Goal: Task Accomplishment & Management: Use online tool/utility

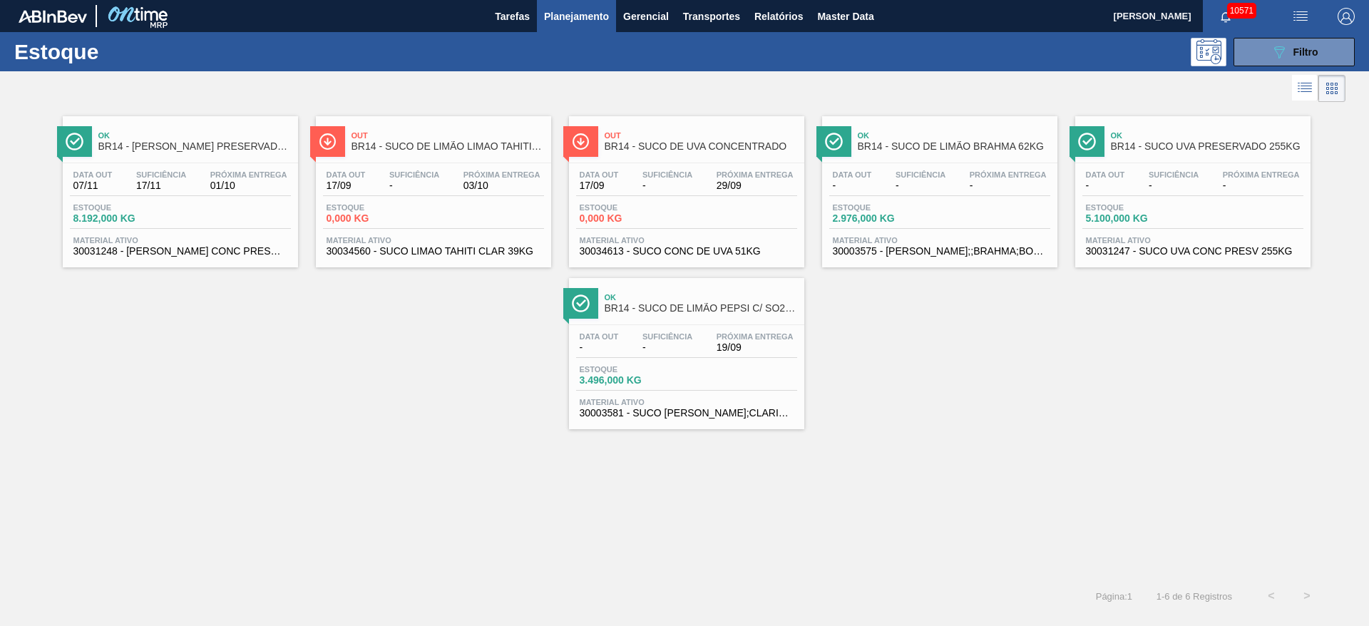
scroll to position [55, 0]
click at [1270, 50] on button "089F7B8B-B2A5-4AFE-B5C0-19BA573D28AC Filtro" at bounding box center [1294, 52] width 121 height 29
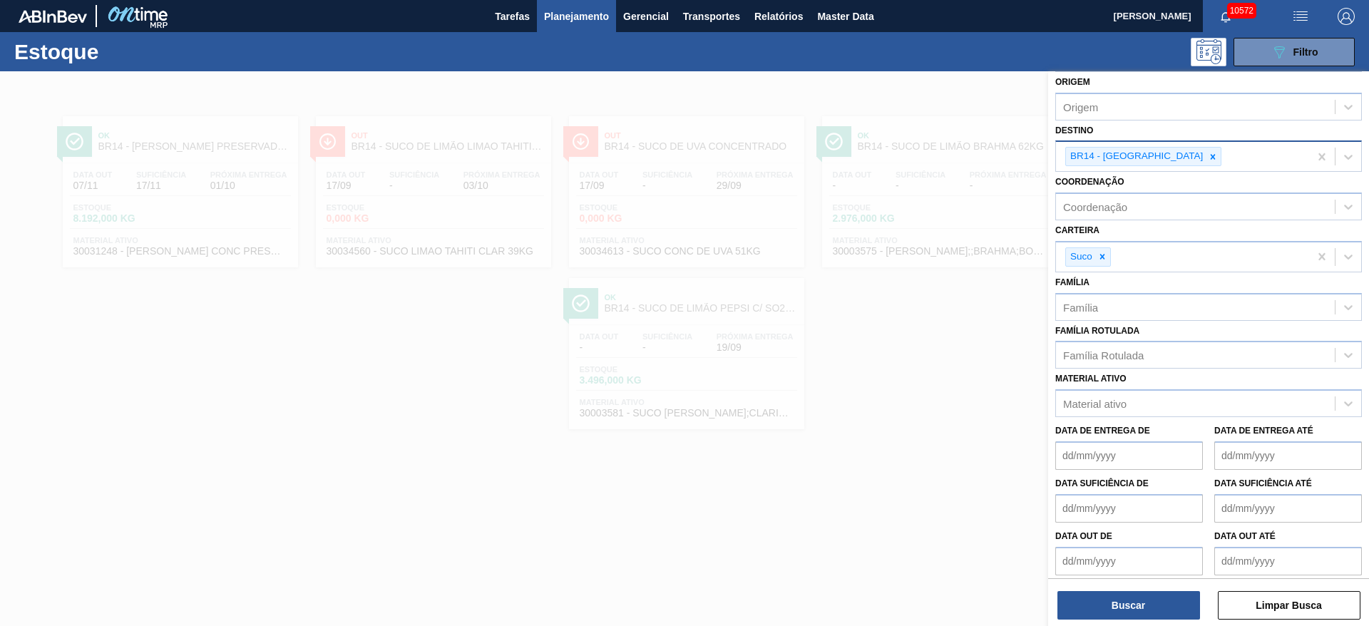
drag, startPoint x: 1154, startPoint y: 154, endPoint x: 1152, endPoint y: 163, distance: 9.5
click at [1208, 154] on icon at bounding box center [1213, 157] width 10 height 10
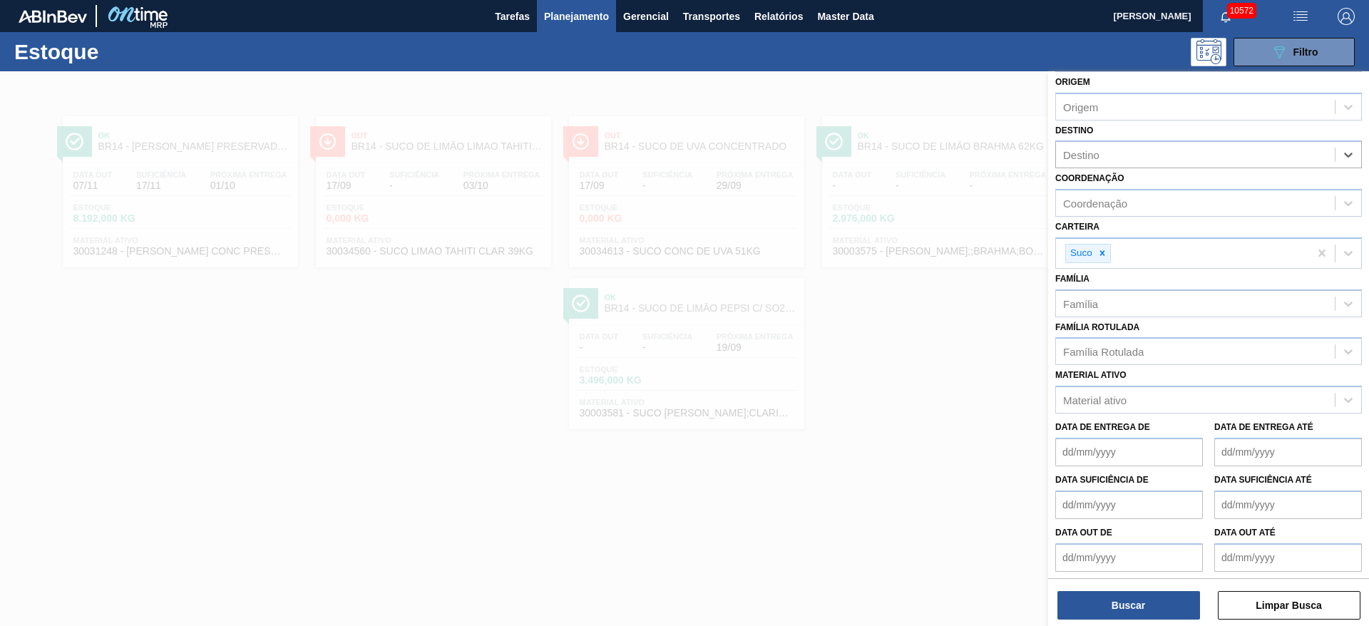
drag, startPoint x: 1103, startPoint y: 249, endPoint x: 1103, endPoint y: 272, distance: 23.5
click at [1103, 252] on icon at bounding box center [1103, 253] width 10 height 10
click at [1088, 500] on de "Data suficiência de" at bounding box center [1130, 501] width 148 height 29
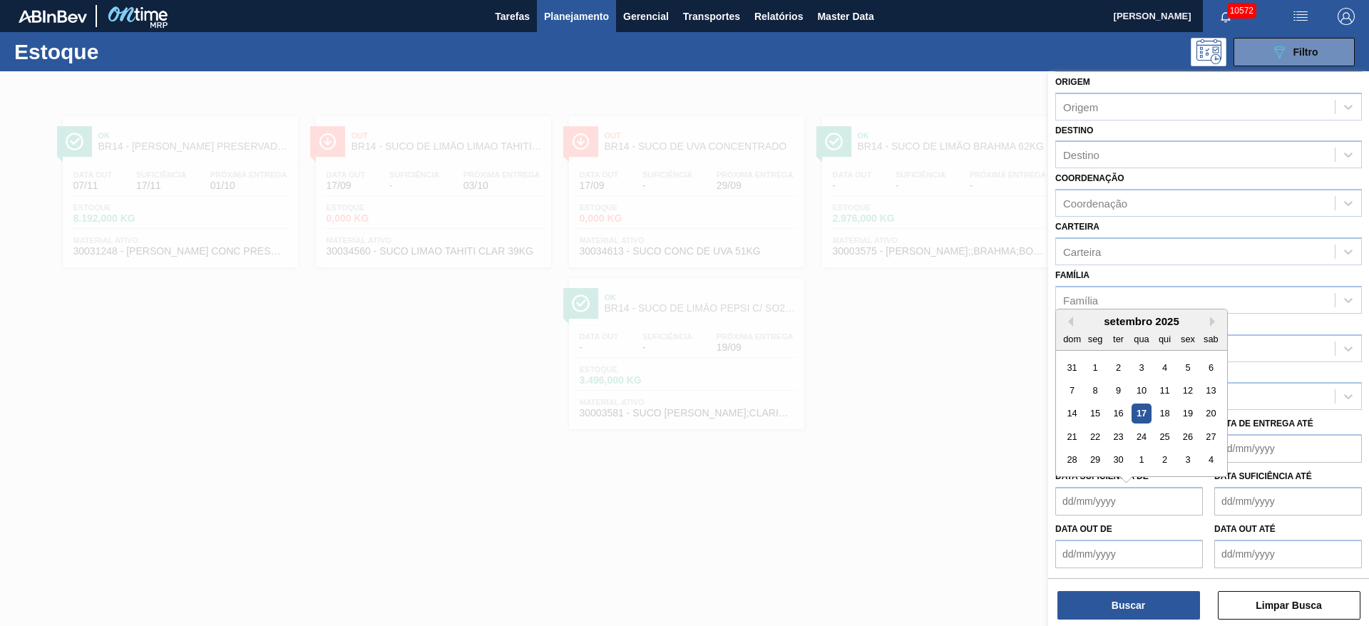
click at [1081, 320] on div "setembro 2025" at bounding box center [1141, 321] width 171 height 12
click at [1159, 419] on div "18" at bounding box center [1164, 413] width 19 height 19
type de "[DATE]"
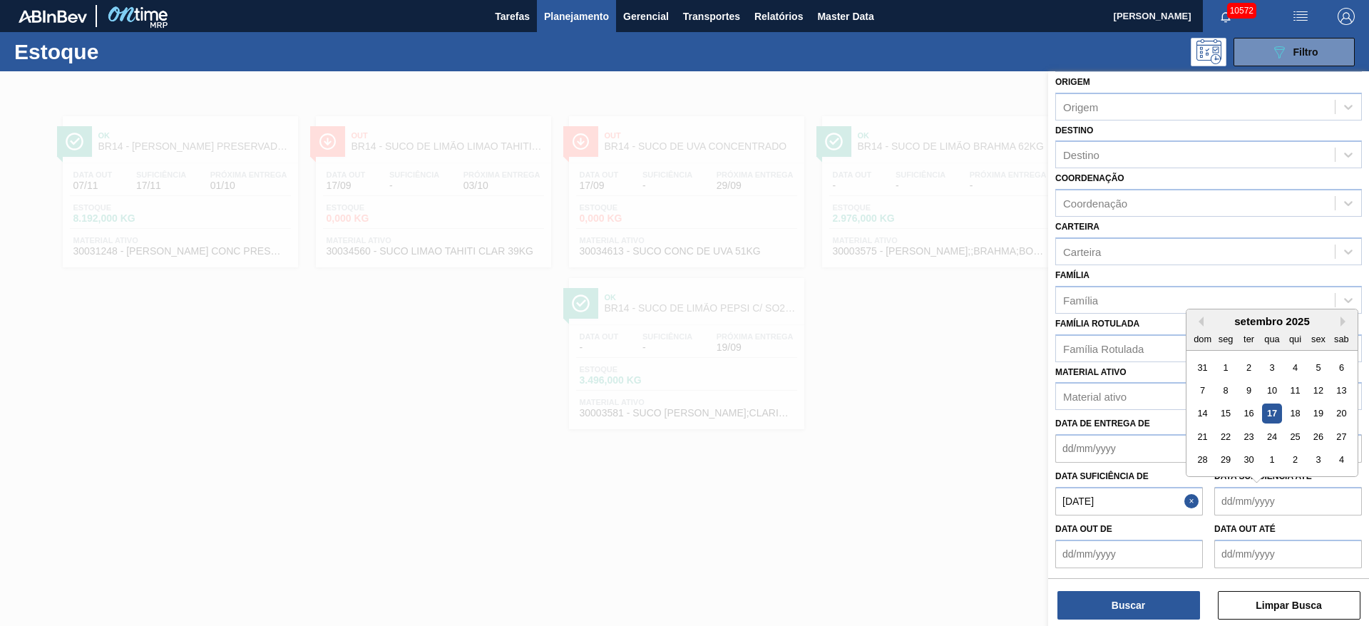
click at [1250, 501] on até "Data suficiência até" at bounding box center [1289, 501] width 148 height 29
click at [1190, 332] on div "dom seg ter qua qui sex sab" at bounding box center [1272, 338] width 171 height 23
click at [1316, 469] on div "3" at bounding box center [1318, 459] width 19 height 19
type até "03/10/2025"
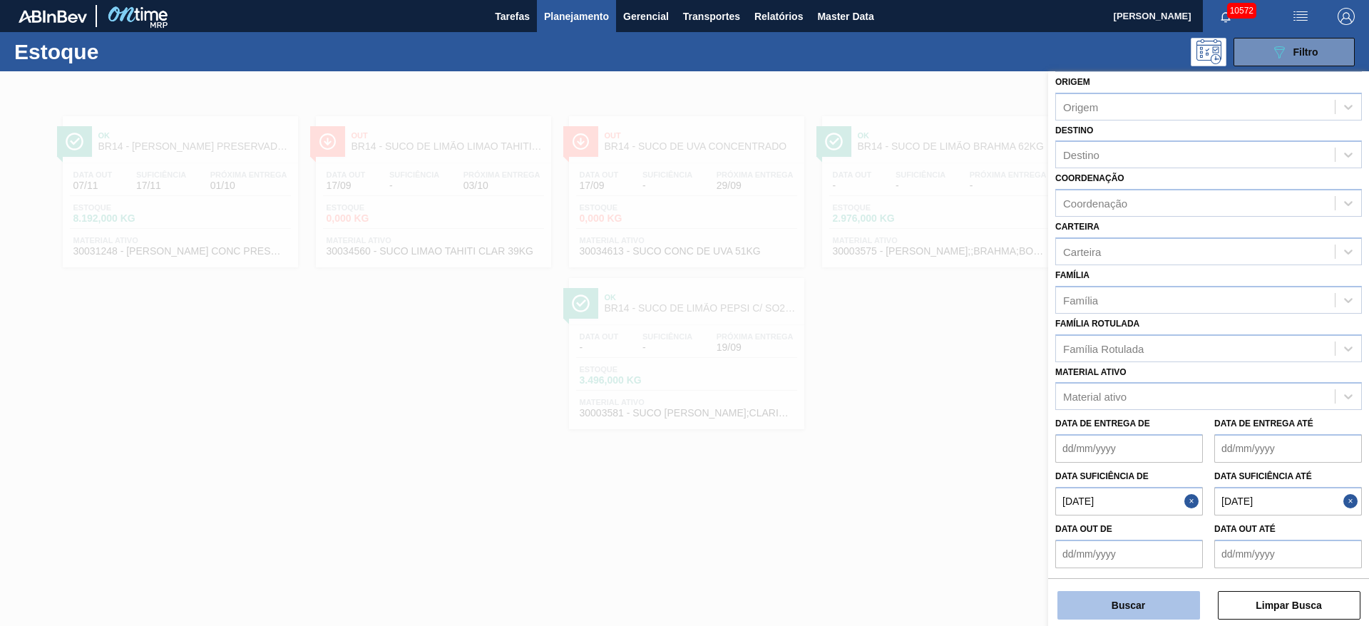
click at [1148, 603] on button "Buscar" at bounding box center [1129, 605] width 143 height 29
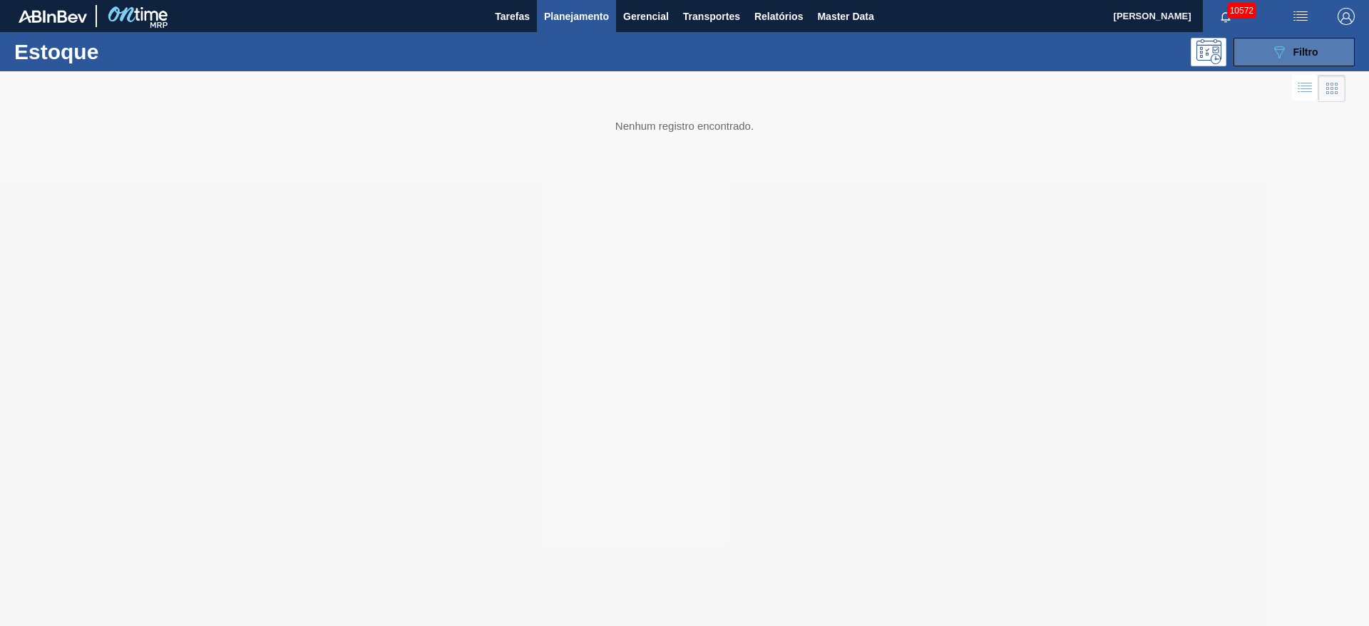
click at [1253, 54] on button "089F7B8B-B2A5-4AFE-B5C0-19BA573D28AC Filtro" at bounding box center [1294, 52] width 121 height 29
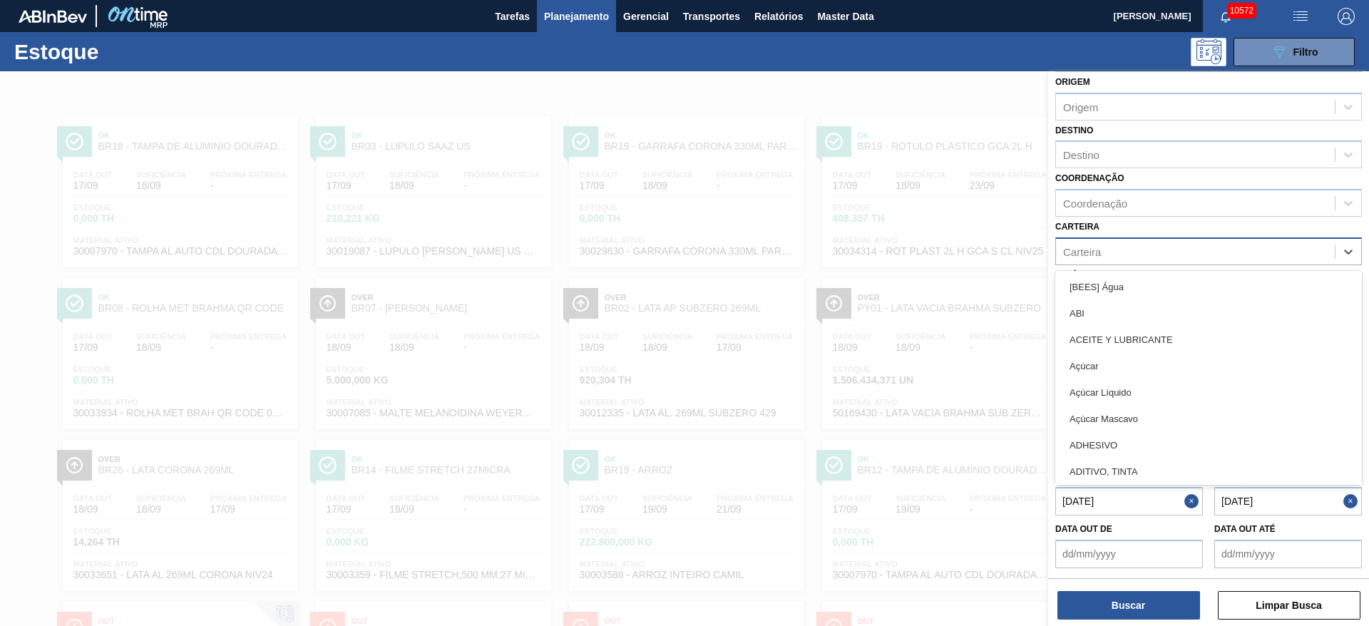
click at [1128, 257] on div "Carteira" at bounding box center [1195, 251] width 279 height 21
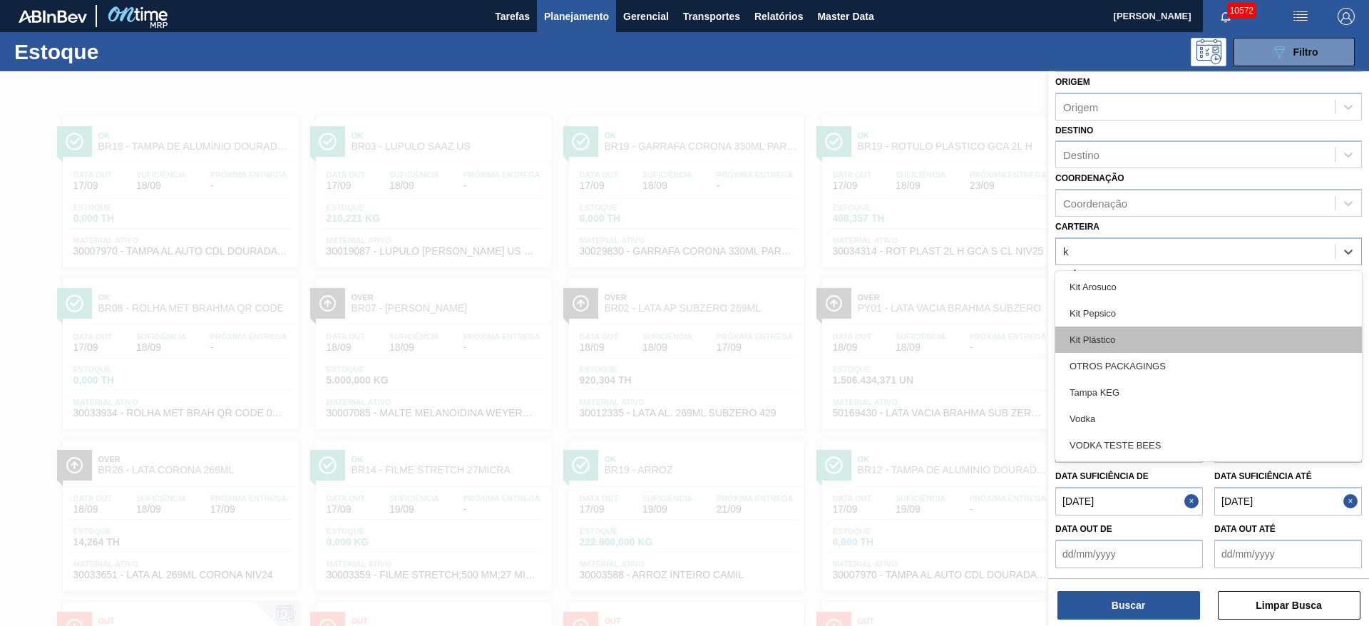
type input "ki"
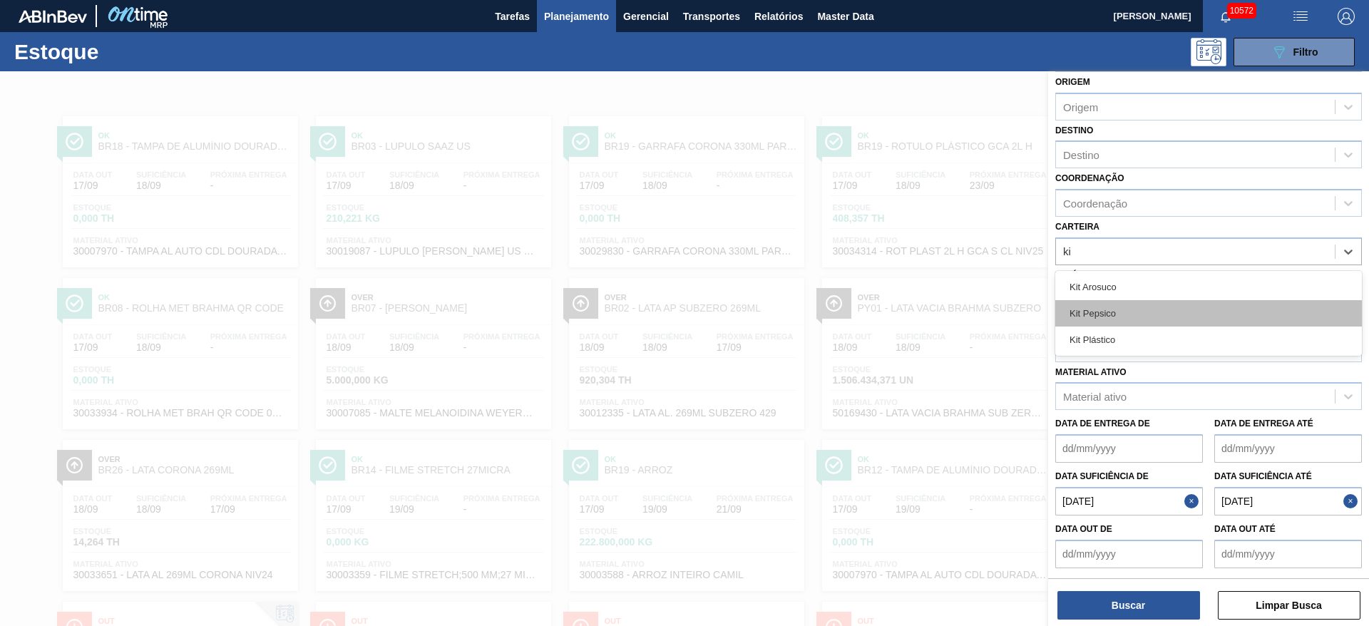
click at [1124, 317] on div "Kit Pepsico" at bounding box center [1209, 313] width 307 height 26
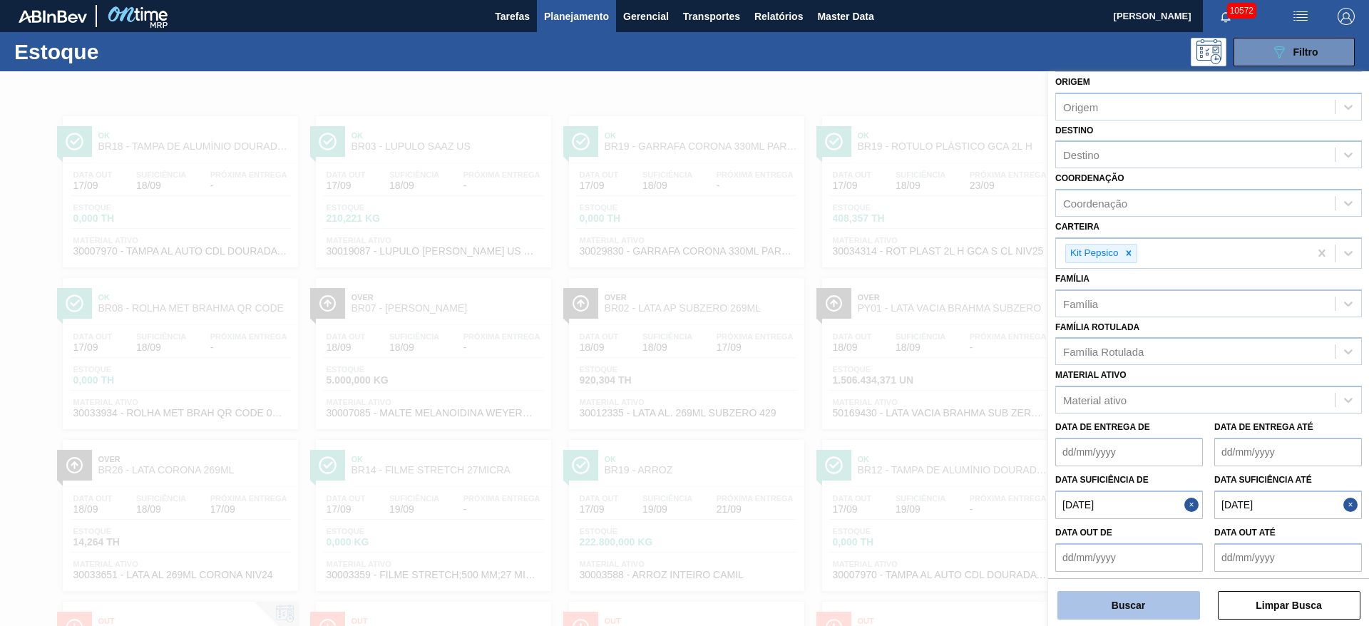
click at [1140, 601] on button "Buscar" at bounding box center [1129, 605] width 143 height 29
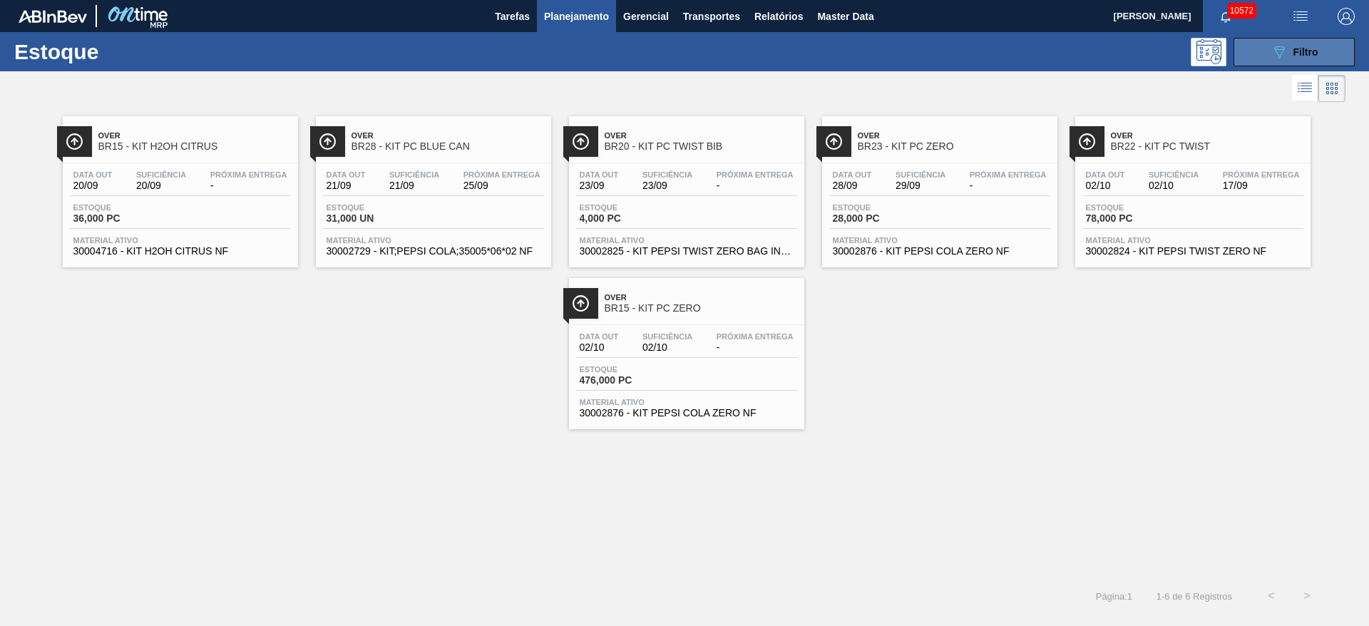
click at [1252, 46] on button "089F7B8B-B2A5-4AFE-B5C0-19BA573D28AC Filtro" at bounding box center [1294, 52] width 121 height 29
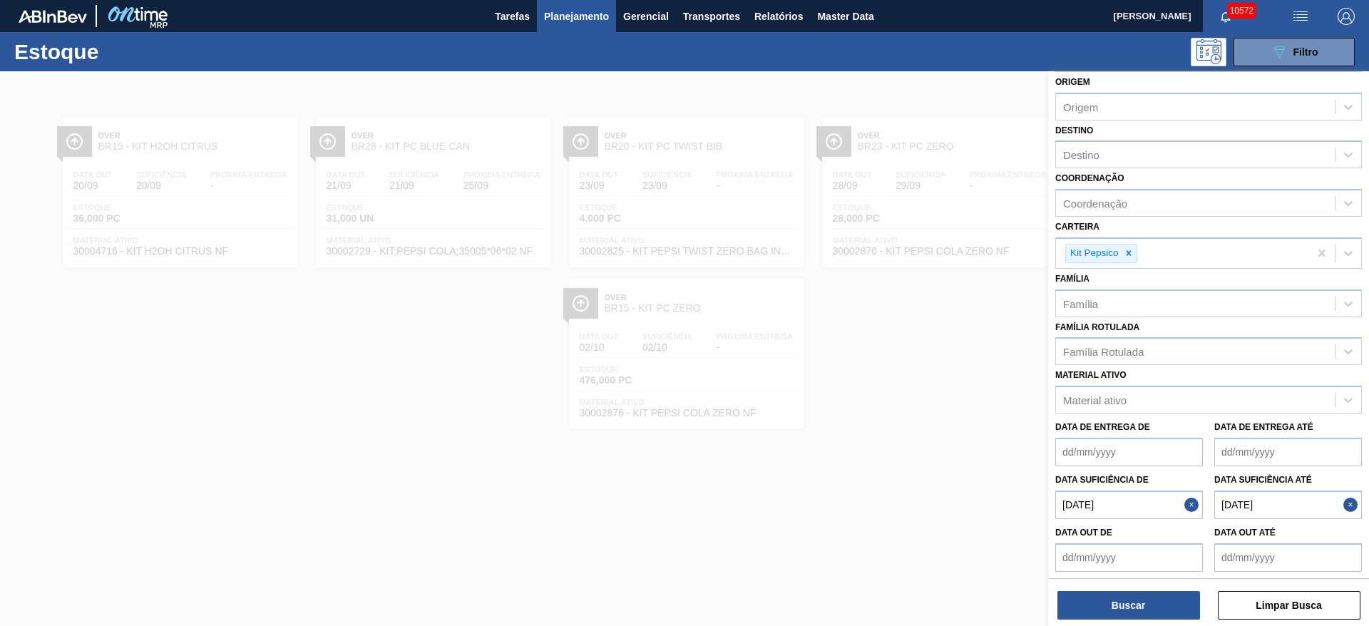
click at [1194, 504] on button "Close" at bounding box center [1194, 505] width 19 height 29
click at [1350, 504] on button "Close" at bounding box center [1353, 505] width 19 height 29
click at [1130, 261] on div at bounding box center [1129, 254] width 16 height 18
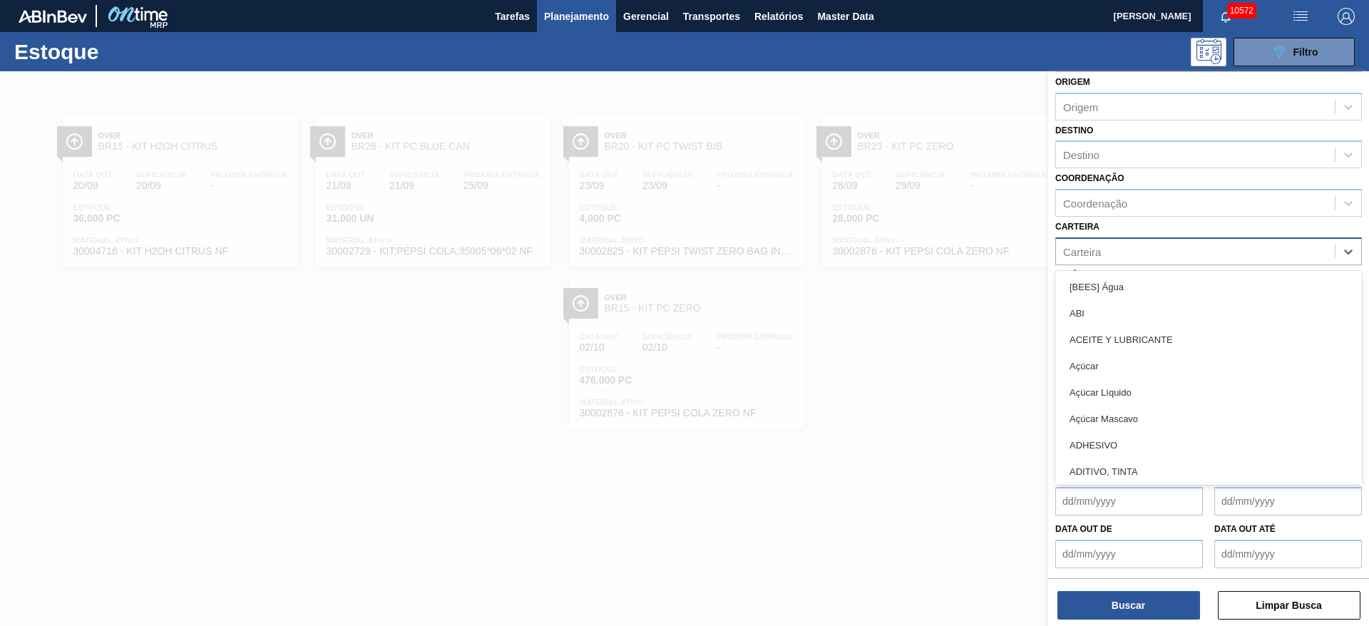
click at [1130, 261] on div "Carteira" at bounding box center [1195, 251] width 279 height 21
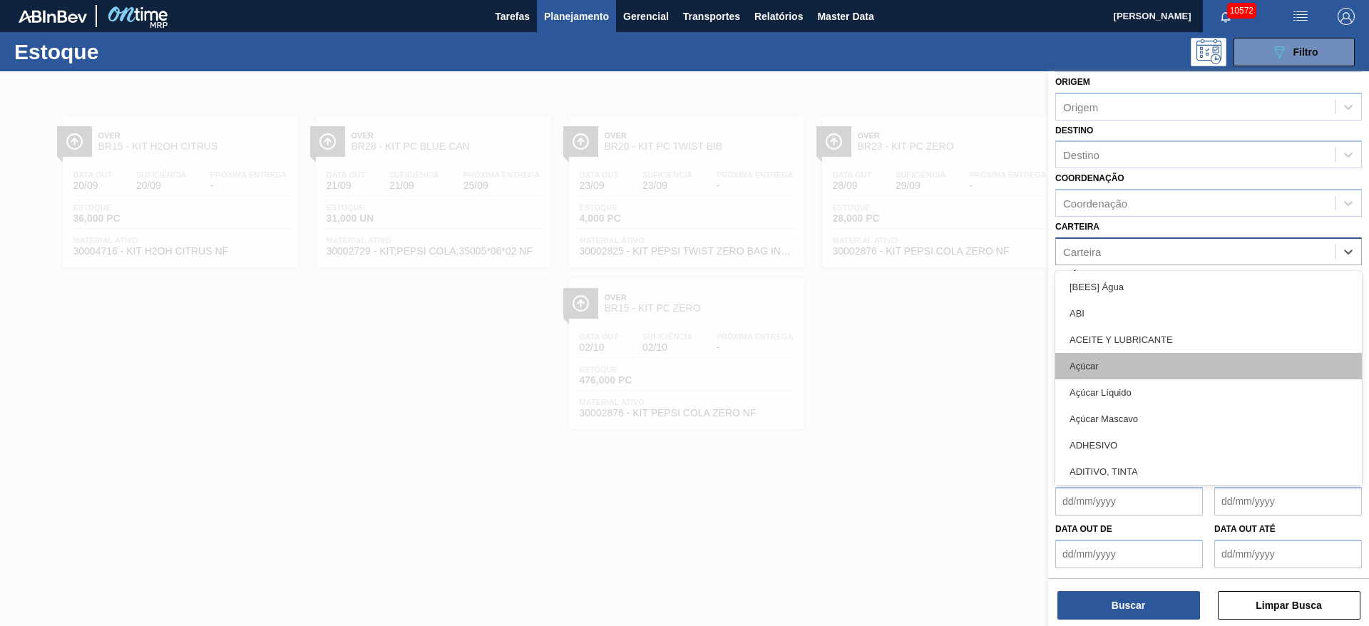
click at [1128, 359] on div "Açúcar" at bounding box center [1209, 366] width 307 height 26
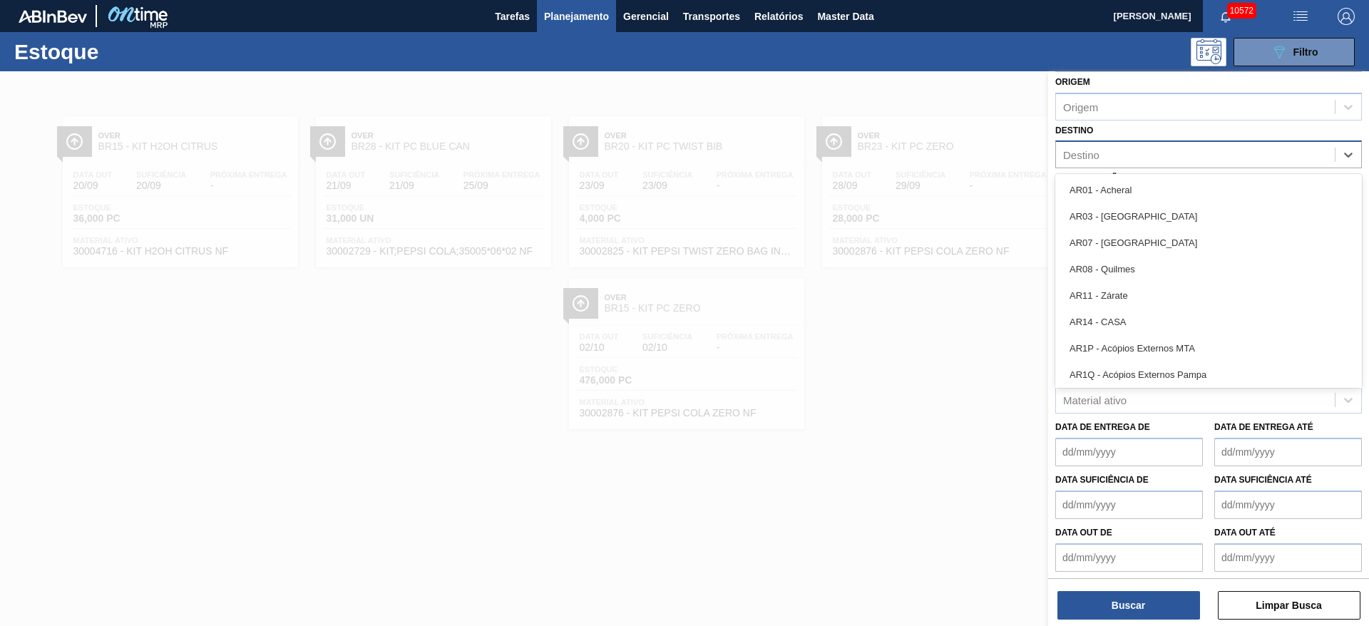
click at [1104, 158] on div "Destino" at bounding box center [1195, 155] width 279 height 21
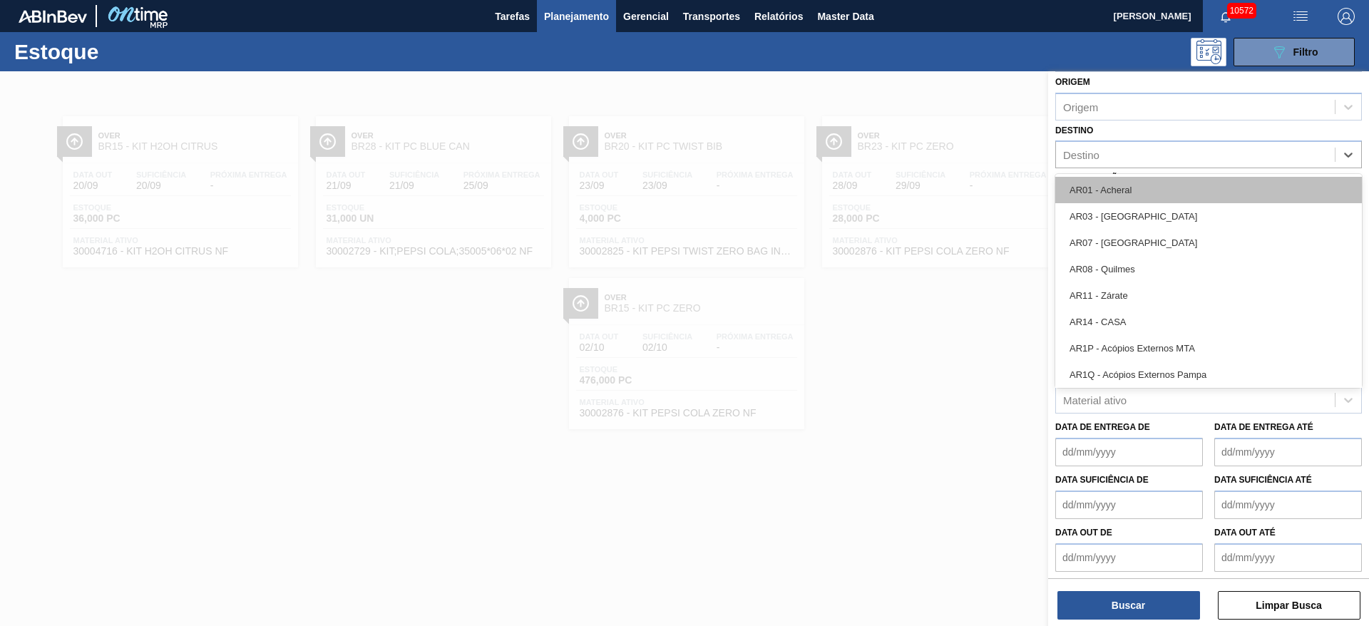
type input "2"
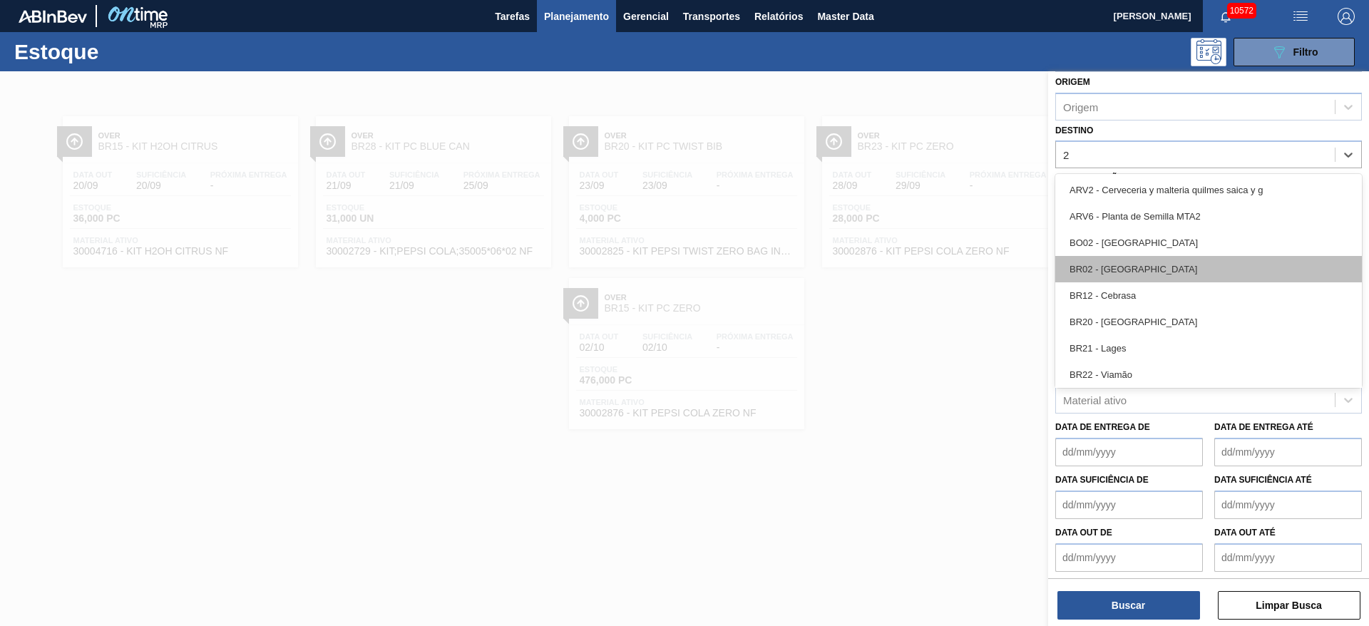
click at [1130, 268] on div "BR02 - Sergipe" at bounding box center [1209, 269] width 307 height 26
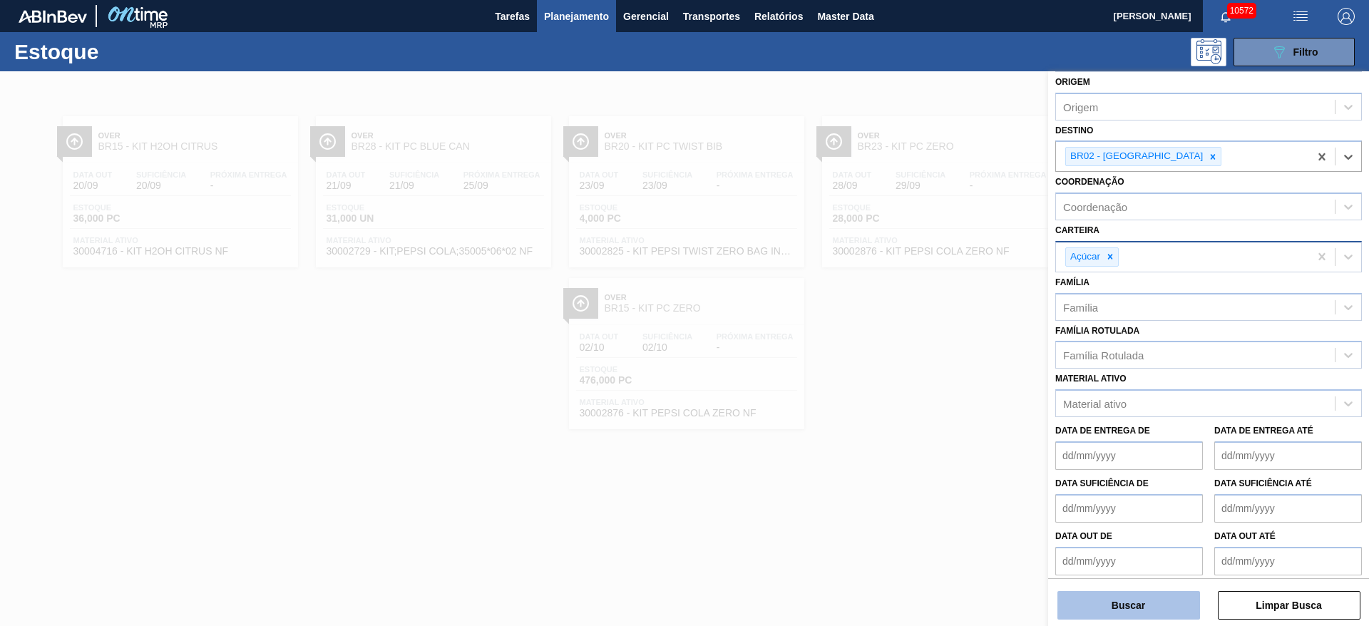
click at [1145, 610] on button "Buscar" at bounding box center [1129, 605] width 143 height 29
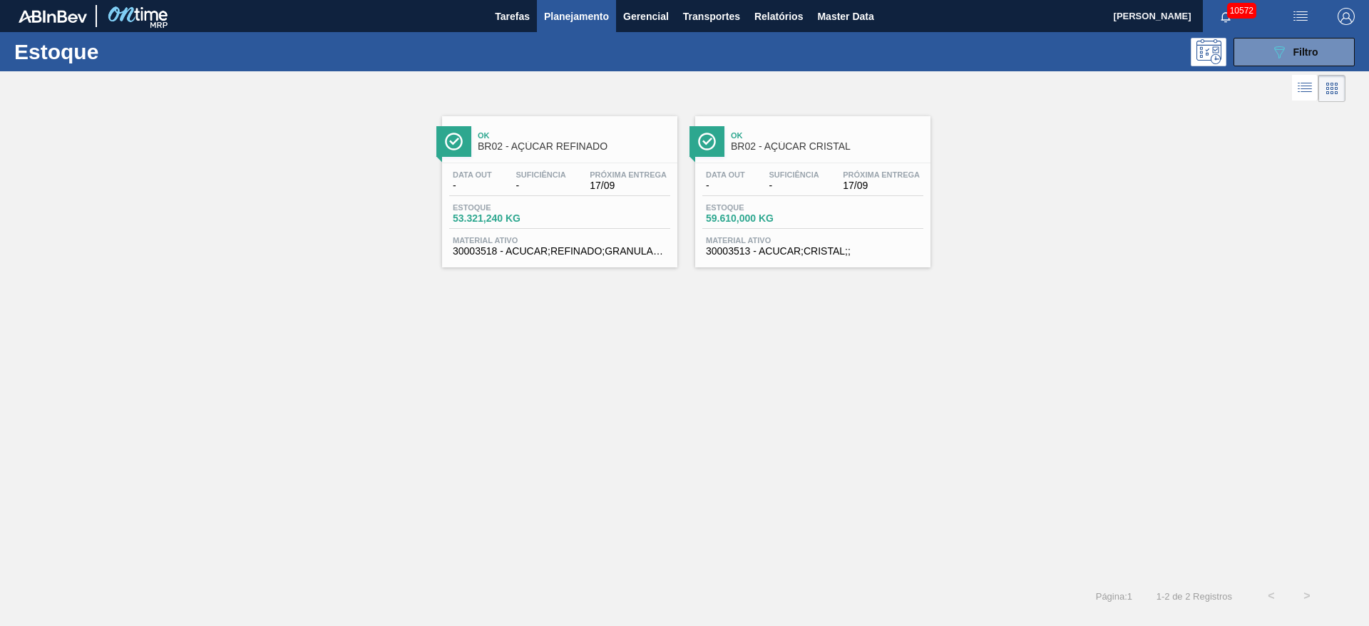
click at [1345, 9] on img "button" at bounding box center [1346, 16] width 17 height 17
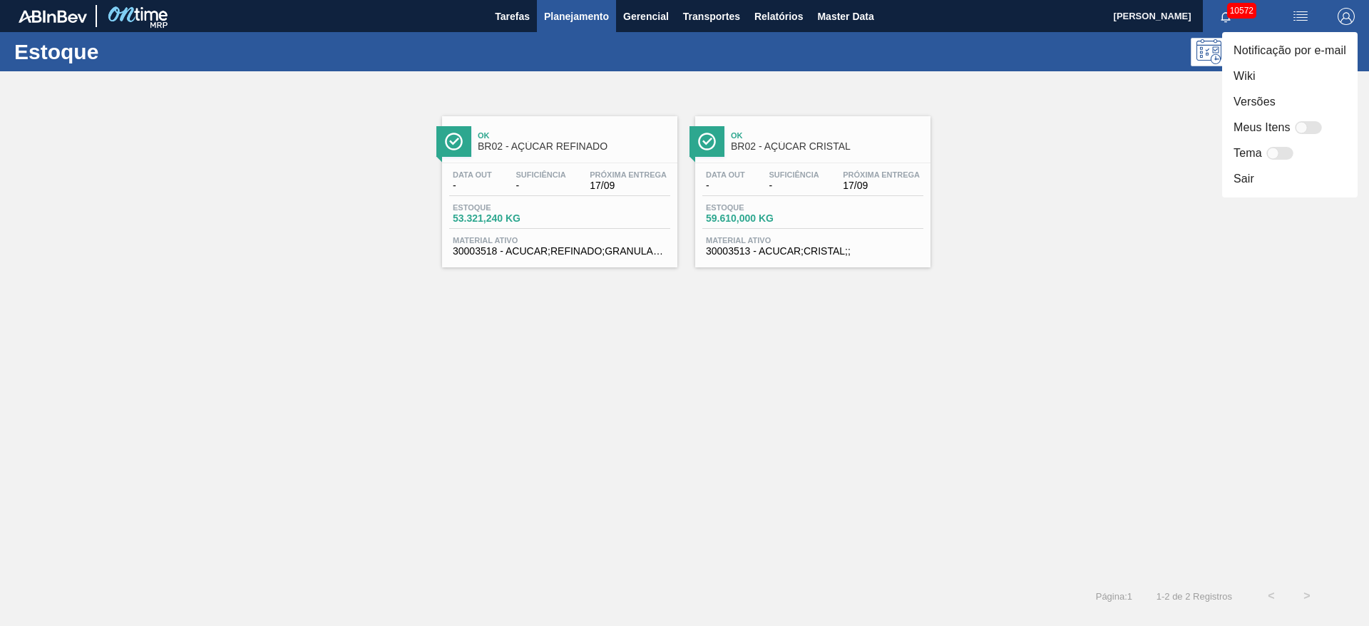
click at [1312, 128] on div at bounding box center [1308, 127] width 27 height 13
checkbox input "false"
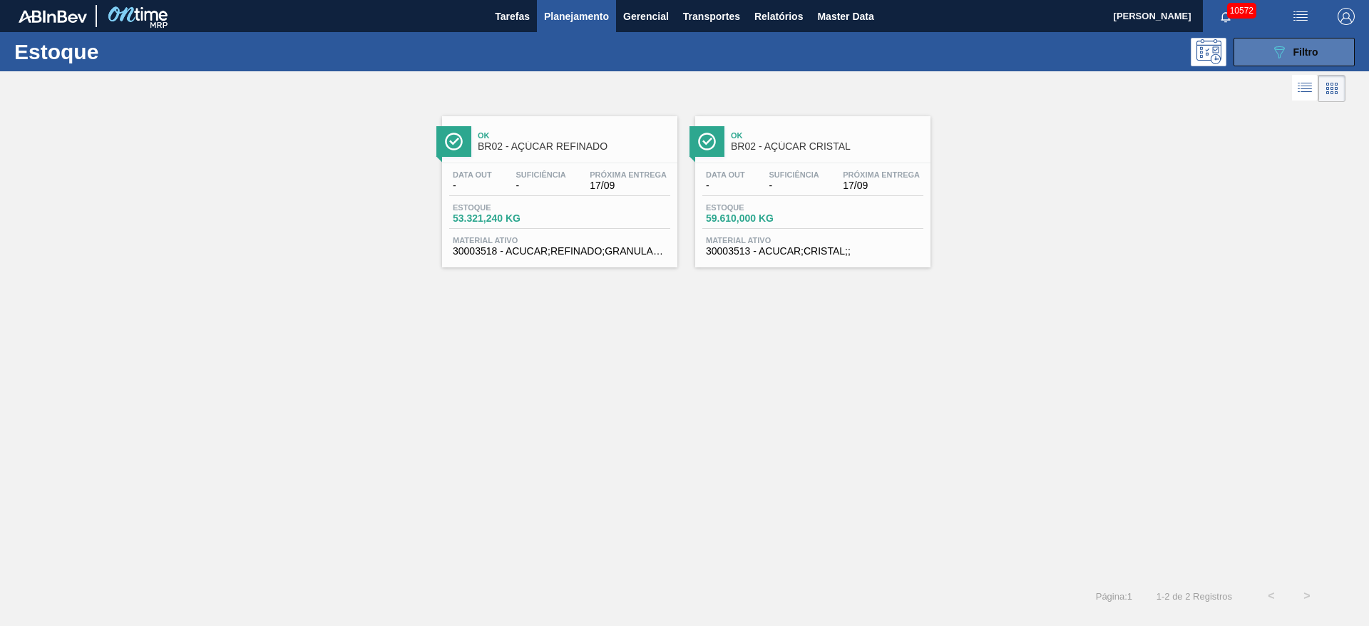
click at [1300, 56] on span "Filtro" at bounding box center [1306, 51] width 25 height 11
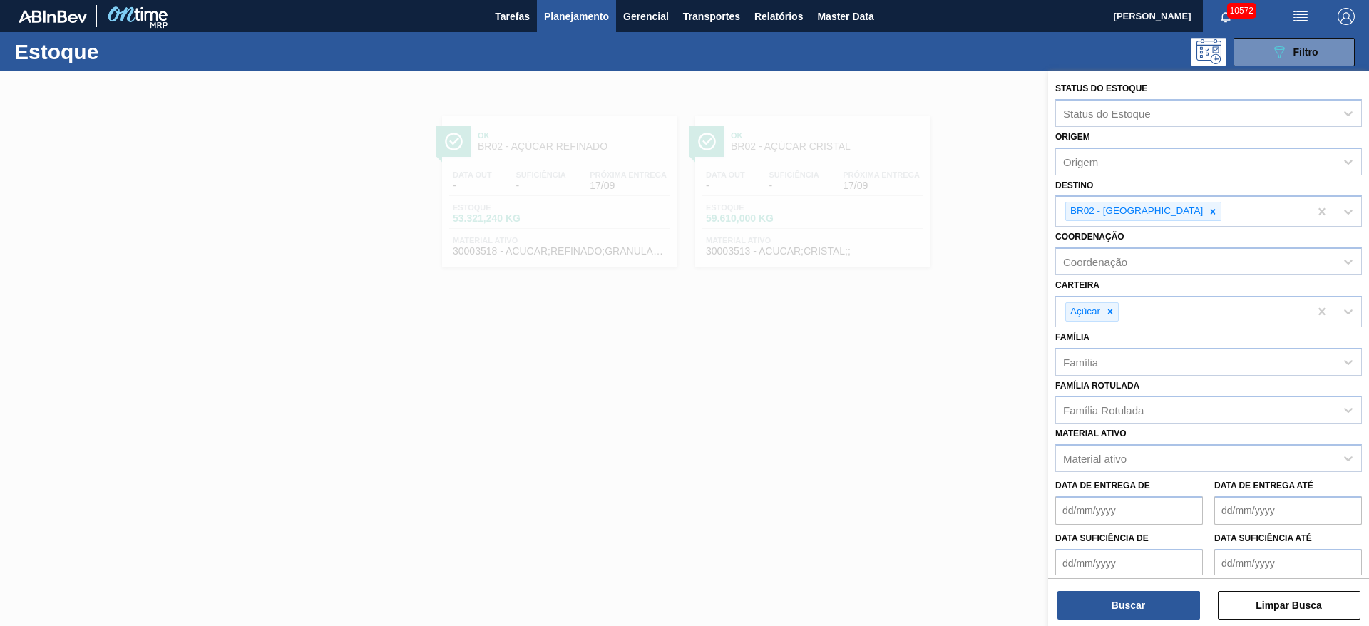
click at [1344, 17] on img "button" at bounding box center [1346, 16] width 17 height 17
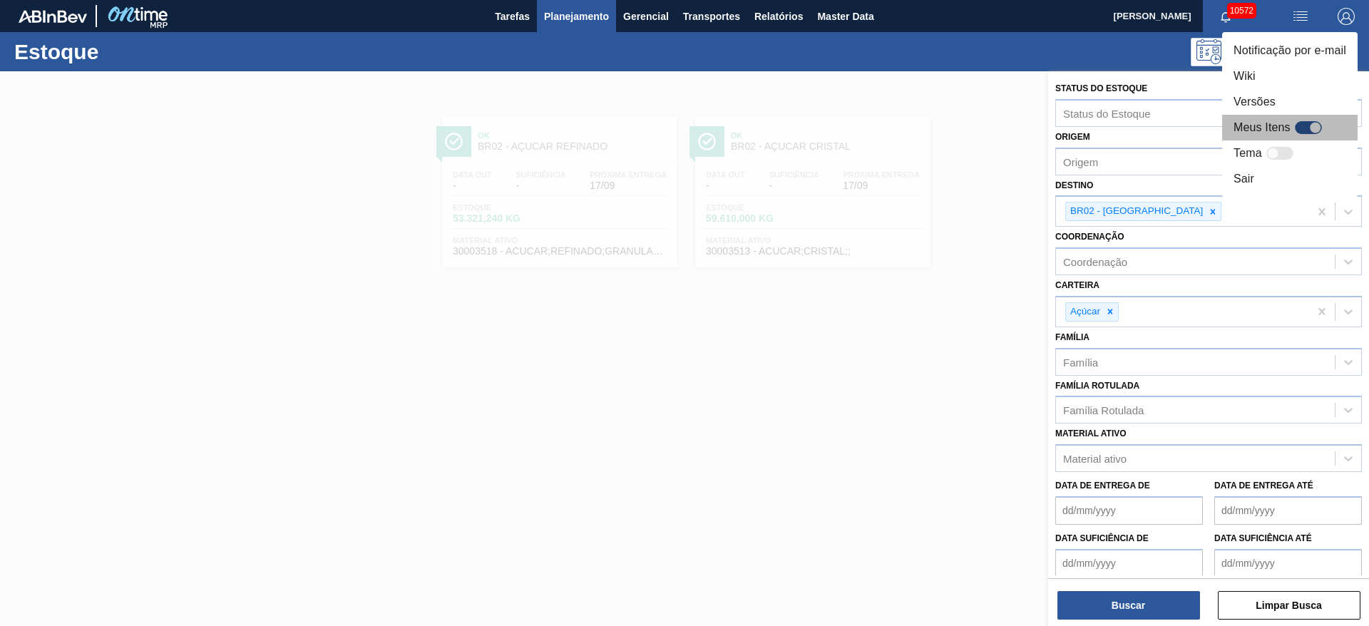
click at [1307, 120] on div "Meus Itens" at bounding box center [1280, 127] width 93 height 17
click at [1305, 128] on div at bounding box center [1308, 127] width 27 height 13
checkbox input "true"
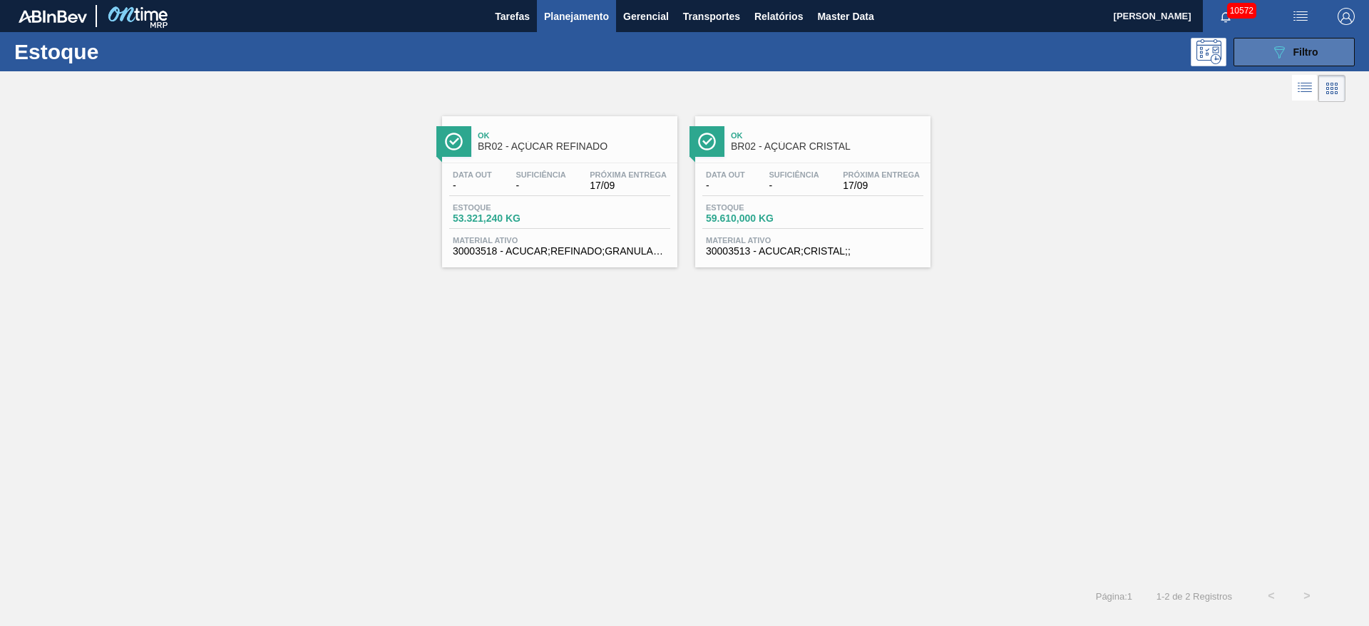
click at [1280, 50] on icon "089F7B8B-B2A5-4AFE-B5C0-19BA573D28AC" at bounding box center [1279, 52] width 17 height 17
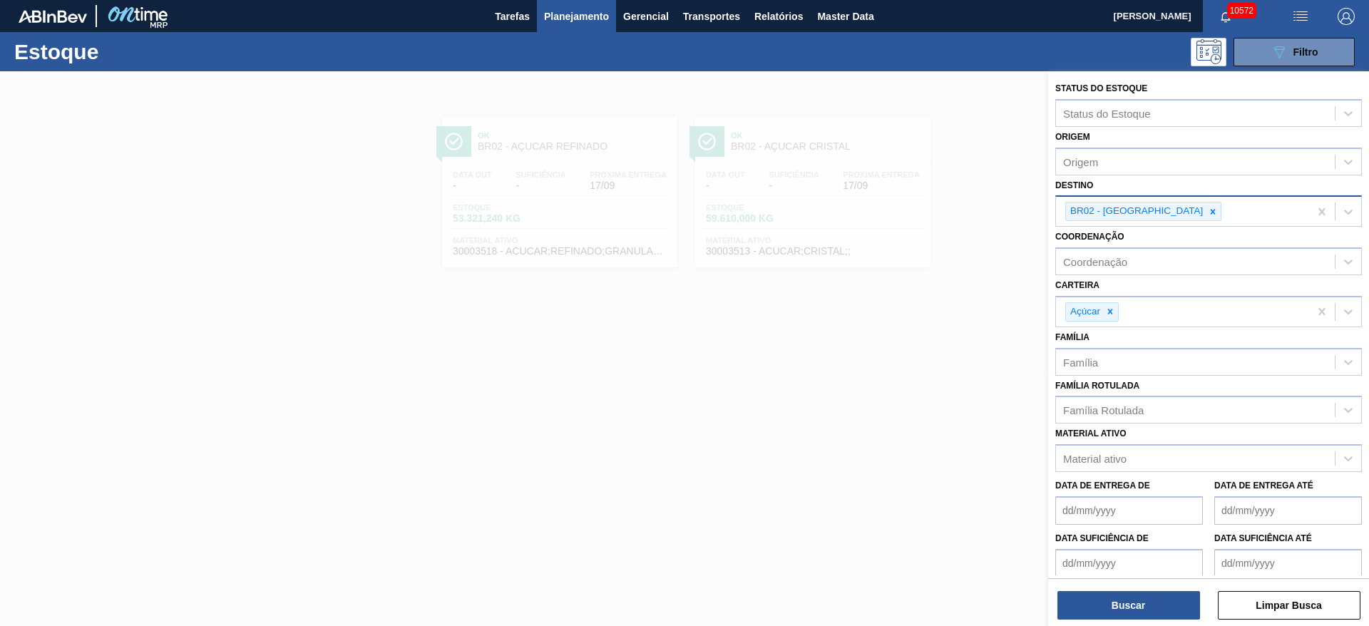
click at [1208, 213] on icon at bounding box center [1213, 212] width 10 height 10
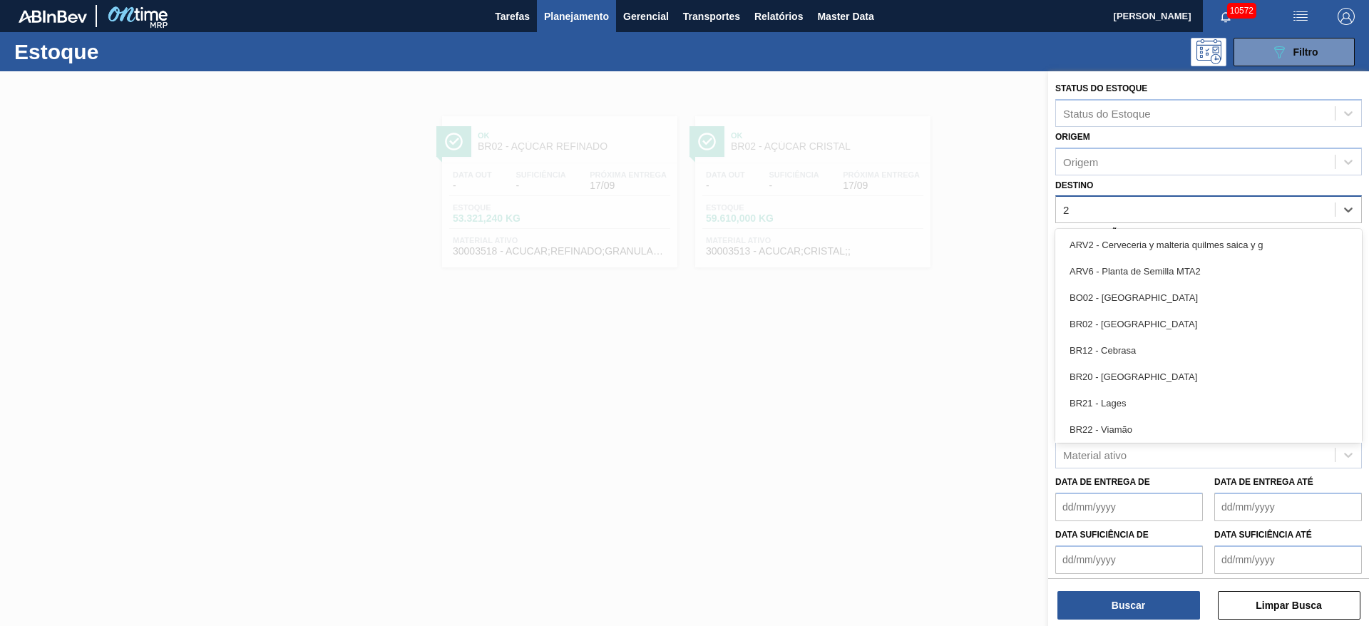
type input "28"
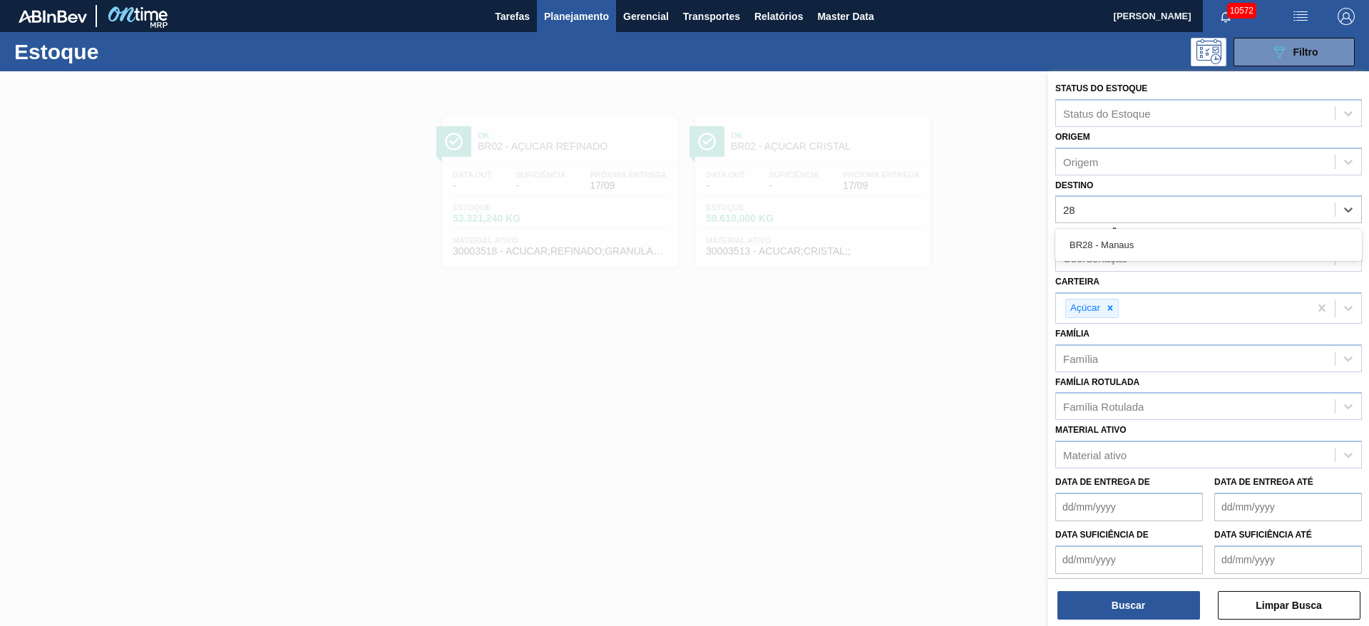
click at [1120, 236] on div "BR28 - Manaus" at bounding box center [1209, 245] width 307 height 26
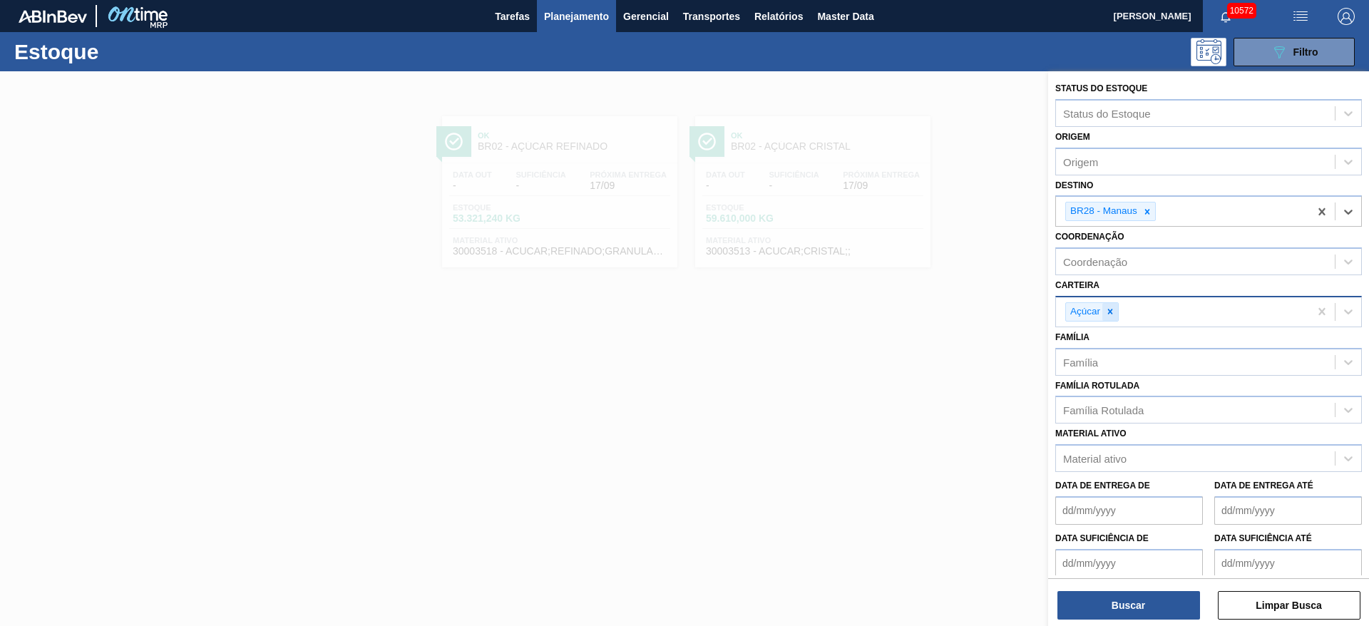
click at [1108, 317] on div at bounding box center [1111, 312] width 16 height 18
click at [1108, 318] on div "Carteira" at bounding box center [1195, 310] width 279 height 21
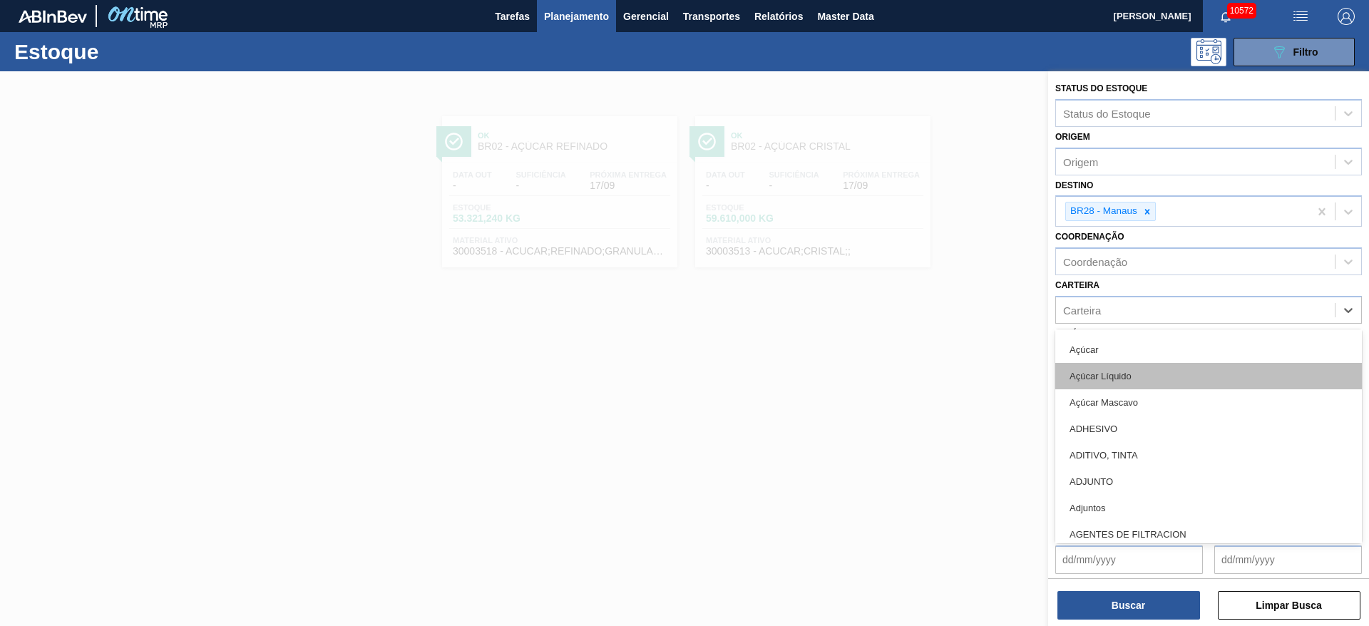
scroll to position [107, 0]
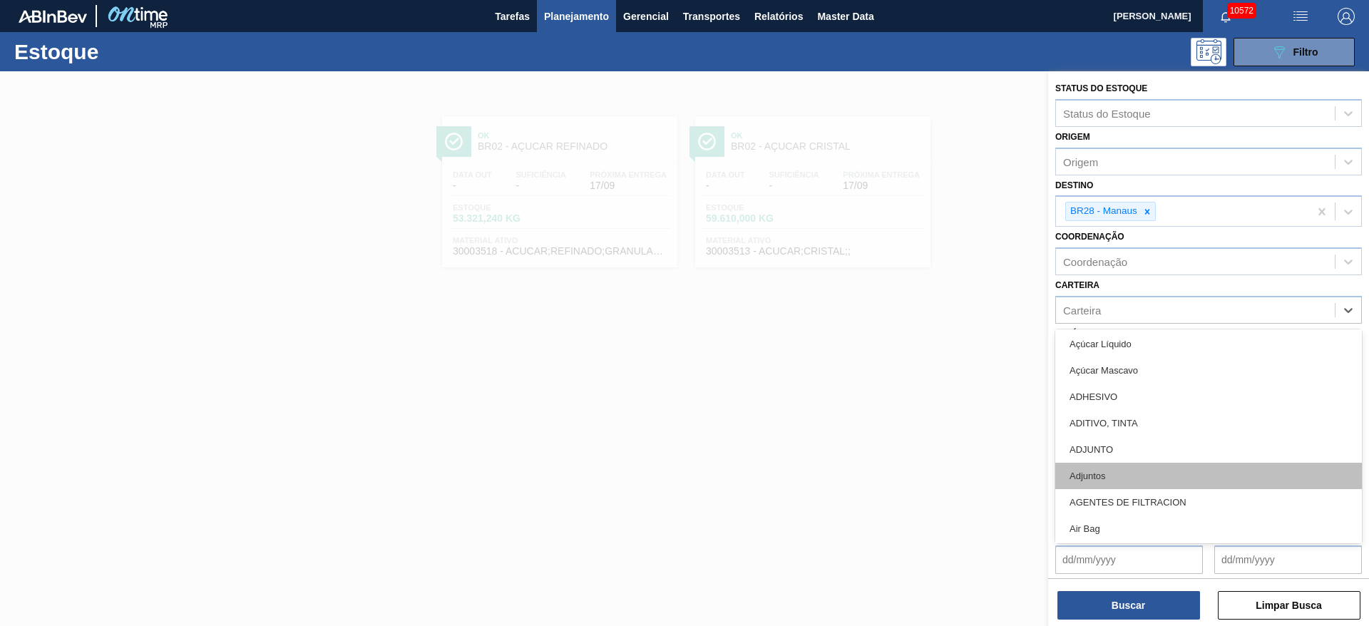
click at [1130, 477] on div "Adjuntos" at bounding box center [1209, 476] width 307 height 26
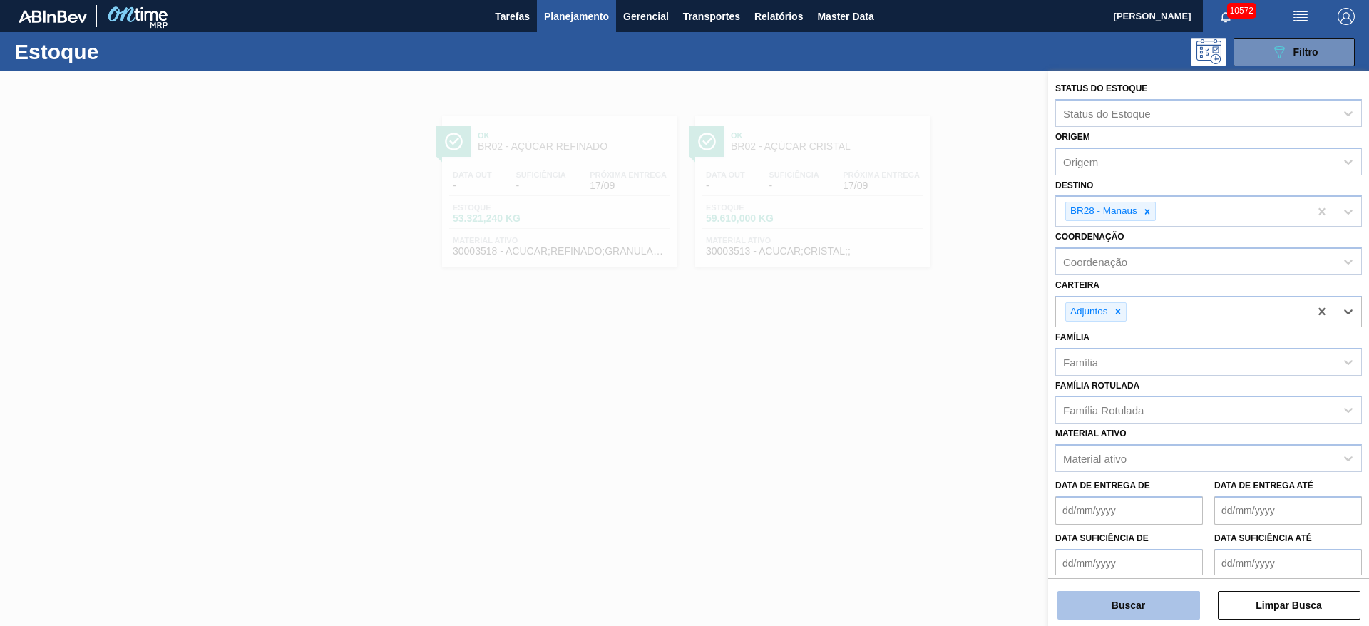
click at [1111, 613] on button "Buscar" at bounding box center [1129, 605] width 143 height 29
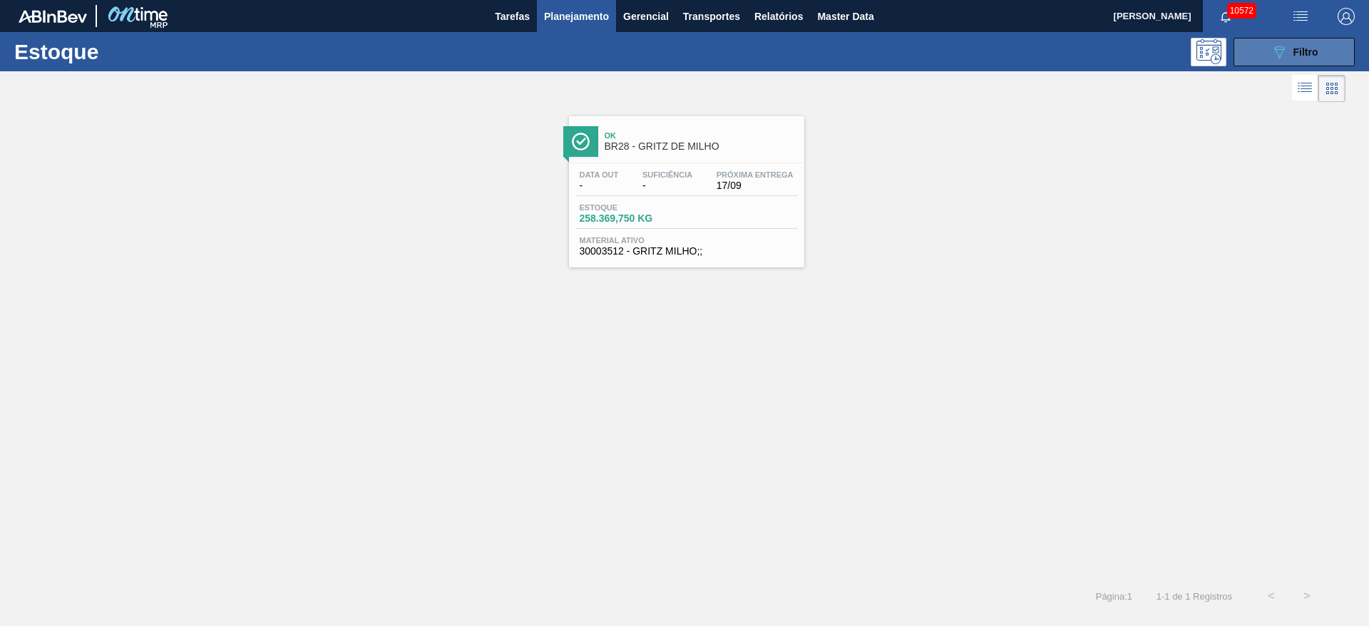
click at [1254, 38] on button "089F7B8B-B2A5-4AFE-B5C0-19BA573D28AC Filtro" at bounding box center [1294, 52] width 121 height 29
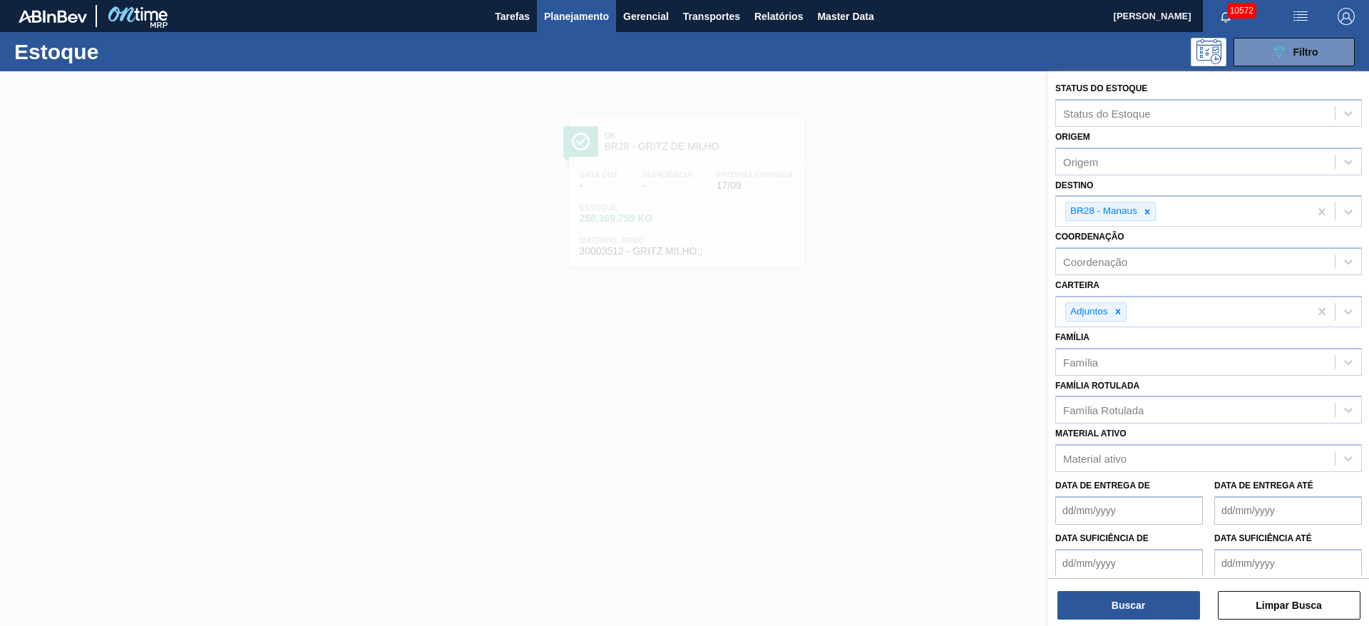
drag, startPoint x: 1147, startPoint y: 208, endPoint x: 1141, endPoint y: 238, distance: 30.5
click at [1147, 208] on icon at bounding box center [1148, 212] width 10 height 10
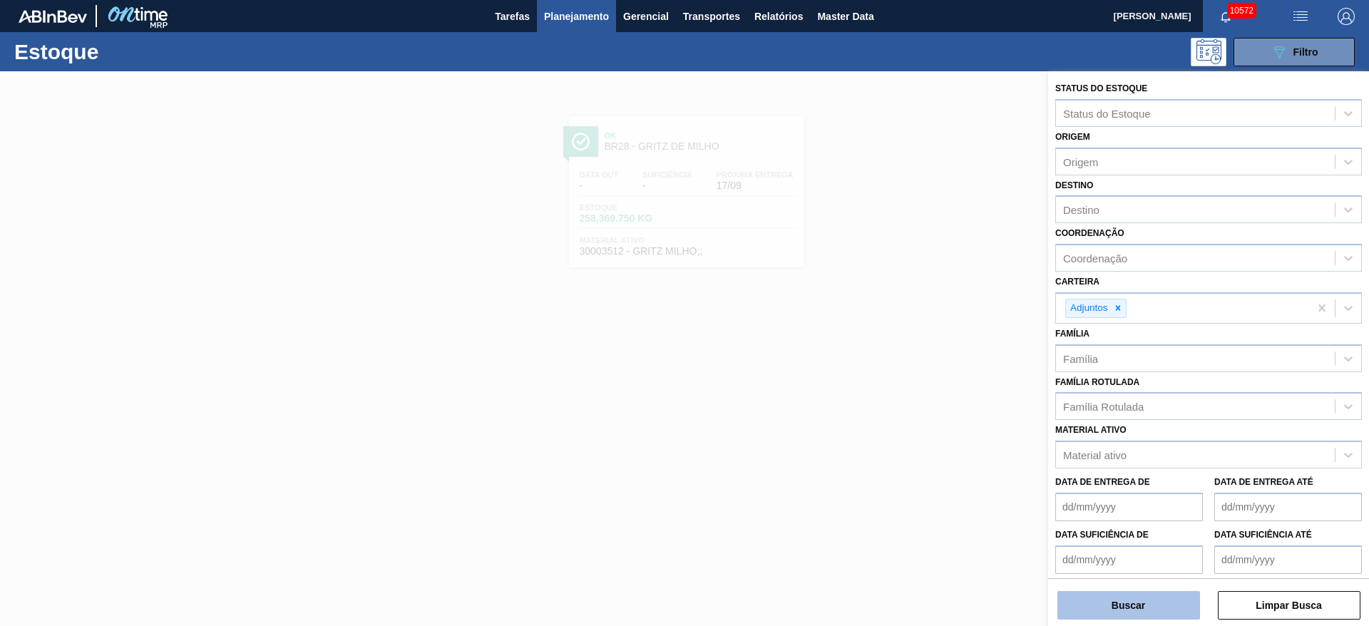
click at [1108, 601] on button "Buscar" at bounding box center [1129, 605] width 143 height 29
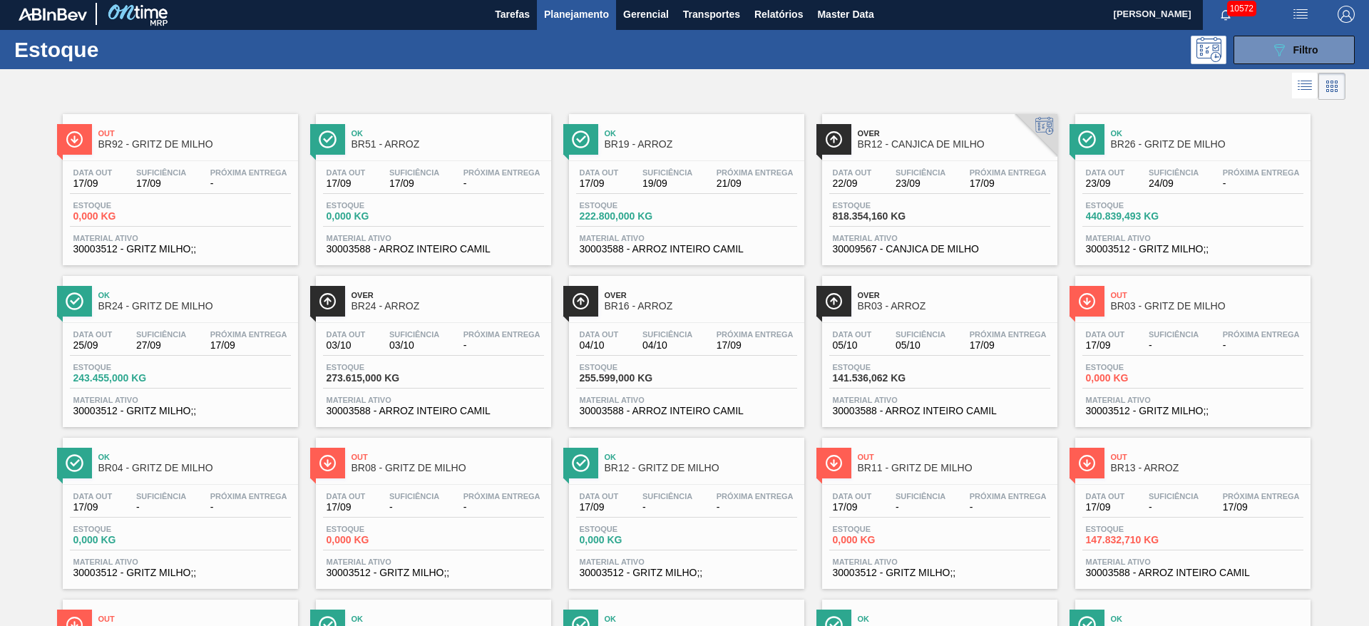
scroll to position [0, 0]
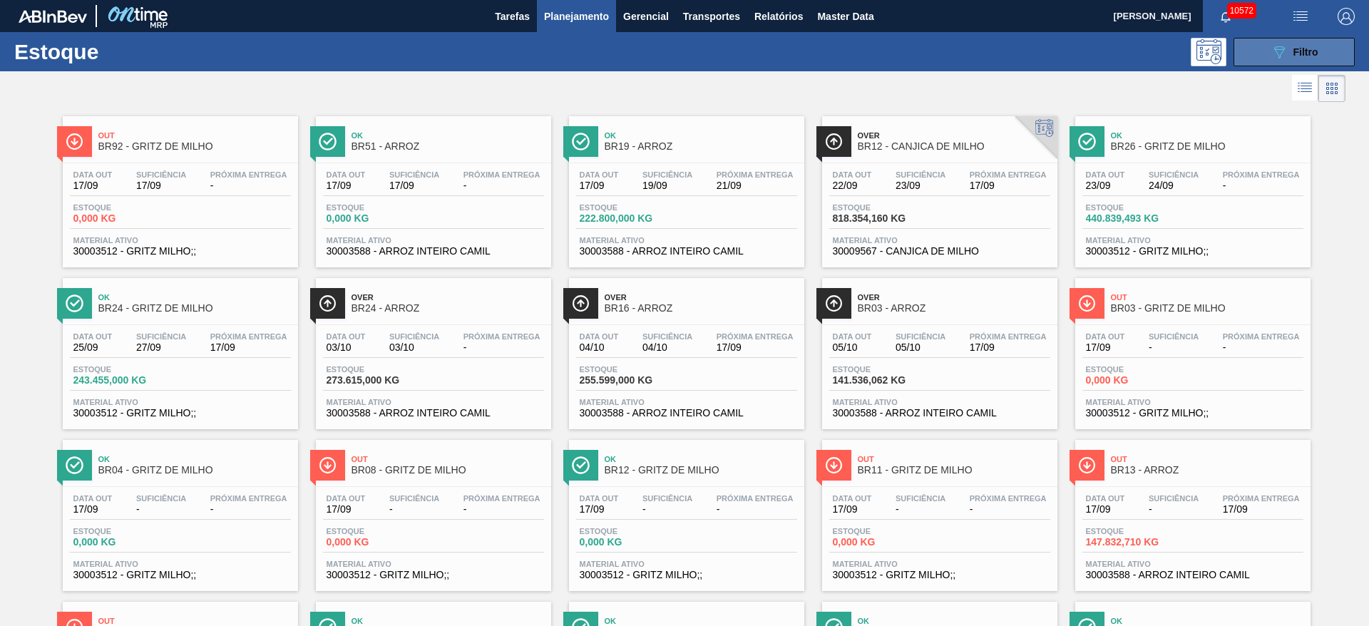
click at [1283, 49] on icon "089F7B8B-B2A5-4AFE-B5C0-19BA573D28AC" at bounding box center [1279, 52] width 17 height 17
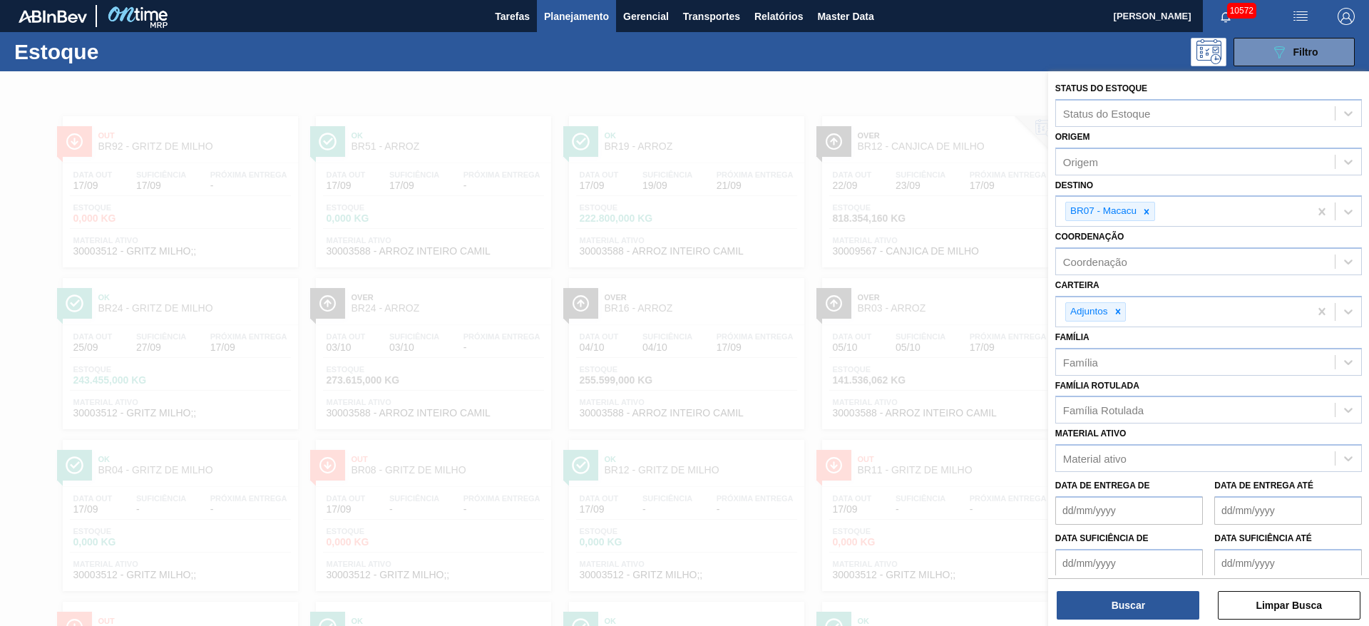
click at [873, 92] on div at bounding box center [684, 384] width 1369 height 626
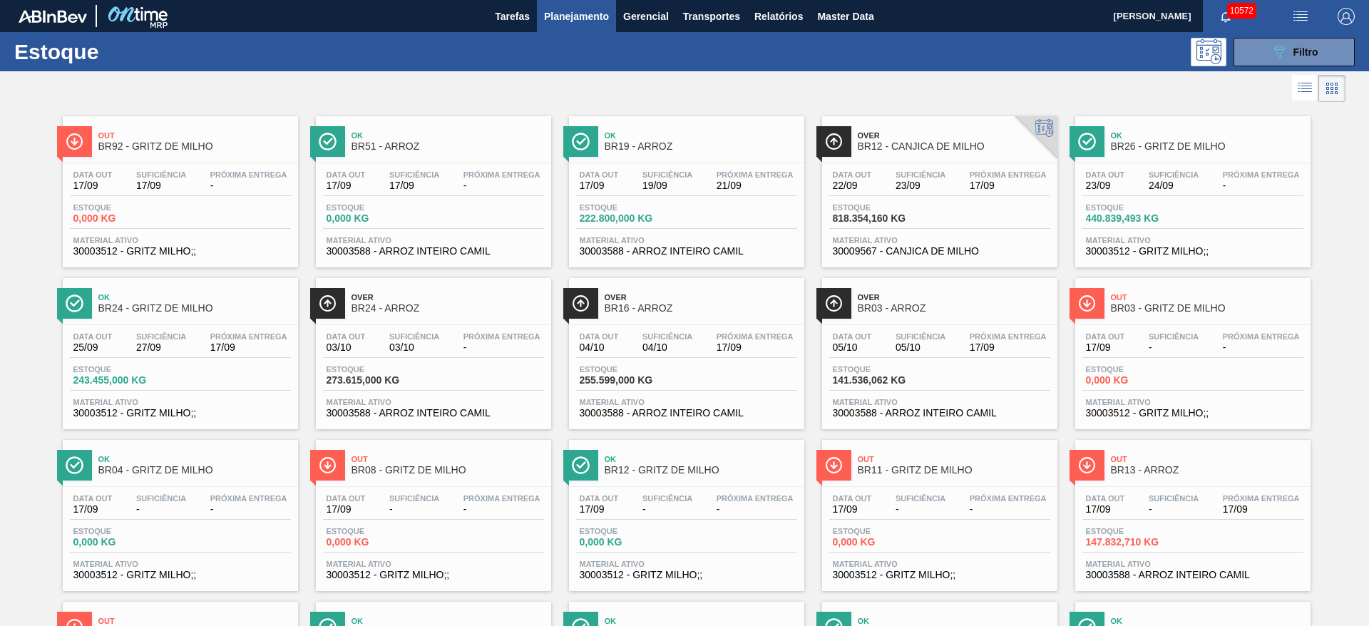
click at [1347, 19] on img "button" at bounding box center [1346, 16] width 17 height 17
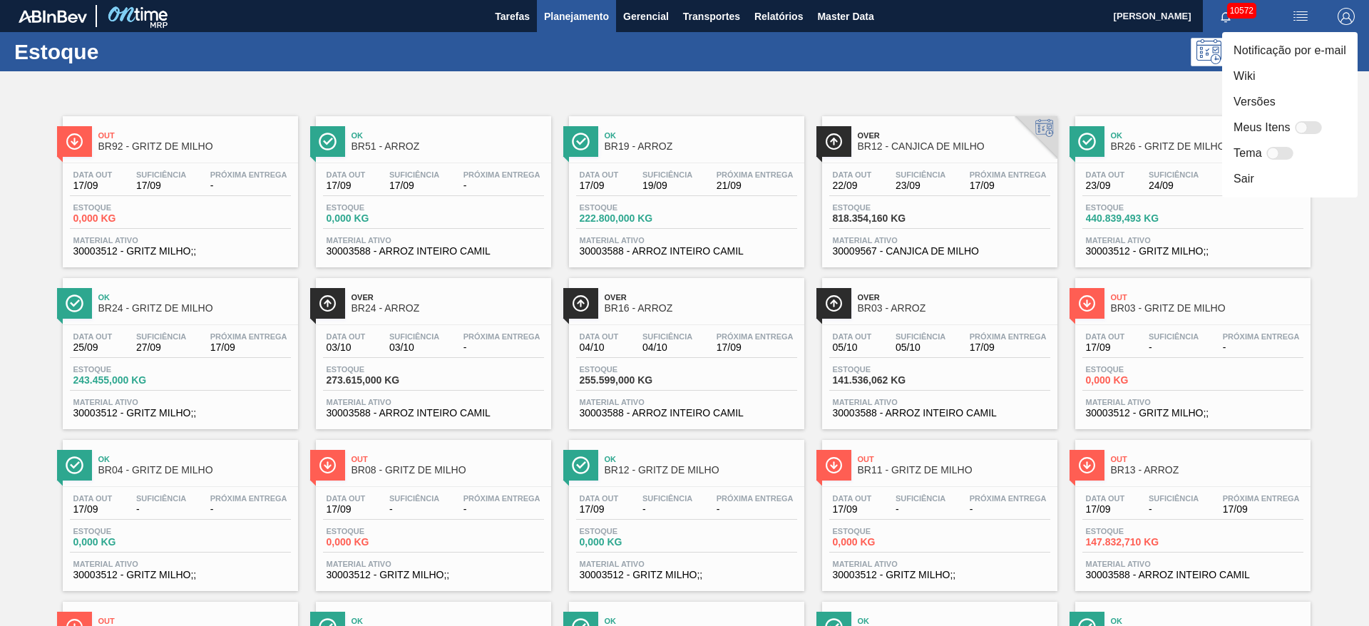
click at [1313, 123] on div "Meus Itens" at bounding box center [1280, 127] width 93 height 17
click at [1311, 123] on div at bounding box center [1308, 127] width 27 height 13
checkbox input "false"
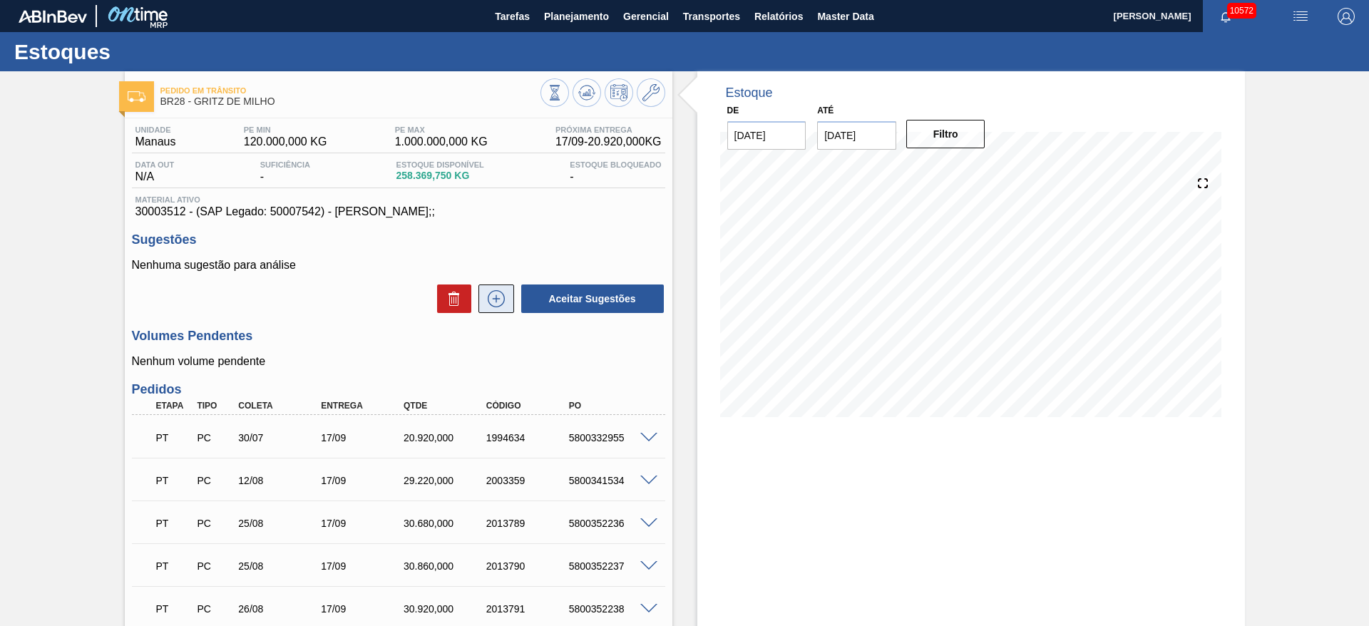
click at [491, 294] on icon at bounding box center [496, 298] width 23 height 17
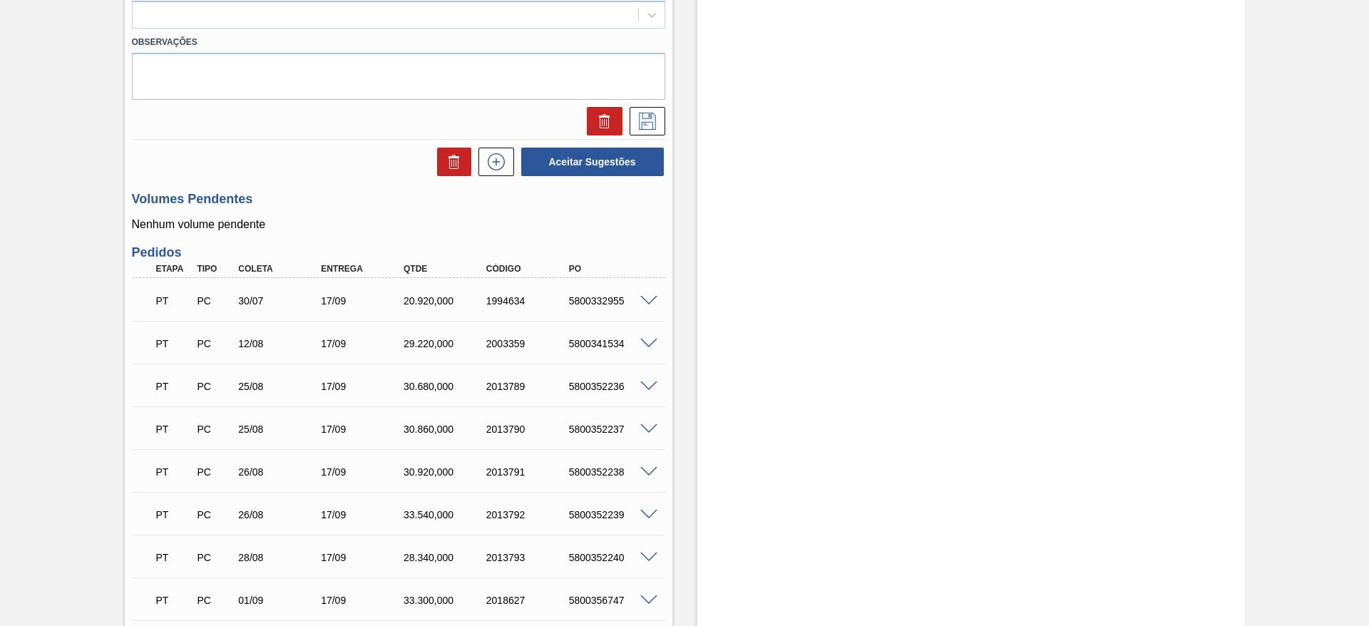
scroll to position [233, 0]
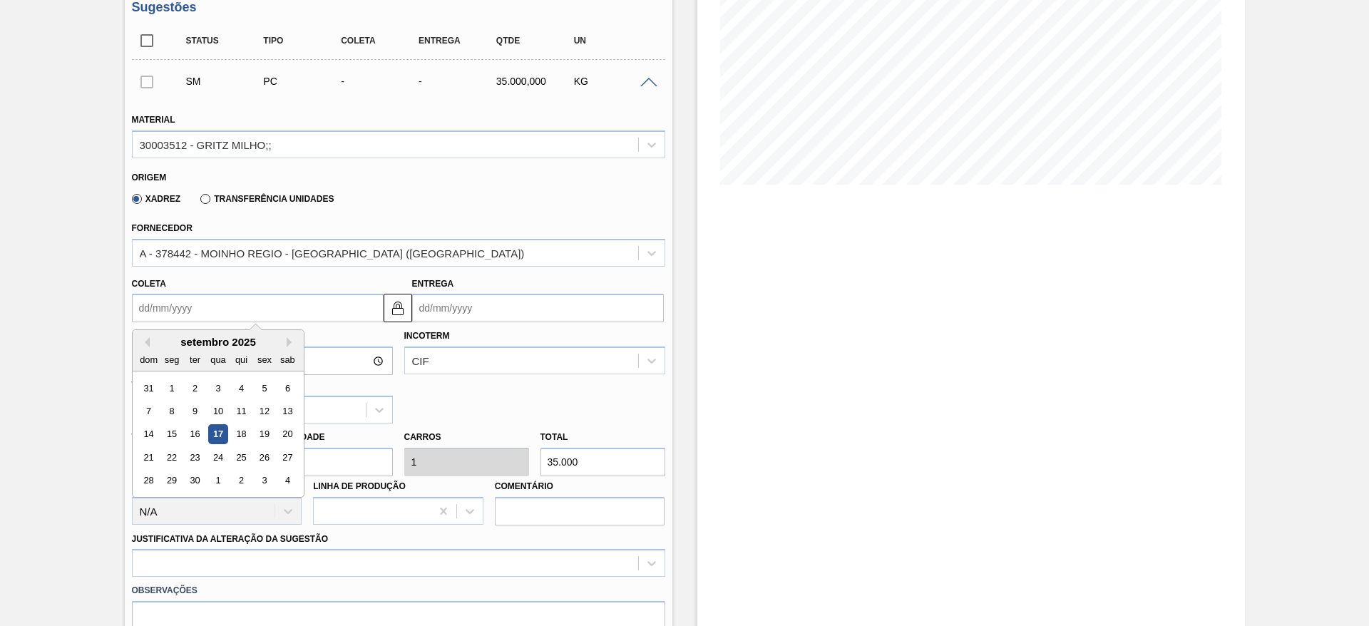
click at [158, 315] on input "Coleta" at bounding box center [258, 308] width 252 height 29
click at [223, 455] on div "24" at bounding box center [217, 457] width 19 height 19
type input "[DATE]"
type input "08/10/2025"
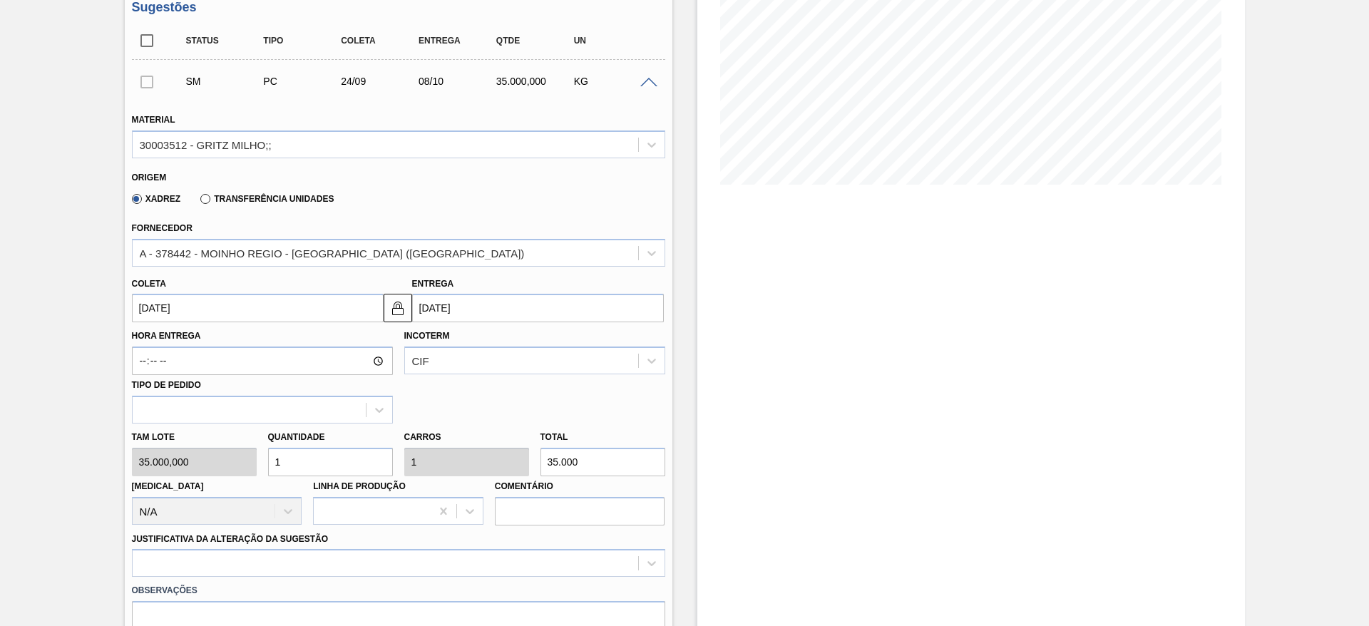
click at [270, 468] on input "1" at bounding box center [330, 462] width 125 height 29
click at [285, 471] on input "1" at bounding box center [330, 462] width 125 height 29
type input "10"
type input "350.000"
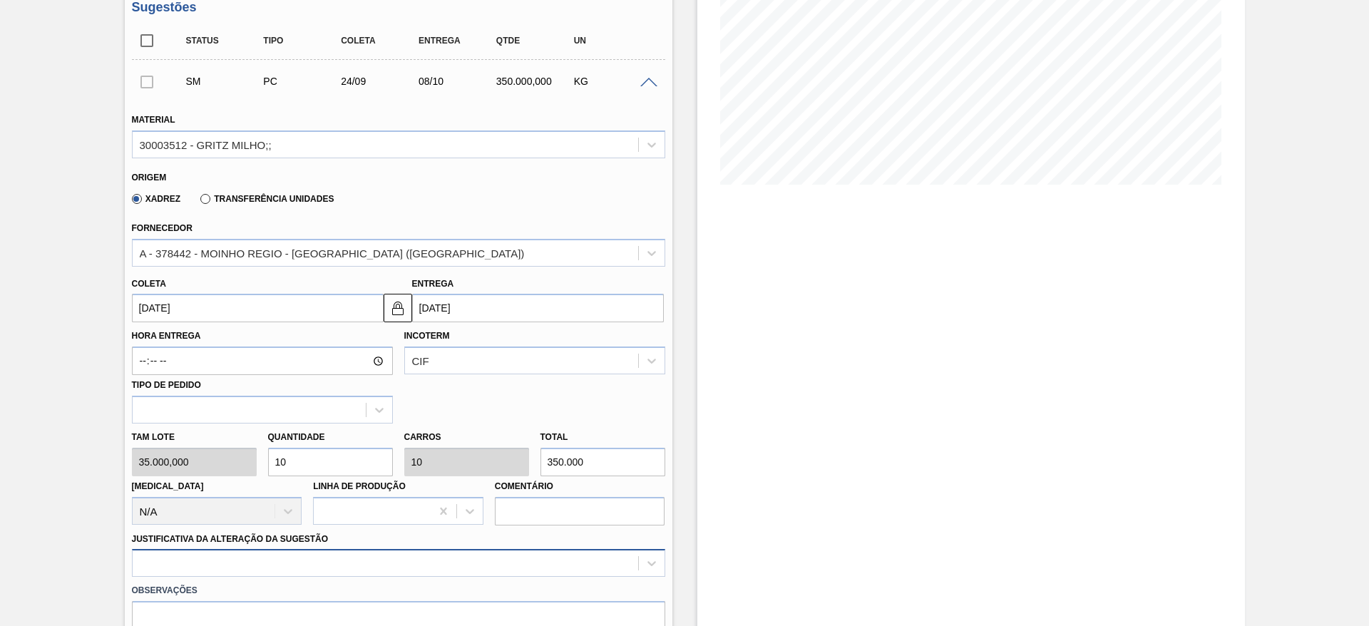
type input "10"
click at [427, 557] on div at bounding box center [398, 563] width 533 height 28
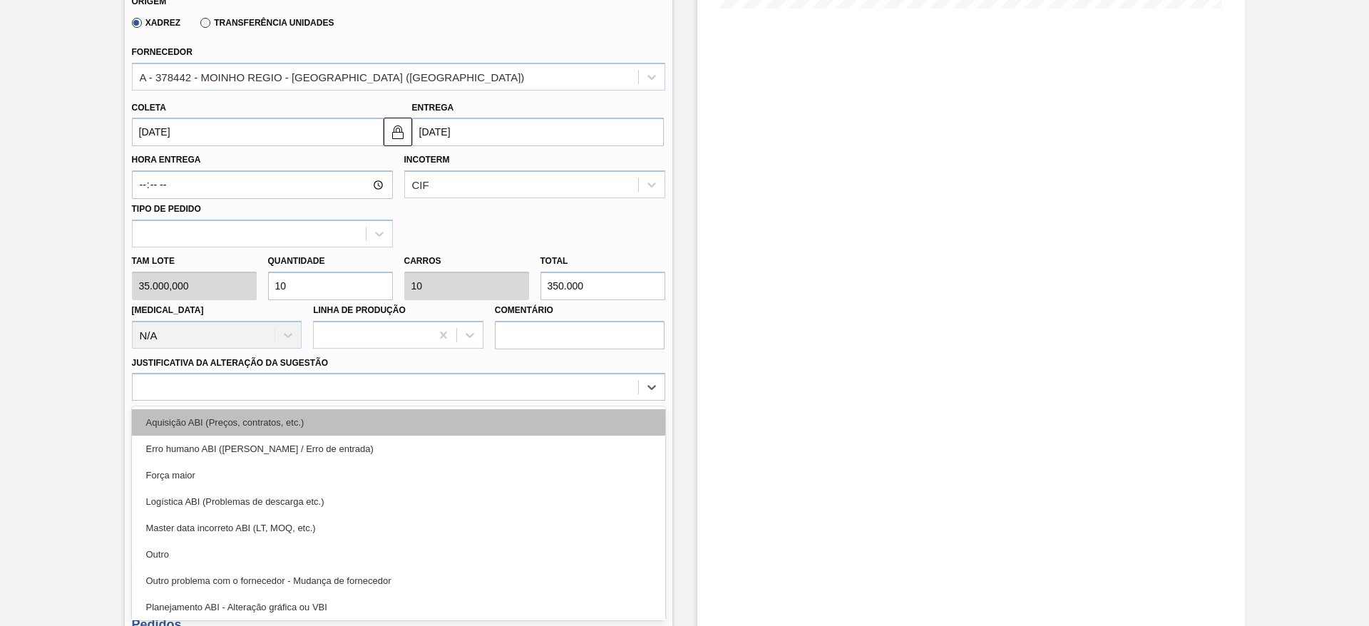
click at [446, 410] on div "Aquisição ABI (Preços, contratos, etc.)" at bounding box center [398, 422] width 533 height 26
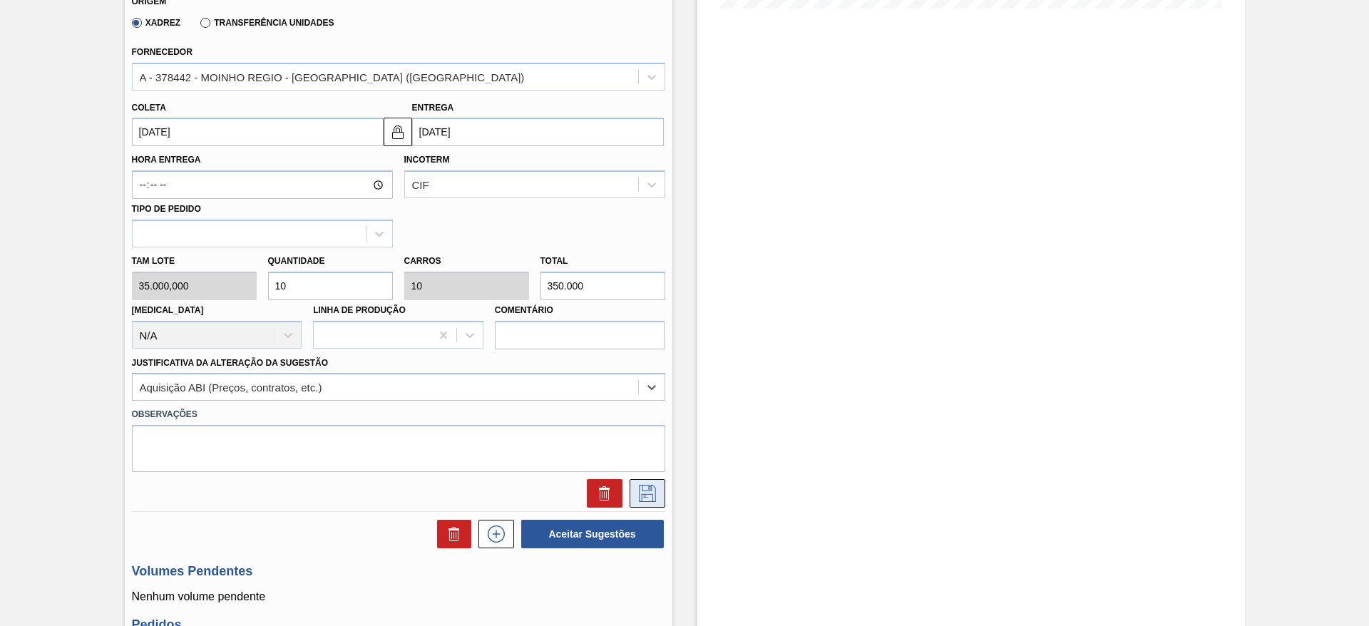
click at [647, 489] on icon at bounding box center [647, 493] width 23 height 17
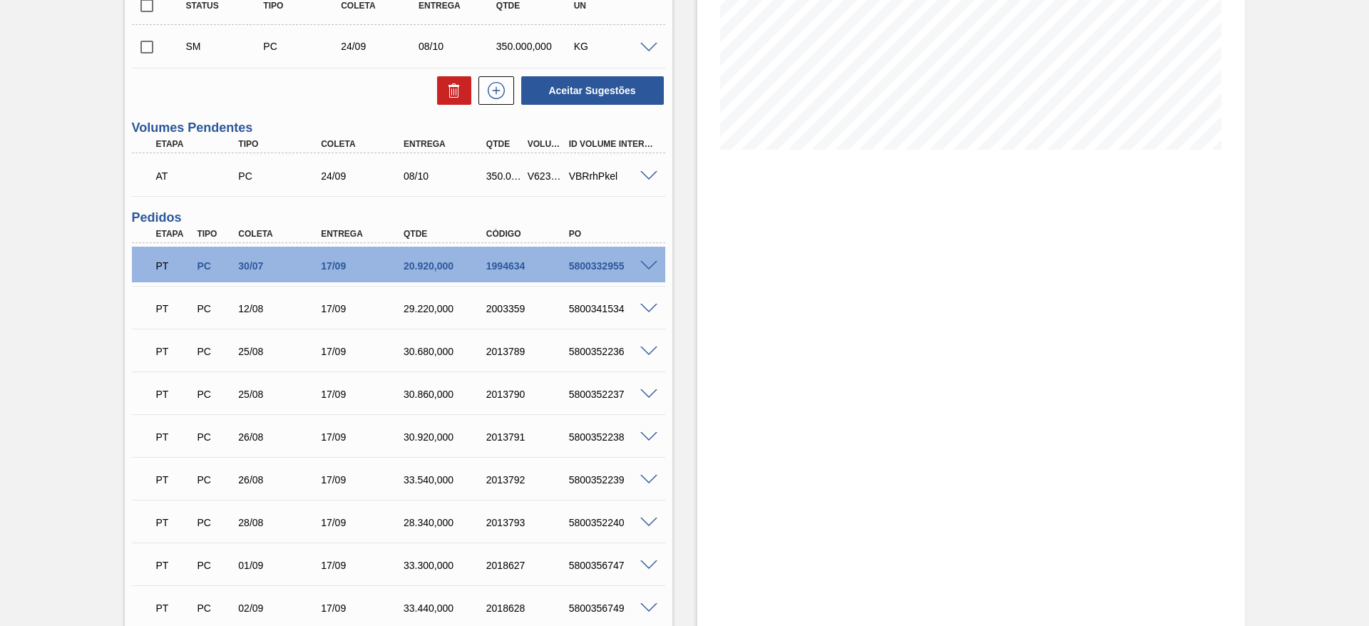
scroll to position [88, 0]
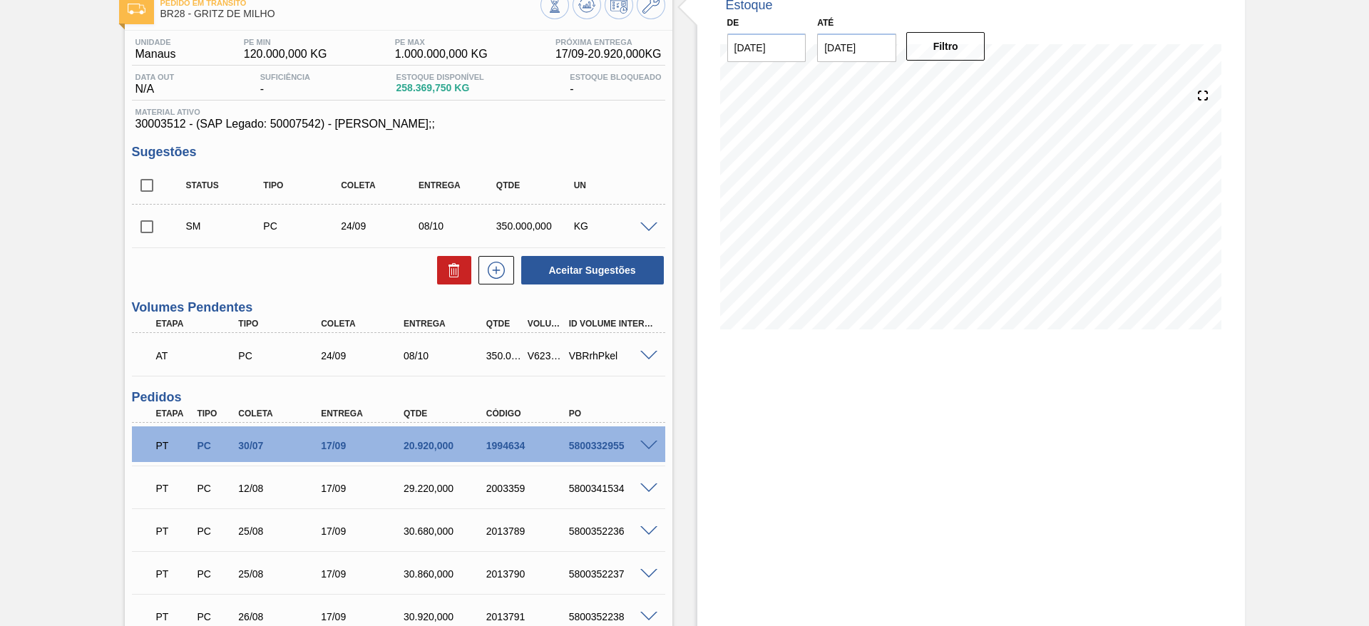
click at [138, 227] on input "checkbox" at bounding box center [147, 227] width 30 height 30
click at [439, 273] on button at bounding box center [454, 270] width 34 height 29
checkbox input "false"
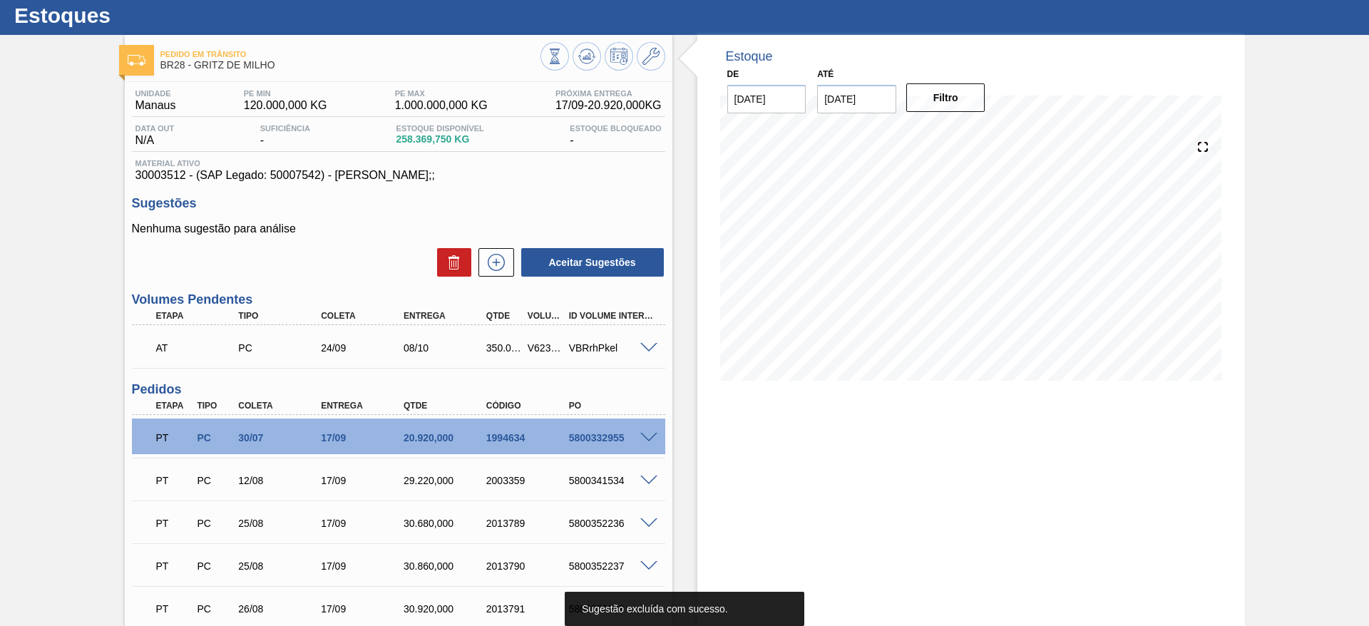
scroll to position [0, 0]
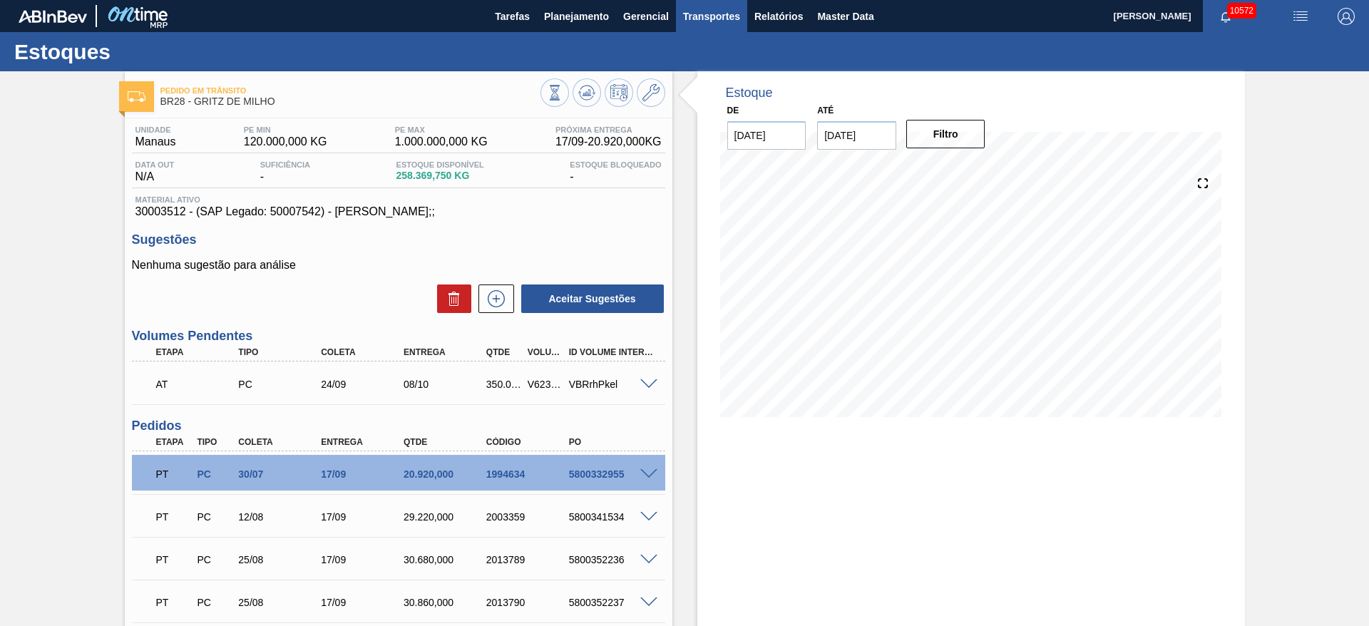
click at [704, 14] on span "Transportes" at bounding box center [711, 16] width 57 height 17
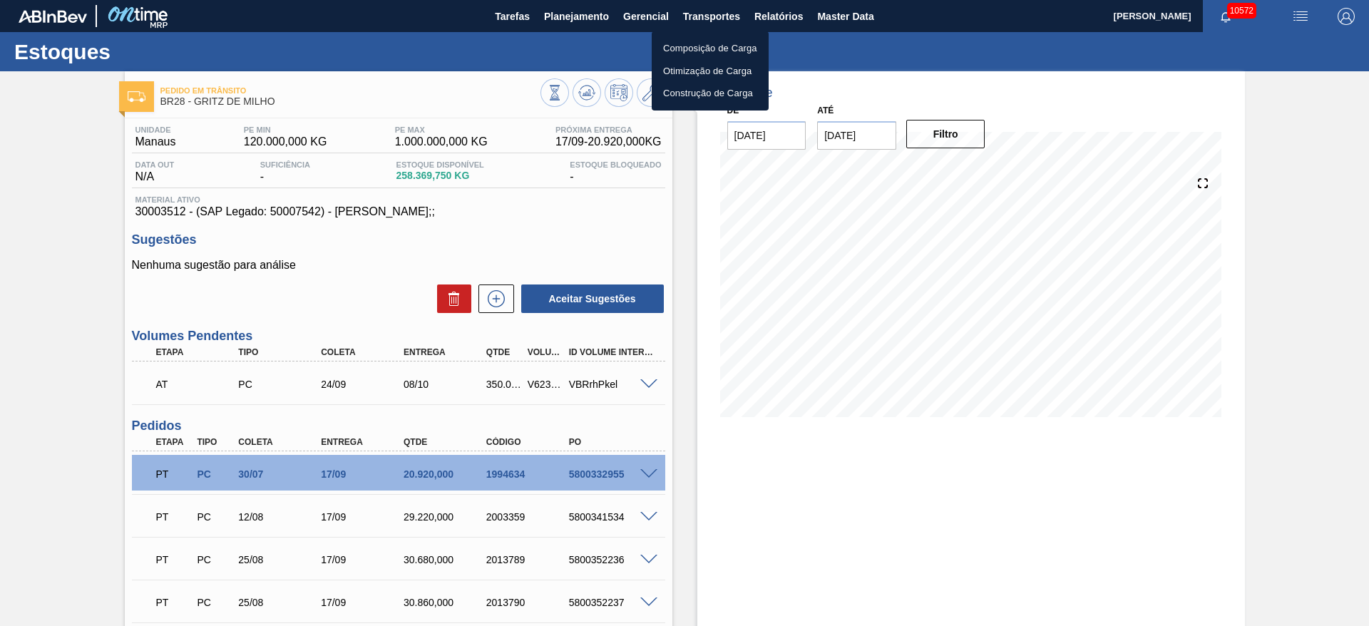
click at [699, 70] on li "Otimização de Carga" at bounding box center [710, 71] width 117 height 23
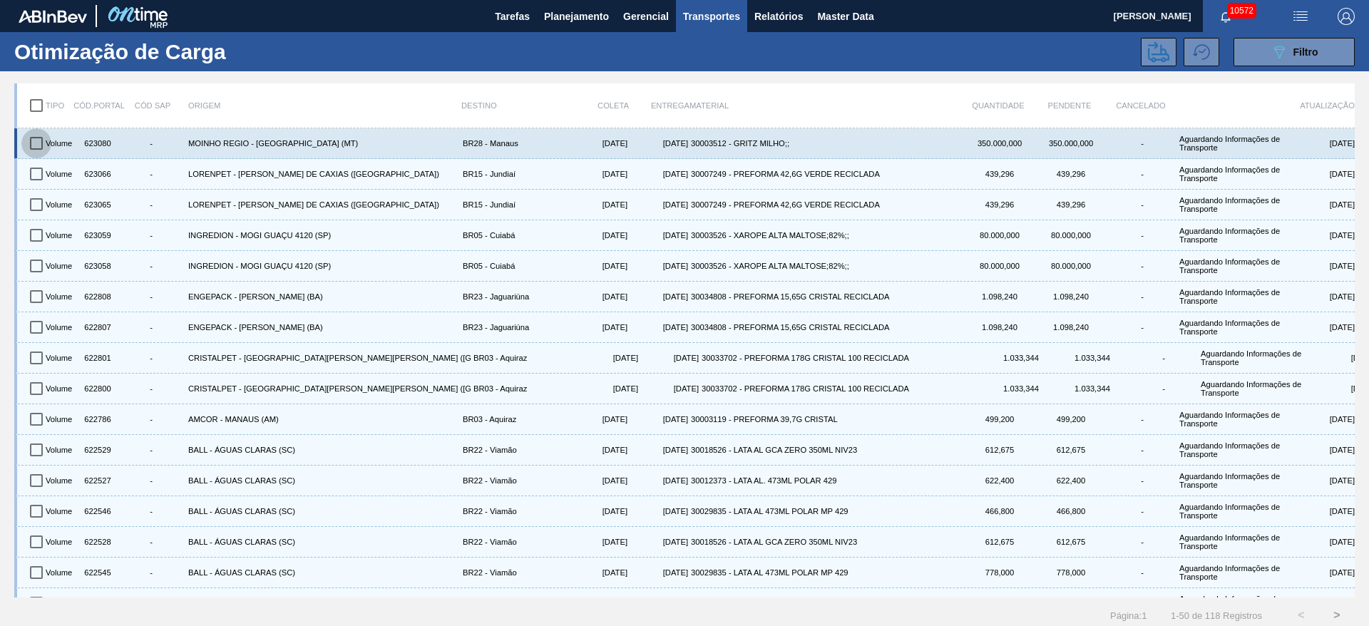
click at [39, 141] on input "checkbox" at bounding box center [36, 143] width 30 height 30
checkbox input "true"
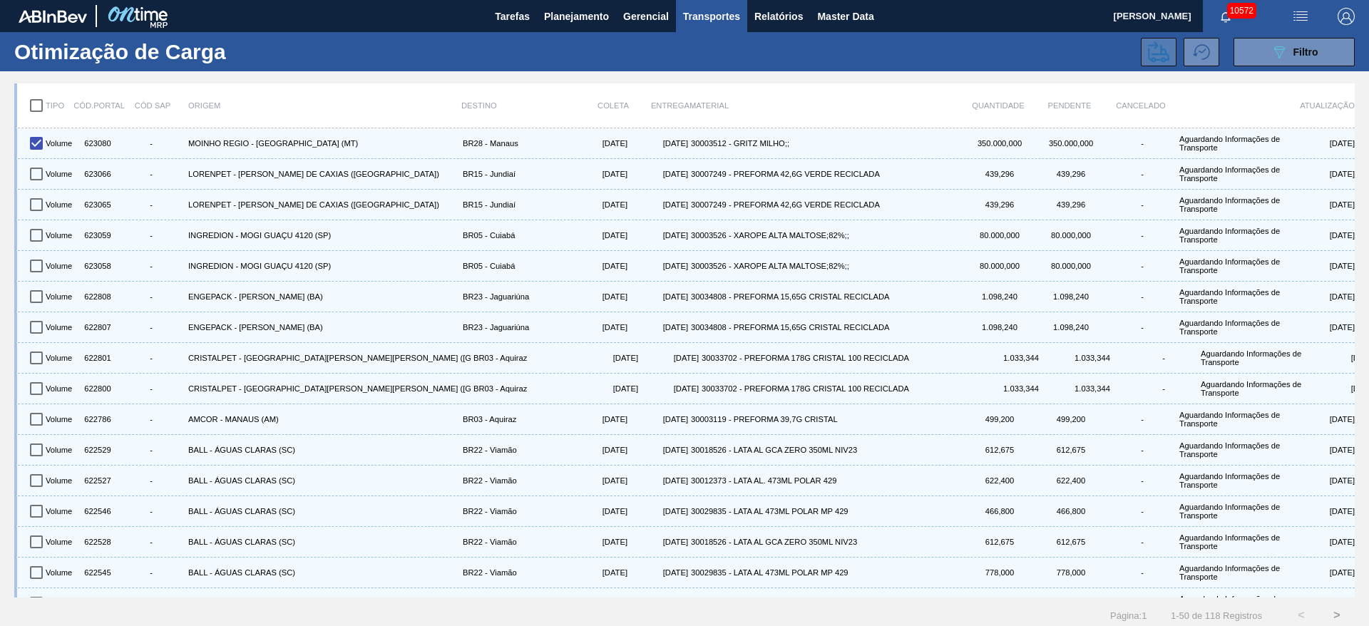
click at [1153, 55] on icon at bounding box center [1158, 51] width 21 height 21
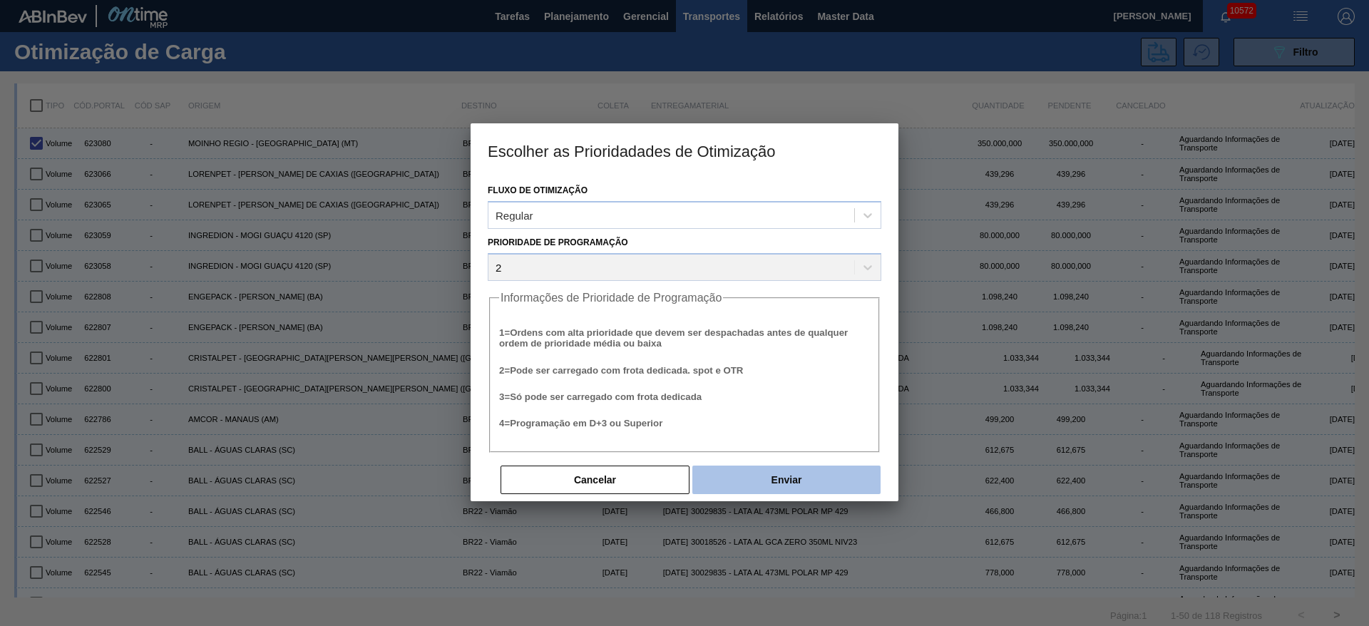
click at [797, 478] on button "Enviar" at bounding box center [787, 480] width 188 height 29
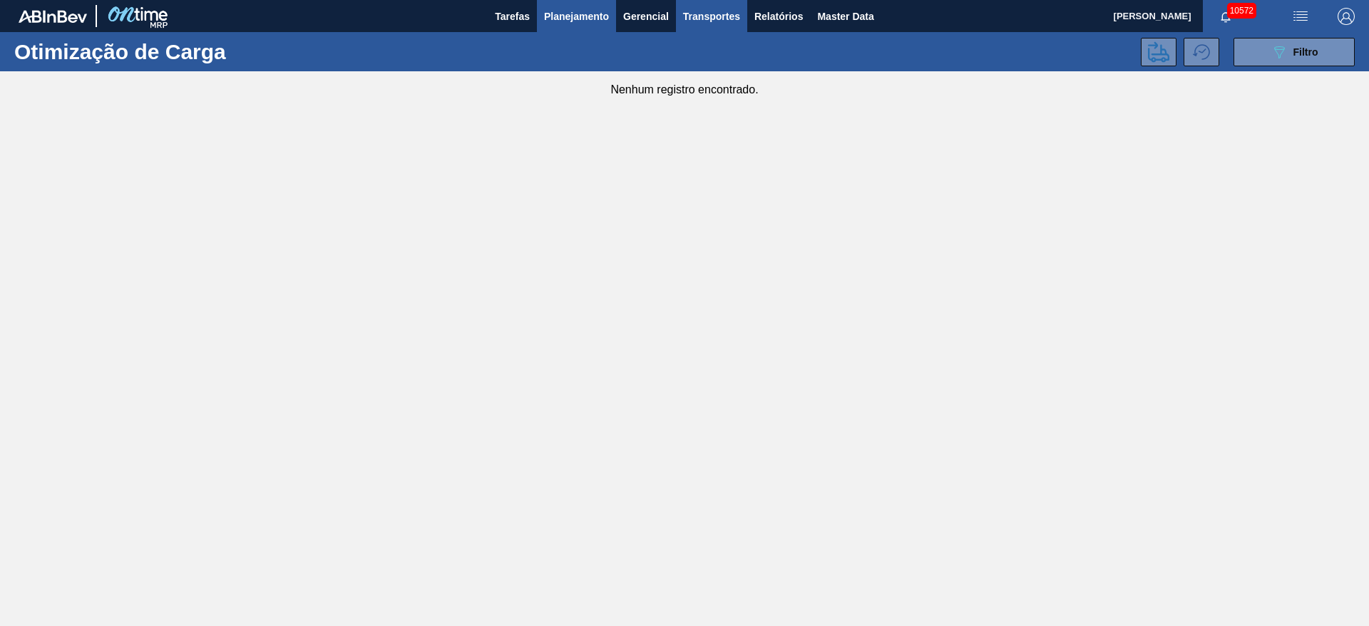
click at [575, 20] on span "Planejamento" at bounding box center [576, 16] width 65 height 17
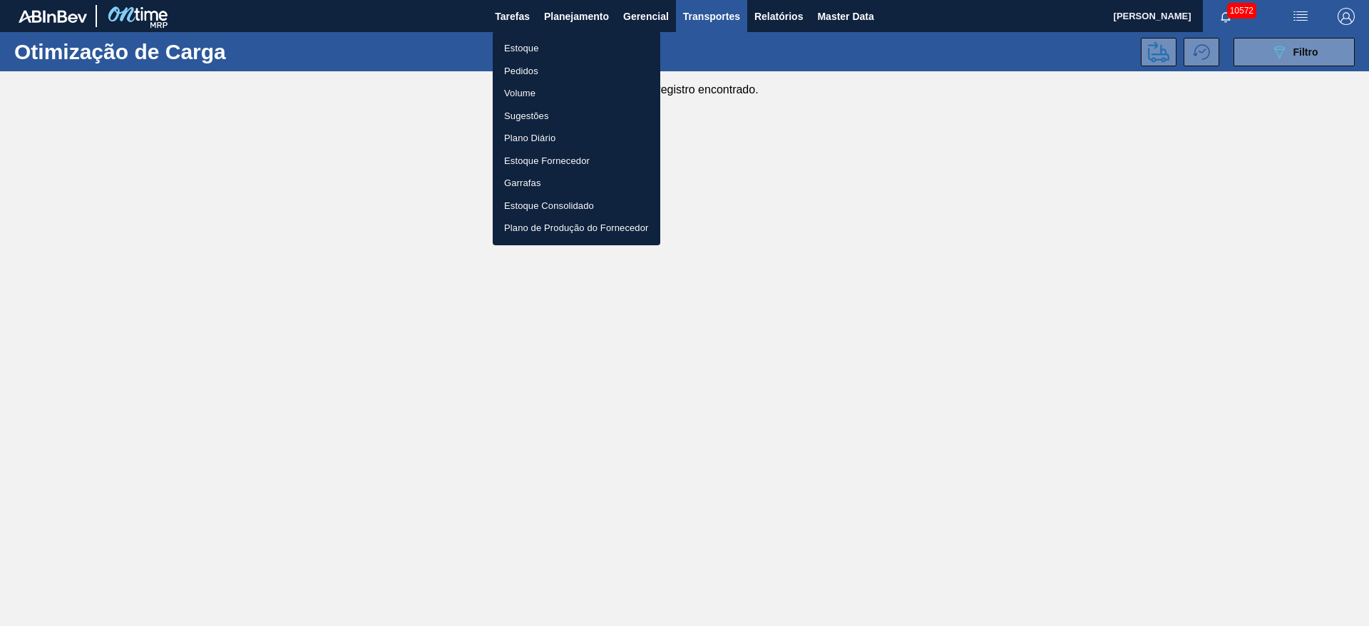
click at [571, 52] on li "Estoque" at bounding box center [577, 48] width 168 height 23
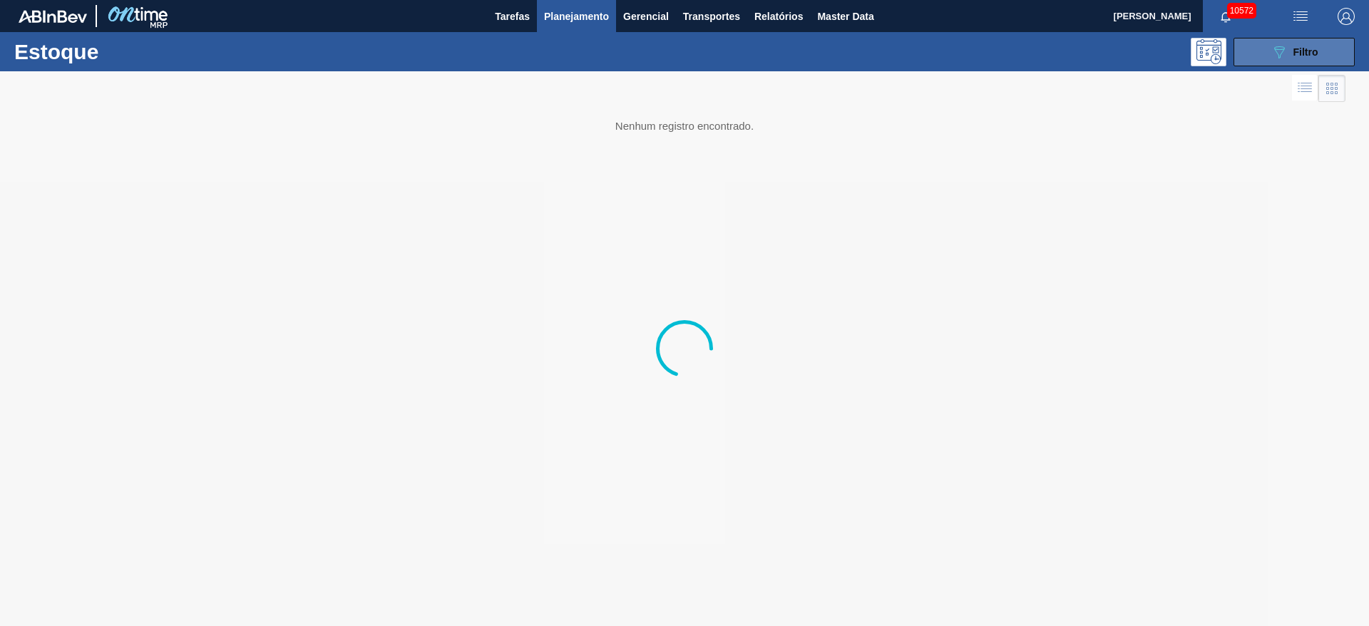
click at [1304, 49] on span "Filtro" at bounding box center [1306, 51] width 25 height 11
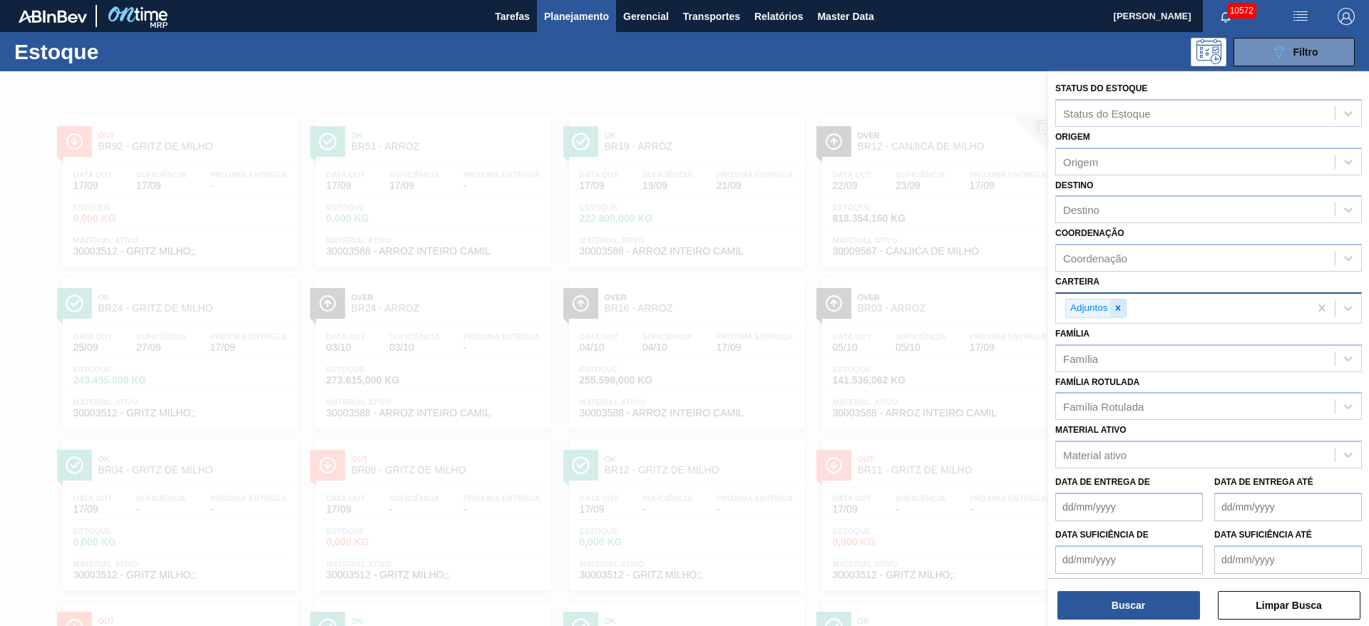
click at [1118, 310] on icon at bounding box center [1118, 308] width 10 height 10
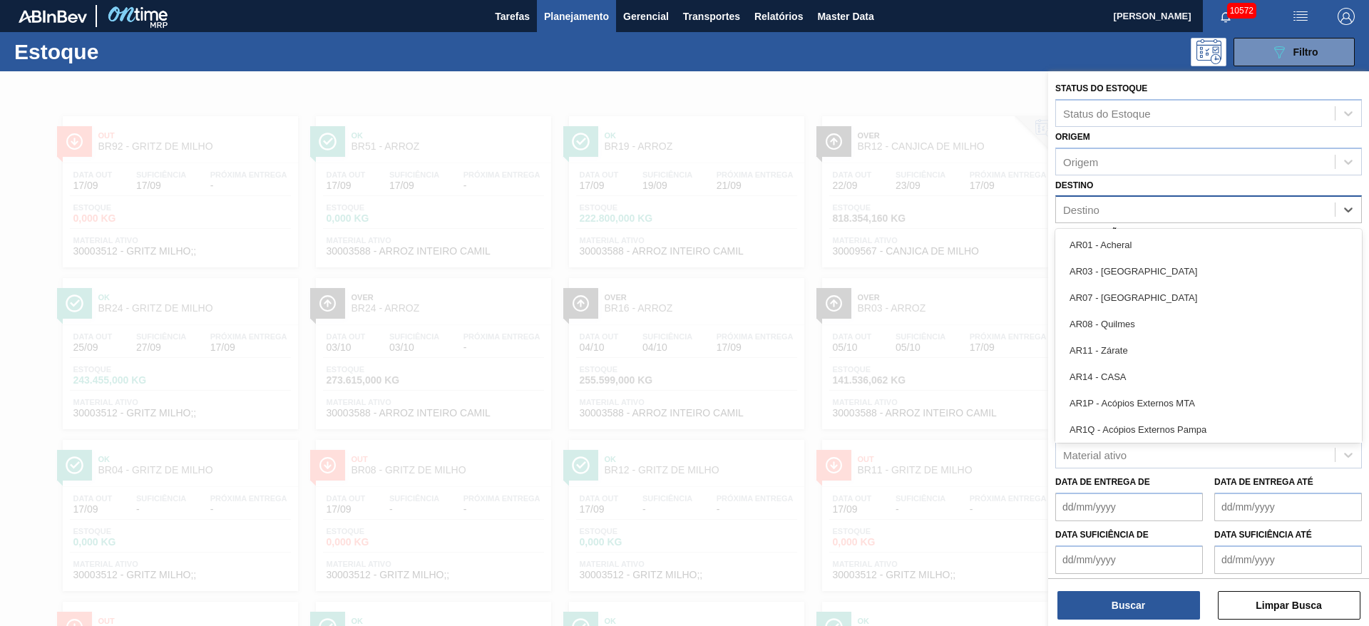
click at [1118, 216] on div "Destino" at bounding box center [1195, 210] width 279 height 21
type input "7"
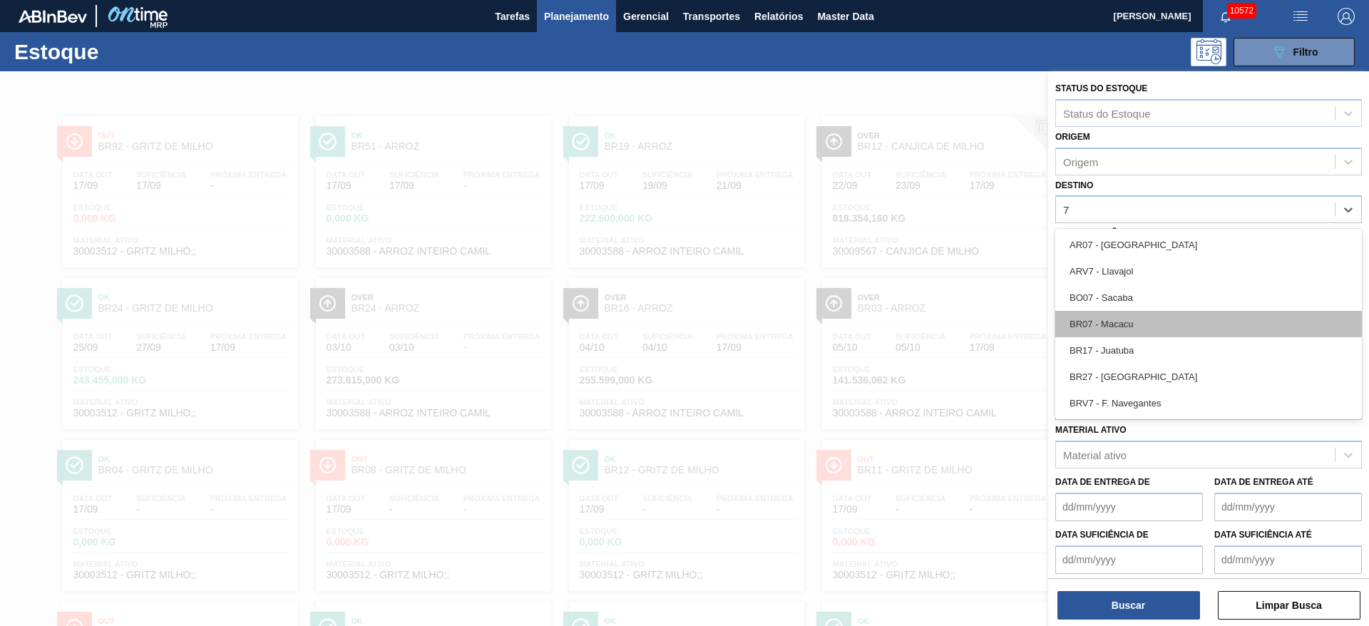
click at [1140, 318] on div "BR07 - Macacu" at bounding box center [1209, 324] width 307 height 26
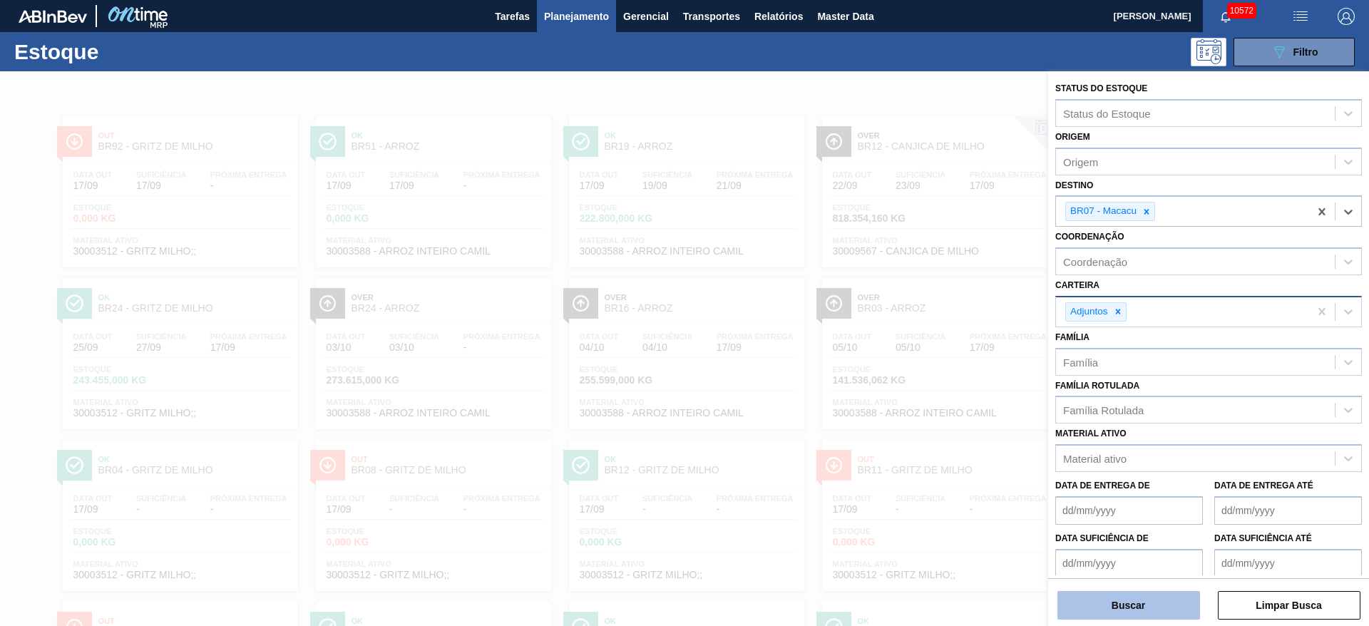
click at [1145, 600] on button "Buscar" at bounding box center [1129, 605] width 143 height 29
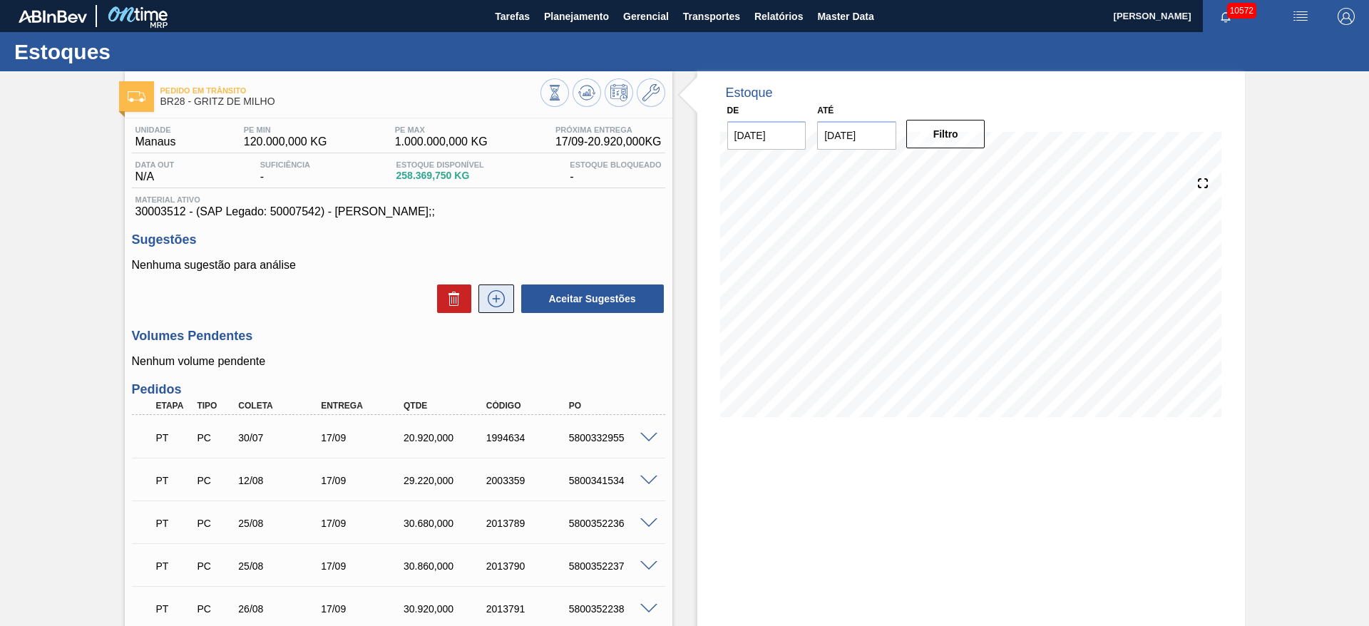
click at [494, 296] on icon at bounding box center [496, 298] width 23 height 17
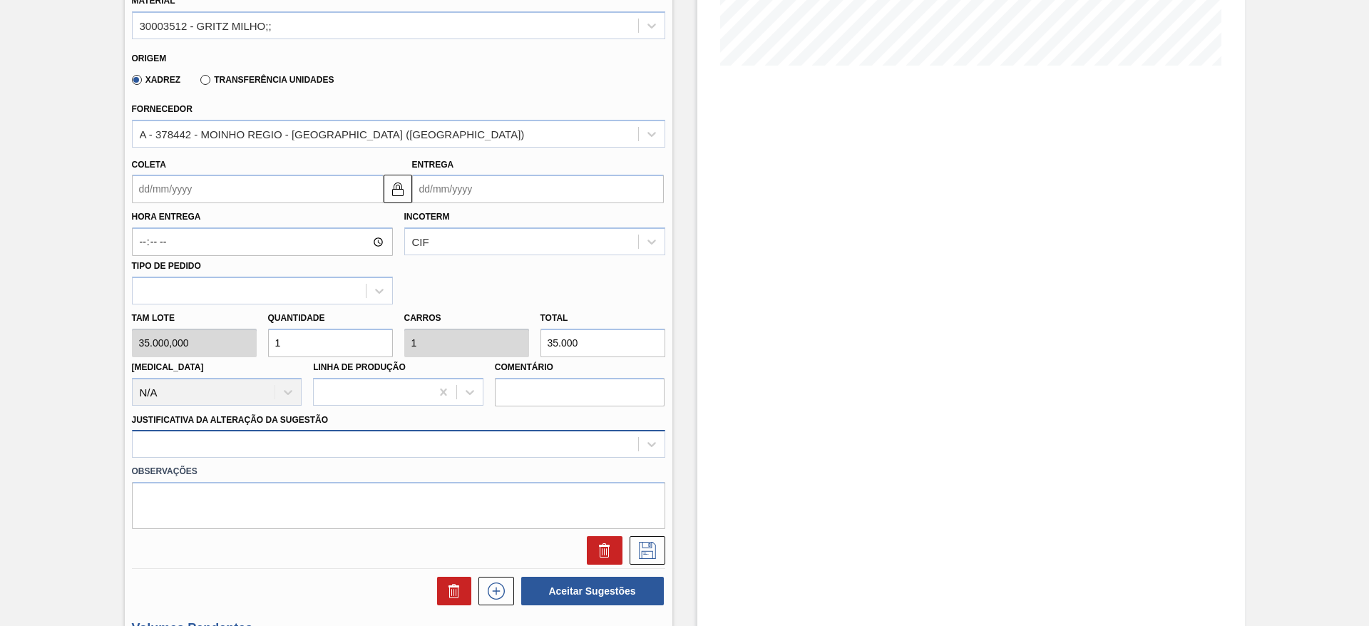
scroll to position [428, 0]
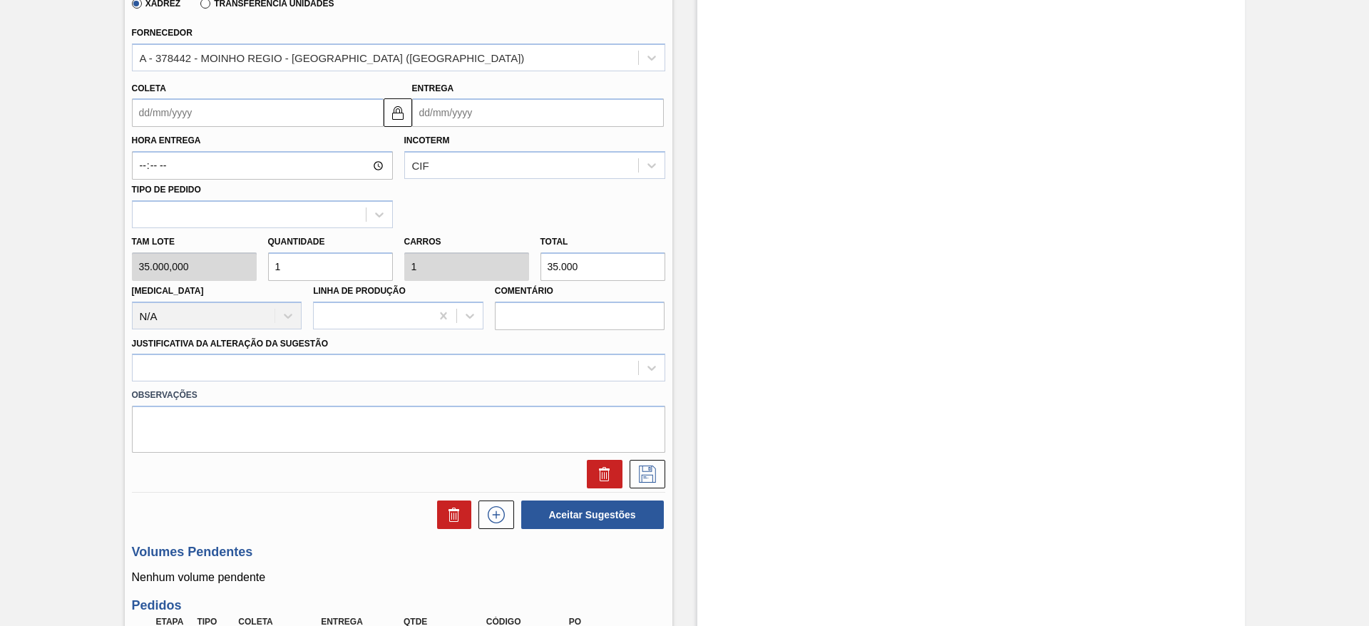
drag, startPoint x: 305, startPoint y: 250, endPoint x: 306, endPoint y: 269, distance: 19.3
click at [305, 251] on div "Quantidade 1" at bounding box center [330, 256] width 125 height 49
click at [308, 270] on input "1" at bounding box center [330, 266] width 125 height 29
type input "10"
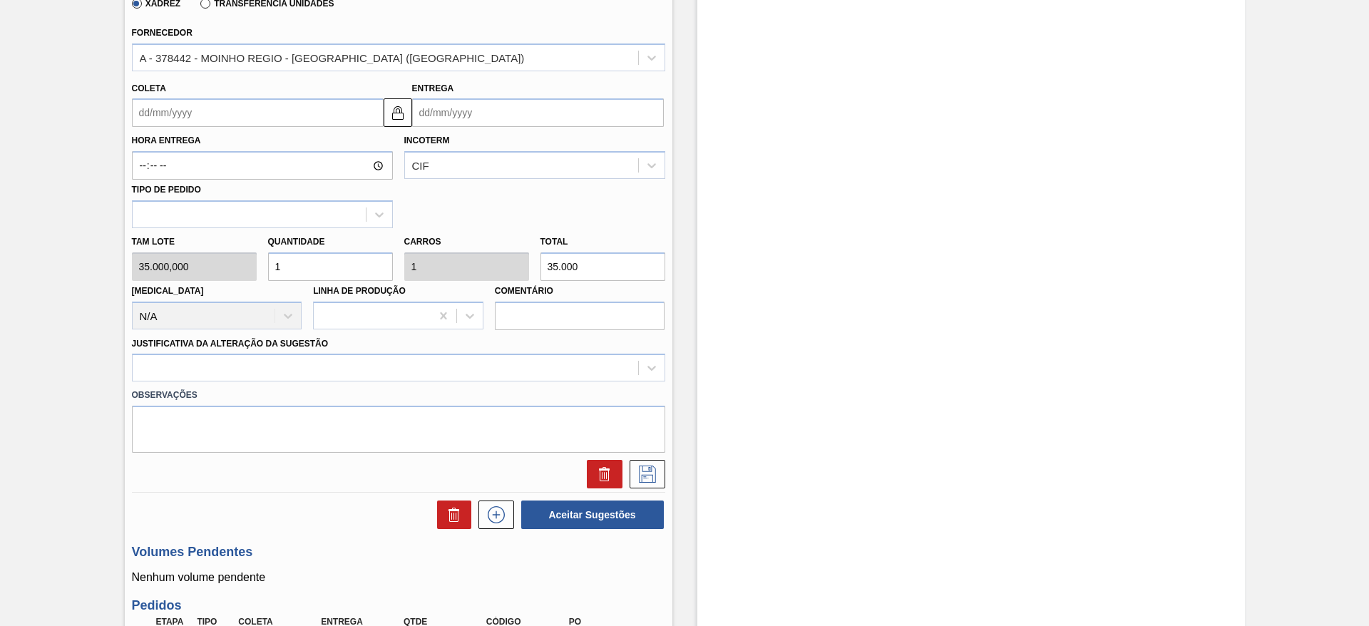
type input "350.000"
type input "10"
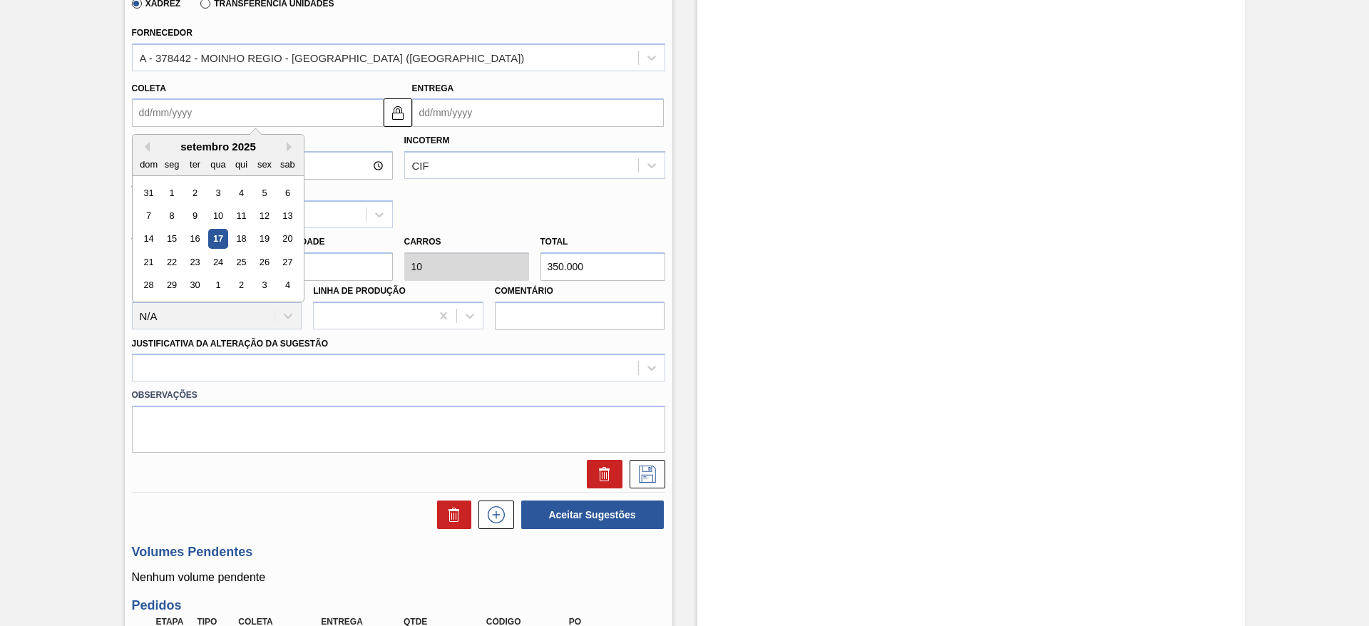
click at [178, 116] on input "Coleta" at bounding box center [258, 112] width 252 height 29
click at [227, 263] on div "24" at bounding box center [217, 261] width 19 height 19
type input "[DATE]"
type input "08/10/2025"
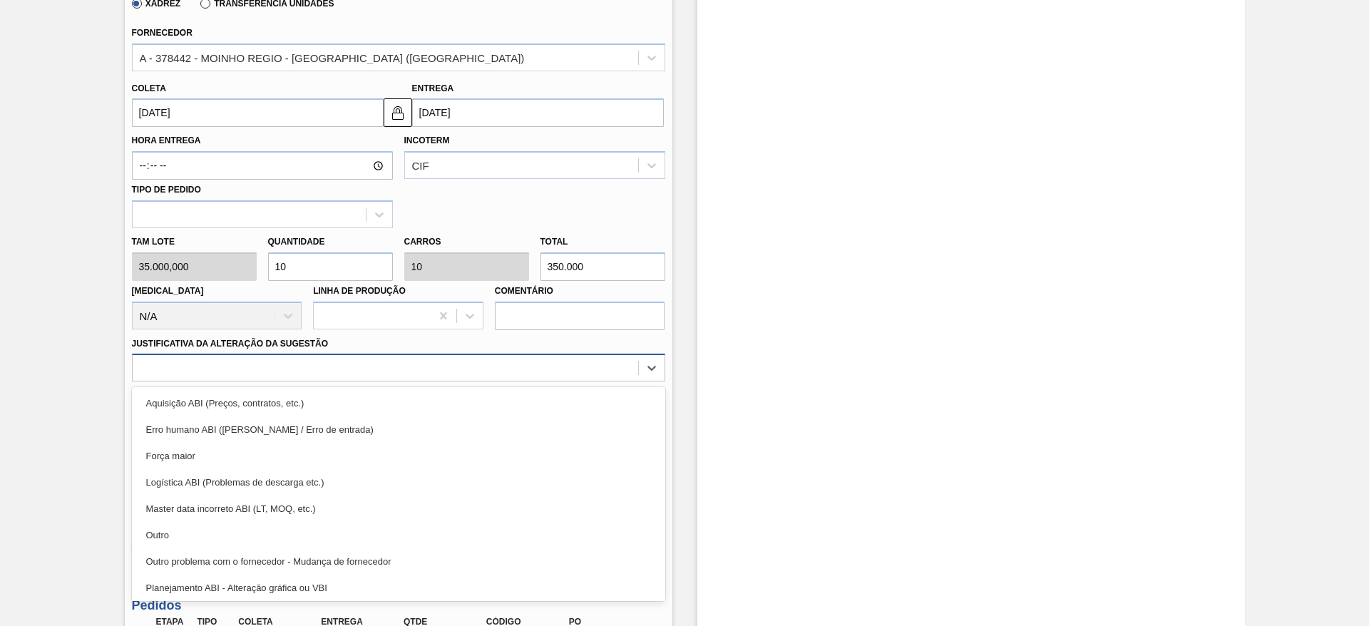
click at [516, 374] on div at bounding box center [386, 368] width 506 height 21
click at [533, 392] on div "Aquisição ABI (Preços, contratos, etc.)" at bounding box center [398, 403] width 533 height 26
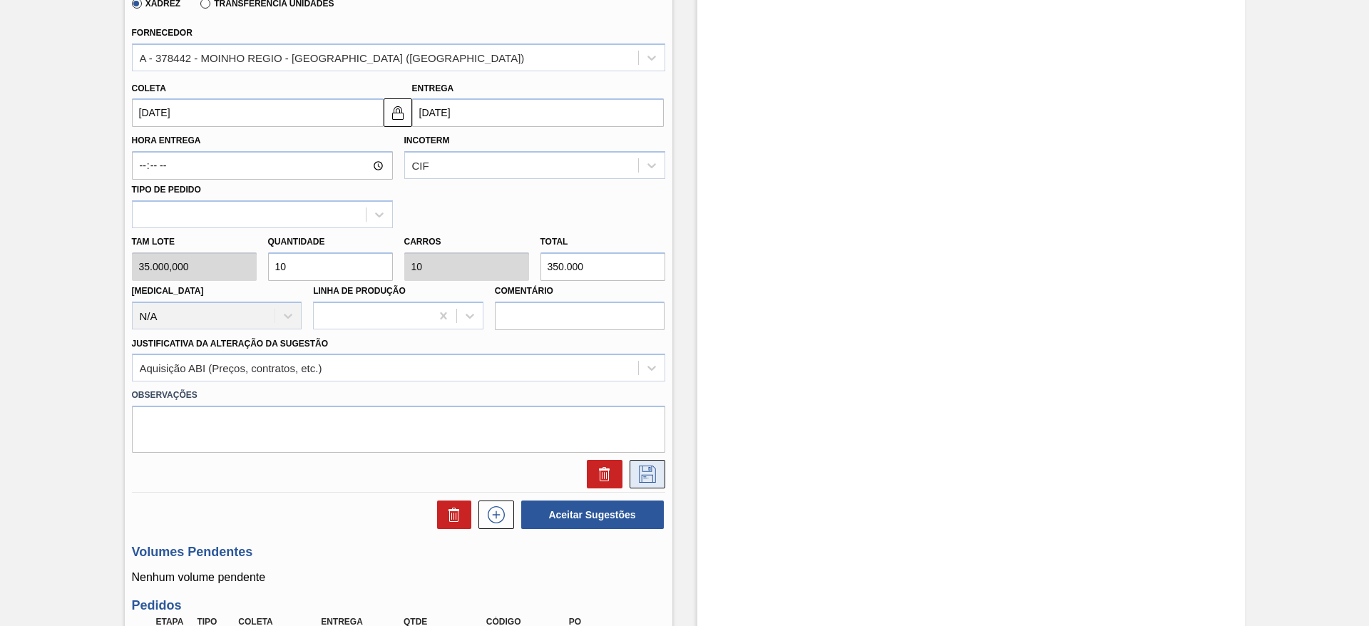
click at [647, 467] on icon at bounding box center [647, 474] width 23 height 17
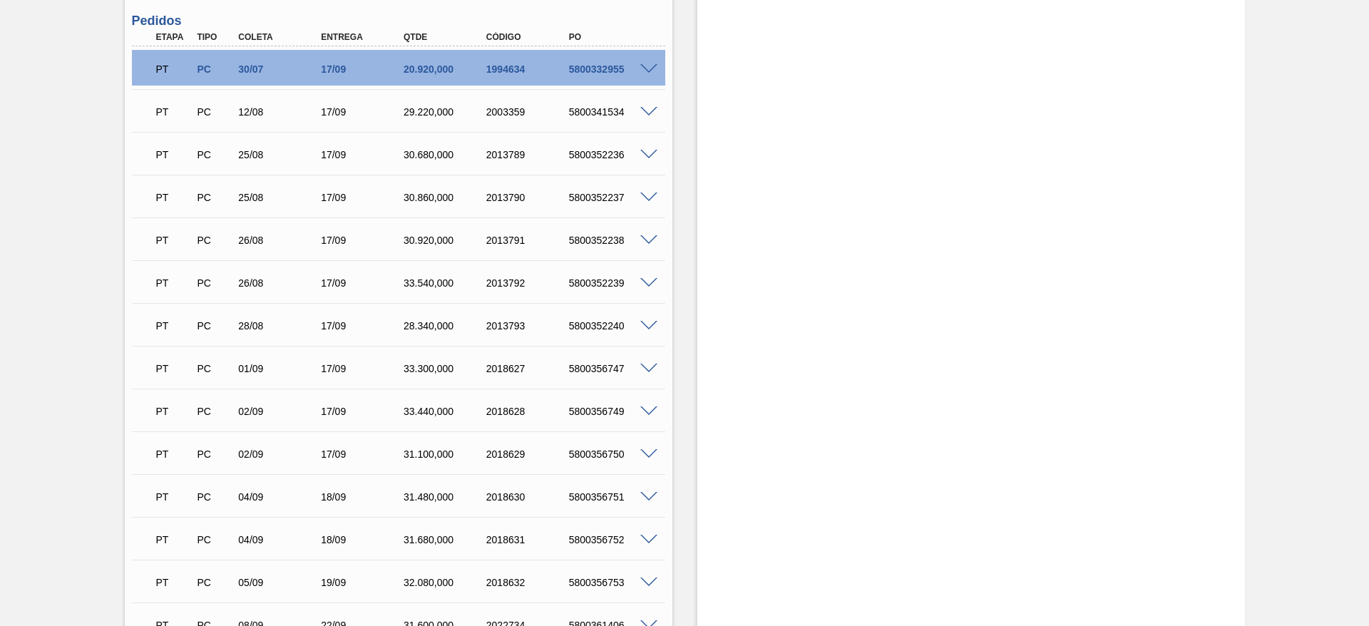
scroll to position [0, 0]
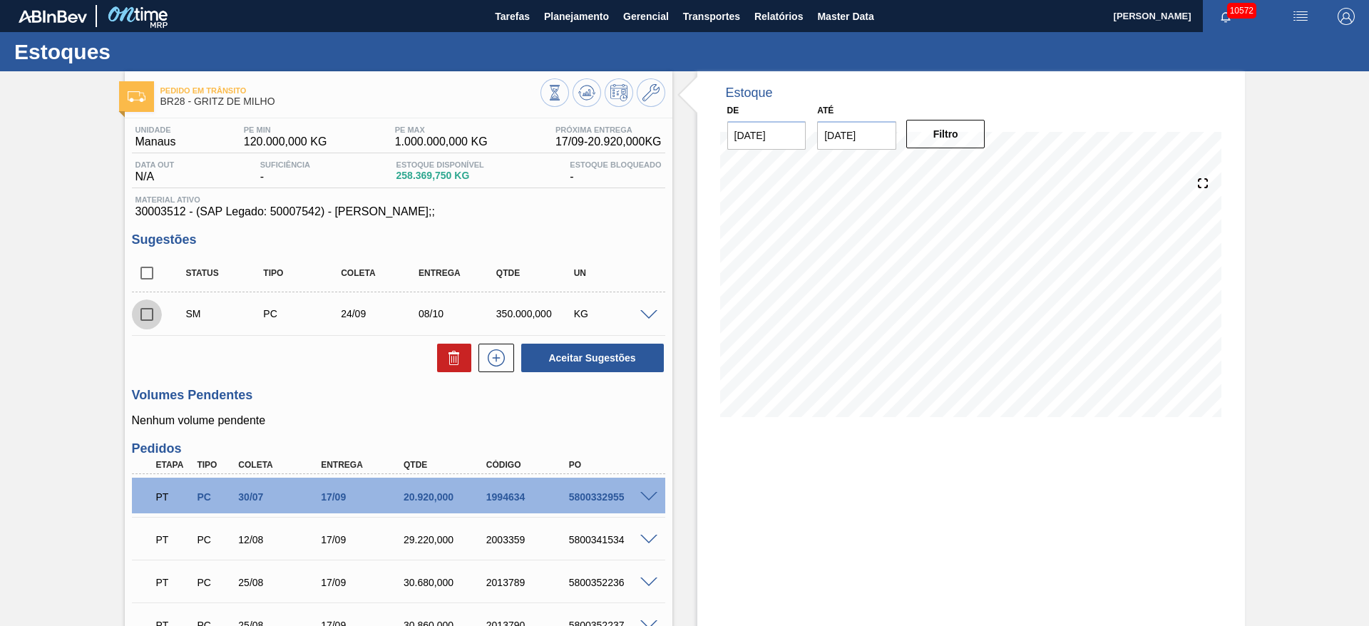
click at [150, 321] on input "checkbox" at bounding box center [147, 315] width 30 height 30
click at [561, 353] on button "Aceitar Sugestões" at bounding box center [592, 358] width 143 height 29
checkbox input "false"
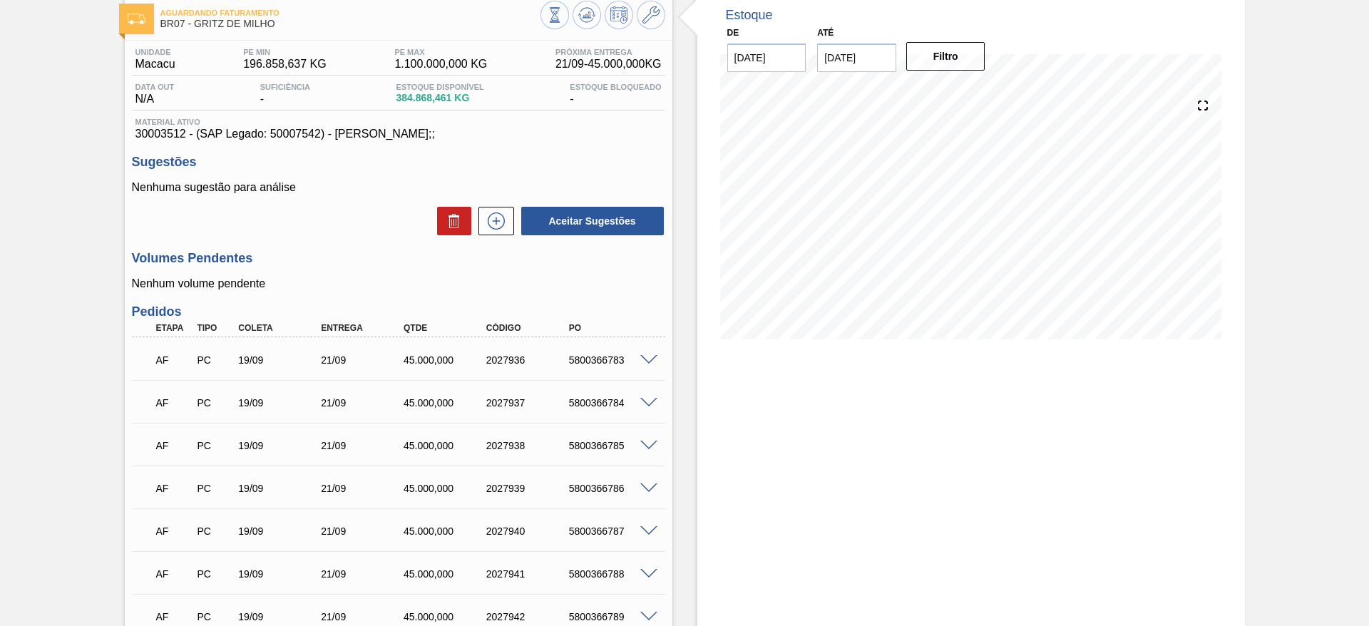
scroll to position [77, 0]
click at [645, 359] on span at bounding box center [648, 361] width 17 height 11
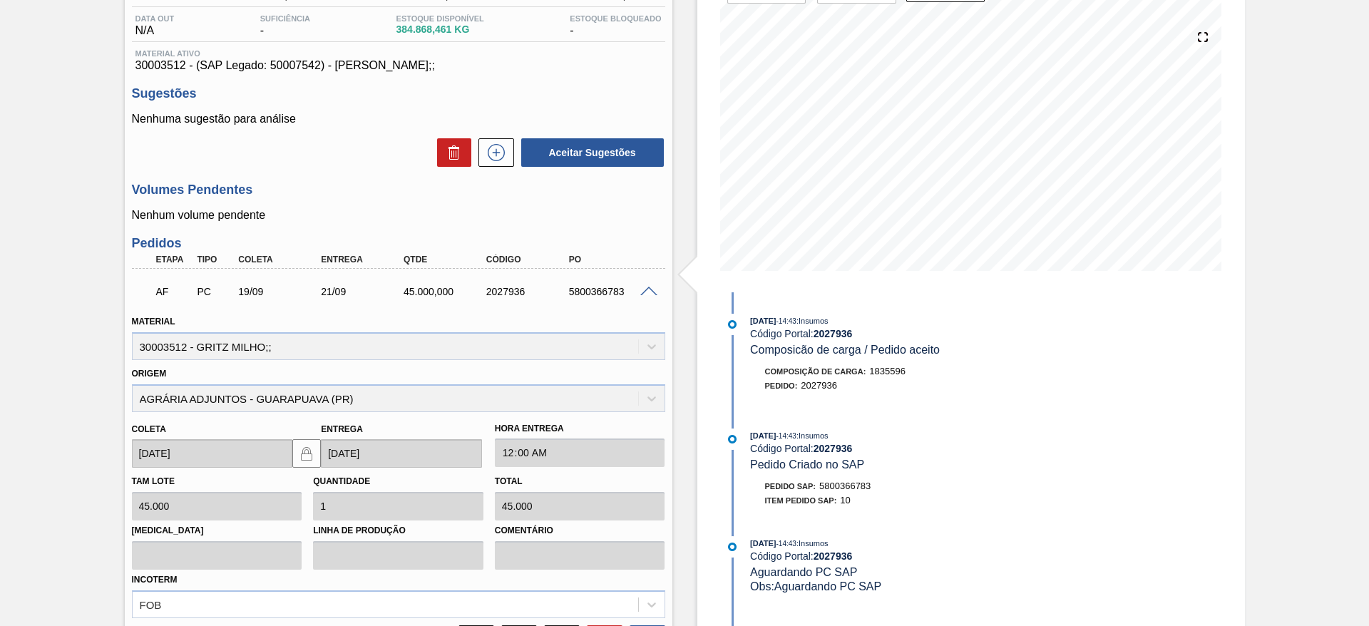
scroll to position [291, 0]
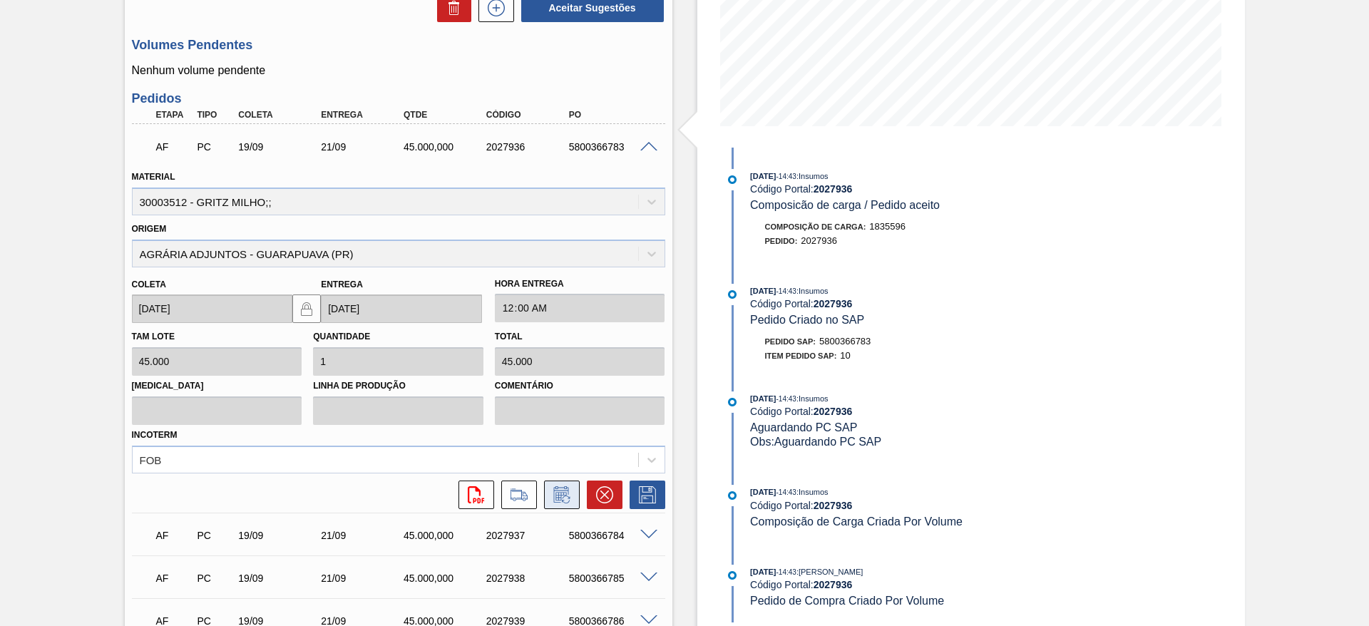
click at [553, 496] on icon at bounding box center [560, 494] width 15 height 16
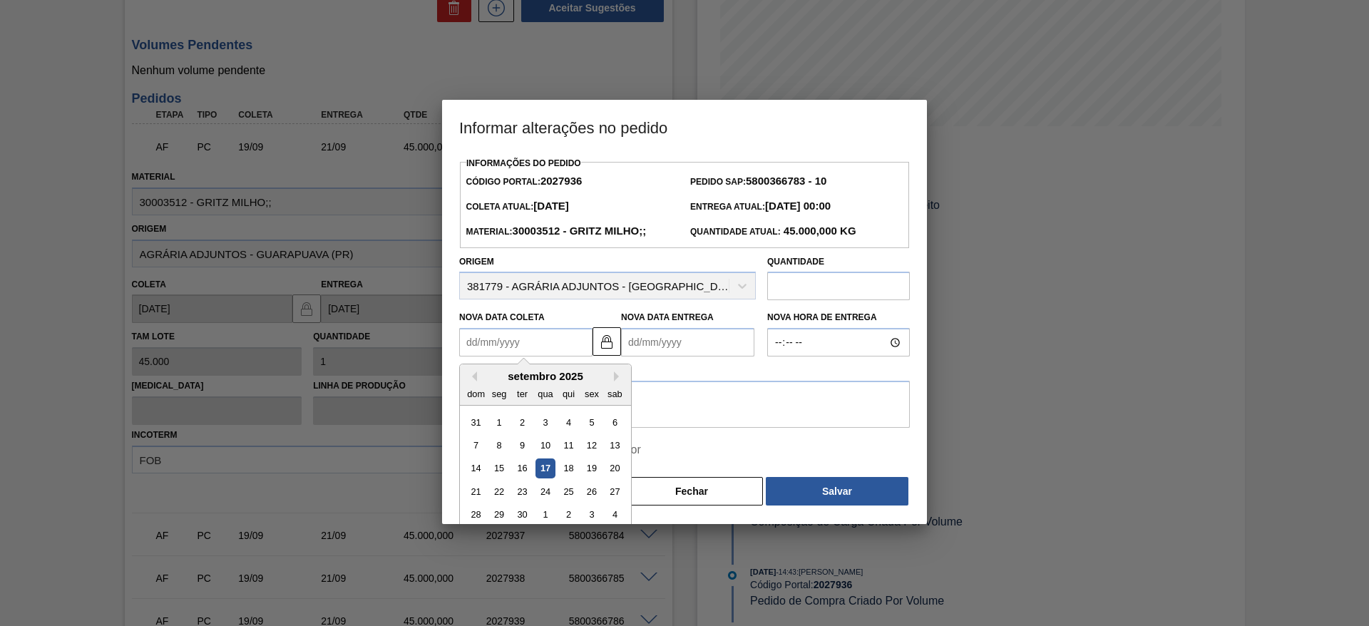
click at [485, 337] on Coleta2027936 "Nova Data Coleta" at bounding box center [525, 342] width 133 height 29
drag, startPoint x: 598, startPoint y: 489, endPoint x: 506, endPoint y: 472, distance: 93.5
click at [593, 491] on div "26" at bounding box center [591, 491] width 19 height 19
type Coleta2027936 "[DATE]"
type Entrega2027936 "[DATE]"
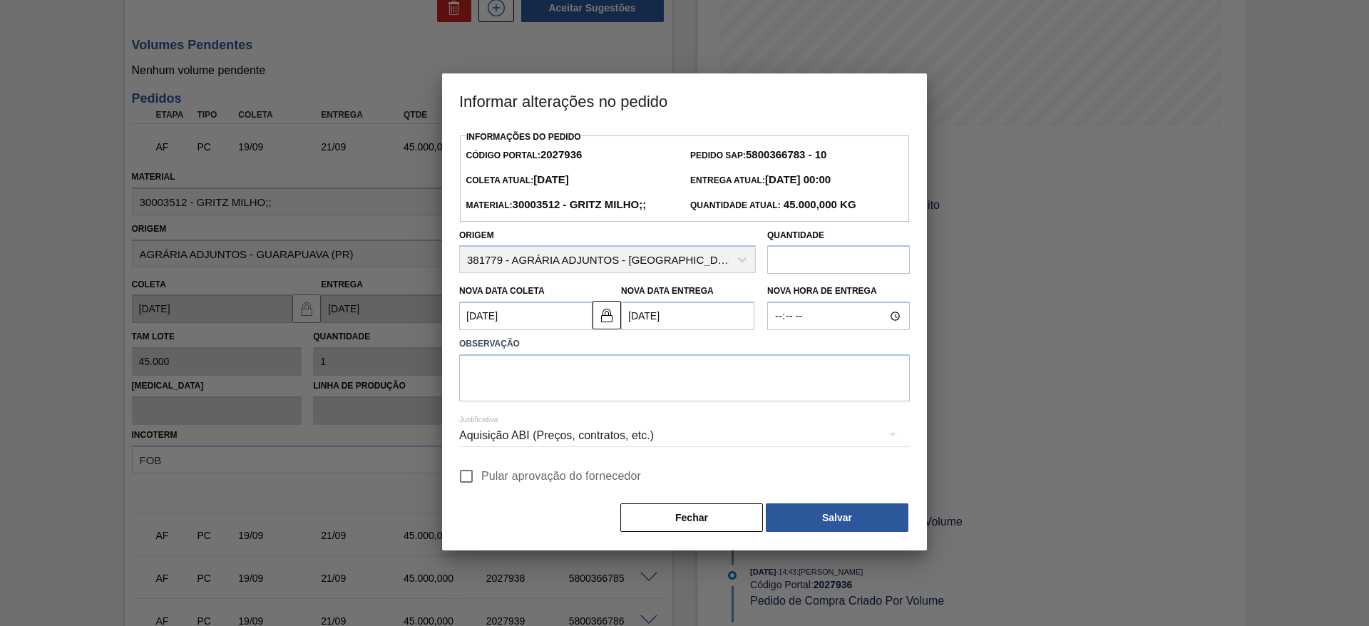
click at [471, 471] on input "Pular aprovação do fornecedor" at bounding box center [466, 476] width 30 height 30
checkbox input "true"
click at [514, 415] on div "Aquisição ABI (Preços, contratos, etc.)" at bounding box center [684, 437] width 451 height 51
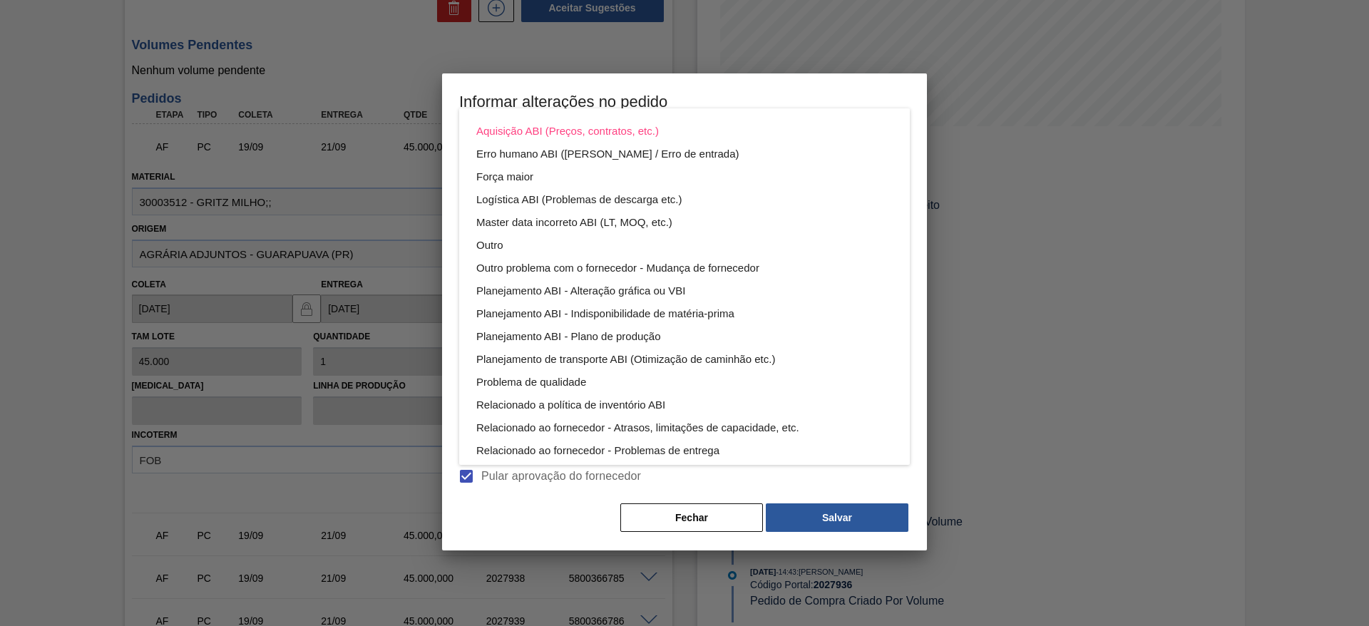
drag, startPoint x: 531, startPoint y: 380, endPoint x: 511, endPoint y: 524, distance: 145.4
click at [511, 524] on div "Aquisição ABI (Preços, contratos, etc.) Erro humano ABI (Cálculo / Erro de entr…" at bounding box center [684, 313] width 1369 height 626
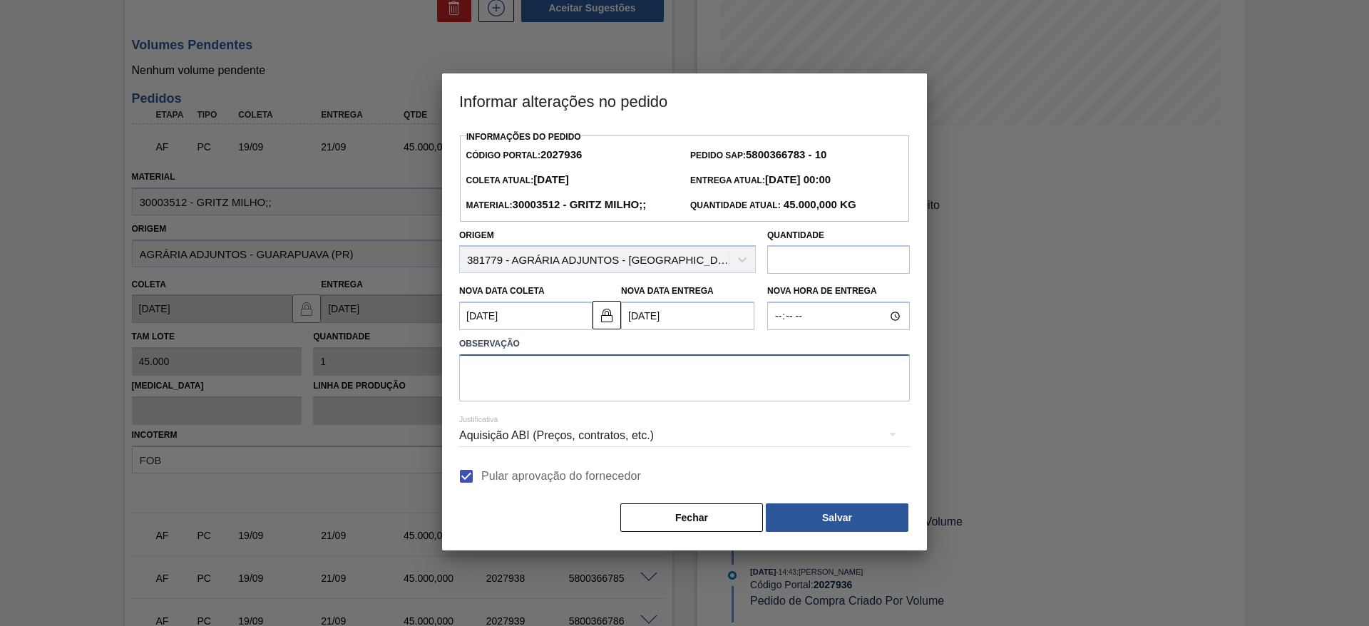
drag, startPoint x: 633, startPoint y: 360, endPoint x: 630, endPoint y: 382, distance: 21.5
click at [632, 360] on textarea at bounding box center [684, 377] width 451 height 47
type textarea "."
click at [832, 508] on button "Salvar" at bounding box center [837, 518] width 143 height 29
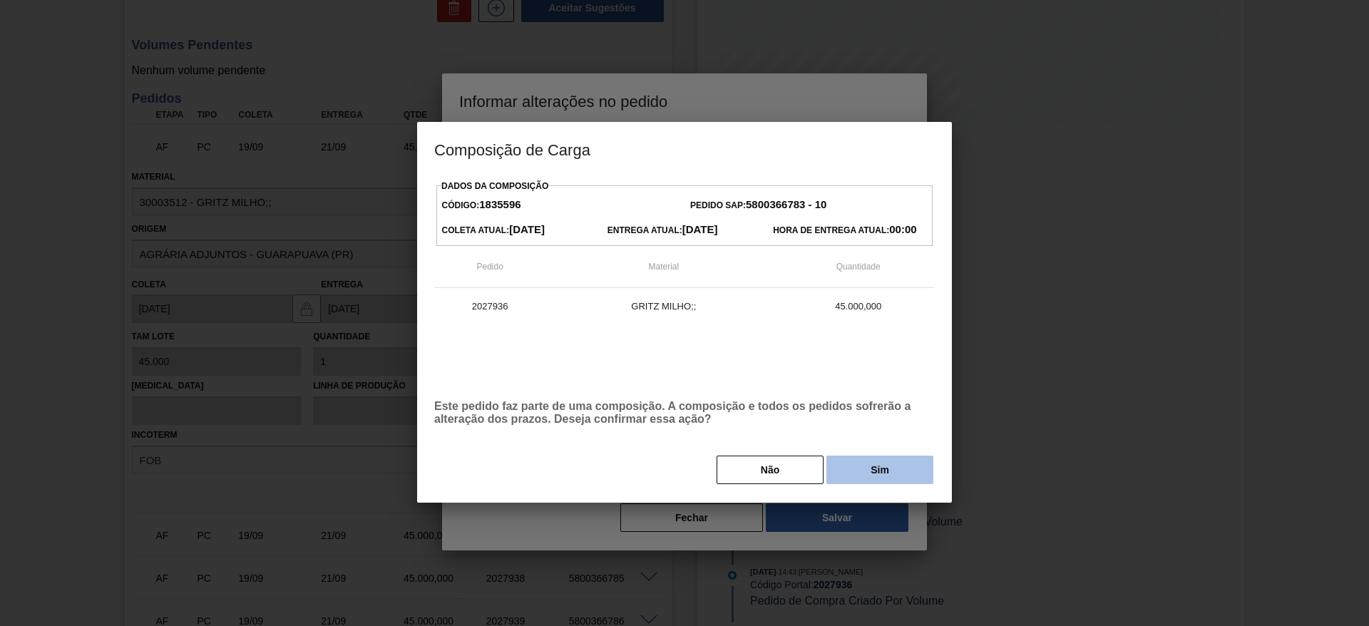
click at [883, 465] on button "Sim" at bounding box center [880, 470] width 107 height 29
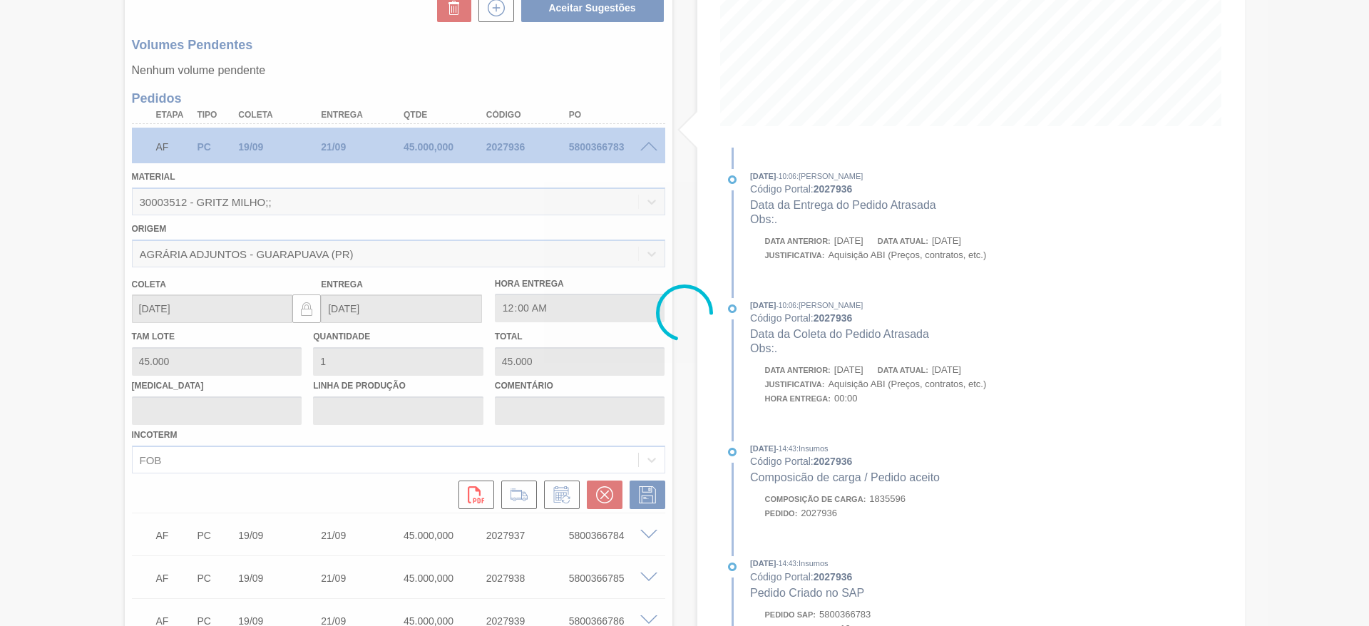
type input "."
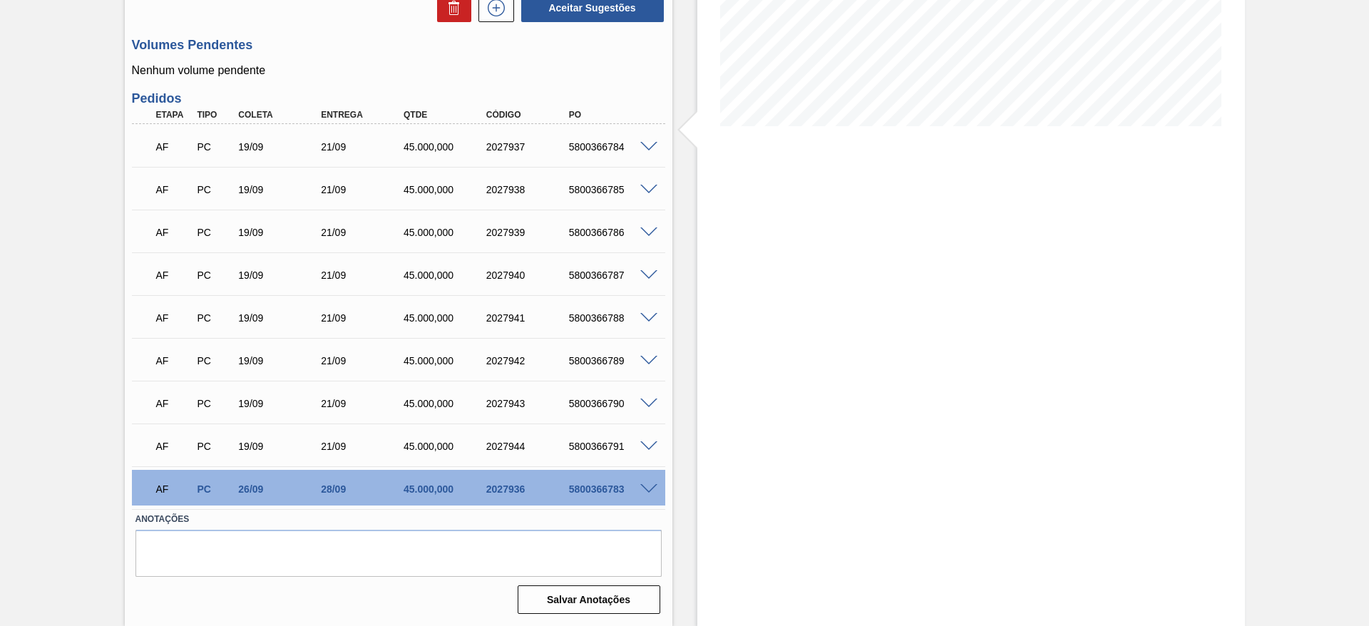
scroll to position [0, 0]
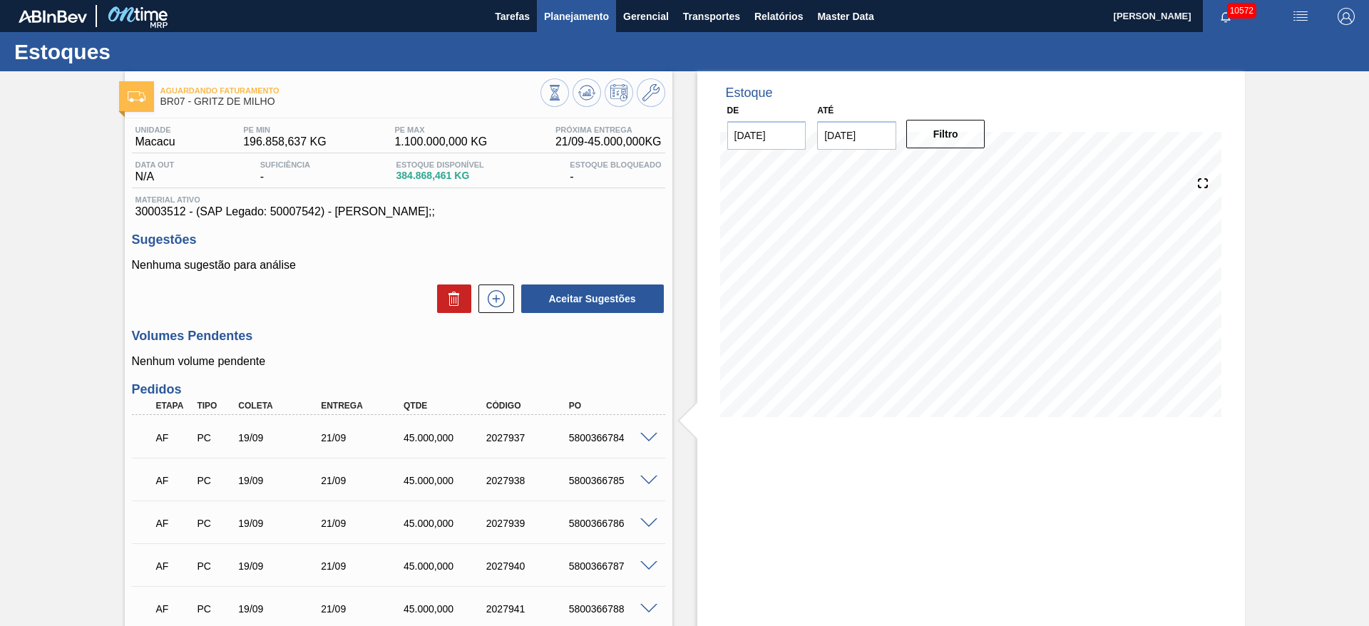
click at [557, 15] on span "Planejamento" at bounding box center [576, 16] width 65 height 17
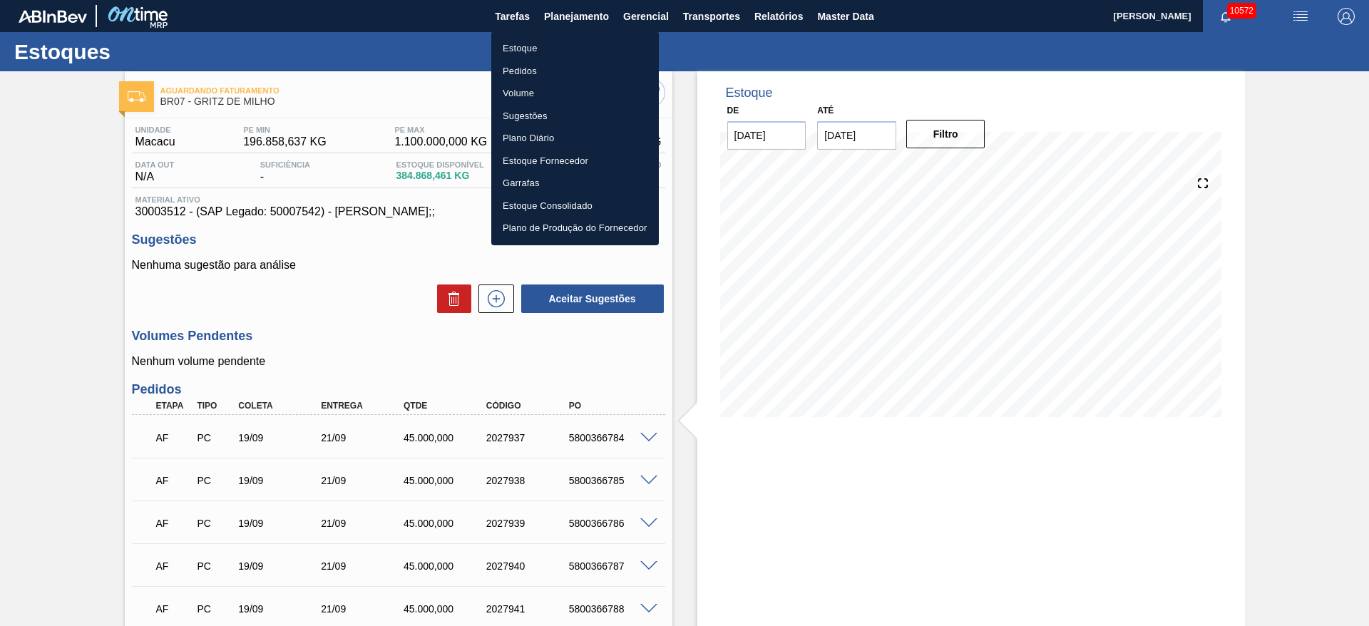
click at [360, 111] on div at bounding box center [684, 313] width 1369 height 626
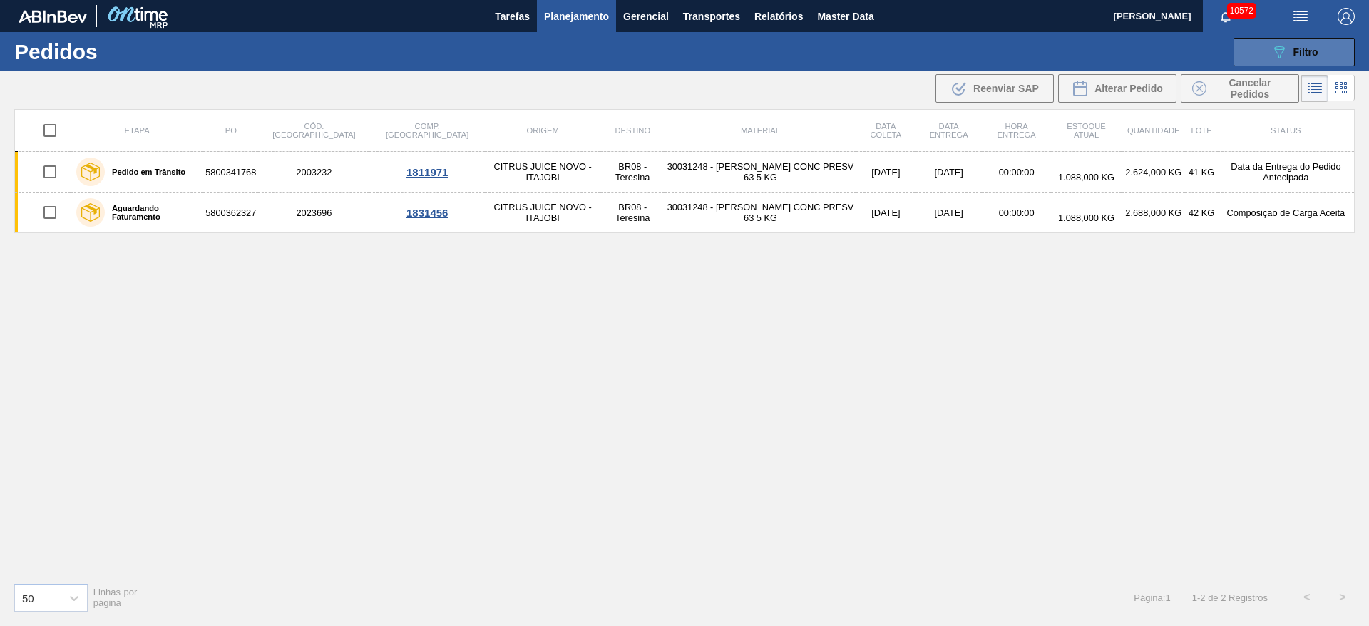
click at [1317, 52] on span "Filtro" at bounding box center [1306, 51] width 25 height 11
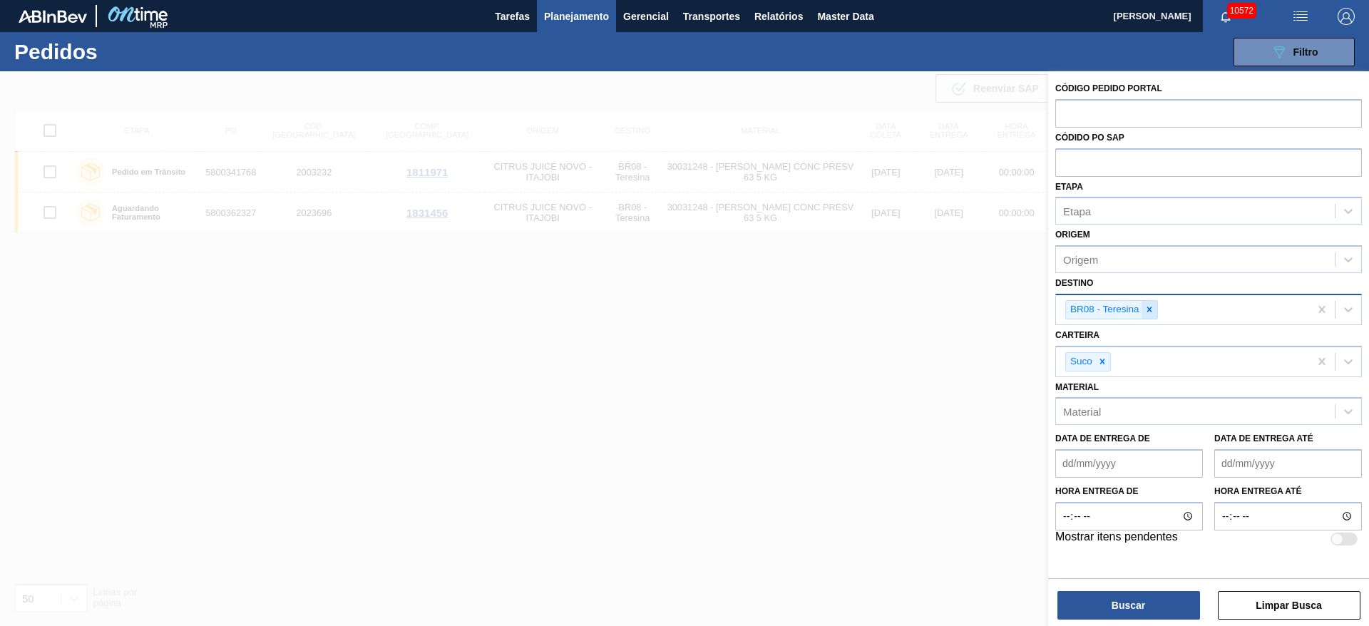
click at [1152, 313] on icon at bounding box center [1150, 310] width 10 height 10
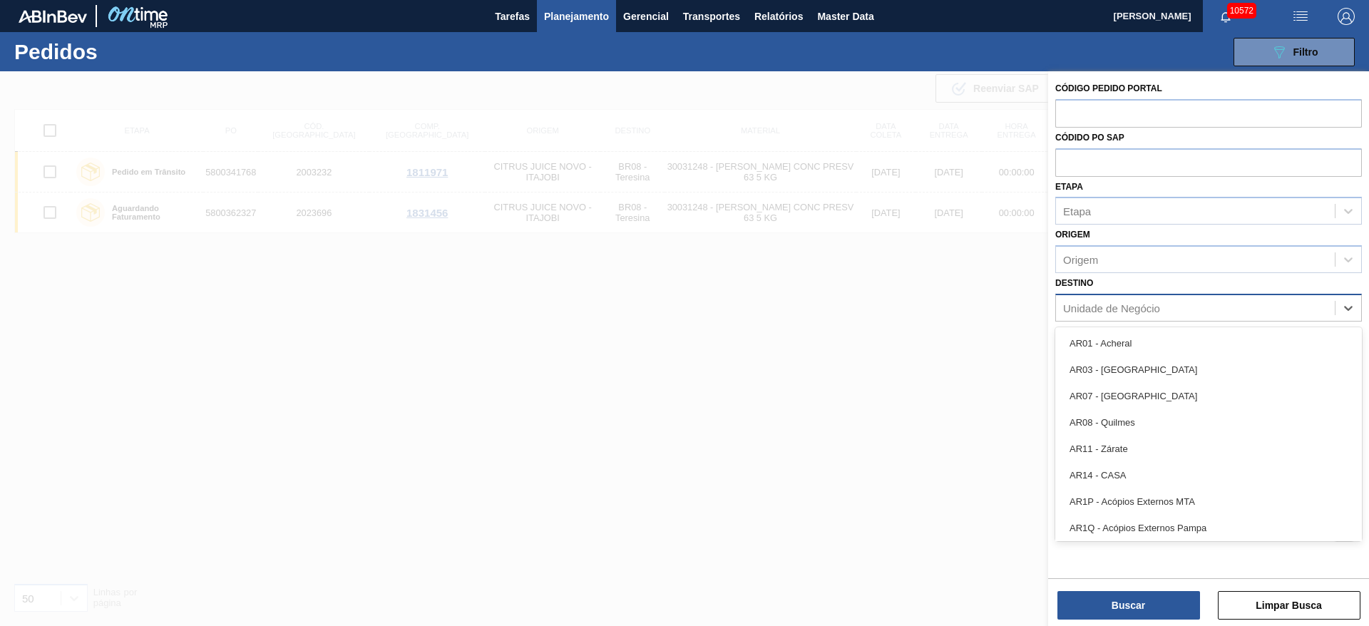
click at [1152, 313] on div "Unidade de Negócio" at bounding box center [1111, 308] width 97 height 12
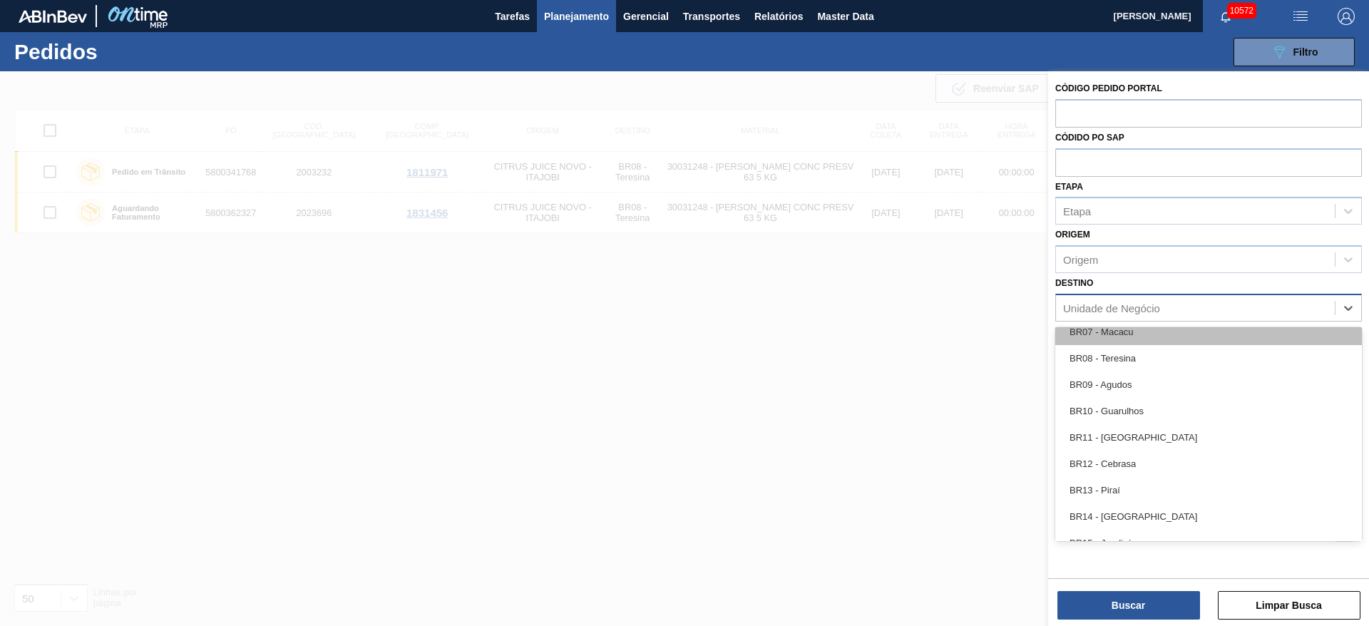
click at [1118, 336] on div "BR07 - Macacu" at bounding box center [1209, 332] width 307 height 26
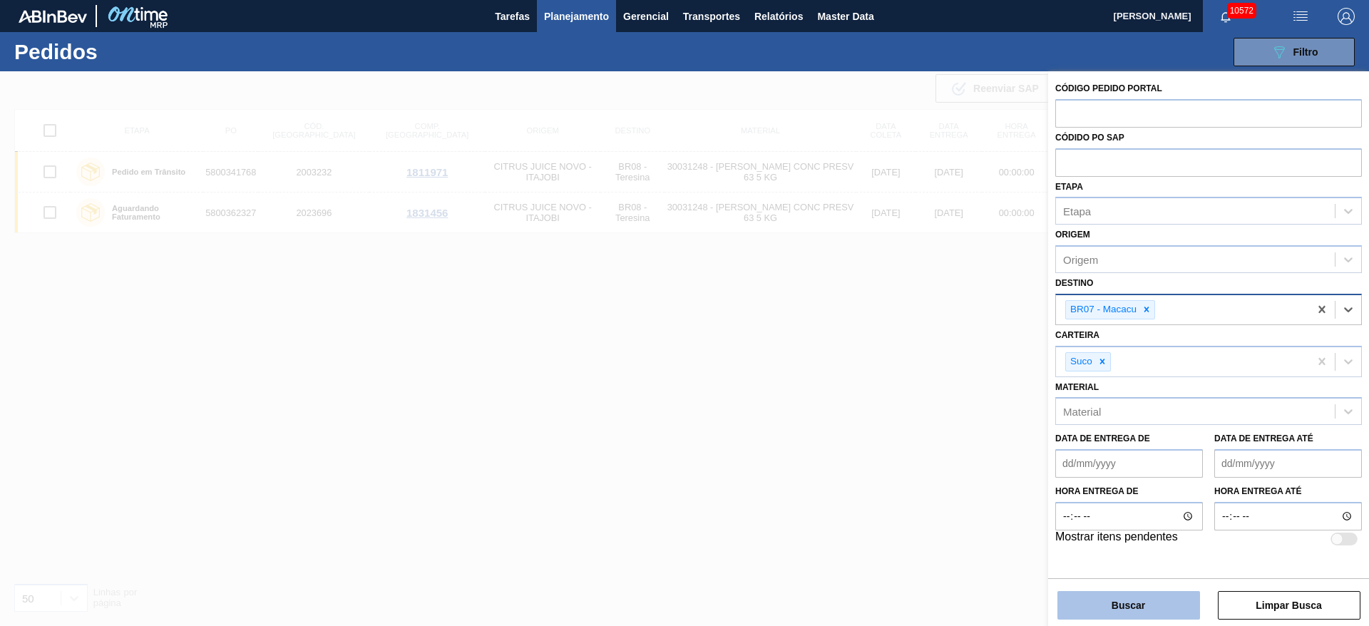
click at [1122, 595] on button "Buscar" at bounding box center [1129, 605] width 143 height 29
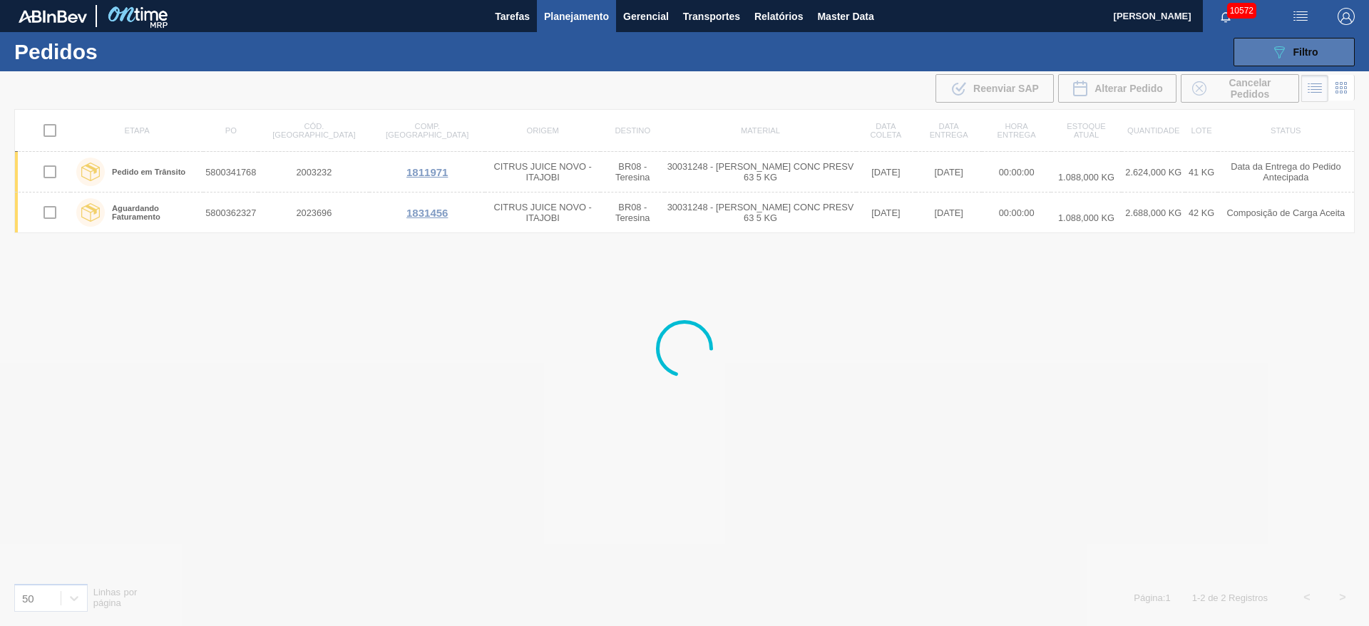
click at [1265, 48] on button "089F7B8B-B2A5-4AFE-B5C0-19BA573D28AC Filtro" at bounding box center [1294, 52] width 121 height 29
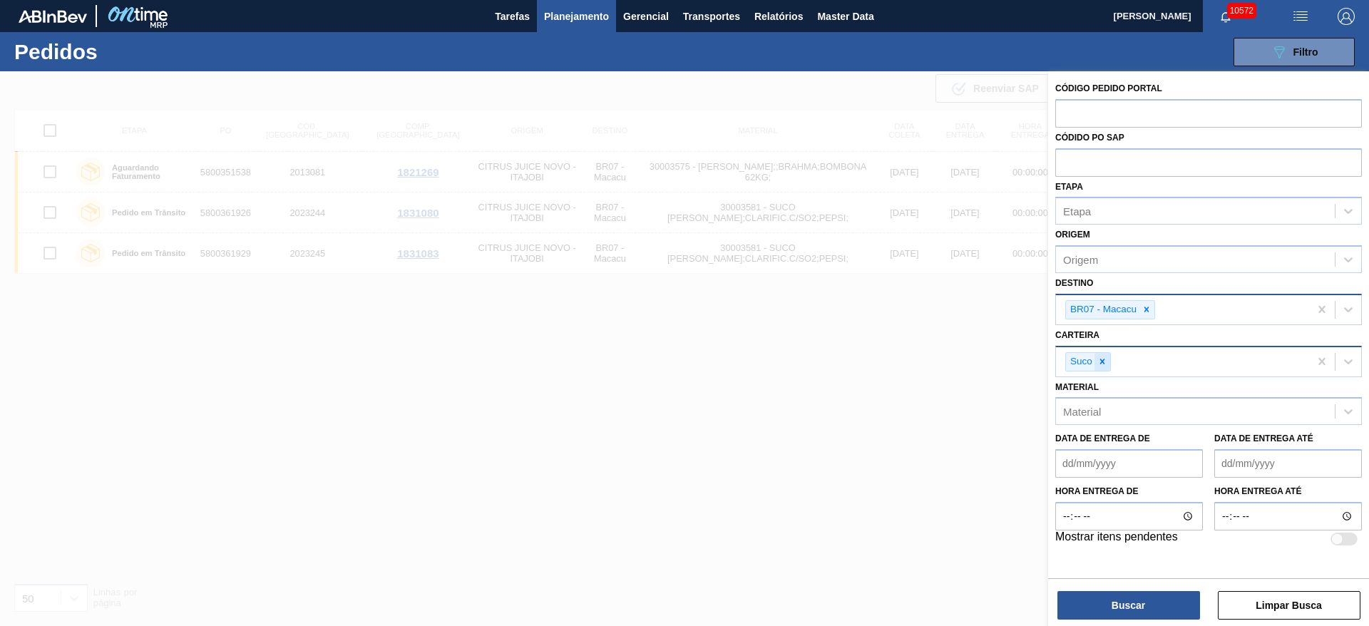
click at [1106, 361] on icon at bounding box center [1103, 362] width 10 height 10
click at [1106, 361] on div "Carteira" at bounding box center [1195, 359] width 279 height 21
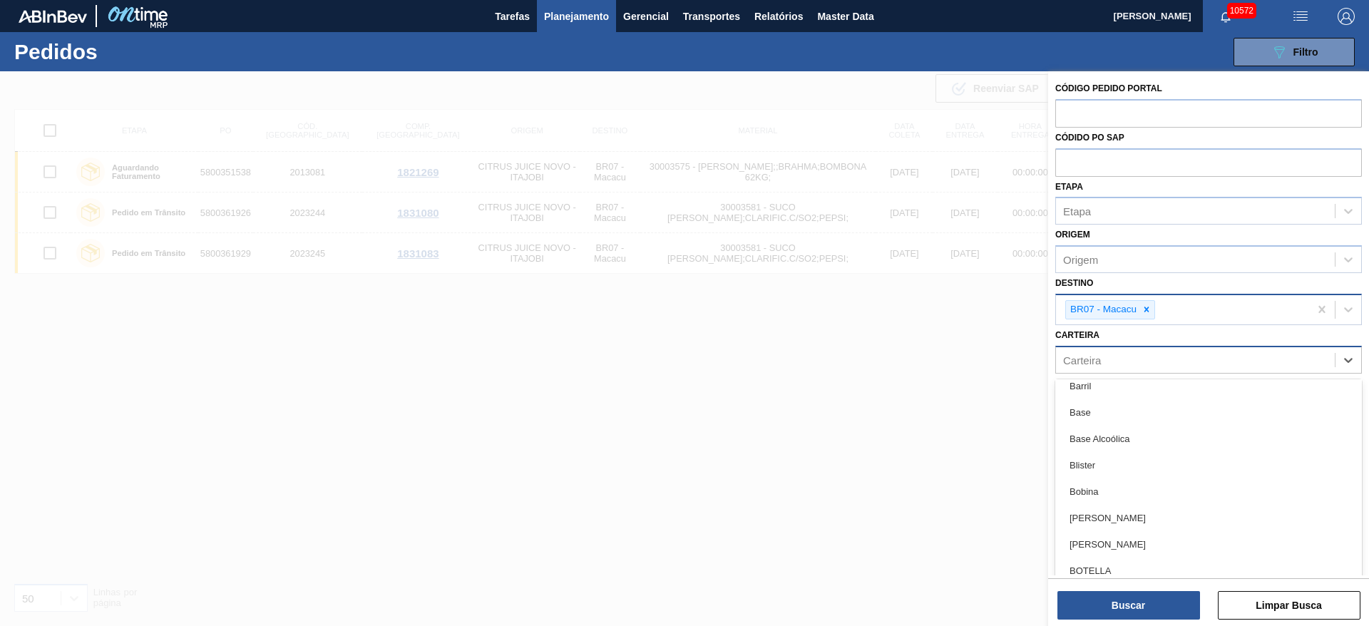
scroll to position [749, 0]
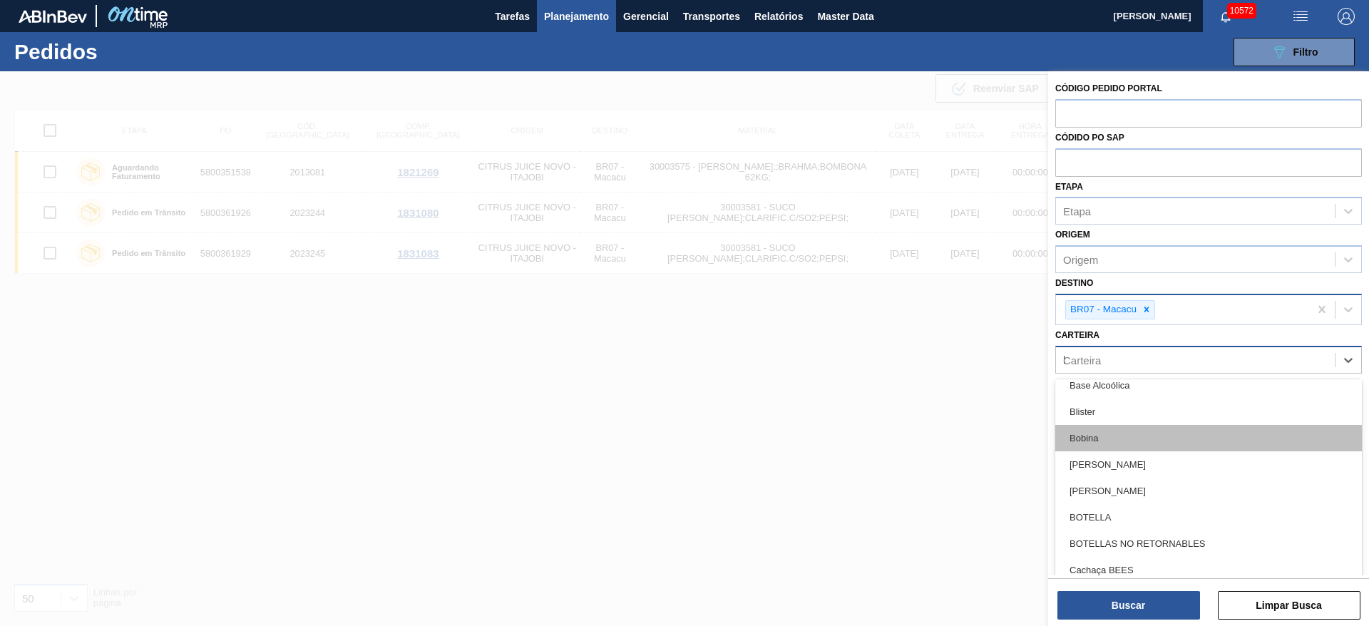
type input "ki"
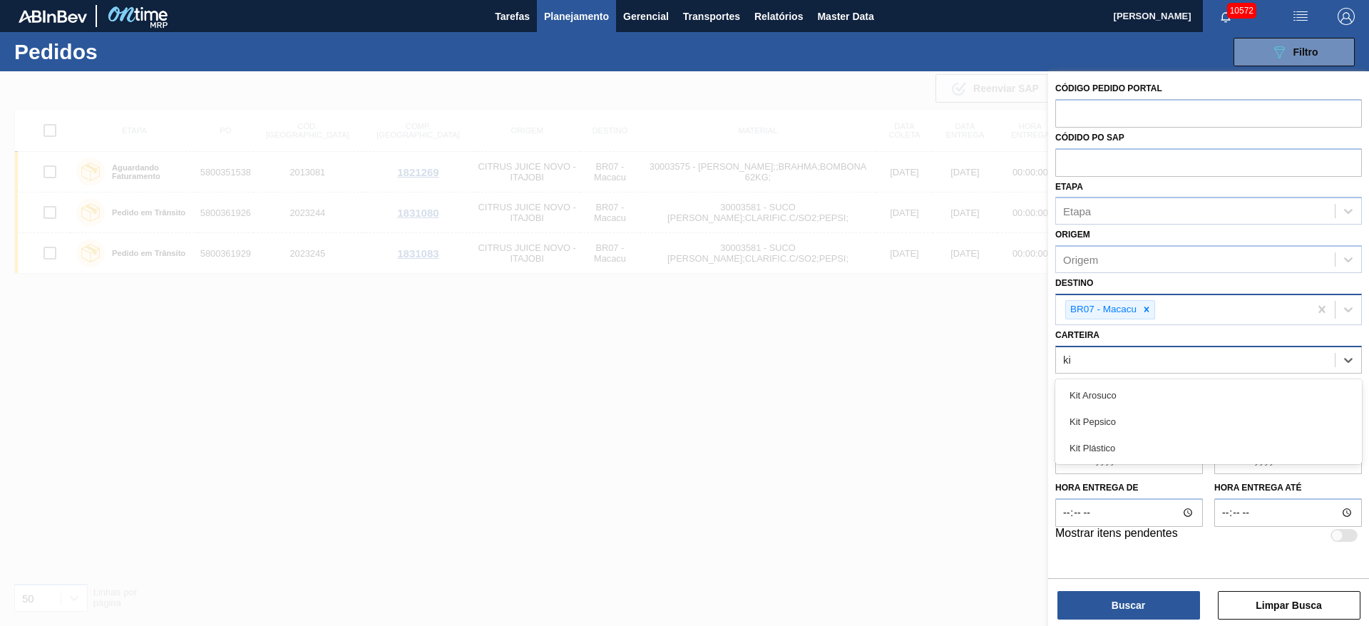
click at [1120, 426] on div "Kit Pepsico" at bounding box center [1209, 422] width 307 height 26
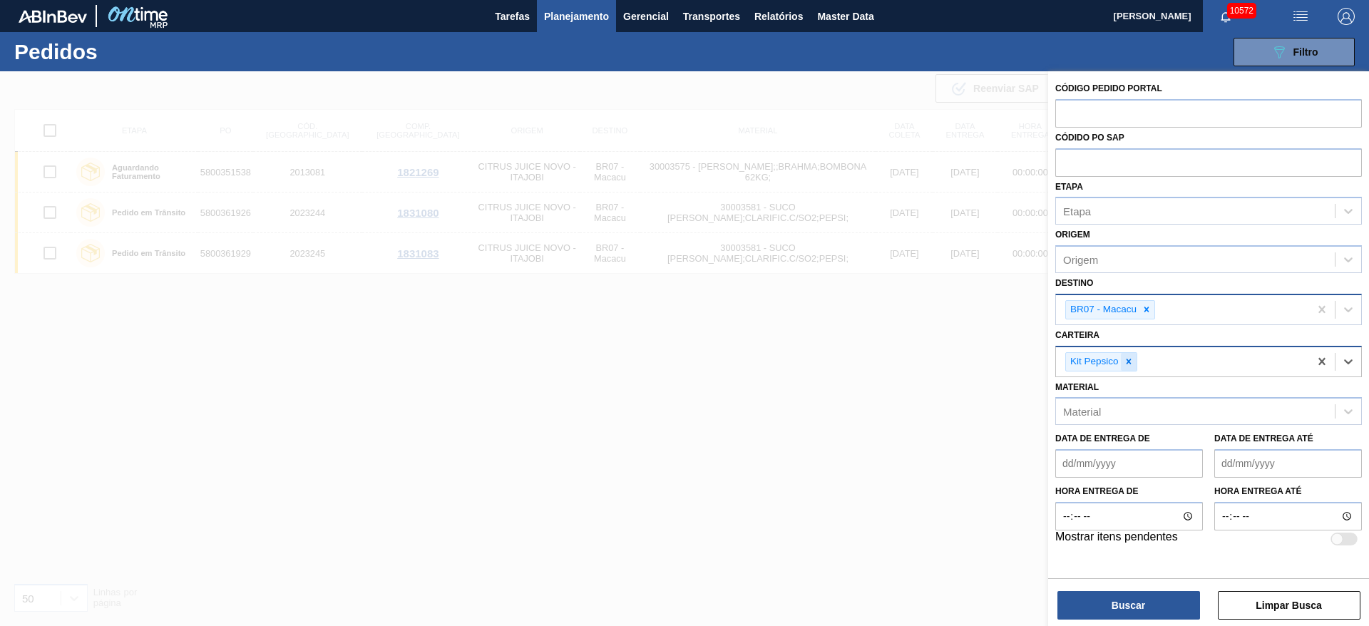
click at [1125, 357] on icon at bounding box center [1129, 362] width 10 height 10
type input "ad"
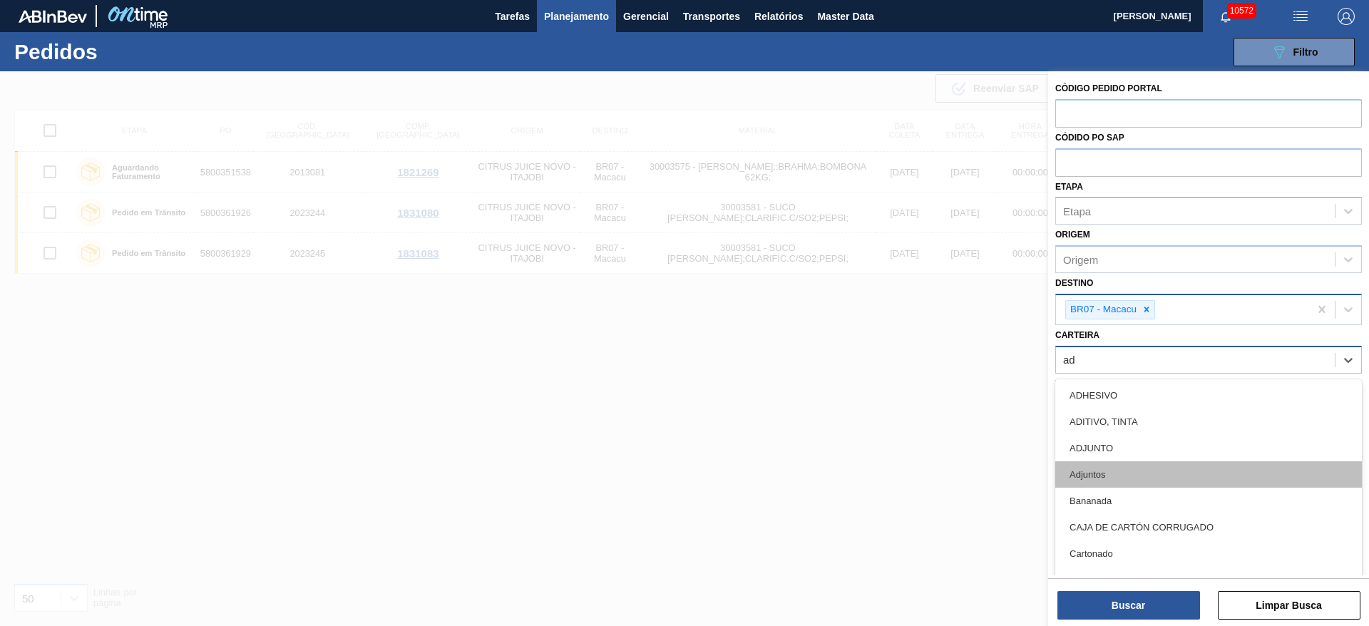
click at [1117, 466] on div "Adjuntos" at bounding box center [1209, 474] width 307 height 26
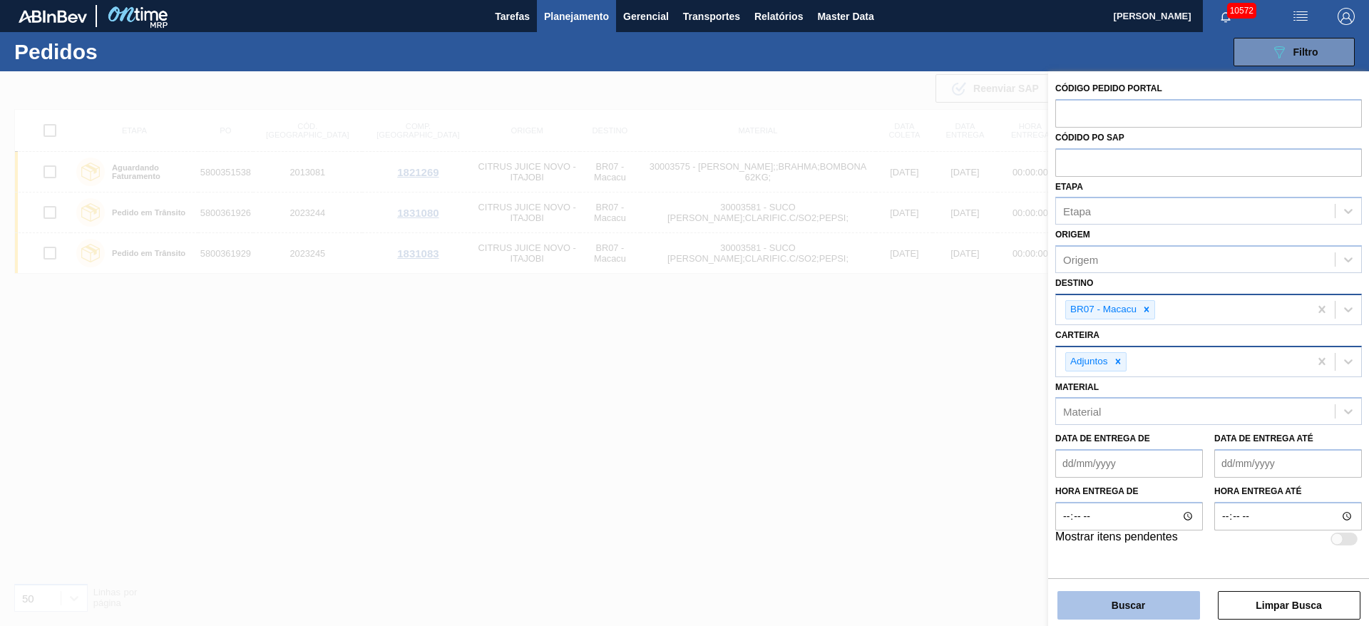
click at [1148, 601] on button "Buscar" at bounding box center [1129, 605] width 143 height 29
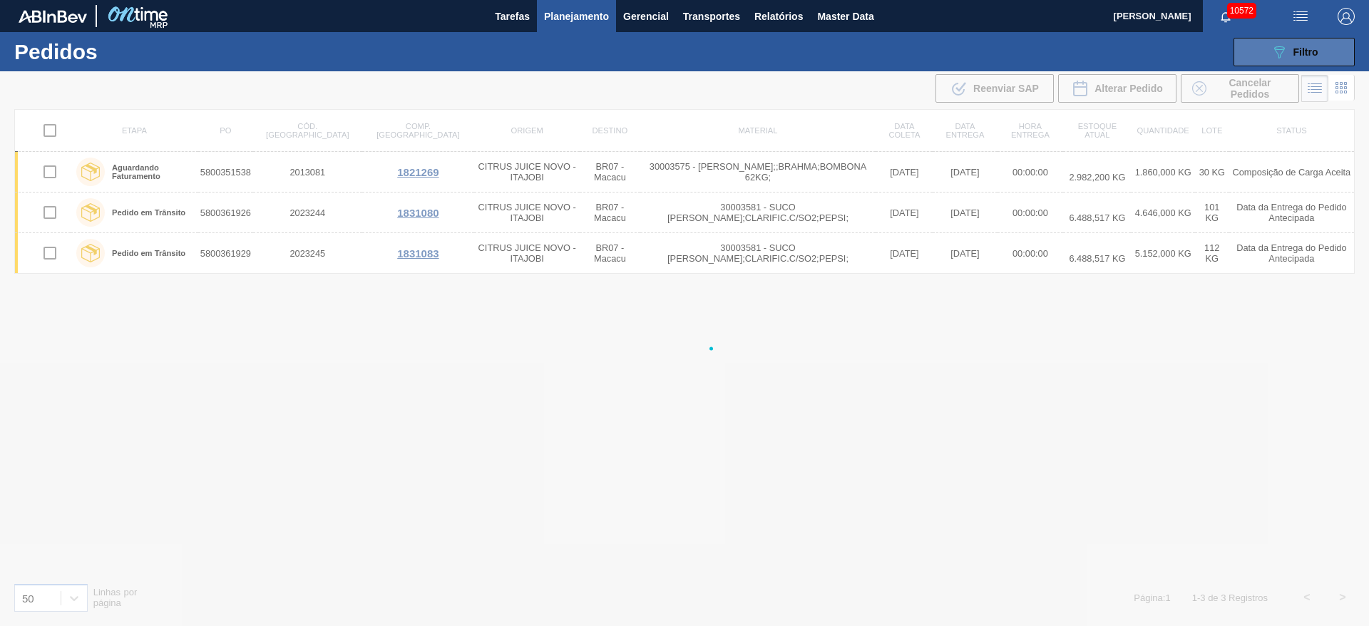
click at [1266, 39] on button "089F7B8B-B2A5-4AFE-B5C0-19BA573D28AC Filtro" at bounding box center [1294, 52] width 121 height 29
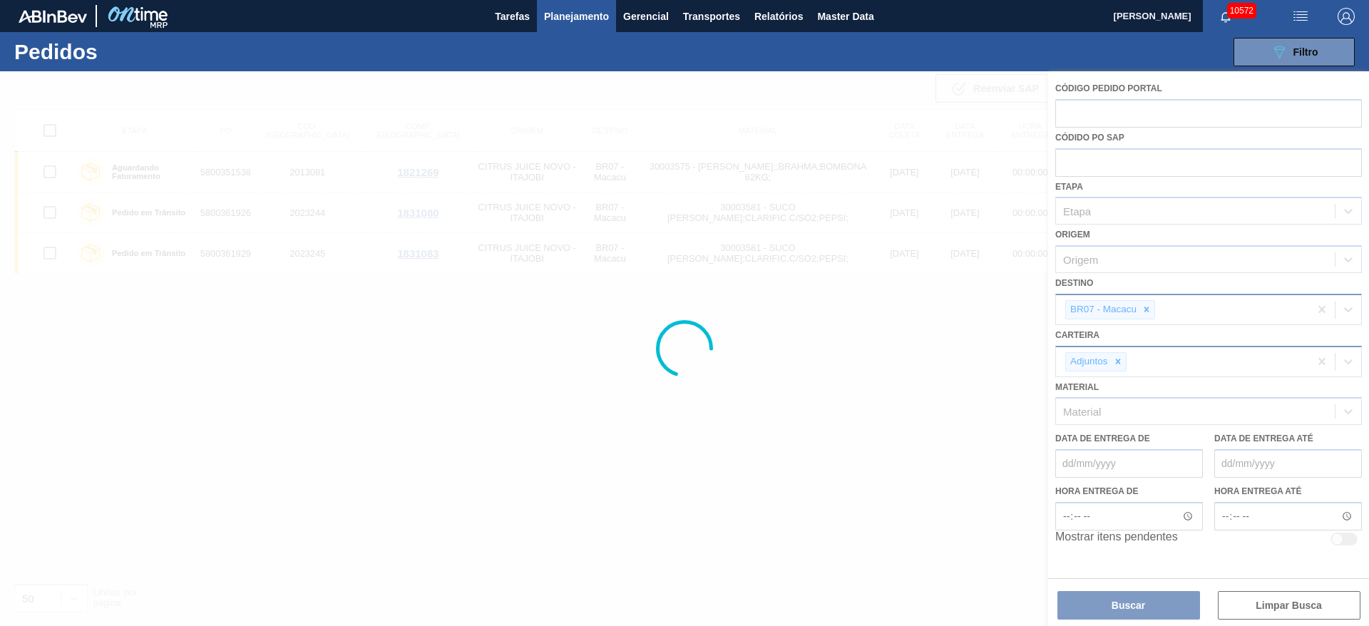
click at [999, 402] on div at bounding box center [684, 348] width 1369 height 555
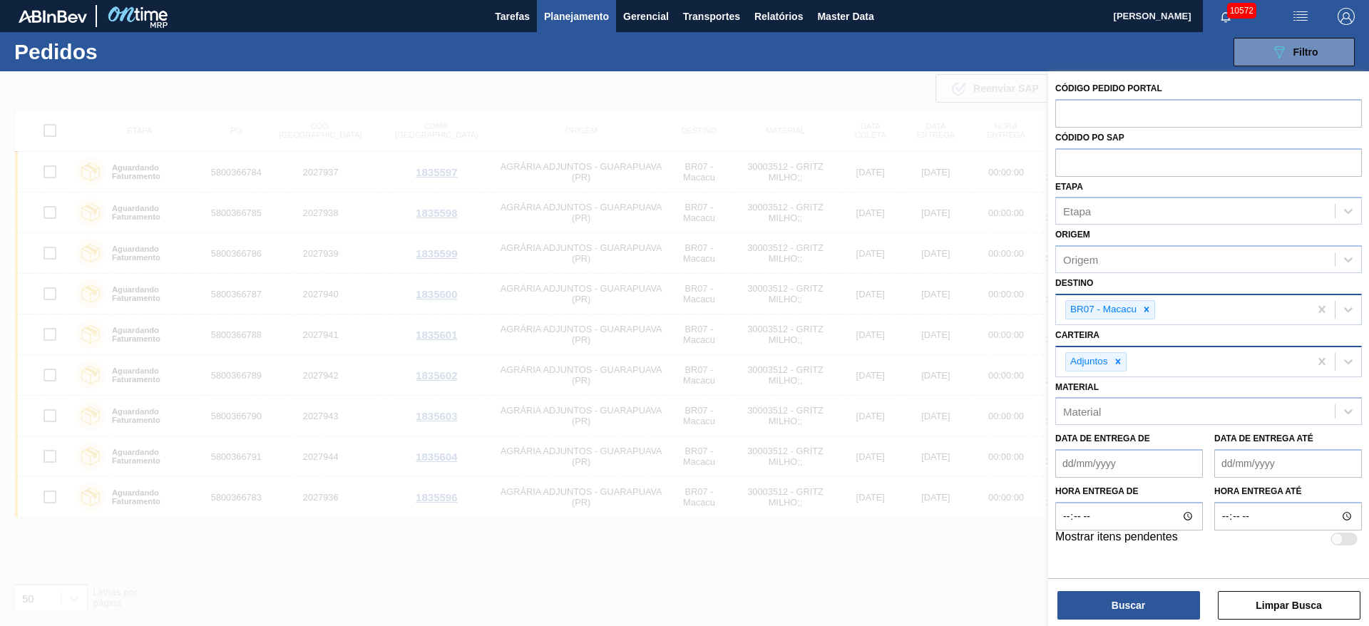
click at [670, 588] on div at bounding box center [684, 384] width 1369 height 626
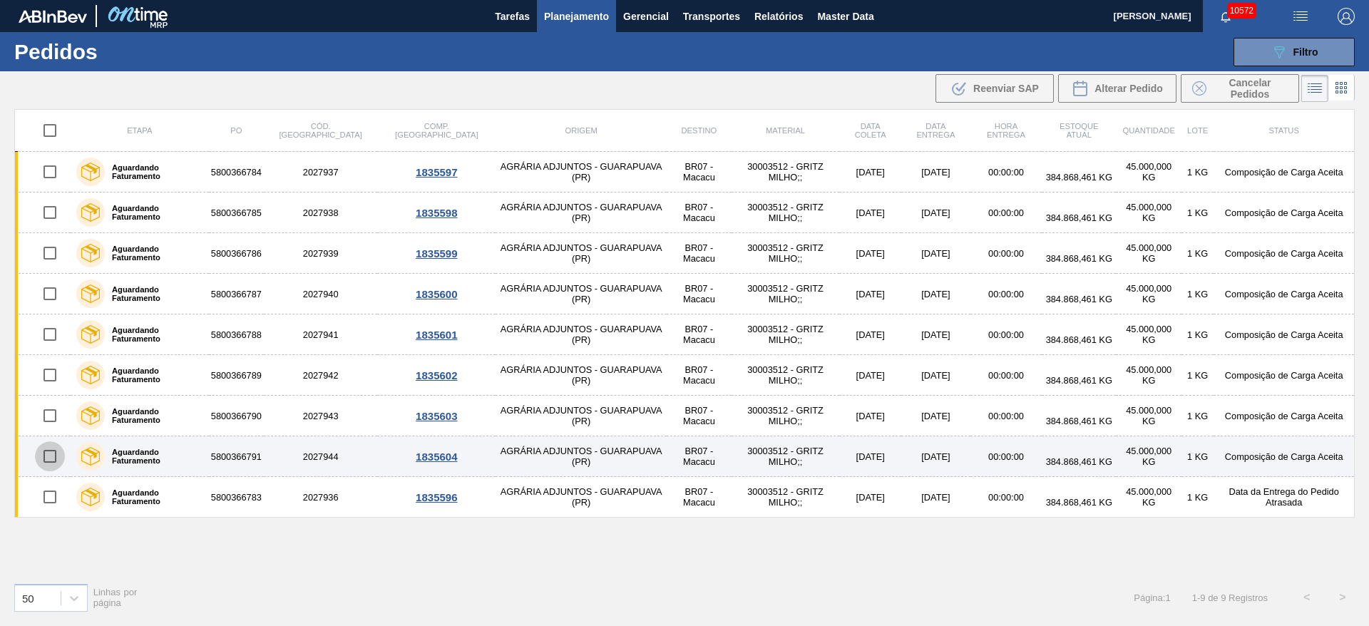
click at [53, 460] on input "checkbox" at bounding box center [50, 456] width 30 height 30
checkbox input "true"
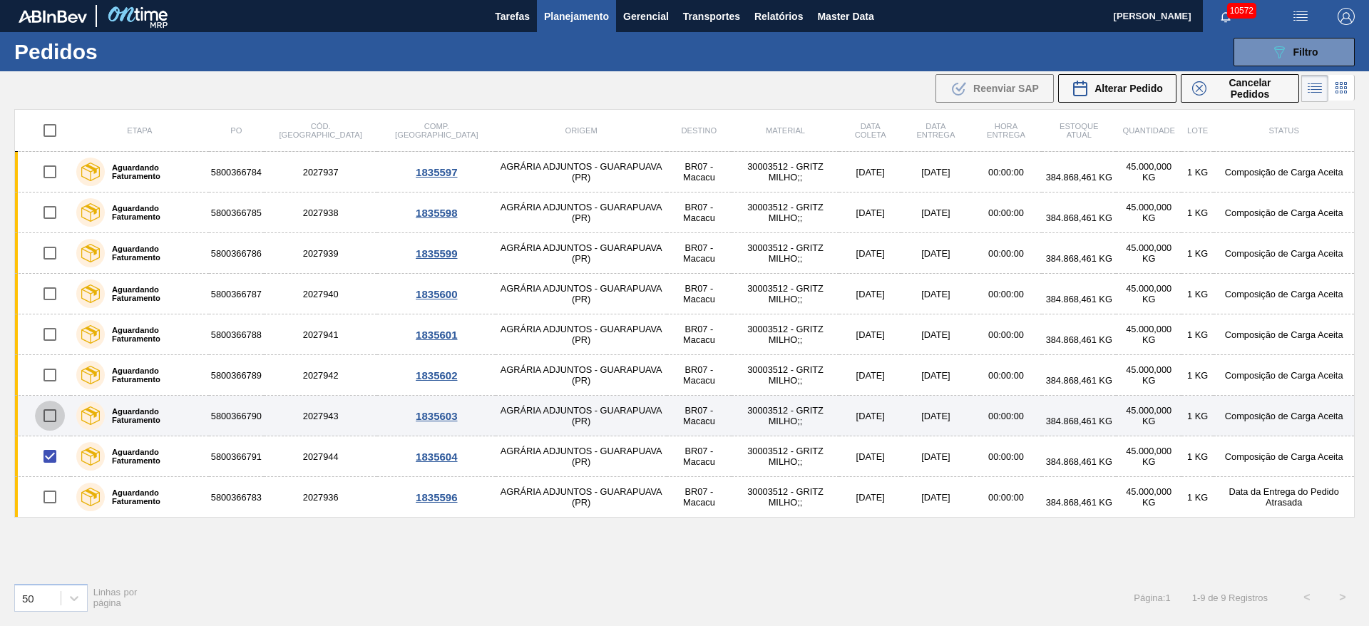
click at [52, 422] on input "checkbox" at bounding box center [50, 416] width 30 height 30
checkbox input "true"
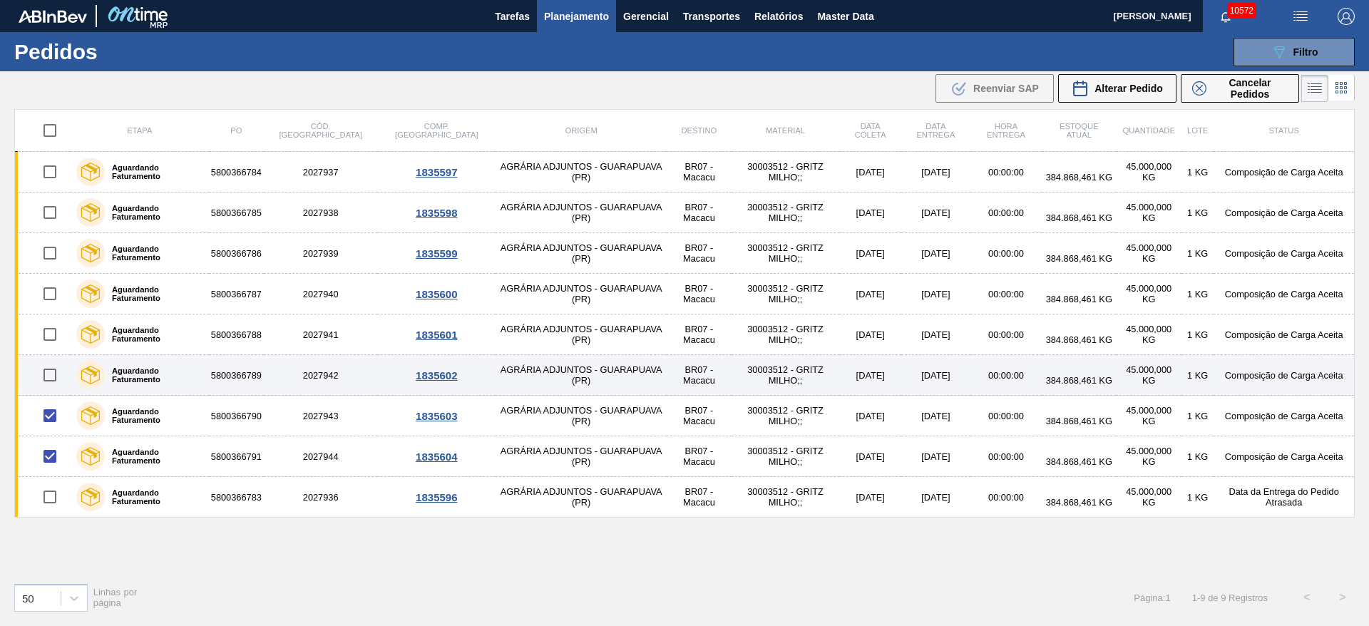
click at [49, 375] on input "checkbox" at bounding box center [50, 375] width 30 height 30
checkbox input "true"
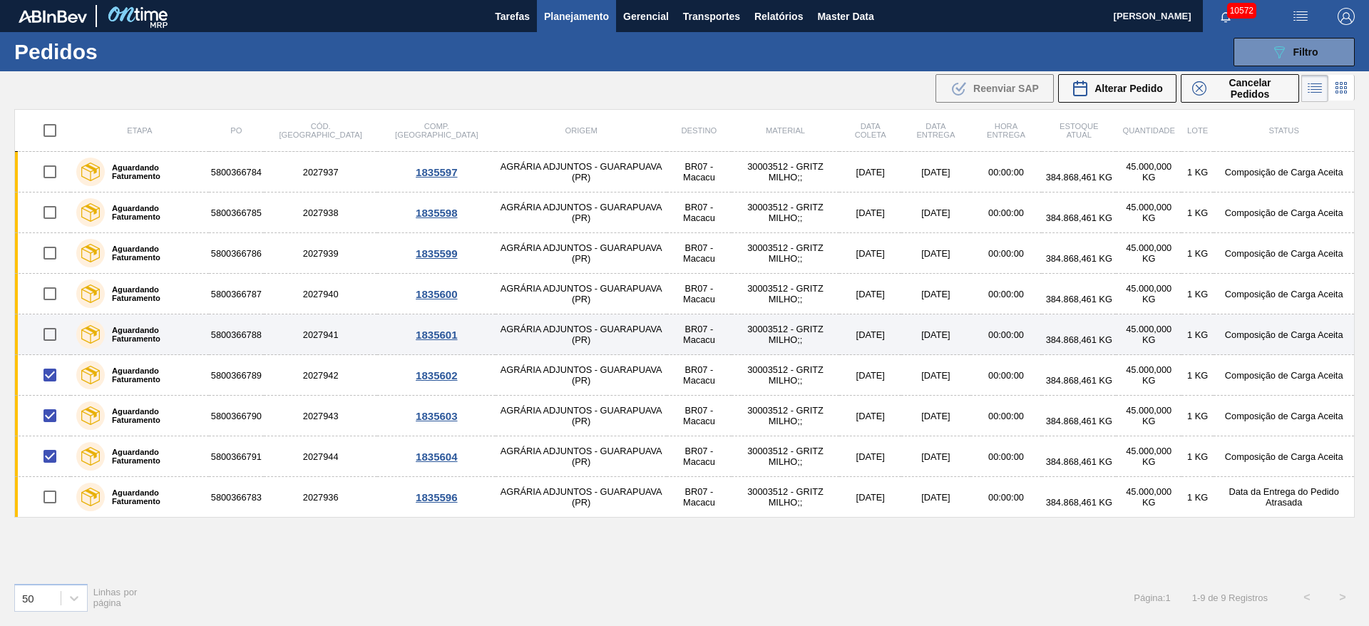
click at [50, 342] on input "checkbox" at bounding box center [50, 335] width 30 height 30
checkbox input "true"
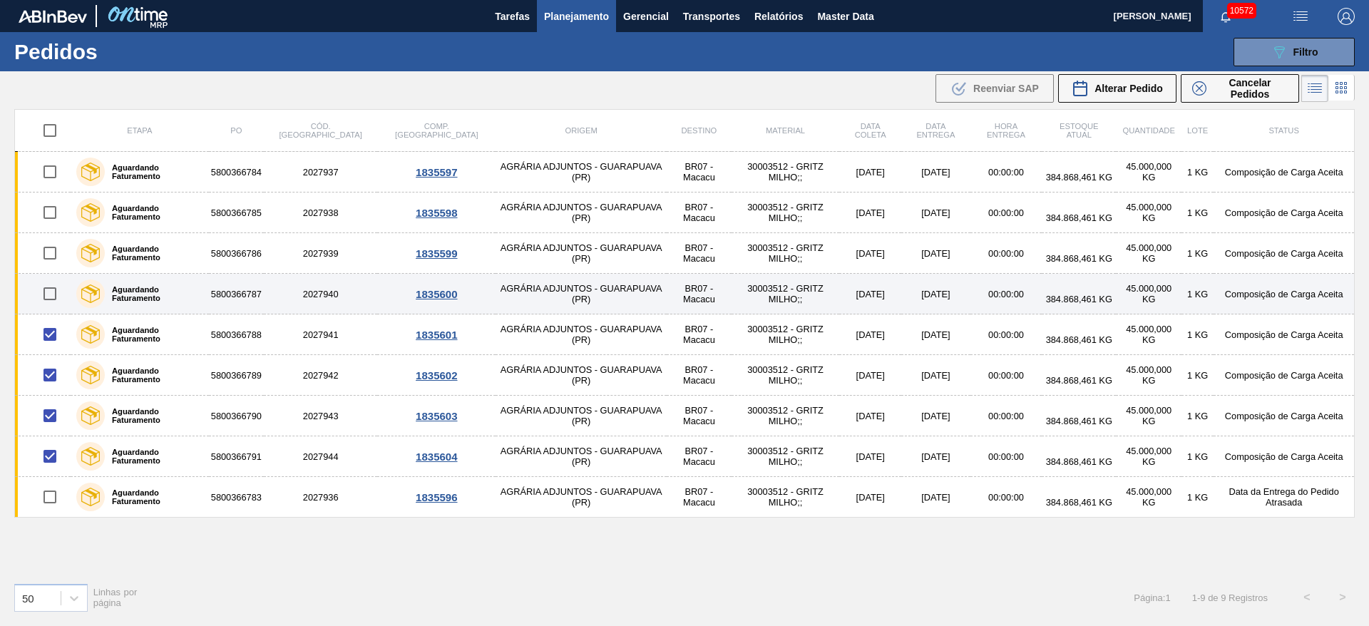
click at [53, 299] on input "checkbox" at bounding box center [50, 294] width 30 height 30
checkbox input "true"
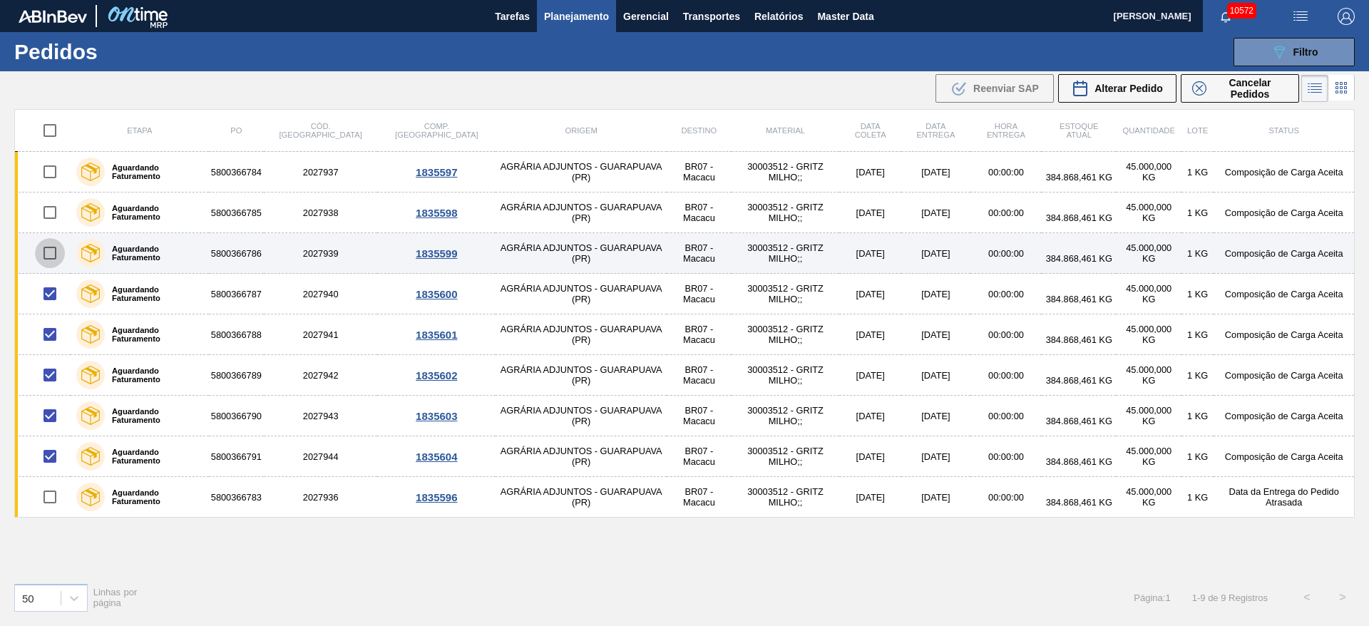
click at [58, 262] on input "checkbox" at bounding box center [50, 253] width 30 height 30
checkbox input "true"
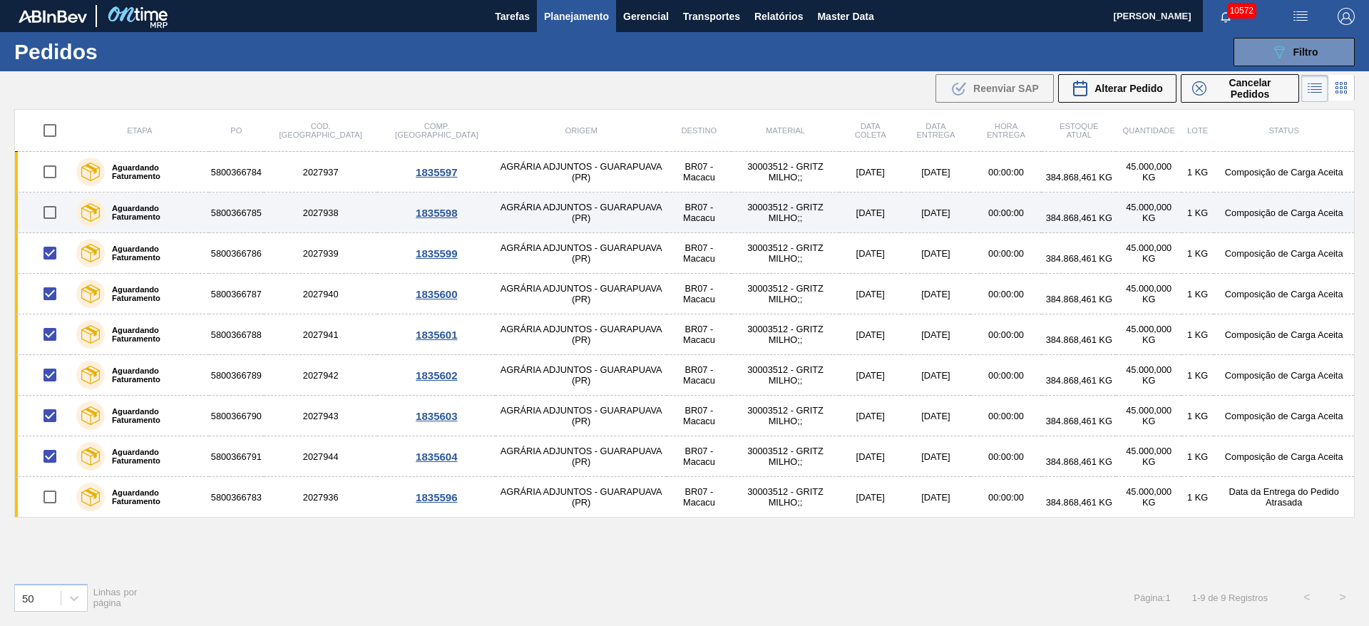
click at [53, 215] on input "checkbox" at bounding box center [50, 213] width 30 height 30
checkbox input "true"
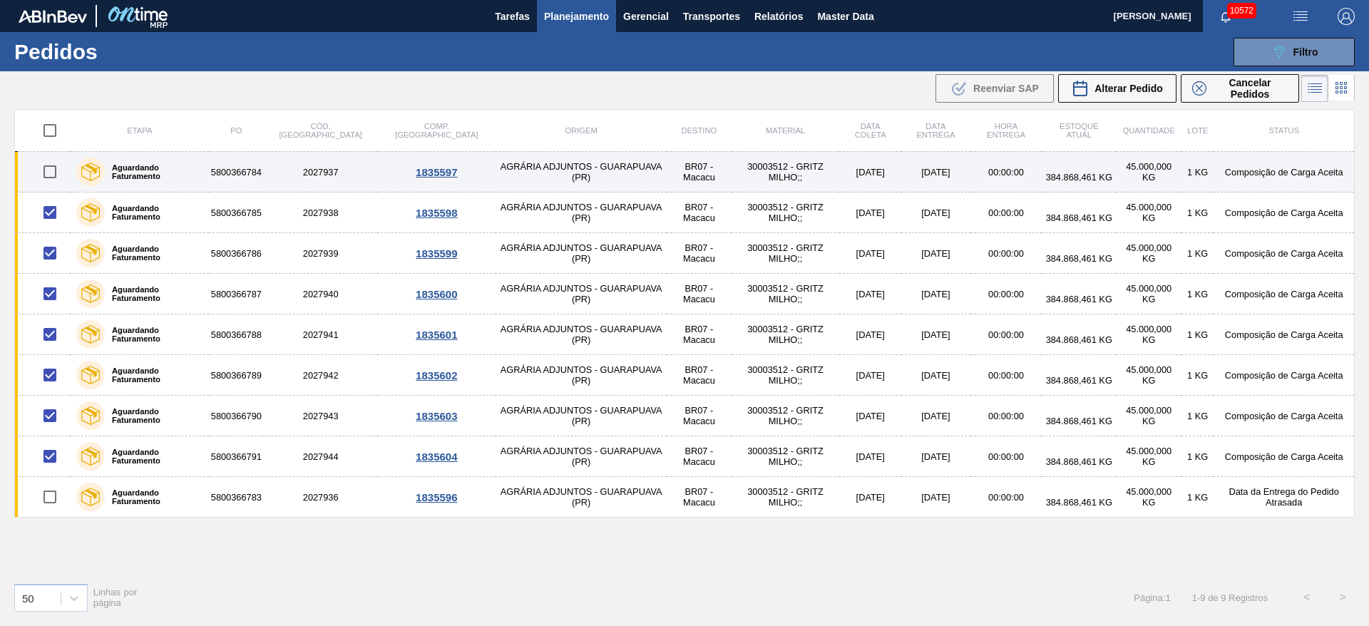
click at [48, 170] on input "checkbox" at bounding box center [50, 172] width 30 height 30
checkbox input "true"
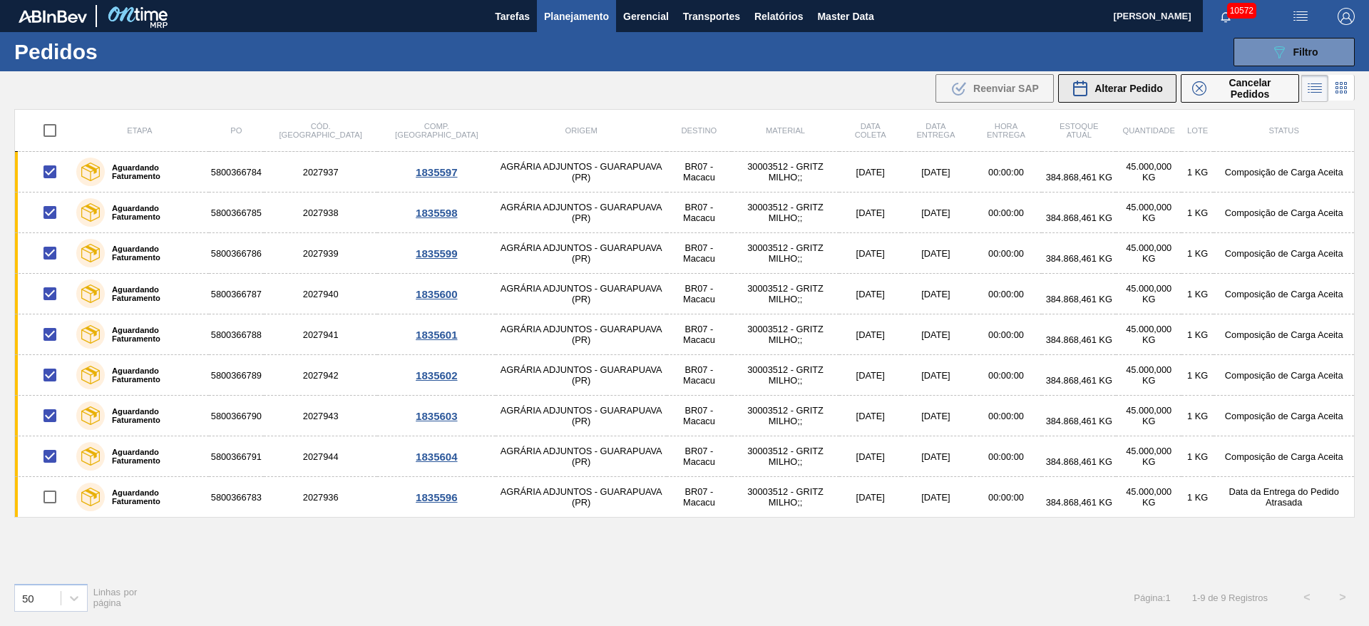
click at [1101, 91] on span "Alterar Pedido" at bounding box center [1129, 88] width 68 height 11
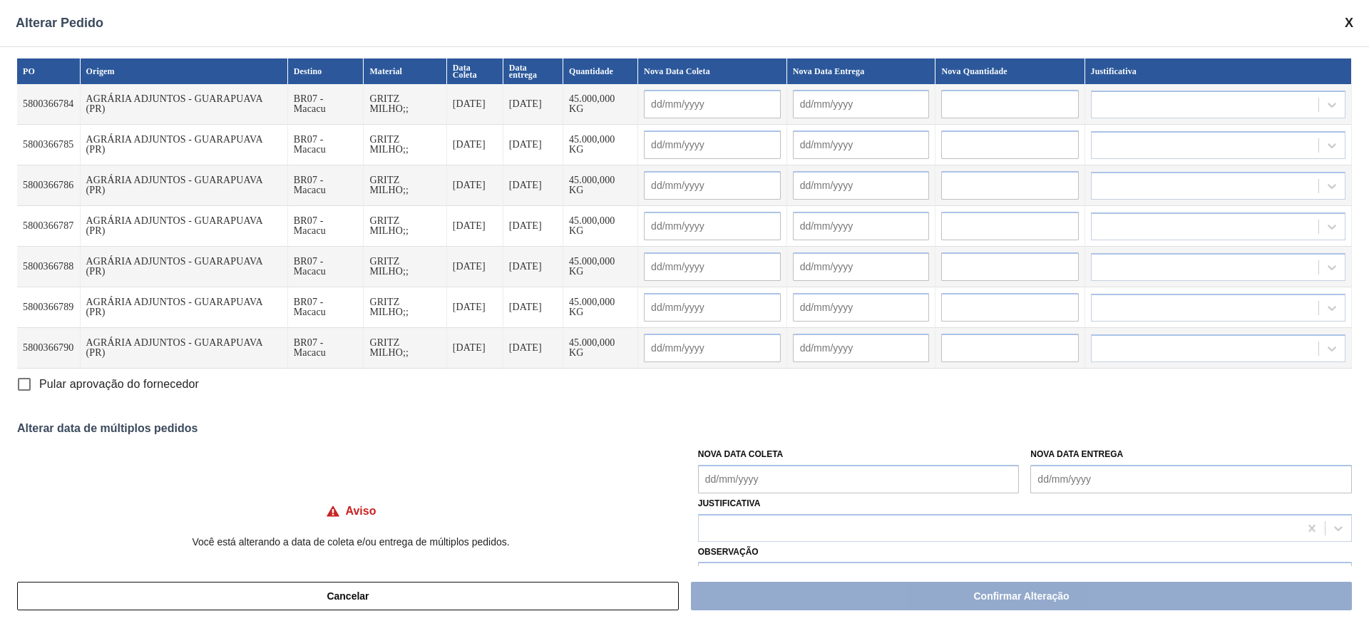
click at [693, 103] on input "text" at bounding box center [712, 104] width 137 height 29
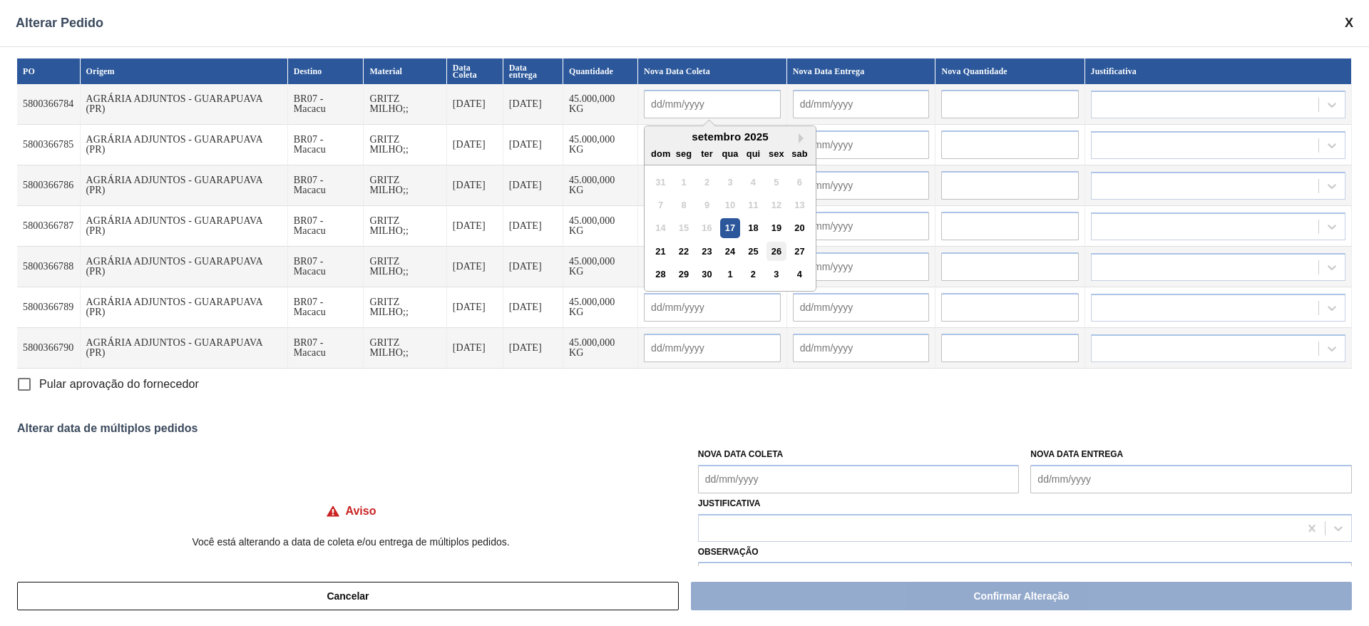
click at [775, 252] on div "26" at bounding box center [776, 251] width 19 height 19
type input "26/09/2025"
type input "28/09/2025"
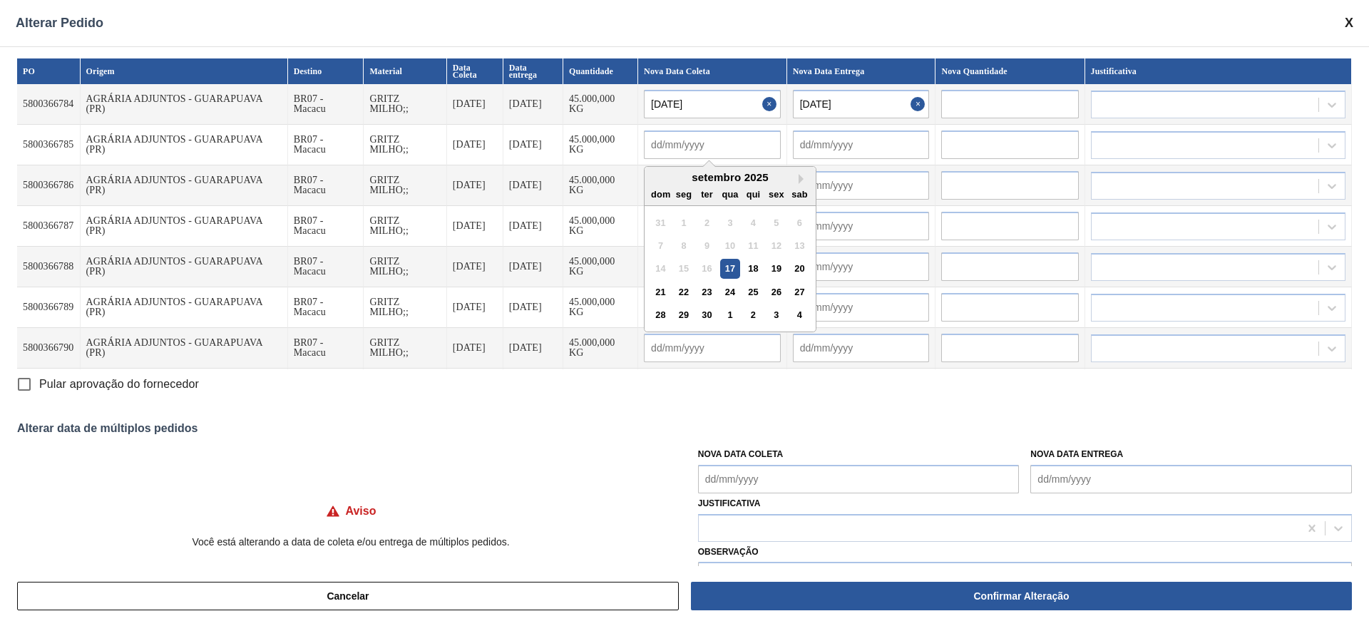
click at [710, 145] on input "text" at bounding box center [712, 145] width 137 height 29
click at [786, 285] on div "26" at bounding box center [776, 291] width 19 height 19
type input "26/09/2025"
type input "28/09/2025"
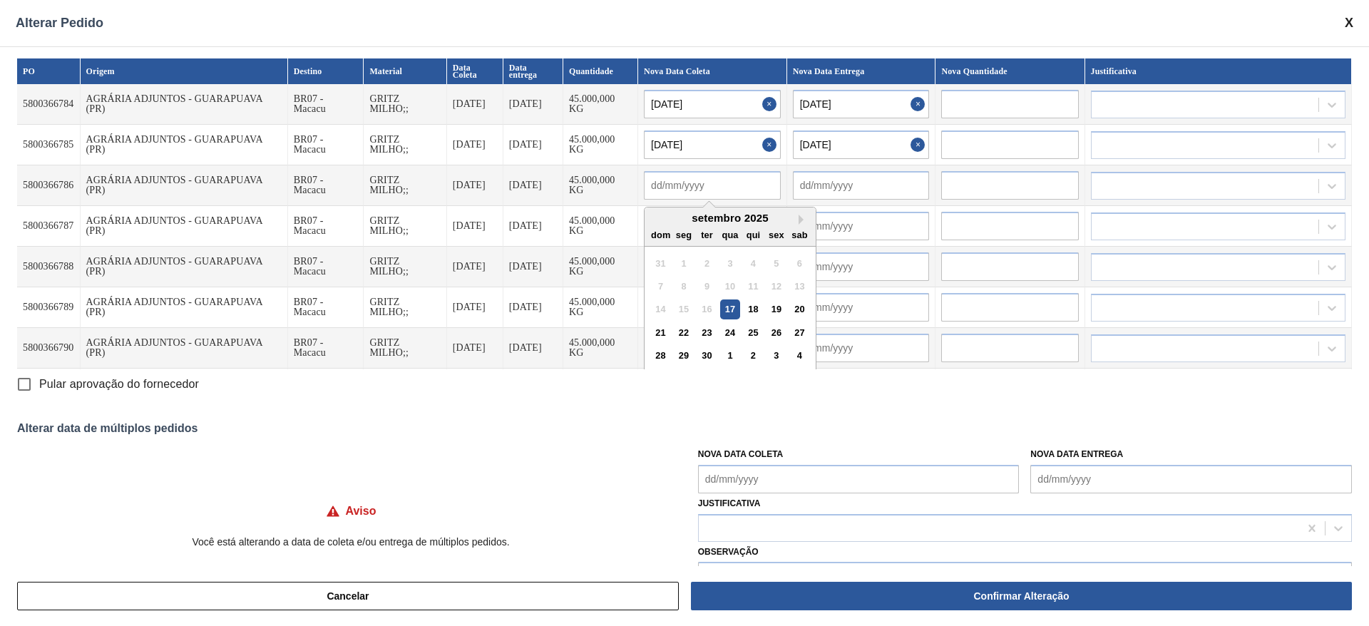
click at [713, 188] on input "text" at bounding box center [712, 185] width 137 height 29
drag, startPoint x: 788, startPoint y: 341, endPoint x: 770, endPoint y: 321, distance: 26.8
click at [785, 341] on div "26" at bounding box center [776, 332] width 19 height 19
type input "26/09/2025"
type input "28/09/2025"
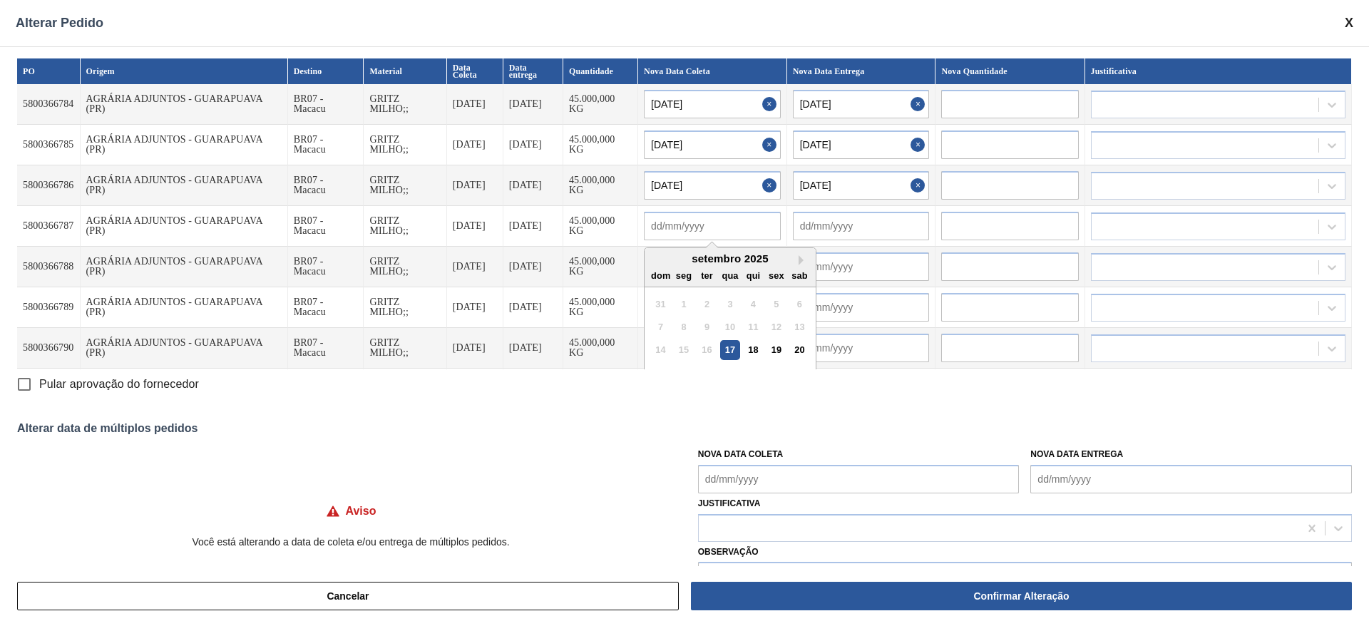
click at [712, 238] on input "text" at bounding box center [712, 226] width 137 height 29
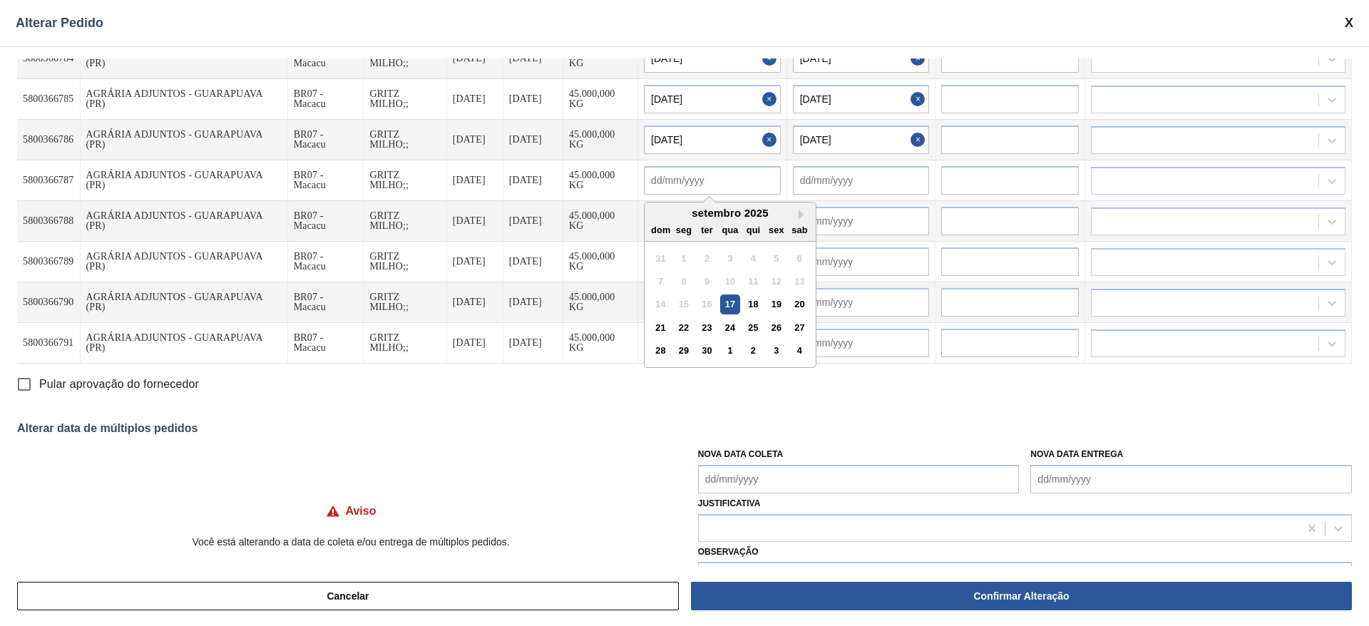
drag, startPoint x: 784, startPoint y: 321, endPoint x: 744, endPoint y: 256, distance: 76.2
click at [784, 321] on div "26" at bounding box center [776, 327] width 19 height 19
type input "26/09/2025"
type input "[DATE]"
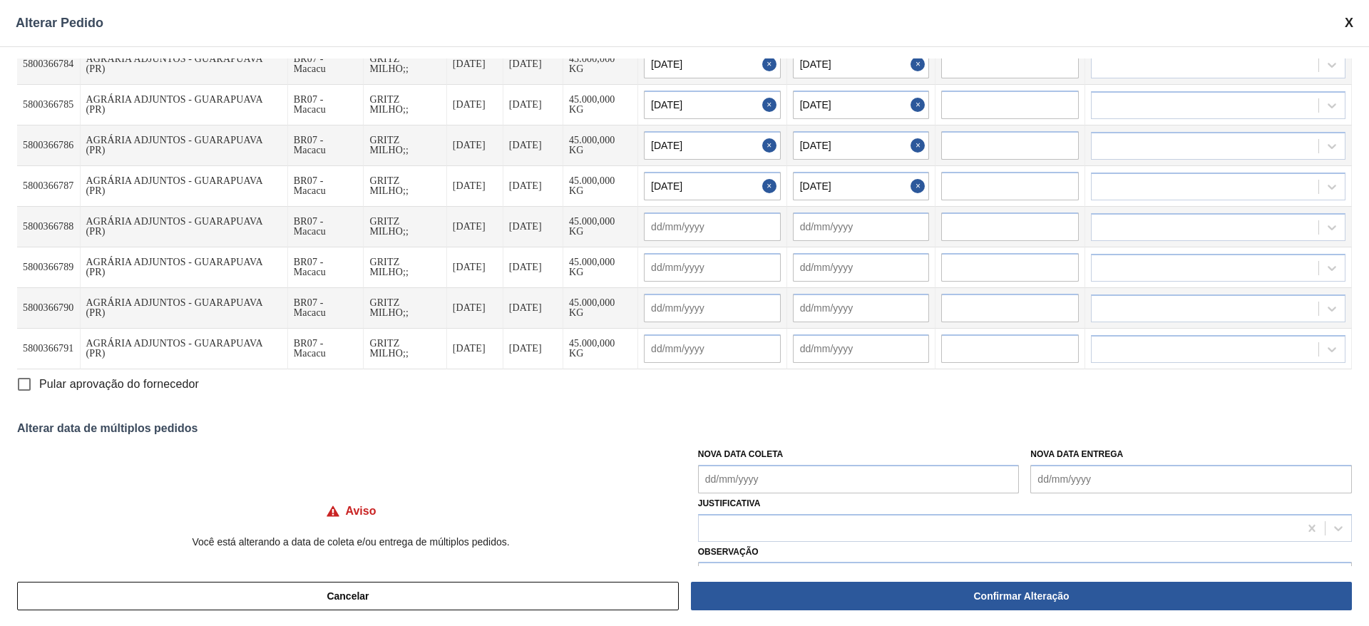
click at [701, 227] on input "text" at bounding box center [712, 227] width 137 height 29
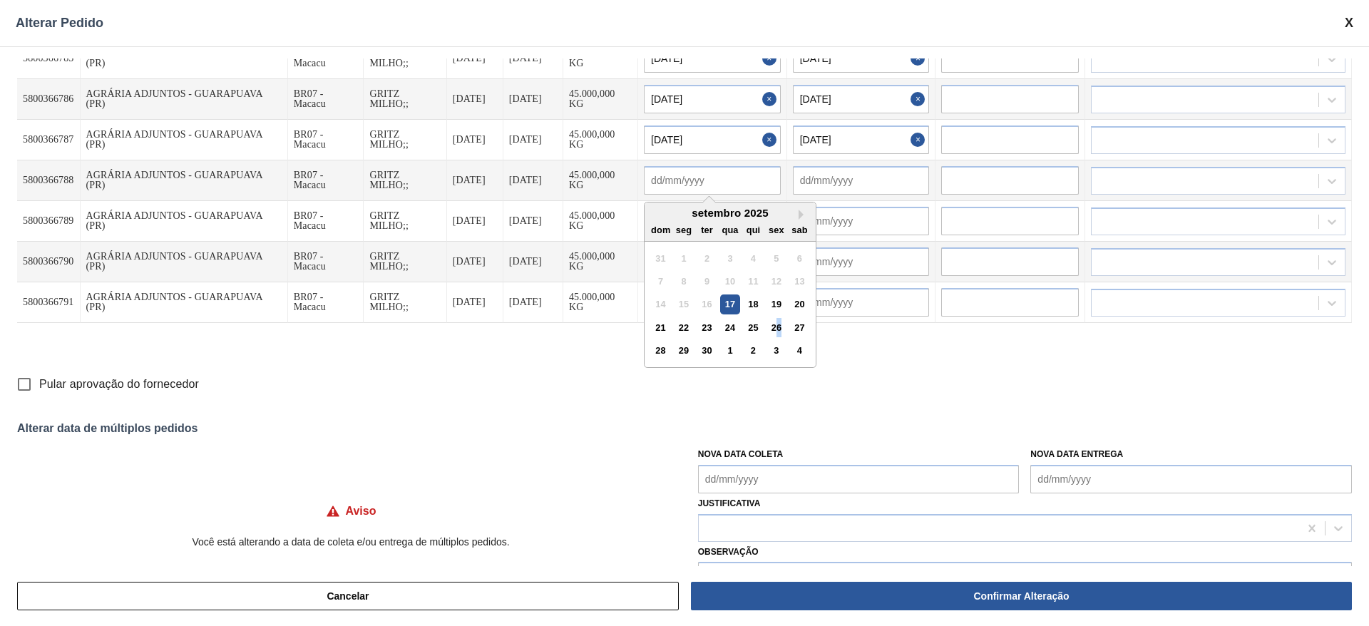
drag, startPoint x: 783, startPoint y: 324, endPoint x: 772, endPoint y: 308, distance: 19.4
click at [785, 325] on div "26" at bounding box center [776, 327] width 19 height 19
type input "26/09/2025"
type input "28/09/2025"
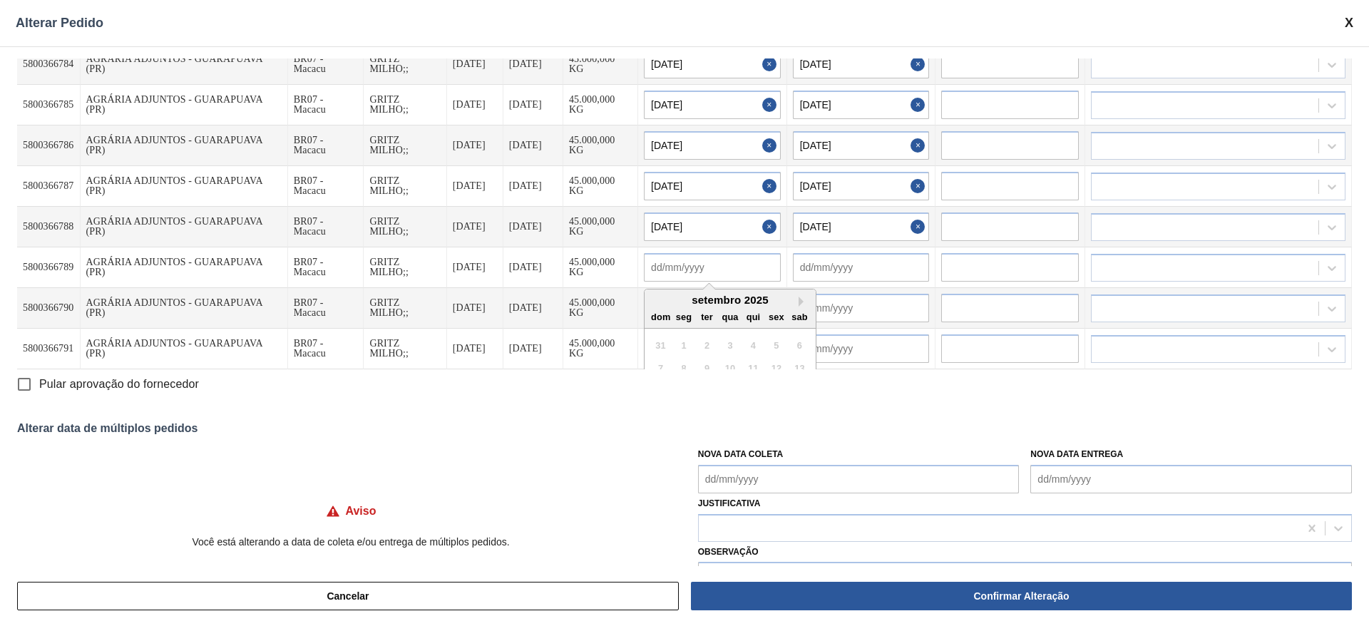
drag, startPoint x: 702, startPoint y: 270, endPoint x: 734, endPoint y: 308, distance: 50.1
click at [702, 272] on div "Next Month setembro 2025 dom seg ter qua qui sex sab 31 1 2 3 4 5 6 7 8 9 10 11…" at bounding box center [712, 267] width 137 height 29
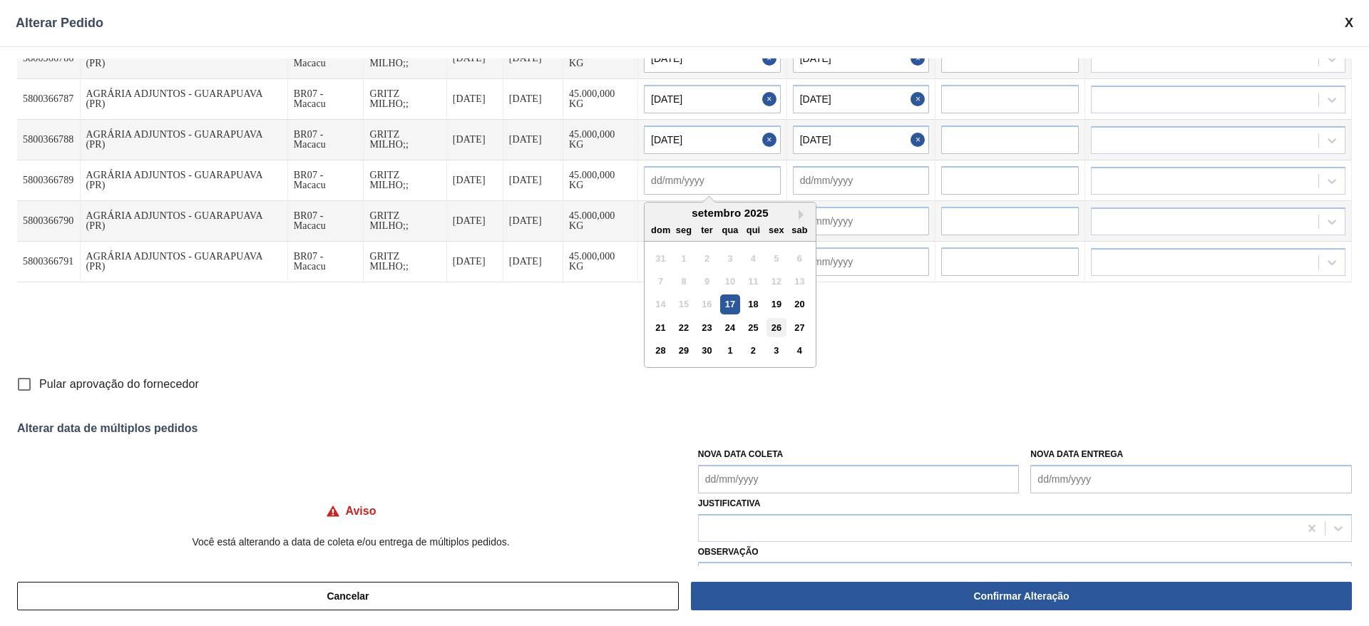
click at [776, 330] on div "26" at bounding box center [776, 327] width 19 height 19
type input "[DATE]"
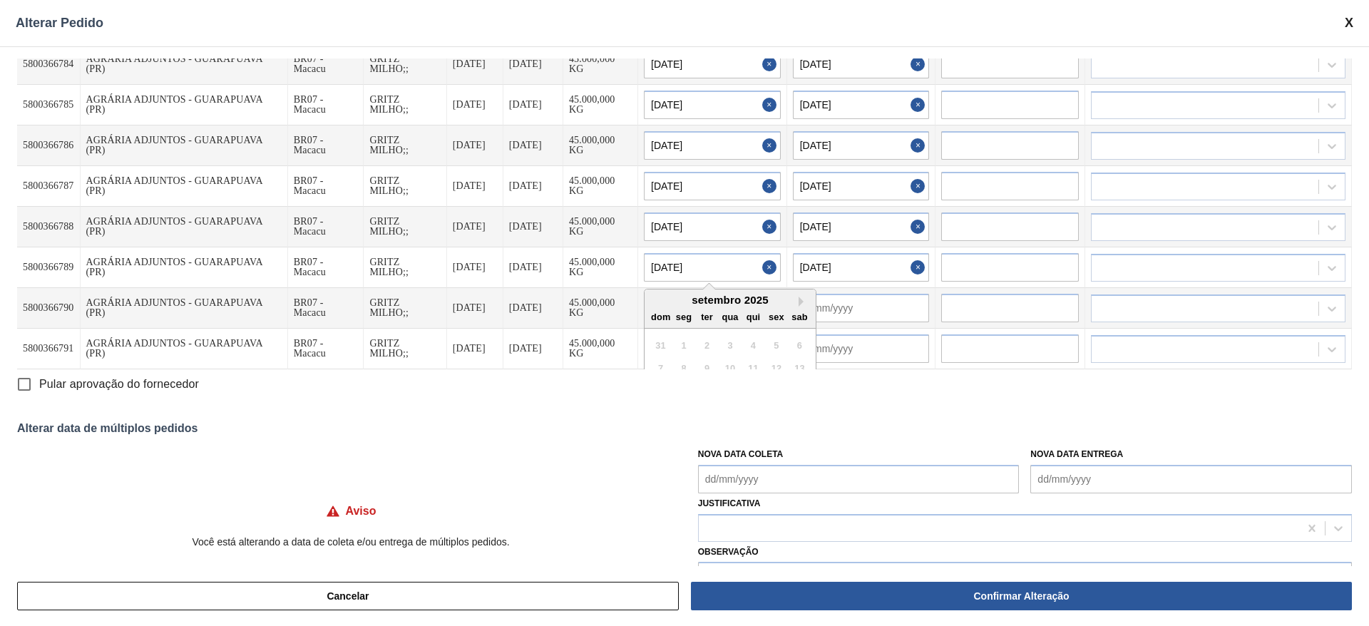
click at [705, 255] on div "26/09/2025 Next Month setembro 2025 dom seg ter qua qui sex sab 31 1 2 3 4 5 6 …" at bounding box center [712, 267] width 137 height 29
click at [685, 414] on div "PO Origem Destino Material Data Coleta Data entrega Quantidade Nova Data Coleta…" at bounding box center [684, 306] width 1369 height 520
click at [692, 309] on div at bounding box center [712, 308] width 137 height 29
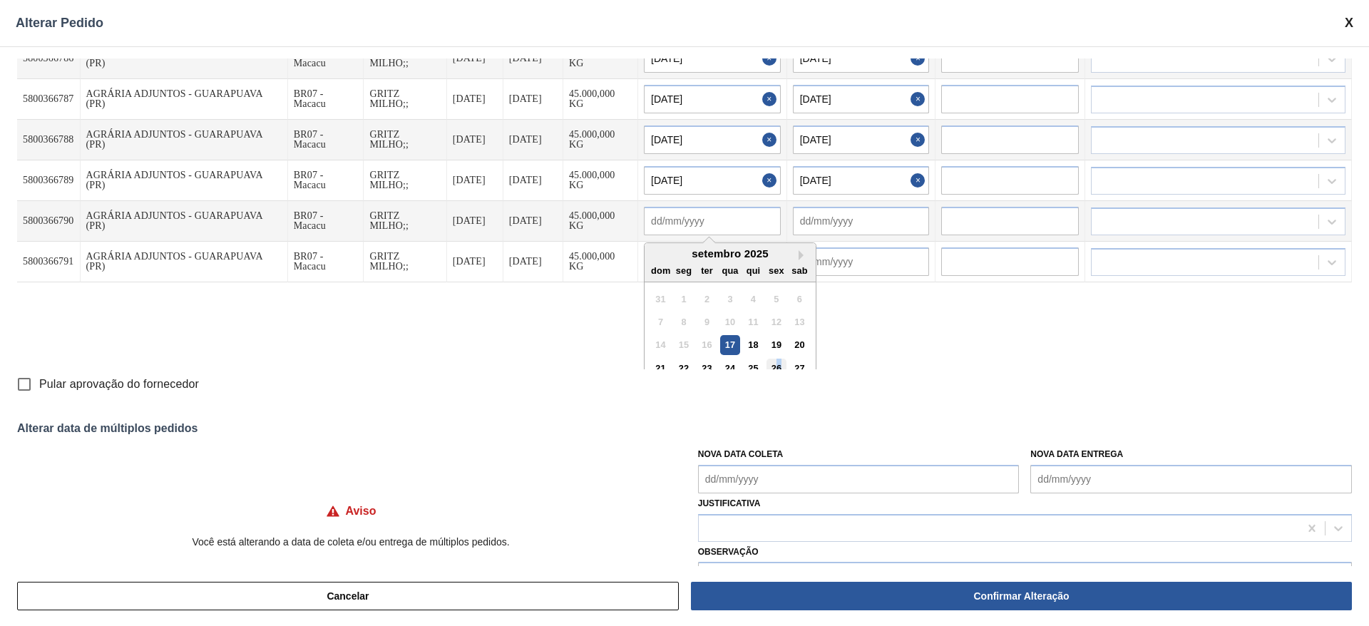
click at [786, 364] on div "setembro 2025 dom seg ter qua qui sex sab 31 1 2 3 4 5 6 7 8 9 10 11 12 13 14 1…" at bounding box center [730, 325] width 171 height 165
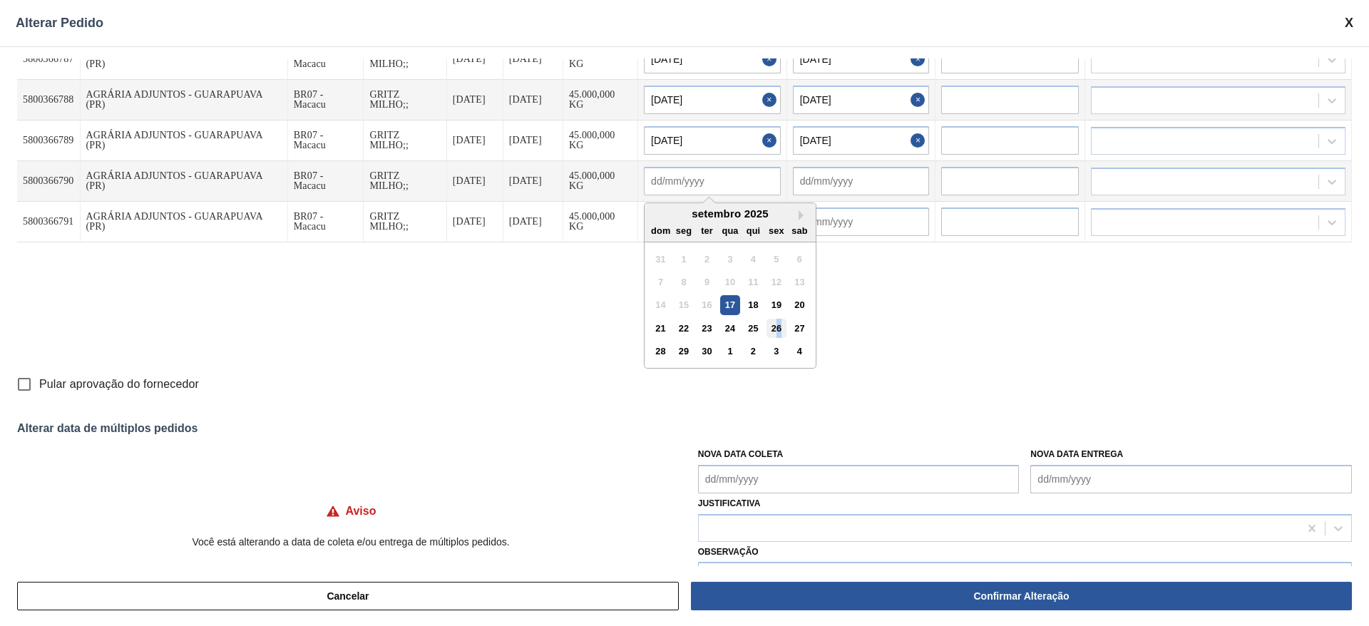
click at [780, 328] on div "26" at bounding box center [776, 328] width 19 height 19
type input "[DATE]"
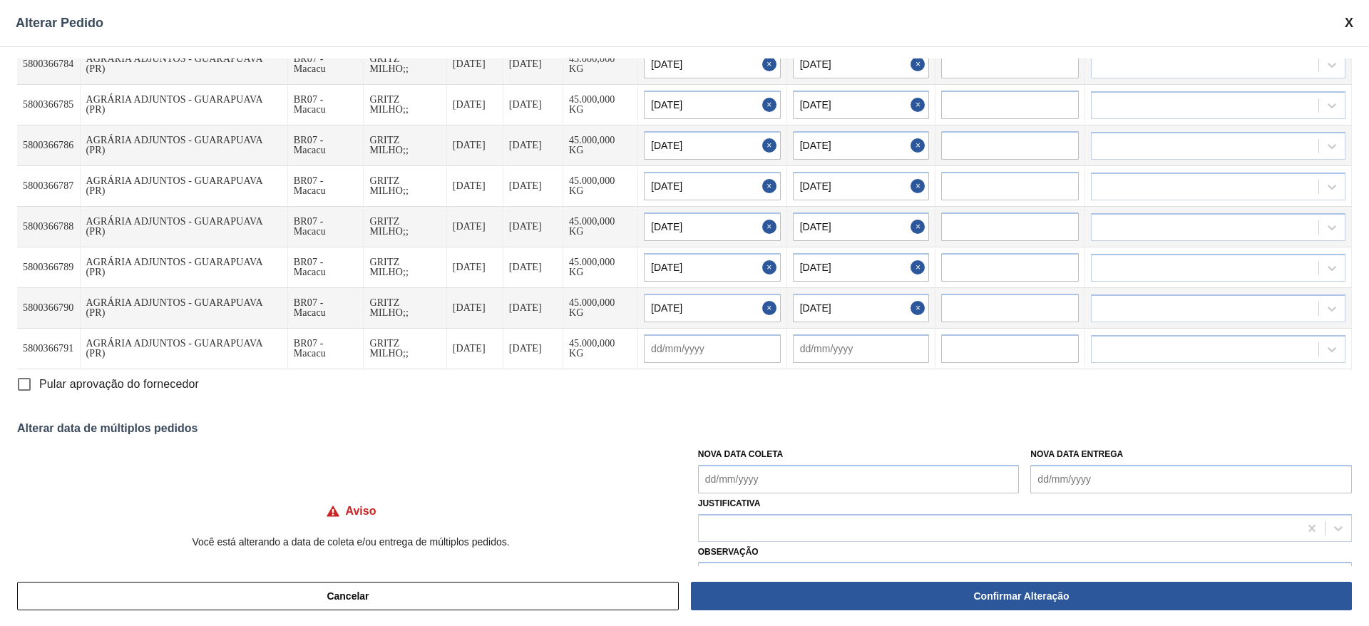
click at [683, 350] on div at bounding box center [712, 349] width 137 height 29
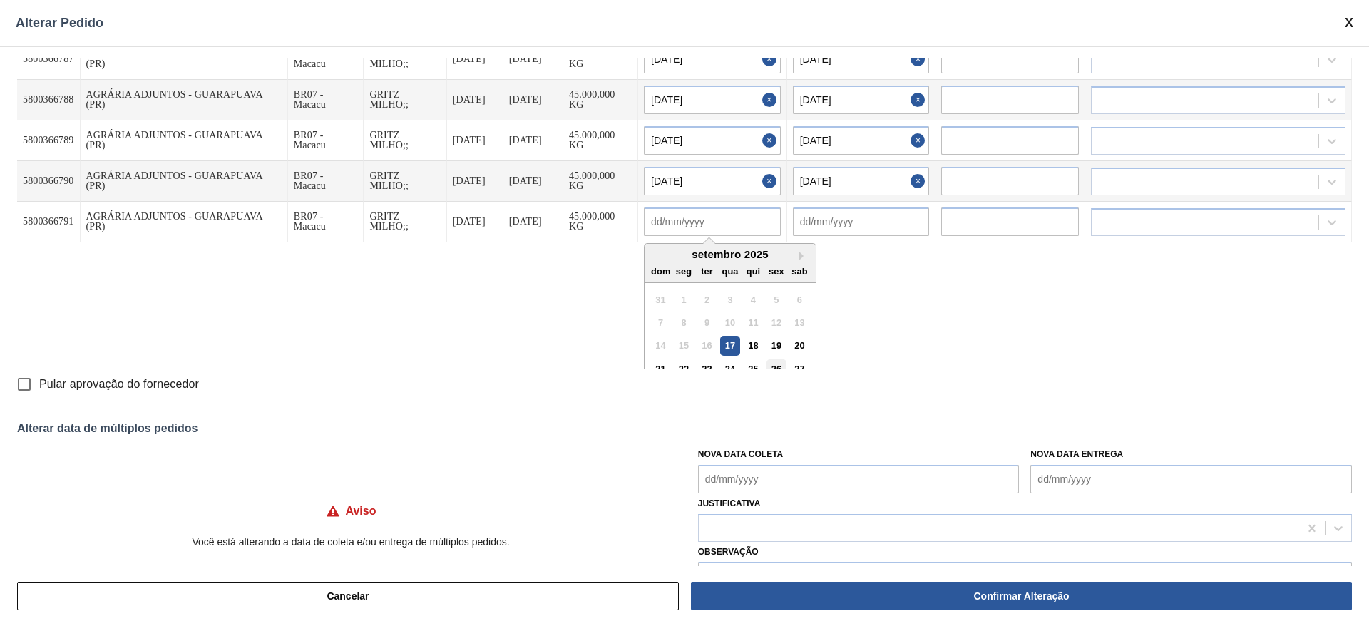
click at [780, 364] on div "26" at bounding box center [776, 368] width 19 height 19
type input "[DATE]"
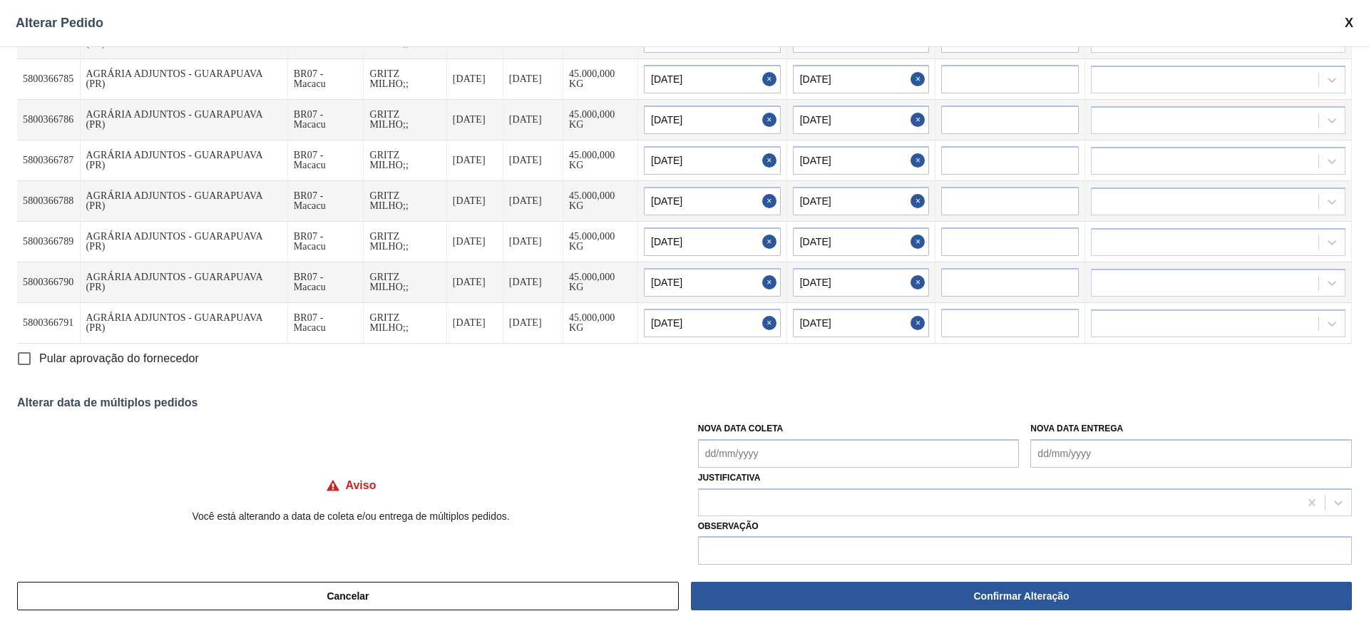
scroll to position [41, 0]
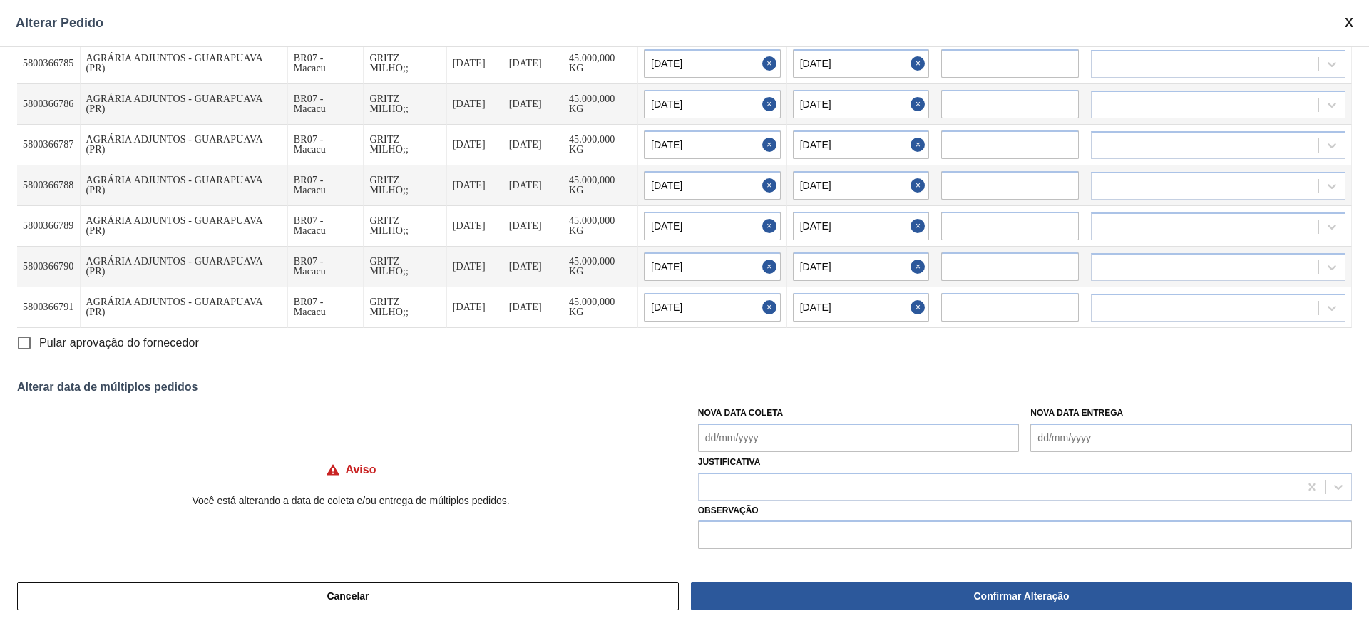
click at [26, 344] on input "Pular aprovação do fornecedor" at bounding box center [24, 343] width 30 height 30
checkbox input "true"
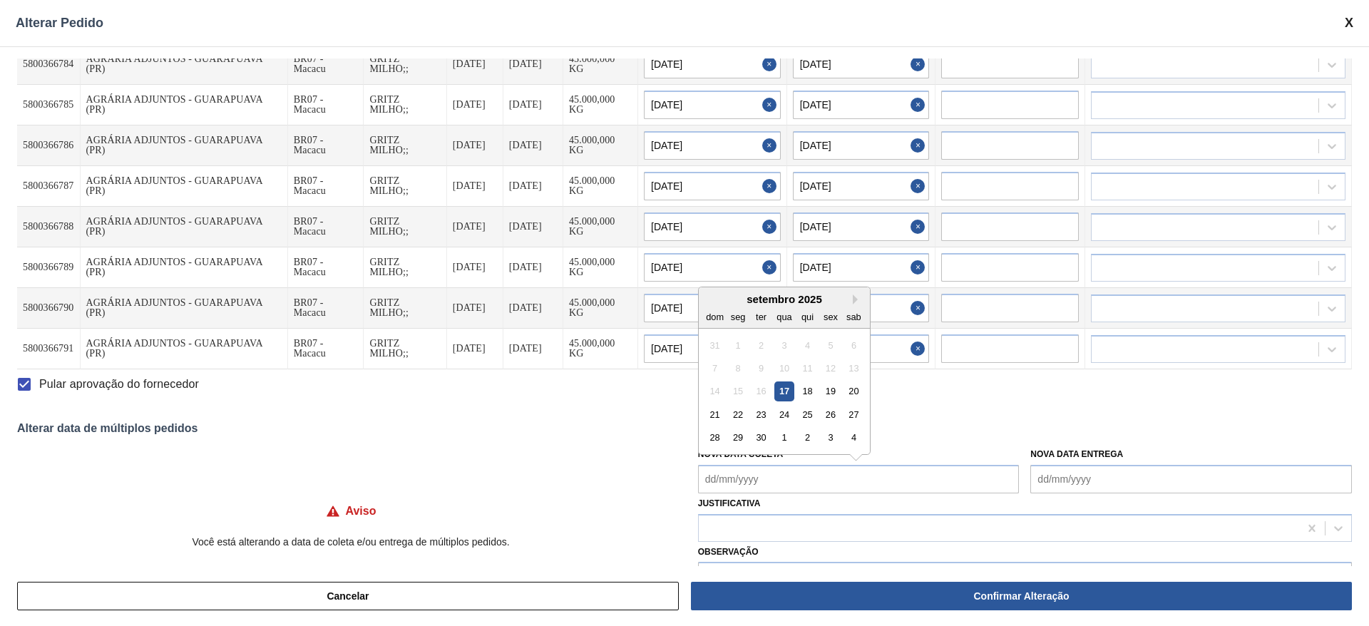
click at [738, 479] on Coleta "Nova Data Coleta" at bounding box center [859, 479] width 322 height 29
click at [742, 304] on div "setembro 2025" at bounding box center [784, 299] width 171 height 12
click at [831, 414] on div "26" at bounding box center [830, 414] width 19 height 19
type Coleta "[DATE]"
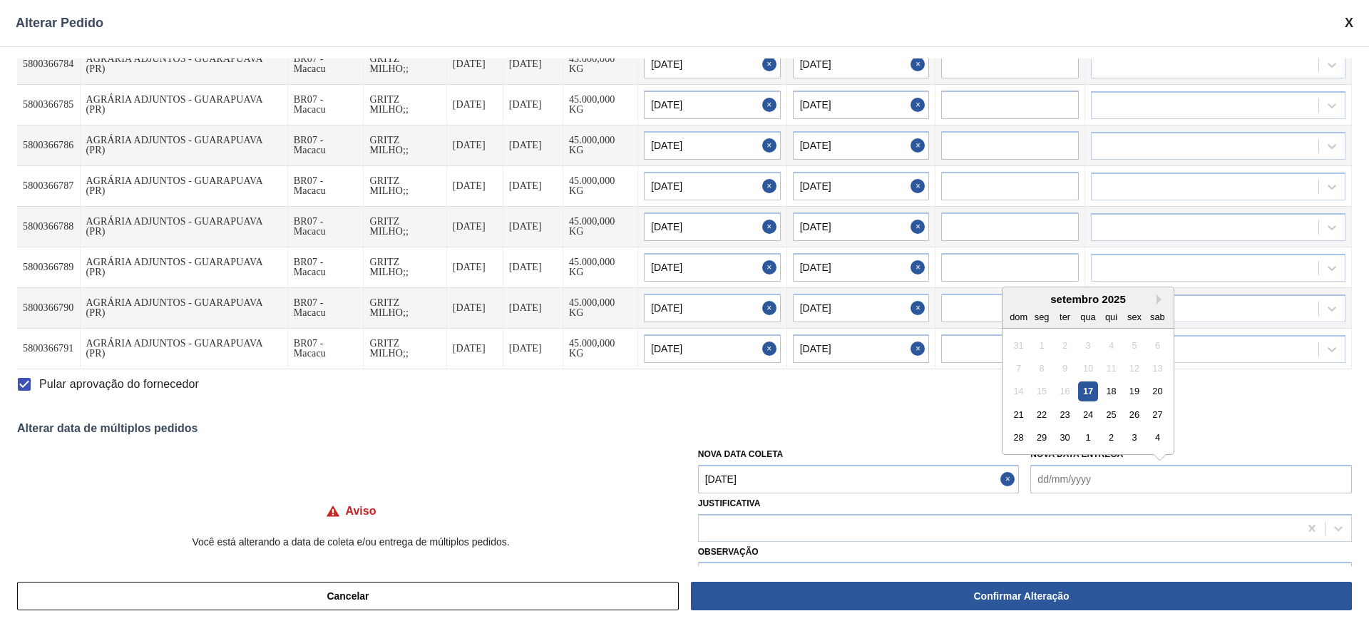
click at [1063, 483] on Entrega "Nova Data Entrega" at bounding box center [1192, 479] width 322 height 29
click at [1065, 298] on div "setembro 2025" at bounding box center [1088, 299] width 171 height 12
click at [1014, 432] on div "28" at bounding box center [1018, 437] width 19 height 19
type Entrega "[DATE]"
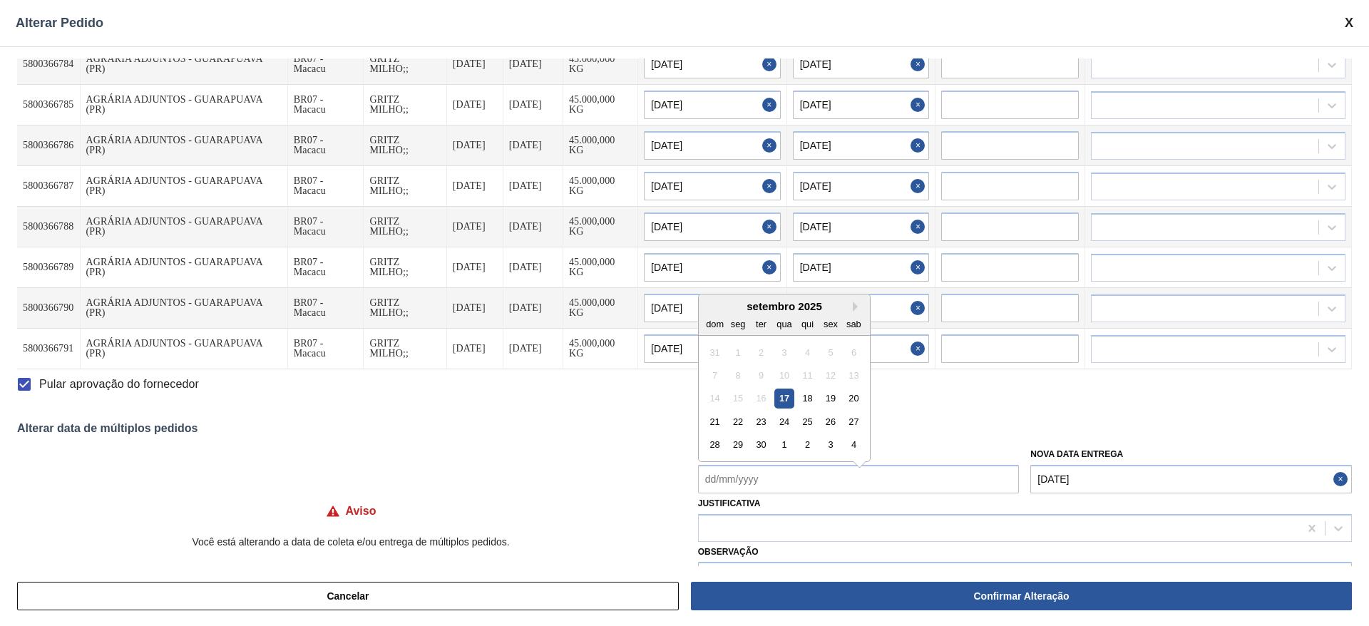
click at [737, 475] on Coleta "Nova Data Coleta" at bounding box center [859, 479] width 322 height 29
click at [758, 317] on div "ter" at bounding box center [761, 316] width 19 height 19
click at [832, 413] on div "26" at bounding box center [830, 414] width 19 height 19
type Coleta "[DATE]"
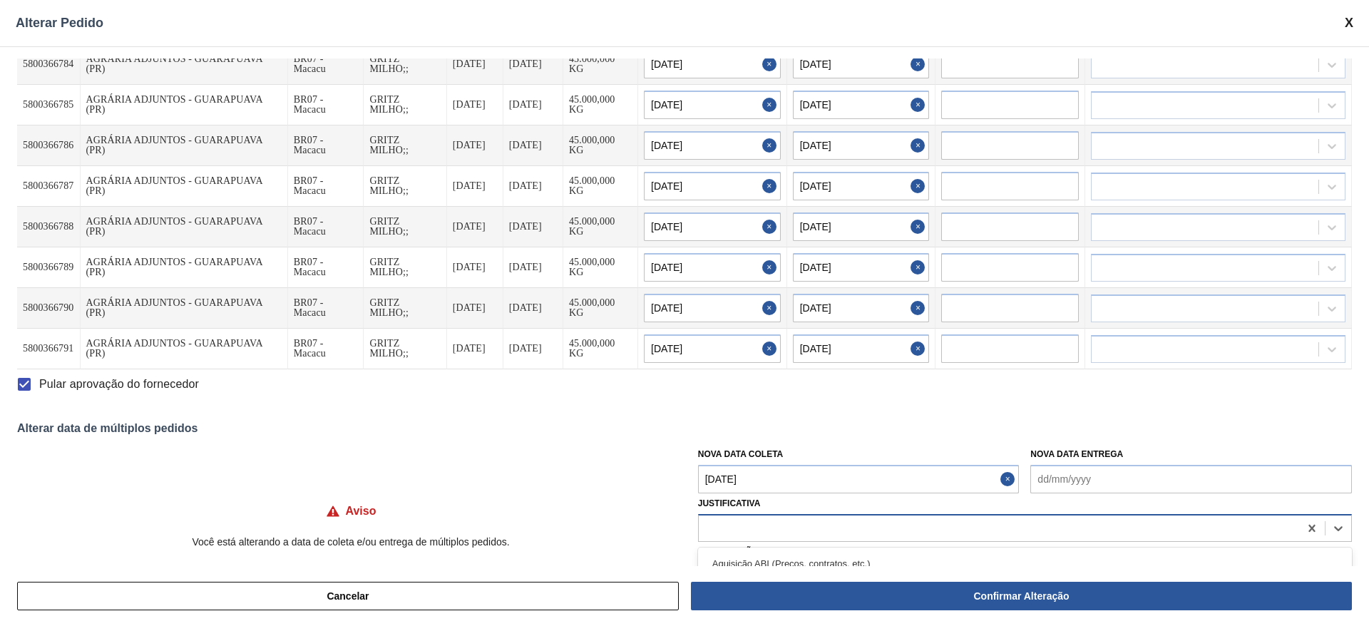
click at [897, 514] on div at bounding box center [1025, 528] width 654 height 28
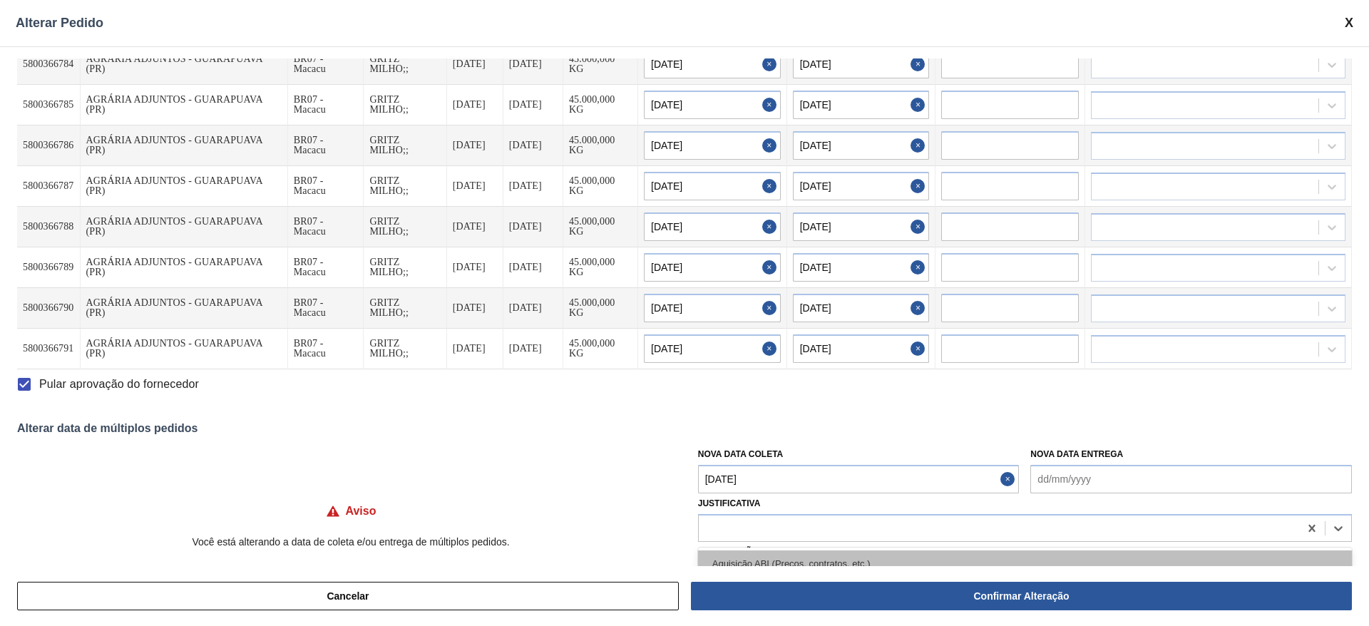
click at [885, 553] on div "Aquisição ABI (Preços, contratos, etc.)" at bounding box center [1025, 564] width 654 height 26
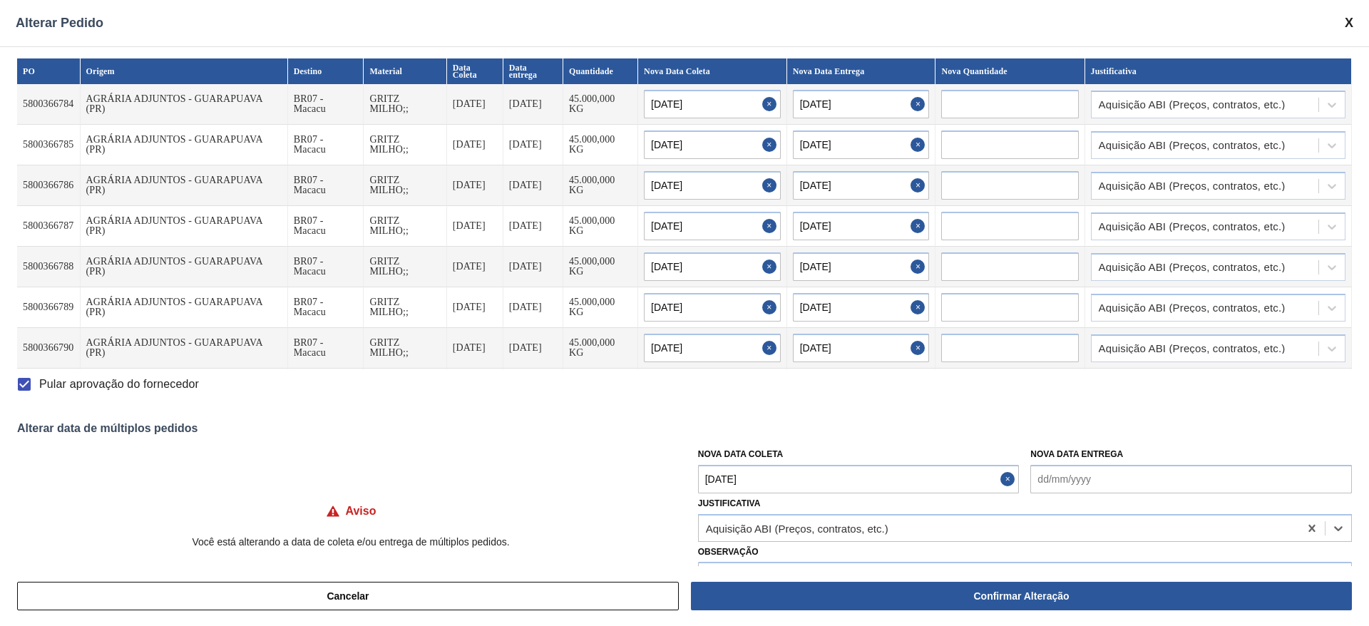
scroll to position [41, 0]
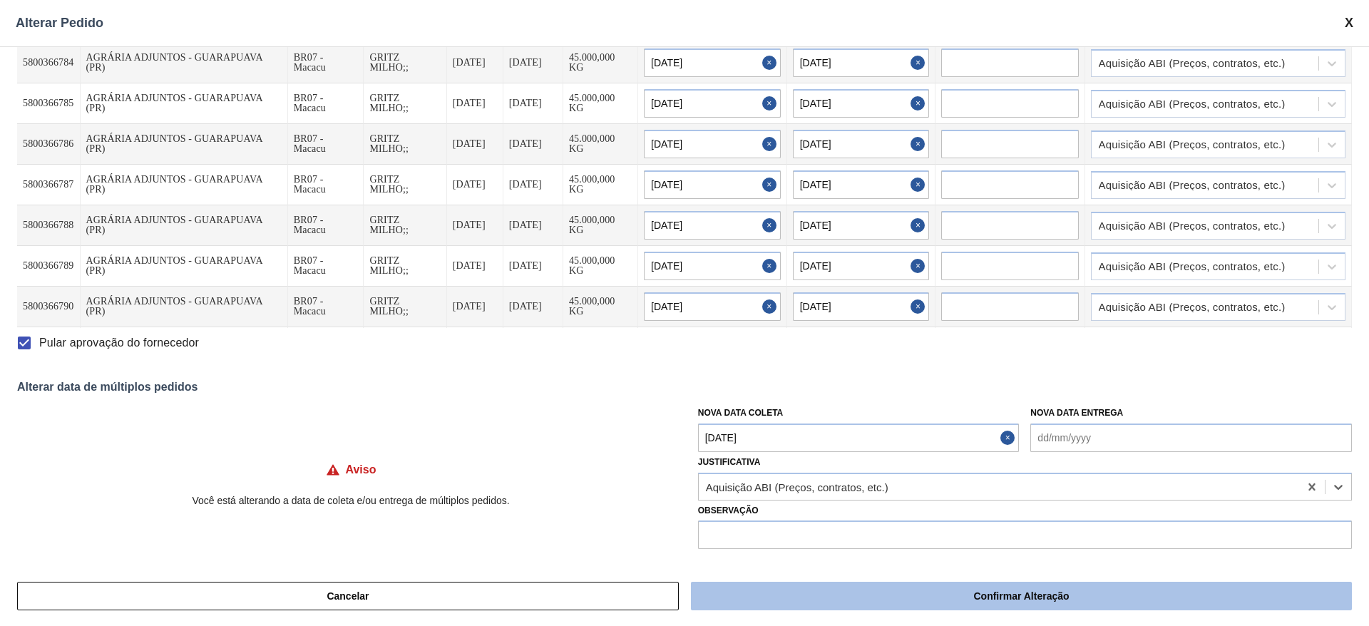
click at [864, 593] on button "Confirmar Alteração" at bounding box center [1021, 596] width 661 height 29
checkbox input "false"
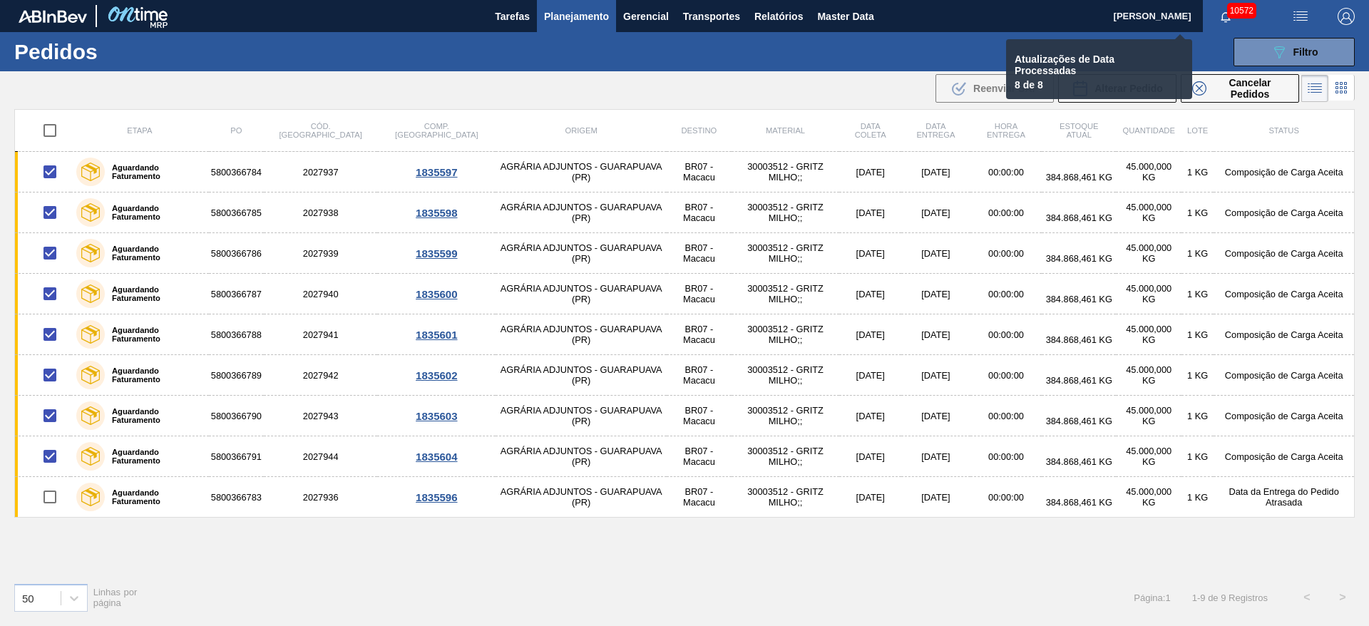
checkbox input "false"
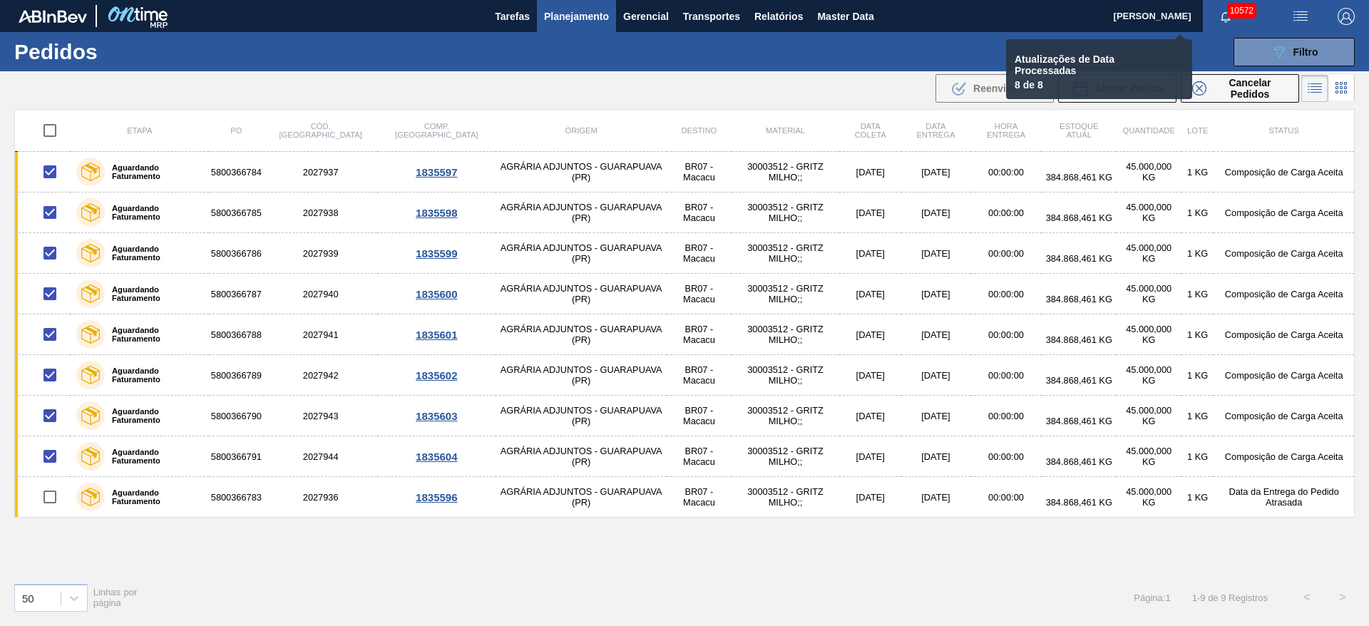
checkbox input "false"
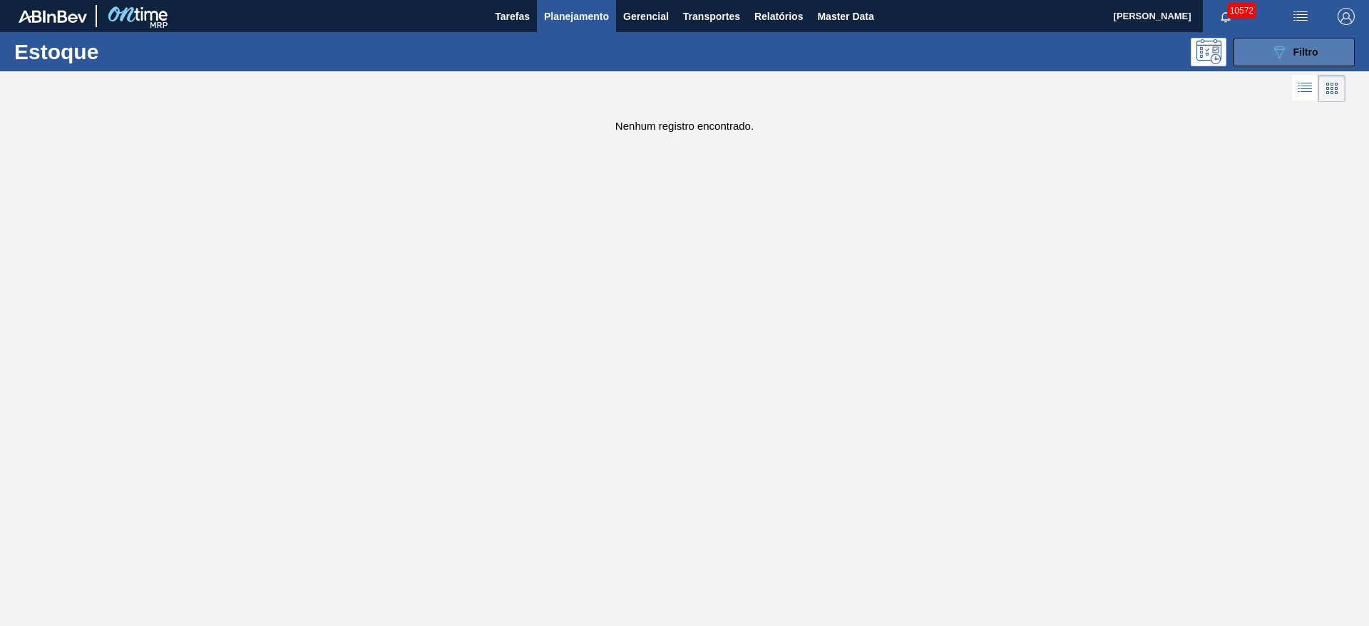
click at [1289, 40] on button "089F7B8B-B2A5-4AFE-B5C0-19BA573D28AC Filtro" at bounding box center [1294, 52] width 121 height 29
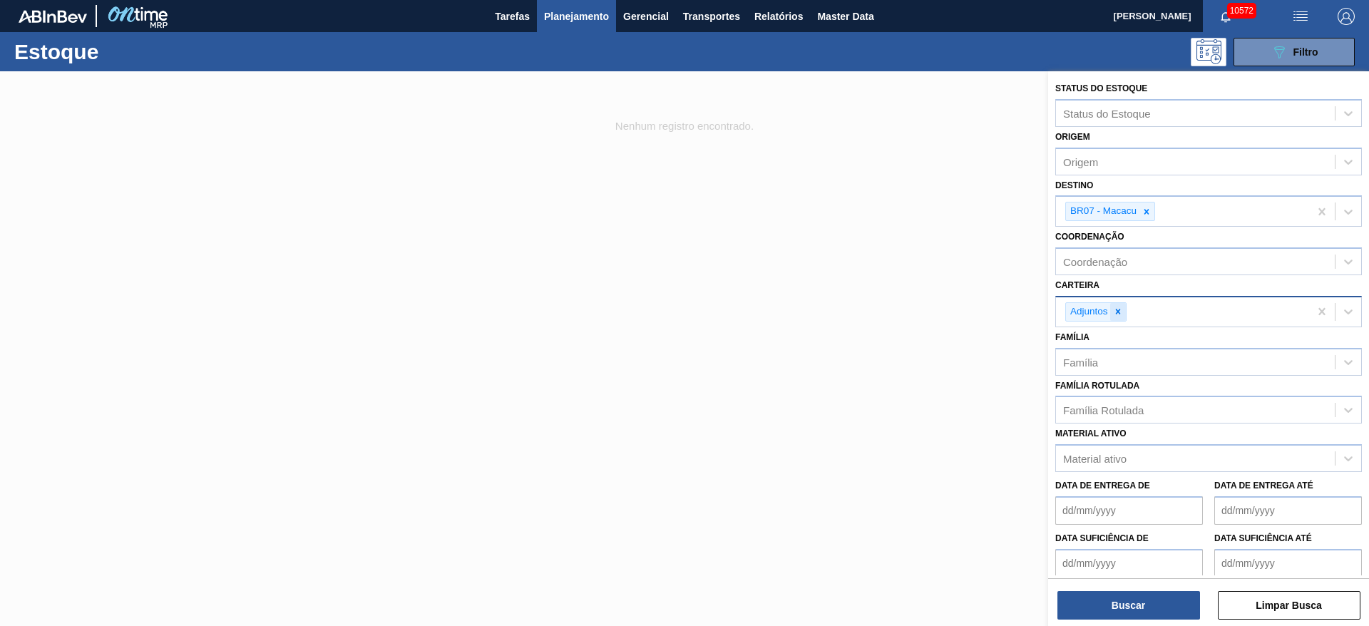
click at [1120, 305] on div at bounding box center [1119, 312] width 16 height 18
click at [1120, 305] on div "Carteira" at bounding box center [1195, 310] width 279 height 21
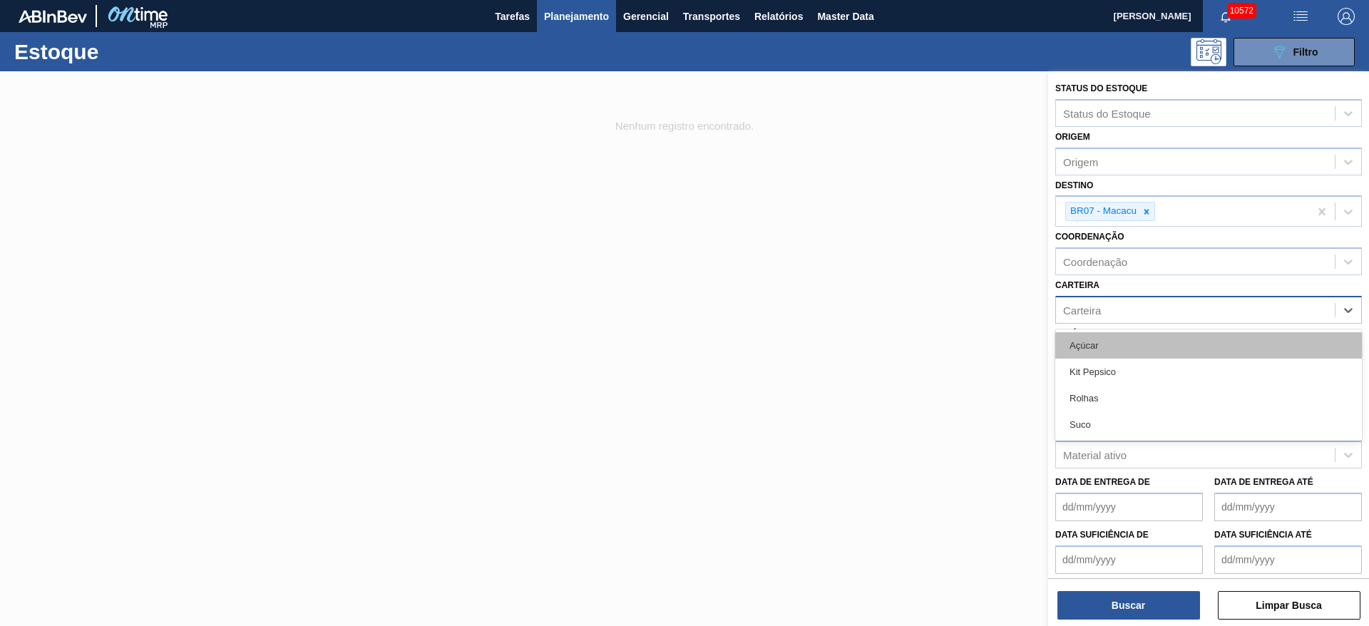
click at [1118, 348] on div "Açúcar" at bounding box center [1209, 345] width 307 height 26
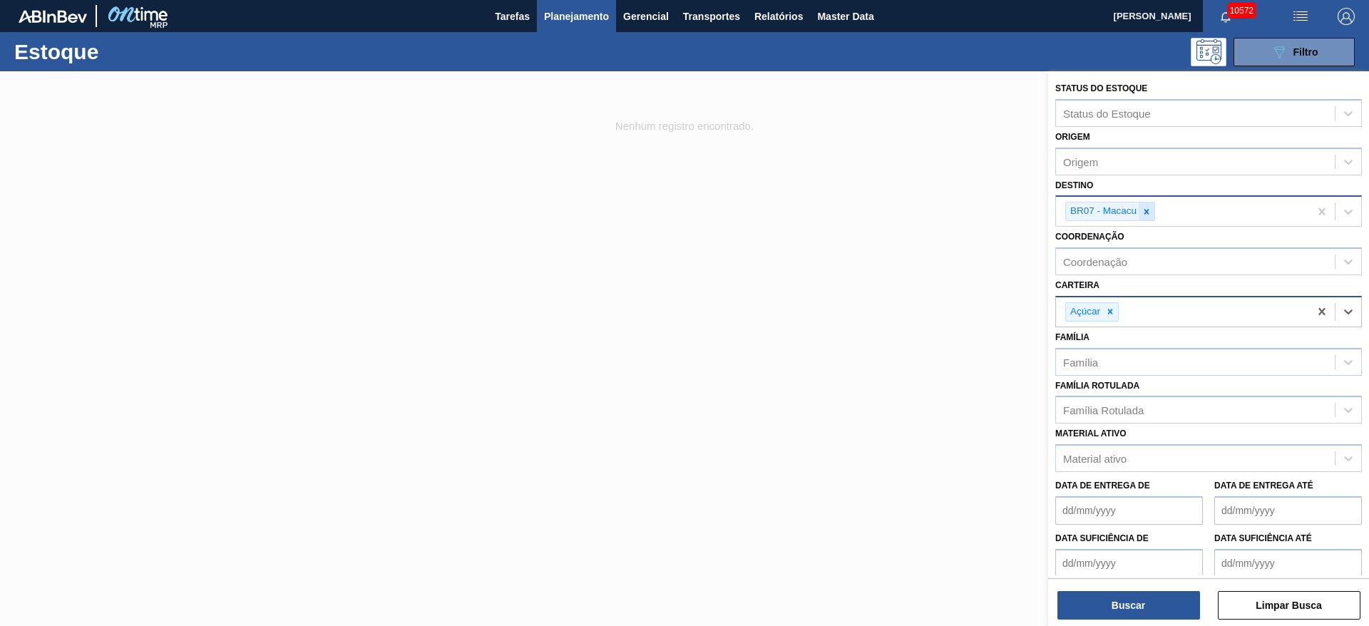
click at [1147, 208] on icon at bounding box center [1147, 212] width 10 height 10
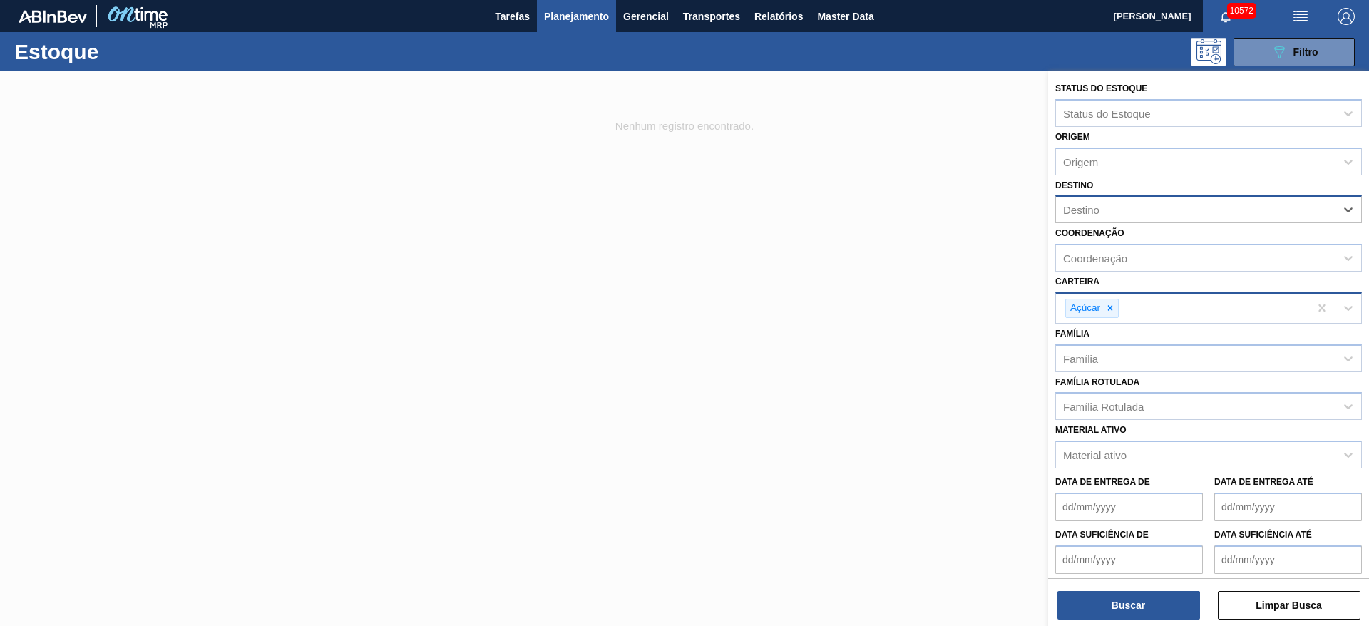
type input "2"
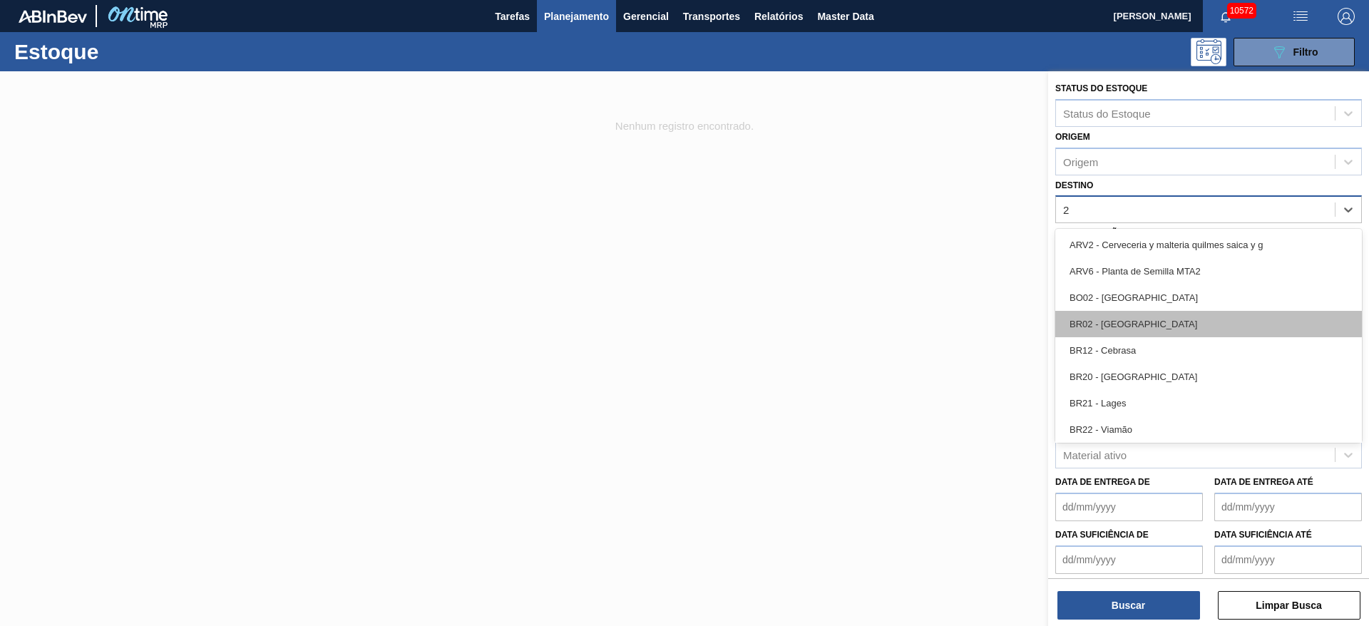
click at [1135, 323] on div "BR02 - Sergipe" at bounding box center [1209, 324] width 307 height 26
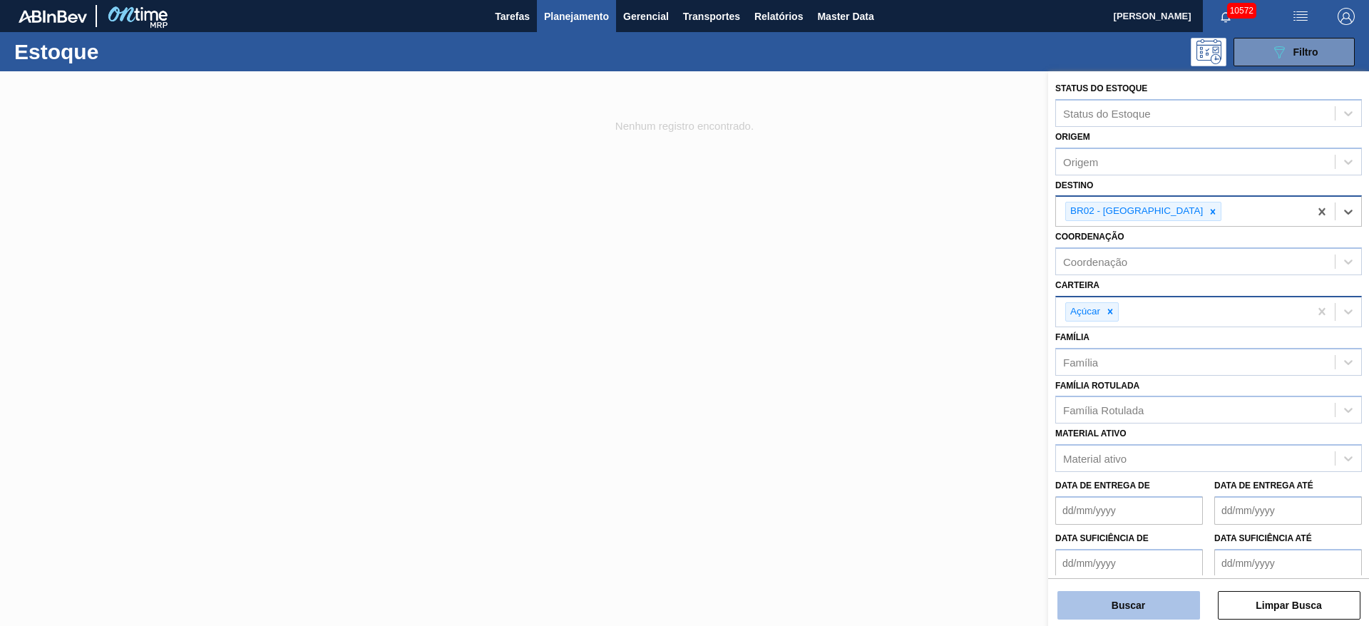
click at [1127, 616] on button "Buscar" at bounding box center [1129, 605] width 143 height 29
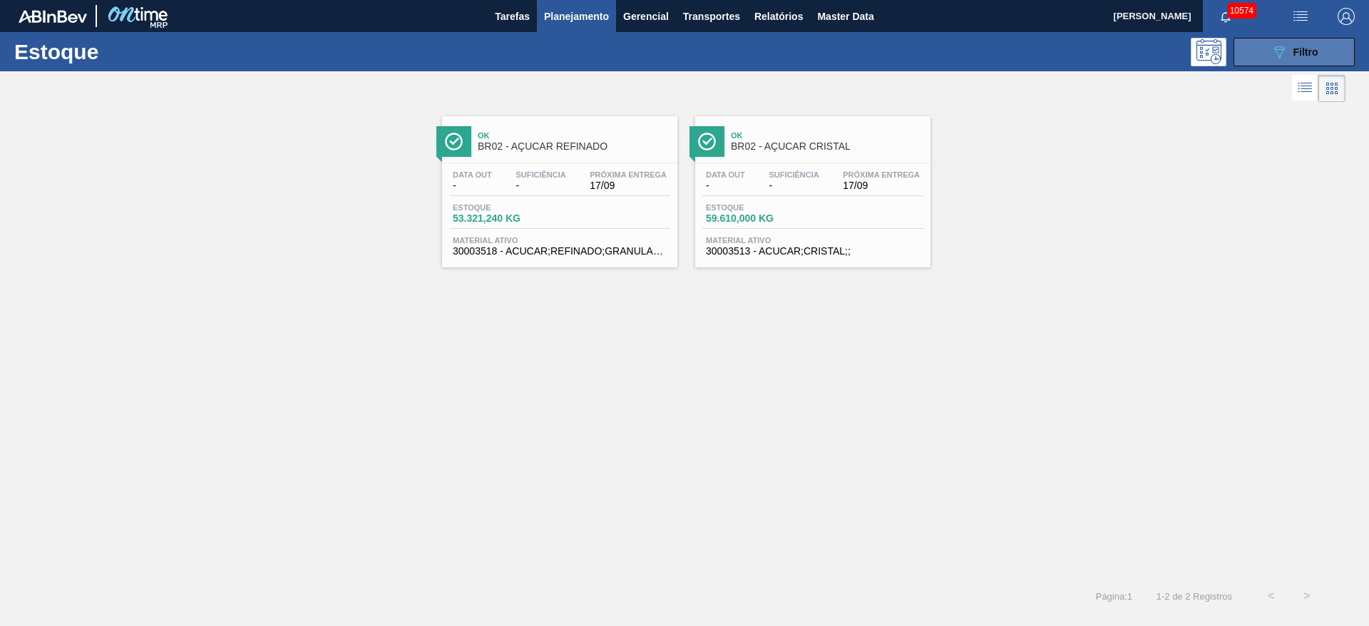
click at [1249, 58] on button "089F7B8B-B2A5-4AFE-B5C0-19BA573D28AC Filtro" at bounding box center [1294, 52] width 121 height 29
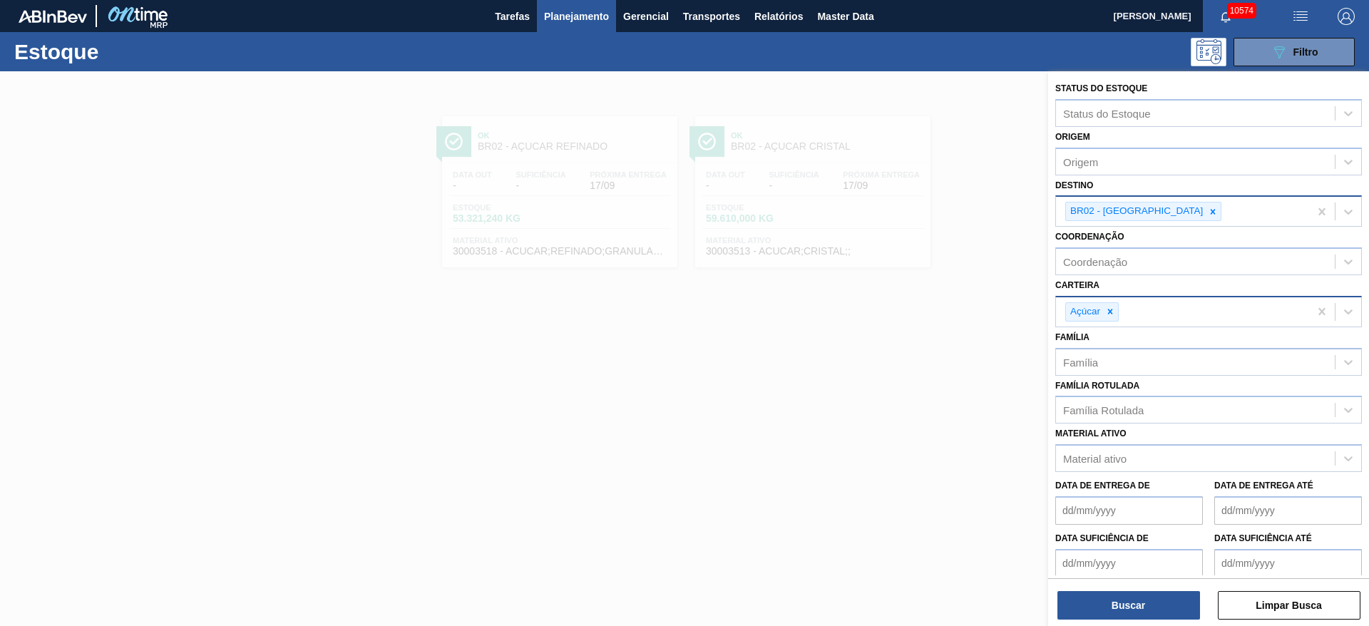
click at [1340, 17] on img "button" at bounding box center [1346, 16] width 17 height 17
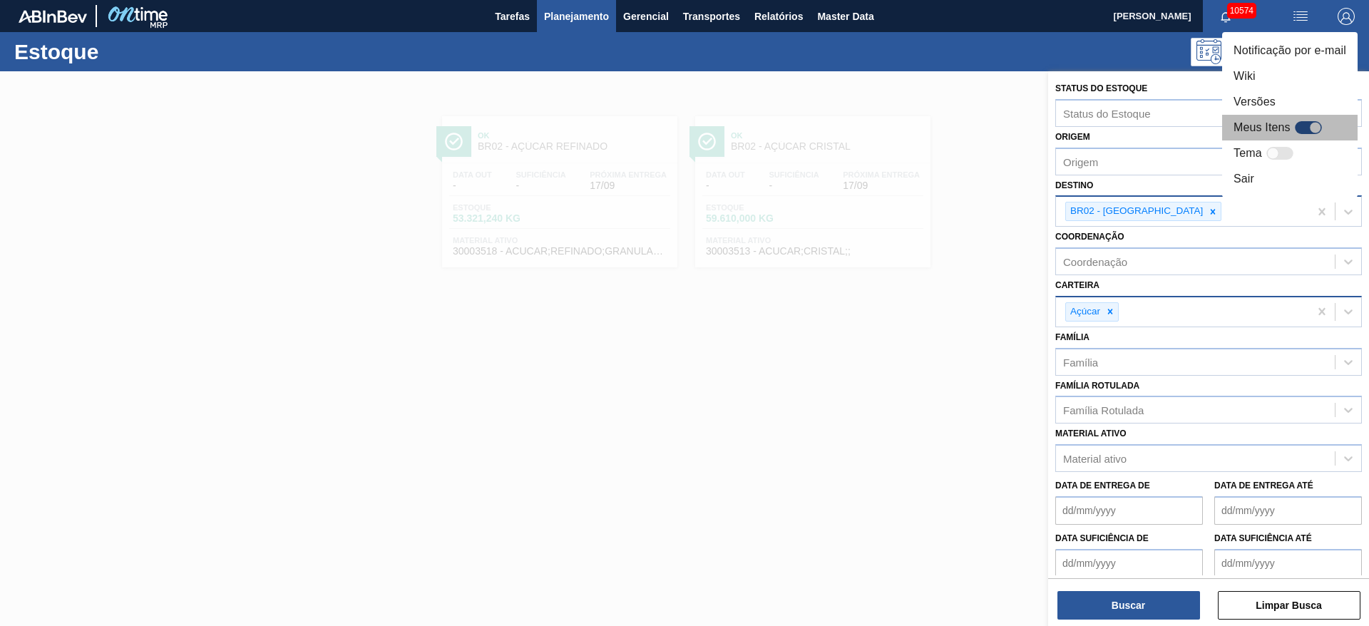
click at [1292, 126] on div "Meus Itens" at bounding box center [1280, 127] width 93 height 17
click at [1312, 121] on div at bounding box center [1308, 127] width 27 height 13
checkbox input "true"
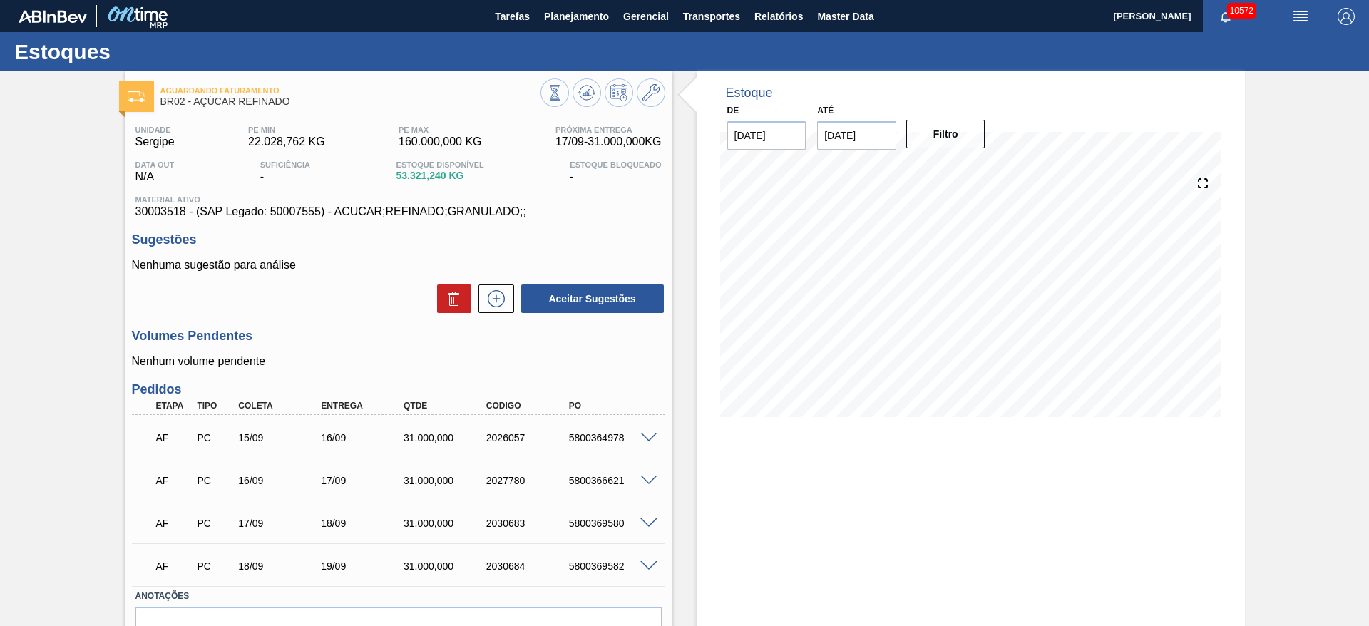
scroll to position [77, 0]
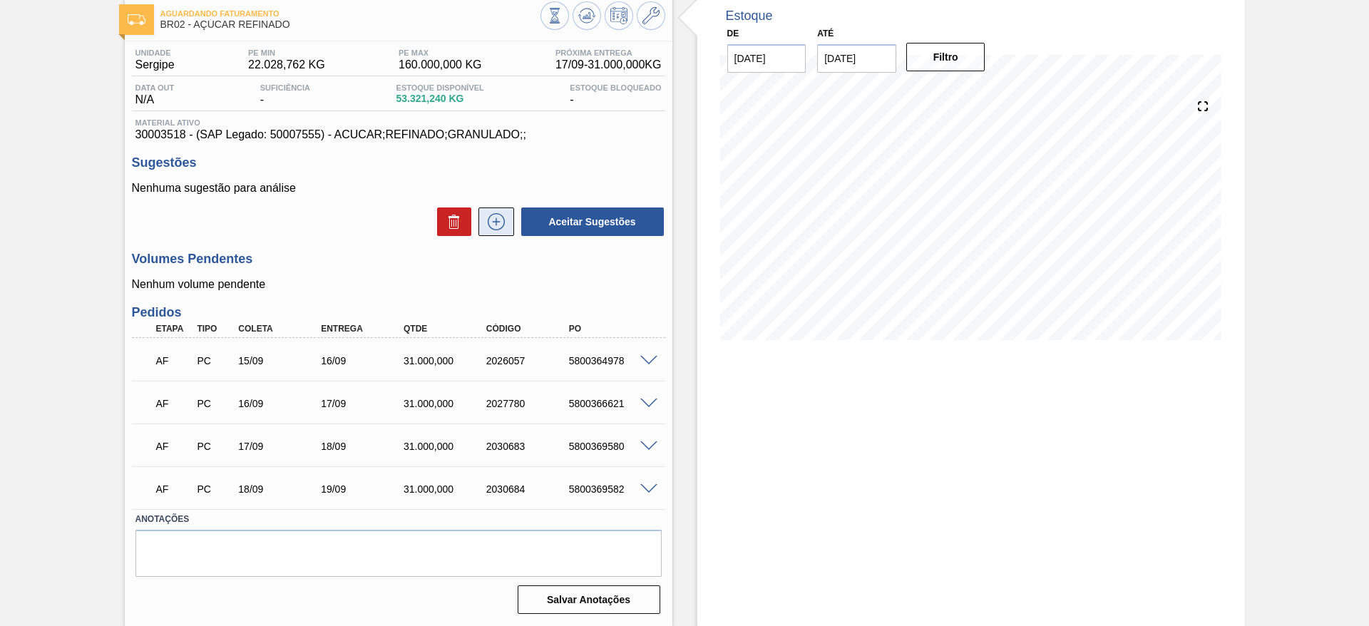
click at [506, 221] on button at bounding box center [497, 222] width 36 height 29
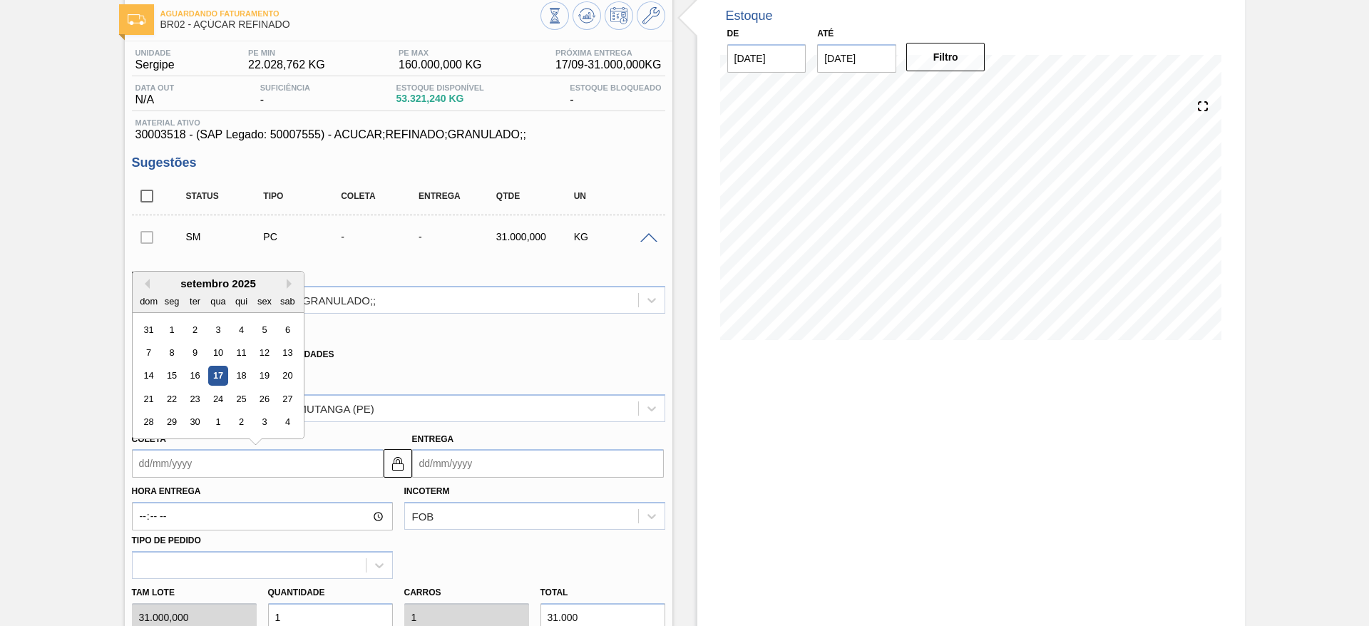
click at [165, 452] on input "Coleta" at bounding box center [258, 463] width 252 height 29
click at [199, 399] on div "23" at bounding box center [194, 398] width 19 height 19
type input "[DATE]"
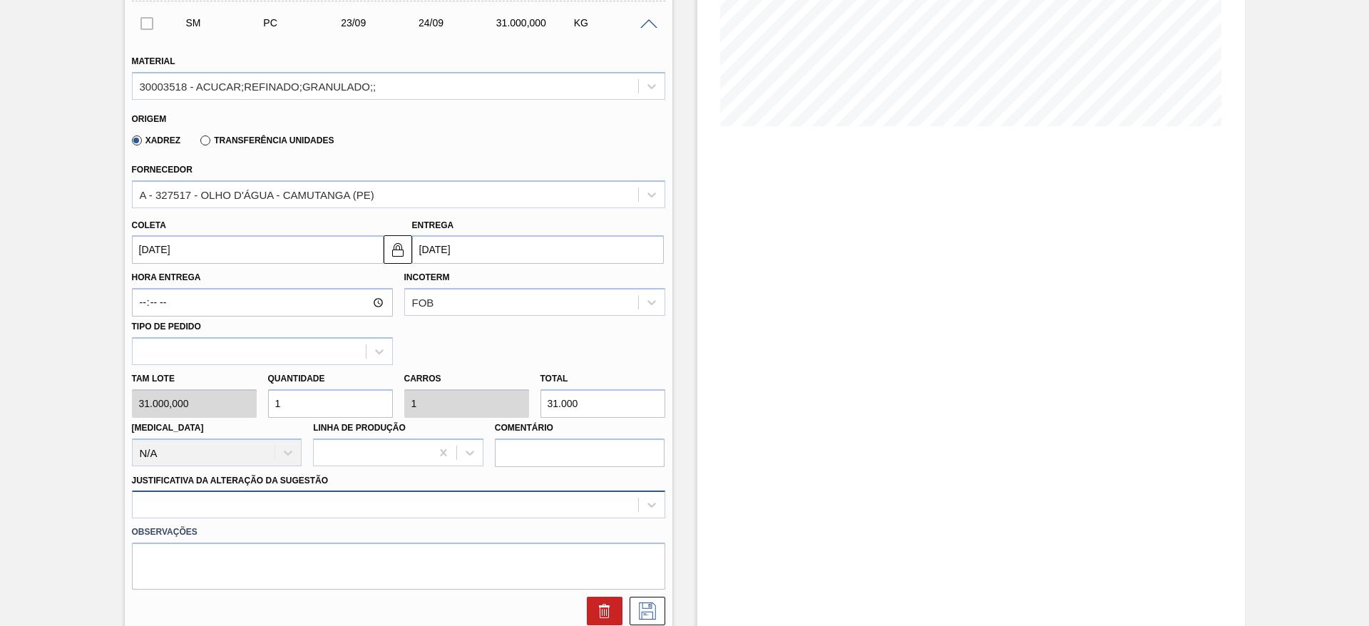
click at [516, 515] on div at bounding box center [398, 505] width 533 height 28
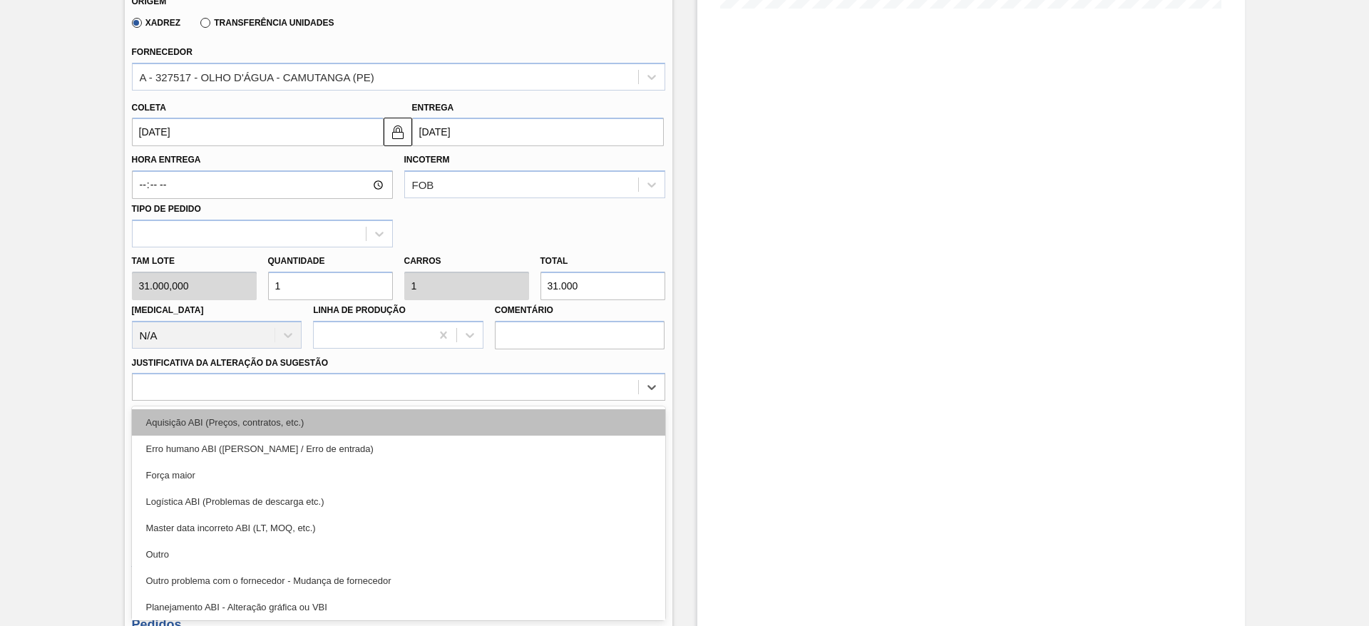
click at [616, 422] on div "Aquisição ABI (Preços, contratos, etc.)" at bounding box center [398, 422] width 533 height 26
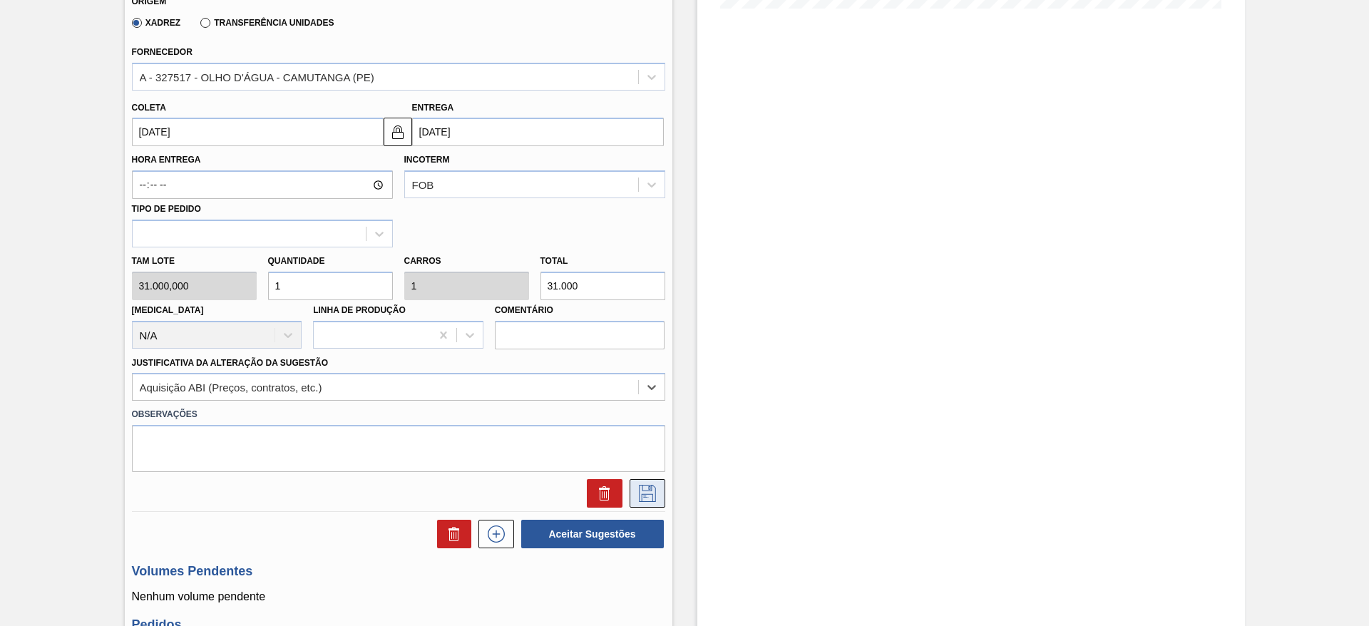
click at [657, 499] on icon at bounding box center [647, 493] width 23 height 17
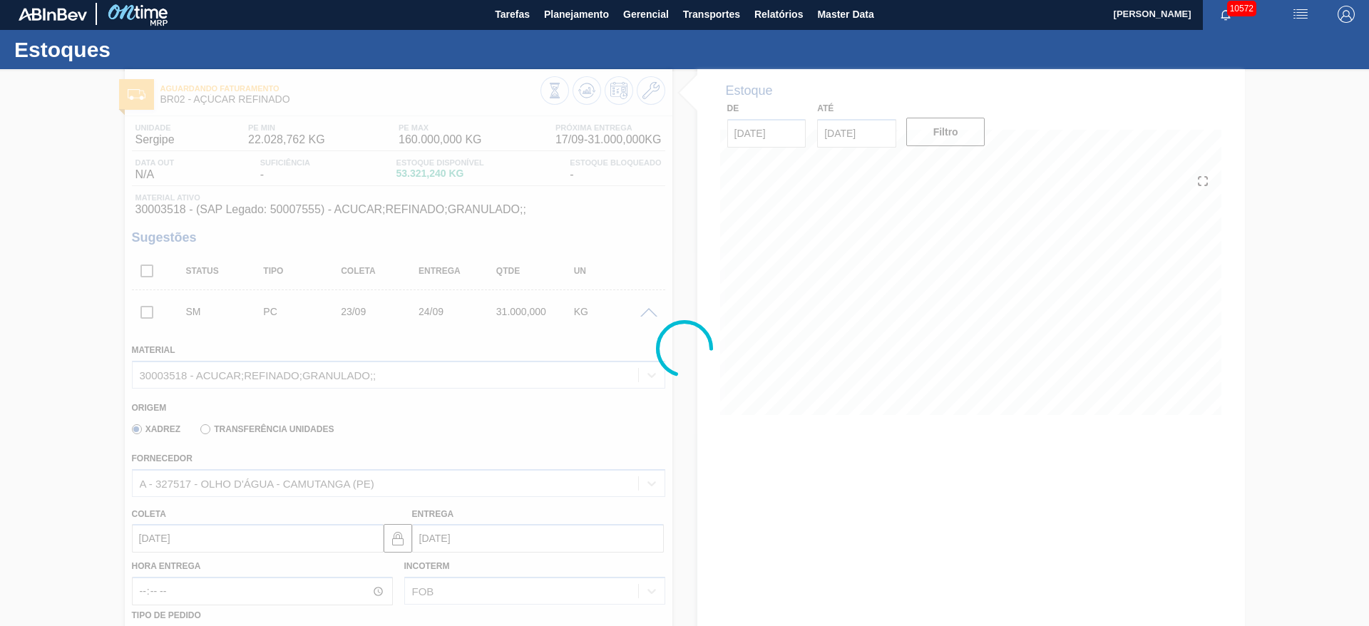
scroll to position [0, 0]
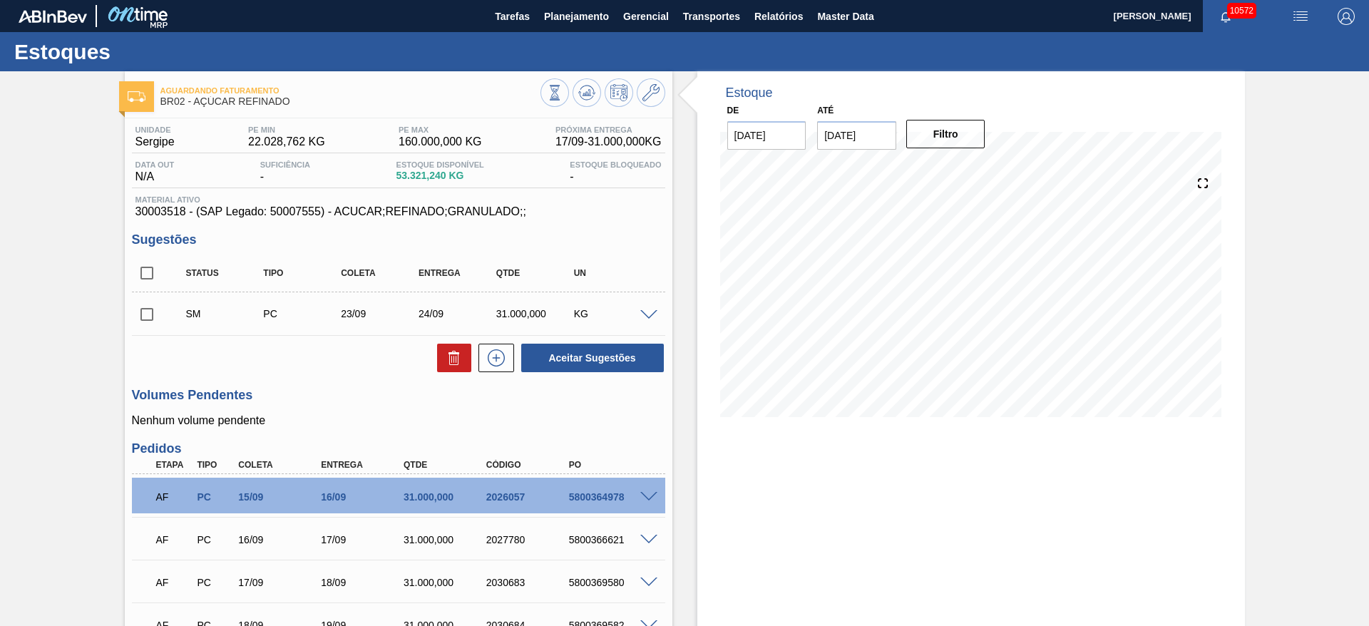
click at [153, 319] on input "checkbox" at bounding box center [147, 315] width 30 height 30
click at [578, 377] on div "Unidade Sergipe PE MIN 22.028,762 KG PE MAX 160.000,000 KG Próxima Entrega 17/0…" at bounding box center [399, 436] width 548 height 637
click at [573, 367] on button "Aceitar Sugestões" at bounding box center [592, 358] width 143 height 29
checkbox input "false"
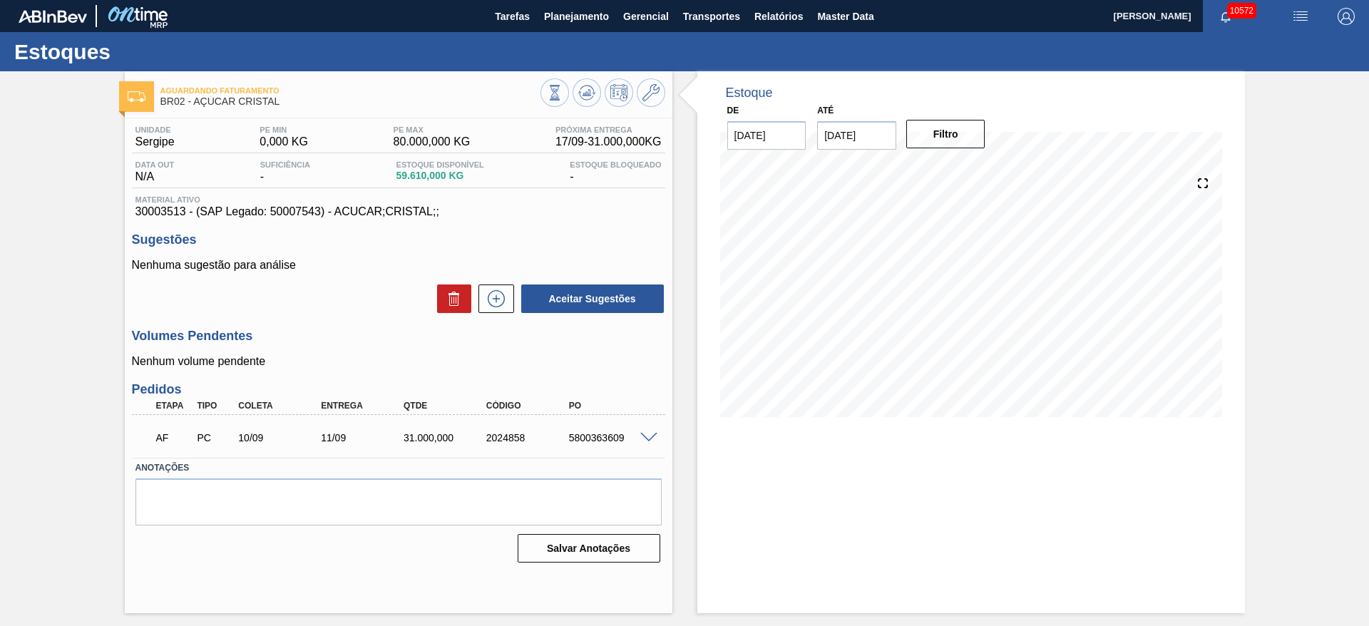
click at [650, 438] on span at bounding box center [648, 438] width 17 height 11
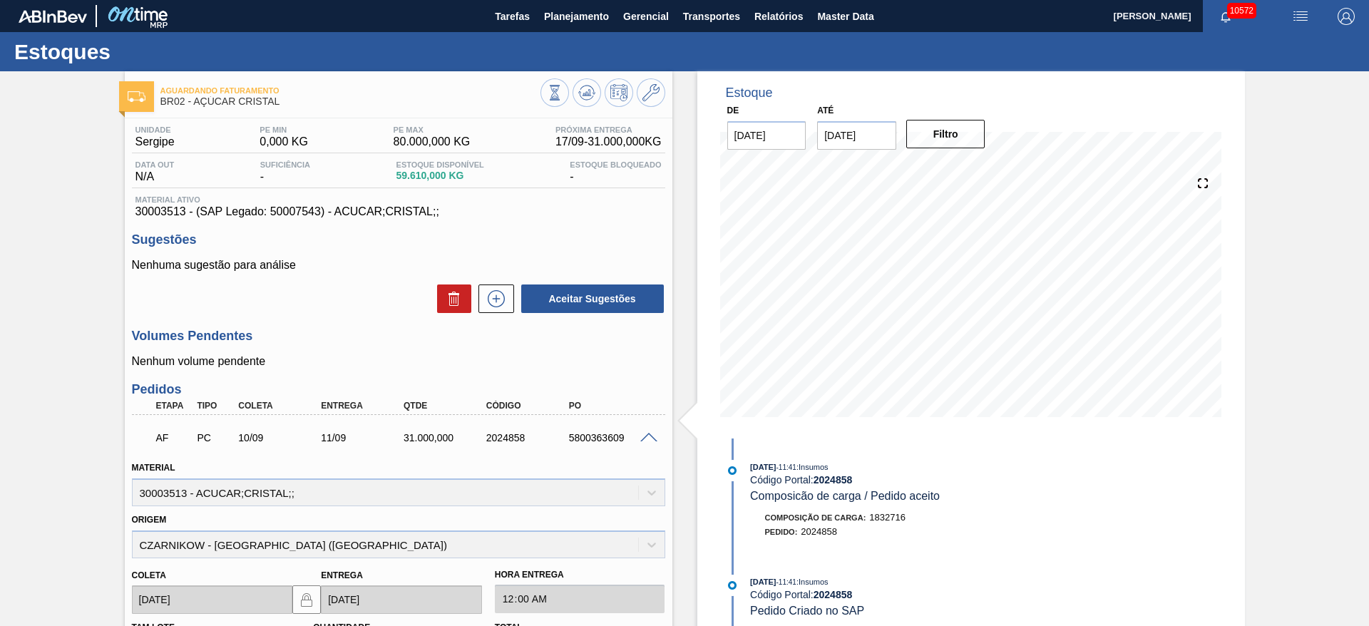
click at [596, 436] on div "5800363609" at bounding box center [612, 437] width 93 height 11
click at [595, 437] on div "5800363609" at bounding box center [612, 437] width 93 height 11
copy div "5800363609"
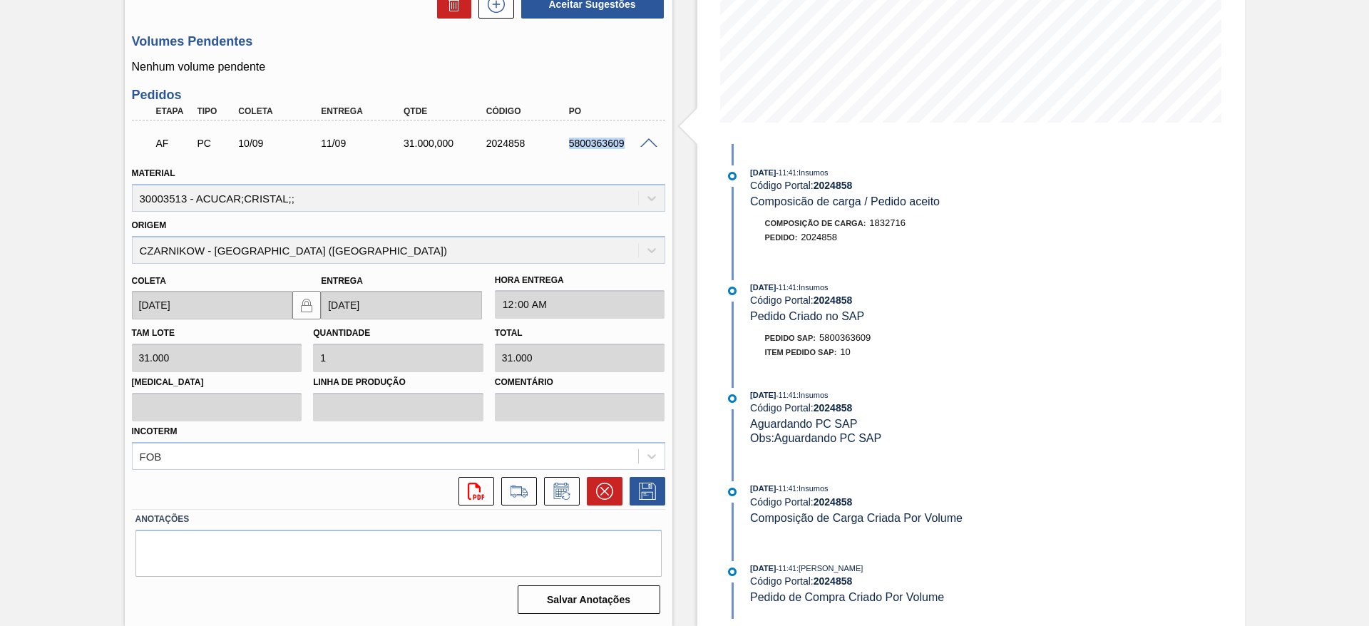
scroll to position [81, 0]
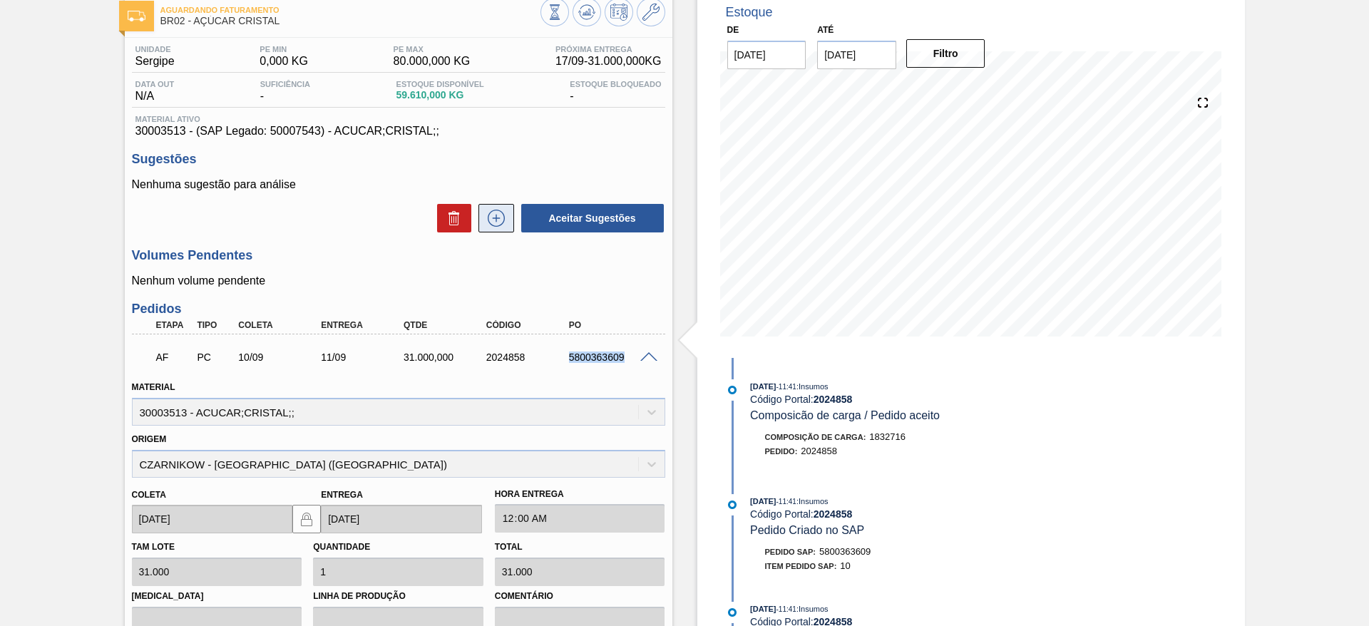
click at [499, 213] on icon at bounding box center [496, 218] width 23 height 17
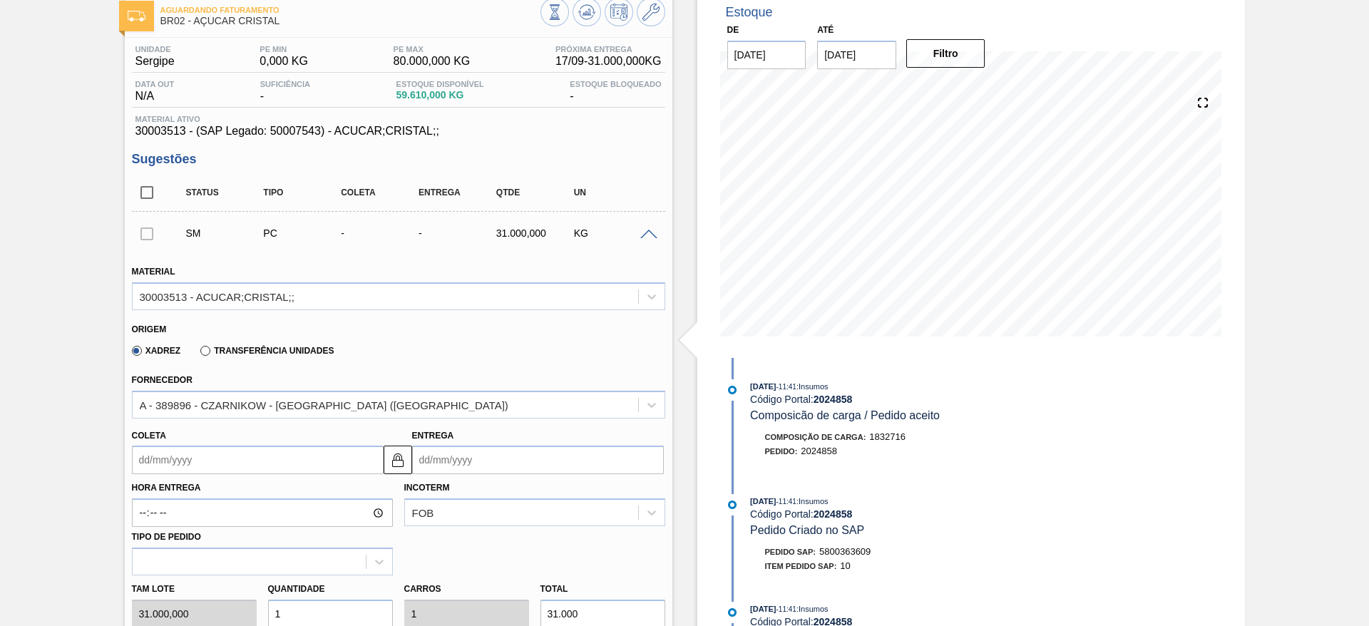
click at [171, 446] on input "Coleta" at bounding box center [258, 460] width 252 height 29
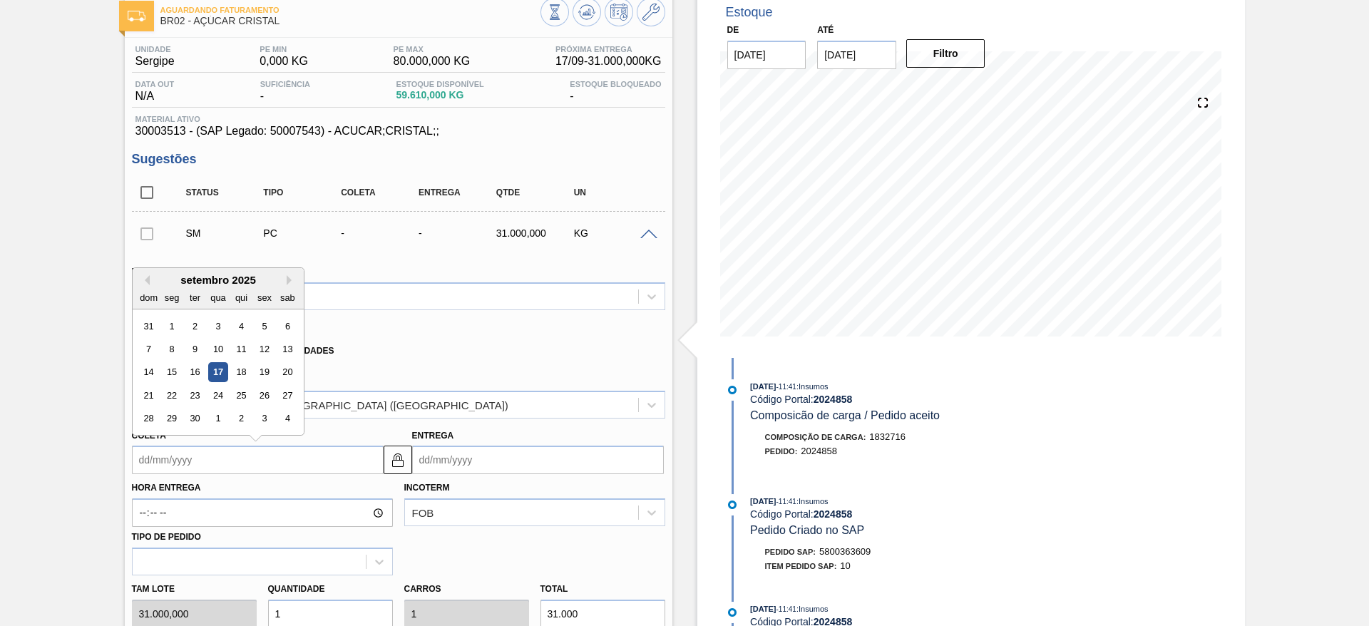
click at [205, 402] on div "21 22 23 24 25 26 27" at bounding box center [218, 395] width 162 height 23
click at [200, 389] on div "23" at bounding box center [194, 395] width 19 height 19
type input "[DATE]"
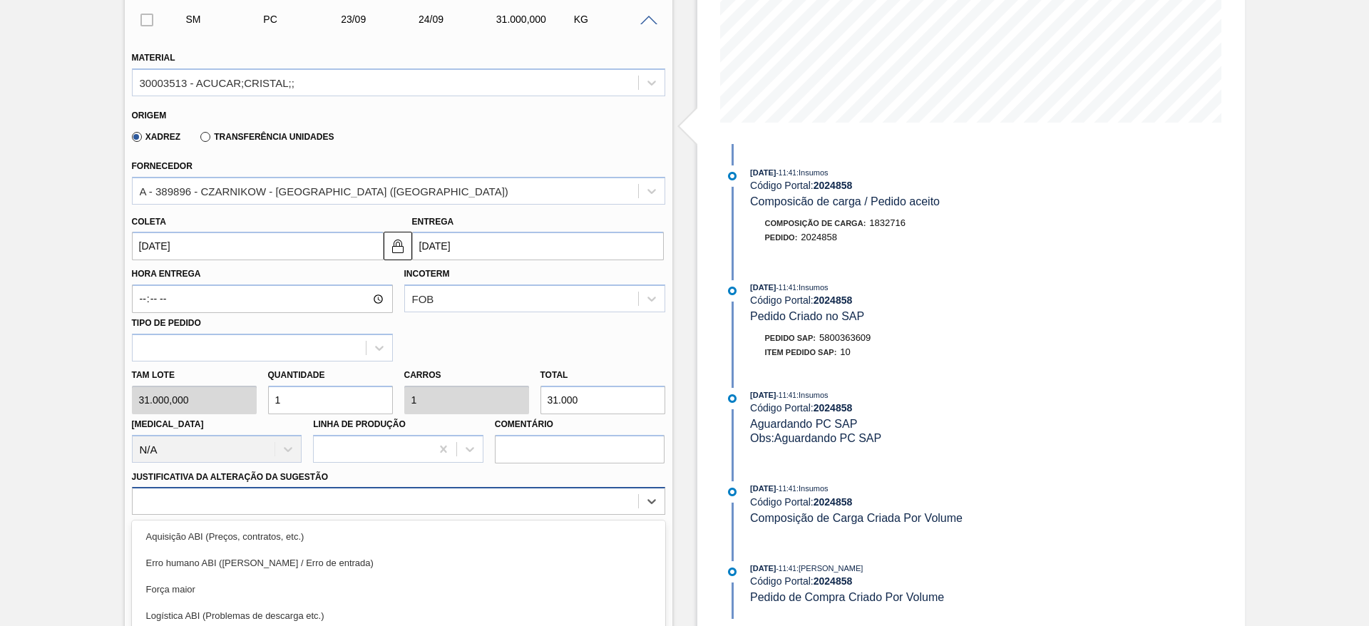
click at [589, 500] on div "option Logística ABI (Problemas de descarga etc.) focused, 4 of 18. 18 results …" at bounding box center [398, 501] width 533 height 28
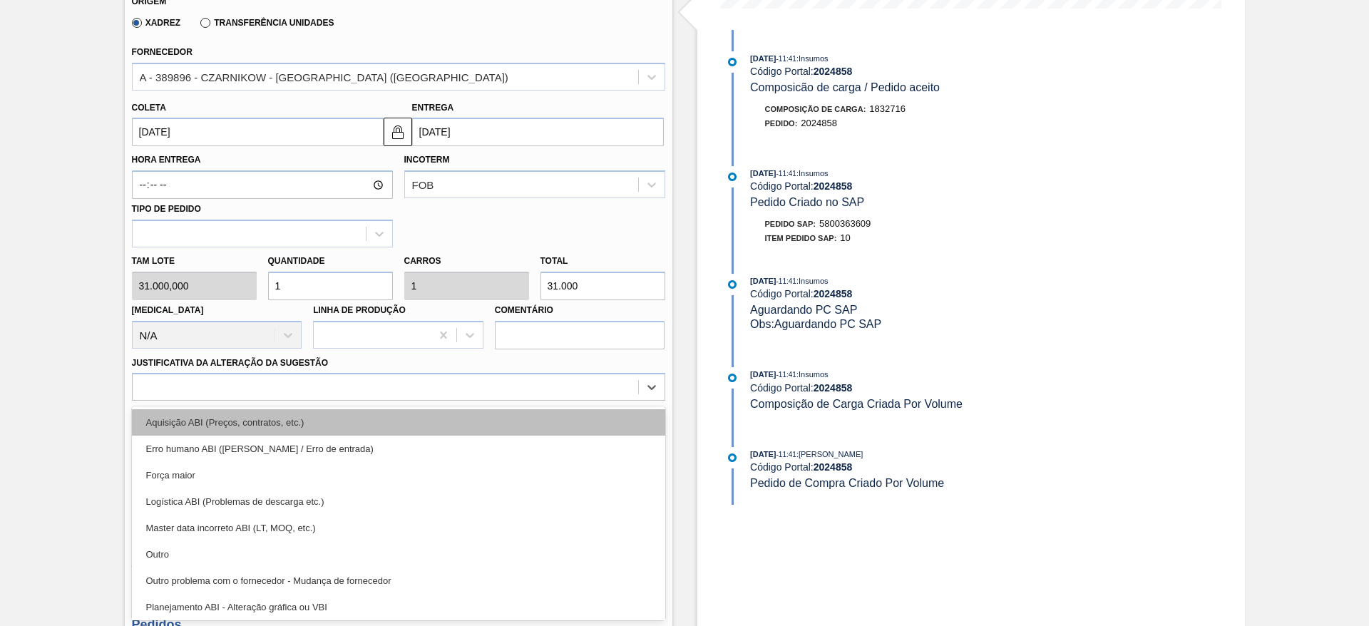
click at [564, 432] on div "Aquisição ABI (Preços, contratos, etc.)" at bounding box center [398, 422] width 533 height 26
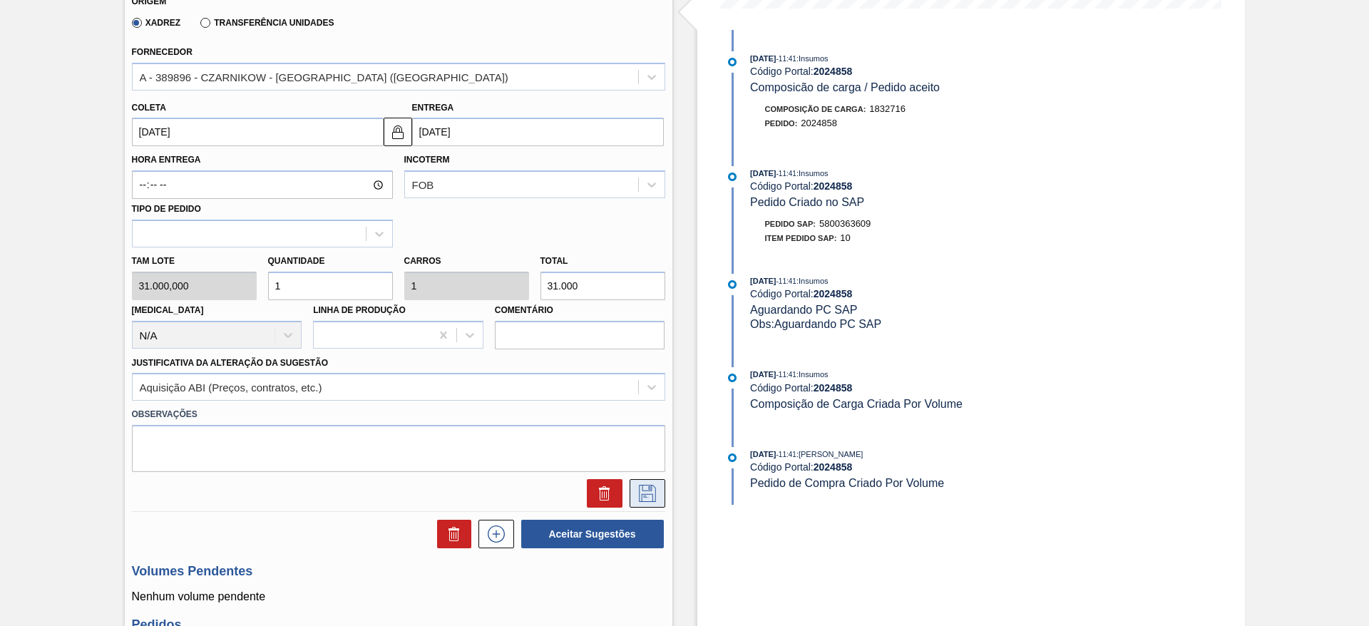
click at [636, 493] on icon at bounding box center [647, 493] width 23 height 17
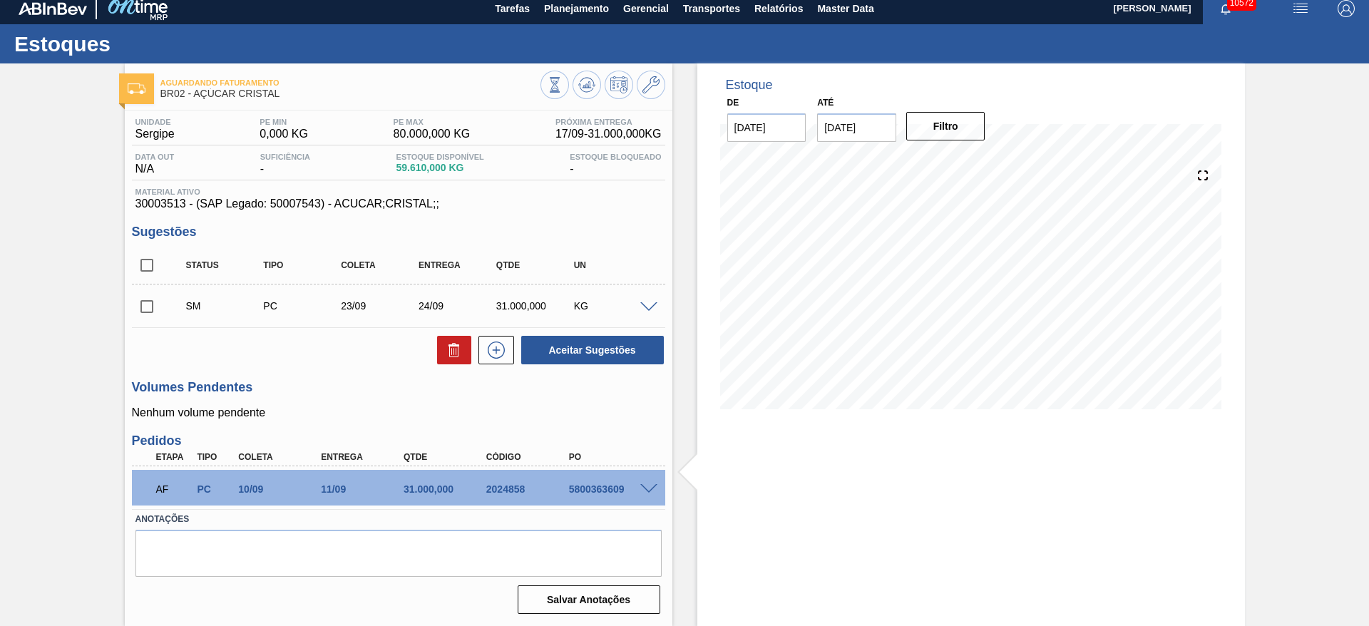
scroll to position [8, 0]
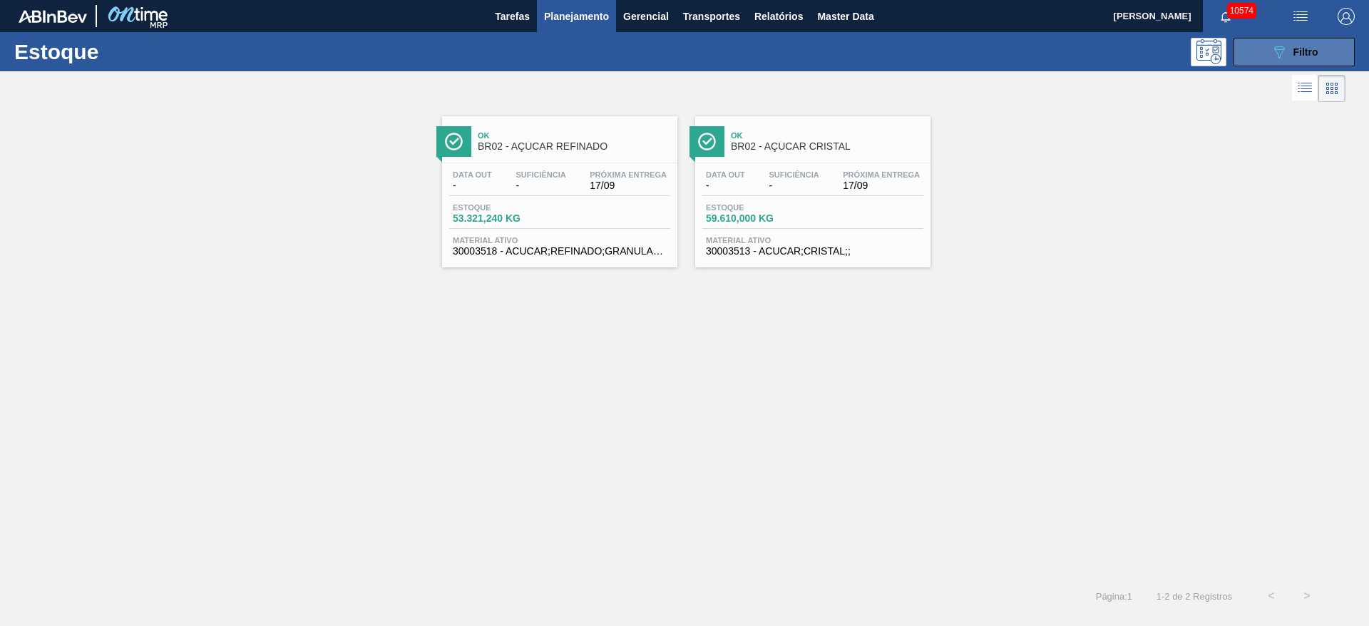
click at [1258, 58] on button "089F7B8B-B2A5-4AFE-B5C0-19BA573D28AC Filtro" at bounding box center [1294, 52] width 121 height 29
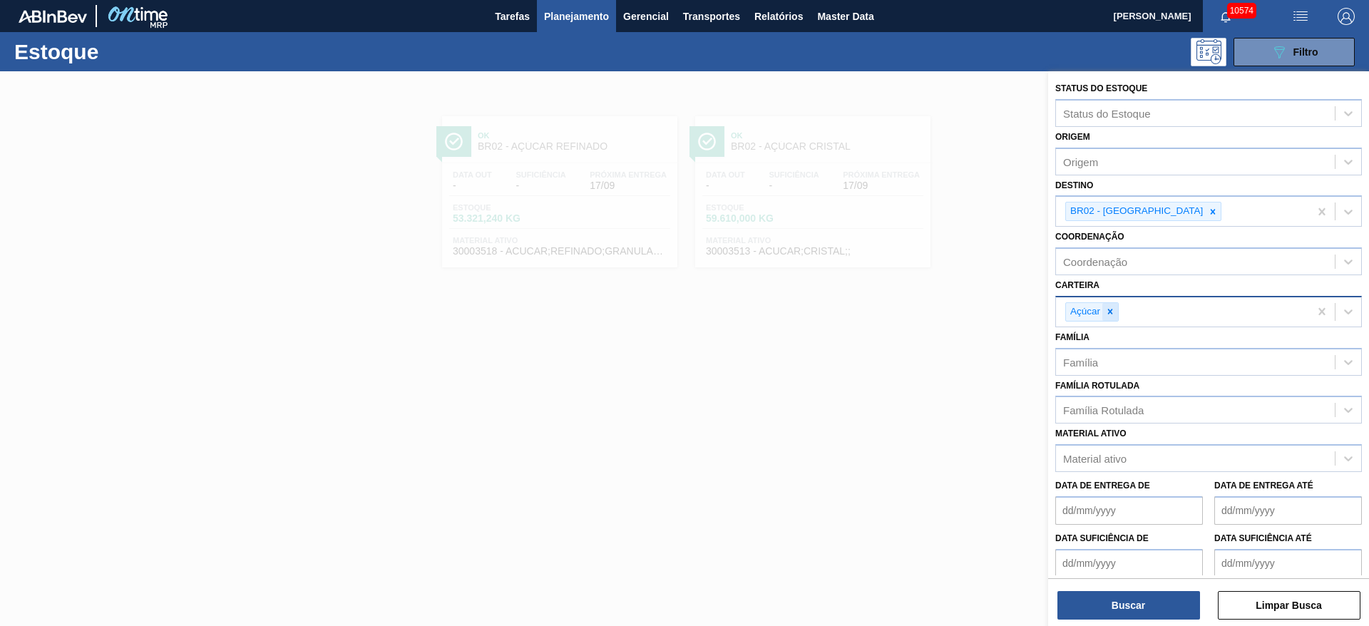
click at [1106, 310] on icon at bounding box center [1111, 312] width 10 height 10
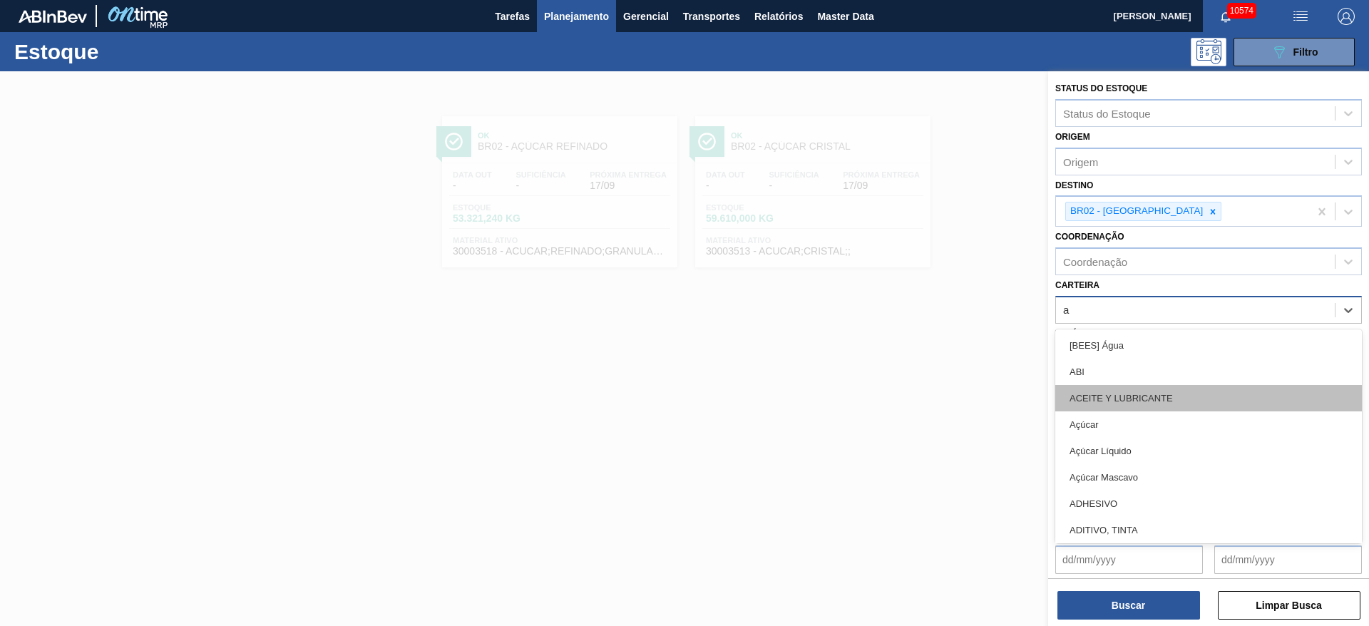
type input "ad"
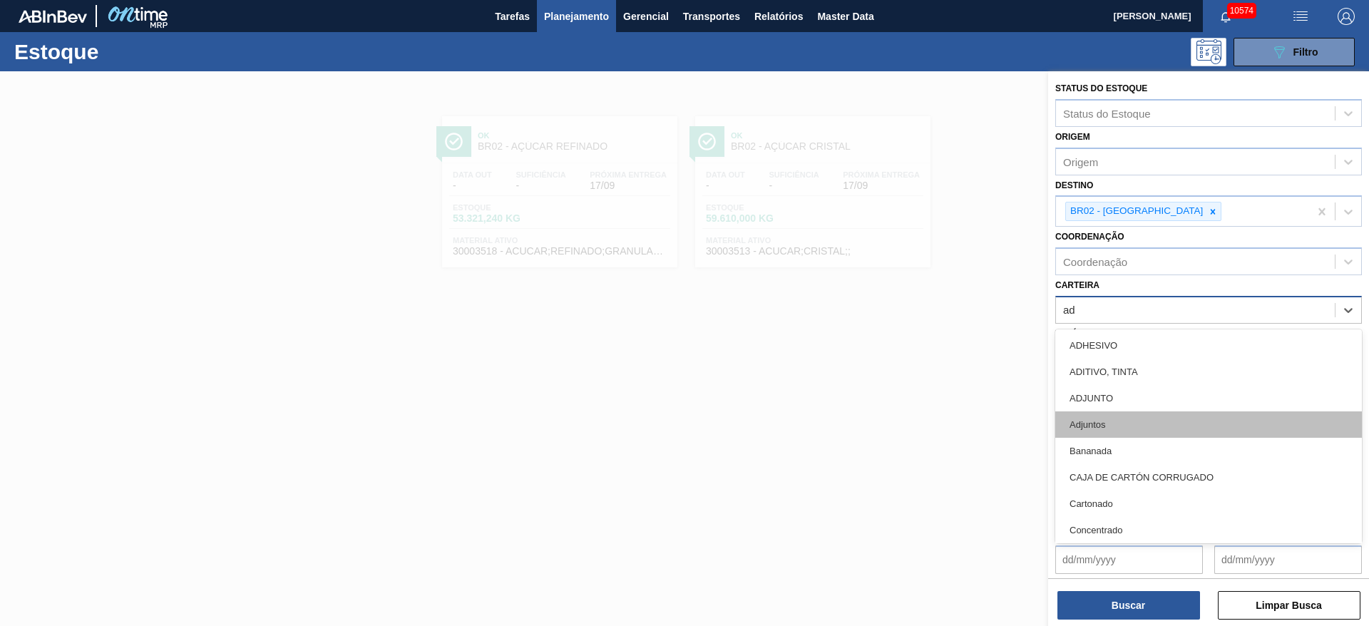
click at [1130, 429] on div "Adjuntos" at bounding box center [1209, 425] width 307 height 26
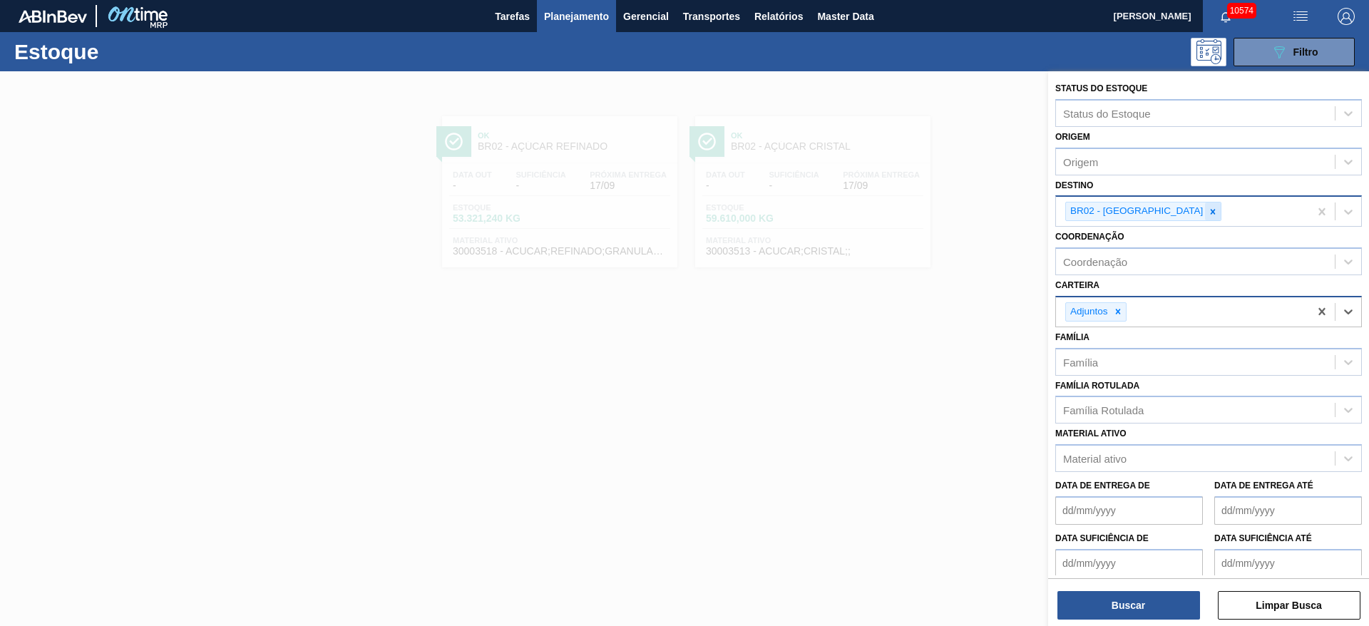
click at [1205, 209] on div at bounding box center [1213, 212] width 16 height 18
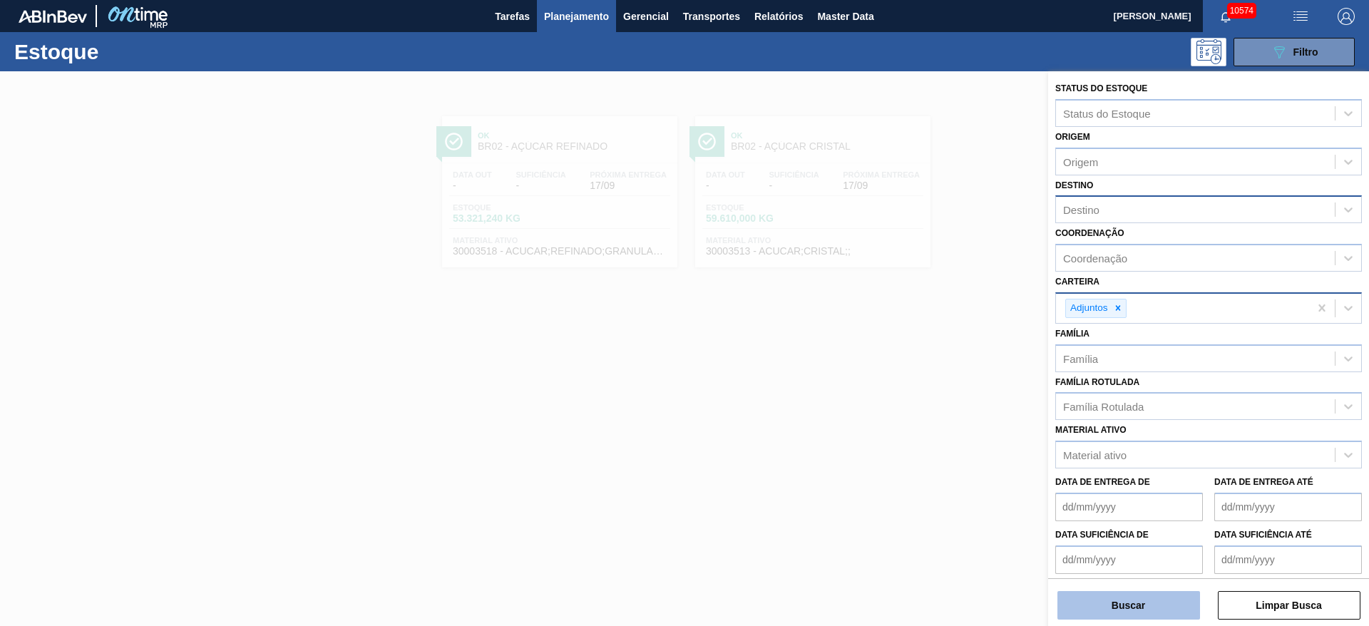
click at [1123, 601] on button "Buscar" at bounding box center [1129, 605] width 143 height 29
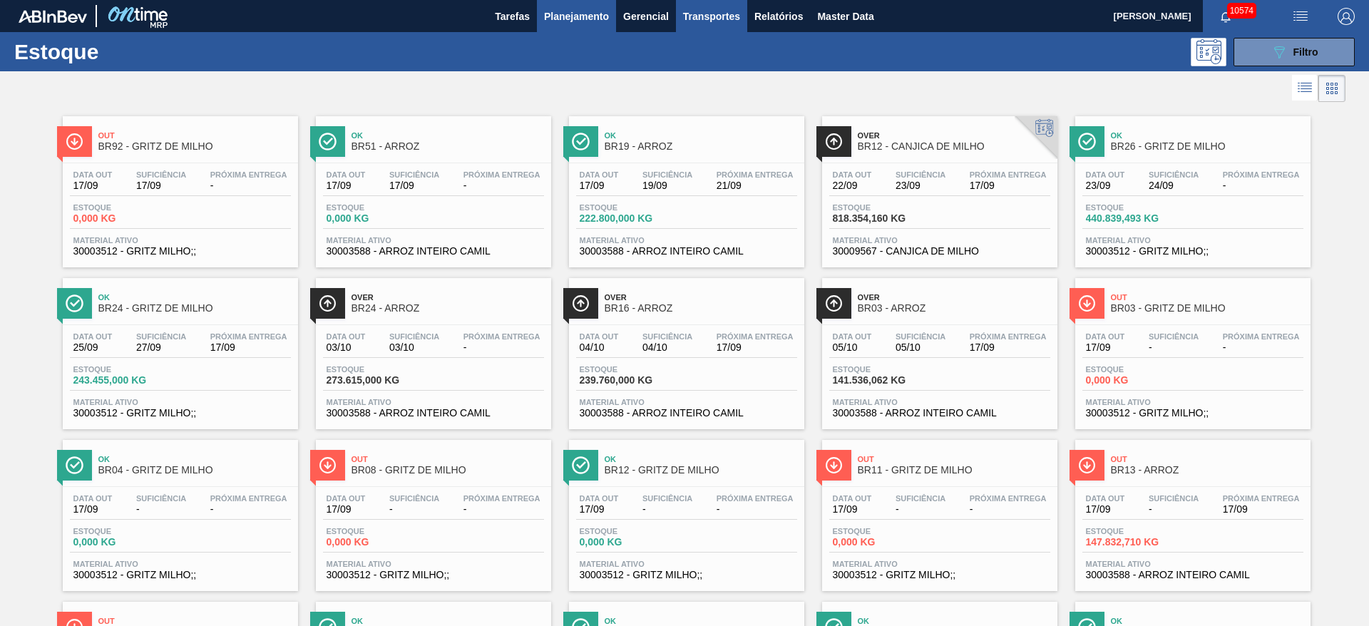
click at [728, 8] on span "Transportes" at bounding box center [711, 16] width 57 height 17
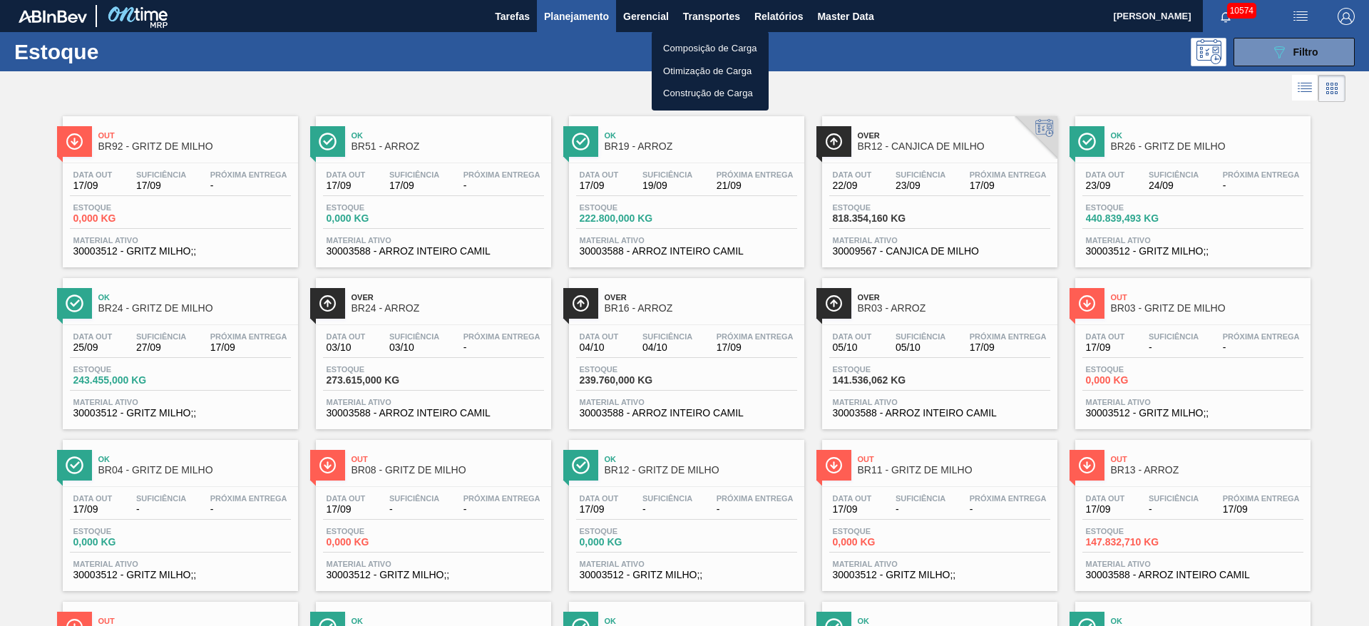
drag, startPoint x: 696, startPoint y: 68, endPoint x: 762, endPoint y: 70, distance: 66.3
click at [695, 70] on li "Otimização de Carga" at bounding box center [710, 71] width 117 height 23
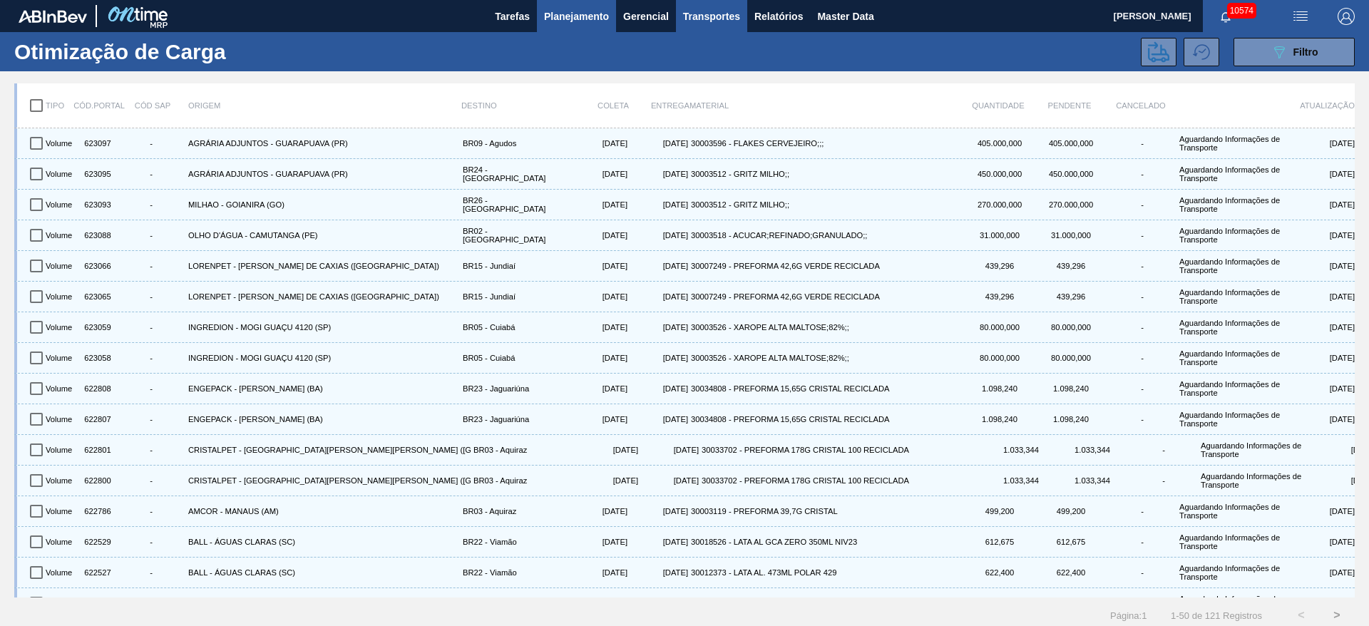
click at [562, 23] on span "Planejamento" at bounding box center [576, 16] width 65 height 17
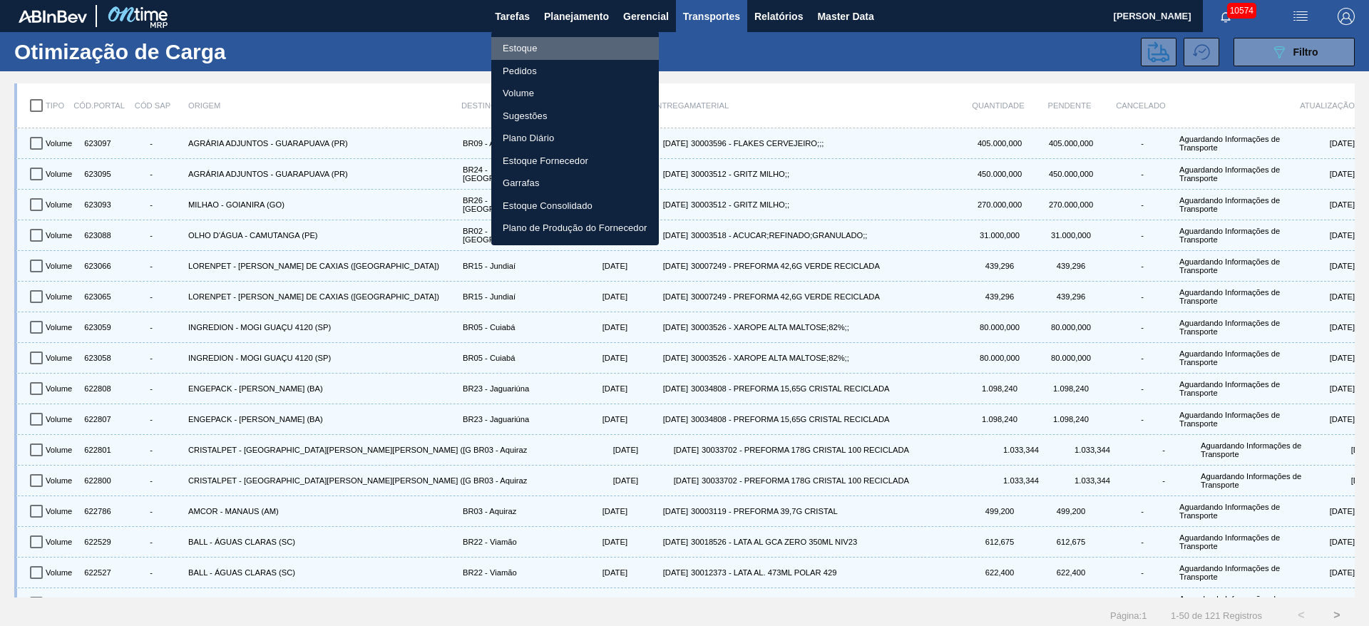
click at [559, 40] on li "Estoque" at bounding box center [575, 48] width 168 height 23
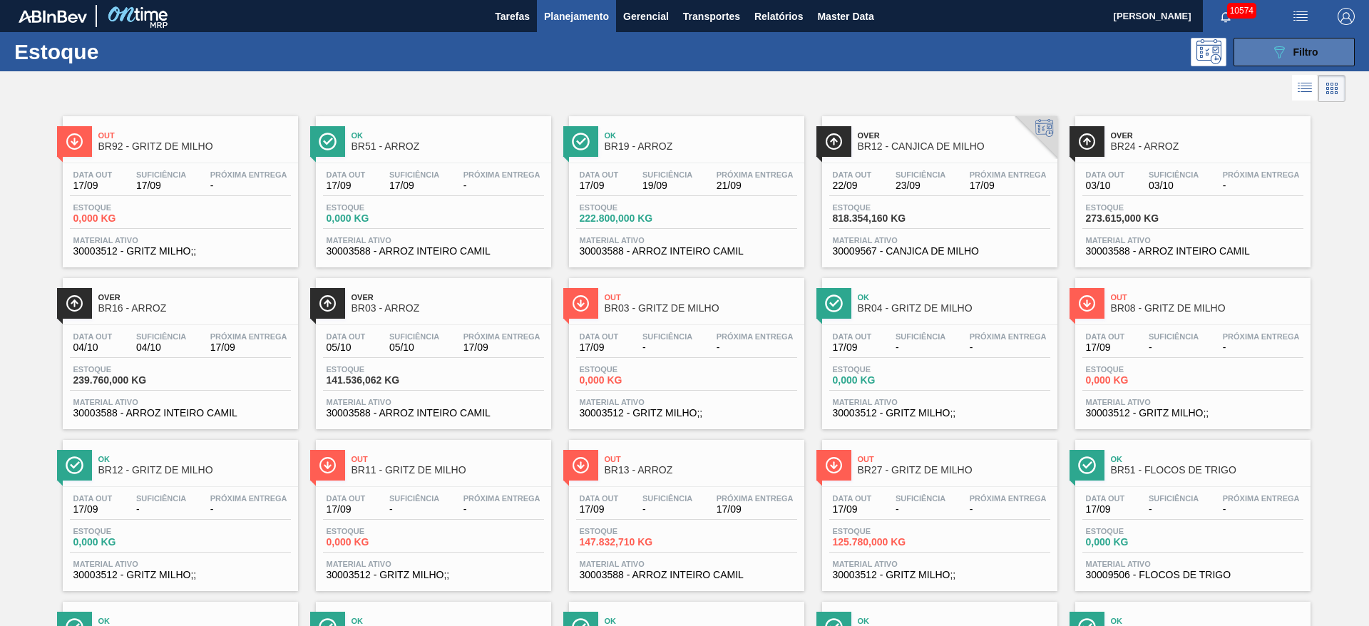
click at [1256, 44] on button "089F7B8B-B2A5-4AFE-B5C0-19BA573D28AC Filtro" at bounding box center [1294, 52] width 121 height 29
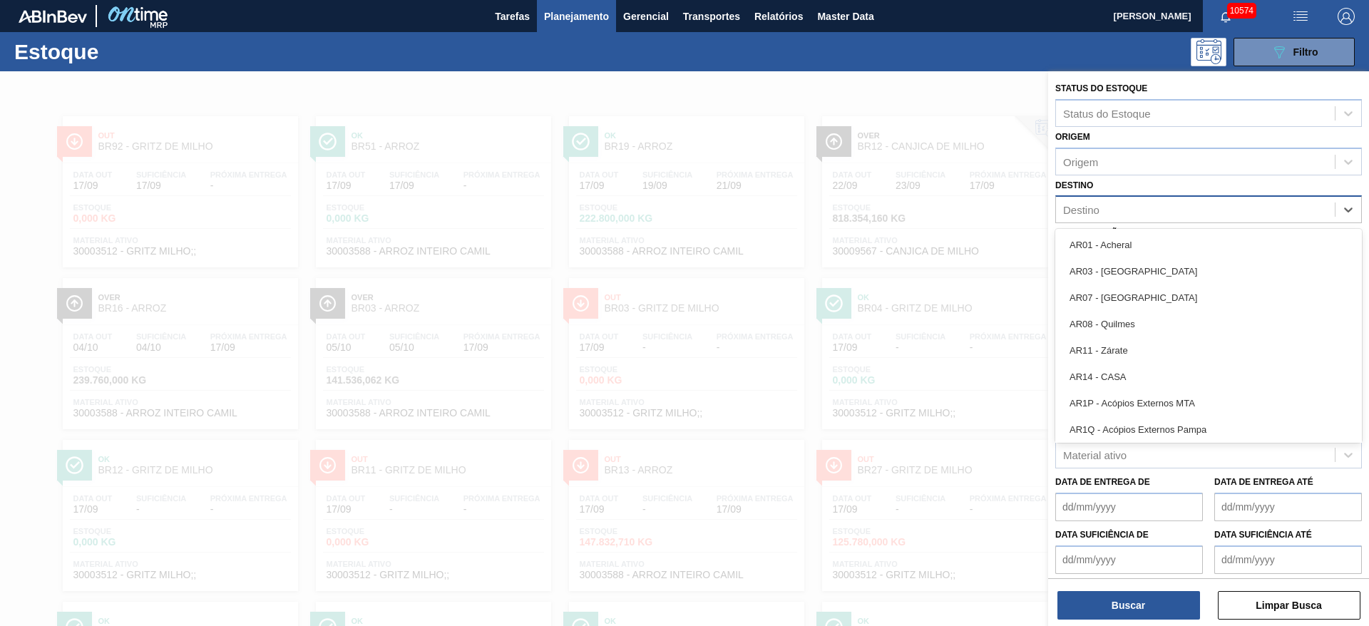
click at [1108, 216] on div "Destino" at bounding box center [1195, 210] width 279 height 21
type input "2"
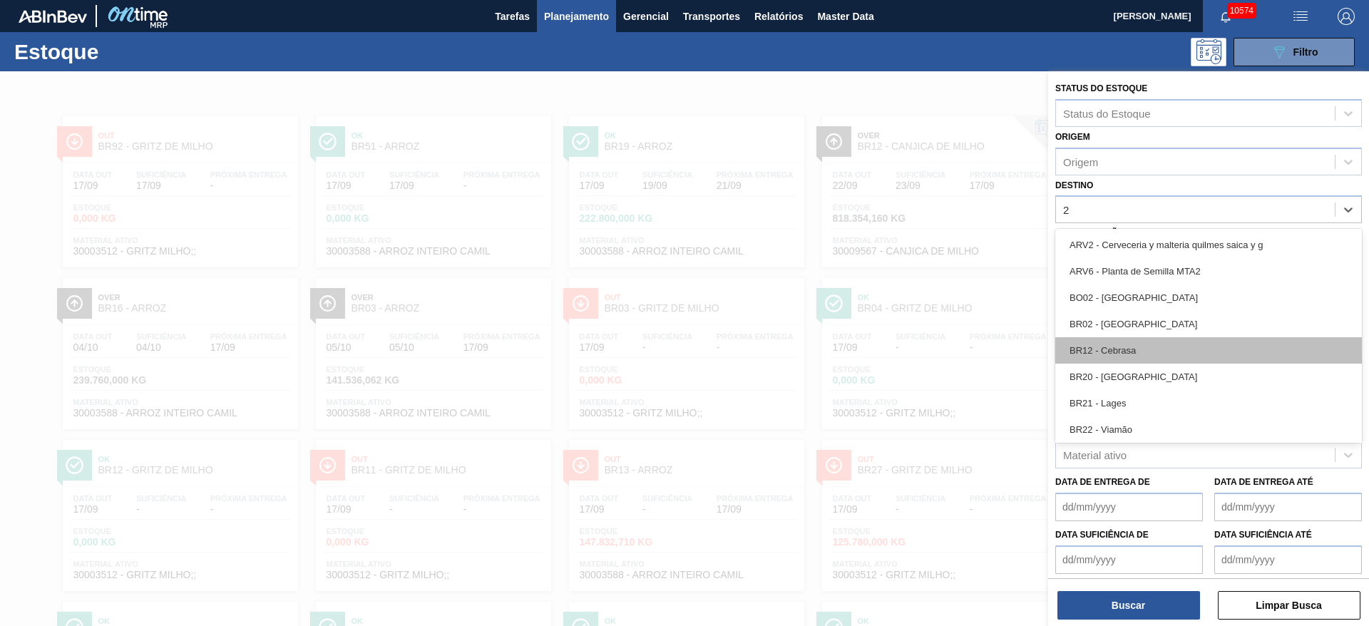
click at [1140, 347] on div "BR12 - Cebrasa" at bounding box center [1209, 350] width 307 height 26
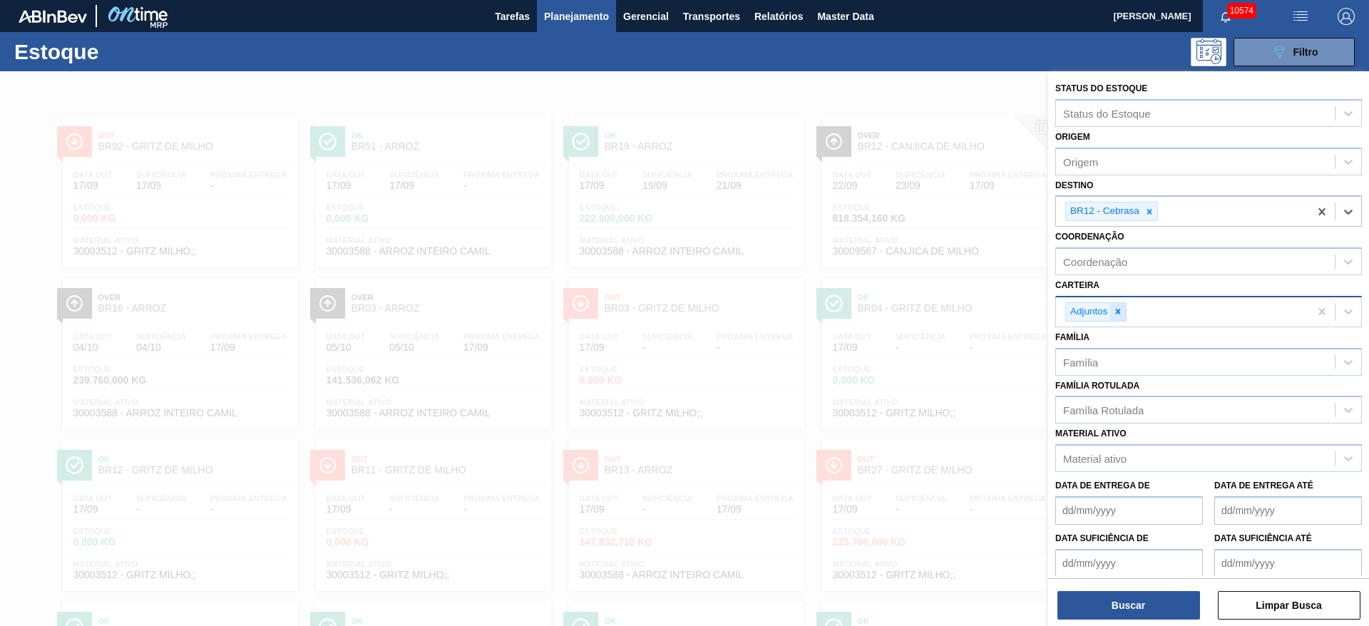
click at [1120, 309] on icon at bounding box center [1118, 312] width 10 height 10
click at [1118, 309] on div "Carteira" at bounding box center [1195, 310] width 279 height 21
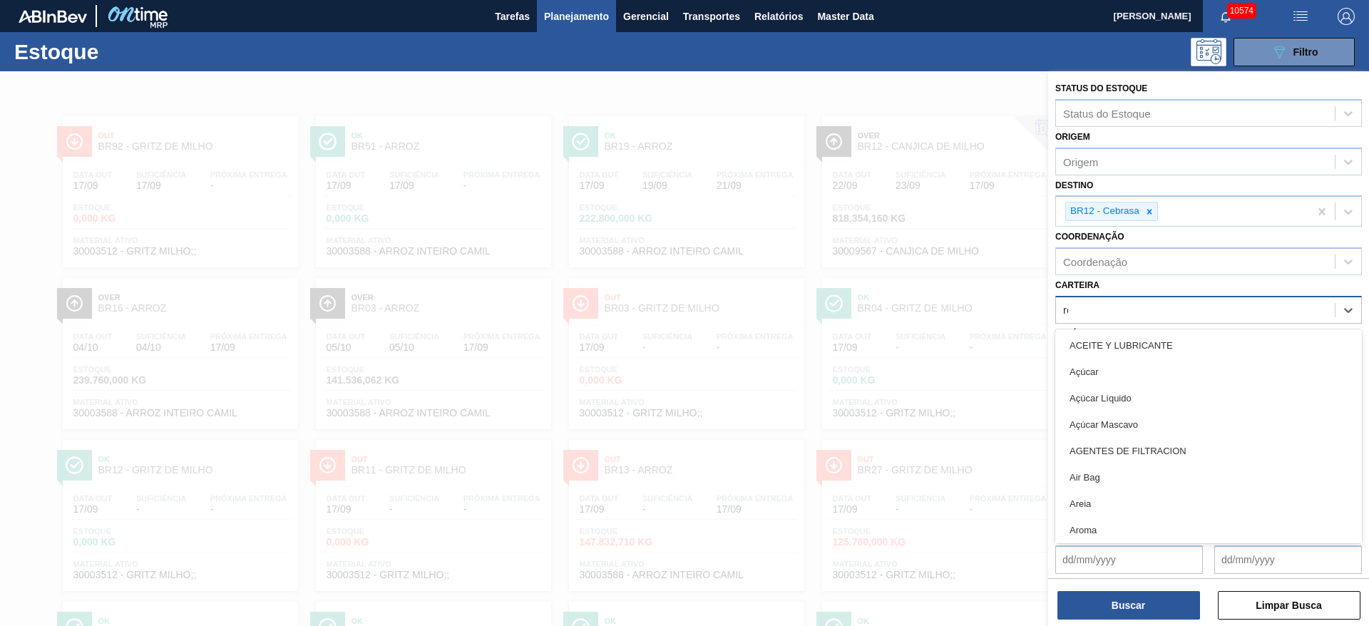
type input "rol"
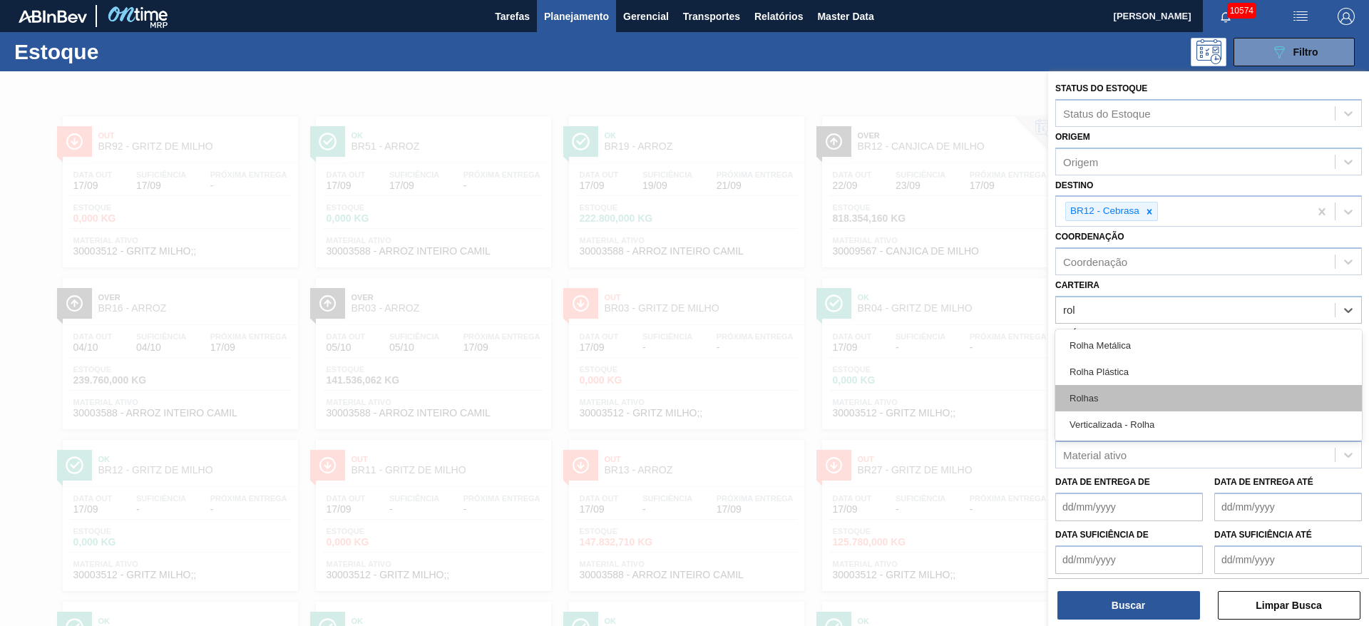
click at [1103, 407] on div "Rolha Metálica Rolha Plástica Rolhas Verticalizada - Rolha" at bounding box center [1209, 385] width 307 height 111
click at [1102, 404] on div "Rolhas" at bounding box center [1209, 398] width 307 height 26
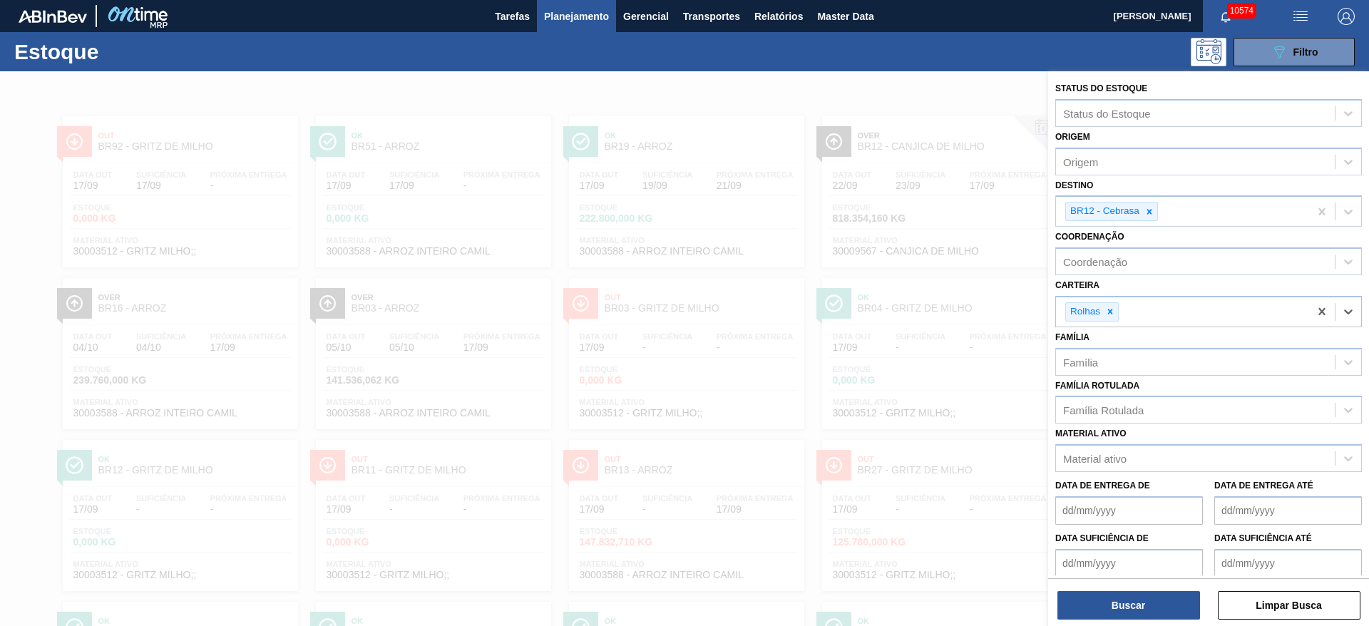
click at [1102, 404] on div "Família Rotulada" at bounding box center [1103, 410] width 81 height 12
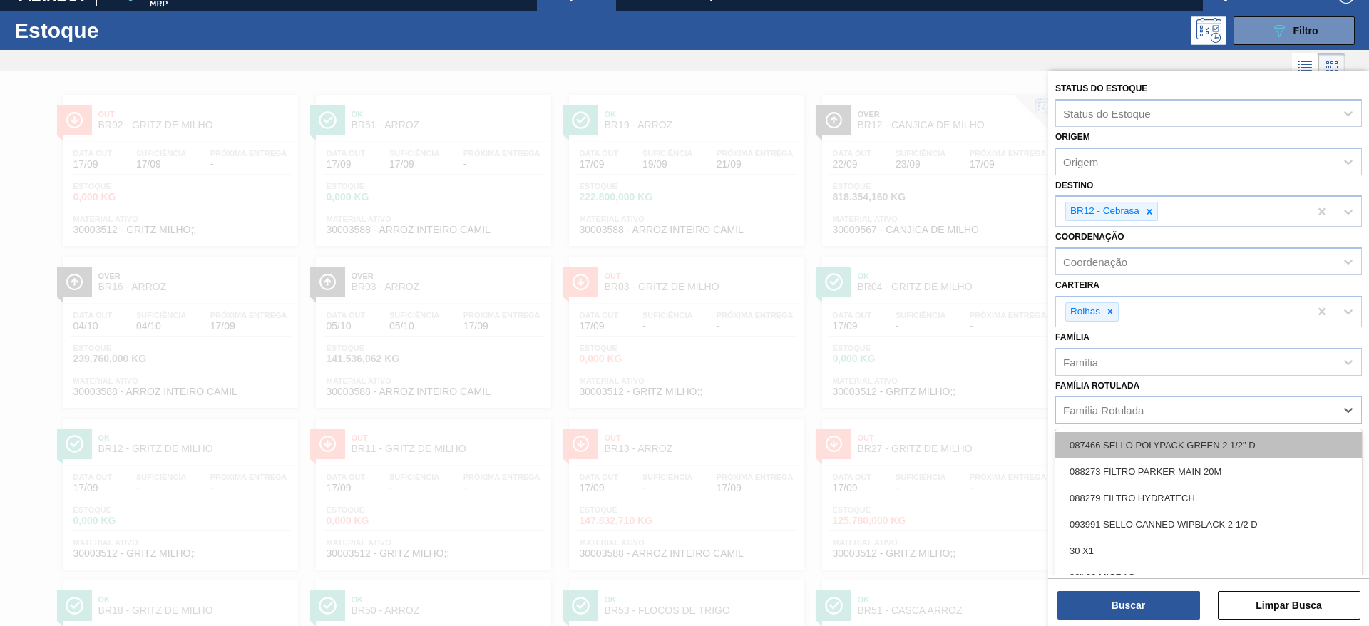
scroll to position [23, 0]
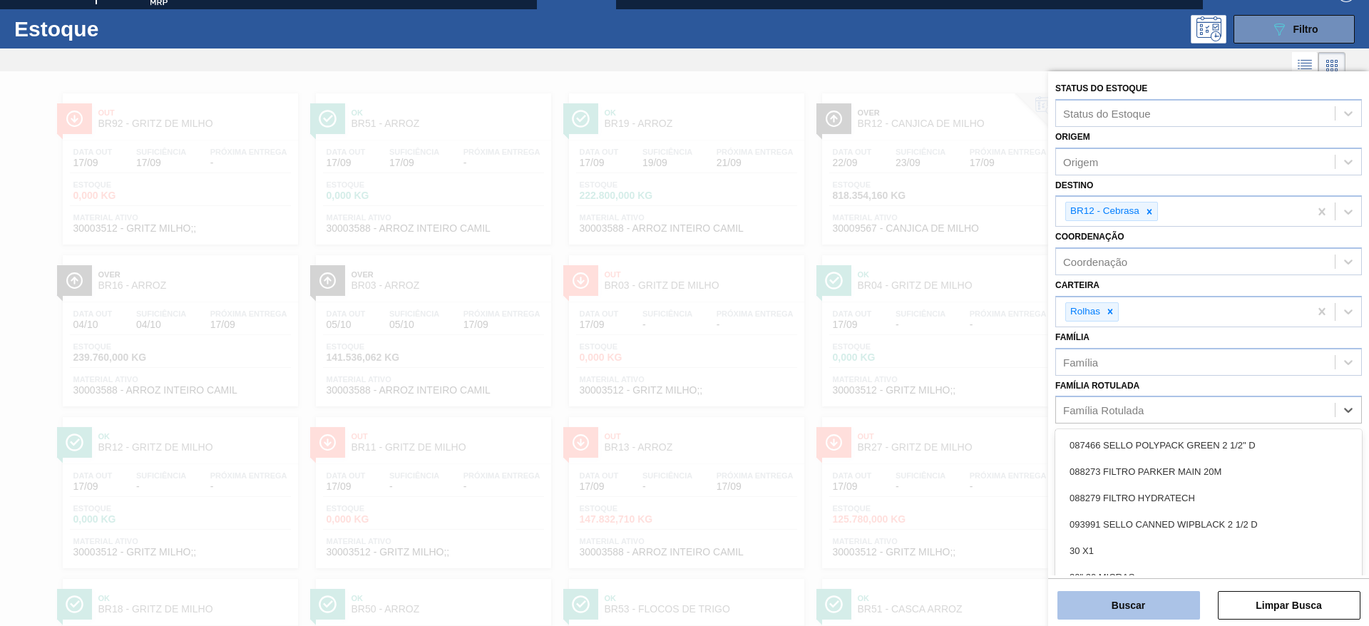
click at [1140, 610] on button "Buscar" at bounding box center [1129, 605] width 143 height 29
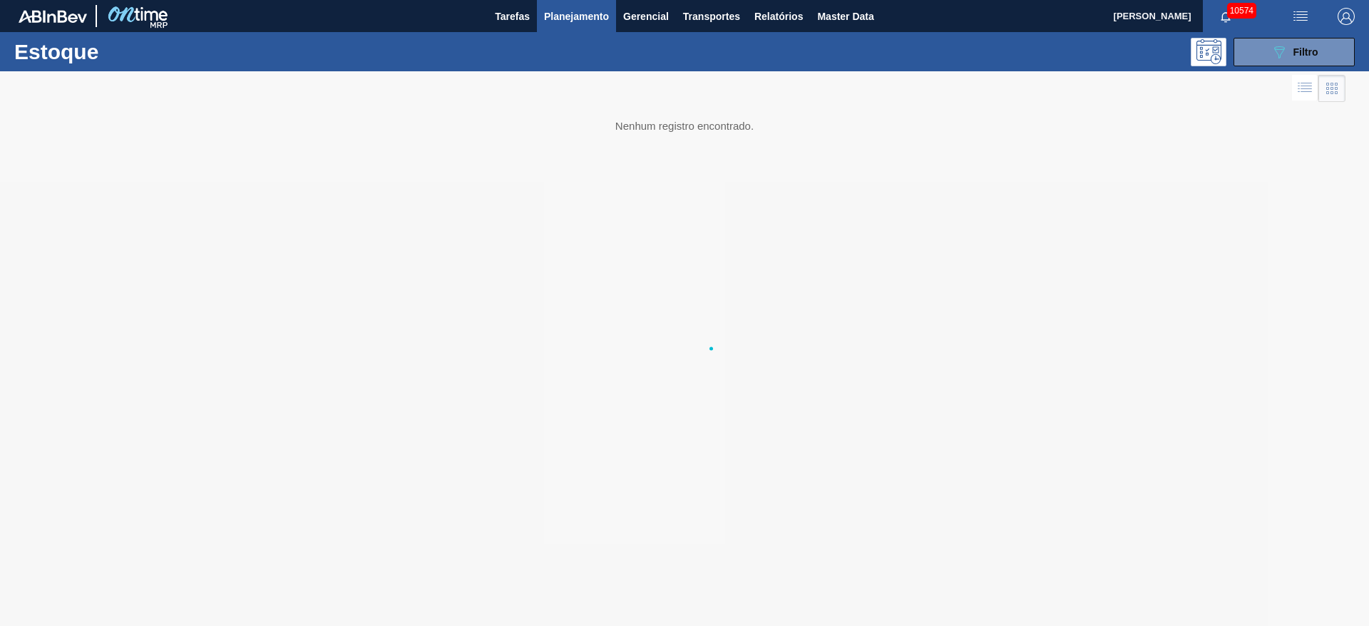
scroll to position [0, 0]
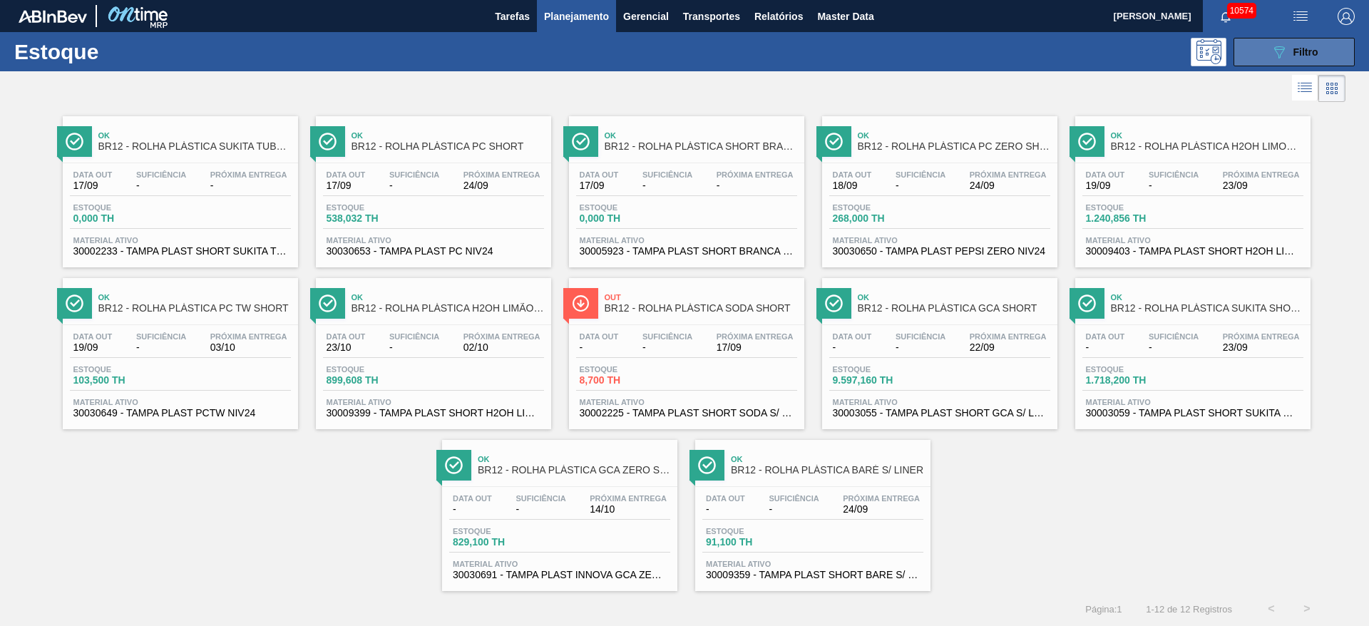
click at [1284, 54] on icon "089F7B8B-B2A5-4AFE-B5C0-19BA573D28AC" at bounding box center [1279, 52] width 17 height 17
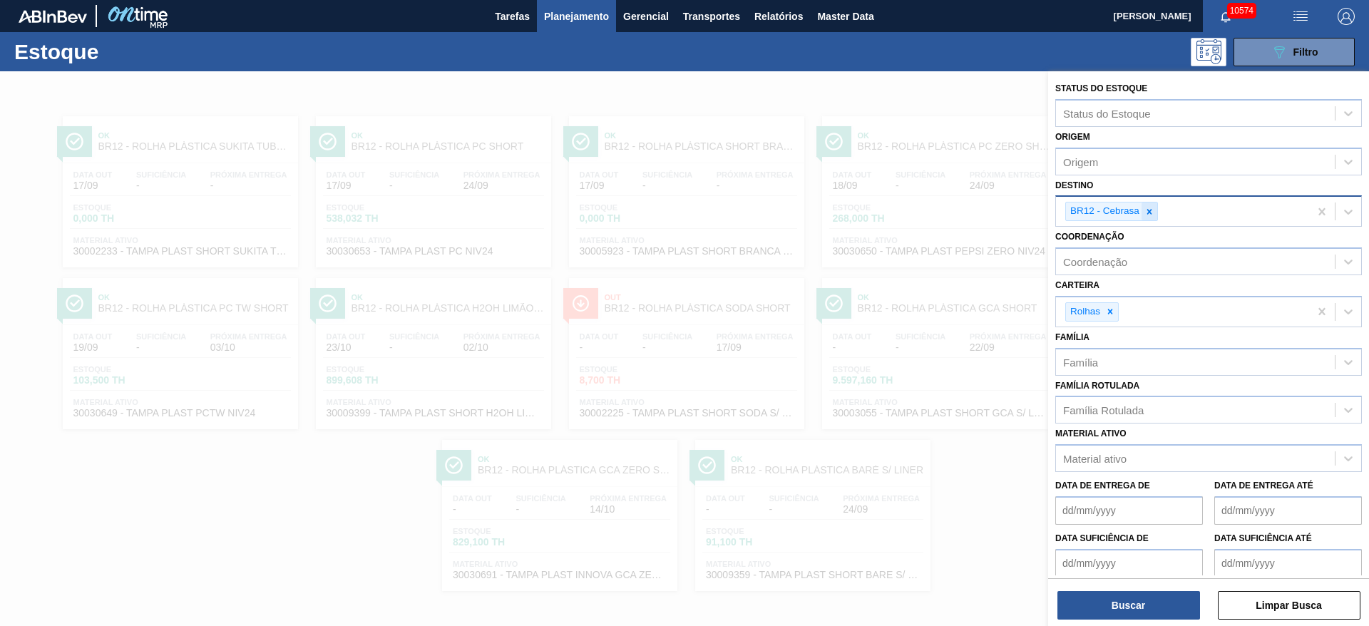
click at [1148, 218] on div at bounding box center [1150, 212] width 16 height 18
type input "2"
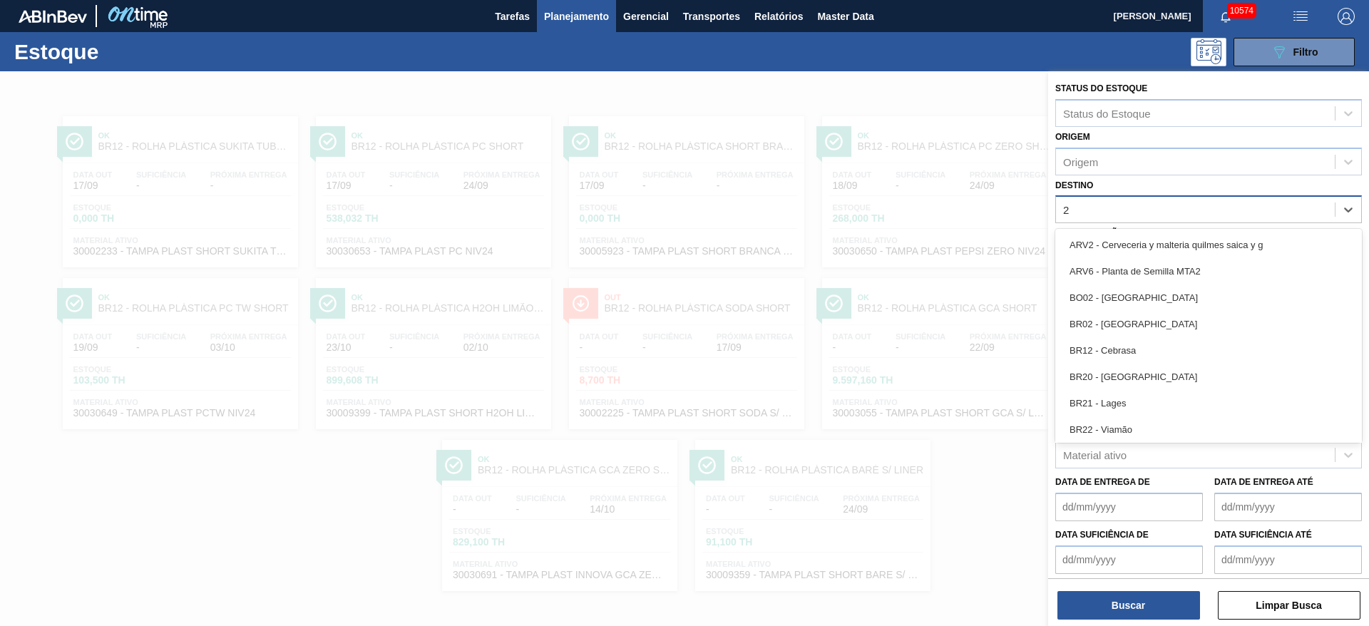
drag, startPoint x: 1140, startPoint y: 382, endPoint x: 1130, endPoint y: 350, distance: 33.6
click at [1140, 381] on div "BR20 - Sapucaia" at bounding box center [1209, 377] width 307 height 26
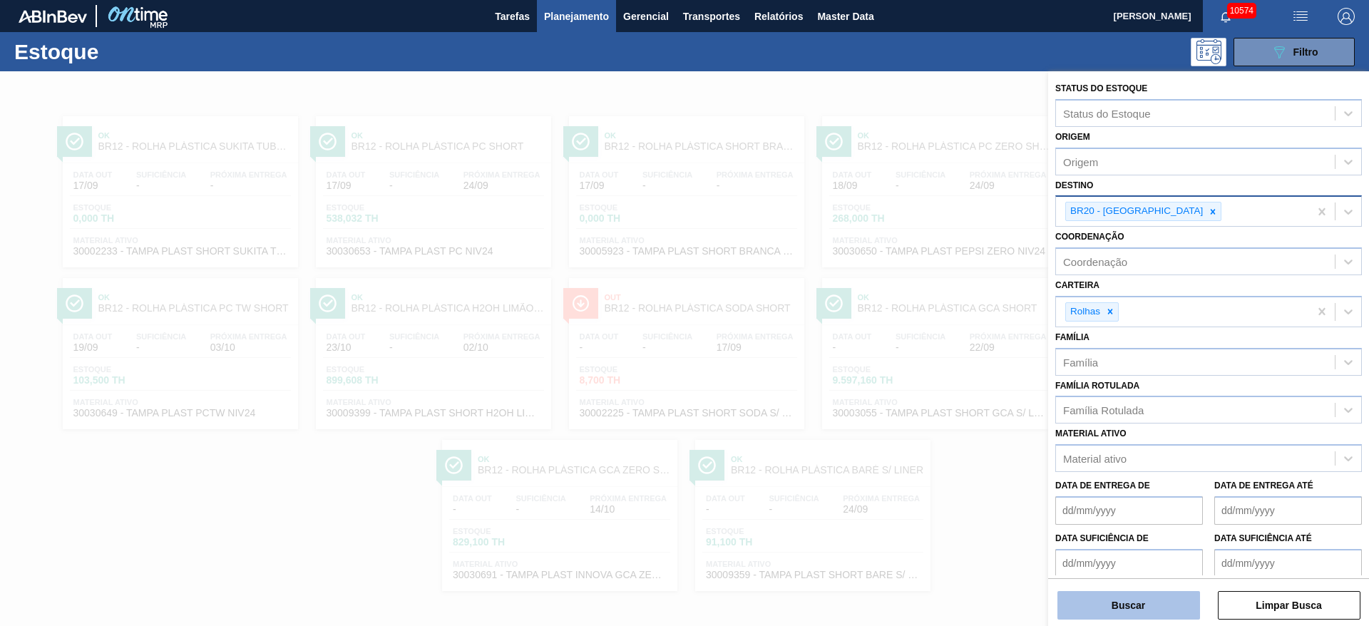
click at [1153, 613] on button "Buscar" at bounding box center [1129, 605] width 143 height 29
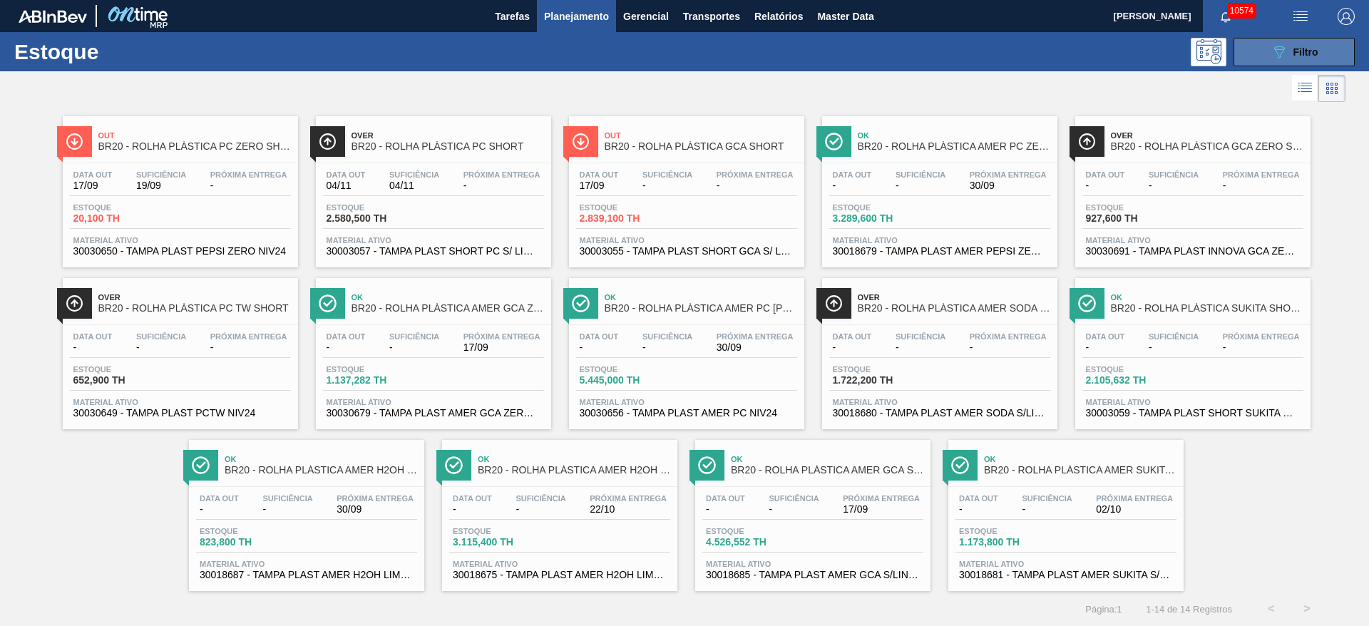
click at [1278, 51] on icon "089F7B8B-B2A5-4AFE-B5C0-19BA573D28AC" at bounding box center [1279, 52] width 17 height 17
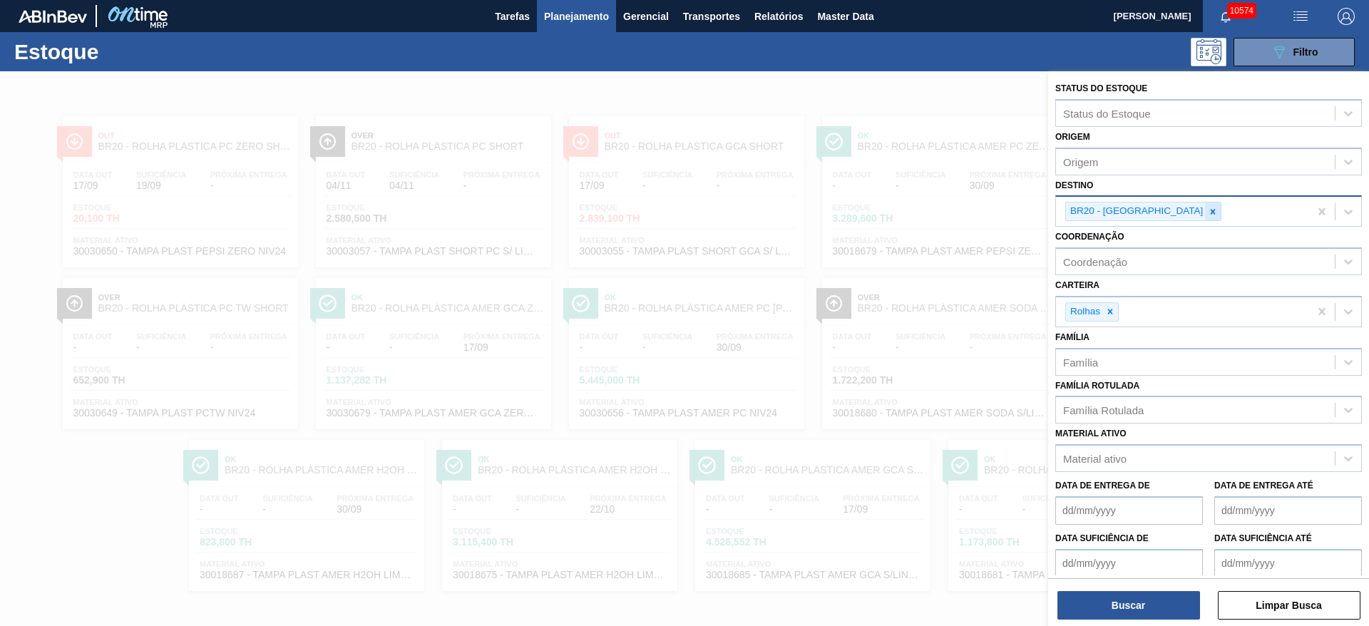
click at [1211, 210] on icon at bounding box center [1213, 211] width 5 height 5
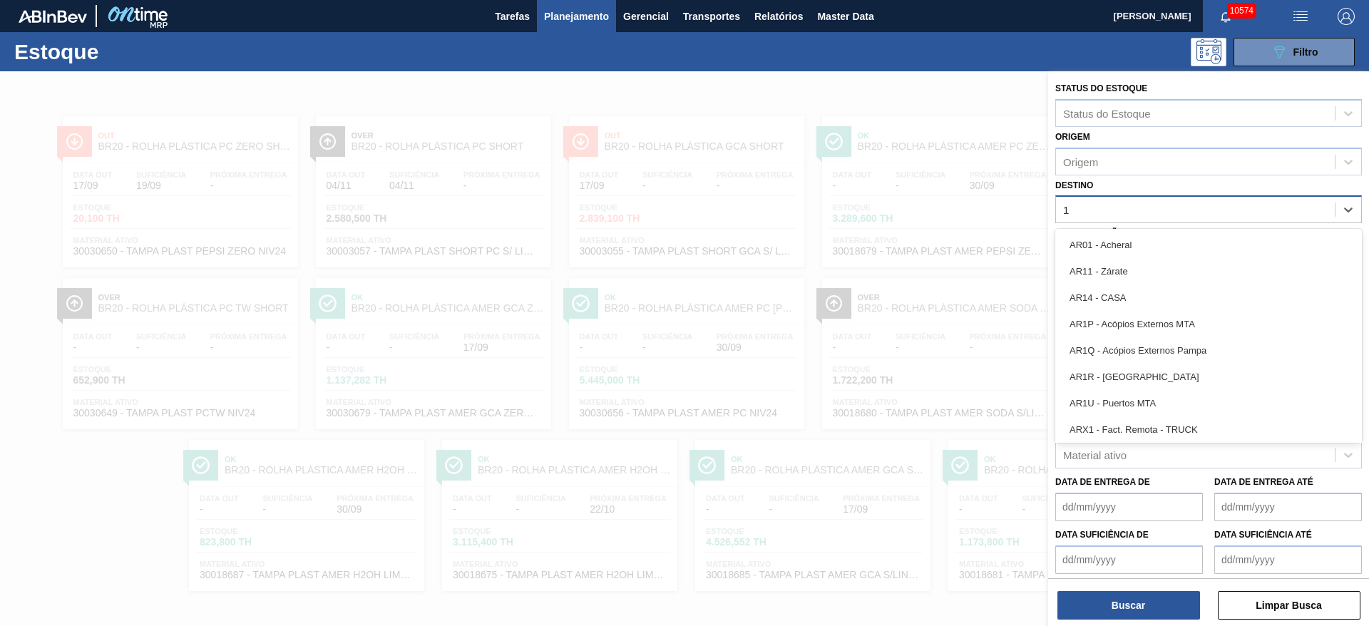
type input "18"
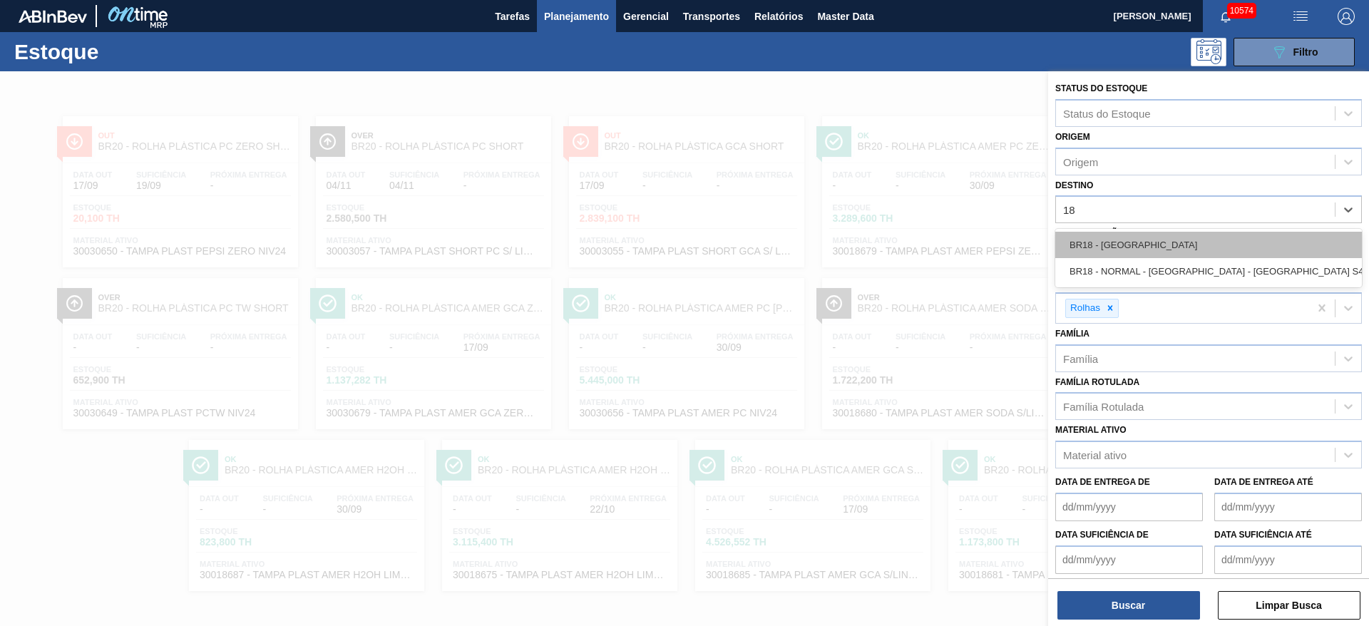
click at [1072, 255] on div "BR18 - Pernambuco" at bounding box center [1209, 245] width 307 height 26
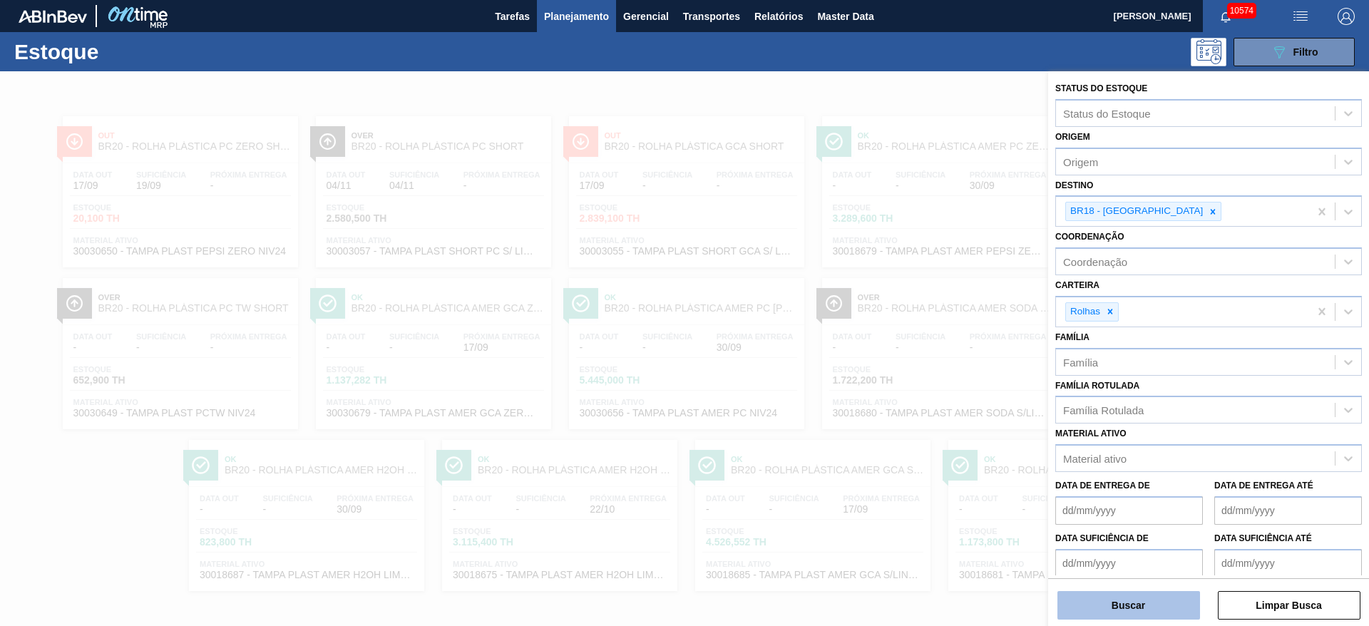
click at [1130, 594] on button "Buscar" at bounding box center [1129, 605] width 143 height 29
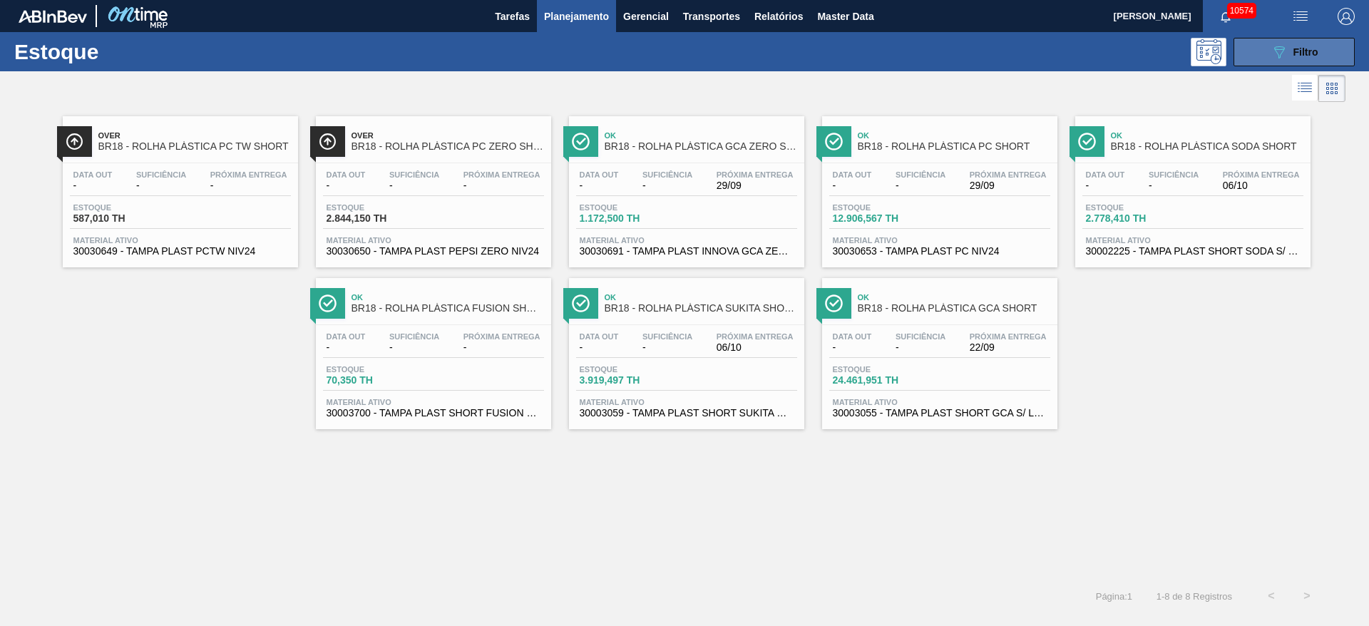
click at [1296, 41] on button "089F7B8B-B2A5-4AFE-B5C0-19BA573D28AC Filtro" at bounding box center [1294, 52] width 121 height 29
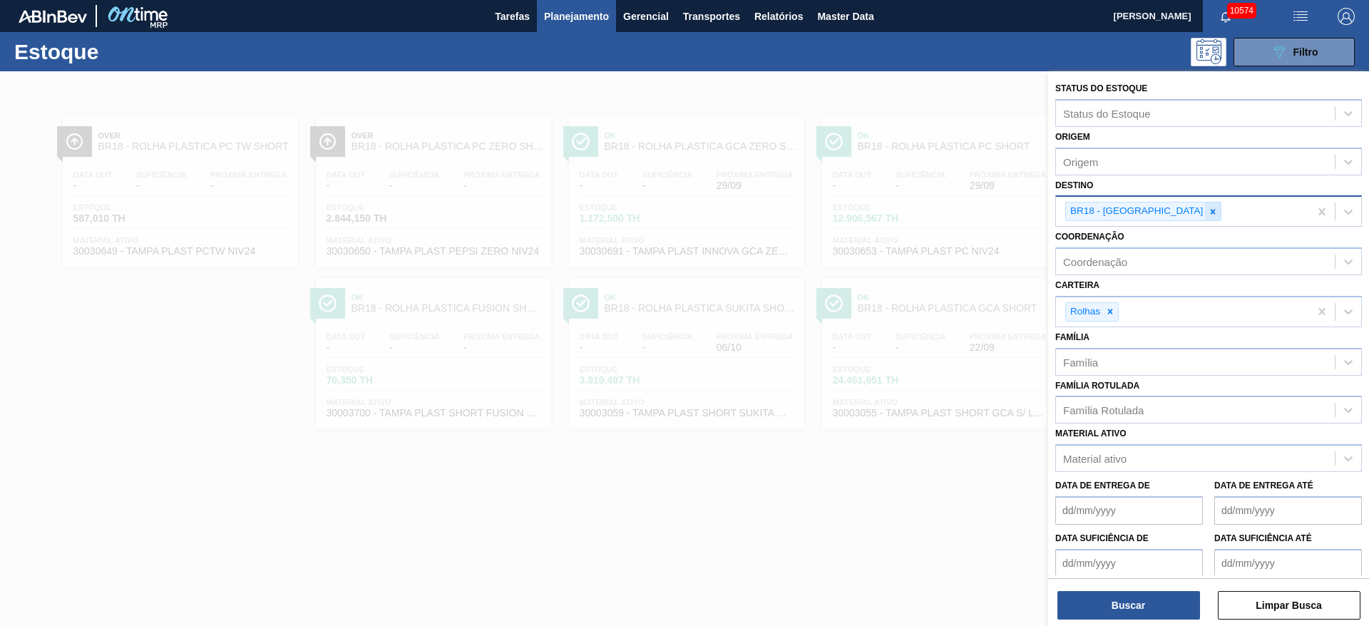
click at [1208, 209] on icon at bounding box center [1213, 212] width 10 height 10
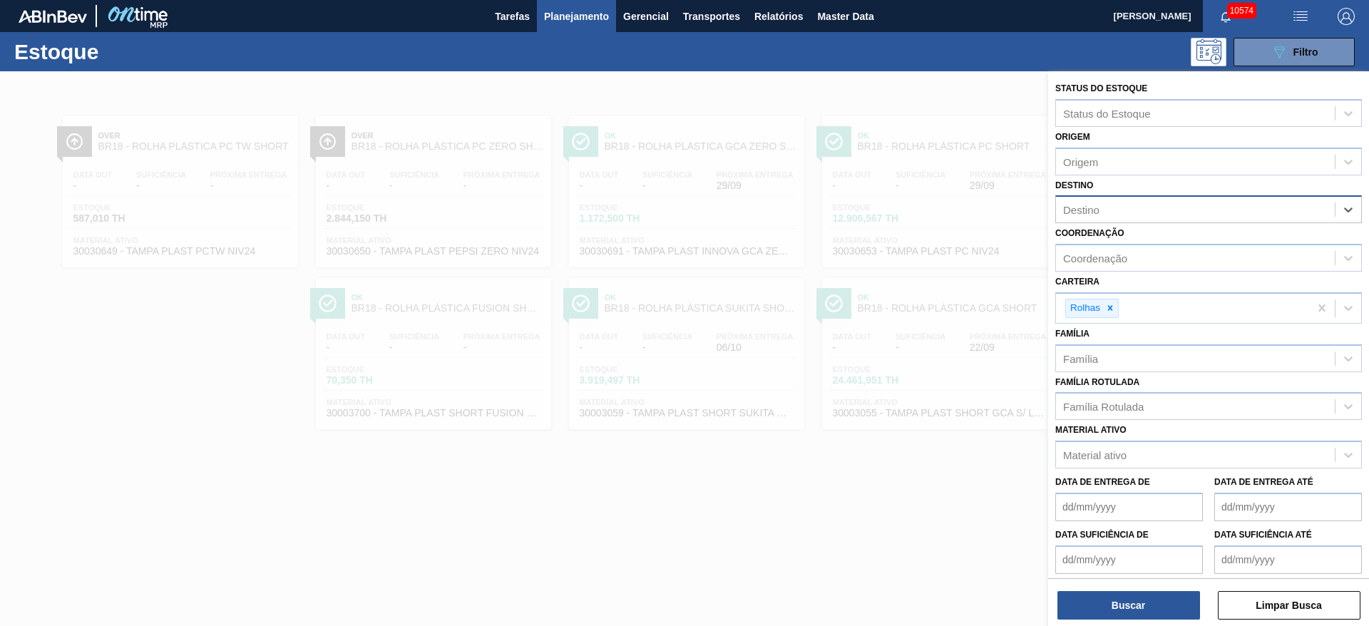
click at [1168, 210] on div "Destino" at bounding box center [1195, 210] width 279 height 21
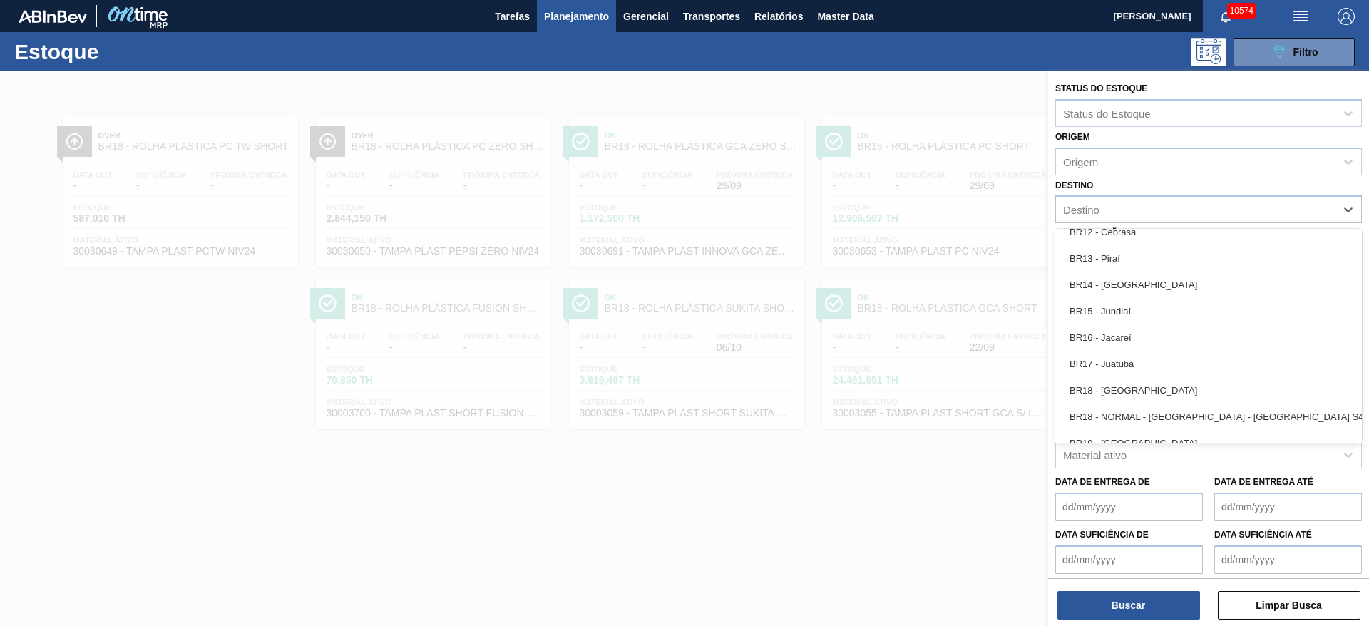
scroll to position [1070, 0]
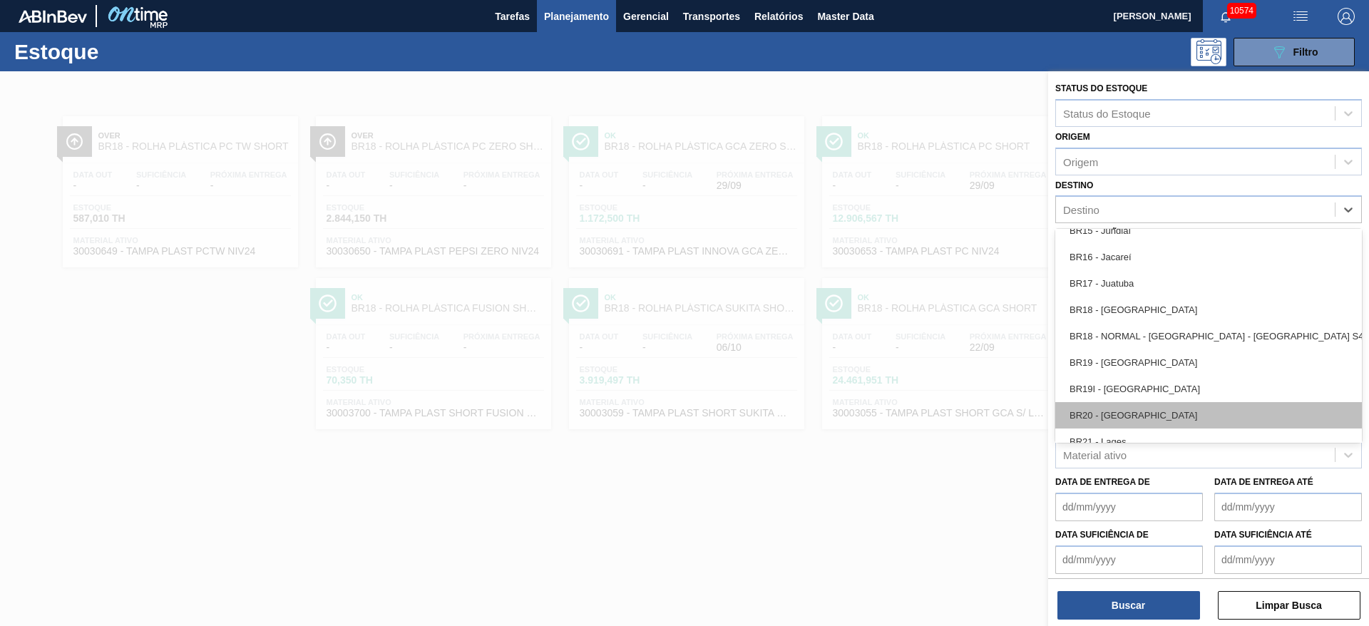
click at [1145, 416] on div "BR20 - Sapucaia" at bounding box center [1209, 415] width 307 height 26
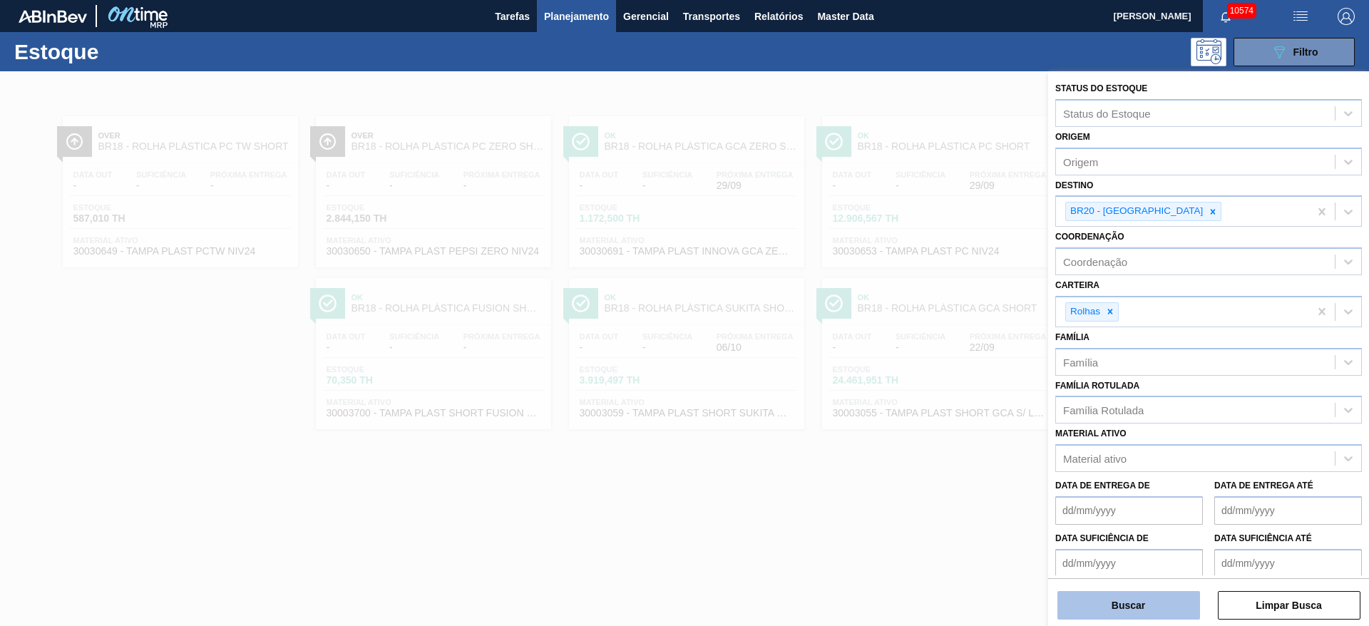
click at [1135, 603] on button "Buscar" at bounding box center [1129, 605] width 143 height 29
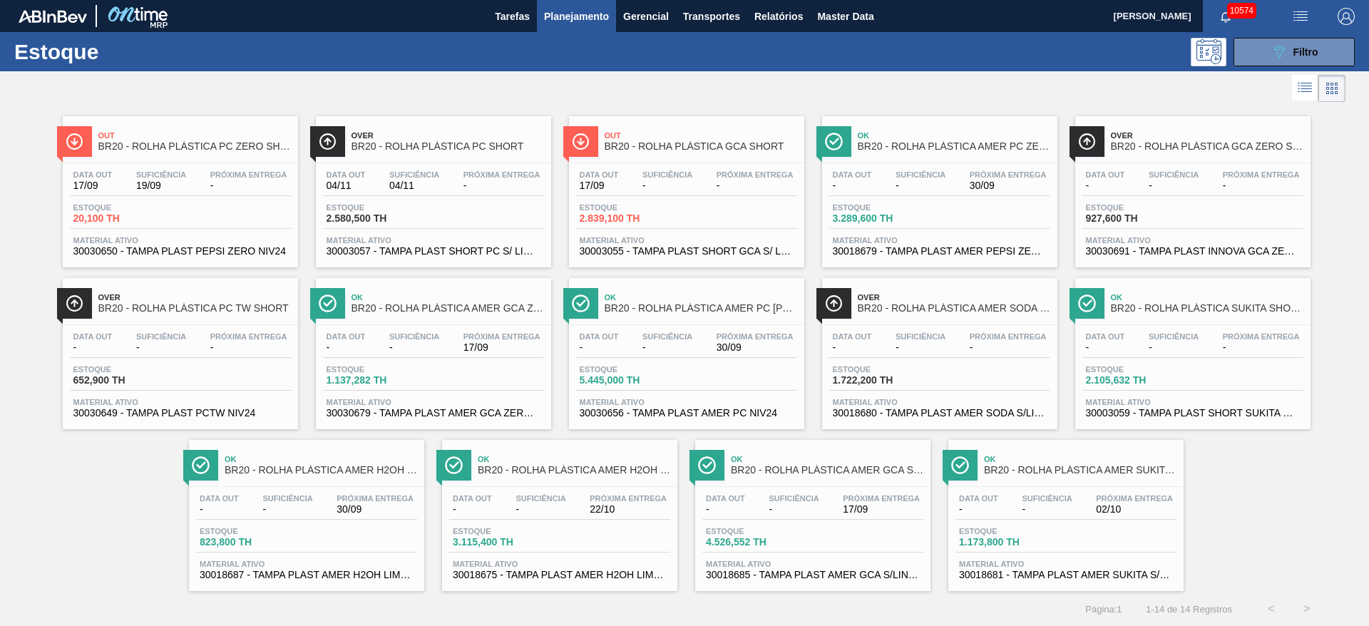
click at [1272, 516] on div "Out BR20 - ROLHA PLÁSTICA PC ZERO SHORT Data out 17/09 Suficiência 19/09 Próxim…" at bounding box center [684, 349] width 1369 height 486
click at [654, 78] on div at bounding box center [673, 88] width 1346 height 34
click at [1294, 47] on span "Filtro" at bounding box center [1306, 51] width 25 height 11
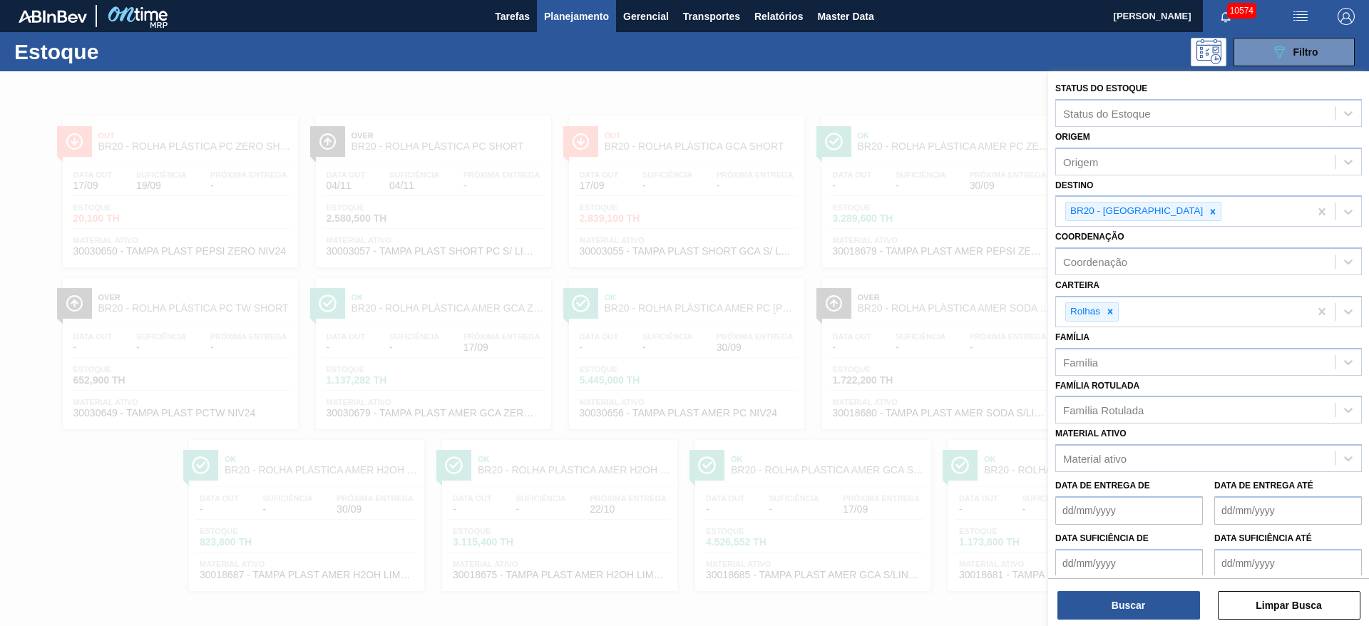
click at [795, 66] on div "Estoque 089F7B8B-B2A5-4AFE-B5C0-19BA573D28AC Filtro" at bounding box center [684, 51] width 1369 height 39
click at [1205, 208] on div at bounding box center [1213, 212] width 16 height 18
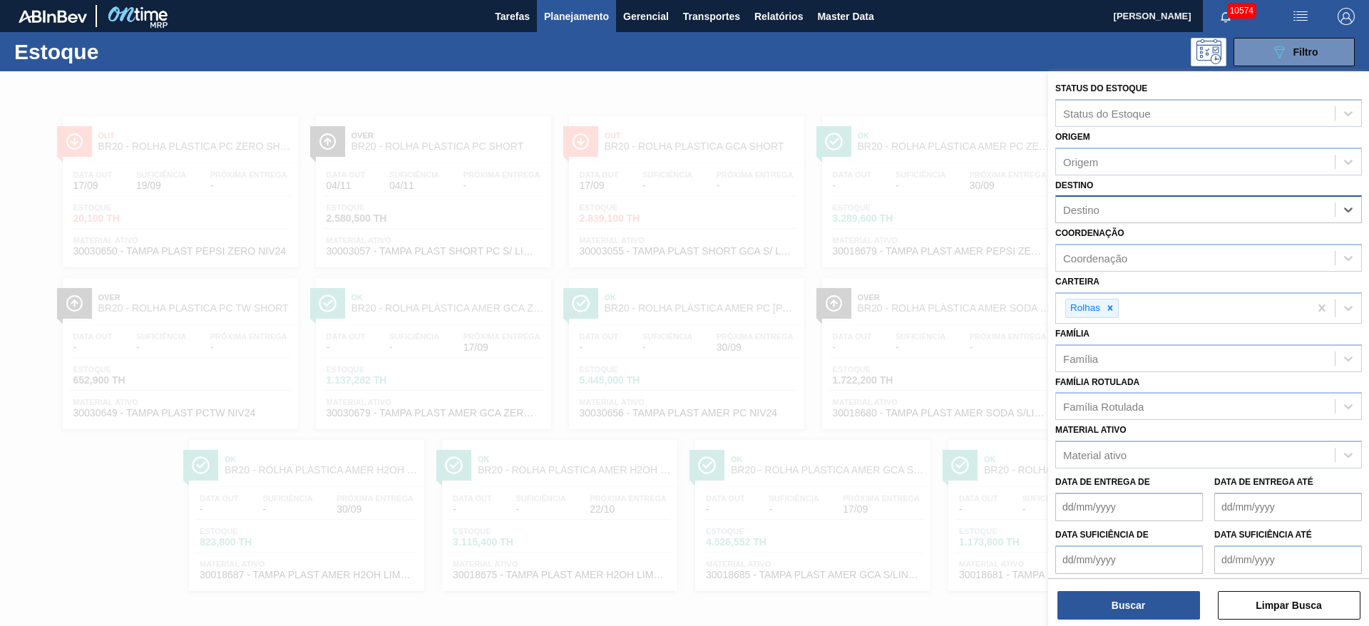
click at [1147, 208] on div "Destino" at bounding box center [1195, 210] width 279 height 21
type input "3"
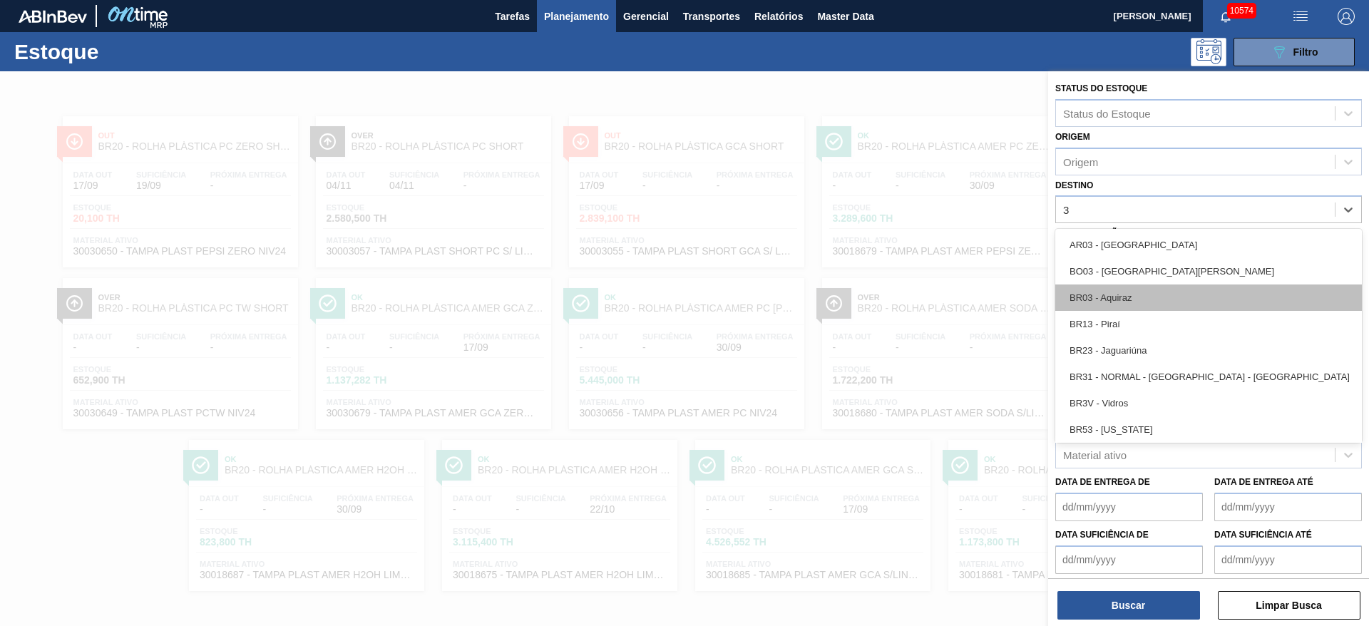
click at [1138, 289] on div "BR03 - Aquiraz" at bounding box center [1209, 298] width 307 height 26
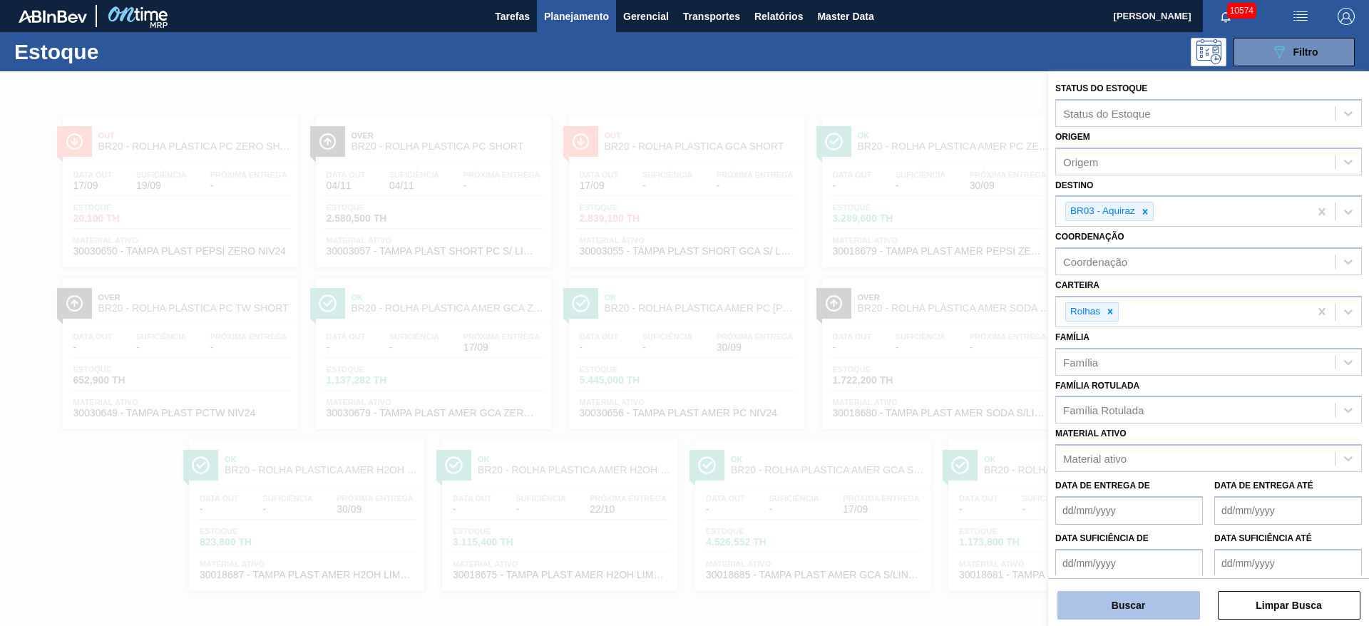
click at [1133, 601] on button "Buscar" at bounding box center [1129, 605] width 143 height 29
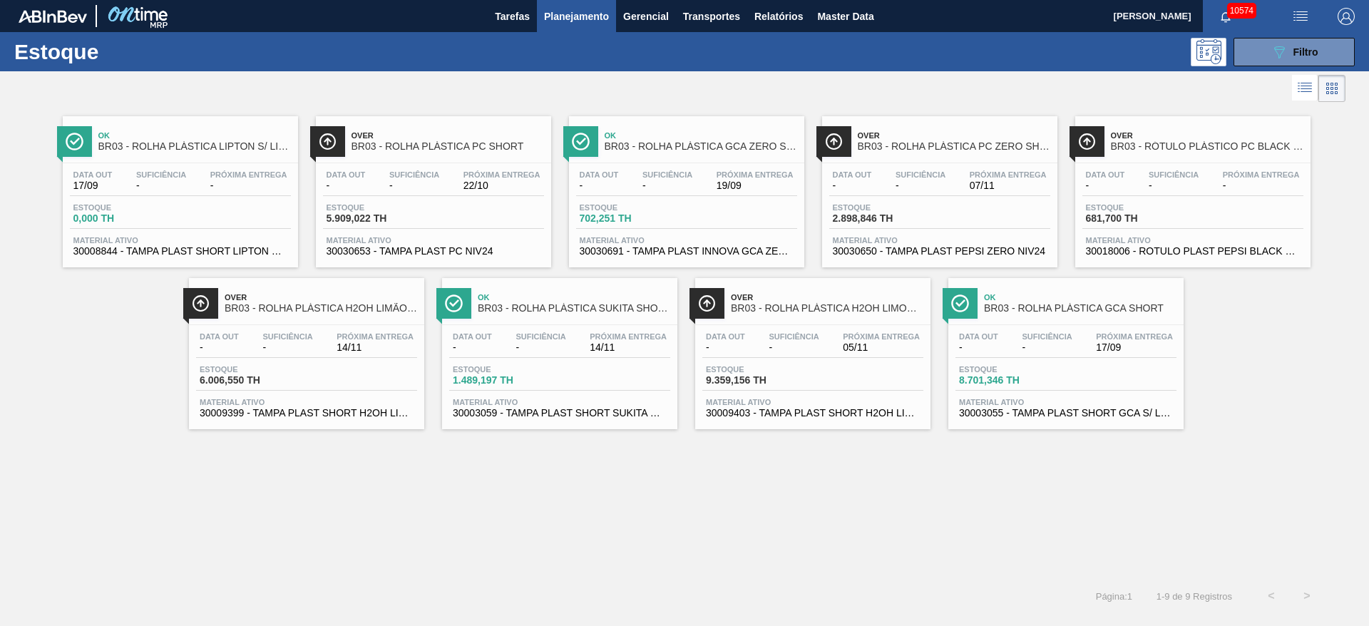
drag, startPoint x: 1275, startPoint y: 55, endPoint x: 1250, endPoint y: 66, distance: 27.2
click at [1275, 55] on icon "089F7B8B-B2A5-4AFE-B5C0-19BA573D28AC" at bounding box center [1279, 52] width 17 height 17
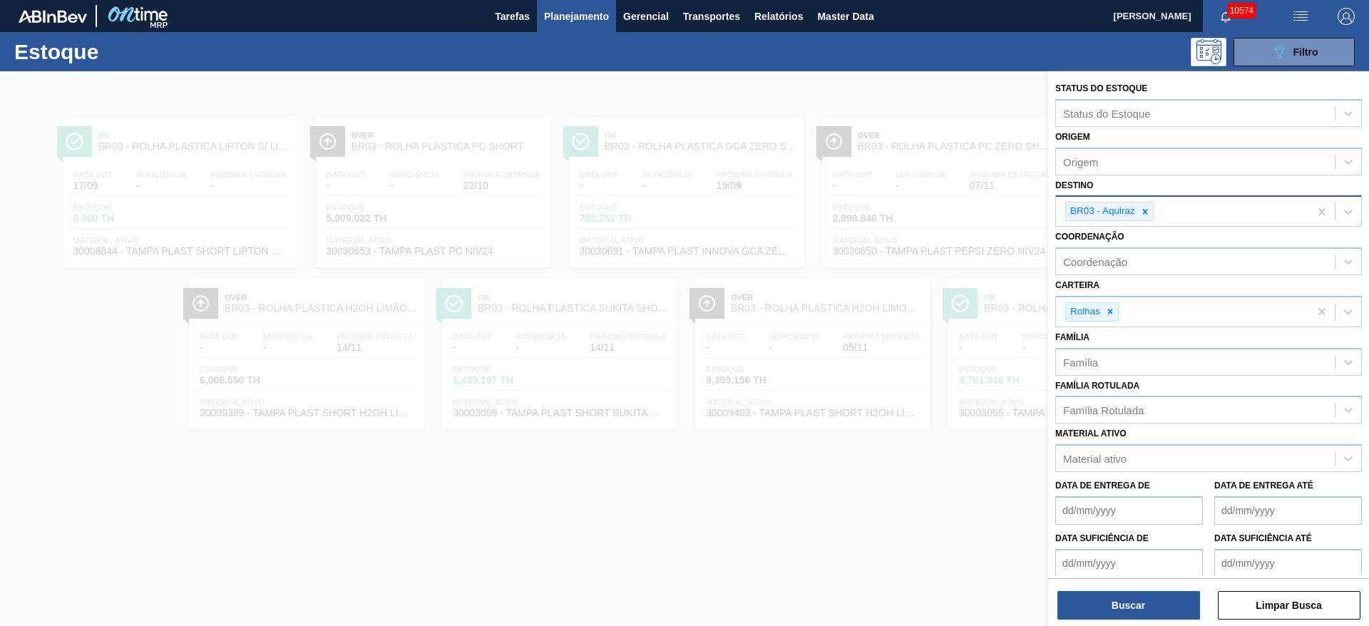
click at [1153, 208] on div "BR03 - Aquiraz" at bounding box center [1110, 211] width 88 height 19
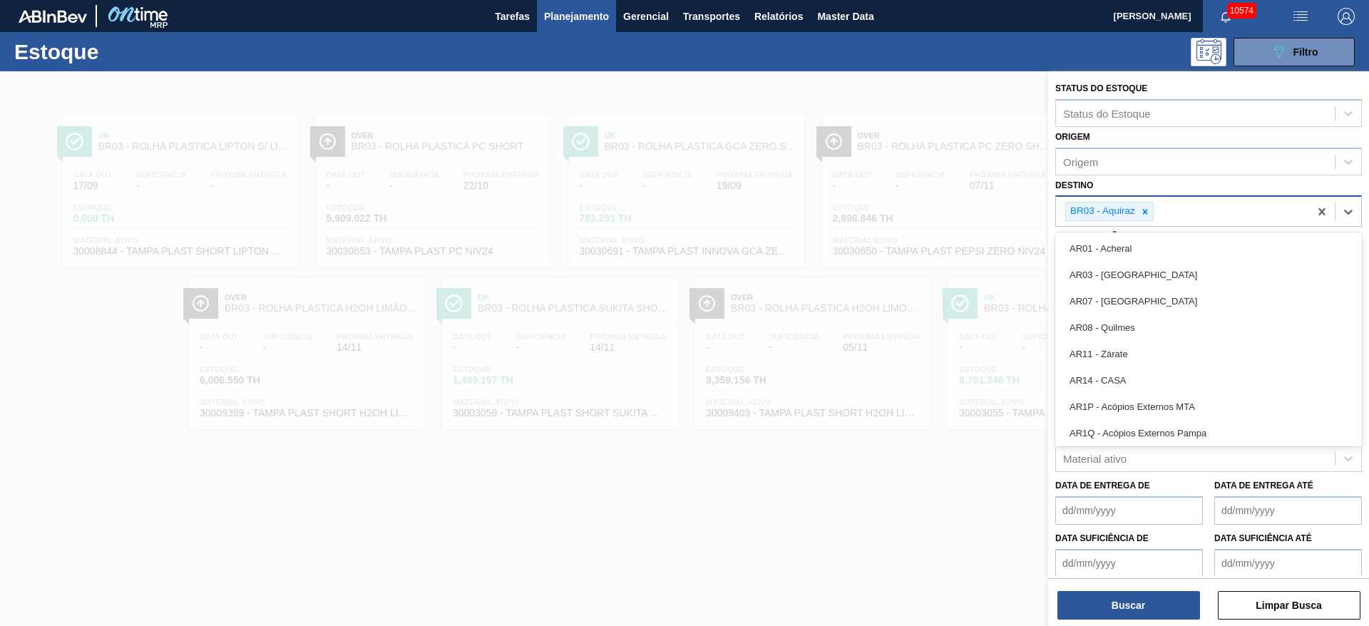
click at [1151, 210] on div at bounding box center [1146, 212] width 16 height 18
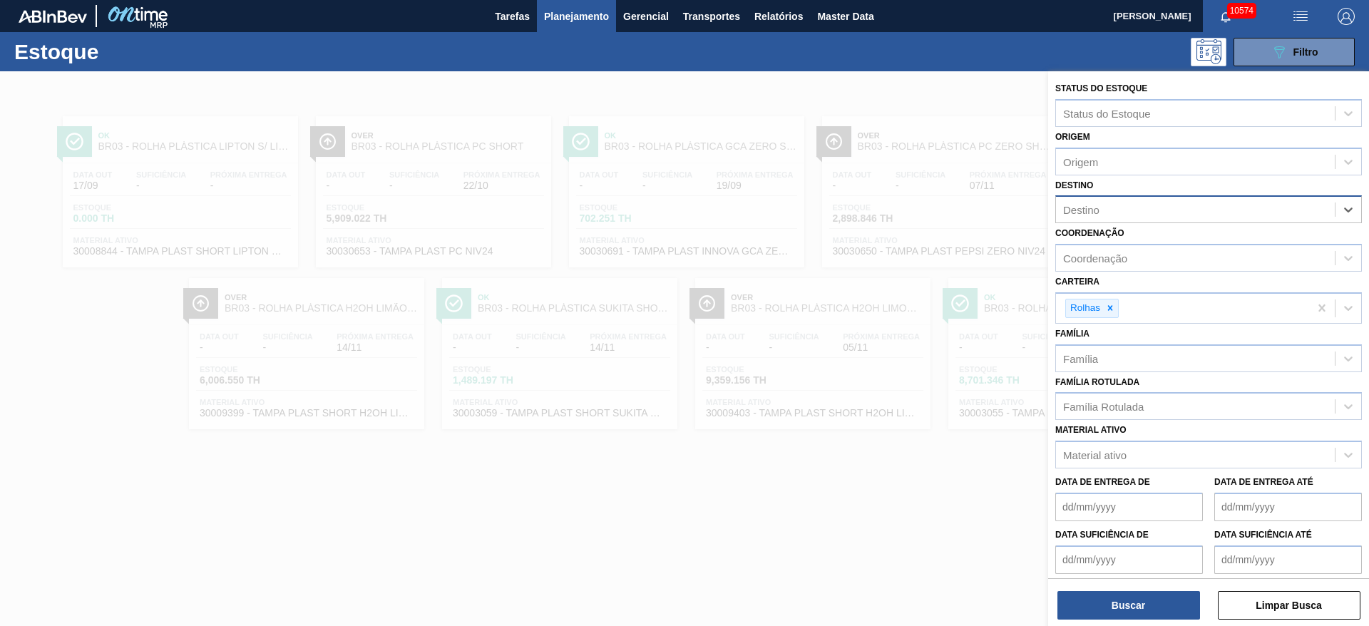
click at [1145, 210] on div "Destino" at bounding box center [1195, 210] width 279 height 21
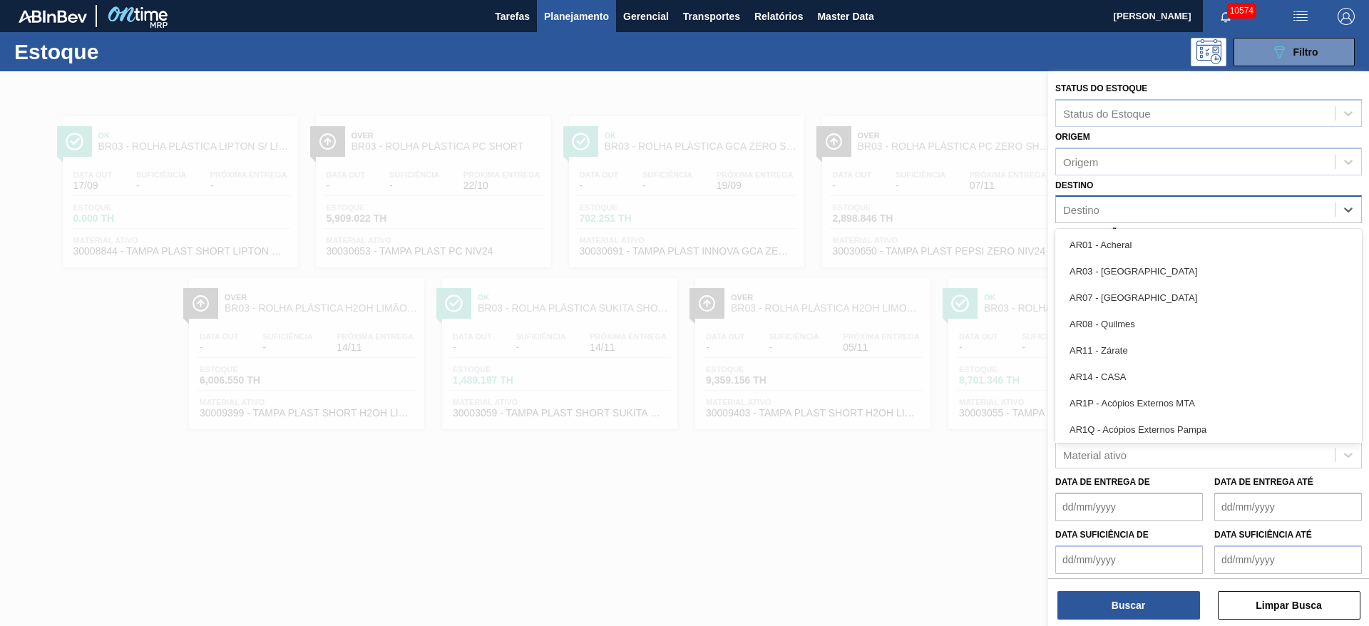
click at [1145, 210] on div "Destino" at bounding box center [1195, 210] width 279 height 21
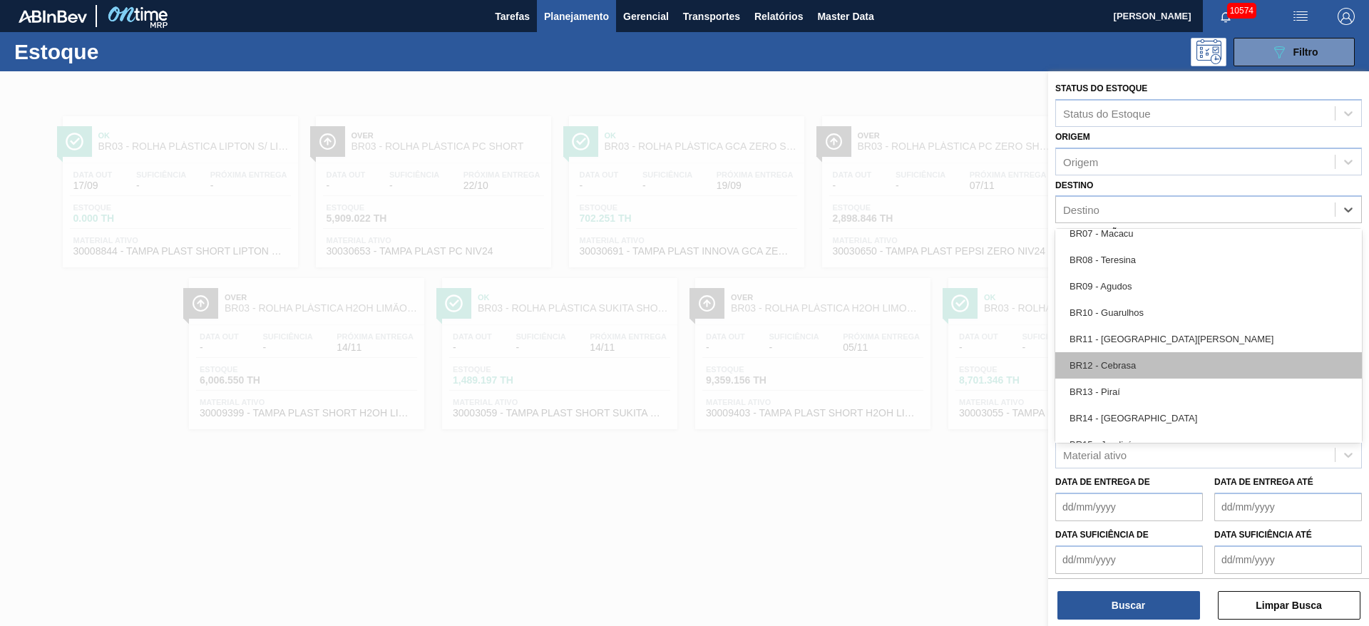
scroll to position [963, 0]
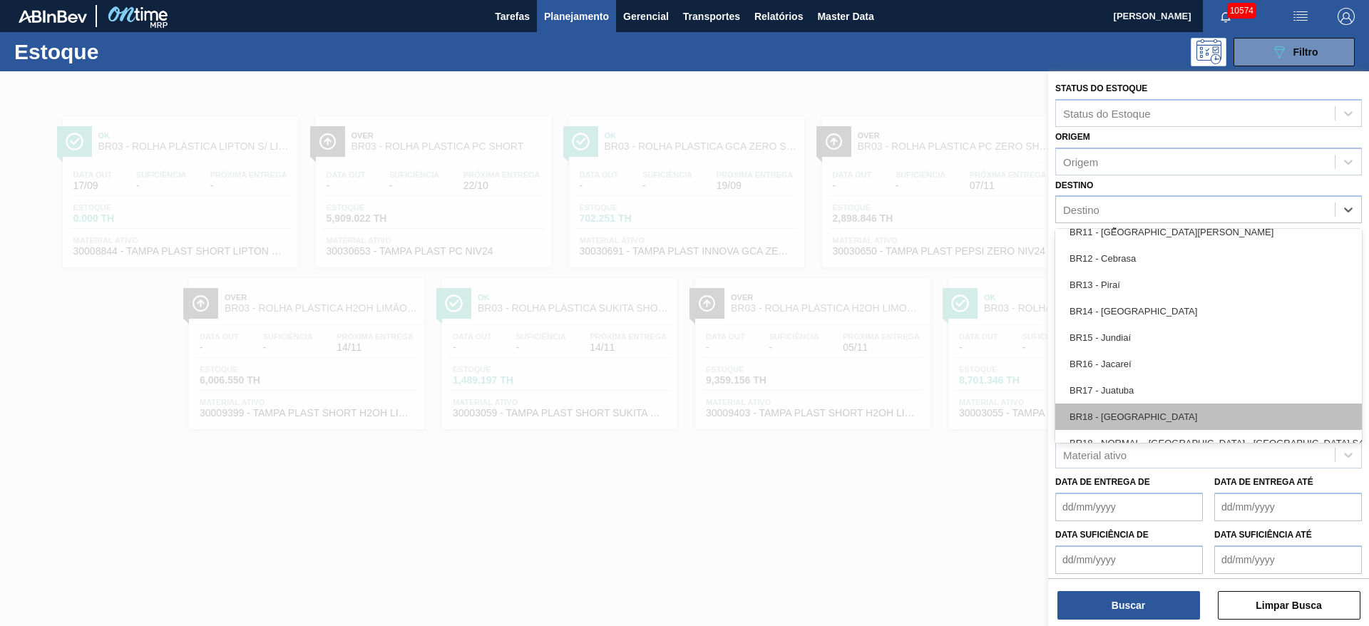
click at [1129, 415] on div "BR18 - [GEOGRAPHIC_DATA]" at bounding box center [1209, 417] width 307 height 26
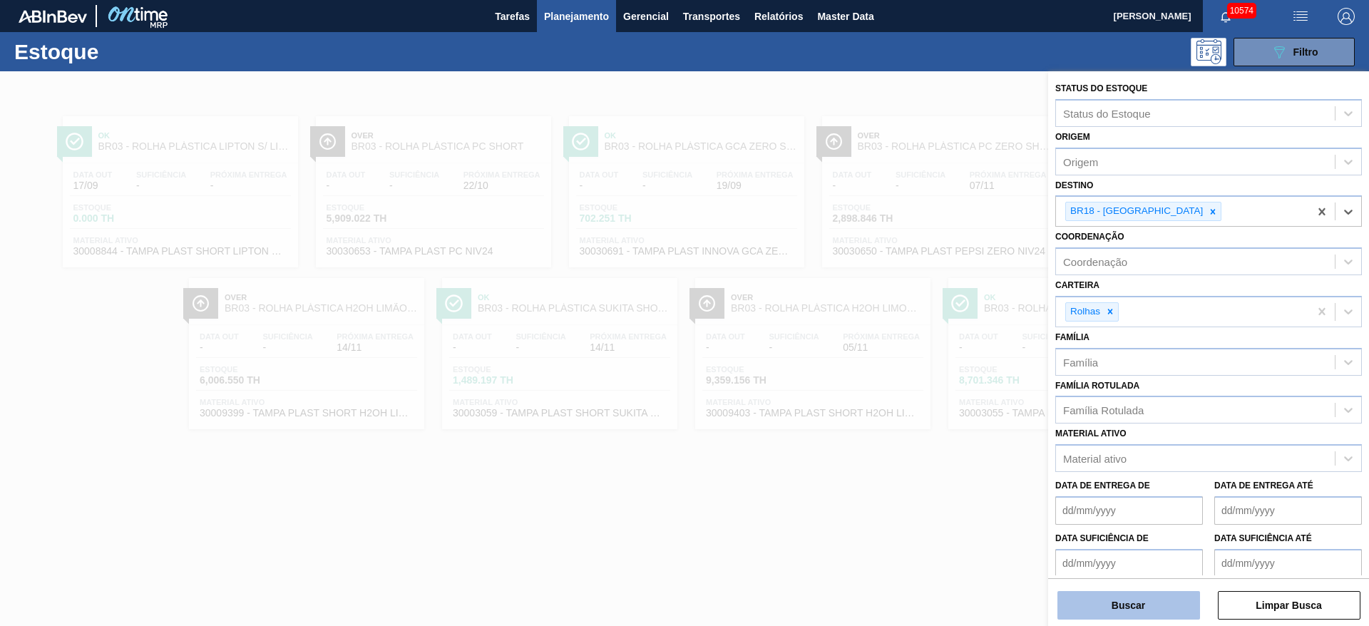
click at [1125, 613] on button "Buscar" at bounding box center [1129, 605] width 143 height 29
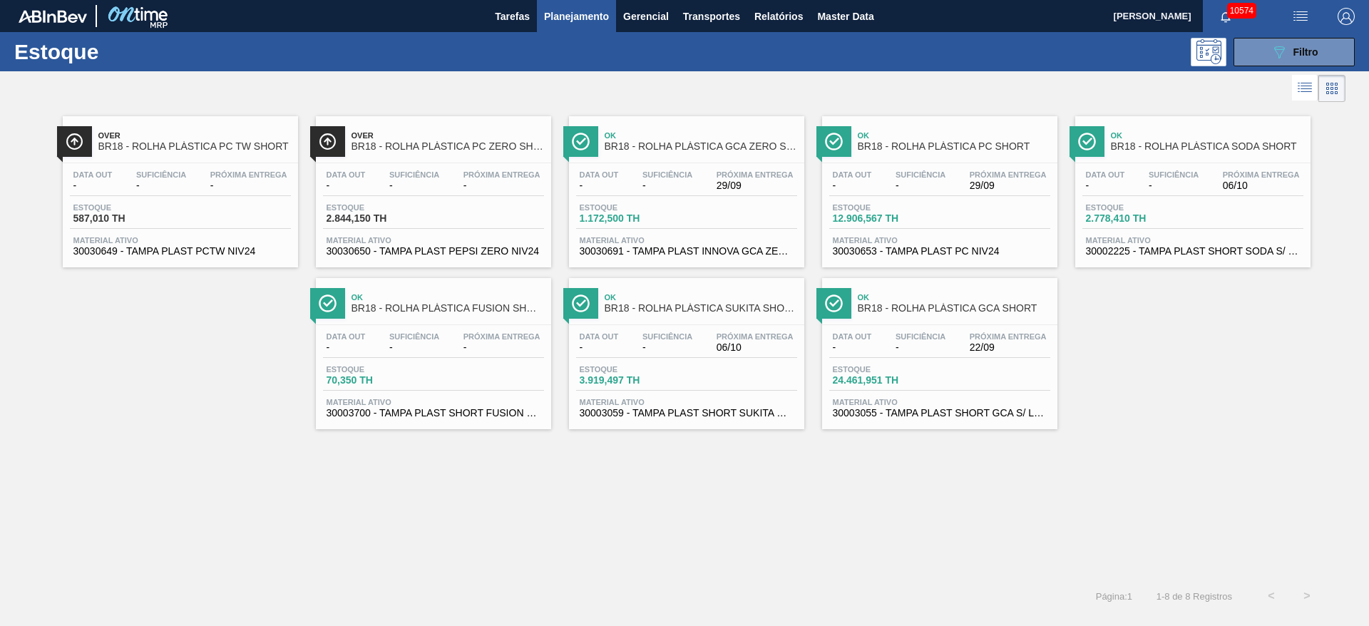
drag, startPoint x: 1297, startPoint y: 53, endPoint x: 1282, endPoint y: 69, distance: 22.7
click at [1294, 56] on span "Filtro" at bounding box center [1306, 51] width 25 height 11
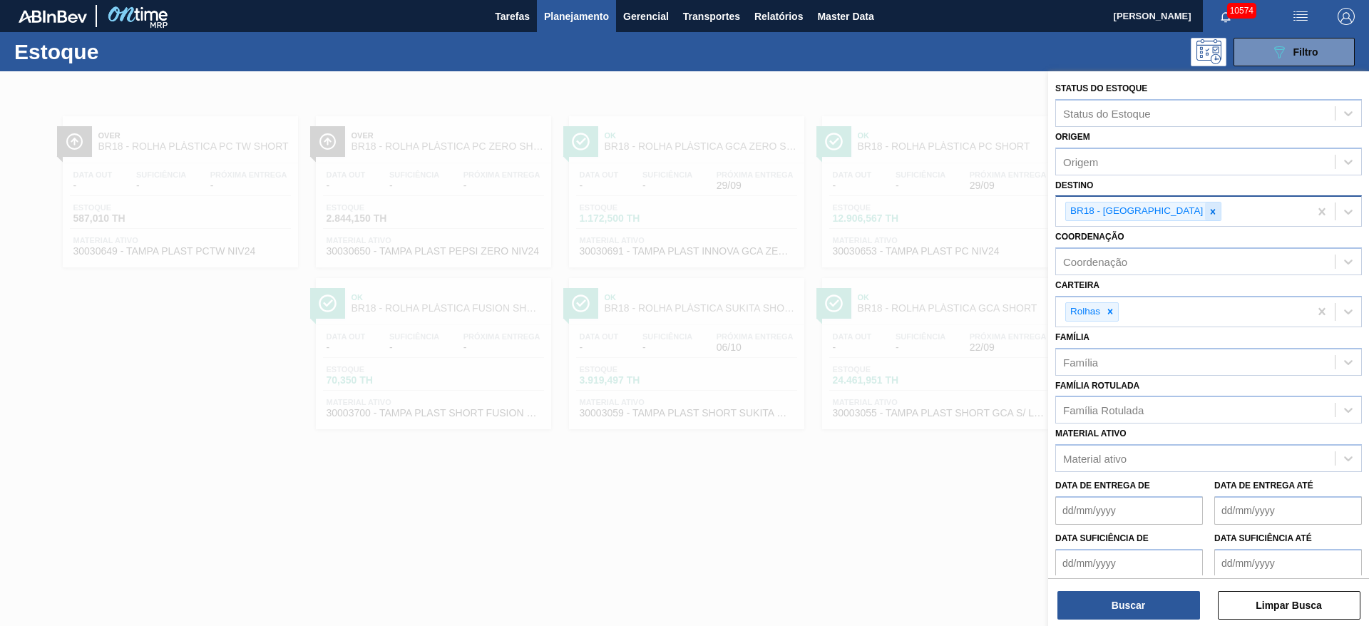
click at [1208, 214] on icon at bounding box center [1213, 212] width 10 height 10
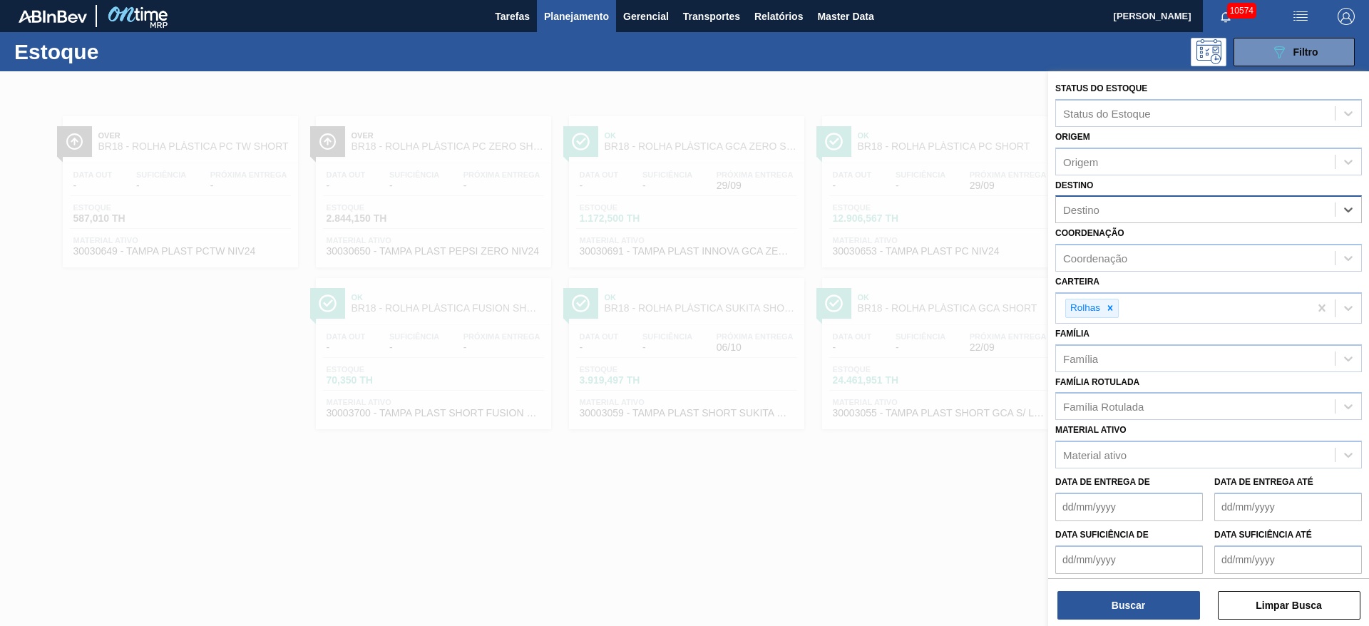
type input "4"
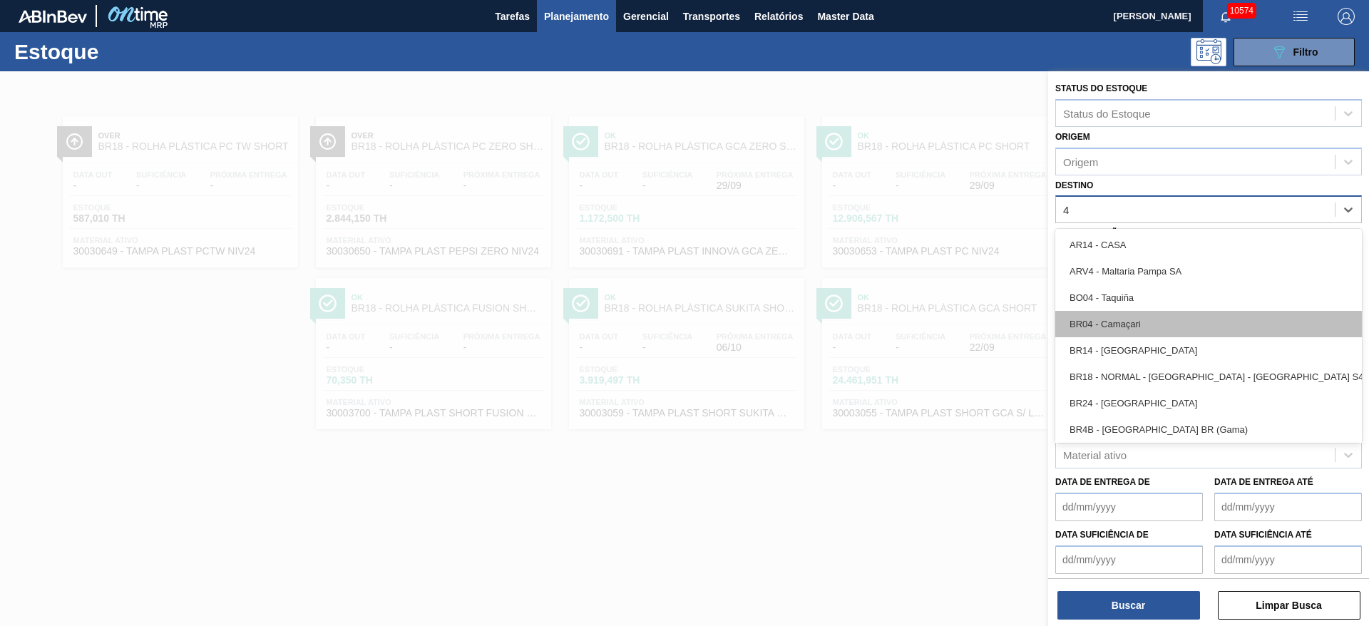
click at [1163, 312] on div "BR04 - Camaçari" at bounding box center [1209, 324] width 307 height 26
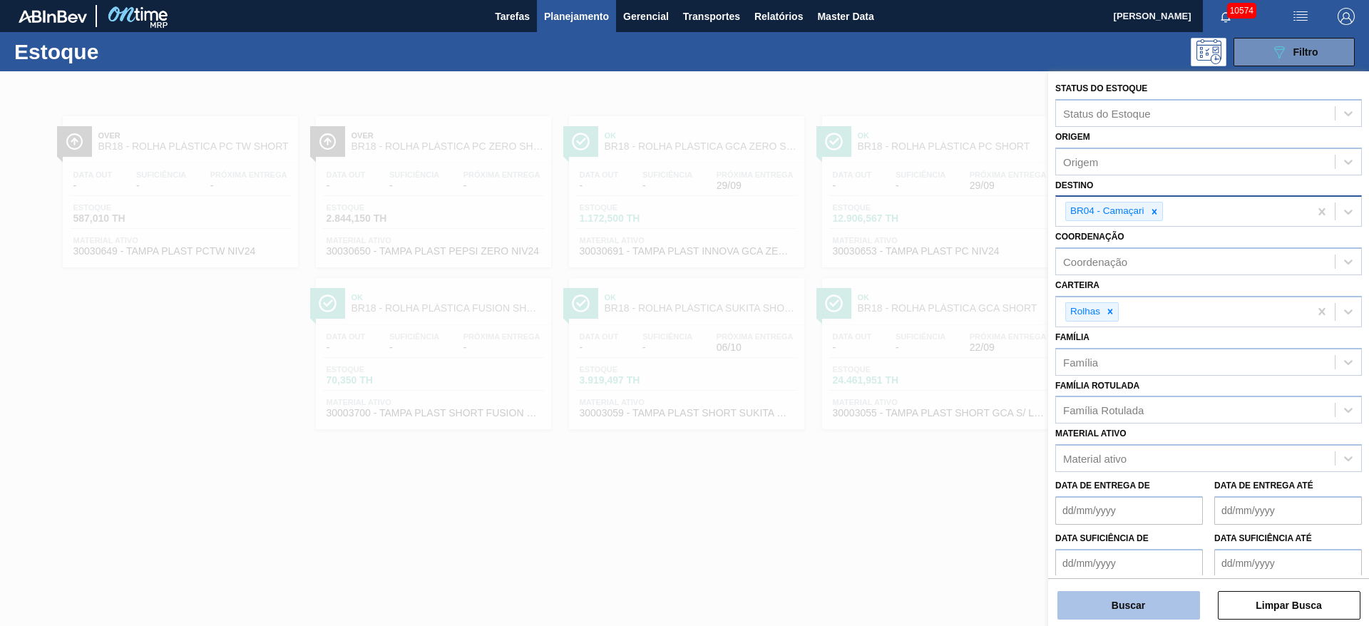
click at [1140, 608] on button "Buscar" at bounding box center [1129, 605] width 143 height 29
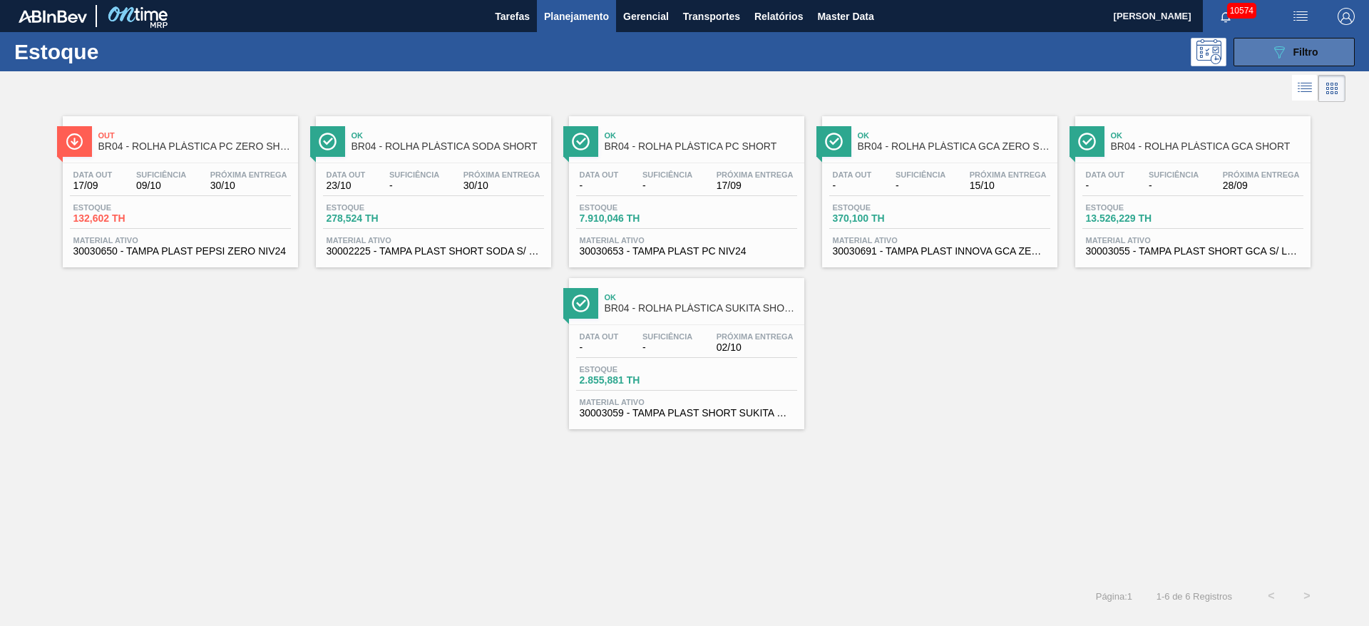
click at [1293, 39] on button "089F7B8B-B2A5-4AFE-B5C0-19BA573D28AC Filtro" at bounding box center [1294, 52] width 121 height 29
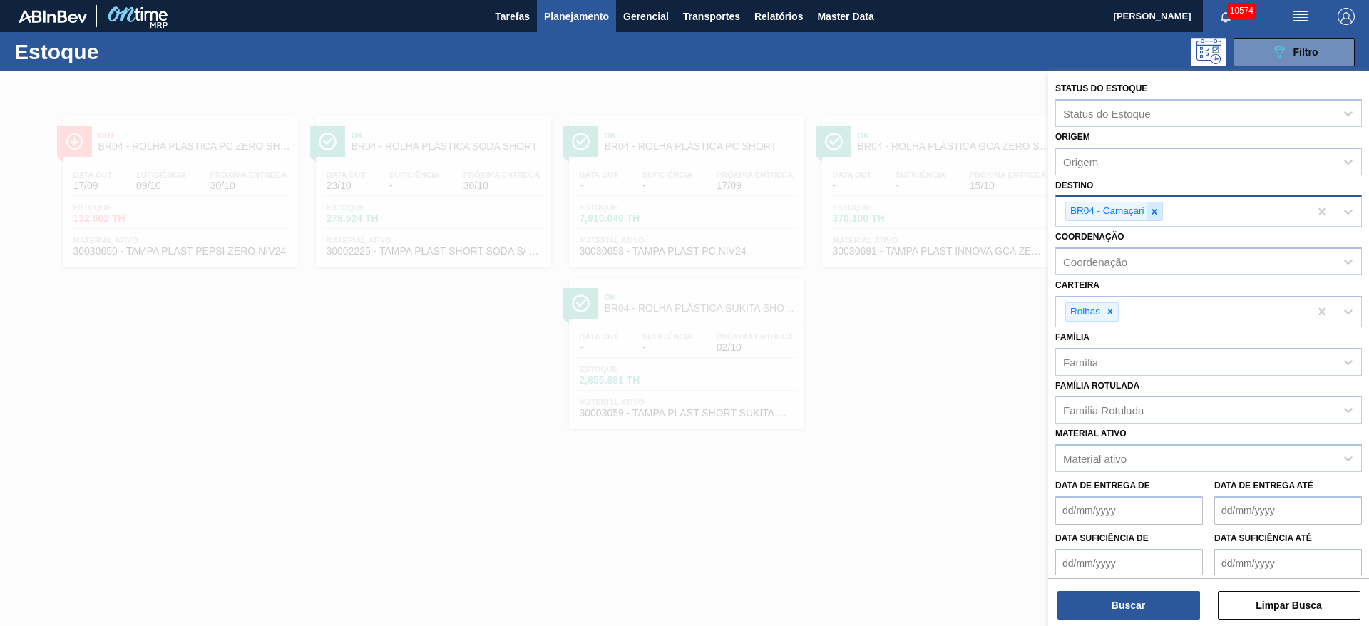
click at [1150, 209] on icon at bounding box center [1155, 212] width 10 height 10
type input "3"
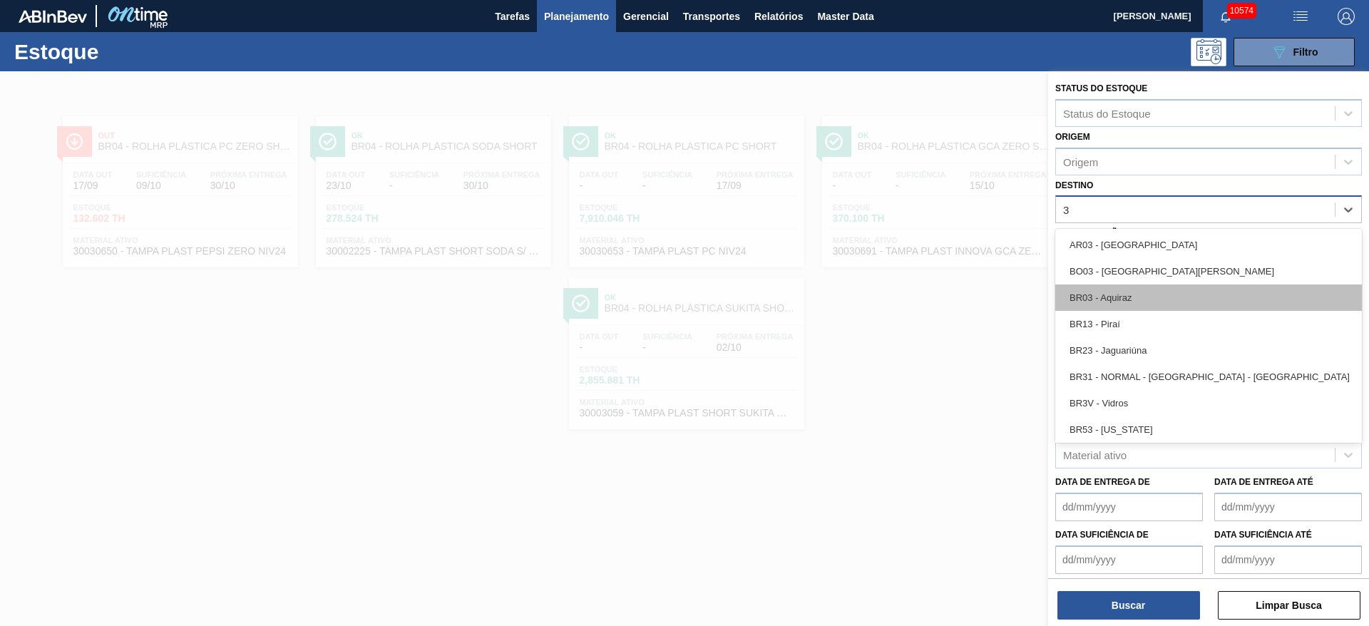
click at [1135, 300] on div "BR03 - Aquiraz" at bounding box center [1209, 298] width 307 height 26
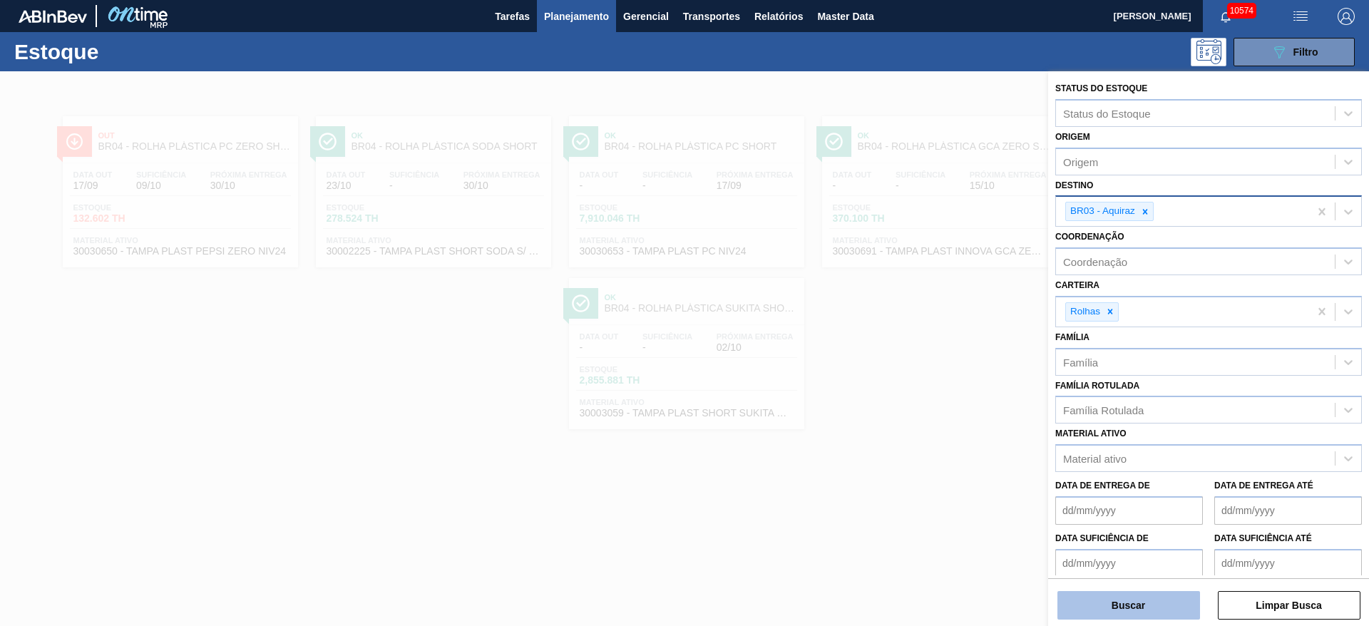
click at [1128, 606] on button "Buscar" at bounding box center [1129, 605] width 143 height 29
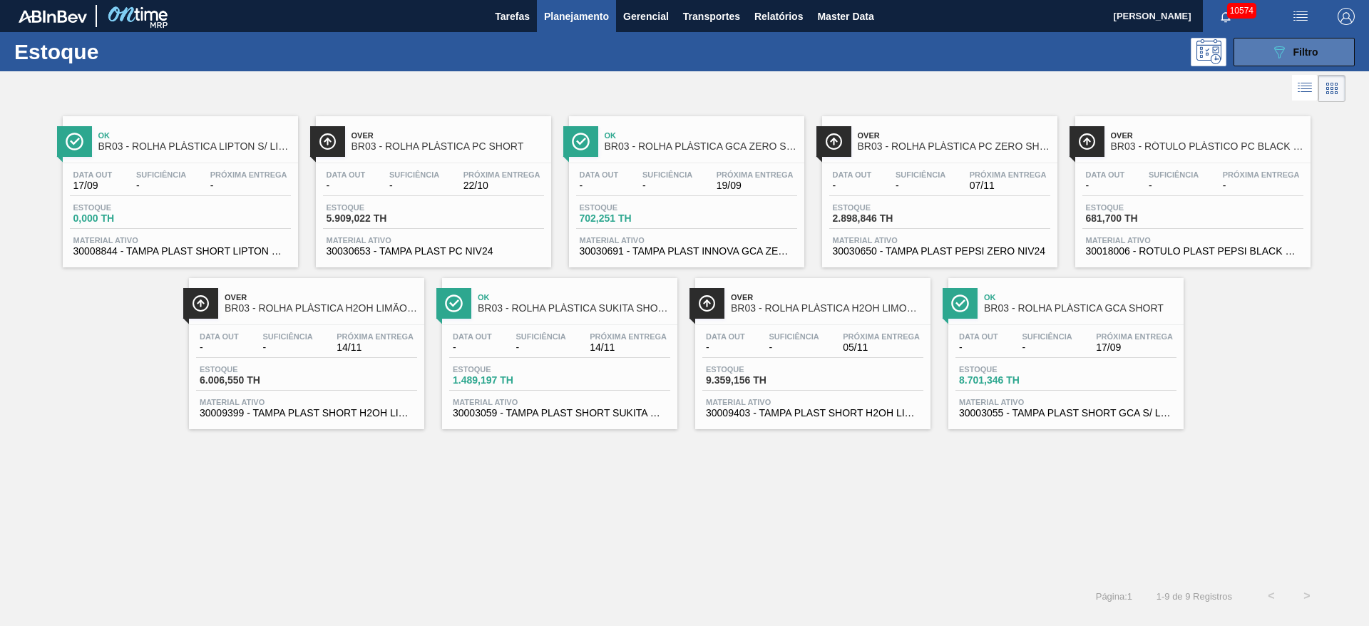
click at [1311, 51] on span "Filtro" at bounding box center [1306, 51] width 25 height 11
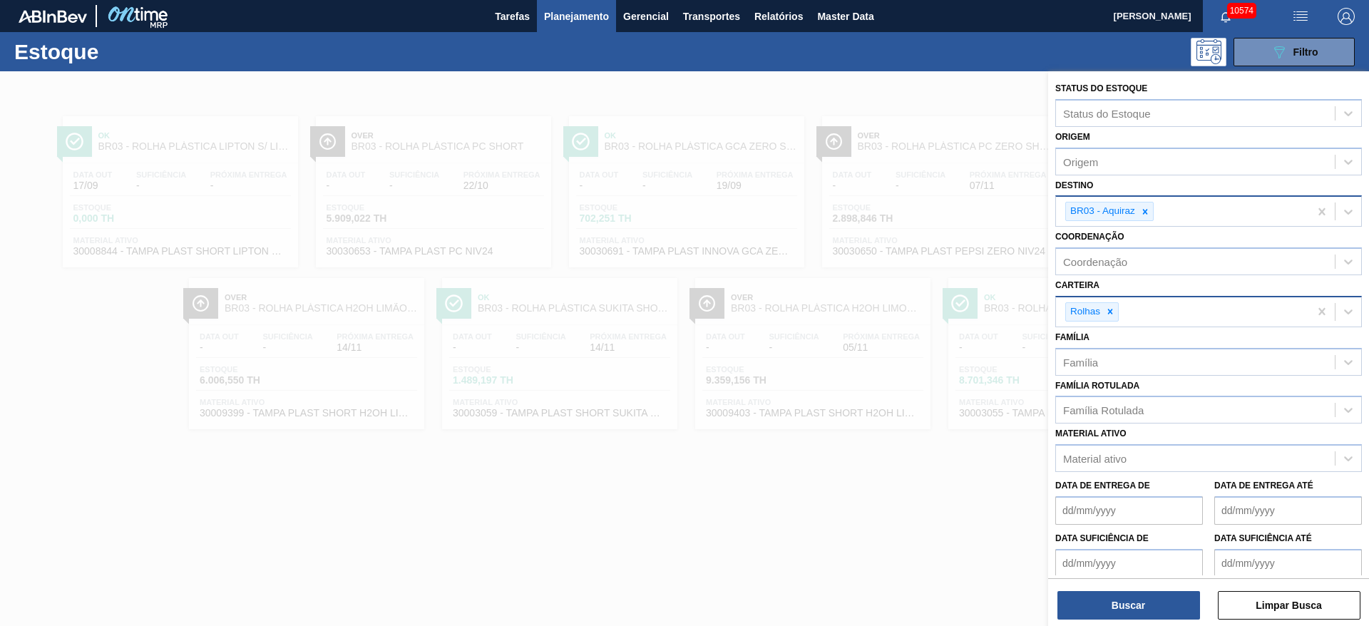
click at [1123, 306] on input "Carteira" at bounding box center [1122, 312] width 1 height 12
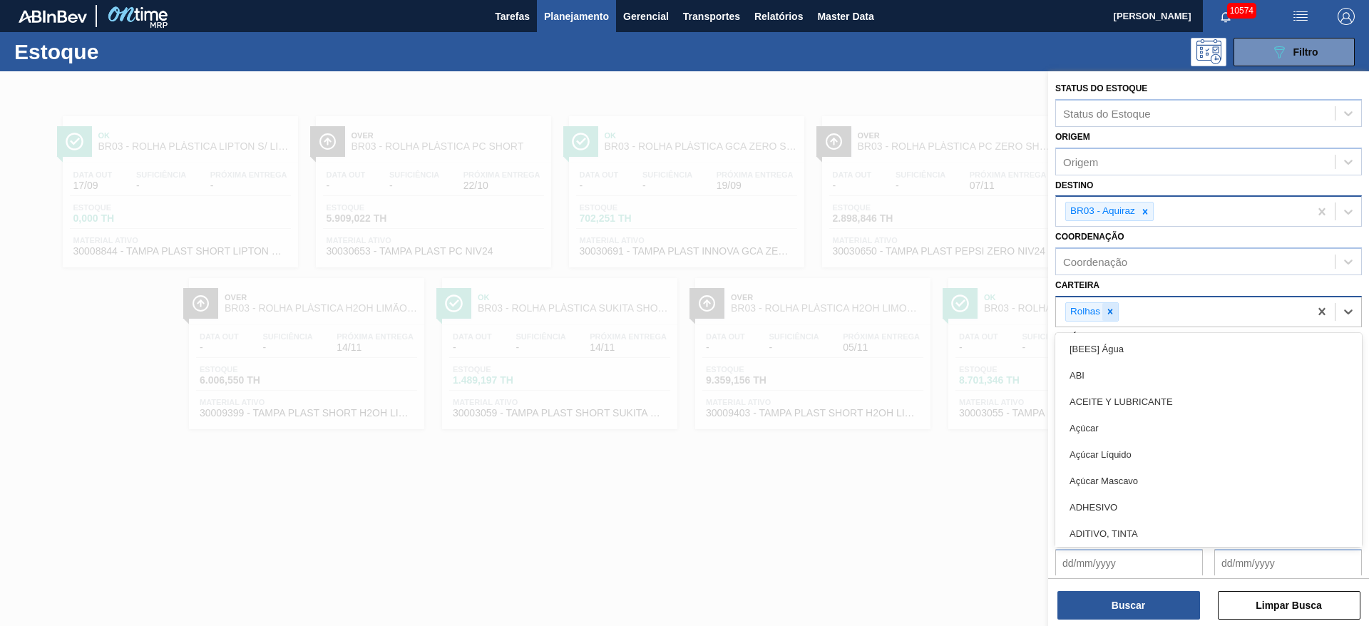
click at [1116, 307] on div at bounding box center [1111, 312] width 16 height 18
click at [1116, 307] on div "Carteira" at bounding box center [1195, 310] width 279 height 21
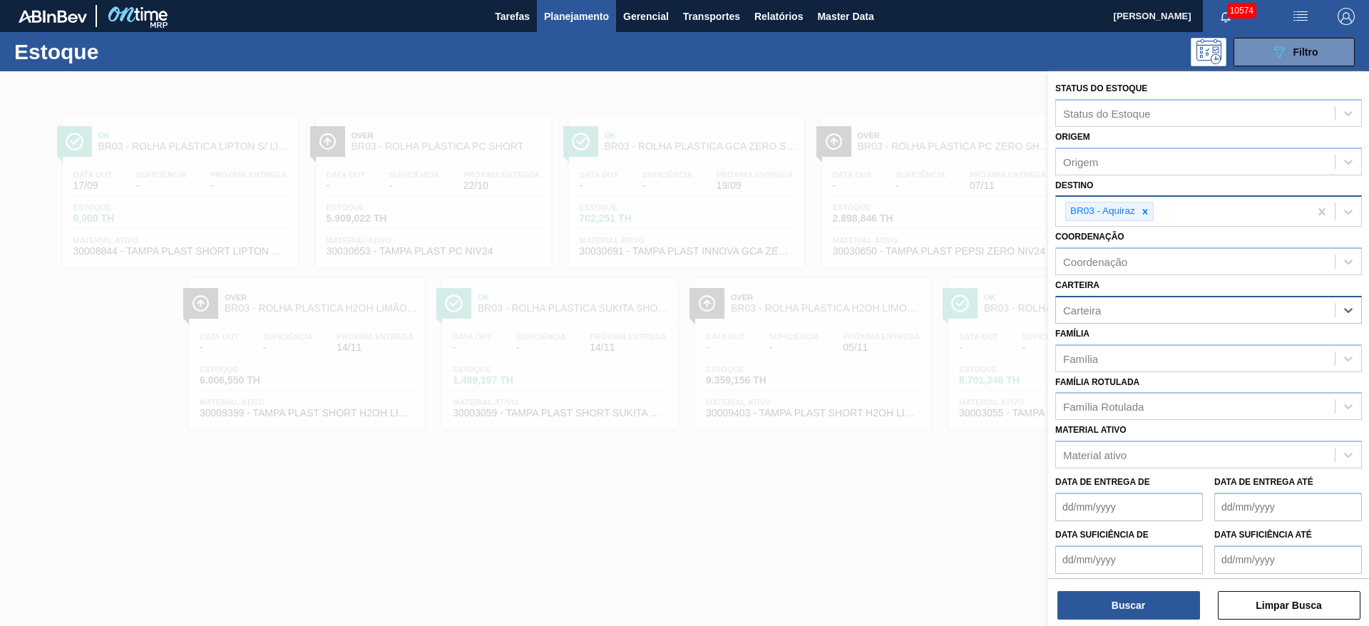
click at [1339, 19] on img "button" at bounding box center [1346, 16] width 17 height 17
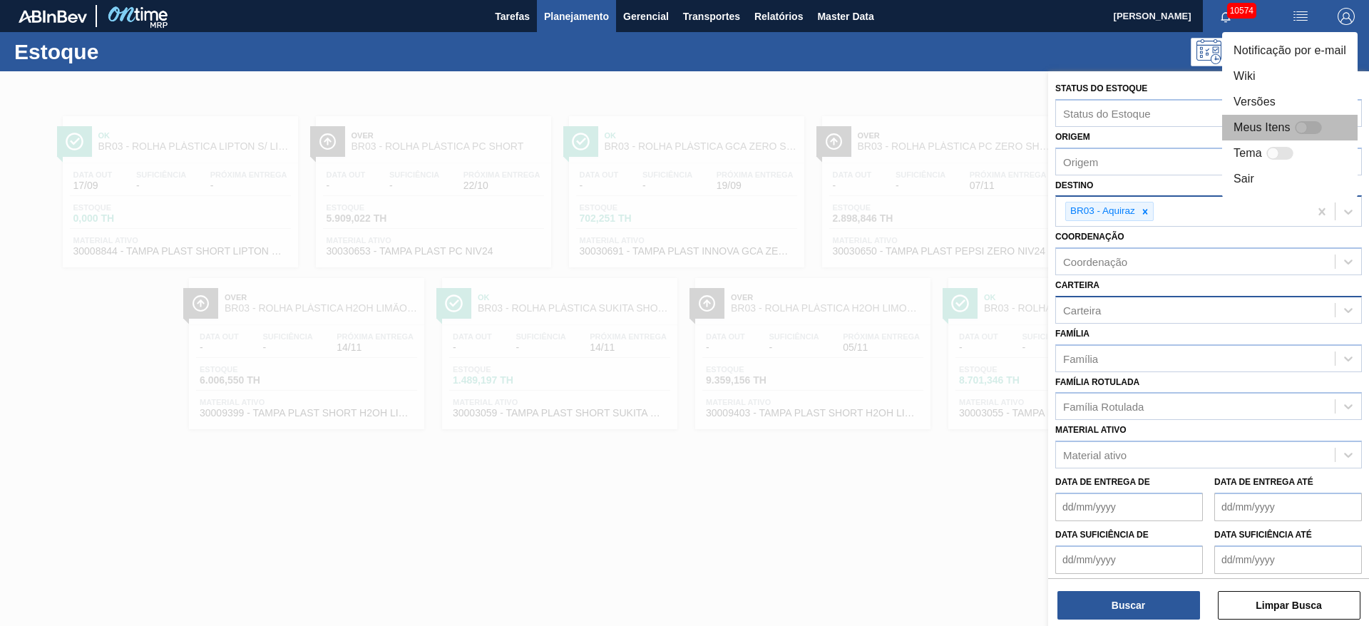
click at [1309, 128] on div at bounding box center [1308, 127] width 27 height 13
checkbox input "false"
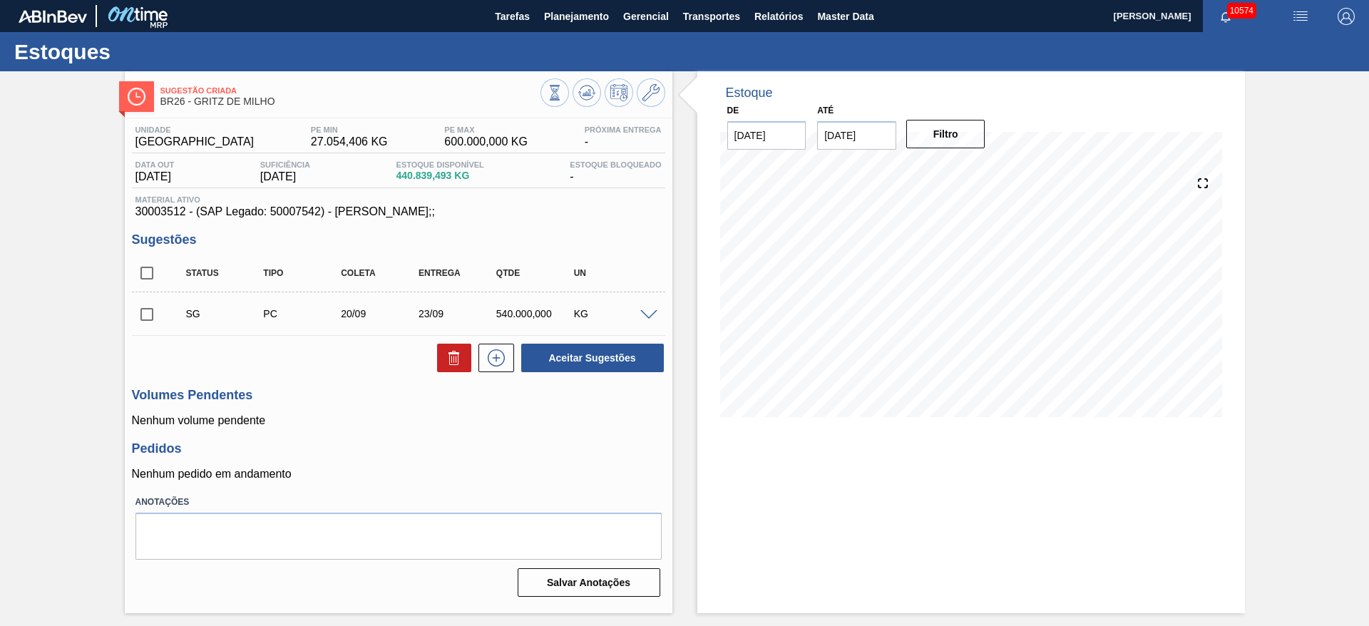
click at [649, 312] on span at bounding box center [648, 315] width 17 height 11
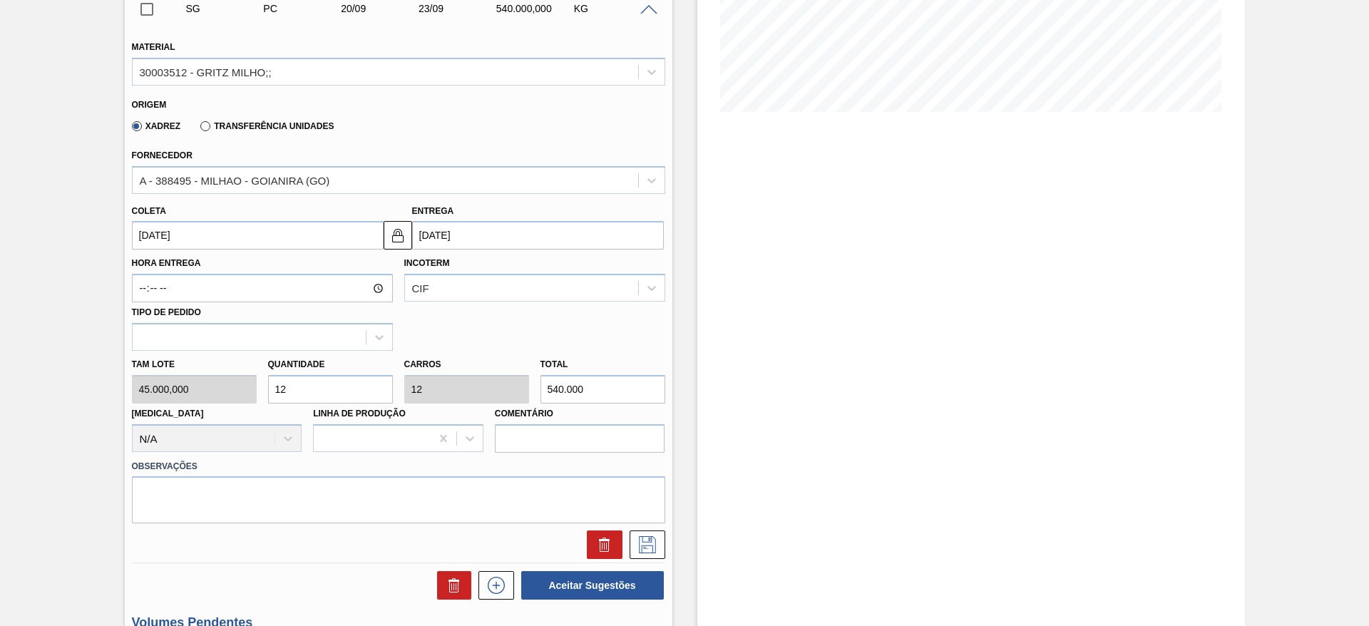
scroll to position [321, 0]
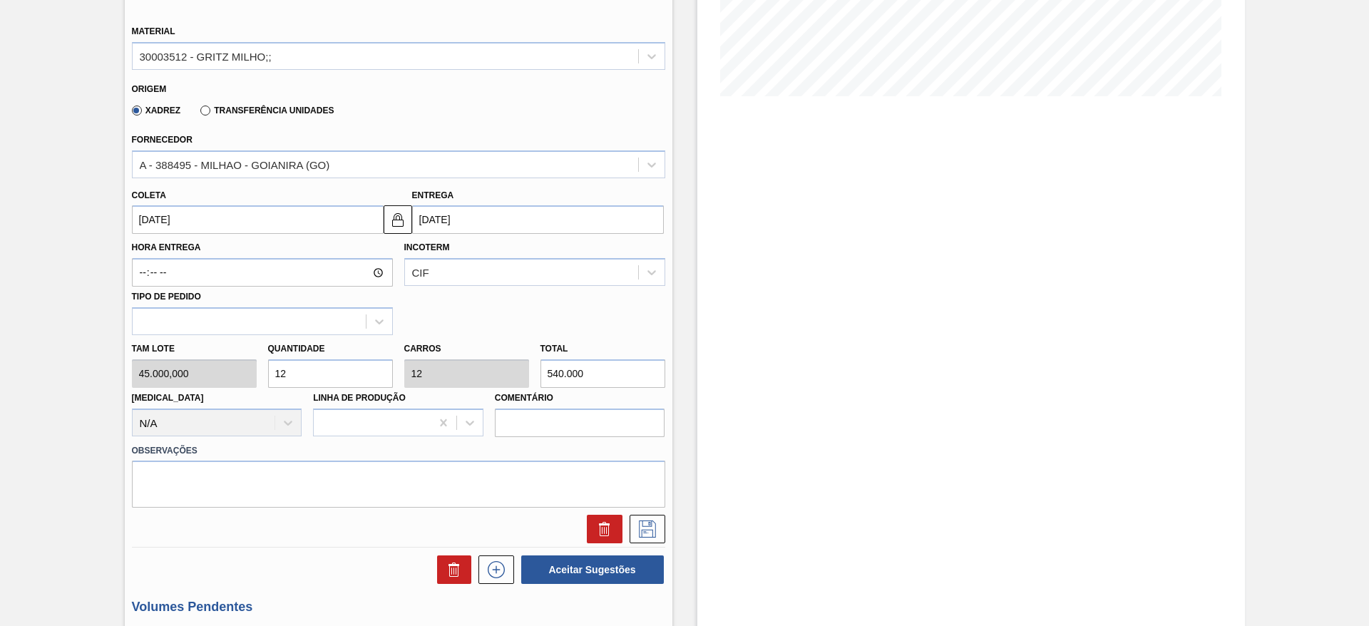
drag, startPoint x: 300, startPoint y: 367, endPoint x: 267, endPoint y: 372, distance: 32.5
click at [268, 372] on input "12" at bounding box center [330, 373] width 125 height 29
type input "5"
type input "225.000"
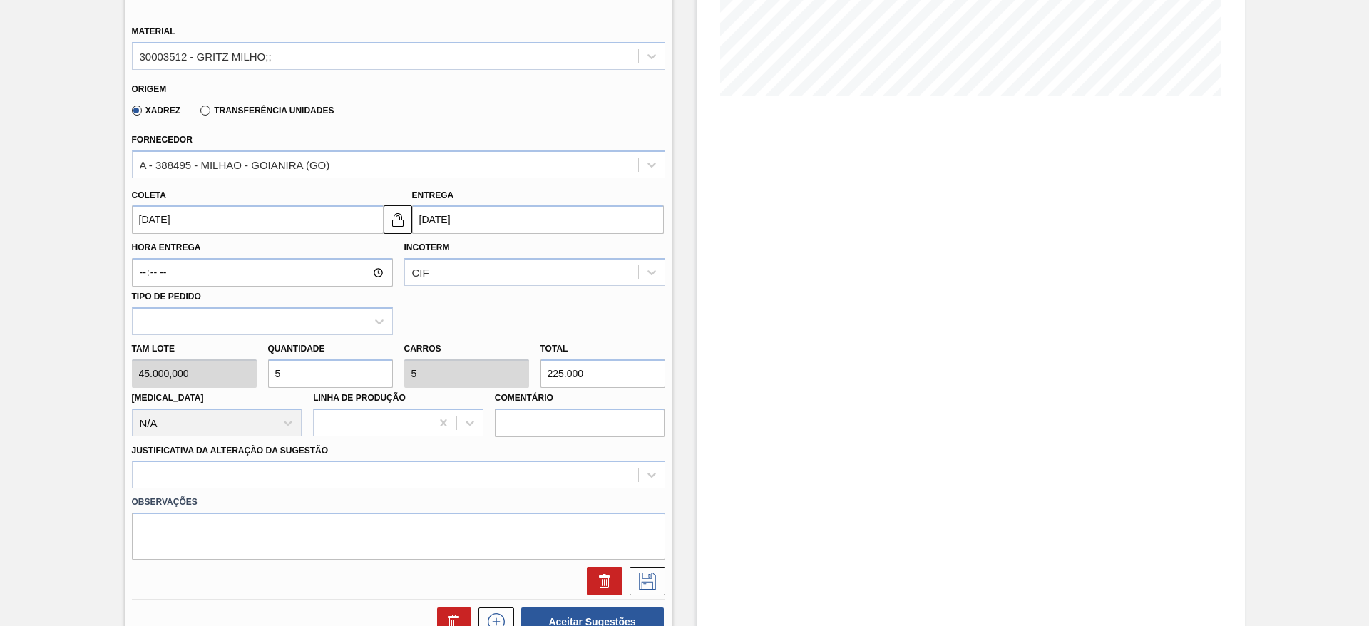
click at [257, 375] on div "Tam lote 45.000,000 Quantidade 5 Carros 5 Total 225.000 [MEDICAL_DATA] N/A Linh…" at bounding box center [398, 386] width 545 height 102
type input "6"
type input "270.000"
type input "6"
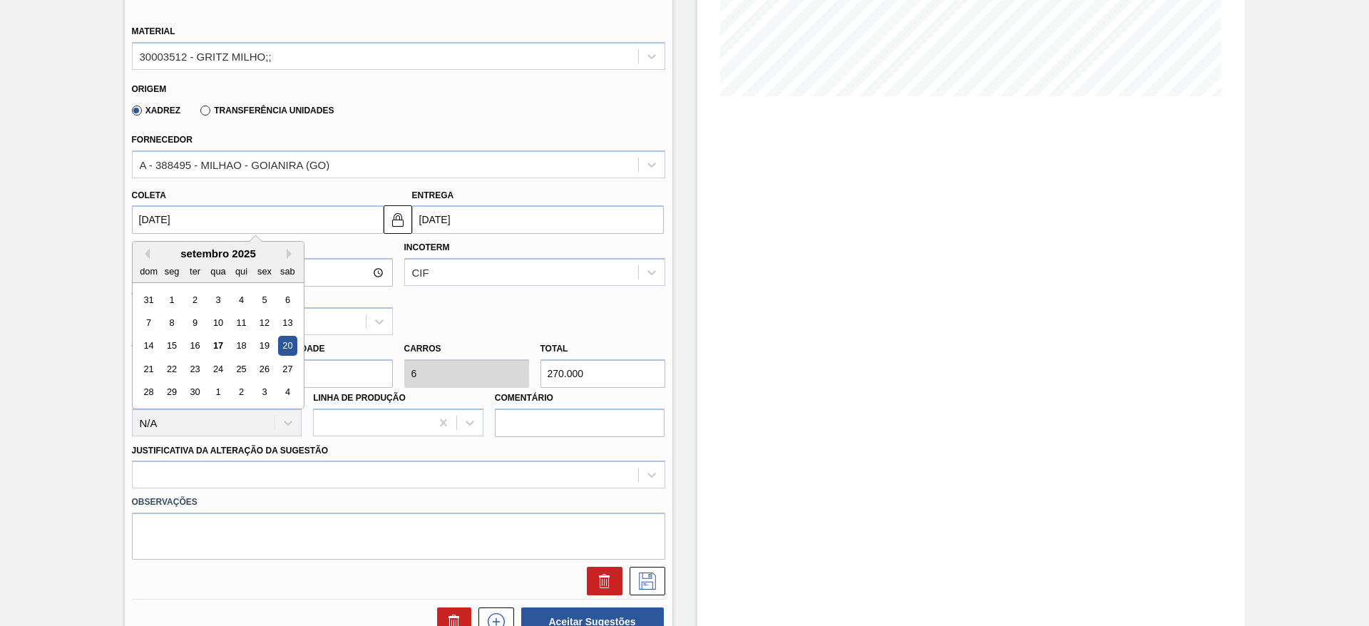
click at [168, 218] on input "[DATE]" at bounding box center [258, 219] width 252 height 29
click at [272, 342] on div "19" at bounding box center [264, 346] width 19 height 19
type input "[DATE]"
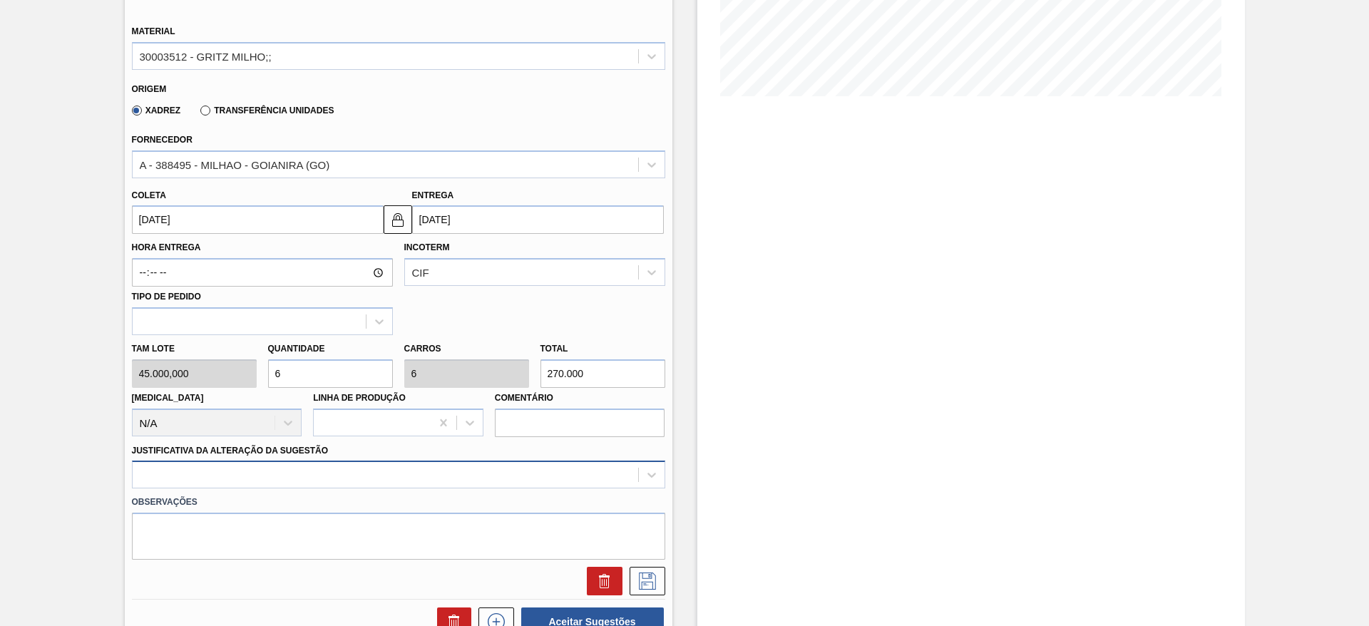
click at [586, 484] on div at bounding box center [398, 475] width 533 height 28
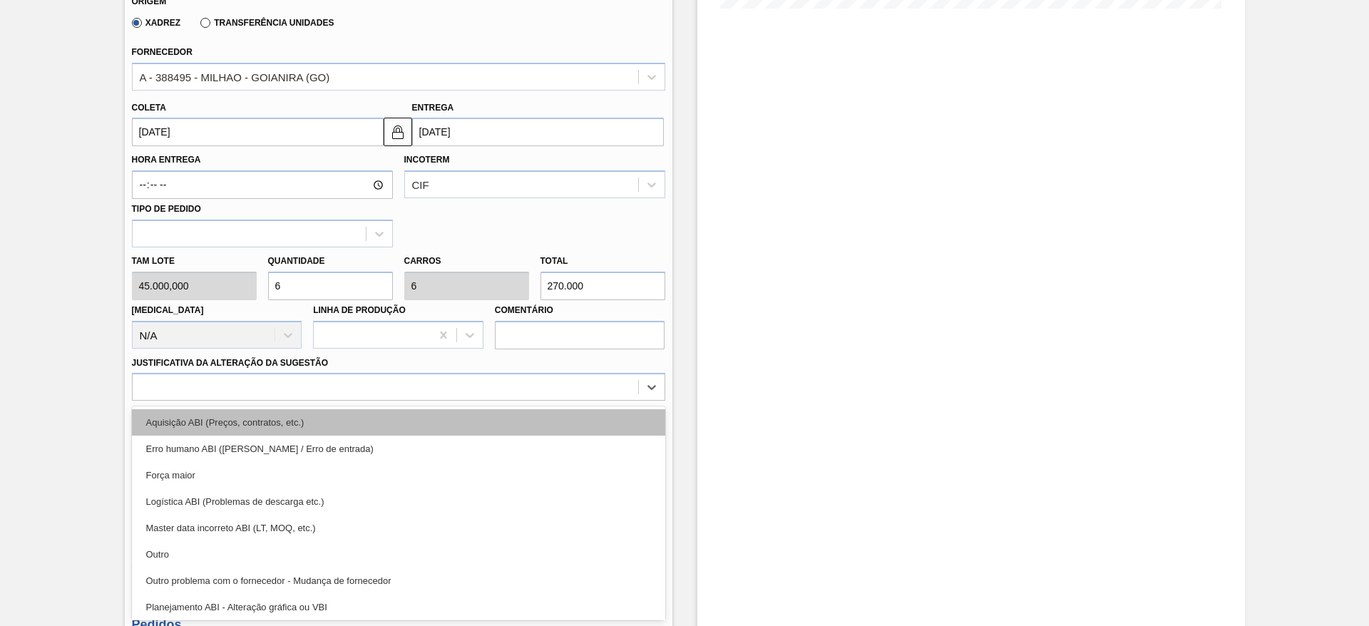
click at [579, 414] on div "Aquisição ABI (Preços, contratos, etc.)" at bounding box center [398, 422] width 533 height 26
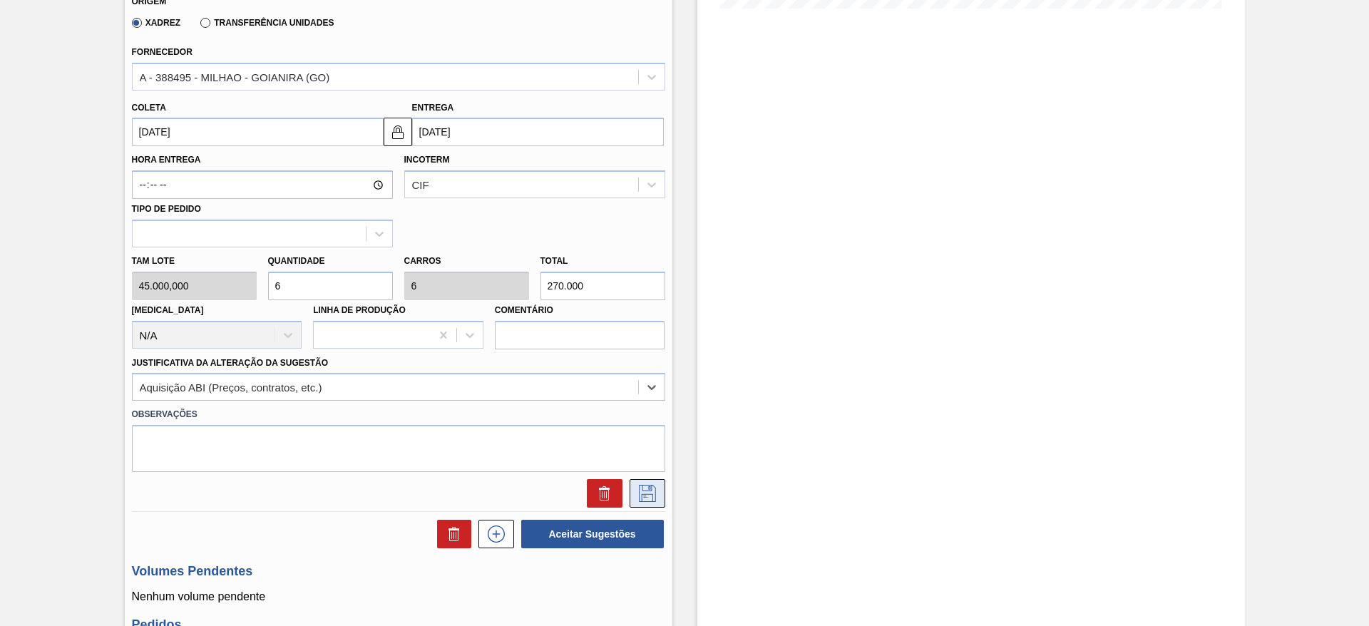
click at [636, 497] on icon at bounding box center [647, 493] width 23 height 17
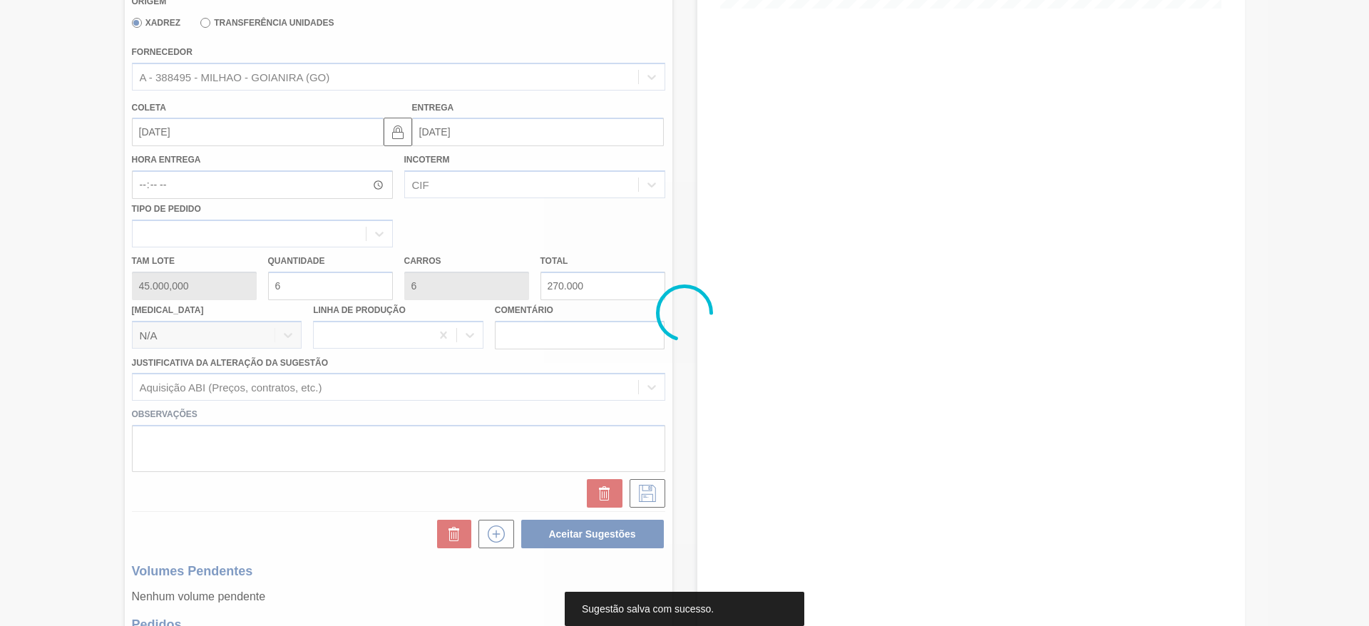
scroll to position [0, 0]
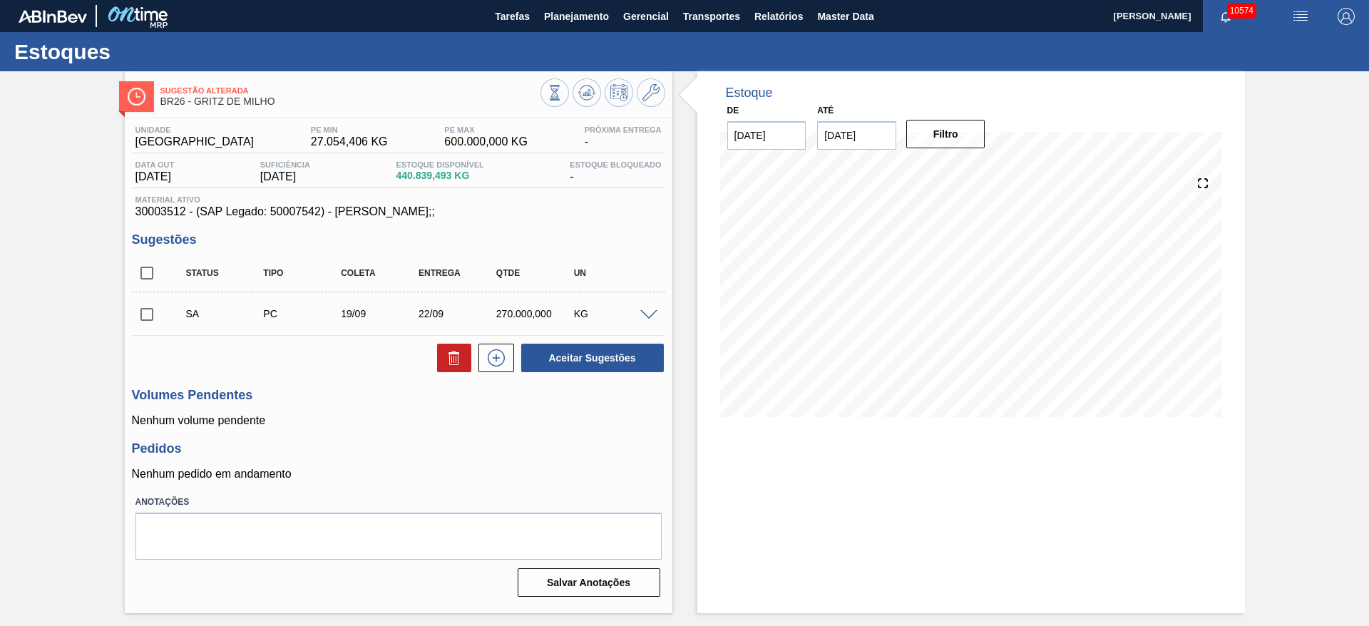
click at [136, 316] on input "checkbox" at bounding box center [147, 315] width 30 height 30
click at [572, 349] on button "Aceitar Sugestões" at bounding box center [592, 358] width 143 height 29
checkbox input "false"
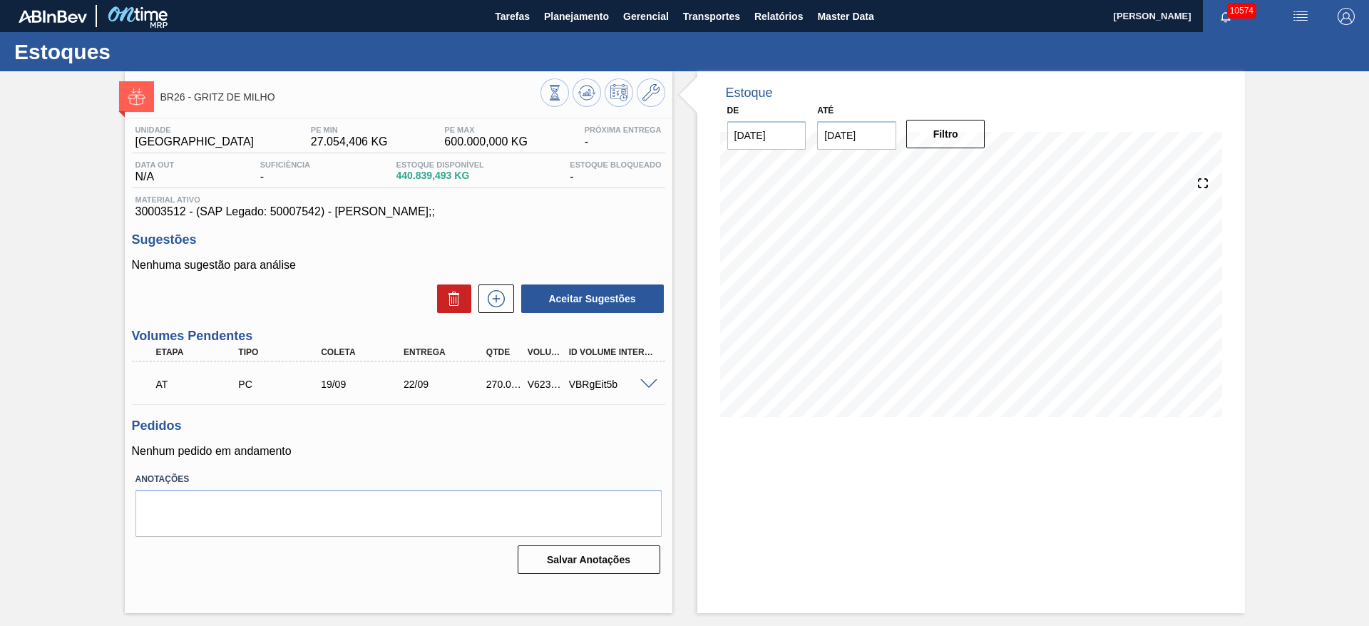
click at [648, 384] on span at bounding box center [648, 384] width 17 height 11
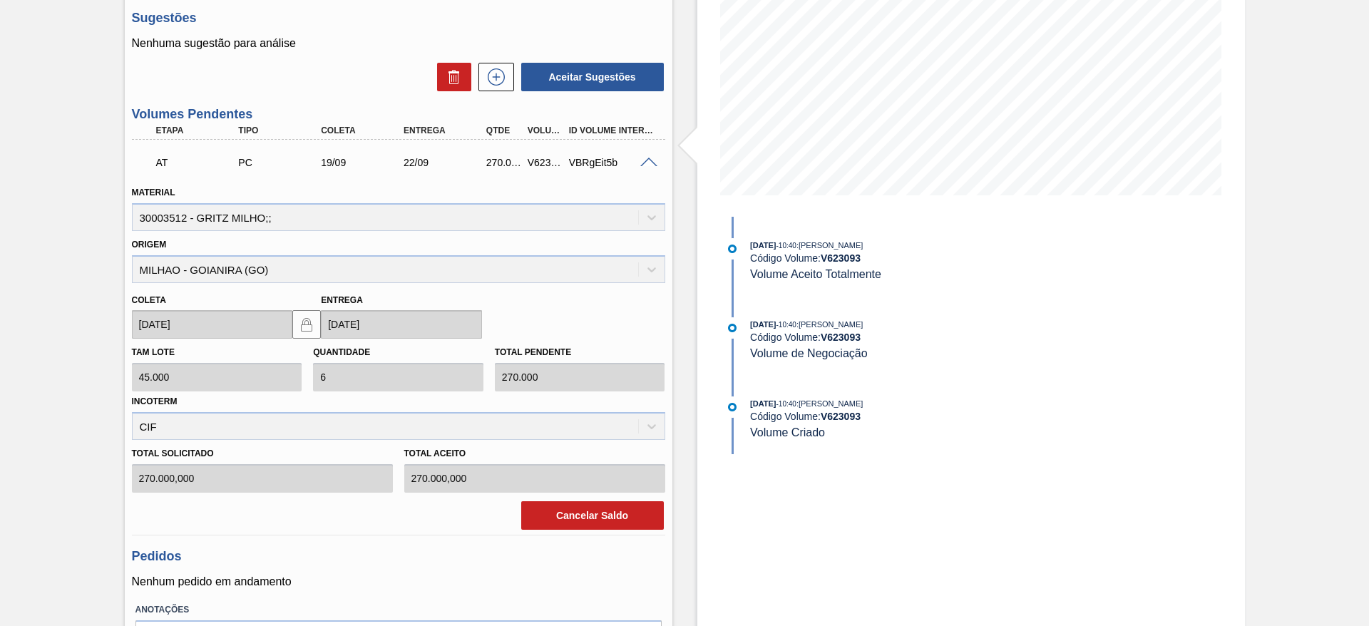
scroll to position [98, 0]
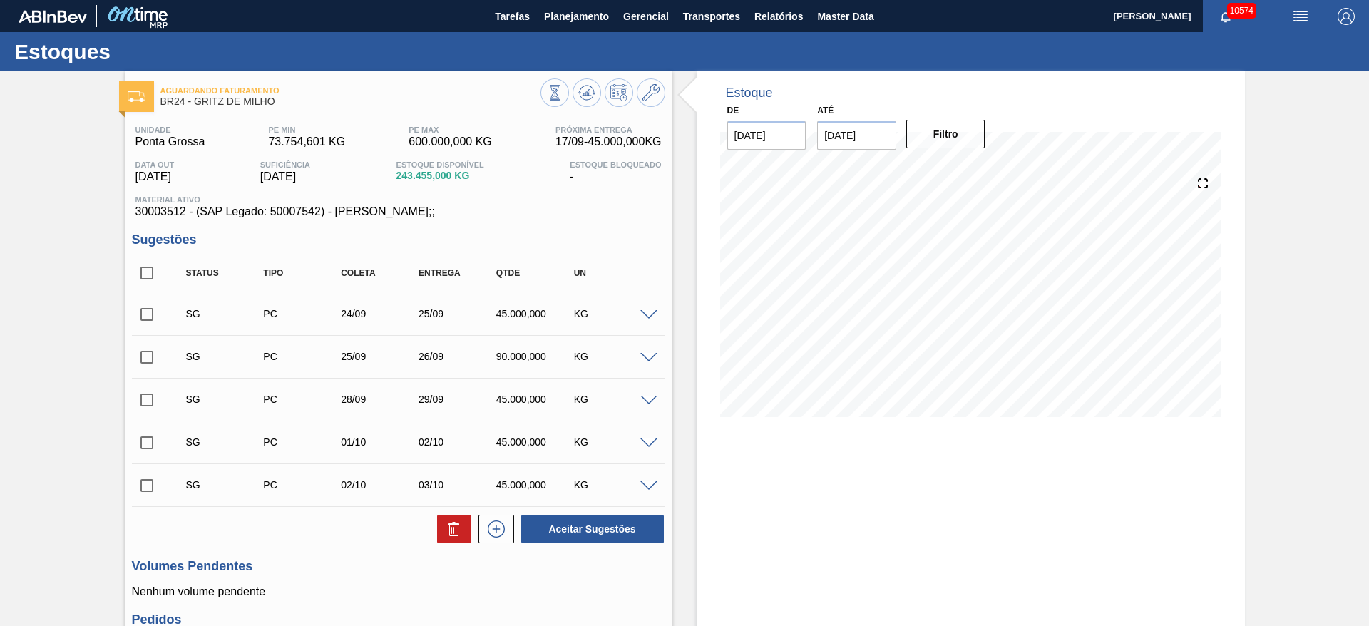
click at [650, 315] on span at bounding box center [648, 315] width 17 height 11
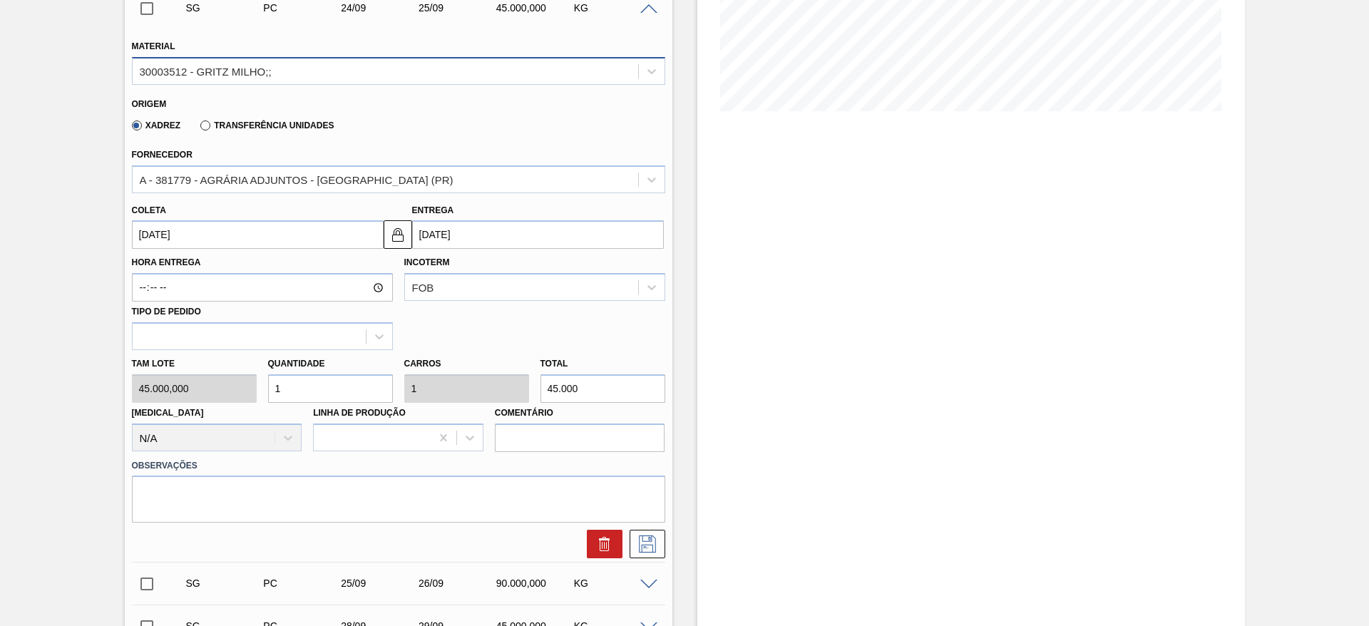
scroll to position [321, 0]
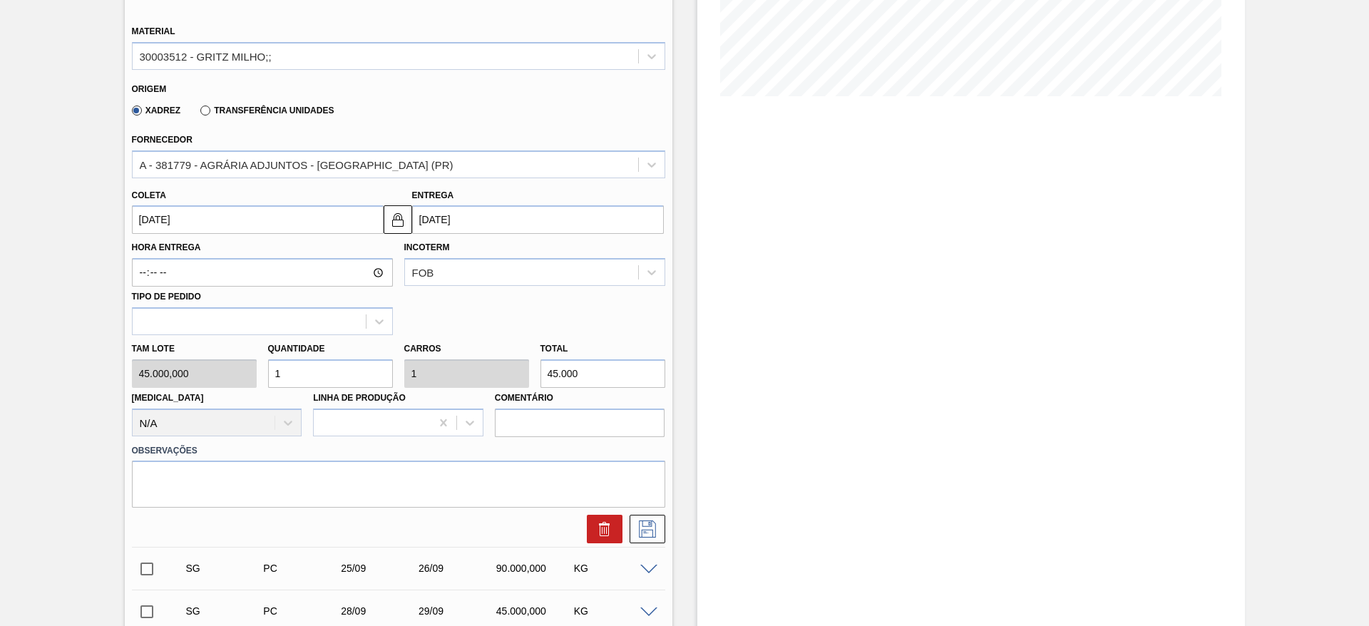
click at [156, 223] on input "[DATE]" at bounding box center [258, 219] width 252 height 29
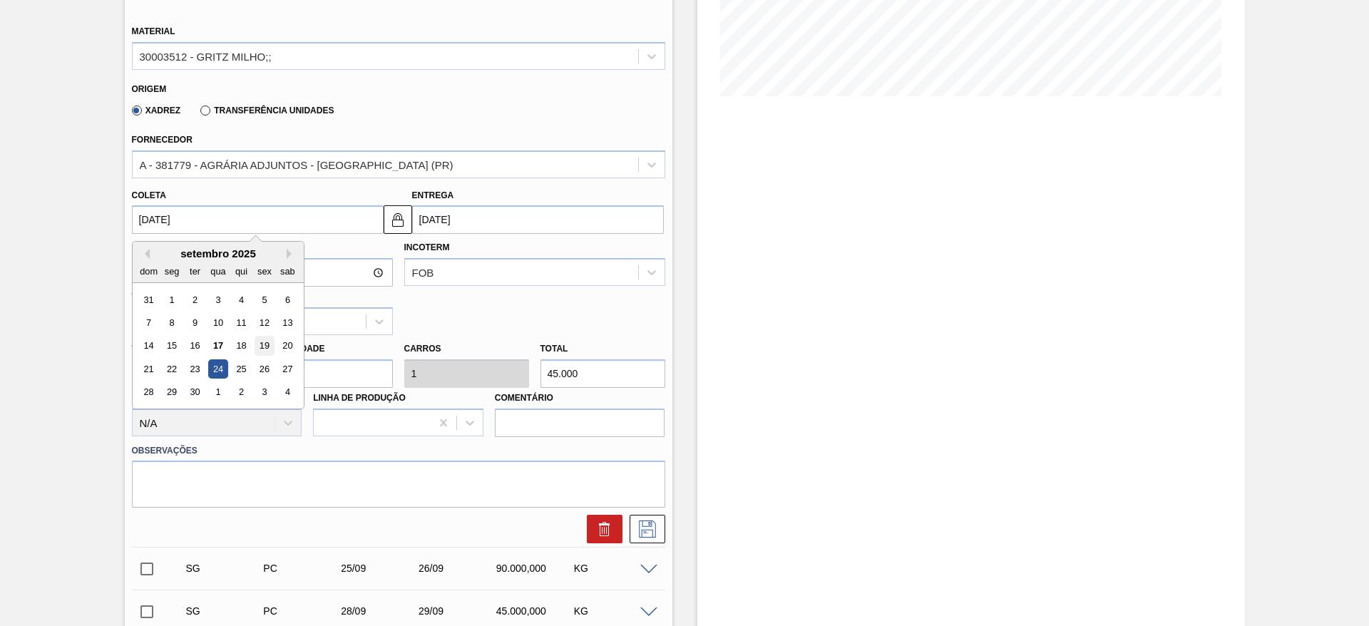
click at [265, 348] on div "19" at bounding box center [264, 346] width 19 height 19
type input "[DATE]"
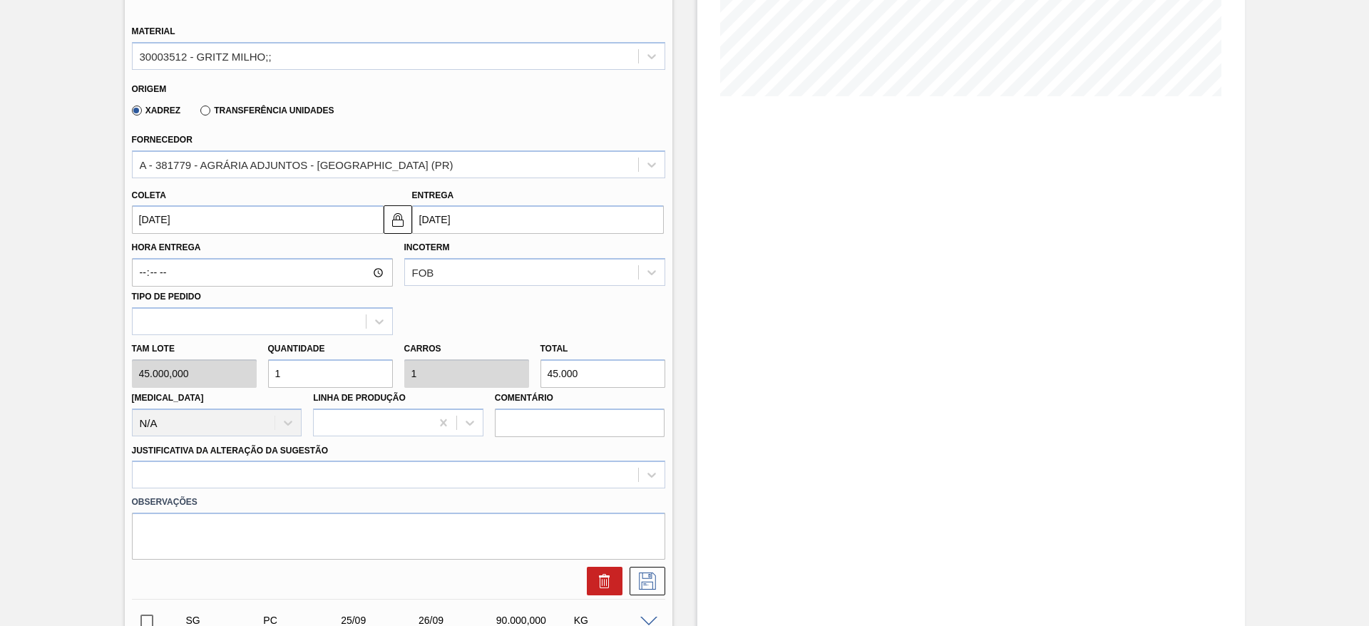
click at [320, 369] on input "1" at bounding box center [330, 373] width 125 height 29
type input "10"
type input "450.000"
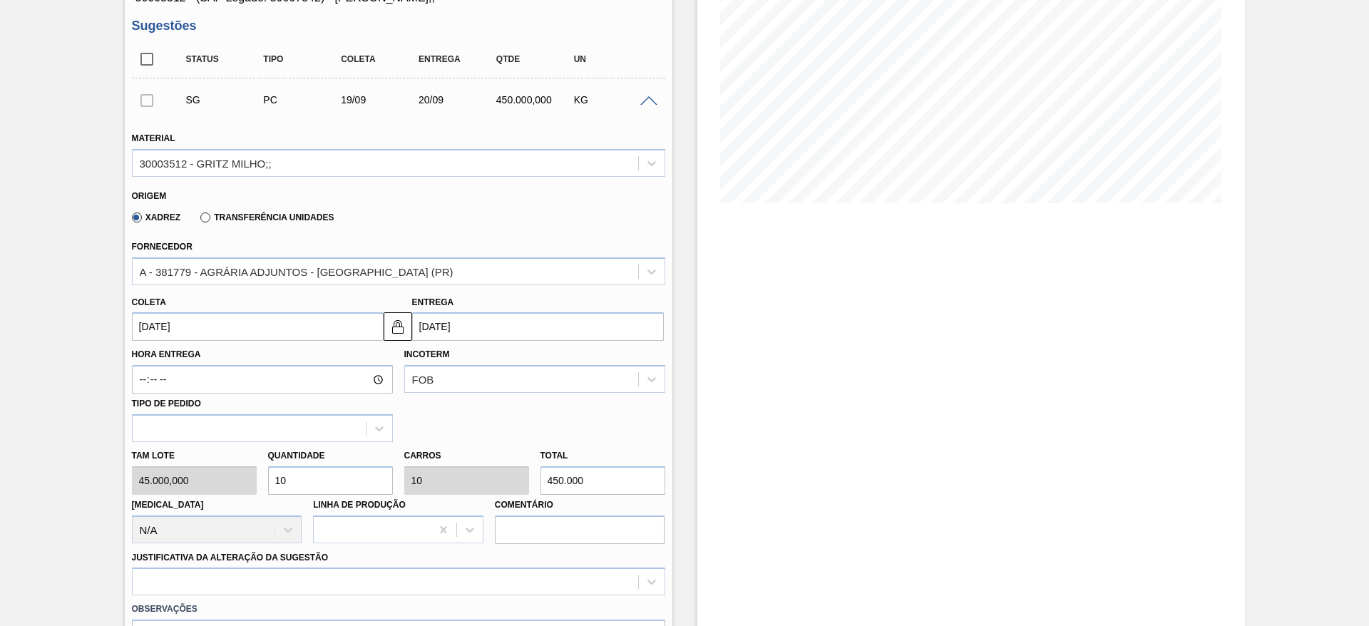
type input "10"
click at [184, 329] on input "[DATE]" at bounding box center [258, 326] width 252 height 29
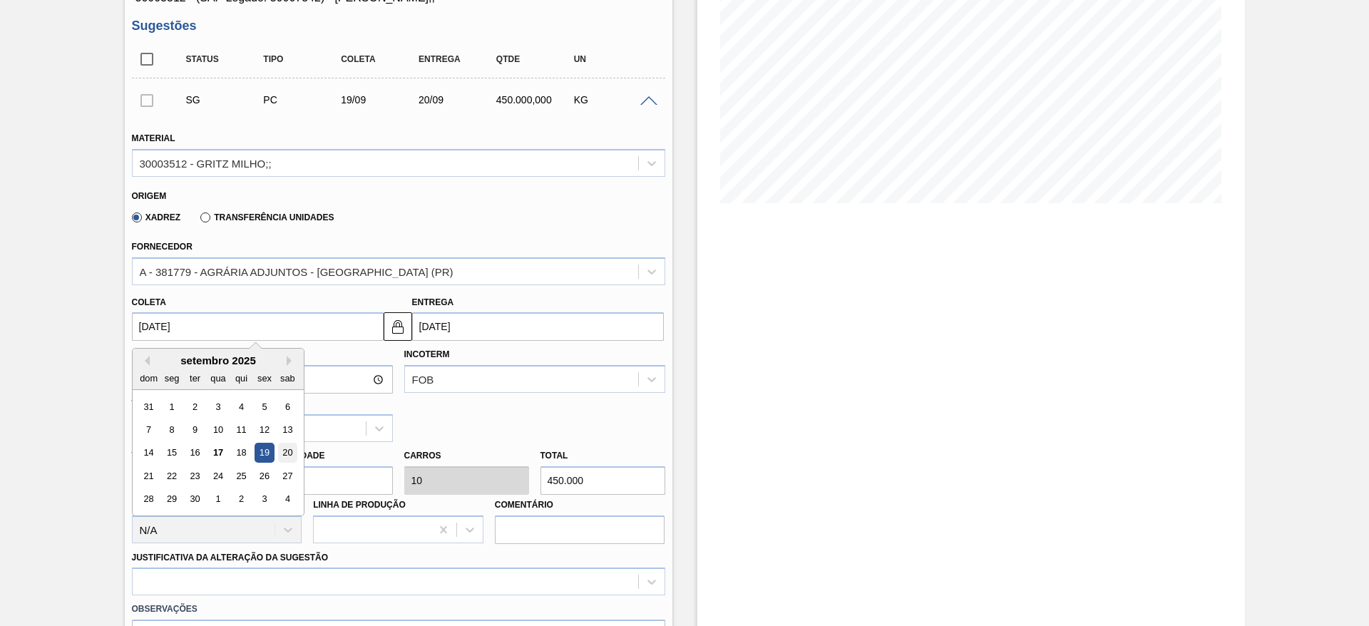
click at [286, 451] on div "20" at bounding box center [286, 453] width 19 height 19
type input "[DATE]"
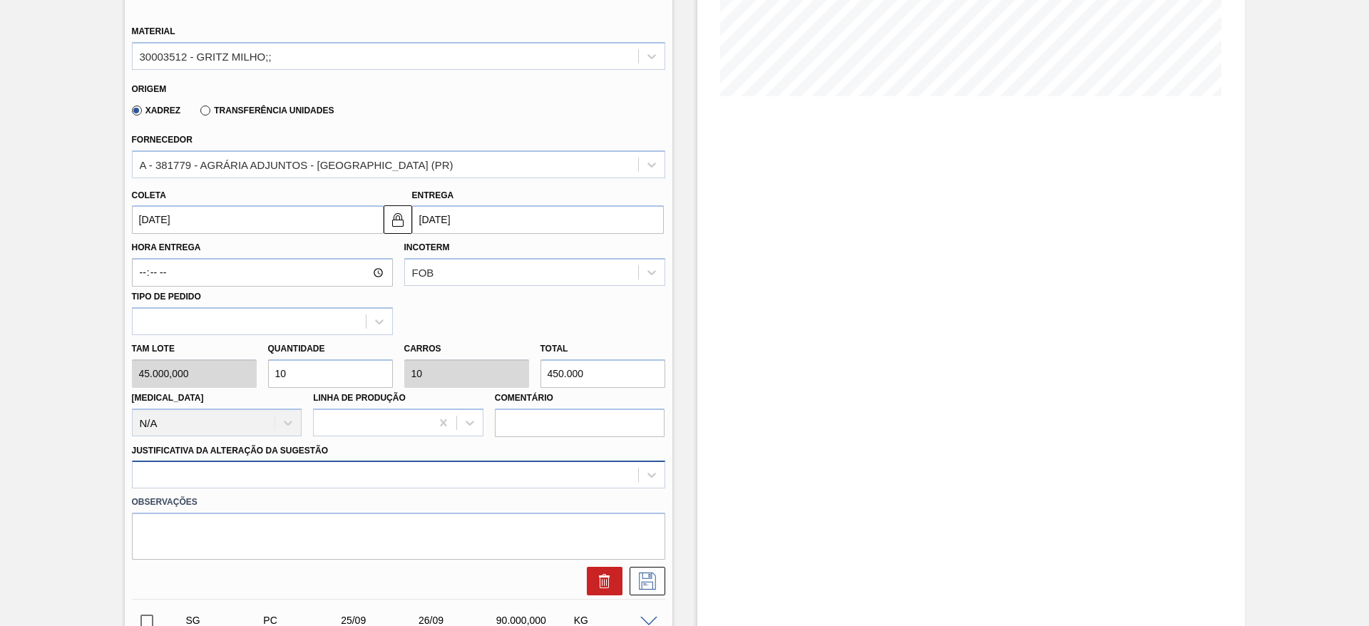
click at [382, 466] on div at bounding box center [398, 475] width 533 height 28
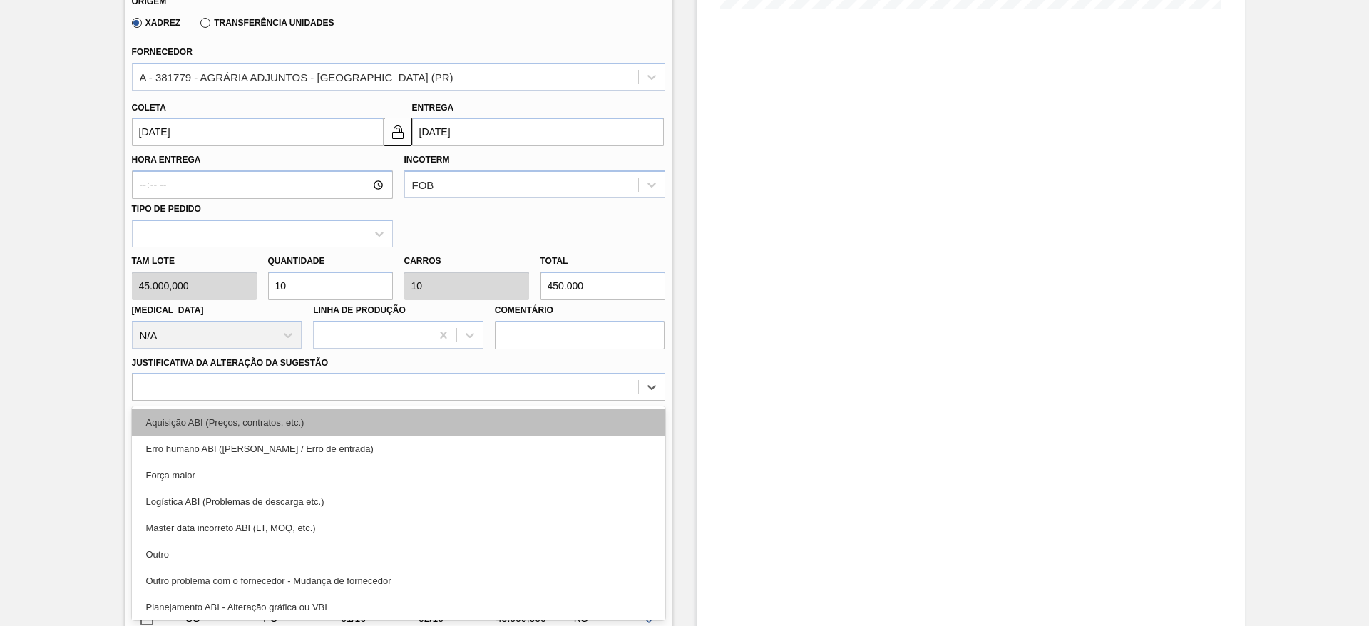
click at [387, 432] on div "Aquisição ABI (Preços, contratos, etc.)" at bounding box center [398, 422] width 533 height 26
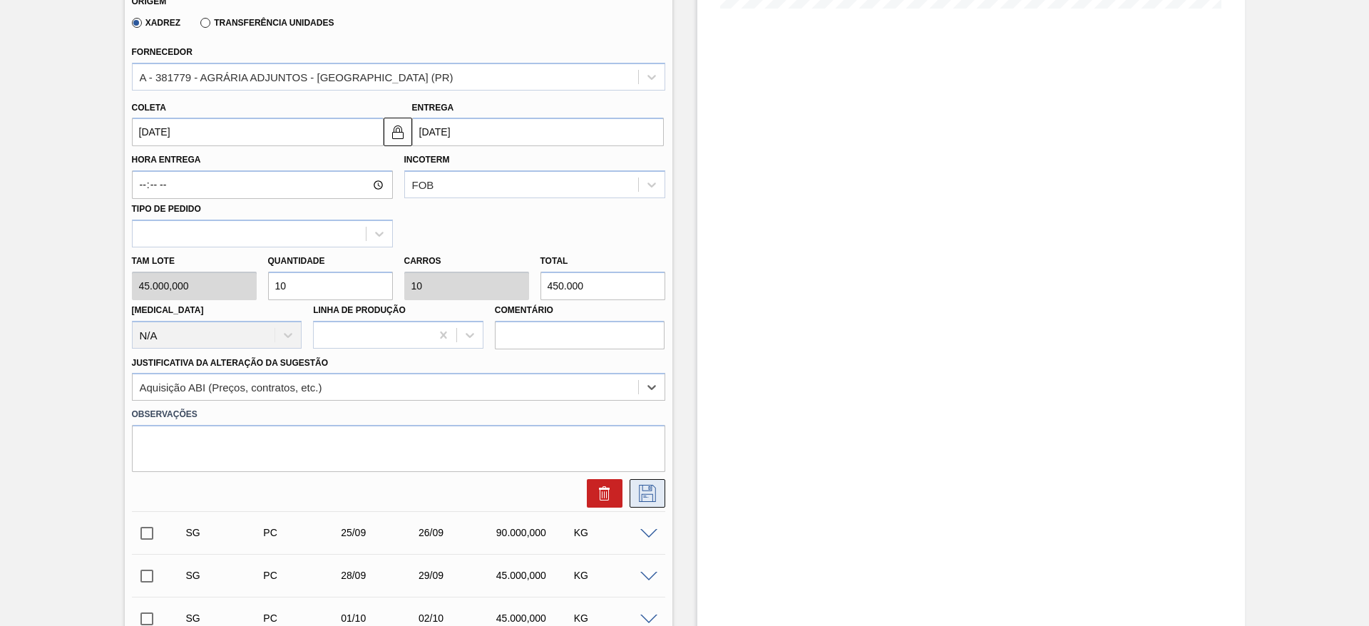
click at [646, 489] on icon at bounding box center [647, 493] width 23 height 17
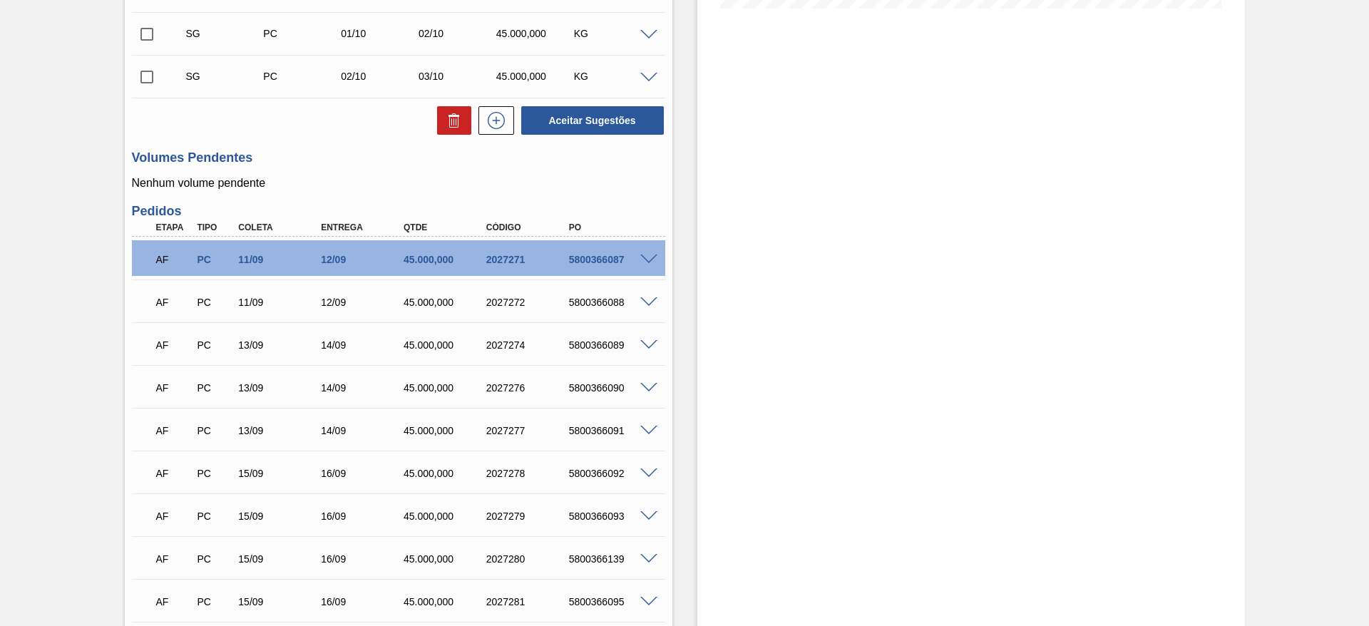
scroll to position [0, 0]
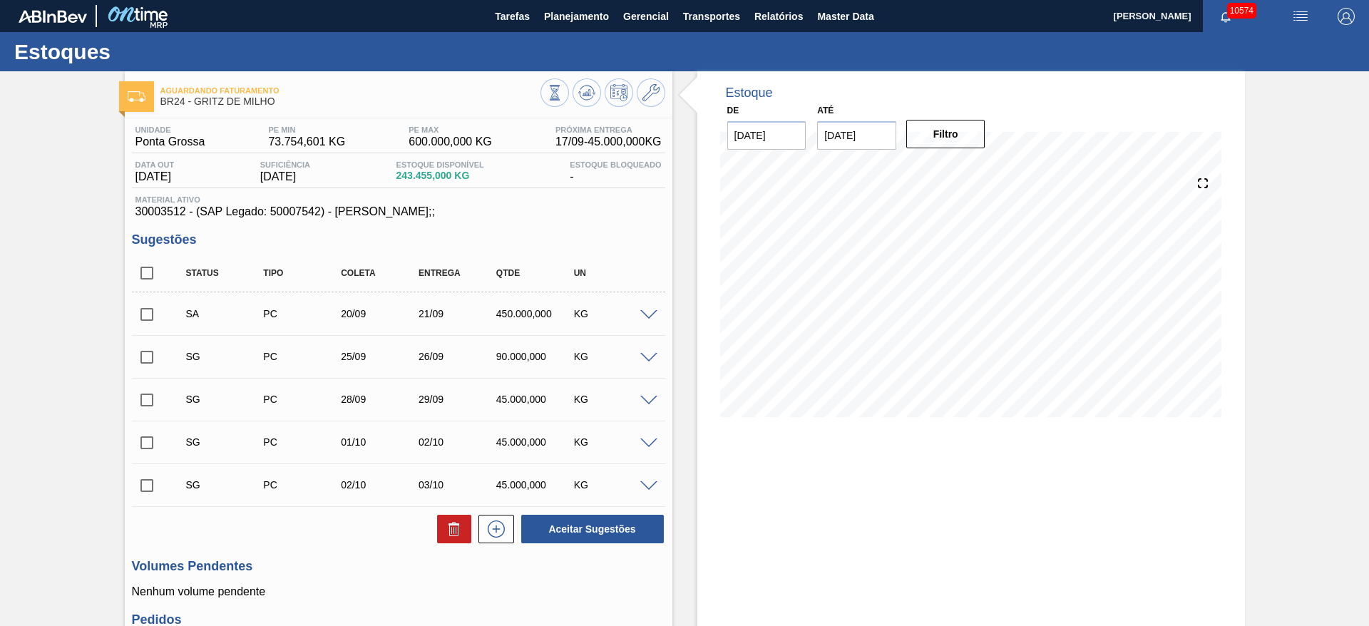
click at [163, 315] on span at bounding box center [172, 314] width 21 height 29
click at [148, 303] on input "checkbox" at bounding box center [147, 315] width 30 height 30
click at [595, 526] on button "Aceitar Sugestões" at bounding box center [592, 529] width 143 height 29
checkbox input "false"
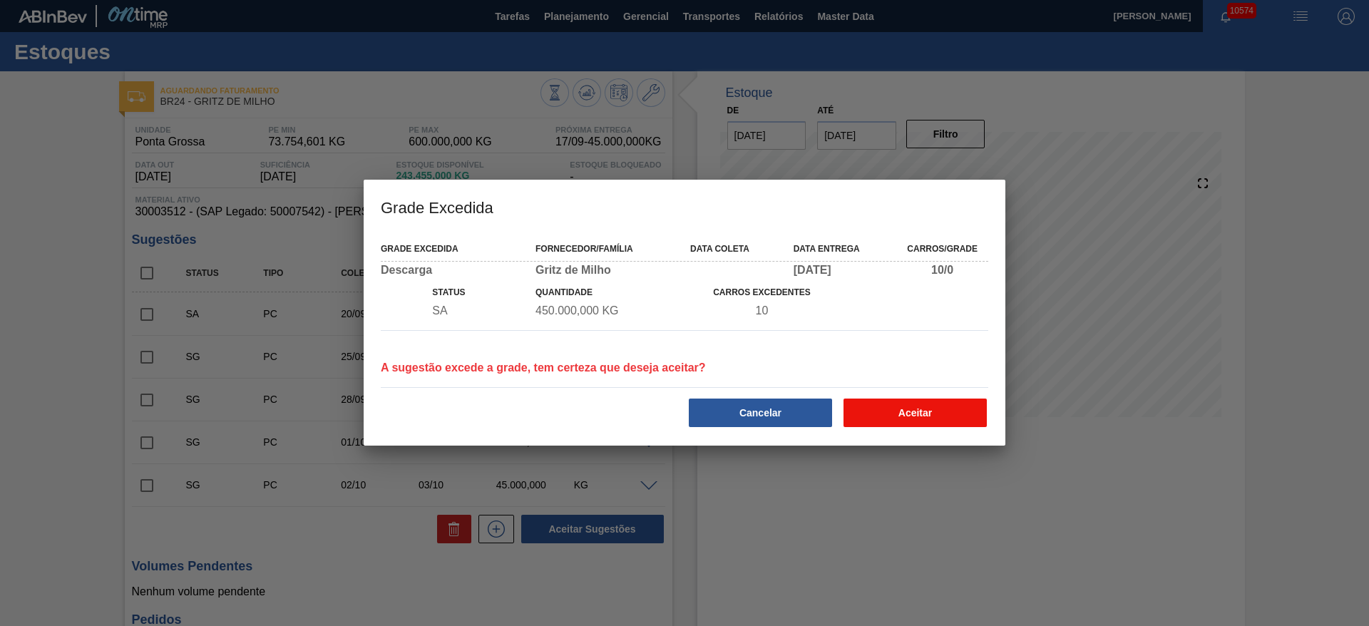
click at [889, 407] on button "Aceitar" at bounding box center [915, 413] width 143 height 29
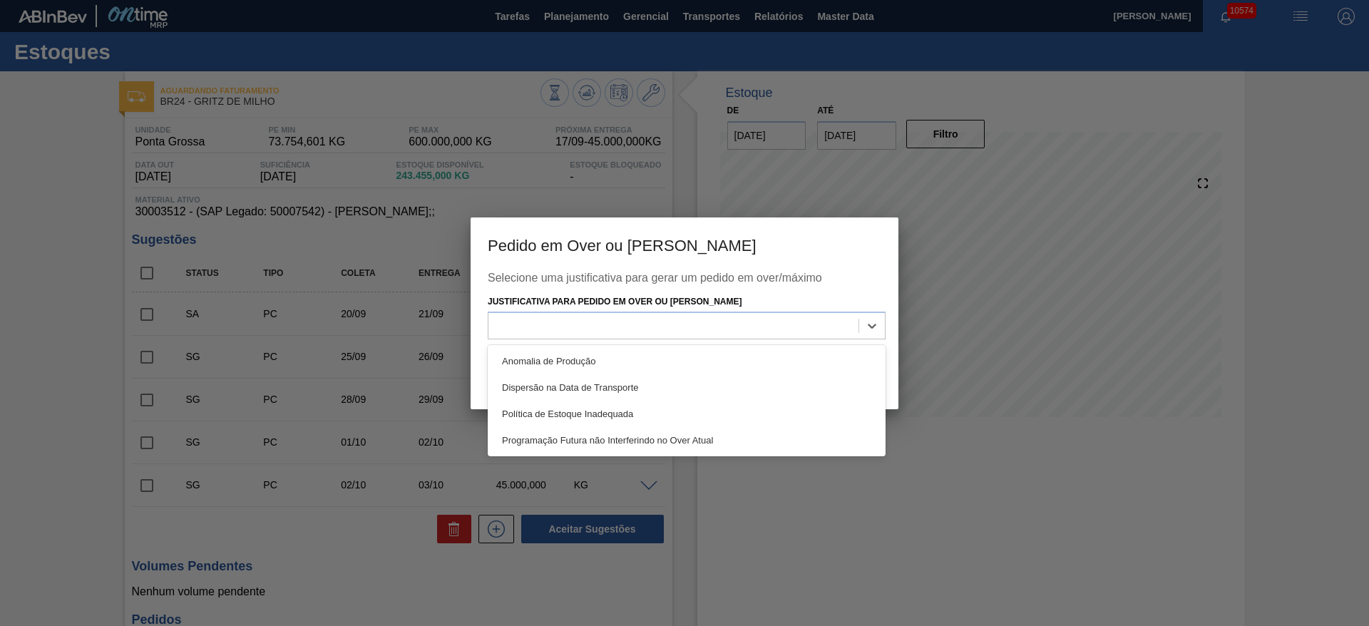
drag, startPoint x: 756, startPoint y: 315, endPoint x: 758, endPoint y: 345, distance: 30.0
click at [755, 326] on div at bounding box center [674, 326] width 370 height 21
drag, startPoint x: 758, startPoint y: 349, endPoint x: 767, endPoint y: 354, distance: 10.3
click at [760, 350] on div "Anomalia de Produção" at bounding box center [687, 361] width 398 height 26
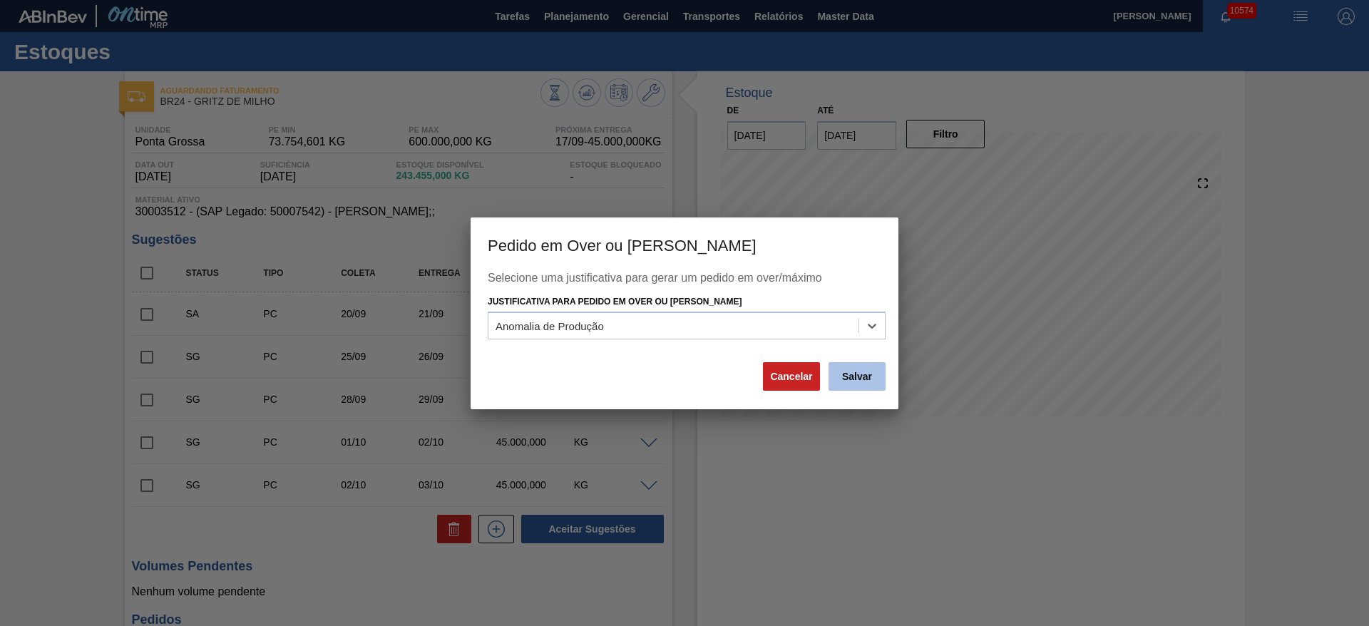
click at [864, 375] on button "Salvar" at bounding box center [857, 376] width 57 height 29
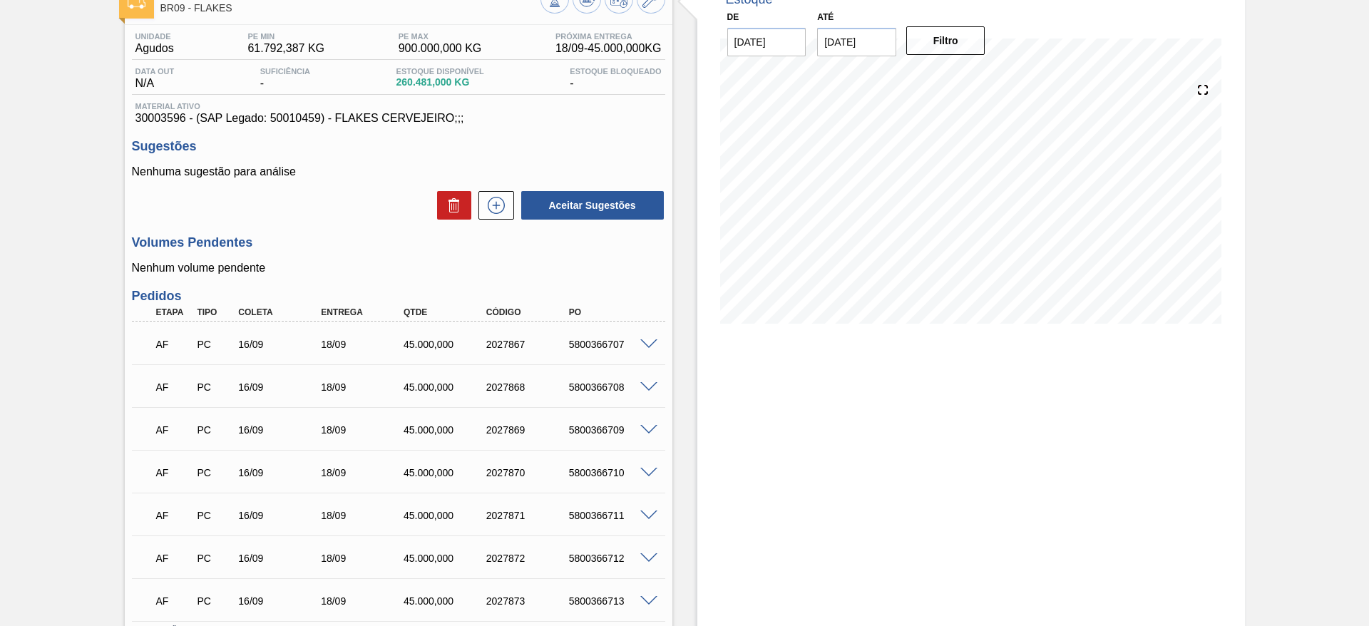
scroll to position [205, 0]
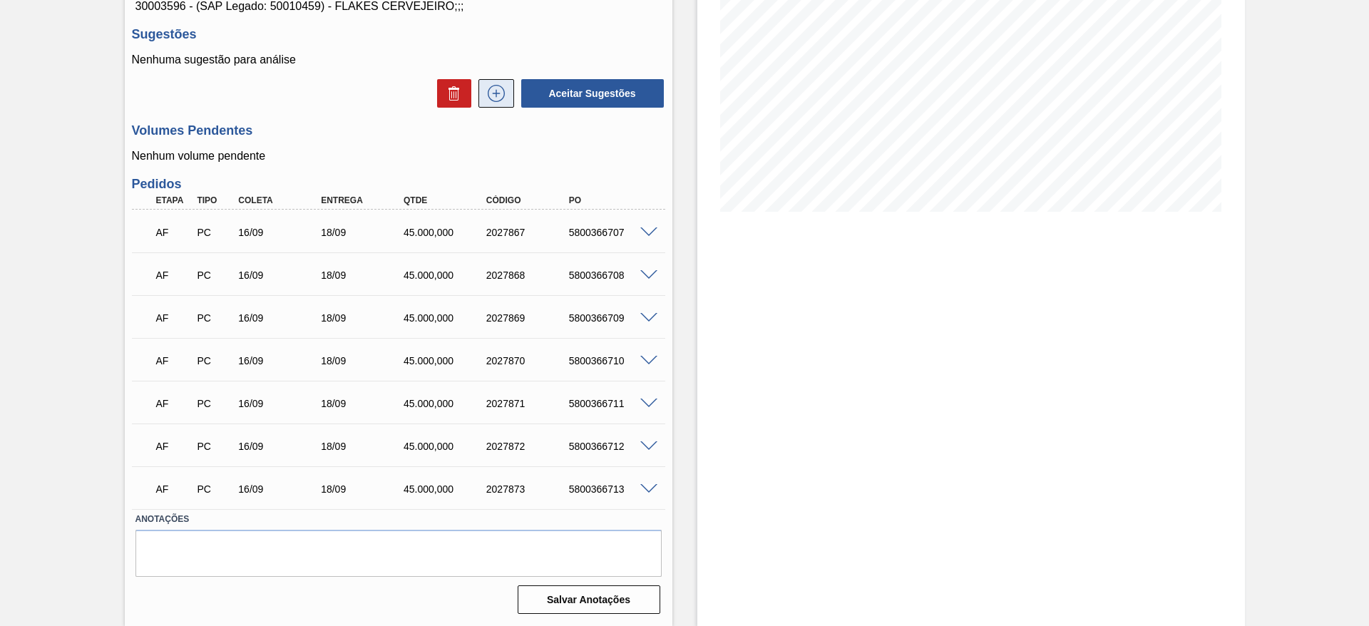
click at [494, 91] on icon at bounding box center [496, 93] width 23 height 17
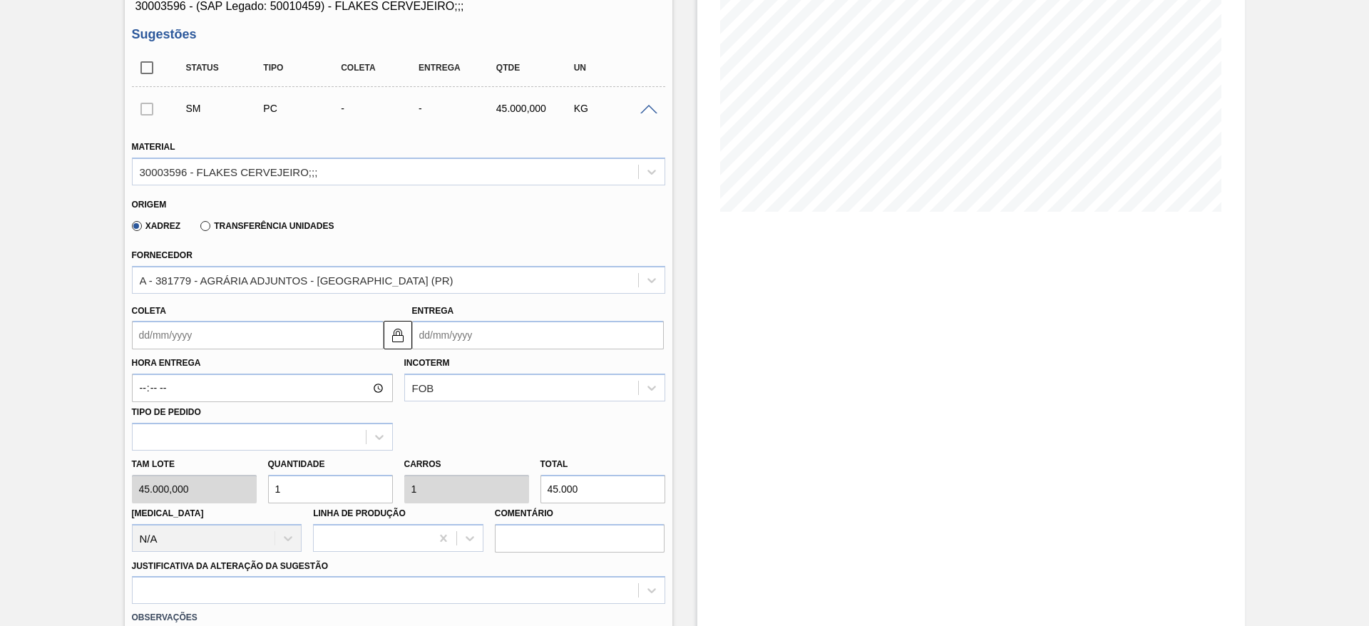
click at [185, 332] on input "Coleta" at bounding box center [258, 335] width 252 height 29
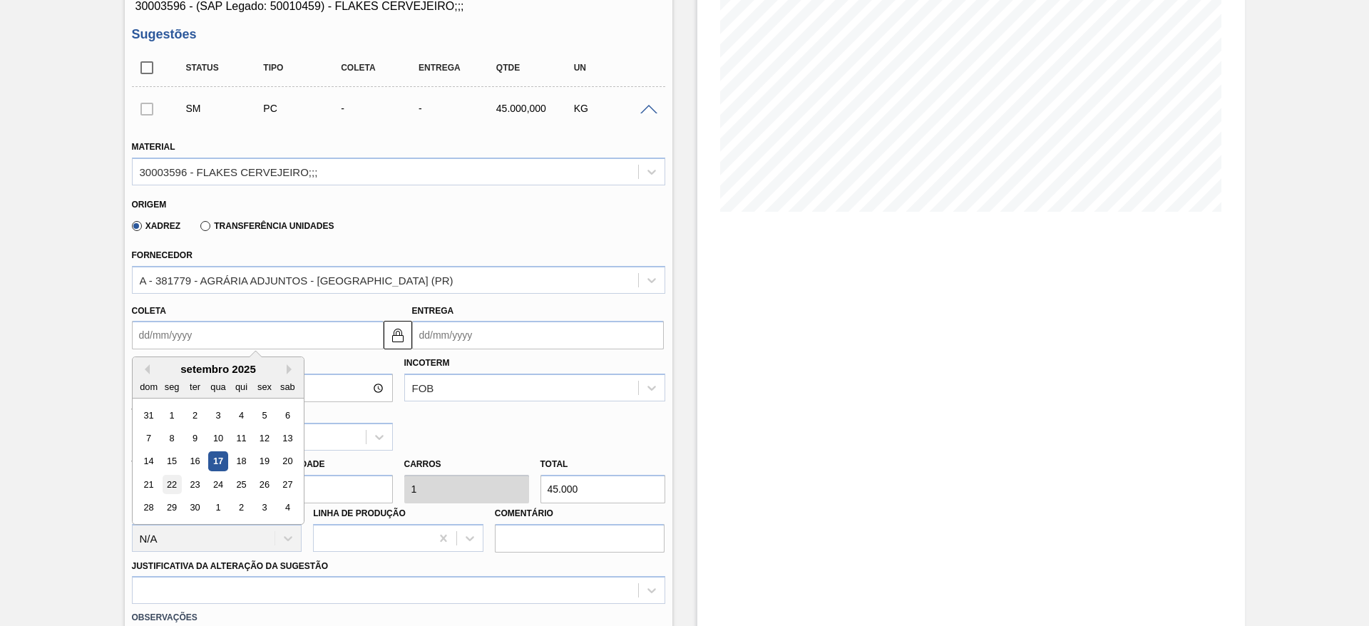
click at [179, 479] on div "22" at bounding box center [171, 484] width 19 height 19
type input "[DATE]"
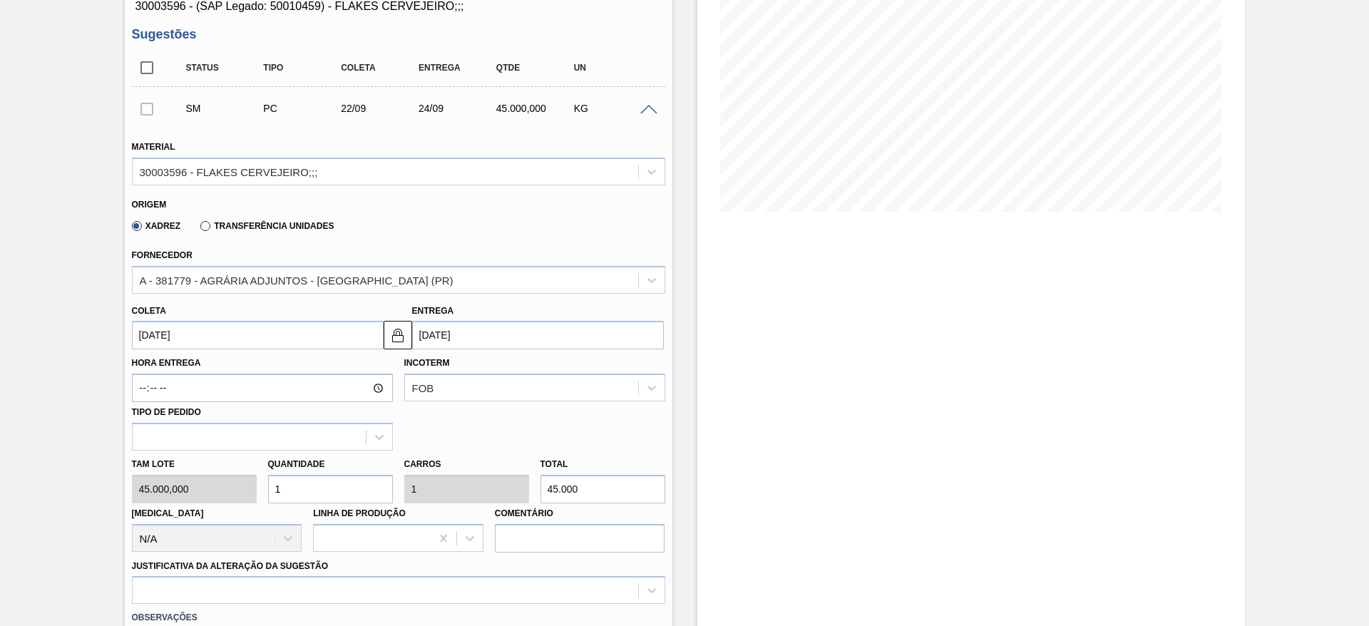
click at [269, 494] on input "1" at bounding box center [330, 489] width 125 height 29
type input "9"
type input "405.000"
type input "9"
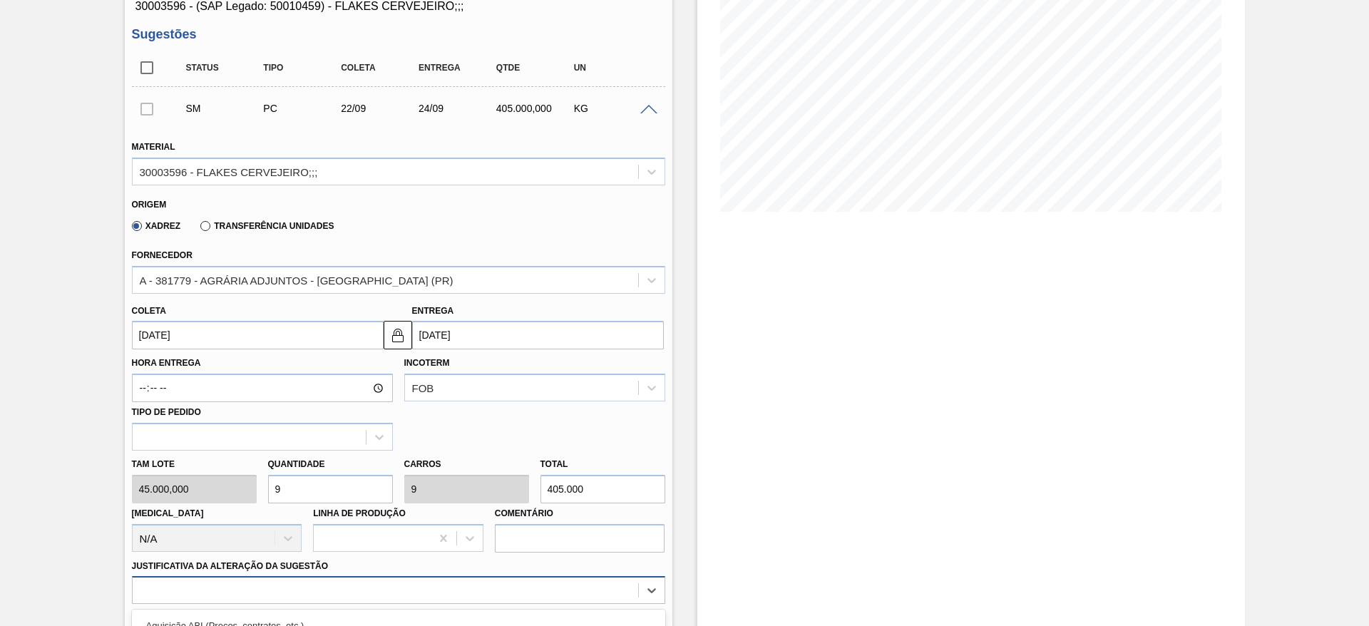
click at [532, 594] on div "option Planejamento ABI - Alteração gráfica ou VBI focused, 8 of 18. 18 results…" at bounding box center [398, 590] width 533 height 28
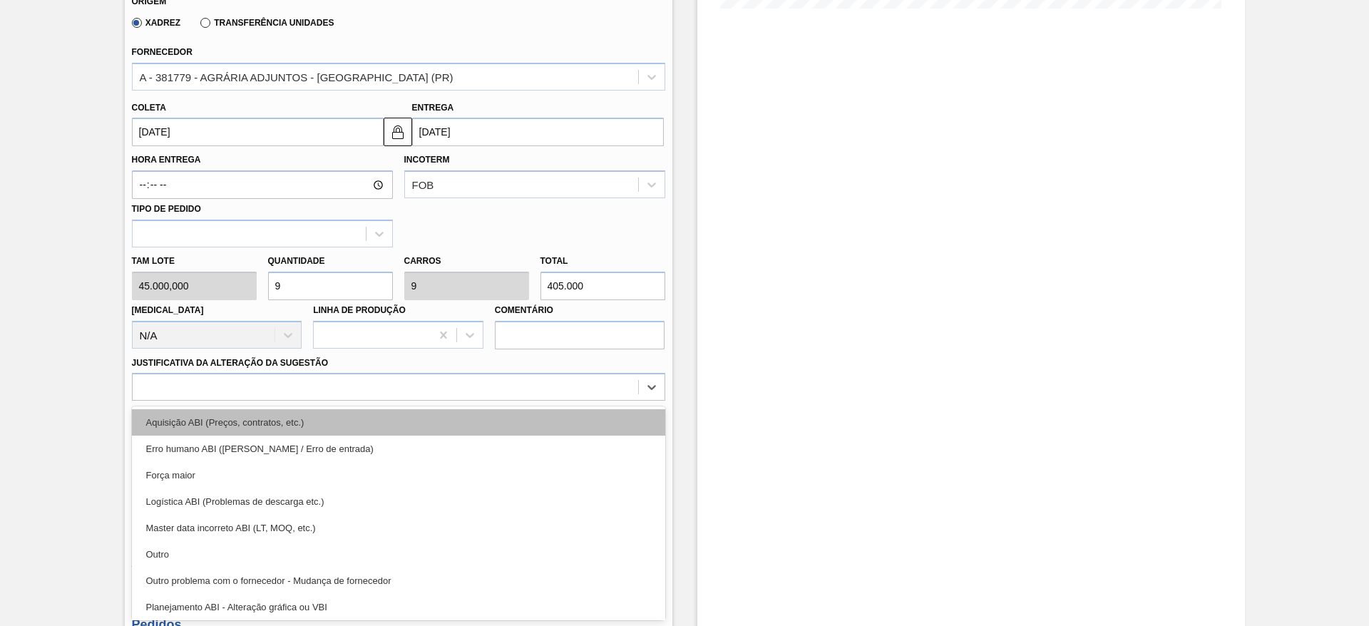
click at [550, 427] on div "Aquisição ABI (Preços, contratos, etc.)" at bounding box center [398, 422] width 533 height 26
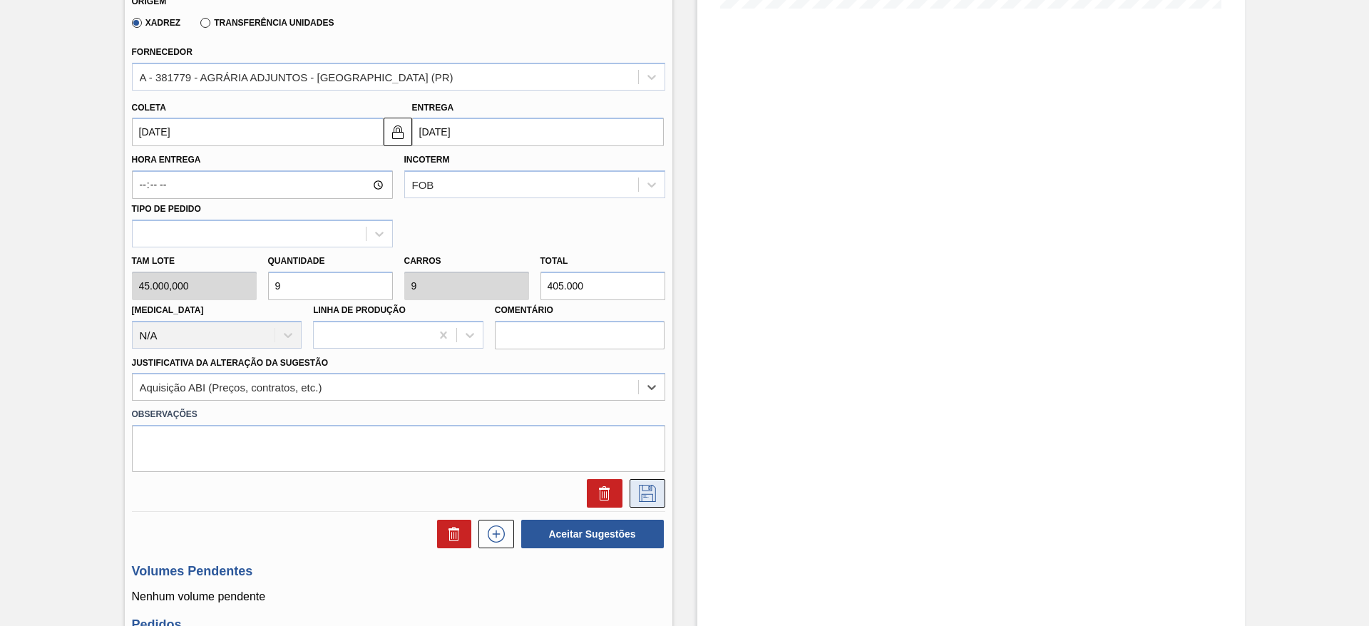
click at [654, 495] on icon at bounding box center [647, 493] width 17 height 17
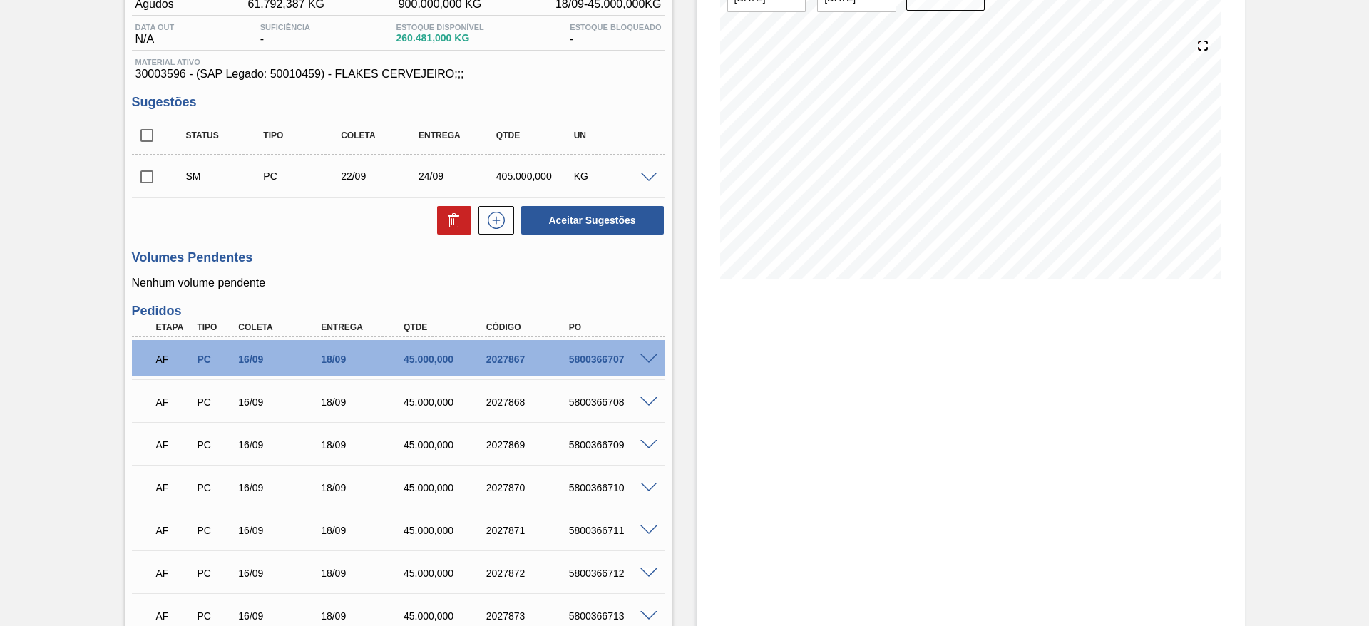
scroll to position [0, 0]
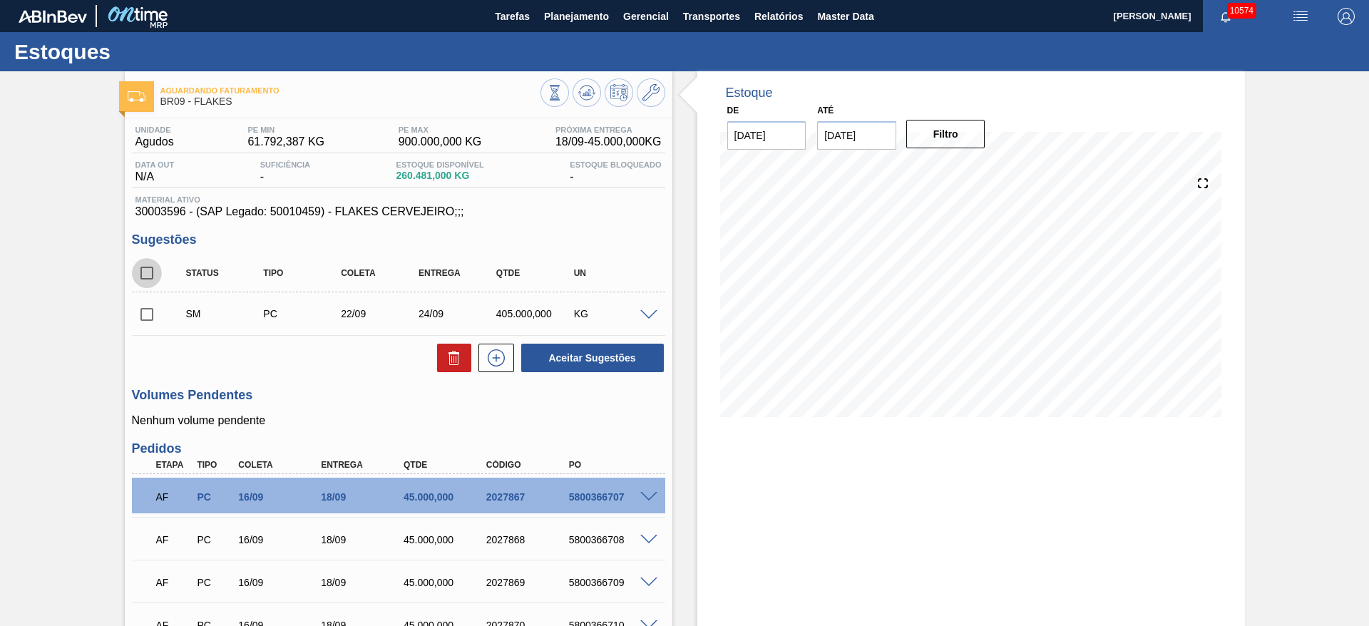
click at [148, 264] on input "checkbox" at bounding box center [147, 273] width 30 height 30
checkbox input "true"
click at [616, 342] on div "Status Tipo Coleta Entrega Qtde UN SM PC 22/09 24/09 405.000,000 KG Material 30…" at bounding box center [398, 314] width 533 height 119
click at [600, 360] on button "Aceitar Sugestões" at bounding box center [592, 358] width 143 height 29
checkbox input "false"
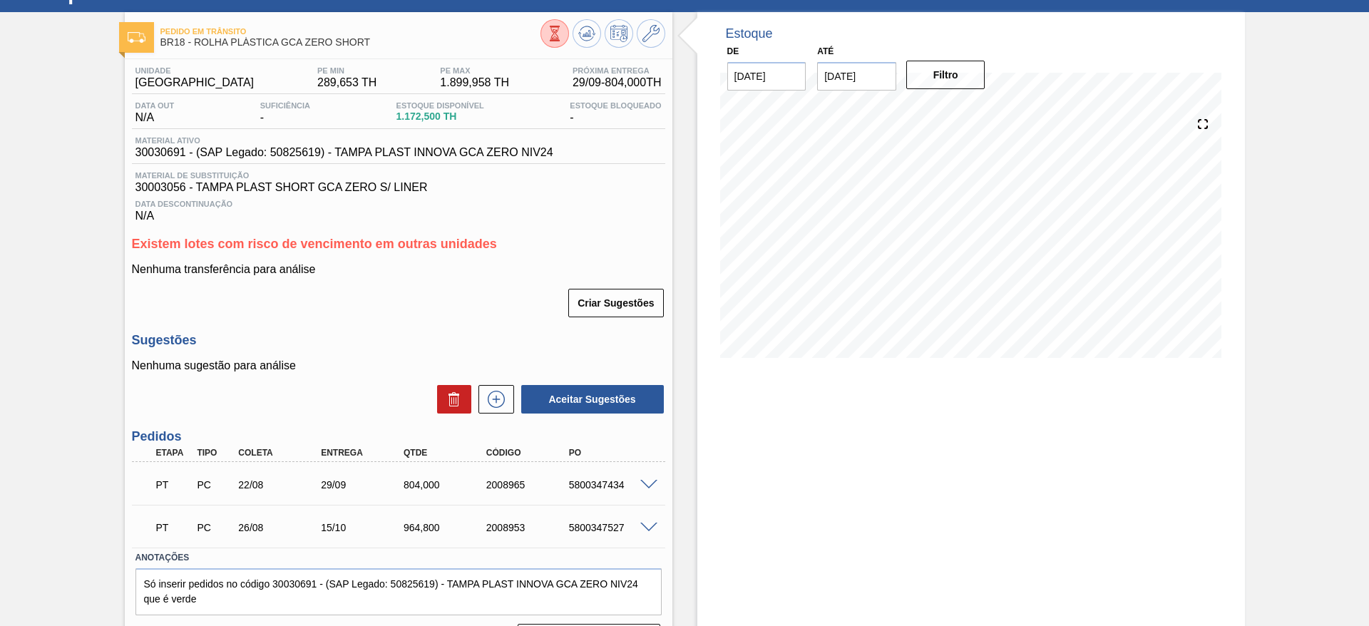
scroll to position [98, 0]
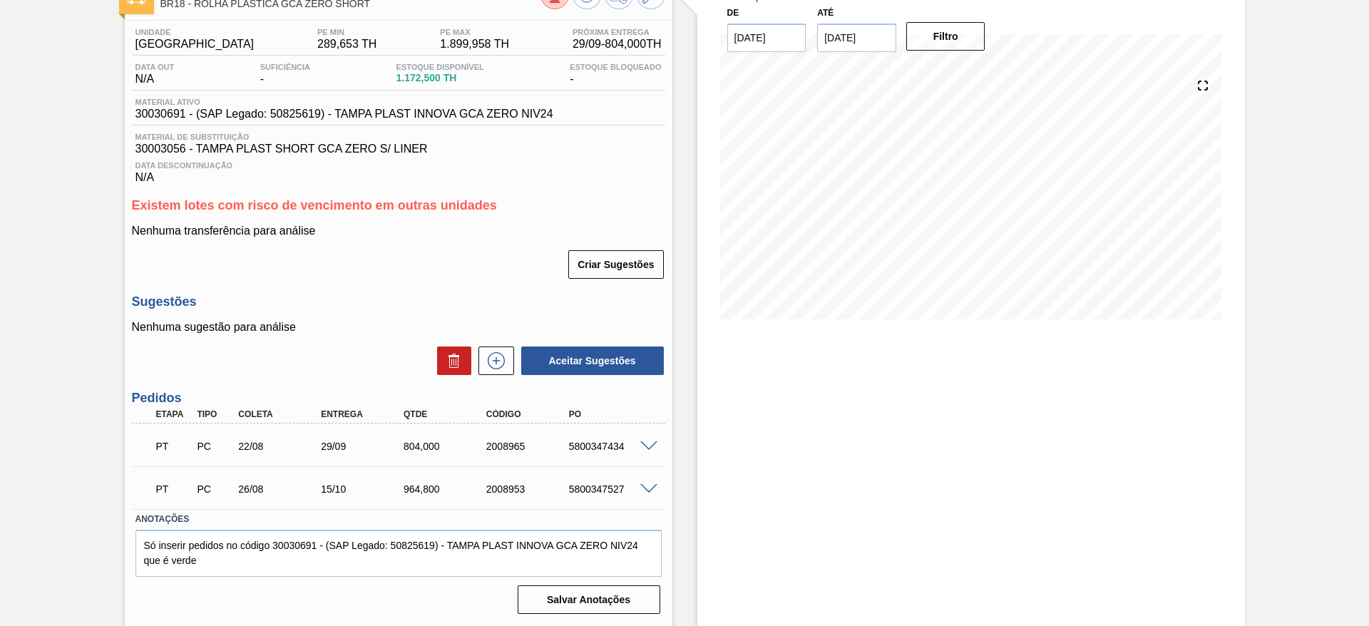
click at [648, 484] on span at bounding box center [648, 489] width 17 height 11
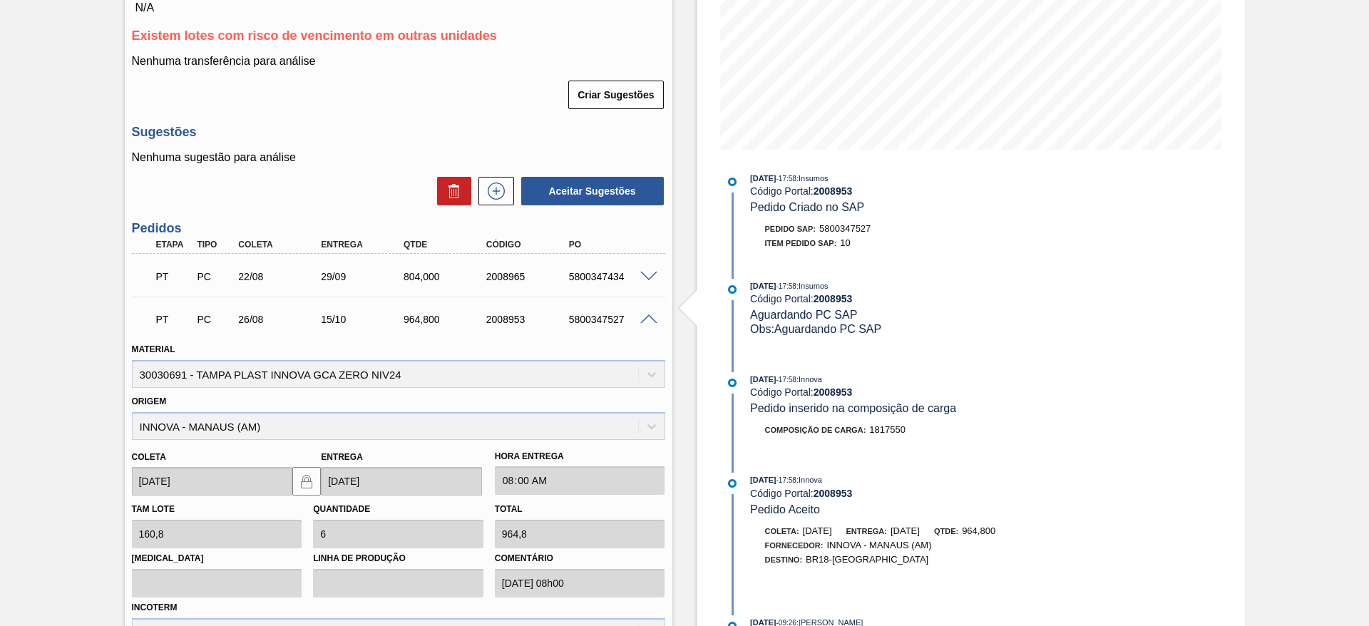
scroll to position [16, 0]
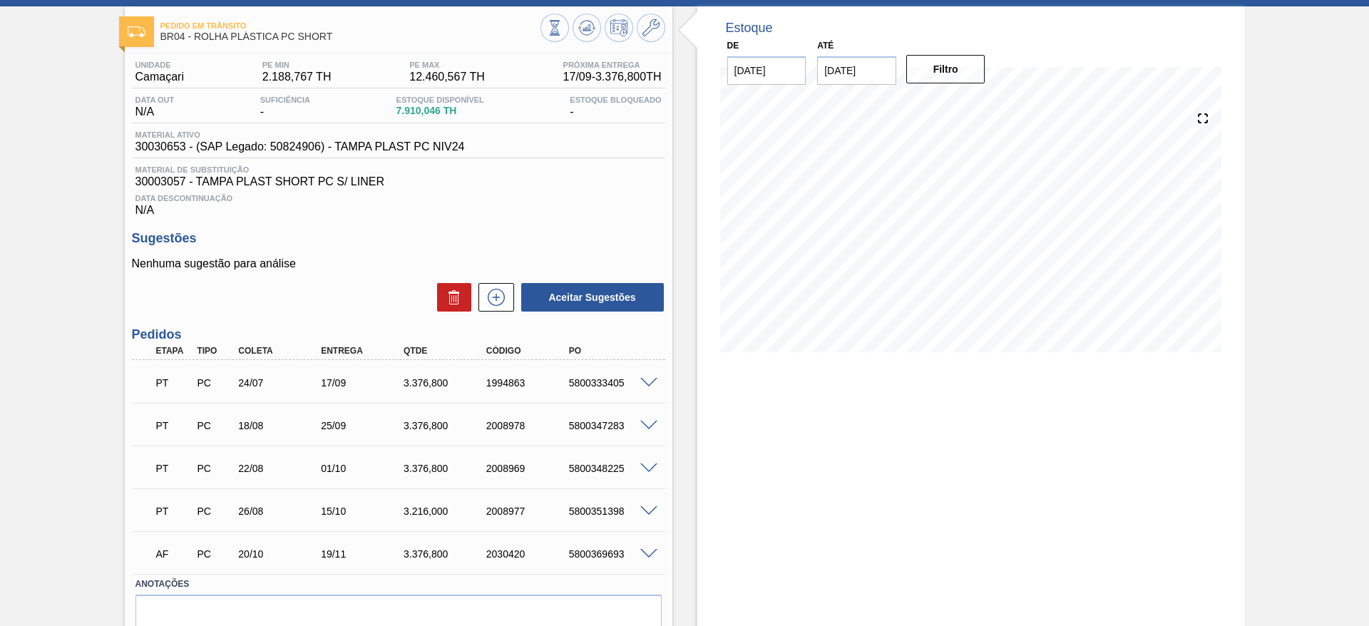
scroll to position [130, 0]
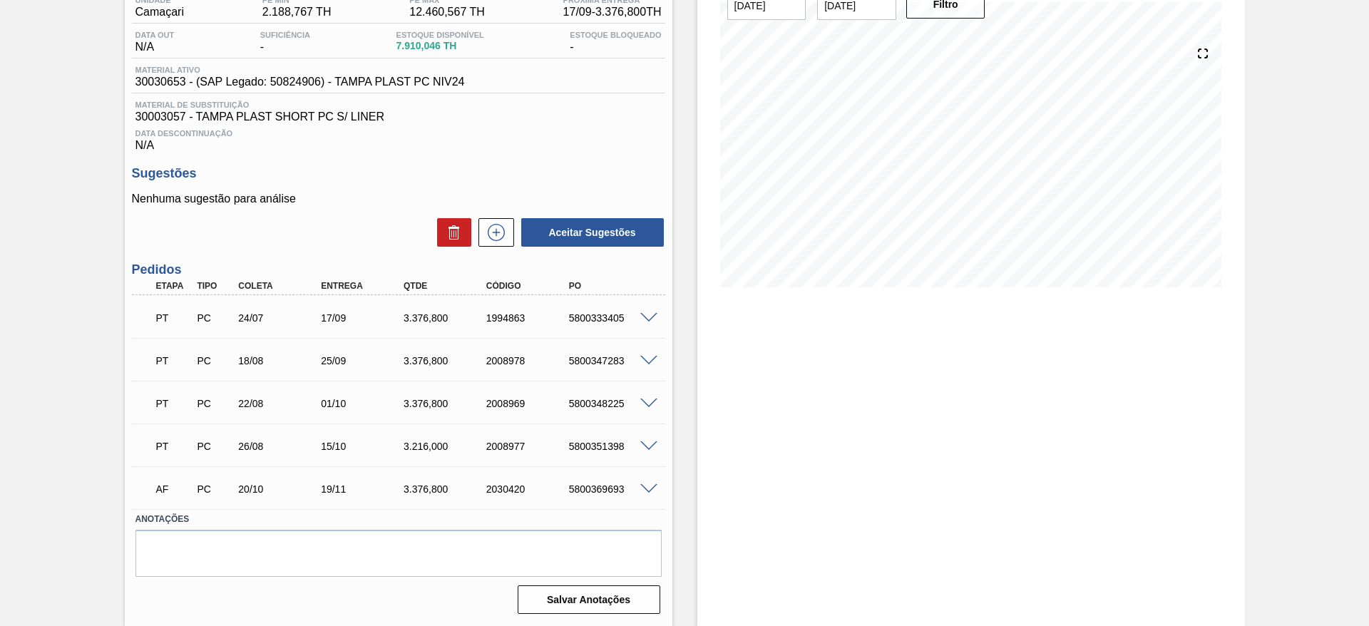
click at [644, 489] on span at bounding box center [648, 489] width 17 height 11
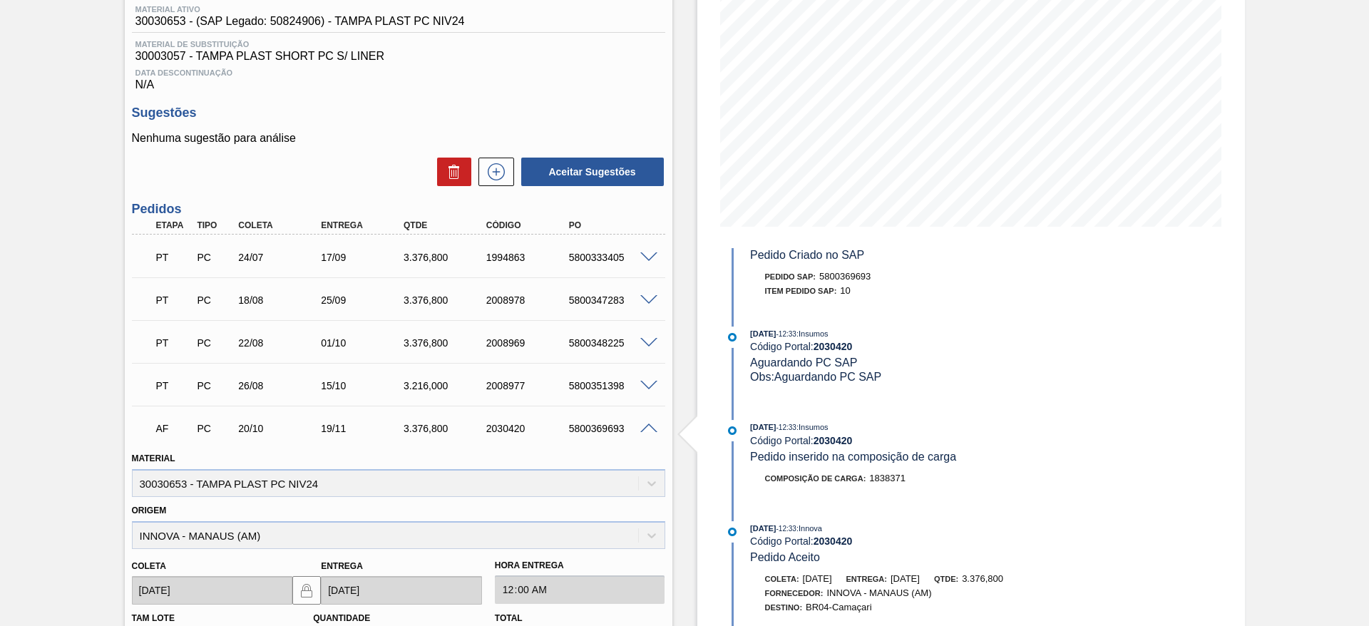
scroll to position [0, 0]
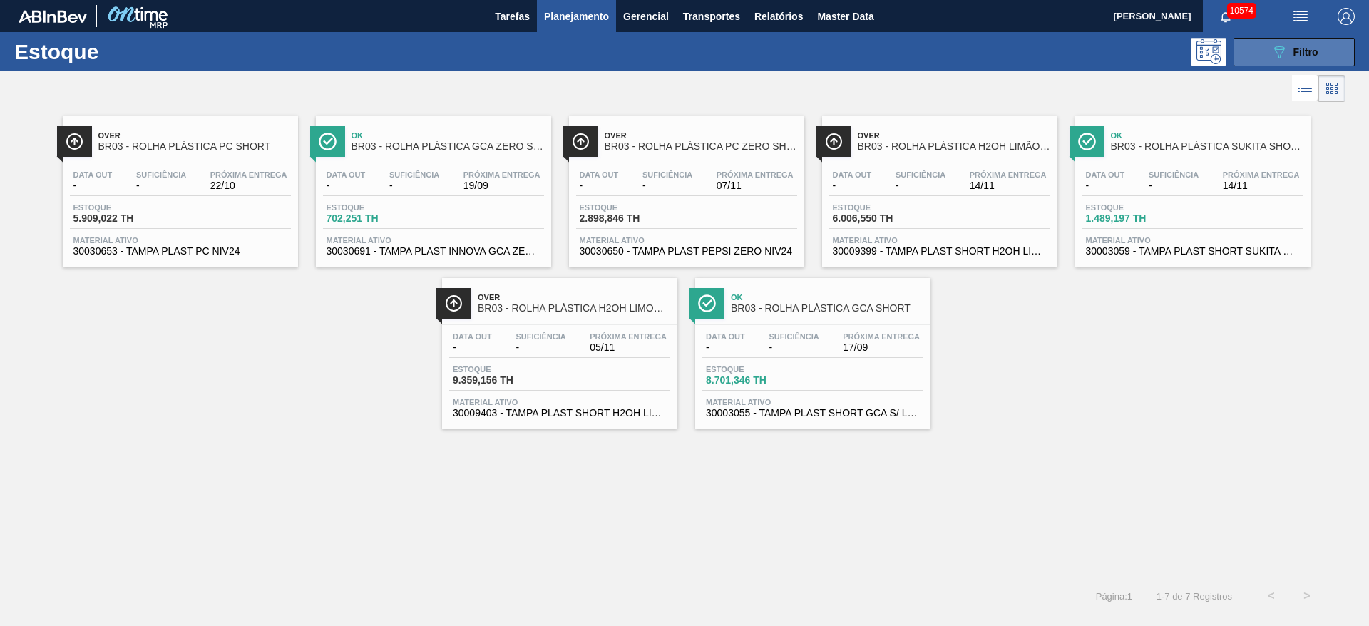
click at [1263, 61] on button "089F7B8B-B2A5-4AFE-B5C0-19BA573D28AC Filtro" at bounding box center [1294, 52] width 121 height 29
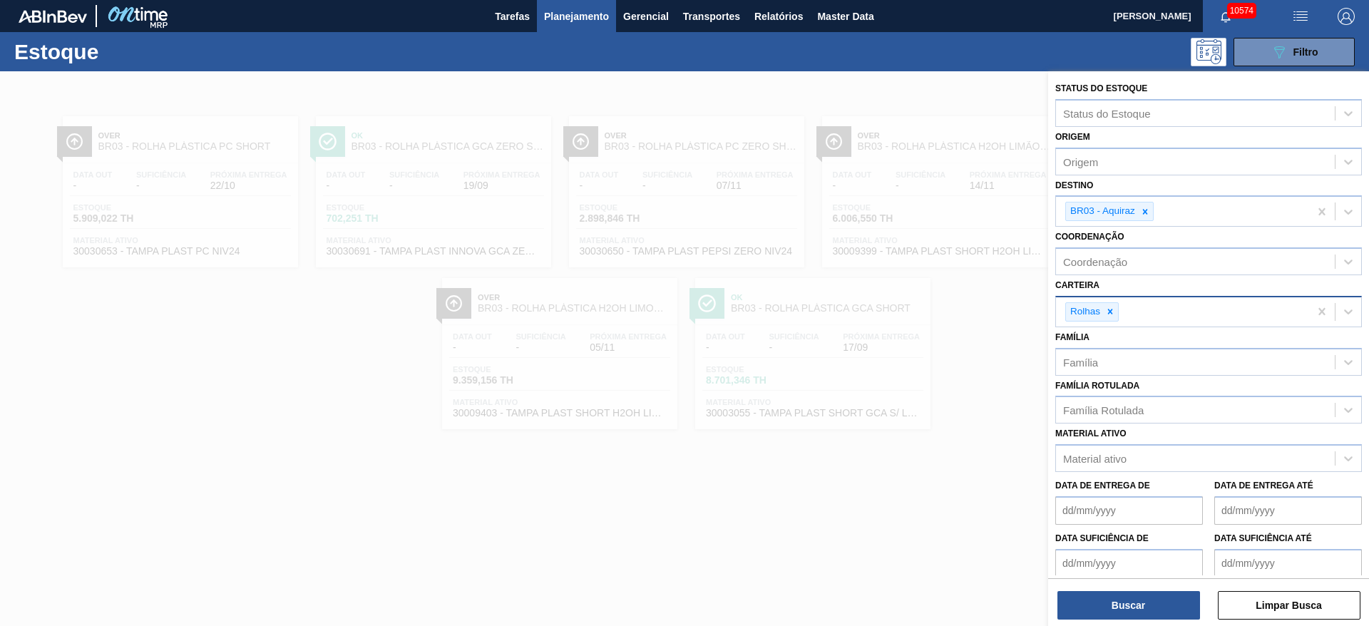
click at [1117, 311] on div at bounding box center [1111, 312] width 16 height 18
click at [1115, 311] on div "Rolhas" at bounding box center [1182, 311] width 253 height 29
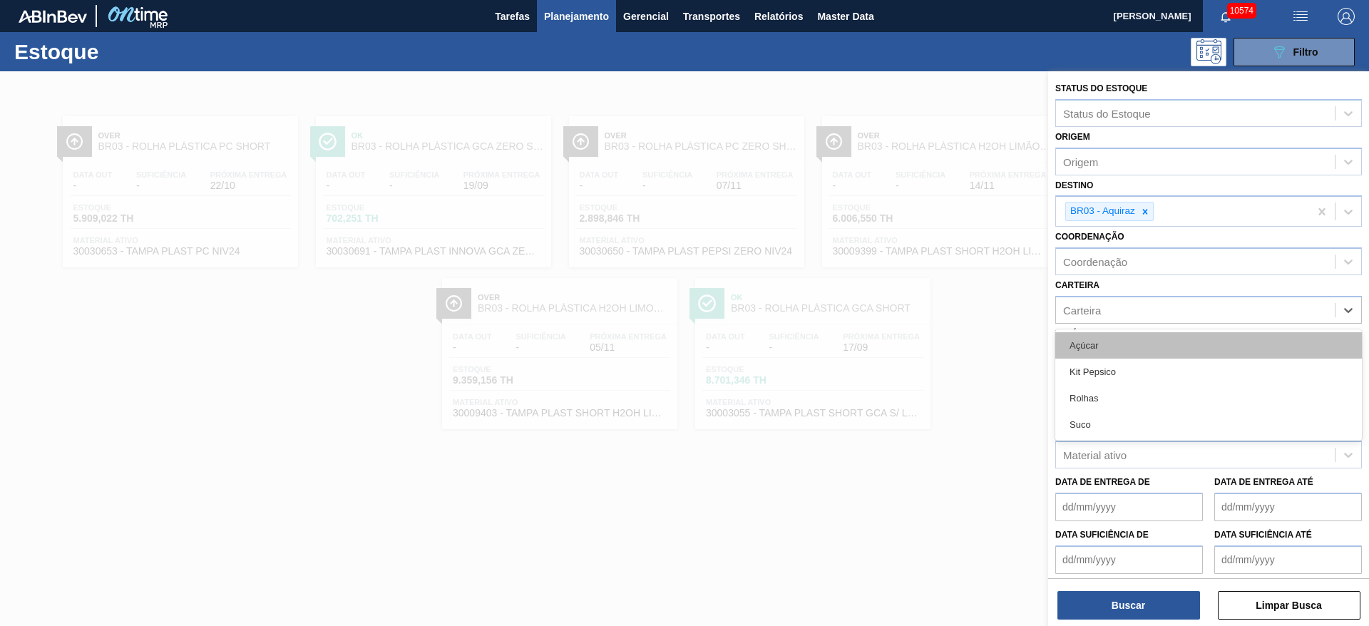
click at [1121, 339] on div "Açúcar" at bounding box center [1209, 345] width 307 height 26
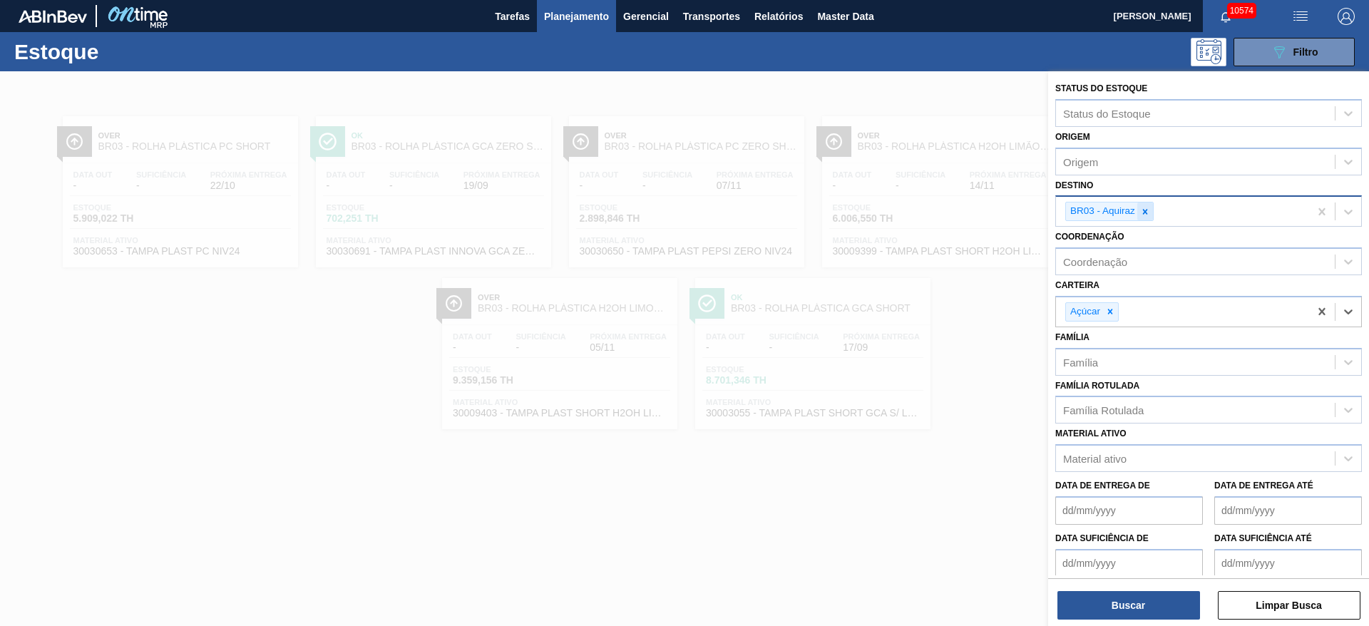
click at [1144, 208] on icon at bounding box center [1145, 212] width 10 height 10
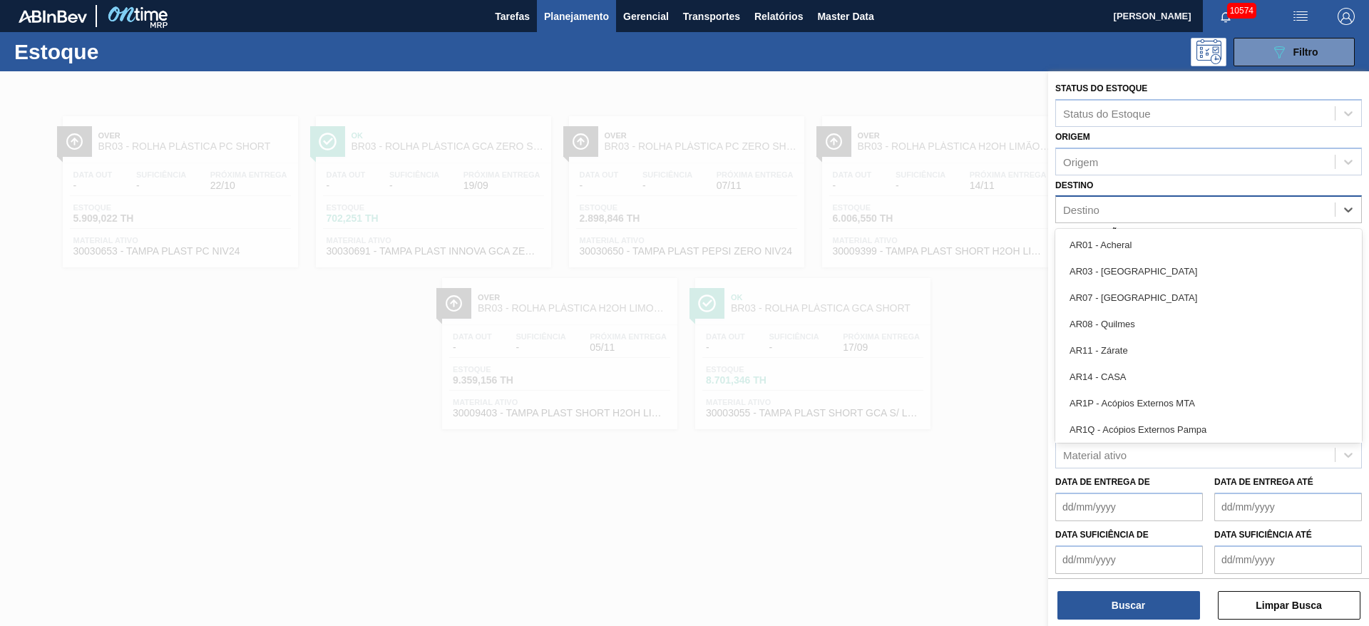
click at [1146, 208] on div "Destino" at bounding box center [1195, 210] width 279 height 21
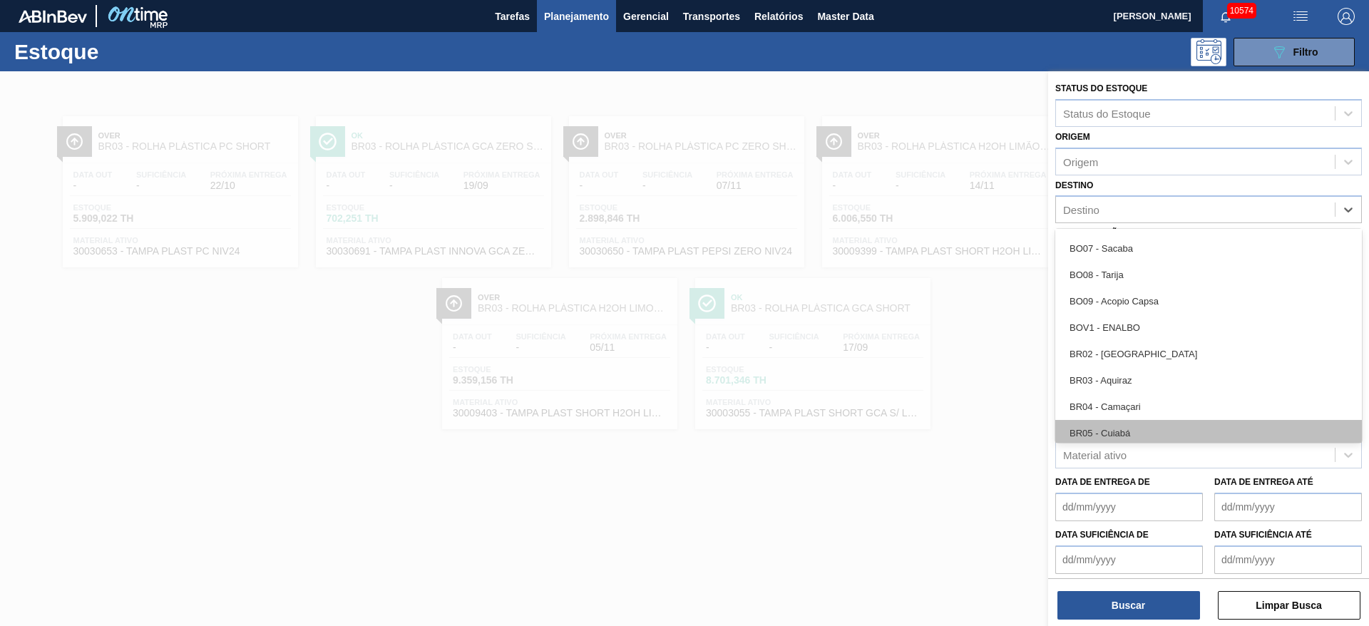
scroll to position [642, 0]
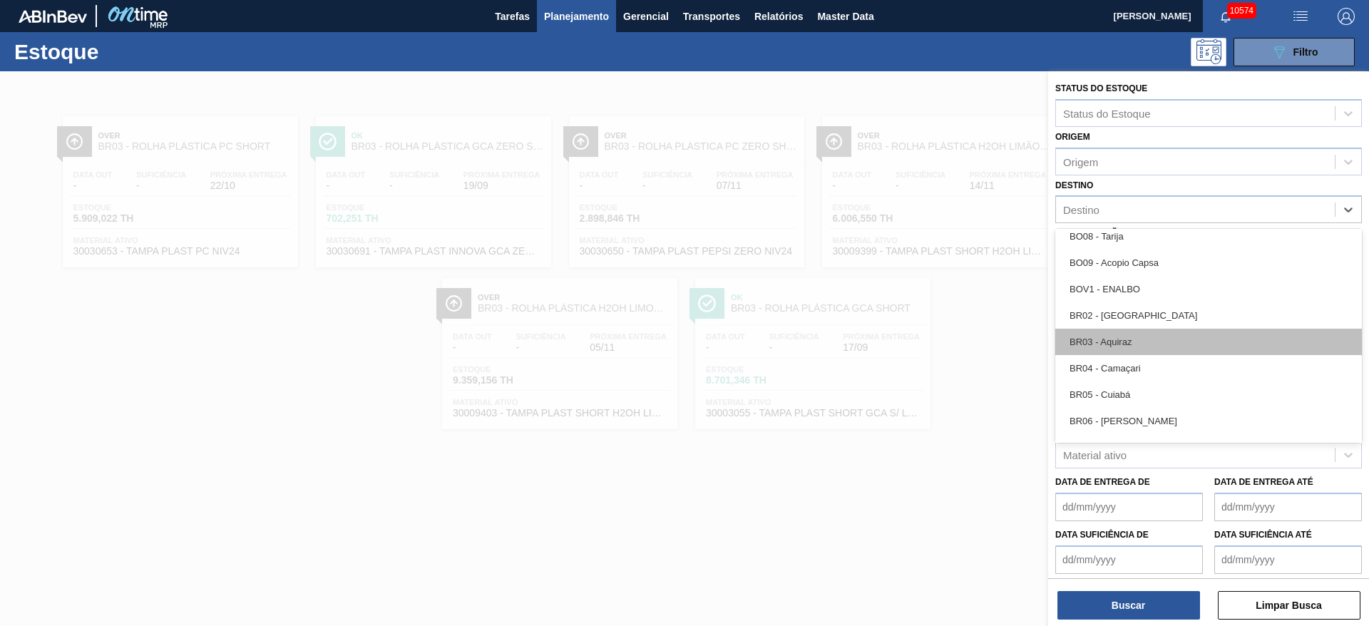
click at [1132, 337] on div "BR03 - Aquiraz" at bounding box center [1209, 342] width 307 height 26
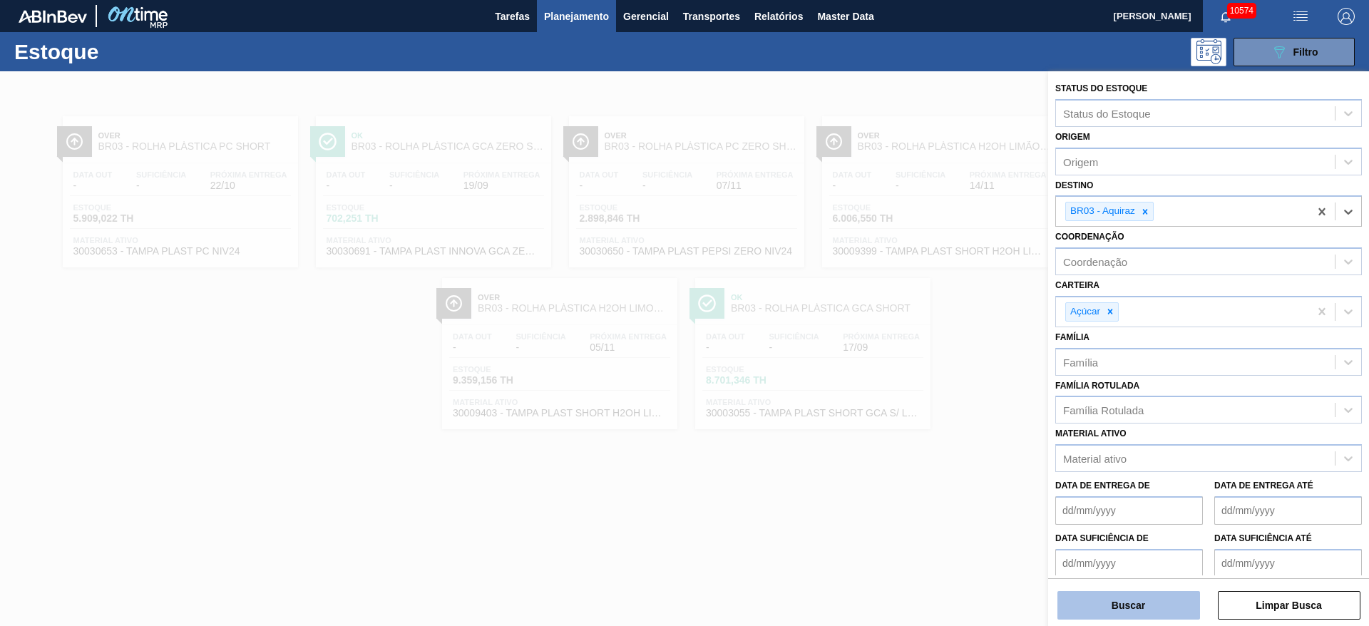
click at [1148, 607] on button "Buscar" at bounding box center [1129, 605] width 143 height 29
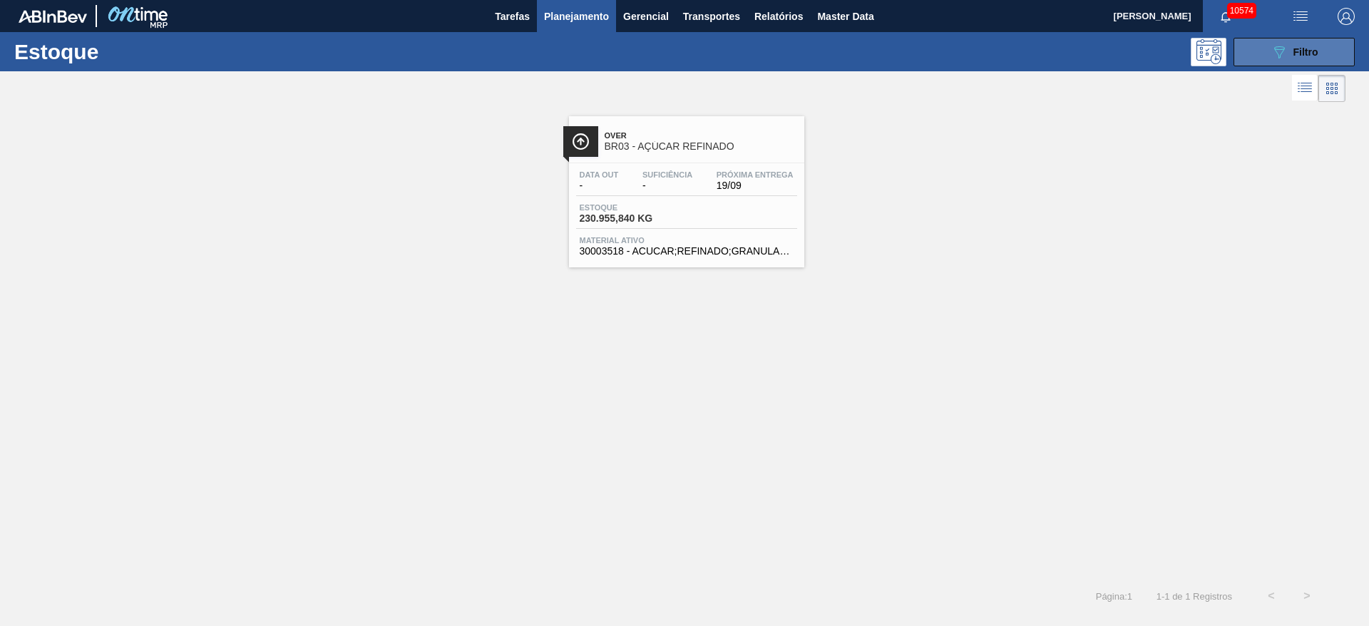
click at [1276, 61] on button "089F7B8B-B2A5-4AFE-B5C0-19BA573D28AC Filtro" at bounding box center [1294, 52] width 121 height 29
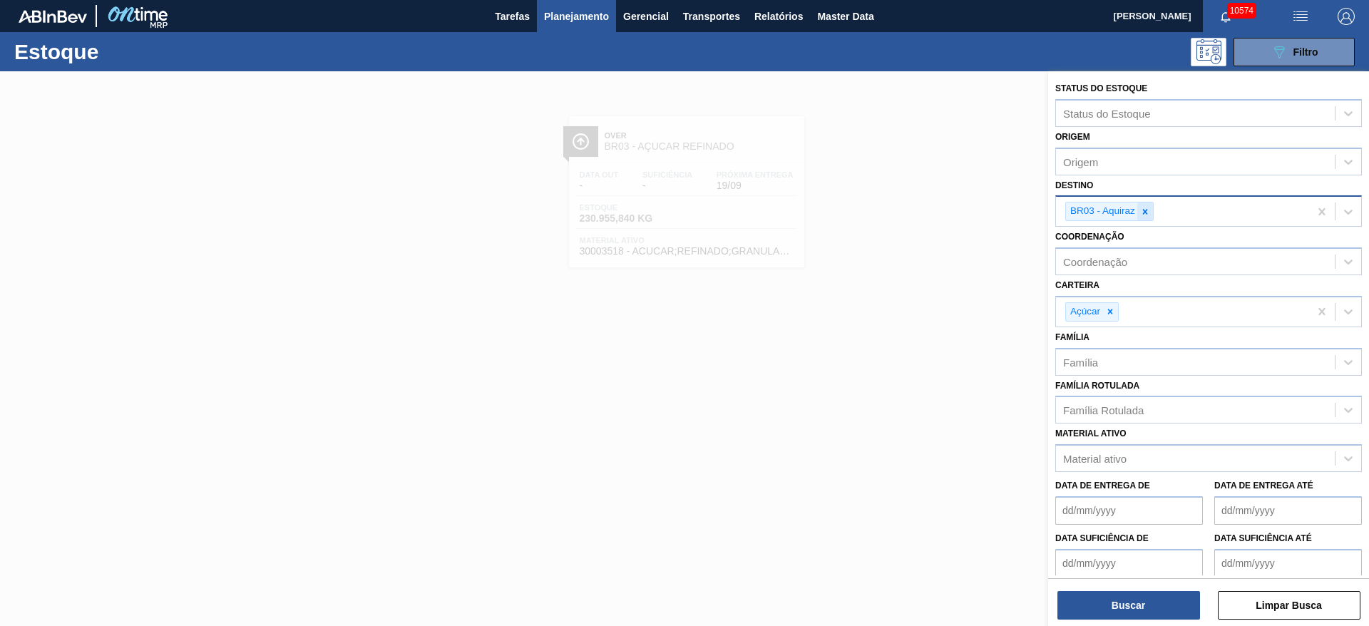
click at [1142, 208] on icon at bounding box center [1145, 212] width 10 height 10
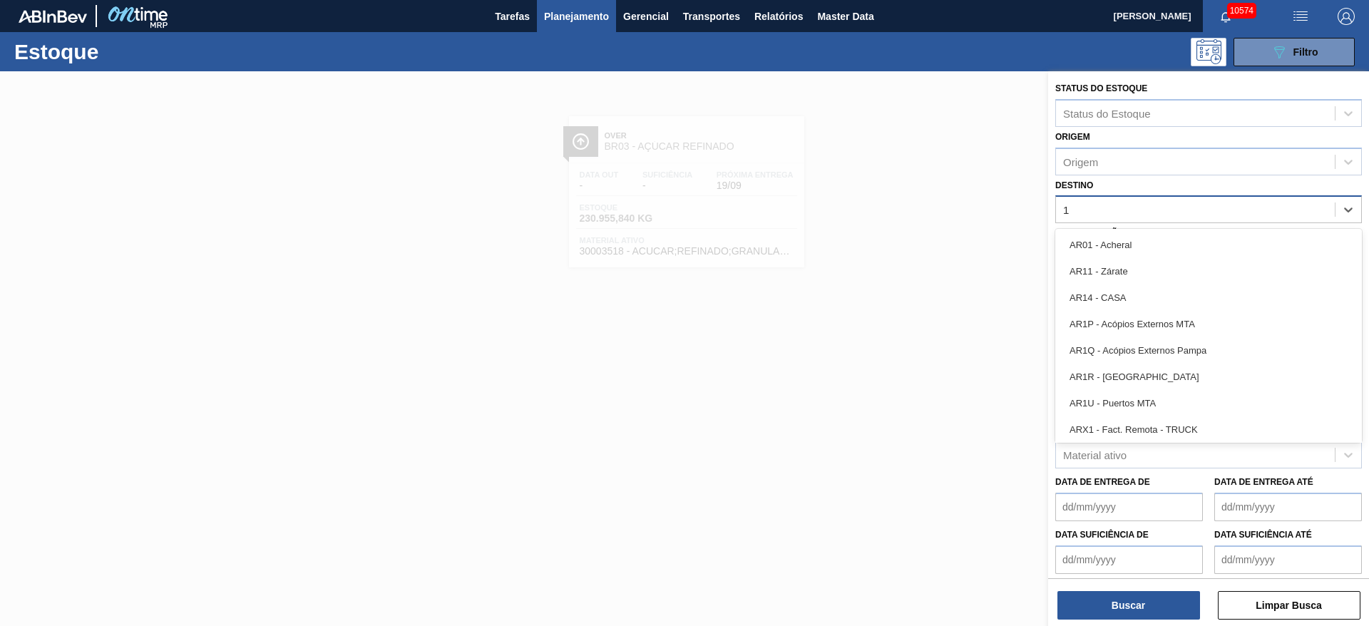
type input "10"
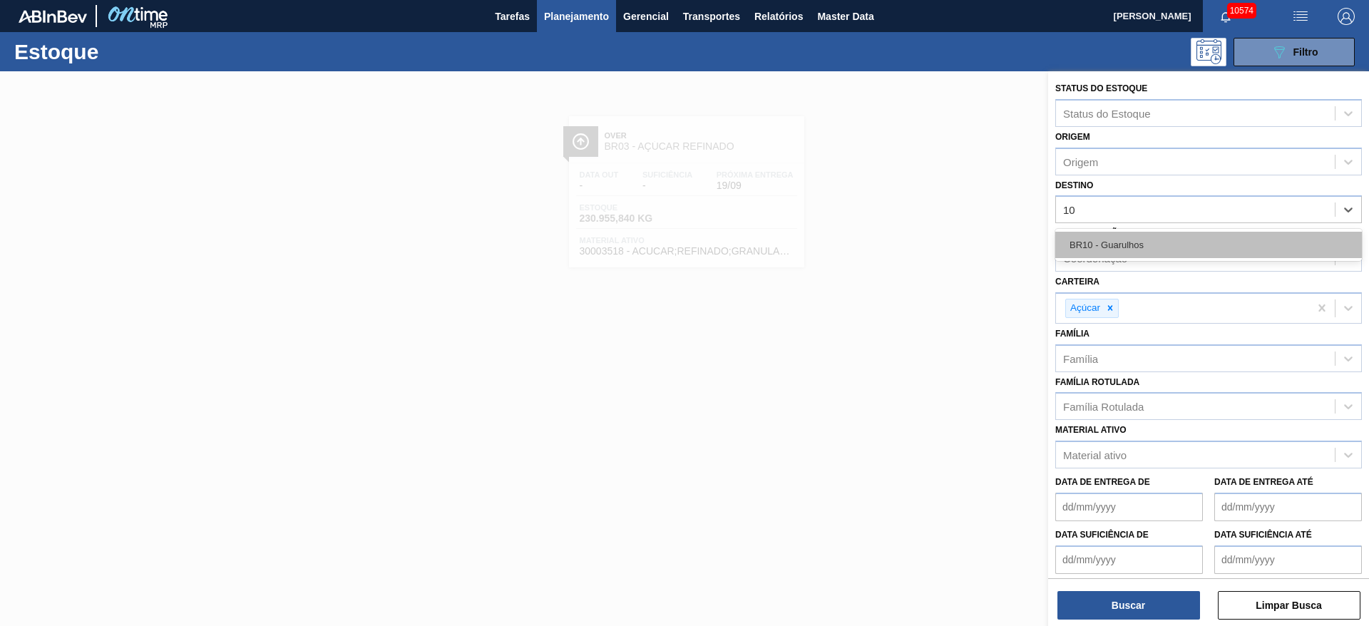
click at [1134, 241] on div "BR10 - Guarulhos" at bounding box center [1209, 245] width 307 height 26
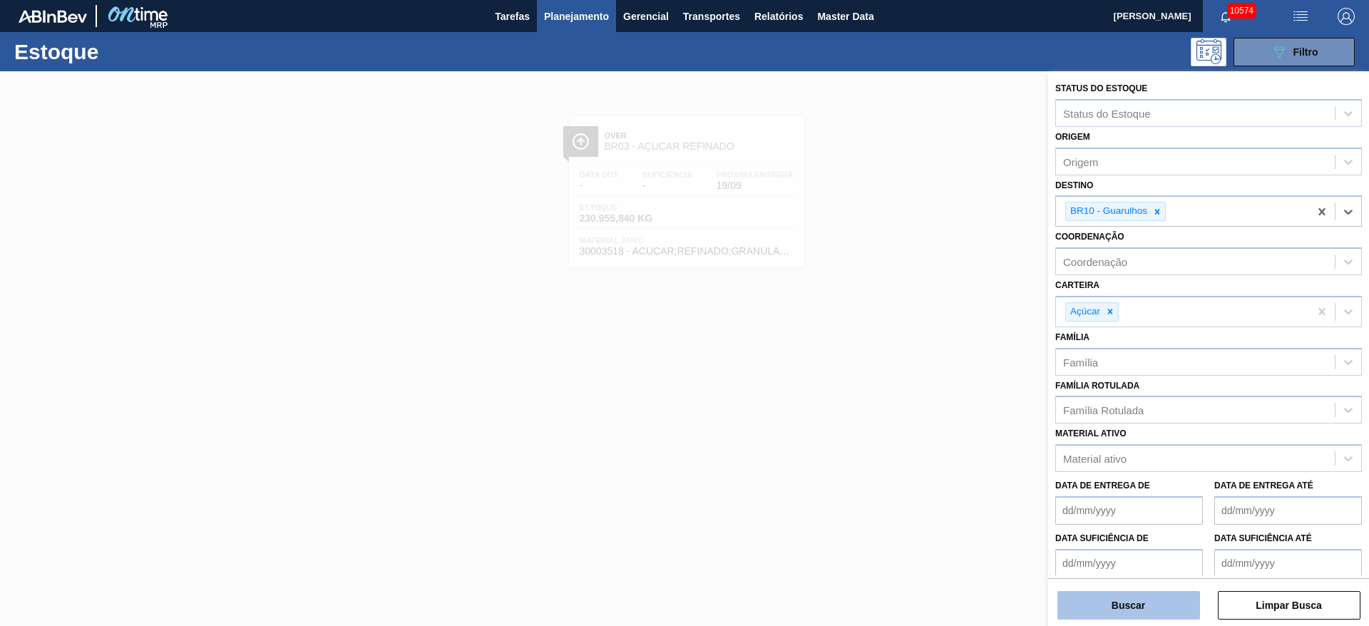
click at [1107, 601] on button "Buscar" at bounding box center [1129, 605] width 143 height 29
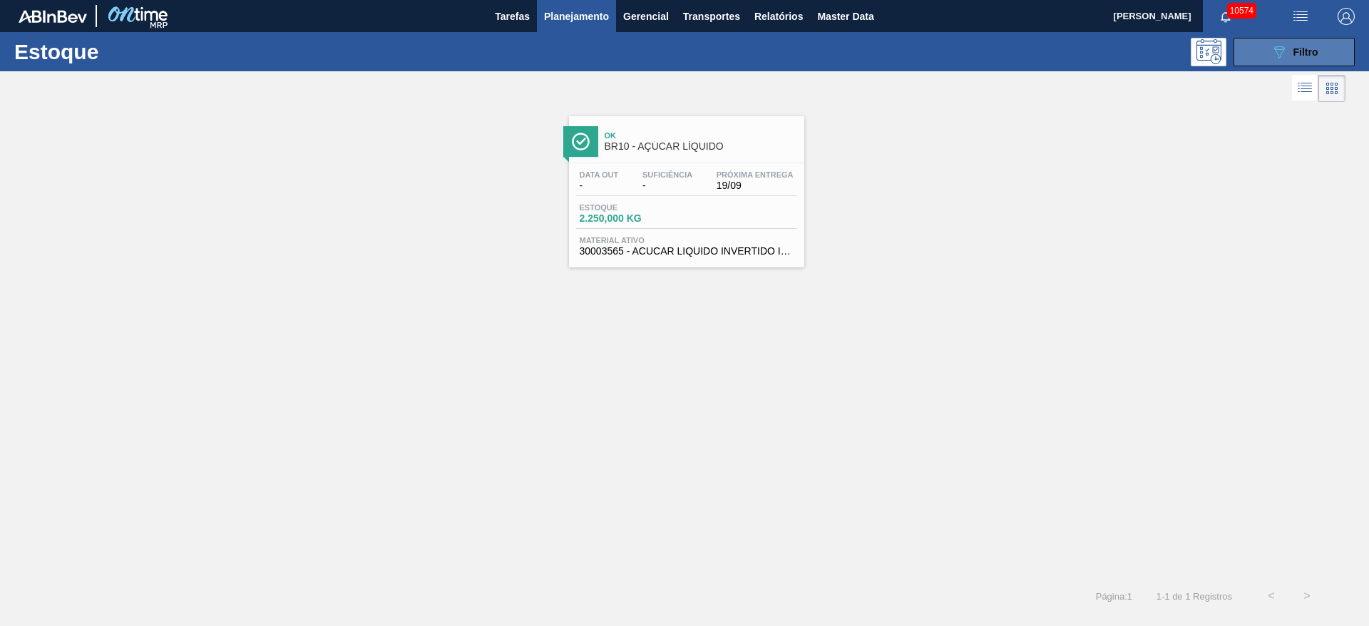
click at [1290, 52] on div "089F7B8B-B2A5-4AFE-B5C0-19BA573D28AC Filtro" at bounding box center [1295, 52] width 48 height 17
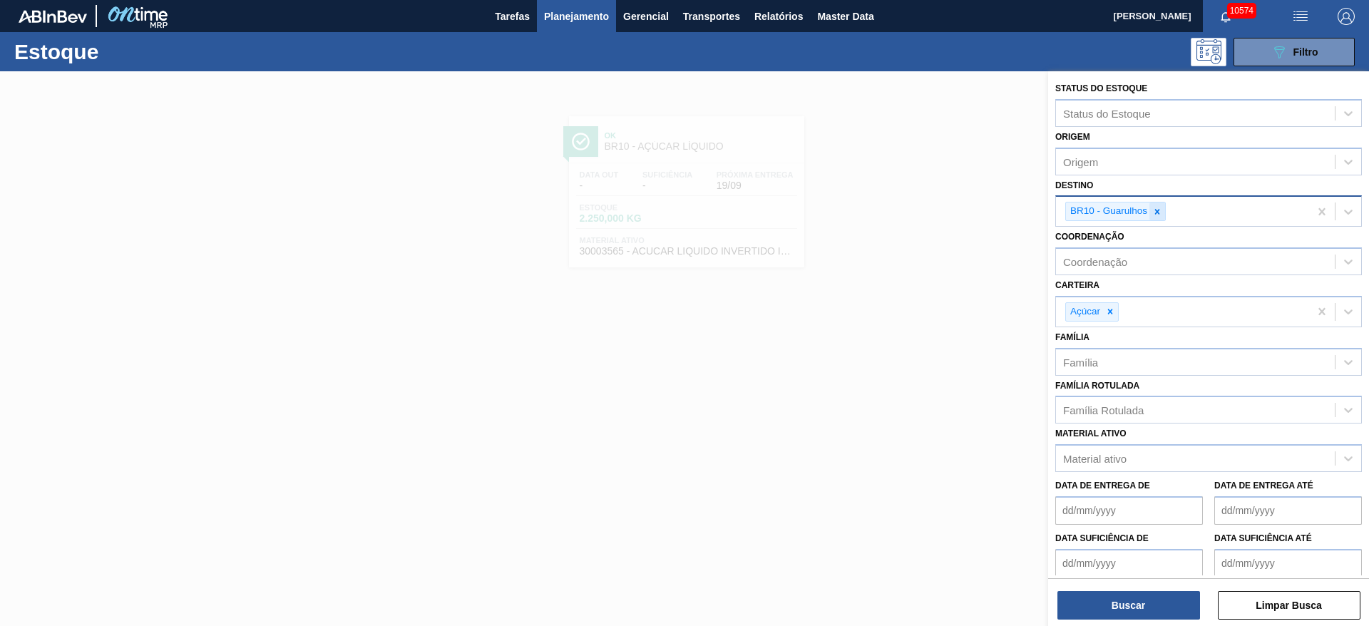
click at [1158, 215] on icon at bounding box center [1158, 212] width 10 height 10
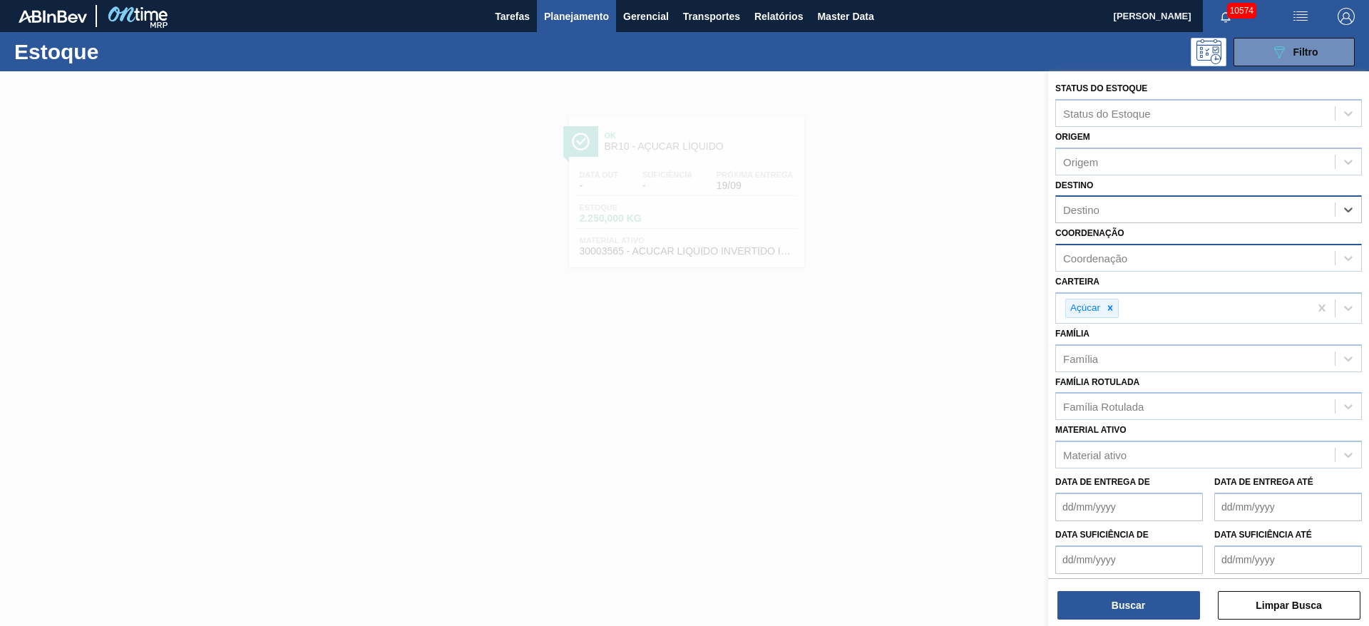
type input "3"
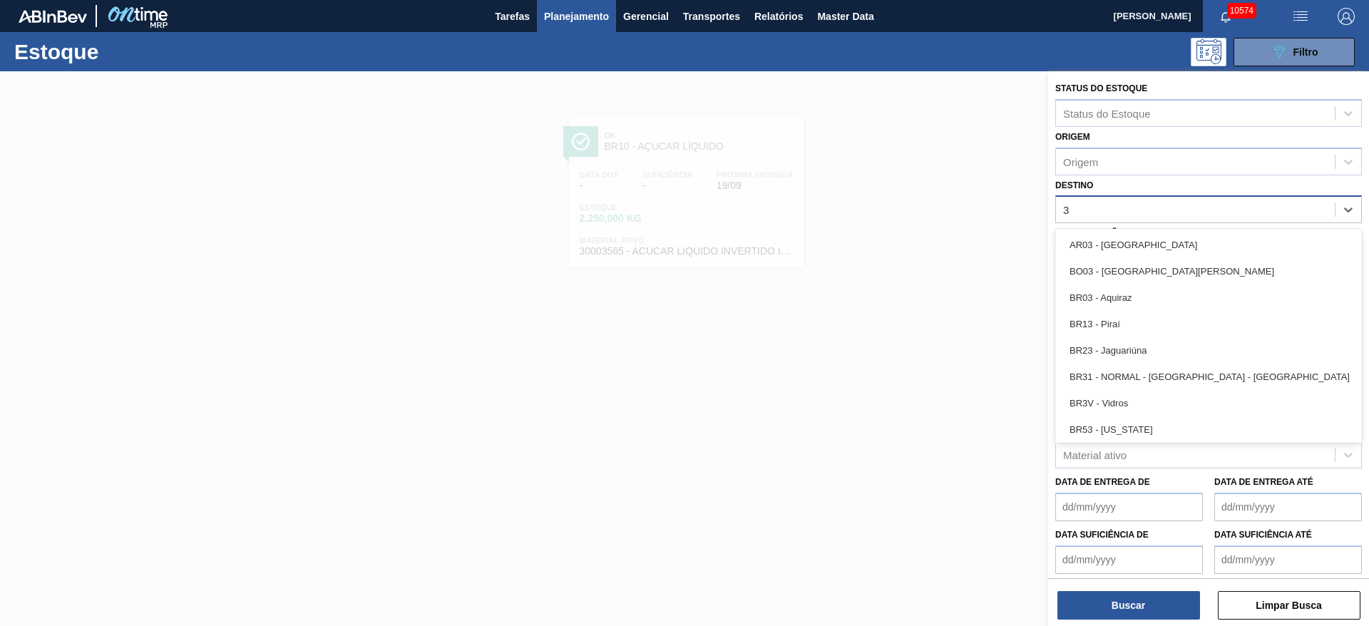
drag, startPoint x: 1108, startPoint y: 304, endPoint x: 1096, endPoint y: 381, distance: 78.1
click at [1106, 302] on div "BR03 - Aquiraz" at bounding box center [1209, 298] width 307 height 26
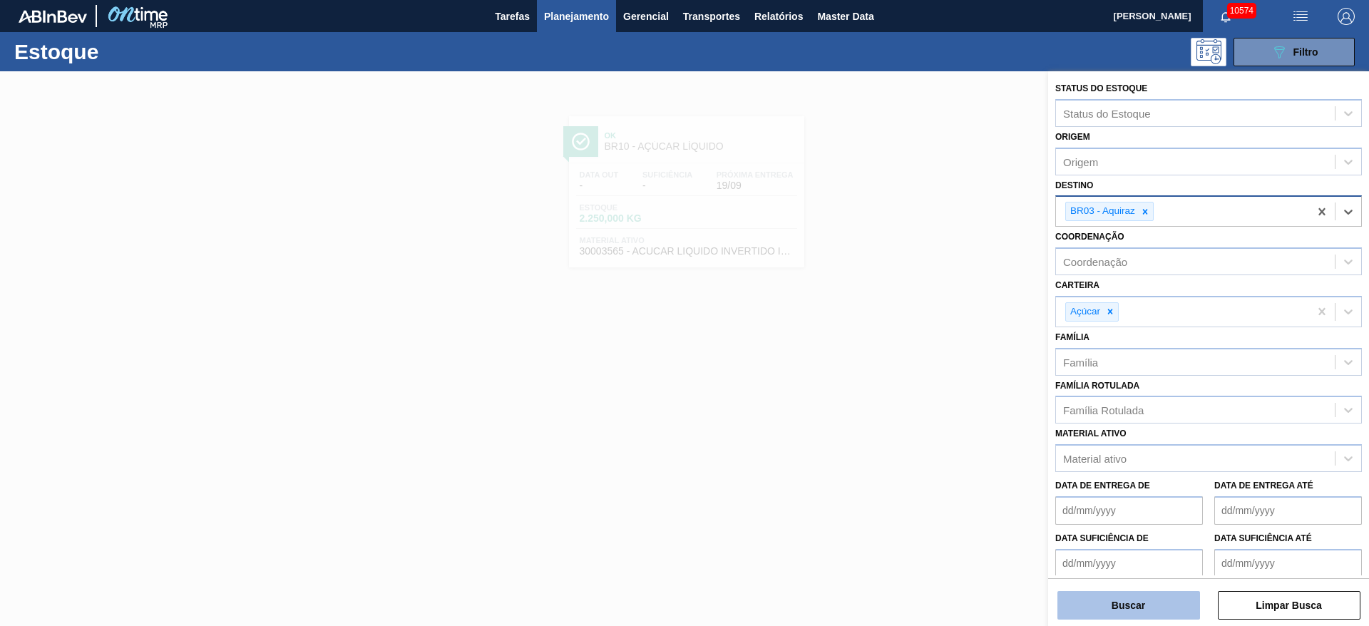
click at [1139, 606] on button "Buscar" at bounding box center [1129, 605] width 143 height 29
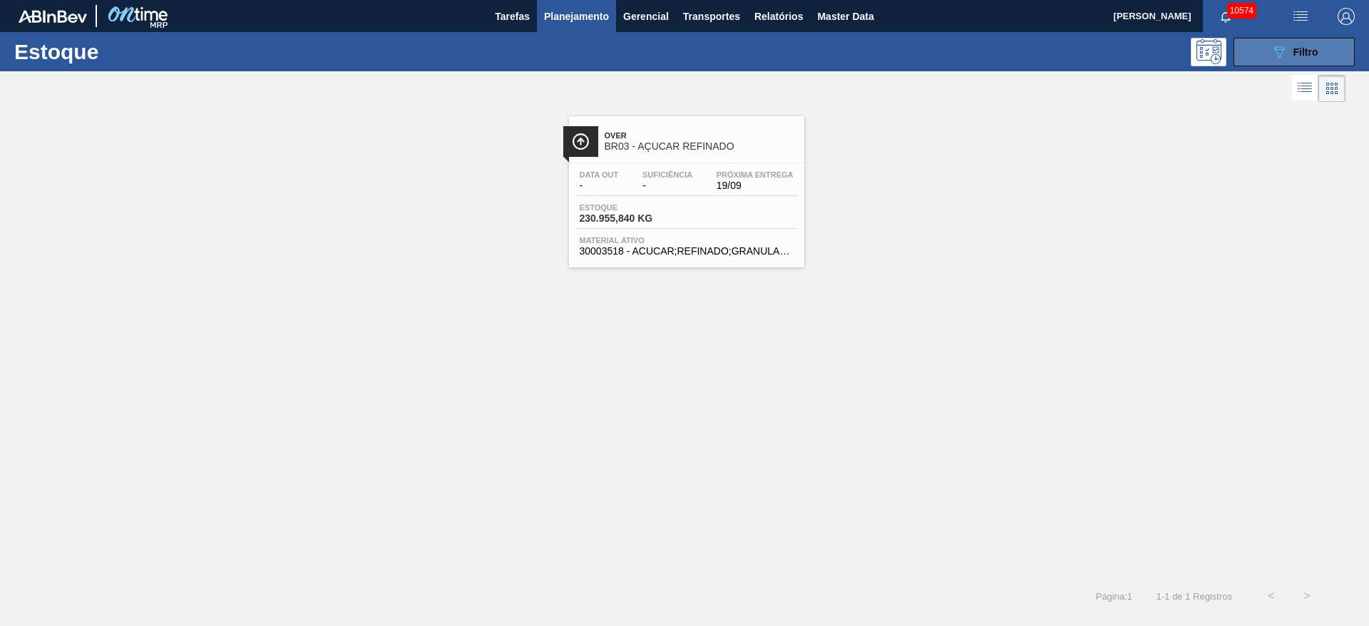
click at [1282, 50] on icon "089F7B8B-B2A5-4AFE-B5C0-19BA573D28AC" at bounding box center [1279, 52] width 17 height 17
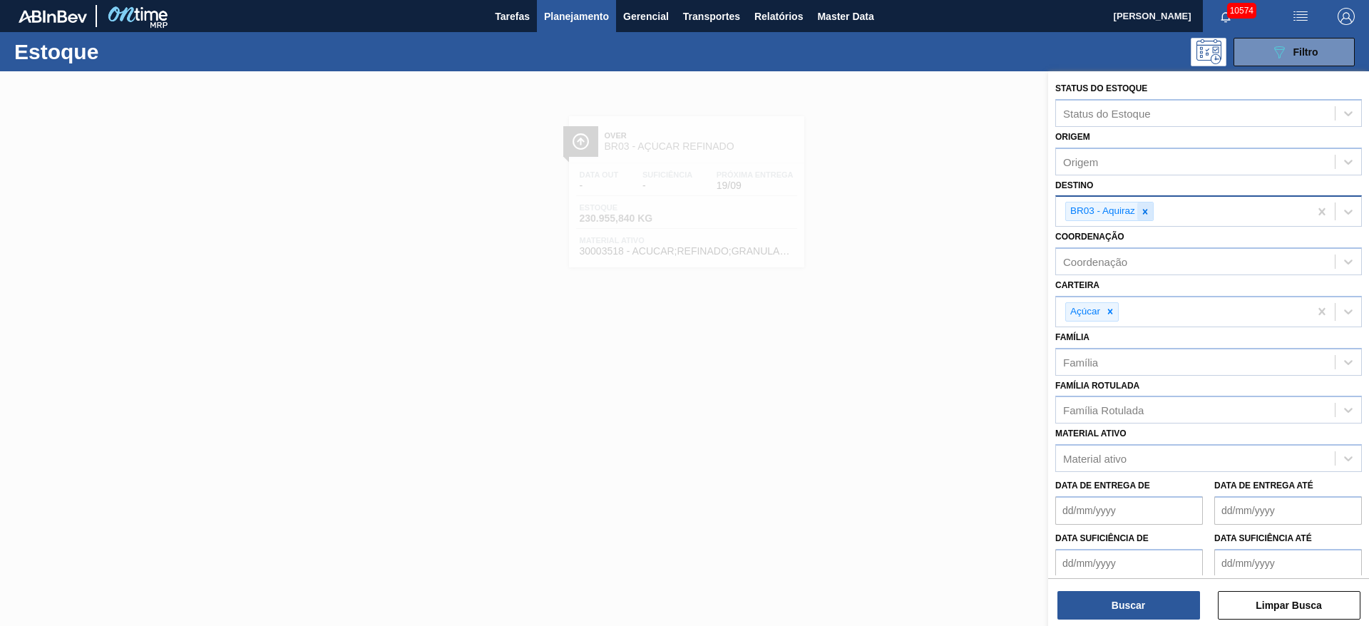
click at [1141, 213] on icon at bounding box center [1145, 212] width 10 height 10
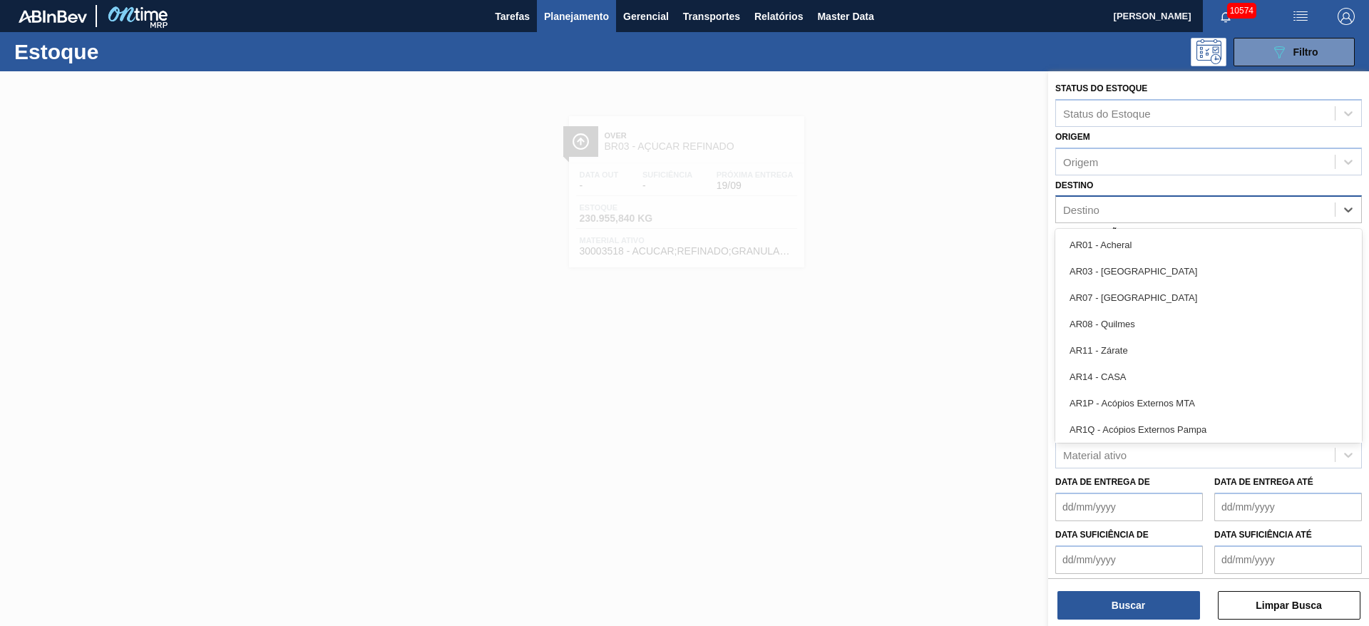
click at [1141, 213] on div "Destino" at bounding box center [1195, 210] width 279 height 21
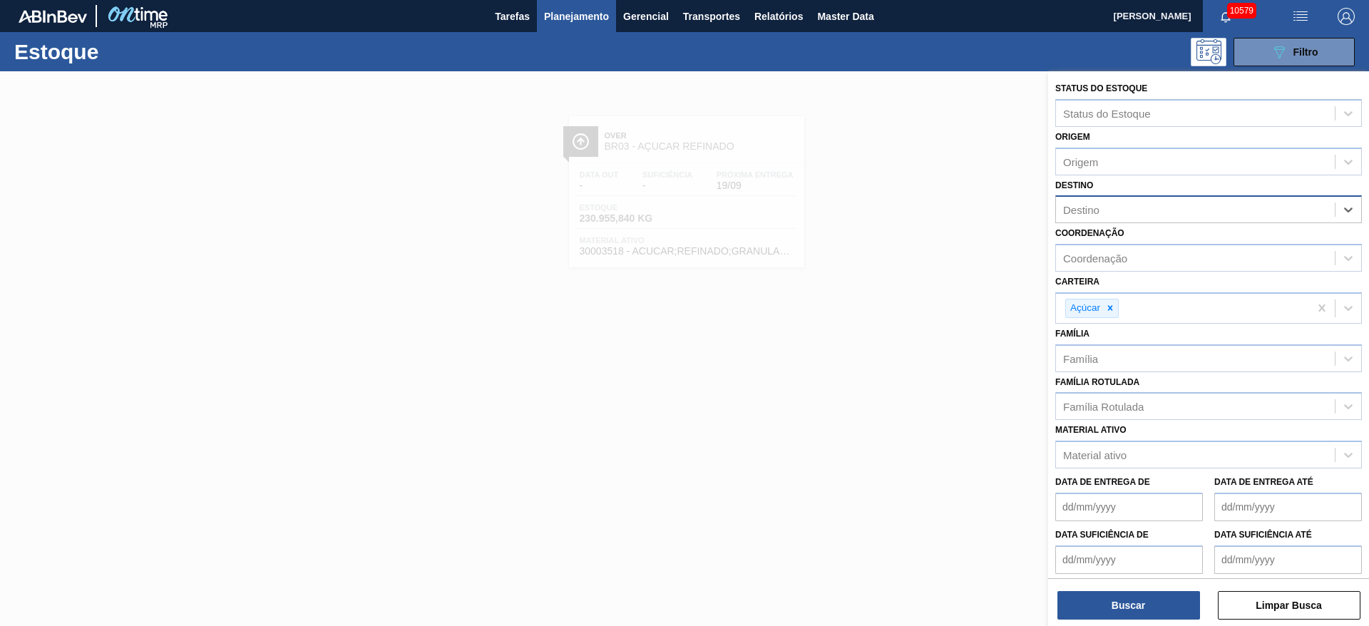
type input "2"
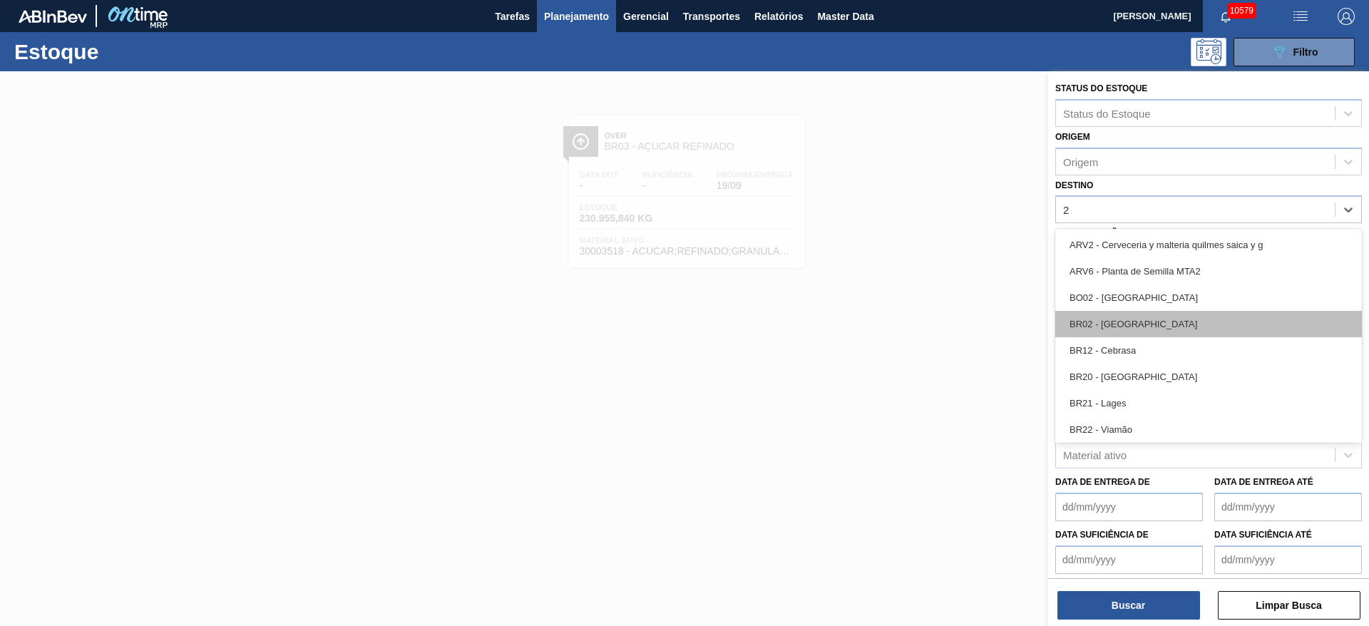
click at [1129, 331] on div "BR02 - [GEOGRAPHIC_DATA]" at bounding box center [1209, 324] width 307 height 26
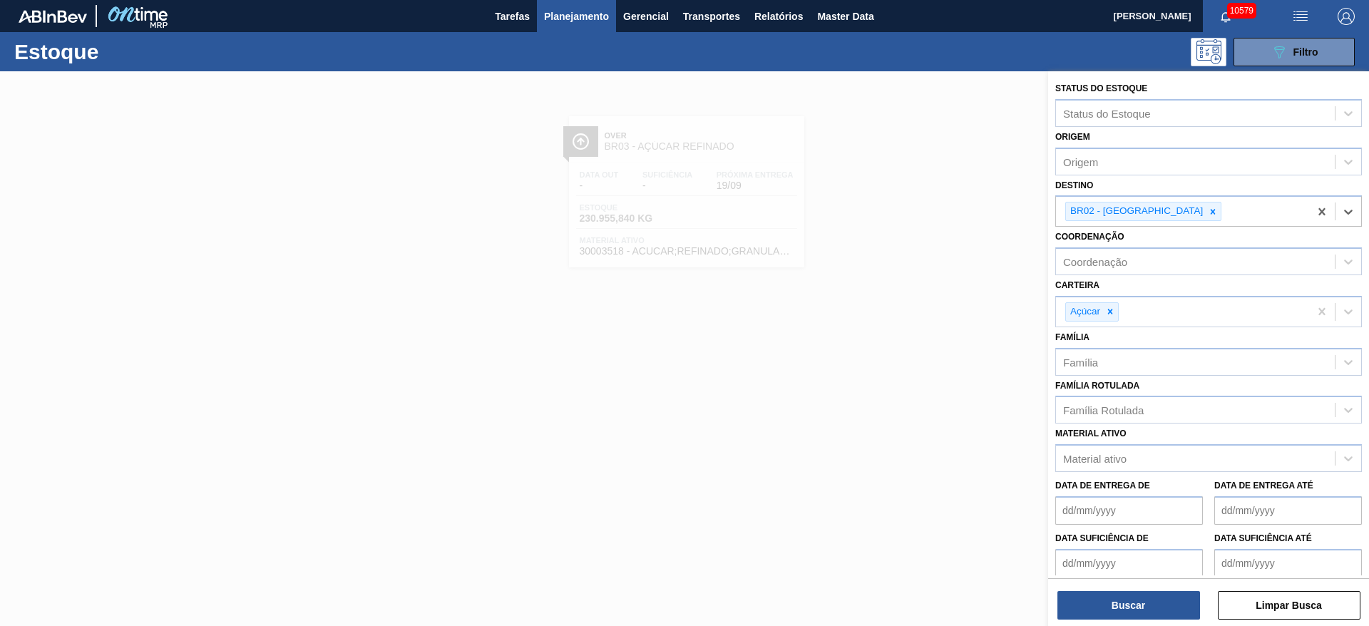
click at [1101, 580] on div "Buscar Limpar Busca" at bounding box center [1208, 598] width 321 height 40
click at [1104, 598] on button "Buscar" at bounding box center [1129, 605] width 143 height 29
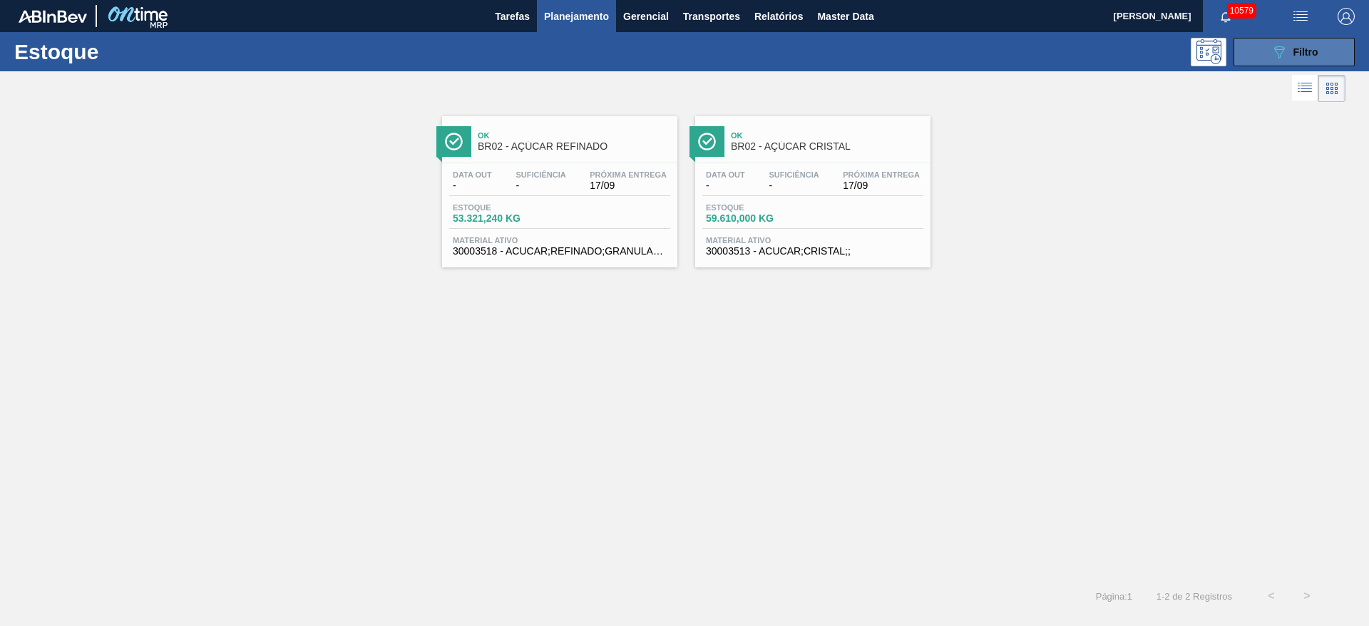
click at [1269, 46] on button "089F7B8B-B2A5-4AFE-B5C0-19BA573D28AC Filtro" at bounding box center [1294, 52] width 121 height 29
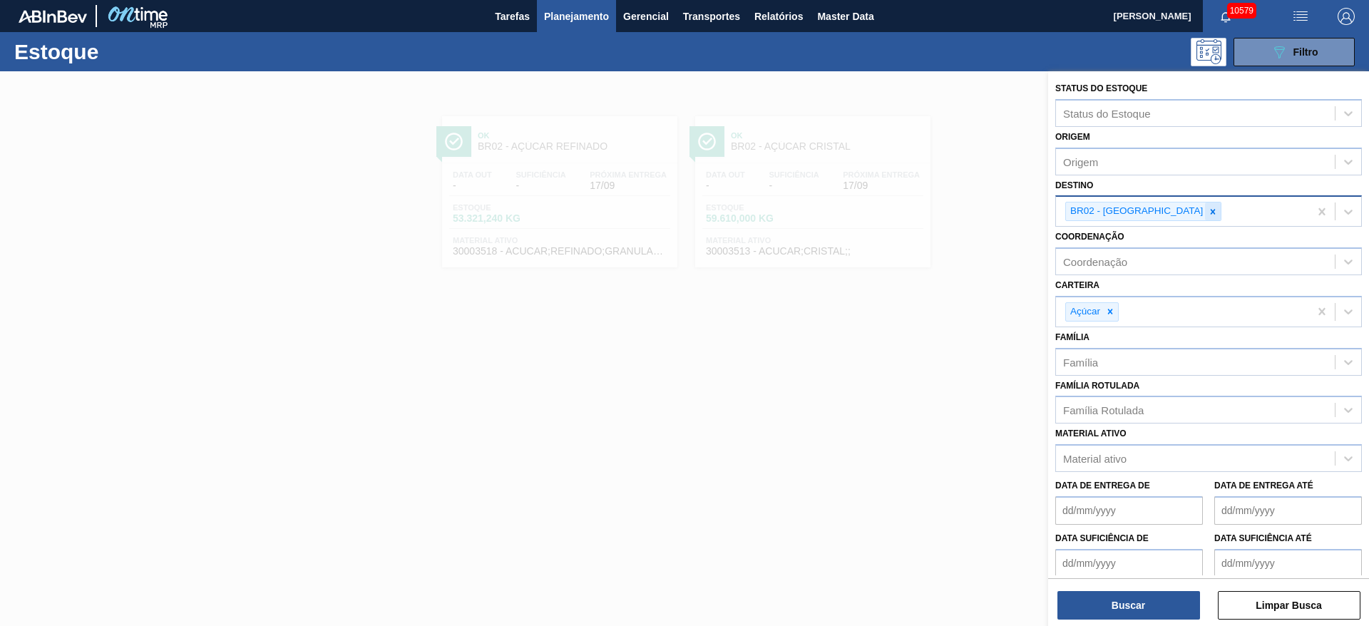
click at [1205, 218] on div at bounding box center [1213, 212] width 16 height 18
click at [1150, 218] on div "BR02 - [GEOGRAPHIC_DATA]" at bounding box center [1182, 211] width 253 height 29
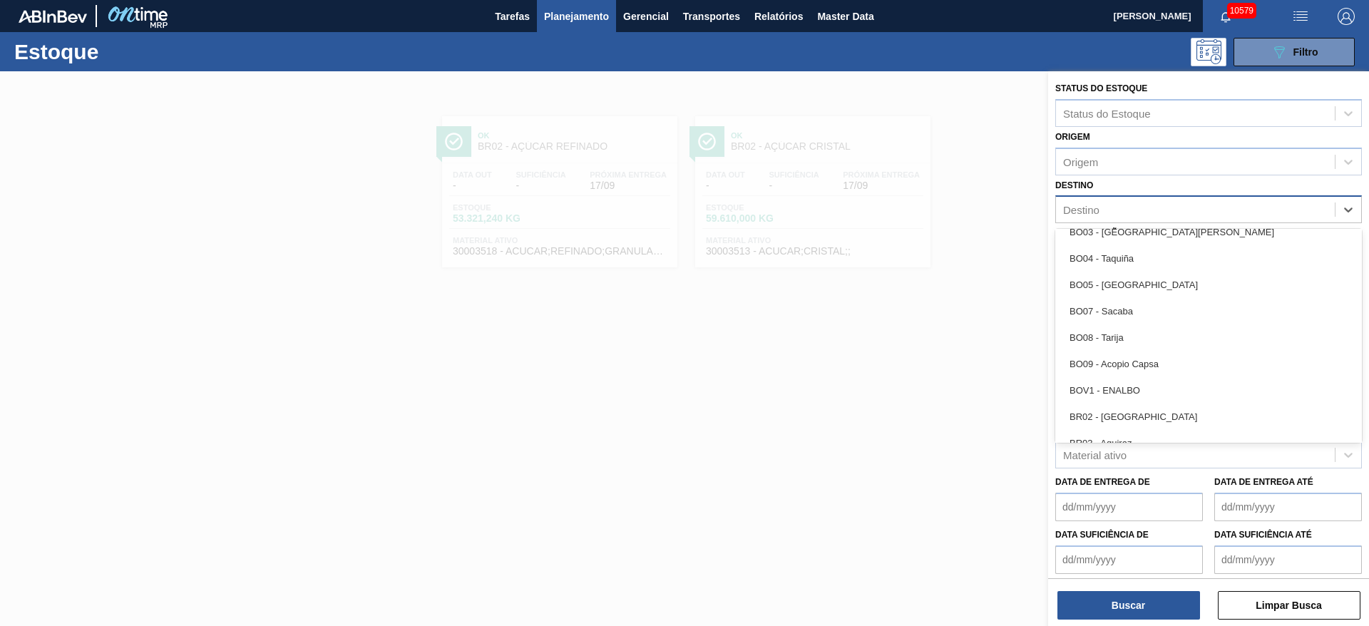
scroll to position [749, 0]
click at [1141, 263] on div "BR04 - Camaçari" at bounding box center [1209, 261] width 307 height 26
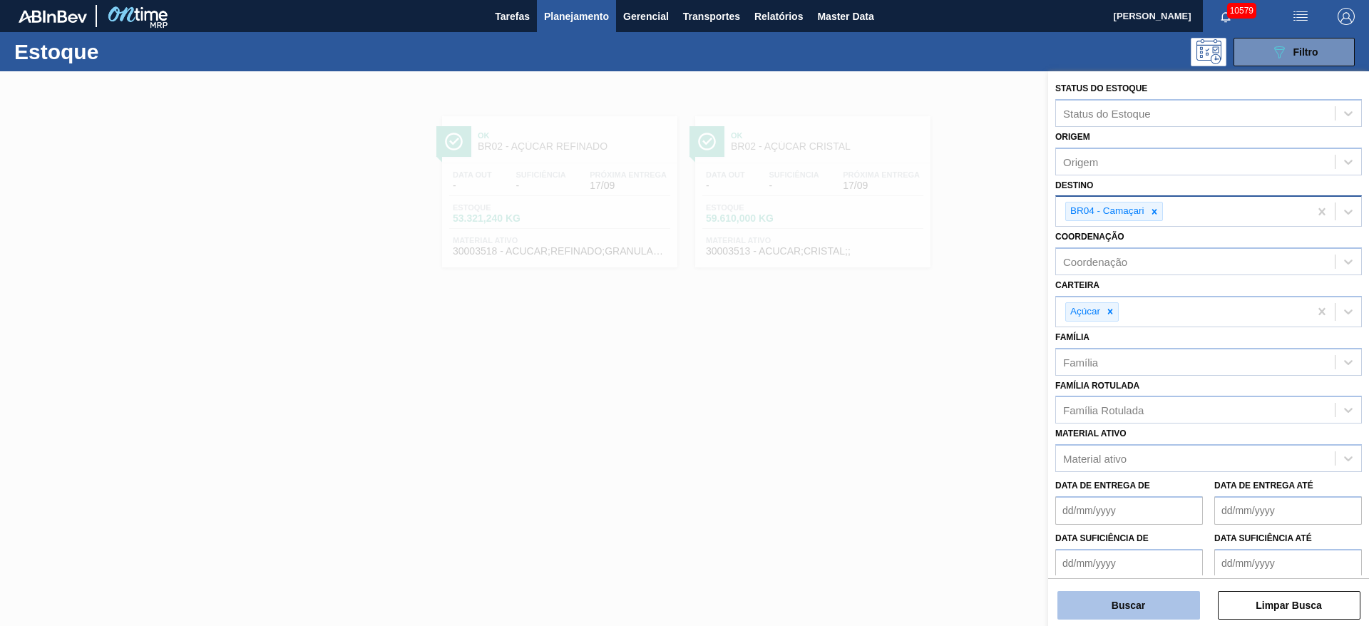
click at [1119, 603] on button "Buscar" at bounding box center [1129, 605] width 143 height 29
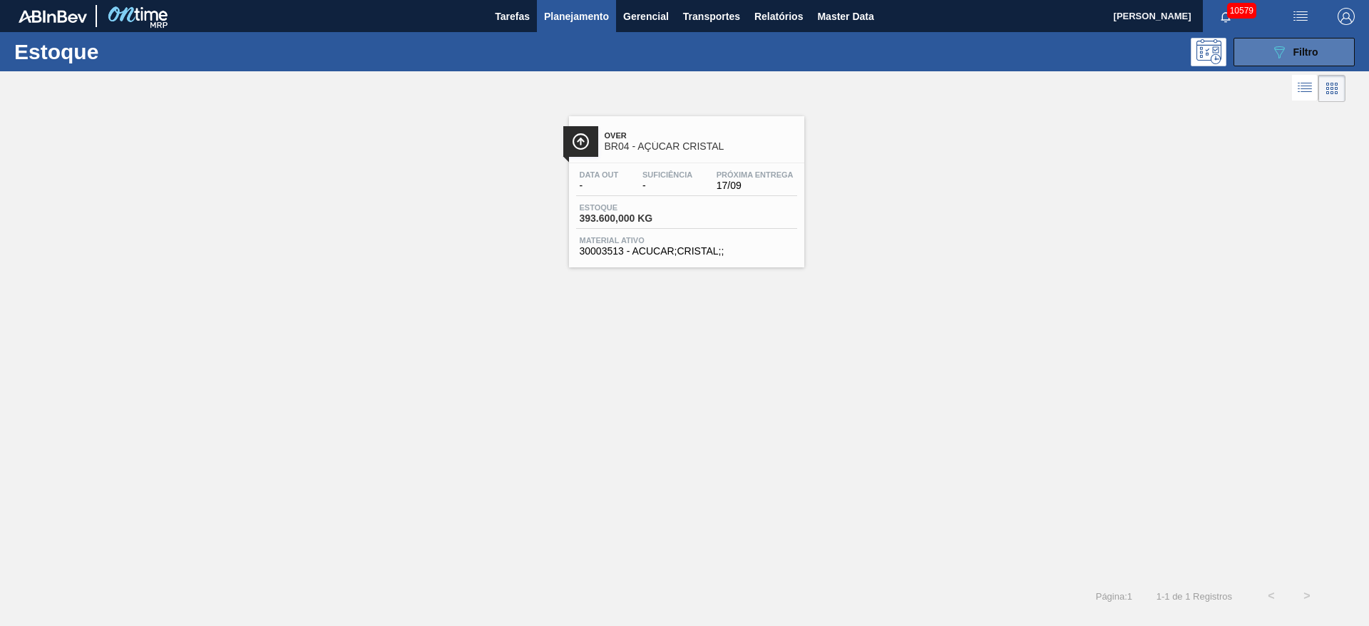
drag, startPoint x: 1281, startPoint y: 50, endPoint x: 1274, endPoint y: 49, distance: 7.2
click at [1278, 50] on icon "089F7B8B-B2A5-4AFE-B5C0-19BA573D28AC" at bounding box center [1279, 52] width 17 height 17
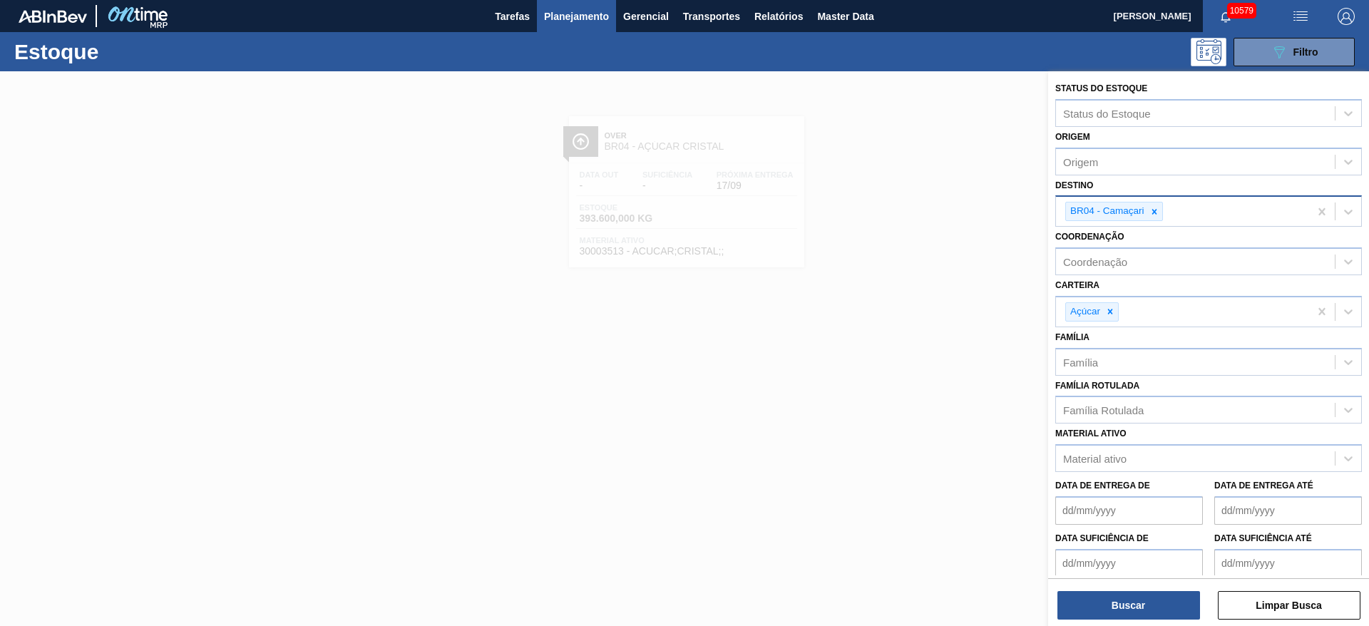
click at [1155, 221] on div "BR04 - Camaçari" at bounding box center [1182, 211] width 253 height 29
type input "5"
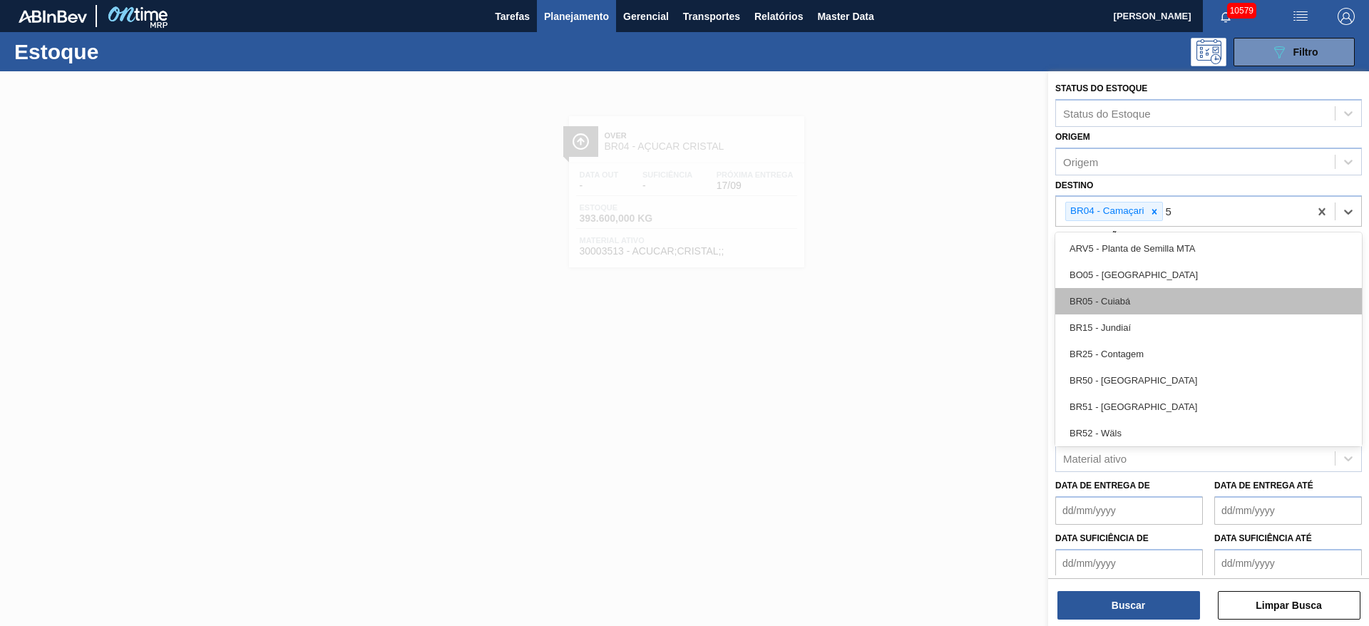
click at [1149, 302] on div "BR05 - Cuiabá" at bounding box center [1209, 301] width 307 height 26
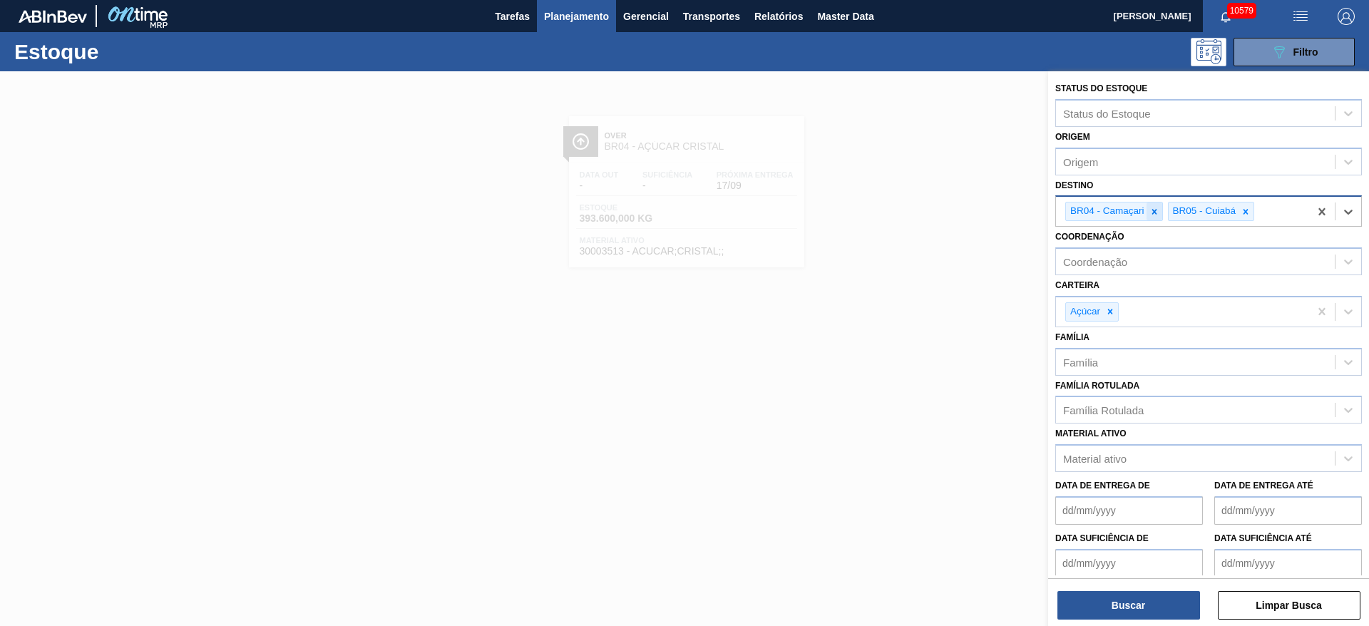
click at [1158, 216] on icon at bounding box center [1155, 212] width 10 height 10
click at [1125, 603] on button "Buscar" at bounding box center [1129, 605] width 143 height 29
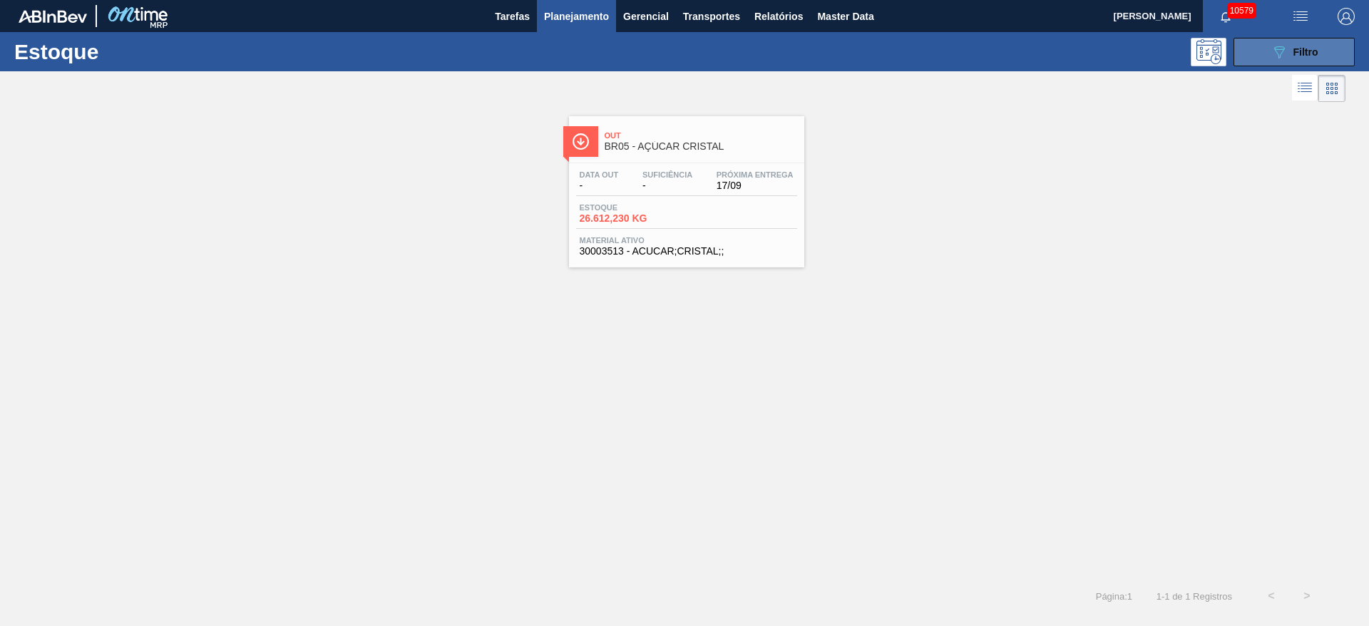
click at [1264, 51] on button "089F7B8B-B2A5-4AFE-B5C0-19BA573D28AC Filtro" at bounding box center [1294, 52] width 121 height 29
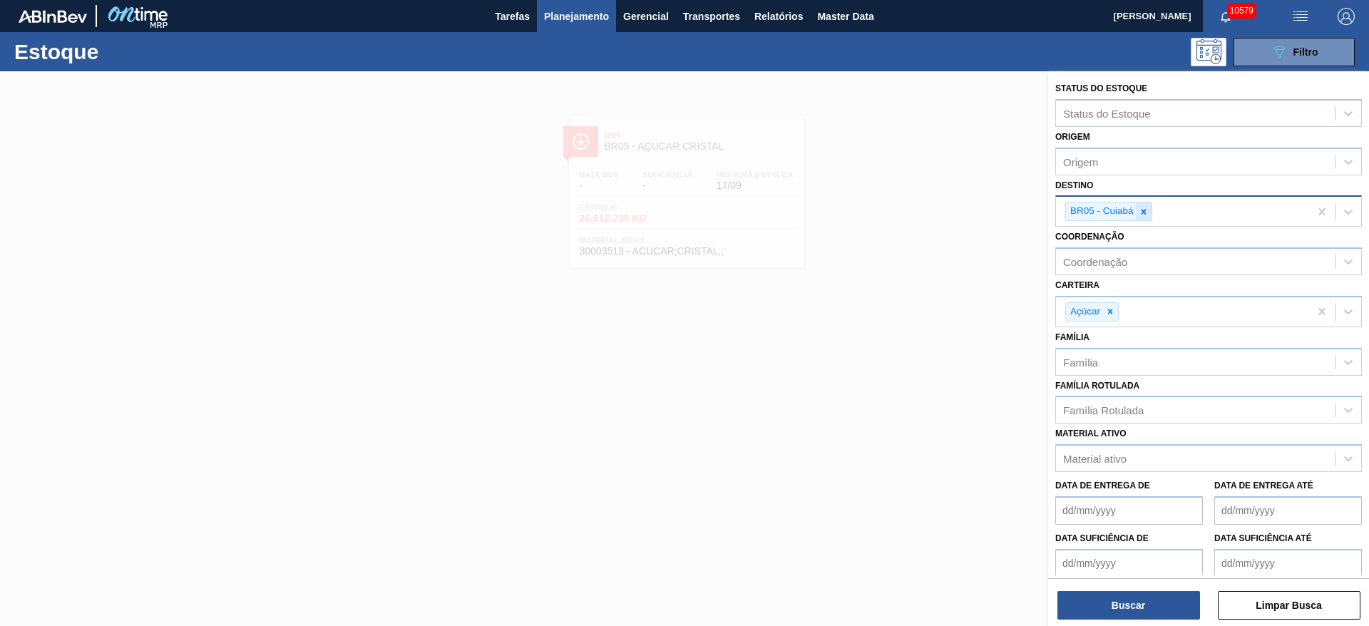
click at [1141, 208] on icon at bounding box center [1144, 212] width 10 height 10
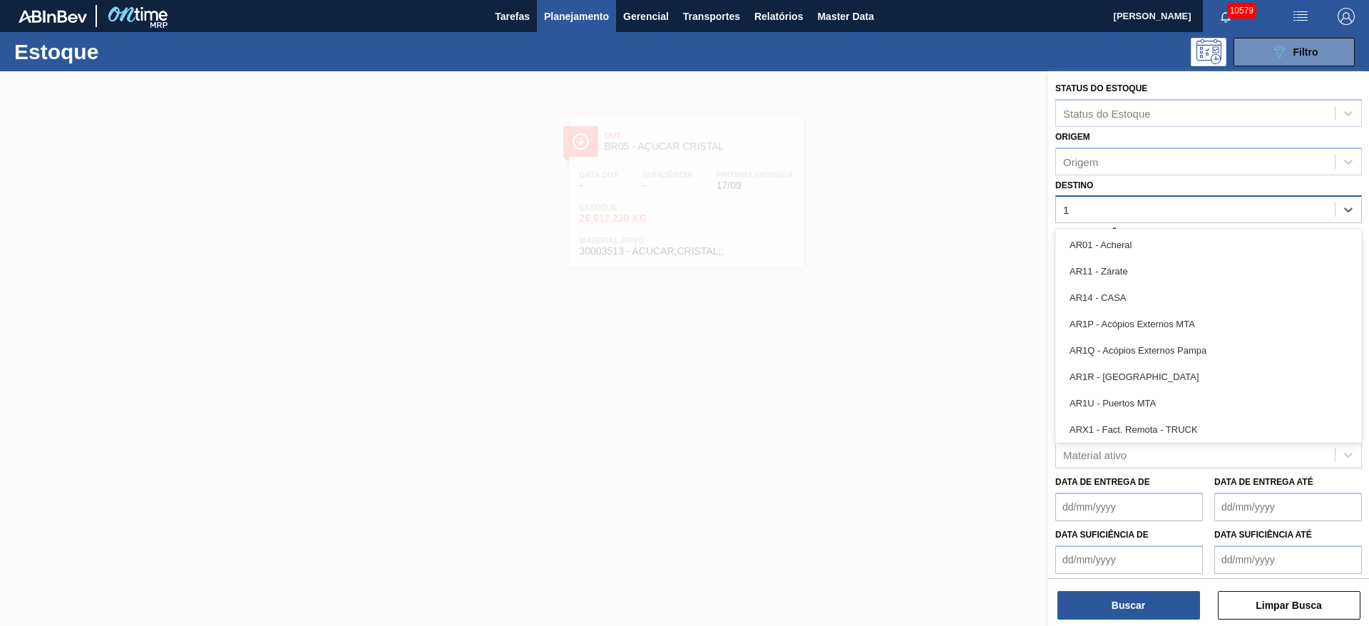
type input "12"
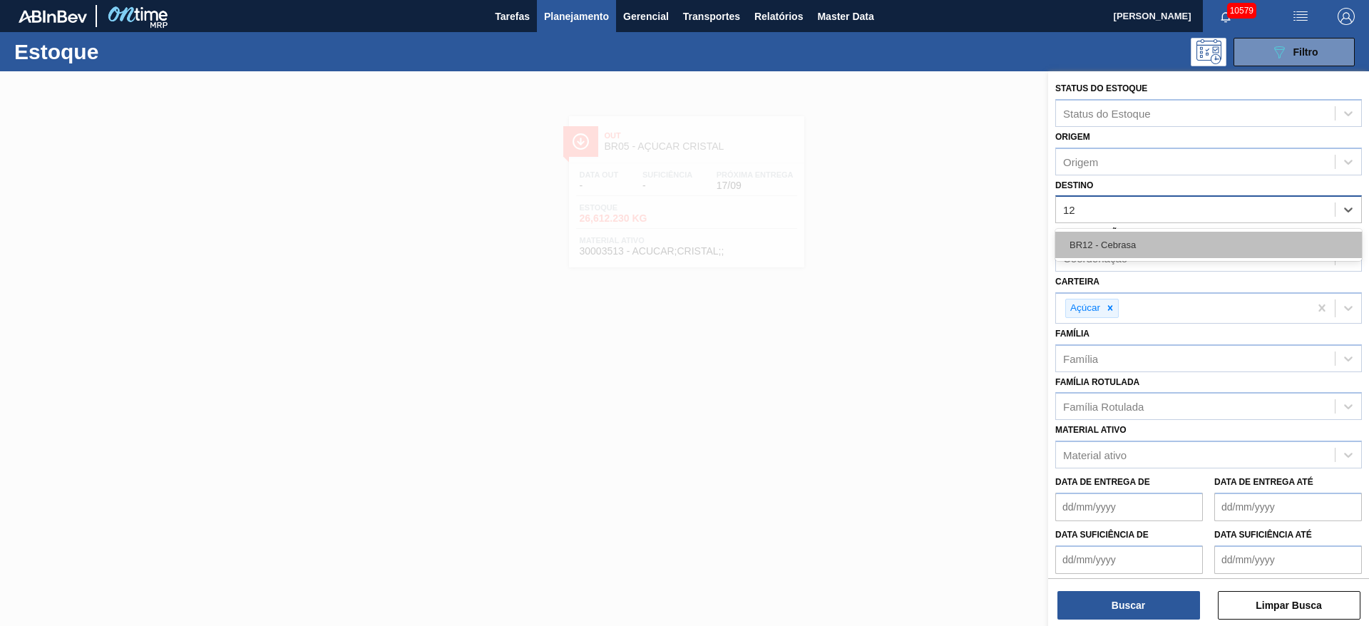
click at [1109, 247] on div "BR12 - Cebrasa" at bounding box center [1209, 245] width 307 height 26
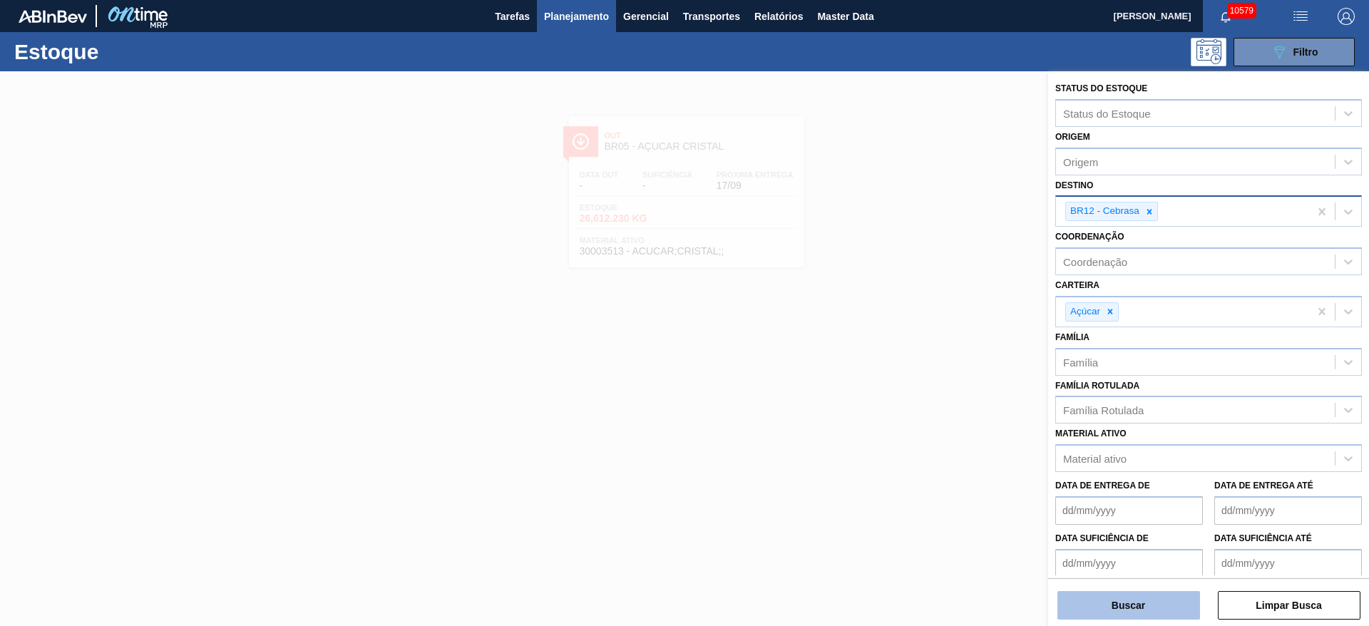
click at [1107, 609] on button "Buscar" at bounding box center [1129, 605] width 143 height 29
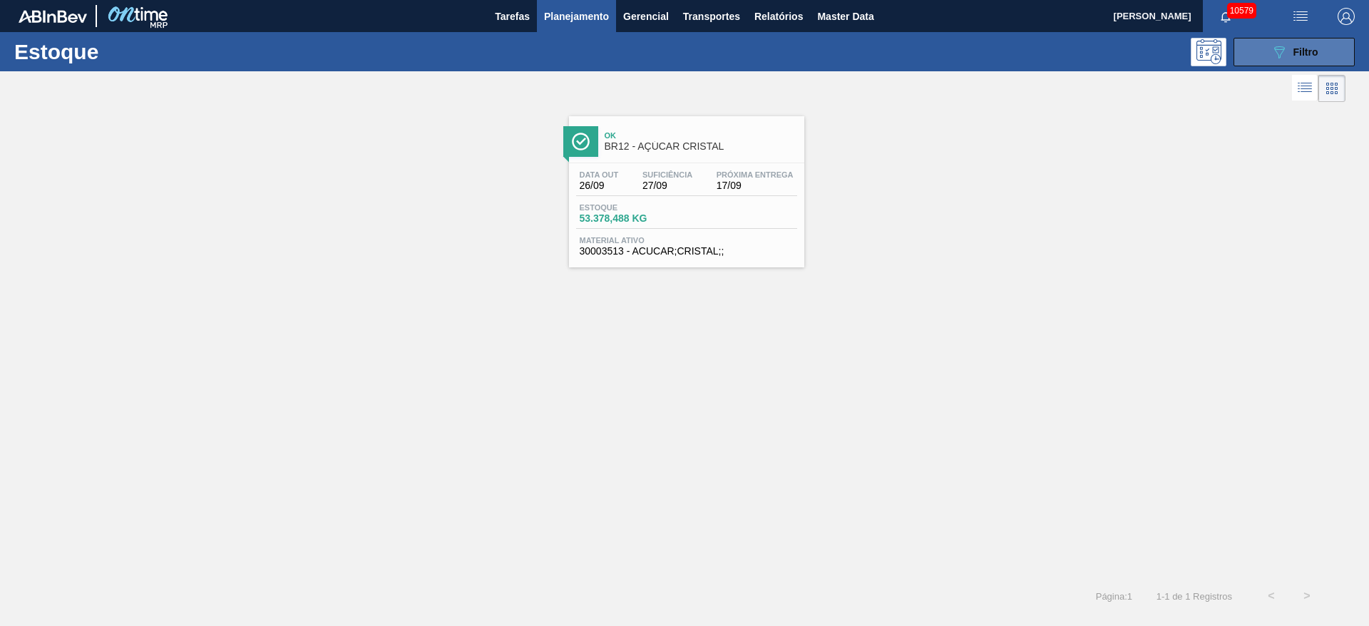
click at [1265, 51] on button "089F7B8B-B2A5-4AFE-B5C0-19BA573D28AC Filtro" at bounding box center [1294, 52] width 121 height 29
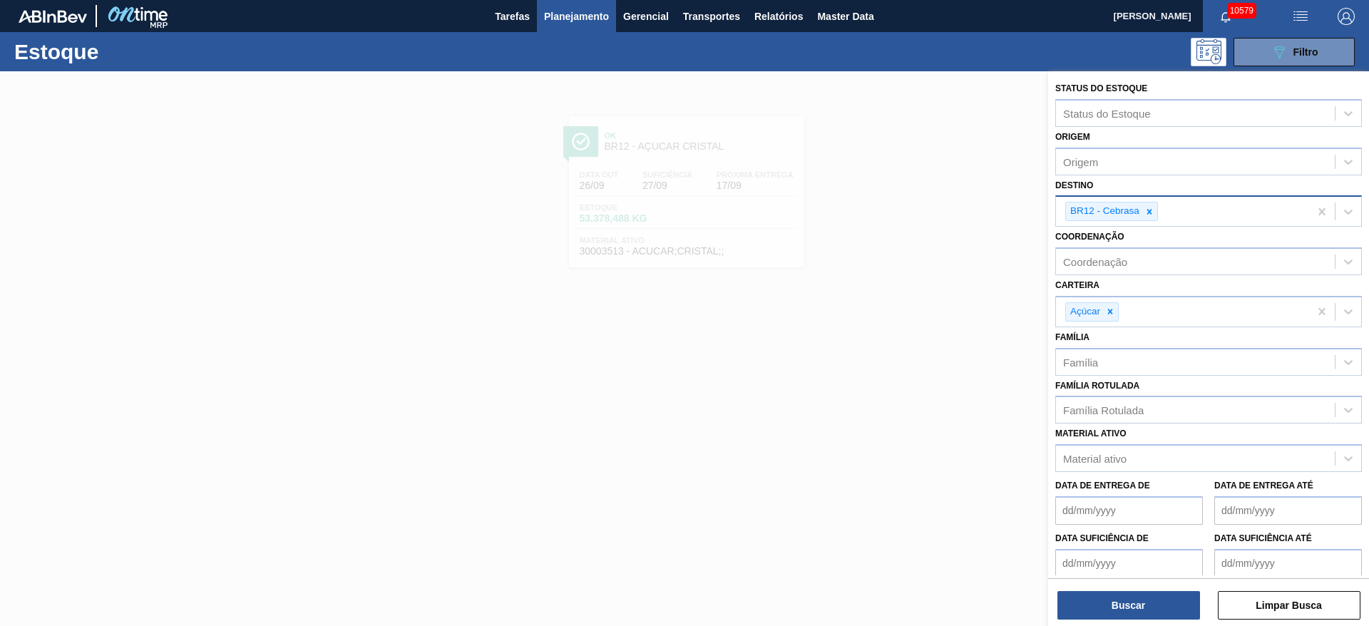
click at [1150, 213] on icon at bounding box center [1150, 212] width 10 height 10
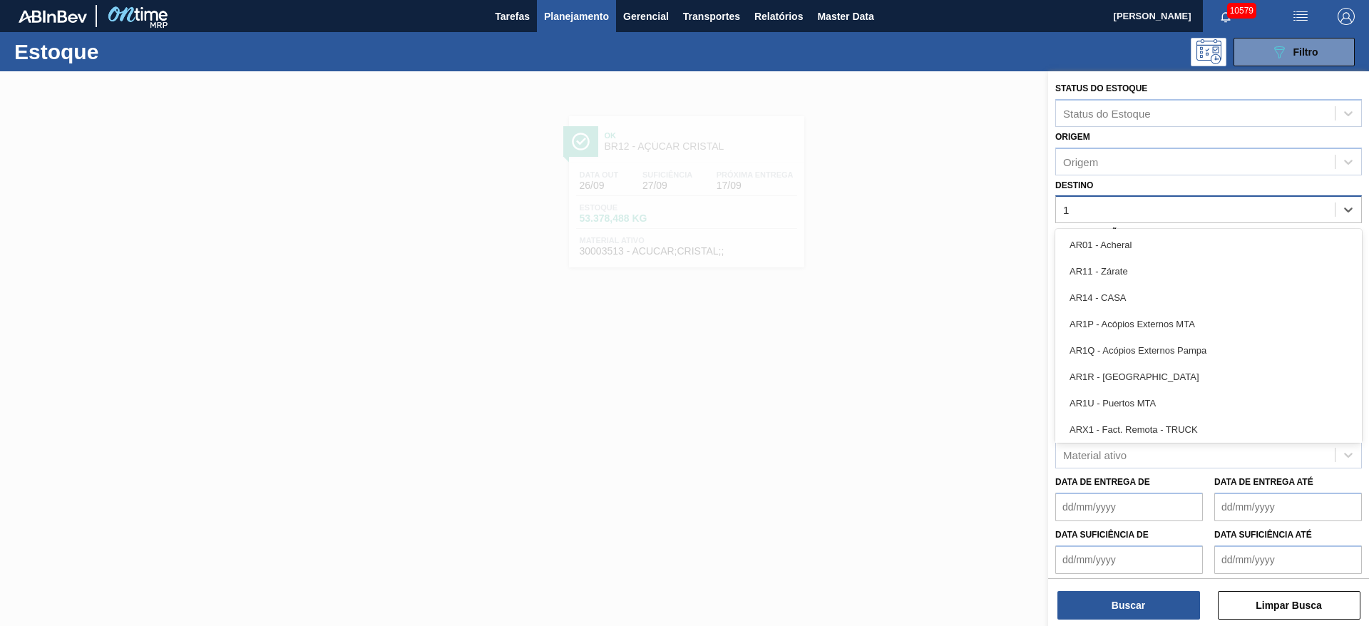
type input "14"
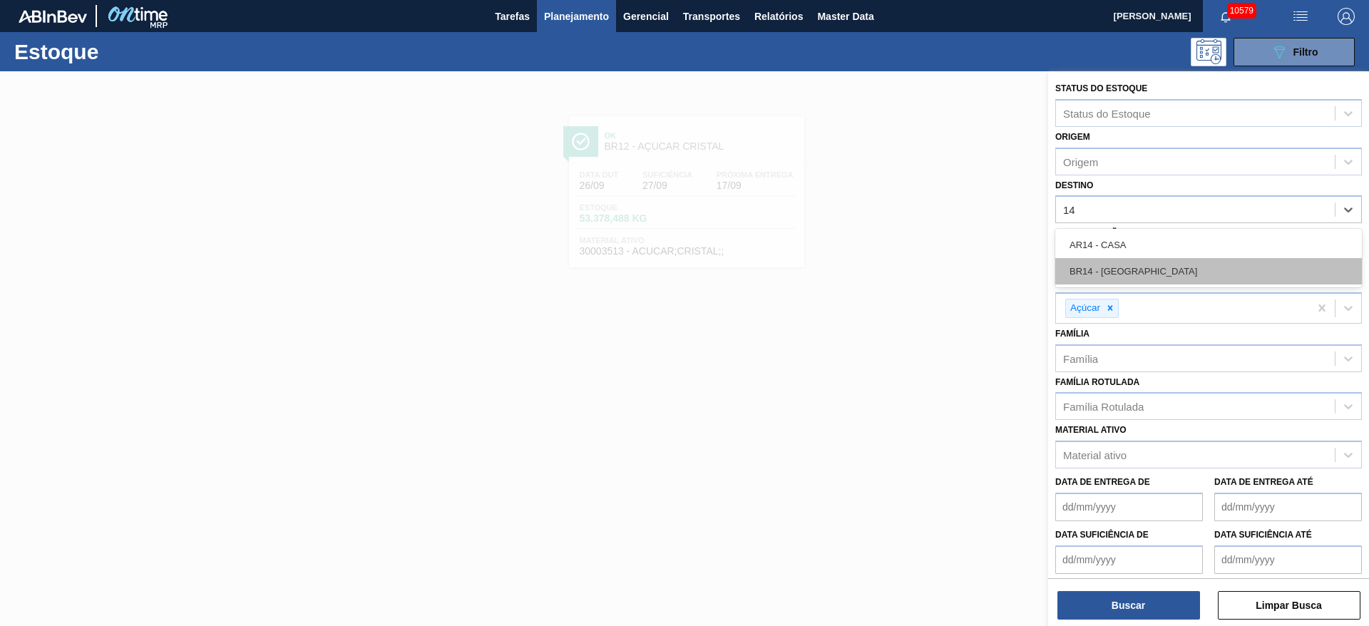
click at [1138, 270] on div "BR14 - [GEOGRAPHIC_DATA]" at bounding box center [1209, 271] width 307 height 26
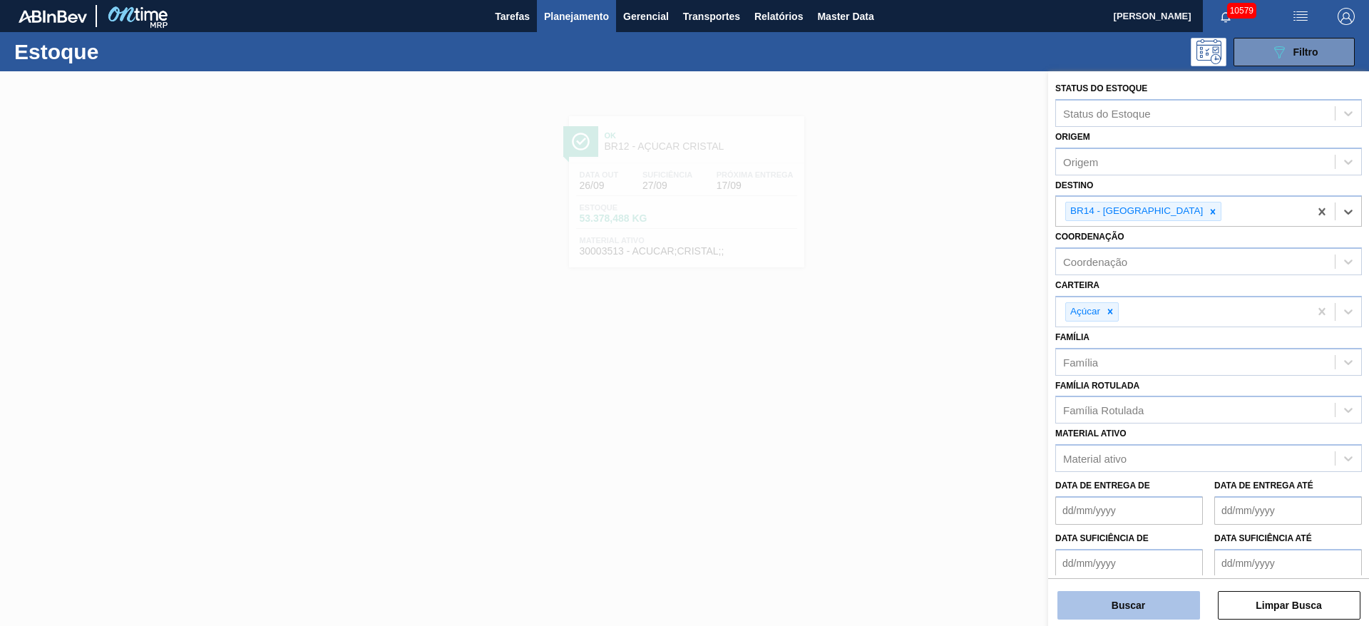
click at [1139, 594] on button "Buscar" at bounding box center [1129, 605] width 143 height 29
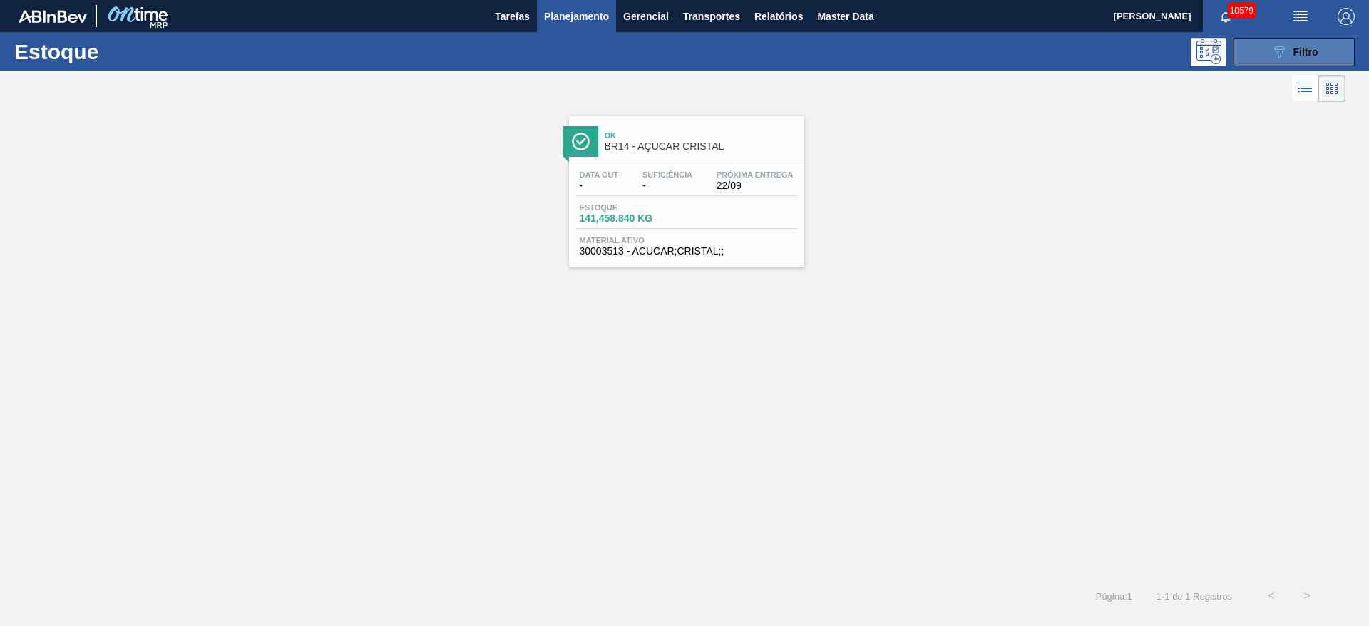
click at [1268, 49] on button "089F7B8B-B2A5-4AFE-B5C0-19BA573D28AC Filtro" at bounding box center [1294, 52] width 121 height 29
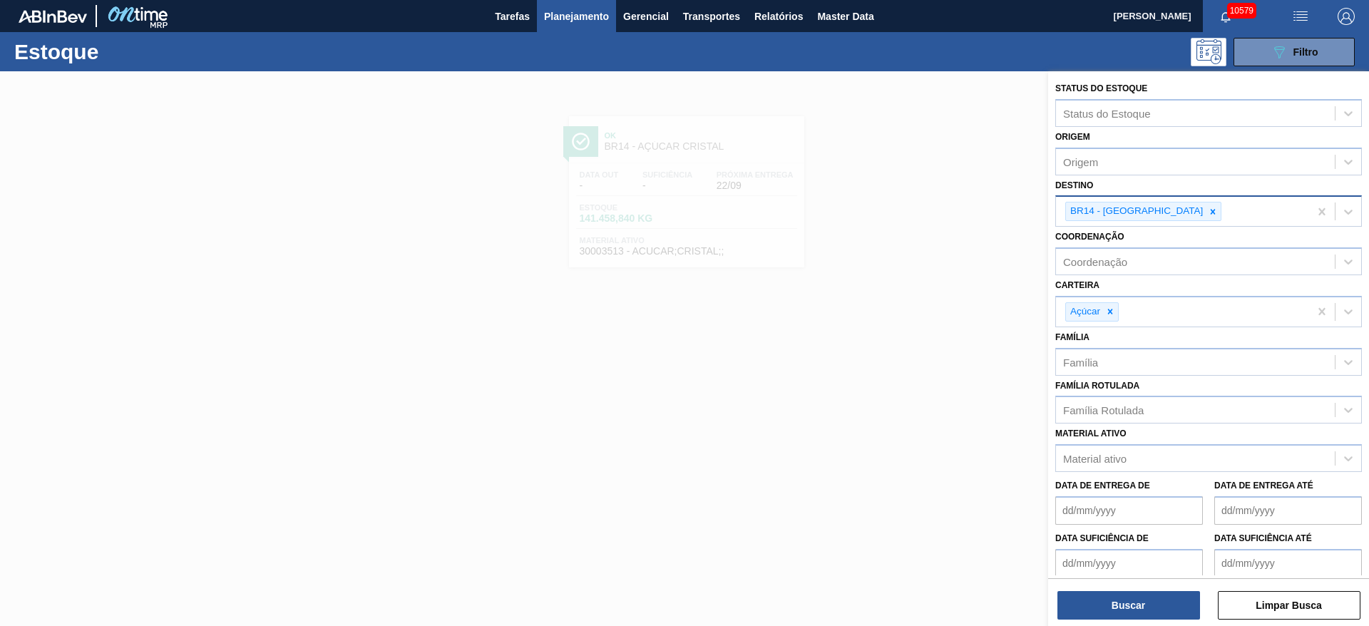
click at [1208, 213] on icon at bounding box center [1213, 212] width 10 height 10
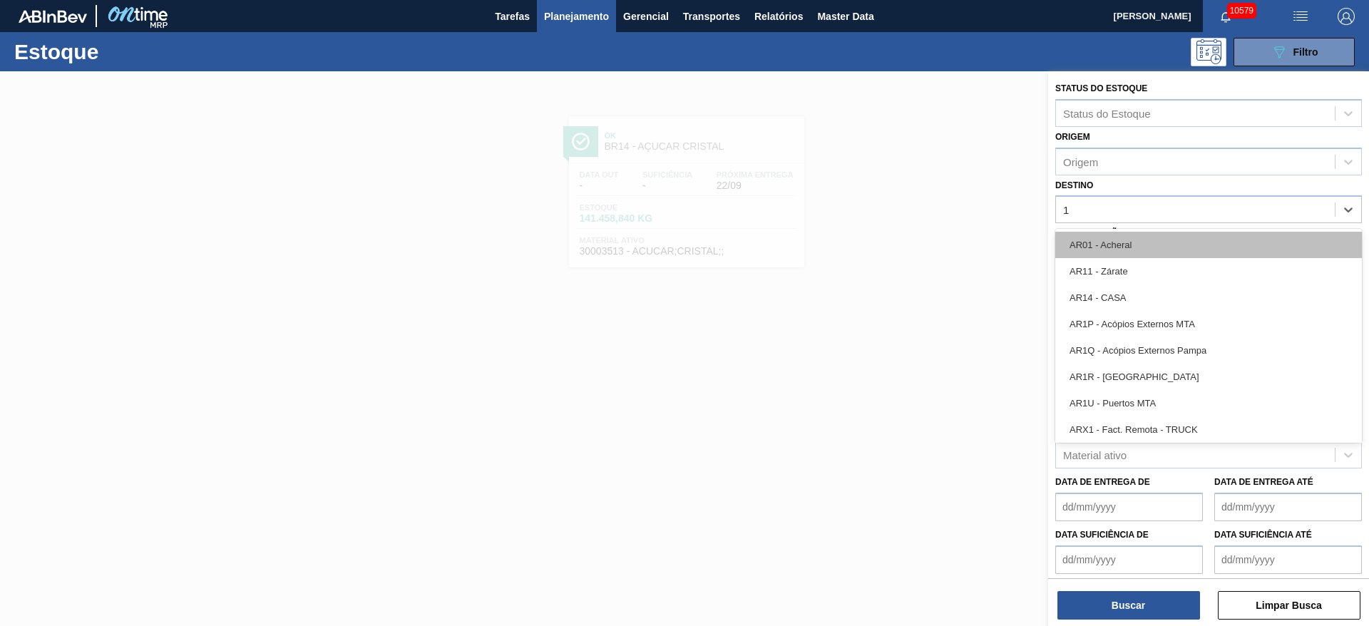
type input "19"
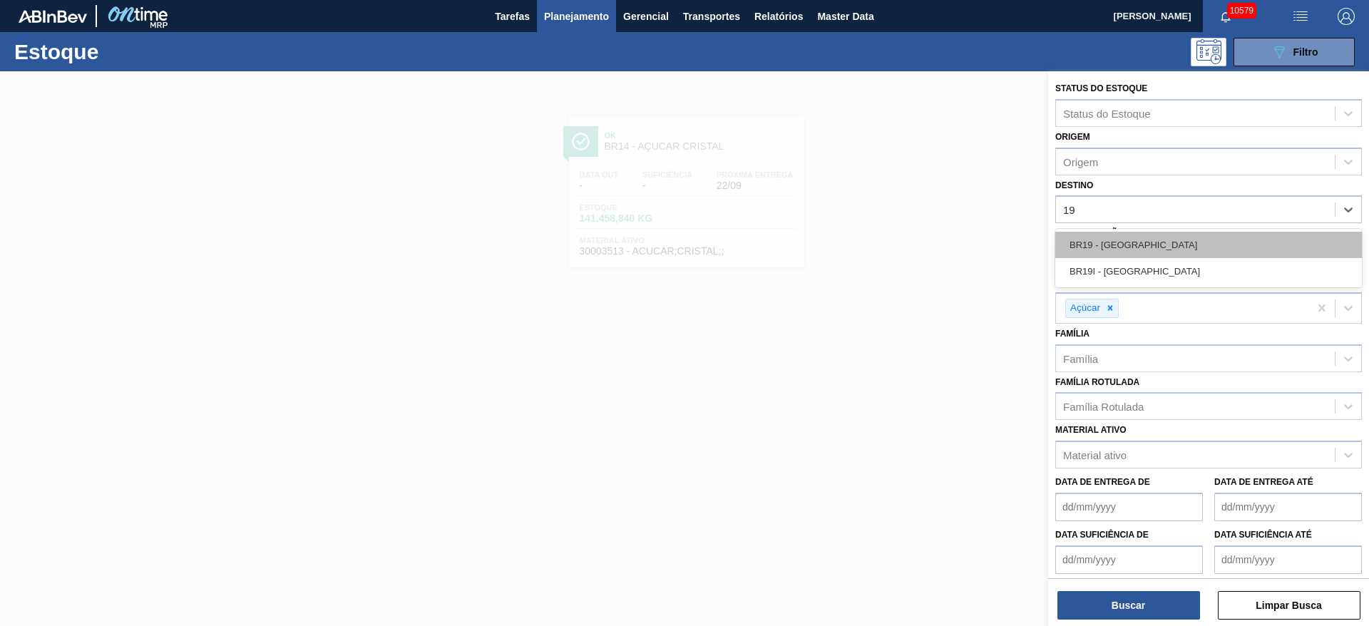
click at [1143, 245] on div "BR19 - [GEOGRAPHIC_DATA]" at bounding box center [1209, 245] width 307 height 26
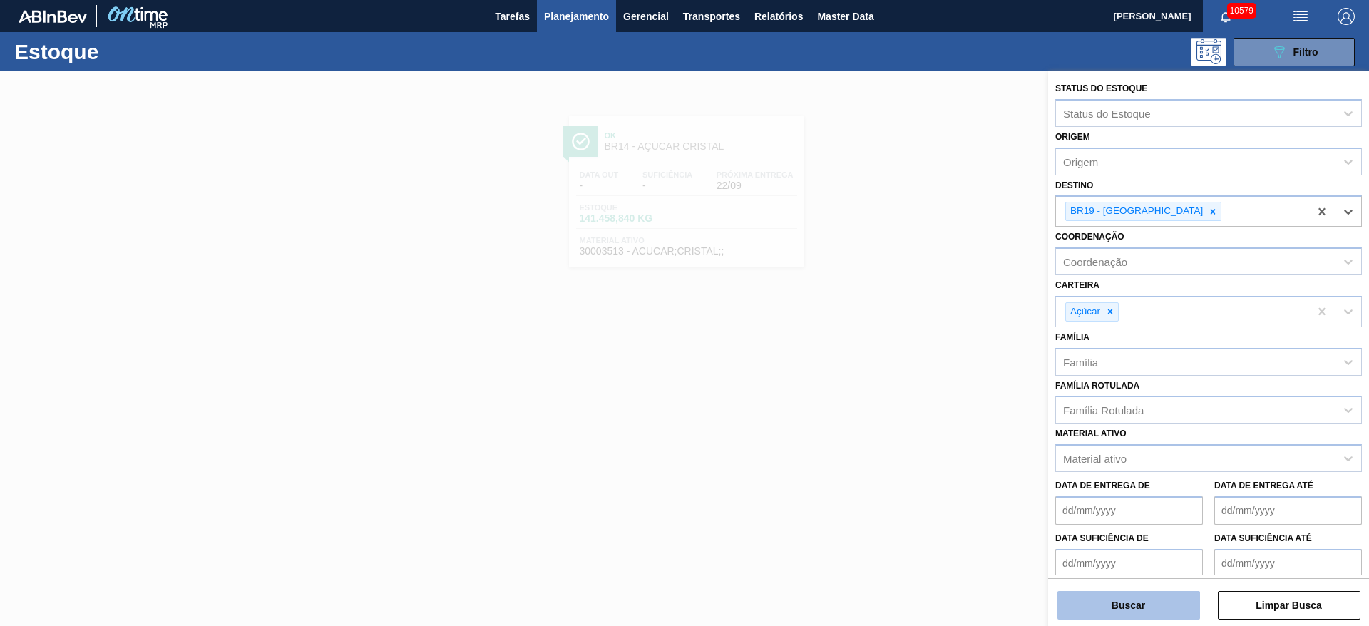
click at [1123, 611] on button "Buscar" at bounding box center [1129, 605] width 143 height 29
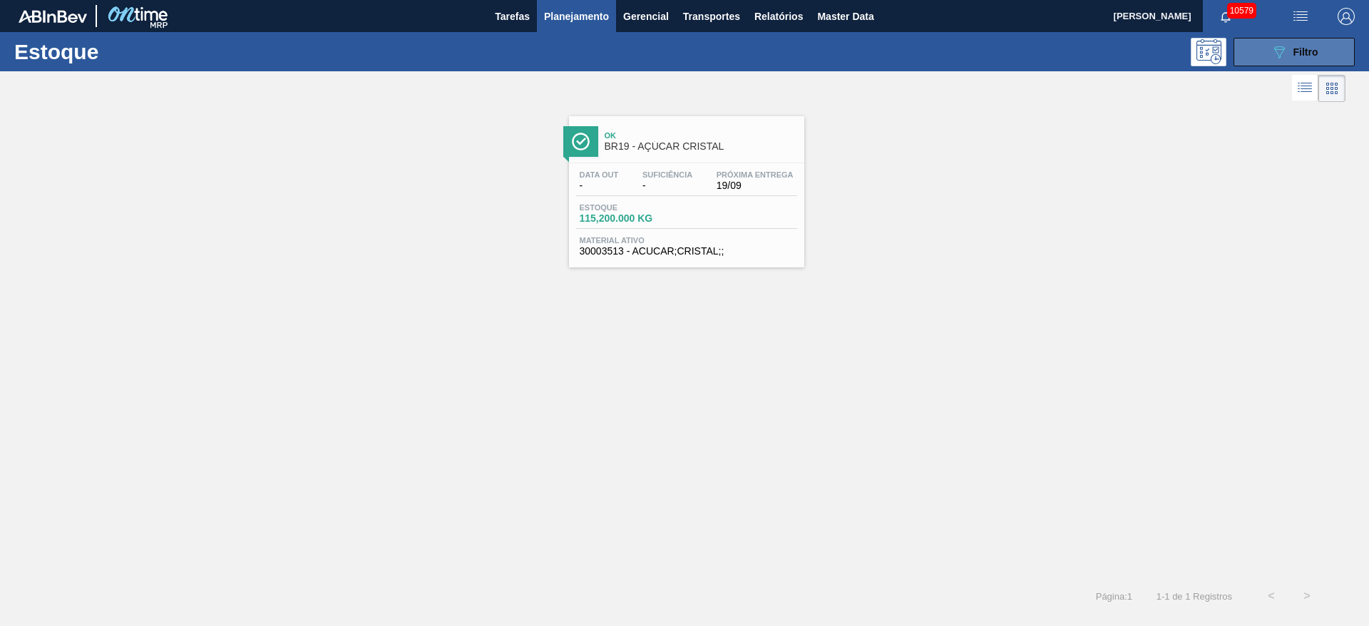
click at [1294, 51] on span "Filtro" at bounding box center [1306, 51] width 25 height 11
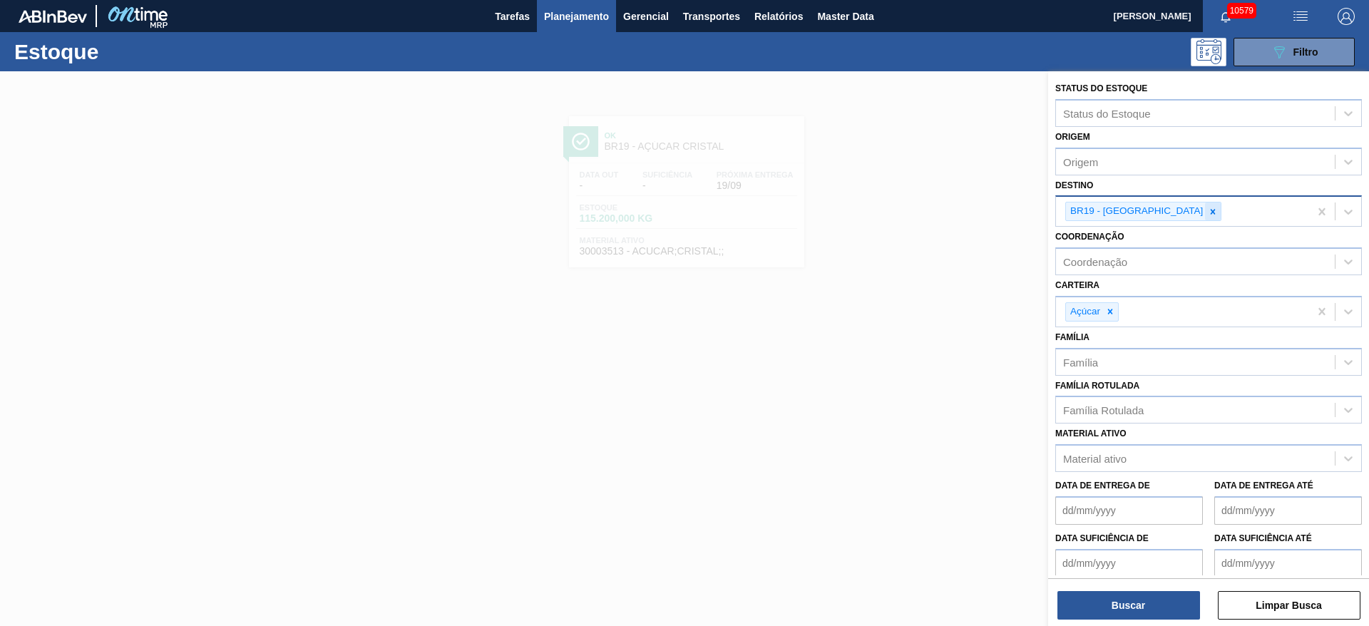
click at [1208, 213] on icon at bounding box center [1213, 212] width 10 height 10
type input "2"
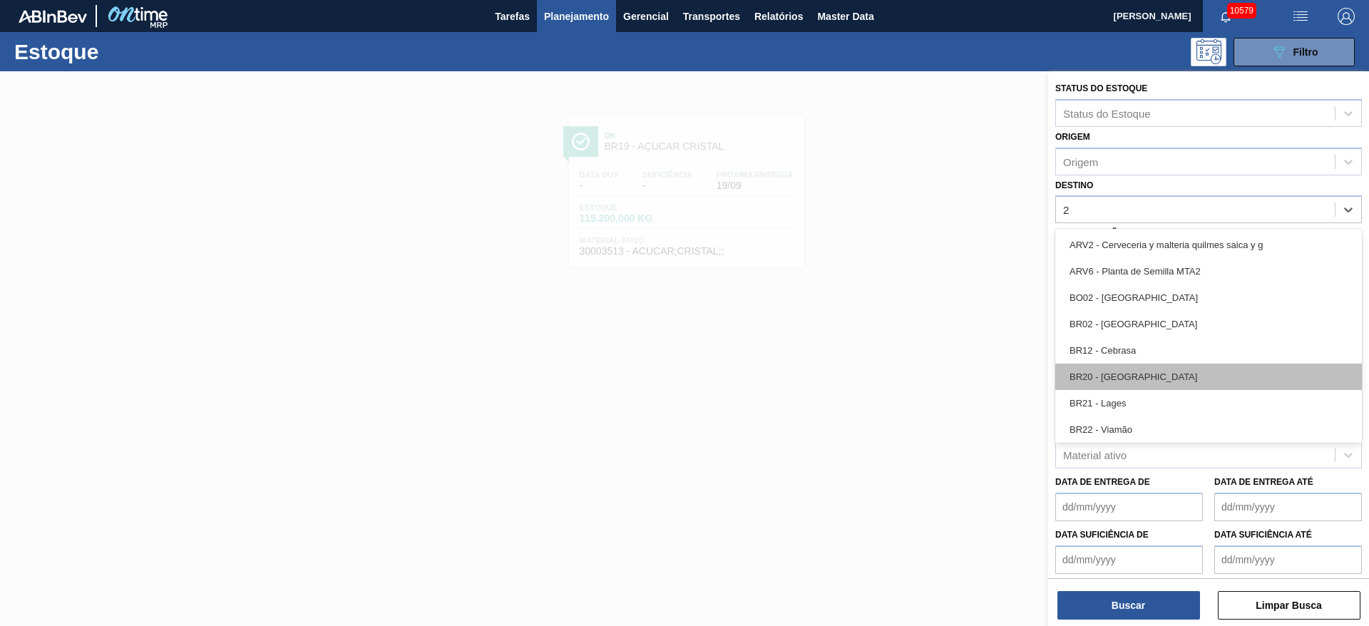
click at [1148, 372] on div "BR20 - Sapucaia" at bounding box center [1209, 377] width 307 height 26
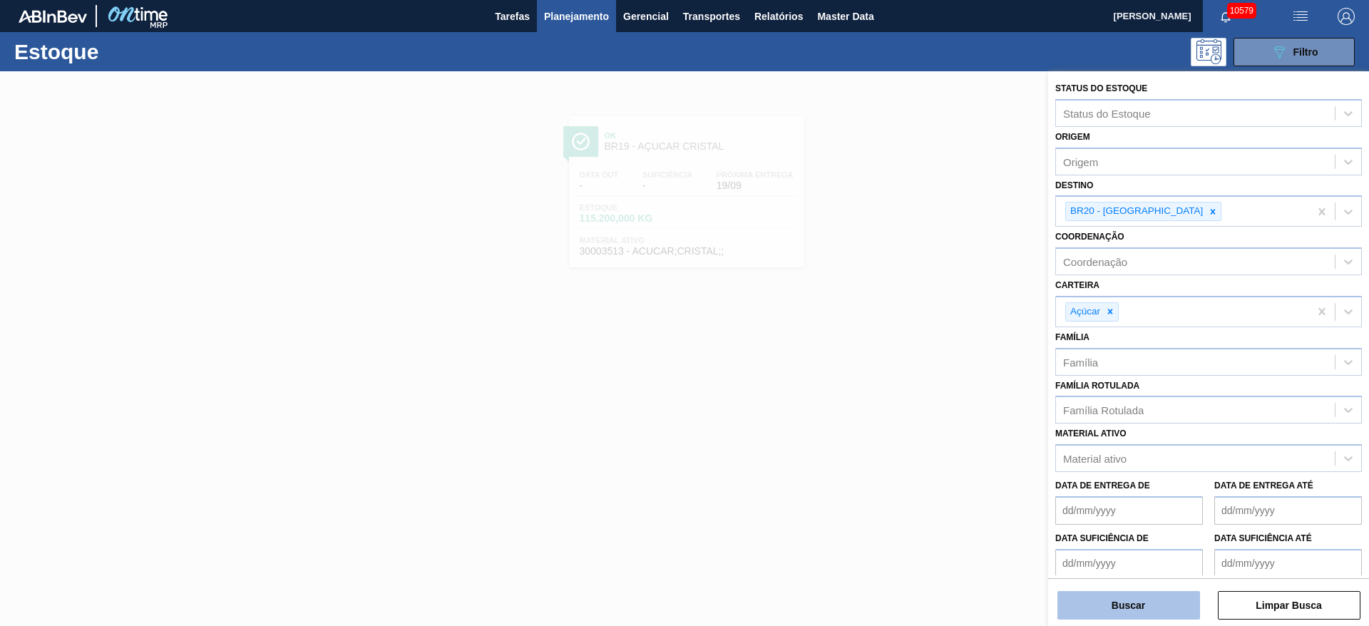
click at [1147, 600] on button "Buscar" at bounding box center [1129, 605] width 143 height 29
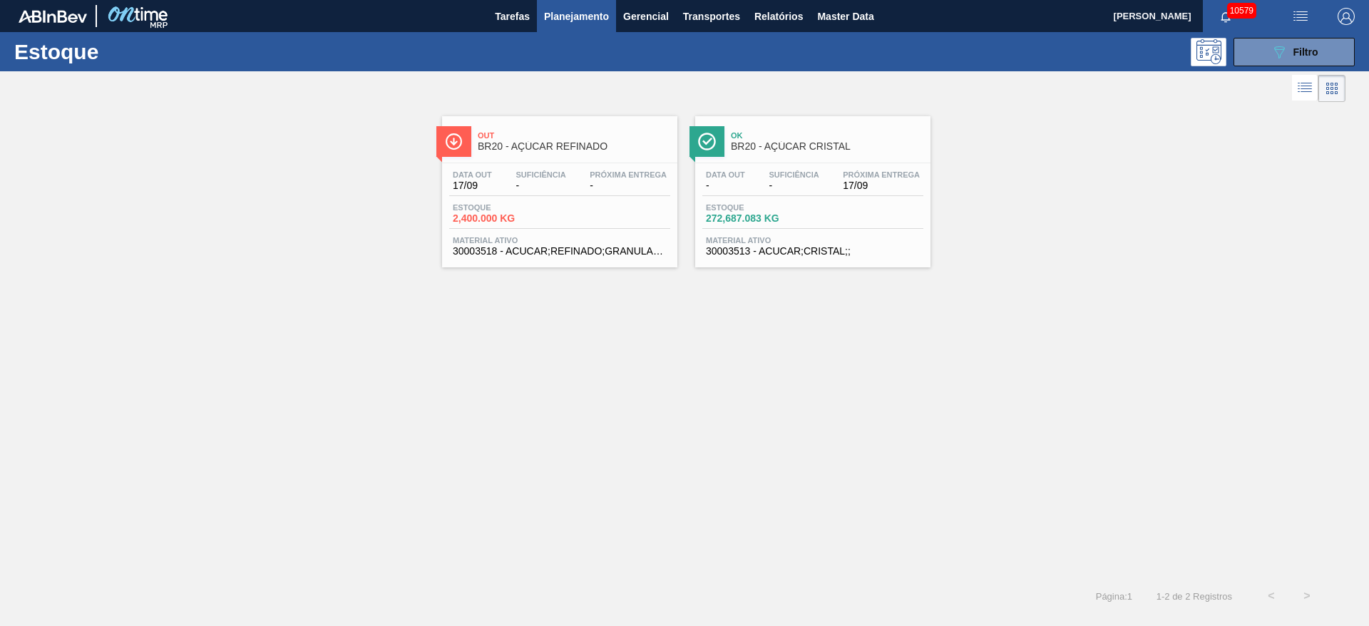
click at [1339, 14] on img "button" at bounding box center [1346, 16] width 17 height 17
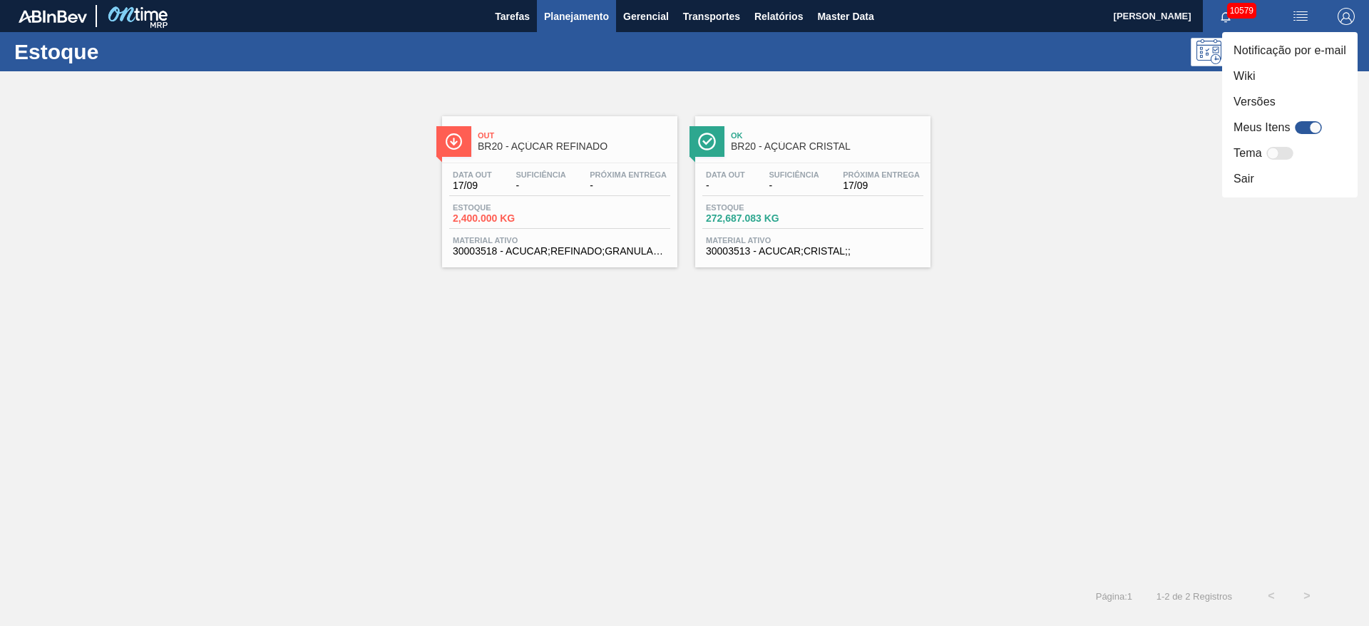
click at [1305, 126] on div at bounding box center [1308, 127] width 27 height 13
checkbox input "true"
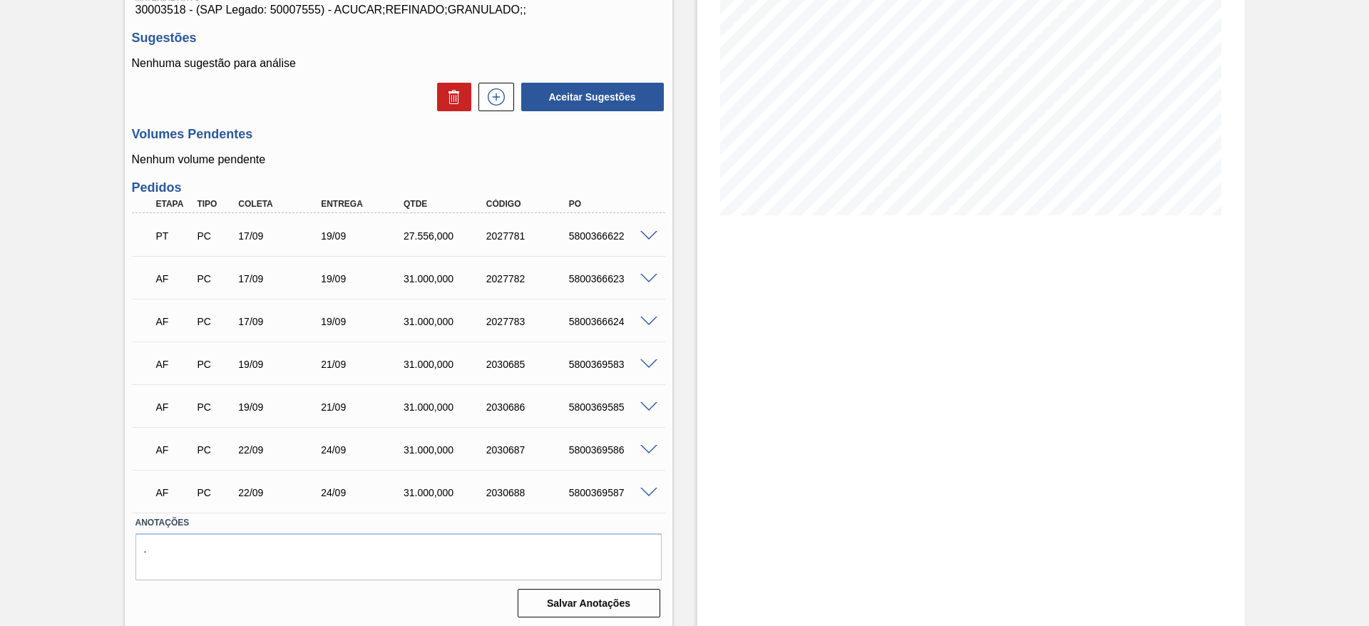
scroll to position [205, 0]
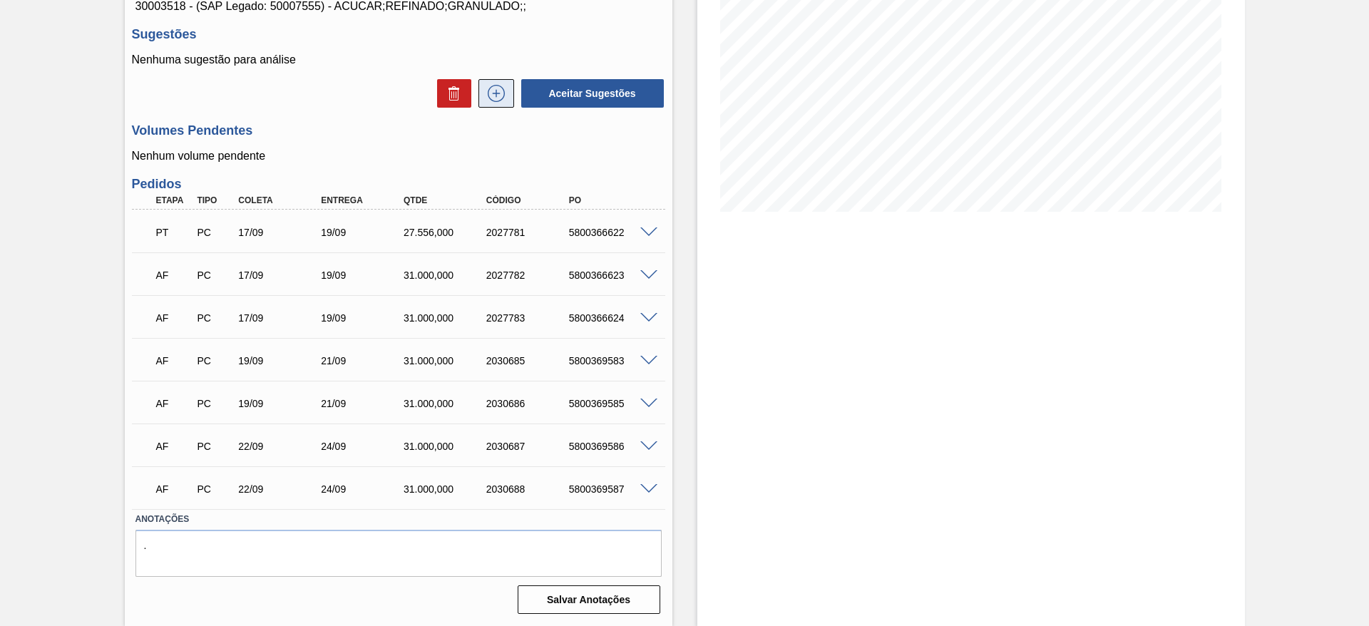
click at [499, 96] on icon at bounding box center [496, 93] width 23 height 17
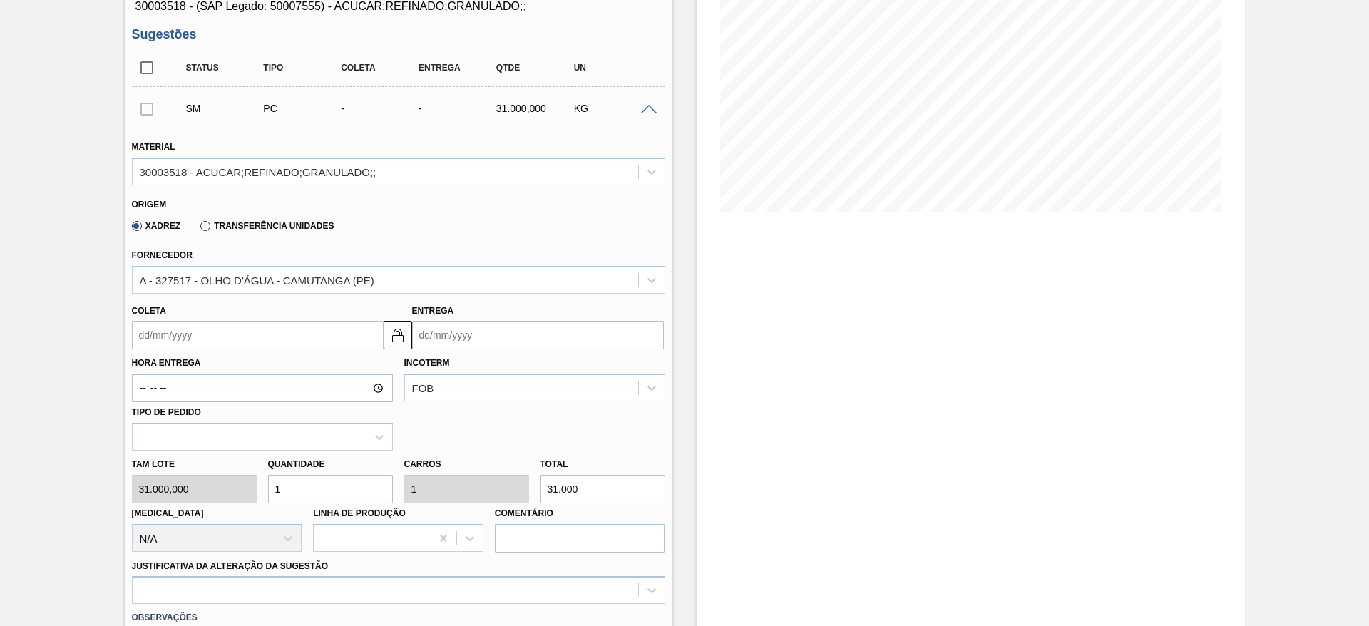
click at [169, 339] on input "Coleta" at bounding box center [258, 335] width 252 height 29
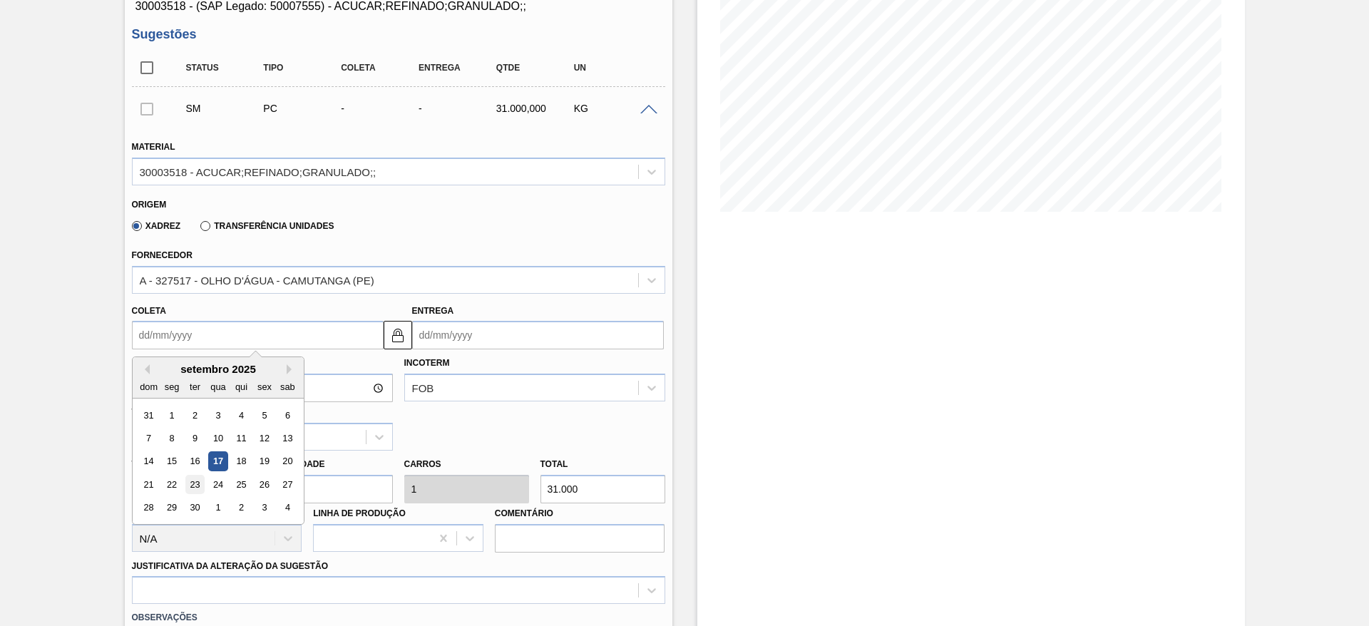
click at [200, 486] on div "23" at bounding box center [194, 484] width 19 height 19
type input "[DATE]"
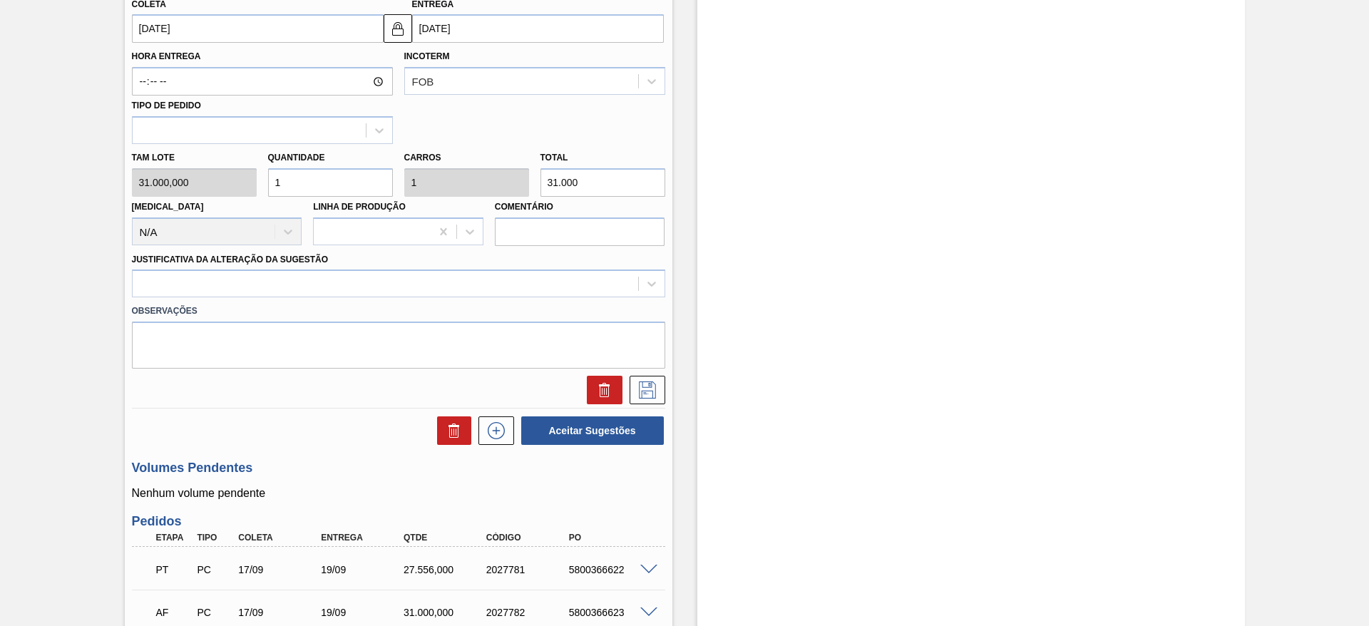
scroll to position [526, 0]
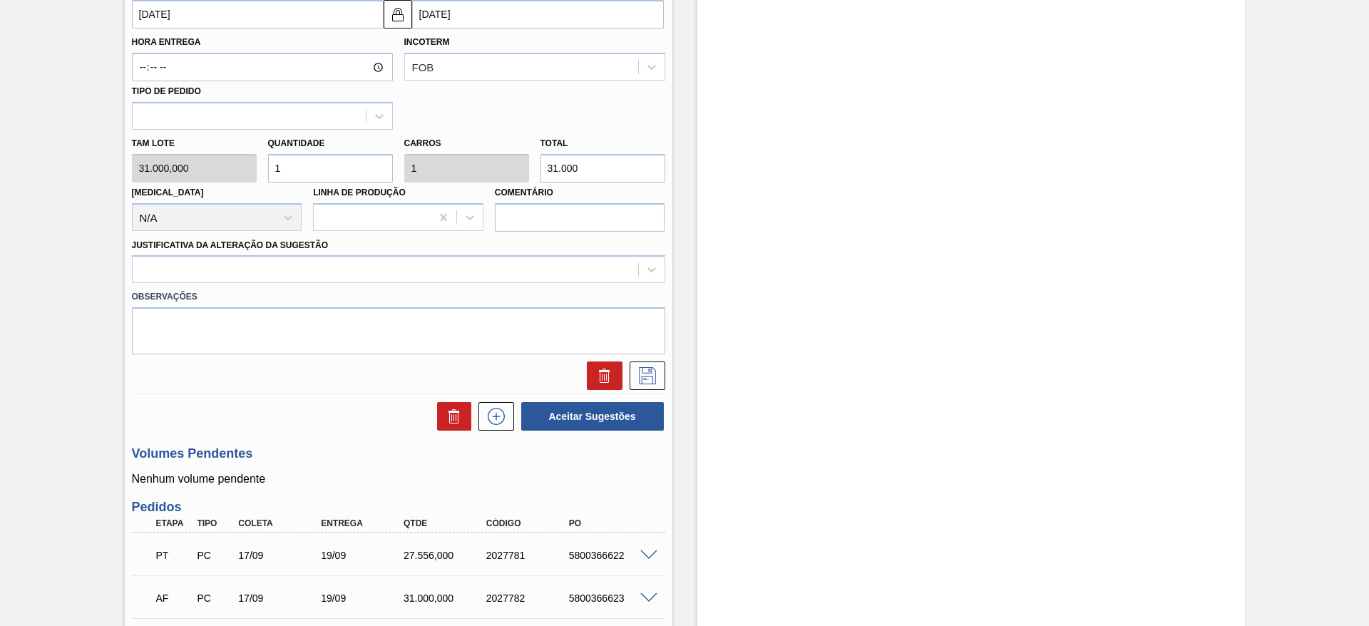
click at [471, 289] on label "Observações" at bounding box center [398, 297] width 533 height 21
click at [471, 277] on div at bounding box center [386, 270] width 506 height 21
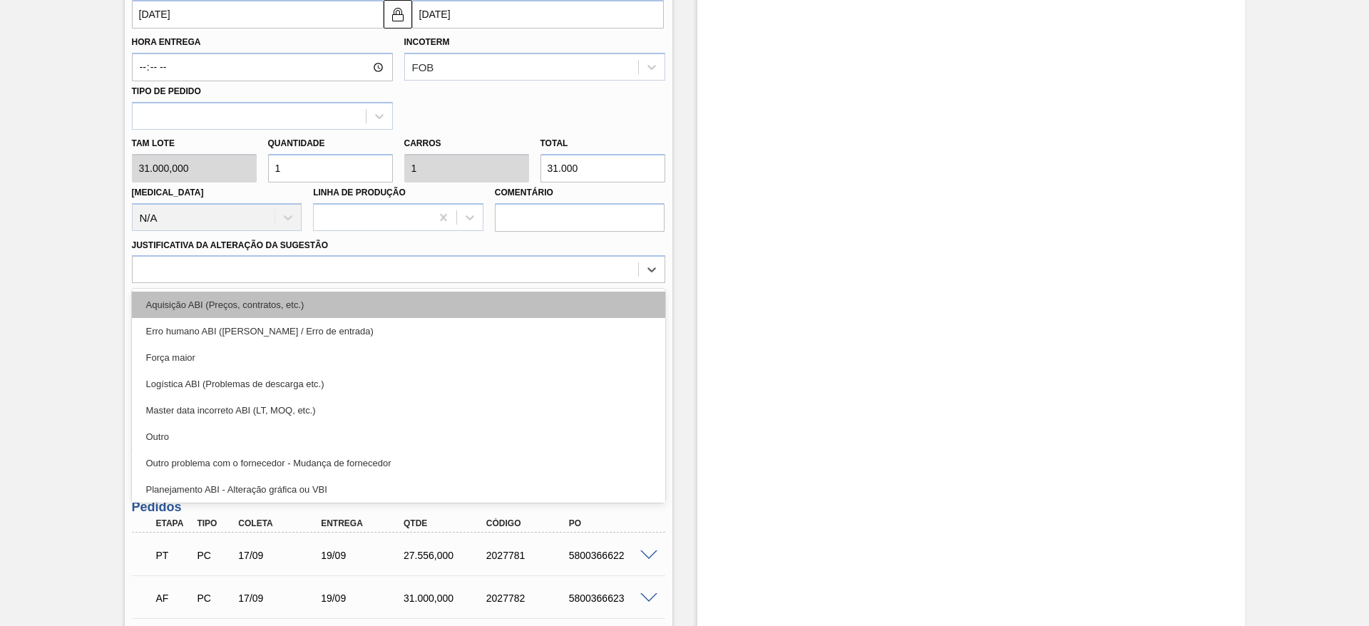
click at [479, 292] on div "Aquisição ABI (Preços, contratos, etc.)" at bounding box center [398, 305] width 533 height 26
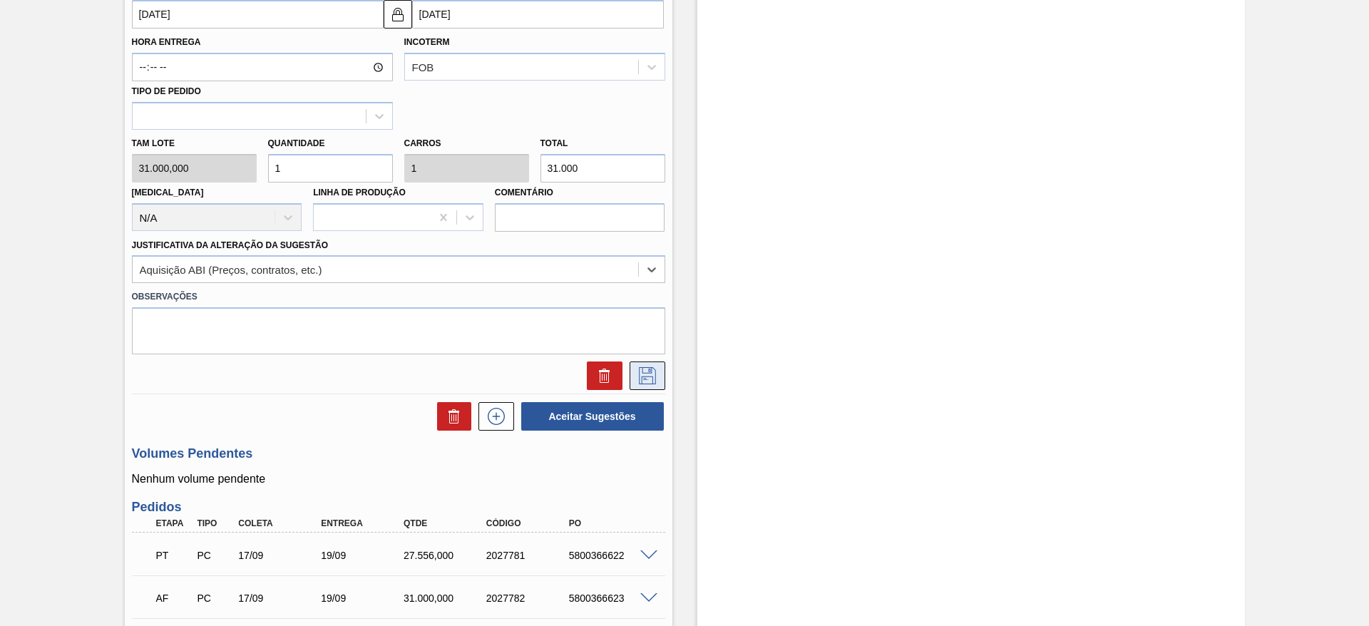
click at [656, 378] on icon at bounding box center [647, 375] width 23 height 17
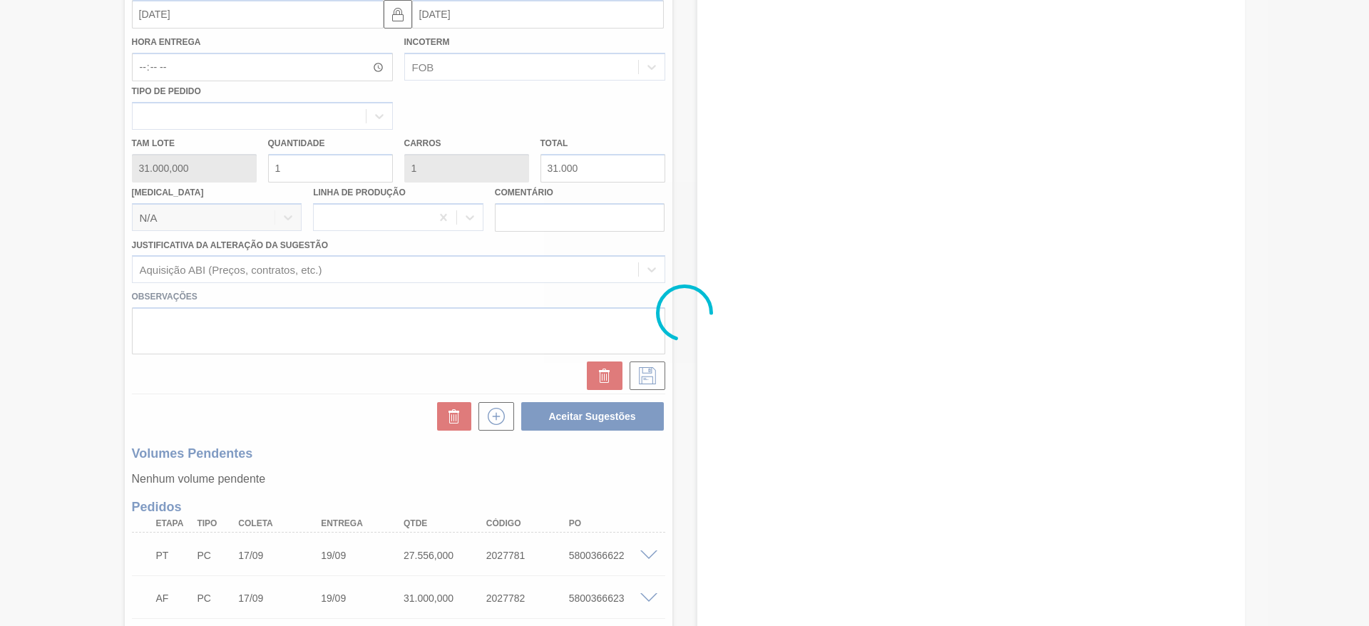
scroll to position [0, 0]
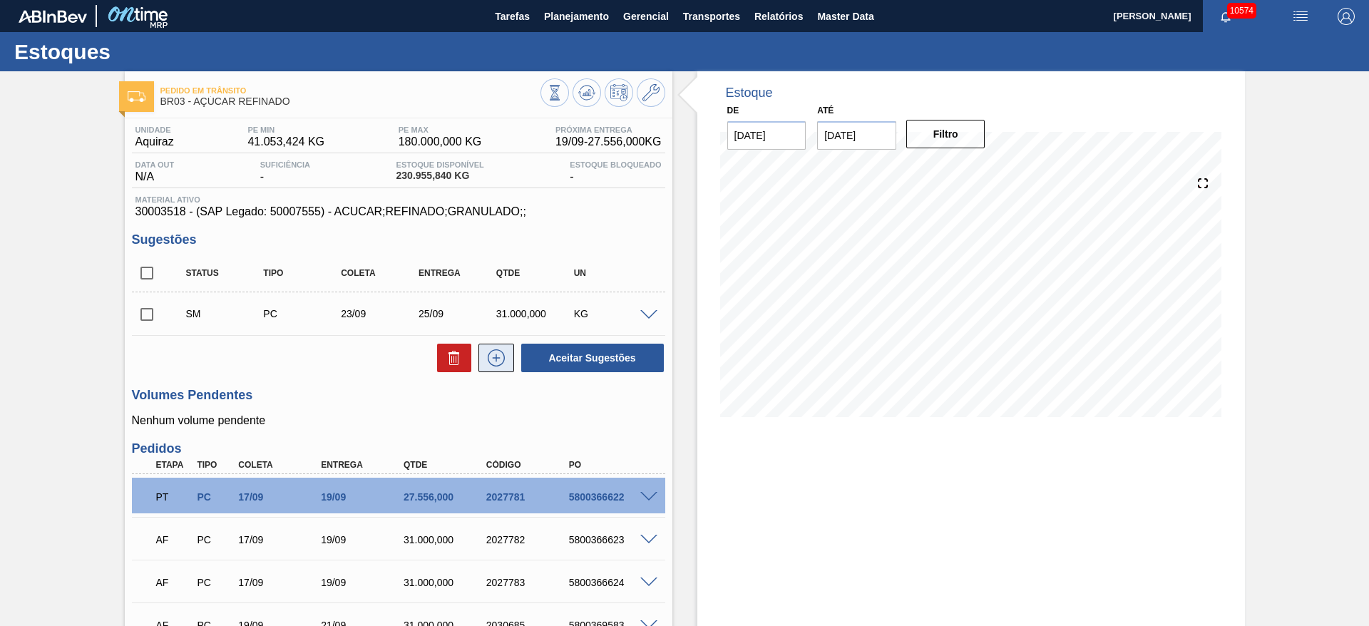
click at [496, 352] on icon at bounding box center [496, 357] width 23 height 17
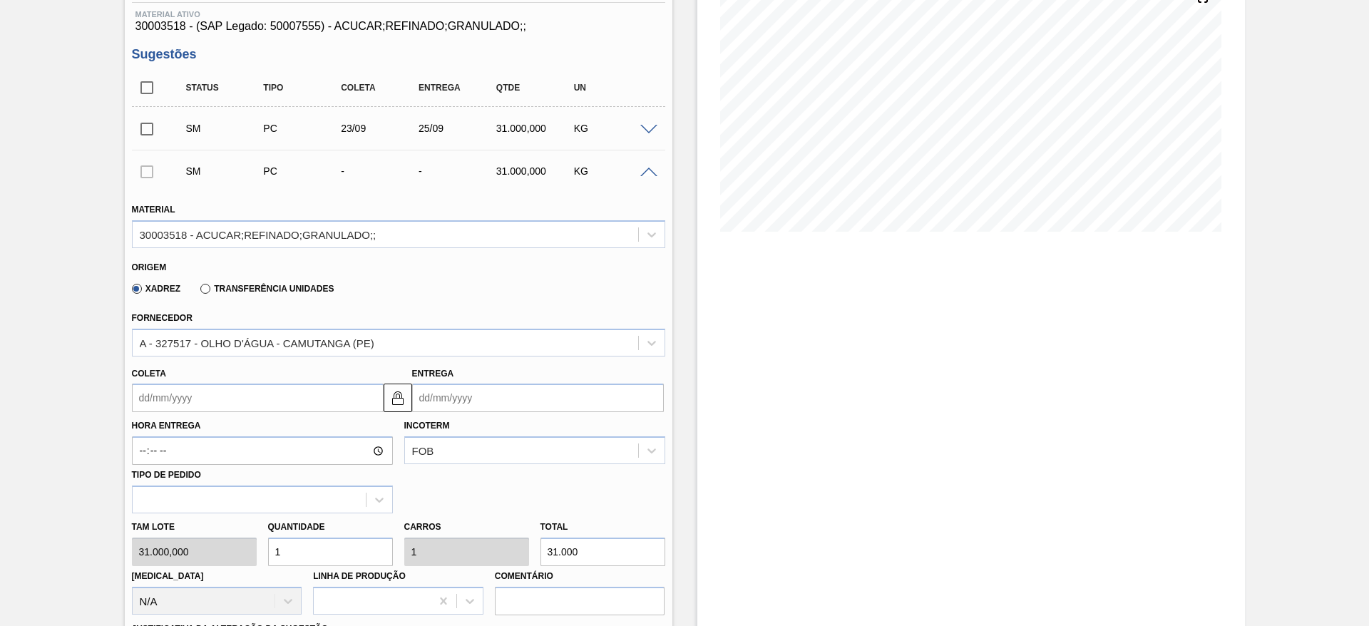
scroll to position [214, 0]
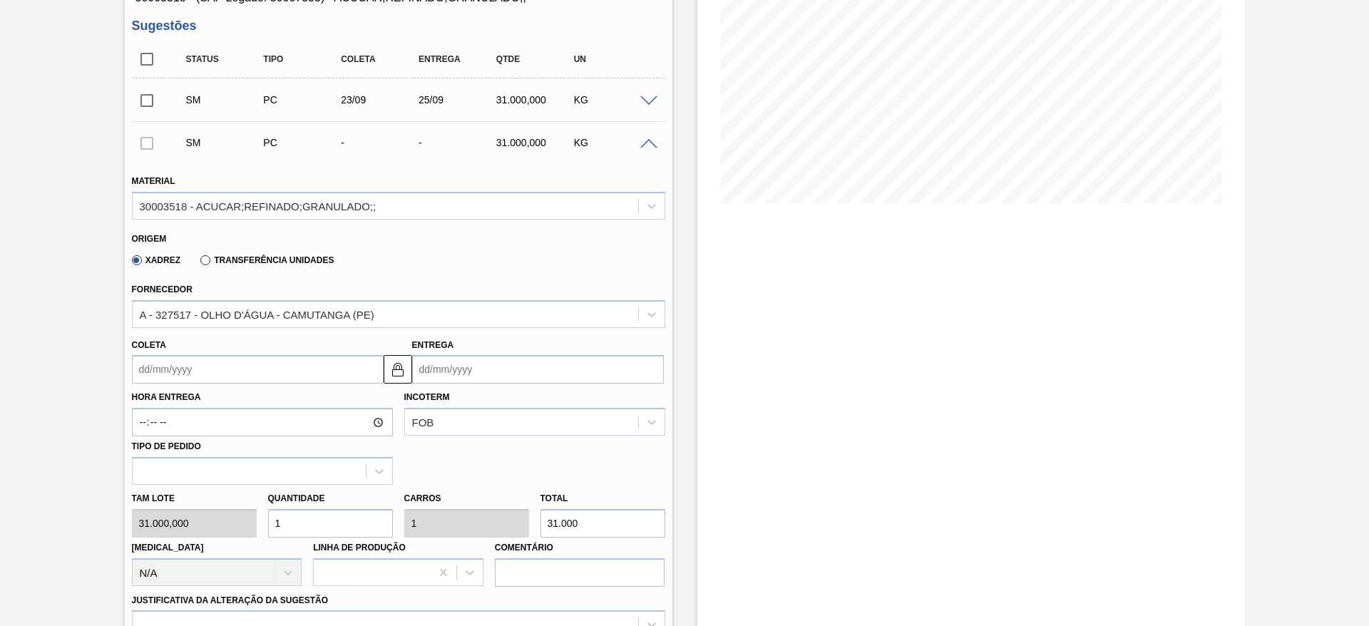
click at [172, 379] on input "Coleta" at bounding box center [258, 369] width 252 height 29
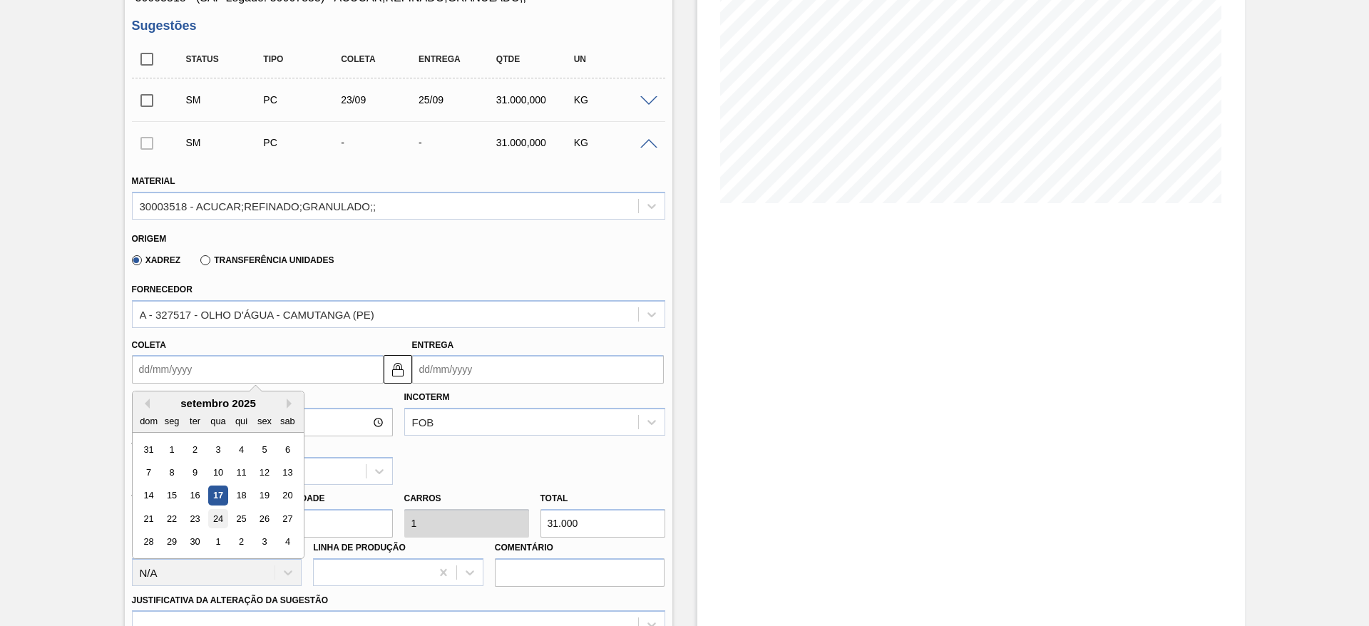
click at [220, 522] on div "24" at bounding box center [217, 518] width 19 height 19
type input "[DATE]"
type input "26/09/2025"
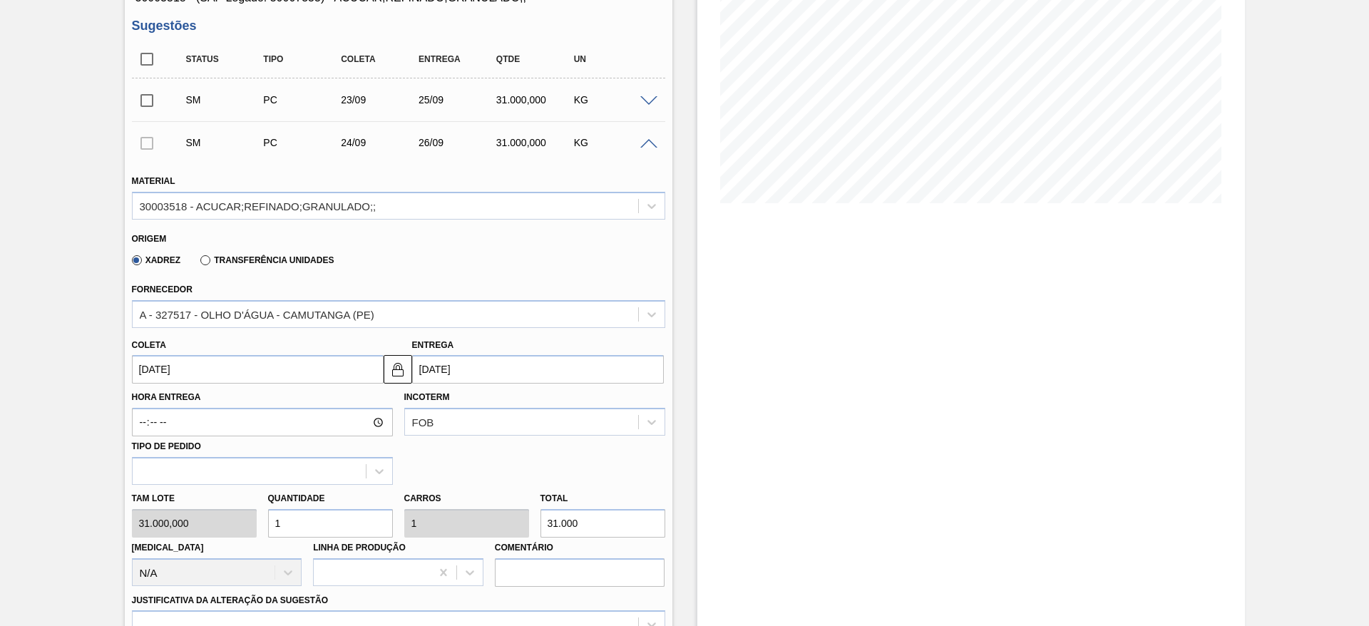
scroll to position [535, 0]
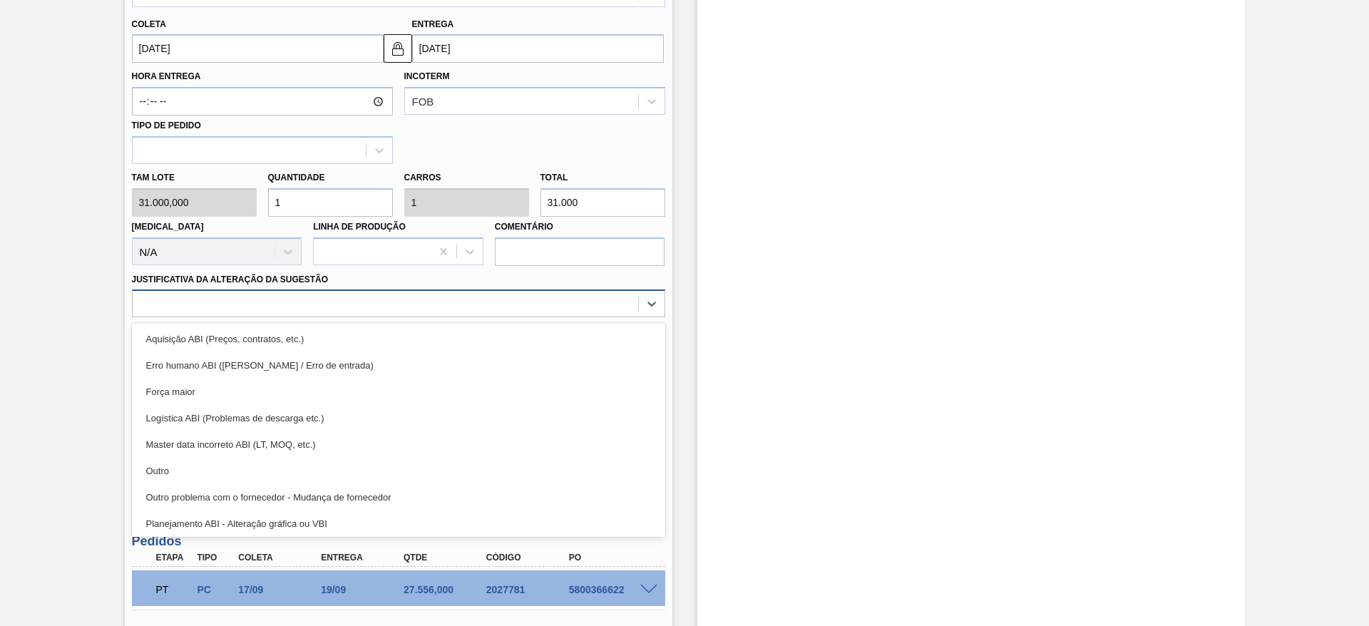
click at [412, 312] on div at bounding box center [386, 304] width 506 height 21
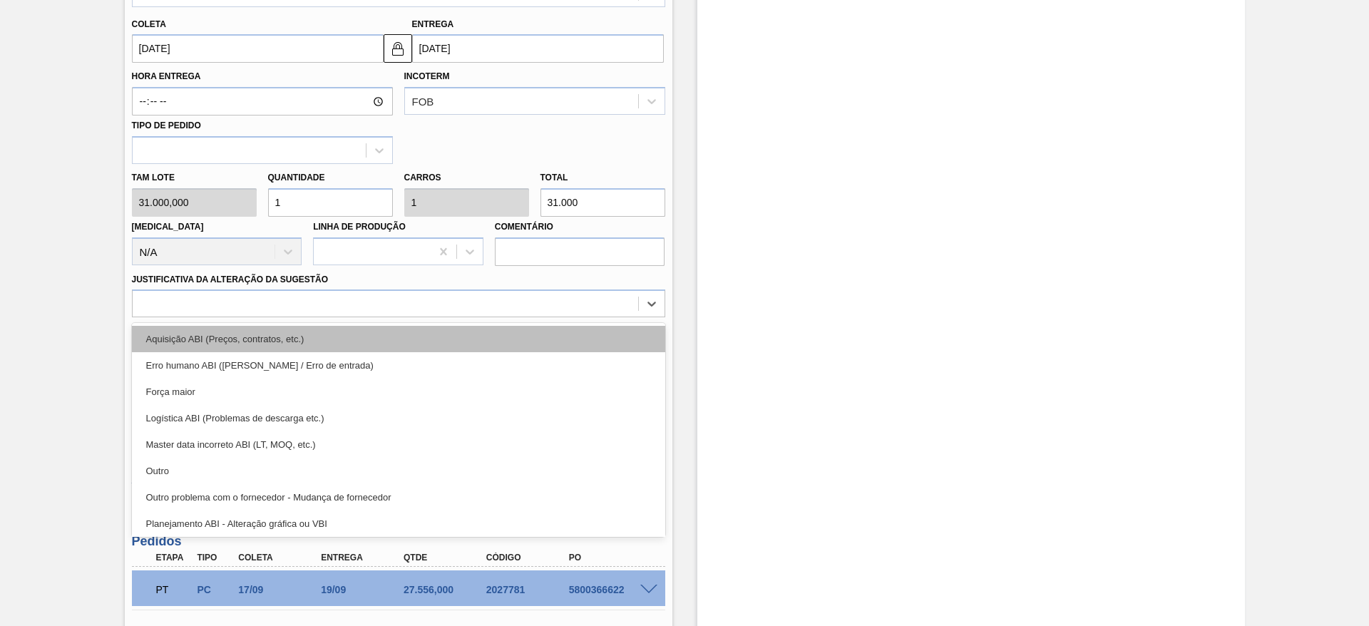
click at [416, 344] on div "Aquisição ABI (Preços, contratos, etc.)" at bounding box center [398, 339] width 533 height 26
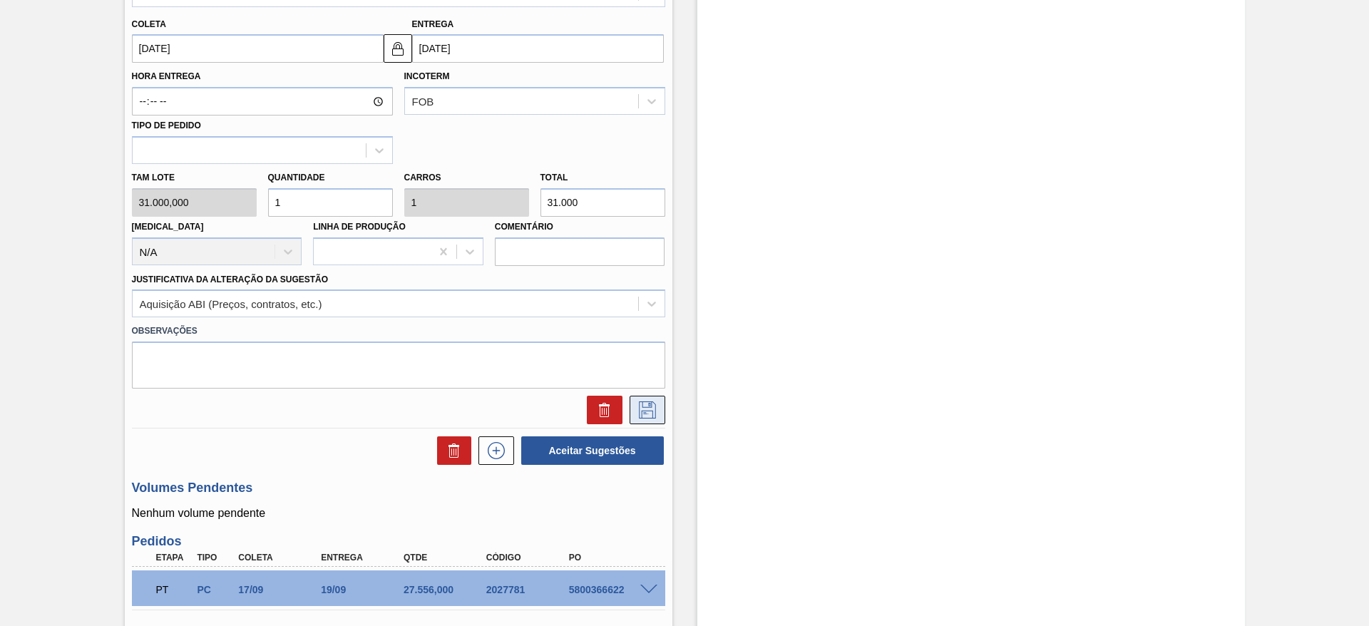
click at [645, 407] on icon at bounding box center [647, 410] width 23 height 17
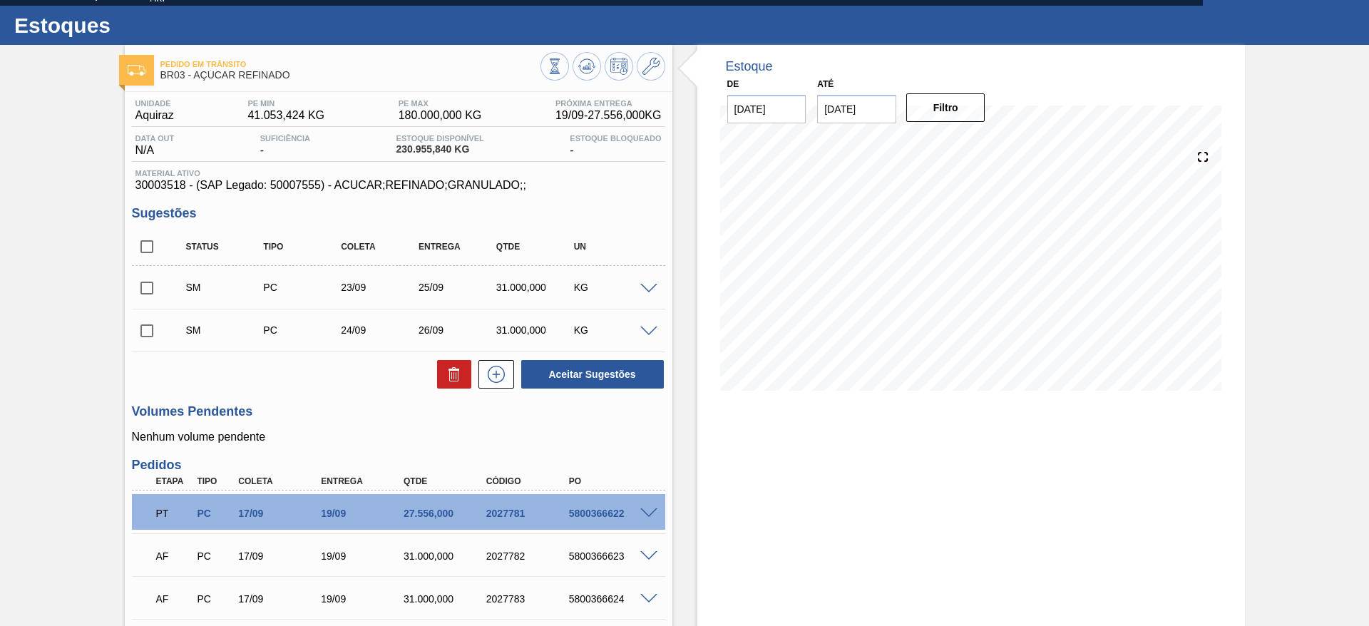
scroll to position [0, 0]
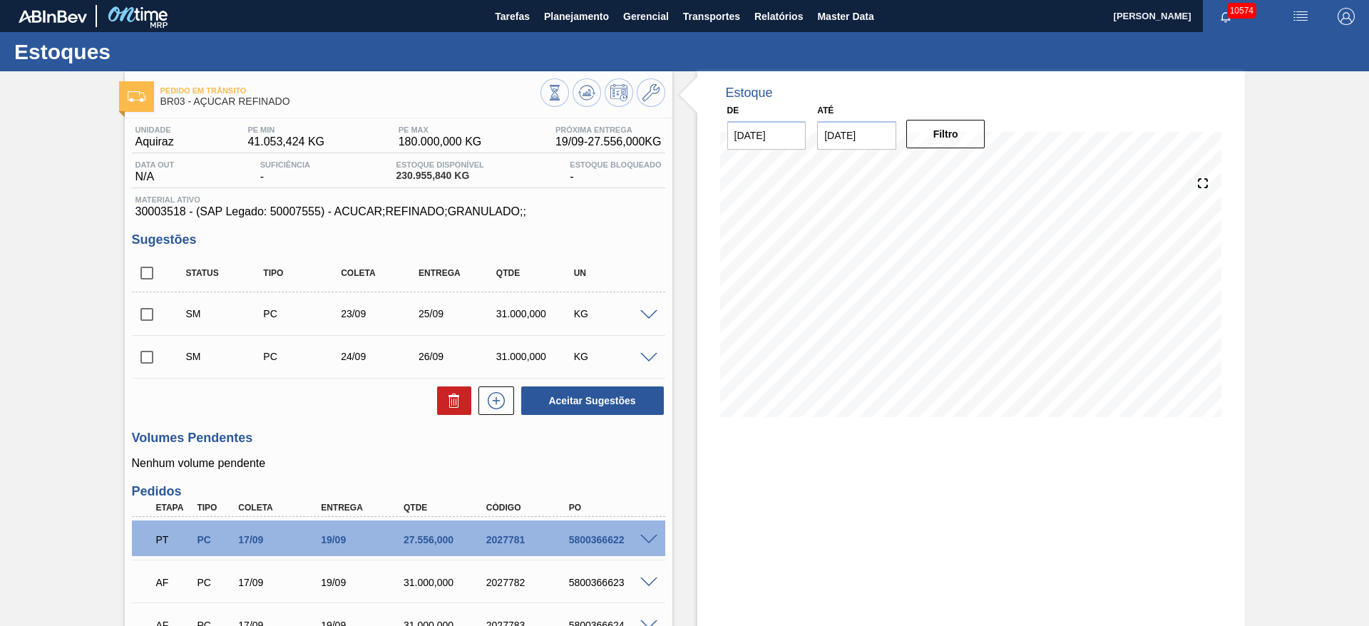
click at [144, 270] on input "checkbox" at bounding box center [147, 273] width 30 height 30
checkbox input "true"
click at [597, 395] on button "Aceitar Sugestões" at bounding box center [592, 401] width 143 height 29
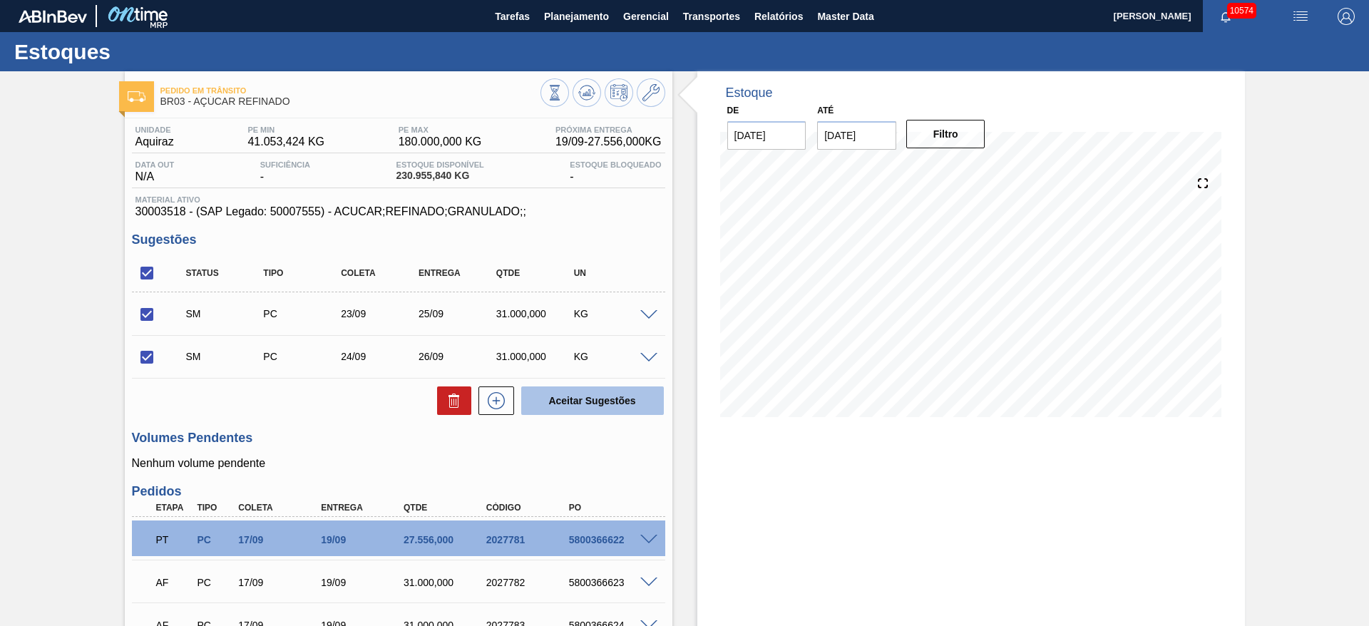
checkbox input "false"
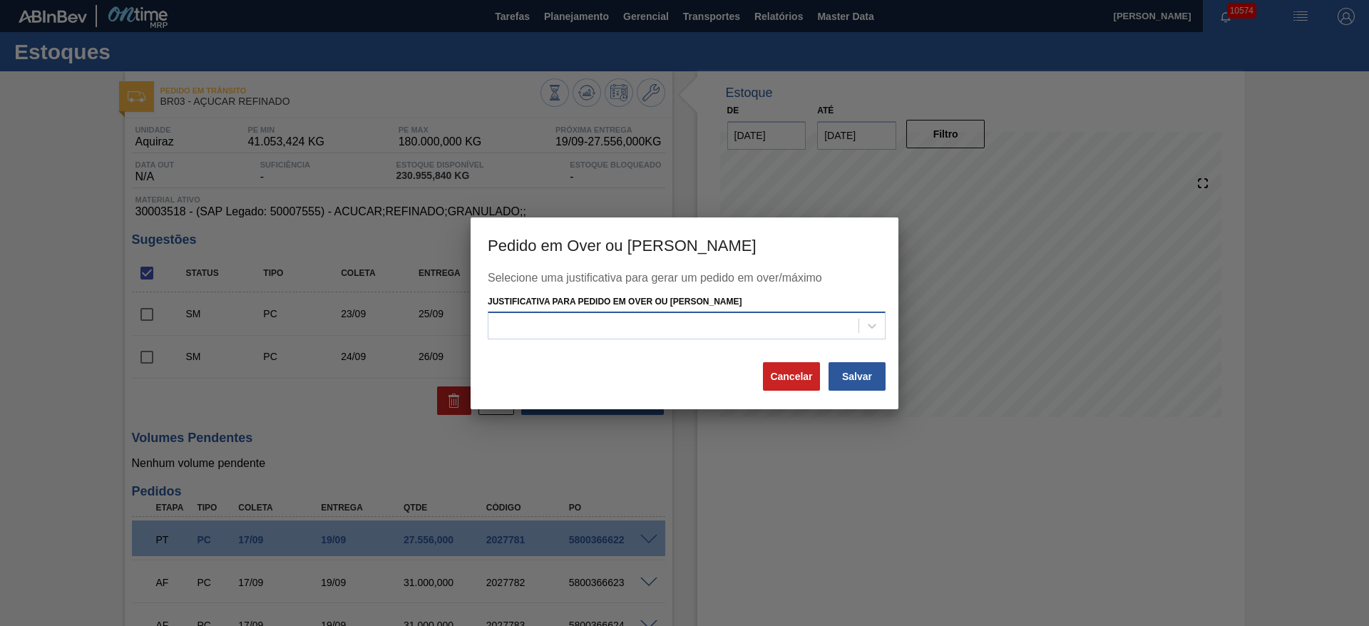
click at [778, 337] on div at bounding box center [687, 326] width 398 height 28
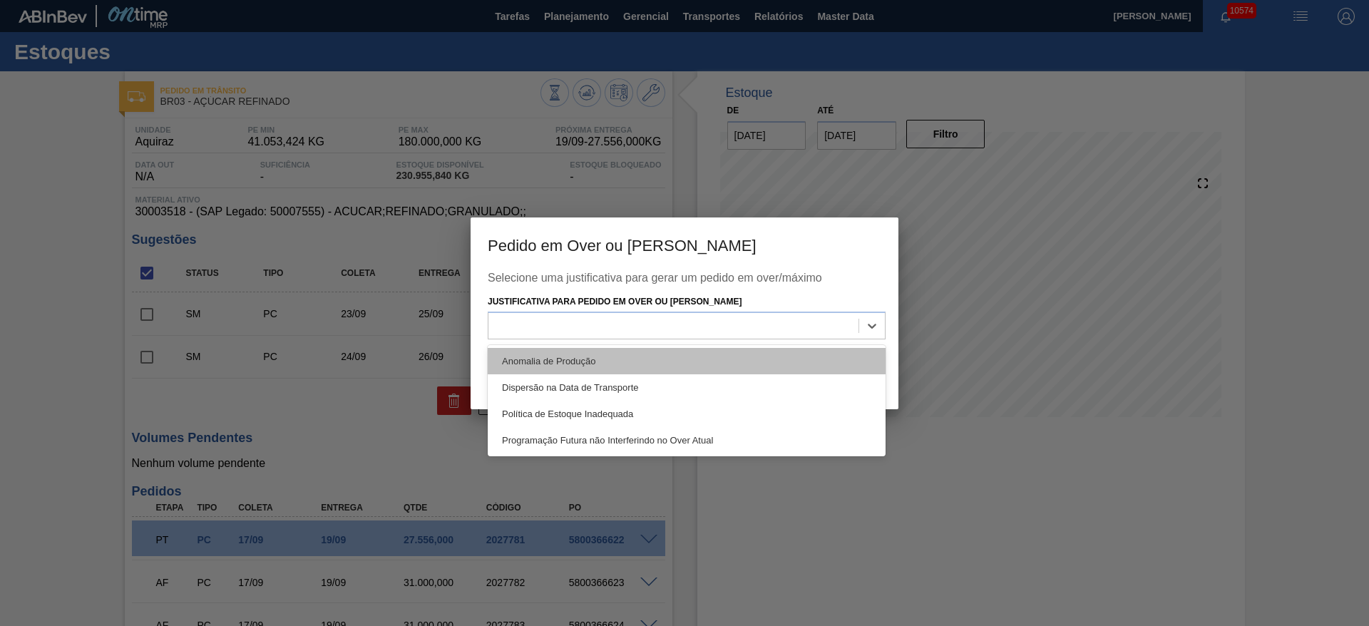
click at [778, 349] on div "Anomalia de Produção" at bounding box center [687, 361] width 398 height 26
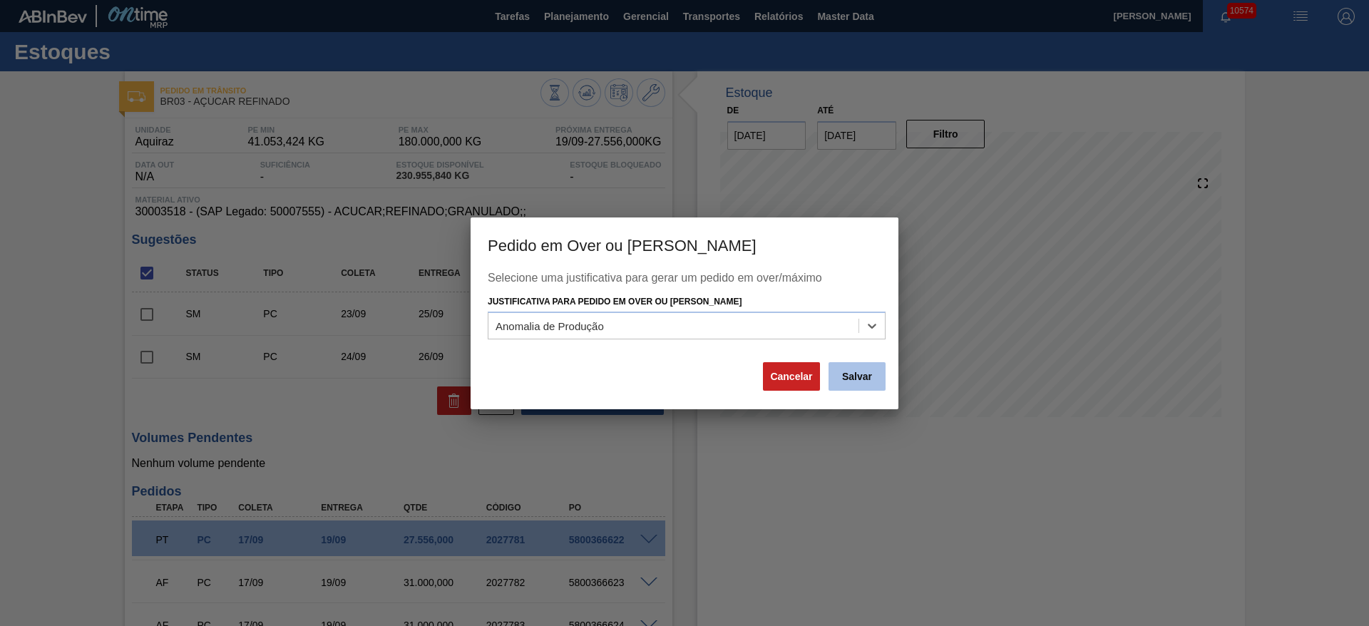
click at [854, 378] on button "Salvar" at bounding box center [857, 376] width 57 height 29
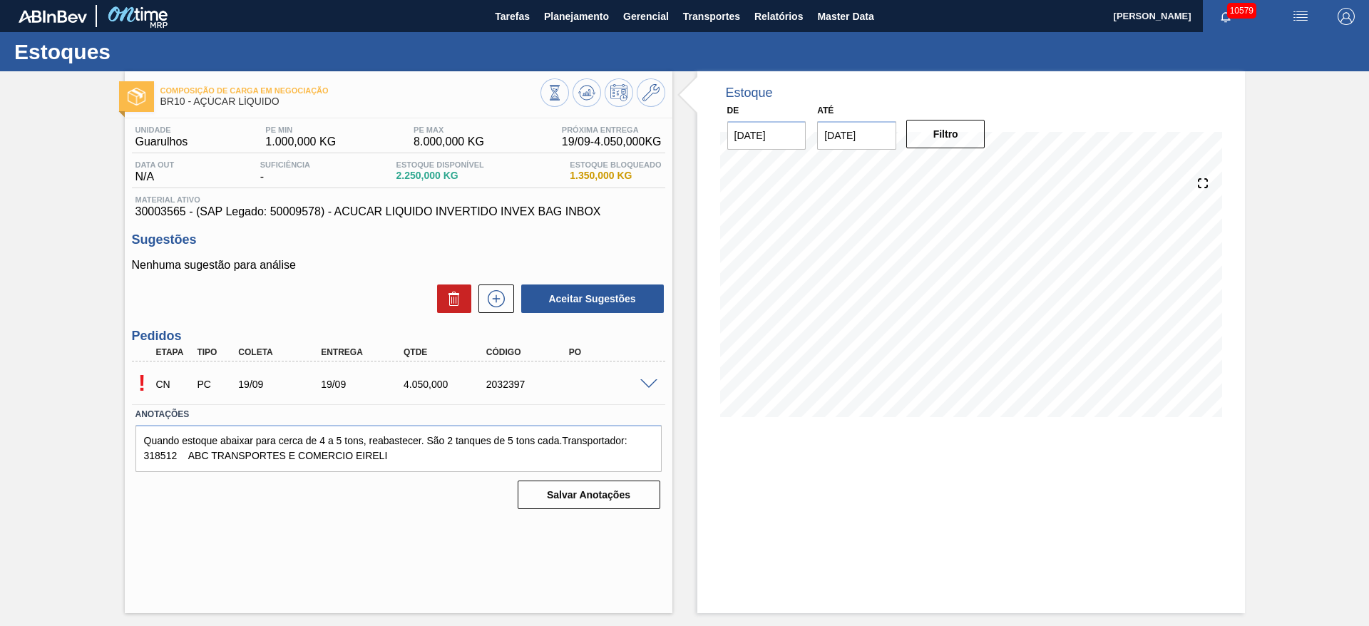
click at [650, 379] on span at bounding box center [648, 384] width 17 height 11
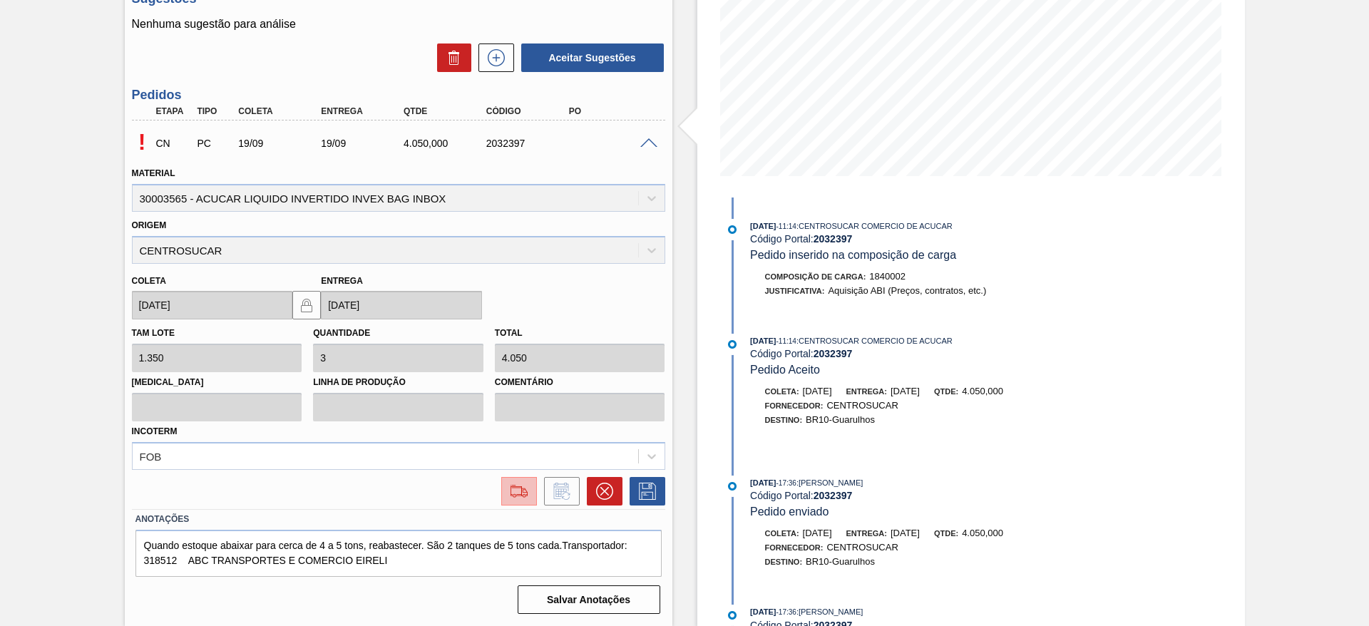
drag, startPoint x: 540, startPoint y: 505, endPoint x: 526, endPoint y: 494, distance: 17.8
click at [540, 506] on div "! CN PC 19/09 19/09 4.050,000 2032397 Material 30003565 - ACUCAR LIQUIDO INVERT…" at bounding box center [398, 315] width 533 height 389
click at [524, 494] on img at bounding box center [519, 491] width 23 height 17
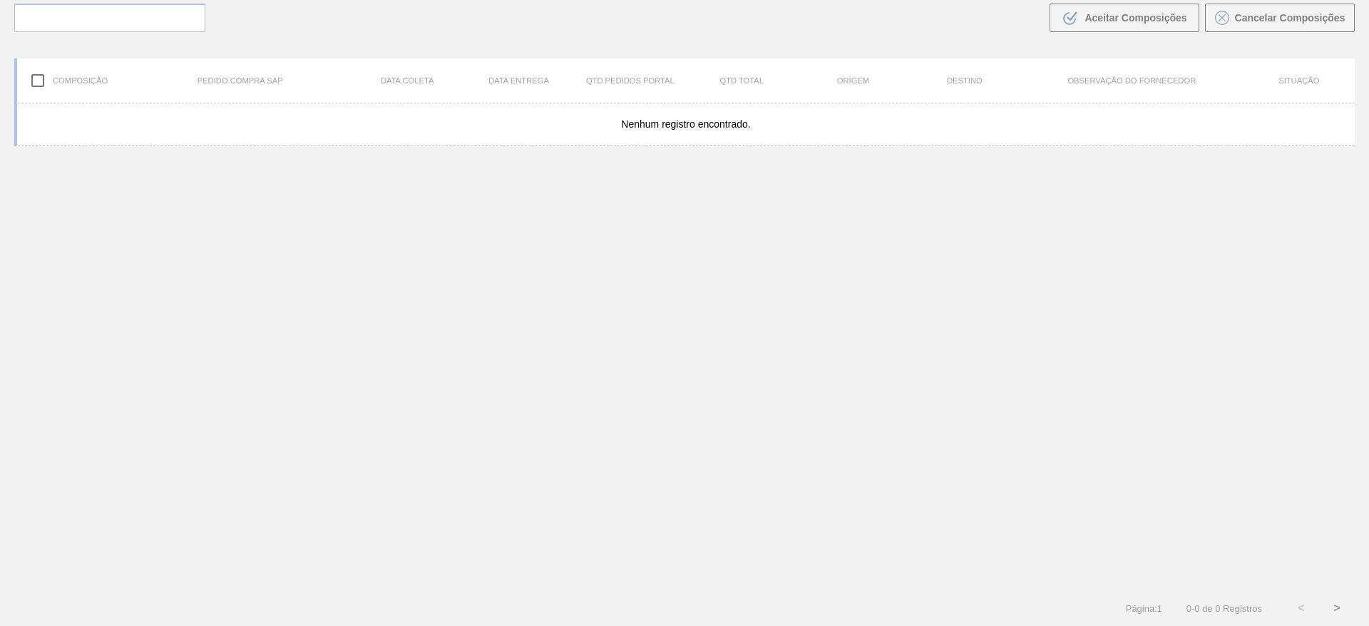
scroll to position [103, 0]
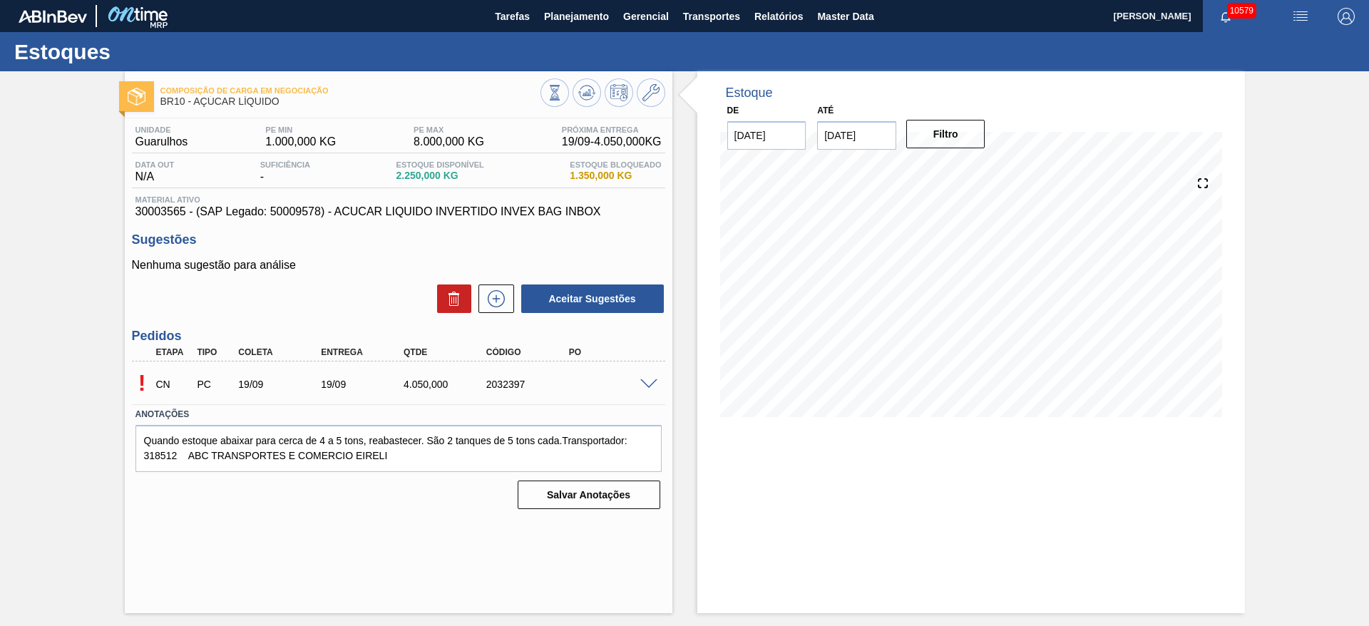
click at [640, 380] on span at bounding box center [648, 384] width 17 height 11
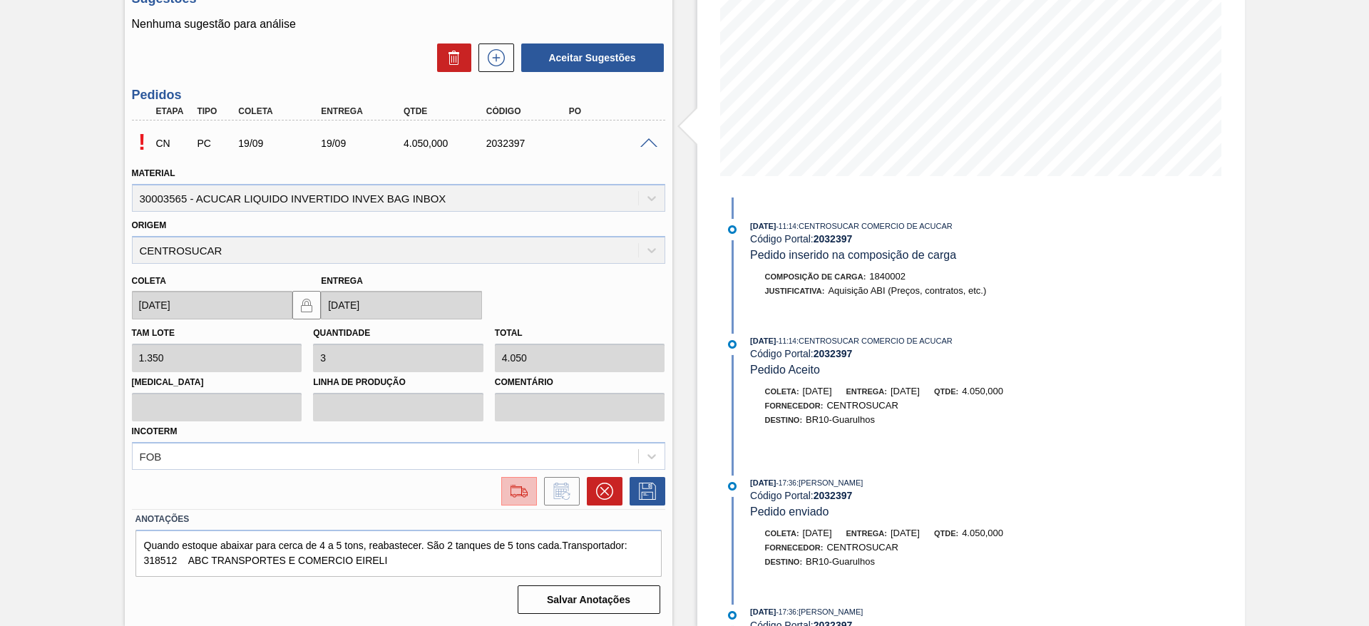
click at [526, 484] on img at bounding box center [519, 491] width 23 height 17
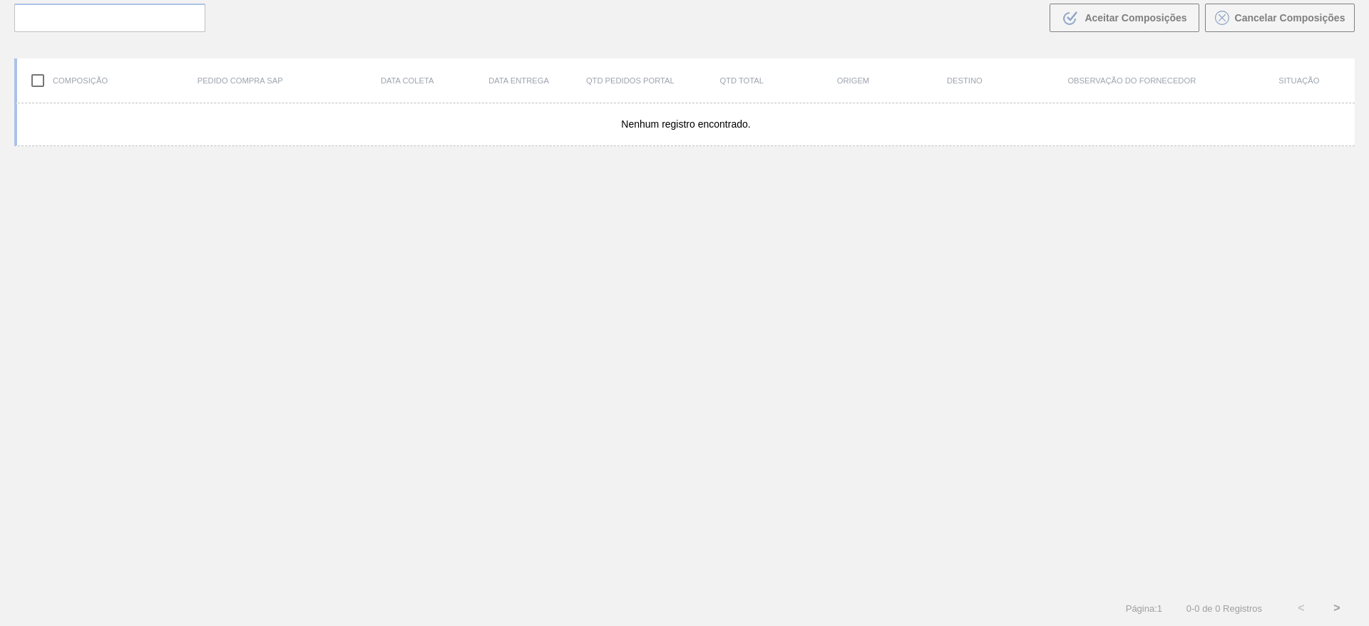
scroll to position [103, 0]
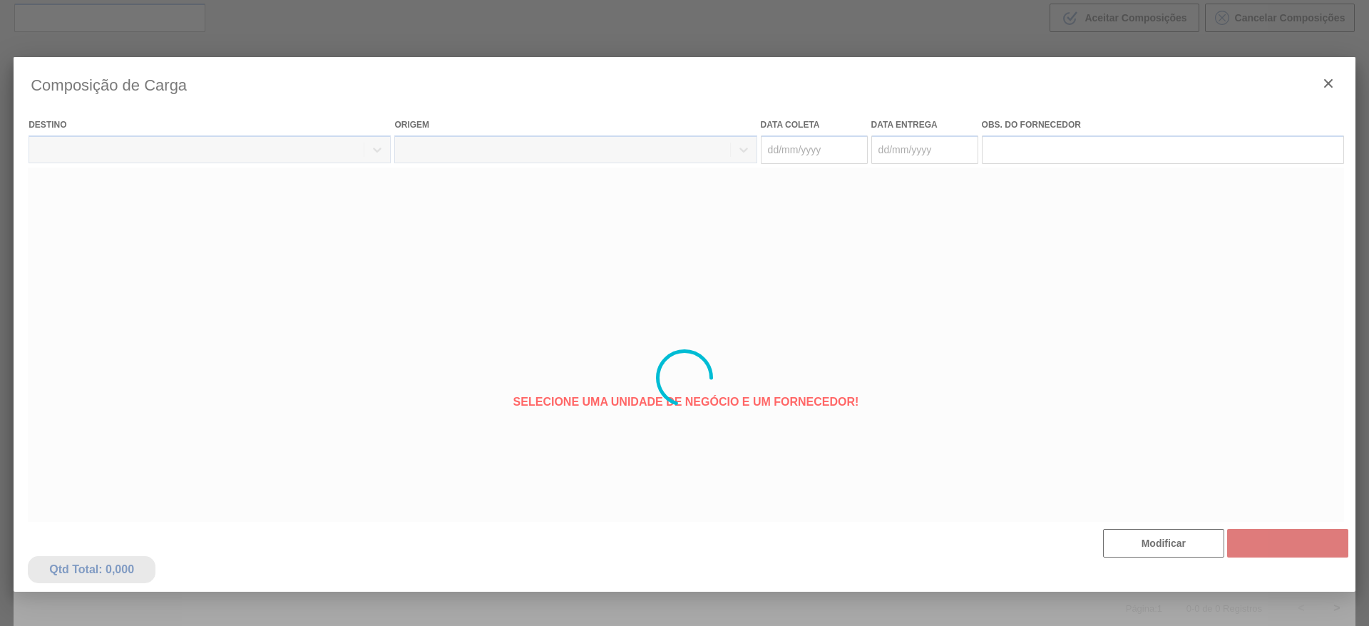
type coleta "[DATE]"
type entrega "[DATE]"
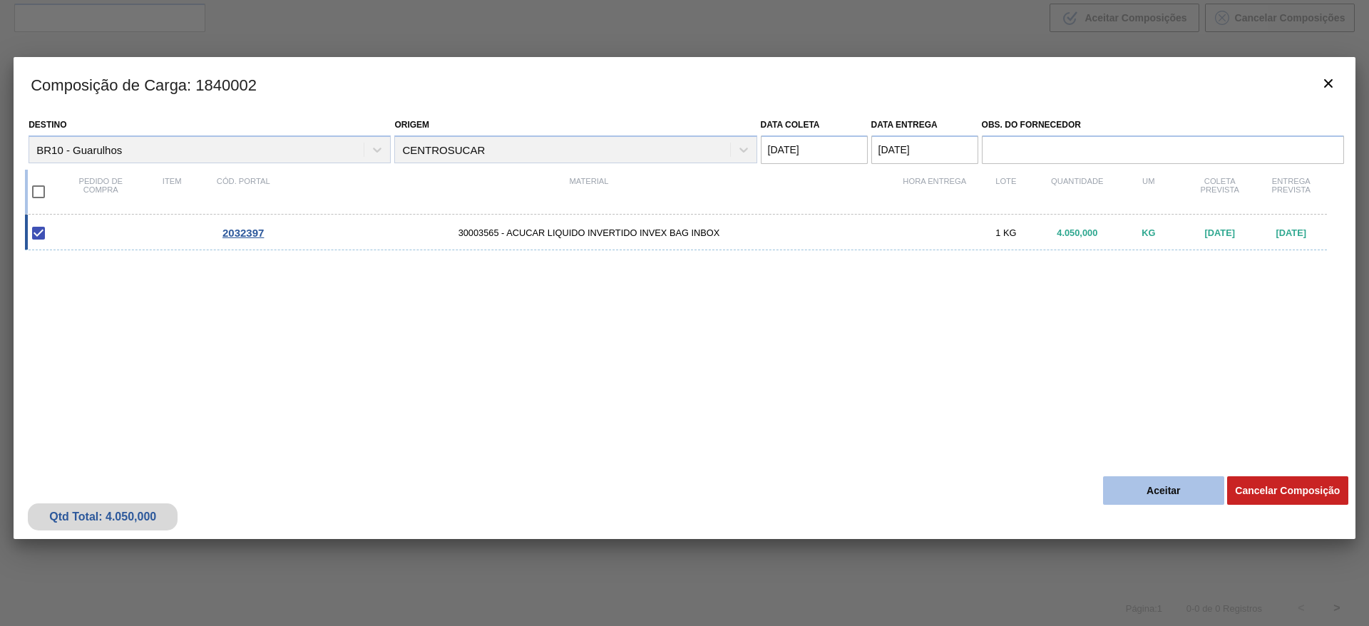
click at [1163, 484] on button "Aceitar" at bounding box center [1163, 490] width 121 height 29
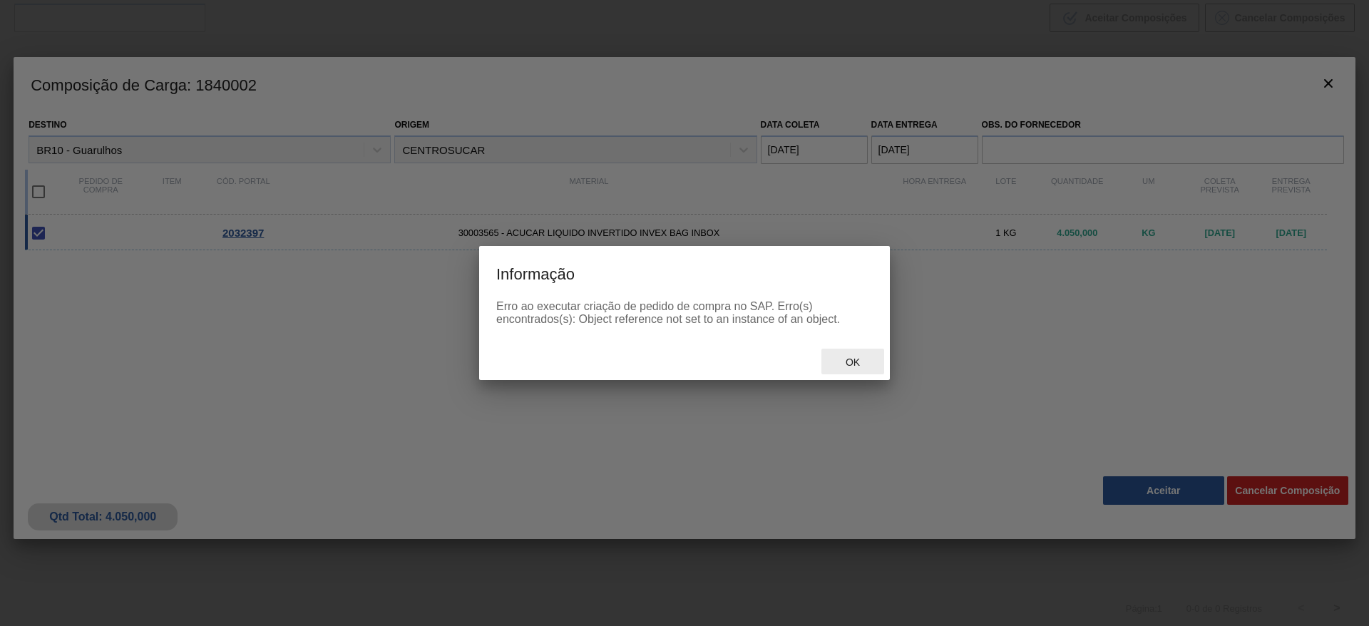
click at [863, 367] on span "Ok" at bounding box center [852, 362] width 37 height 11
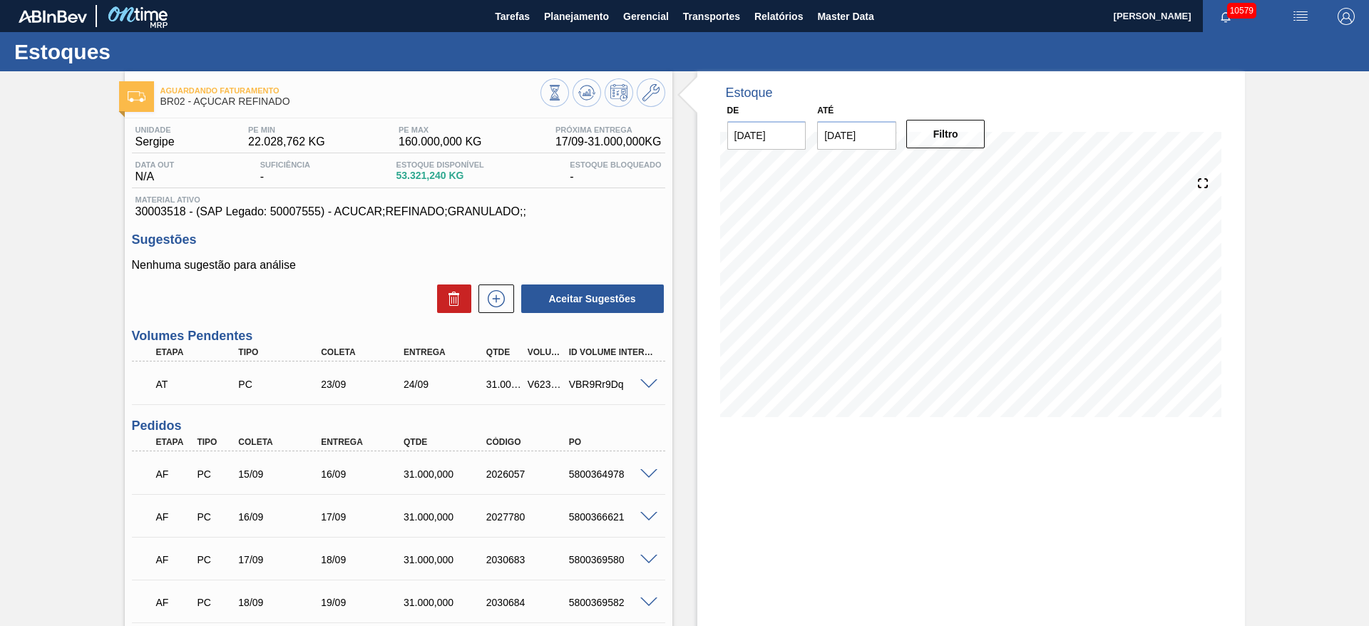
click at [653, 382] on span at bounding box center [648, 384] width 17 height 11
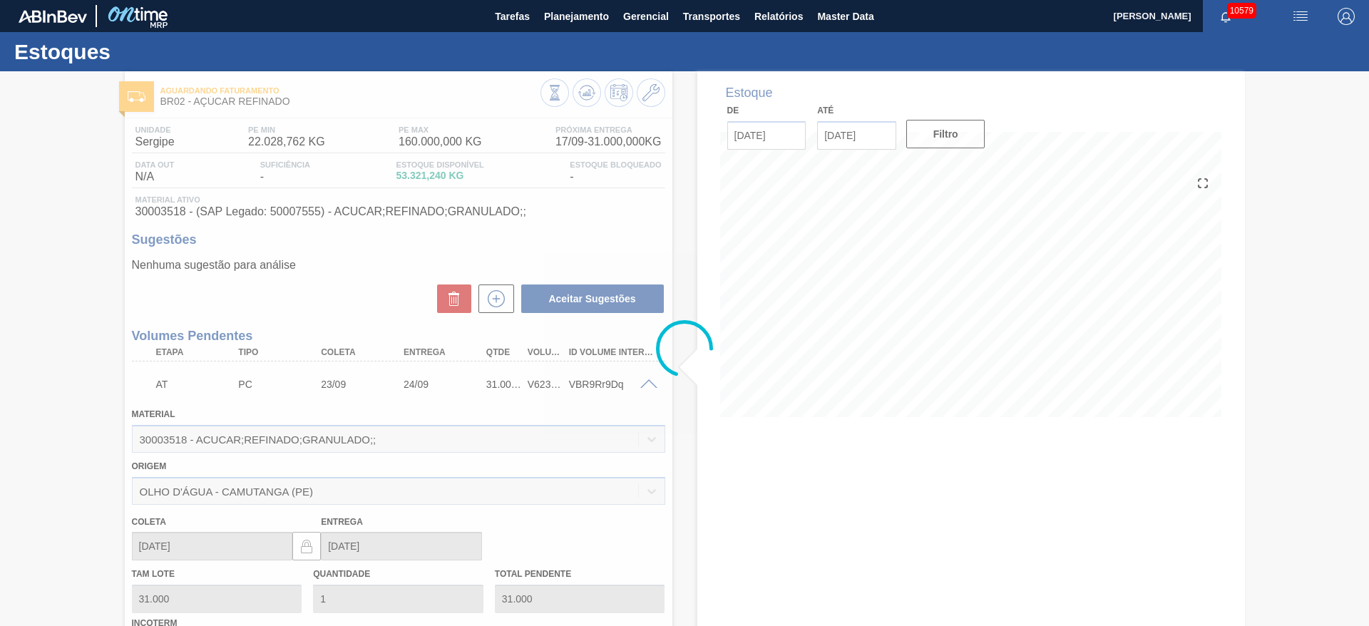
click at [643, 384] on div at bounding box center [684, 348] width 1369 height 555
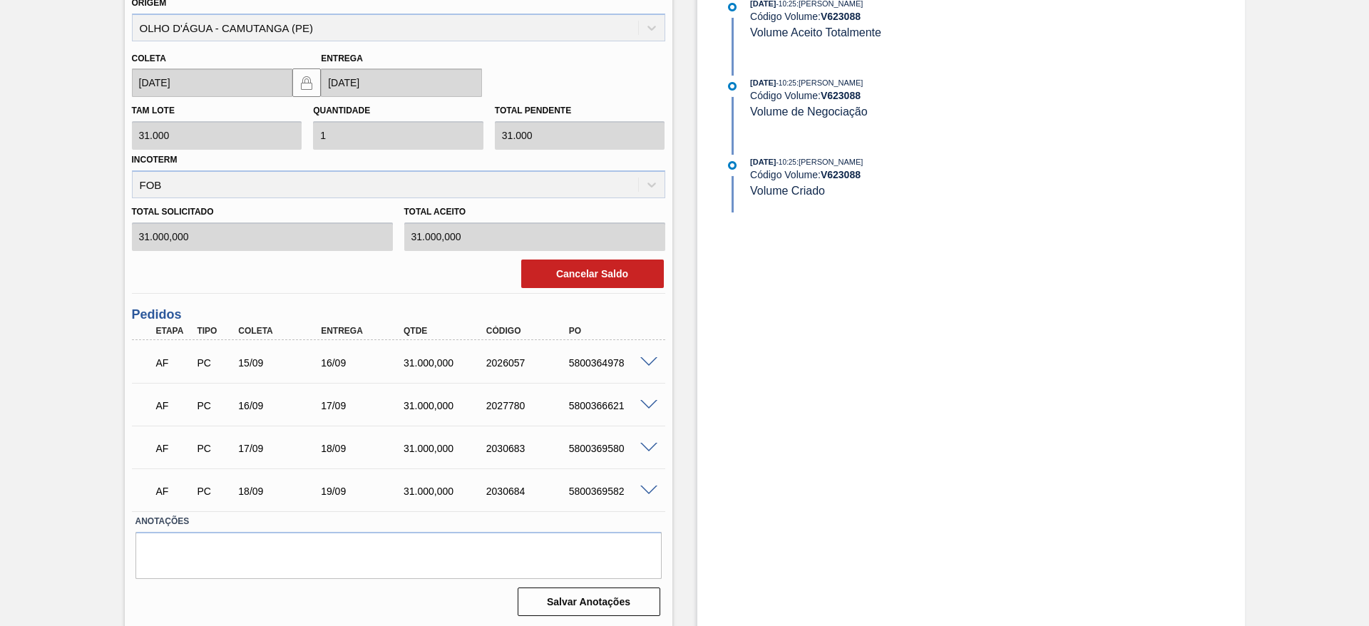
scroll to position [466, 0]
click at [553, 273] on button "Cancelar Saldo" at bounding box center [592, 271] width 143 height 29
click at [600, 270] on button "Cancelar Saldo" at bounding box center [592, 271] width 143 height 29
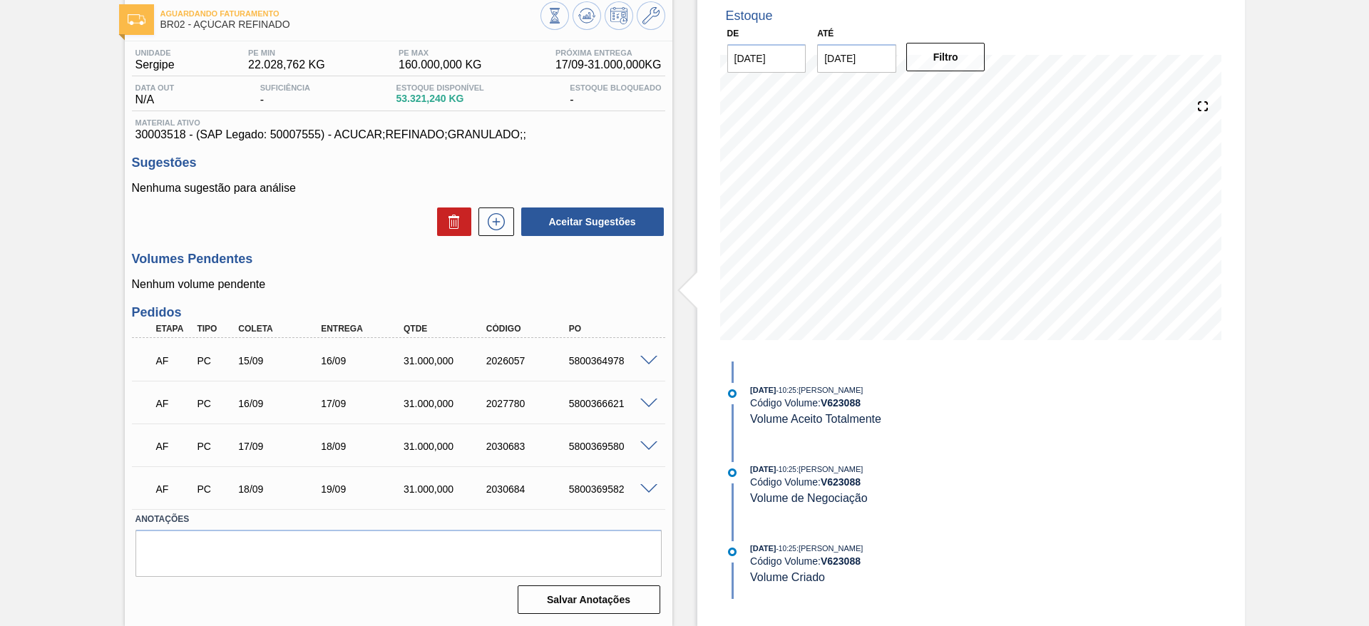
scroll to position [77, 0]
click at [504, 226] on icon at bounding box center [496, 221] width 23 height 17
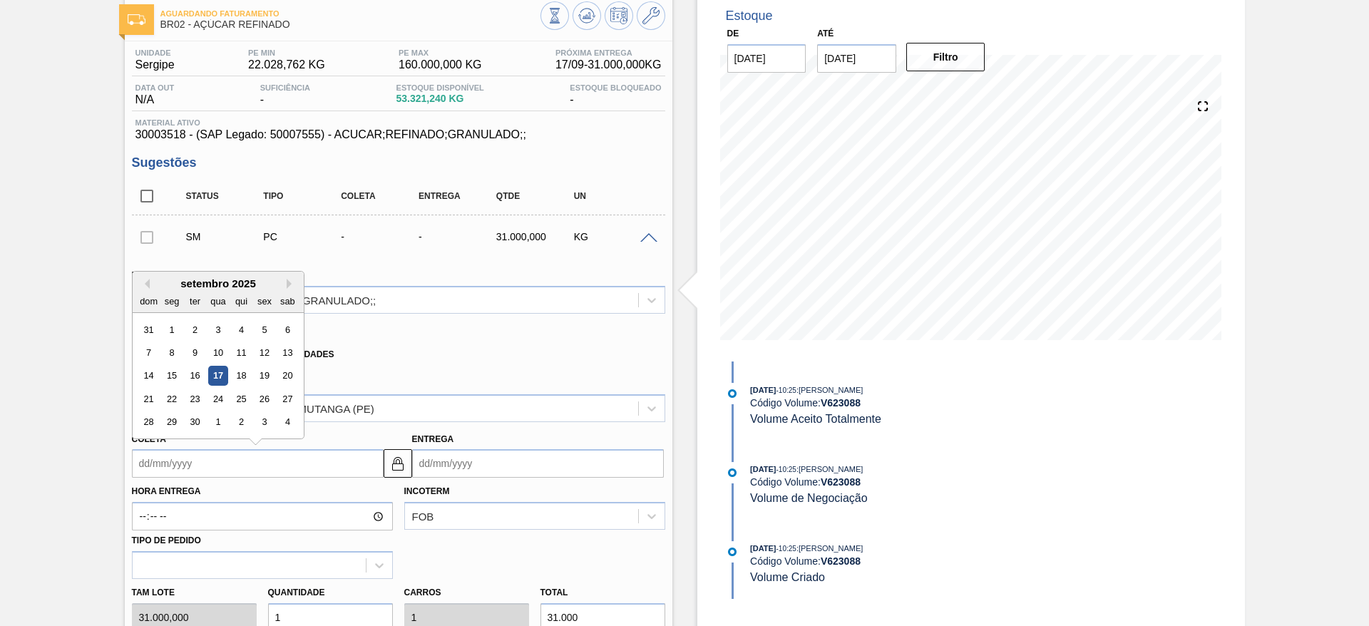
click at [185, 465] on input "Coleta" at bounding box center [258, 463] width 252 height 29
drag, startPoint x: 213, startPoint y: 403, endPoint x: 239, endPoint y: 402, distance: 25.7
click at [215, 406] on div "24" at bounding box center [217, 398] width 19 height 19
type input "[DATE]"
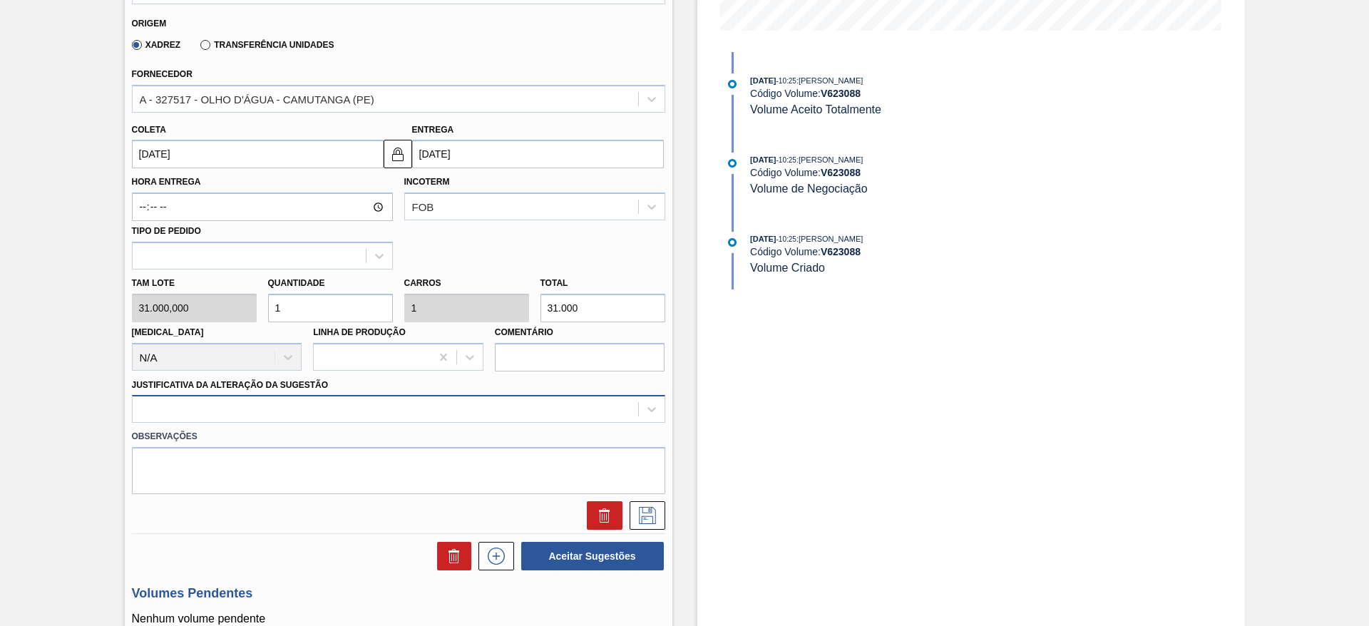
scroll to position [398, 0]
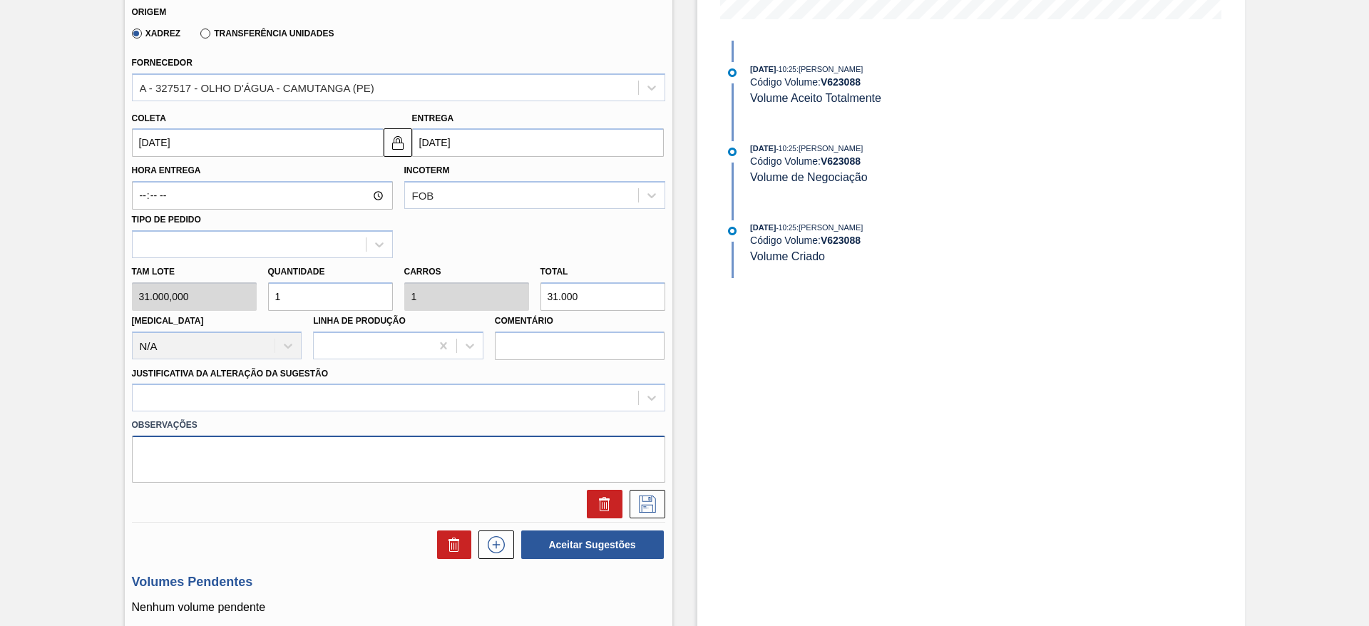
click at [470, 436] on textarea at bounding box center [398, 459] width 533 height 47
click at [484, 413] on div "Observações" at bounding box center [398, 447] width 545 height 71
click at [481, 414] on div "Observações" at bounding box center [398, 447] width 545 height 71
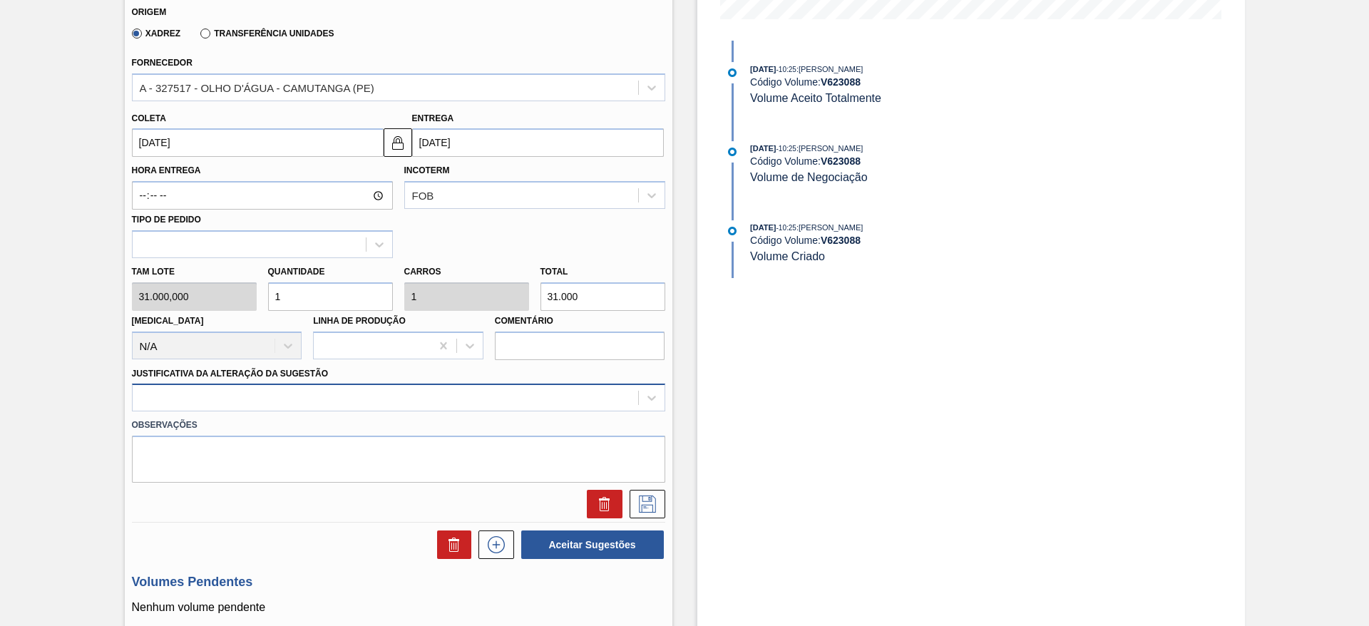
click at [476, 404] on div "Material 30003518 - ACUCAR;REFINADO;GRANULADO;; Origem Xadrez Transferência Uni…" at bounding box center [398, 226] width 533 height 585
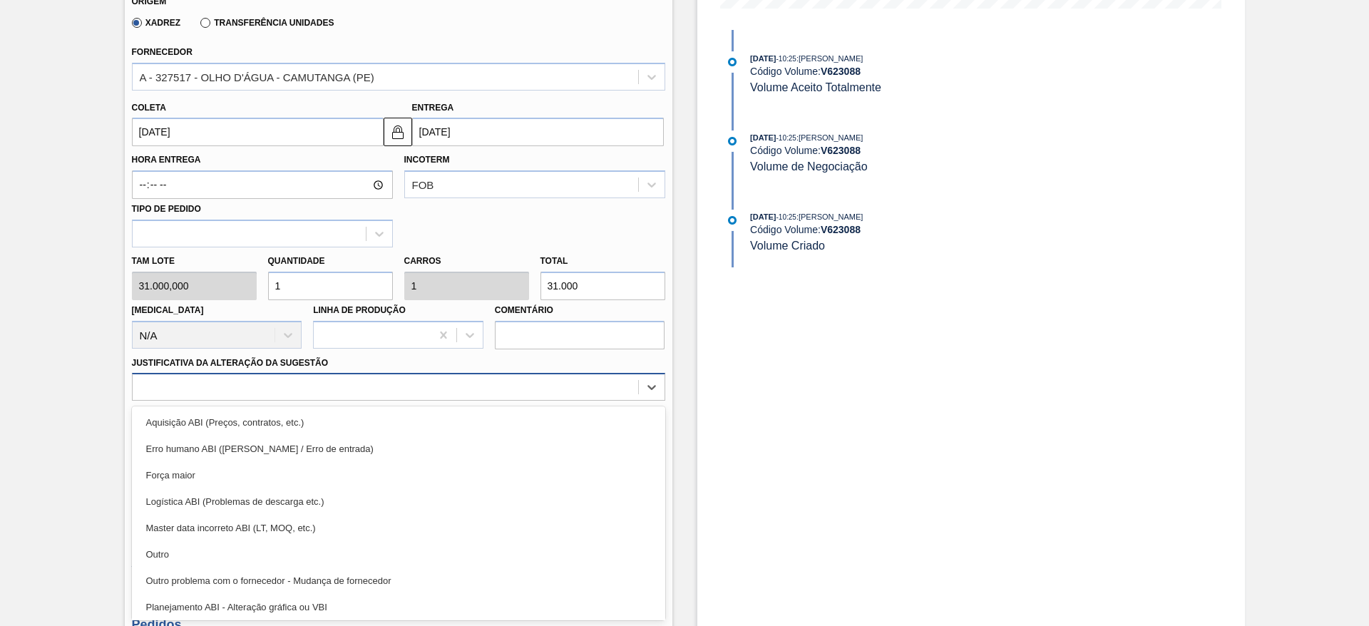
click at [476, 414] on div "Aquisição ABI (Preços, contratos, etc.)" at bounding box center [398, 422] width 533 height 26
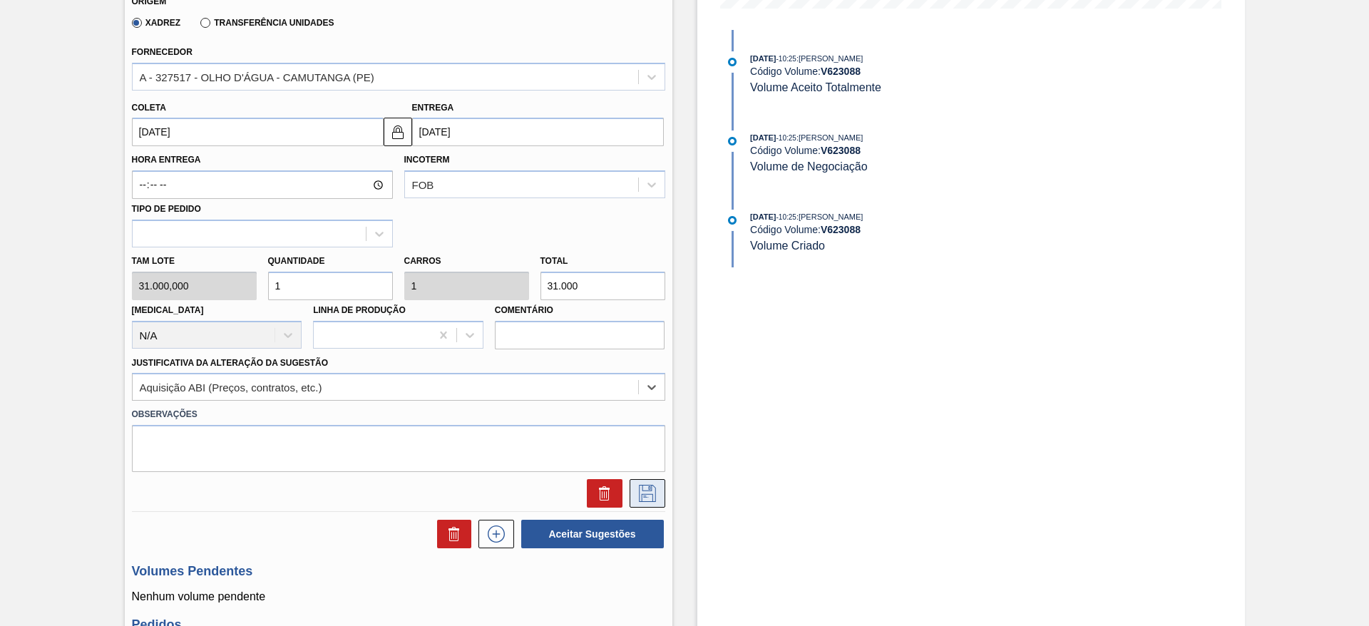
click at [650, 494] on icon at bounding box center [647, 493] width 23 height 17
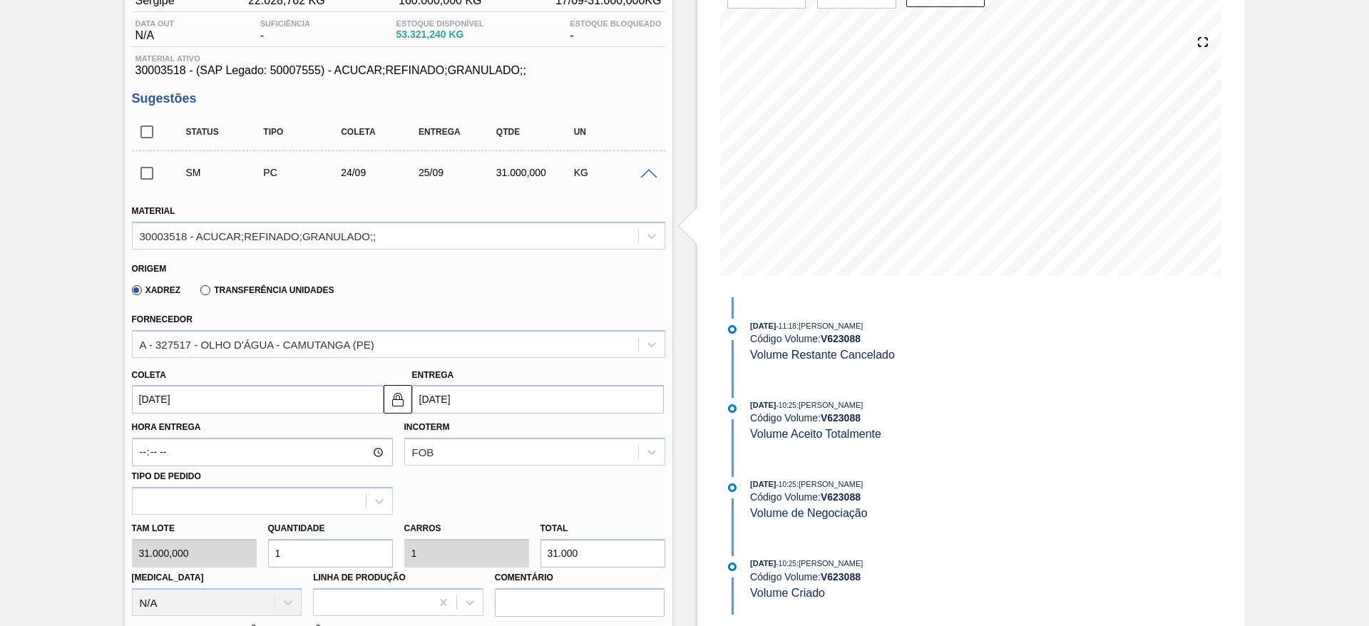
scroll to position [0, 0]
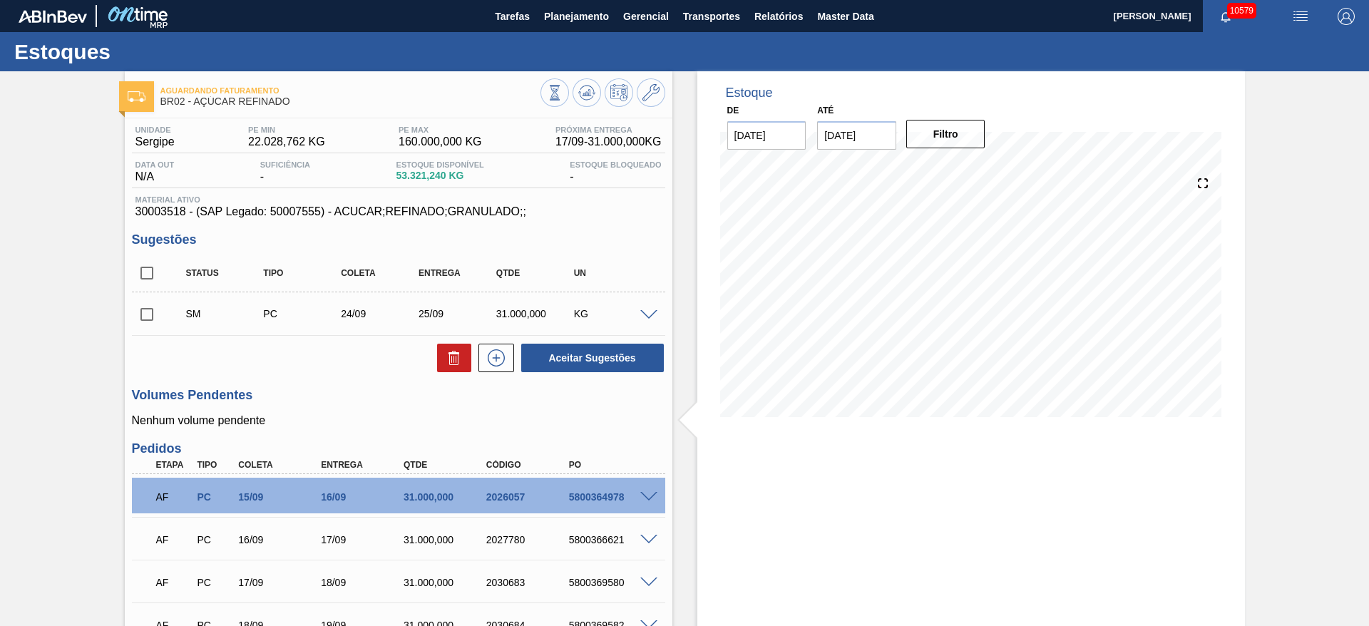
click at [158, 320] on input "checkbox" at bounding box center [147, 315] width 30 height 30
click at [598, 352] on button "Aceitar Sugestões" at bounding box center [592, 358] width 143 height 29
checkbox input "false"
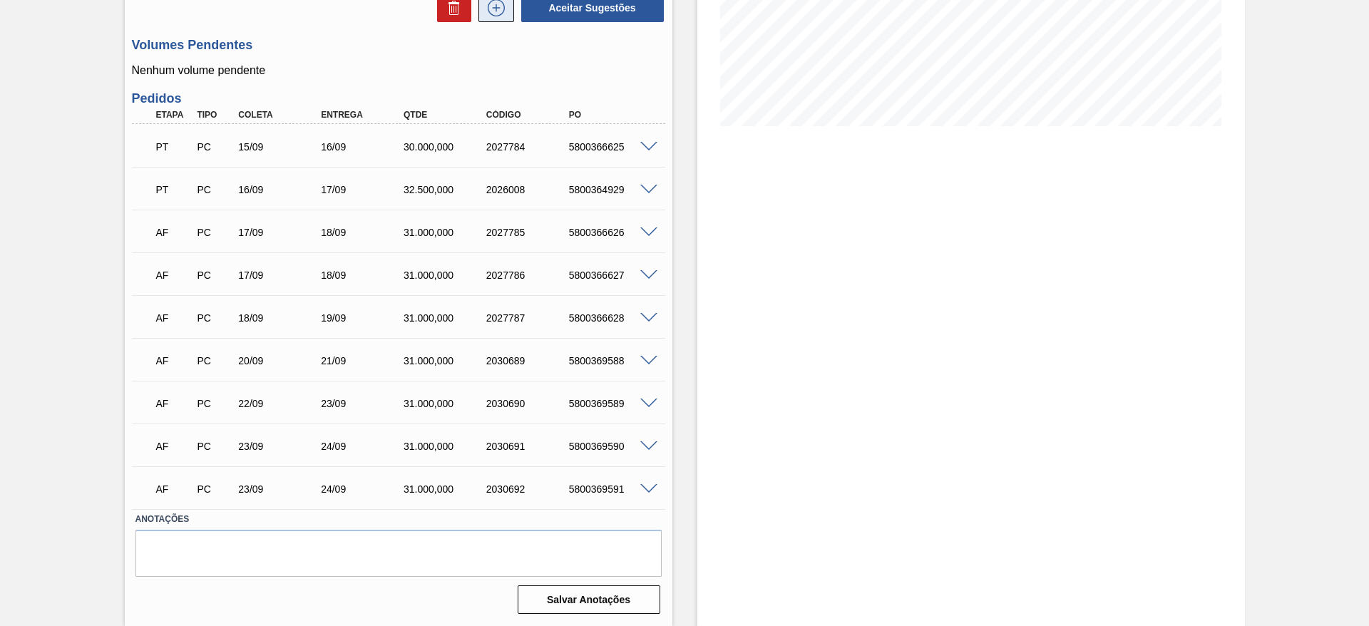
scroll to position [184, 0]
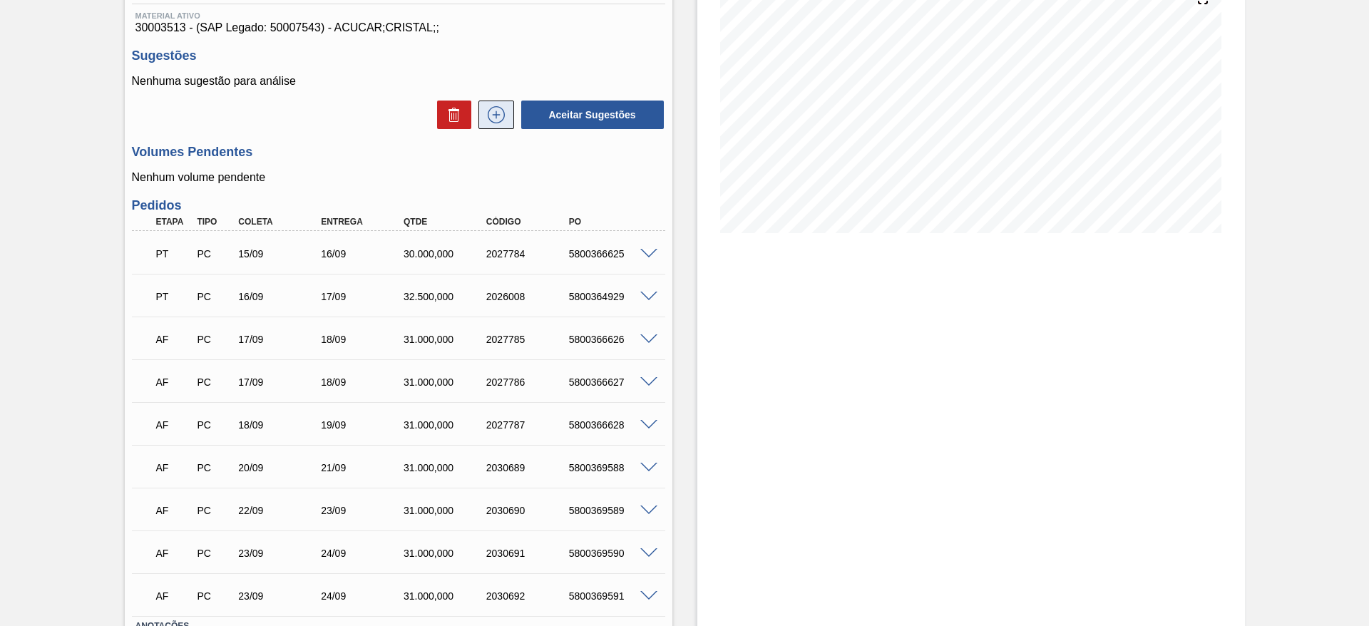
click at [491, 107] on icon at bounding box center [496, 114] width 23 height 17
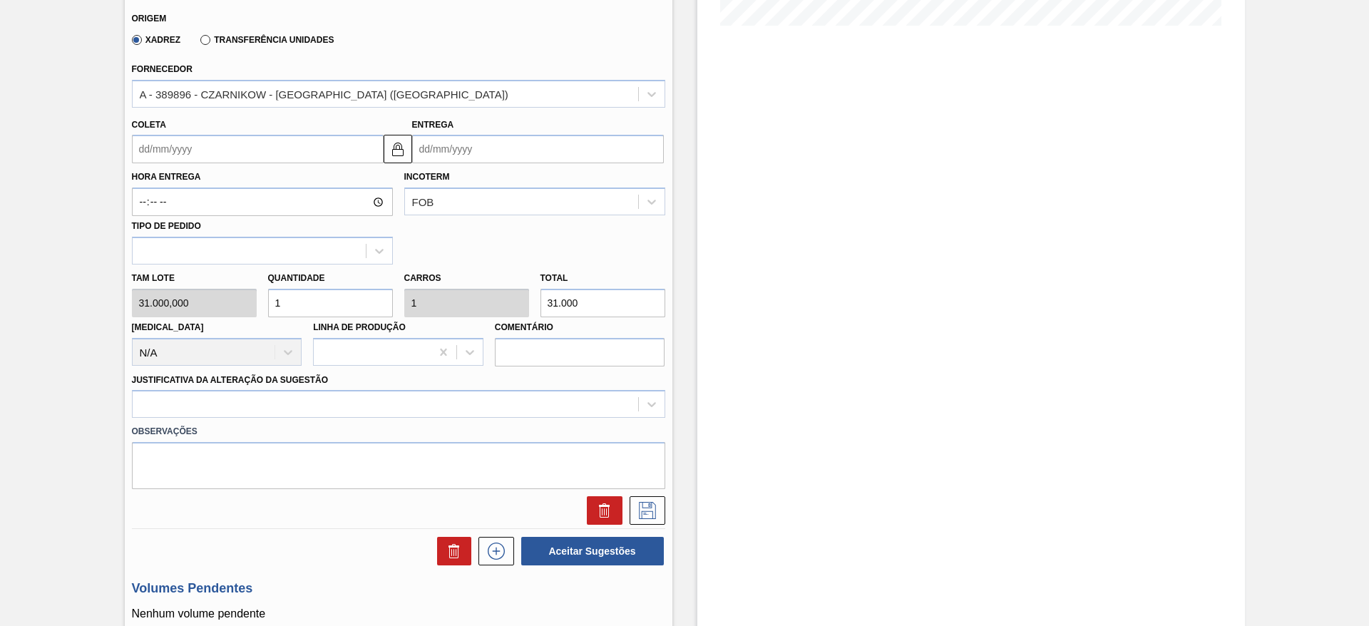
scroll to position [398, 0]
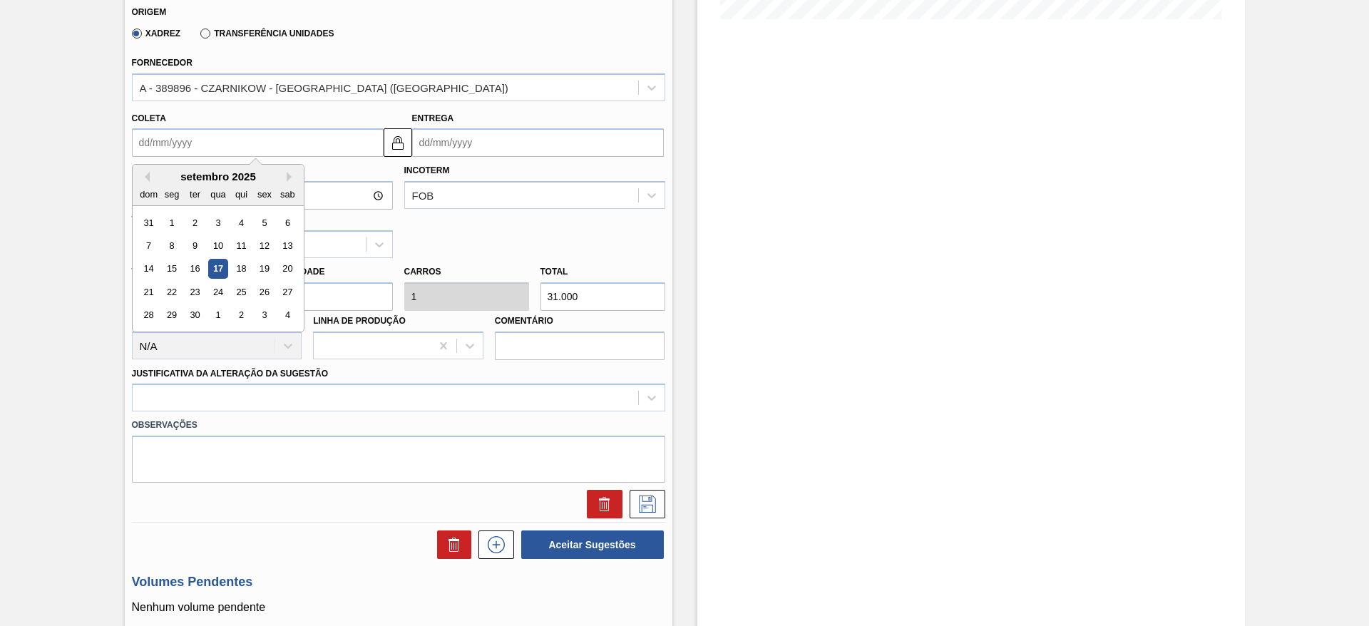
click at [168, 150] on input "Coleta" at bounding box center [258, 142] width 252 height 29
click at [215, 298] on div "24" at bounding box center [217, 291] width 19 height 19
type input "[DATE]"
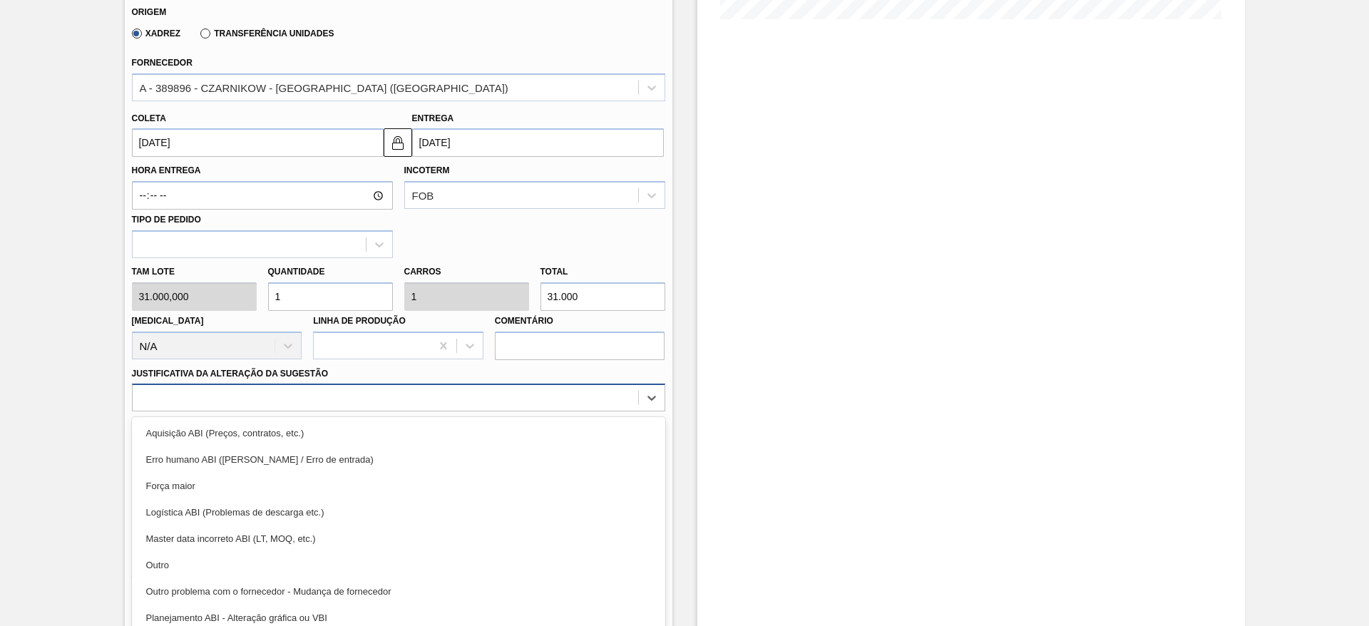
scroll to position [409, 0]
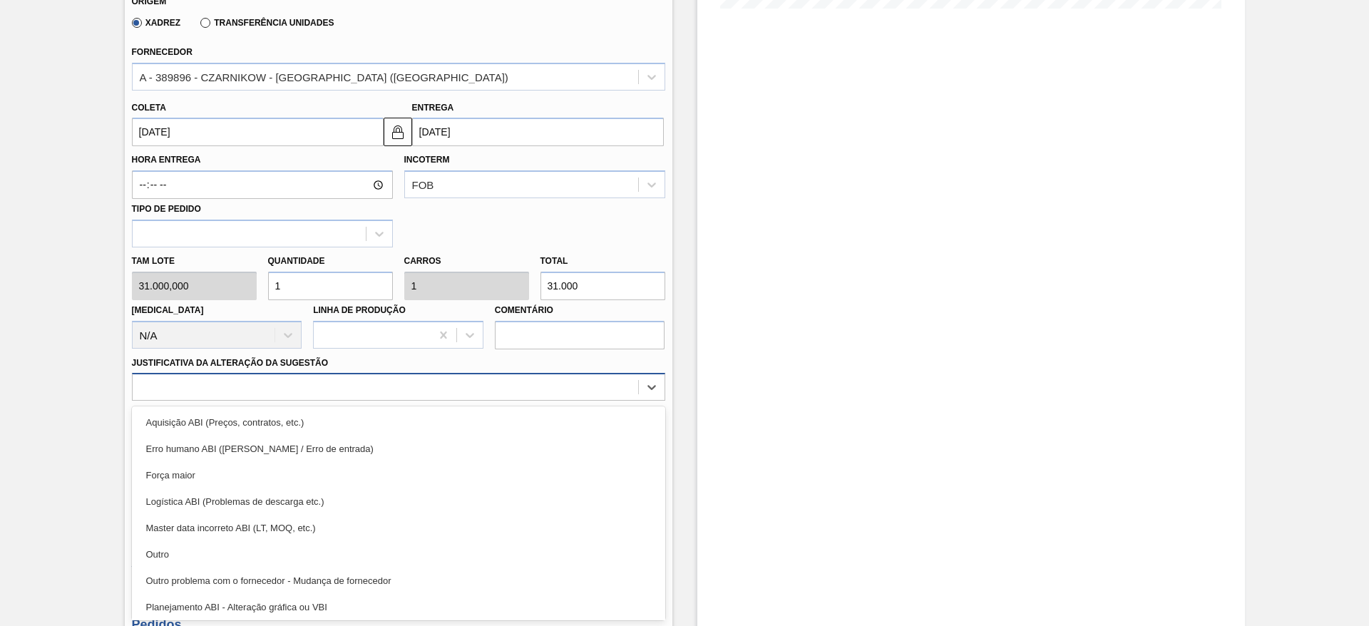
click at [437, 389] on div at bounding box center [386, 387] width 506 height 21
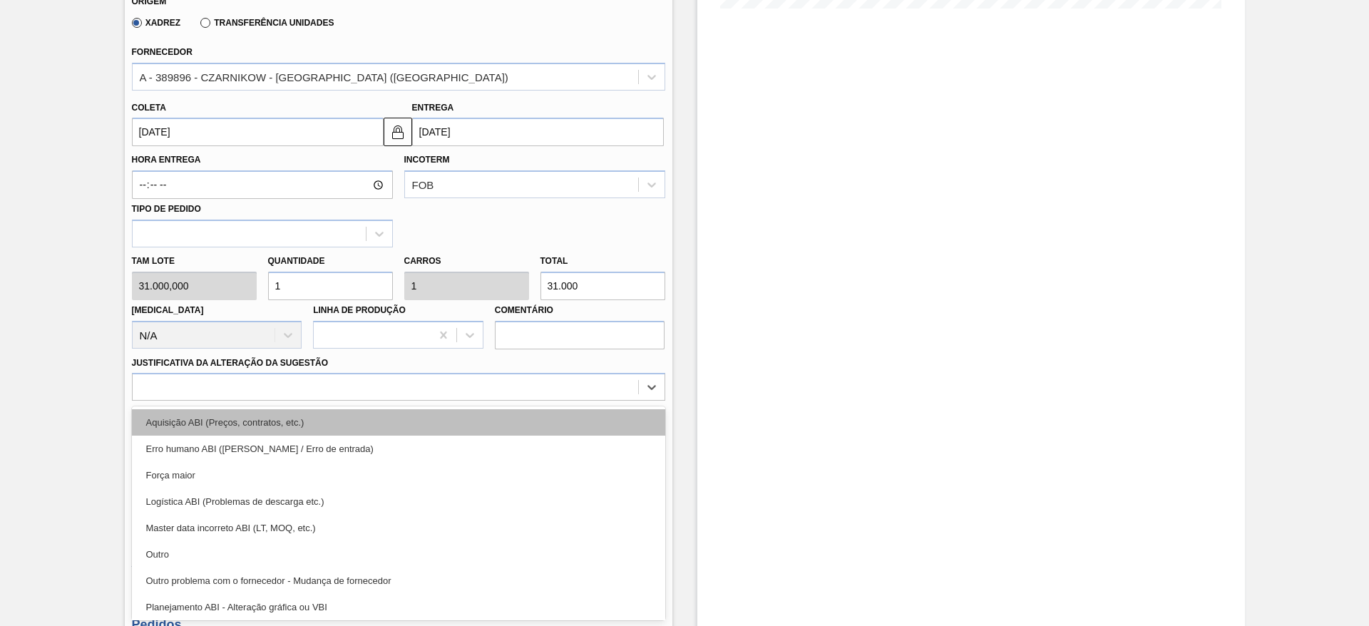
click at [399, 423] on div "Aquisição ABI (Preços, contratos, etc.)" at bounding box center [398, 422] width 533 height 26
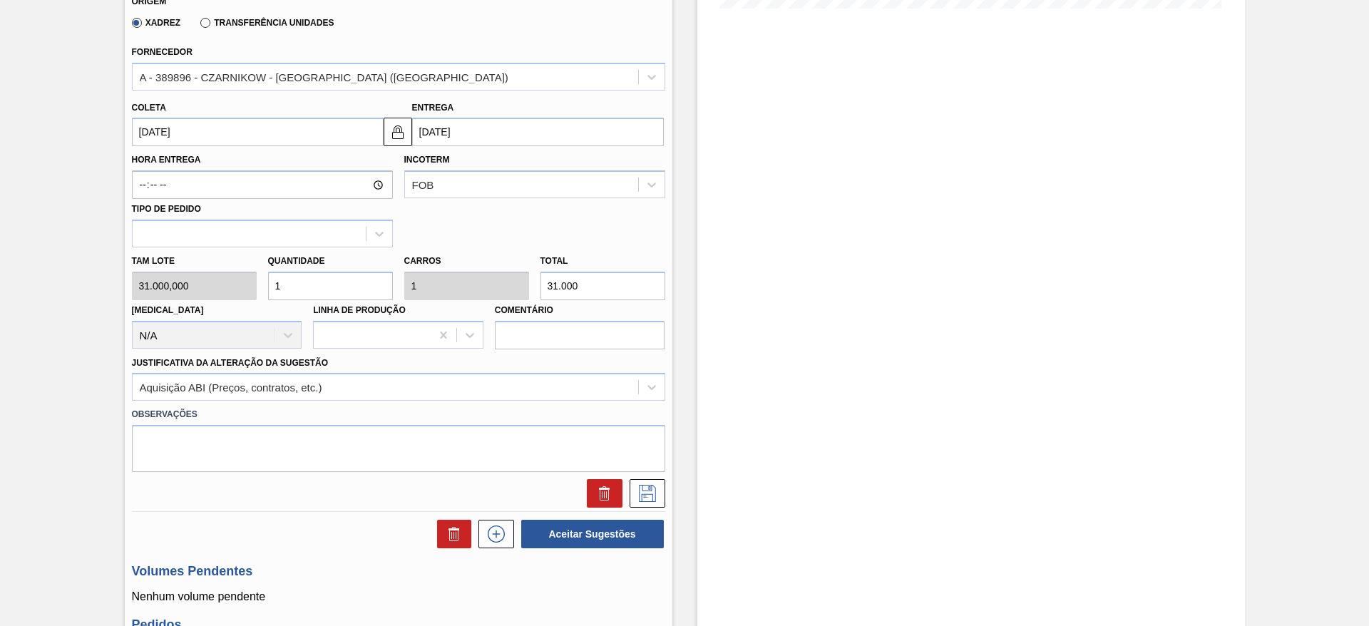
click at [255, 284] on div "Tam lote 31.000,000 Quantidade 1 Carros 1 Total 31.000 Doca N/A Linha de Produç…" at bounding box center [398, 298] width 545 height 102
type input "2"
type input "62.000"
click at [650, 490] on icon at bounding box center [647, 493] width 23 height 17
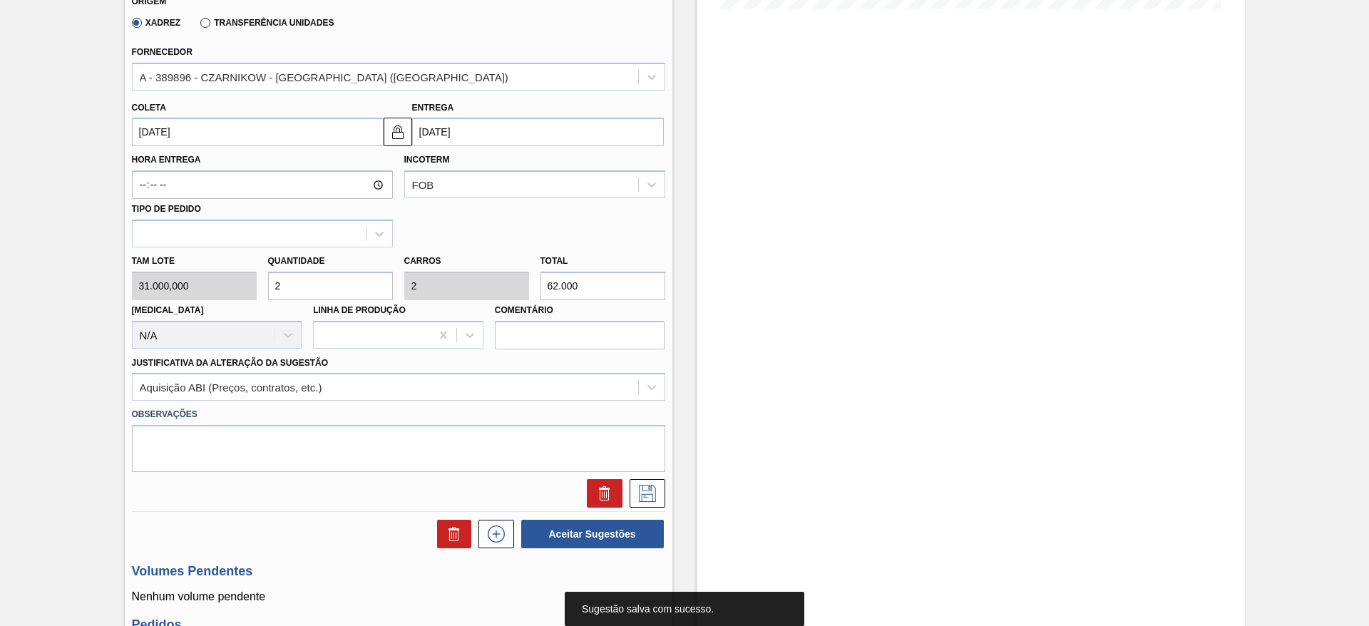
scroll to position [0, 0]
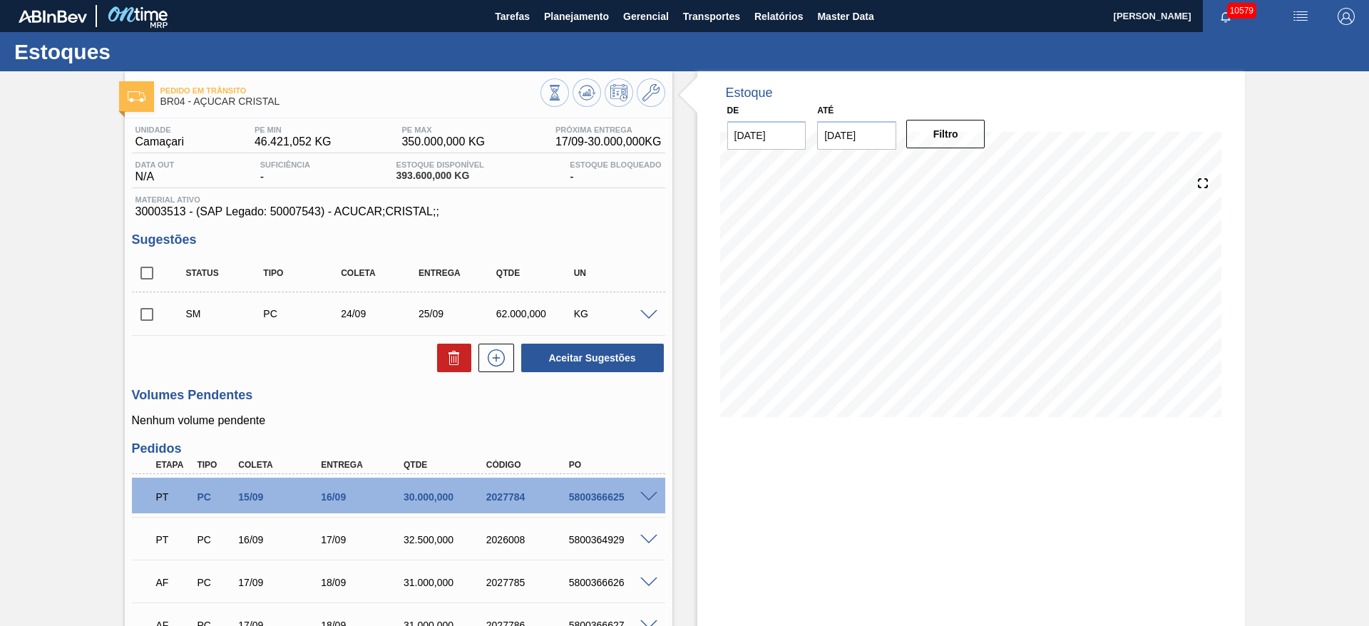
click at [649, 310] on span at bounding box center [648, 315] width 17 height 11
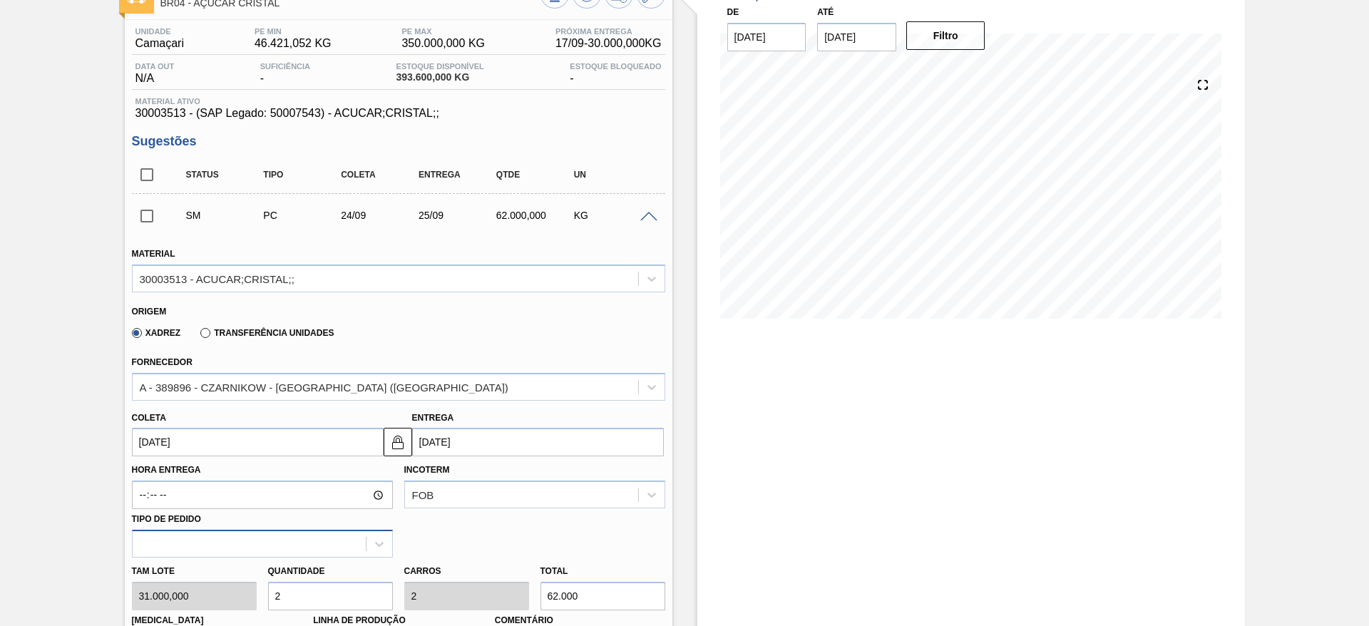
scroll to position [214, 0]
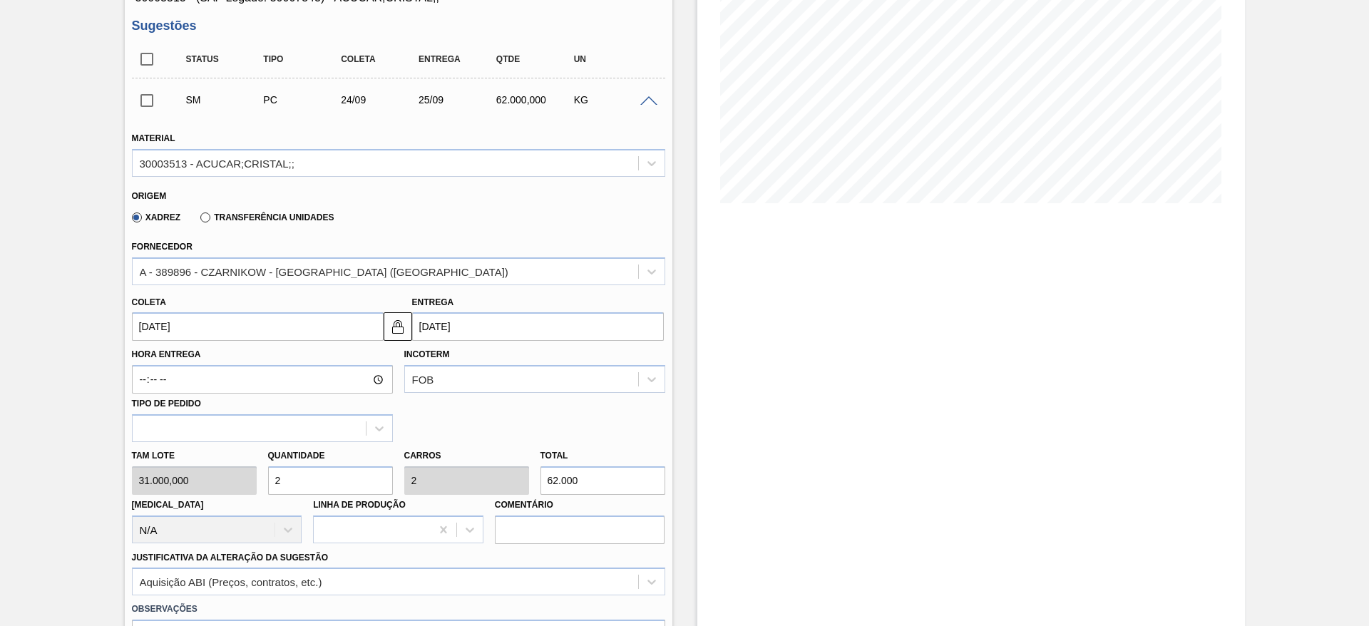
click at [243, 483] on div "Tam lote 31.000,000 Quantidade 2 Carros 2 Total 62.000 Doca N/A Linha de Produç…" at bounding box center [398, 493] width 545 height 102
type input "1"
type input "31.000"
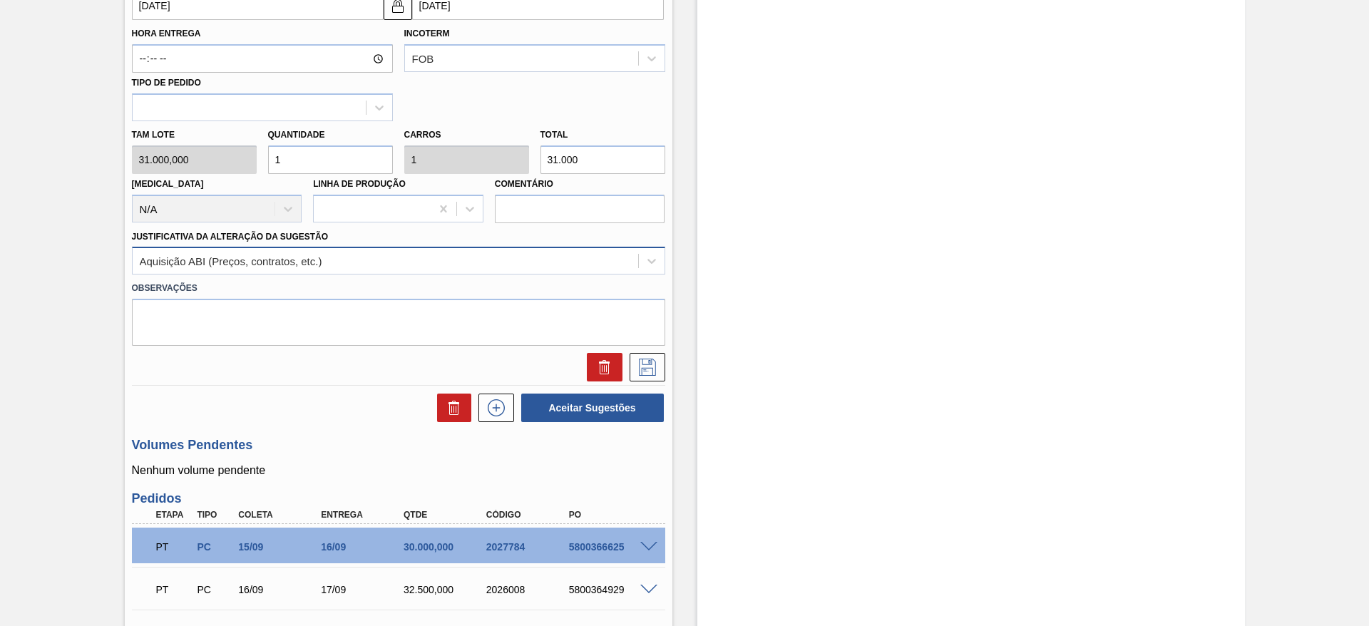
type input "1"
click at [522, 254] on div "Aquisição ABI (Preços, contratos, etc.)" at bounding box center [386, 261] width 506 height 21
click at [722, 349] on div "Estoque De 17/09/2025 Até 01/11/2025 Filtro" at bounding box center [972, 281] width 548 height 1490
click at [648, 369] on icon at bounding box center [647, 367] width 23 height 17
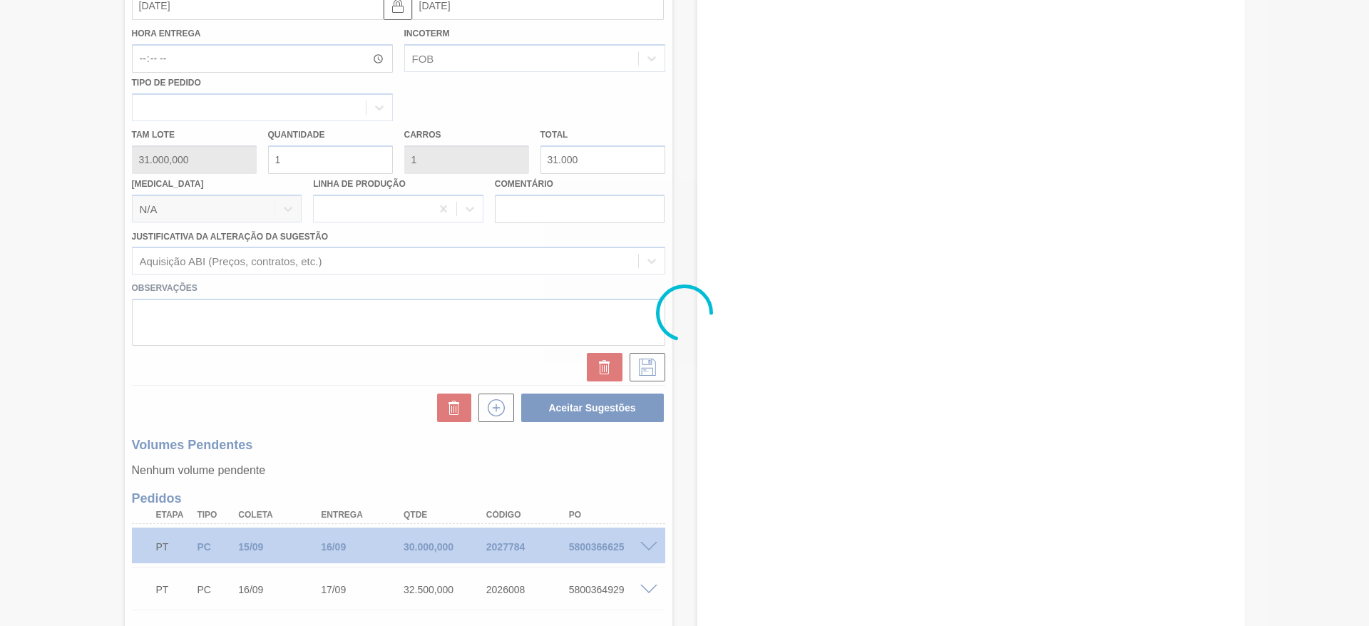
scroll to position [0, 0]
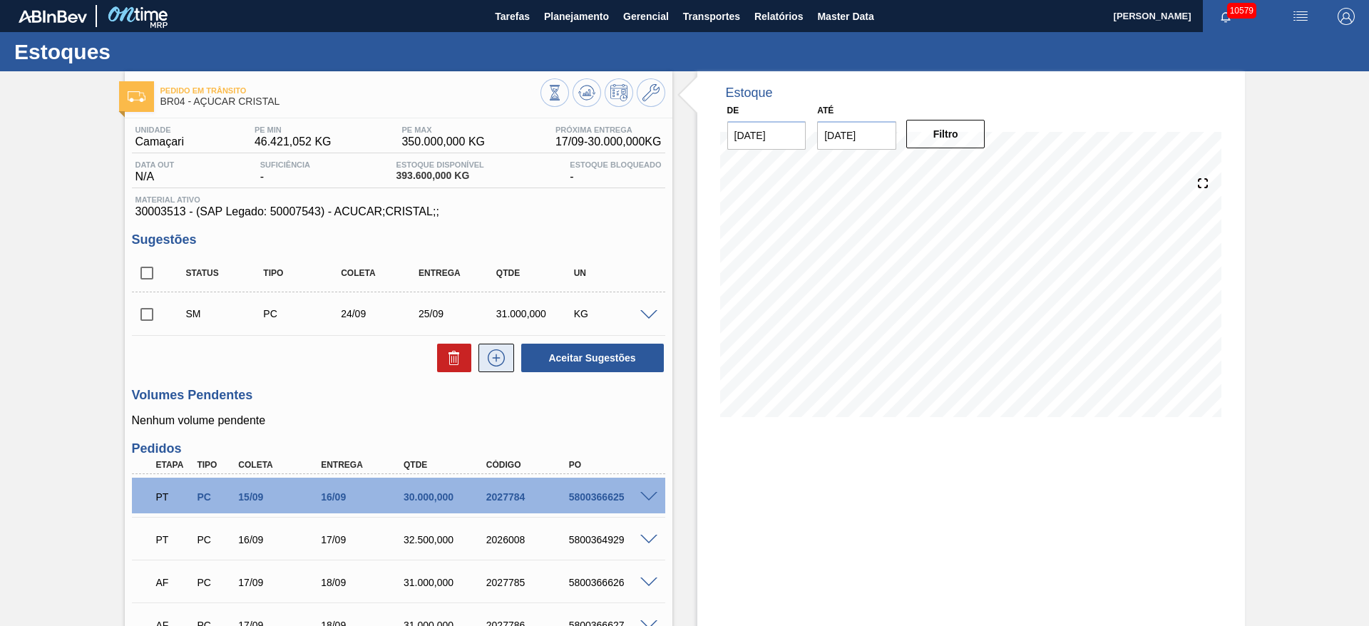
click at [494, 355] on icon at bounding box center [496, 357] width 23 height 17
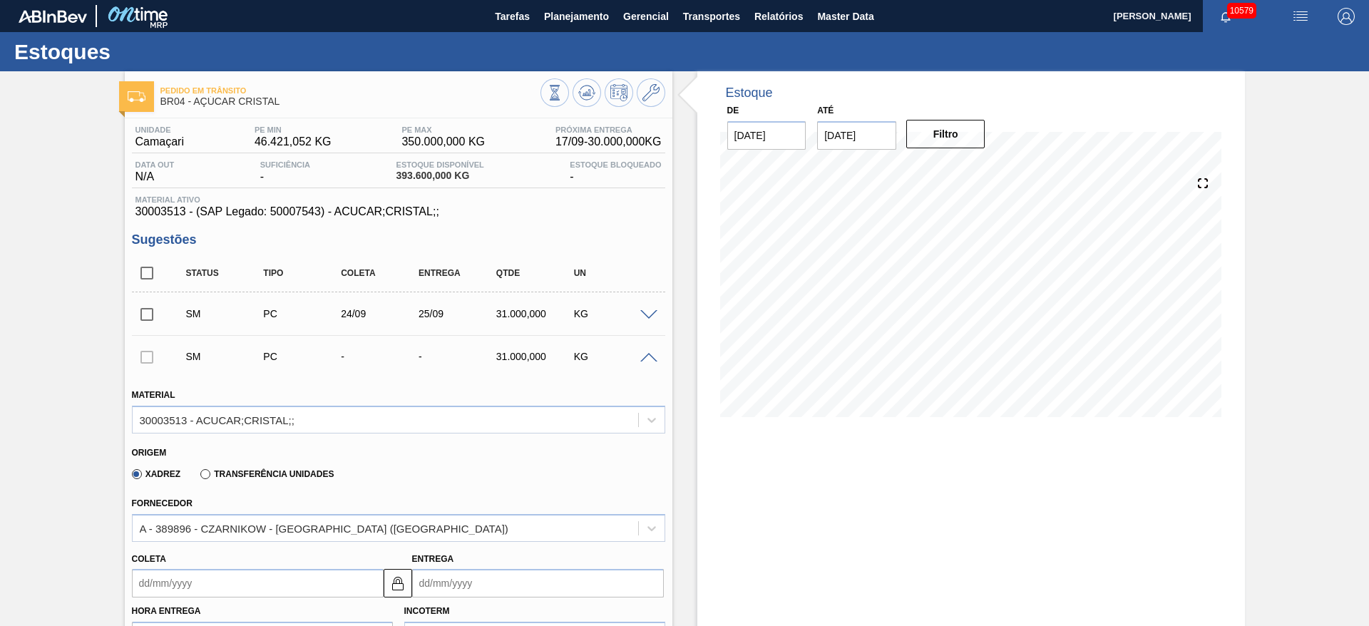
click at [183, 597] on input "Coleta" at bounding box center [258, 583] width 252 height 29
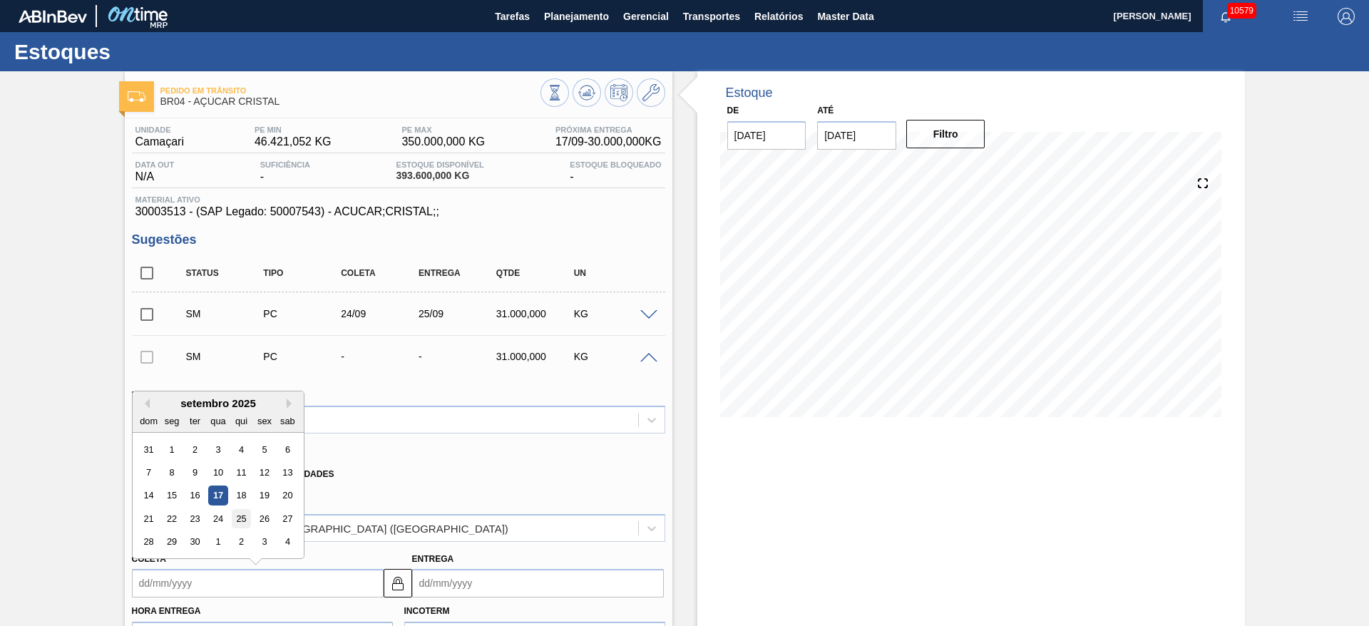
click at [242, 524] on div "25" at bounding box center [240, 518] width 19 height 19
type input "25/09/2025"
type input "26/09/2025"
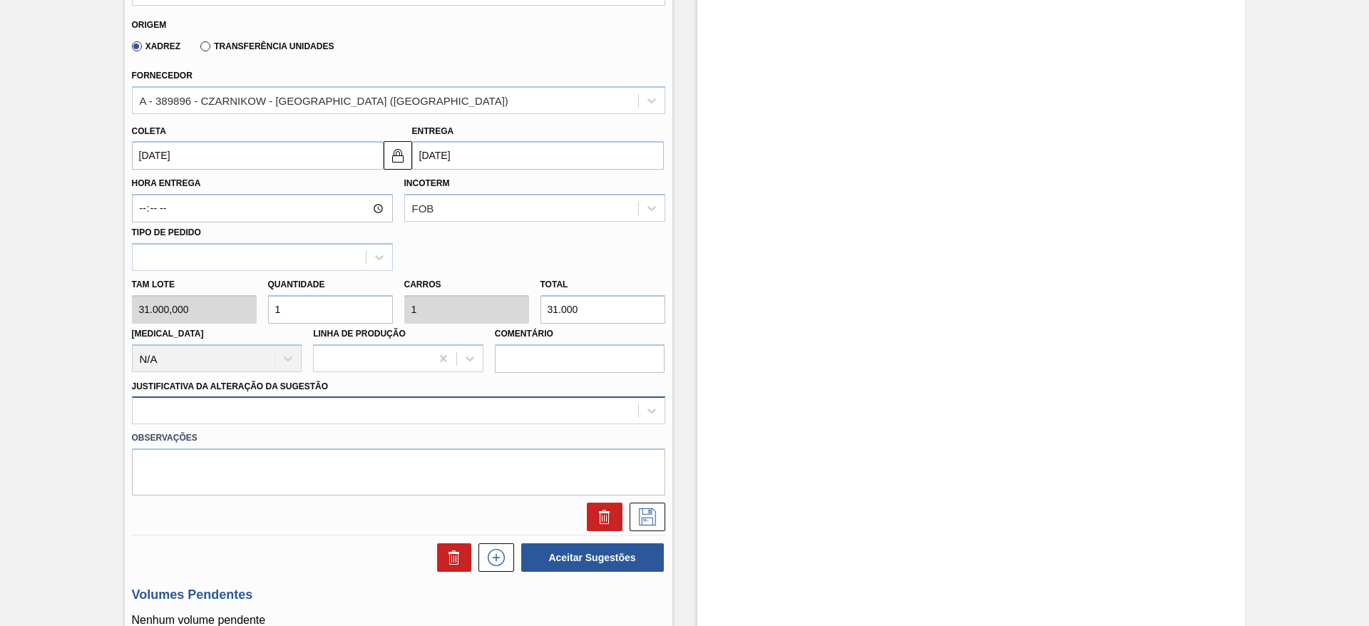
click at [459, 402] on div "Material 30003513 - ACUCAR;CRISTAL;; Origem Xadrez Transferência Unidades Forne…" at bounding box center [398, 239] width 533 height 585
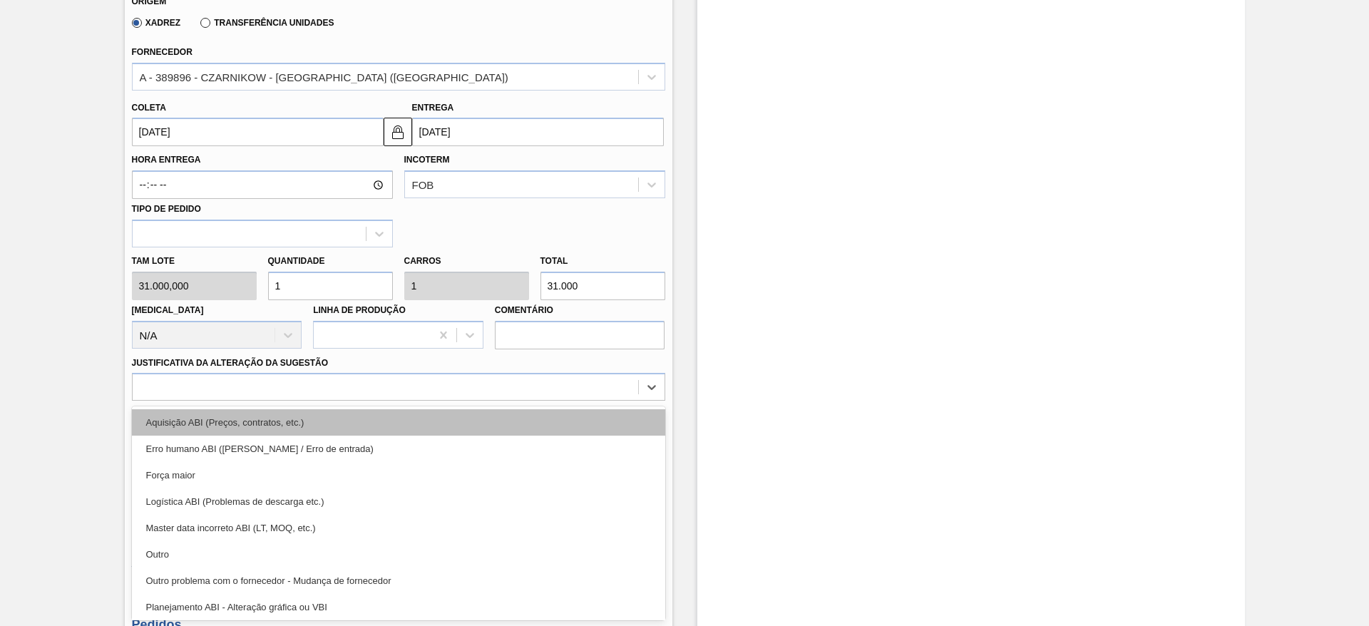
click at [448, 429] on div "Aquisição ABI (Preços, contratos, etc.)" at bounding box center [398, 422] width 533 height 26
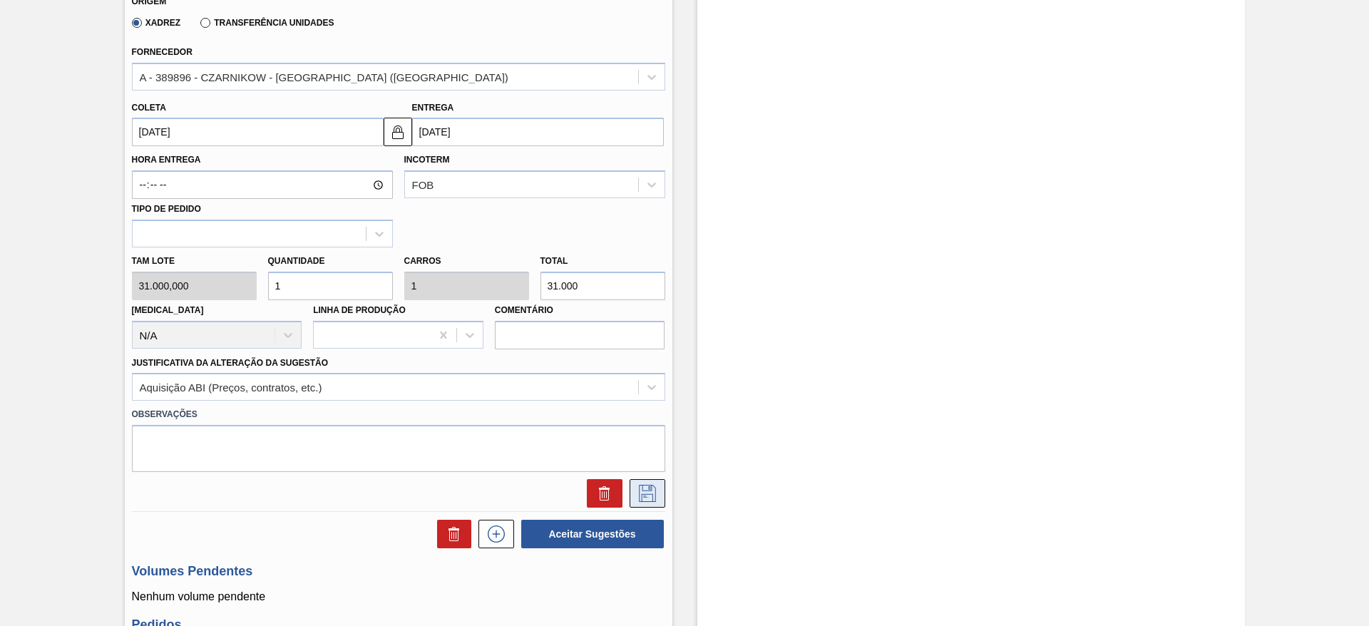
click at [660, 496] on button at bounding box center [648, 493] width 36 height 29
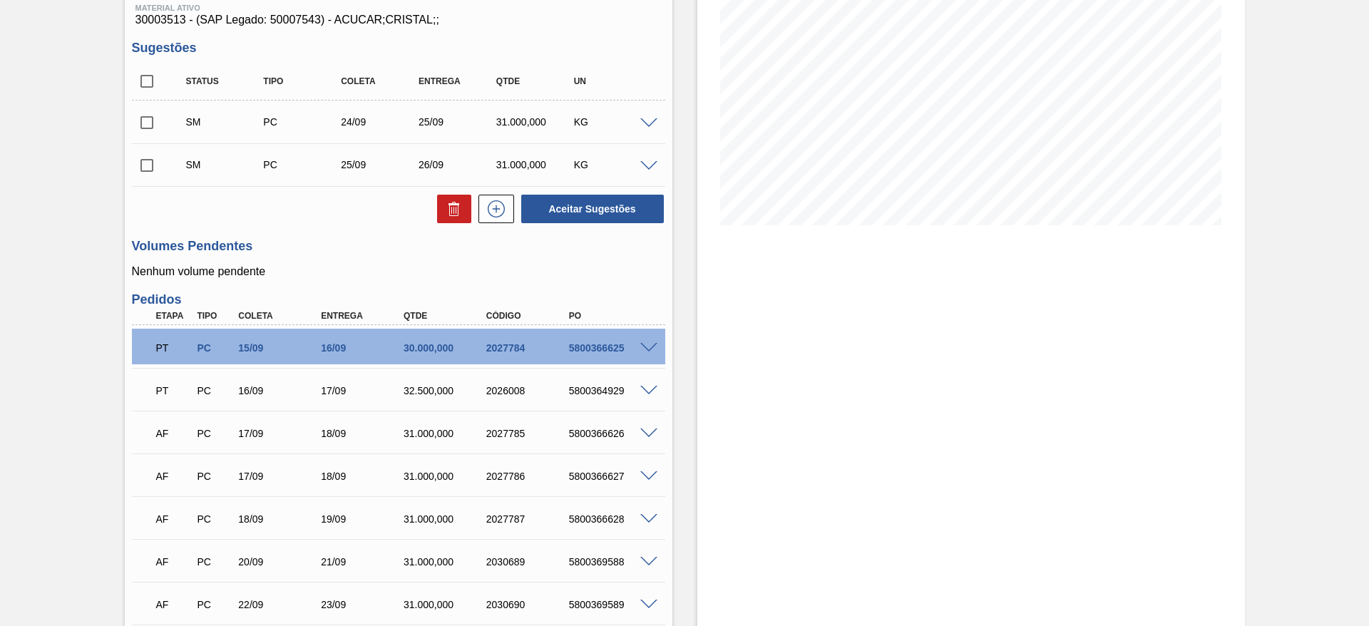
scroll to position [0, 0]
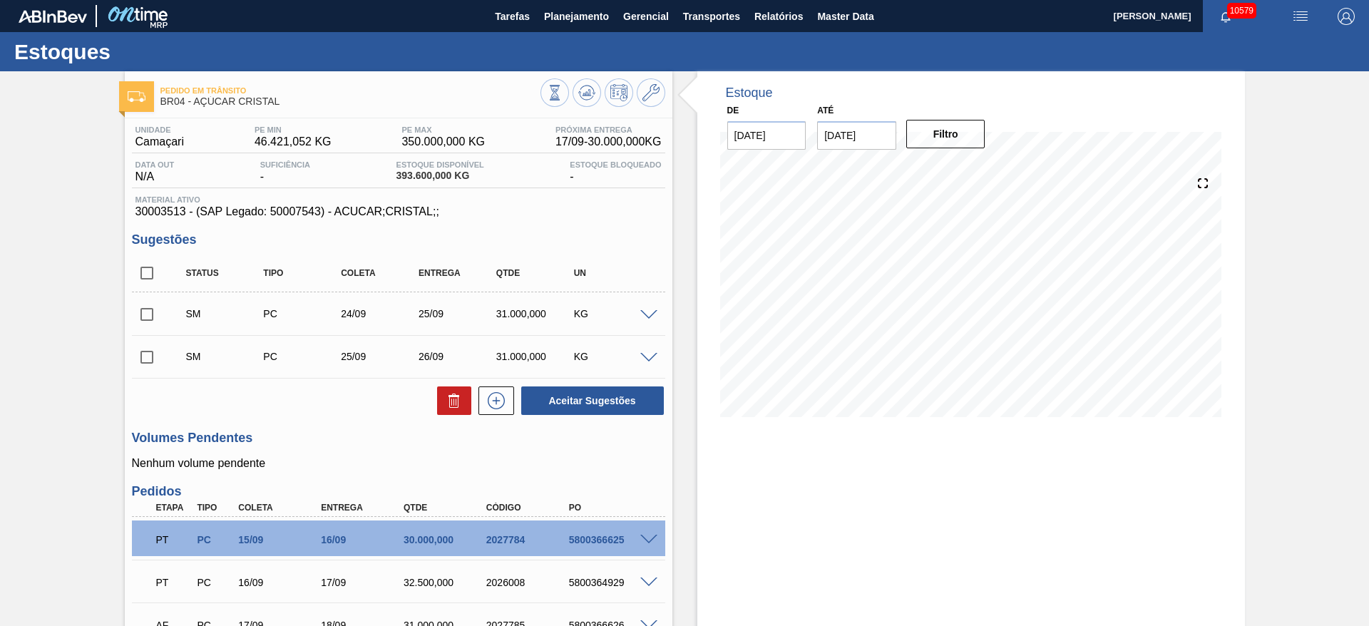
click at [144, 271] on input "checkbox" at bounding box center [147, 273] width 30 height 30
checkbox input "true"
click at [583, 392] on button "Aceitar Sugestões" at bounding box center [592, 401] width 143 height 29
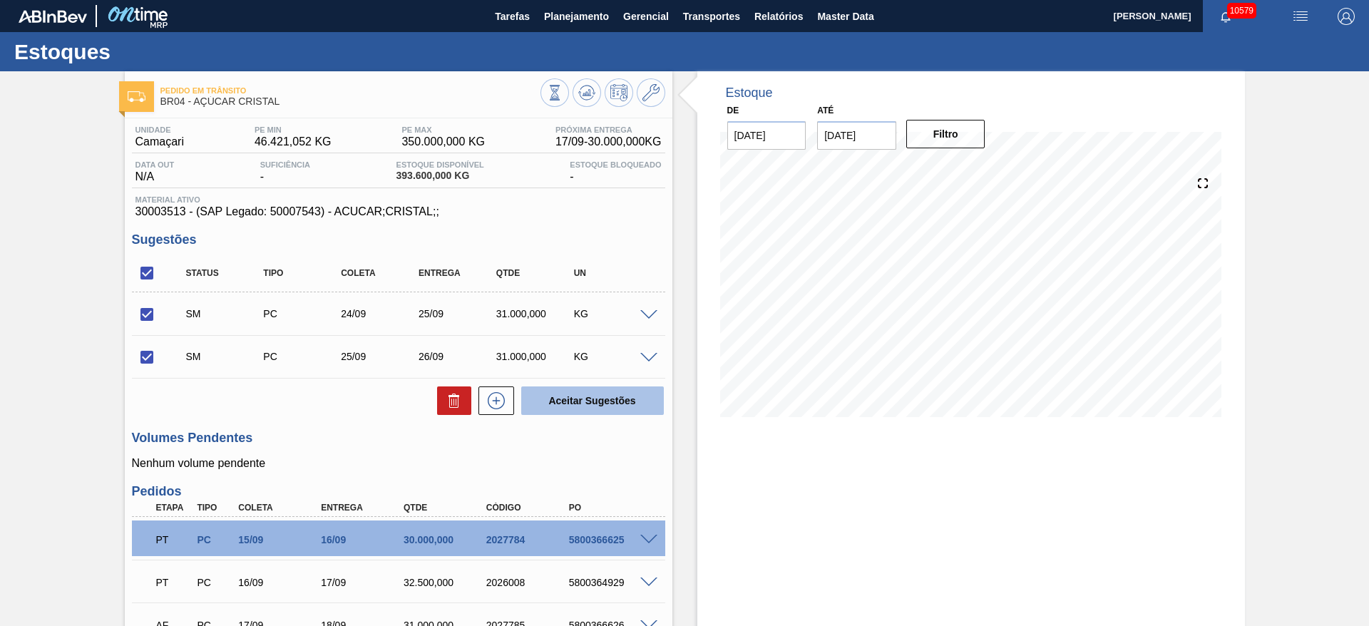
checkbox input "false"
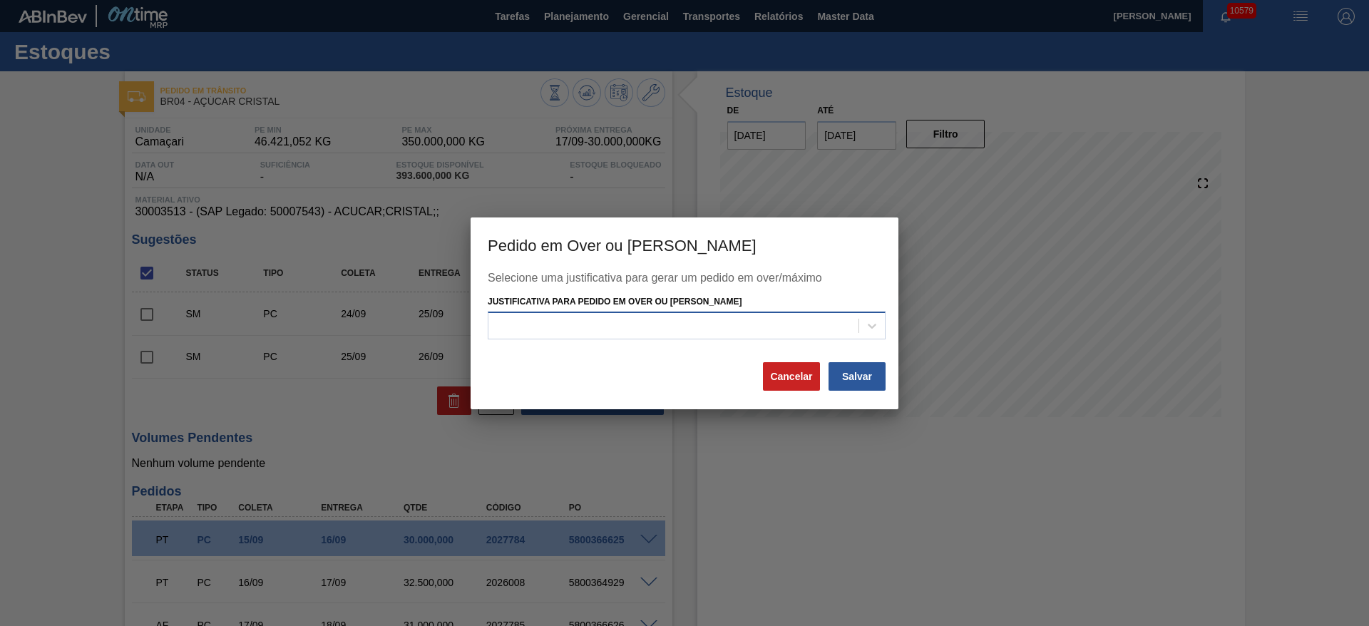
click at [678, 335] on div at bounding box center [674, 326] width 370 height 21
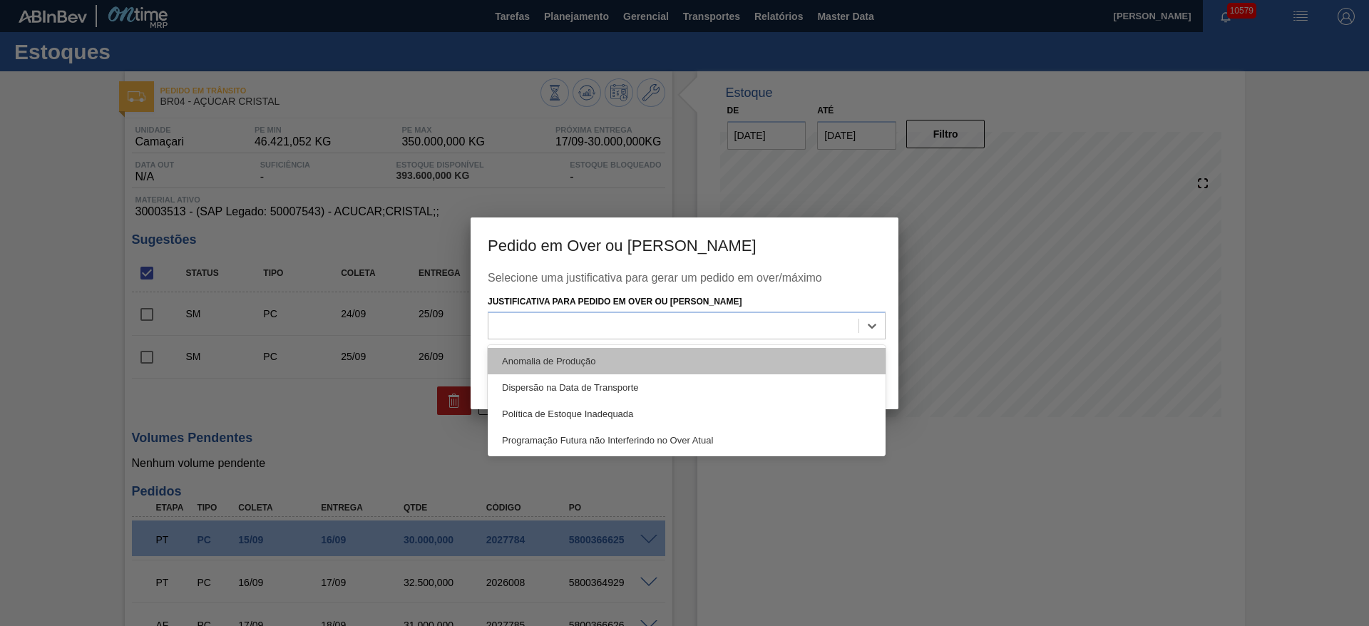
click at [692, 372] on div "Anomalia de Produção" at bounding box center [687, 361] width 398 height 26
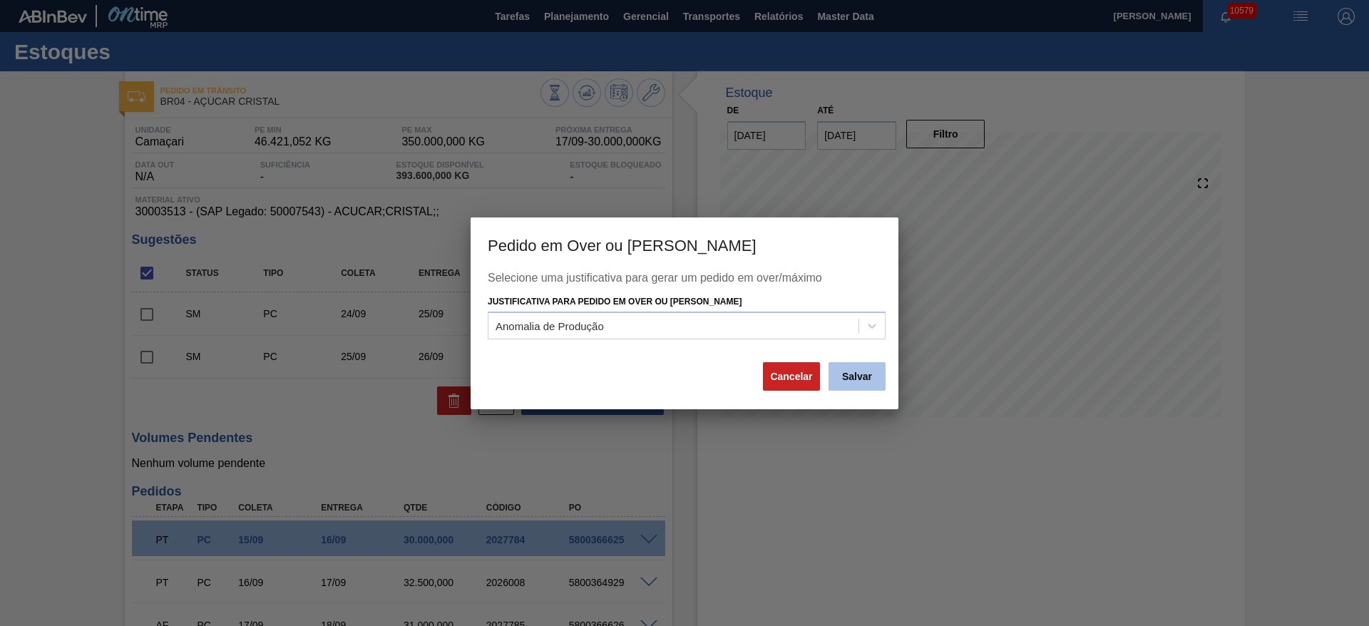
click at [864, 389] on button "Salvar" at bounding box center [857, 376] width 57 height 29
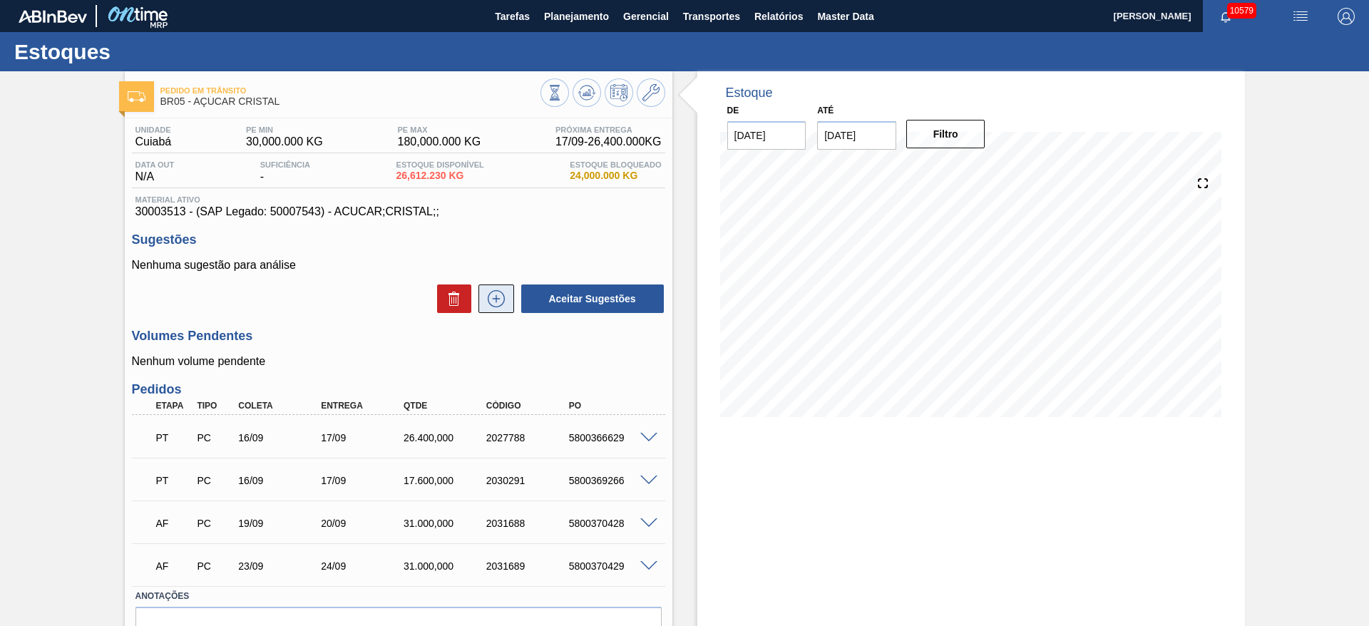
click at [486, 289] on button at bounding box center [497, 299] width 36 height 29
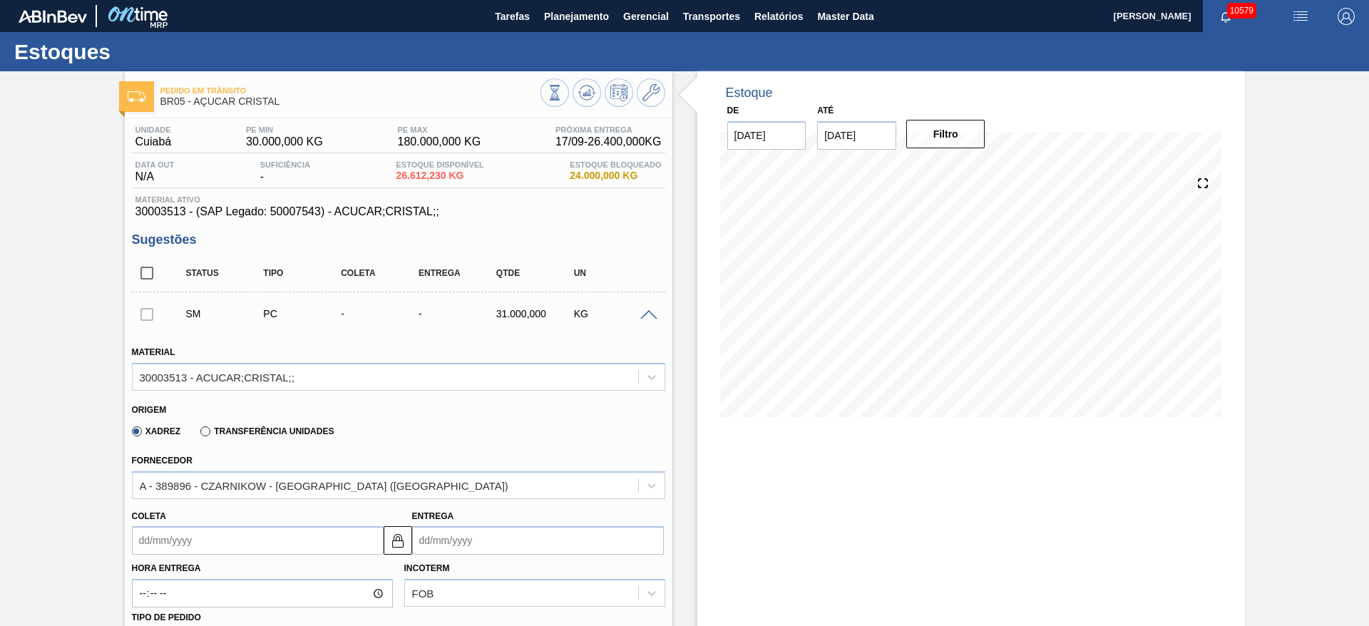
click at [189, 543] on input "Coleta" at bounding box center [258, 540] width 252 height 29
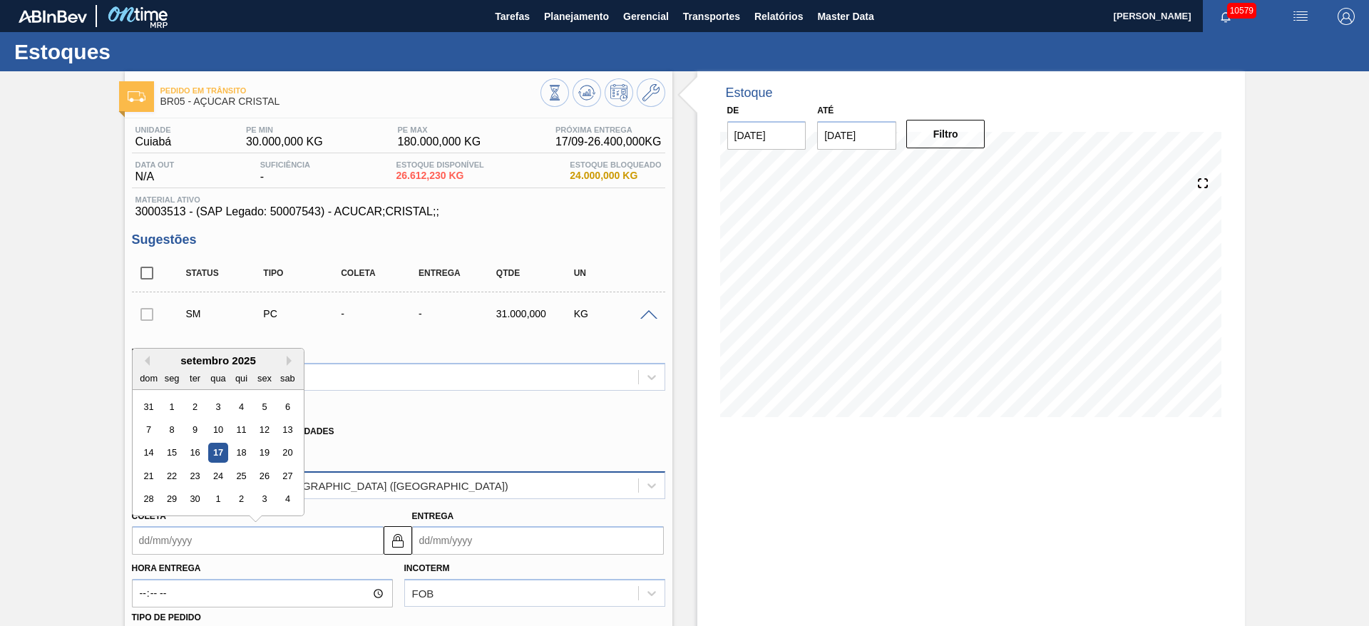
drag, startPoint x: 211, startPoint y: 480, endPoint x: 216, endPoint y: 474, distance: 7.6
click at [210, 480] on div "24" at bounding box center [217, 475] width 19 height 19
type input "24/09/2025"
type input "25/09/2025"
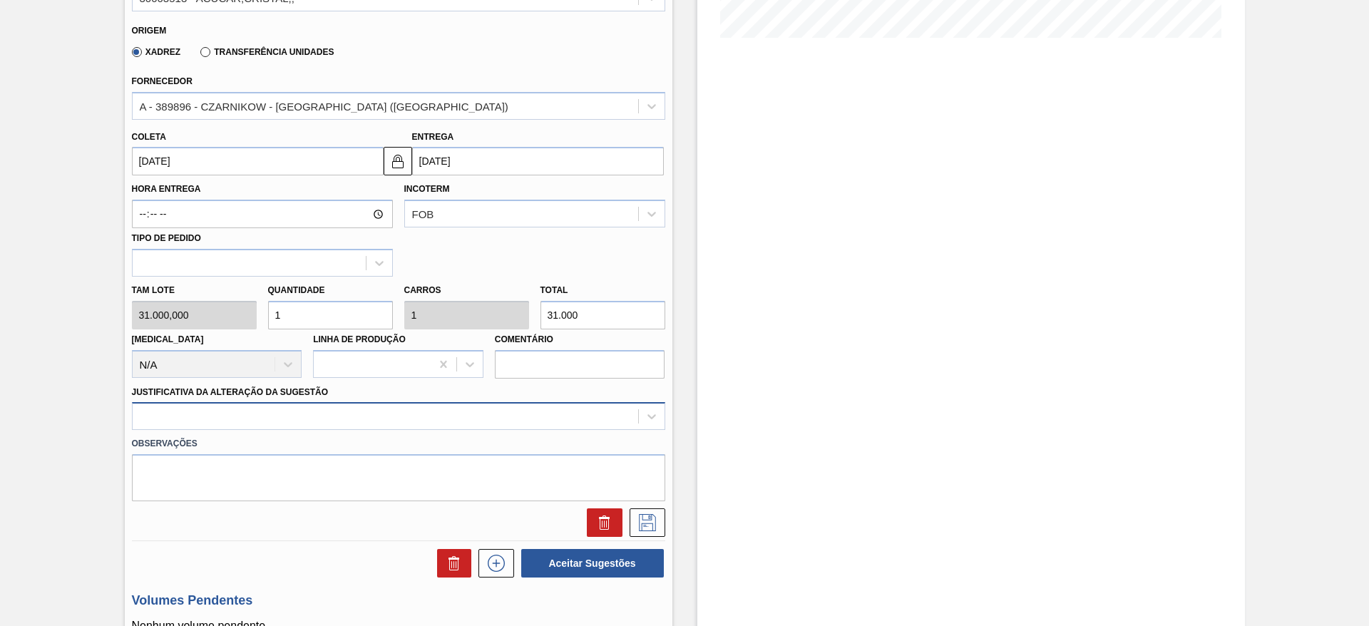
scroll to position [428, 0]
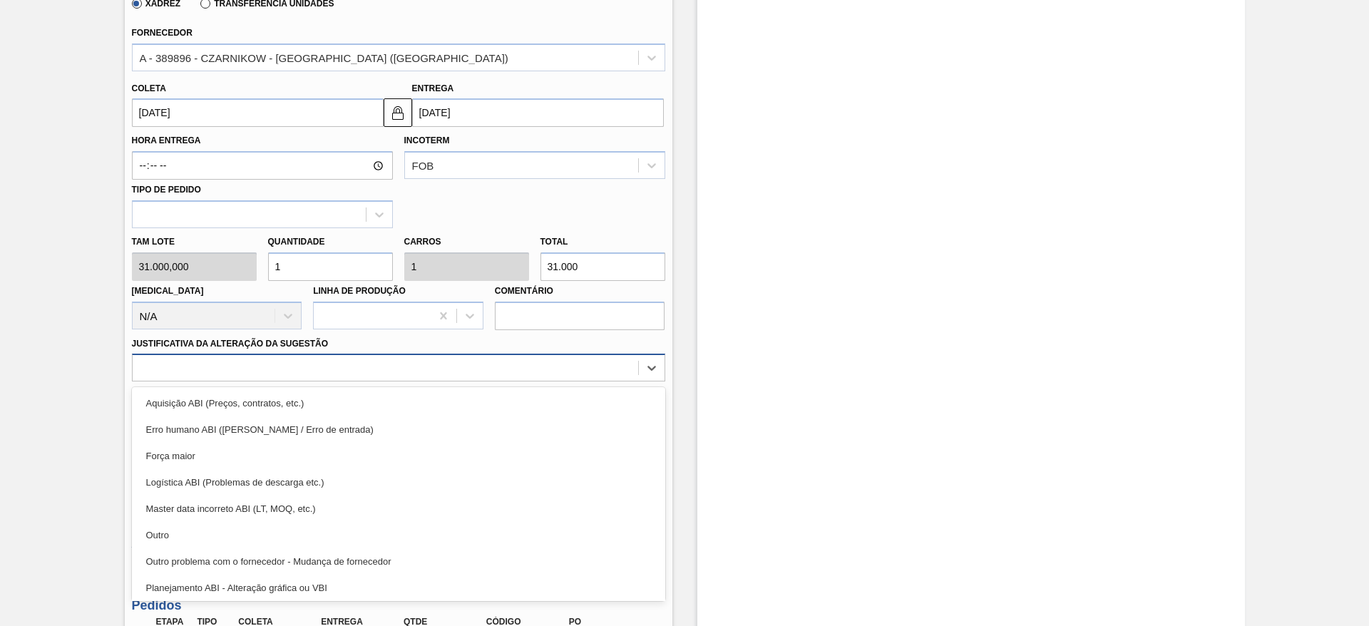
click at [447, 365] on div at bounding box center [386, 368] width 506 height 21
click at [453, 386] on label "Observações" at bounding box center [398, 395] width 533 height 21
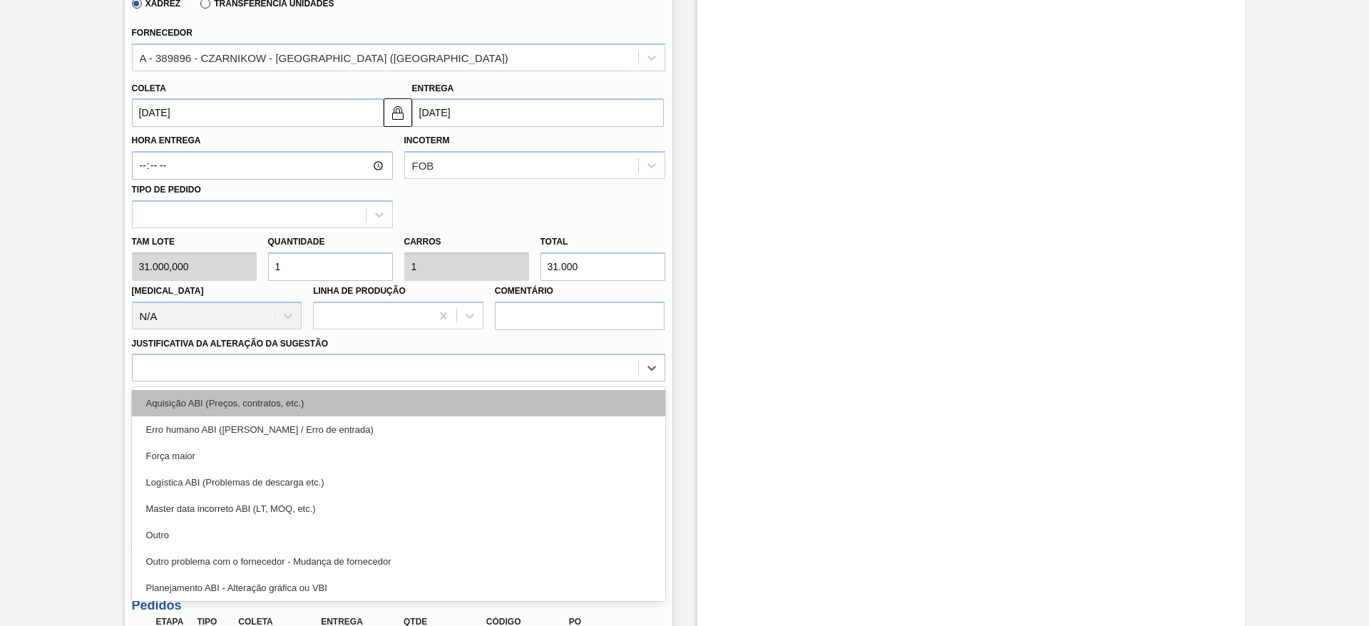
drag, startPoint x: 458, startPoint y: 367, endPoint x: 461, endPoint y: 396, distance: 28.7
click at [456, 367] on div at bounding box center [386, 368] width 506 height 21
click at [461, 398] on div "Aquisição ABI (Preços, contratos, etc.)" at bounding box center [398, 403] width 533 height 26
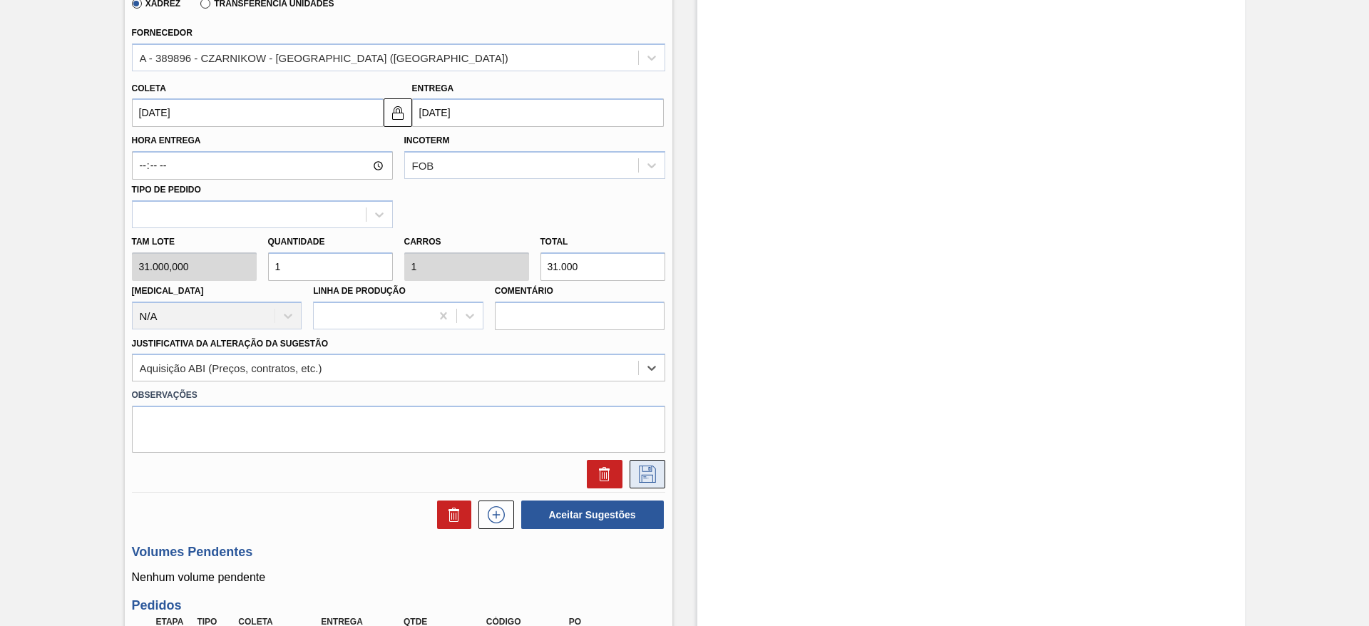
click at [652, 477] on icon at bounding box center [647, 474] width 23 height 17
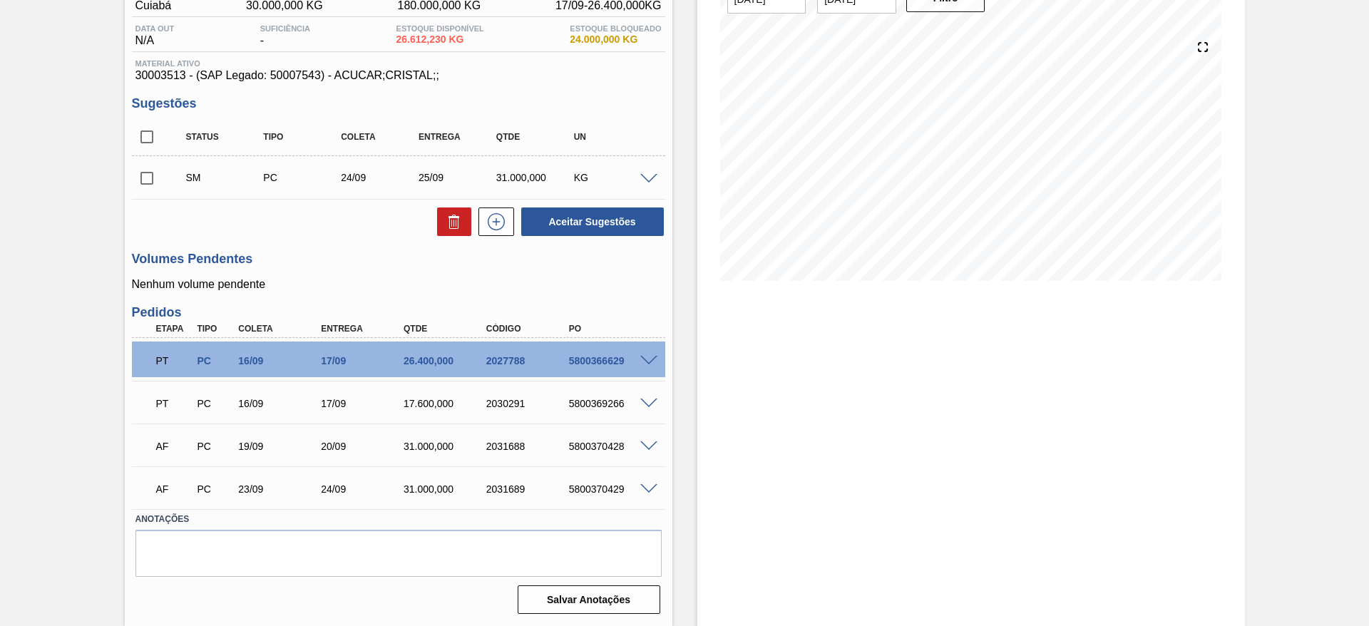
scroll to position [136, 0]
click at [141, 177] on input "checkbox" at bounding box center [147, 178] width 30 height 30
click at [553, 211] on button "Aceitar Sugestões" at bounding box center [592, 222] width 143 height 29
checkbox input "false"
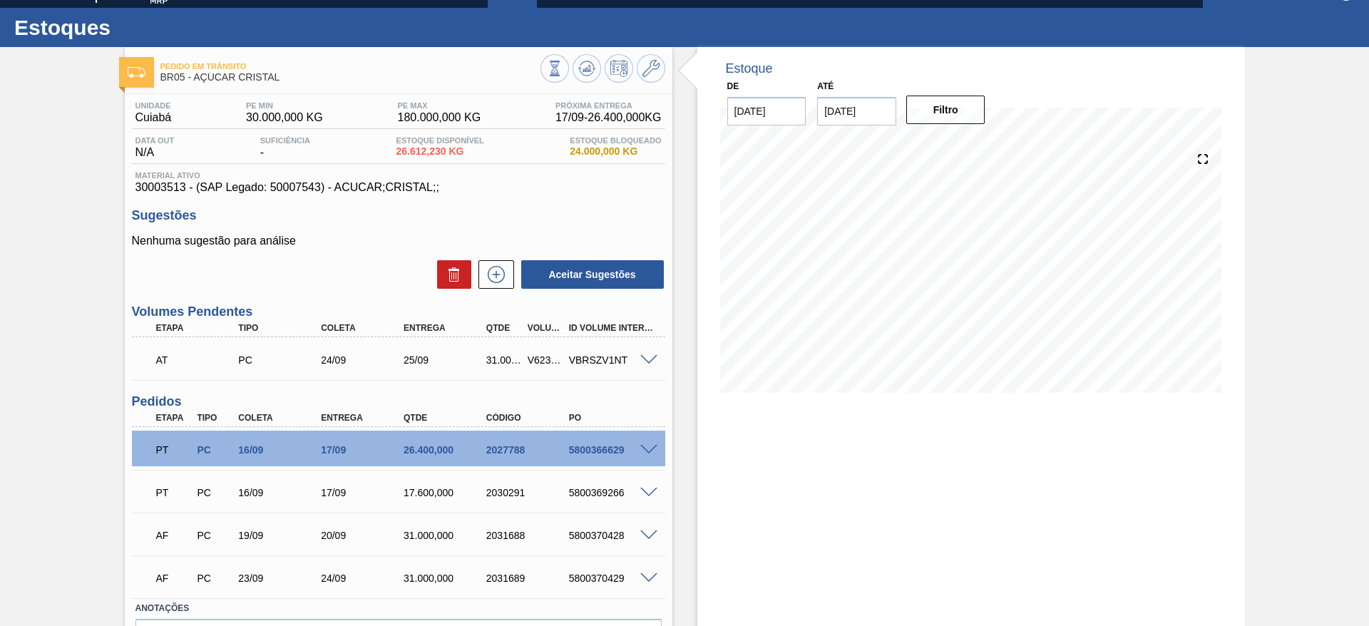
scroll to position [0, 0]
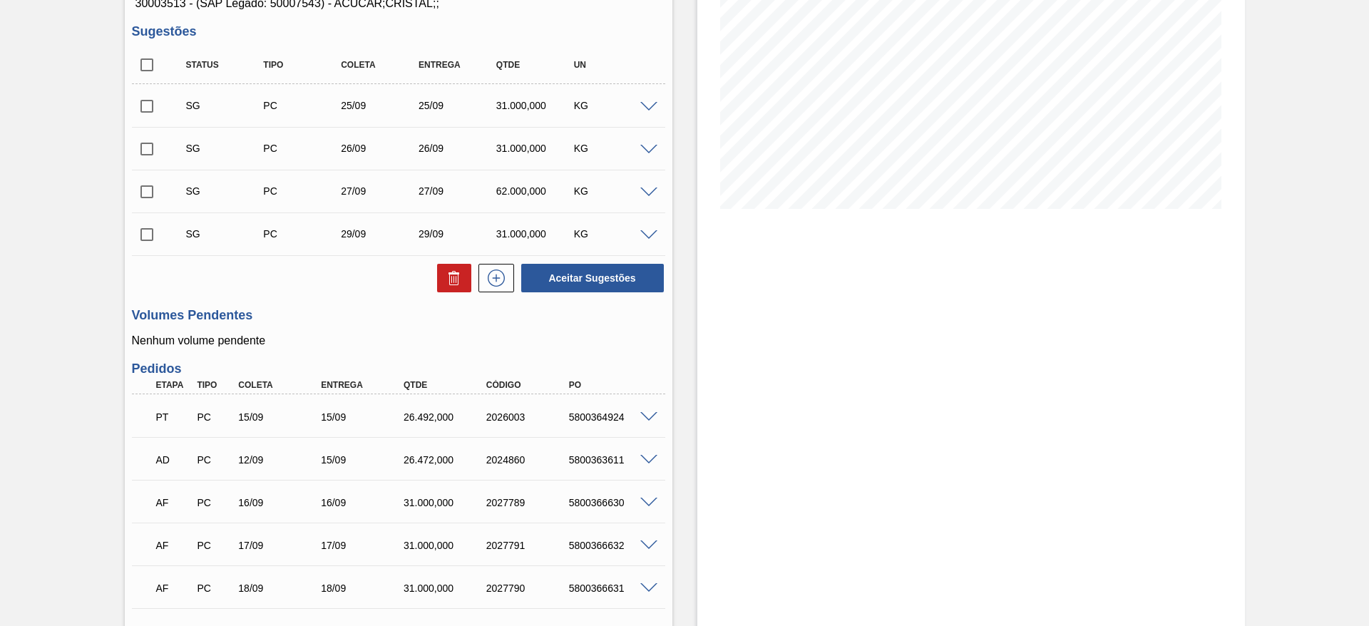
scroll to position [115, 0]
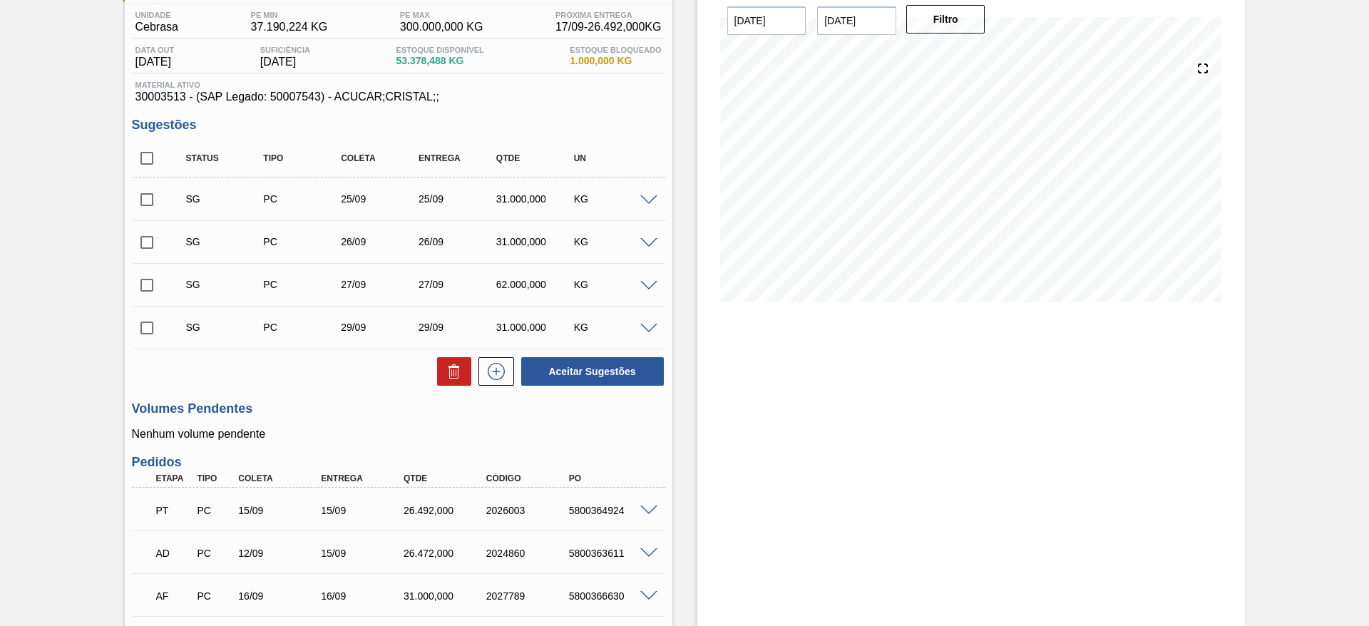
click at [641, 198] on span at bounding box center [648, 200] width 17 height 11
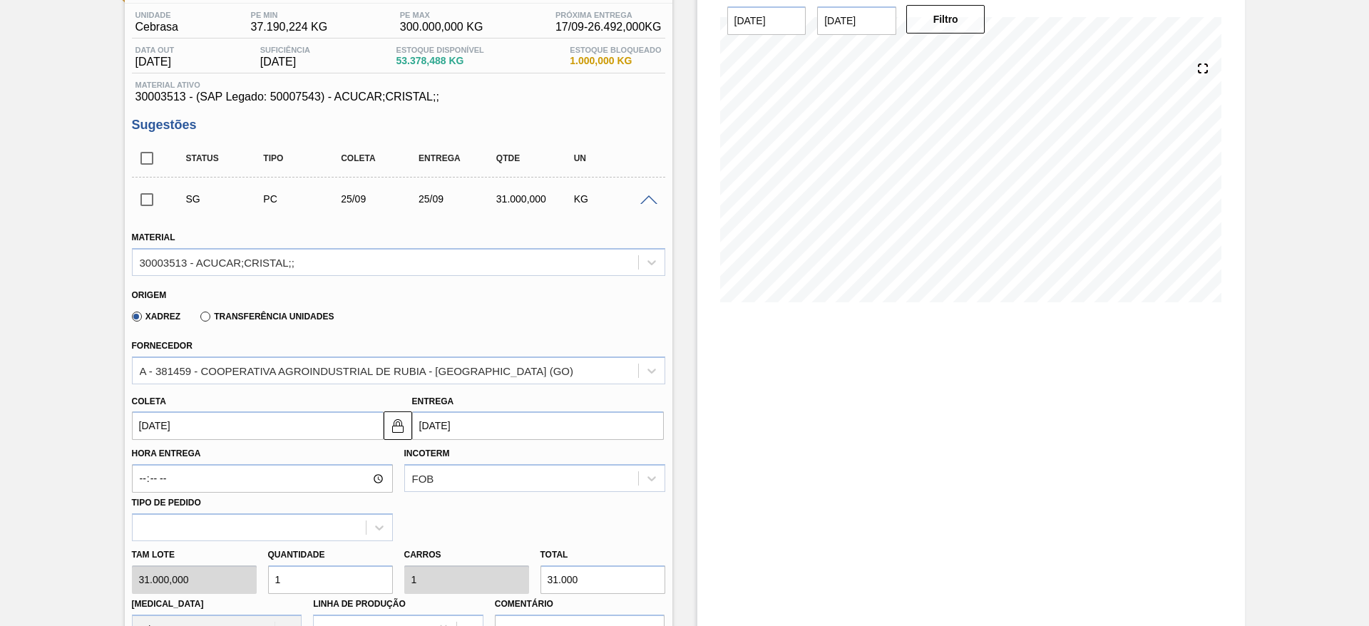
click at [173, 424] on input "25/09/2025" at bounding box center [258, 426] width 252 height 29
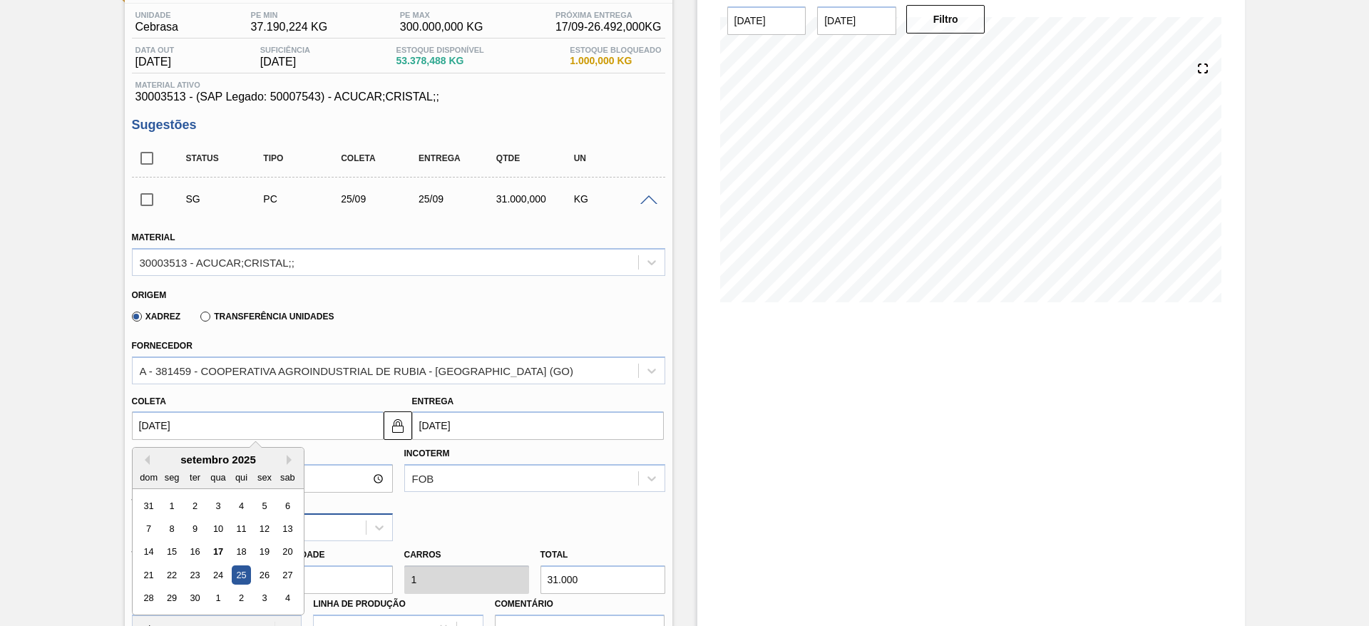
drag, startPoint x: 267, startPoint y: 556, endPoint x: 275, endPoint y: 541, distance: 17.3
click at [267, 552] on div "19" at bounding box center [264, 552] width 19 height 19
type input "19/09/2025"
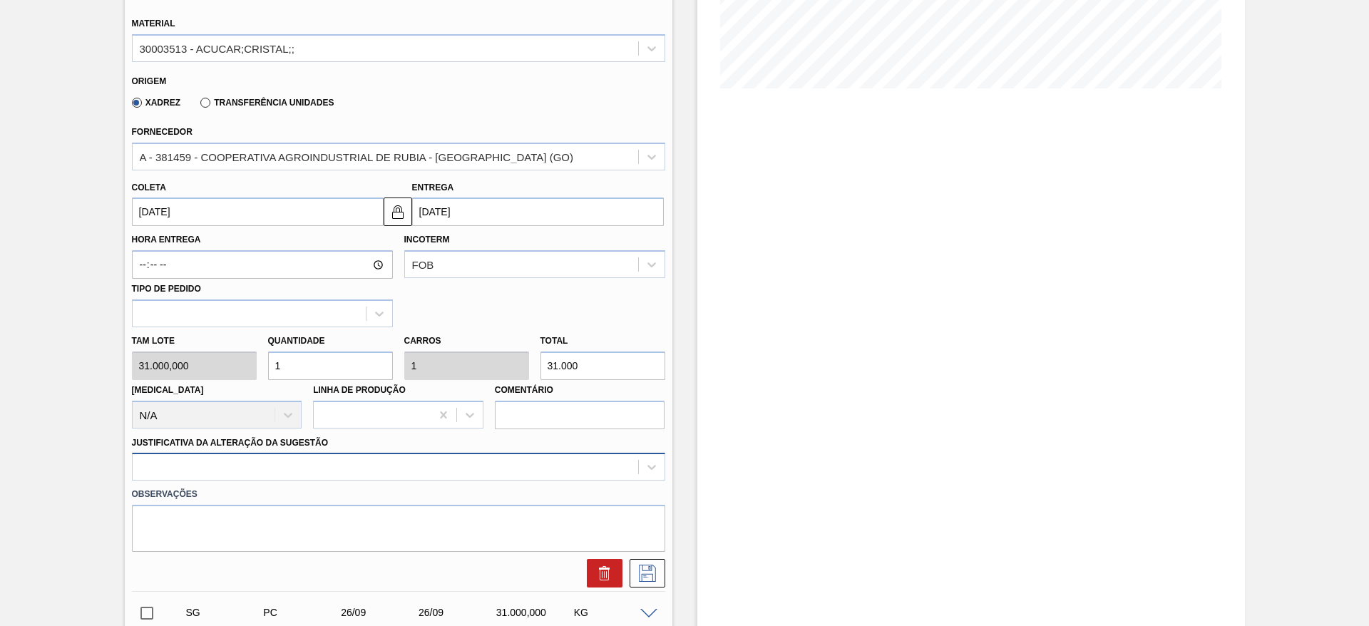
drag, startPoint x: 453, startPoint y: 494, endPoint x: 441, endPoint y: 463, distance: 33.4
click at [447, 496] on label "Observações" at bounding box center [398, 494] width 533 height 21
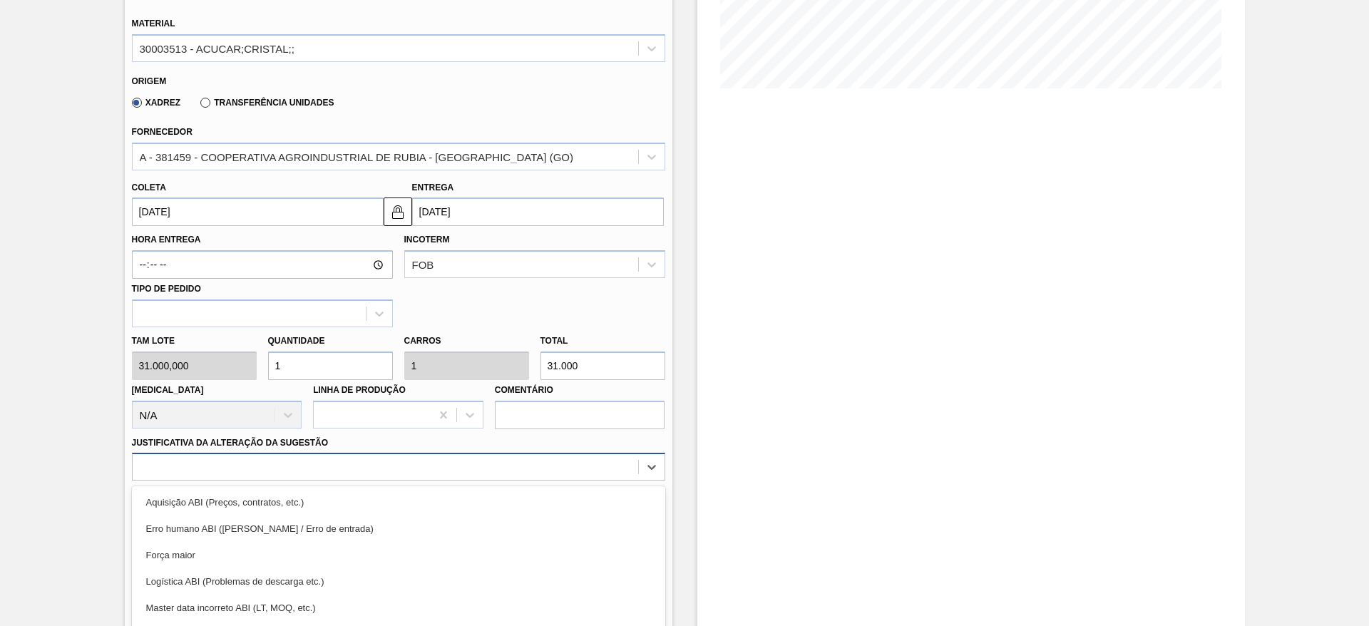
click at [441, 463] on div "option Força maior focused, 3 of 18. 18 results available. Use Up and Down to c…" at bounding box center [398, 467] width 533 height 28
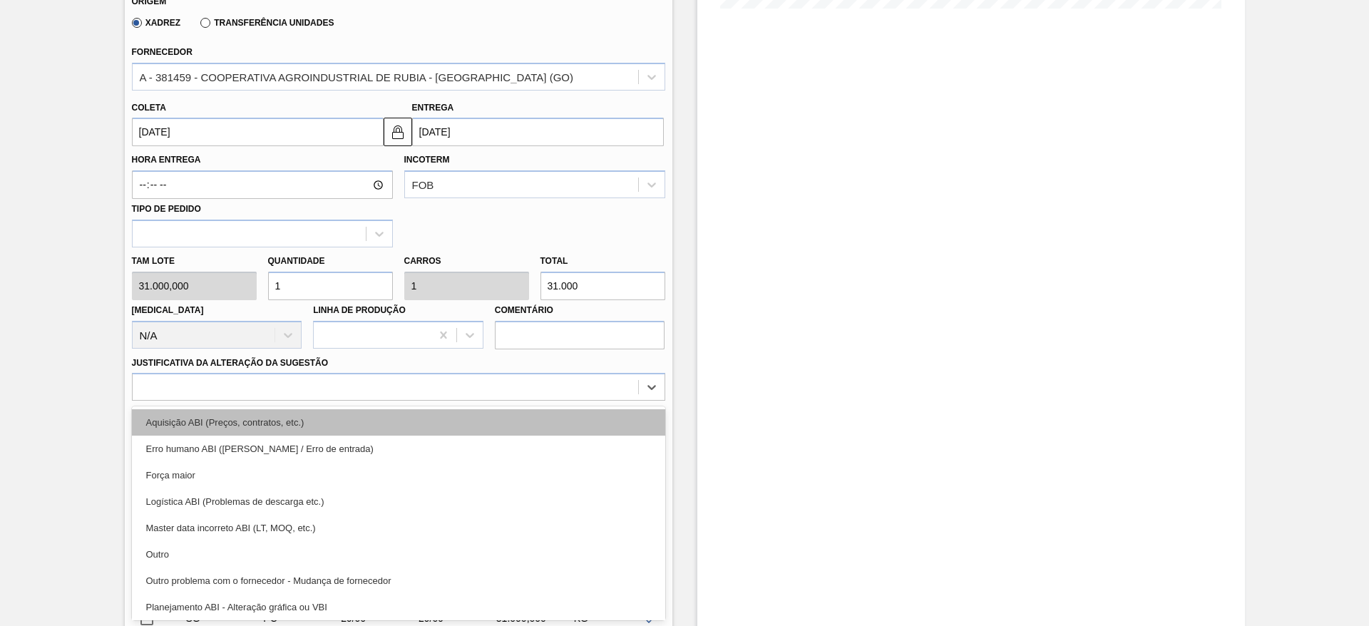
click at [440, 430] on div "Aquisição ABI (Preços, contratos, etc.)" at bounding box center [398, 422] width 533 height 26
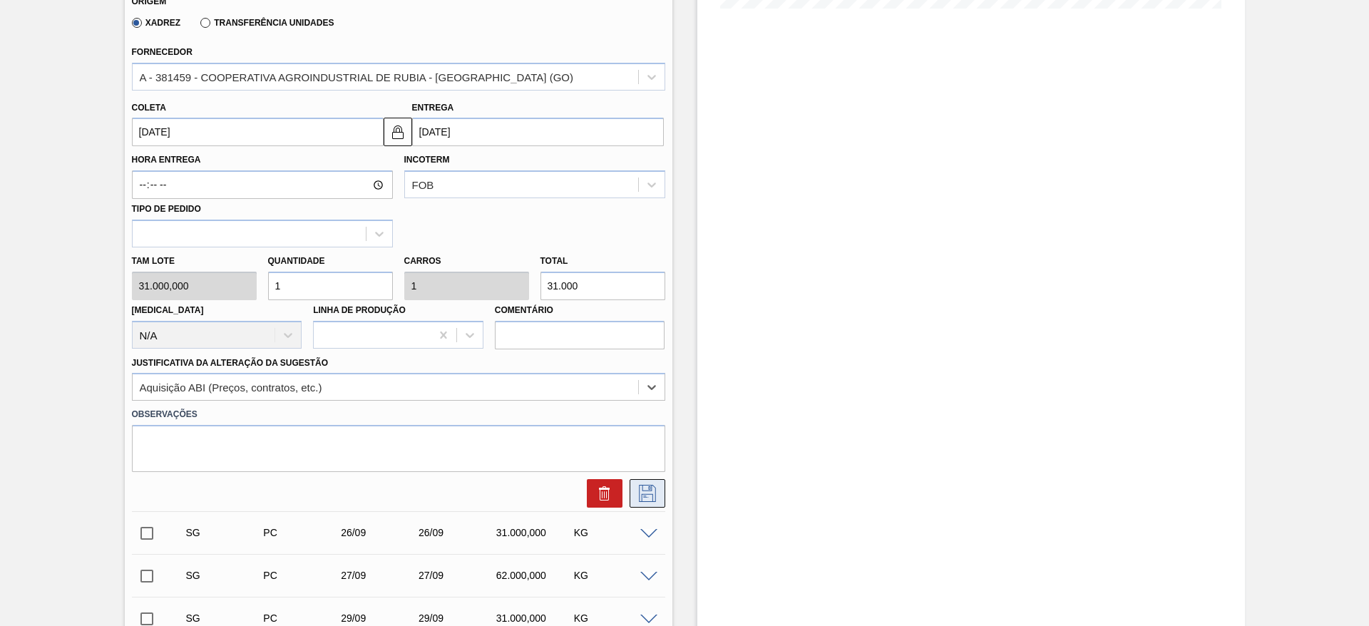
click at [649, 484] on button at bounding box center [648, 493] width 36 height 29
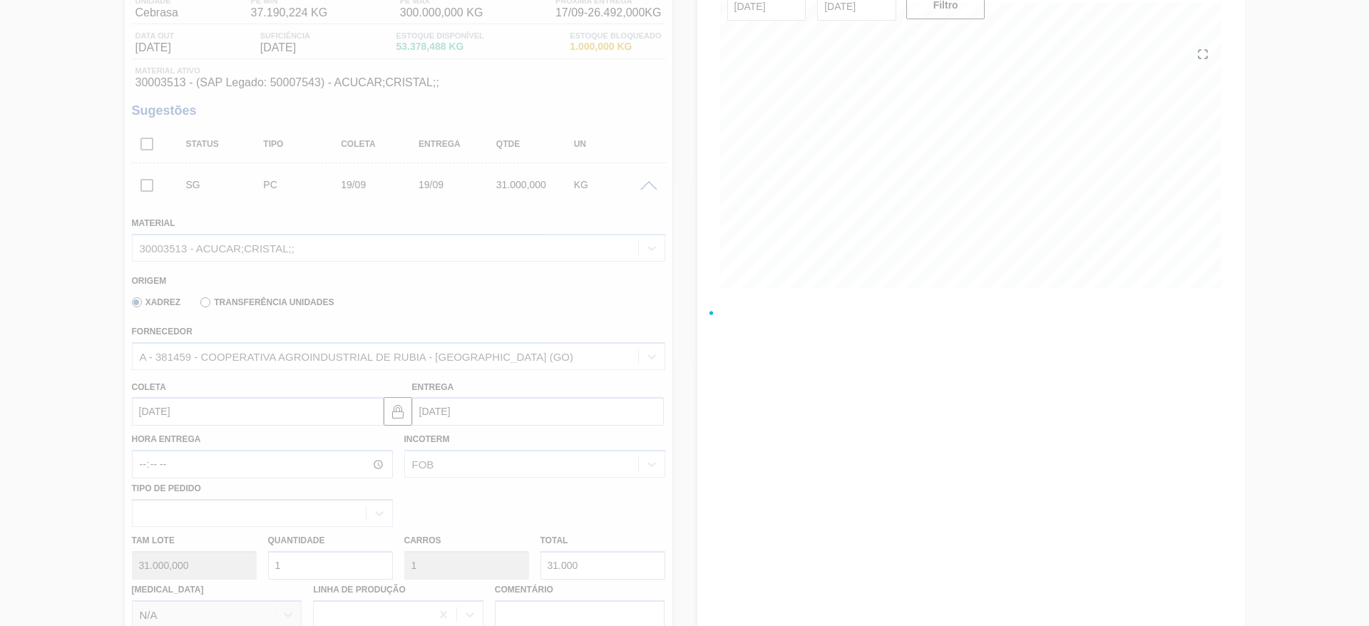
scroll to position [0, 0]
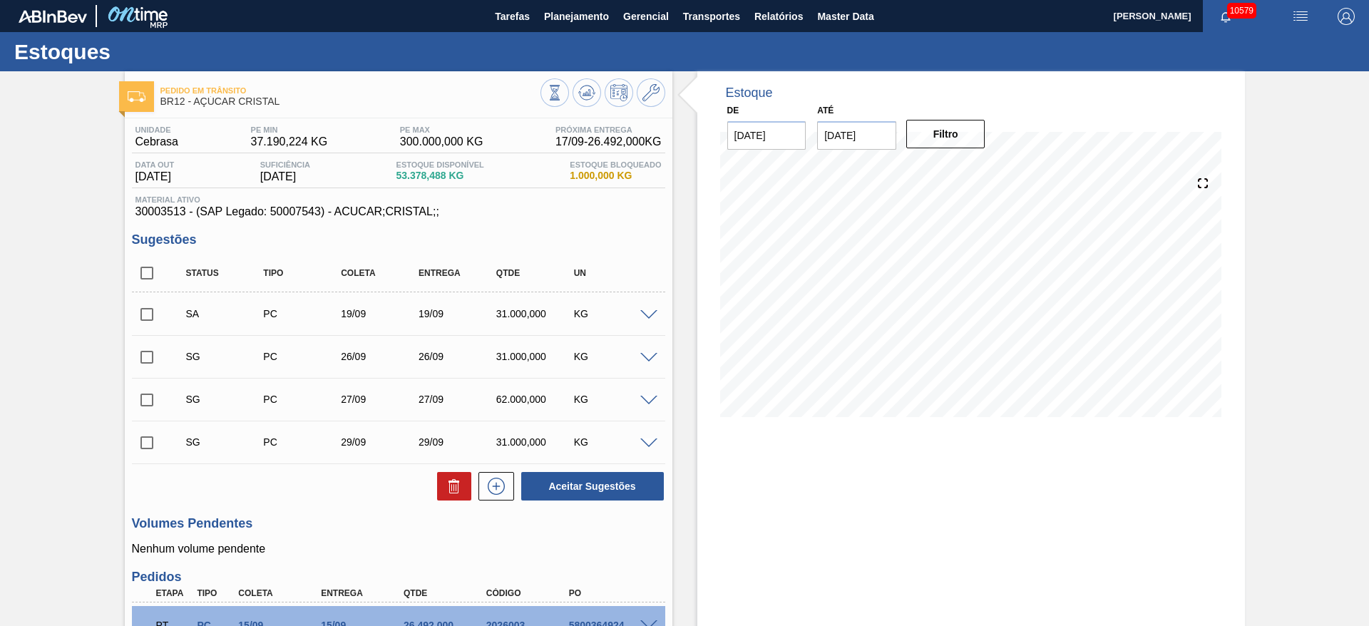
click at [648, 357] on span at bounding box center [648, 358] width 17 height 11
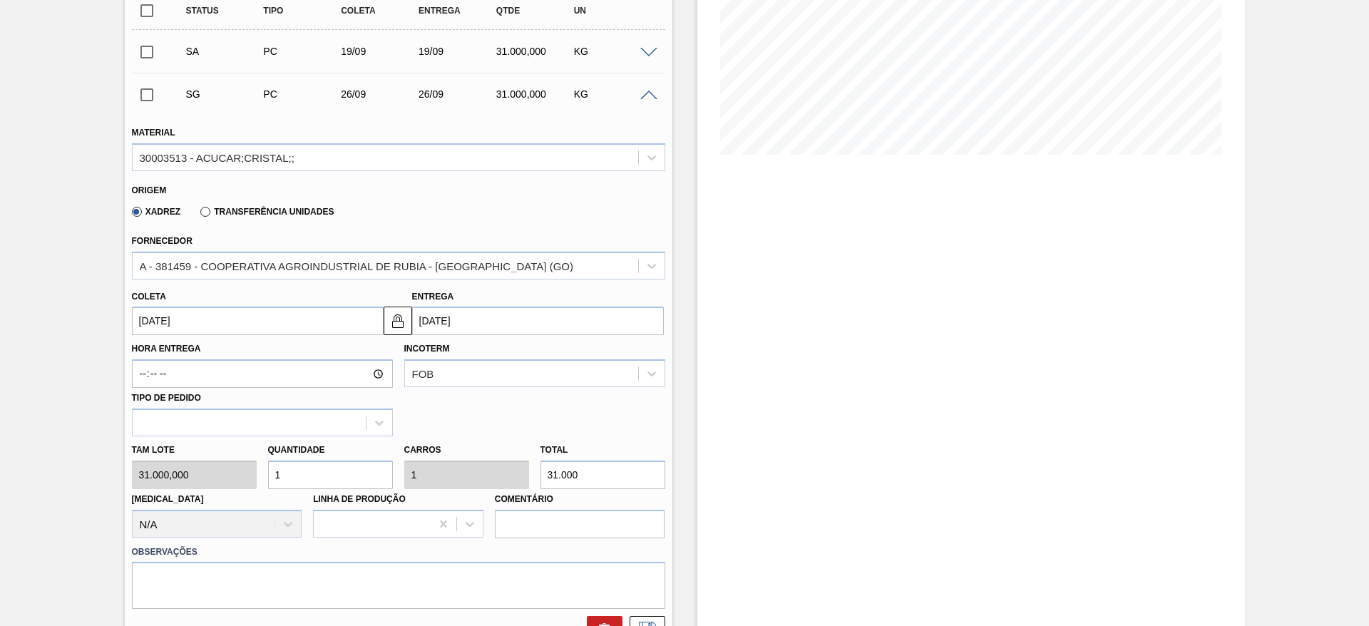
scroll to position [321, 0]
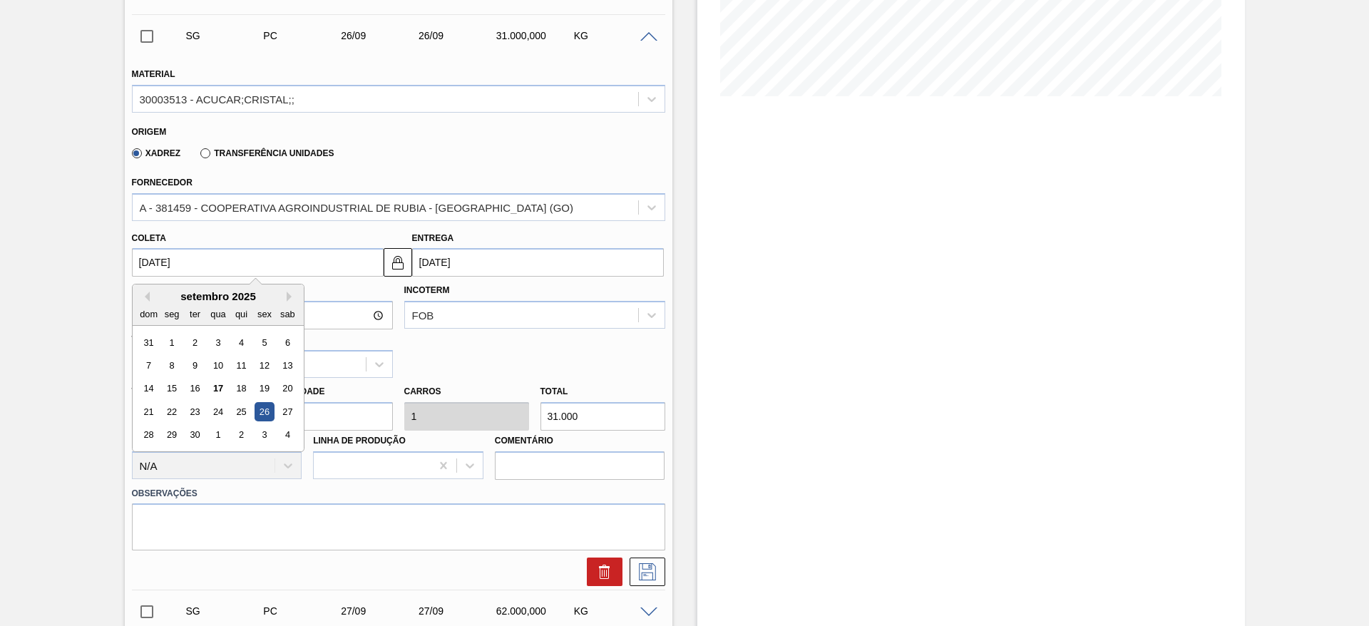
click at [170, 262] on input "26/09/2025" at bounding box center [258, 262] width 252 height 29
click at [170, 405] on div "22" at bounding box center [171, 411] width 19 height 19
type input "[DATE]"
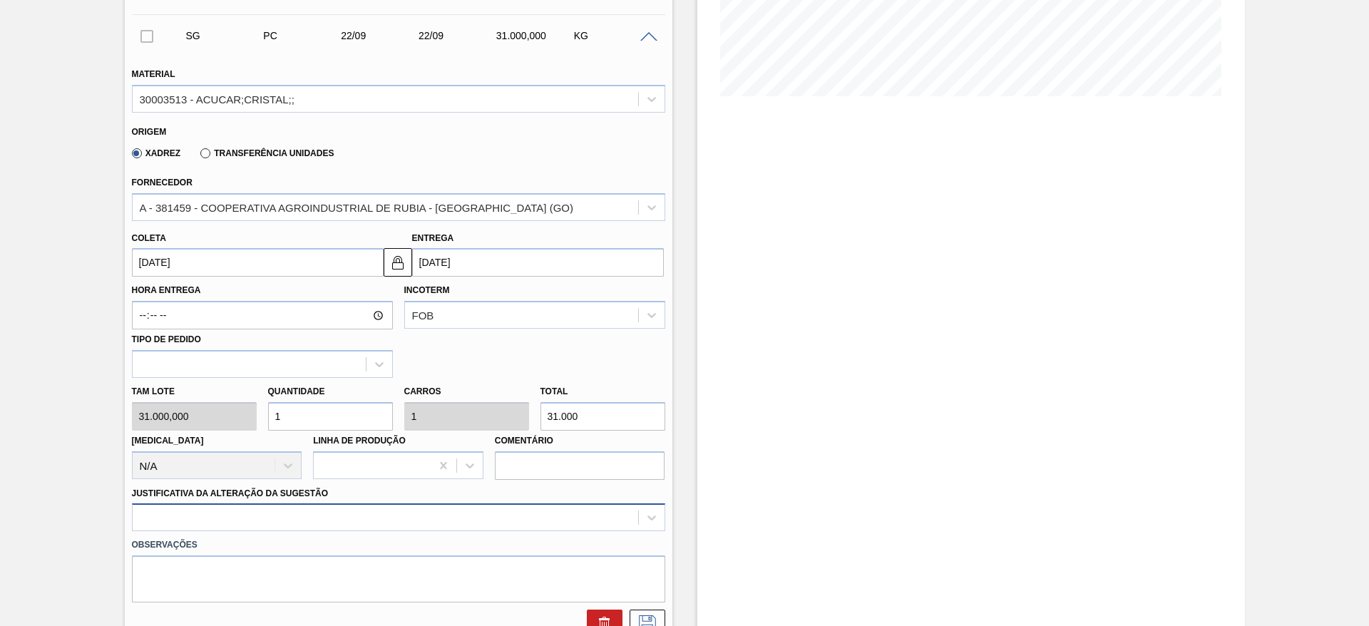
click at [579, 510] on div at bounding box center [398, 518] width 533 height 28
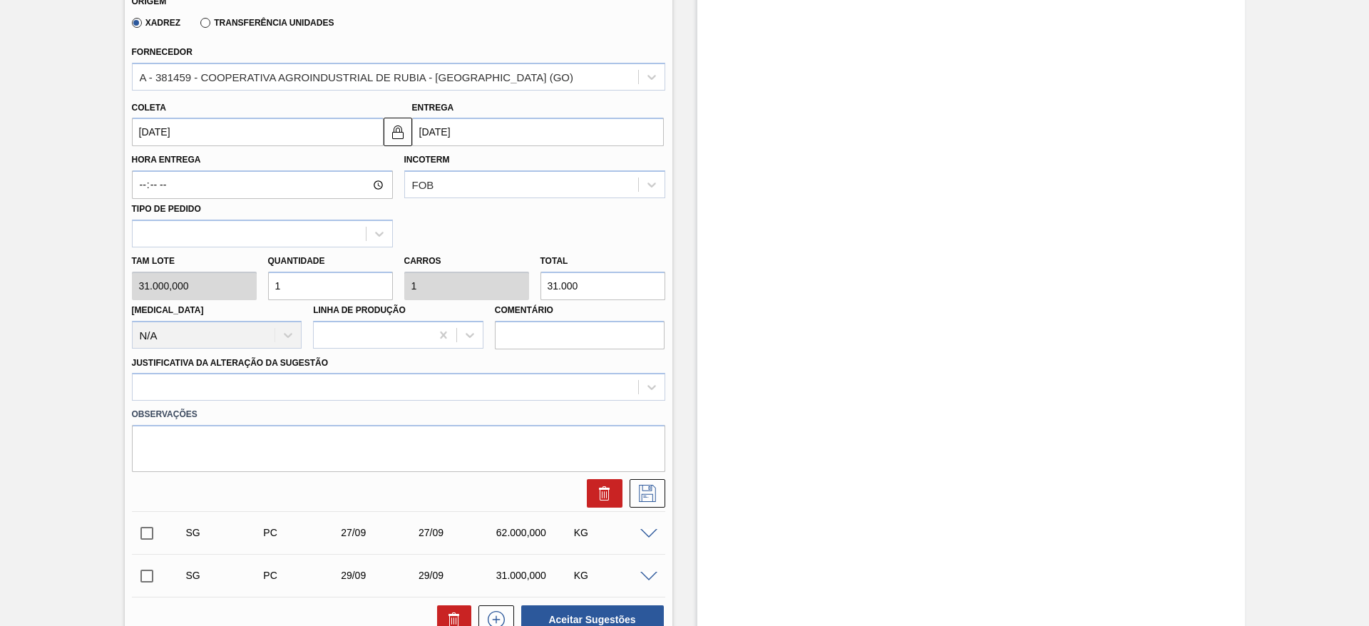
click at [576, 402] on div "Observações" at bounding box center [398, 436] width 545 height 71
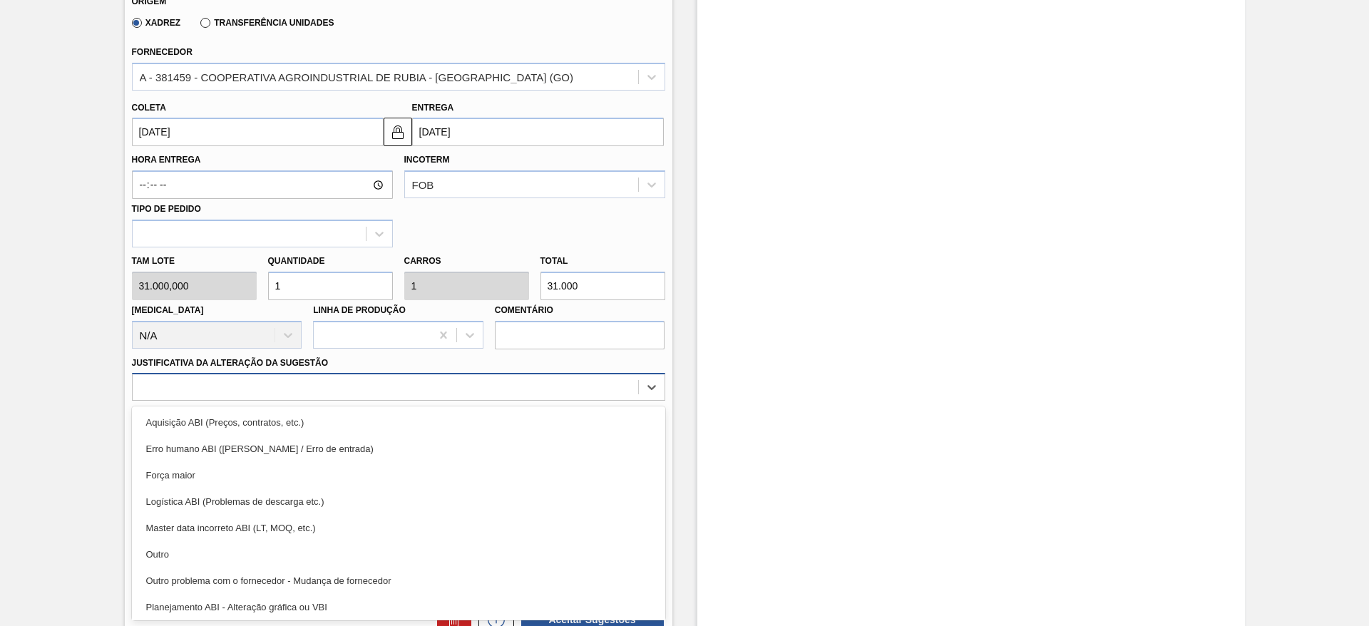
click at [575, 386] on div at bounding box center [386, 387] width 506 height 21
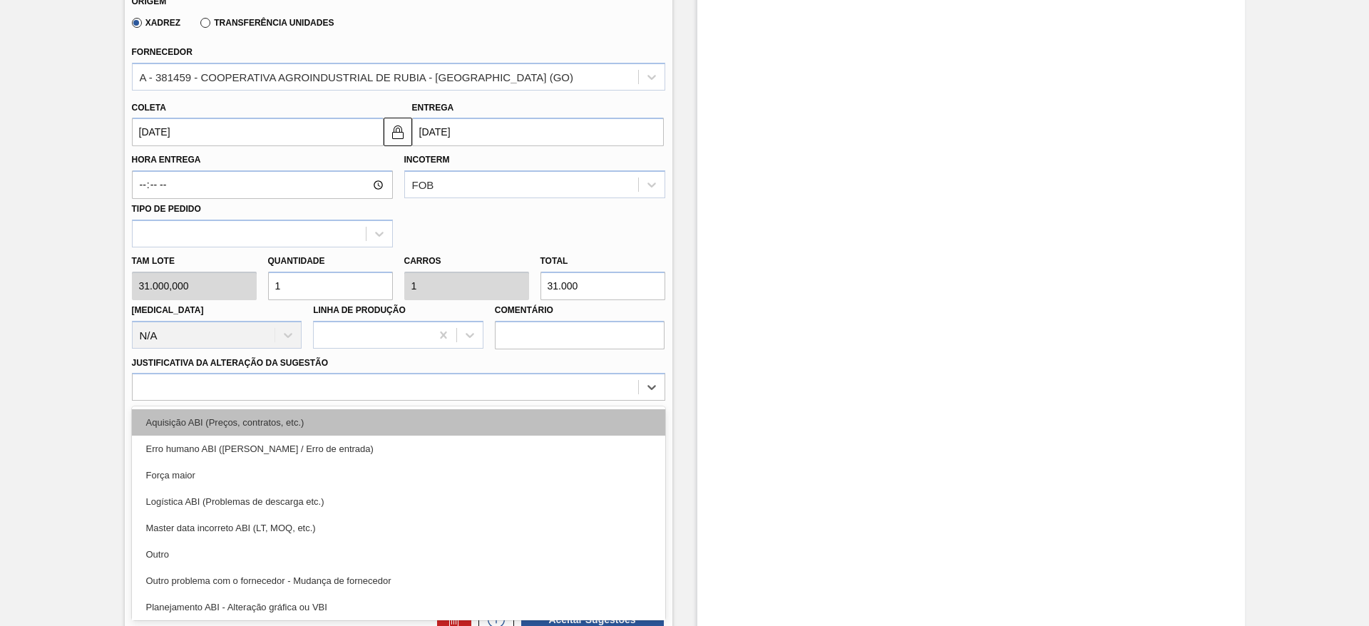
click at [576, 417] on div "Aquisição ABI (Preços, contratos, etc.)" at bounding box center [398, 422] width 533 height 26
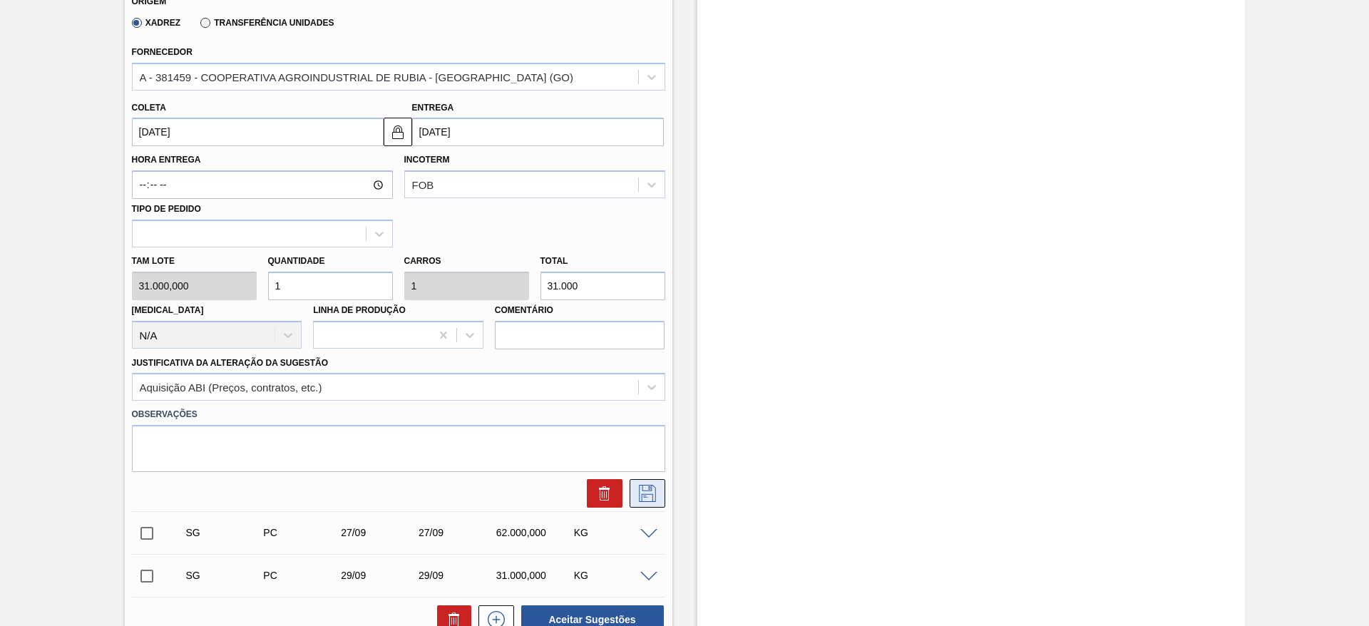
click at [651, 484] on button at bounding box center [648, 493] width 36 height 29
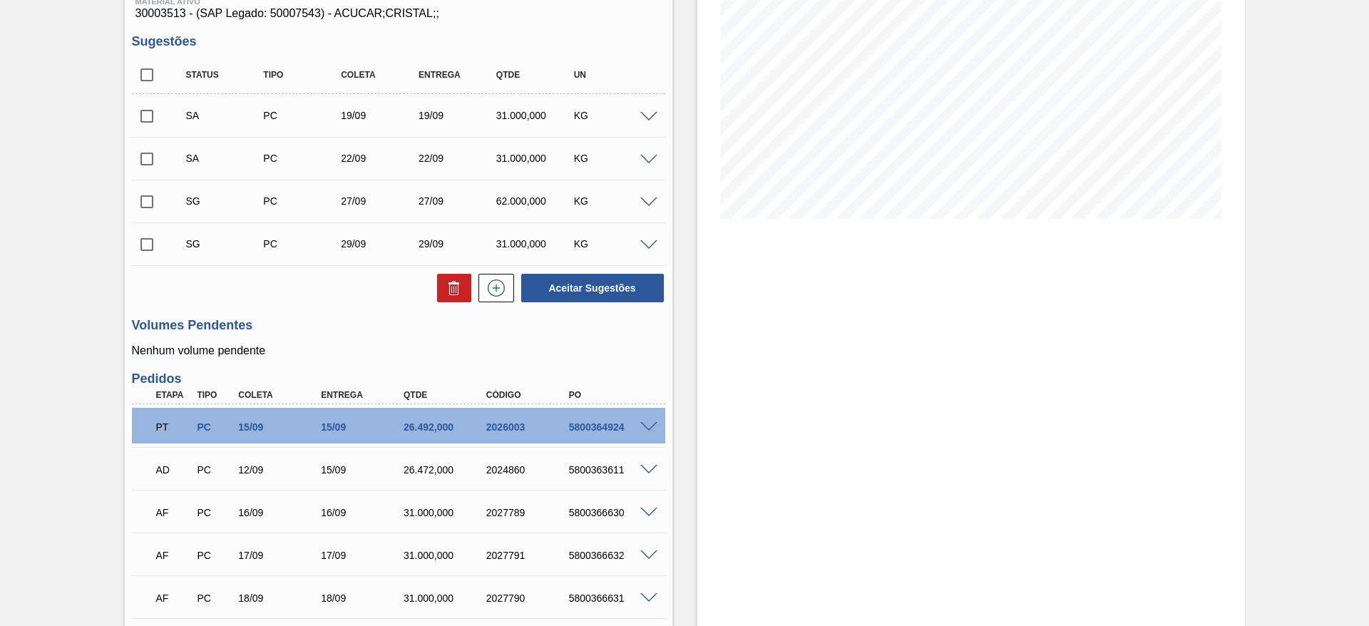
scroll to position [115, 0]
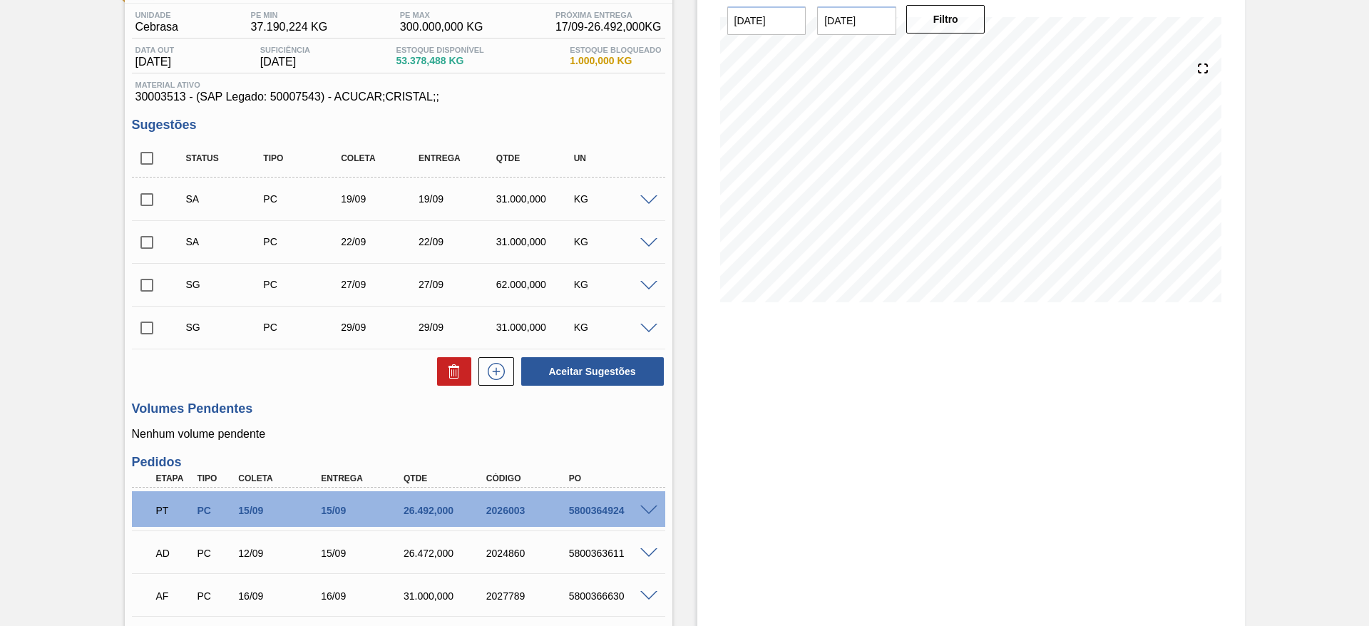
click at [651, 281] on span at bounding box center [648, 286] width 17 height 11
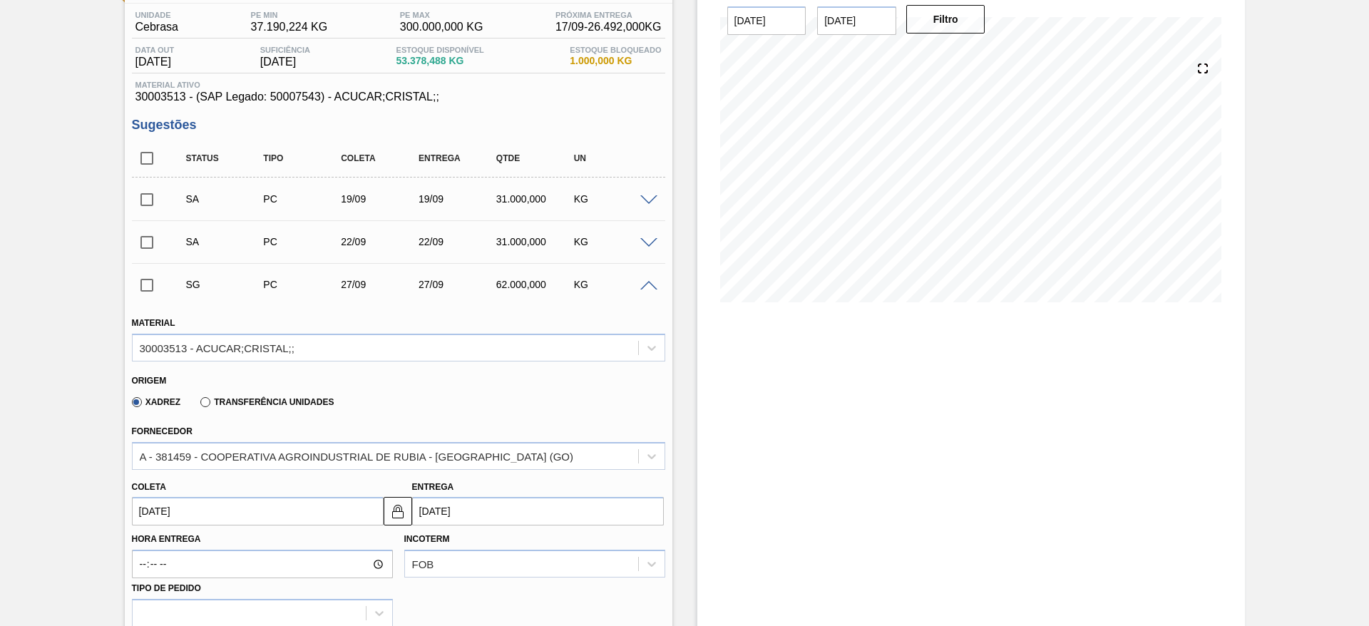
click at [188, 509] on input "[DATE]" at bounding box center [258, 511] width 252 height 29
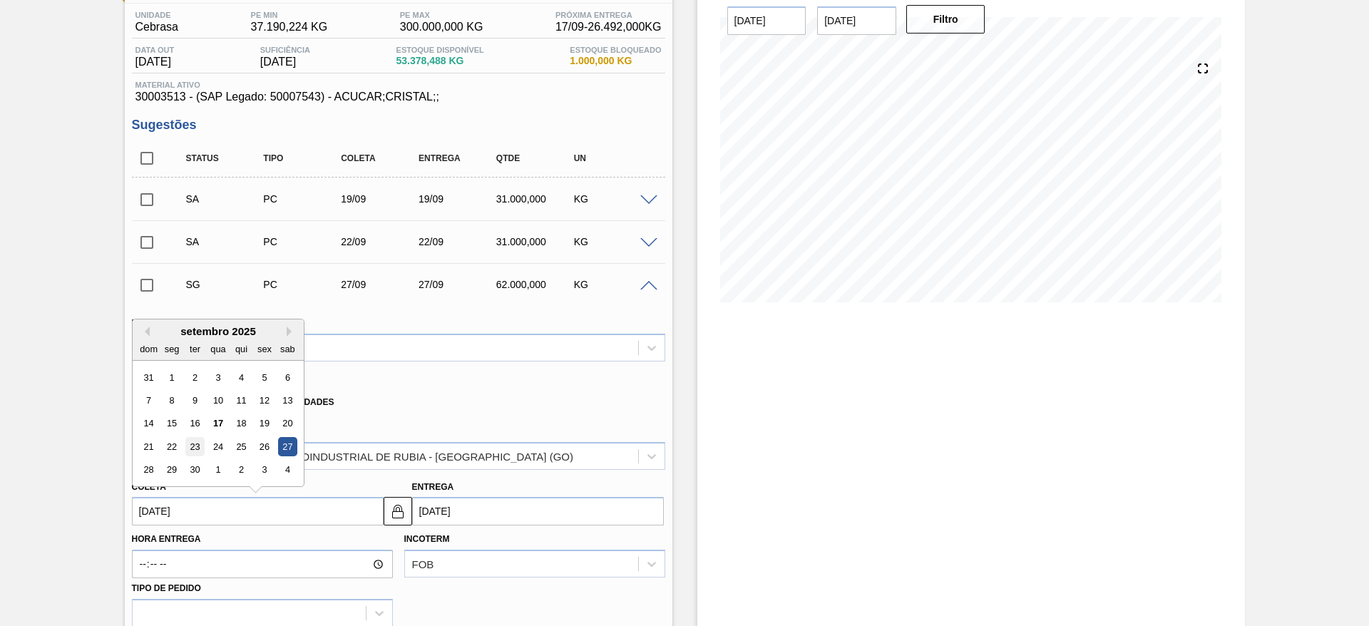
click at [188, 446] on div "23" at bounding box center [194, 446] width 19 height 19
type input "[DATE]"
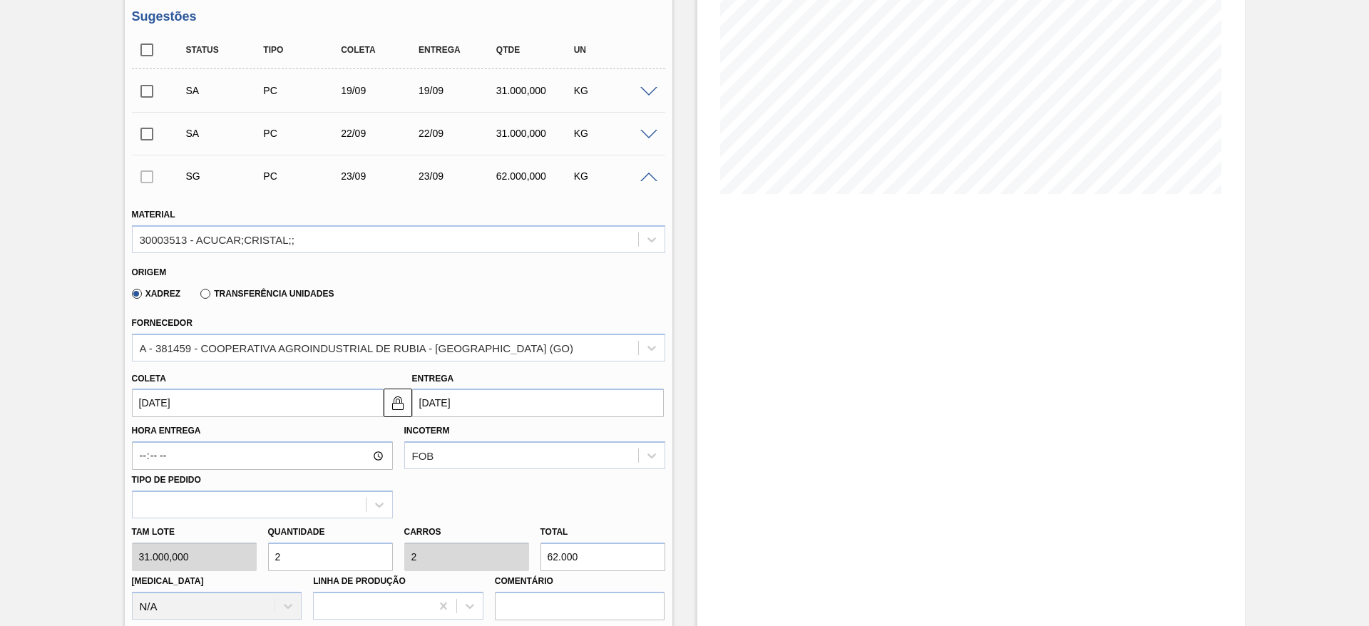
scroll to position [165, 0]
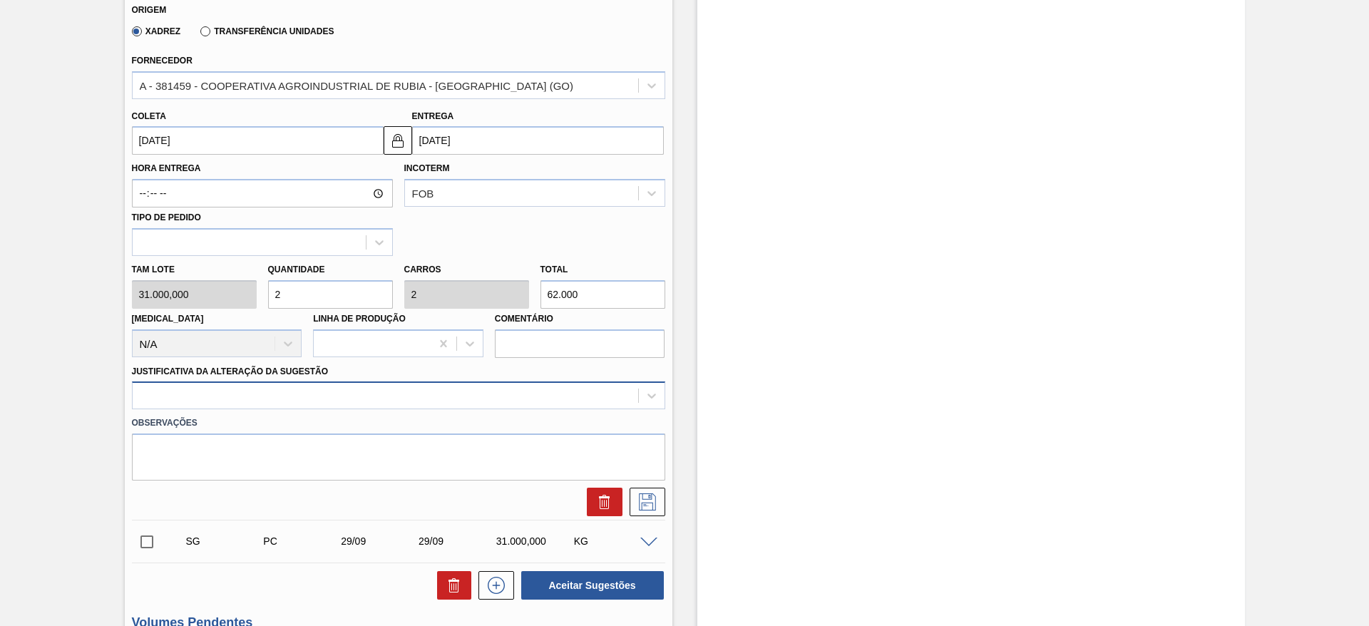
click at [627, 397] on div at bounding box center [386, 396] width 506 height 21
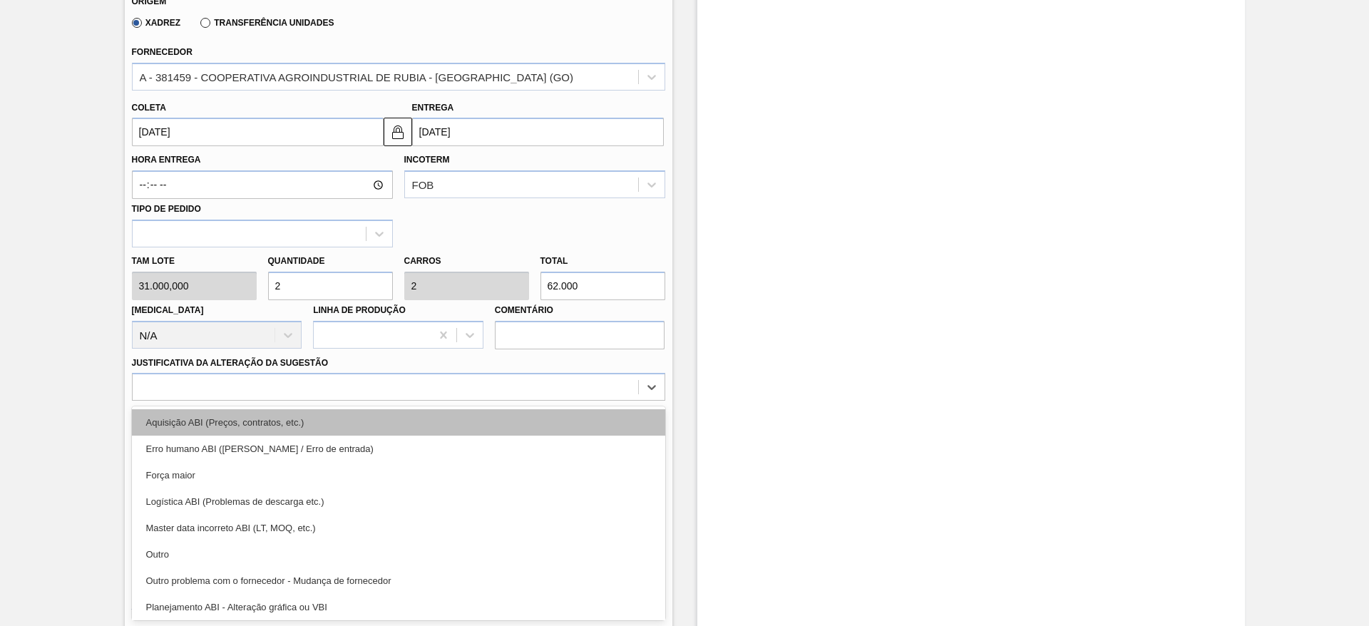
click at [611, 422] on div "Aquisição ABI (Preços, contratos, etc.)" at bounding box center [398, 422] width 533 height 26
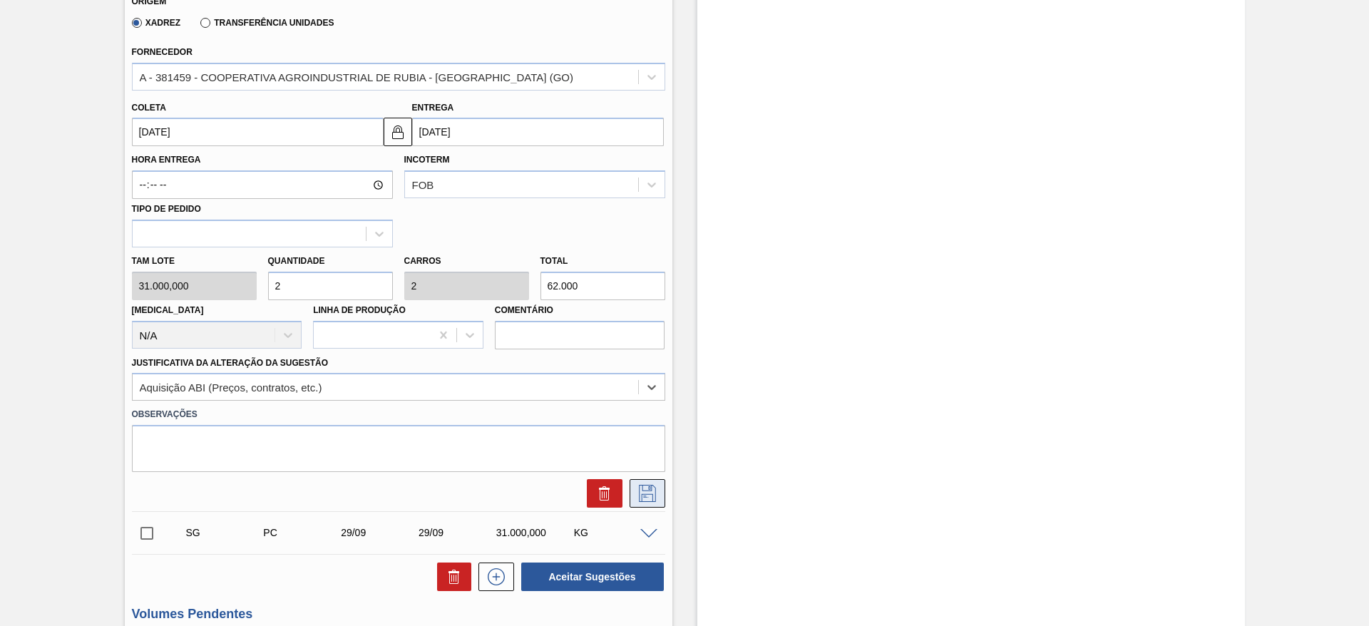
click at [660, 484] on button at bounding box center [648, 493] width 36 height 29
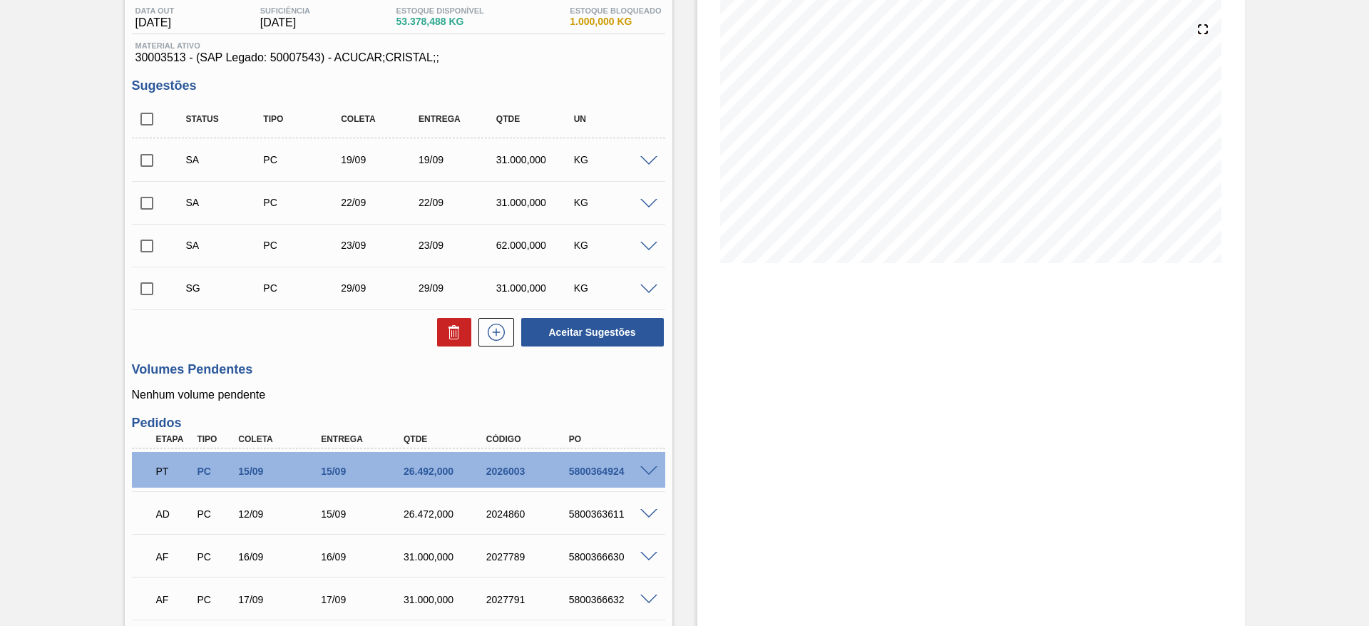
scroll to position [127, 0]
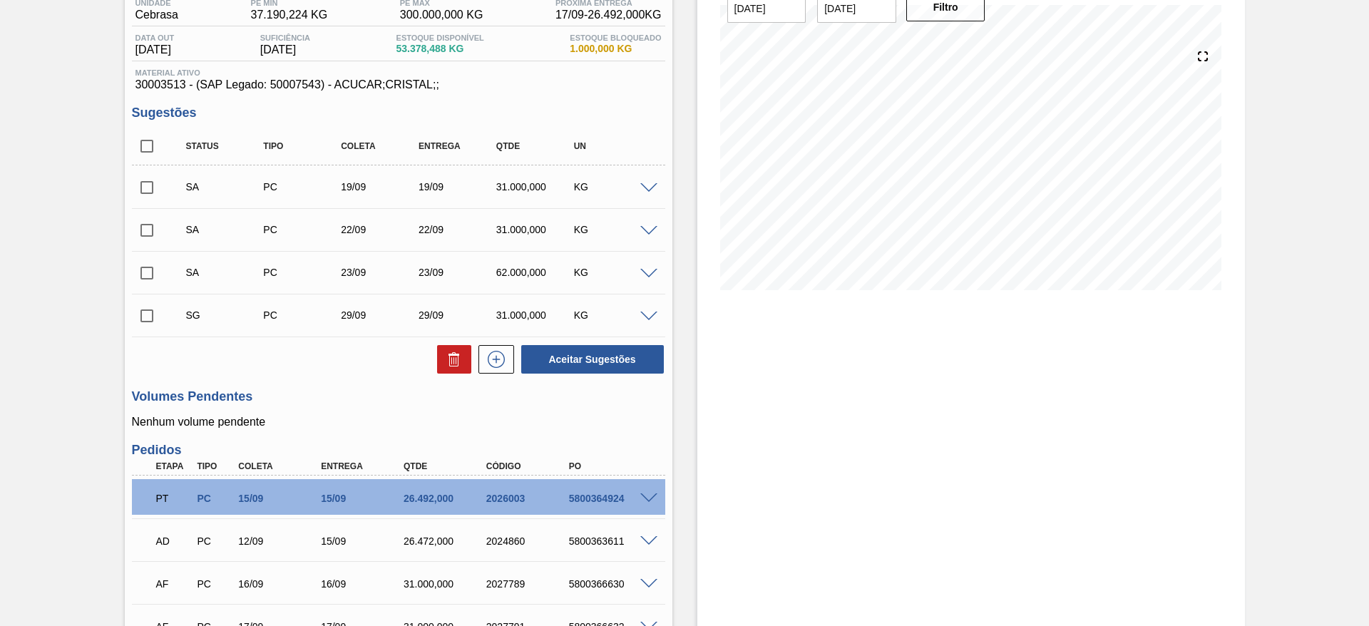
click at [650, 312] on div "SG PC 29/09 29/09 31.000,000 KG" at bounding box center [398, 315] width 533 height 36
click at [653, 315] on span at bounding box center [648, 317] width 17 height 11
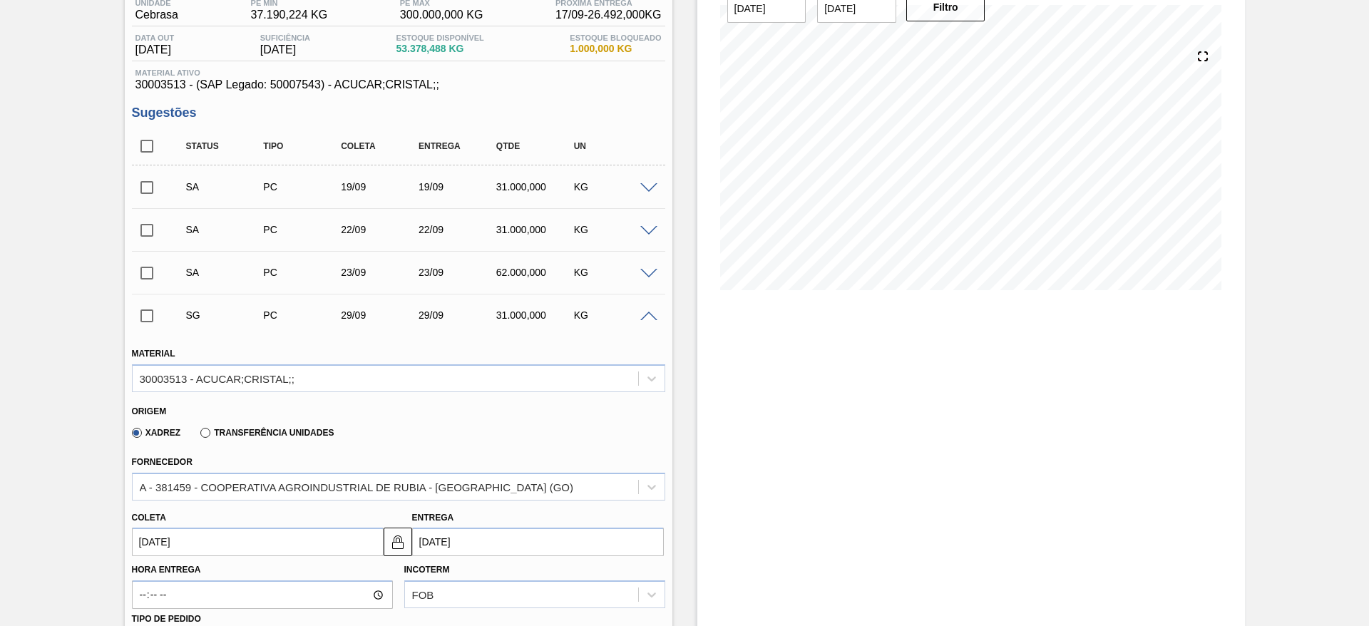
click at [201, 536] on input "[DATE]" at bounding box center [258, 542] width 252 height 29
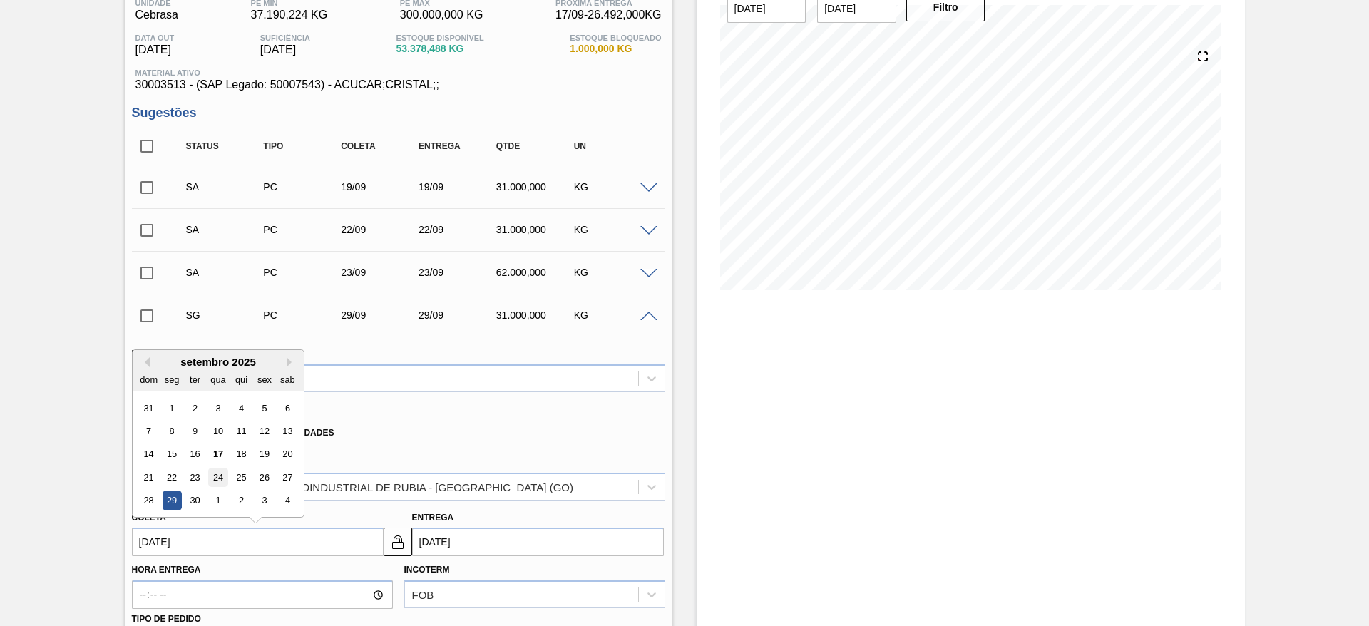
click at [218, 475] on div "24" at bounding box center [217, 477] width 19 height 19
type input "[DATE]"
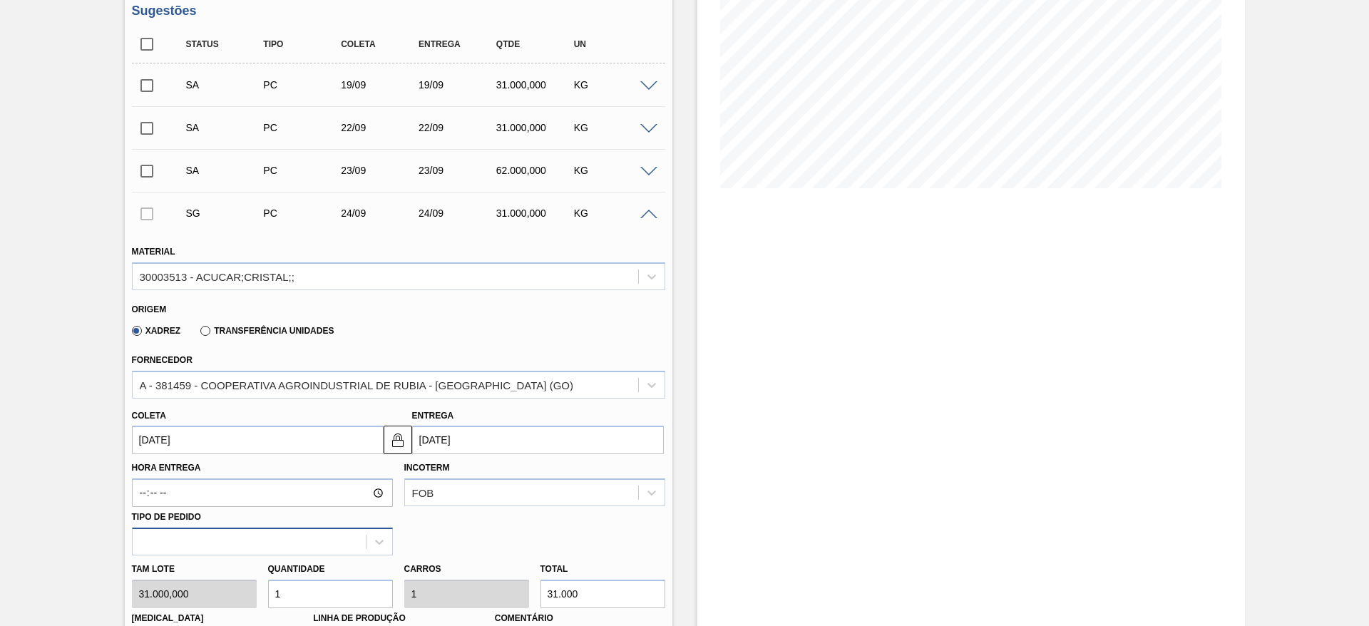
scroll to position [341, 0]
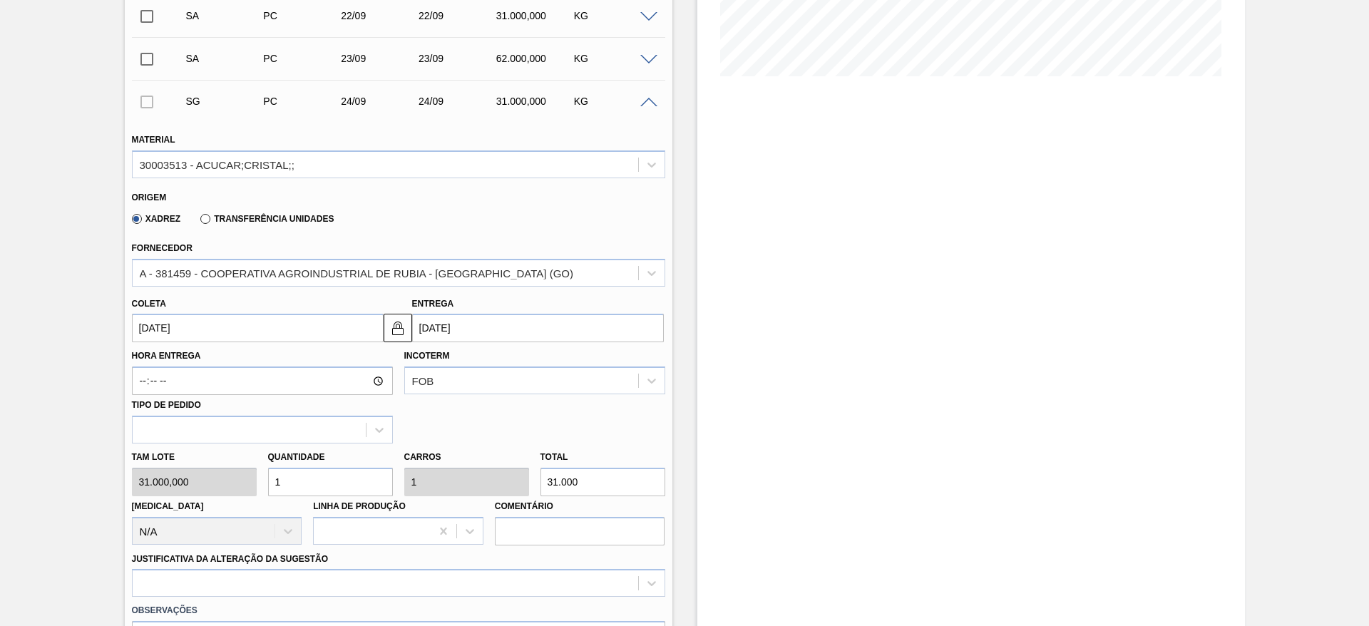
drag, startPoint x: 283, startPoint y: 481, endPoint x: 275, endPoint y: 481, distance: 8.6
click at [275, 481] on input "1" at bounding box center [330, 482] width 125 height 29
type input "2"
type input "62.000"
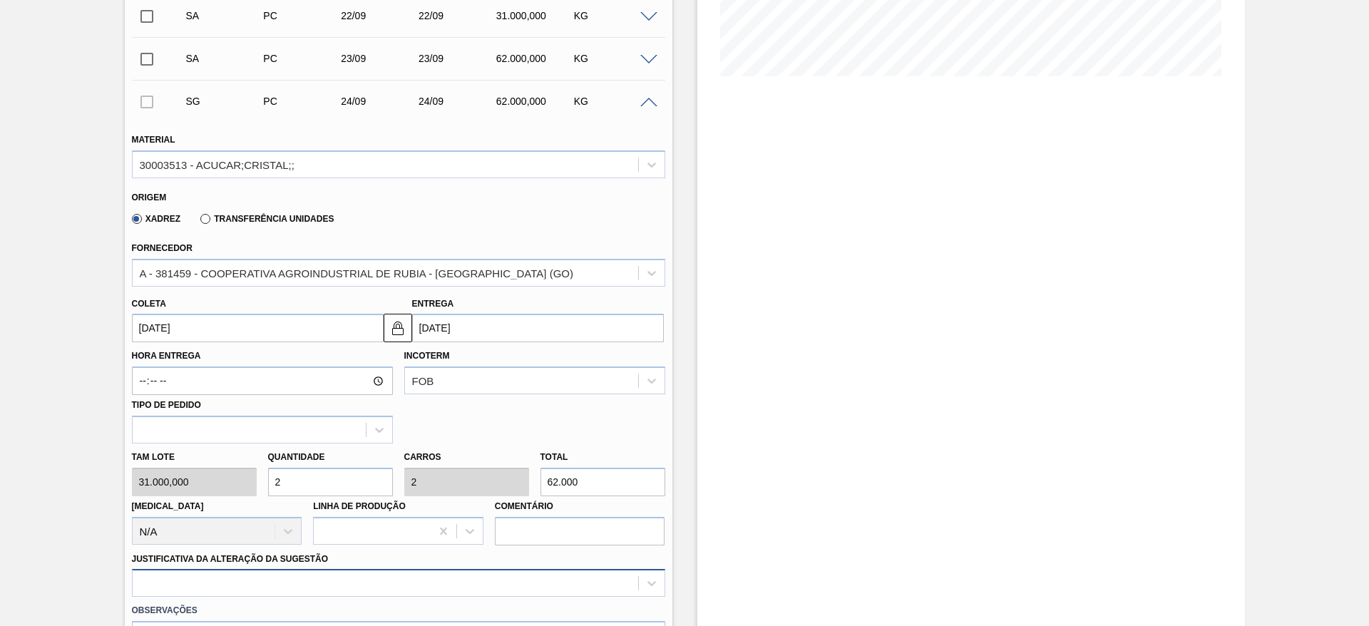
type input "2"
click at [501, 591] on div at bounding box center [398, 583] width 533 height 28
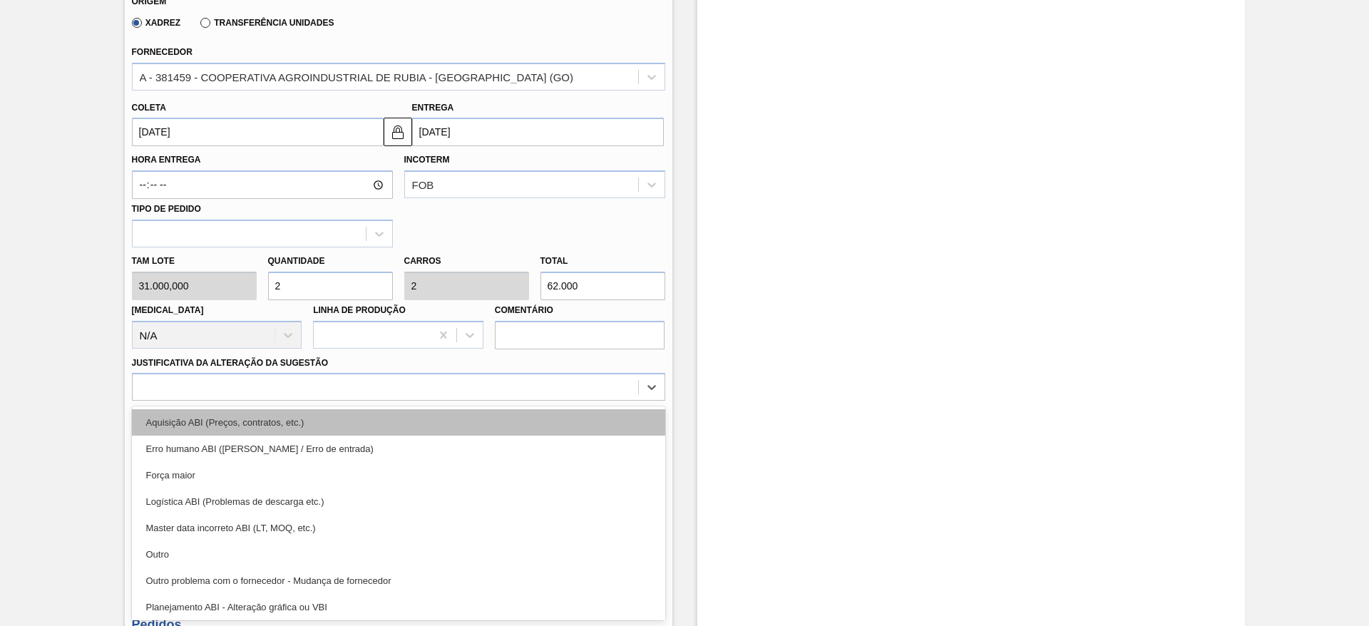
click at [524, 431] on div "Aquisição ABI (Preços, contratos, etc.)" at bounding box center [398, 422] width 533 height 26
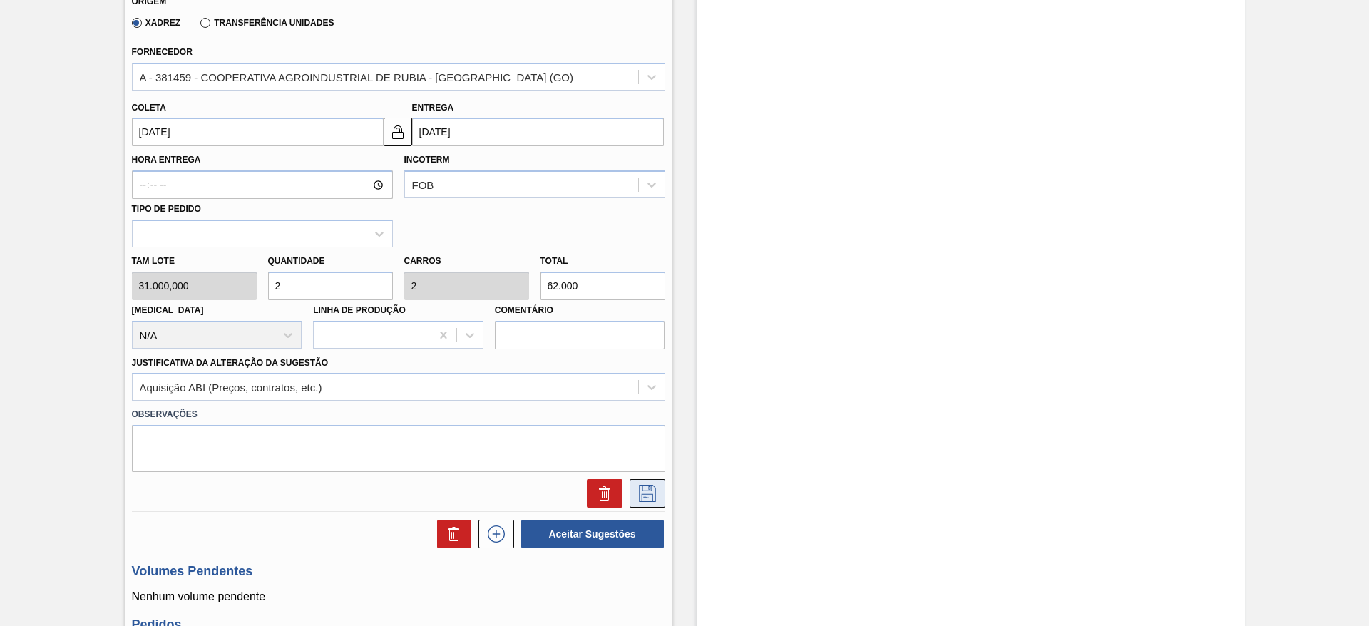
click at [652, 502] on button at bounding box center [648, 493] width 36 height 29
click at [658, 494] on button at bounding box center [648, 493] width 36 height 29
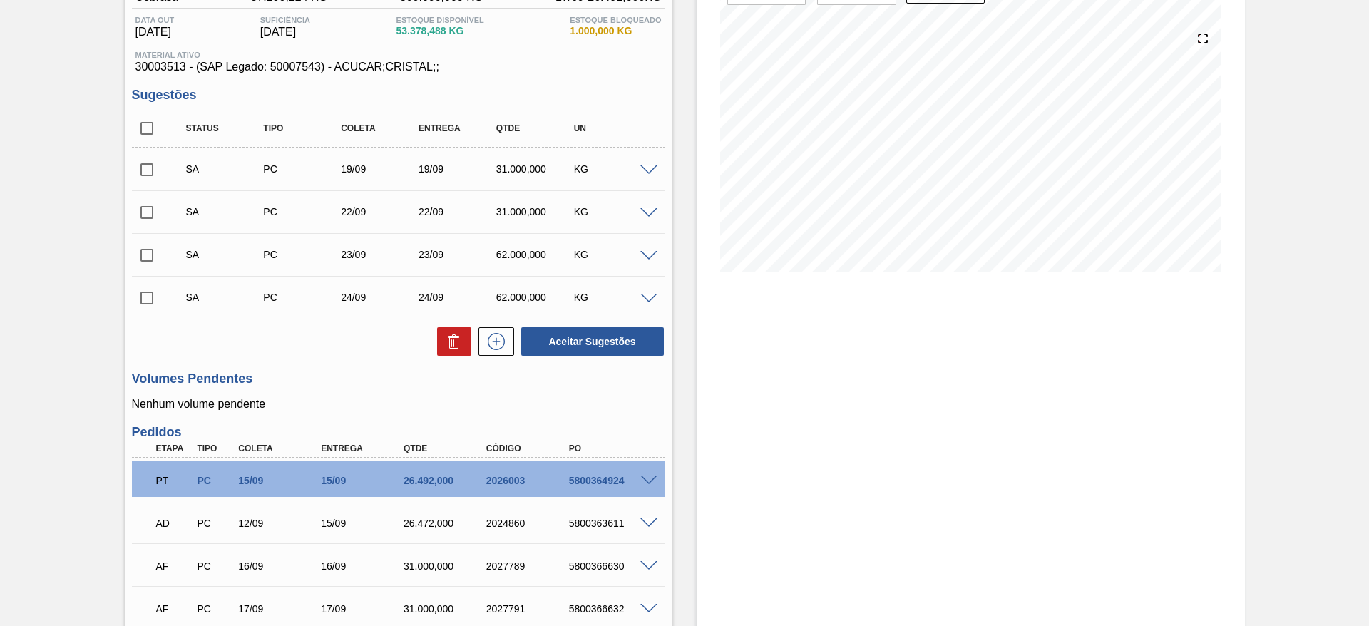
scroll to position [0, 0]
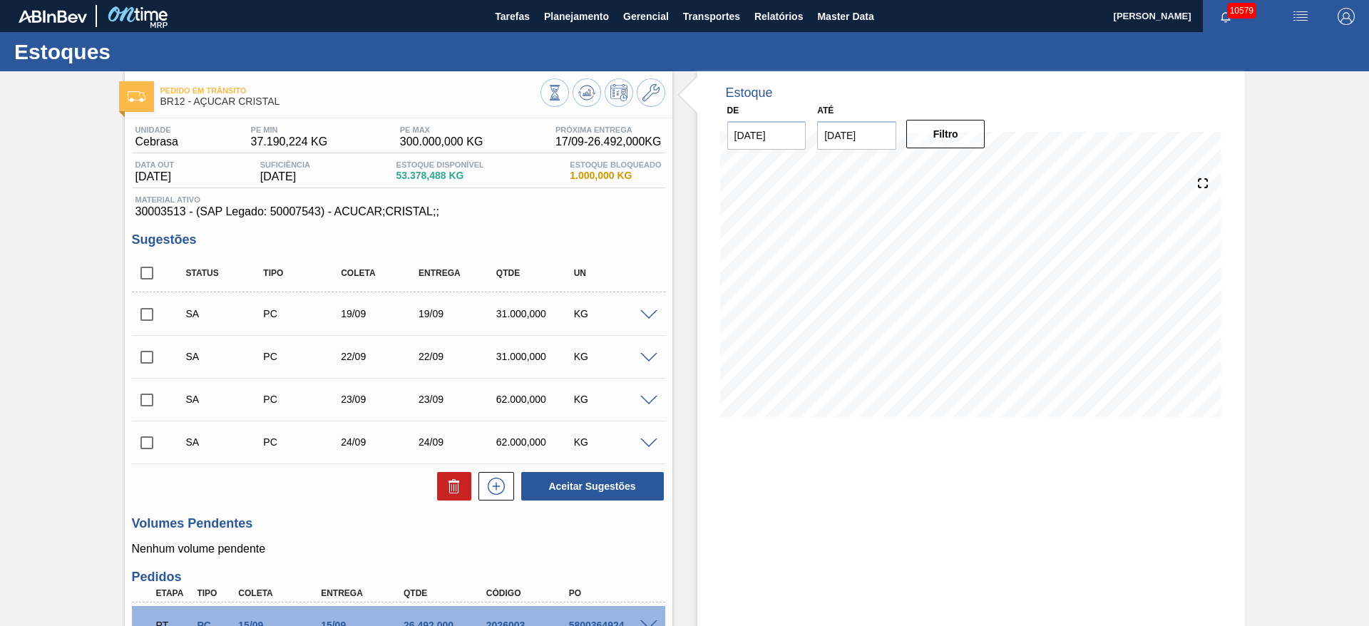
click at [143, 270] on input "checkbox" at bounding box center [147, 273] width 30 height 30
checkbox input "true"
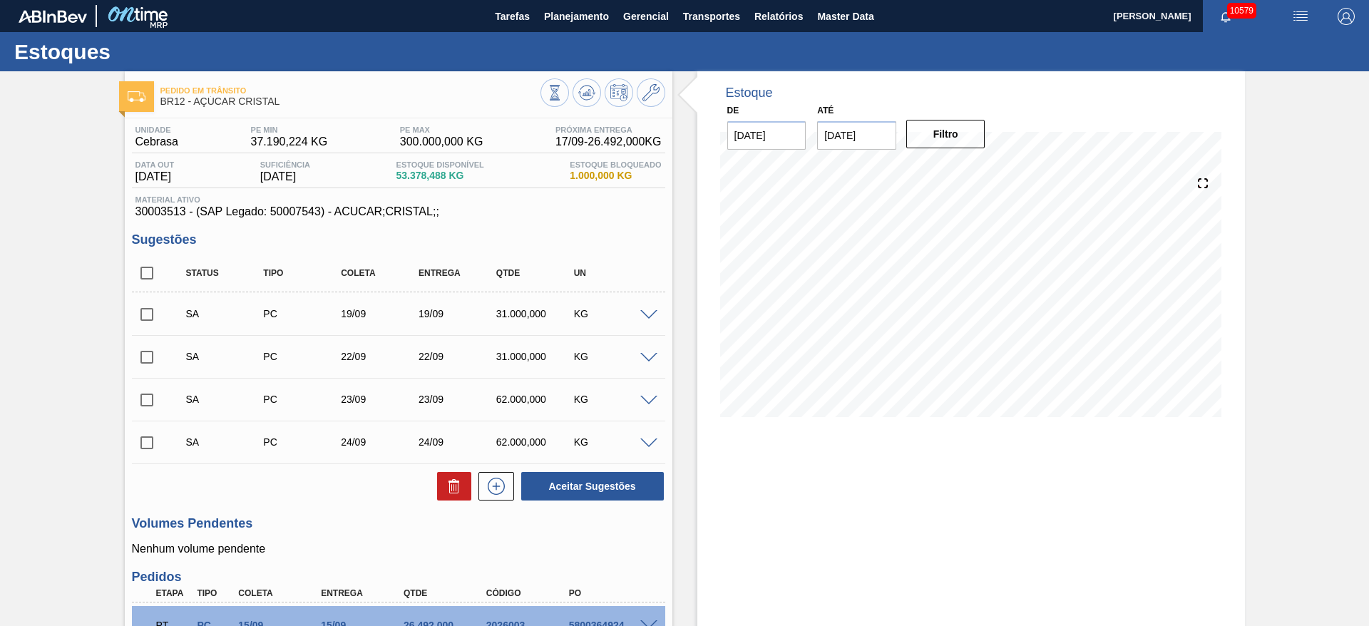
checkbox input "true"
click at [608, 475] on button "Aceitar Sugestões" at bounding box center [592, 486] width 143 height 29
checkbox input "false"
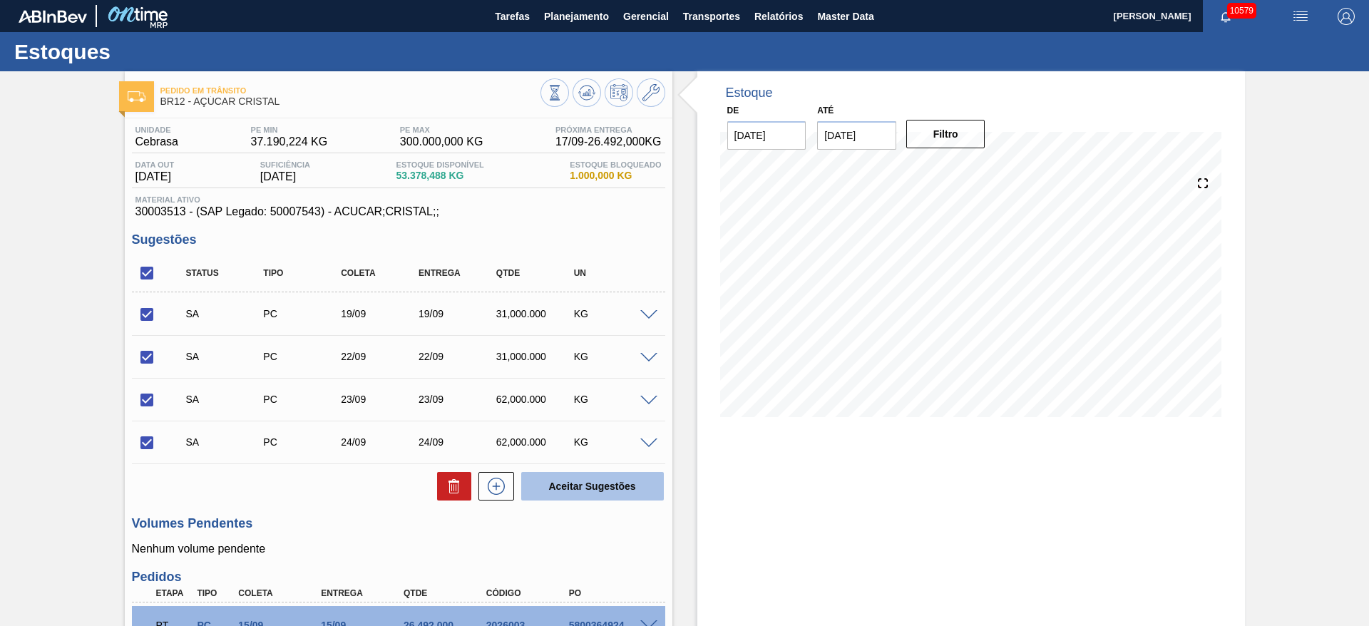
checkbox input "false"
click at [151, 276] on input "checkbox" at bounding box center [147, 273] width 30 height 30
click at [145, 277] on input "checkbox" at bounding box center [147, 273] width 30 height 30
checkbox input "true"
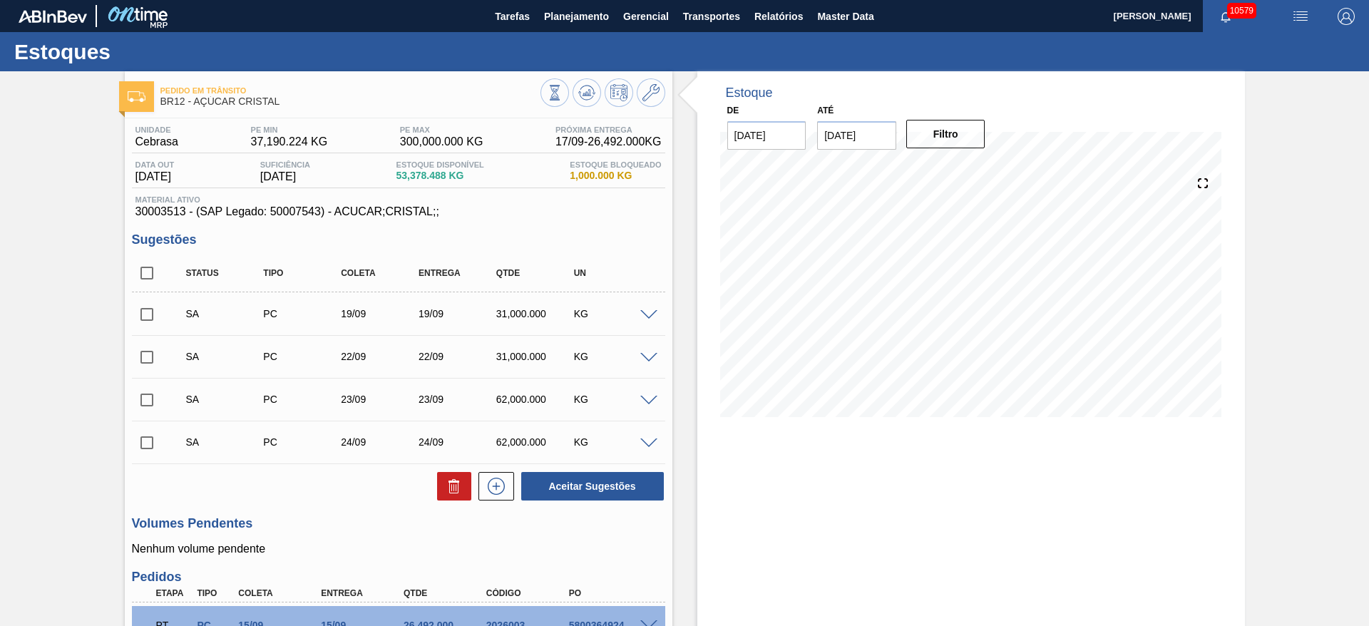
checkbox input "true"
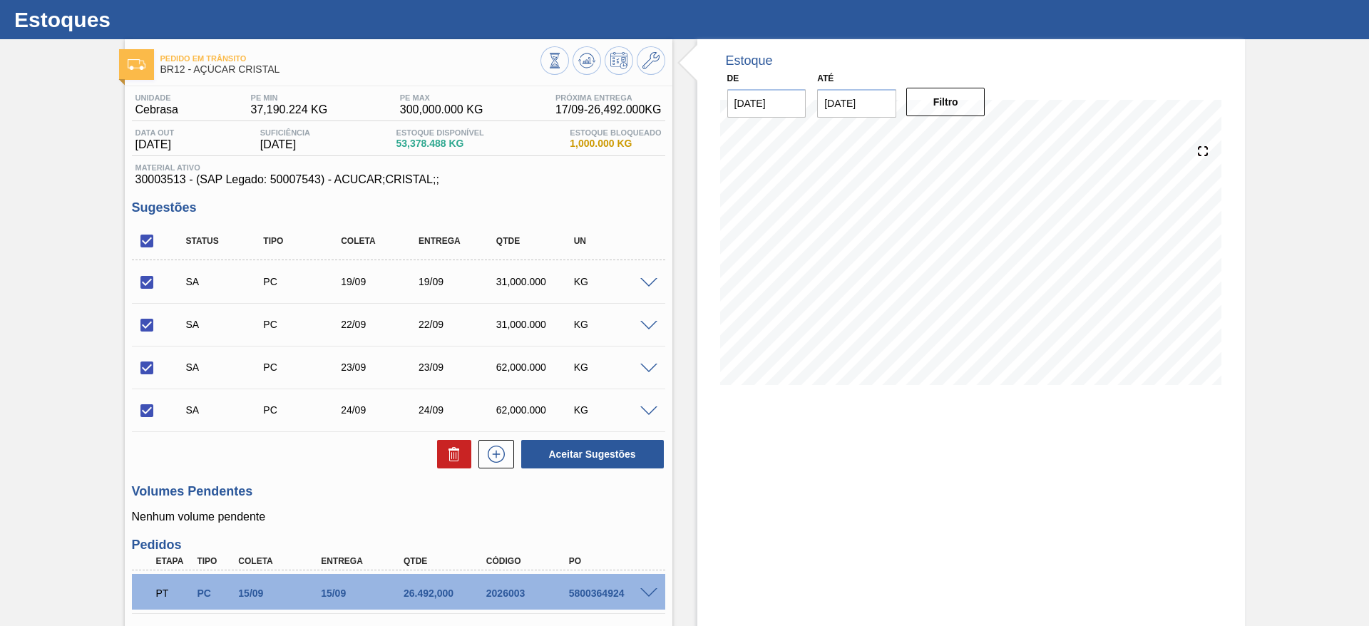
scroll to position [8, 0]
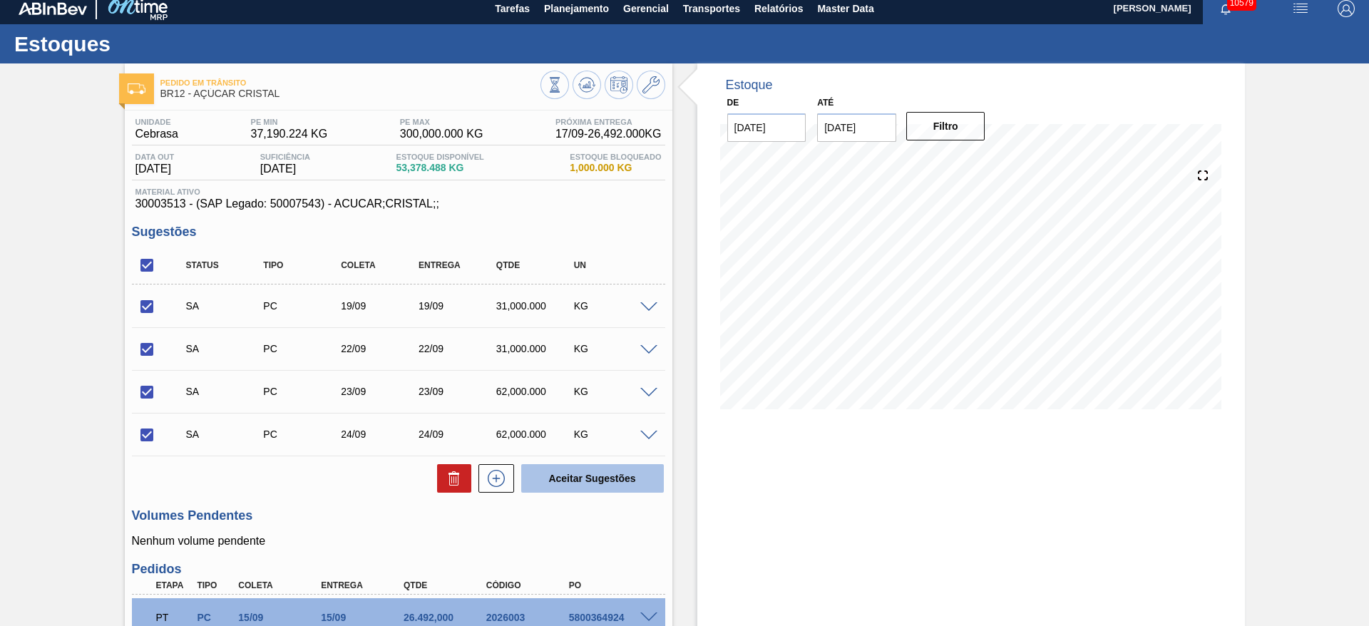
click at [579, 484] on button "Aceitar Sugestões" at bounding box center [592, 478] width 143 height 29
checkbox input "false"
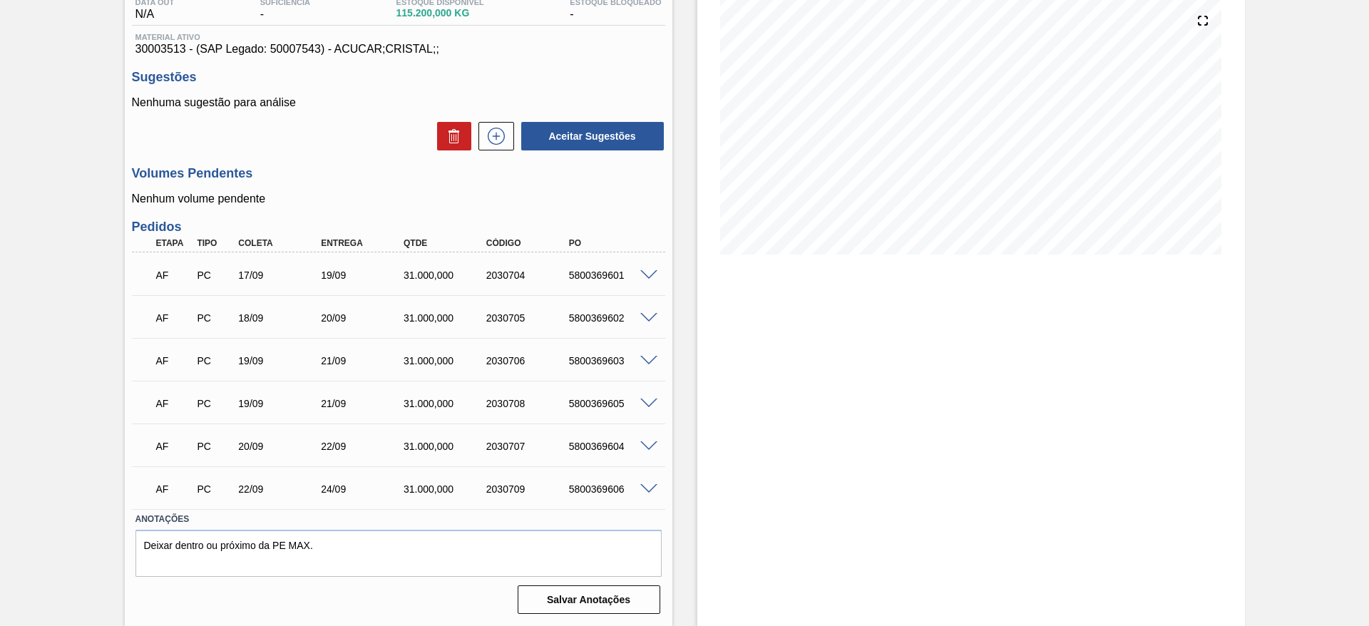
scroll to position [56, 0]
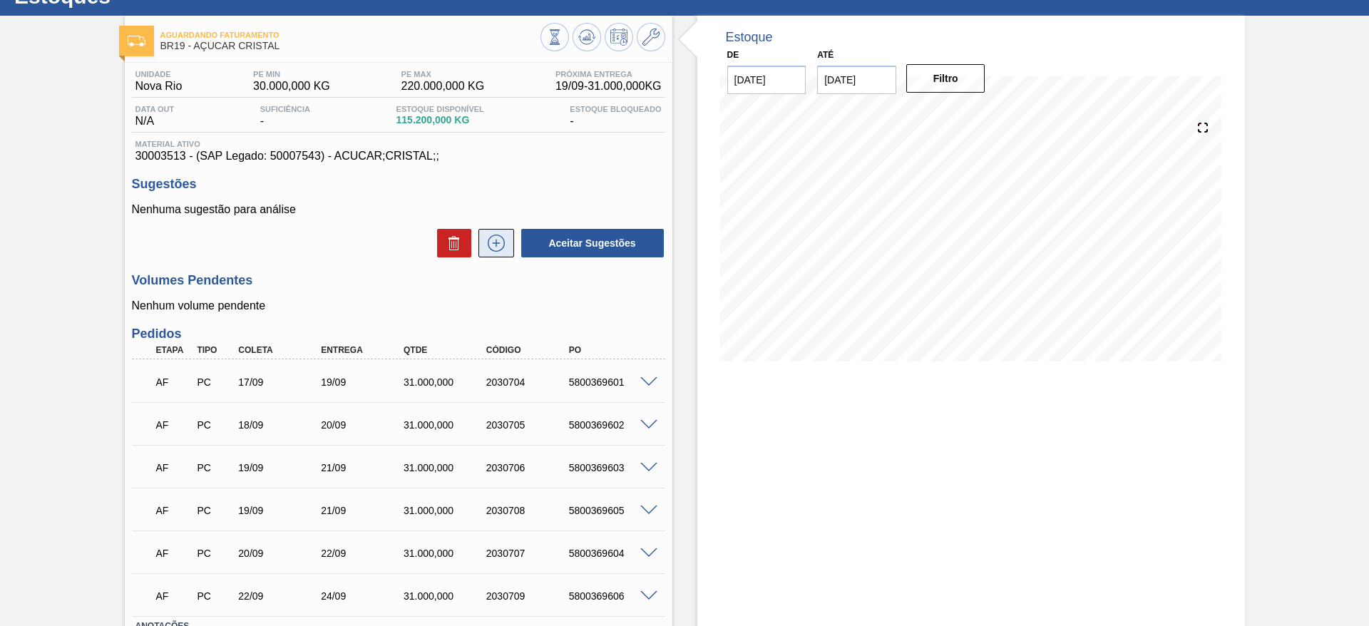
click at [492, 251] on icon at bounding box center [496, 243] width 23 height 17
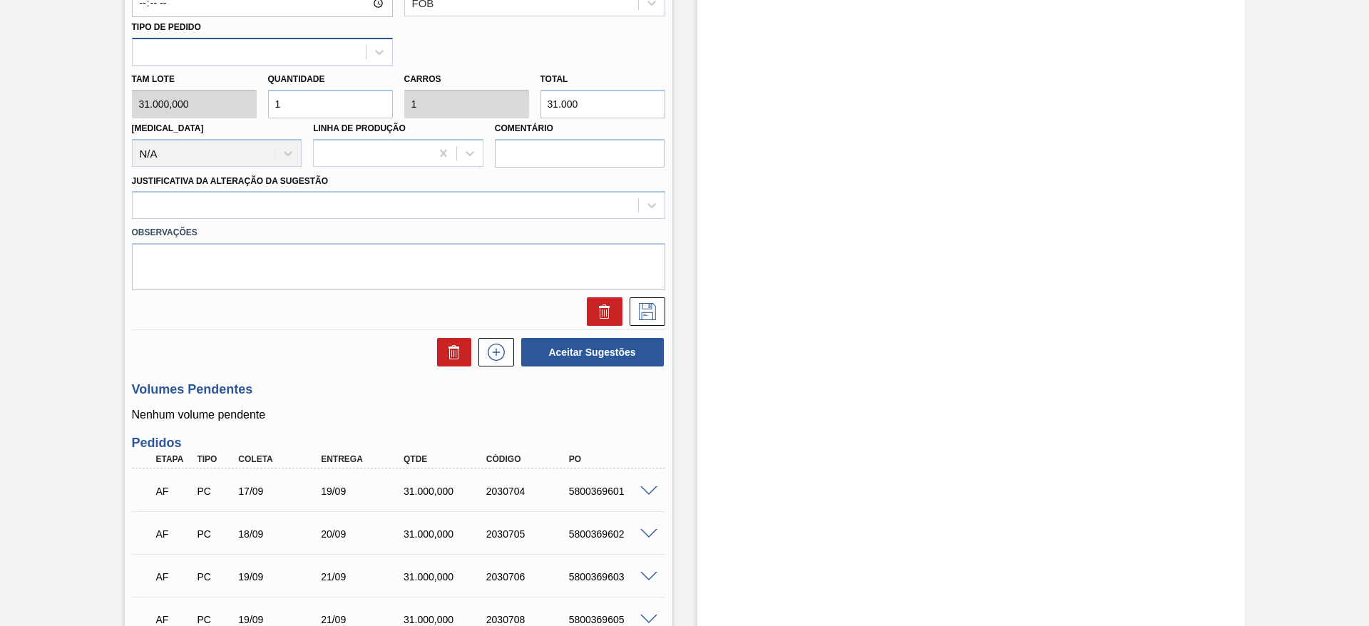
scroll to position [377, 0]
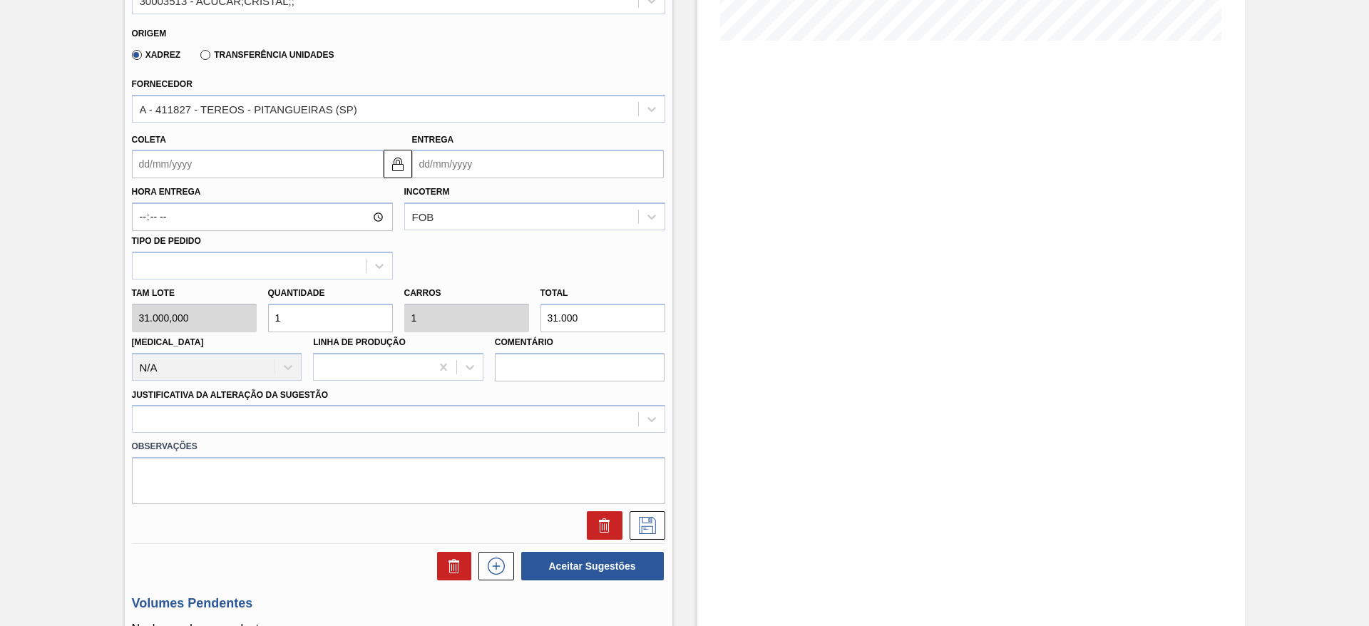
click at [174, 165] on input "Coleta" at bounding box center [258, 164] width 252 height 29
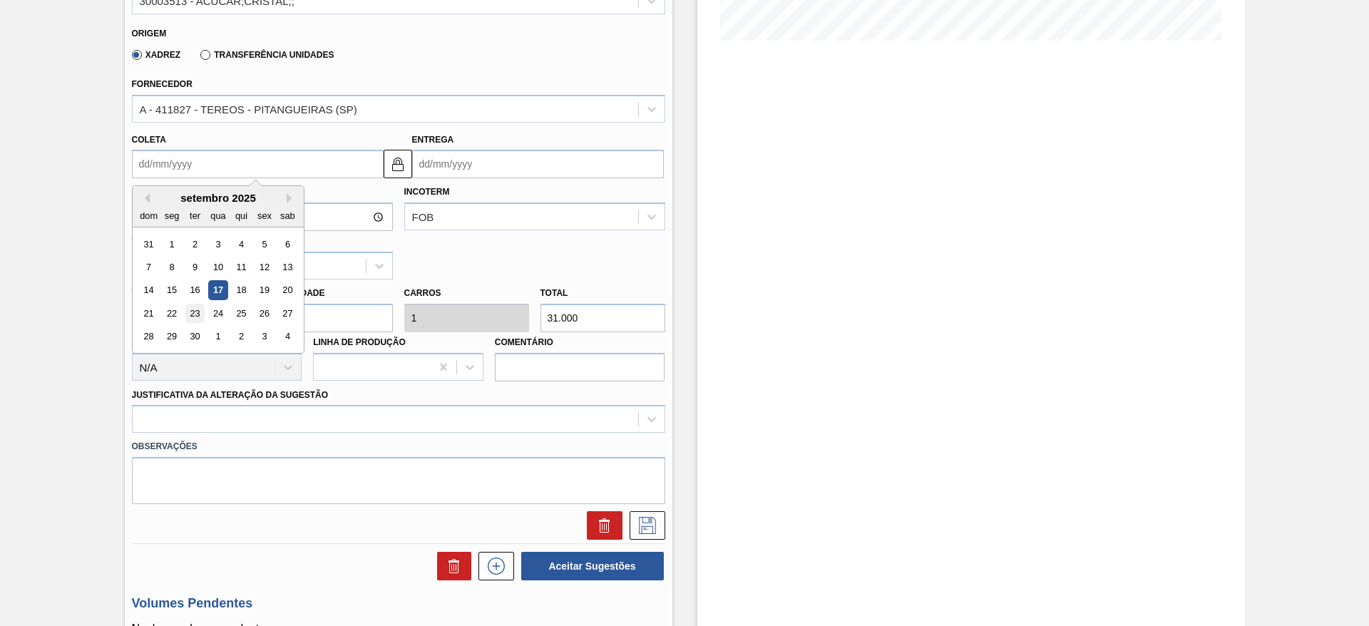
click at [198, 308] on div "23" at bounding box center [194, 313] width 19 height 19
type input "23/09/2025"
type input "25/09/2025"
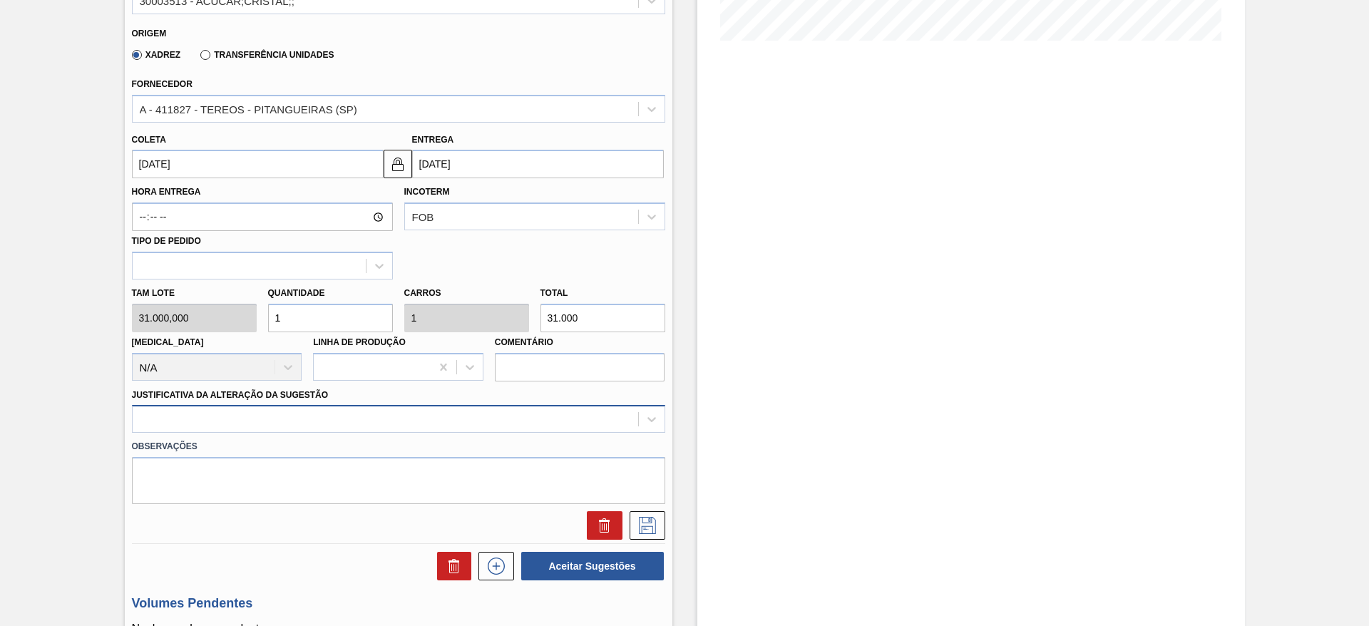
click at [545, 414] on div at bounding box center [398, 419] width 533 height 28
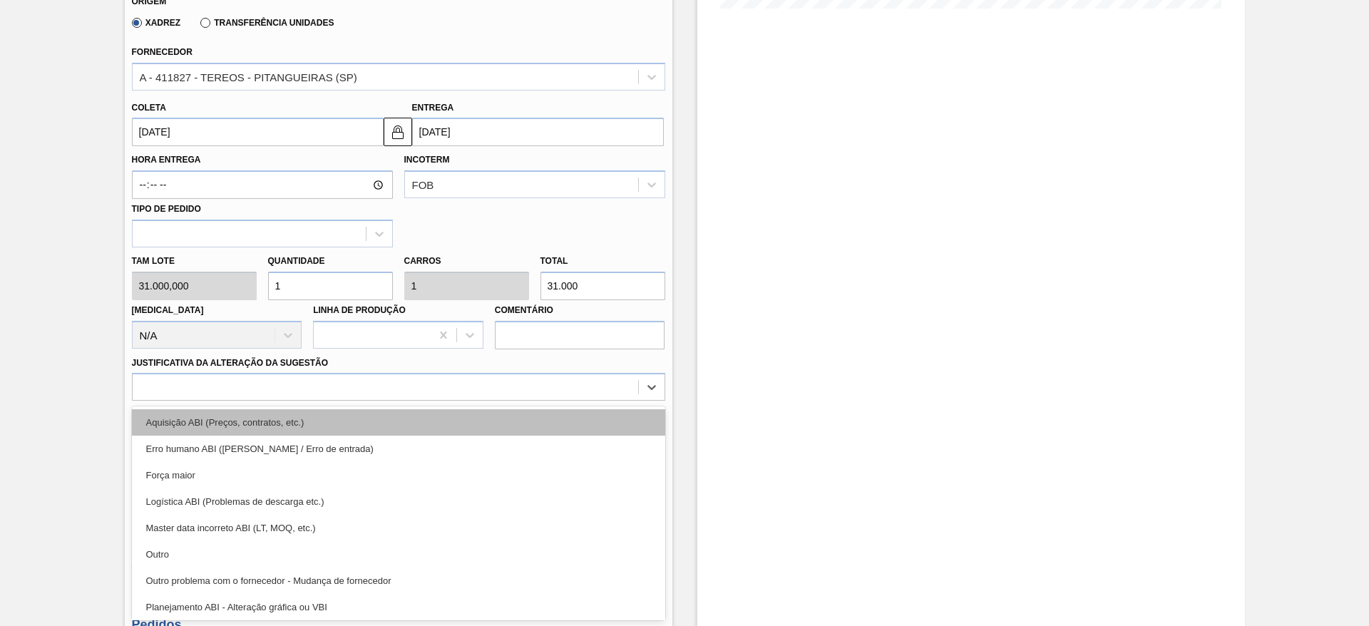
drag, startPoint x: 537, startPoint y: 443, endPoint x: 529, endPoint y: 429, distance: 16.6
click at [529, 429] on div "Aquisição ABI (Preços, contratos, etc.) Erro humano ABI (Cálculo / Erro de entr…" at bounding box center [398, 514] width 533 height 214
click at [527, 429] on div "Aquisição ABI (Preços, contratos, etc.)" at bounding box center [398, 422] width 533 height 26
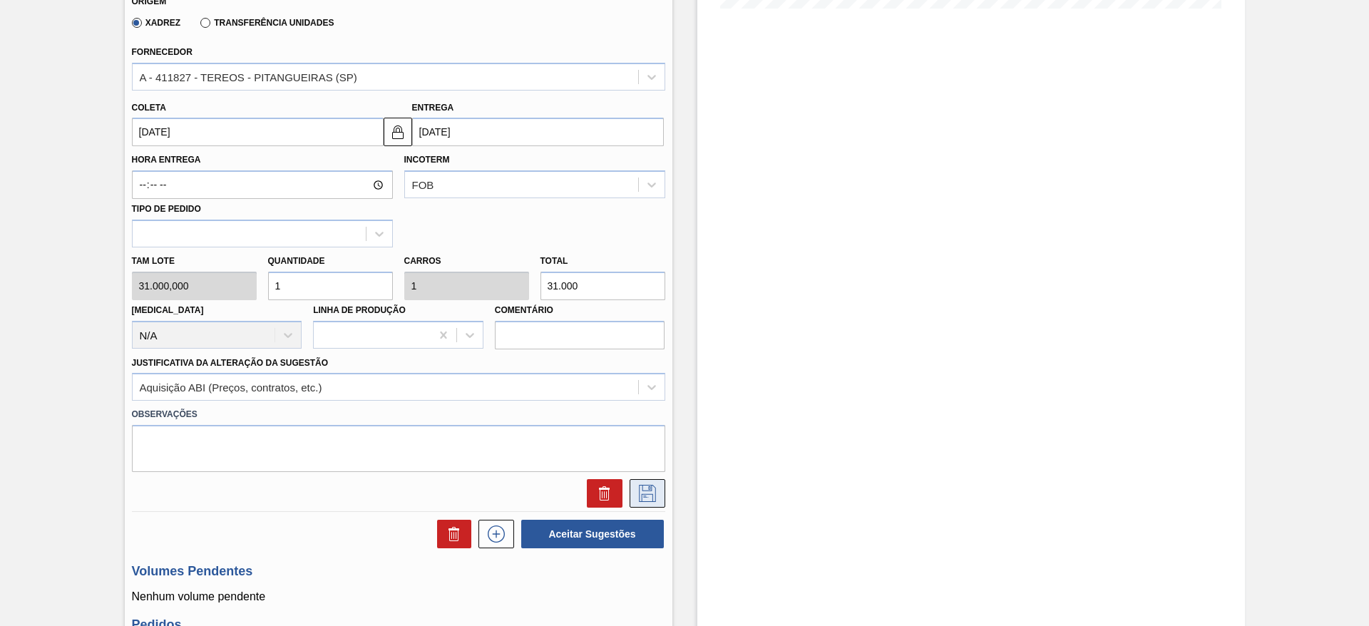
click at [663, 503] on button at bounding box center [648, 493] width 36 height 29
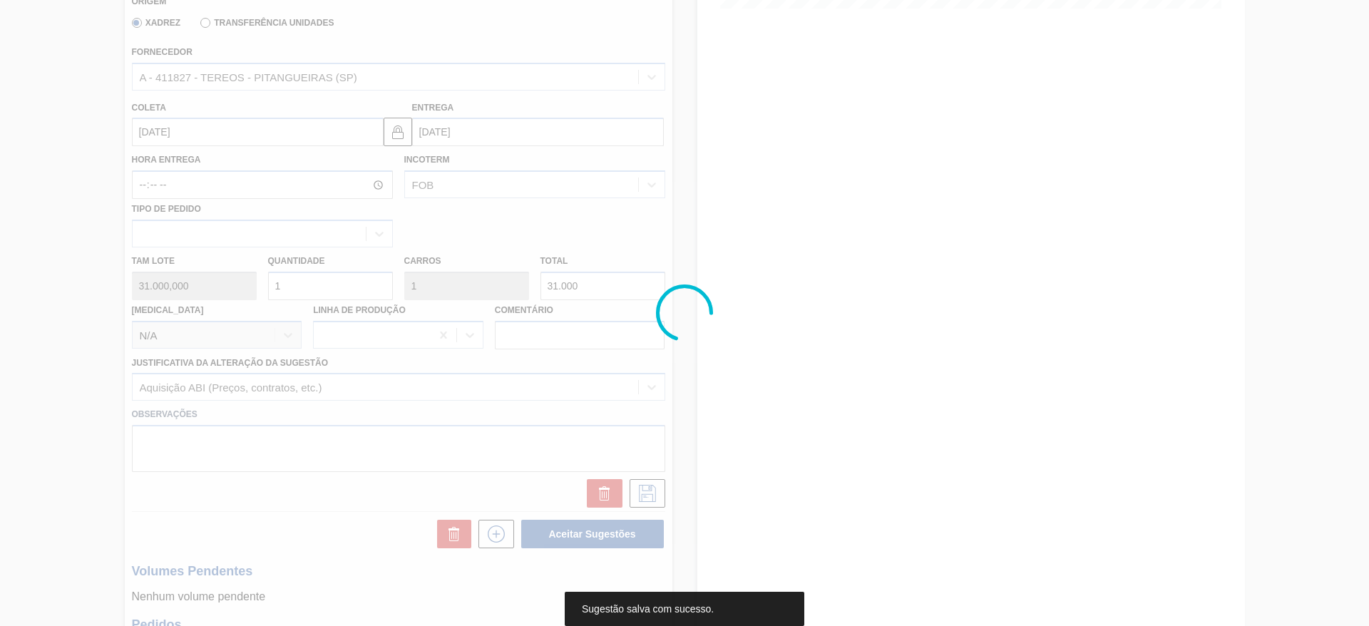
scroll to position [0, 0]
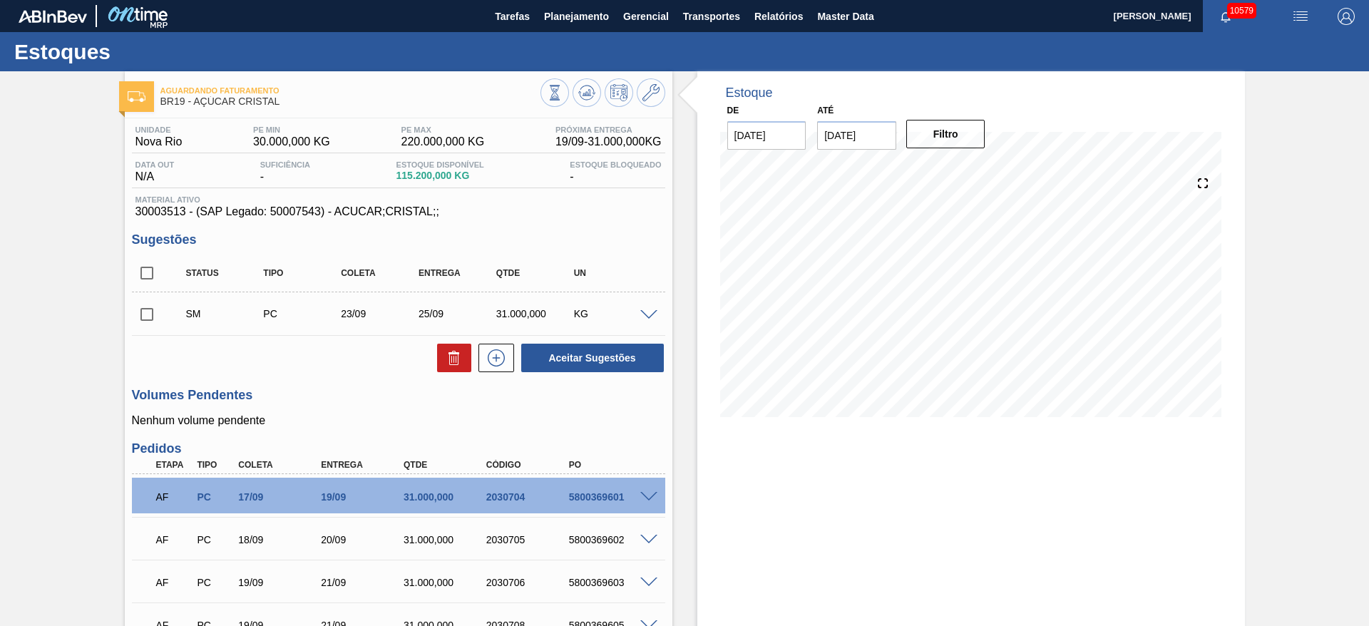
click at [152, 316] on input "checkbox" at bounding box center [147, 315] width 30 height 30
click at [632, 352] on button "Aceitar Sugestões" at bounding box center [592, 358] width 143 height 29
checkbox input "false"
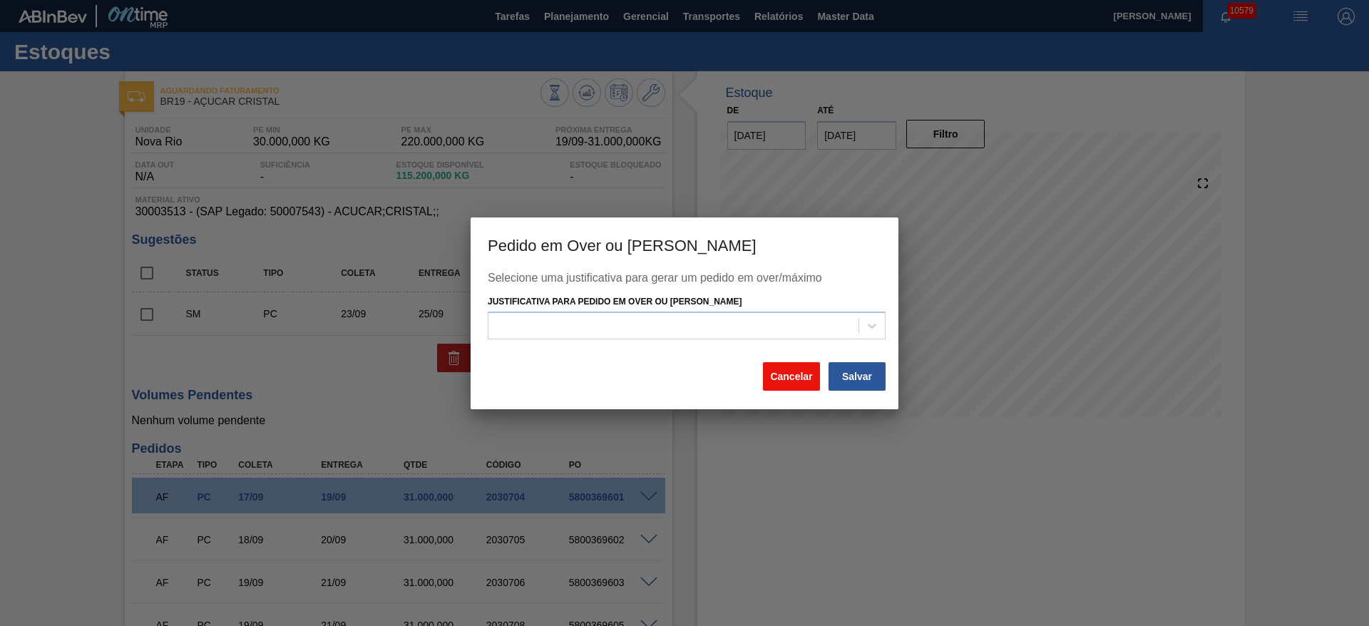
click at [792, 377] on button "Cancelar" at bounding box center [791, 376] width 57 height 29
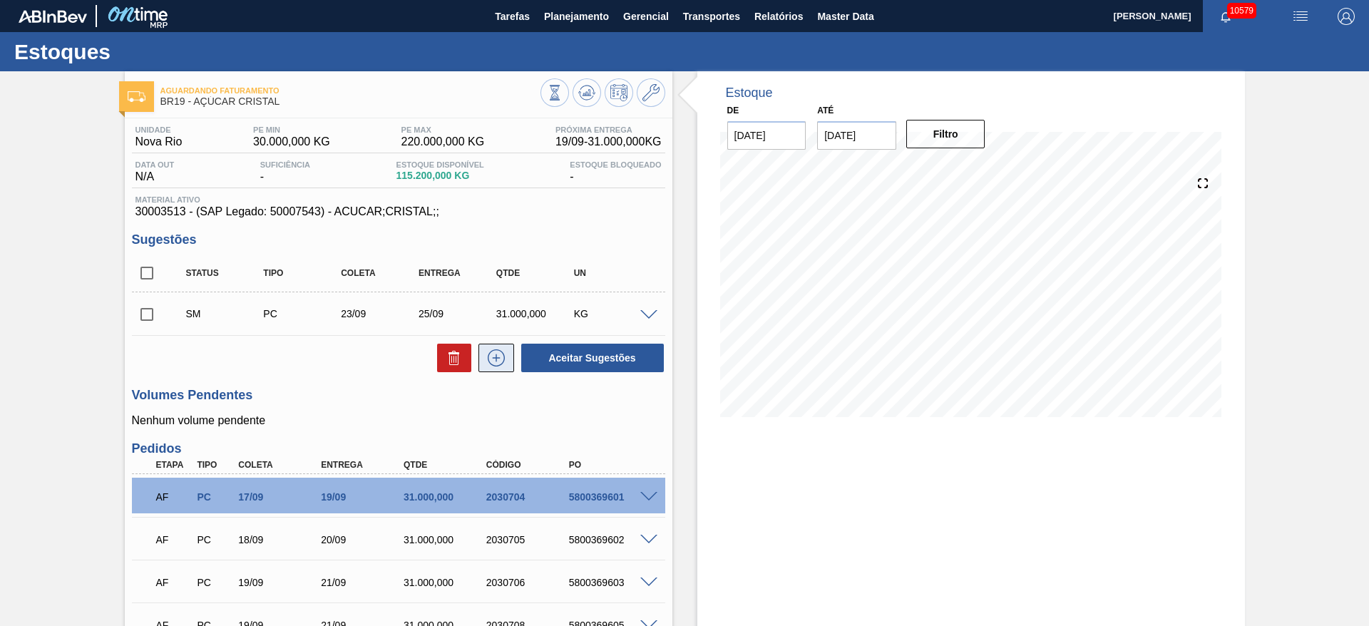
click at [505, 364] on icon at bounding box center [496, 357] width 23 height 17
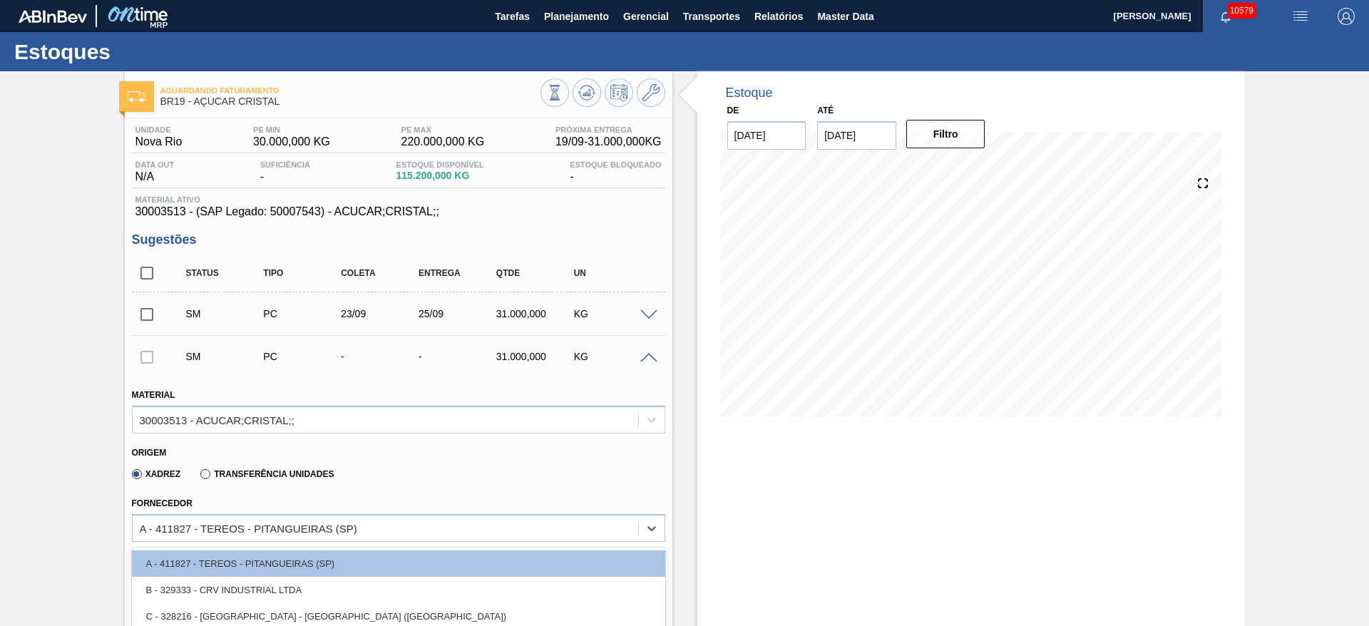
scroll to position [118, 0]
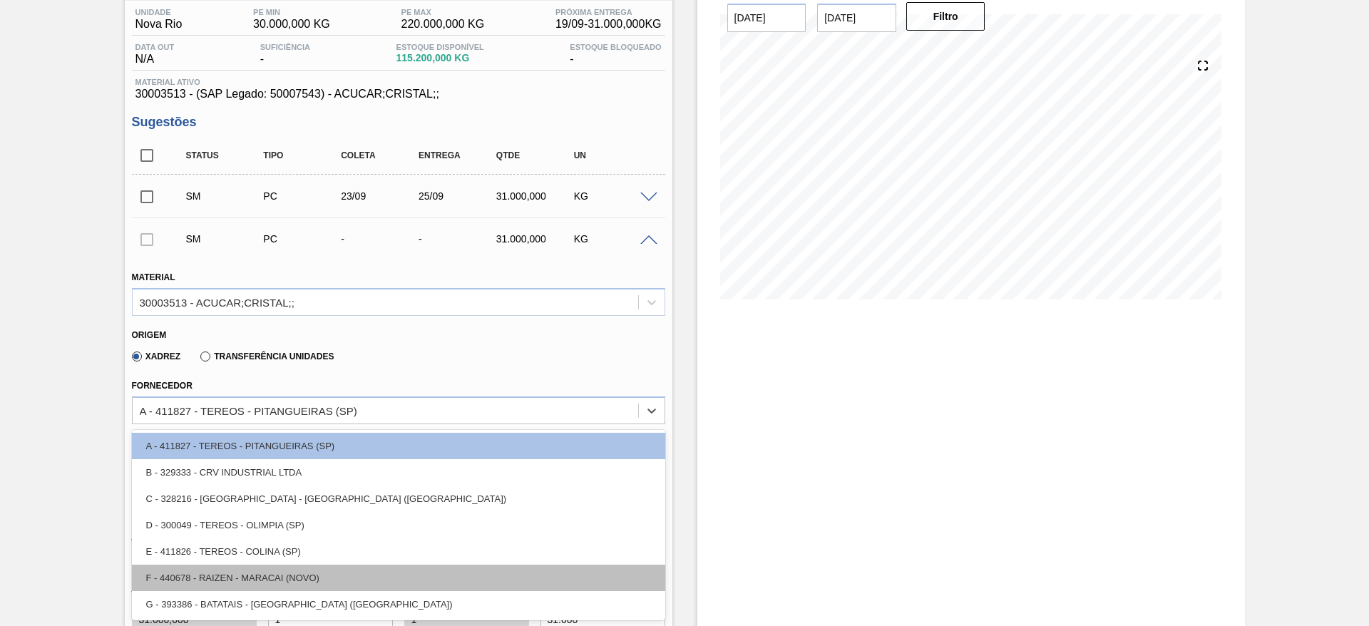
drag, startPoint x: 136, startPoint y: 533, endPoint x: 150, endPoint y: 567, distance: 37.4
click at [137, 424] on div "option A - 411827 - TEREOS - PITANGUEIRAS (SP) focused, 1 of 7. 7 results avail…" at bounding box center [398, 411] width 533 height 28
click at [163, 584] on div "F - 440678 - RAIZEN - MARACAI (NOVO)" at bounding box center [398, 578] width 533 height 26
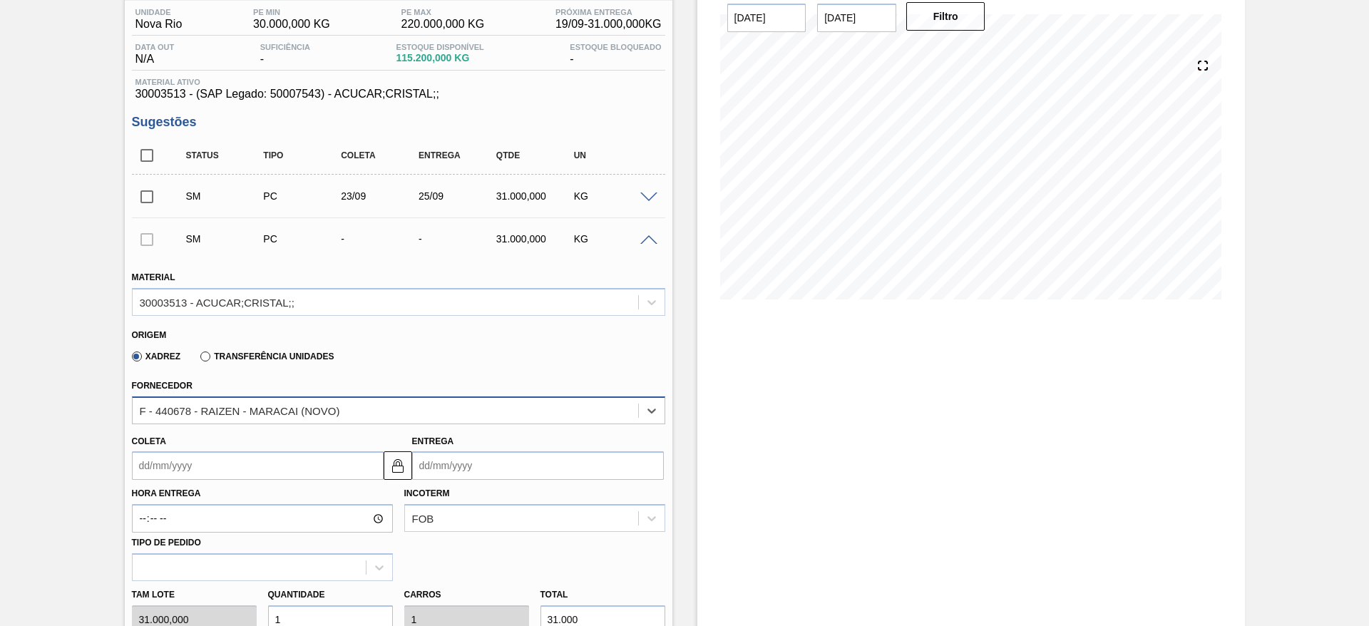
click at [201, 421] on div "F - 440678 - RAIZEN - MARACAI (NOVO)" at bounding box center [398, 411] width 533 height 28
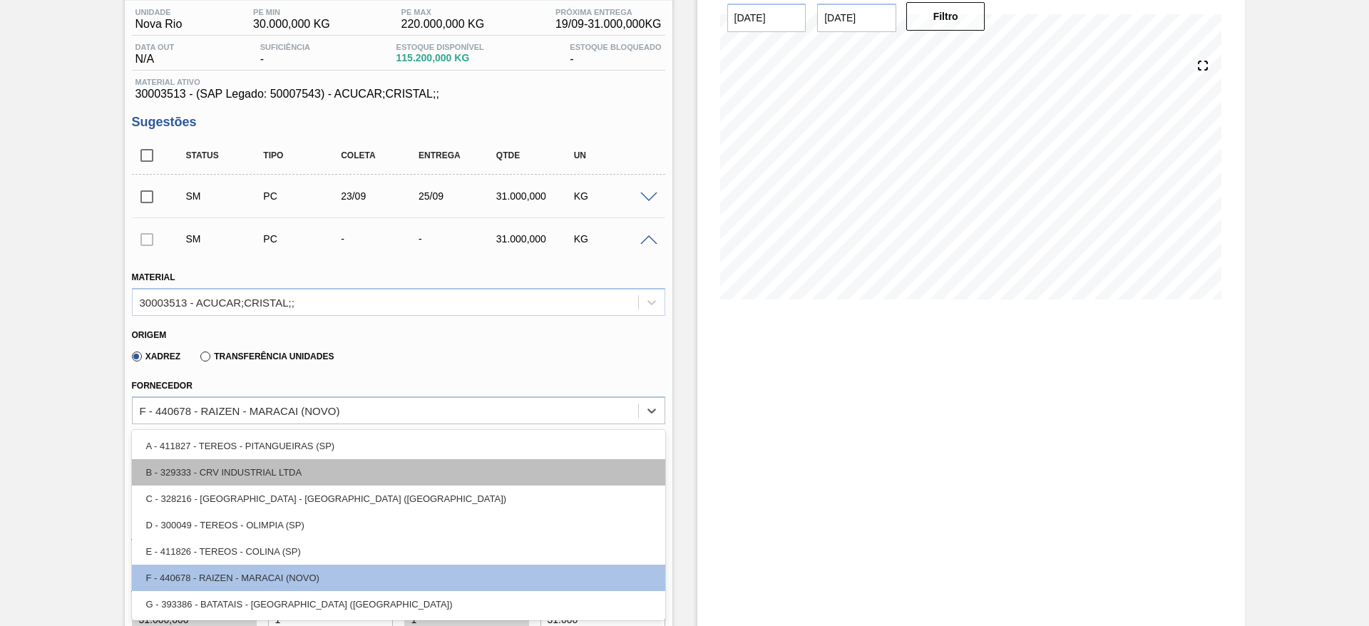
click at [211, 459] on div "B - 329333 - CRV INDUSTRIAL LTDA" at bounding box center [398, 472] width 533 height 26
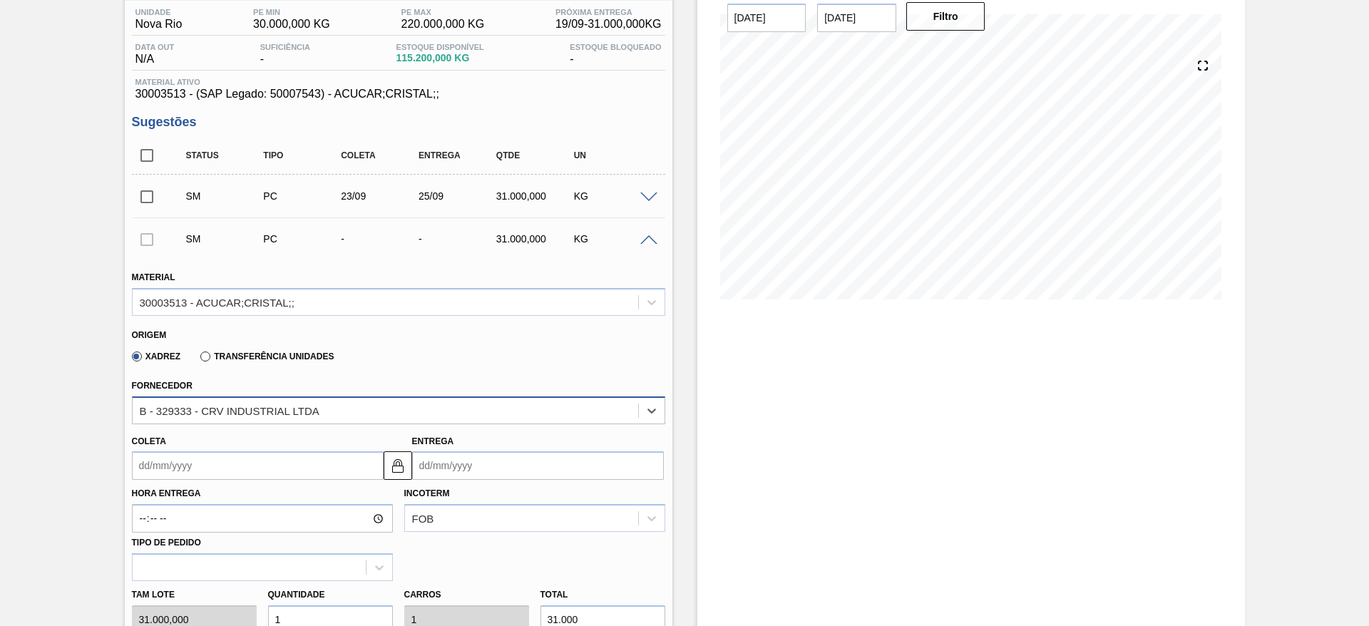
drag, startPoint x: 215, startPoint y: 402, endPoint x: 225, endPoint y: 424, distance: 23.9
click at [217, 402] on div "B - 329333 - CRV INDUSTRIAL LTDA" at bounding box center [386, 410] width 506 height 21
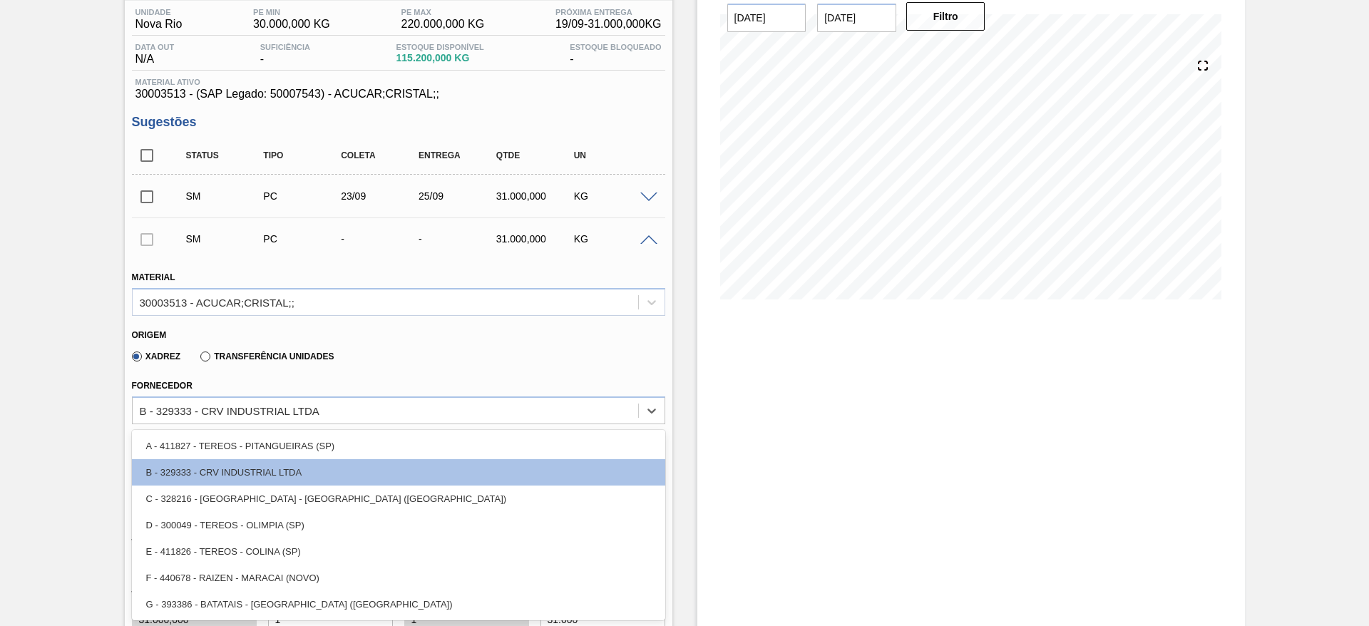
click at [227, 436] on div "A - 411827 - TEREOS - PITANGUEIRAS (SP)" at bounding box center [398, 446] width 533 height 26
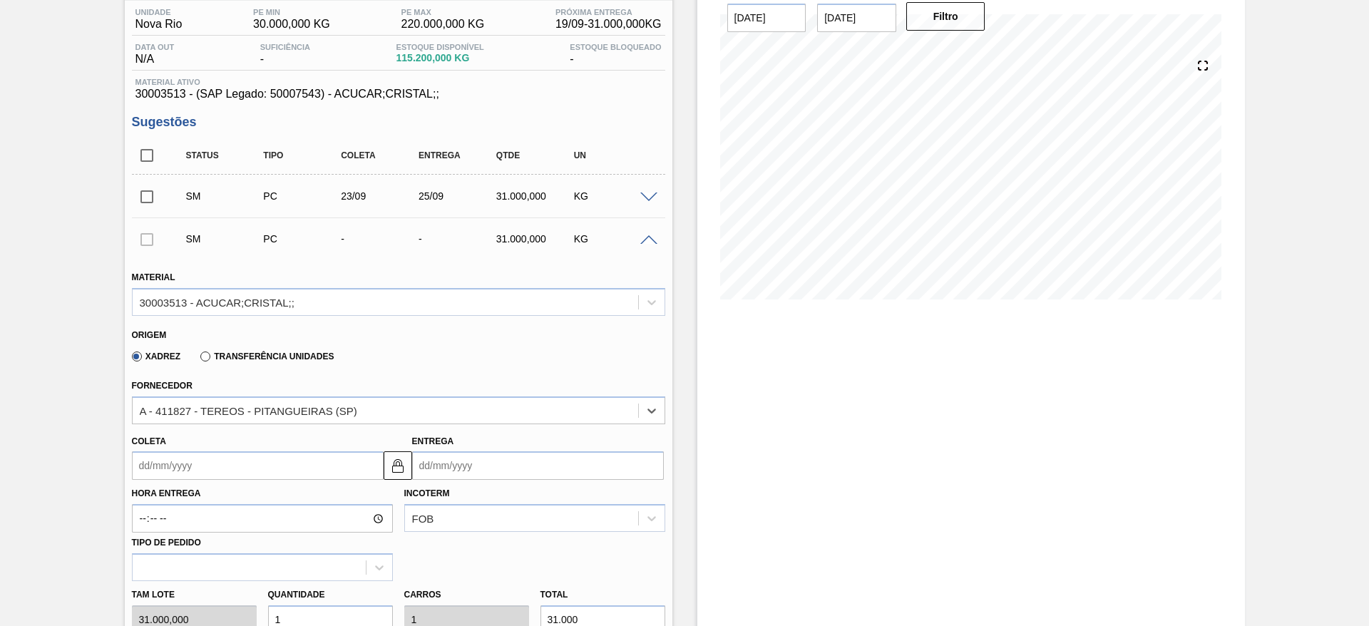
click at [182, 477] on input "Coleta" at bounding box center [258, 465] width 252 height 29
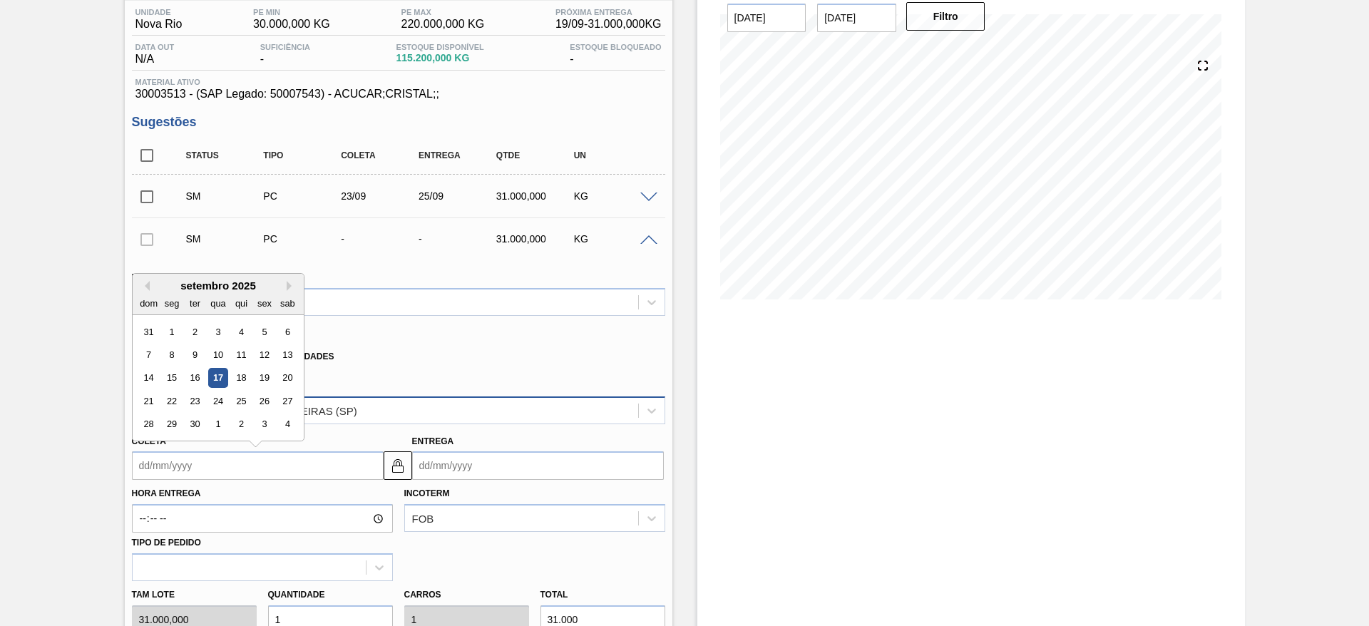
drag, startPoint x: 213, startPoint y: 404, endPoint x: 233, endPoint y: 404, distance: 20.7
click at [213, 404] on div "24" at bounding box center [217, 401] width 19 height 19
type input "24/09/2025"
type input "26/09/2025"
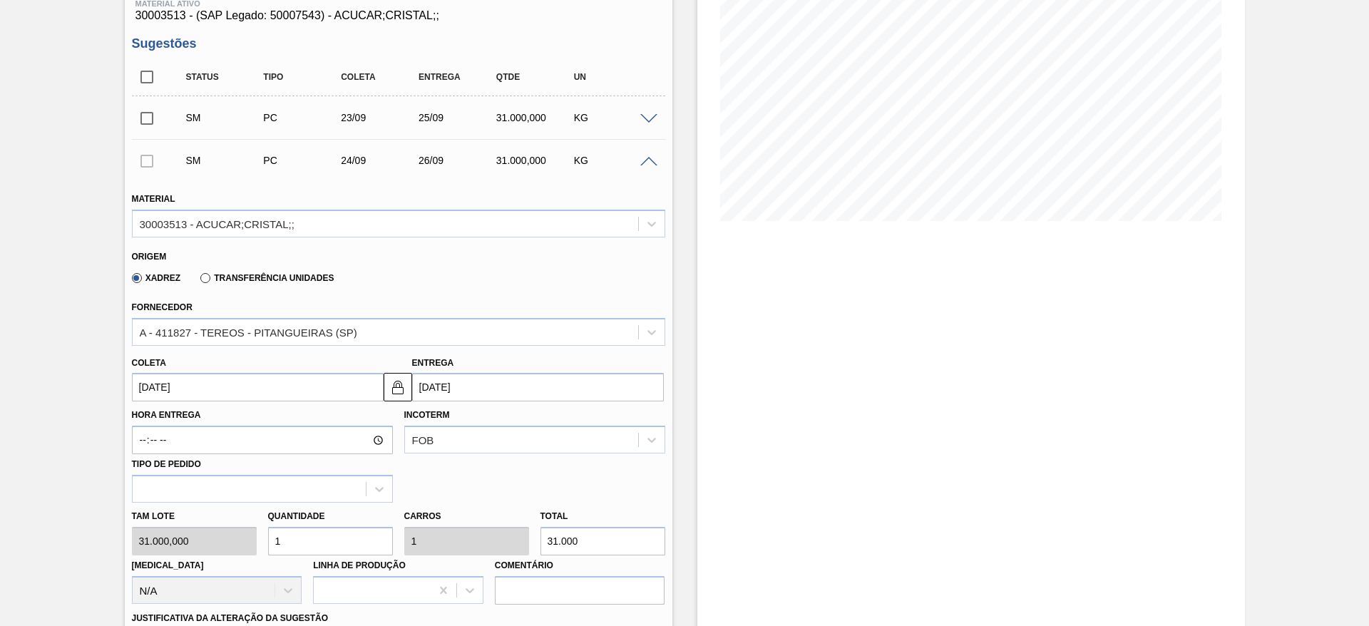
scroll to position [546, 0]
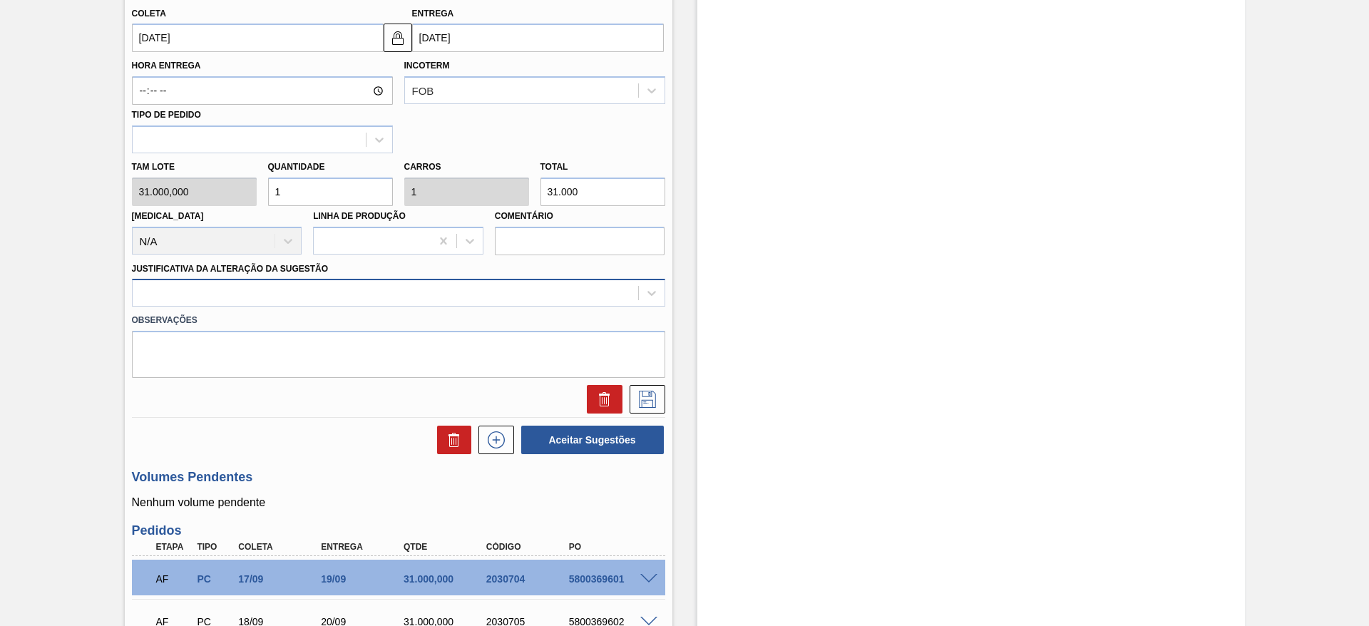
drag, startPoint x: 412, startPoint y: 275, endPoint x: 413, endPoint y: 289, distance: 13.6
click at [413, 281] on div "Justificativa da Alteração da Sugestão" at bounding box center [398, 283] width 533 height 48
click at [413, 305] on div at bounding box center [398, 293] width 533 height 28
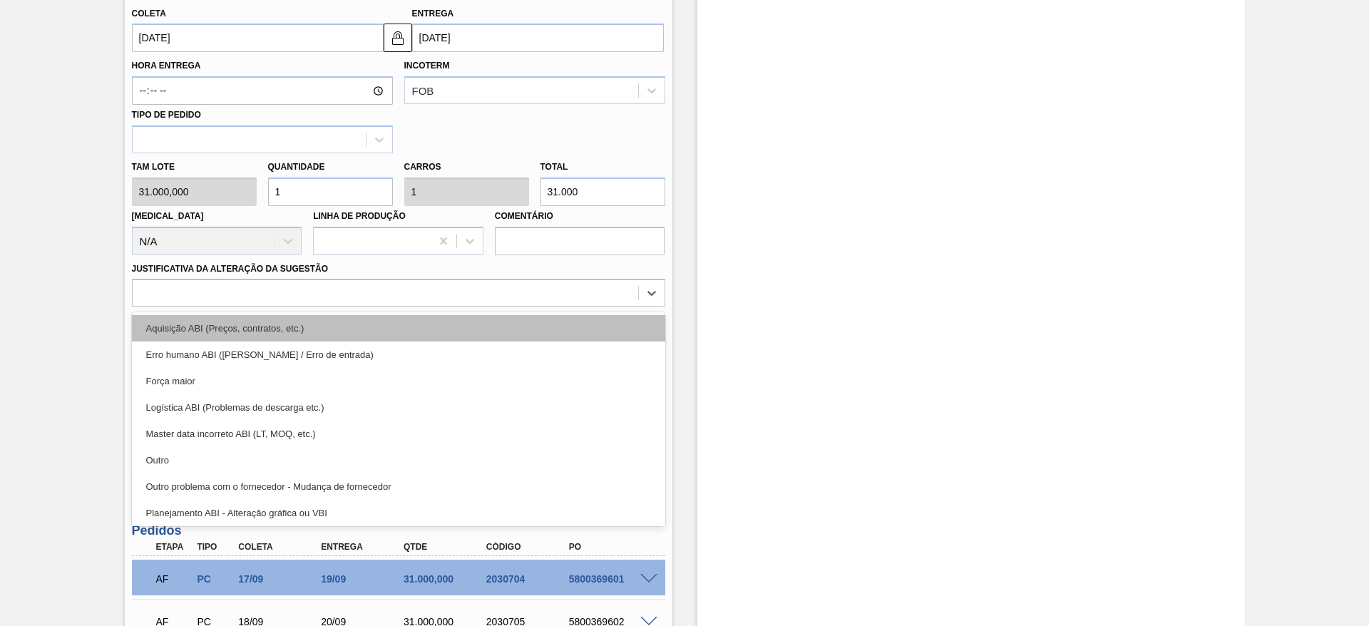
click at [412, 325] on div "Aquisição ABI (Preços, contratos, etc.)" at bounding box center [398, 328] width 533 height 26
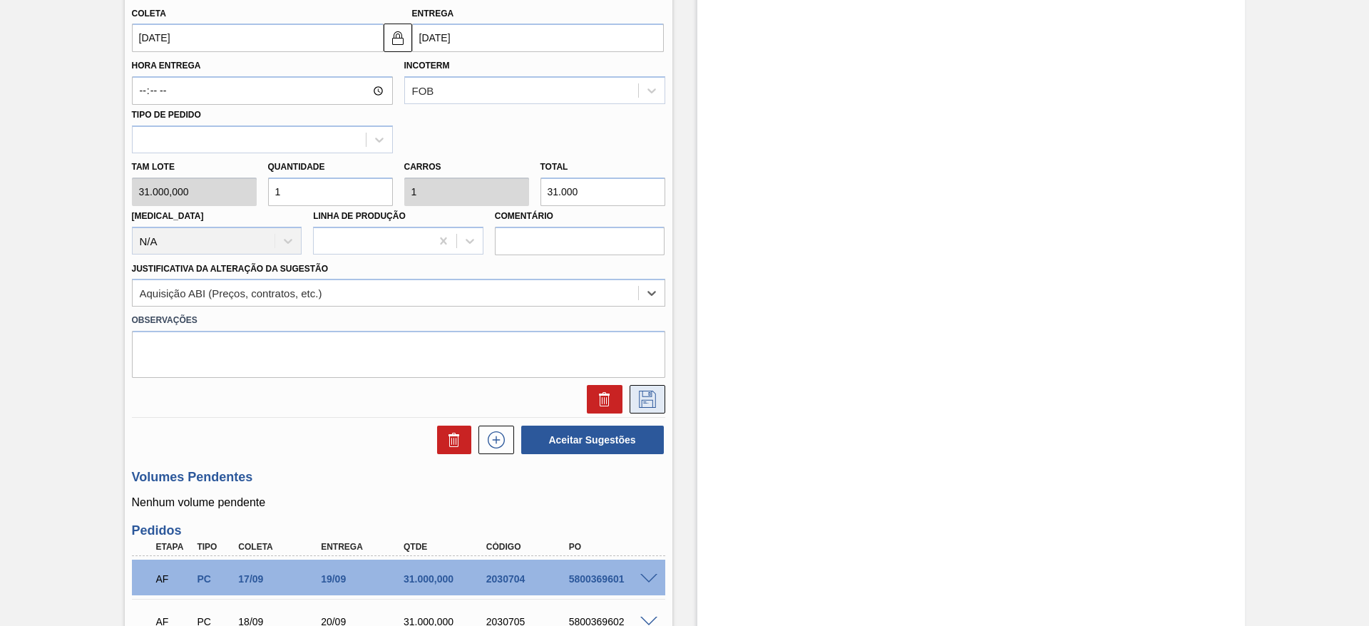
click at [641, 412] on button at bounding box center [648, 399] width 36 height 29
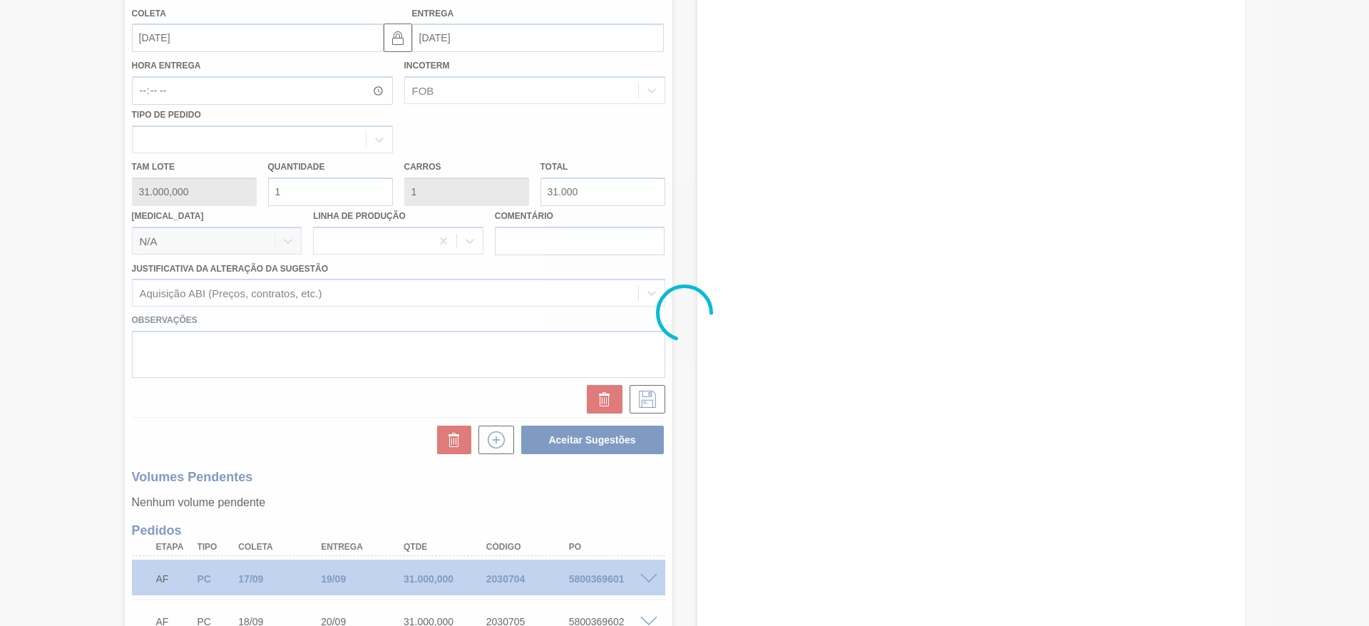
scroll to position [265, 0]
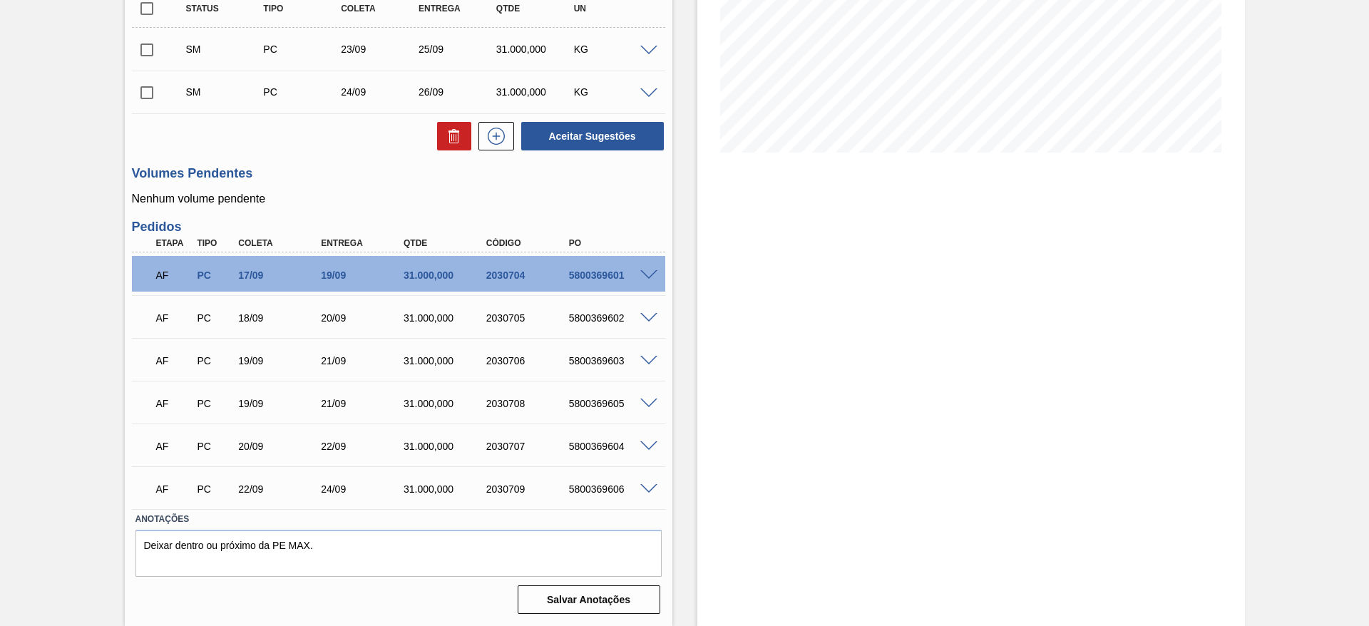
click at [146, 11] on input "checkbox" at bounding box center [147, 9] width 30 height 30
checkbox input "true"
click at [571, 128] on button "Aceitar Sugestões" at bounding box center [592, 136] width 143 height 29
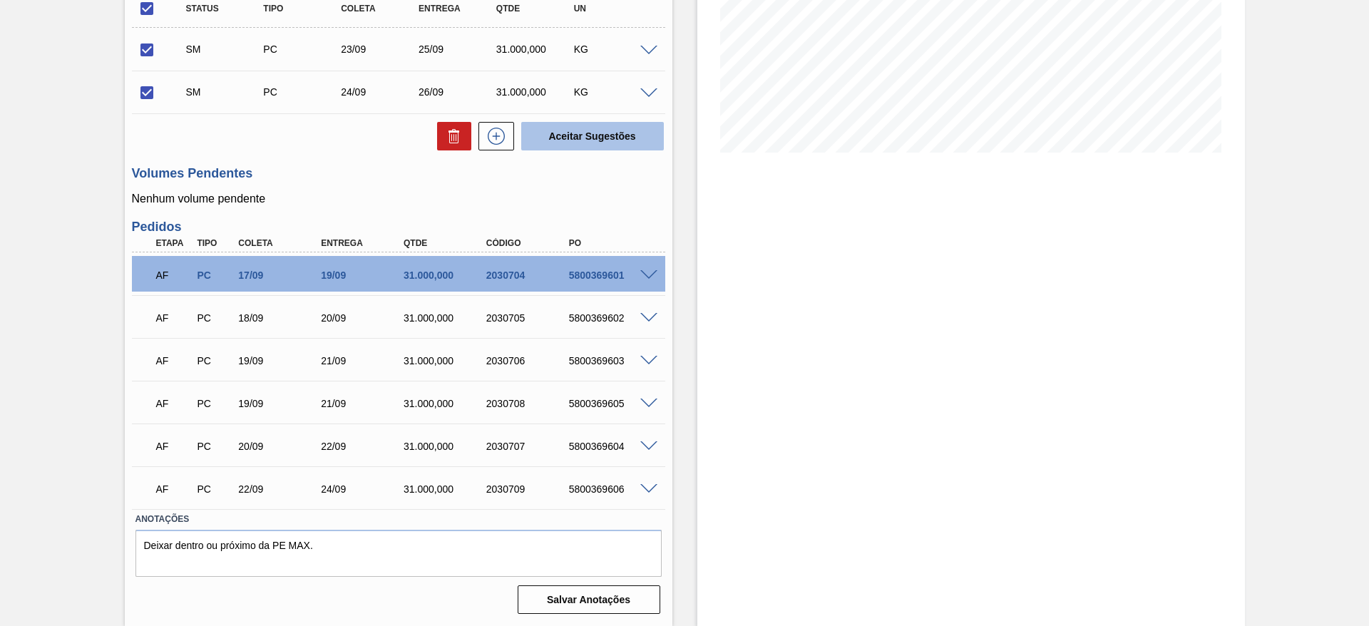
checkbox input "false"
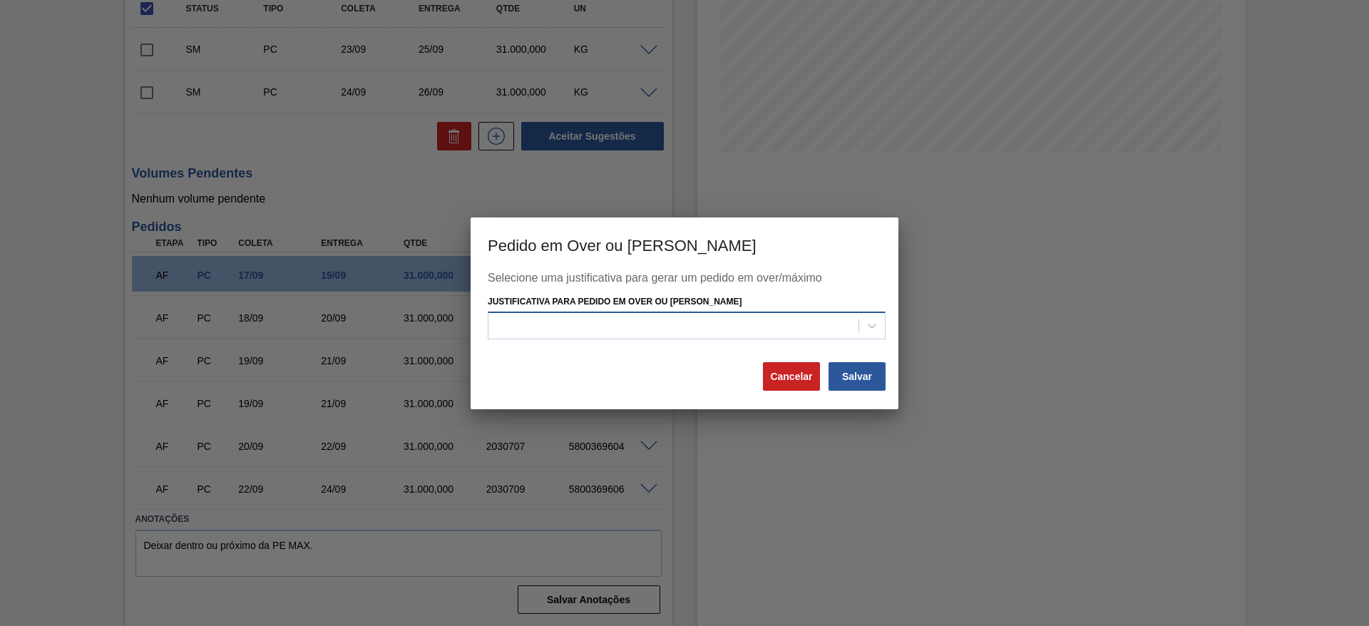
click at [747, 322] on div at bounding box center [674, 326] width 370 height 21
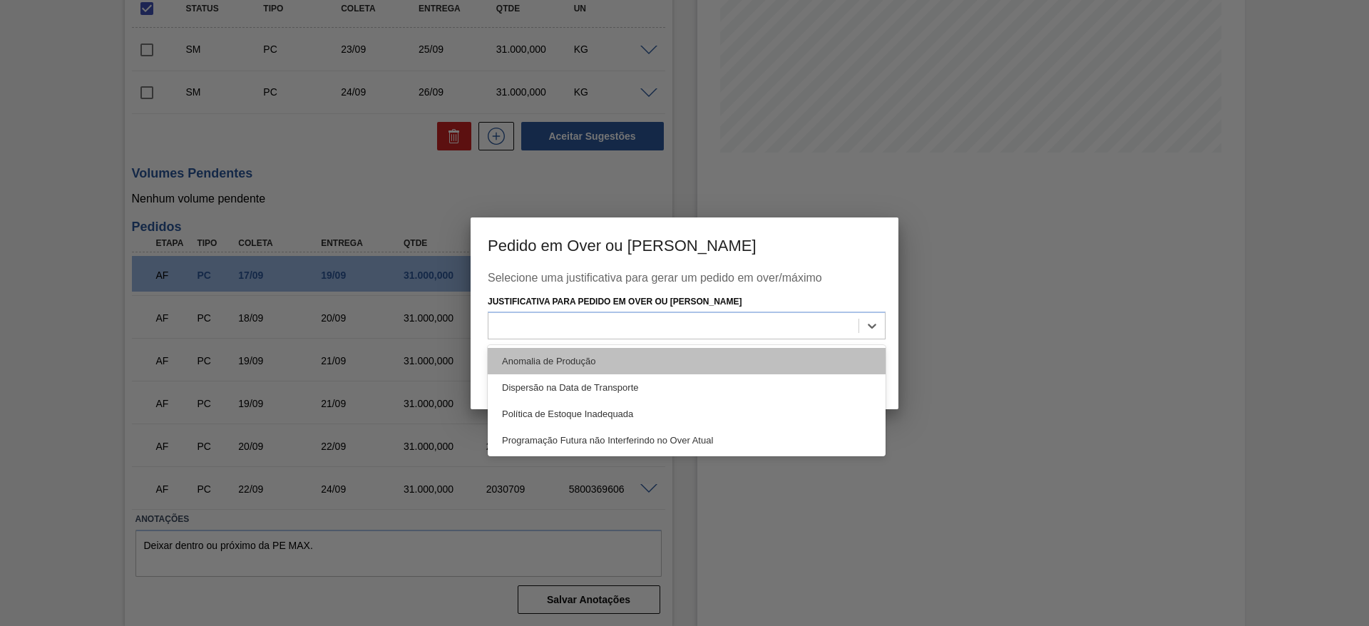
drag, startPoint x: 757, startPoint y: 344, endPoint x: 763, endPoint y: 353, distance: 10.9
click at [763, 353] on div "Anomalia de Produção" at bounding box center [687, 361] width 398 height 26
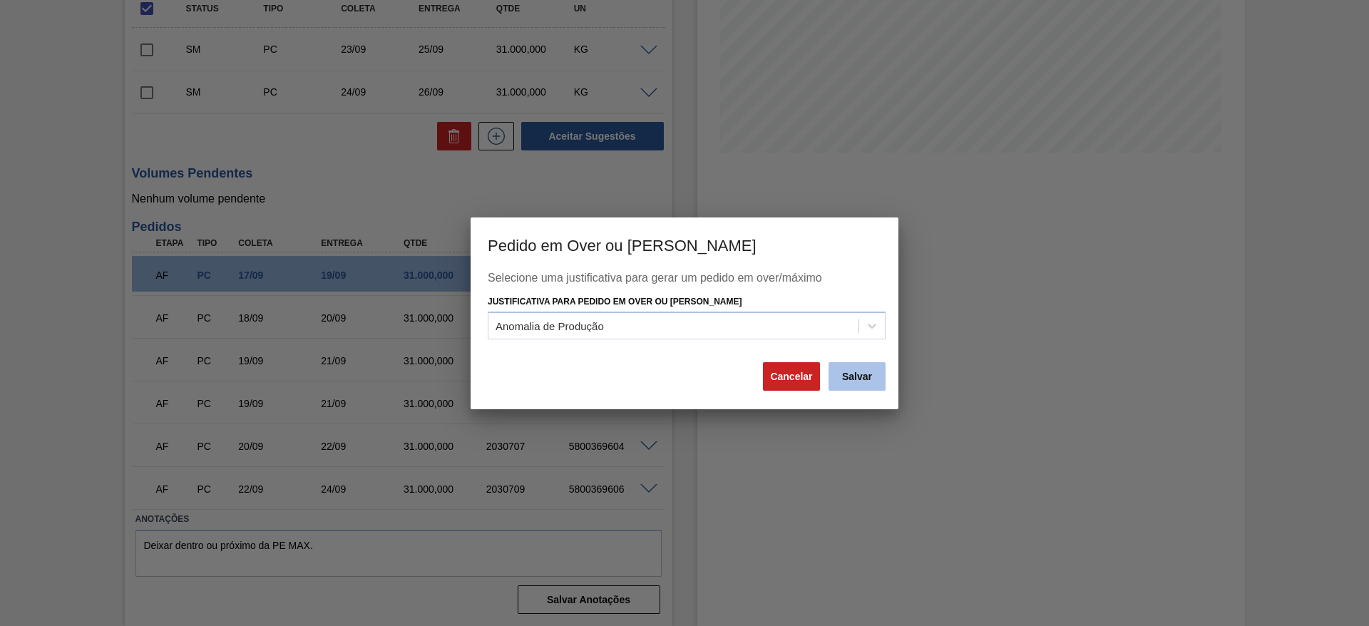
click at [840, 377] on button "Salvar" at bounding box center [857, 376] width 57 height 29
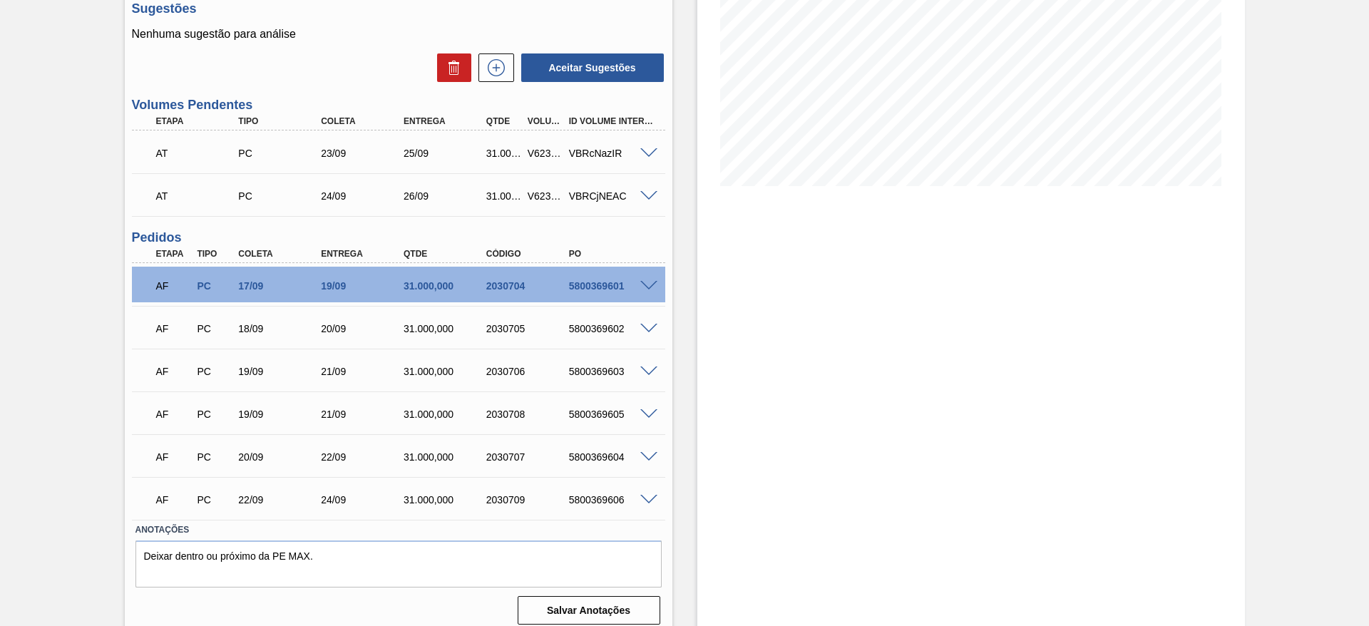
scroll to position [0, 0]
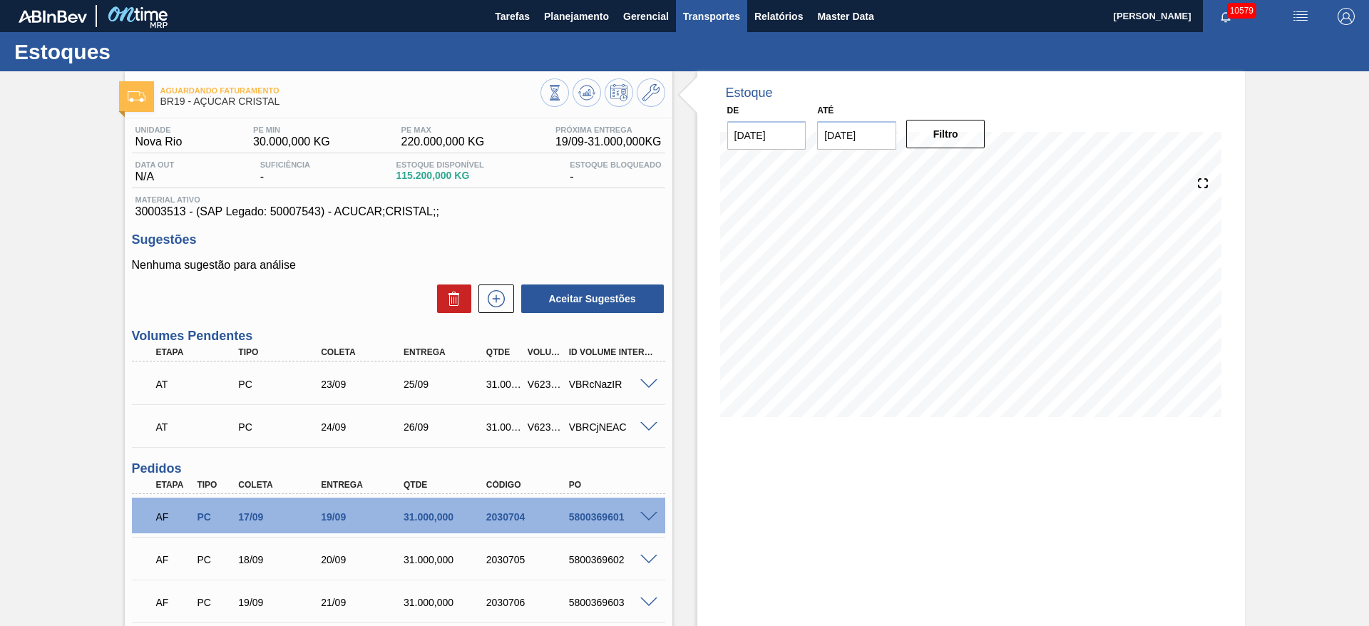
click at [714, 14] on span "Transportes" at bounding box center [711, 16] width 57 height 17
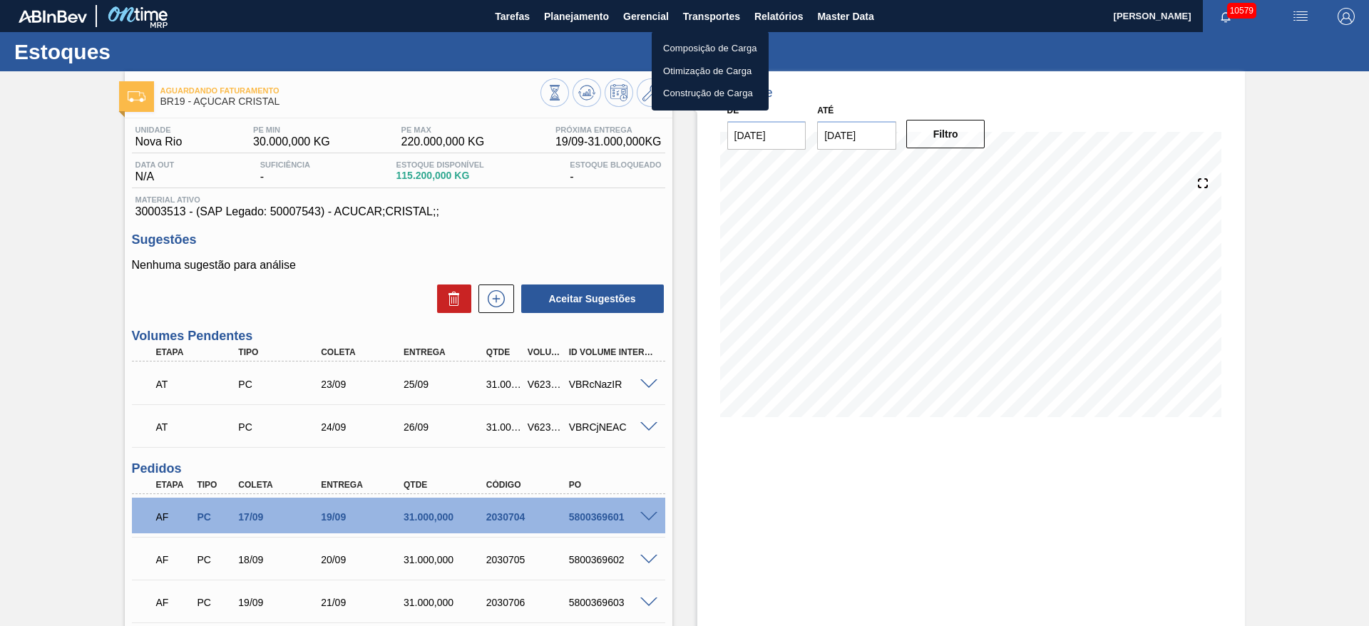
drag, startPoint x: 700, startPoint y: 71, endPoint x: 690, endPoint y: 86, distance: 18.4
click at [700, 72] on li "Otimização de Carga" at bounding box center [710, 71] width 117 height 23
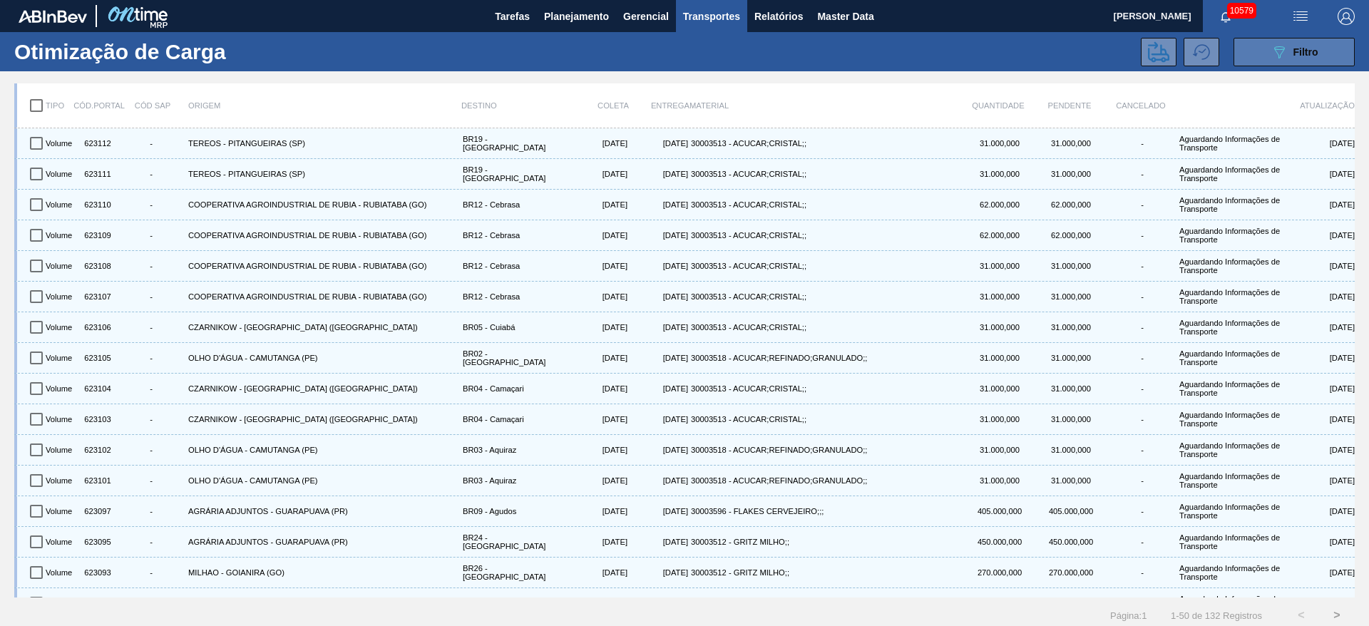
click at [1247, 58] on button "089F7B8B-B2A5-4AFE-B5C0-19BA573D28AC Filtro" at bounding box center [1294, 52] width 121 height 29
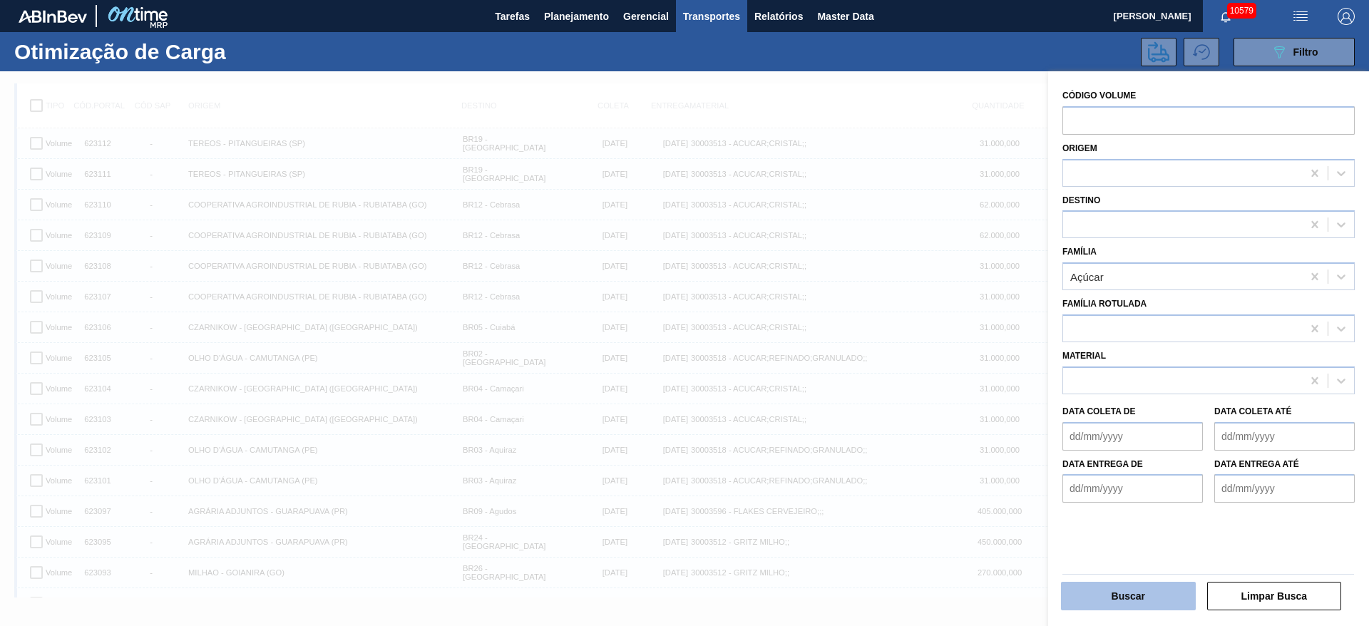
click at [1144, 591] on button "Buscar" at bounding box center [1128, 596] width 135 height 29
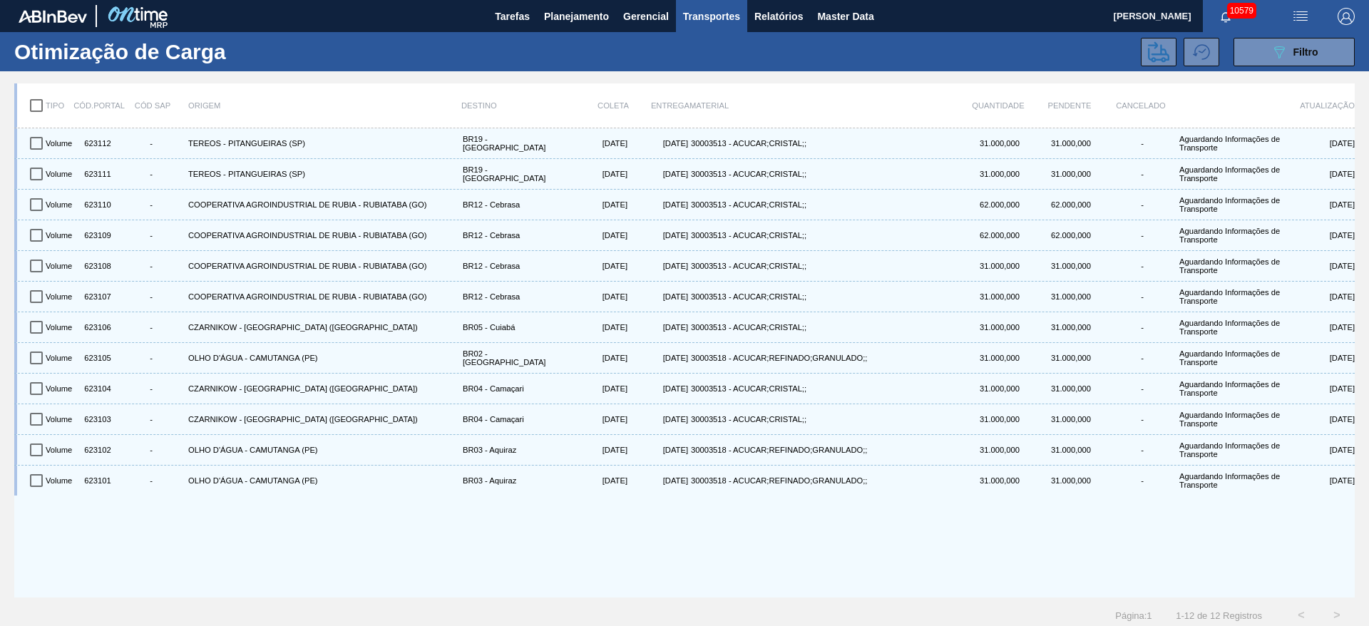
click at [39, 107] on input "checkbox" at bounding box center [36, 106] width 30 height 30
checkbox input "true"
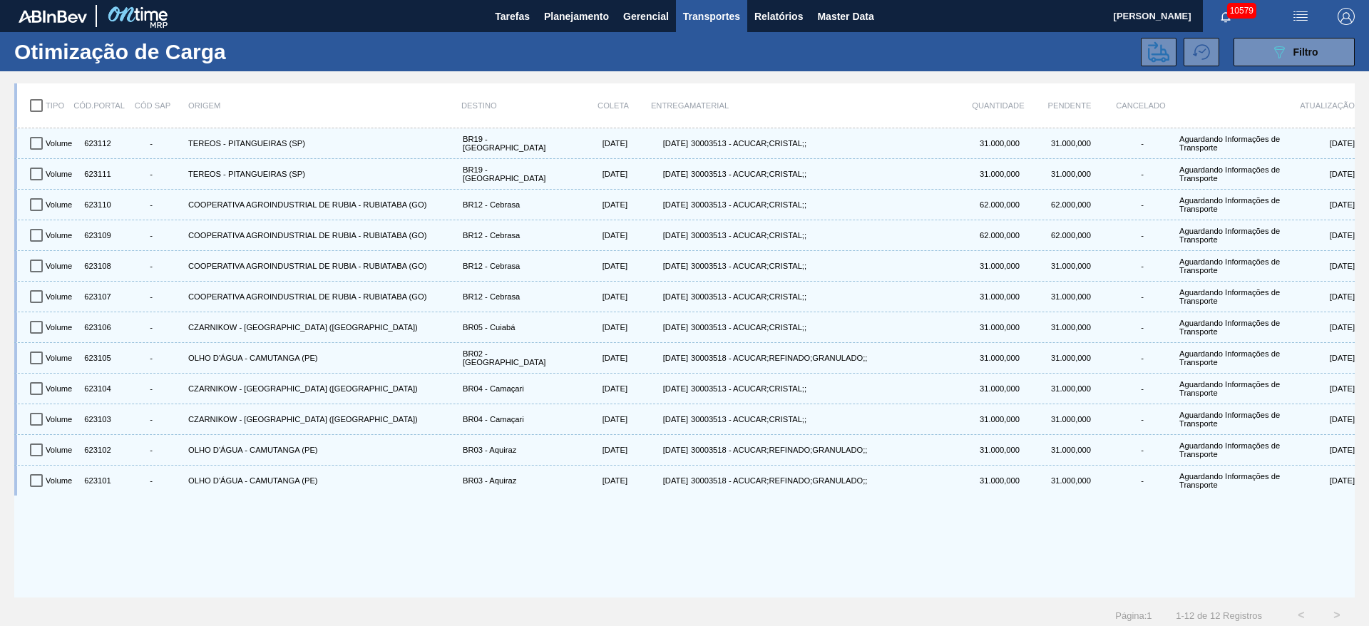
checkbox input "true"
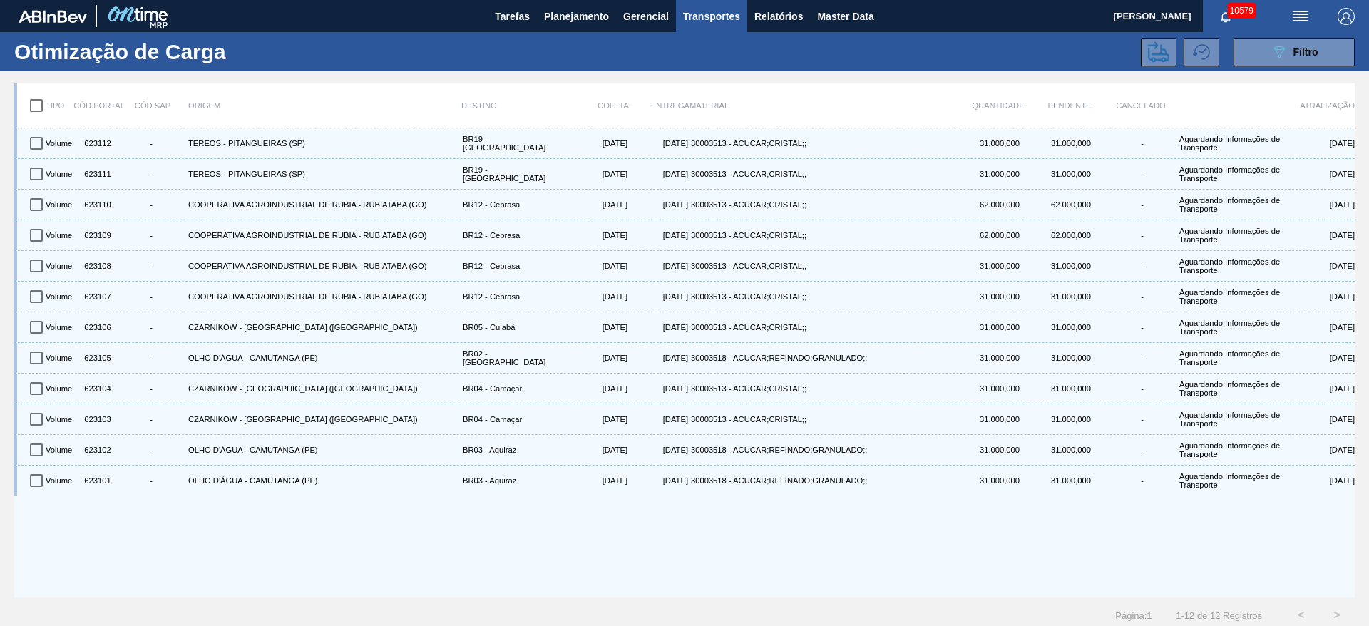
checkbox input "true"
click at [1147, 62] on button at bounding box center [1159, 52] width 36 height 29
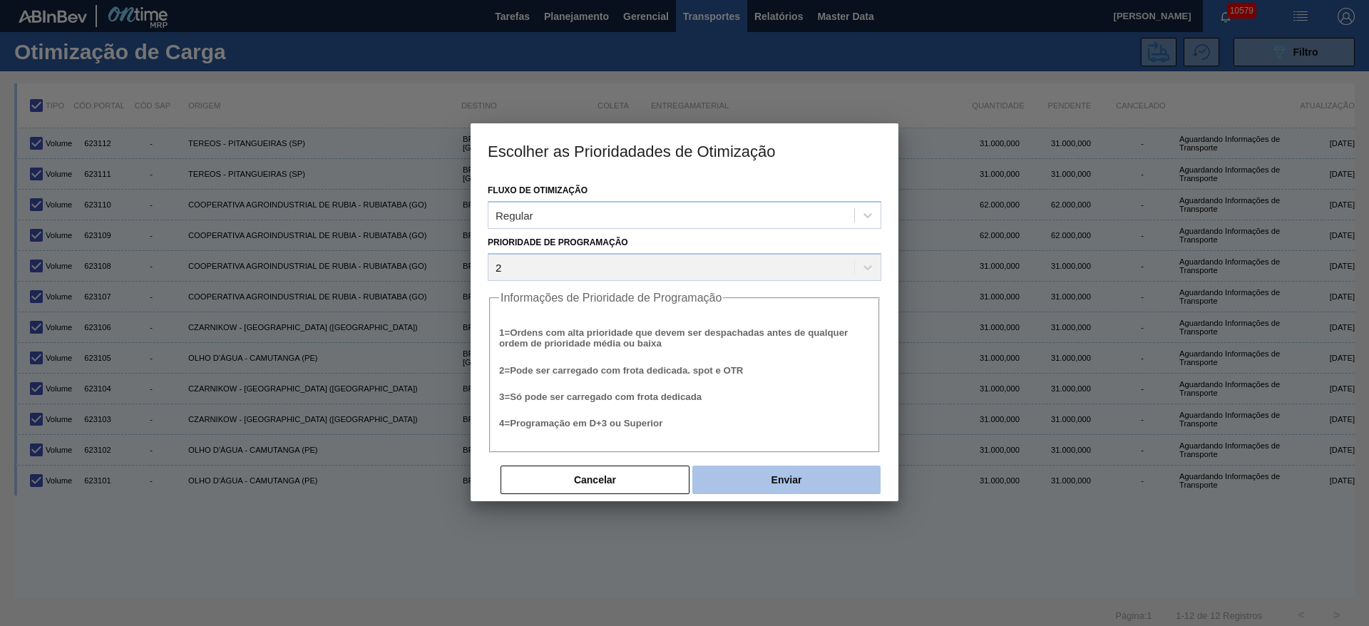
click at [770, 481] on button "Enviar" at bounding box center [787, 480] width 188 height 29
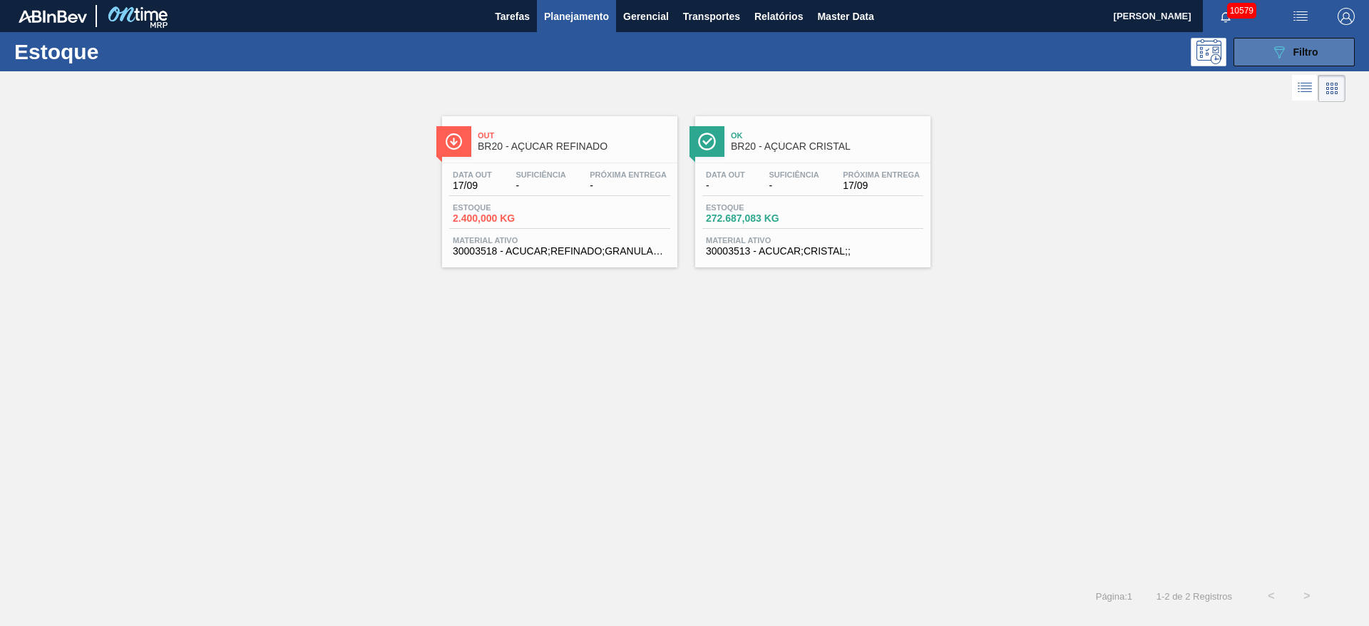
click at [1296, 40] on button "089F7B8B-B2A5-4AFE-B5C0-19BA573D28AC Filtro" at bounding box center [1294, 52] width 121 height 29
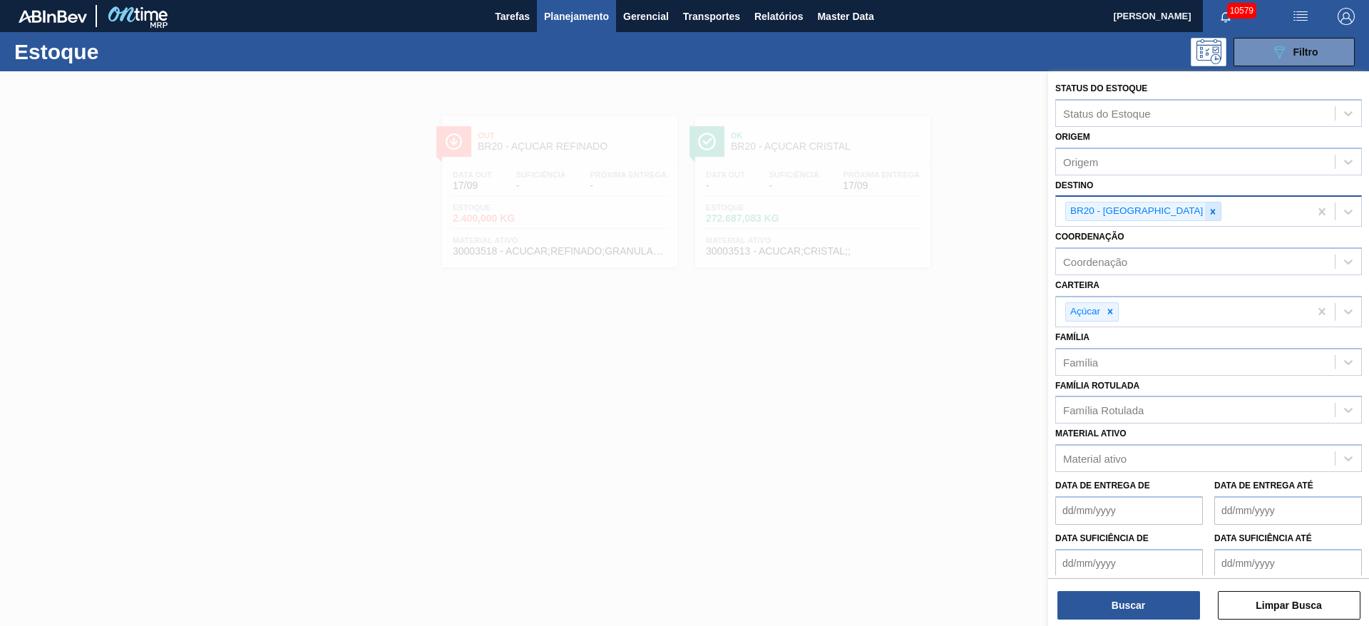
click at [1208, 207] on icon at bounding box center [1213, 212] width 10 height 10
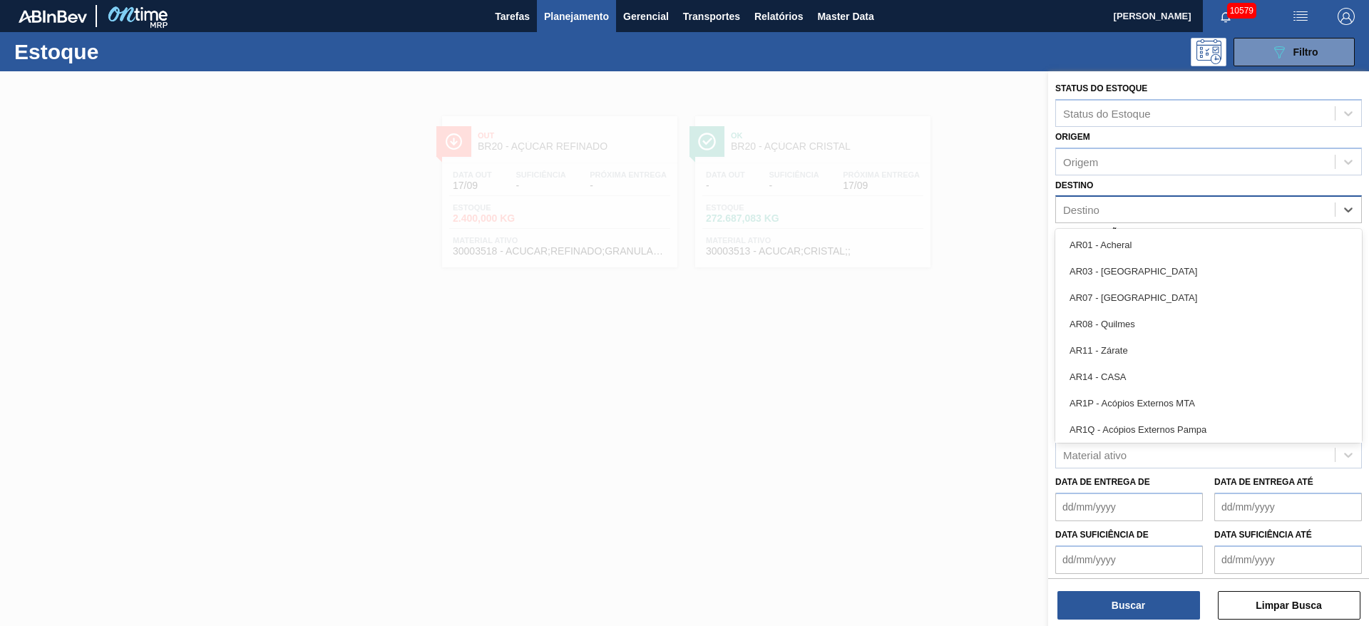
click at [1148, 207] on div "Destino" at bounding box center [1195, 210] width 279 height 21
type input "brve"
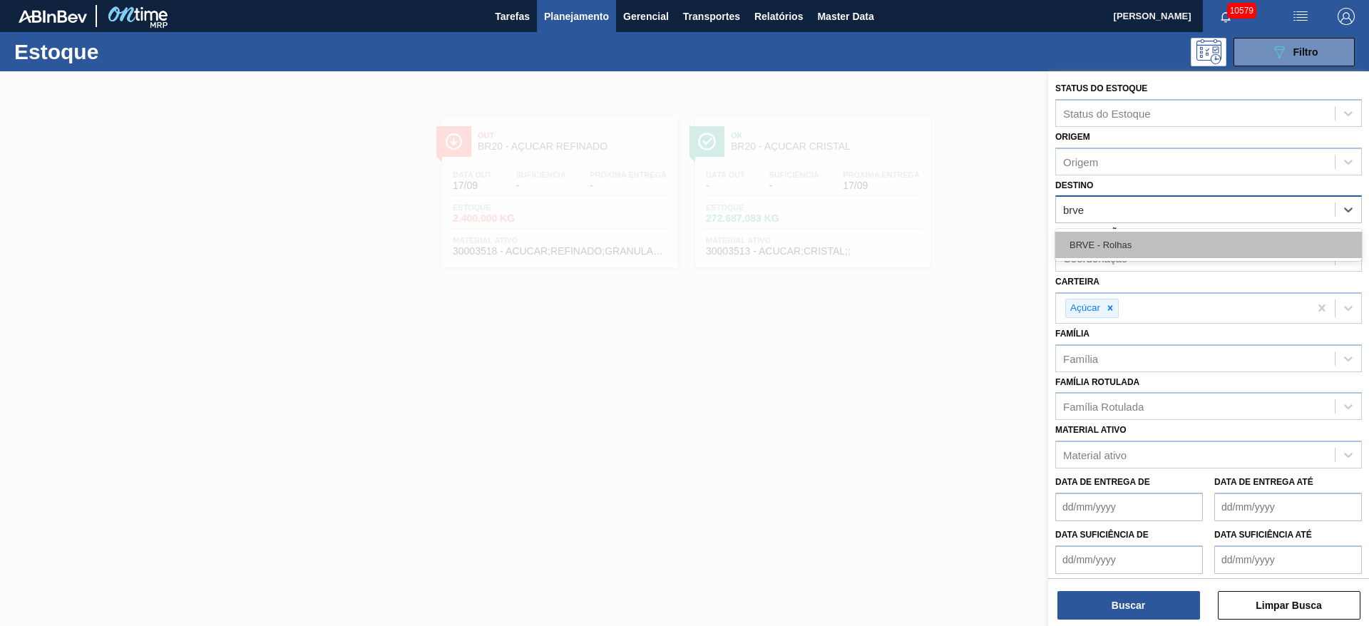
click at [1148, 235] on div "BRVE - Rolhas" at bounding box center [1209, 245] width 307 height 26
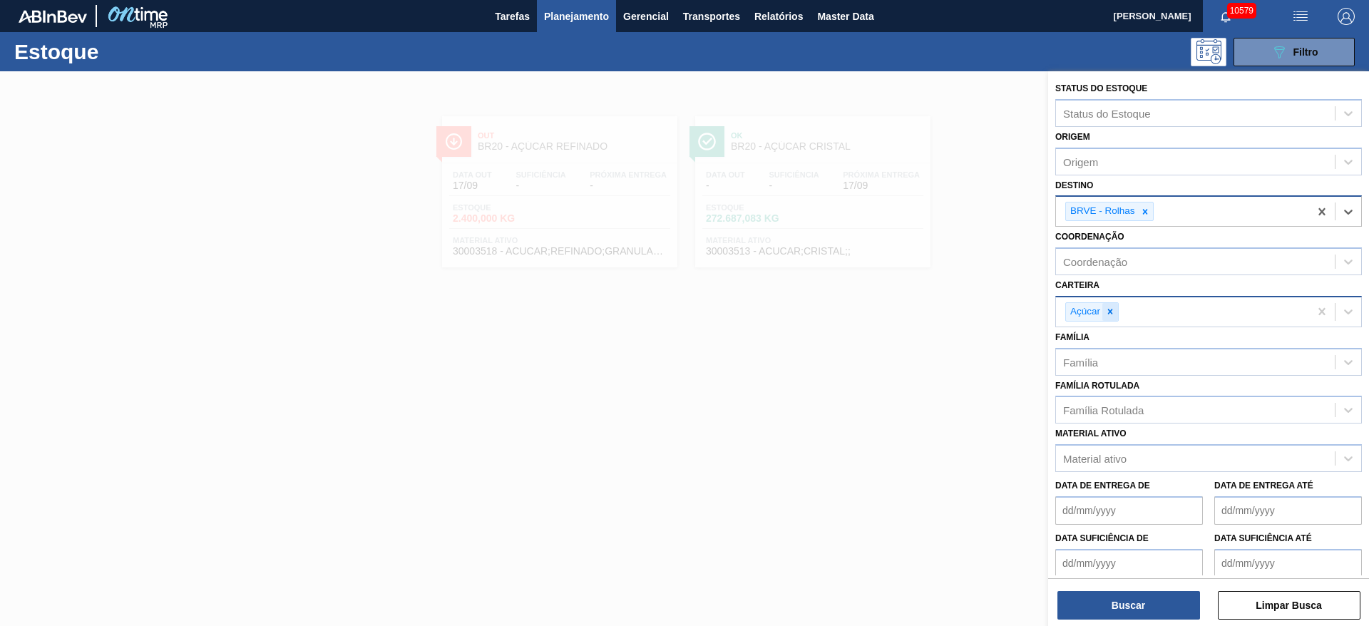
click at [1115, 315] on icon at bounding box center [1111, 312] width 10 height 10
click at [1139, 215] on div at bounding box center [1146, 212] width 16 height 18
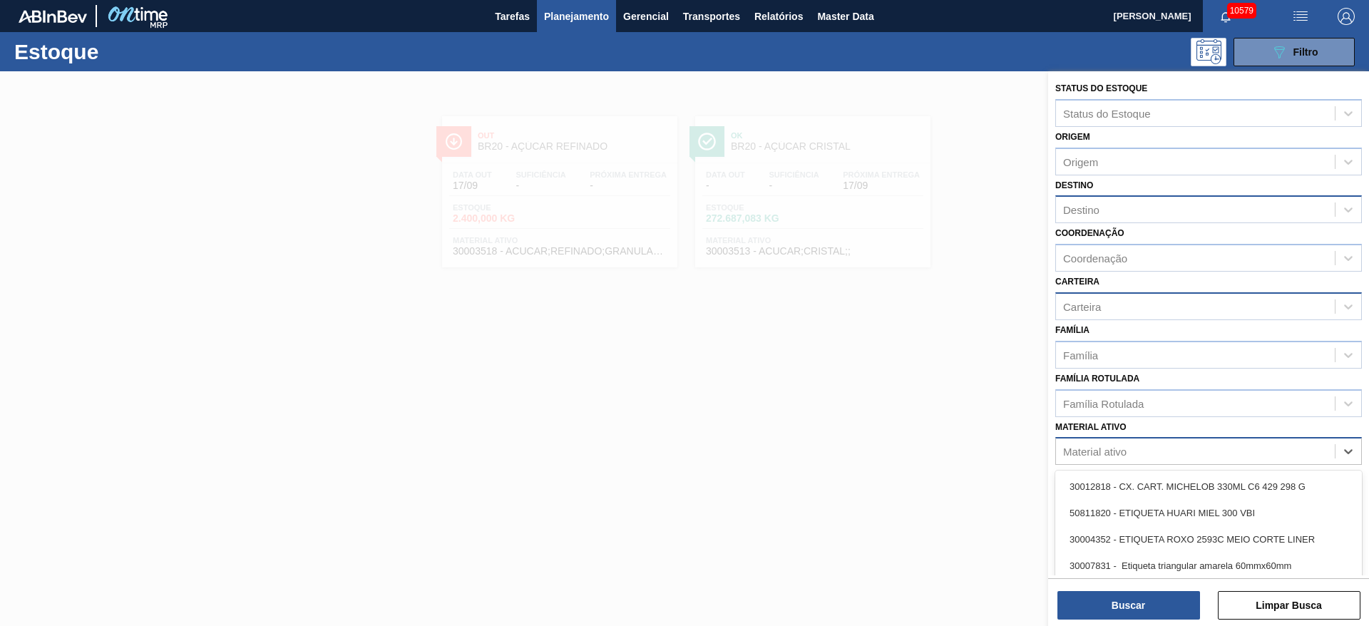
click at [1127, 446] on div "Material ativo" at bounding box center [1094, 452] width 63 height 12
type ativo "3000"
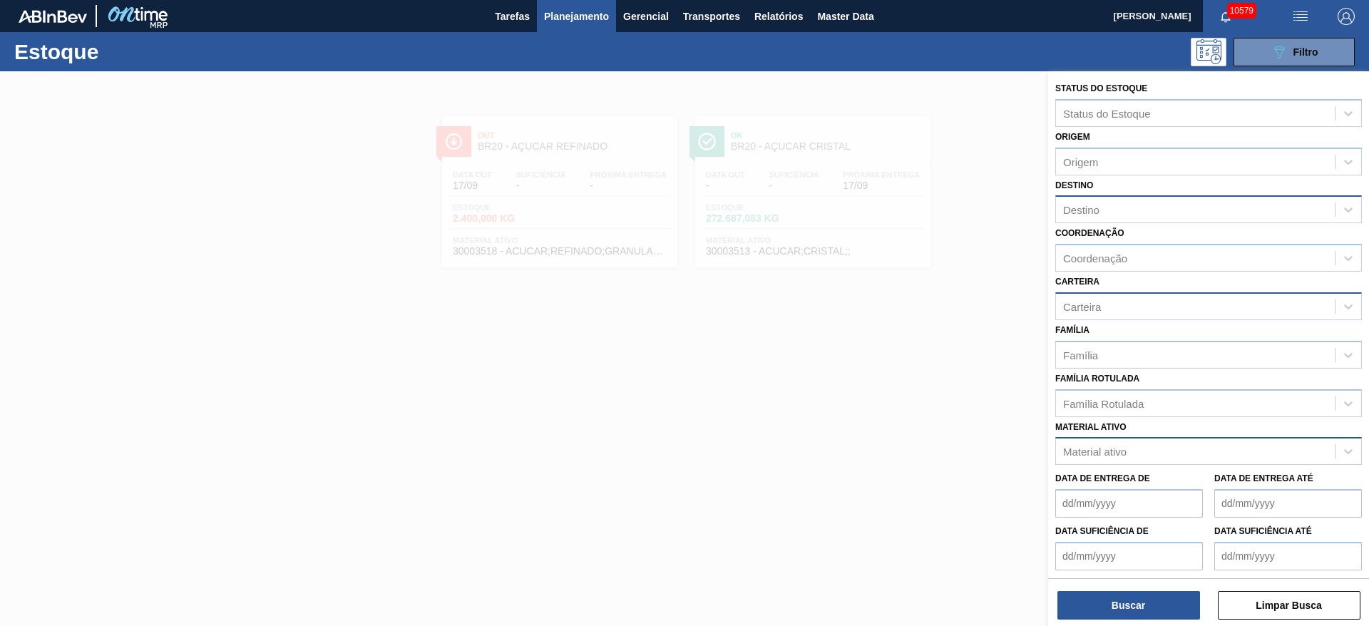
click at [919, 334] on div at bounding box center [684, 384] width 1369 height 626
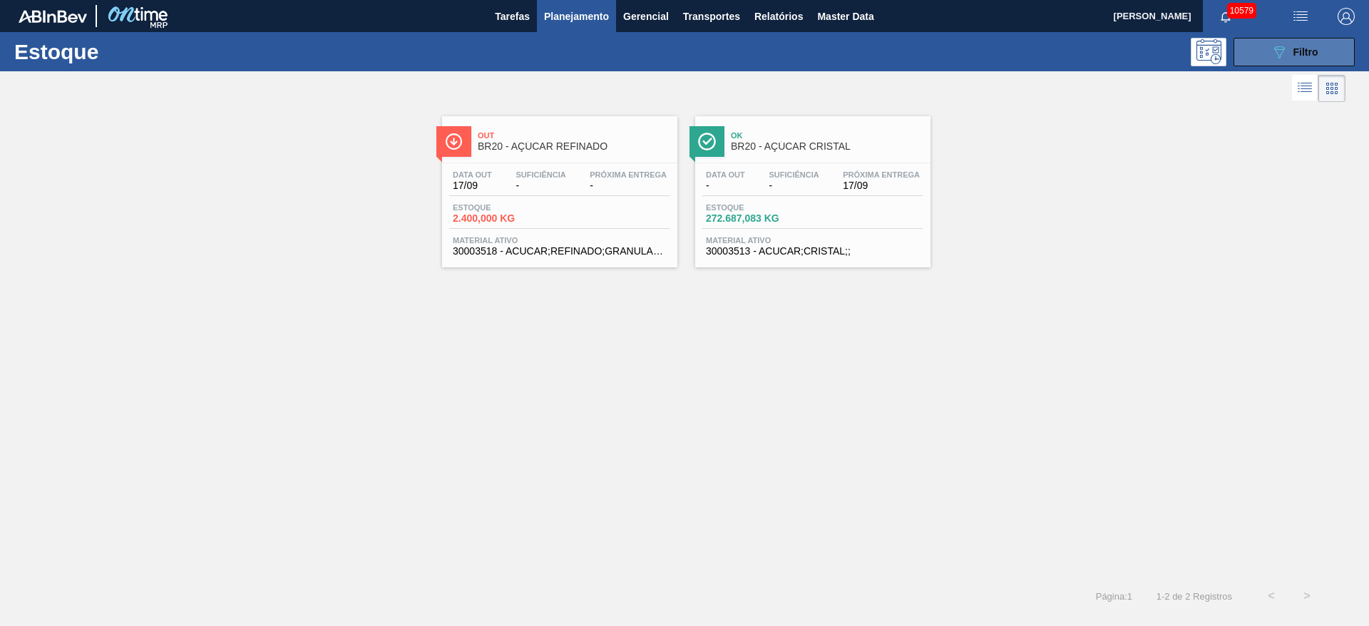
click at [1323, 40] on button "089F7B8B-B2A5-4AFE-B5C0-19BA573D28AC Filtro" at bounding box center [1294, 52] width 121 height 29
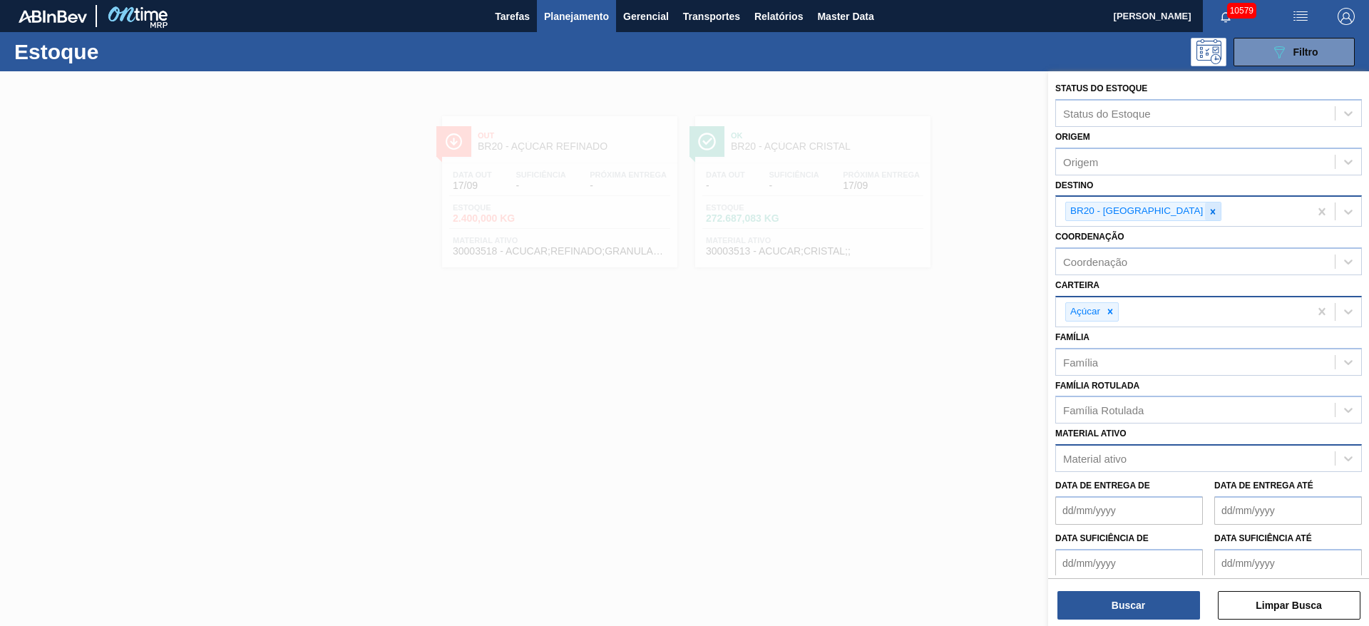
click at [1205, 217] on div at bounding box center [1213, 212] width 16 height 18
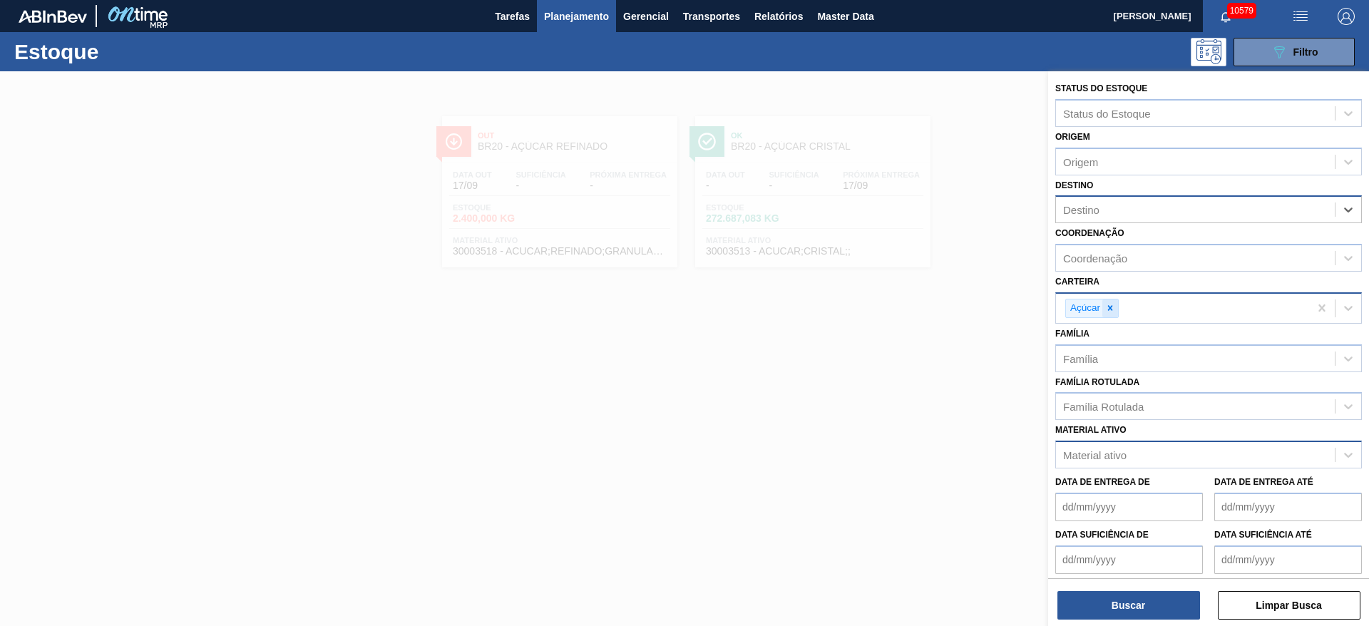
click at [1115, 304] on icon at bounding box center [1111, 308] width 10 height 10
click at [1114, 446] on div "Material ativo" at bounding box center [1094, 452] width 63 height 12
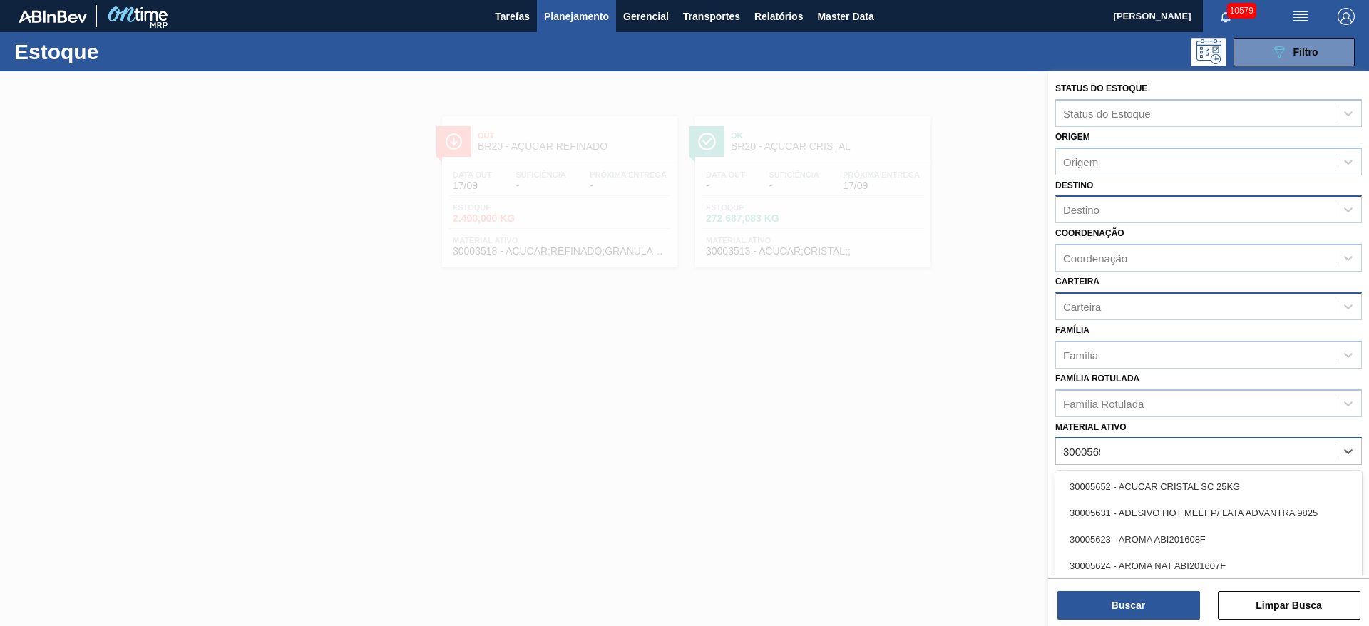
type ativo "30005694"
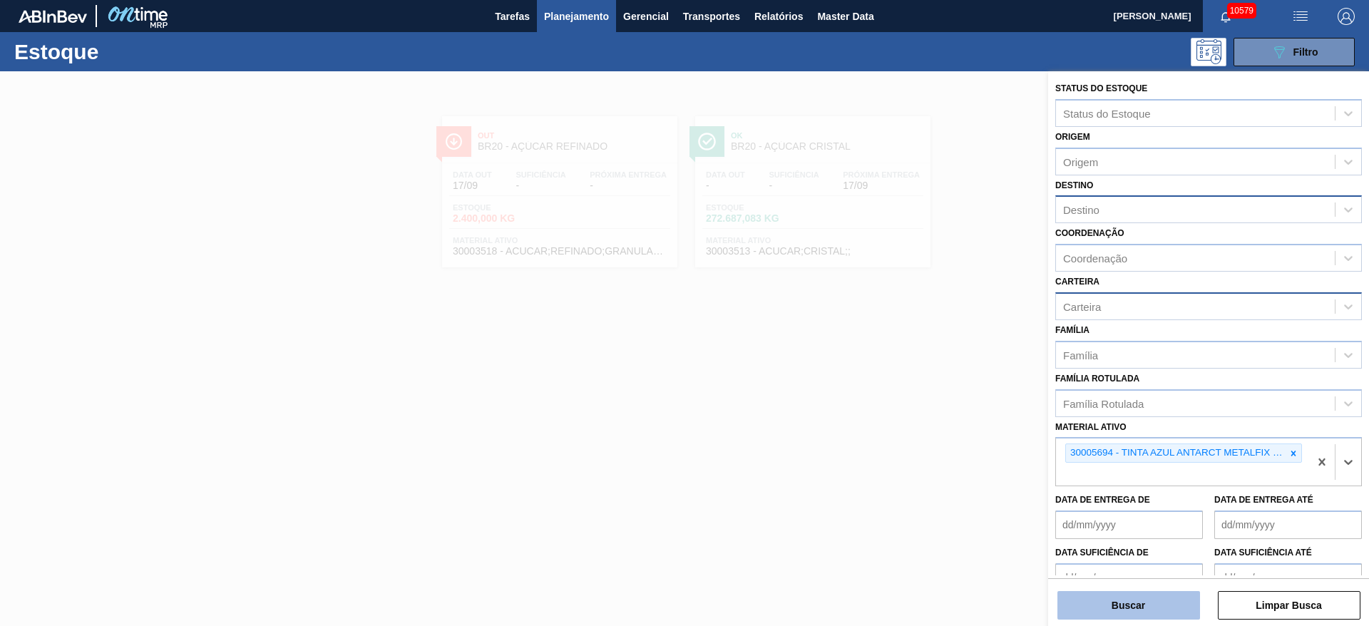
click at [1173, 603] on button "Buscar" at bounding box center [1129, 605] width 143 height 29
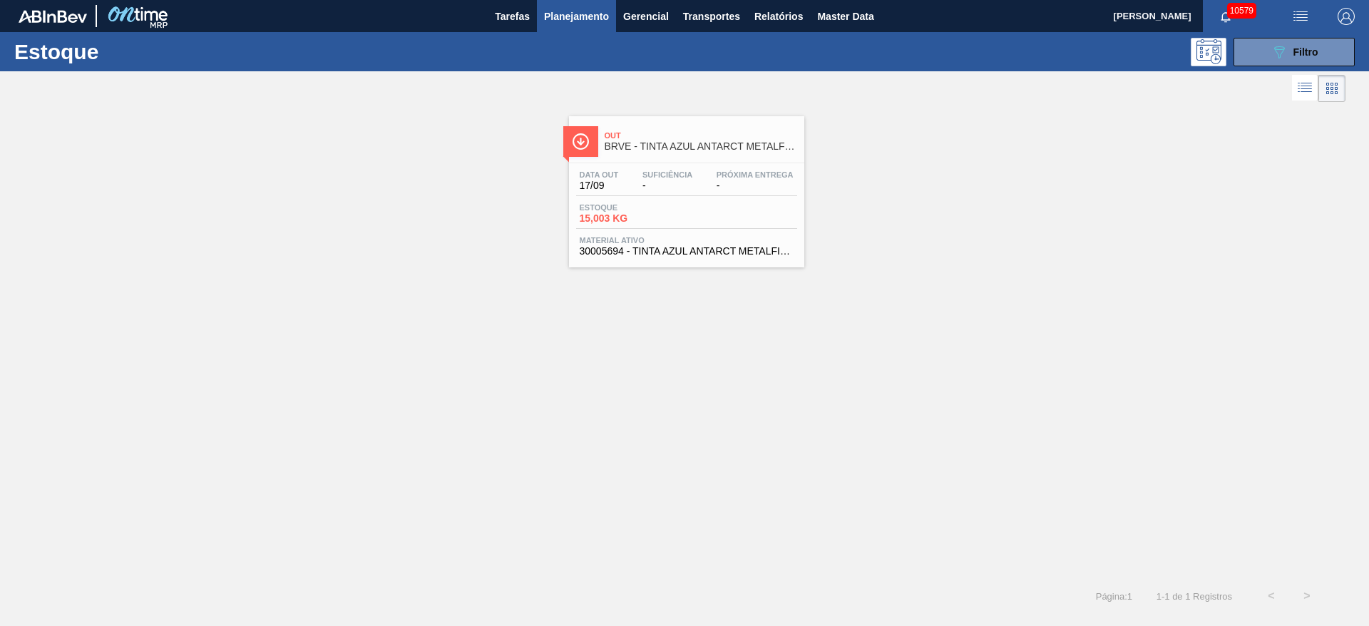
click at [641, 363] on div "Out BRVE - TINTA AZUL ANTARCT METALFIX (AZ7055/50) Data out 17/09 Suficiência -…" at bounding box center [684, 342] width 1369 height 473
click at [582, 352] on div "Out BRVE - TINTA AZUL ANTARCT METALFIX (AZ7055/50) Data out 17/09 Suficiência -…" at bounding box center [684, 342] width 1369 height 473
click at [1258, 53] on button "089F7B8B-B2A5-4AFE-B5C0-19BA573D28AC Filtro" at bounding box center [1294, 52] width 121 height 29
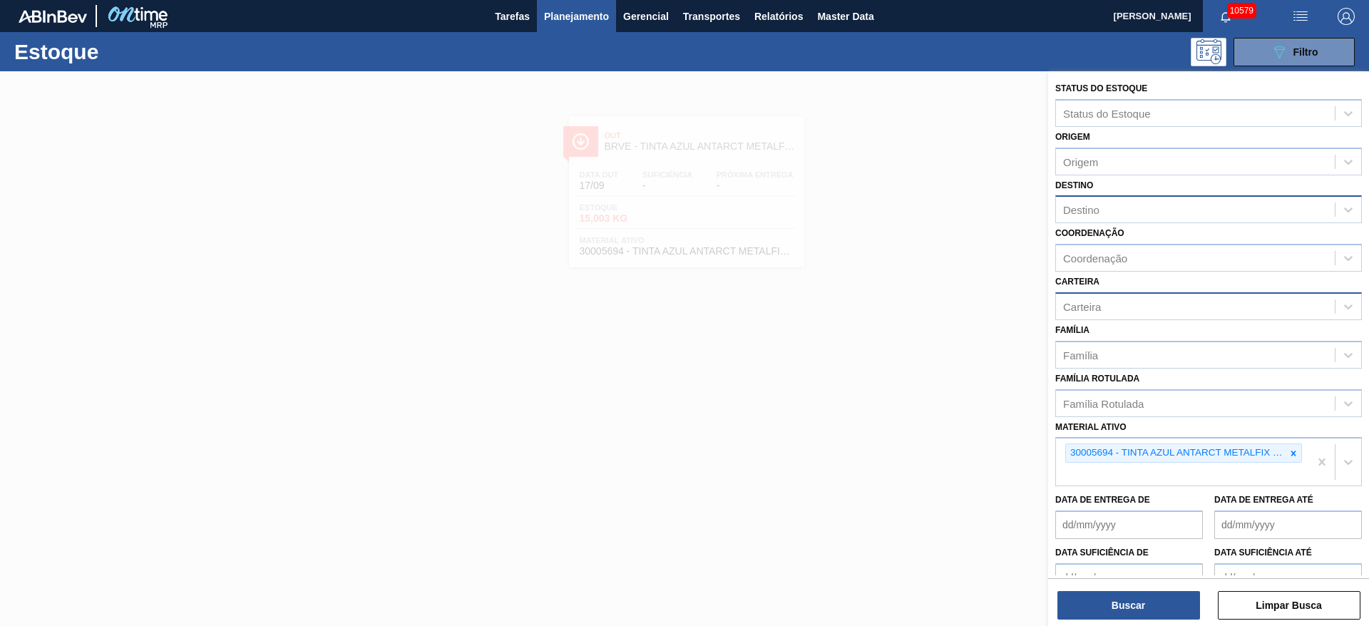
click at [1120, 203] on div "Destino" at bounding box center [1195, 210] width 279 height 21
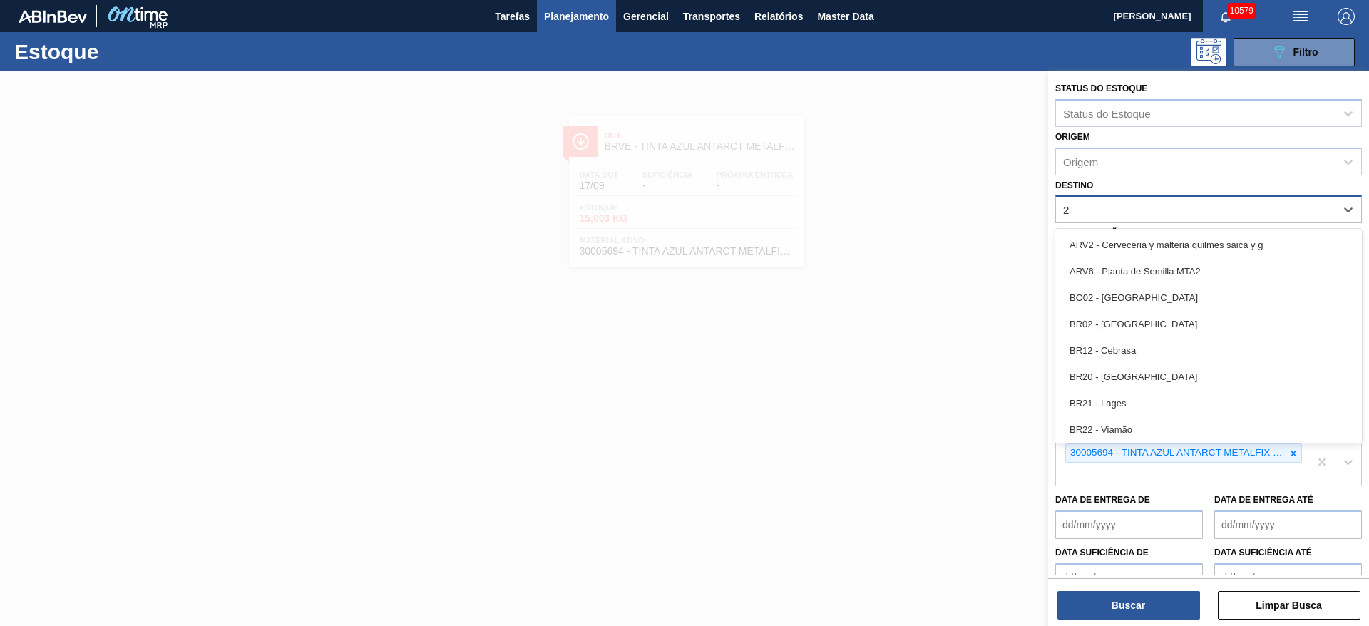
type input "27"
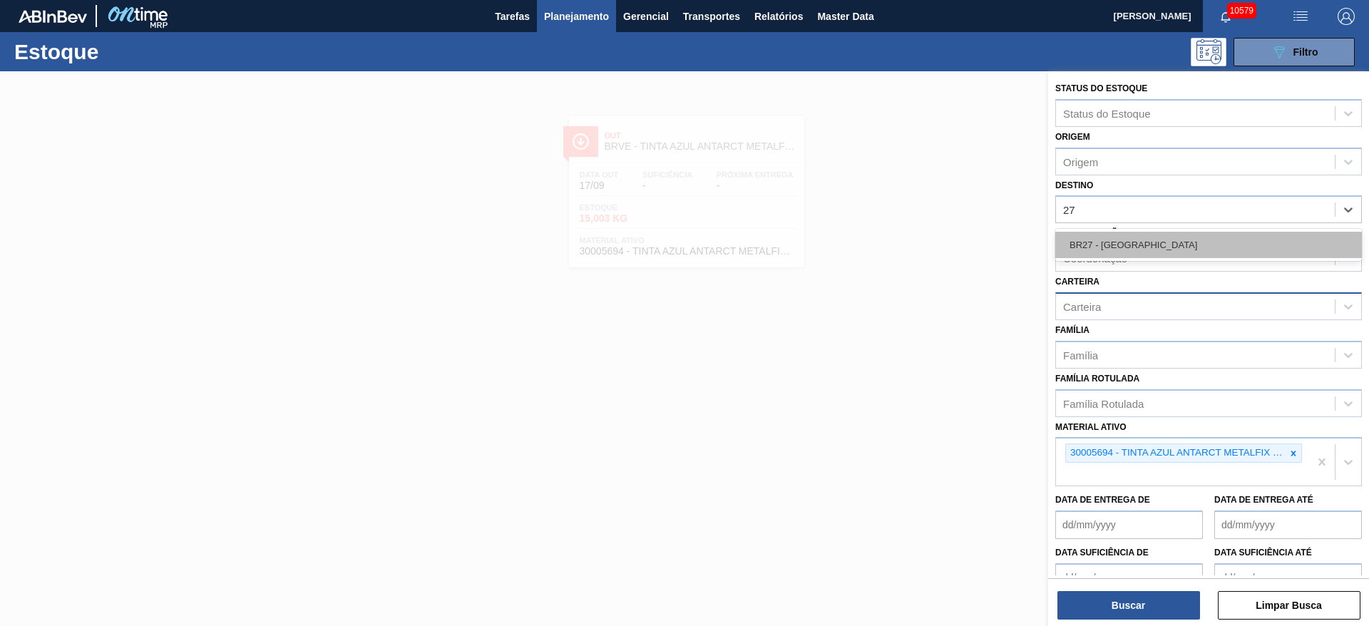
click at [1113, 242] on div "BR27 - [GEOGRAPHIC_DATA]" at bounding box center [1209, 245] width 307 height 26
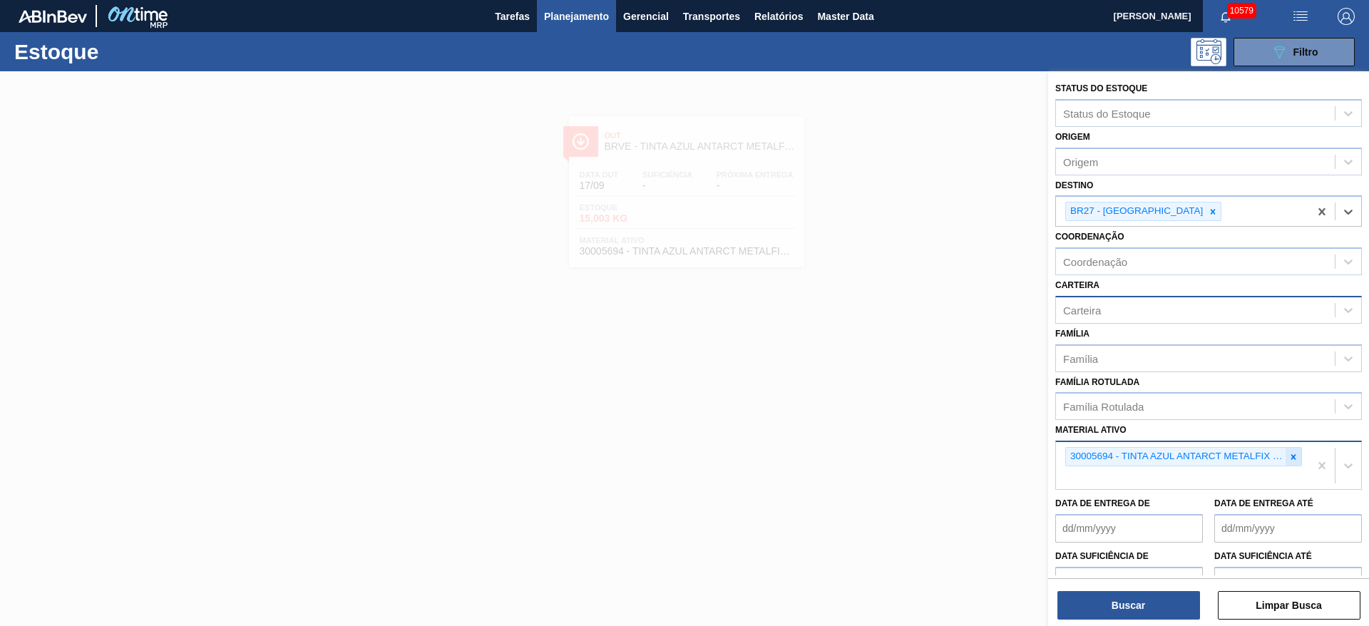
click at [1295, 452] on icon at bounding box center [1294, 457] width 10 height 10
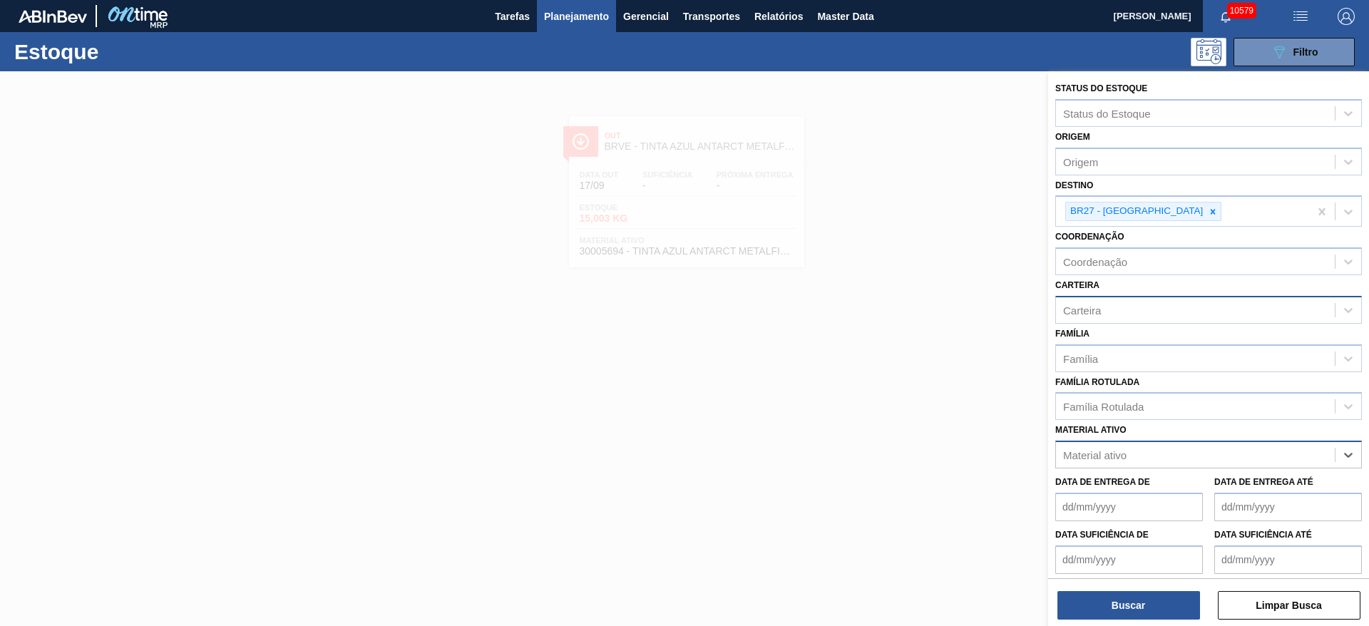
click at [1171, 305] on div "Carteira" at bounding box center [1195, 310] width 279 height 21
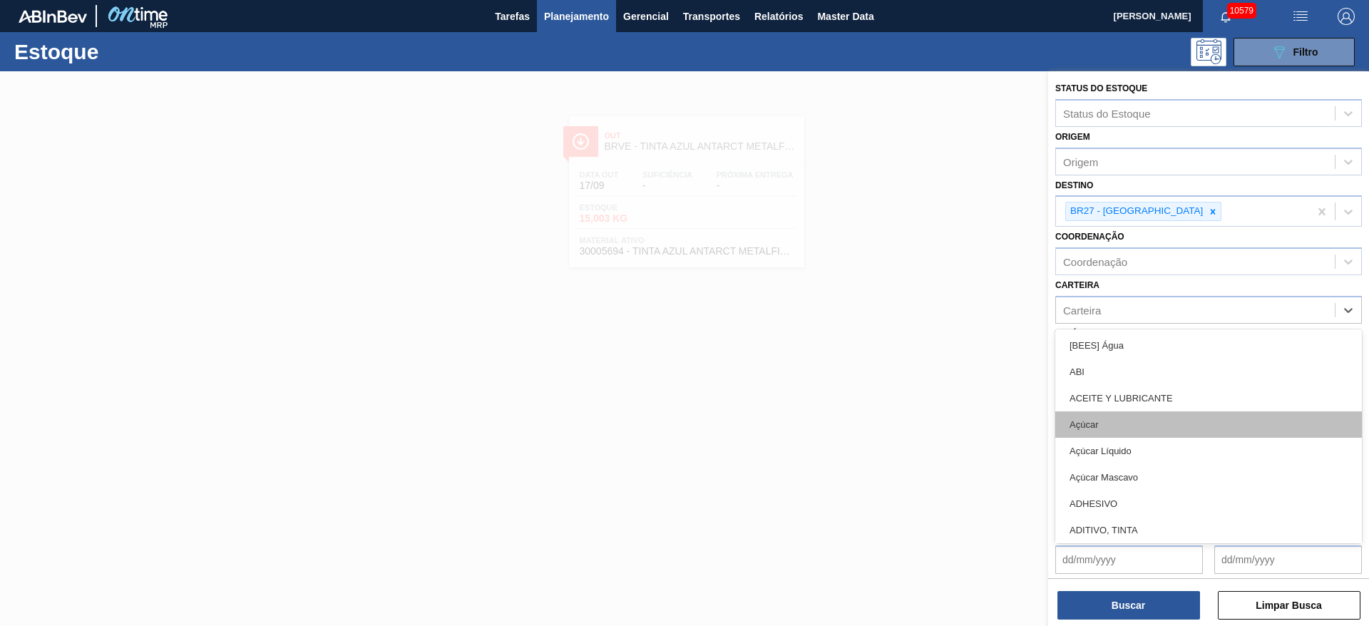
click at [1153, 417] on div "Açúcar" at bounding box center [1209, 425] width 307 height 26
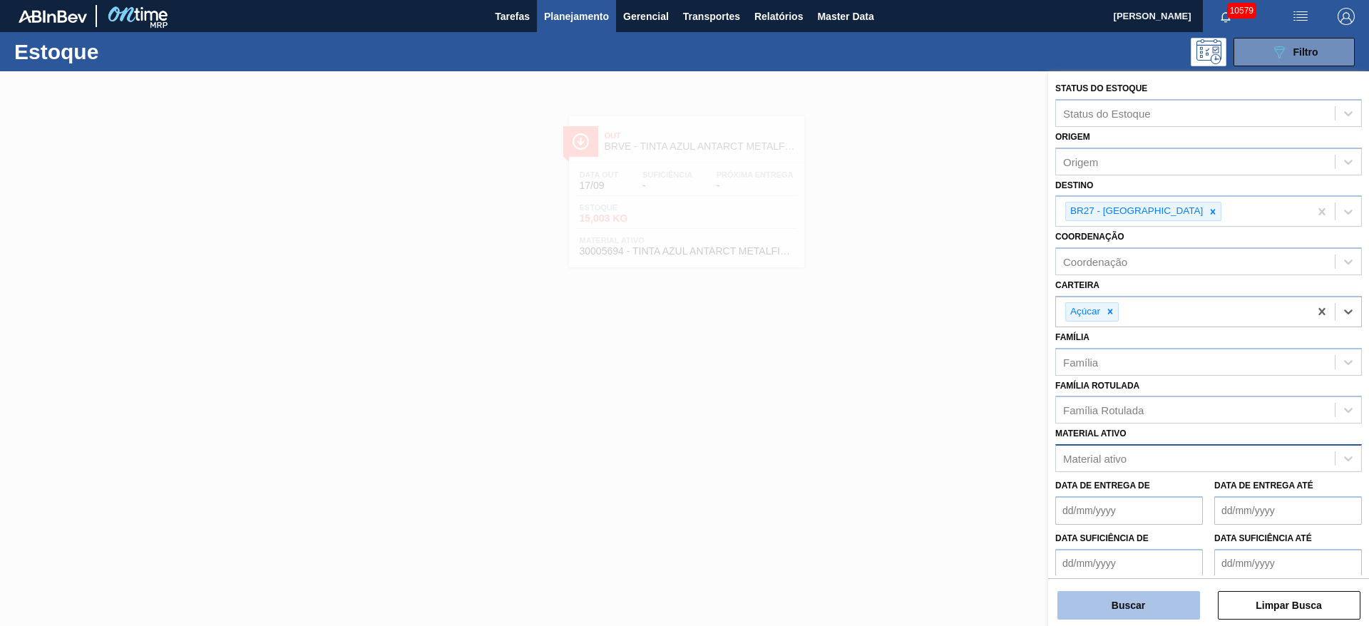
click at [1149, 601] on button "Buscar" at bounding box center [1129, 605] width 143 height 29
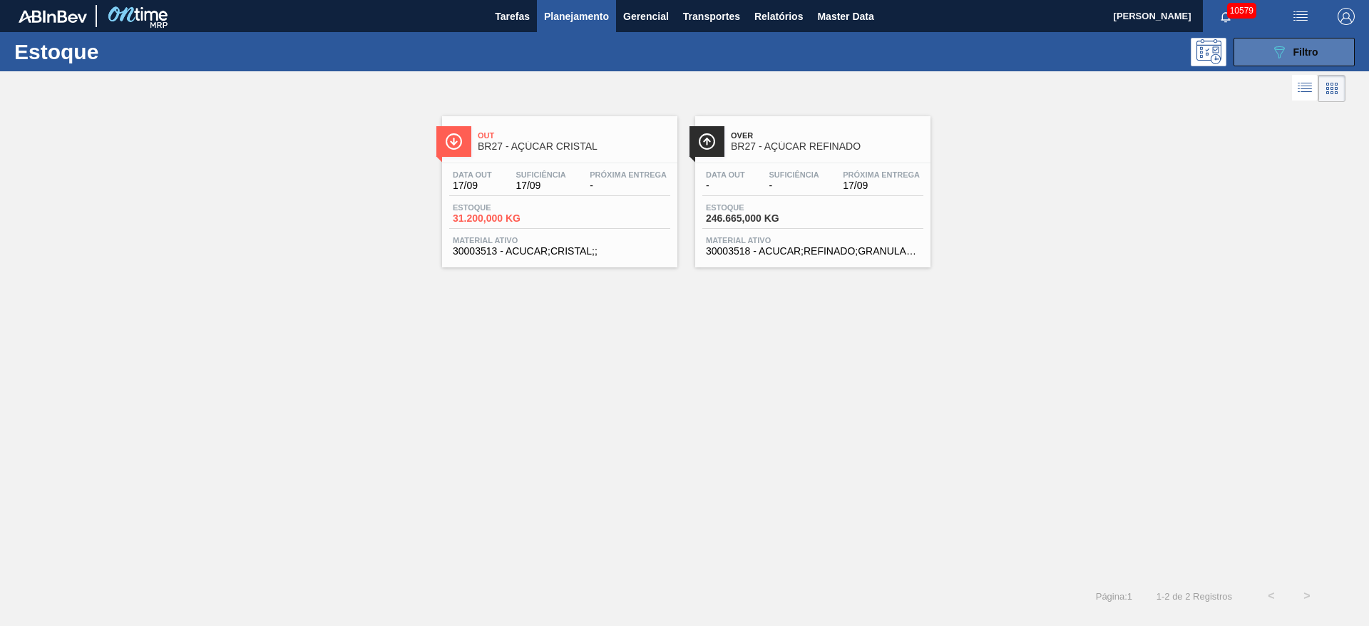
click at [1264, 51] on button "089F7B8B-B2A5-4AFE-B5C0-19BA573D28AC Filtro" at bounding box center [1294, 52] width 121 height 29
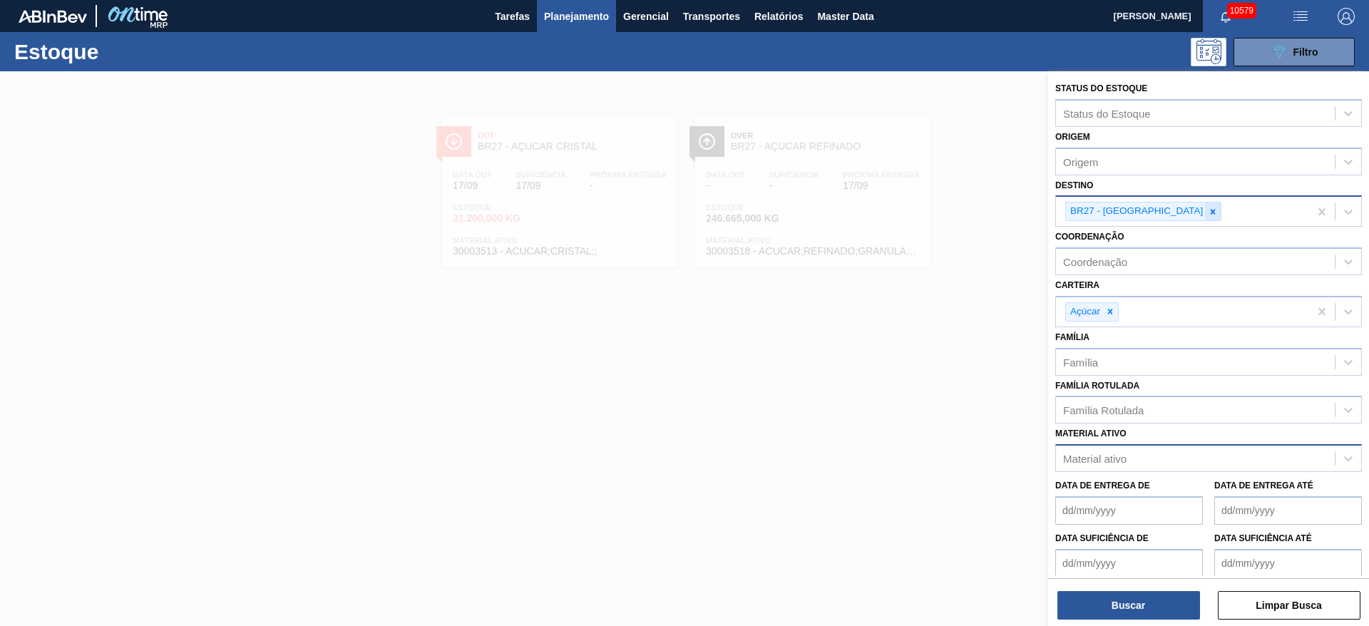
click at [1208, 210] on icon at bounding box center [1213, 212] width 10 height 10
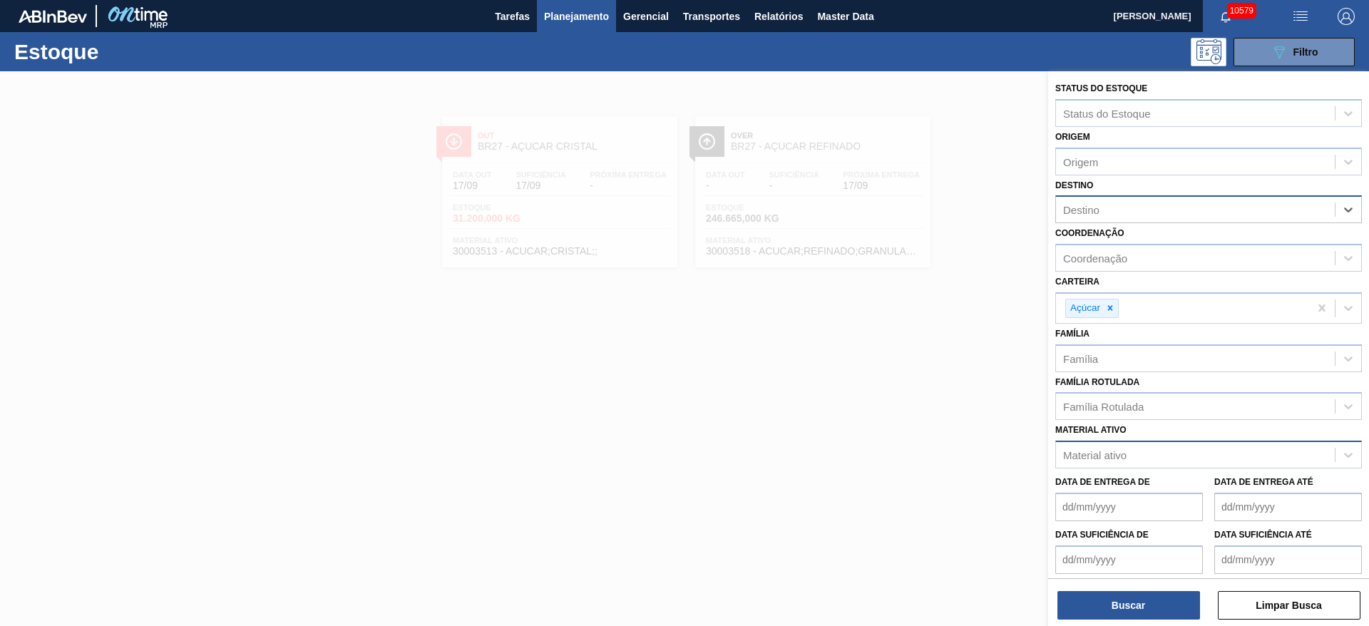
click at [1164, 210] on div "Destino" at bounding box center [1195, 210] width 279 height 21
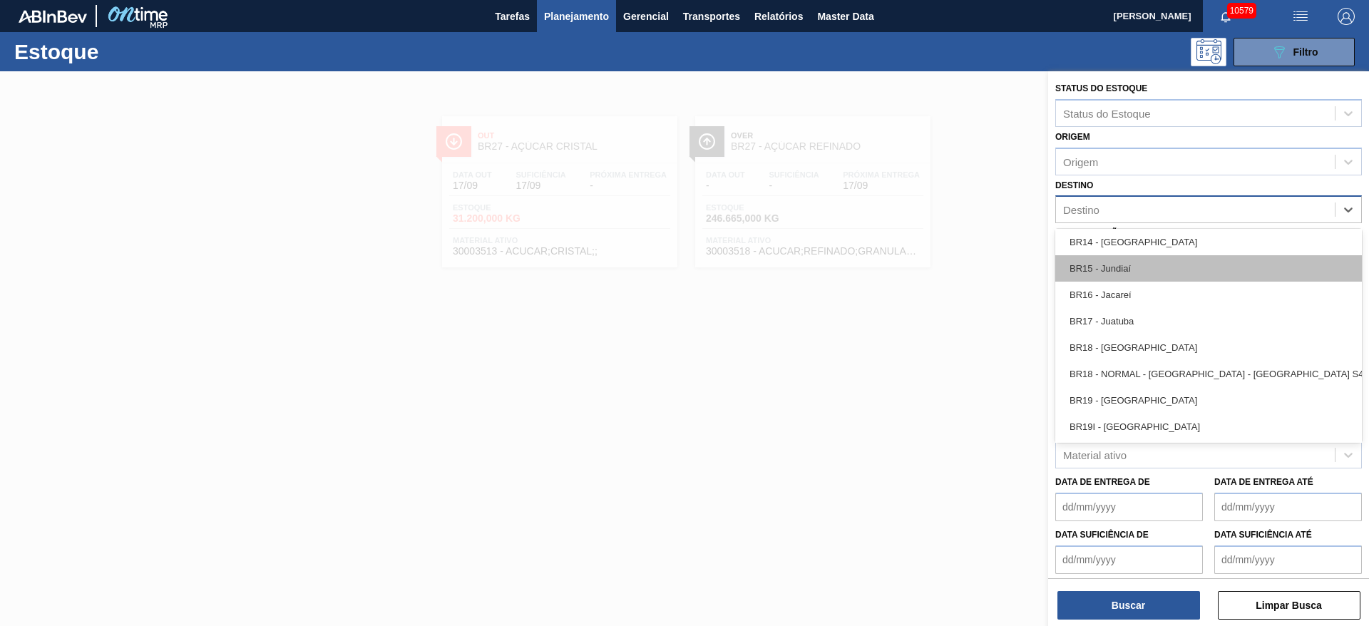
scroll to position [1070, 0]
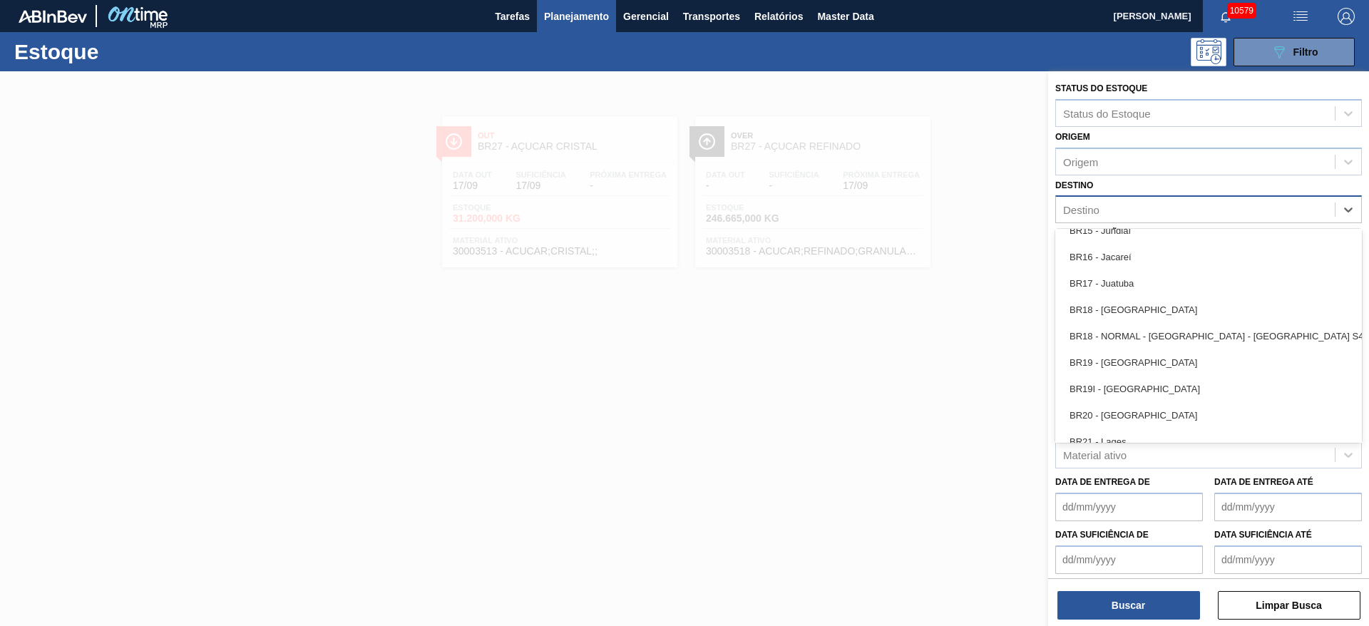
drag, startPoint x: 1148, startPoint y: 357, endPoint x: 1148, endPoint y: 367, distance: 10.0
click at [1148, 357] on div "BR19 - [GEOGRAPHIC_DATA]" at bounding box center [1209, 362] width 307 height 26
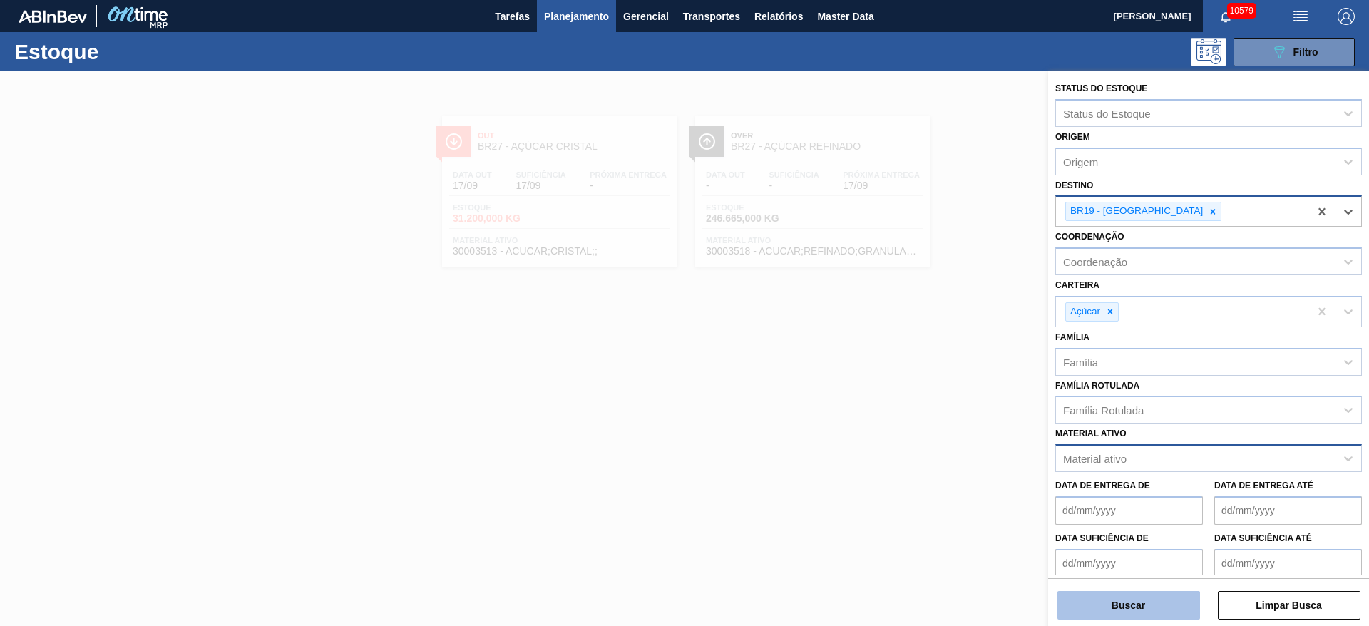
click at [1135, 598] on button "Buscar" at bounding box center [1129, 605] width 143 height 29
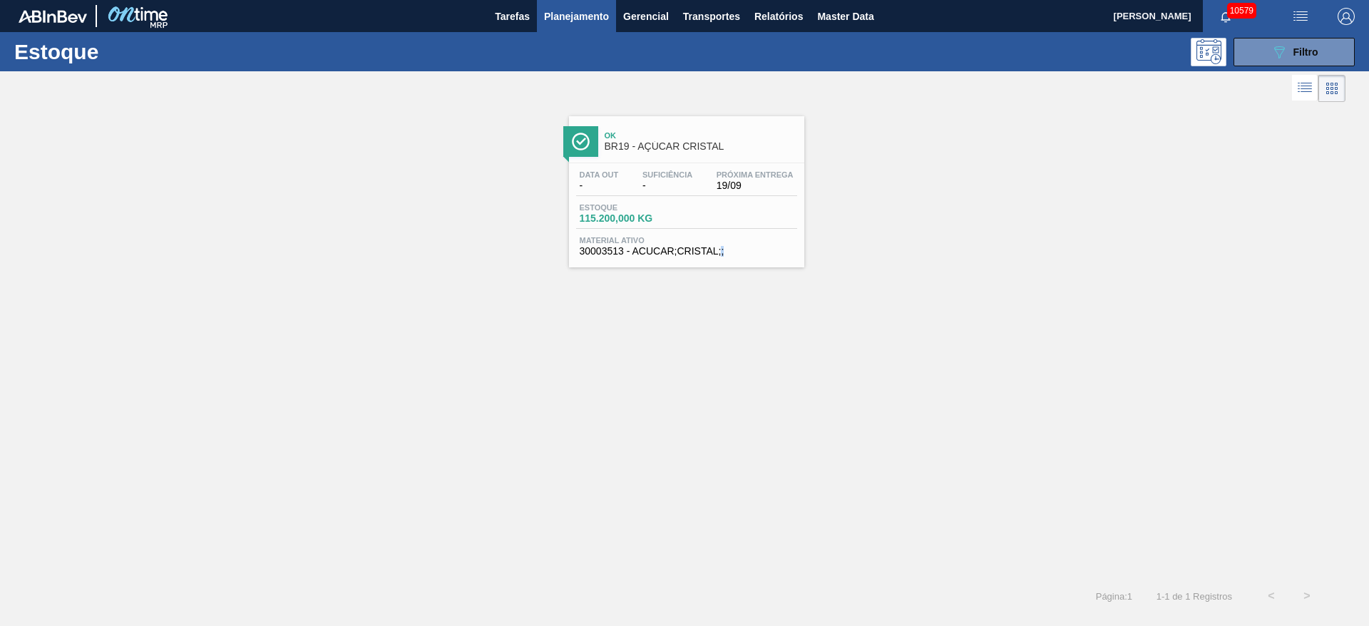
click at [720, 367] on div "Ok BR19 - AÇÚCAR CRISTAL Data out - Suficiência - Próxima Entrega 19/09 Estoque…" at bounding box center [684, 342] width 1369 height 473
drag, startPoint x: 725, startPoint y: 148, endPoint x: 724, endPoint y: 157, distance: 8.7
click at [1280, 48] on icon at bounding box center [1280, 52] width 11 height 12
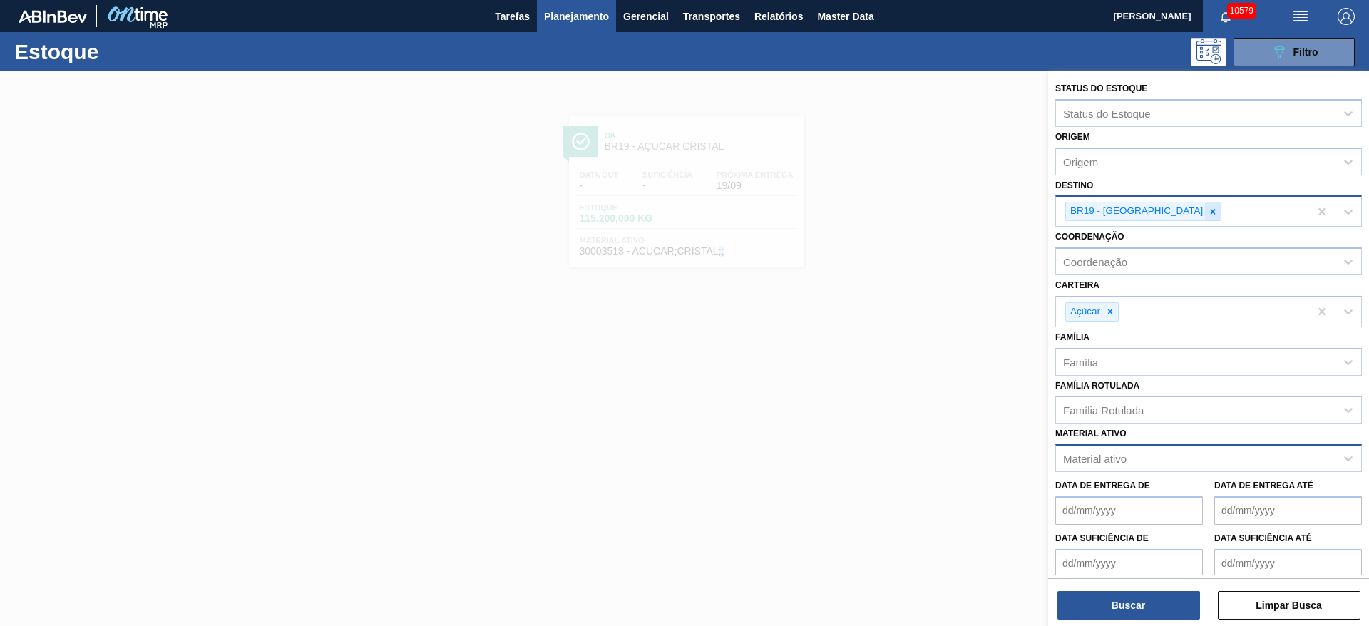
click at [1208, 213] on icon at bounding box center [1213, 212] width 10 height 10
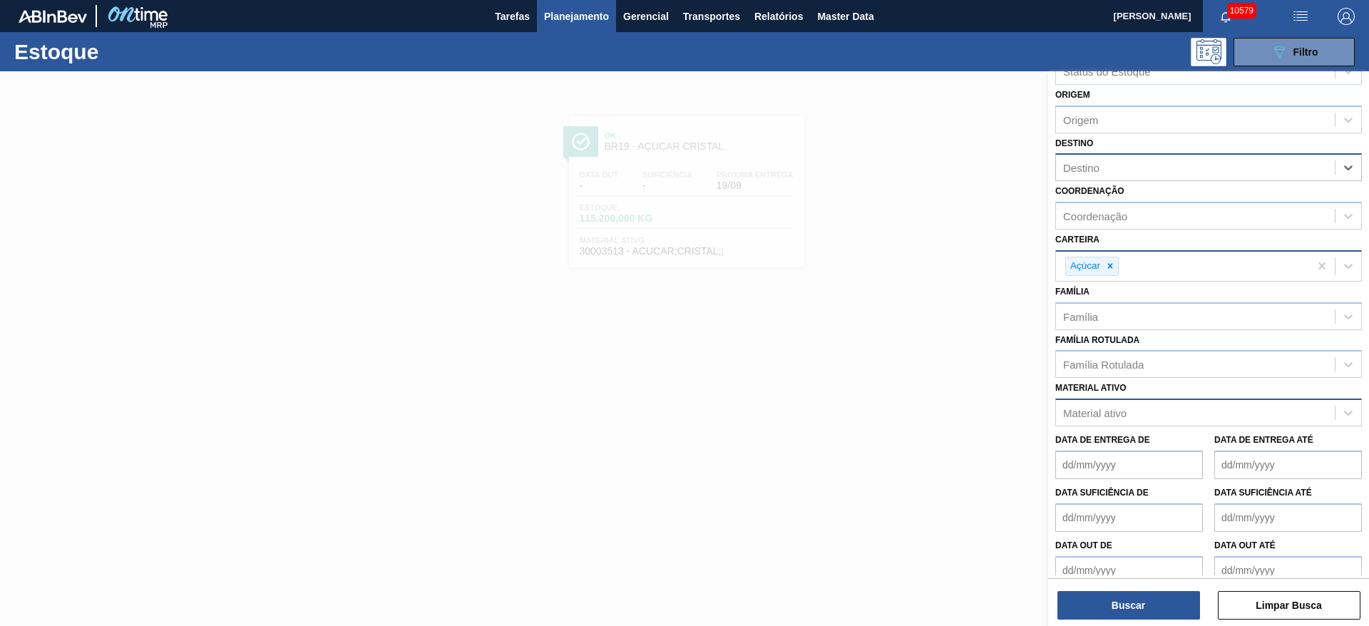
scroll to position [58, 0]
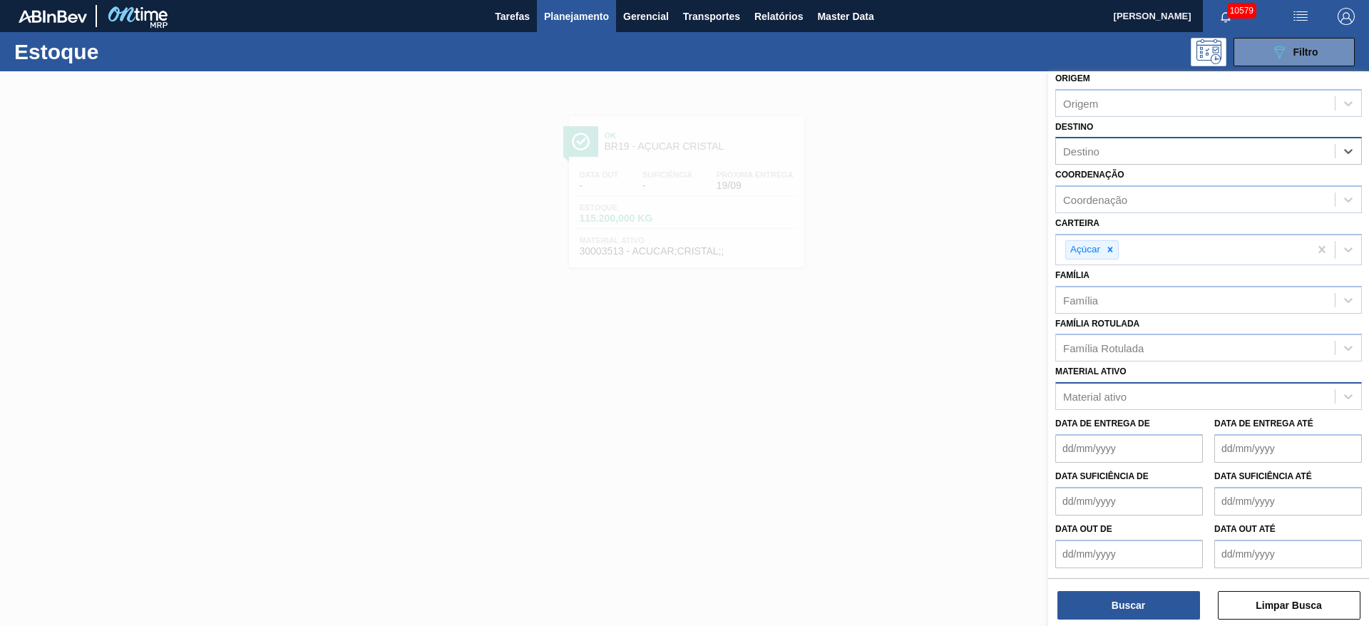
click at [1135, 153] on div "Destino" at bounding box center [1195, 151] width 279 height 21
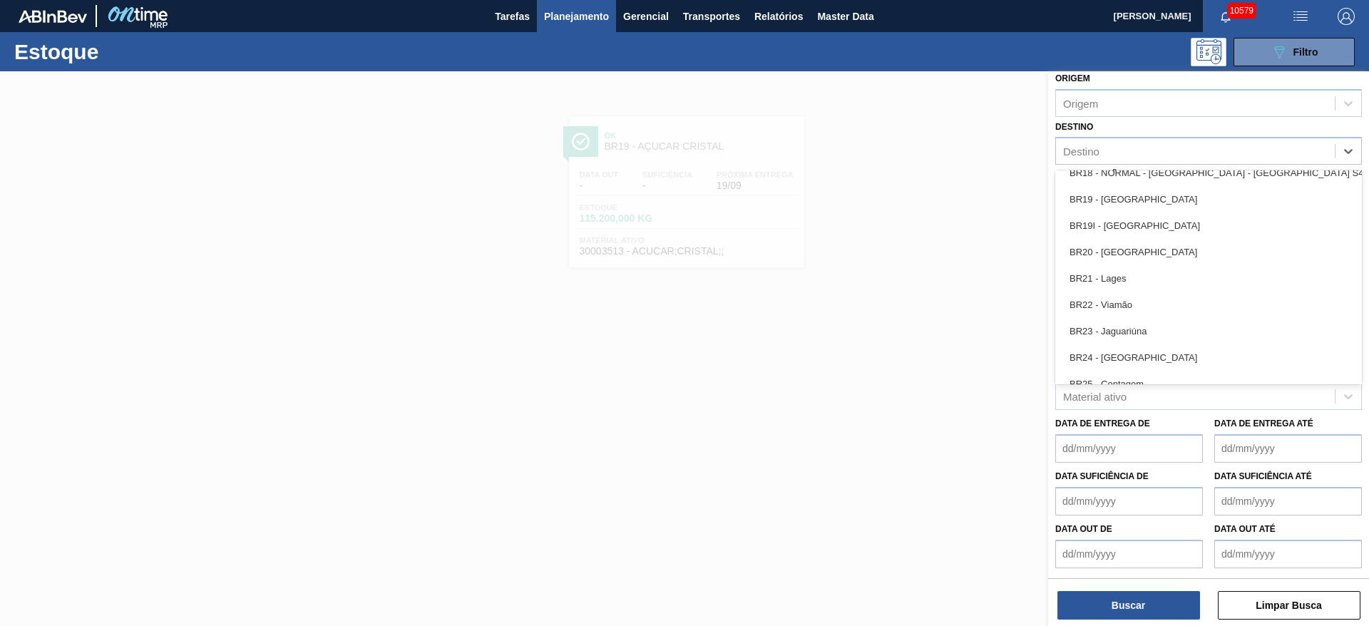
scroll to position [1177, 0]
click at [1140, 302] on div "BR22 - Viamão" at bounding box center [1209, 303] width 307 height 26
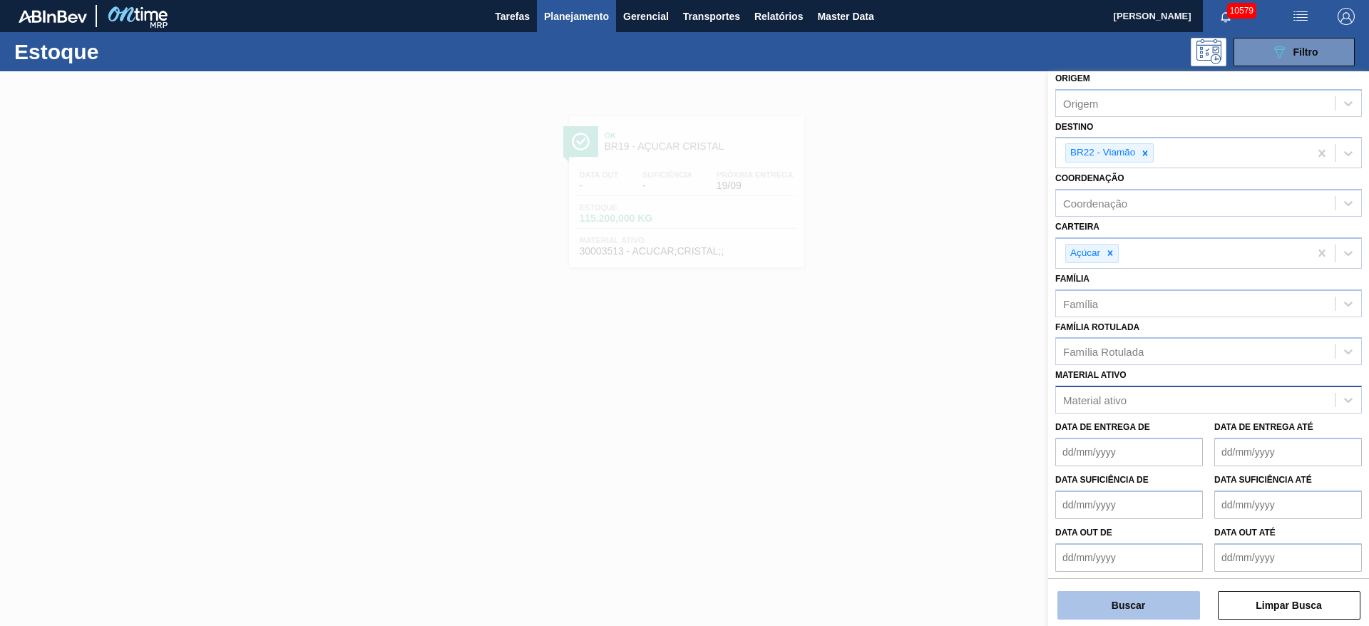
click at [1128, 613] on button "Buscar" at bounding box center [1129, 605] width 143 height 29
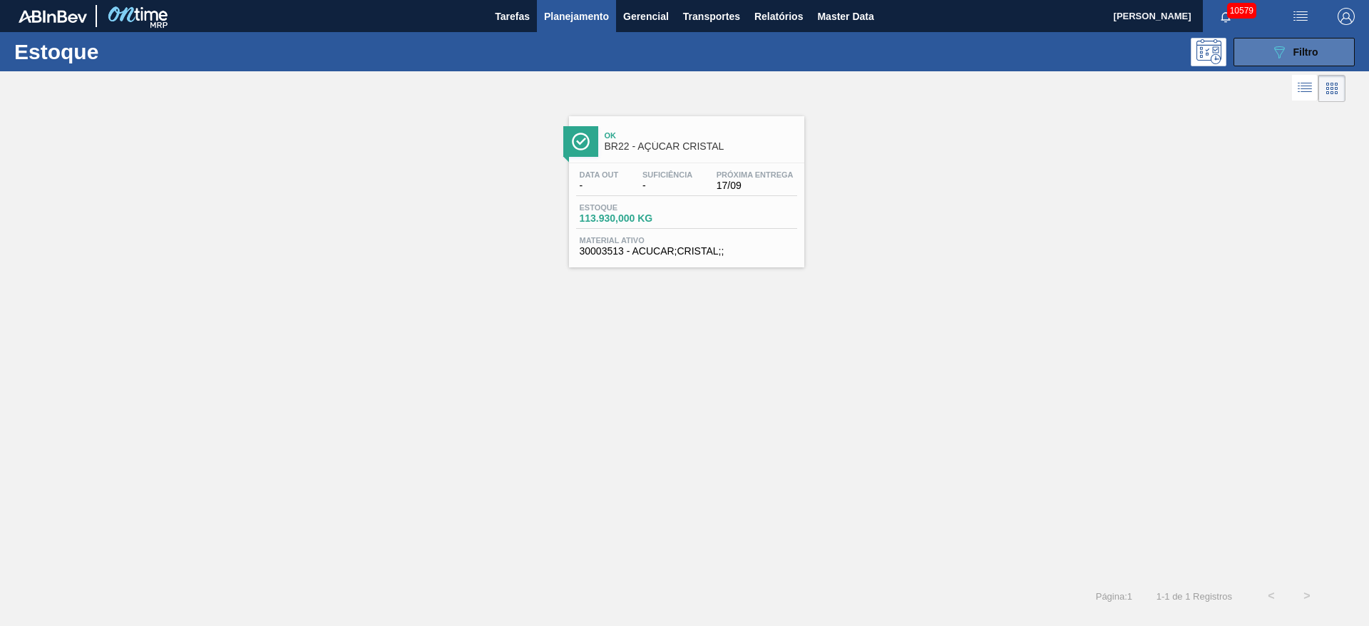
click at [1275, 51] on icon "089F7B8B-B2A5-4AFE-B5C0-19BA573D28AC" at bounding box center [1279, 52] width 17 height 17
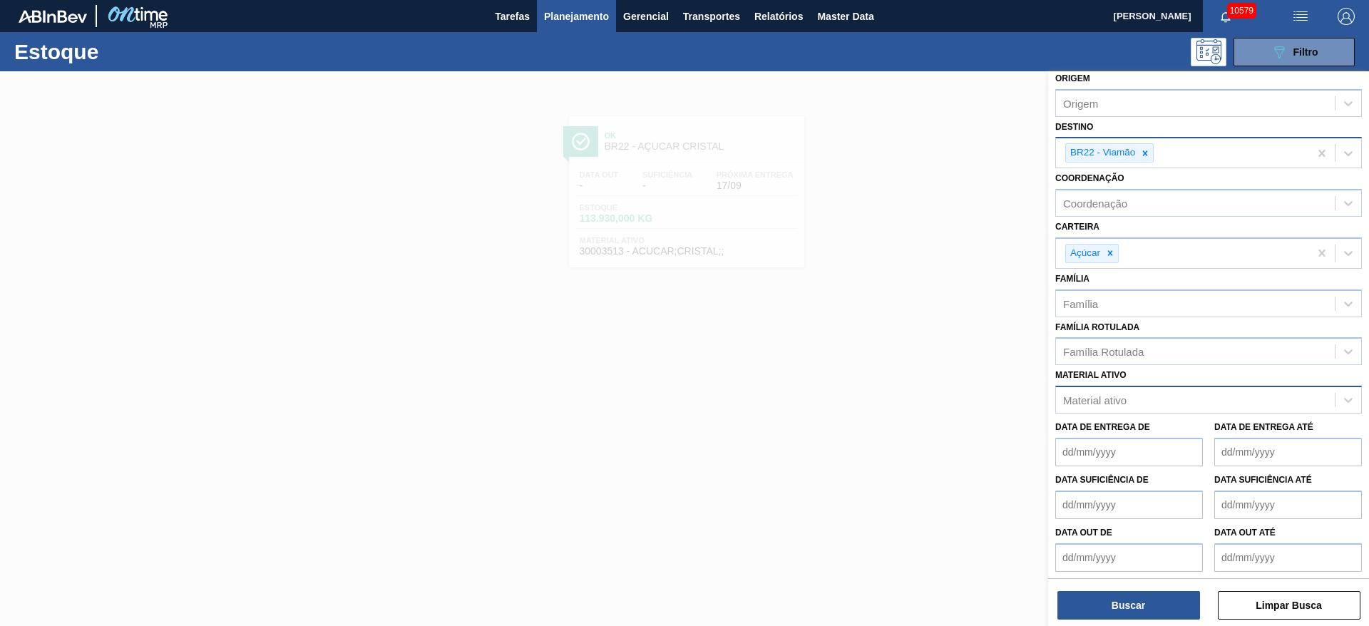
click at [1138, 142] on div "BR22 - Viamão" at bounding box center [1182, 152] width 253 height 29
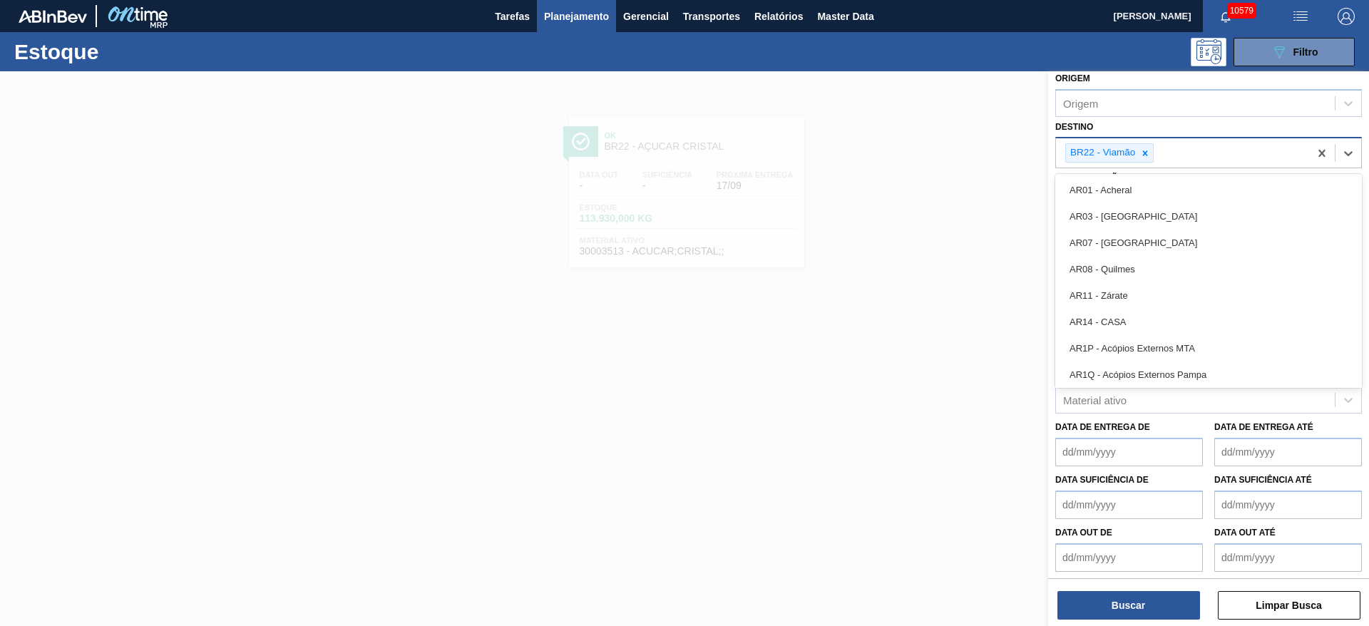
click at [1138, 142] on div "BR22 - Viamão" at bounding box center [1182, 152] width 253 height 29
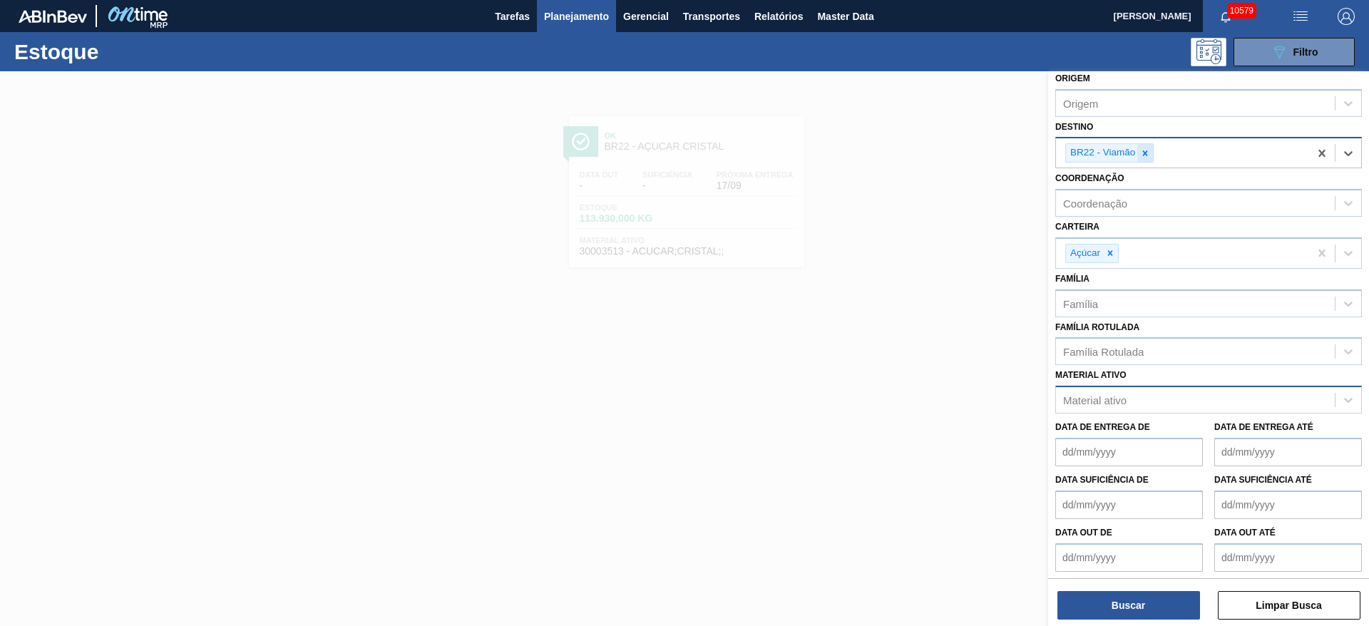
click at [1144, 153] on icon at bounding box center [1145, 153] width 10 height 10
click at [1144, 153] on div "BR22 - Viamão" at bounding box center [1182, 152] width 253 height 29
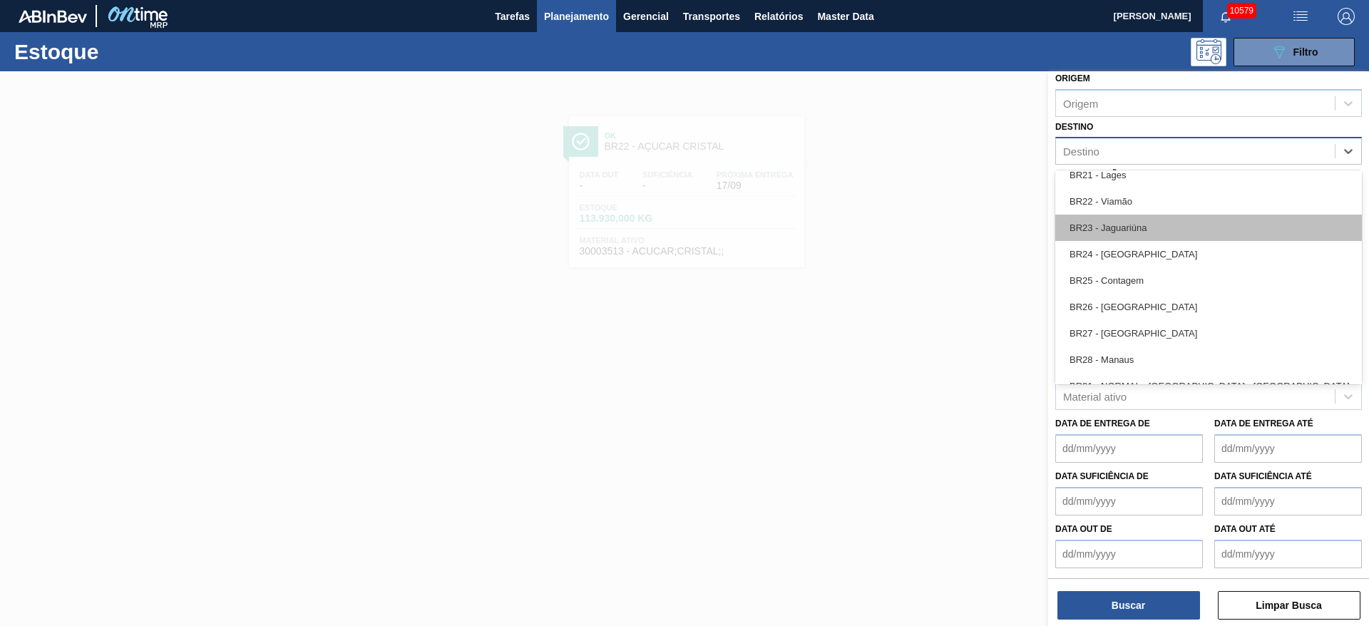
scroll to position [1391, 0]
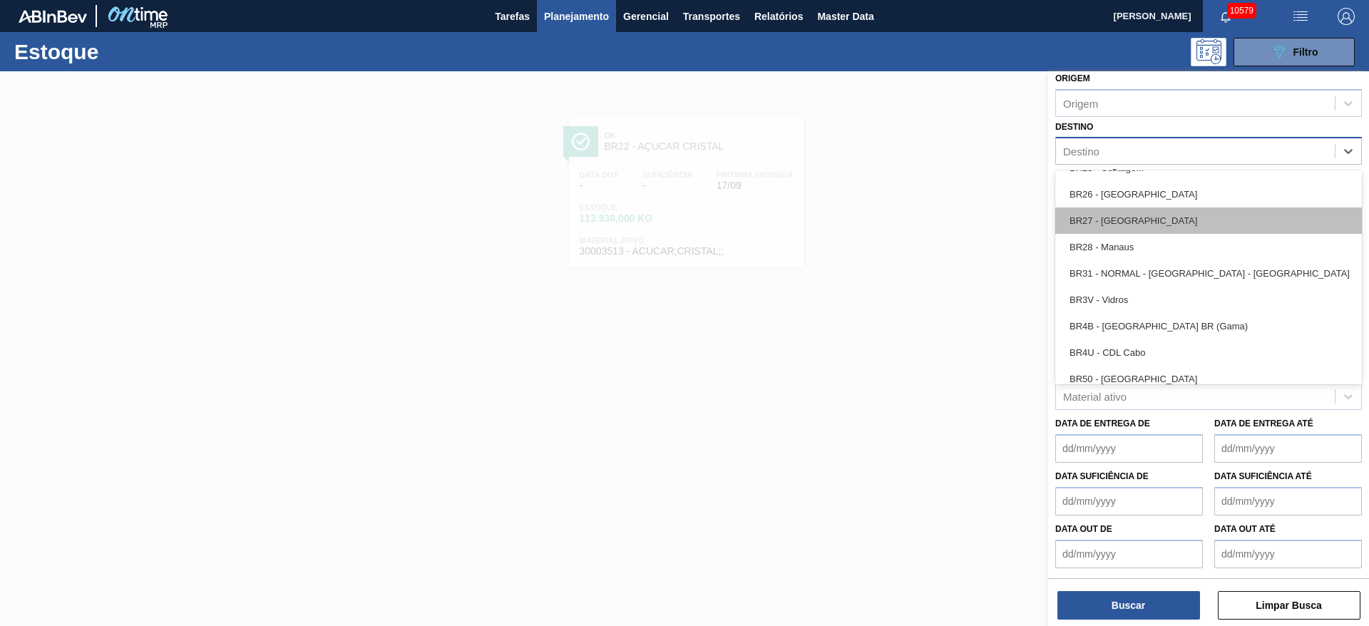
click at [1136, 220] on div "BR27 - [GEOGRAPHIC_DATA]" at bounding box center [1209, 221] width 307 height 26
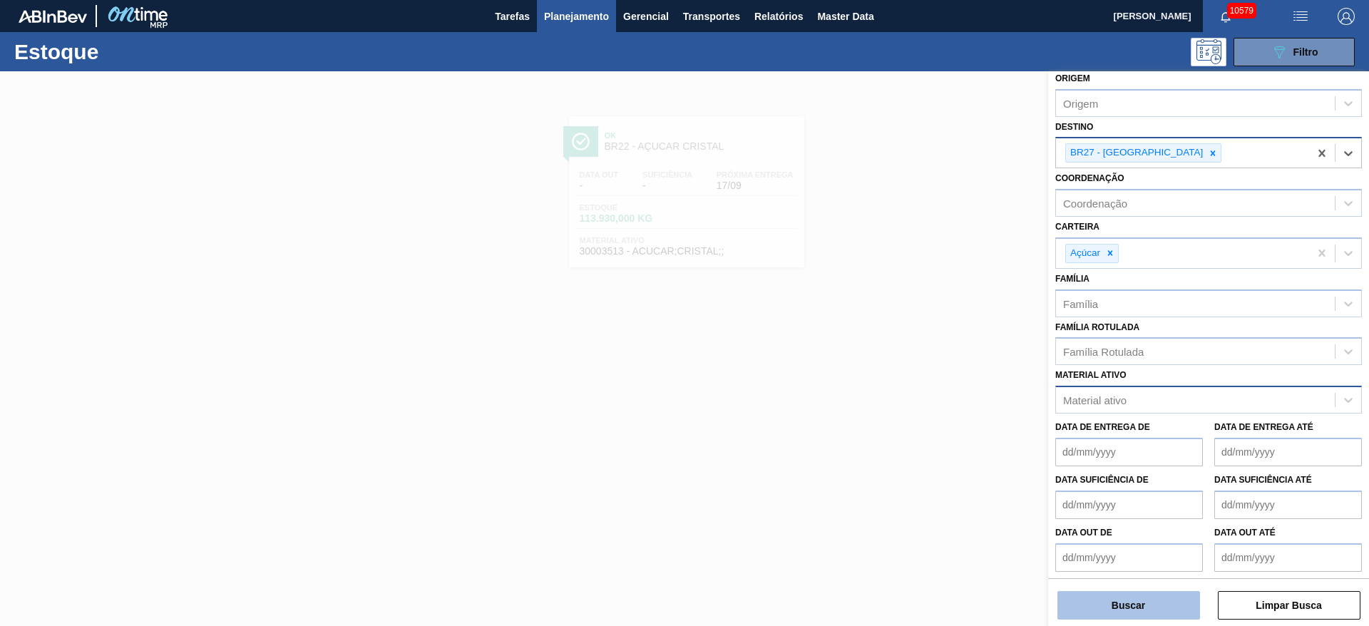
click at [1140, 617] on button "Buscar" at bounding box center [1129, 605] width 143 height 29
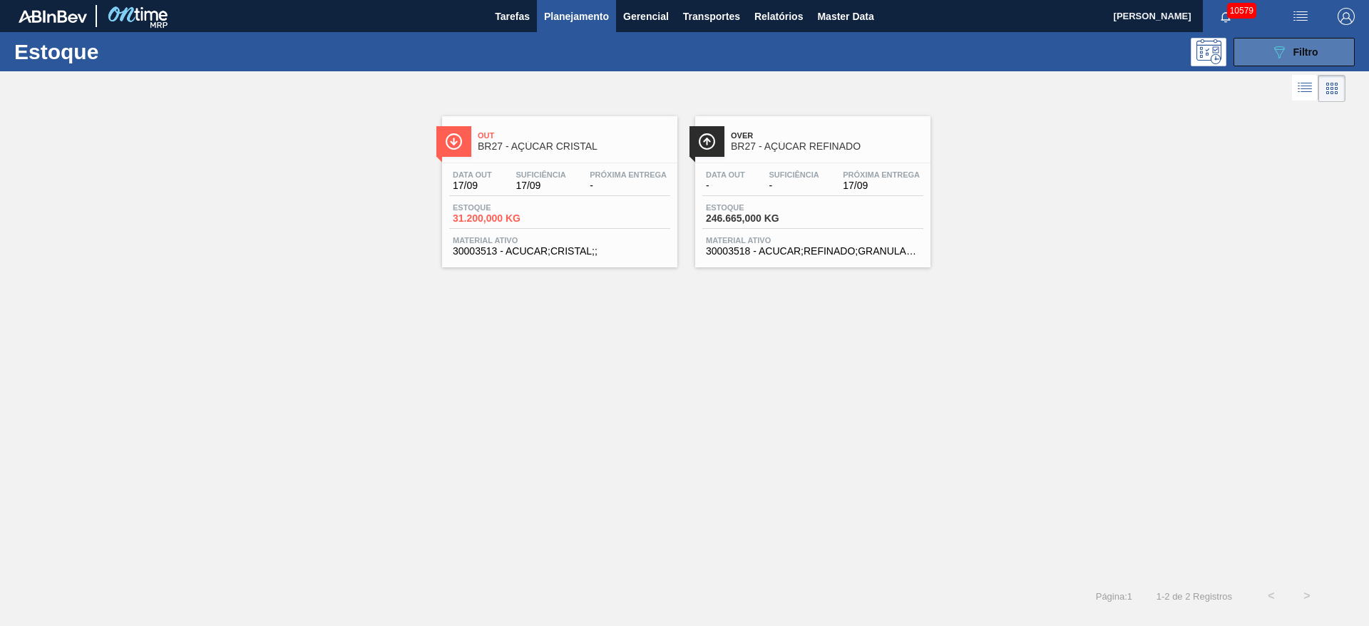
click at [1285, 50] on icon "089F7B8B-B2A5-4AFE-B5C0-19BA573D28AC" at bounding box center [1279, 52] width 17 height 17
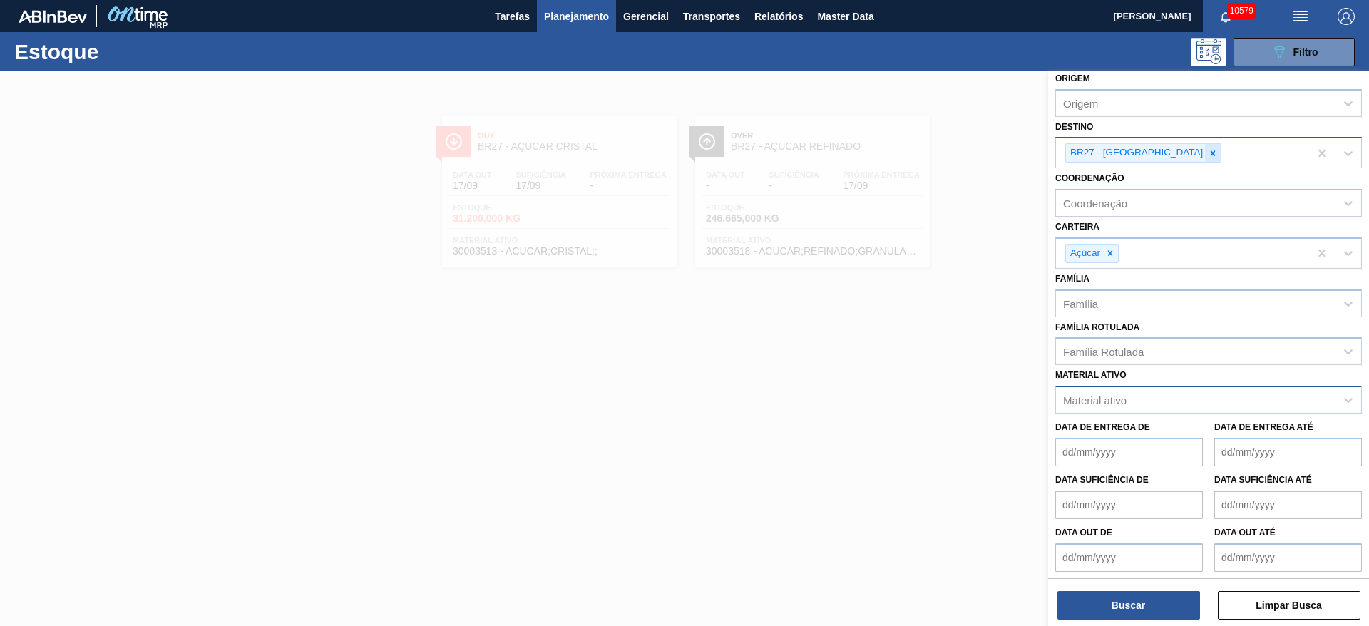
click at [1165, 144] on div "BR27 - [GEOGRAPHIC_DATA]" at bounding box center [1144, 152] width 156 height 19
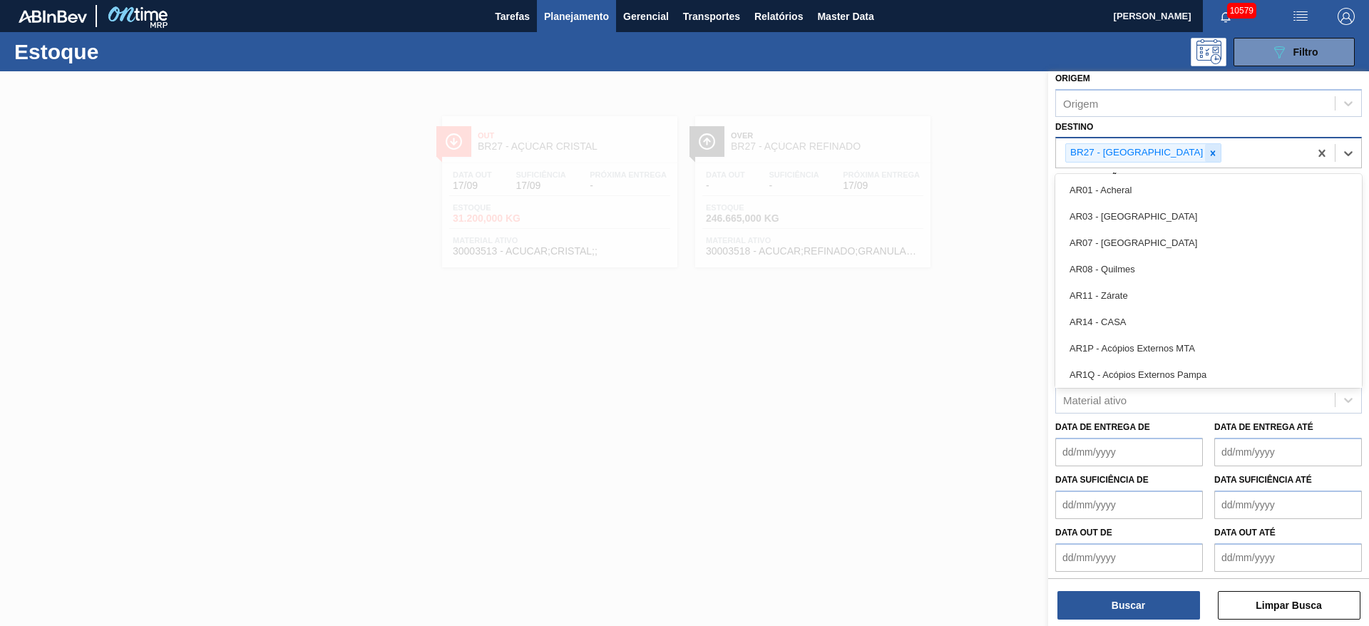
click at [1205, 144] on div at bounding box center [1213, 153] width 16 height 18
click at [1165, 144] on div "Destino" at bounding box center [1195, 151] width 279 height 21
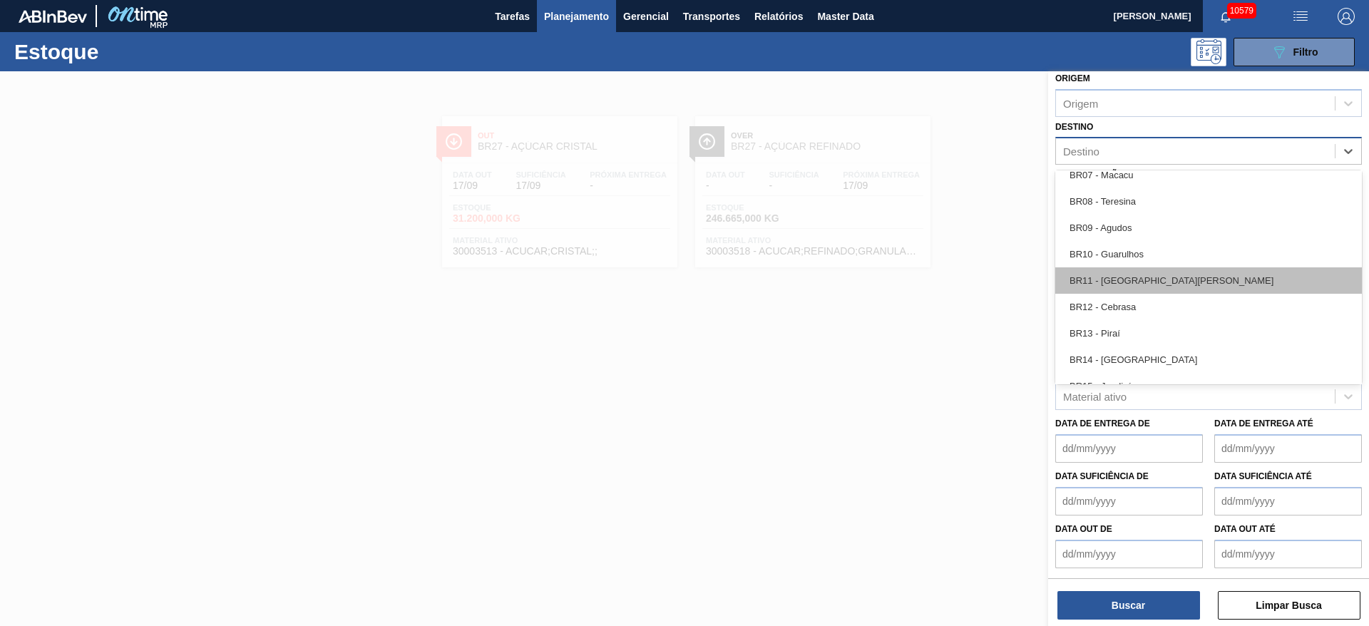
scroll to position [963, 0]
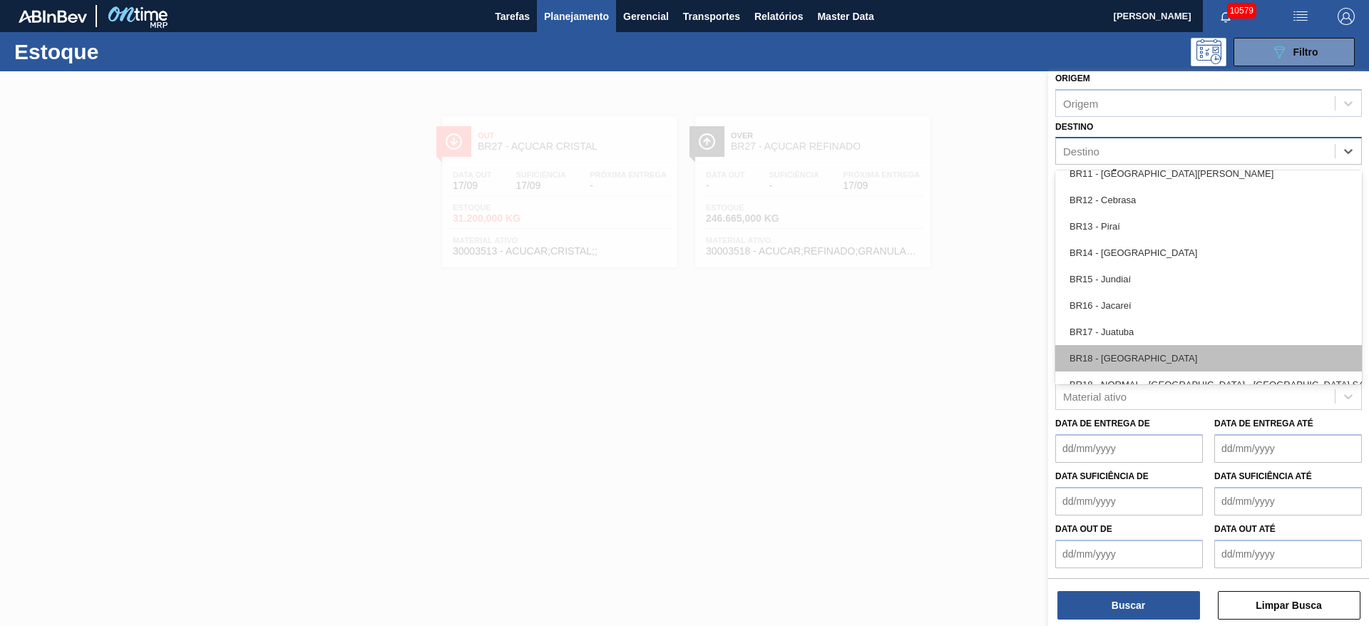
click at [1125, 352] on div "BR18 - [GEOGRAPHIC_DATA]" at bounding box center [1209, 358] width 307 height 26
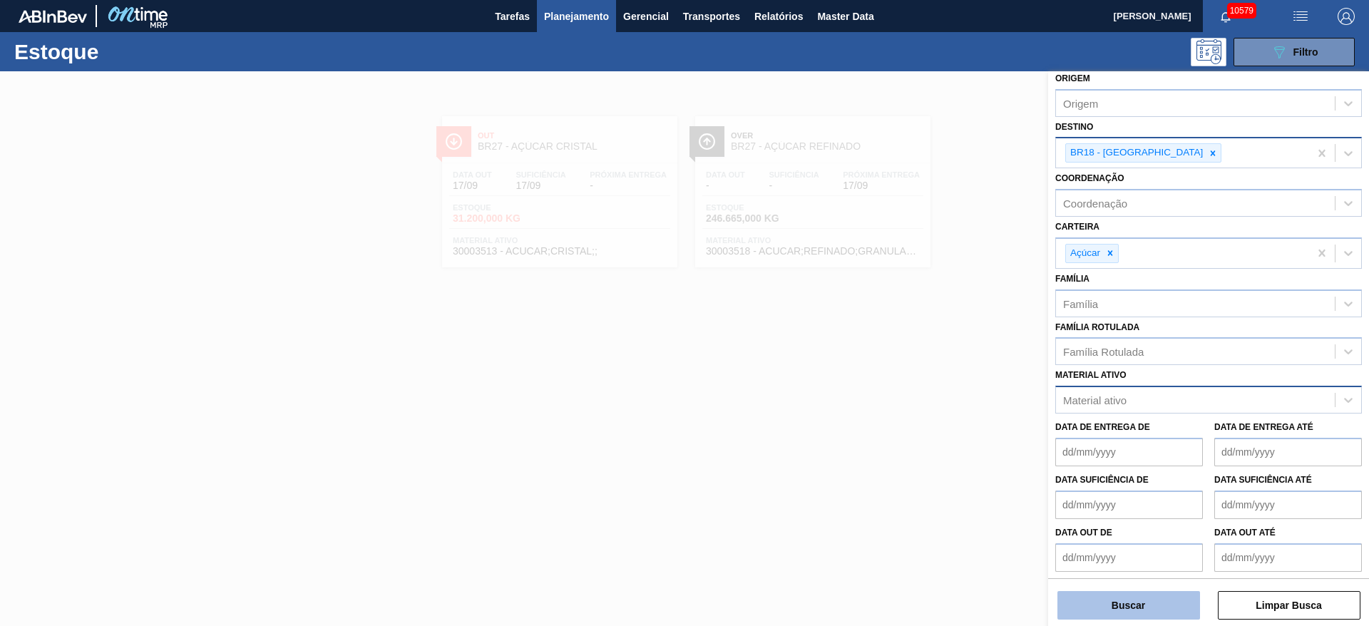
click at [1135, 613] on button "Buscar" at bounding box center [1129, 605] width 143 height 29
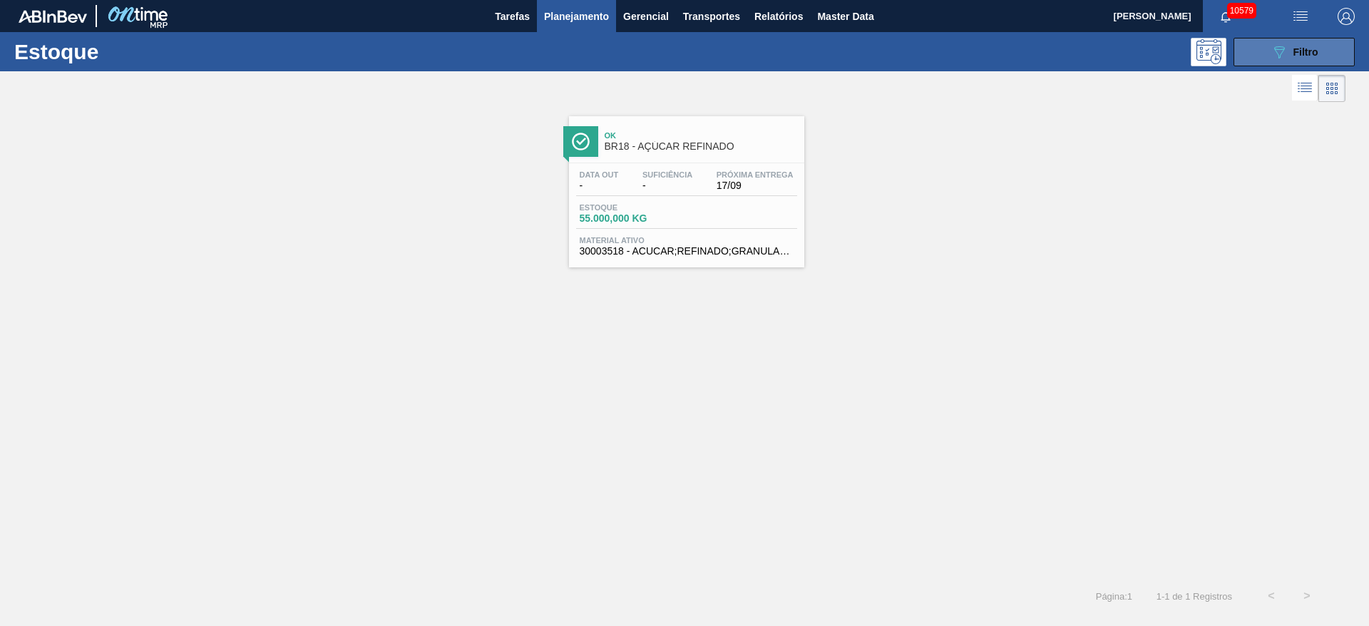
click at [1295, 42] on button "089F7B8B-B2A5-4AFE-B5C0-19BA573D28AC Filtro" at bounding box center [1294, 52] width 121 height 29
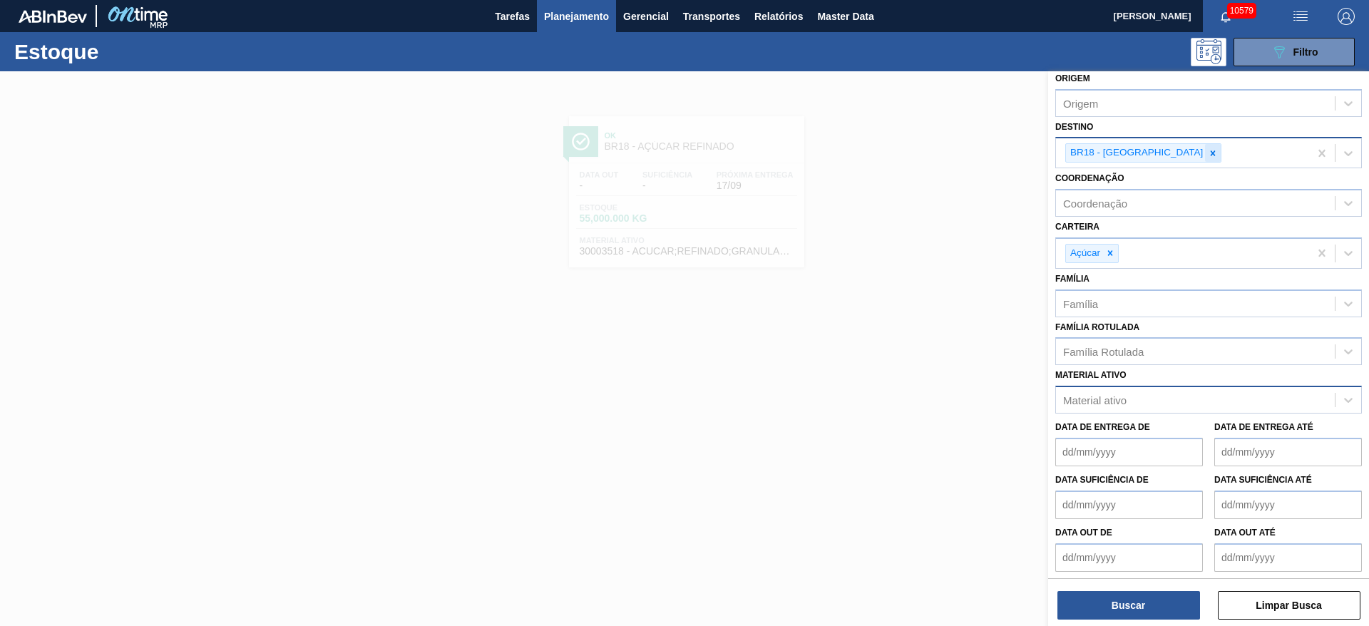
click at [1205, 147] on div at bounding box center [1213, 153] width 16 height 18
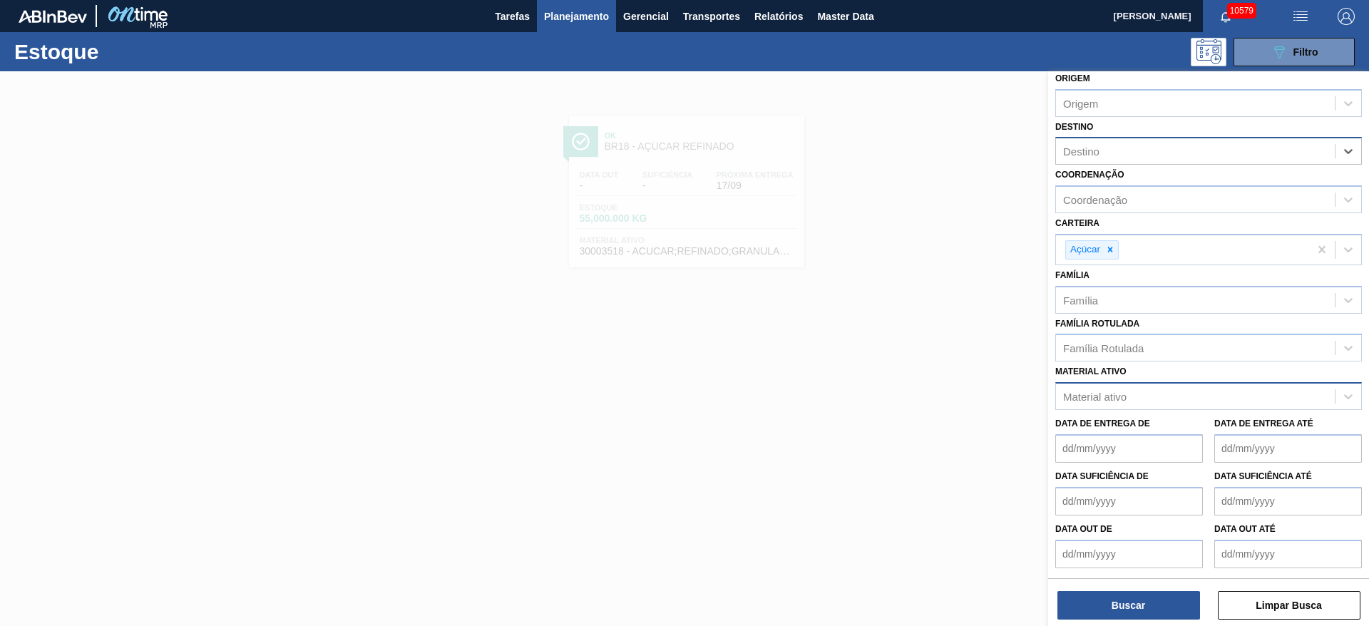
click at [1164, 147] on div "Destino" at bounding box center [1195, 151] width 279 height 21
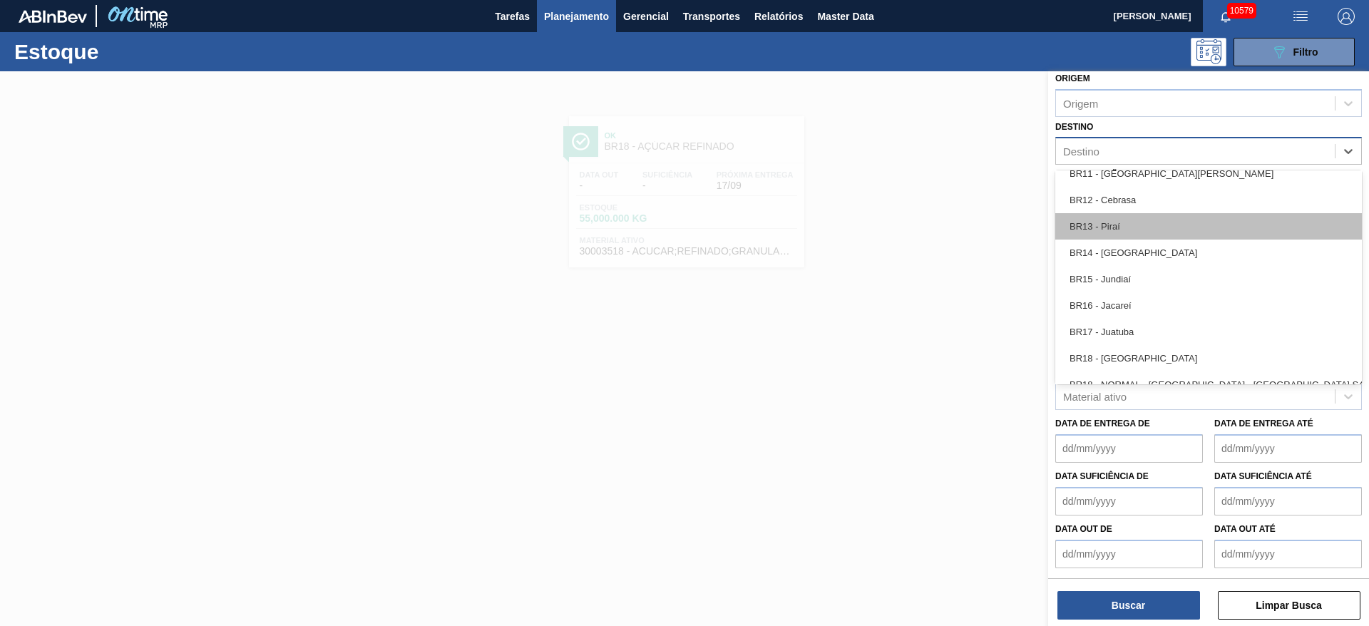
click at [1123, 221] on div "BR13 - Piraí" at bounding box center [1209, 226] width 307 height 26
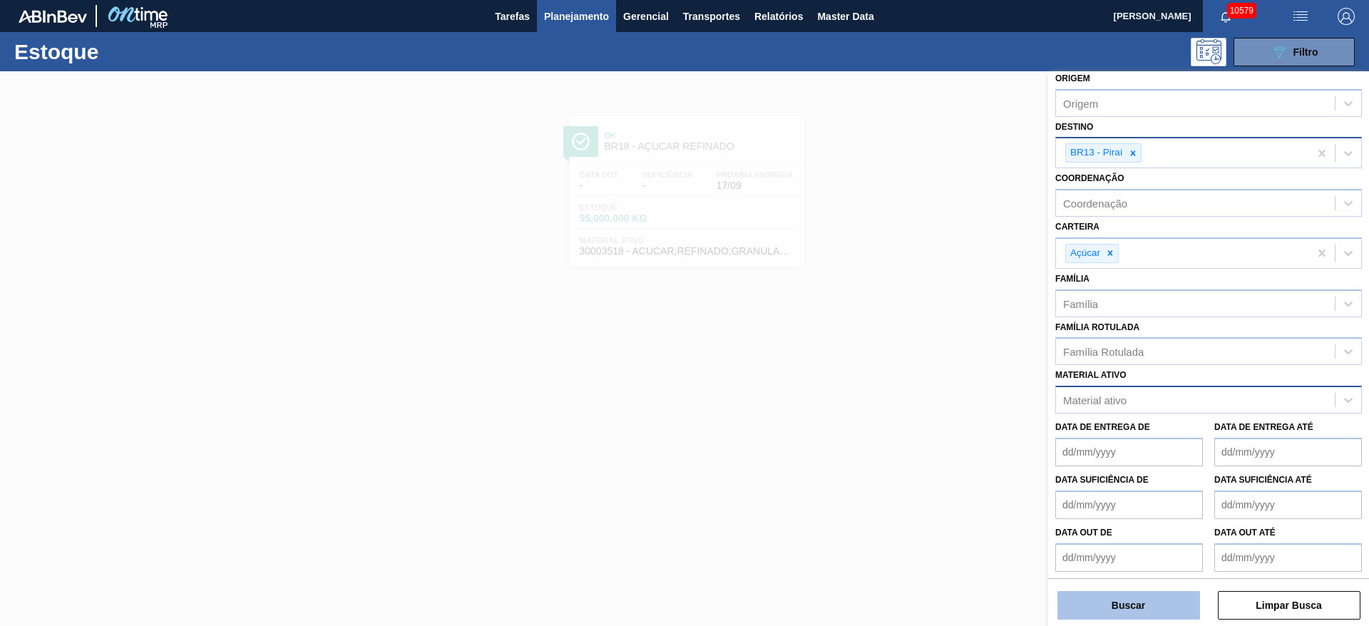
click at [1142, 613] on button "Buscar" at bounding box center [1129, 605] width 143 height 29
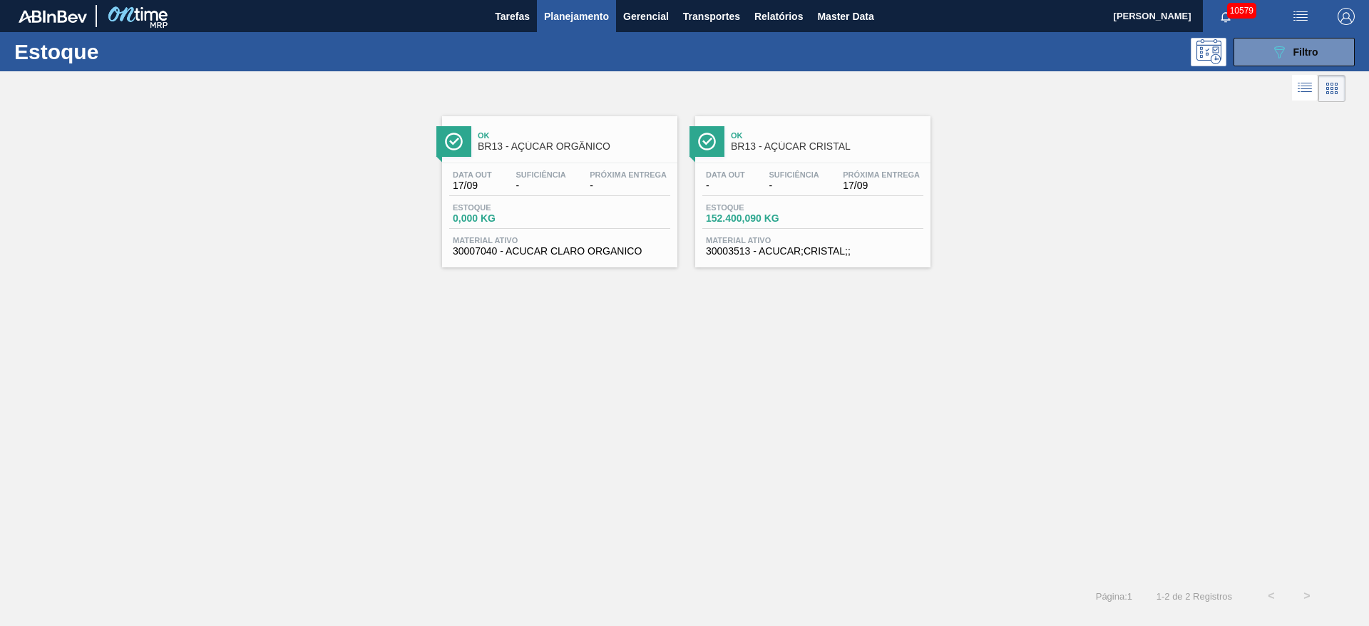
drag, startPoint x: 772, startPoint y: 88, endPoint x: 772, endPoint y: 76, distance: 12.1
click at [772, 76] on div at bounding box center [673, 88] width 1346 height 34
drag, startPoint x: 766, startPoint y: 58, endPoint x: 781, endPoint y: 47, distance: 18.4
drag, startPoint x: 781, startPoint y: 47, endPoint x: 786, endPoint y: 8, distance: 39.5
click at [1271, 48] on icon "089F7B8B-B2A5-4AFE-B5C0-19BA573D28AC" at bounding box center [1279, 52] width 17 height 17
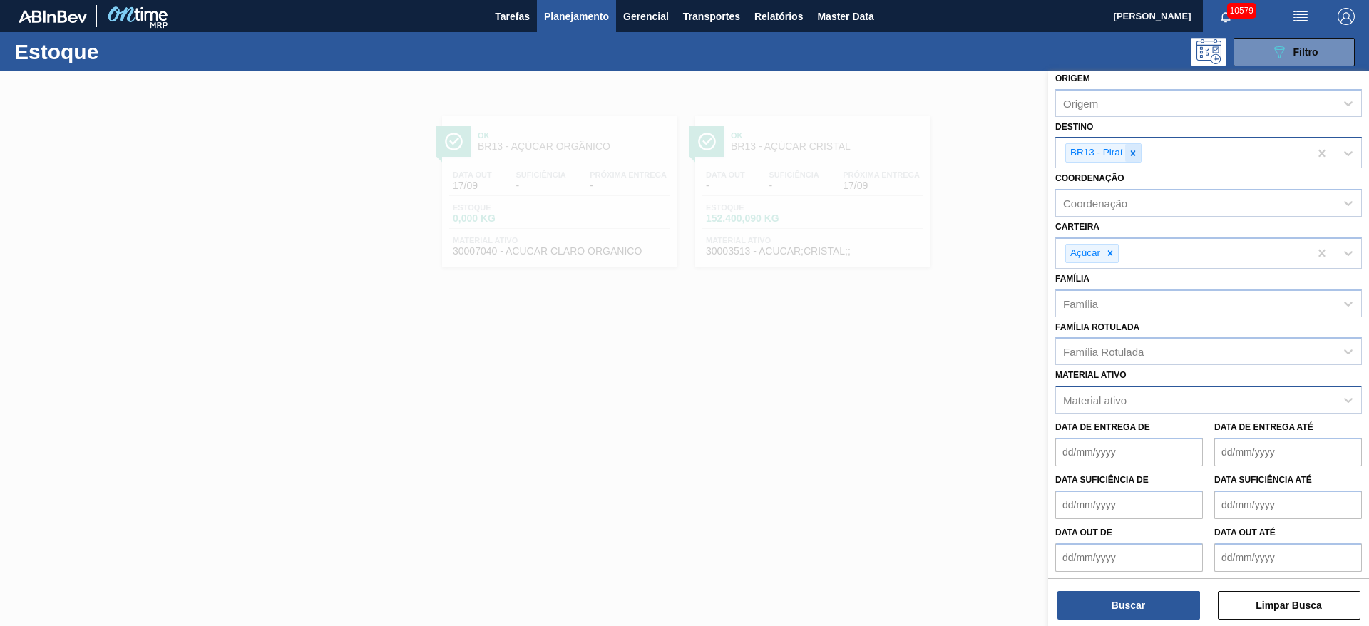
click at [1136, 150] on icon at bounding box center [1133, 153] width 10 height 10
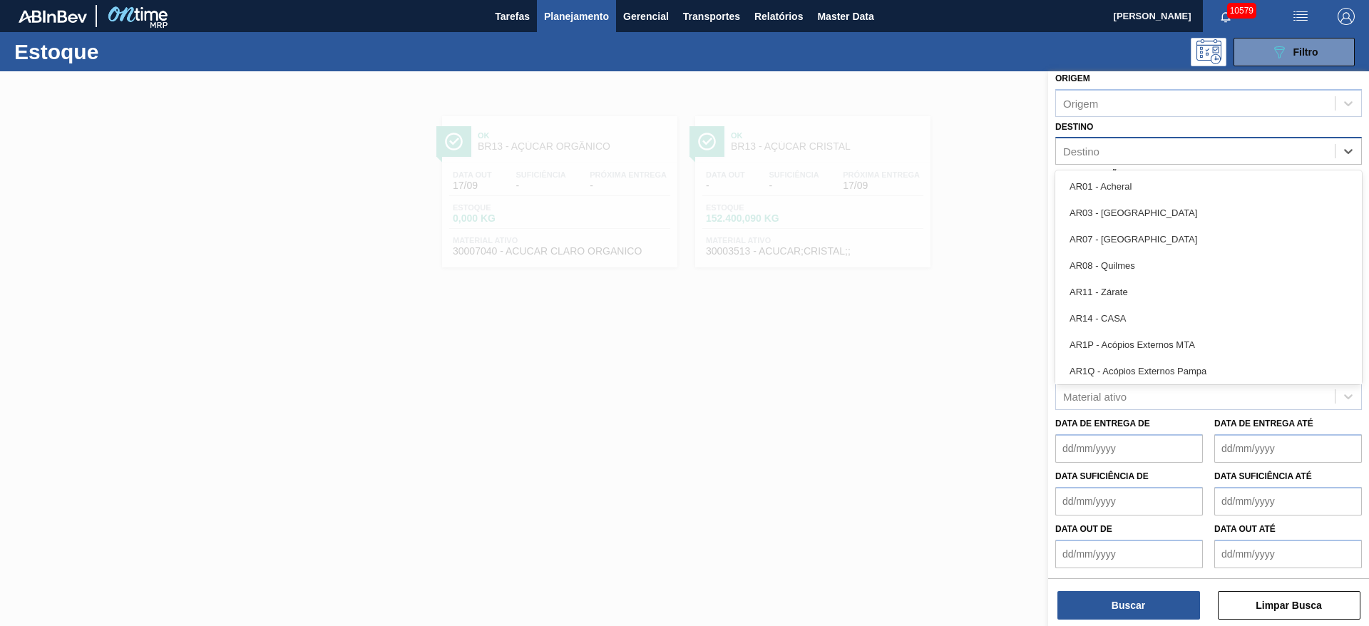
click at [1136, 150] on div "Destino" at bounding box center [1195, 151] width 279 height 21
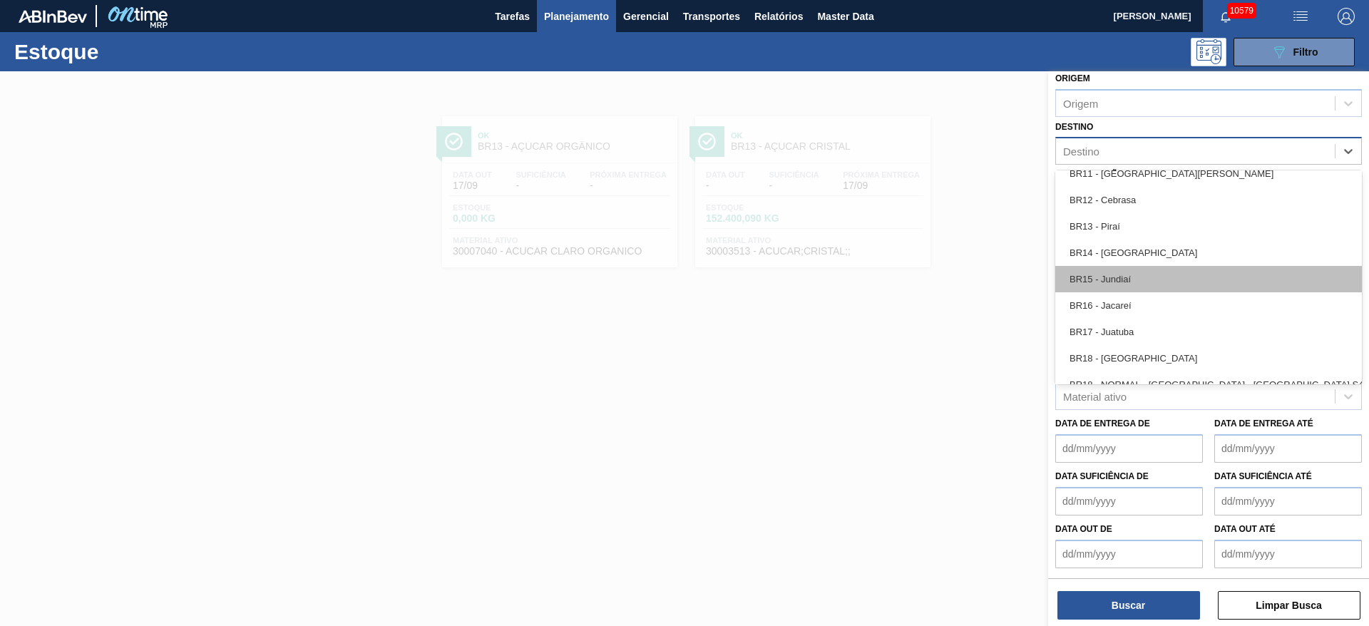
click at [1147, 270] on div "BR15 - Jundiaí" at bounding box center [1209, 279] width 307 height 26
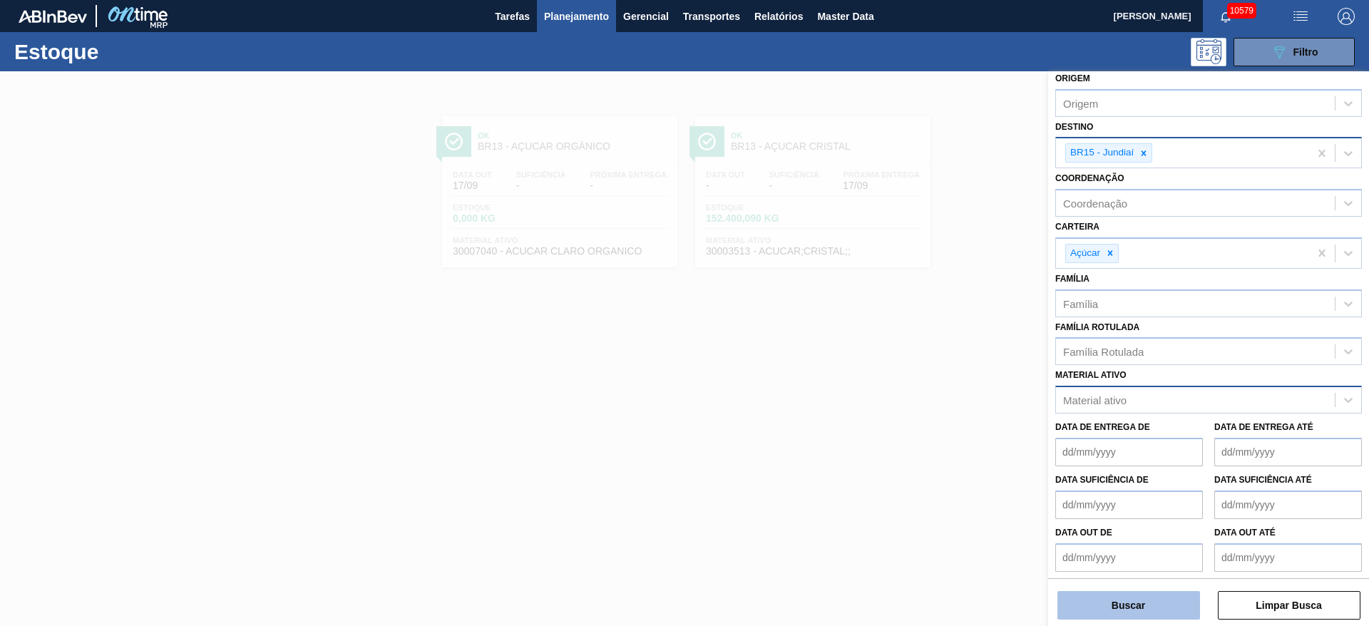
click at [1138, 606] on button "Buscar" at bounding box center [1129, 605] width 143 height 29
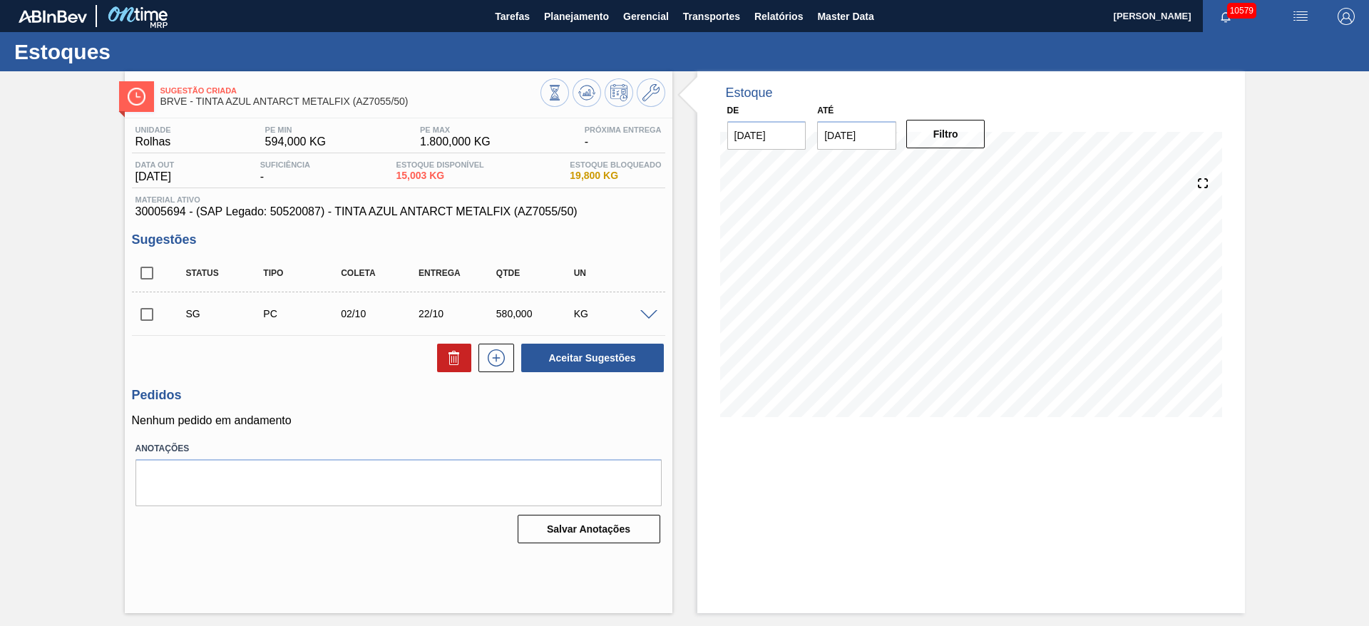
click at [678, 329] on div "Estoque De 17/09/2025 Até 01/11/2025 Filtro" at bounding box center [959, 342] width 573 height 542
click at [682, 335] on div "Estoque De 17/09/2025 Até 01/11/2025 Filtro 19/09 Projeção de Estoque 15.003 Ne…" at bounding box center [959, 342] width 573 height 542
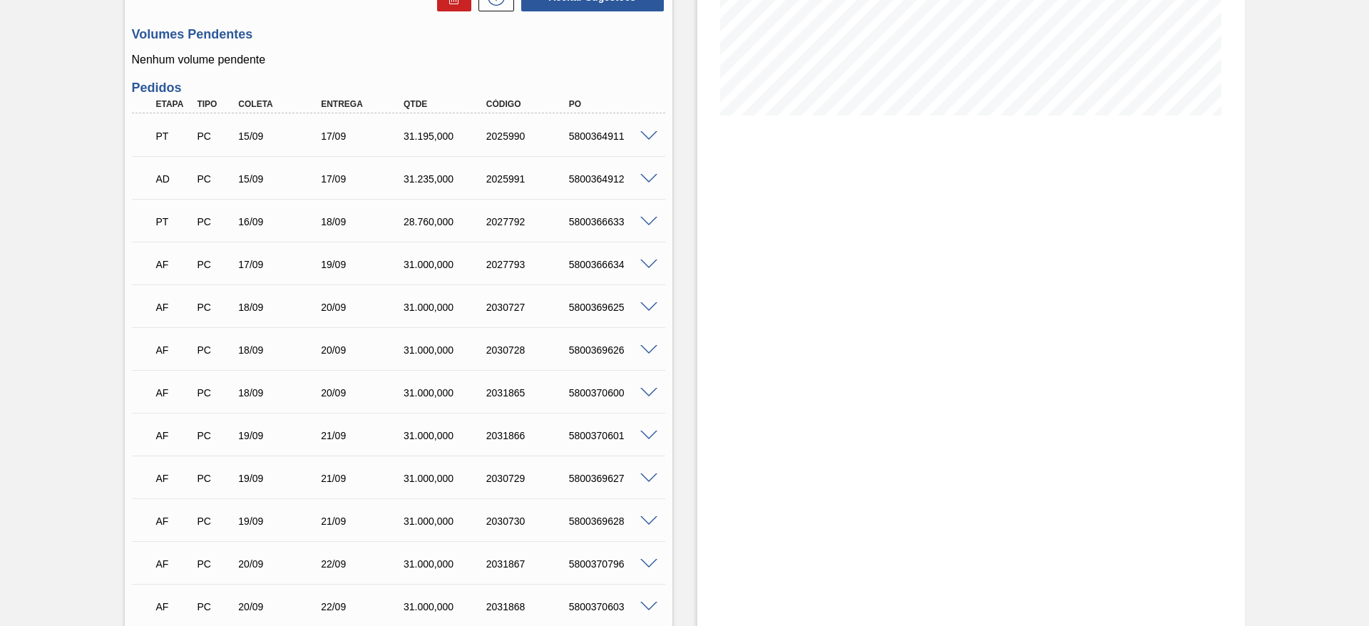
scroll to position [642, 0]
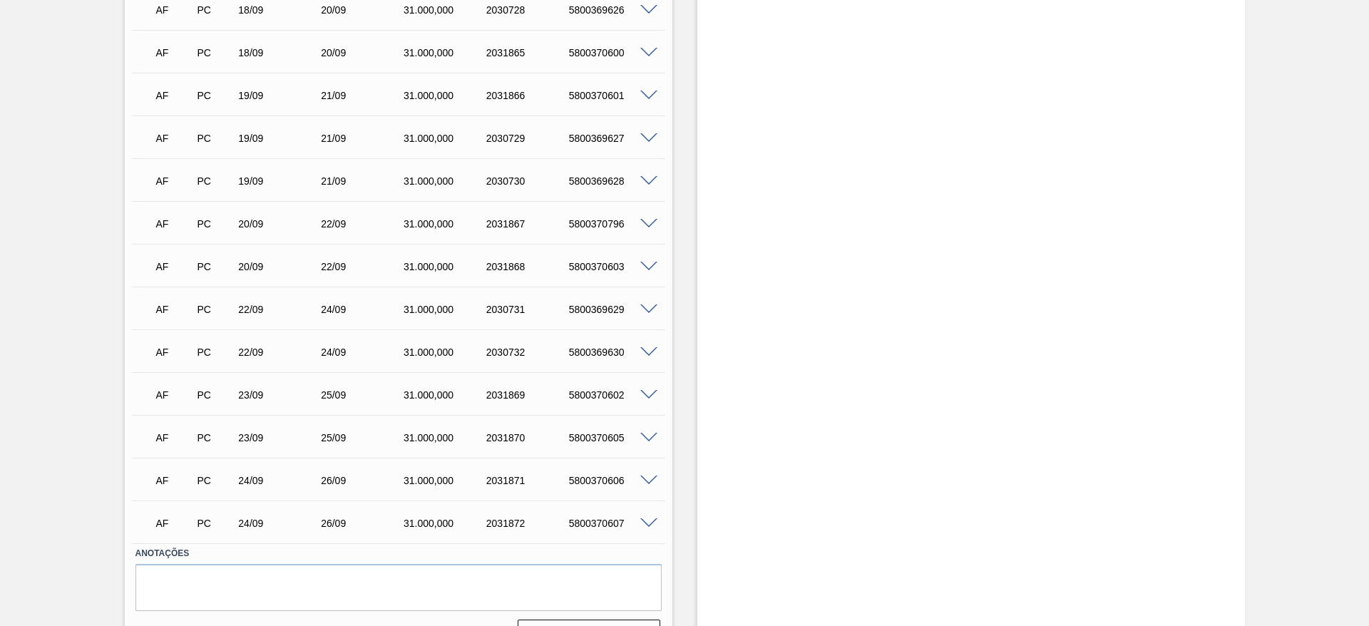
click at [650, 265] on span at bounding box center [648, 267] width 17 height 11
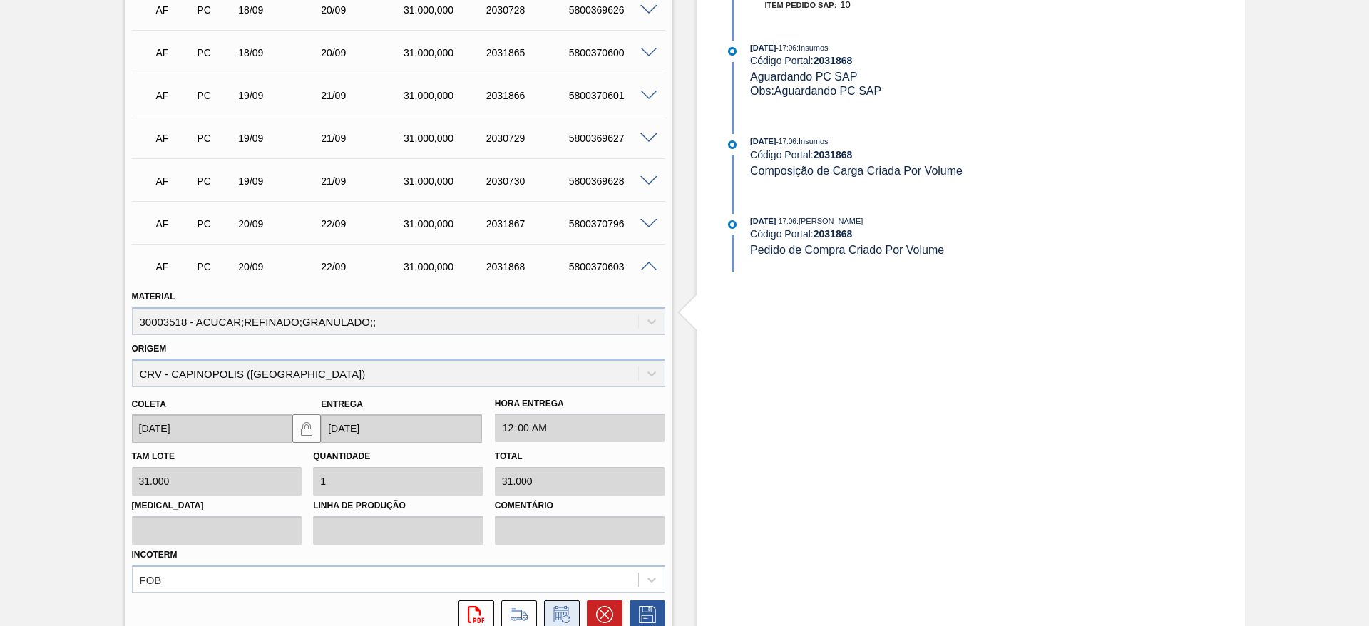
click at [562, 616] on icon at bounding box center [562, 614] width 23 height 17
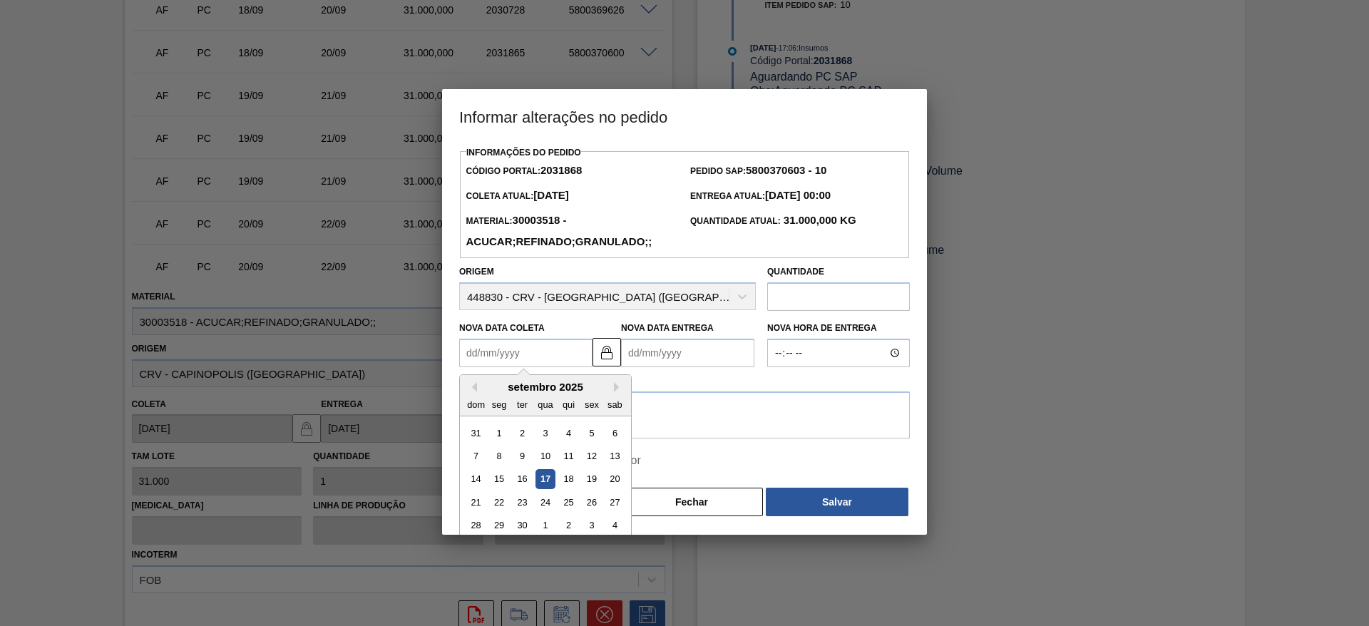
drag, startPoint x: 499, startPoint y: 356, endPoint x: 496, endPoint y: 384, distance: 28.0
click at [498, 355] on Coleta2031868 "Nova Data Coleta" at bounding box center [525, 353] width 133 height 29
click at [593, 486] on div "19" at bounding box center [591, 479] width 19 height 19
type Coleta2031868 "[DATE]"
type Entrega2031868 "[DATE]"
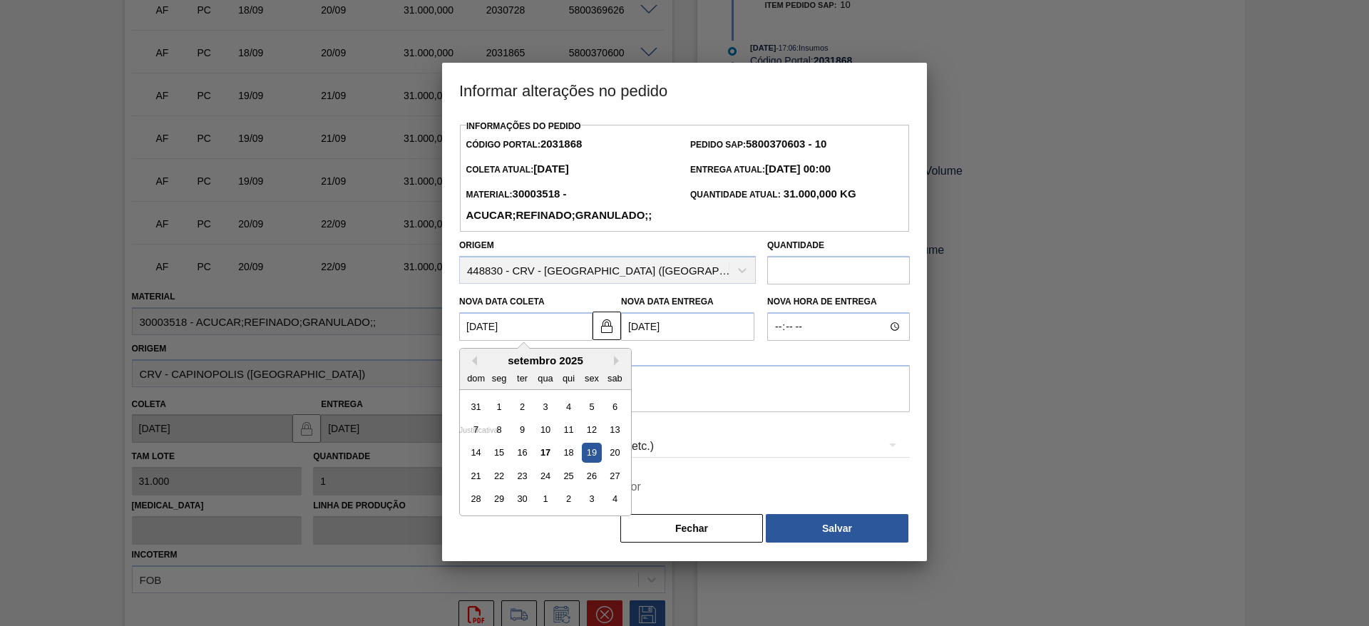
click at [490, 331] on Coleta2031868 "[DATE]" at bounding box center [525, 326] width 133 height 29
click at [571, 457] on div "18" at bounding box center [568, 453] width 19 height 19
type Coleta2031868 "[DATE]"
type Entrega2031868 "[DATE]"
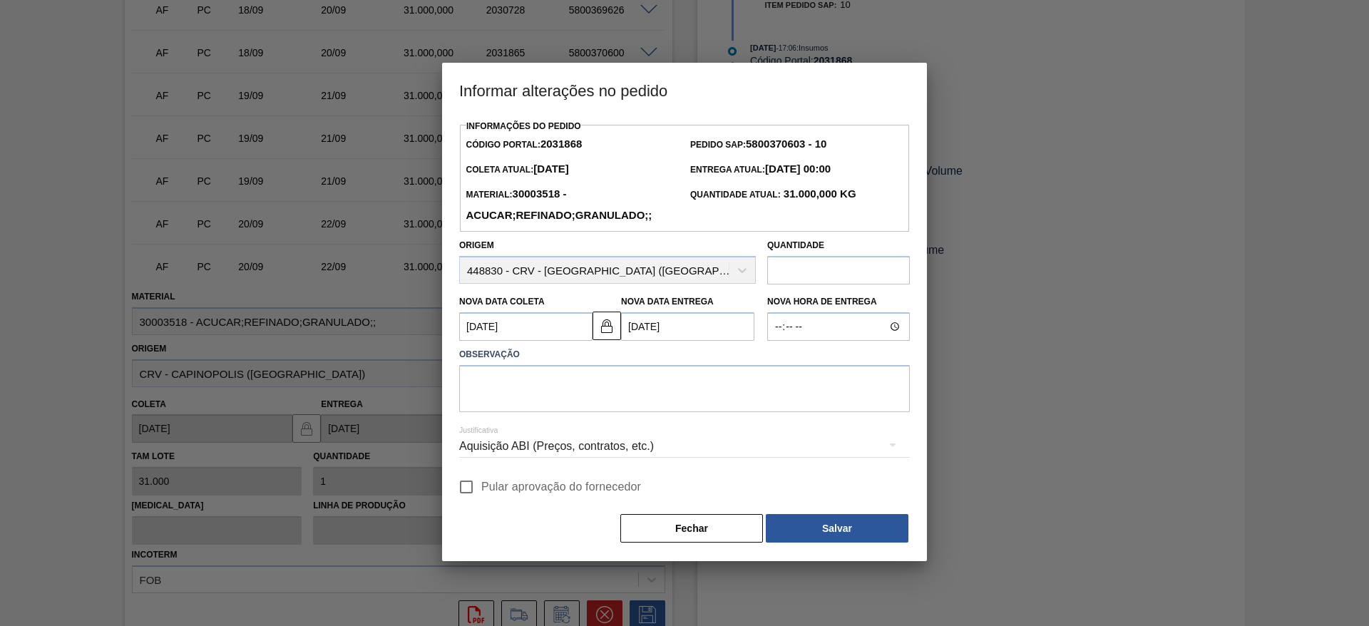
click at [468, 496] on input "Pular aprovação do fornecedor" at bounding box center [466, 487] width 30 height 30
checkbox input "true"
click at [565, 403] on textarea at bounding box center [684, 388] width 451 height 47
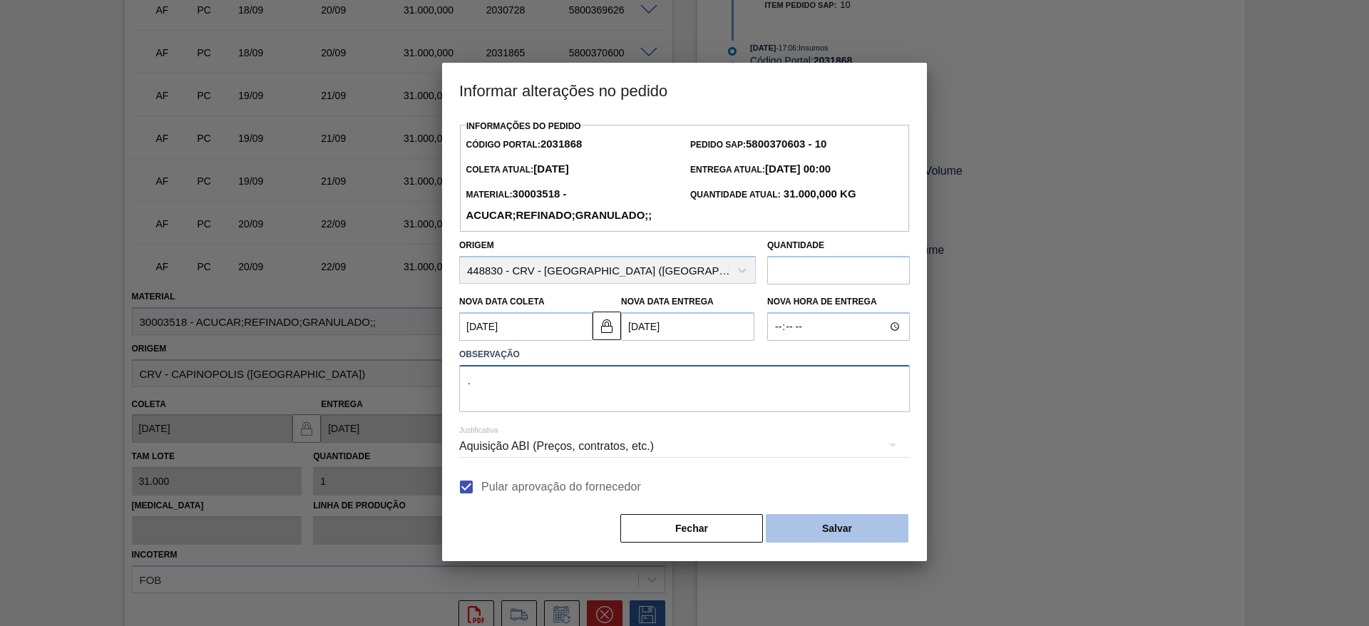
type textarea "."
click at [836, 533] on button "Salvar" at bounding box center [837, 528] width 143 height 29
click at [762, 383] on textarea "." at bounding box center [684, 388] width 451 height 47
click at [829, 529] on button "Salvar" at bounding box center [837, 528] width 143 height 29
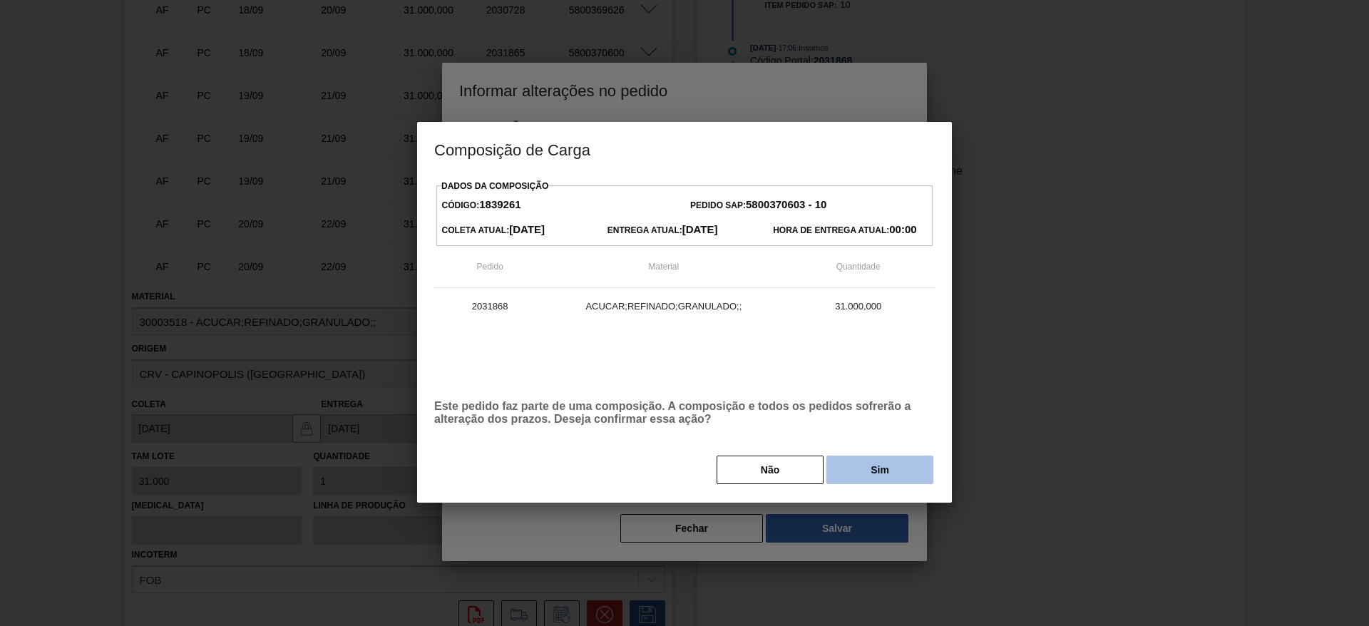
click at [865, 473] on button "Sim" at bounding box center [880, 470] width 107 height 29
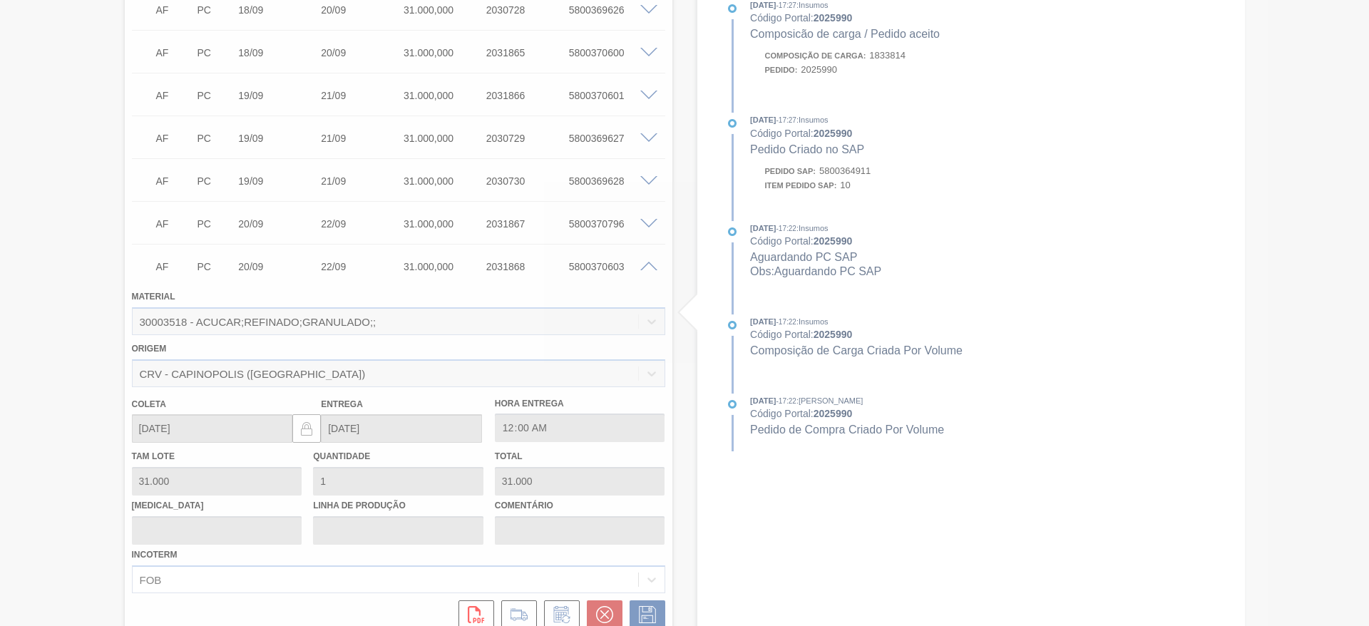
type input "."
type input "18/09/2025"
type input "20/09/2025"
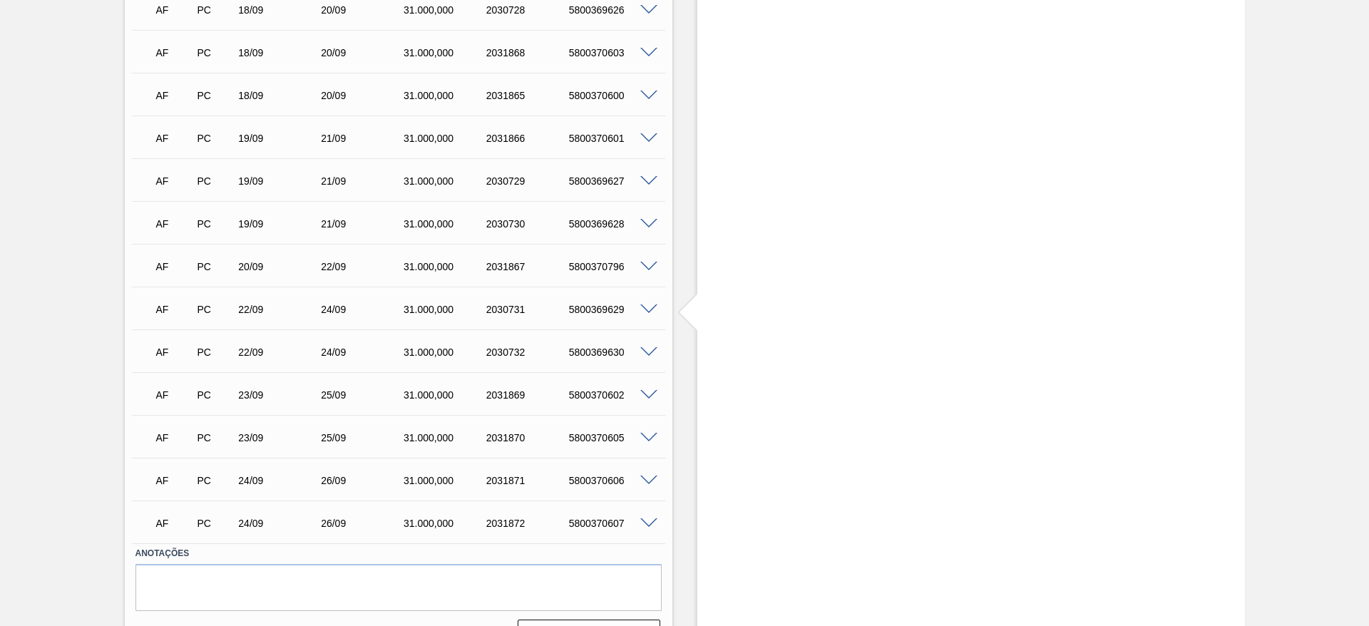
scroll to position [535, 0]
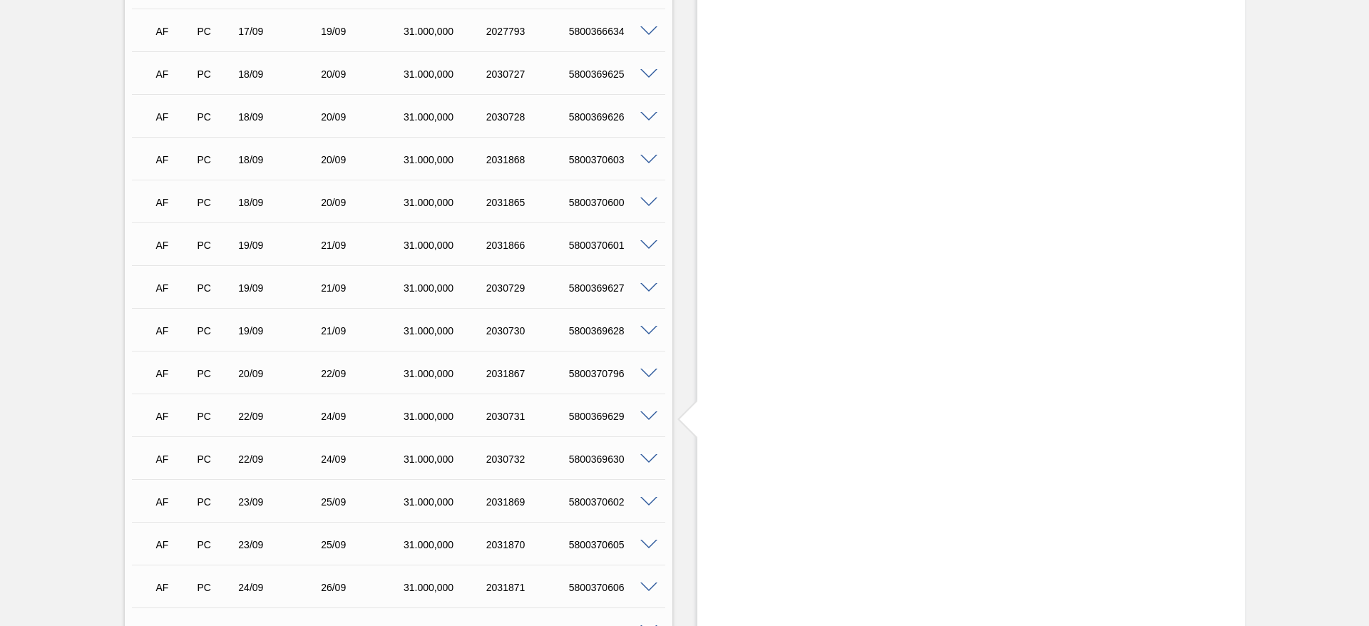
click at [649, 372] on span at bounding box center [648, 374] width 17 height 11
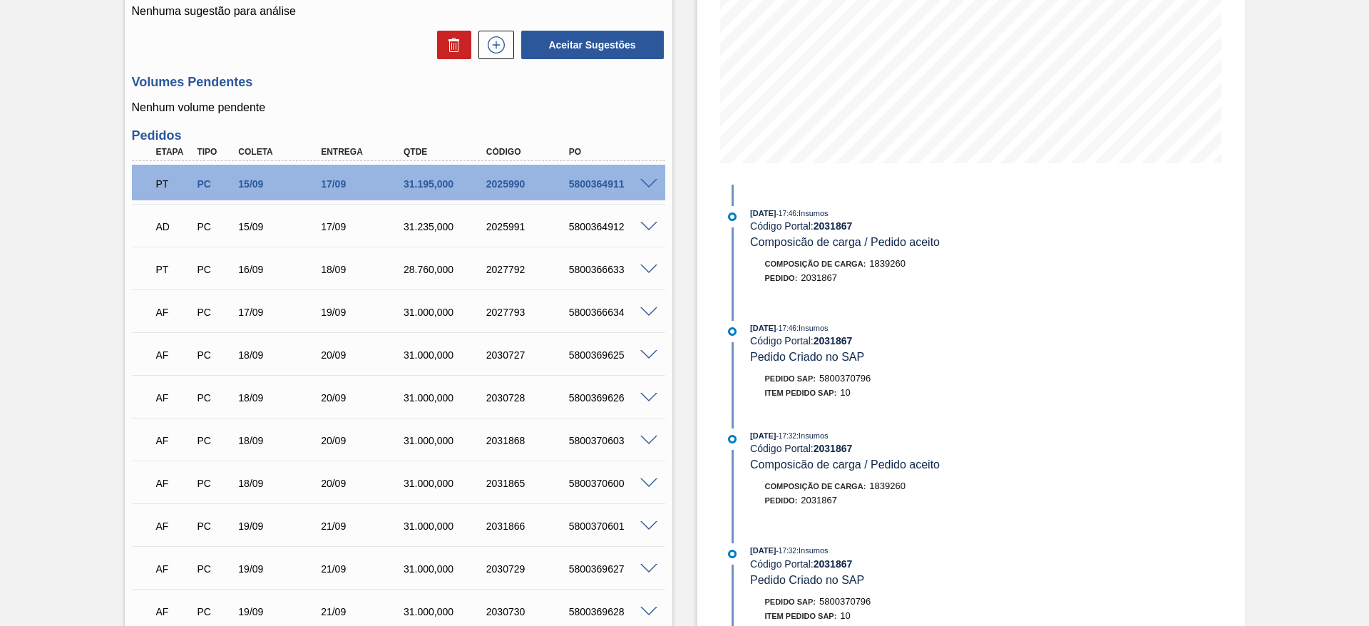
scroll to position [214, 0]
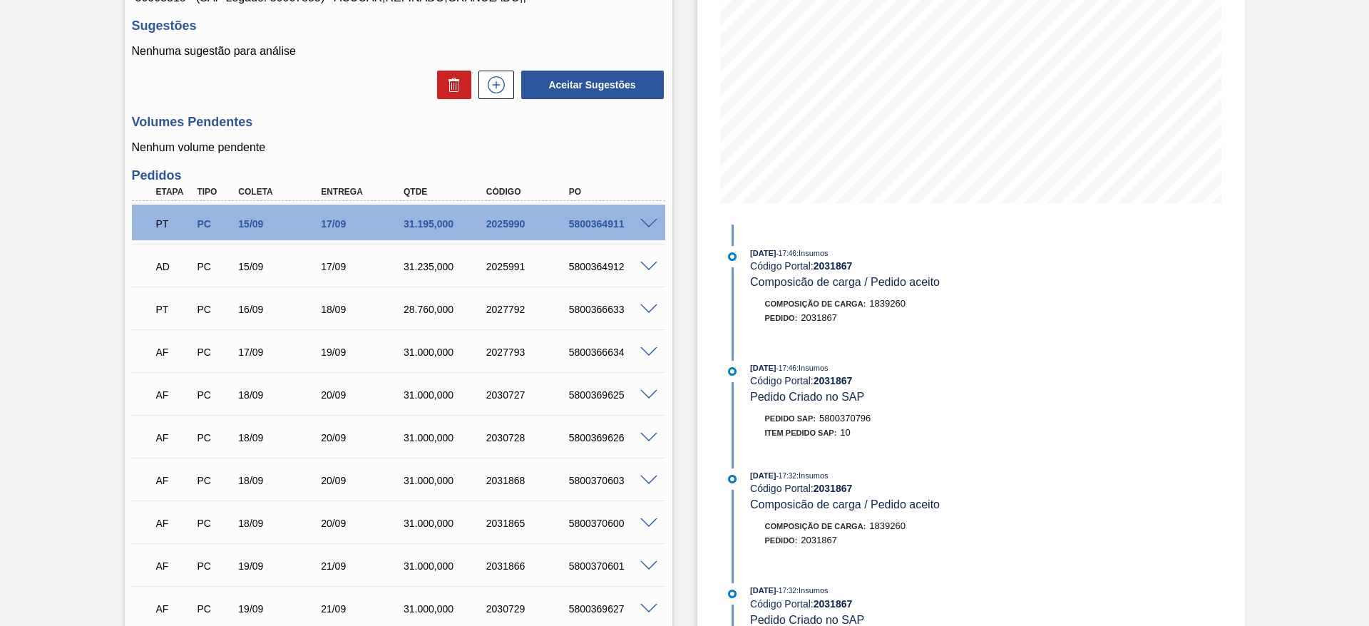
click at [653, 439] on span at bounding box center [648, 438] width 17 height 11
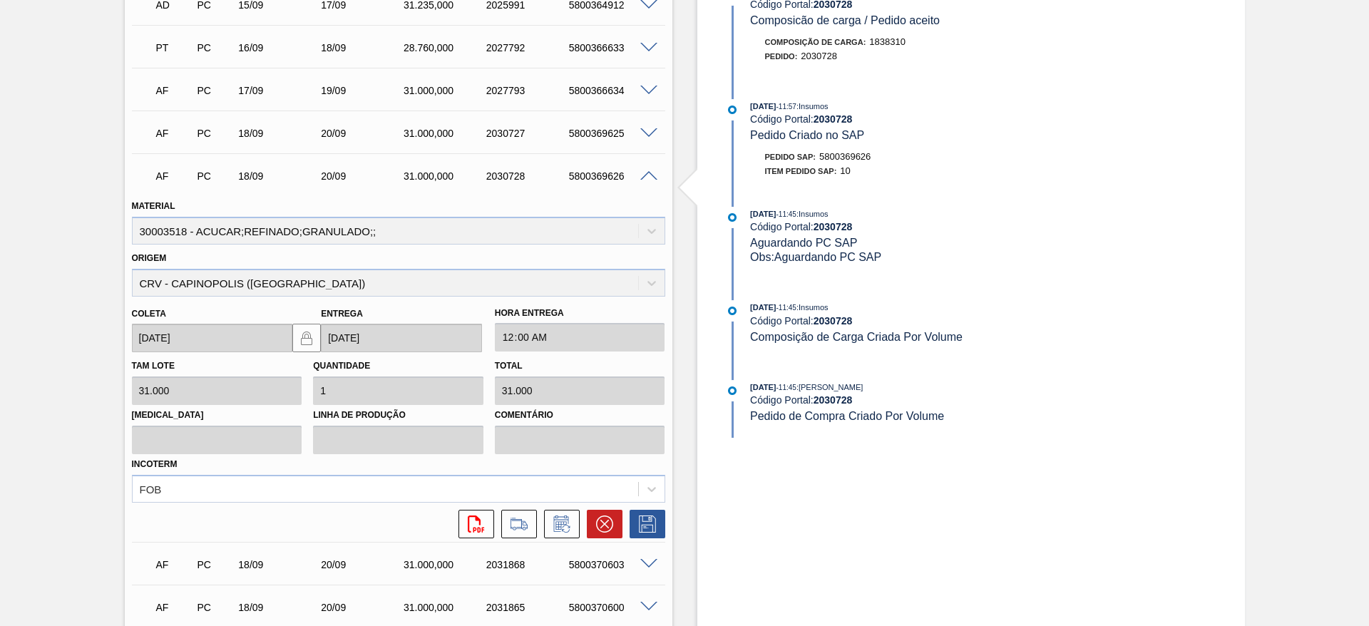
scroll to position [612, 0]
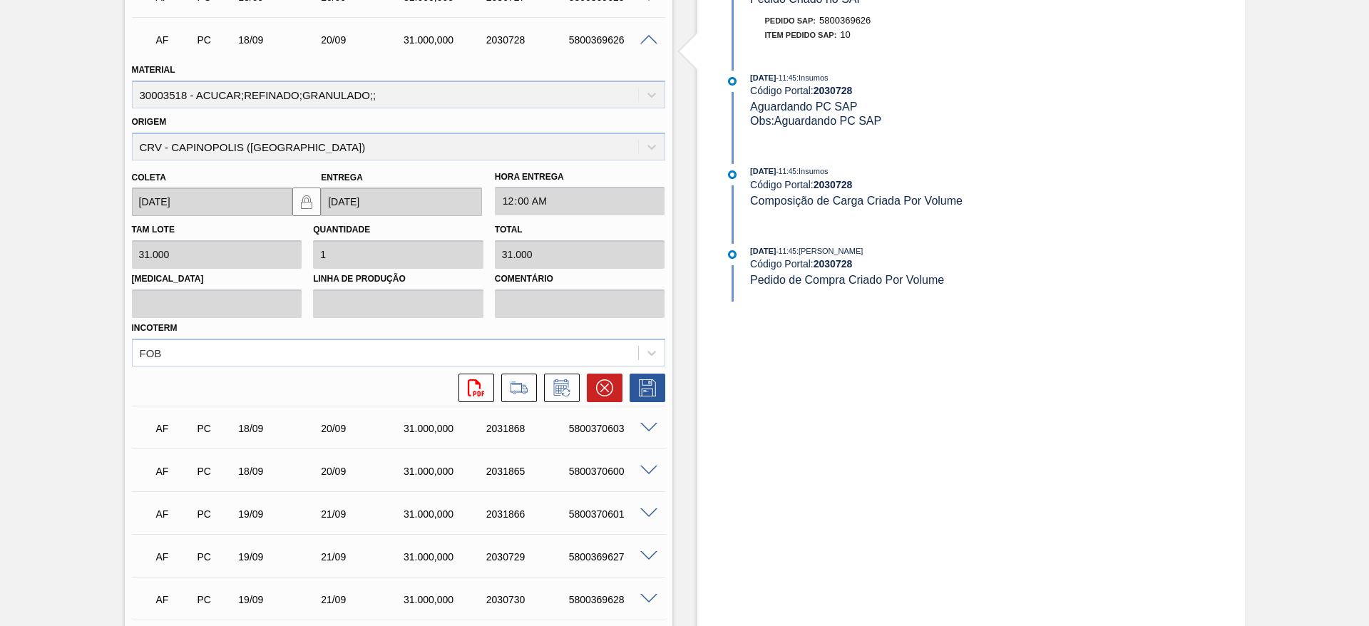
click at [649, 466] on span at bounding box center [648, 471] width 17 height 11
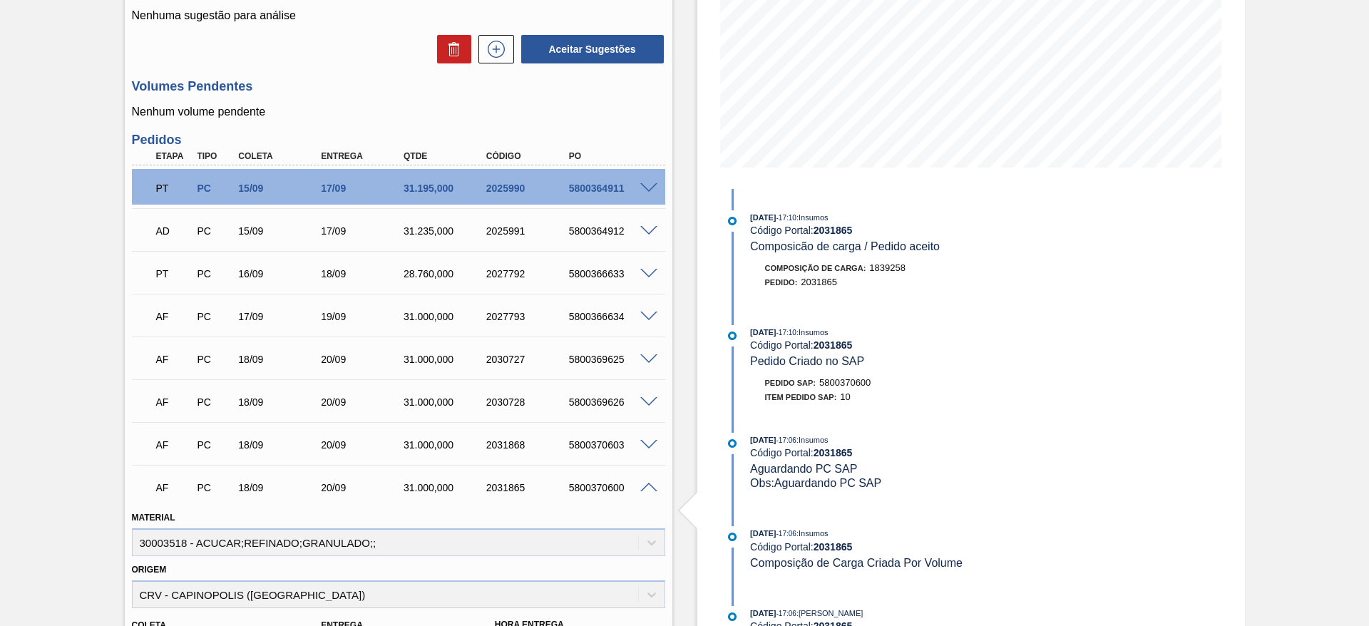
scroll to position [424, 0]
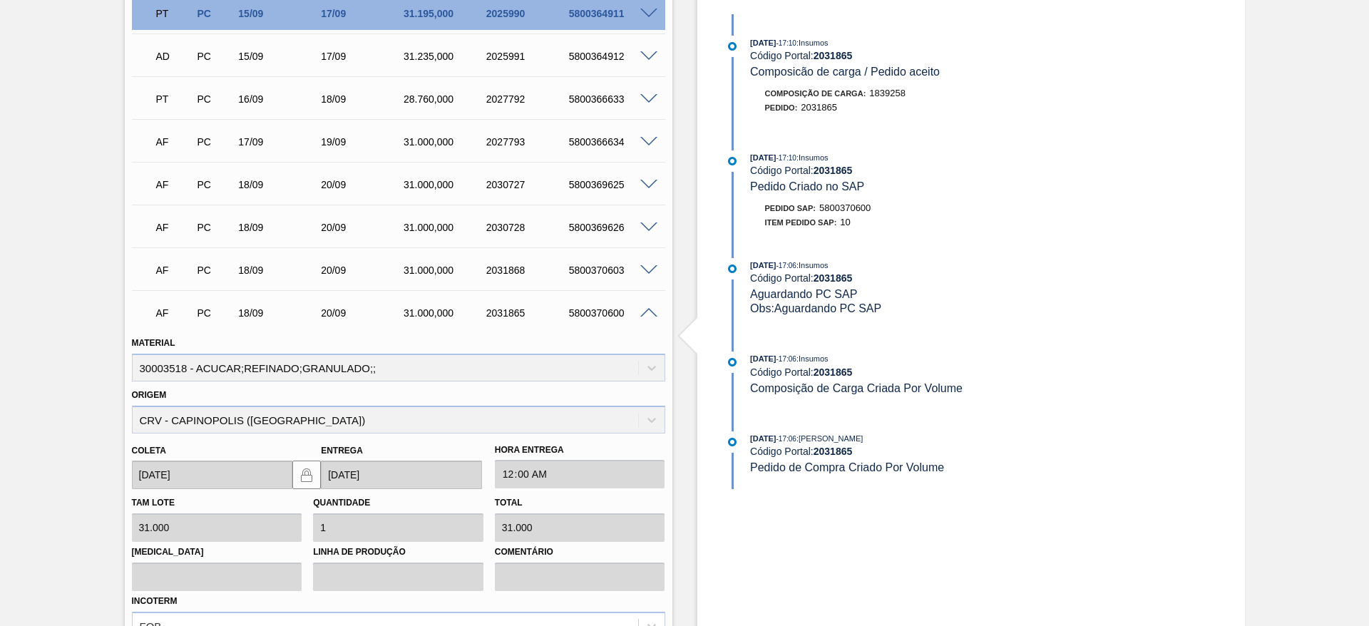
click at [650, 267] on span at bounding box center [648, 270] width 17 height 11
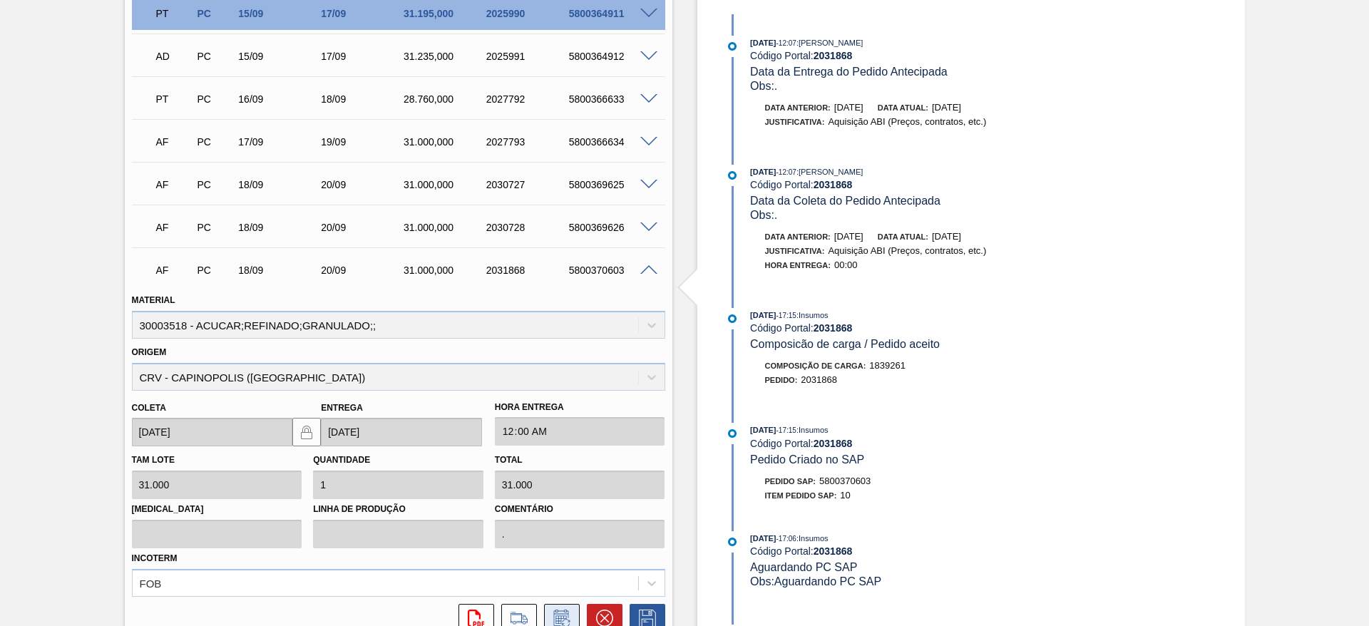
click at [568, 613] on icon at bounding box center [562, 618] width 23 height 17
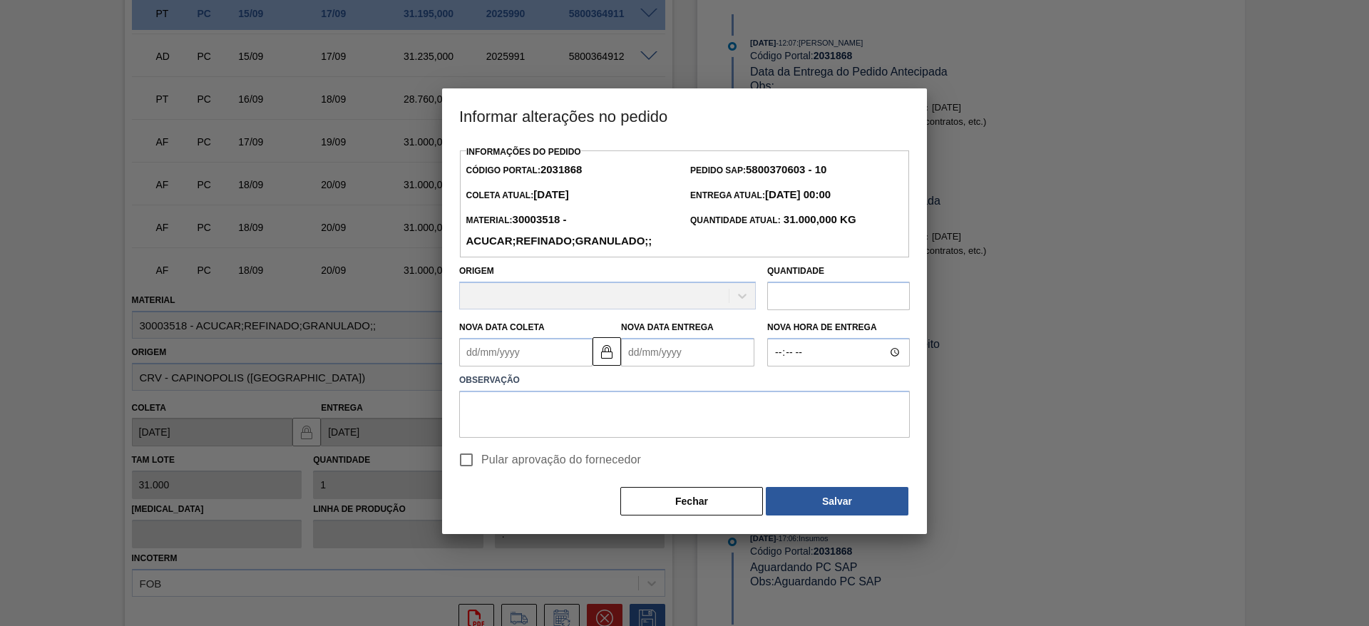
click at [506, 364] on Coleta2031868 "Nova Data Coleta" at bounding box center [525, 352] width 133 height 29
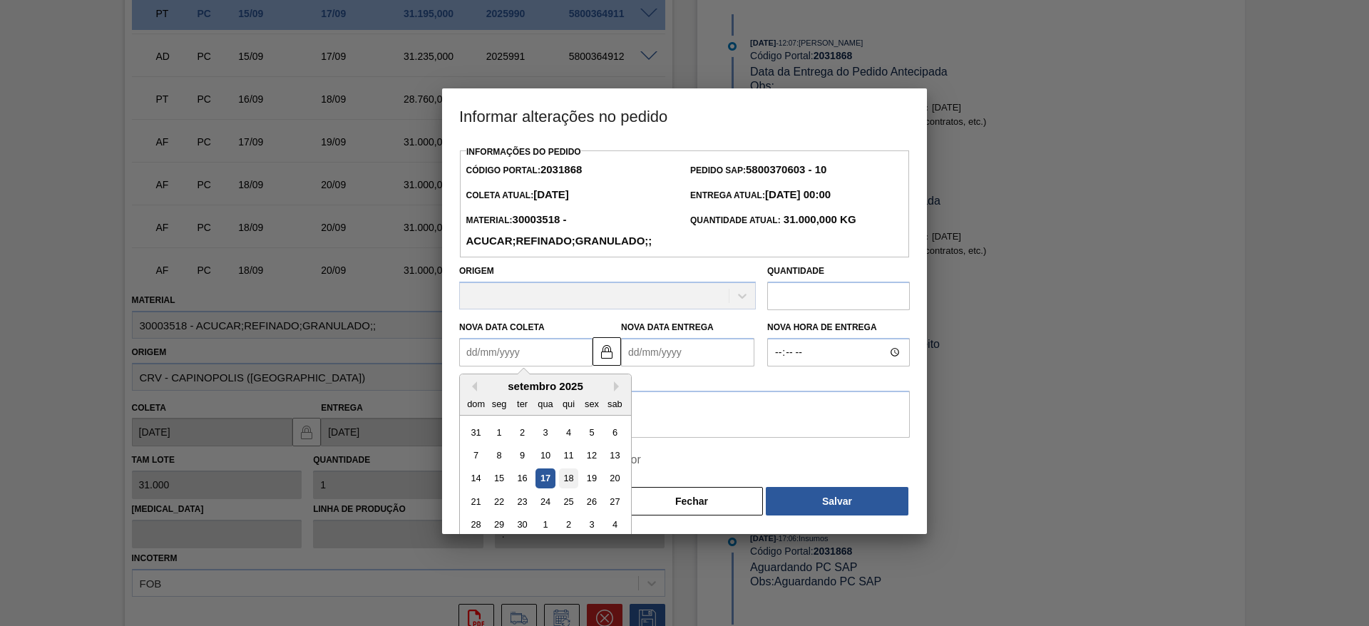
click at [573, 482] on div "18" at bounding box center [568, 478] width 19 height 19
type Coleta2031868 "[DATE]"
type Entrega2031868 "[DATE]"
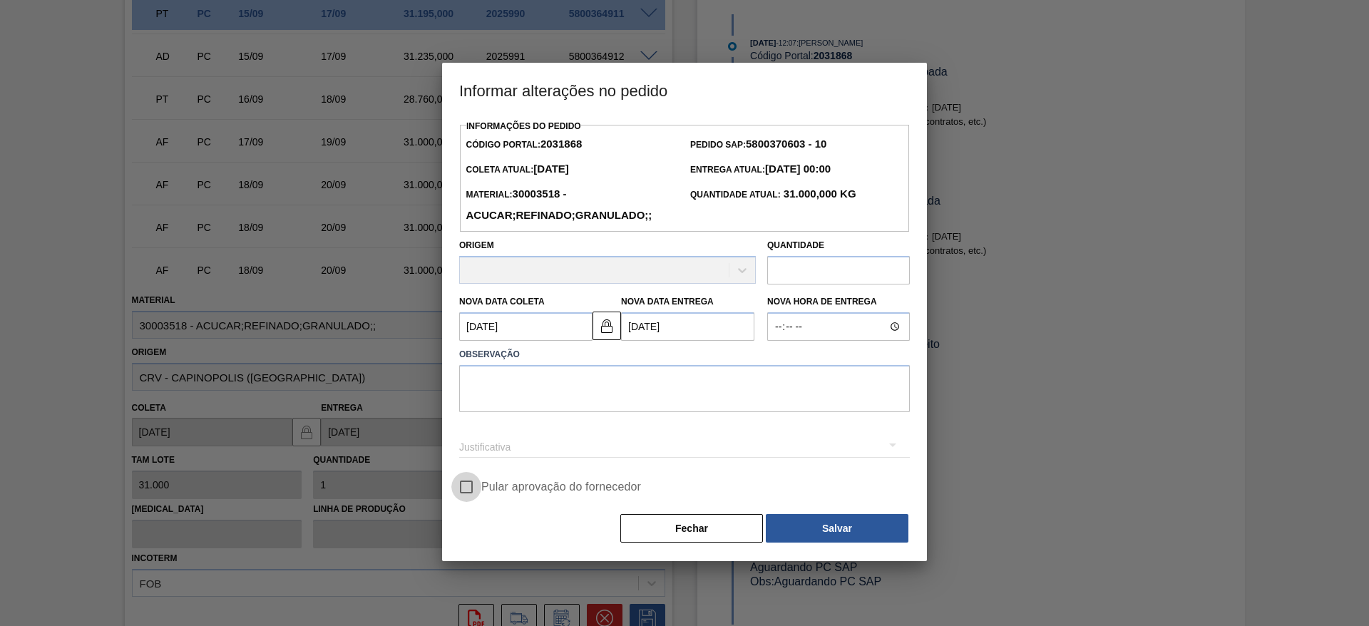
click at [474, 483] on input "Pular aprovação do fornecedor" at bounding box center [466, 487] width 30 height 30
checkbox input "true"
click at [598, 390] on textarea at bounding box center [684, 388] width 451 height 47
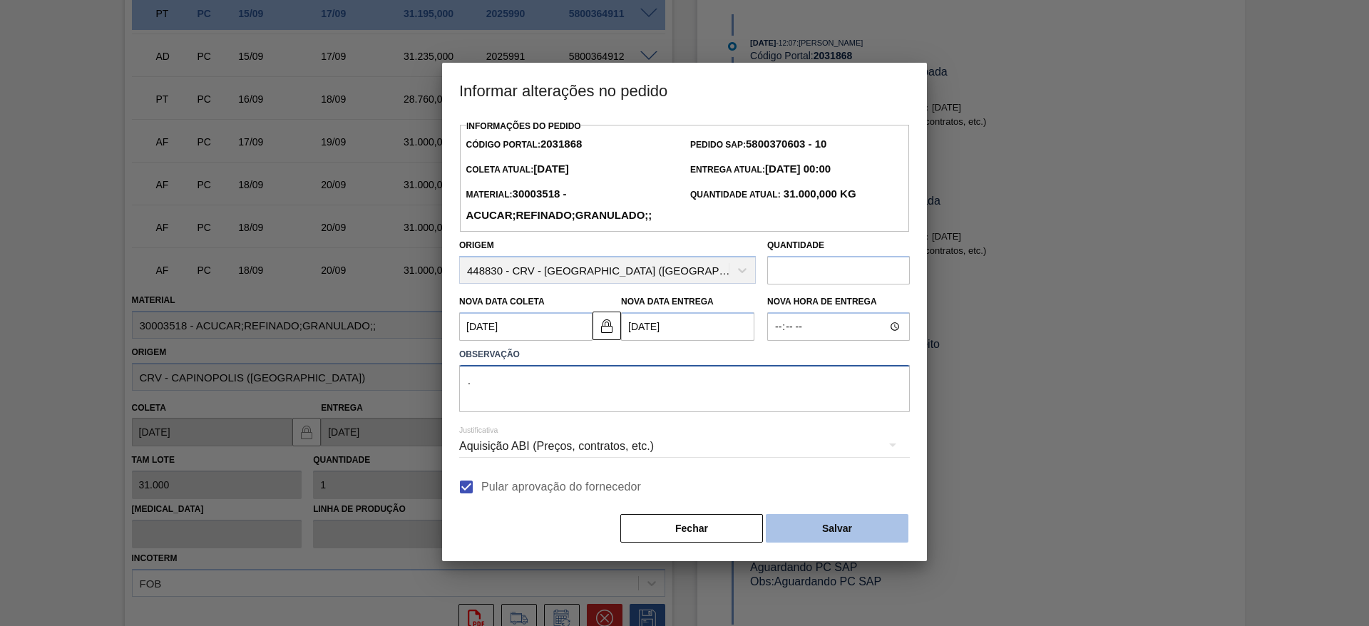
type textarea "."
click at [872, 536] on button "Salvar" at bounding box center [837, 528] width 143 height 29
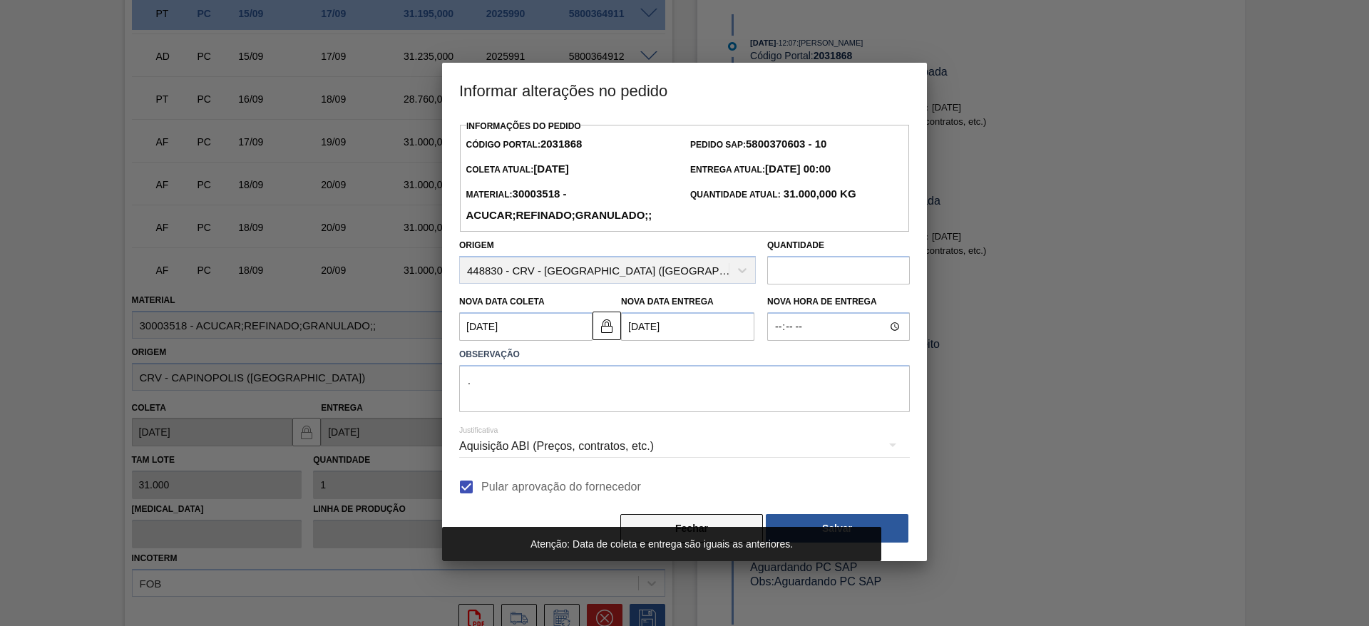
click at [711, 526] on button "Fechar" at bounding box center [692, 528] width 143 height 29
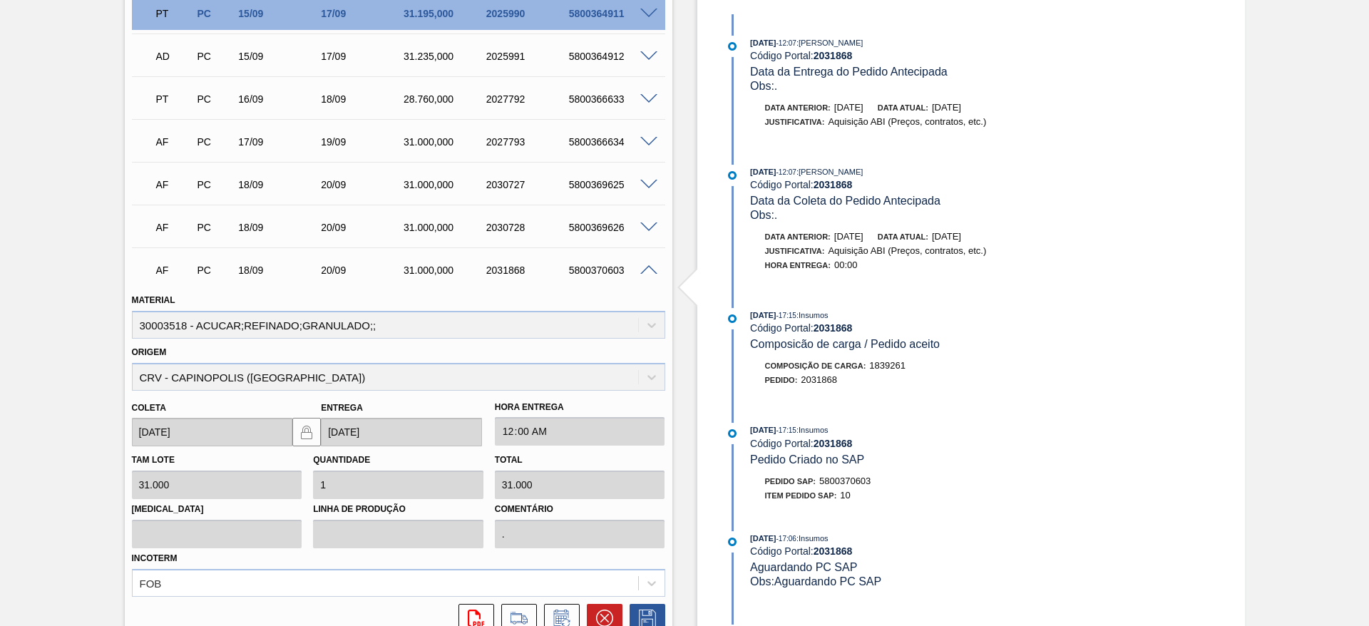
click at [651, 273] on span at bounding box center [648, 270] width 17 height 11
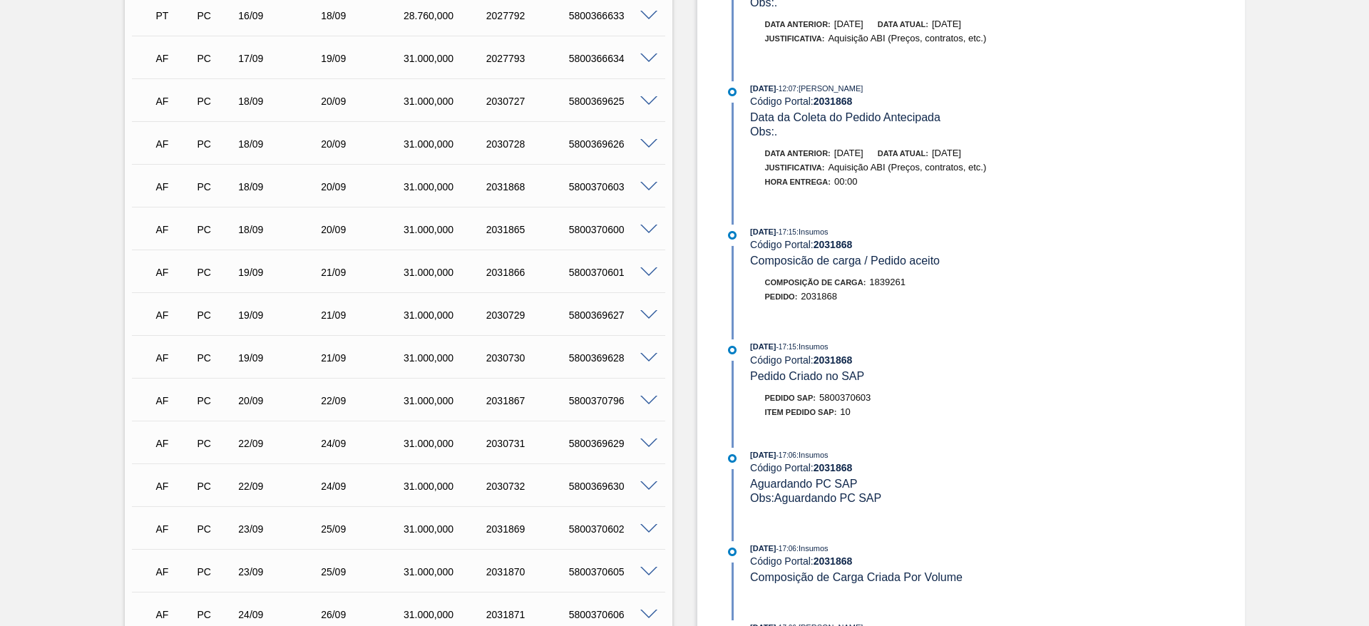
scroll to position [642, 0]
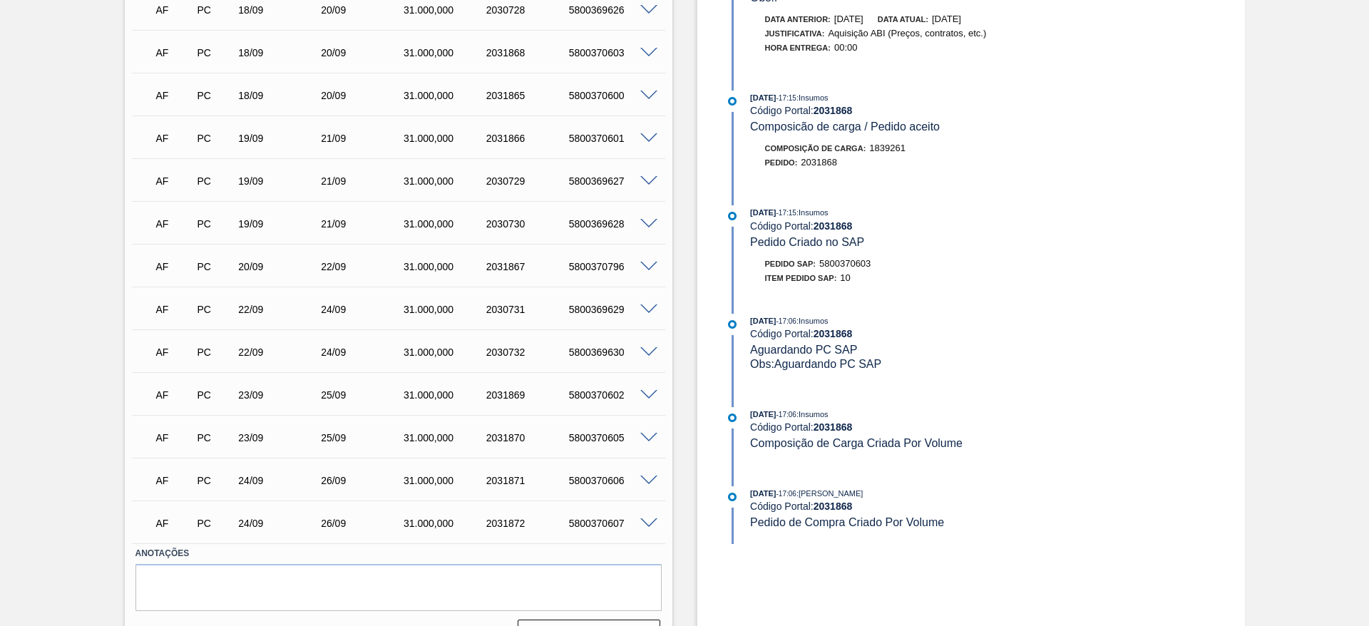
click at [648, 530] on div "AF PC 24/09 26/09 31.000,000 2031872 5800370607" at bounding box center [398, 522] width 533 height 36
click at [650, 526] on div "AF PC 24/09 26/09 31.000,000 2031872 5800370607" at bounding box center [398, 522] width 533 height 36
click at [647, 526] on span at bounding box center [648, 524] width 17 height 11
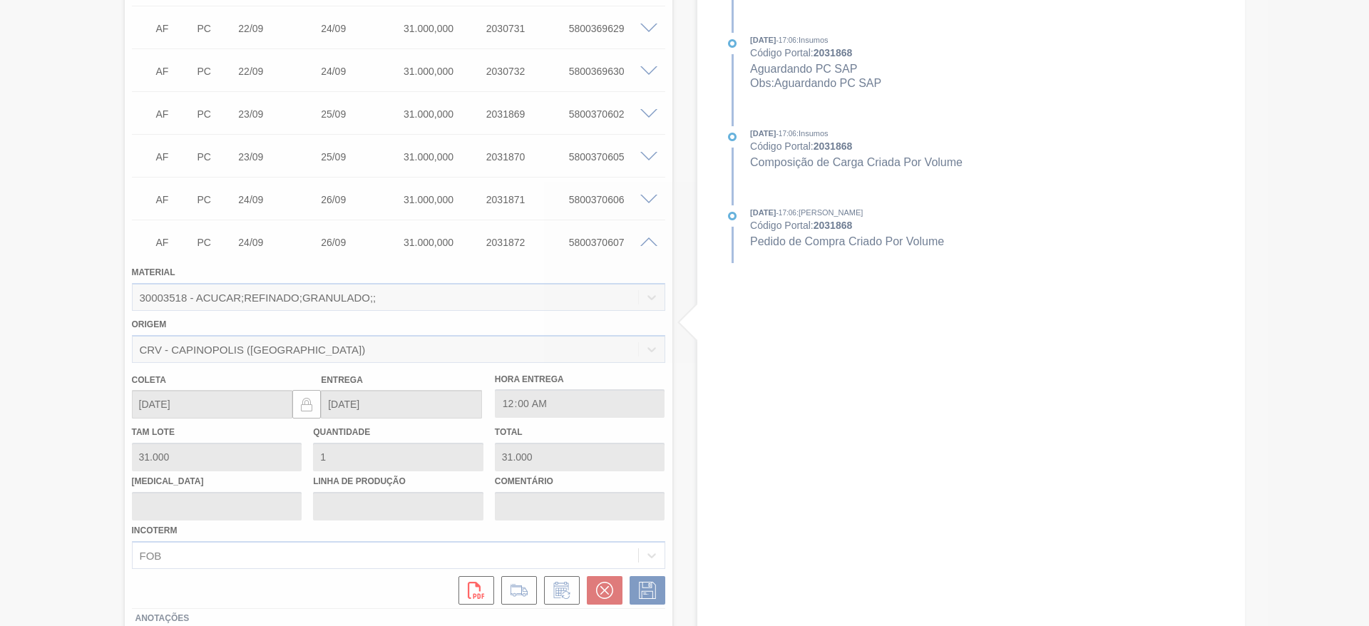
scroll to position [1016, 0]
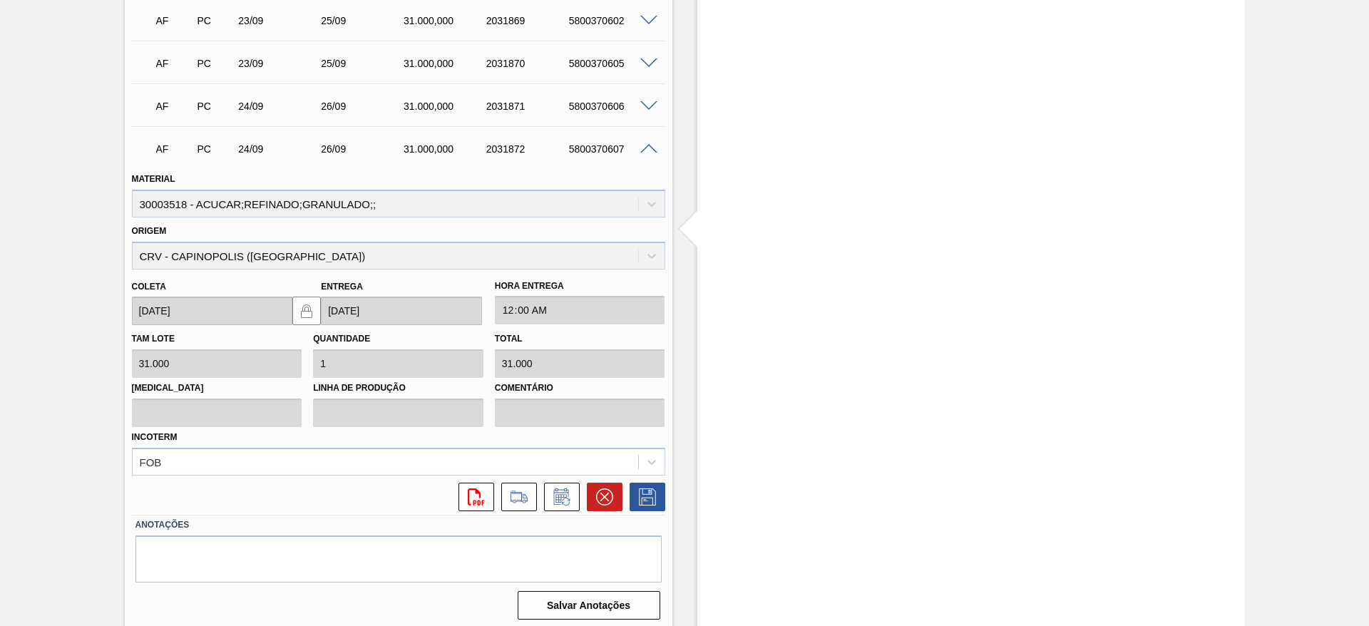
click at [568, 497] on icon at bounding box center [562, 497] width 23 height 17
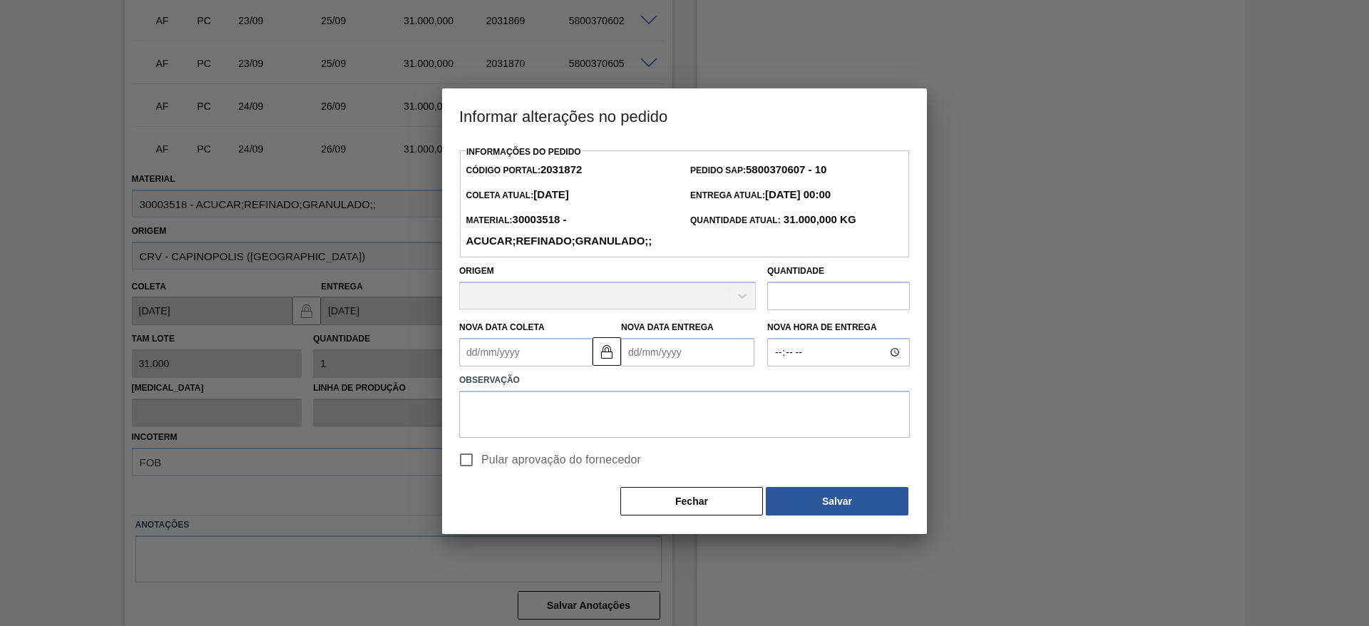
click at [469, 471] on input "Pular aprovação do fornecedor" at bounding box center [466, 460] width 30 height 30
checkbox input "true"
click at [507, 418] on textarea at bounding box center [684, 415] width 451 height 47
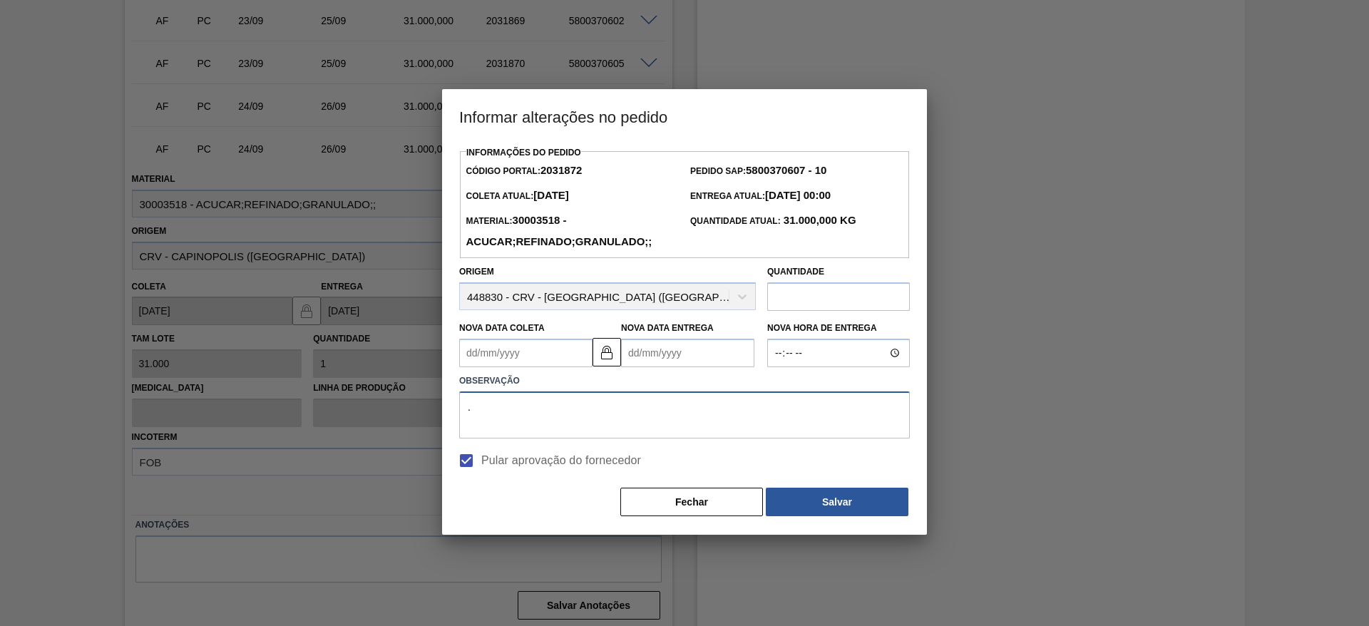
type textarea "."
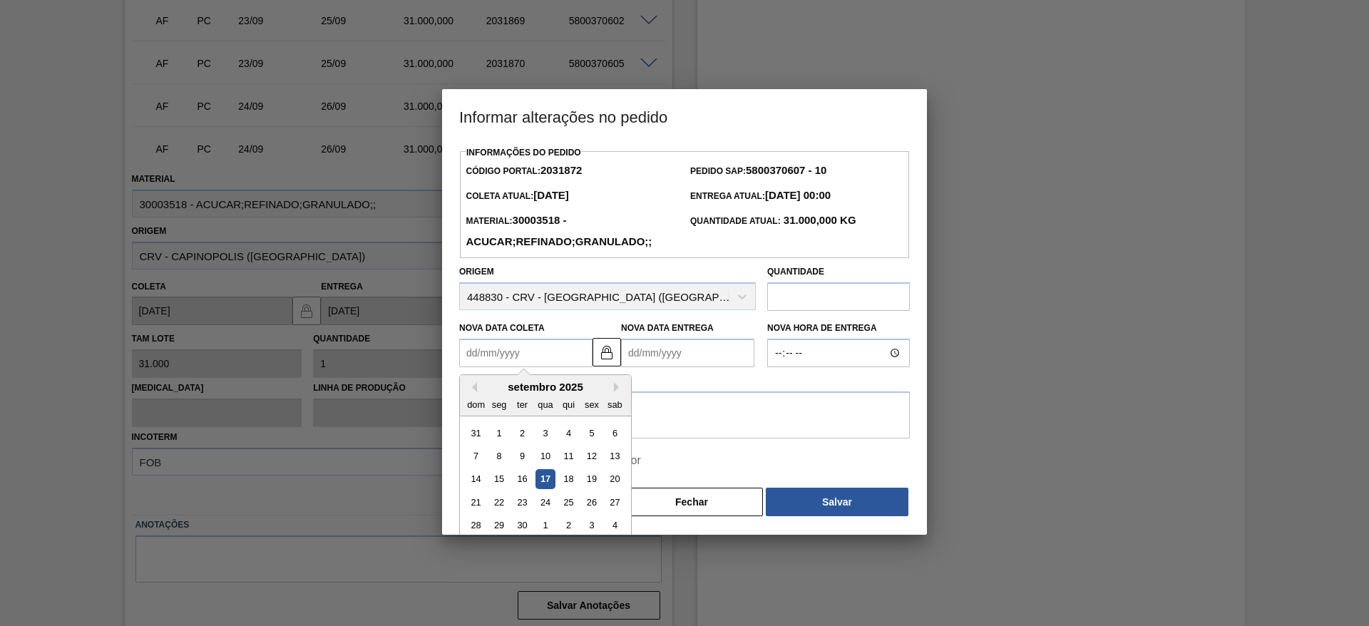
click at [506, 349] on Coleta2031872 "Nova Data Coleta" at bounding box center [525, 353] width 133 height 29
click at [571, 481] on div "18" at bounding box center [568, 479] width 19 height 19
type Coleta2031872 "[DATE]"
type Entrega2031872 "[DATE]"
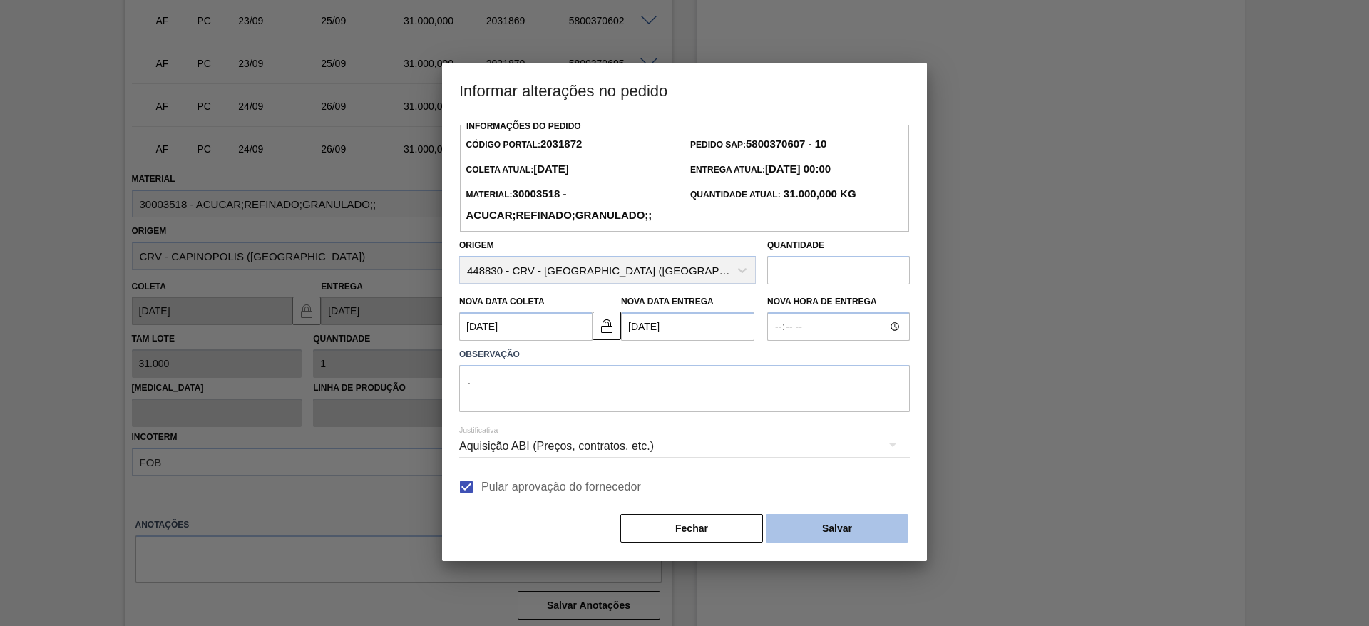
click at [810, 526] on button "Salvar" at bounding box center [837, 528] width 143 height 29
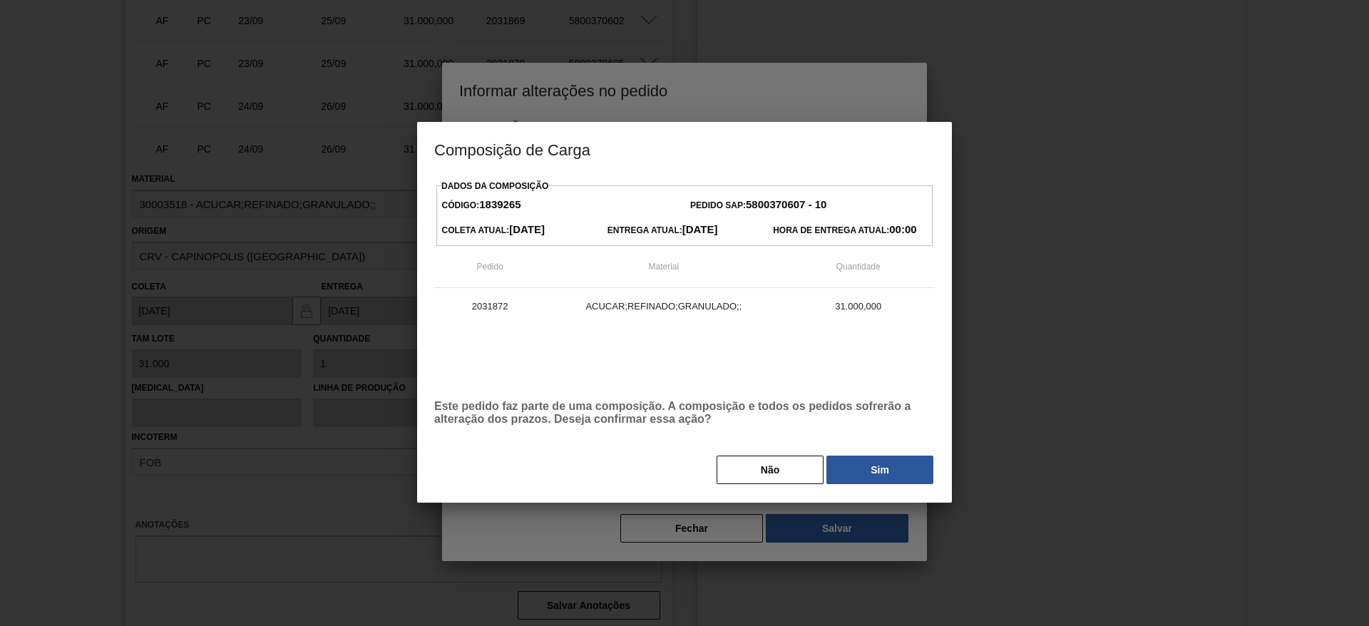
click at [847, 458] on button "Sim" at bounding box center [880, 470] width 107 height 29
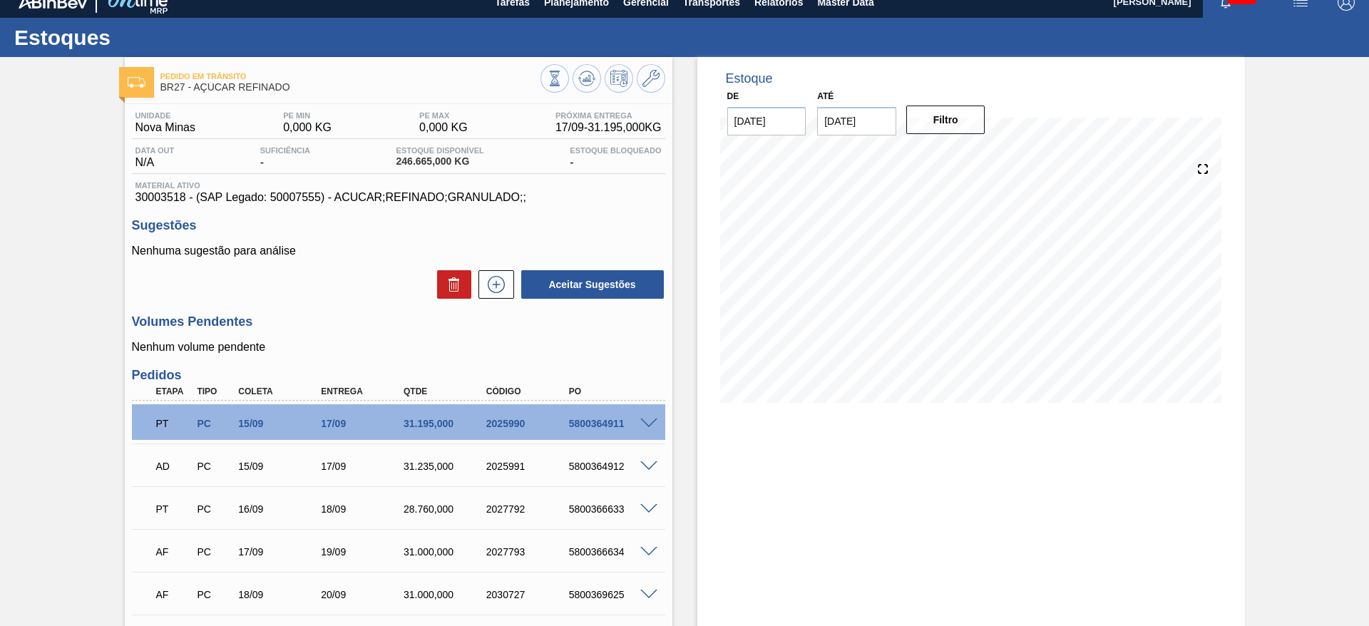
scroll to position [0, 0]
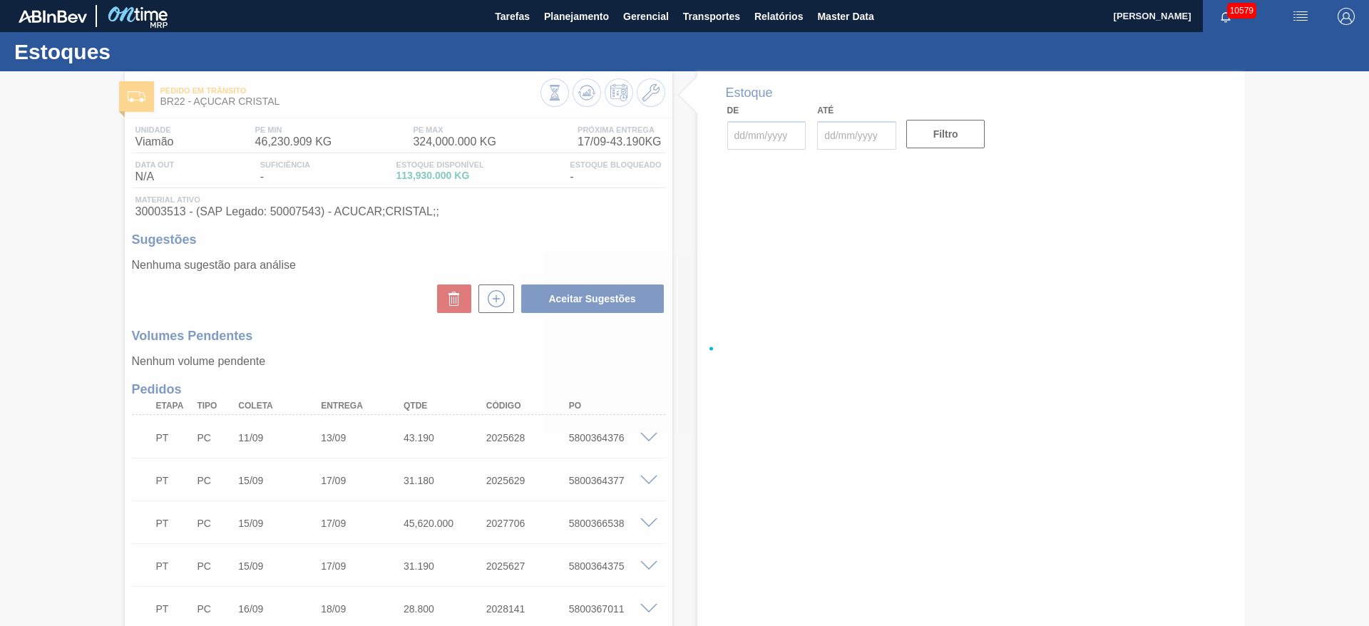
type input "[DATE]"
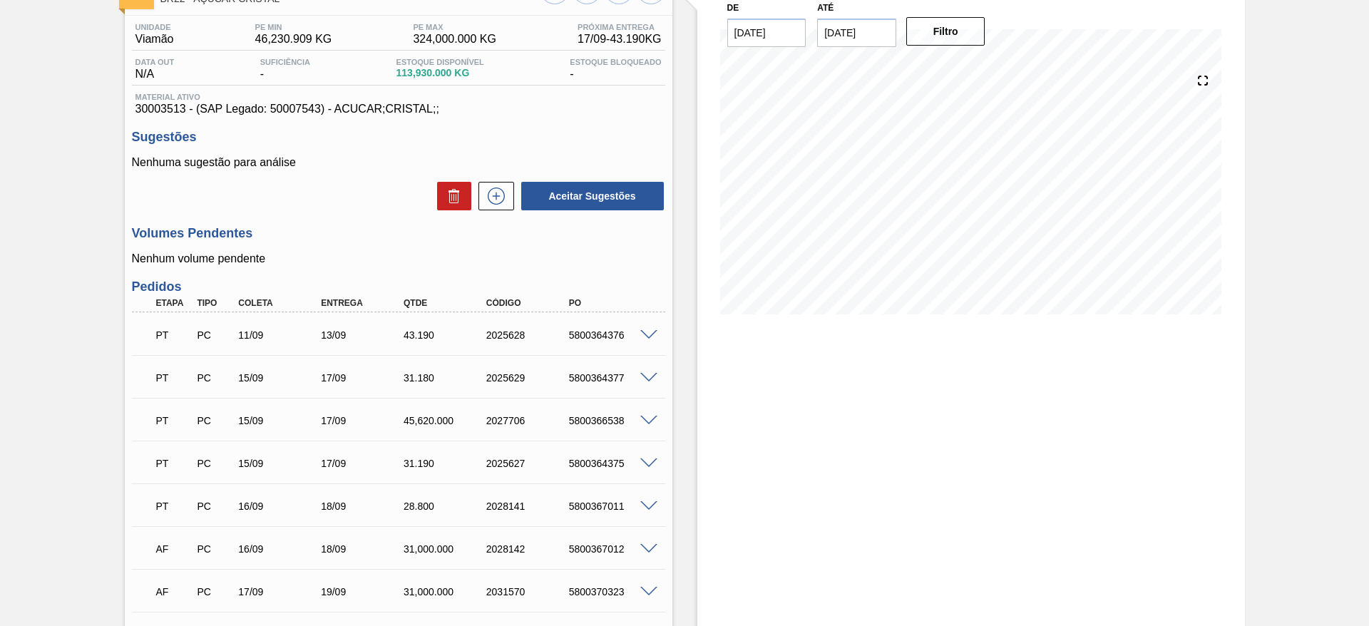
scroll to position [77, 0]
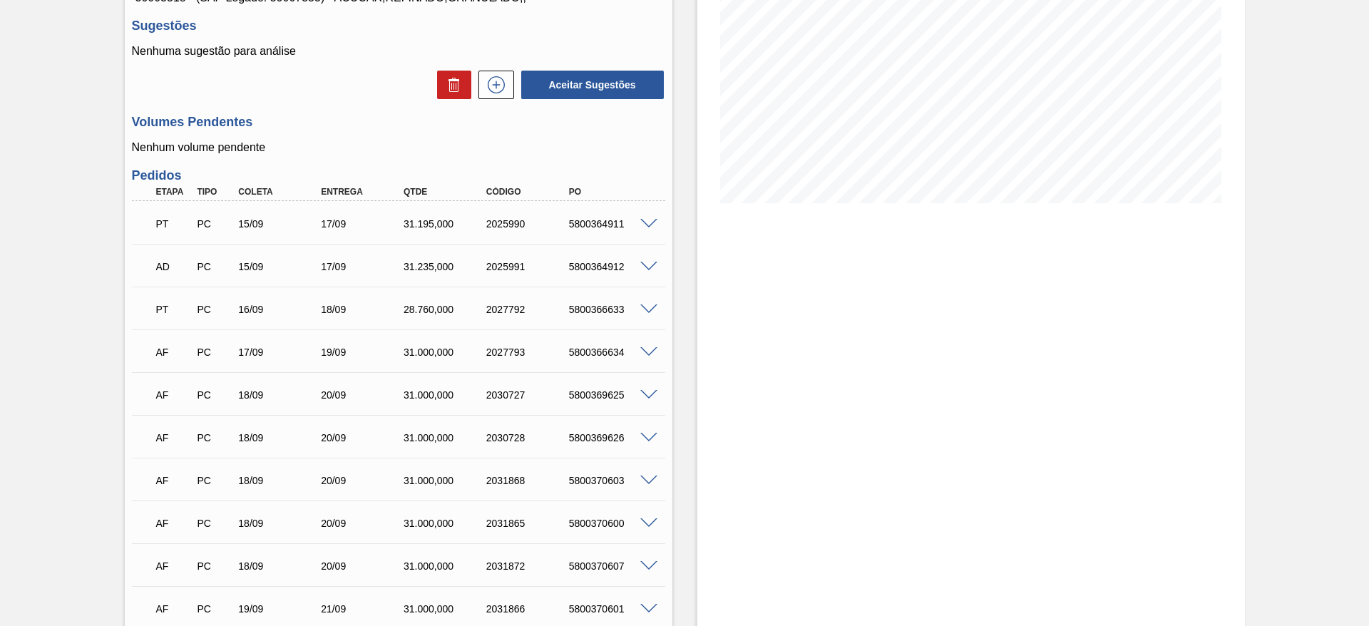
scroll to position [141, 0]
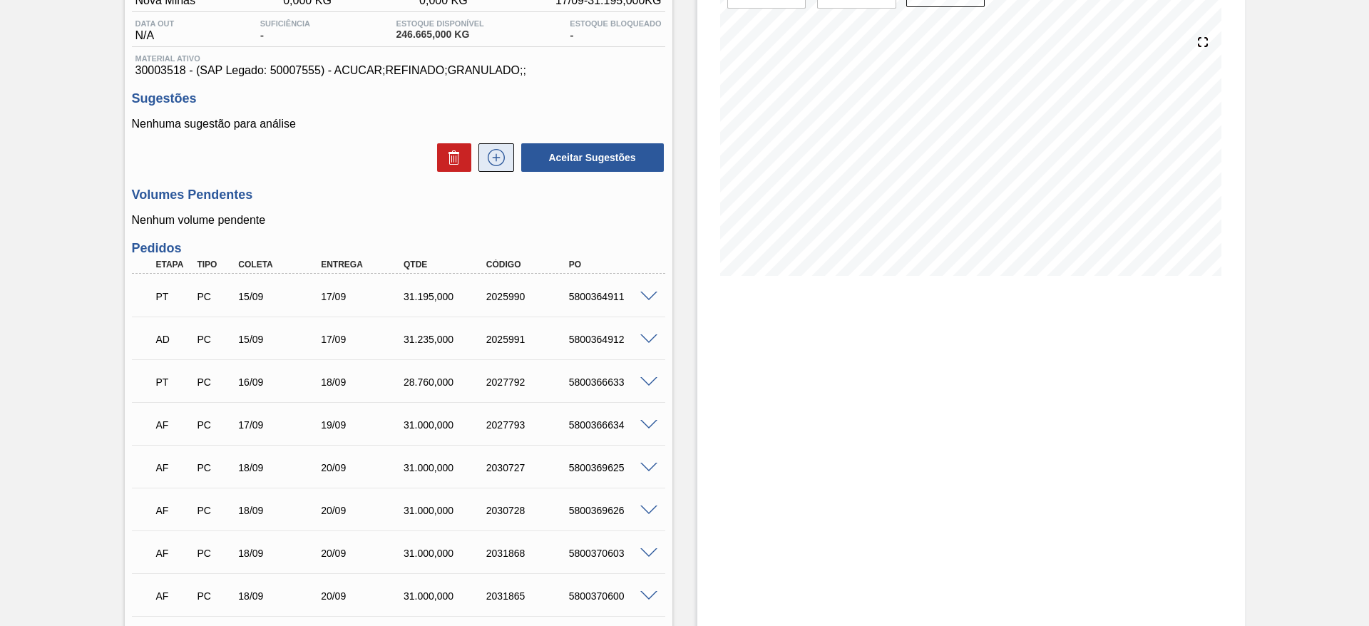
click at [497, 154] on icon at bounding box center [496, 157] width 23 height 17
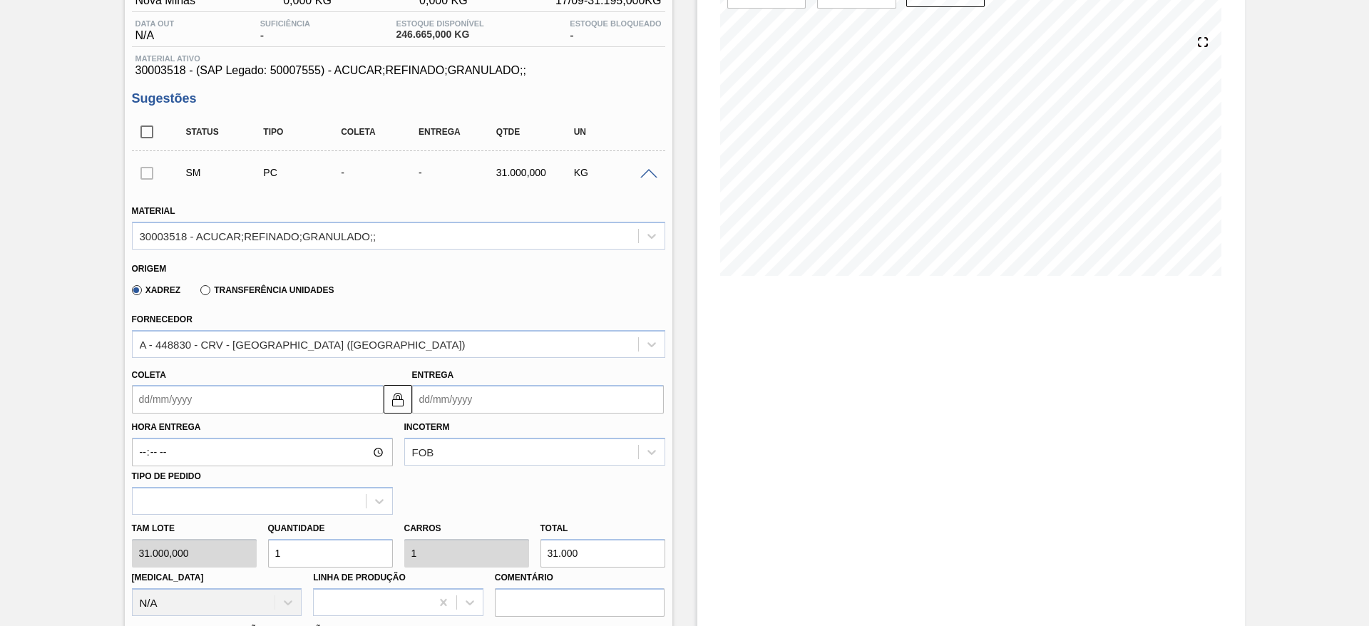
click at [183, 389] on input "Coleta" at bounding box center [258, 399] width 252 height 29
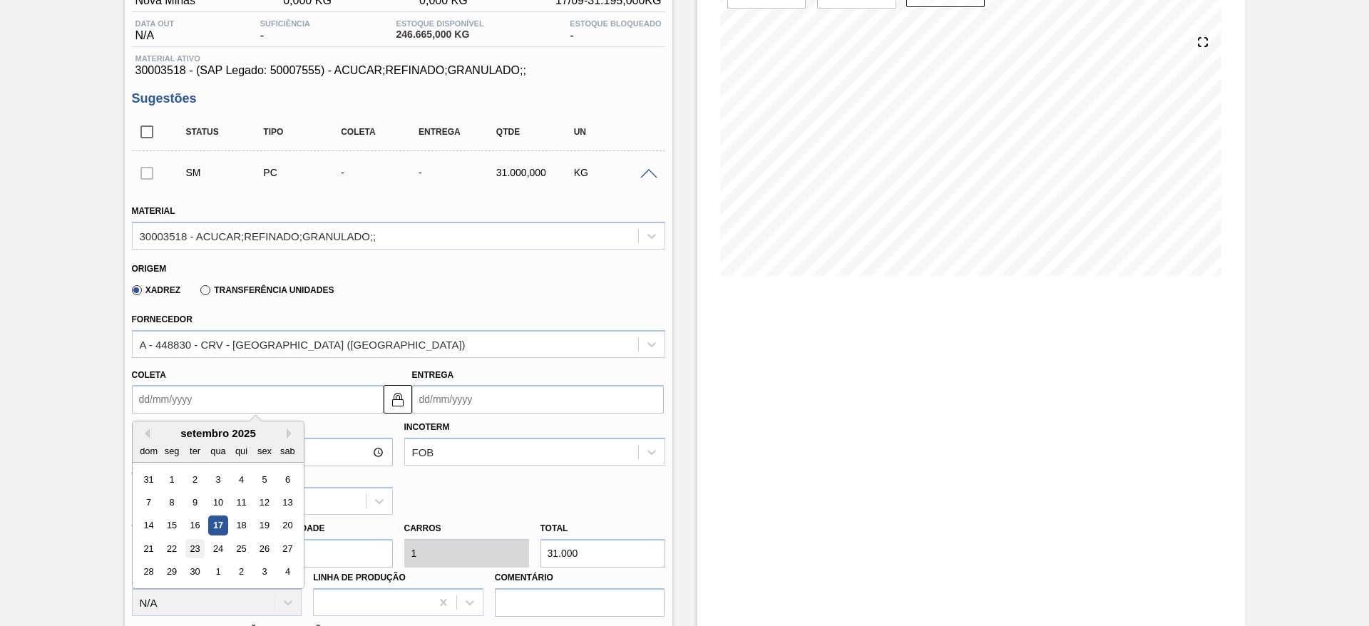
click at [193, 551] on div "23" at bounding box center [194, 548] width 19 height 19
type input "[DATE]"
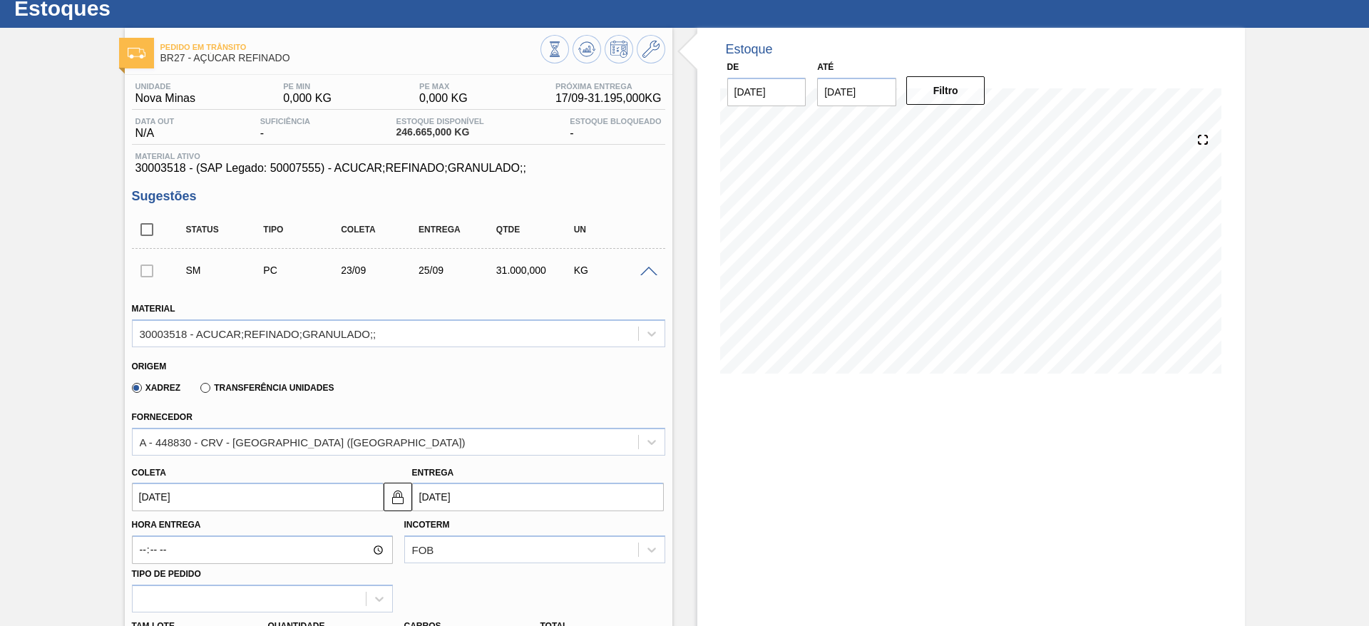
scroll to position [36, 0]
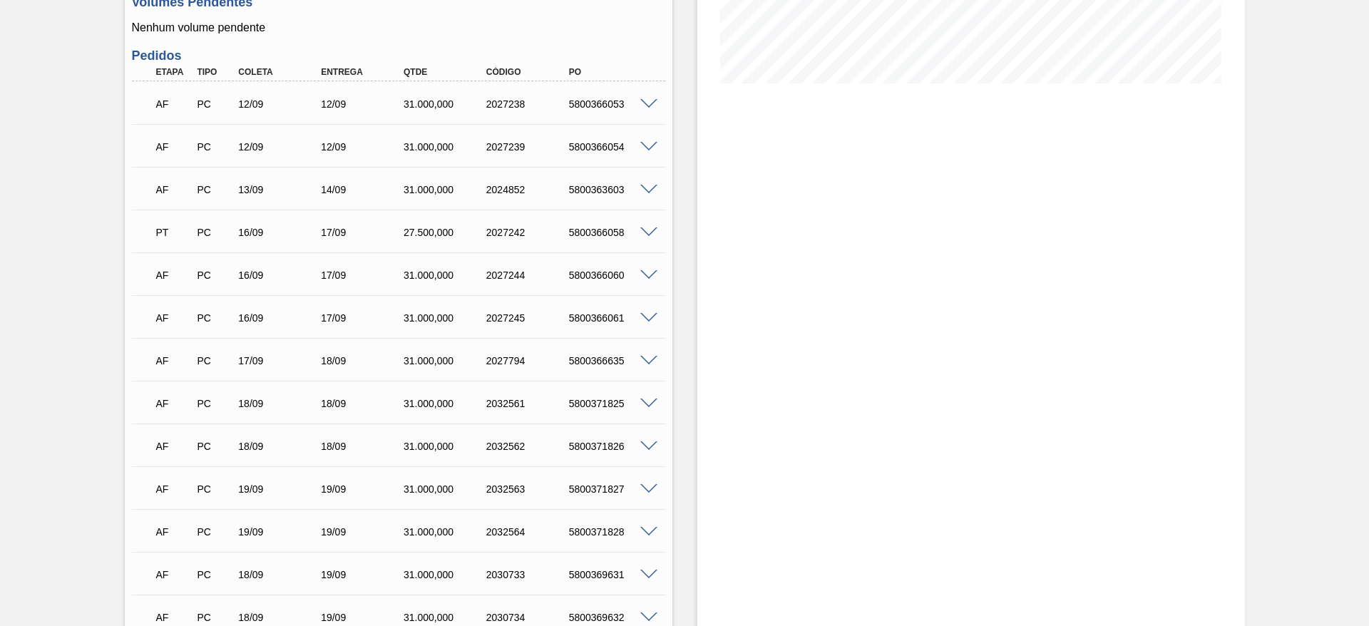
scroll to position [548, 0]
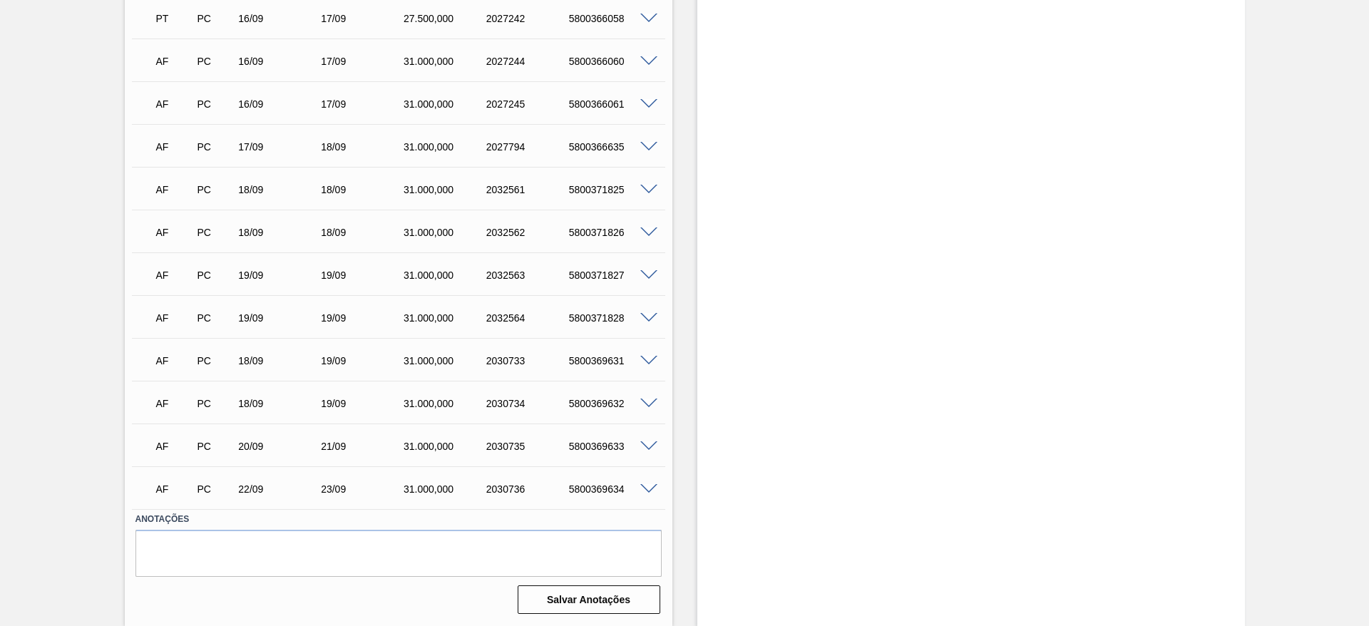
click at [650, 403] on span at bounding box center [648, 404] width 17 height 11
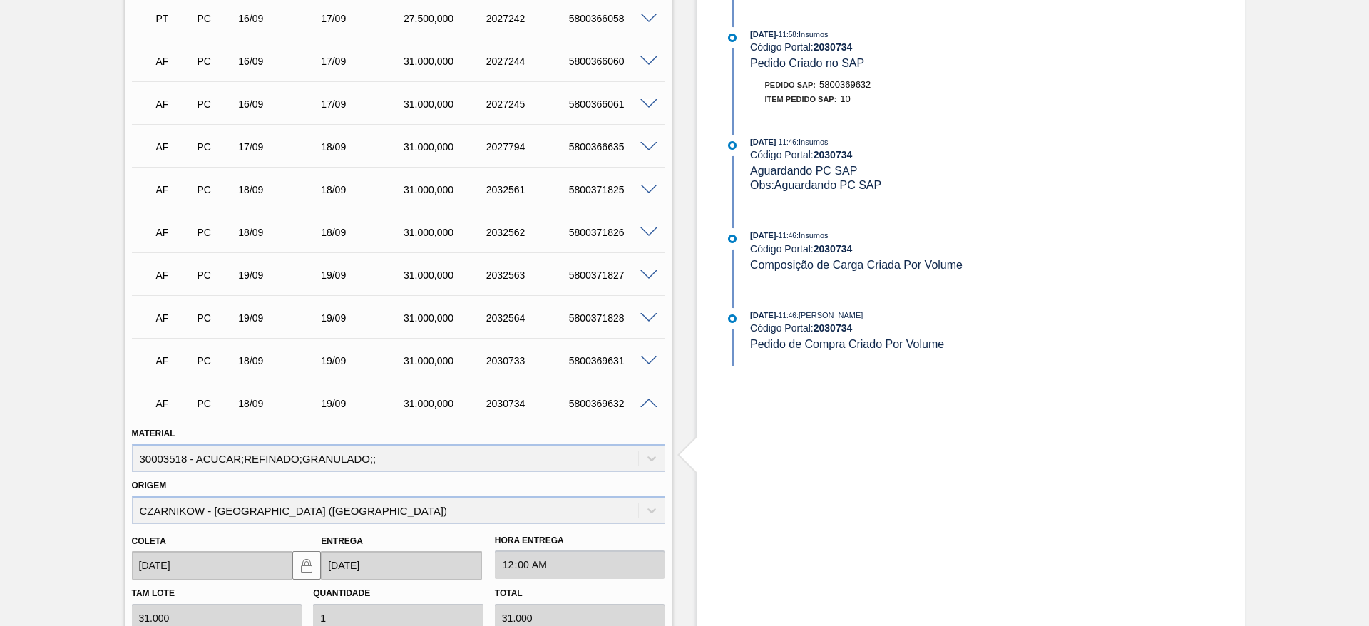
click at [647, 318] on span at bounding box center [648, 318] width 17 height 11
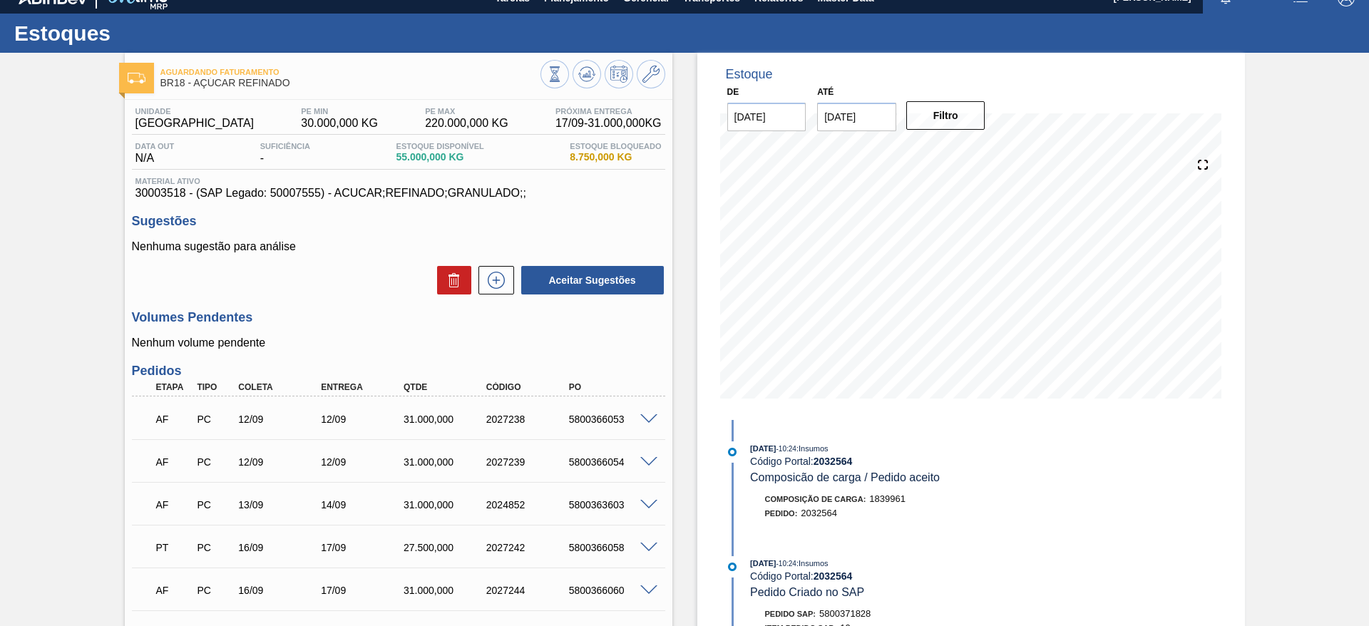
scroll to position [13, 0]
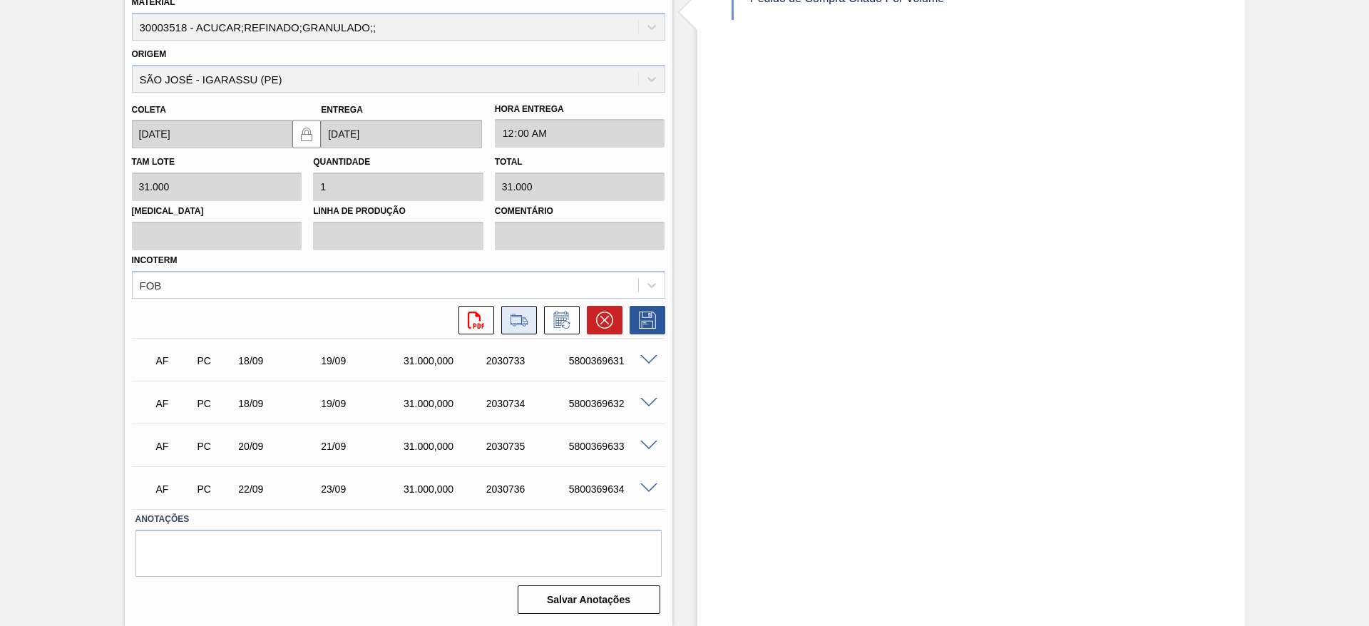
click at [526, 319] on icon at bounding box center [519, 320] width 23 height 17
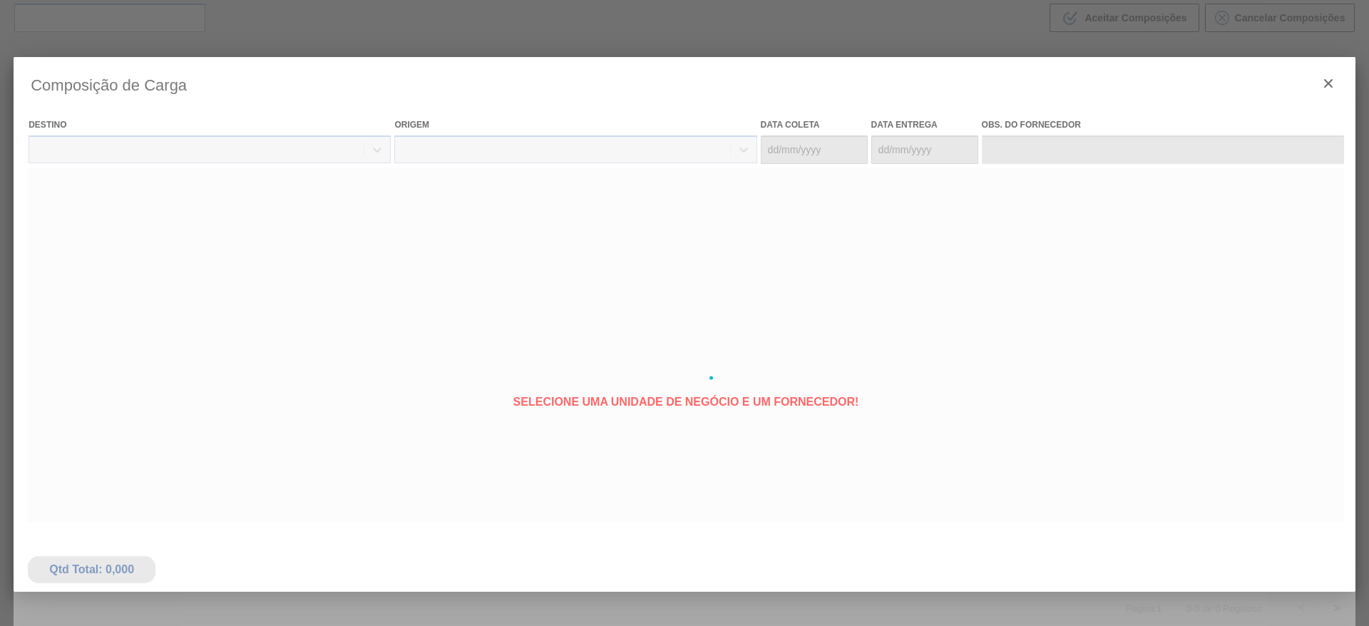
type coleta "[DATE]"
type entrega "[DATE]"
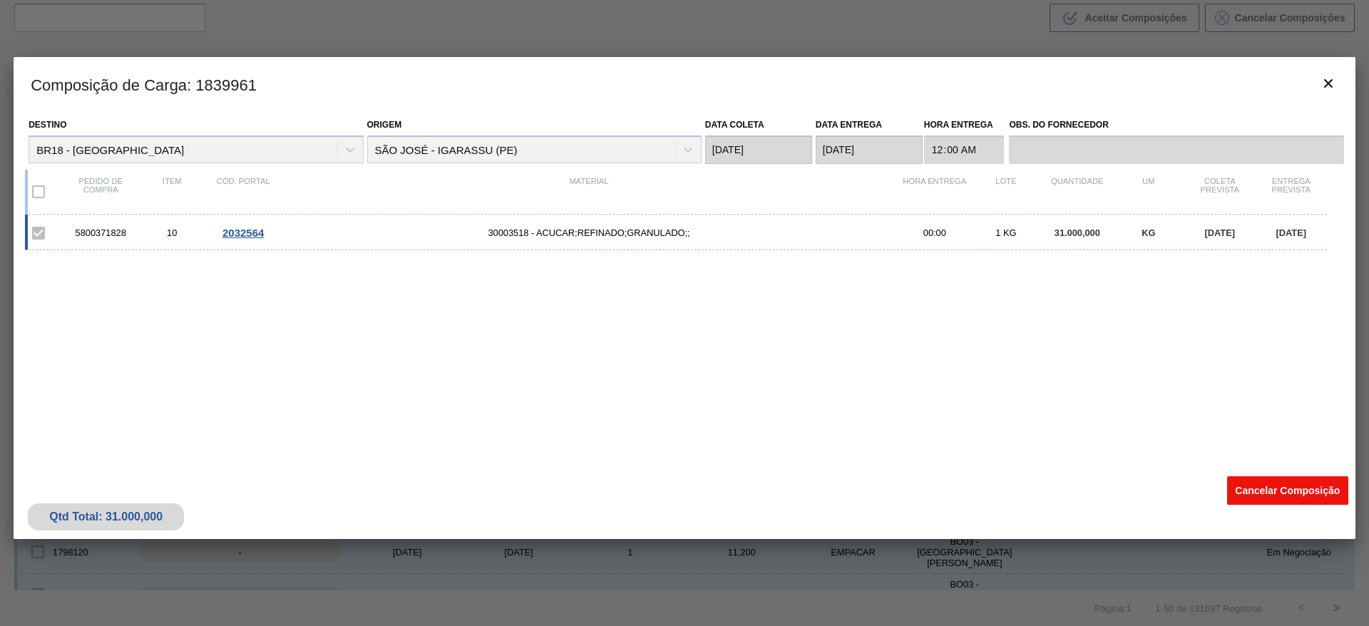
click at [1265, 485] on button "Cancelar Composição" at bounding box center [1287, 490] width 121 height 29
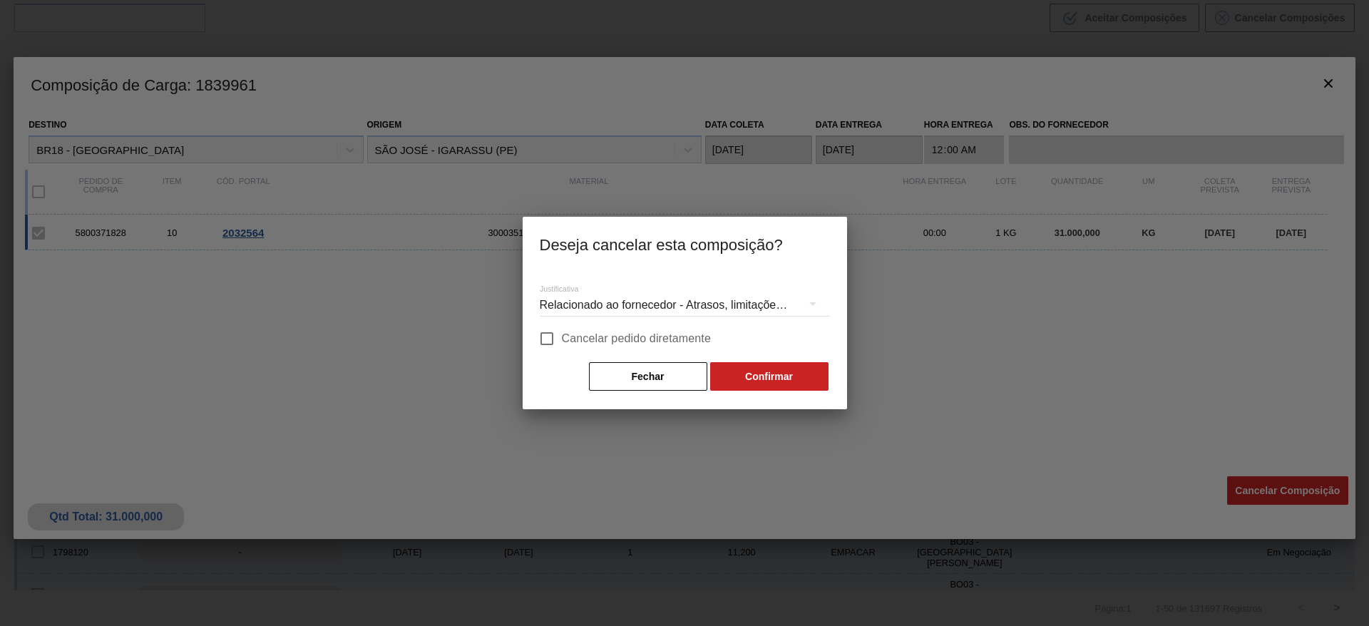
click at [614, 342] on span "Cancelar pedido diretamente" at bounding box center [637, 338] width 150 height 17
click at [562, 342] on input "Cancelar pedido diretamente" at bounding box center [547, 339] width 30 height 30
checkbox input "true"
click at [742, 369] on button "Confirmar" at bounding box center [769, 376] width 118 height 29
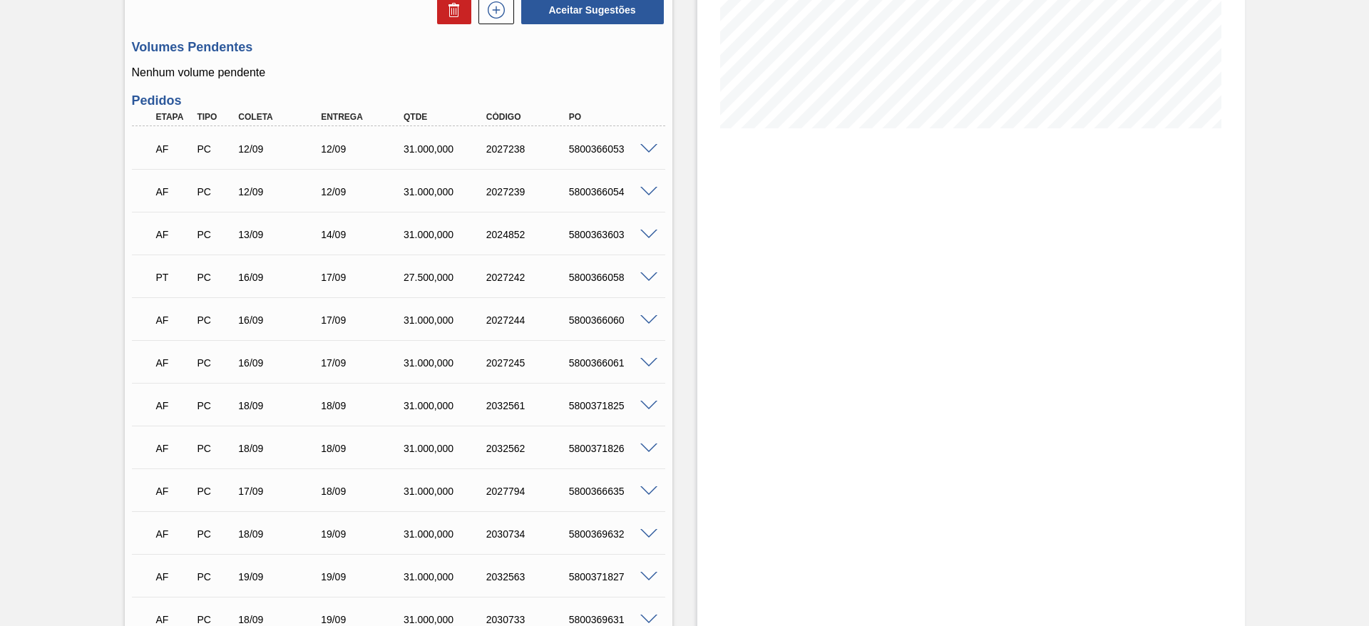
scroll to position [505, 0]
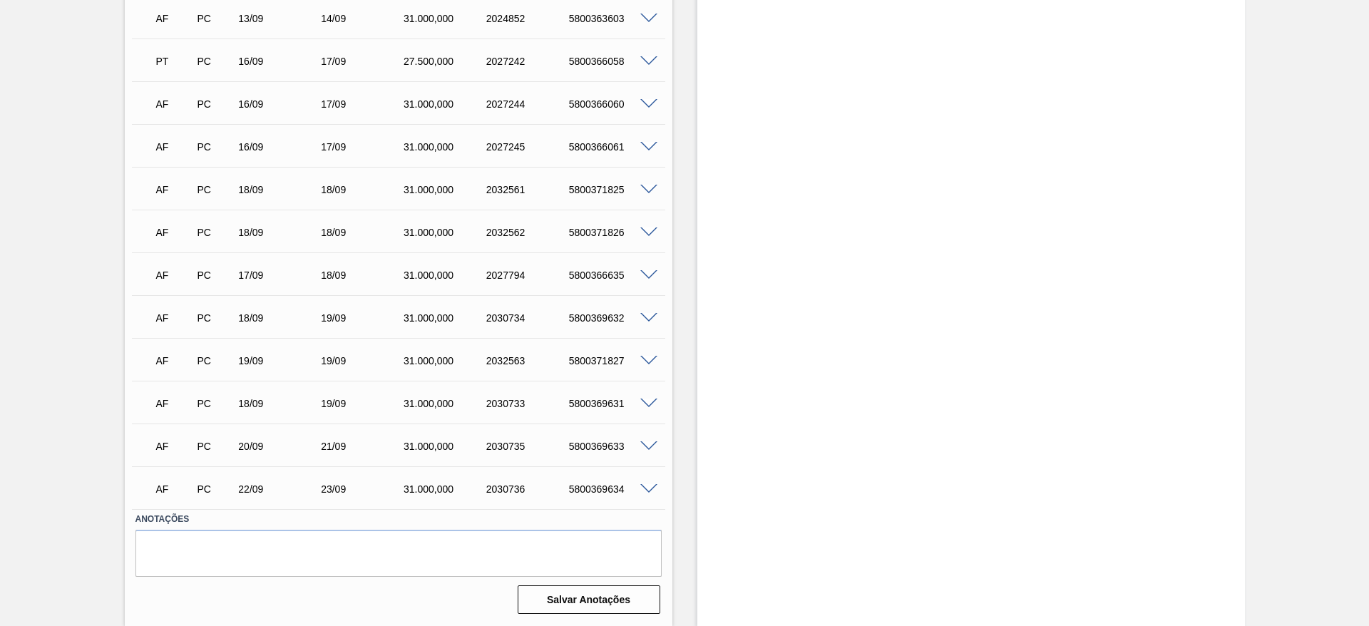
click at [655, 359] on span at bounding box center [648, 361] width 17 height 11
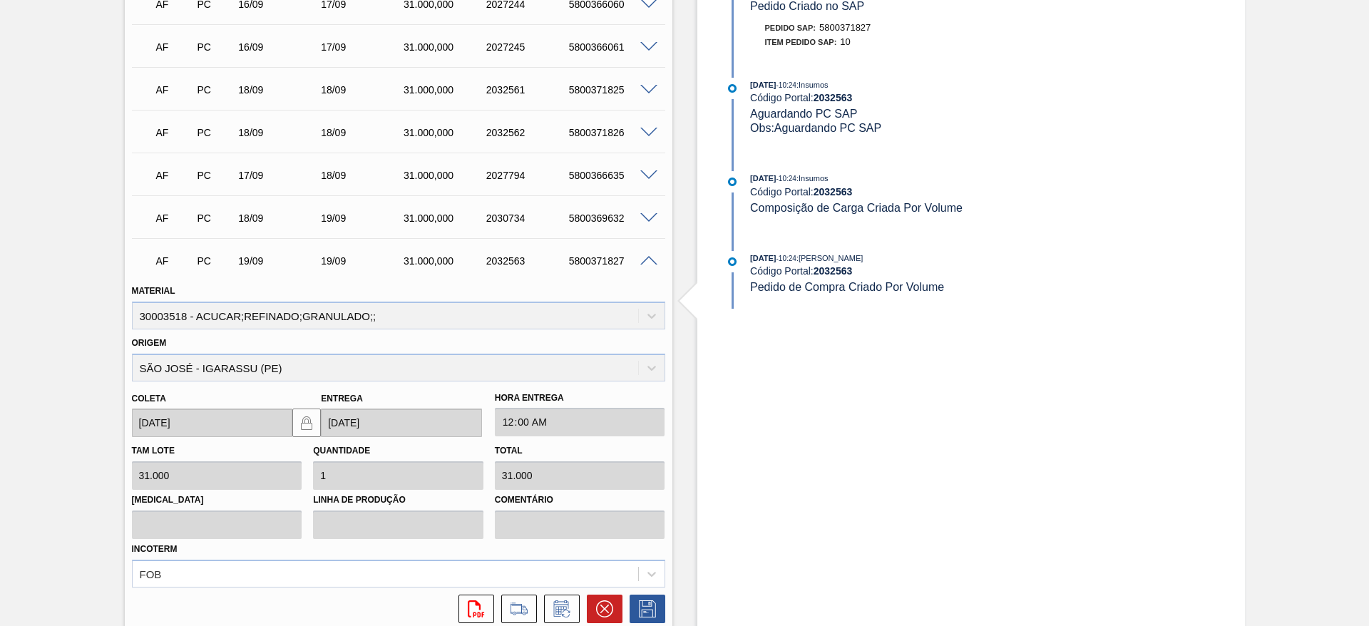
scroll to position [642, 0]
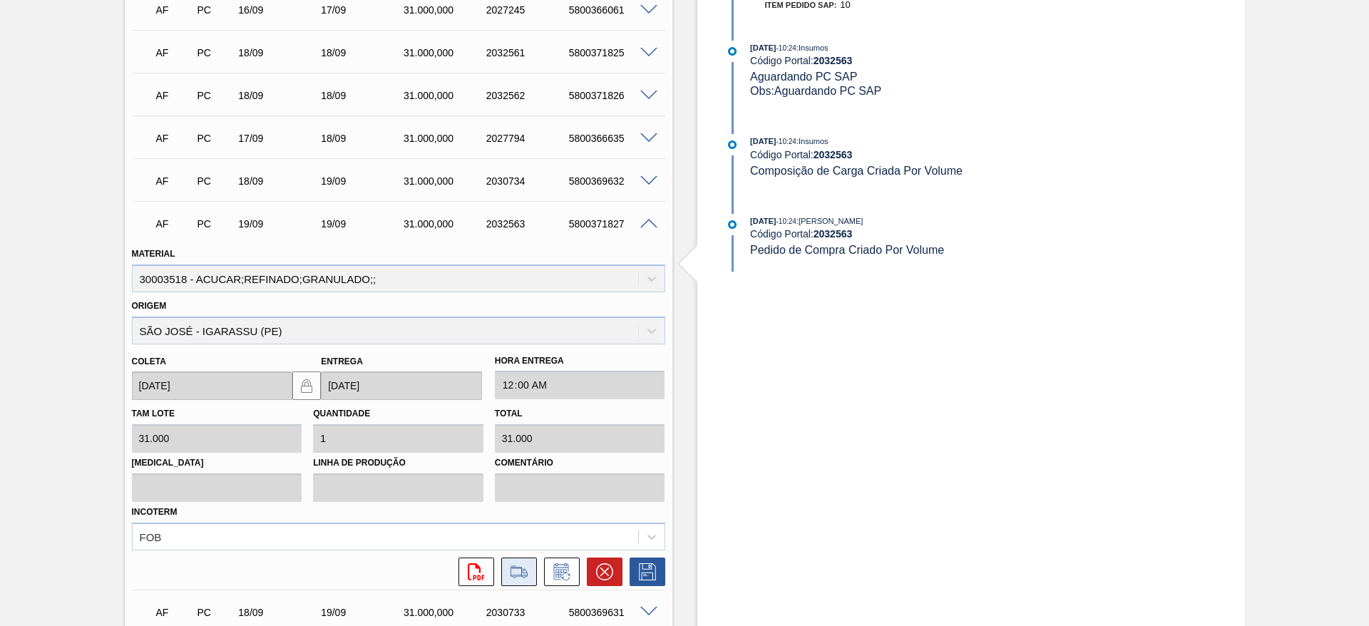
click at [518, 577] on icon at bounding box center [519, 571] width 23 height 17
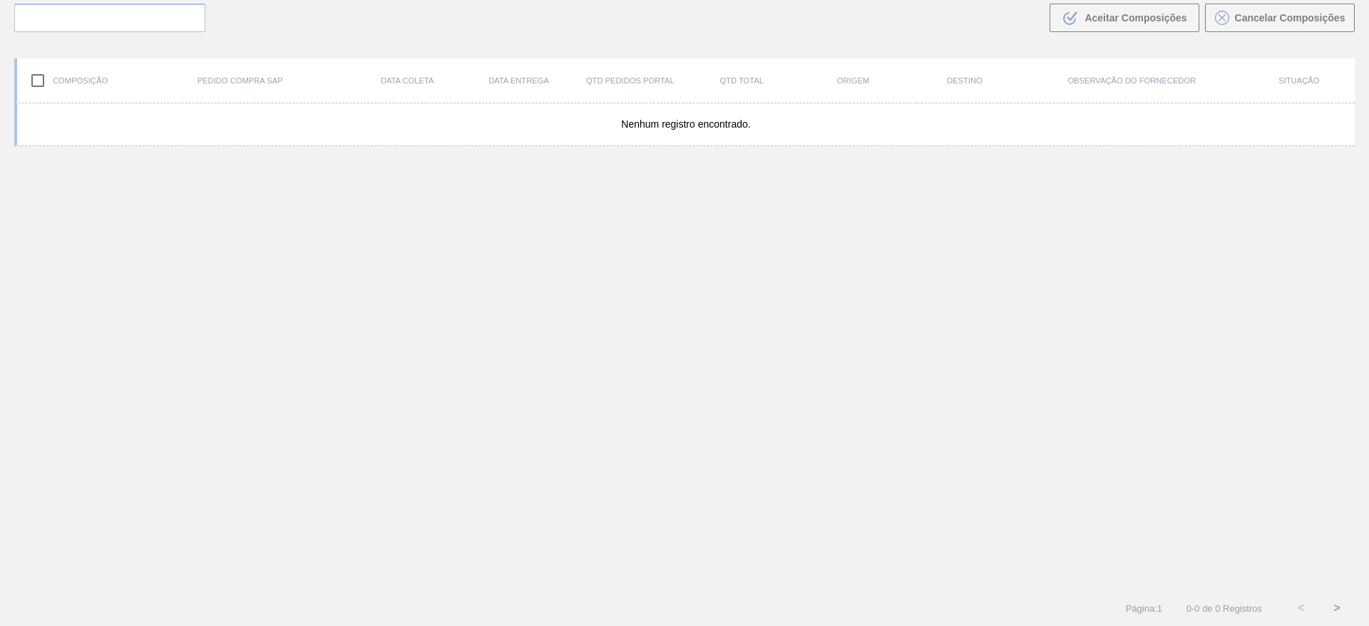
scroll to position [103, 0]
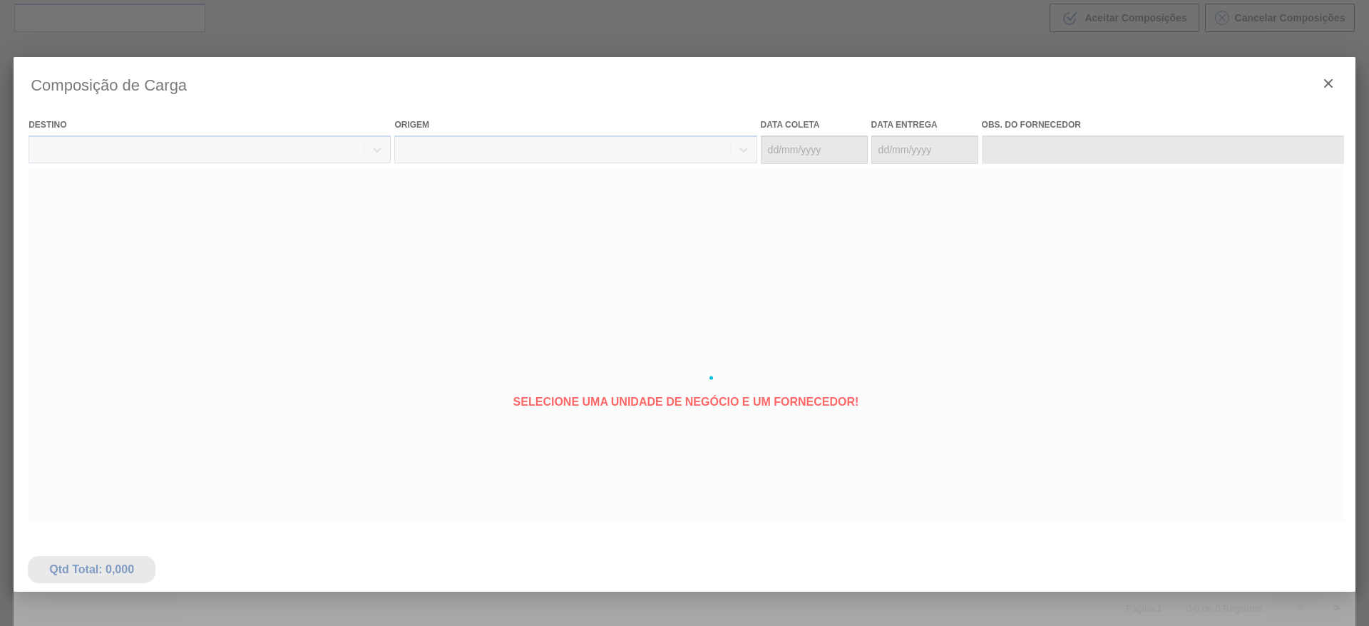
type coleta "[DATE]"
type entrega "[DATE]"
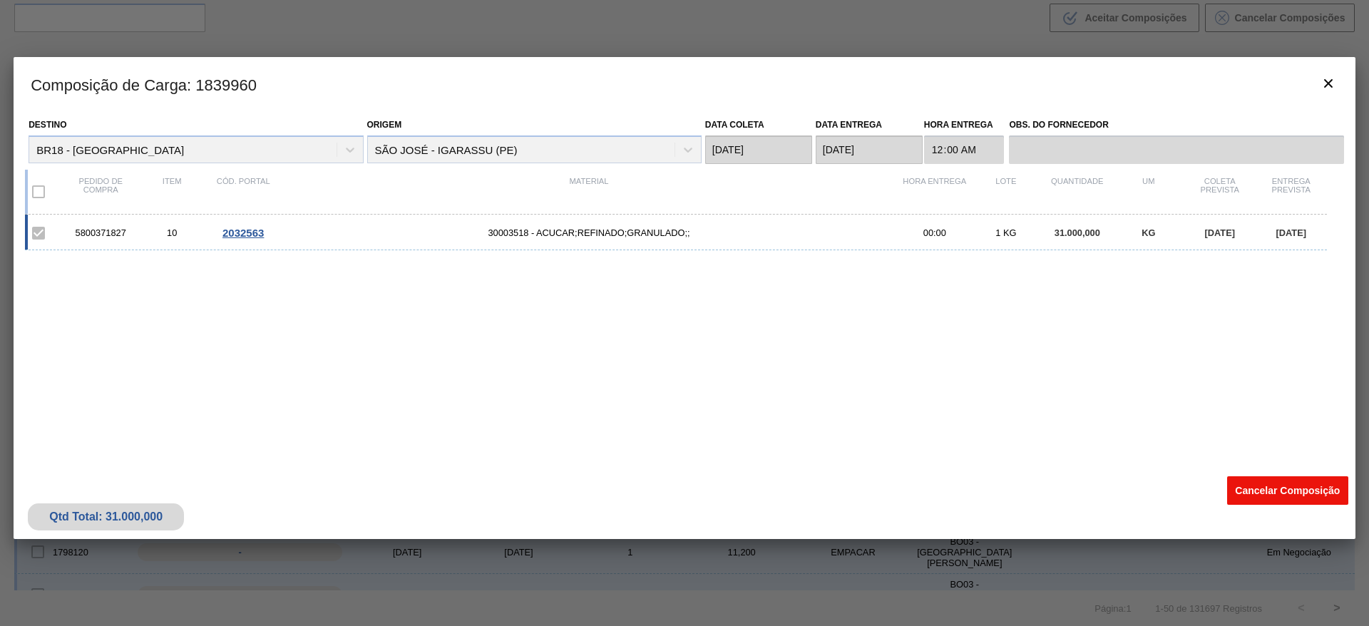
click at [1282, 479] on button "Cancelar Composição" at bounding box center [1287, 490] width 121 height 29
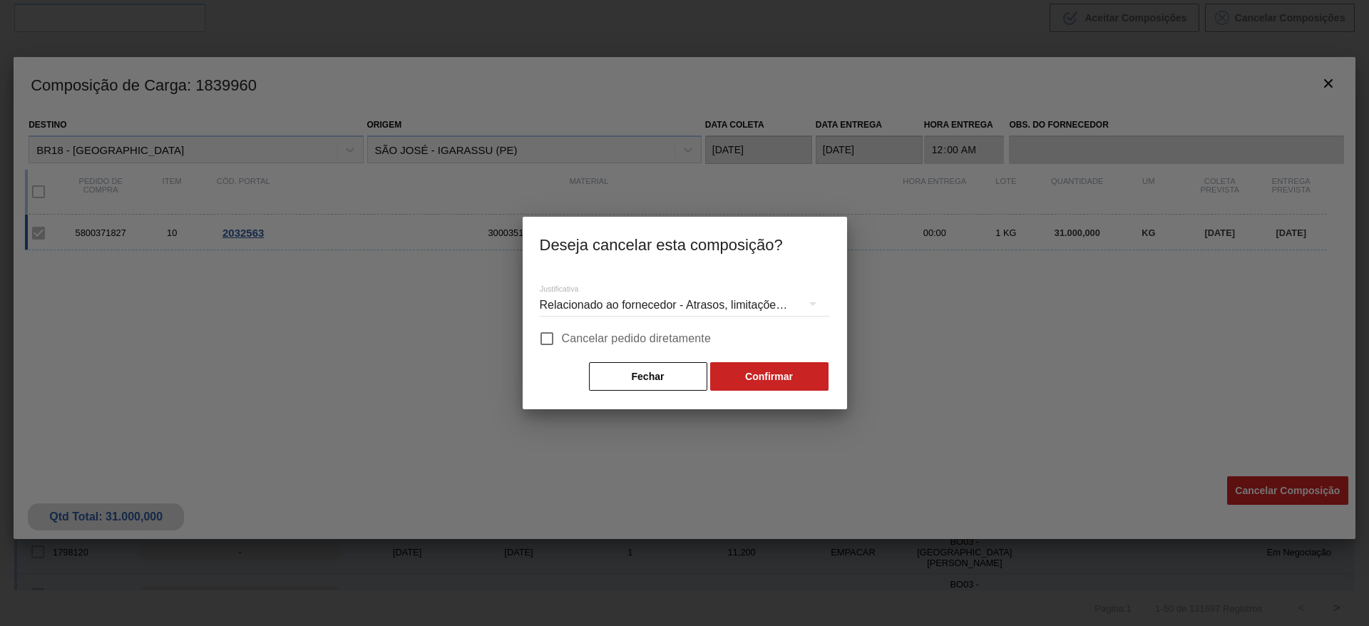
click at [611, 336] on span "Cancelar pedido diretamente" at bounding box center [637, 338] width 150 height 17
click at [562, 336] on input "Cancelar pedido diretamente" at bounding box center [547, 339] width 30 height 30
checkbox input "true"
click at [731, 374] on button "Confirmar" at bounding box center [769, 376] width 118 height 29
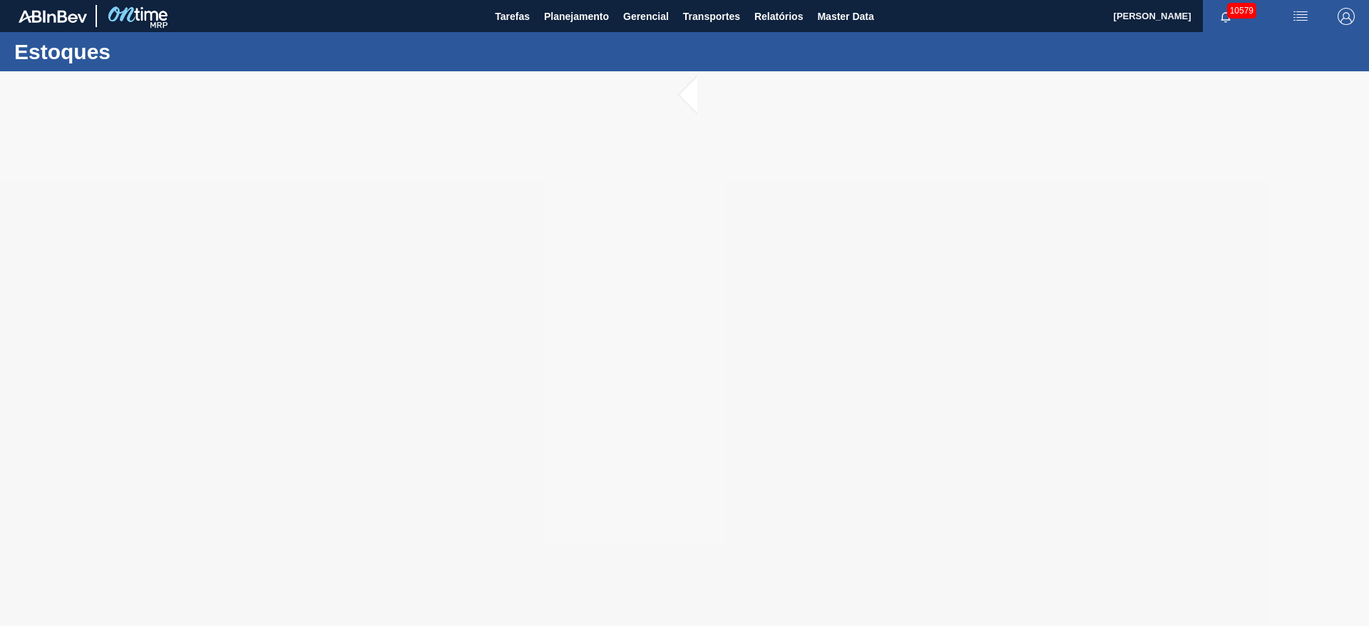
click at [977, 500] on div at bounding box center [684, 348] width 1369 height 555
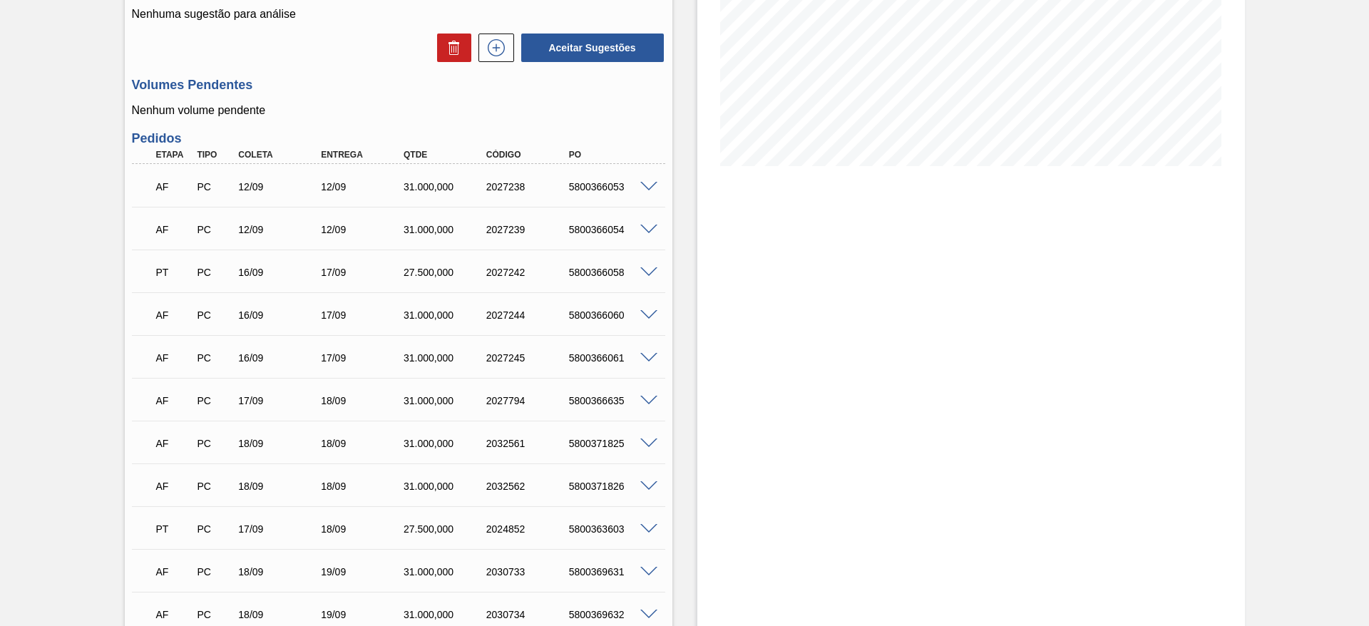
scroll to position [248, 0]
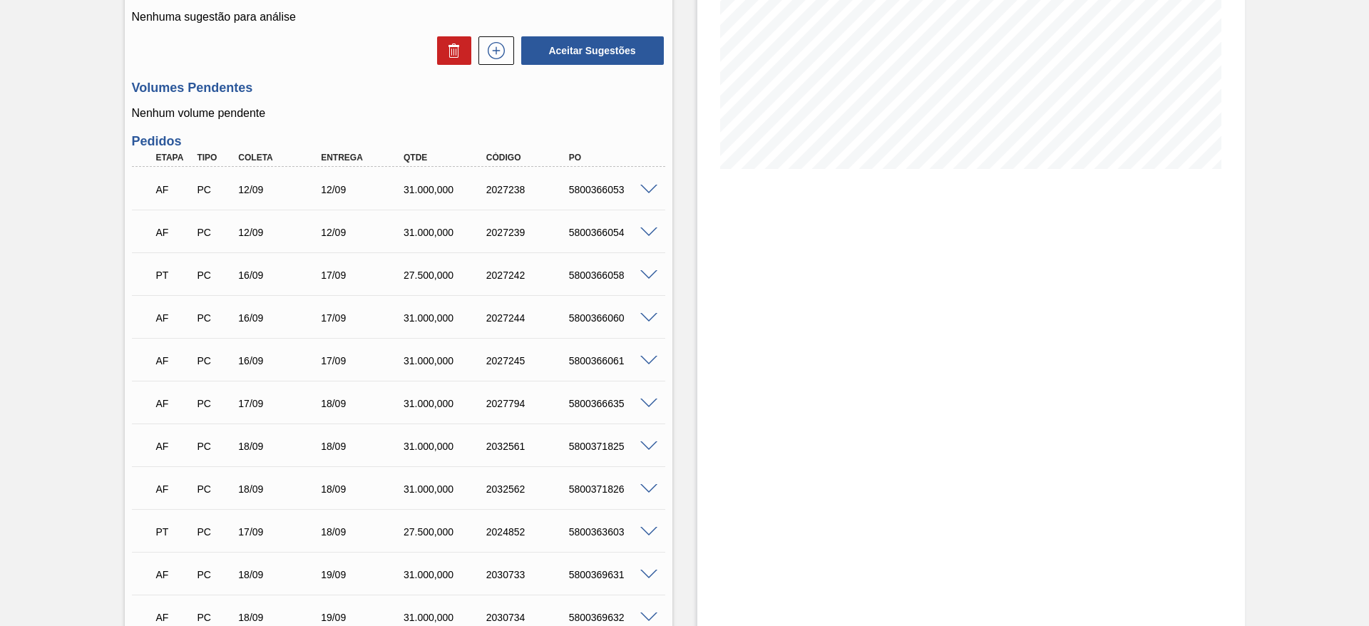
click at [613, 276] on div "5800366058" at bounding box center [612, 275] width 93 height 11
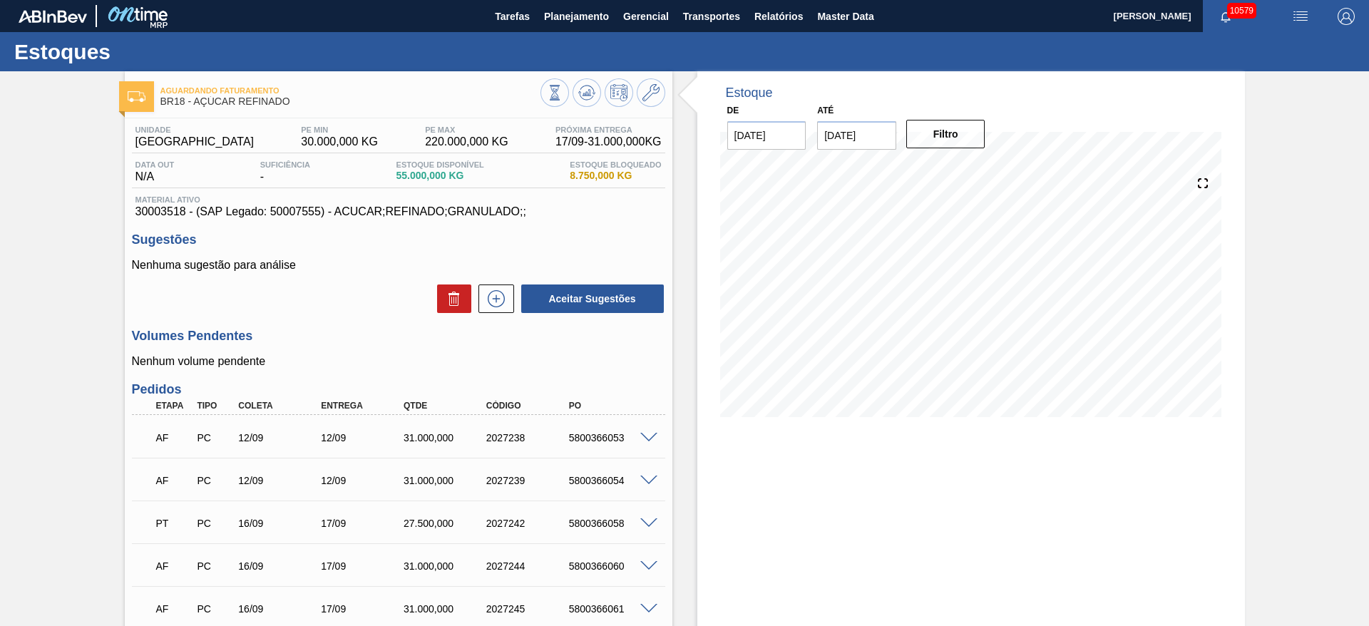
scroll to position [107, 0]
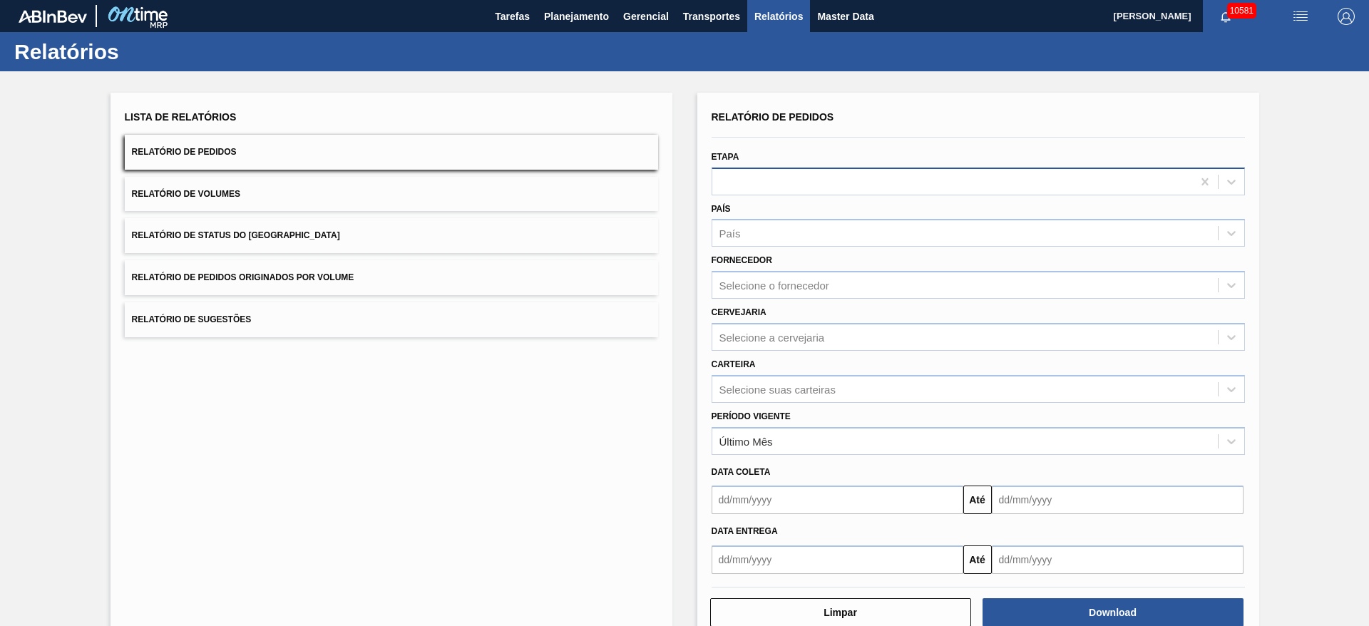
click at [767, 182] on div at bounding box center [953, 181] width 480 height 21
click at [817, 137] on hr at bounding box center [978, 137] width 533 height 1
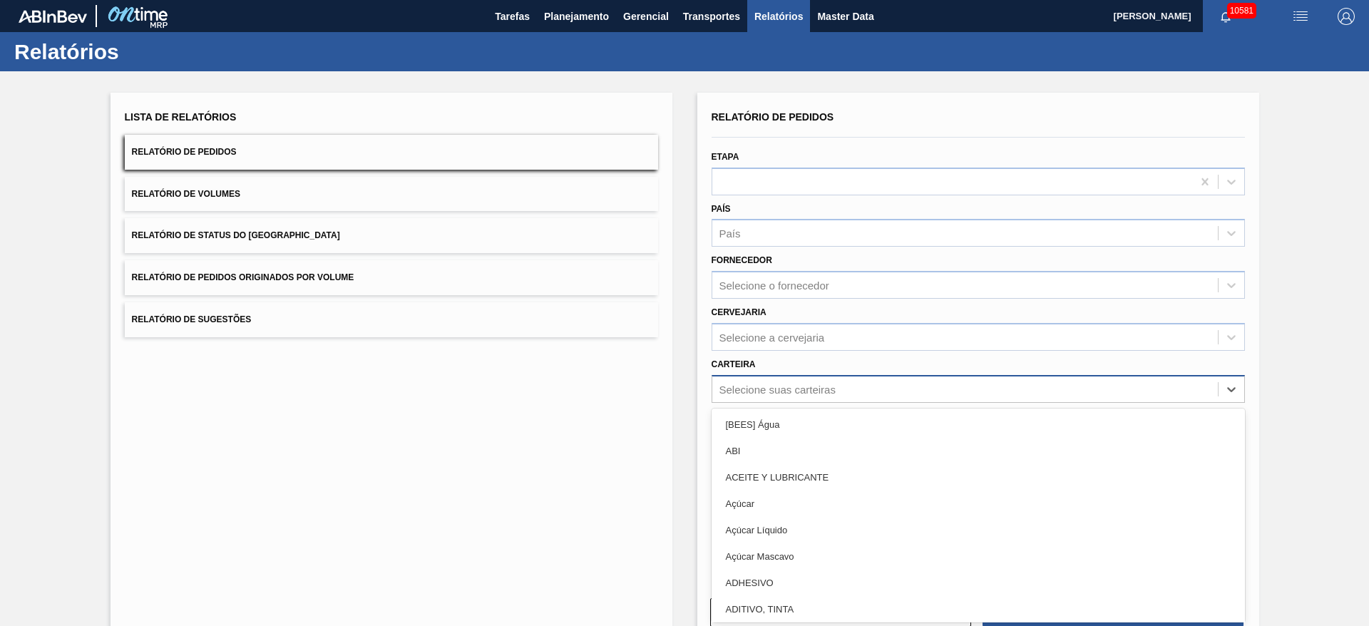
click at [785, 392] on div "Selecione suas carteiras" at bounding box center [778, 389] width 116 height 12
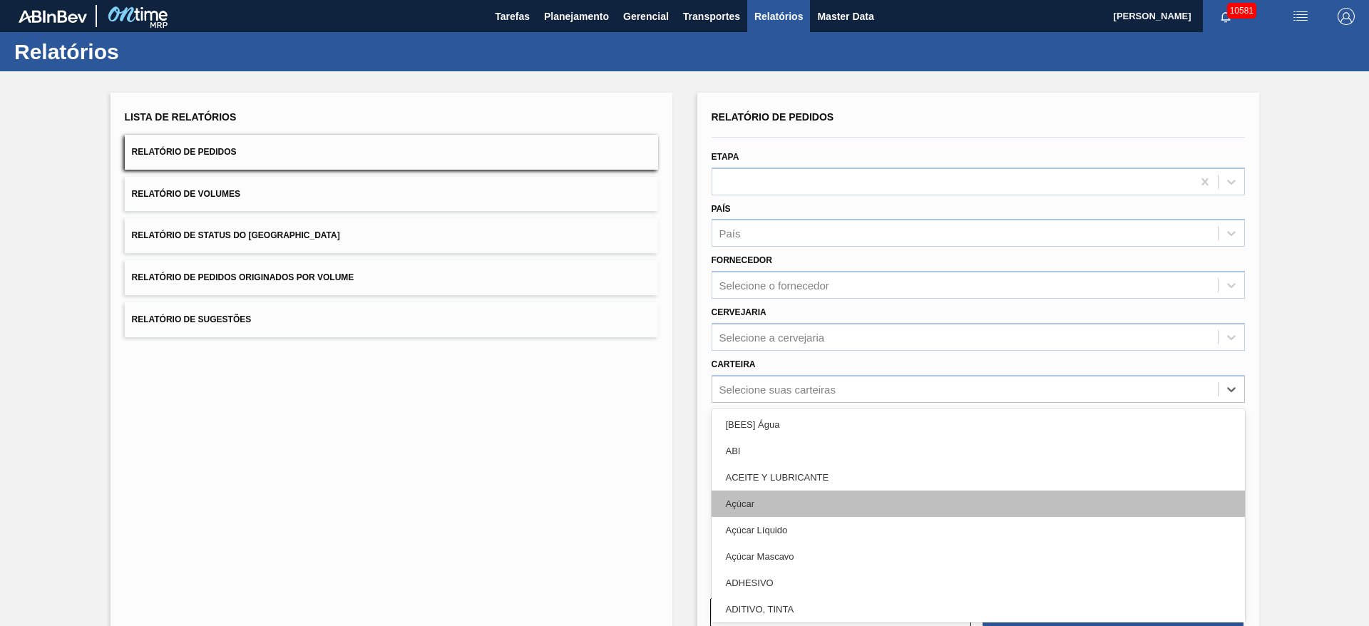
click at [785, 496] on div "Açúcar" at bounding box center [978, 504] width 533 height 26
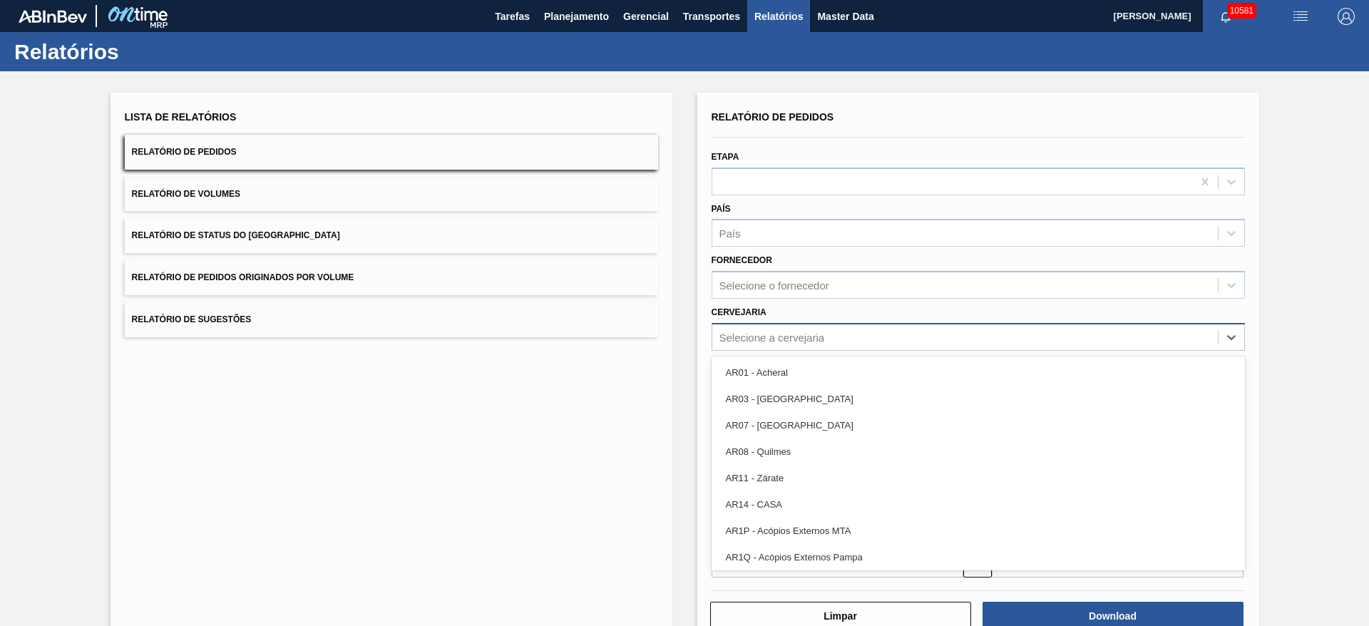
click at [810, 332] on div "Selecione a cervejaria" at bounding box center [773, 337] width 106 height 12
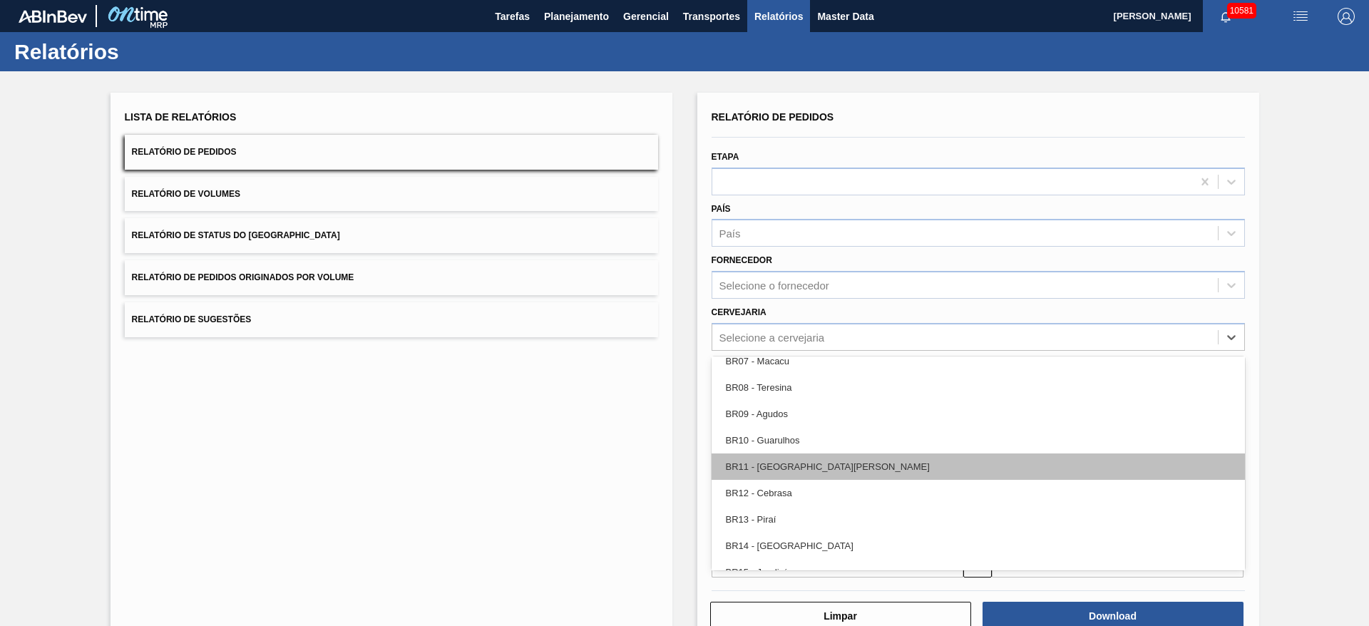
scroll to position [963, 0]
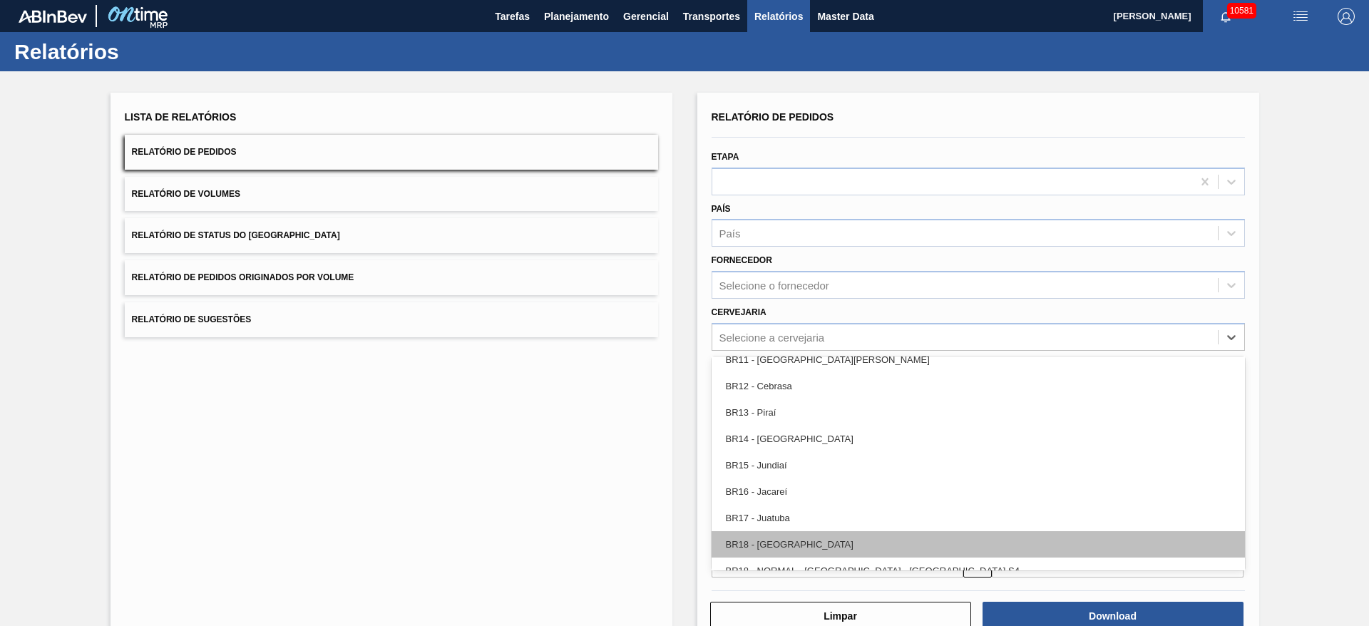
click at [801, 539] on div "BR18 - [GEOGRAPHIC_DATA]" at bounding box center [978, 544] width 533 height 26
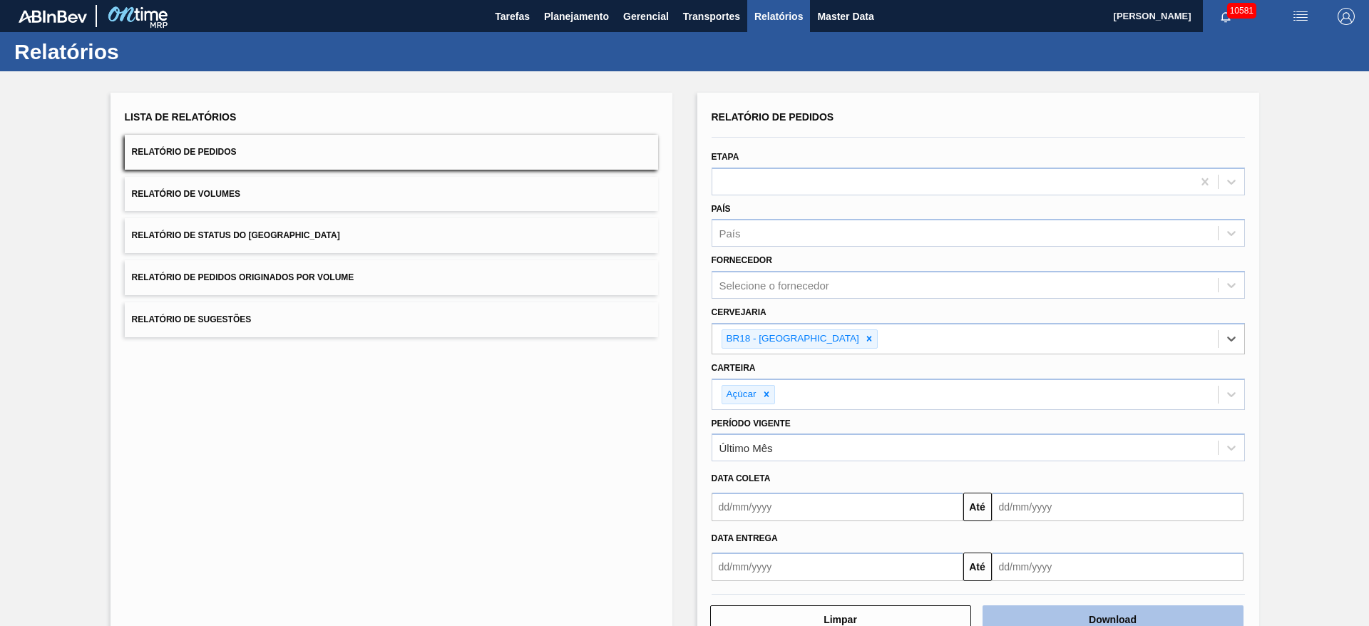
click at [1050, 609] on button "Download" at bounding box center [1113, 620] width 261 height 29
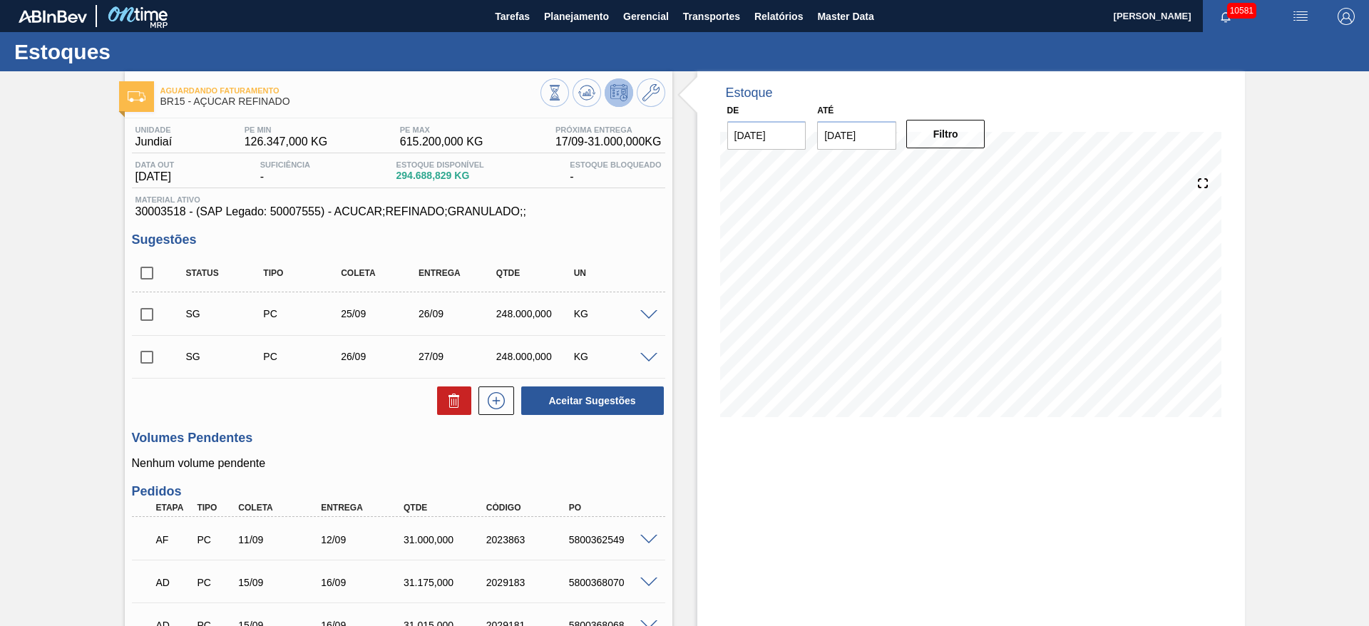
click at [650, 317] on div "SG PC 25/09 26/09 248.000,000 KG" at bounding box center [398, 314] width 533 height 36
click at [648, 317] on span at bounding box center [648, 315] width 17 height 11
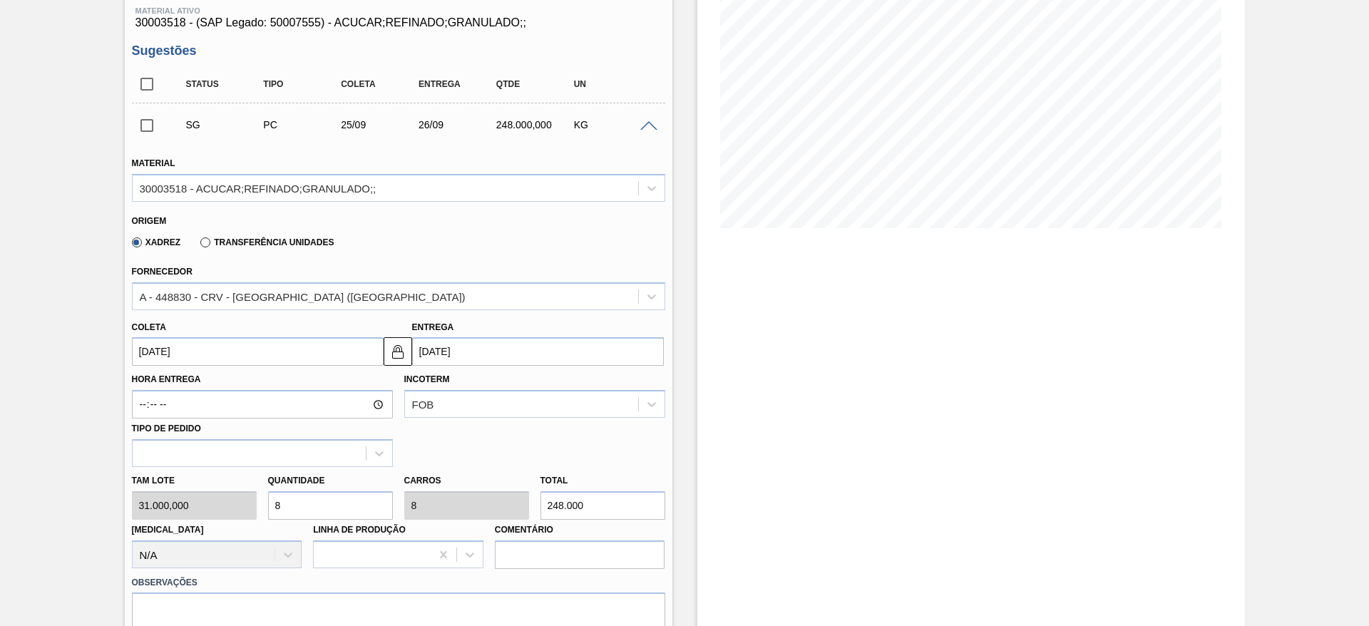
scroll to position [214, 0]
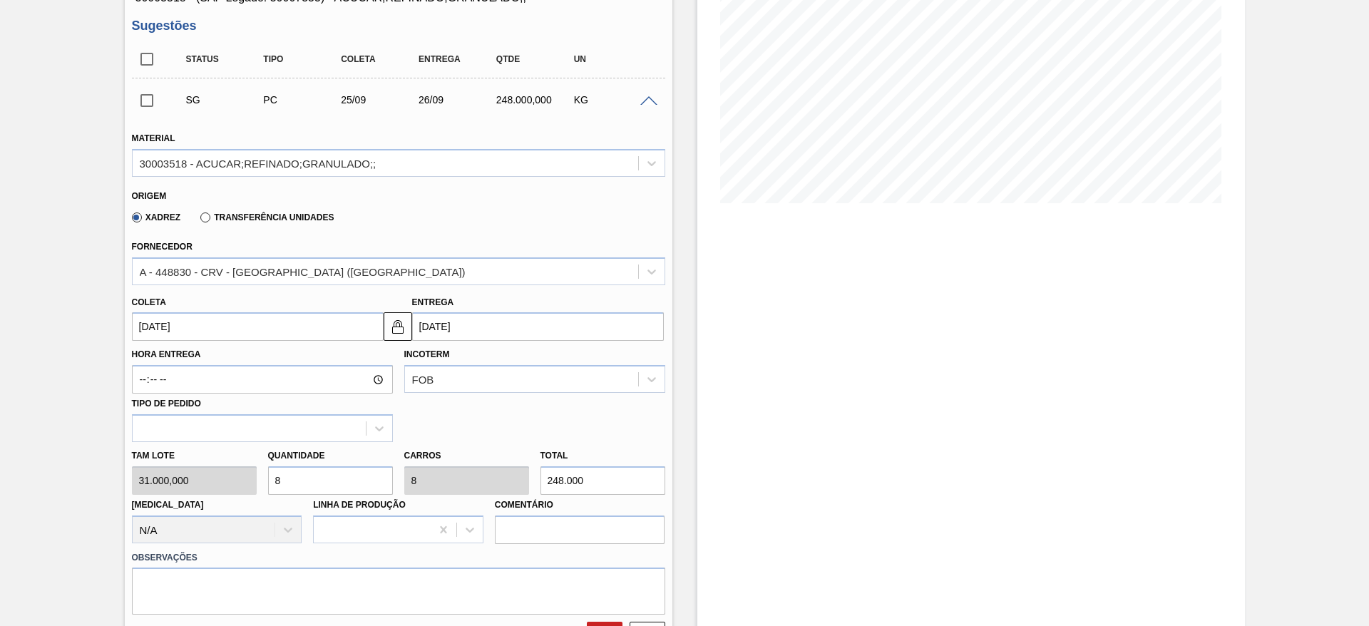
click at [174, 339] on input "[DATE]" at bounding box center [258, 326] width 252 height 29
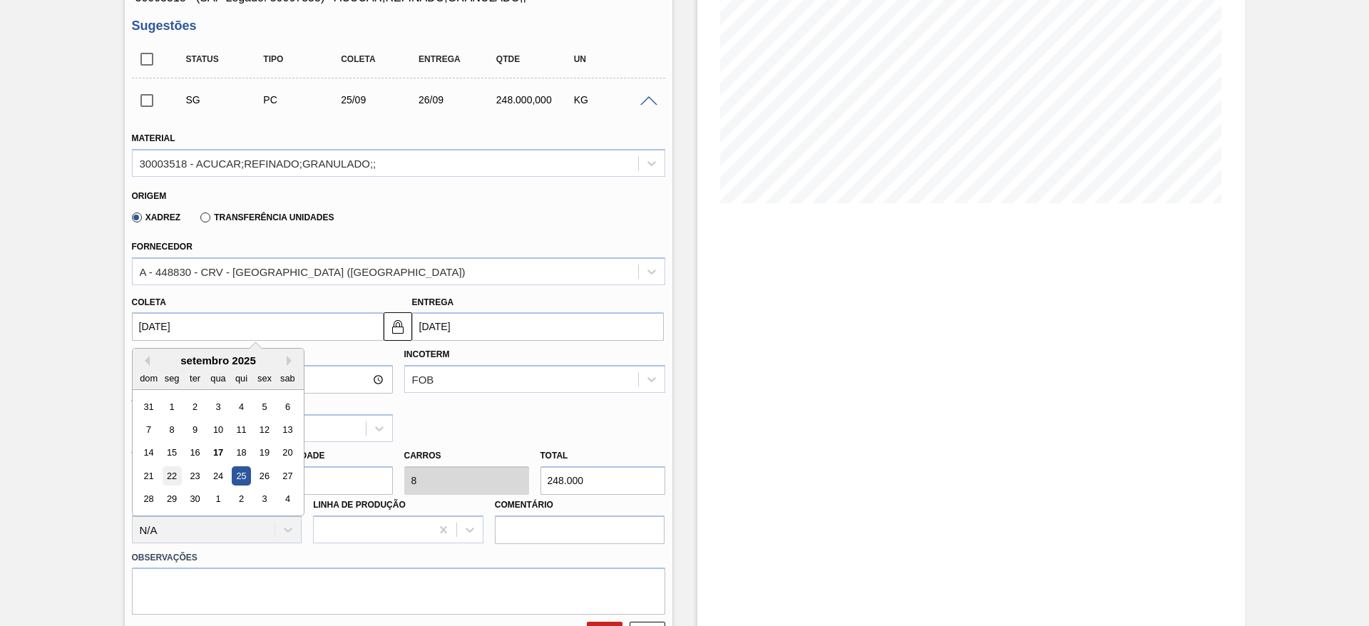
click at [177, 469] on div "22" at bounding box center [171, 475] width 19 height 19
type input "[DATE]"
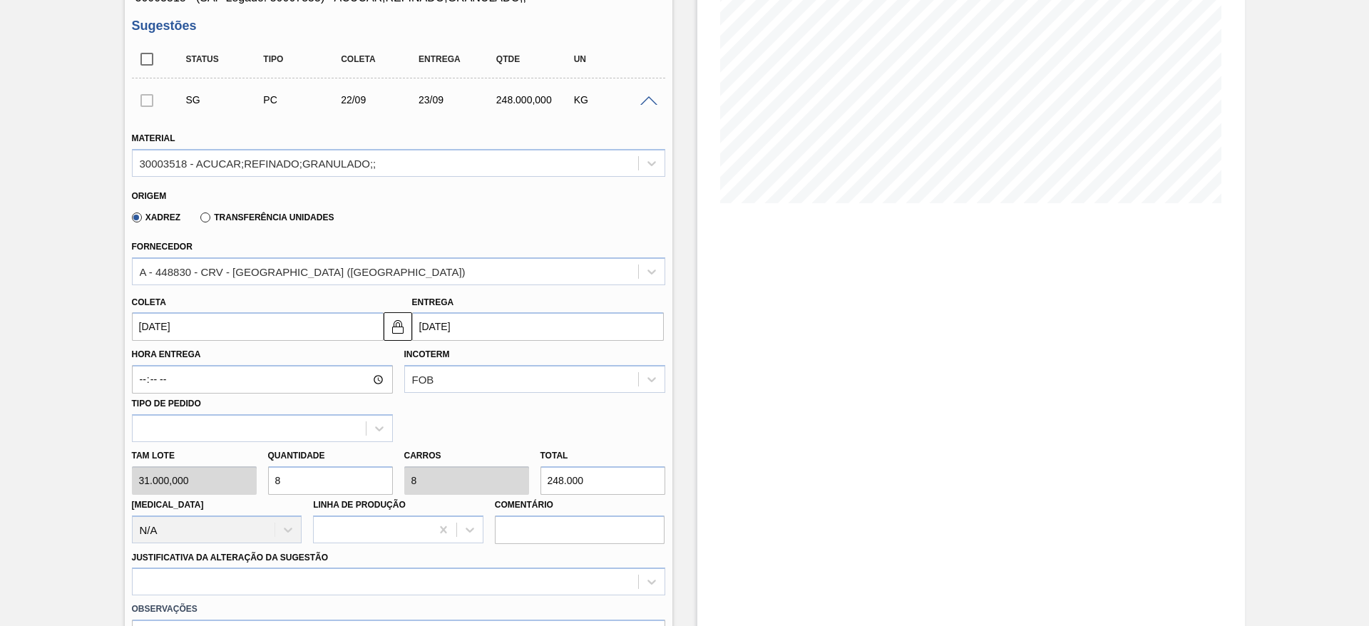
click at [247, 489] on div "Tam lote 31.000,000 Quantidade 8 Carros 8 Total 248.000 [MEDICAL_DATA] N/A Linh…" at bounding box center [398, 493] width 545 height 102
type input "3"
type input "93.000"
type input "3"
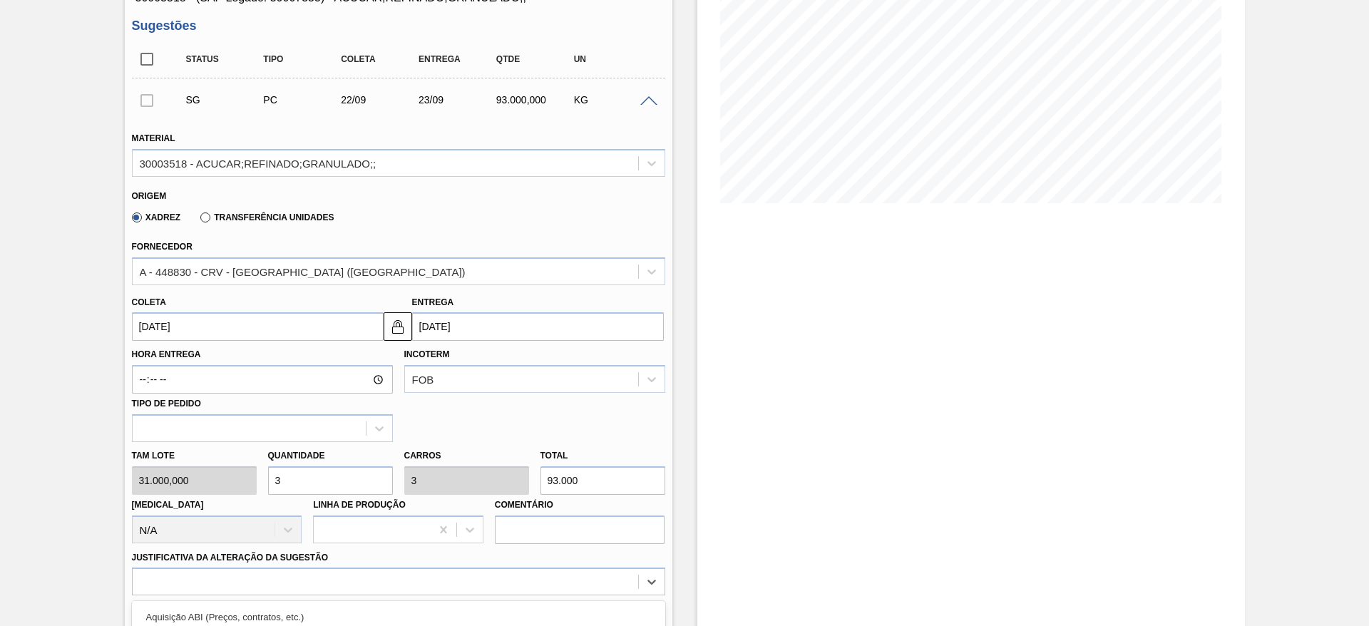
drag, startPoint x: 434, startPoint y: 578, endPoint x: 433, endPoint y: 547, distance: 30.7
click at [434, 580] on div "option Outro problema com o fornecedor - Mudança de fornecedor focused, 7 of 18…" at bounding box center [398, 582] width 533 height 28
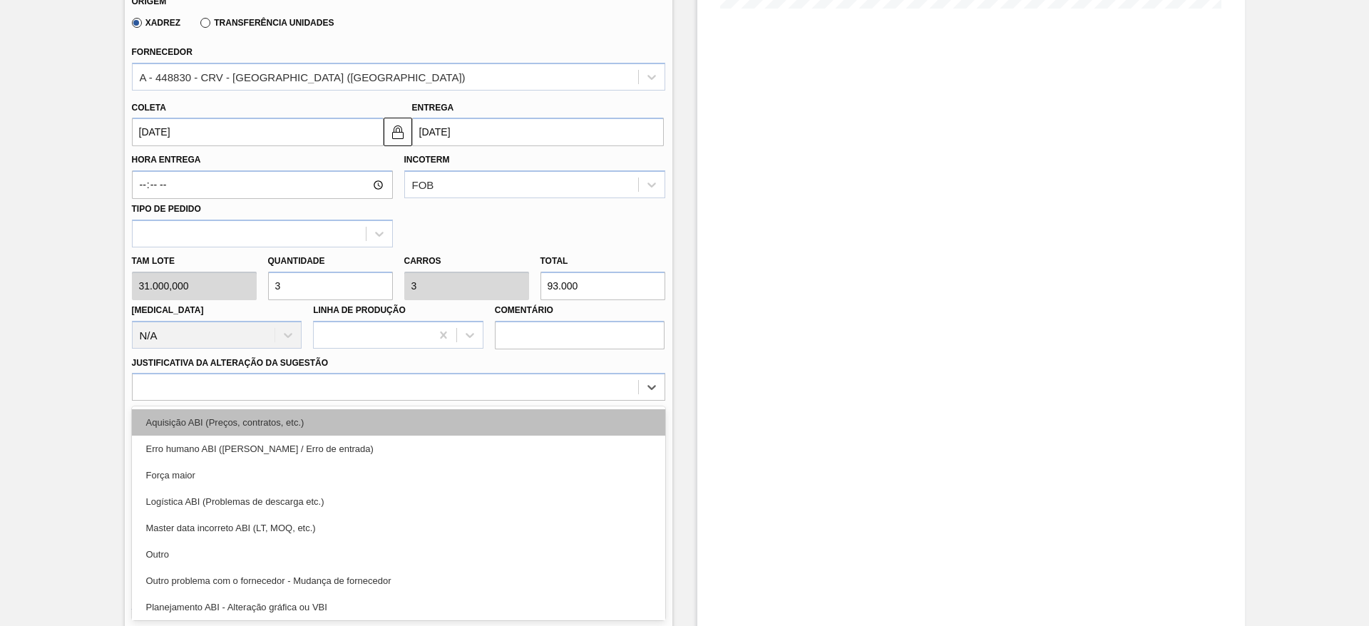
click at [399, 424] on div "Aquisição ABI (Preços, contratos, etc.)" at bounding box center [398, 422] width 533 height 26
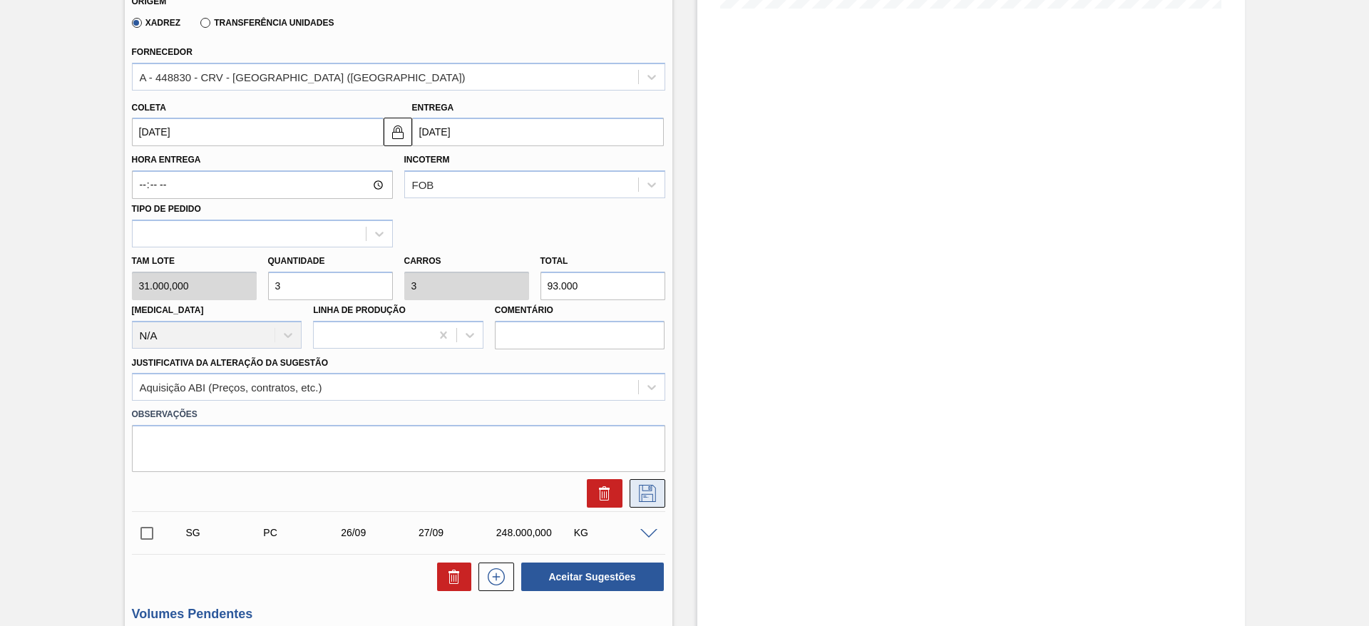
click at [659, 489] on button at bounding box center [648, 493] width 36 height 29
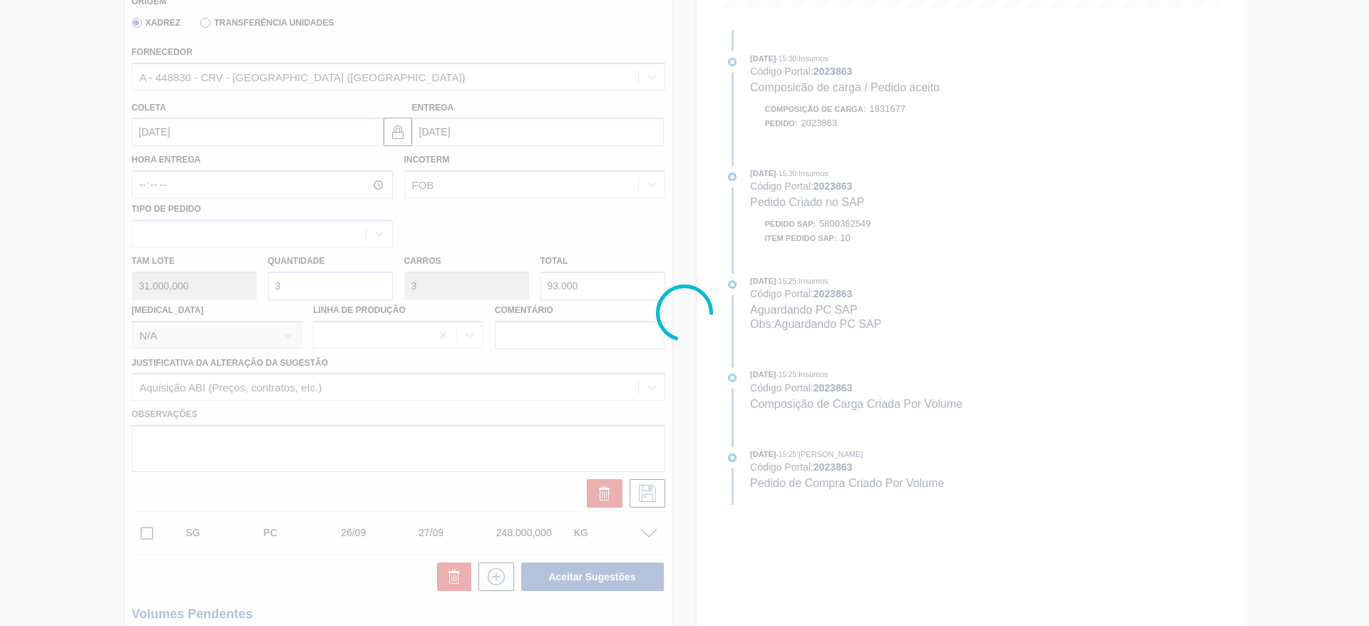
scroll to position [0, 0]
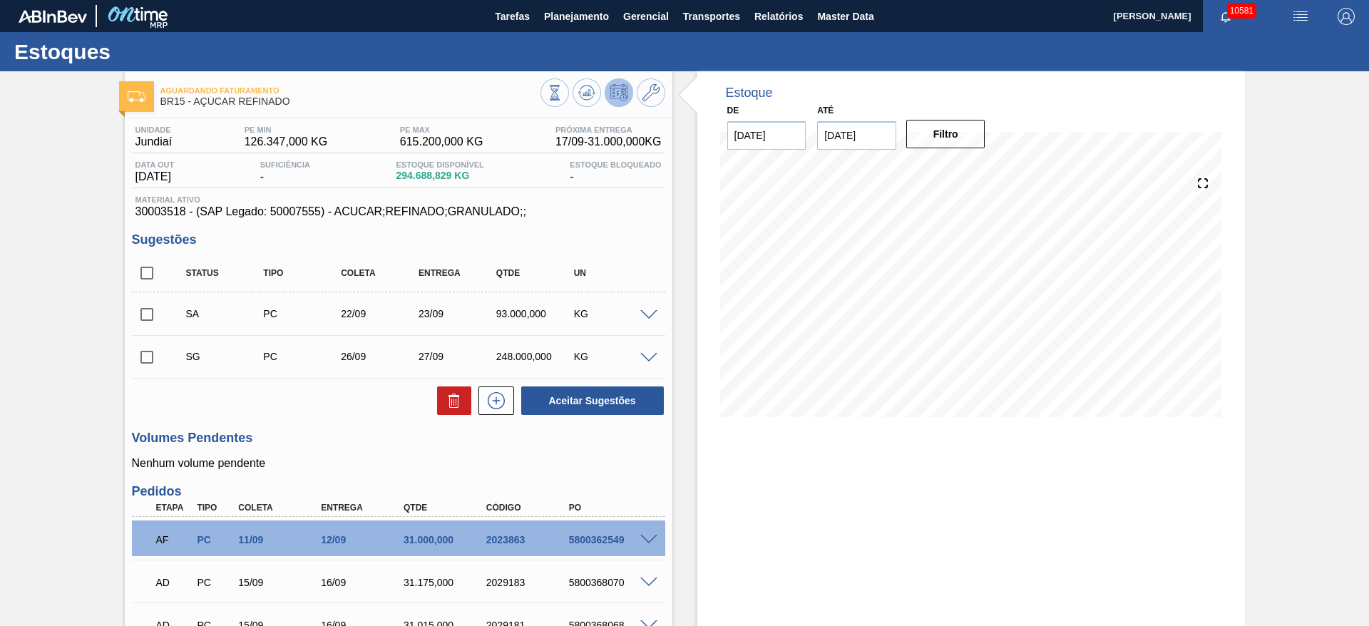
click at [648, 361] on span at bounding box center [648, 358] width 17 height 11
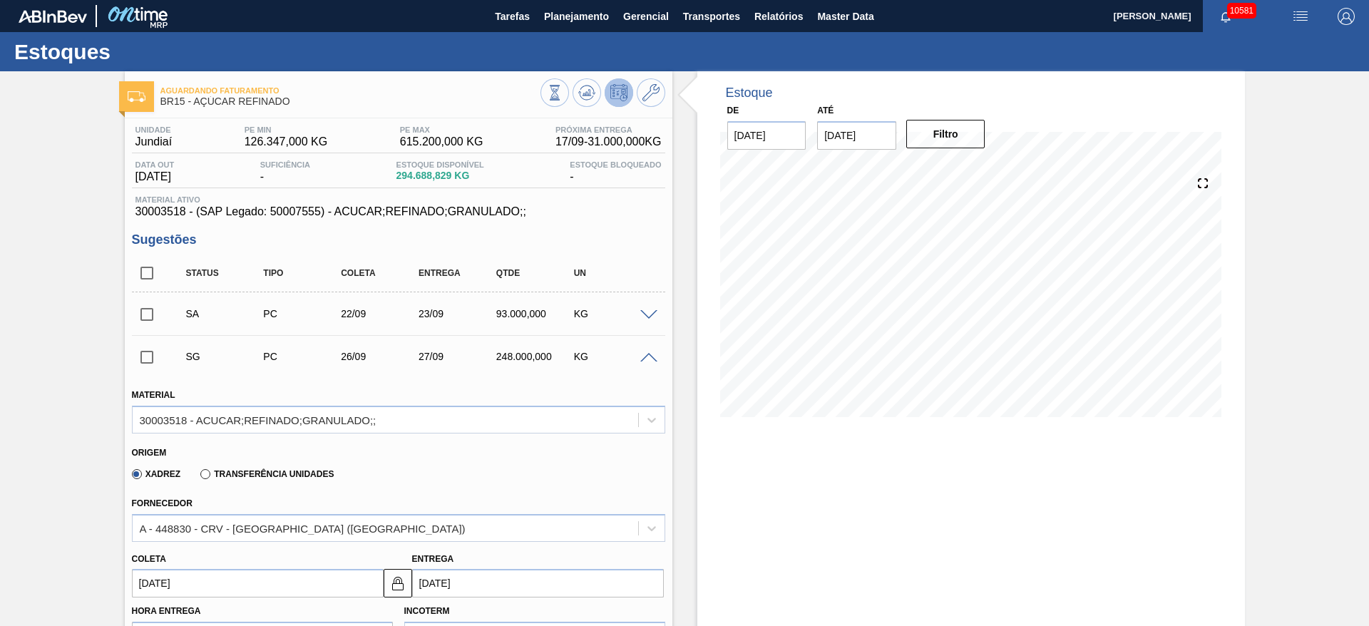
click at [170, 597] on input "[DATE]" at bounding box center [258, 583] width 252 height 29
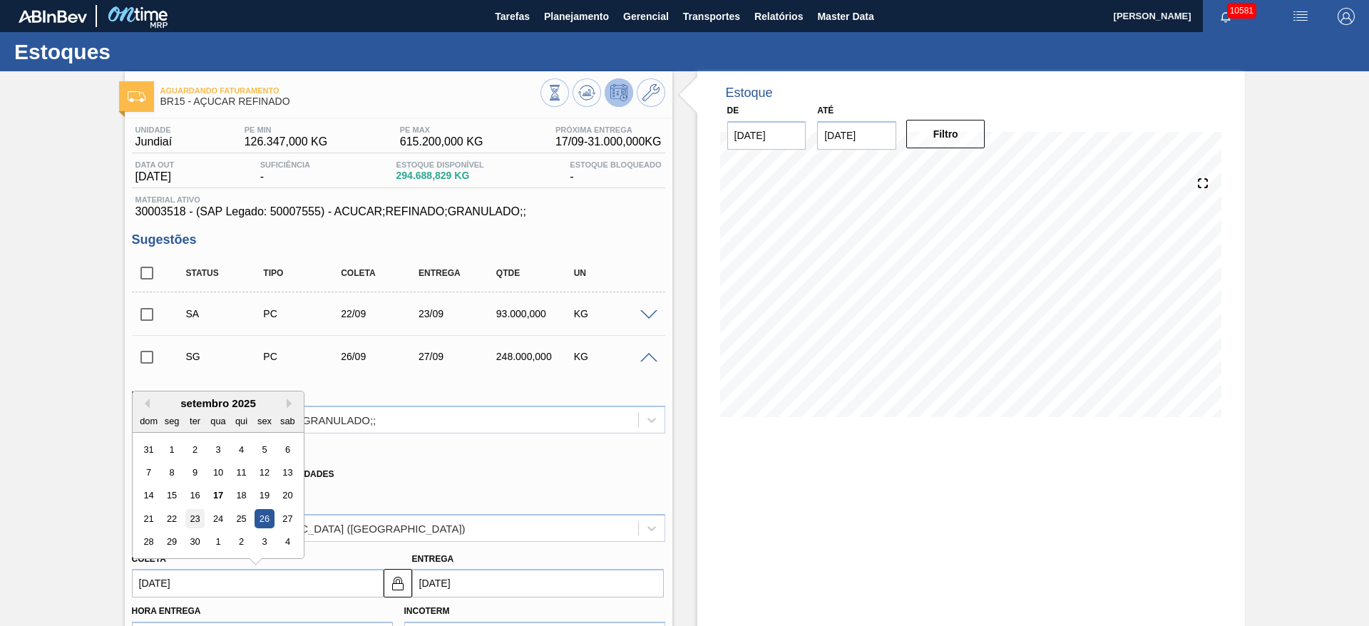
click at [192, 524] on div "23" at bounding box center [194, 518] width 19 height 19
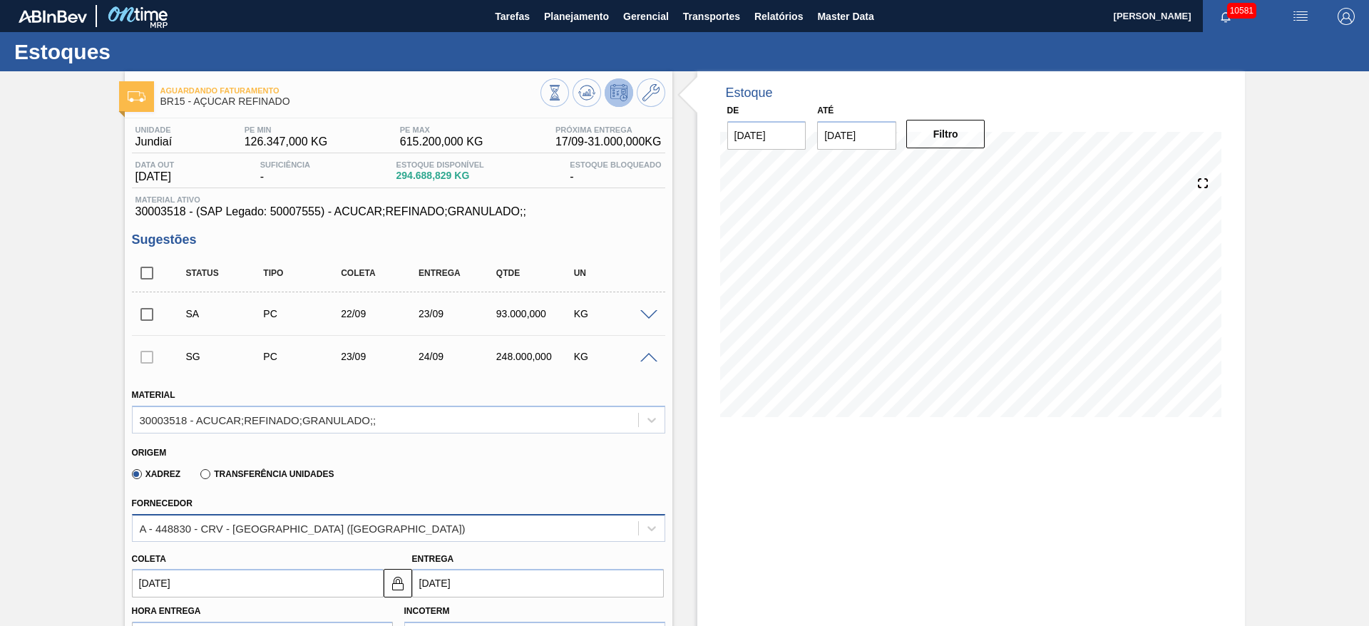
type input "[DATE]"
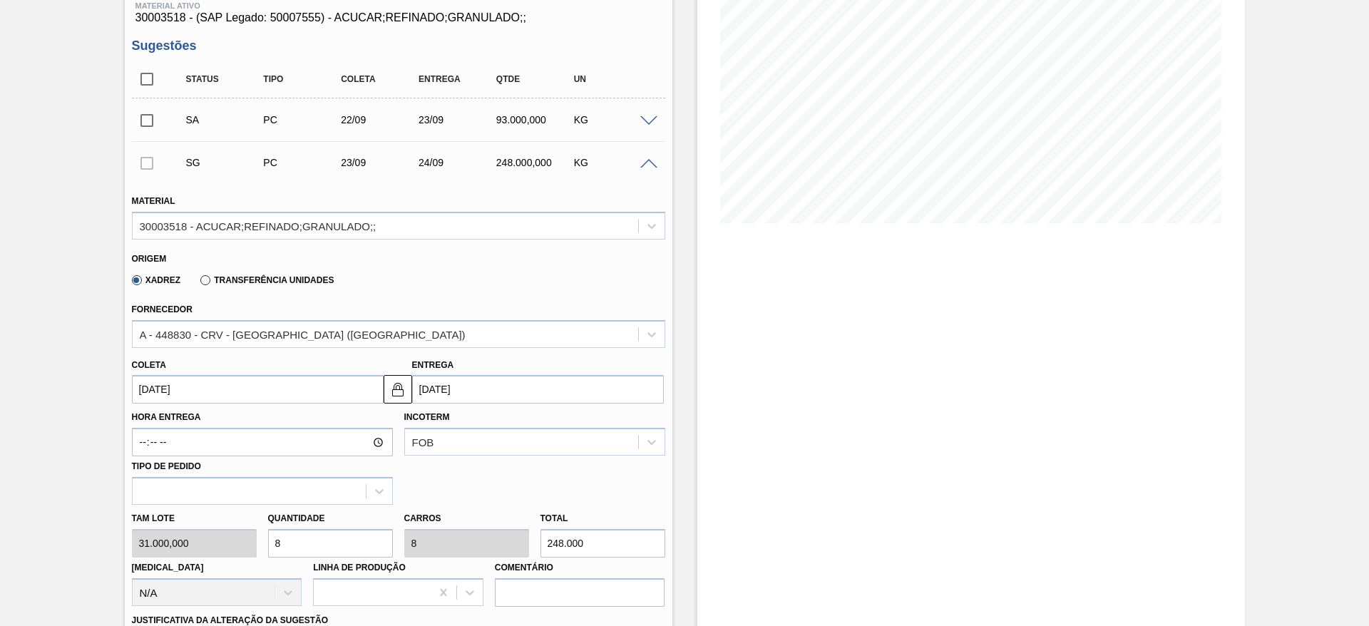
scroll to position [214, 0]
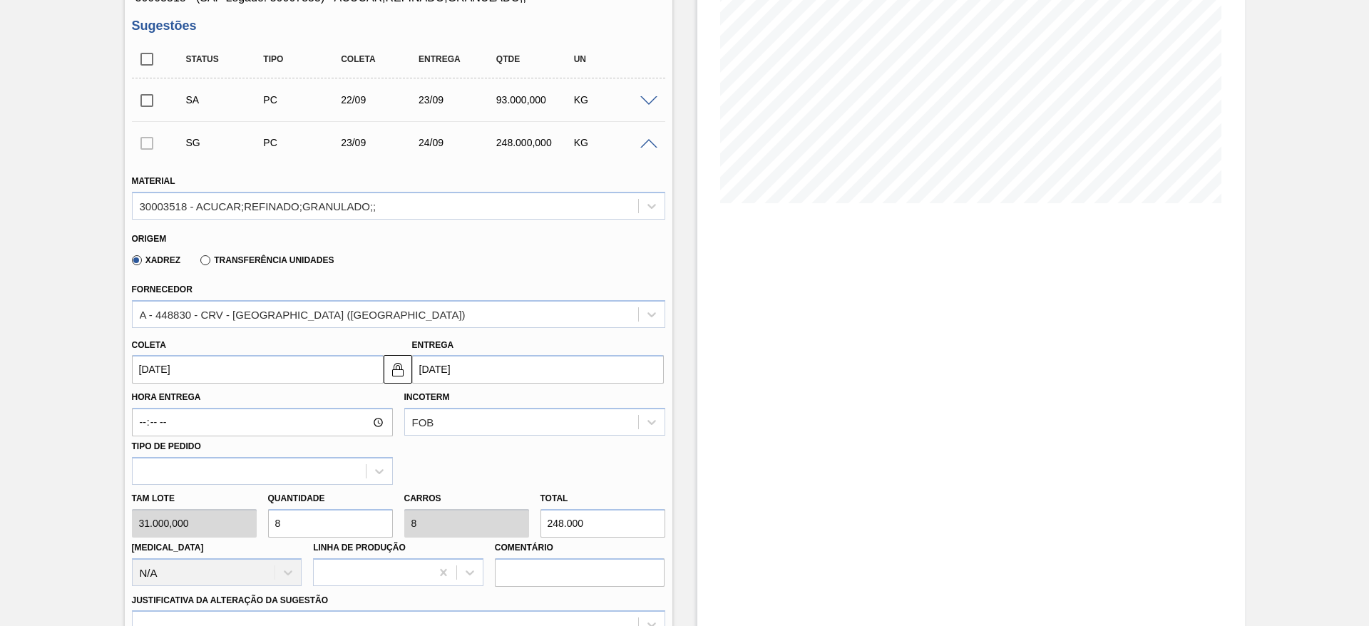
click at [247, 521] on div "Tam lote 31.000,000 Quantidade 8 Carros 8 Total 248.000 [MEDICAL_DATA] N/A Linh…" at bounding box center [398, 536] width 545 height 102
type input "3"
type input "93.000"
type input "3"
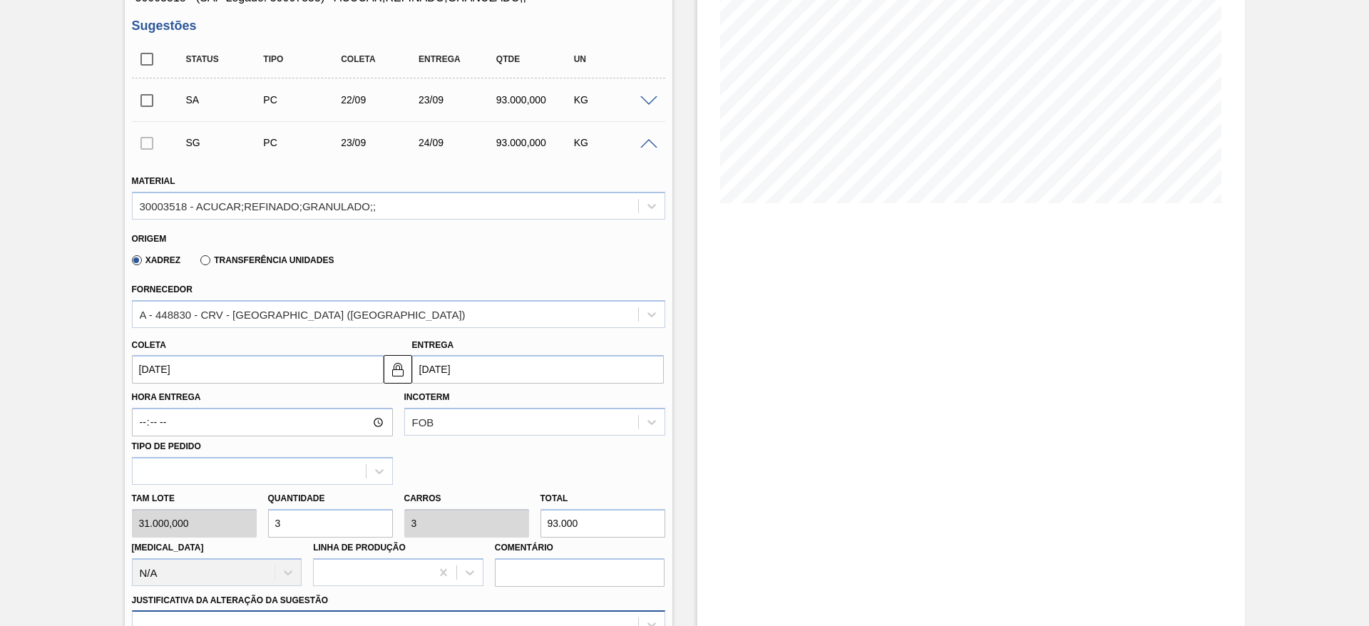
click at [477, 613] on div at bounding box center [398, 625] width 533 height 28
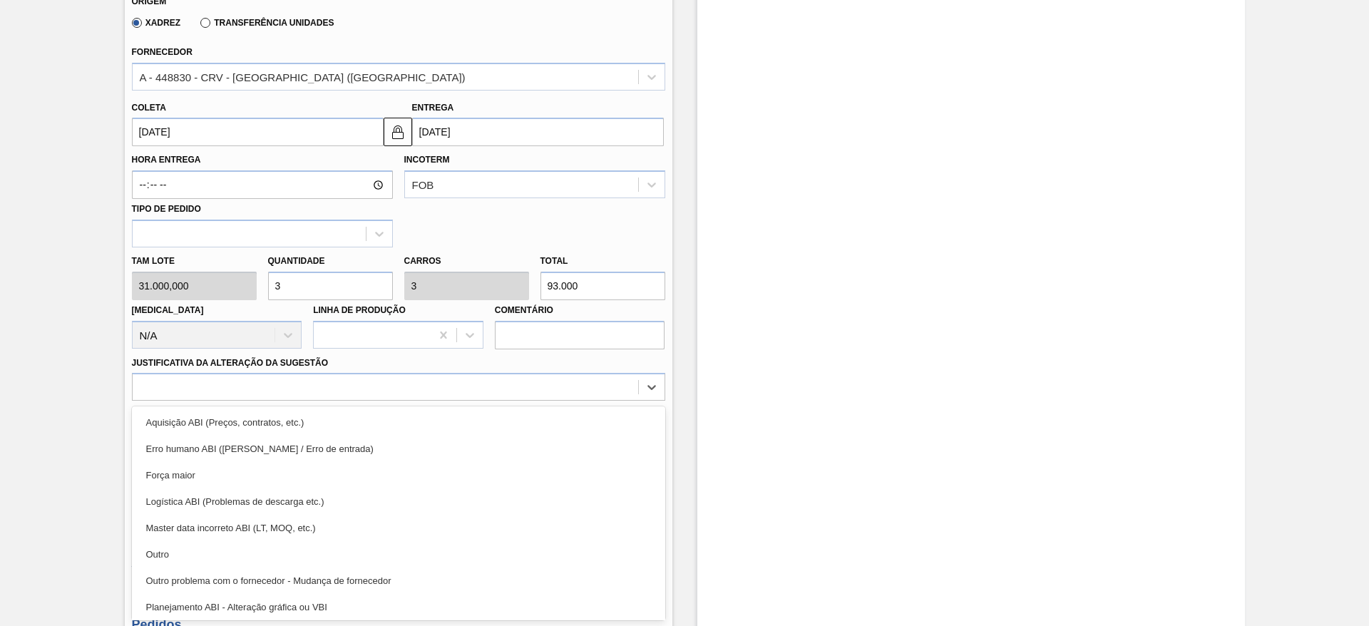
drag, startPoint x: 496, startPoint y: 425, endPoint x: 683, endPoint y: 478, distance: 194.9
click at [497, 423] on div "Aquisição ABI (Preços, contratos, etc.)" at bounding box center [398, 422] width 533 height 26
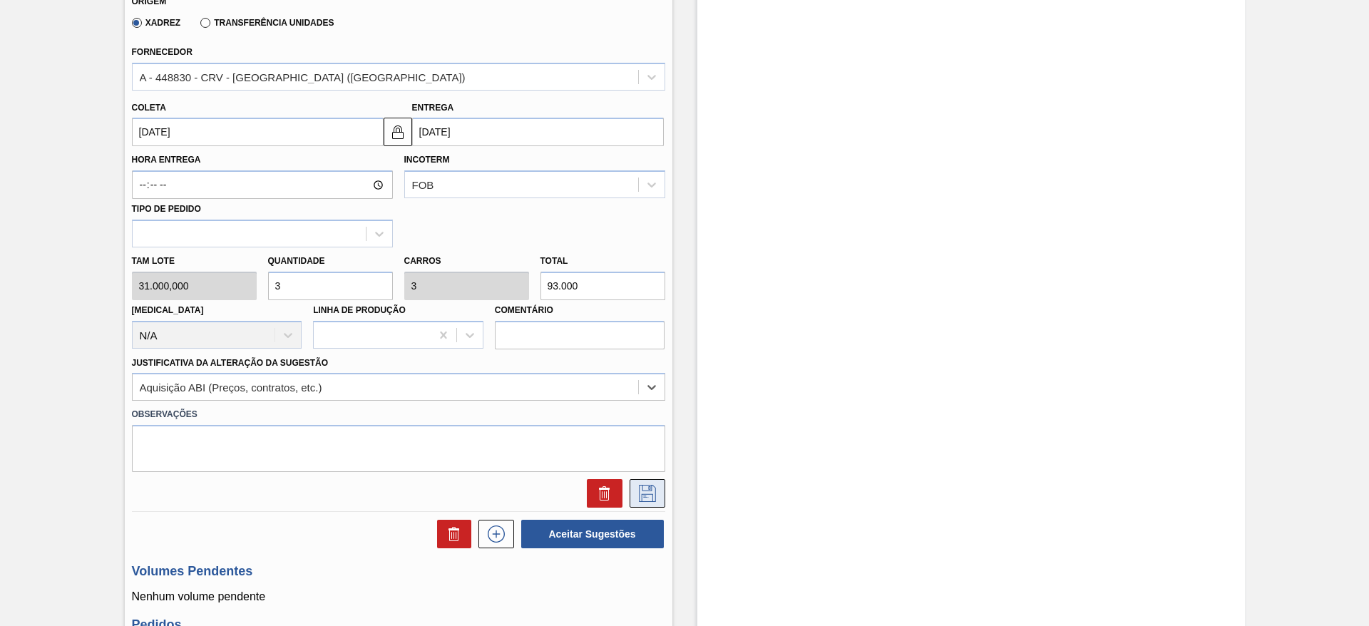
click at [650, 496] on icon at bounding box center [647, 493] width 23 height 17
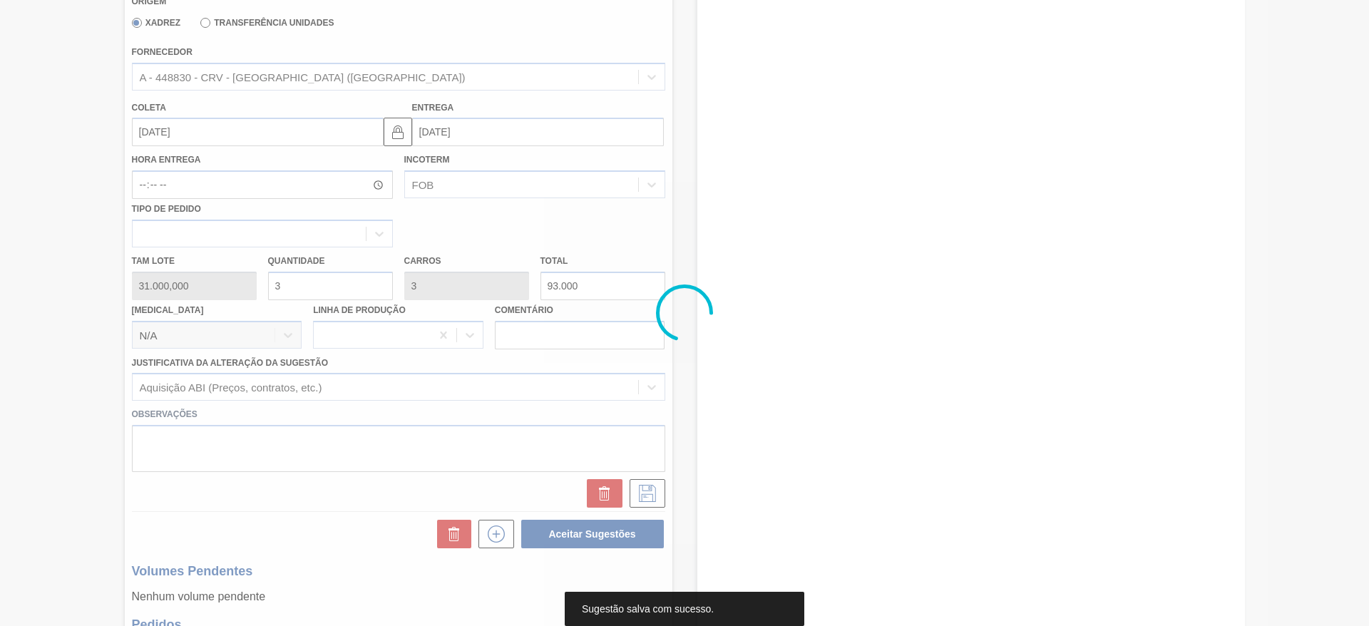
scroll to position [0, 0]
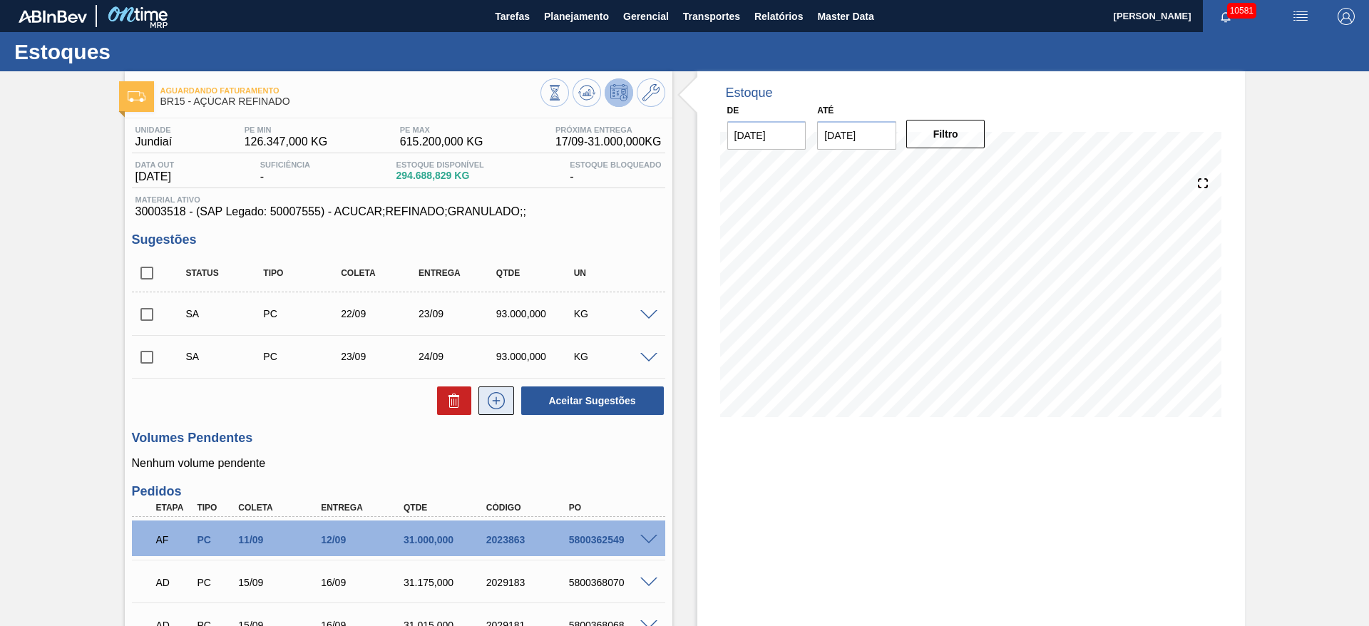
click at [506, 402] on button at bounding box center [497, 401] width 36 height 29
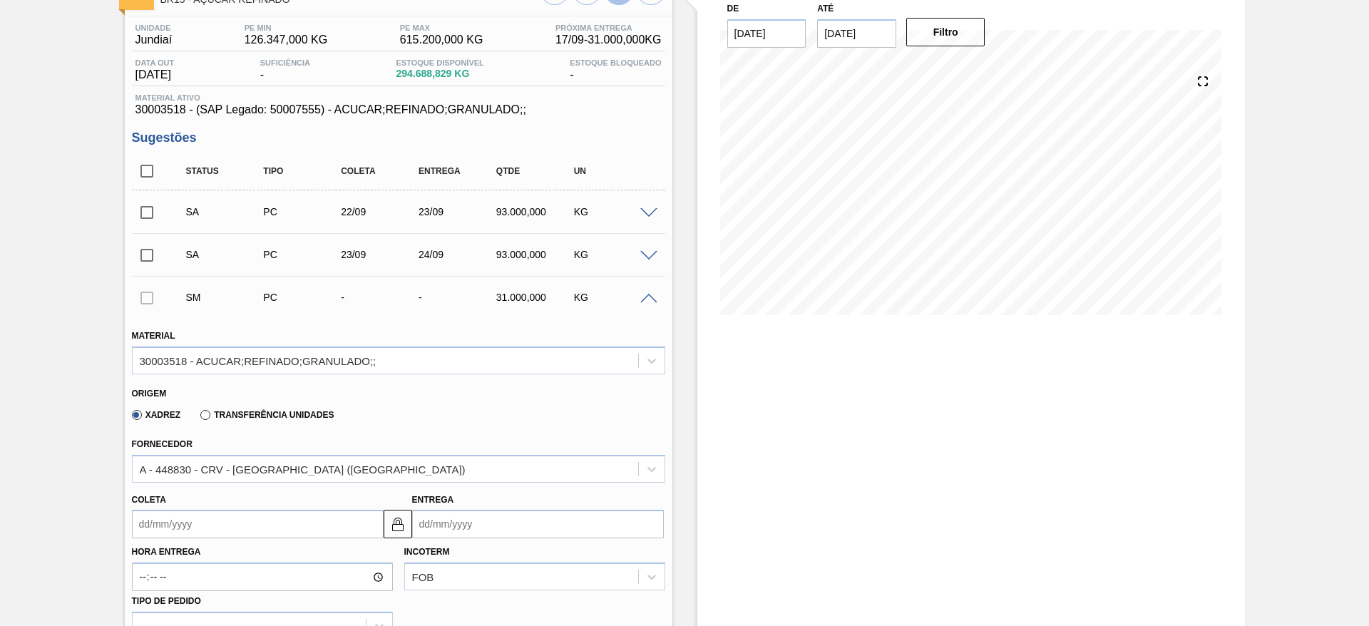
scroll to position [214, 0]
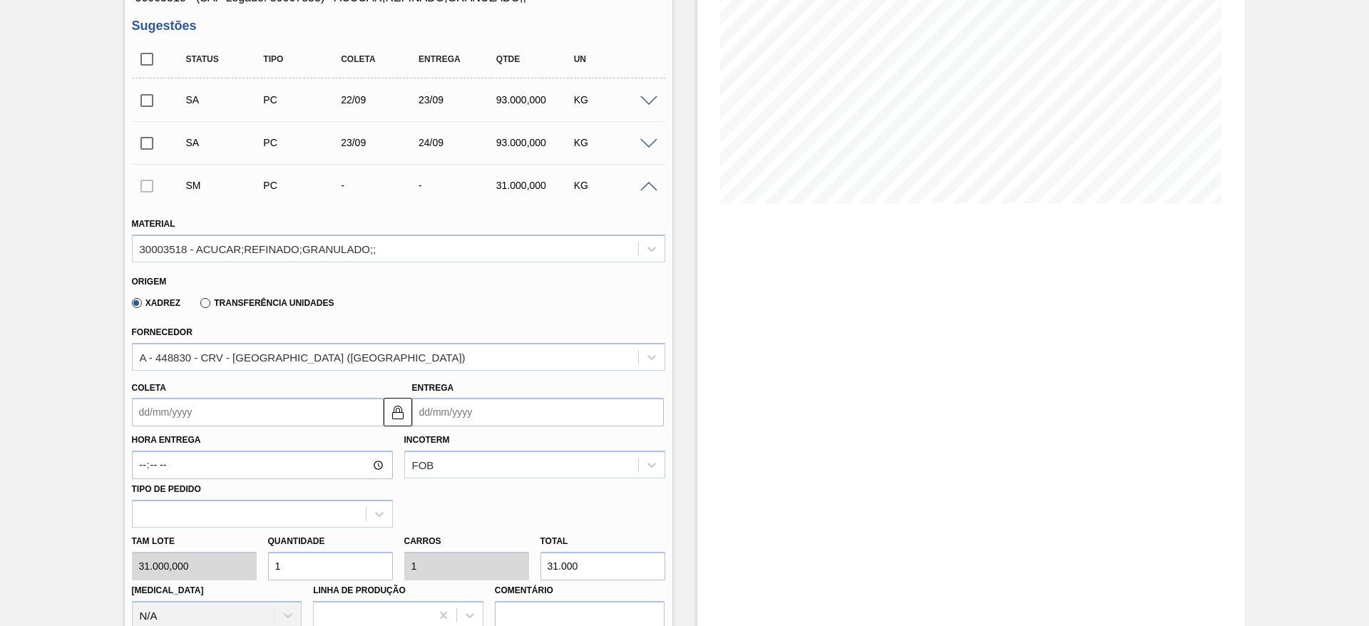
click at [252, 561] on div "Tam lote 31.000,000 Quantidade 1 Carros 1 Total 31.000 [MEDICAL_DATA] N/A Linha…" at bounding box center [398, 579] width 545 height 102
type input "3"
type input "93.000"
type input "3"
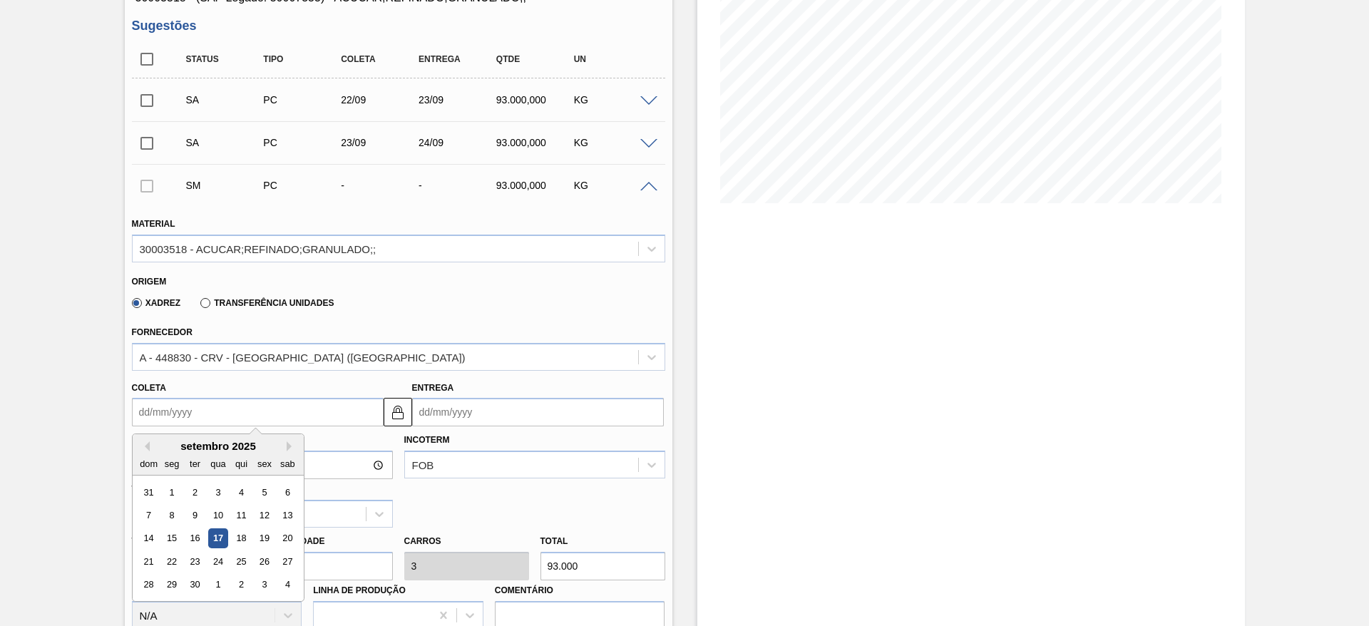
click at [161, 404] on input "Coleta" at bounding box center [258, 412] width 252 height 29
click at [220, 563] on div "24" at bounding box center [217, 561] width 19 height 19
type input "[DATE]"
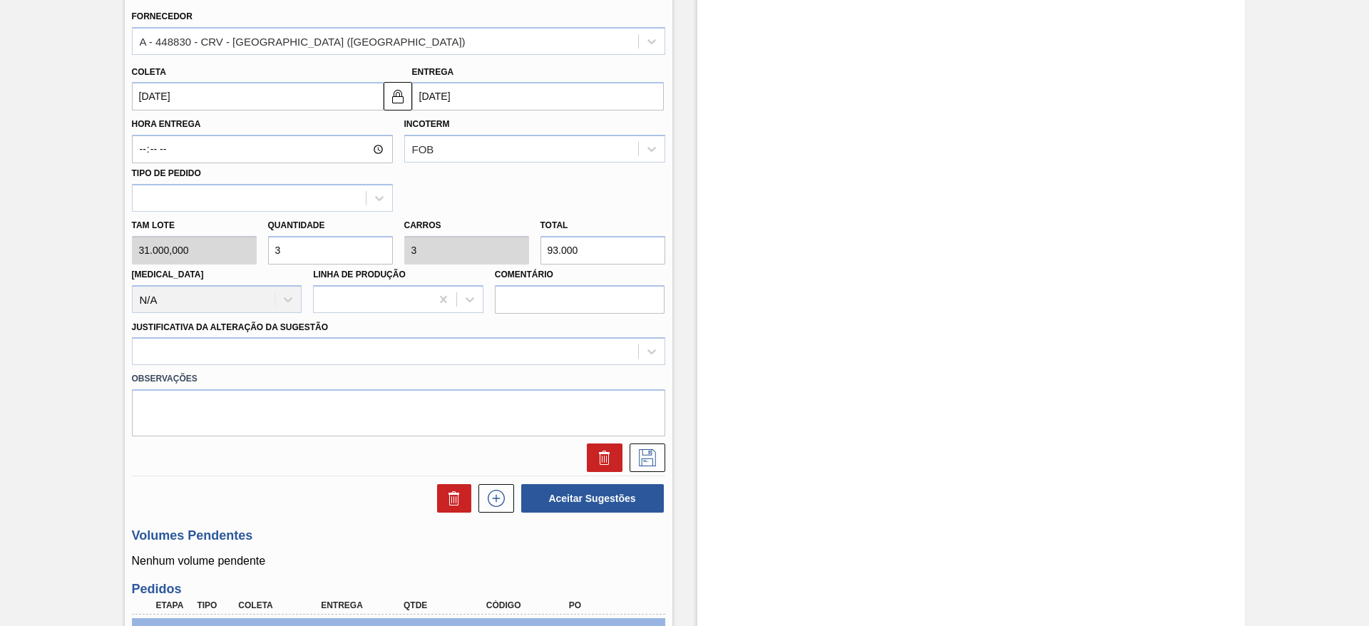
scroll to position [535, 0]
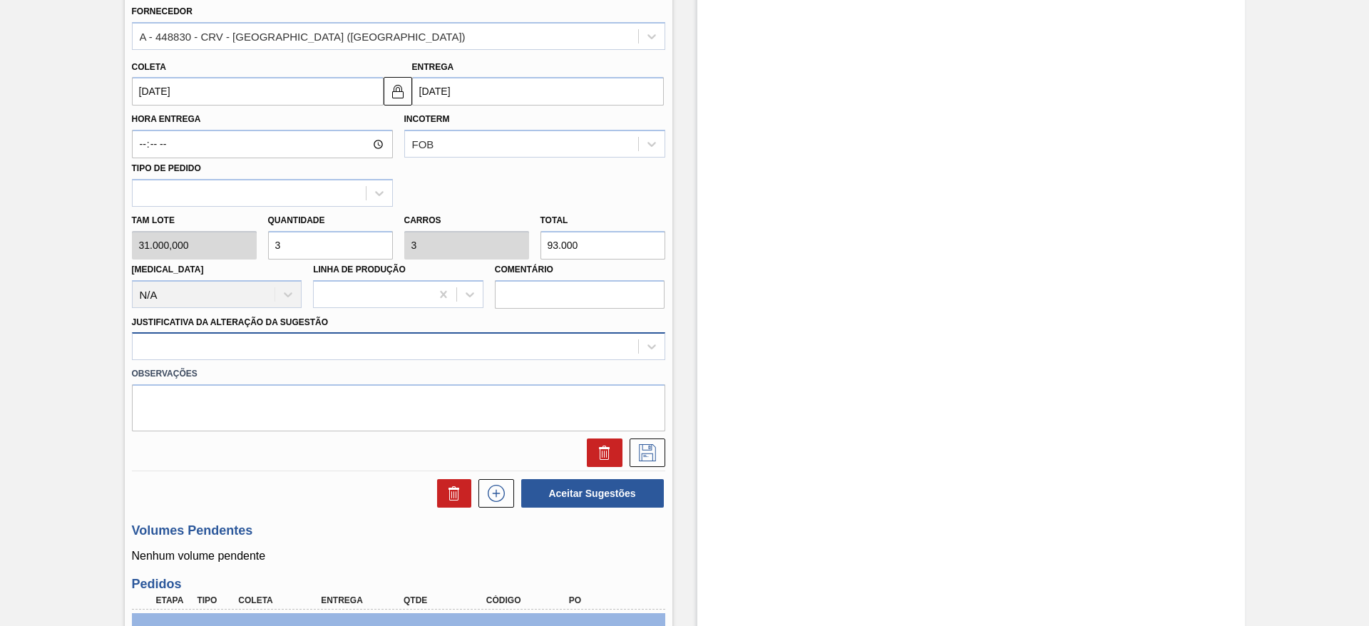
click at [519, 344] on div at bounding box center [386, 347] width 506 height 21
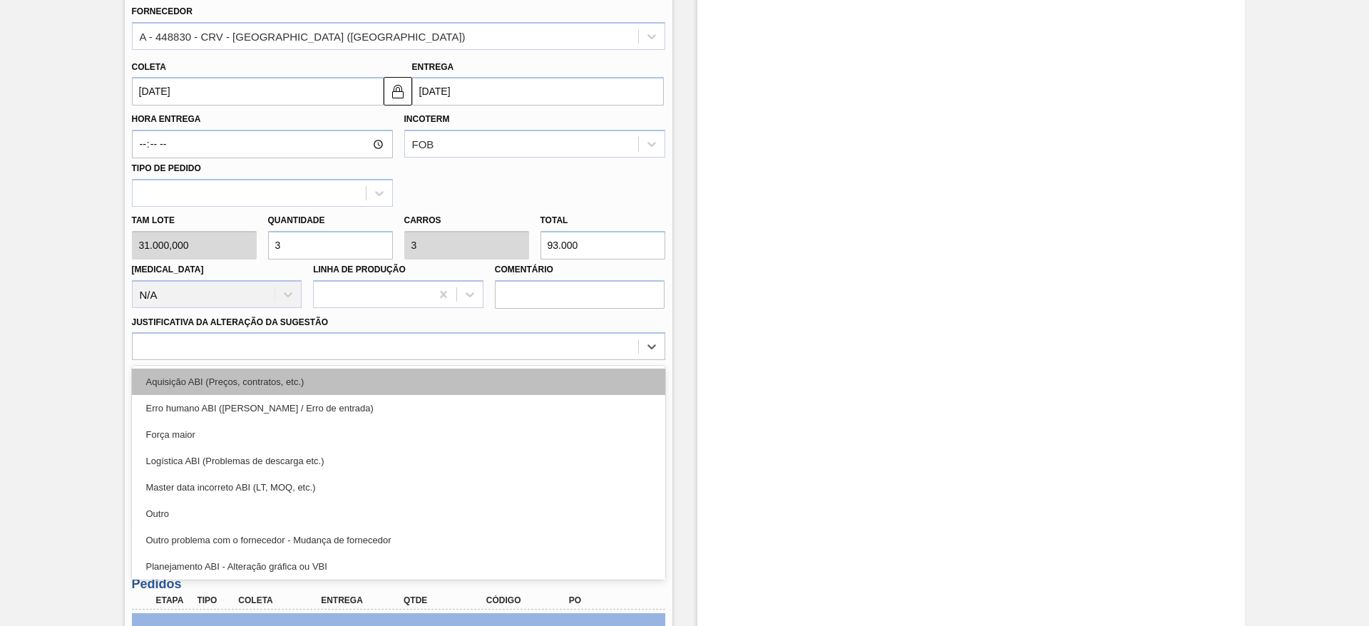
click at [532, 372] on div "Aquisição ABI (Preços, contratos, etc.)" at bounding box center [398, 382] width 533 height 26
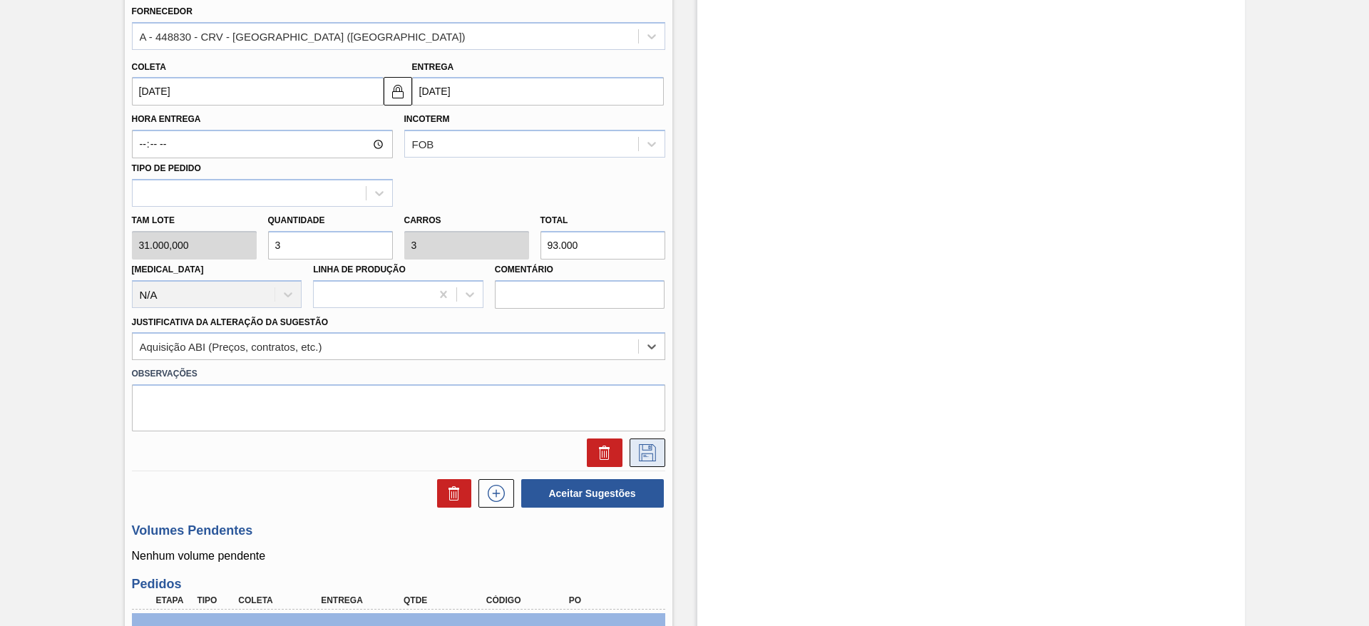
drag, startPoint x: 630, startPoint y: 444, endPoint x: 639, endPoint y: 446, distance: 8.8
click at [631, 445] on button at bounding box center [648, 453] width 36 height 29
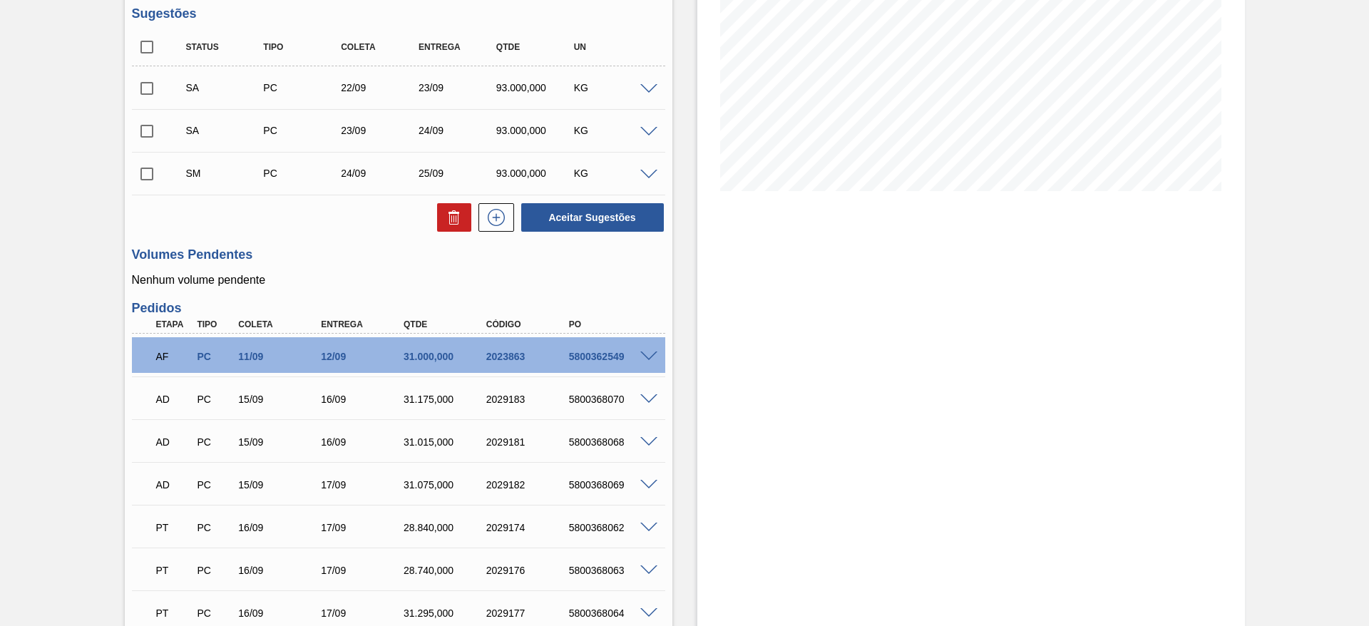
scroll to position [214, 0]
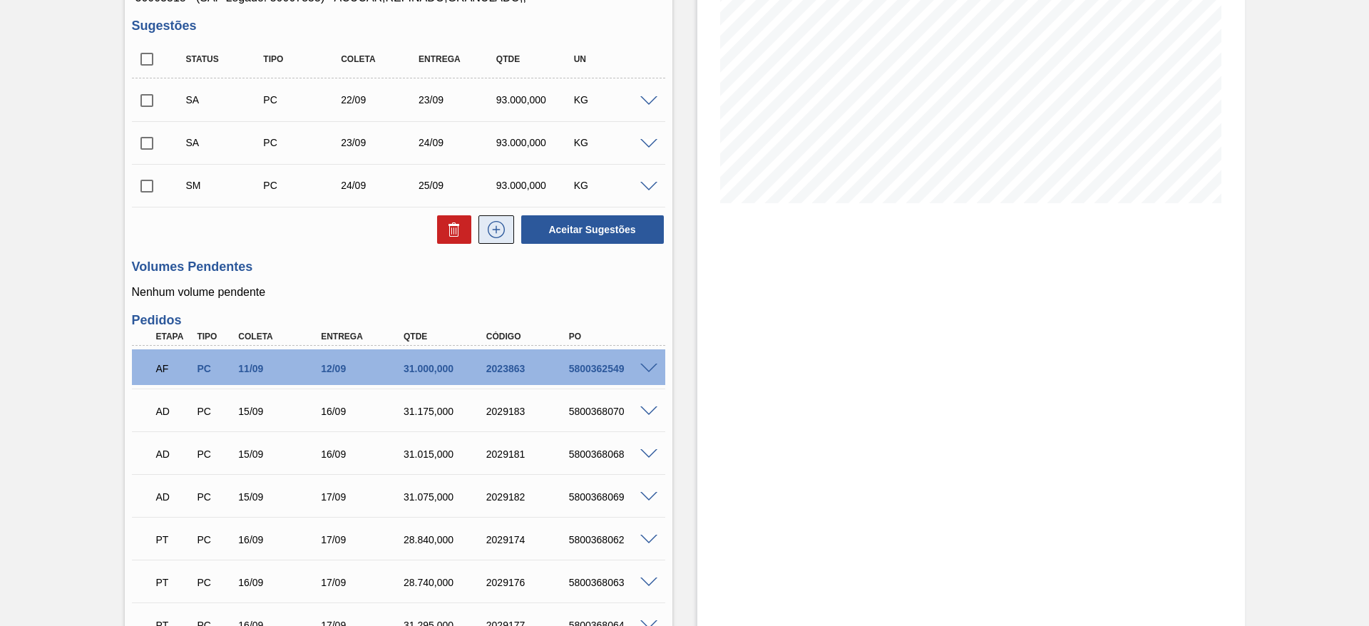
click at [507, 238] on button at bounding box center [497, 229] width 36 height 29
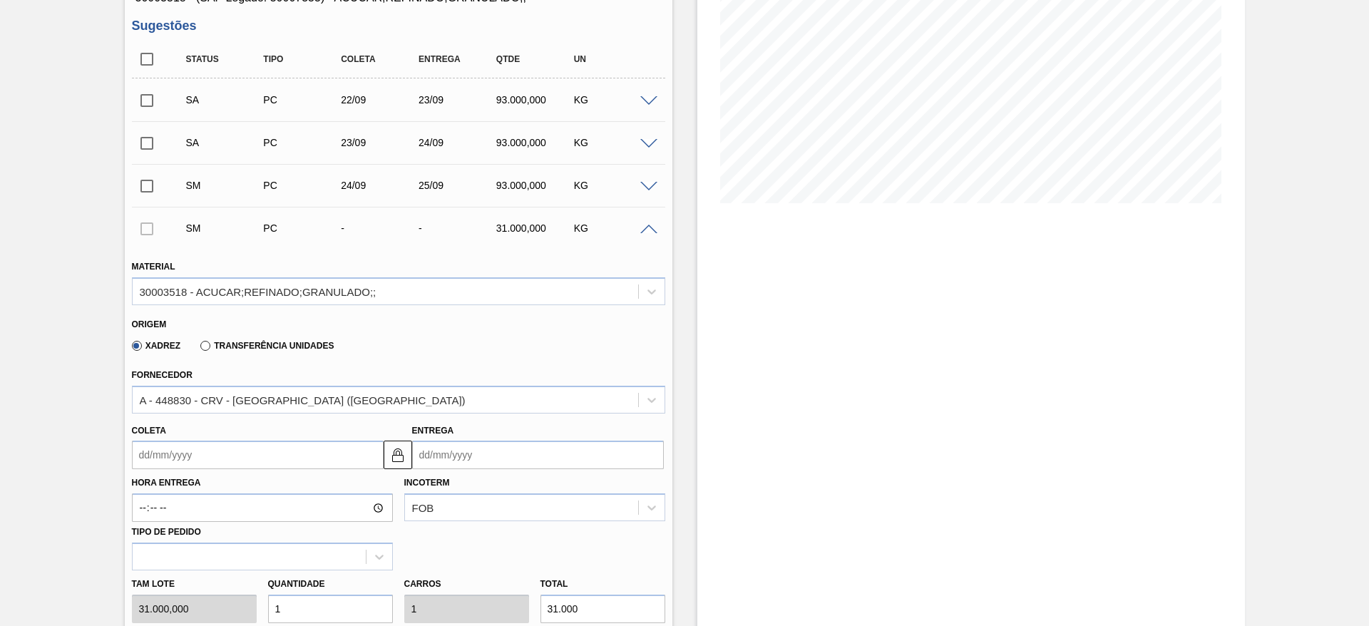
click at [262, 599] on div "Quantidade 1" at bounding box center [330, 598] width 136 height 49
type input "3"
type input "93.000"
type input "3"
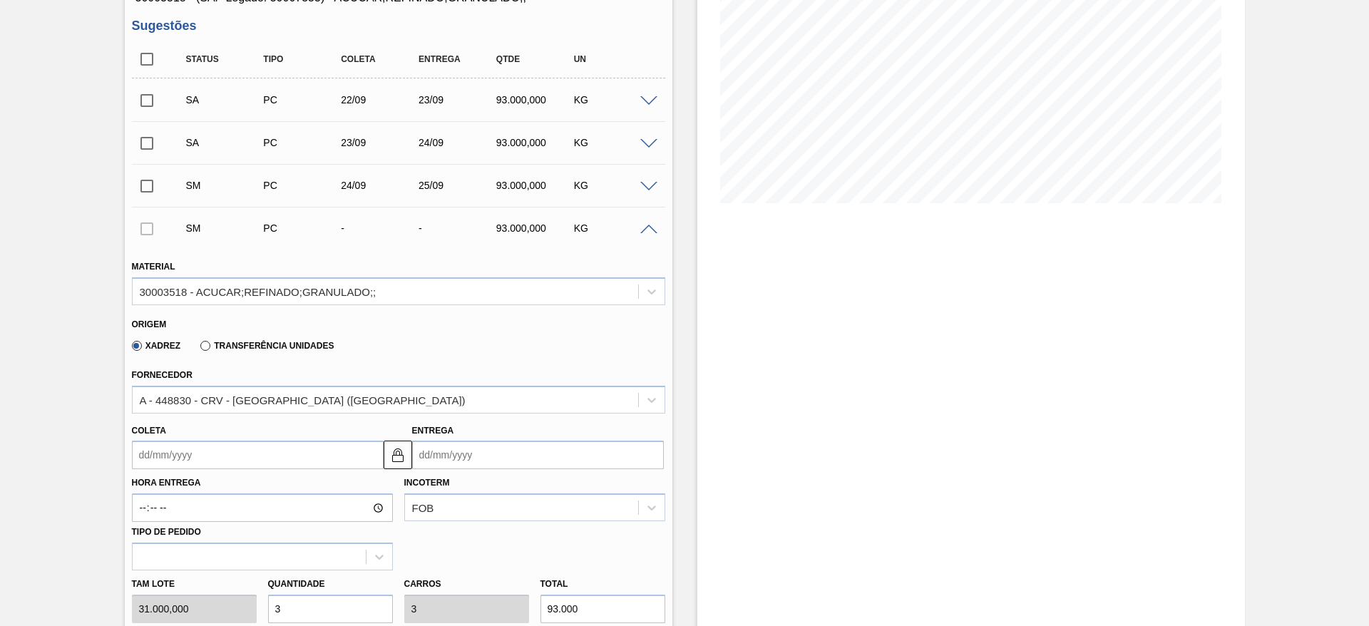
click at [172, 447] on input "Coleta" at bounding box center [258, 455] width 252 height 29
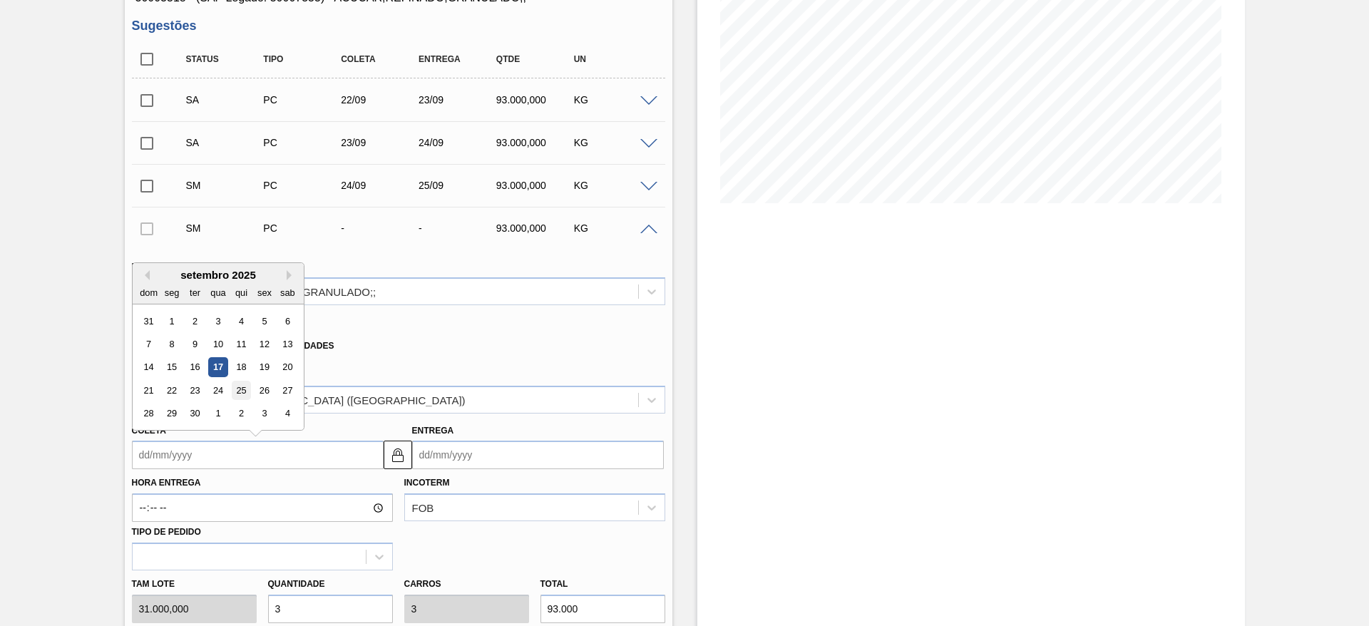
click at [244, 387] on div "25" at bounding box center [240, 390] width 19 height 19
type input "[DATE]"
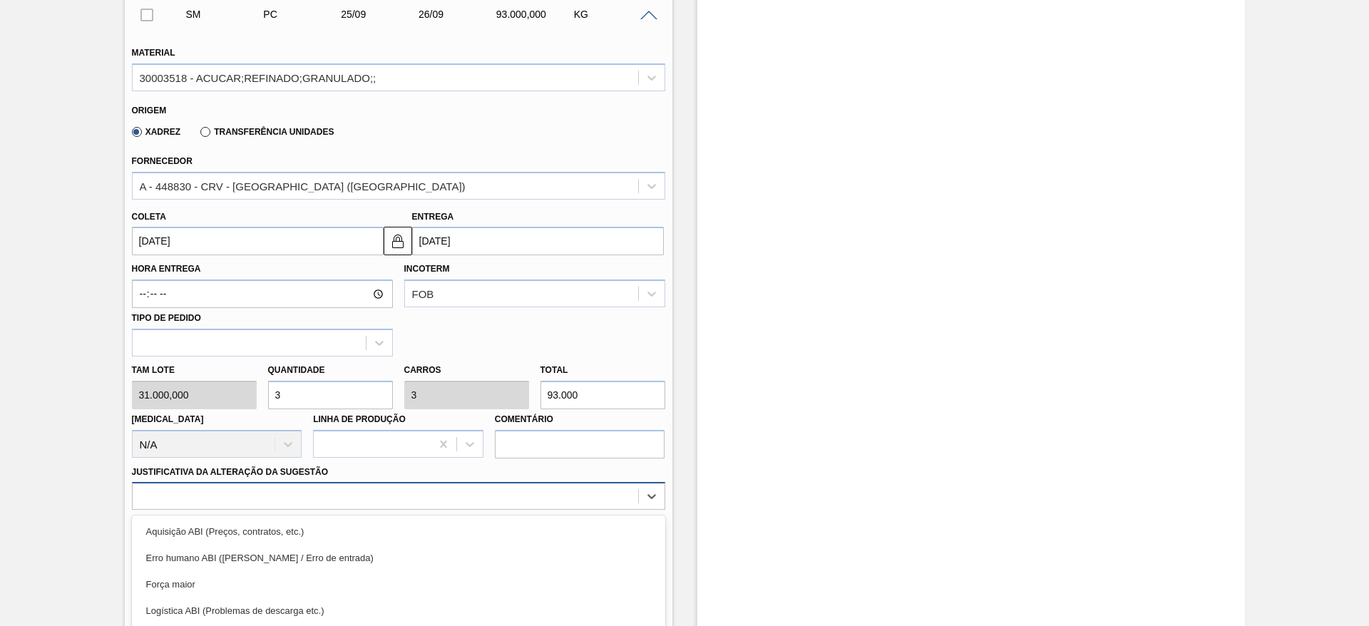
click at [524, 494] on div "option Logística ABI (Problemas de descarga etc.) focused, 4 of 18. 18 results …" at bounding box center [398, 496] width 533 height 28
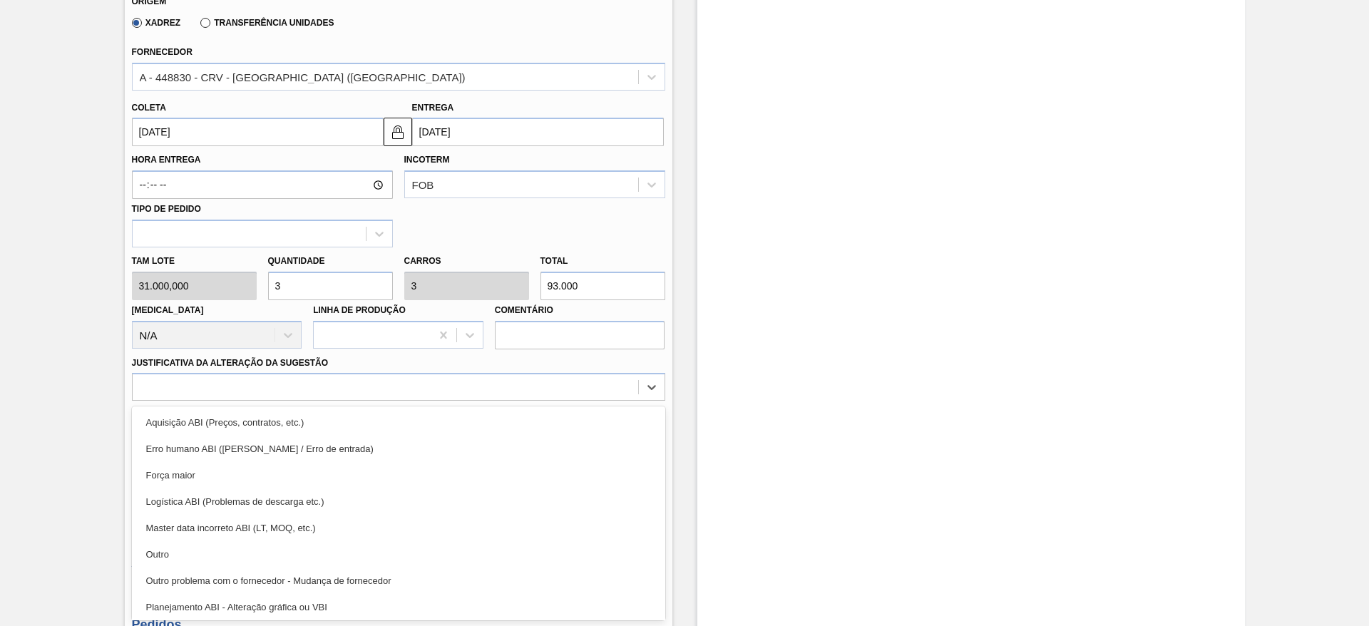
drag, startPoint x: 522, startPoint y: 411, endPoint x: 640, endPoint y: 448, distance: 123.4
click at [526, 409] on div "Aquisição ABI (Preços, contratos, etc.)" at bounding box center [398, 422] width 533 height 26
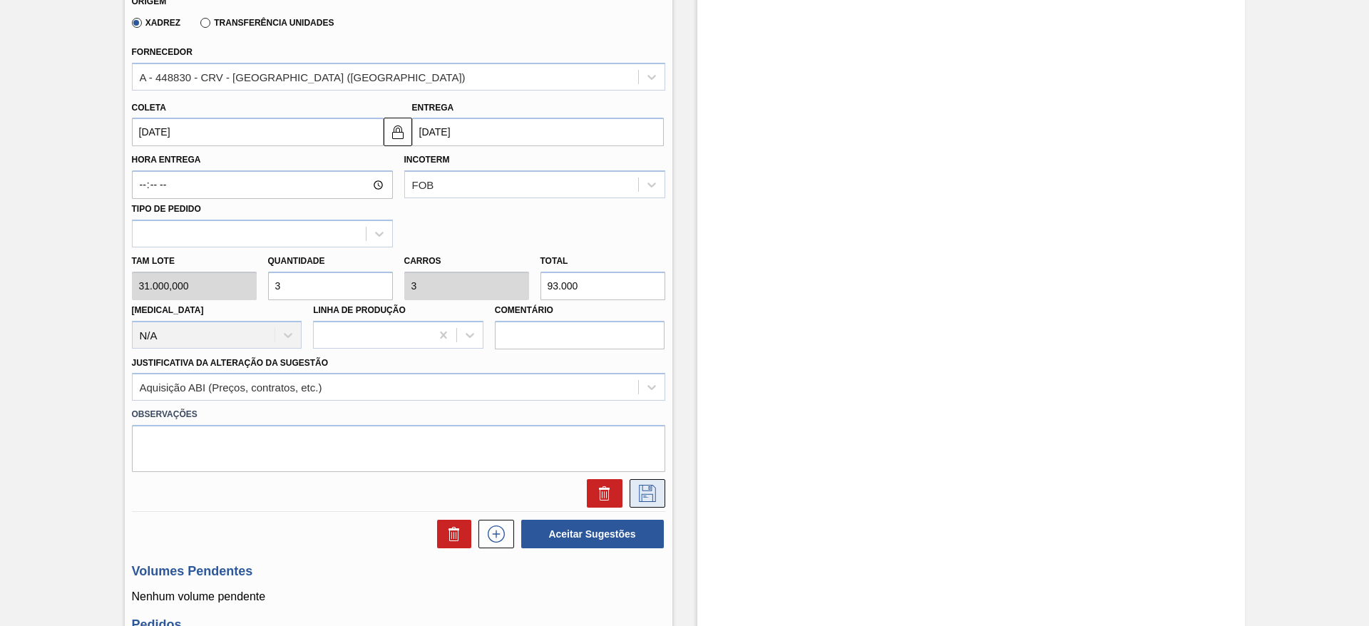
click at [650, 483] on button at bounding box center [648, 493] width 36 height 29
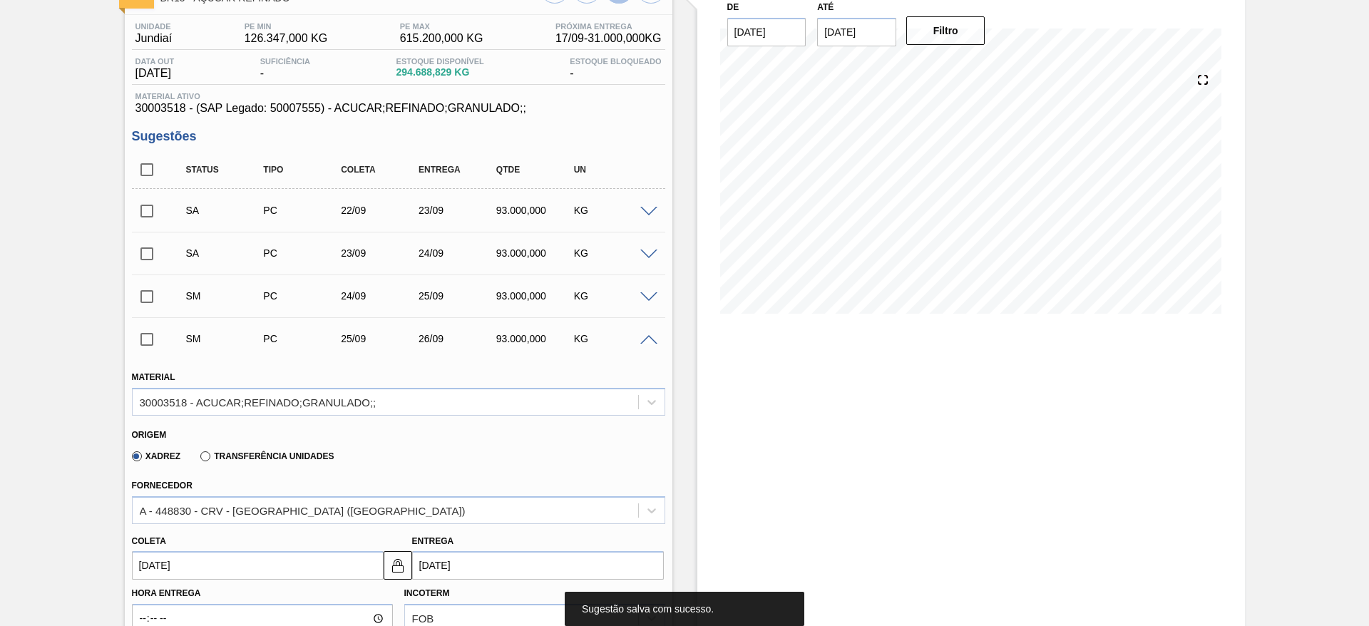
scroll to position [0, 0]
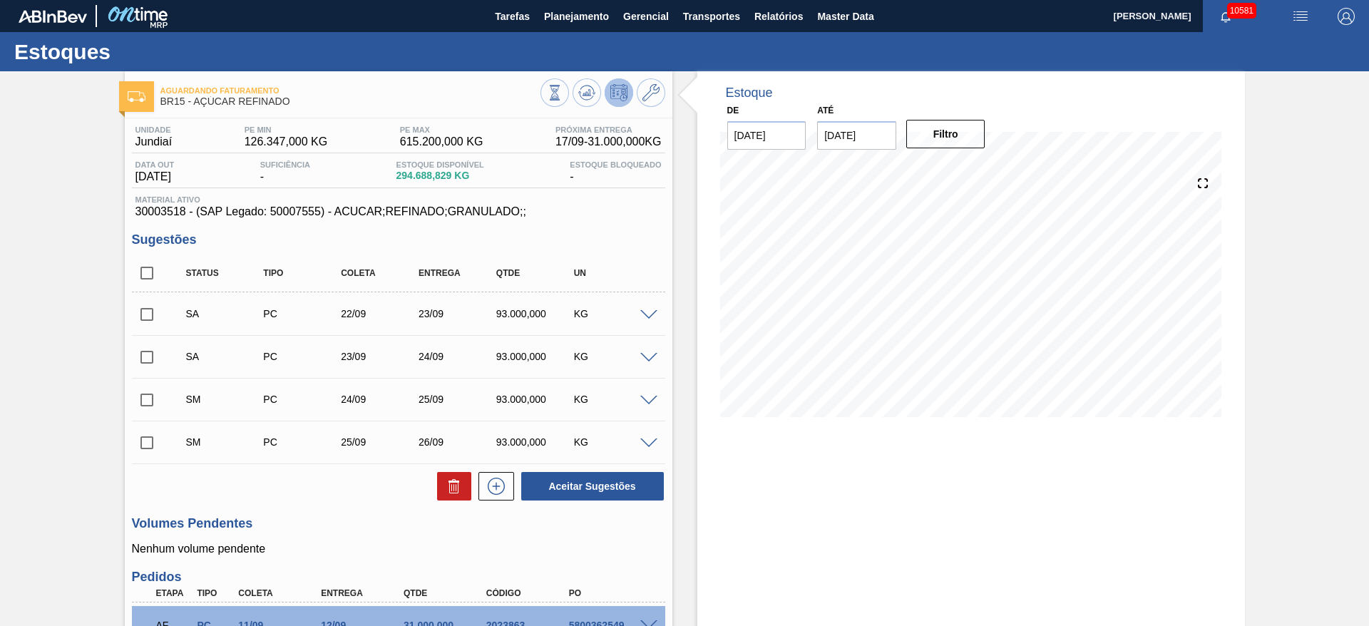
click at [499, 488] on icon at bounding box center [496, 486] width 23 height 17
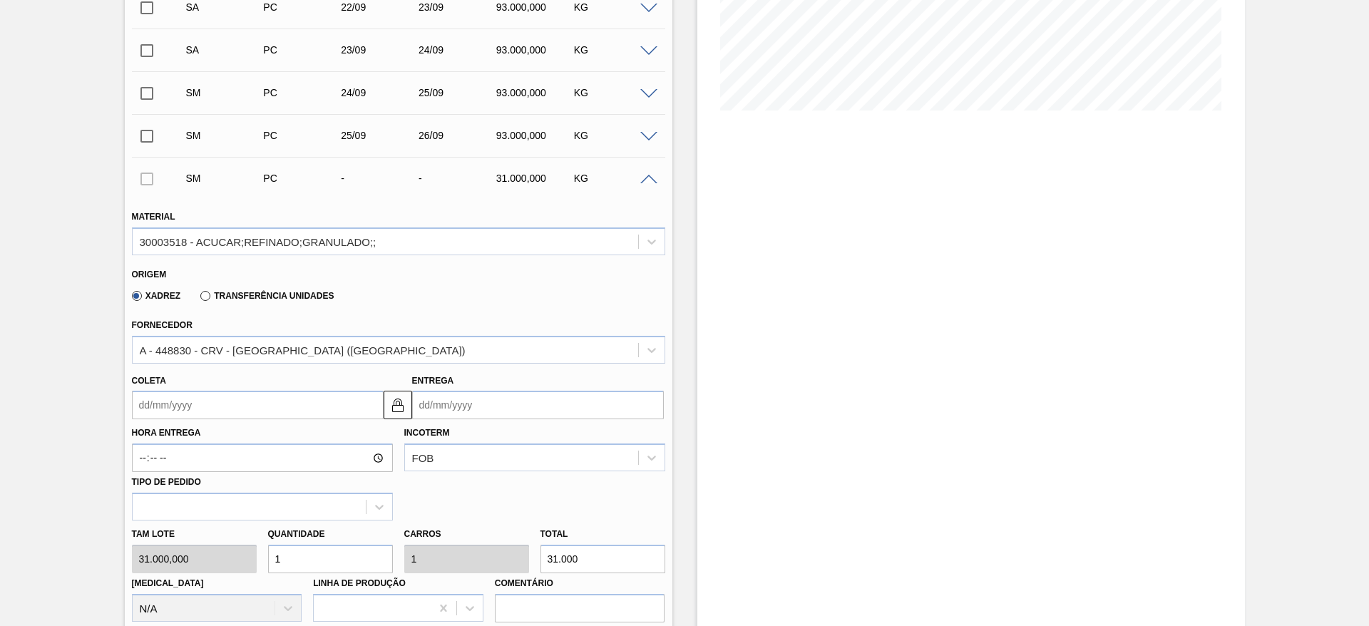
scroll to position [321, 0]
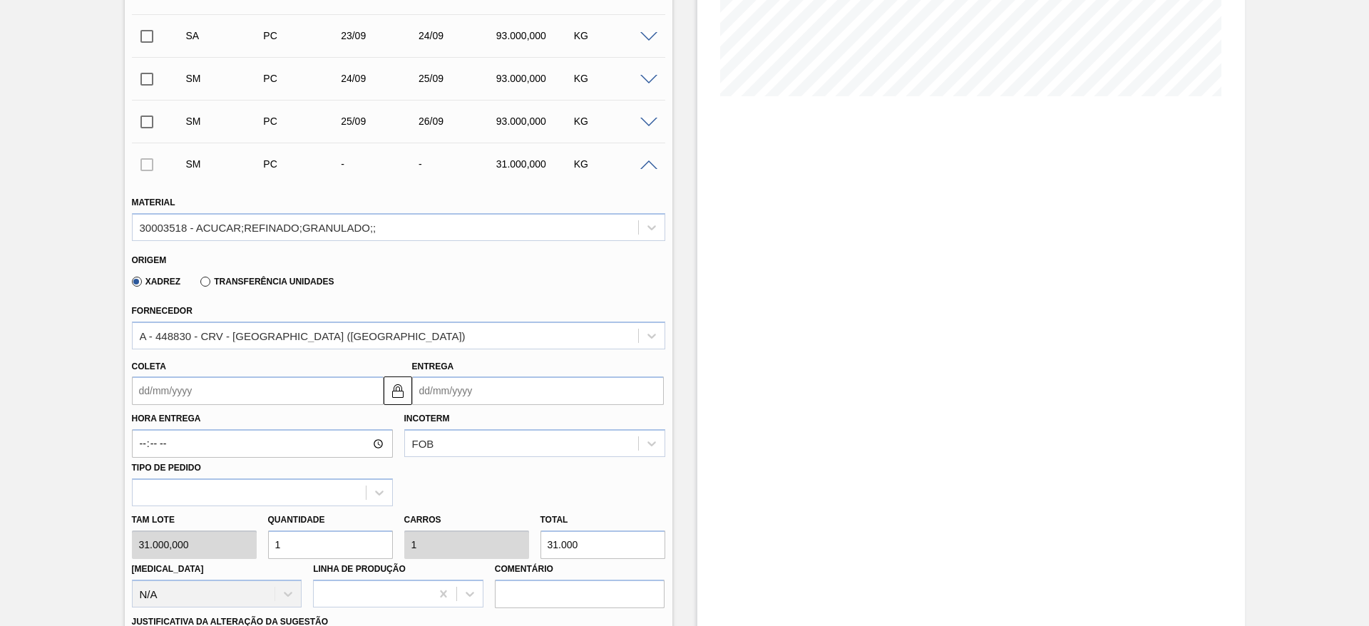
click at [235, 548] on div "Tam lote 31.000,000 Quantidade 1 Carros 1 Total 31.000 [MEDICAL_DATA] N/A Linha…" at bounding box center [398, 557] width 545 height 102
type input "3"
type input "93.000"
type input "3"
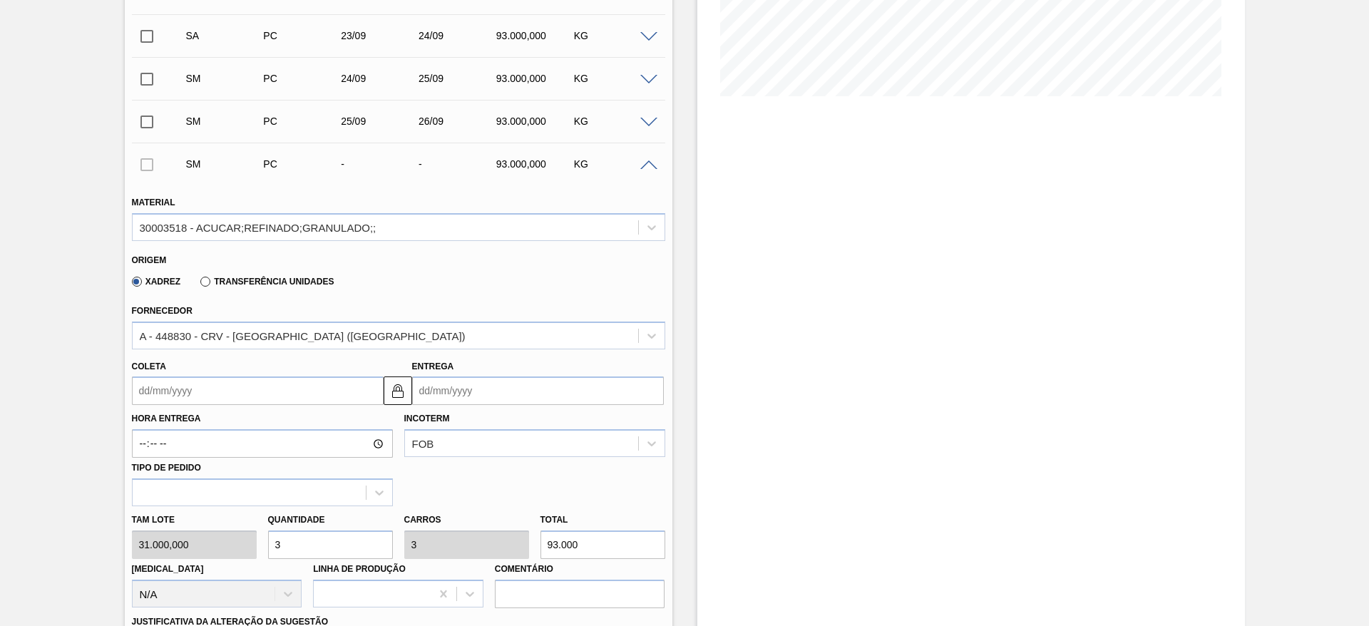
click at [170, 404] on input "Coleta" at bounding box center [258, 391] width 252 height 29
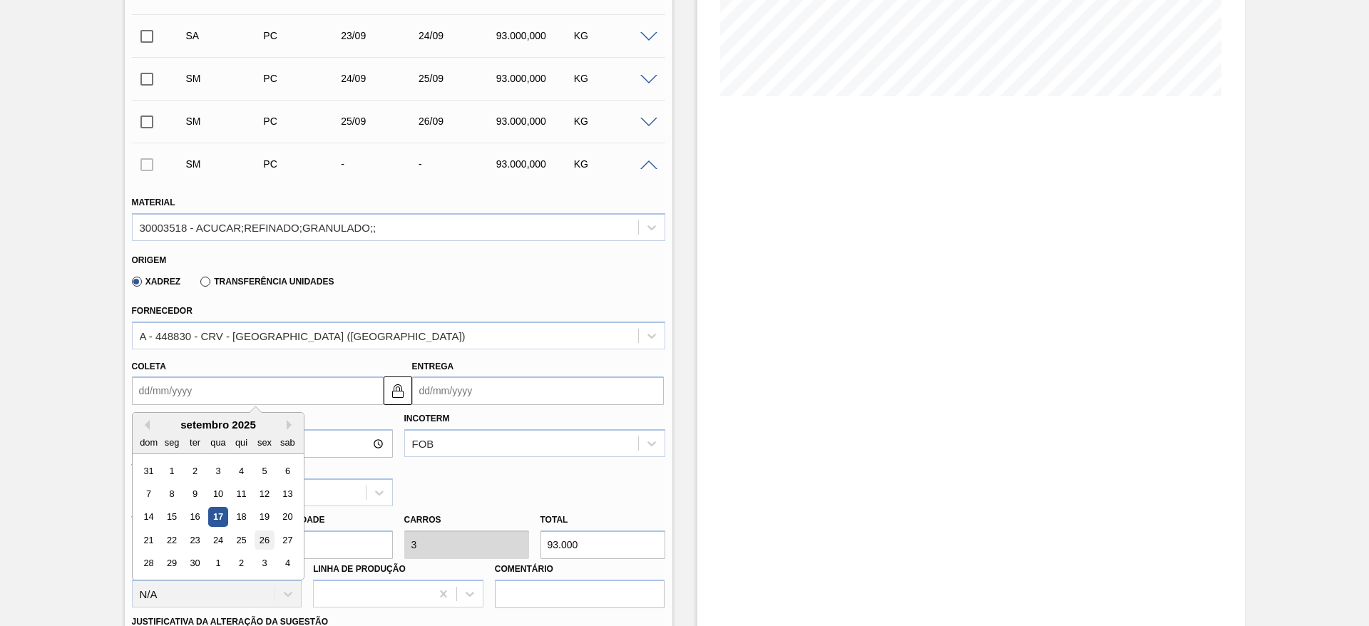
click at [262, 549] on div "26" at bounding box center [264, 540] width 19 height 19
type input "[DATE]"
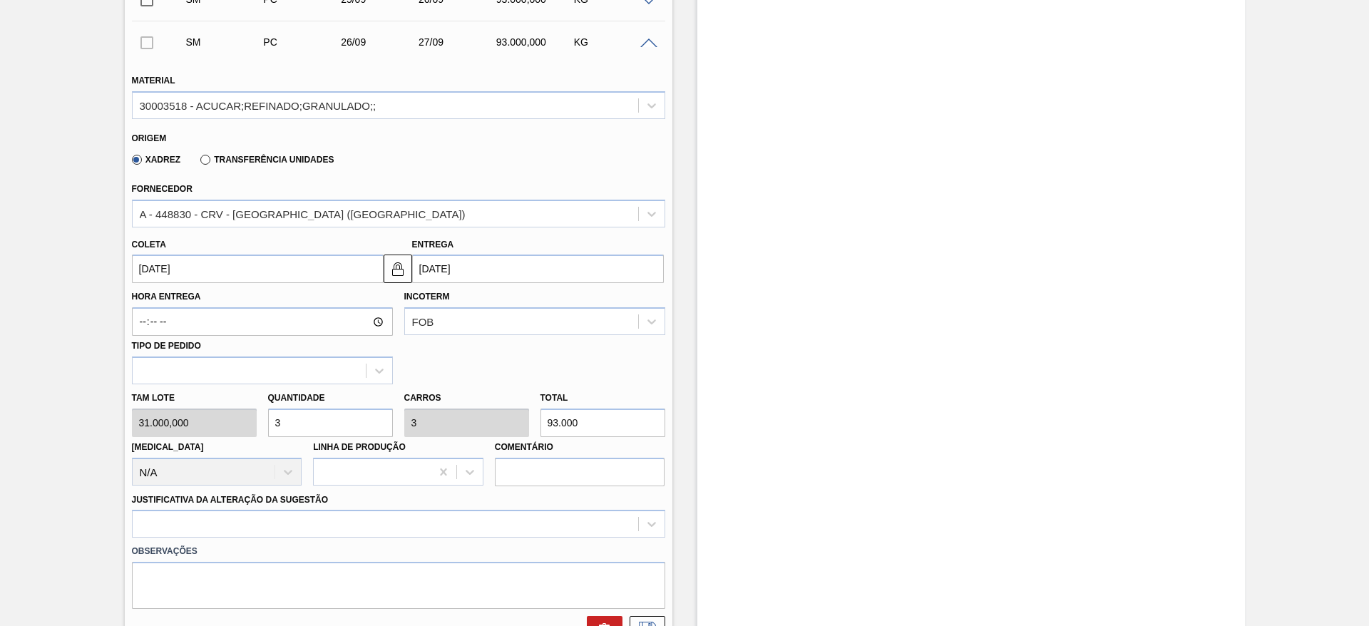
scroll to position [642, 0]
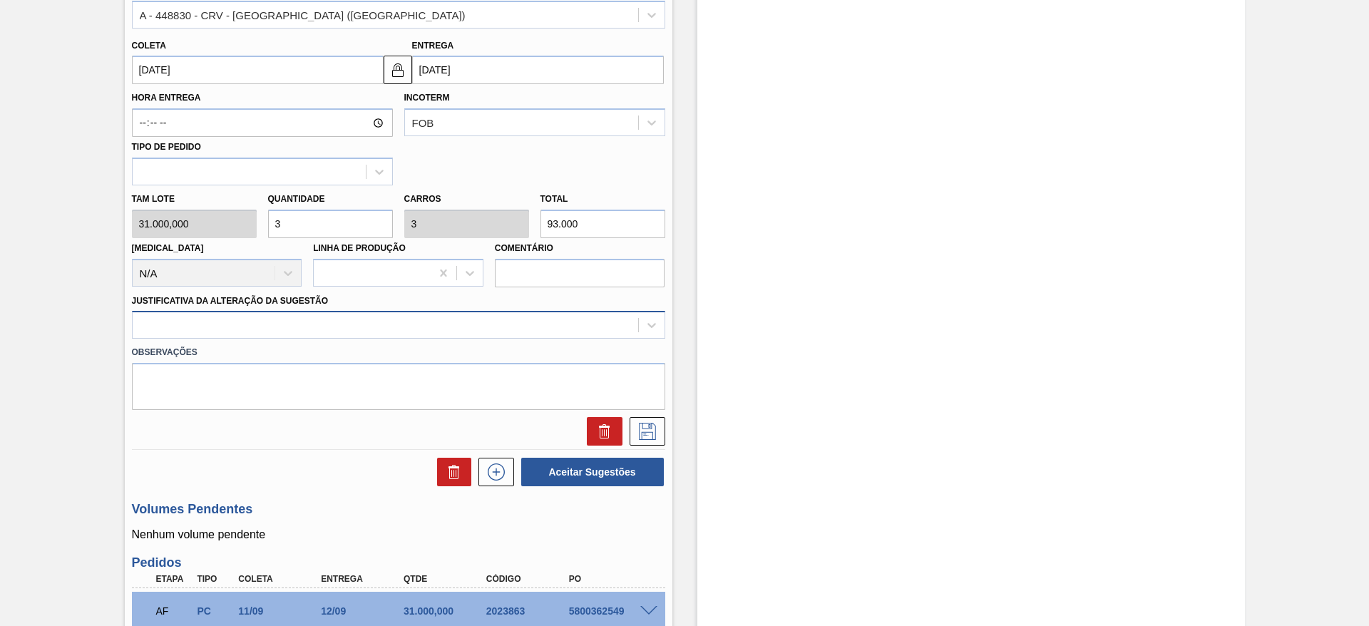
click at [569, 324] on div at bounding box center [386, 325] width 506 height 21
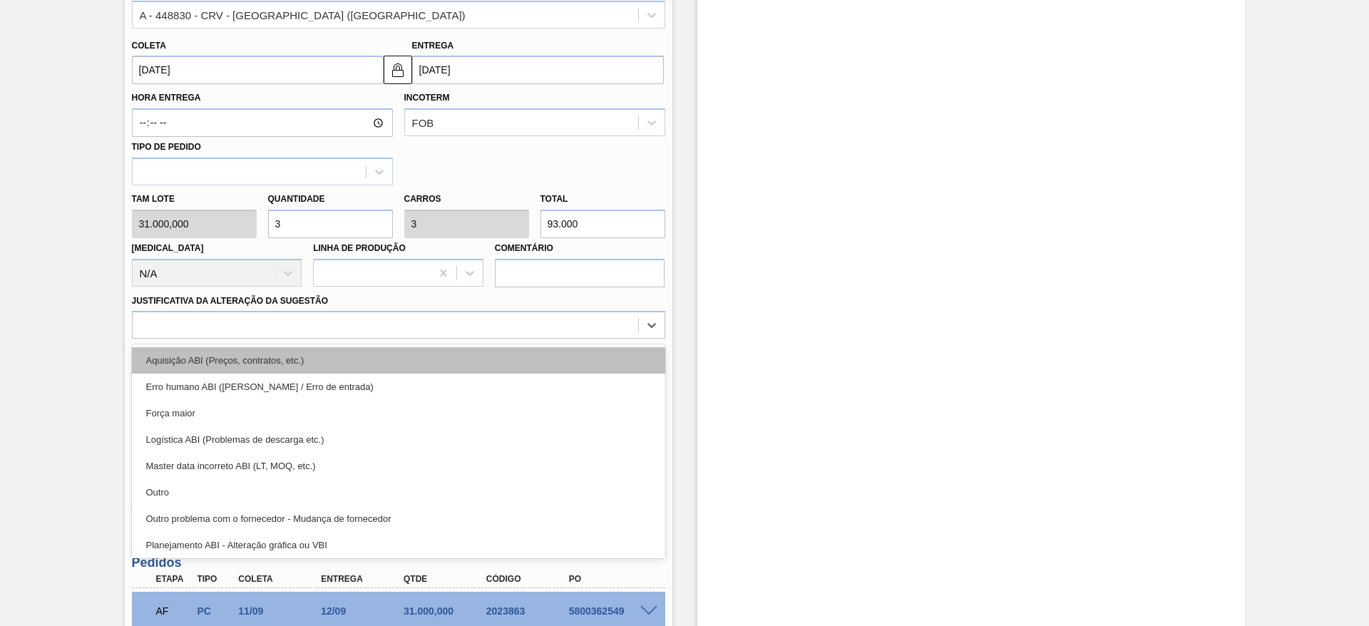
click at [573, 356] on div "Aquisição ABI (Preços, contratos, etc.)" at bounding box center [398, 360] width 533 height 26
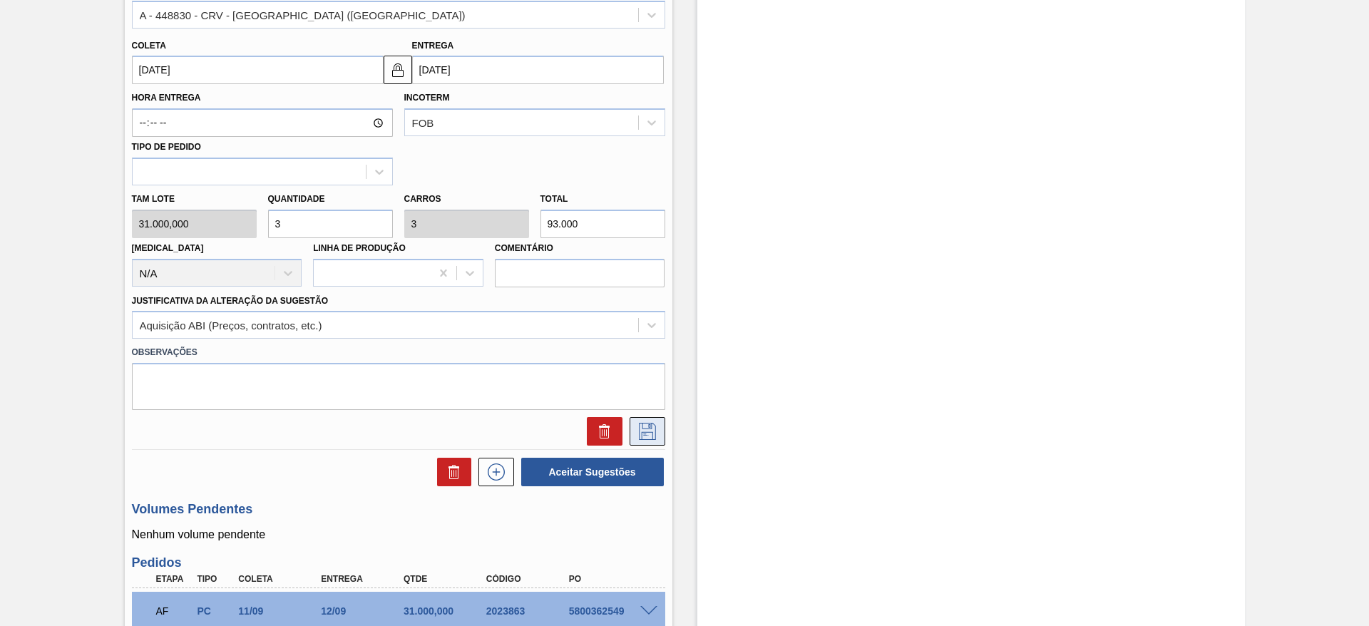
click at [641, 444] on button at bounding box center [648, 431] width 36 height 29
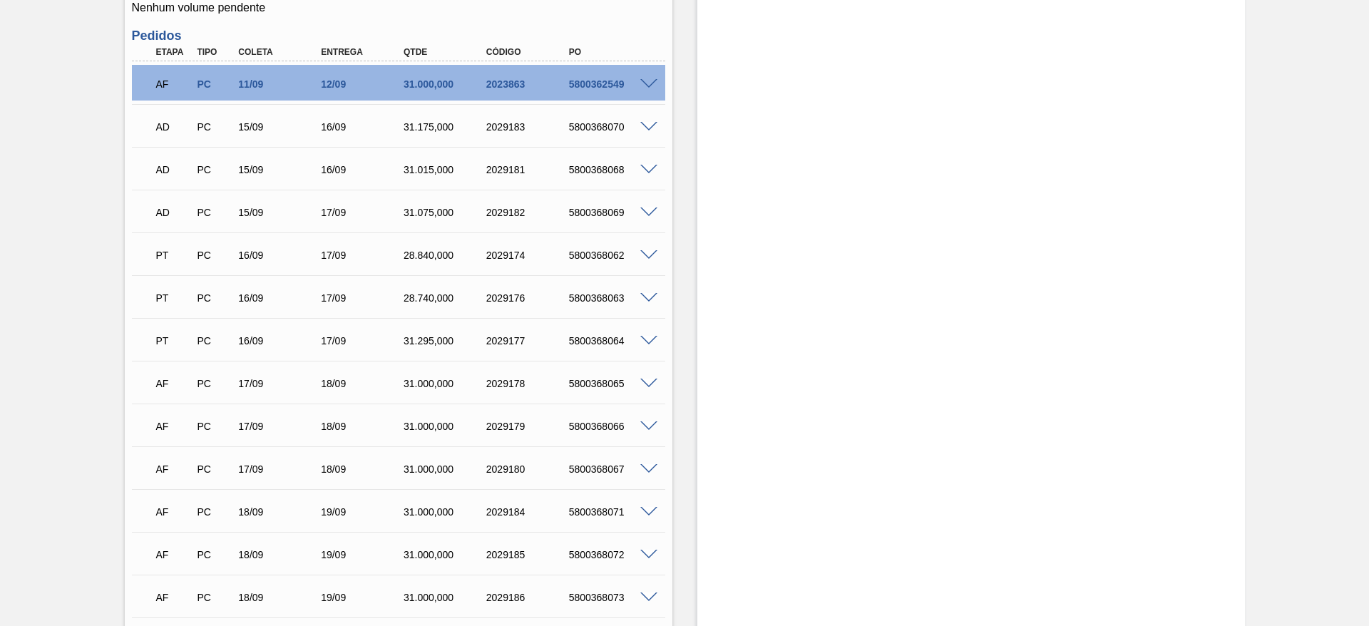
scroll to position [243, 0]
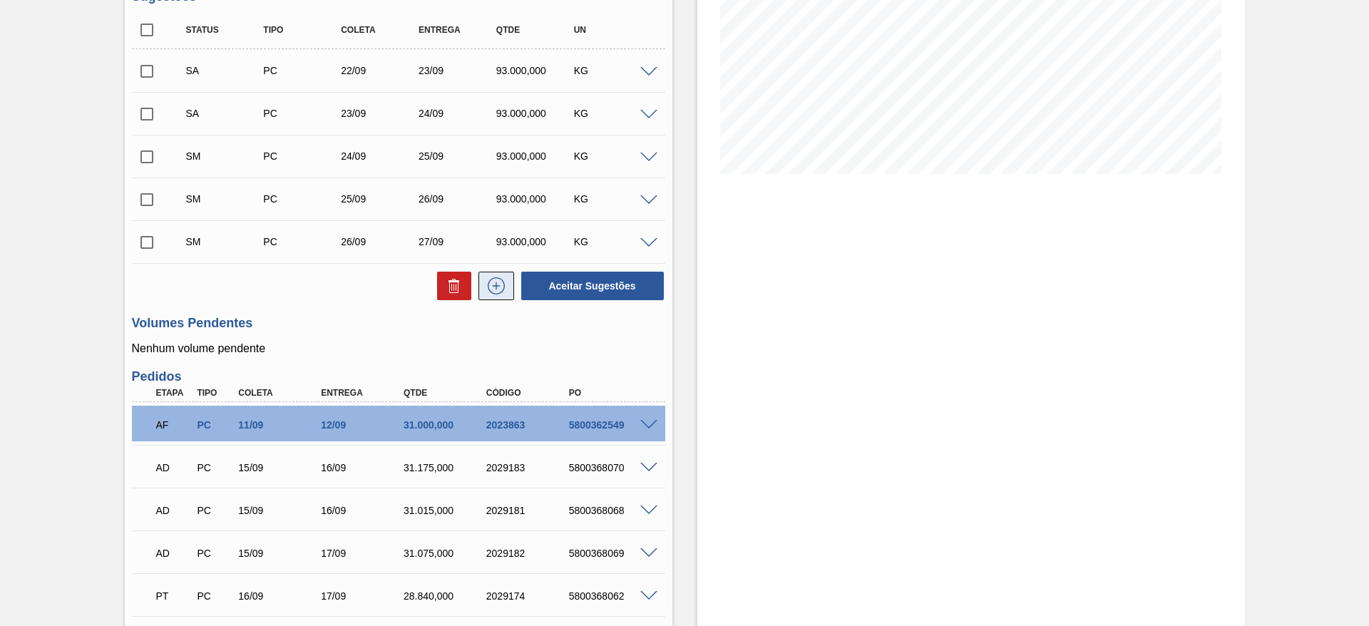
click at [498, 297] on button at bounding box center [497, 286] width 36 height 29
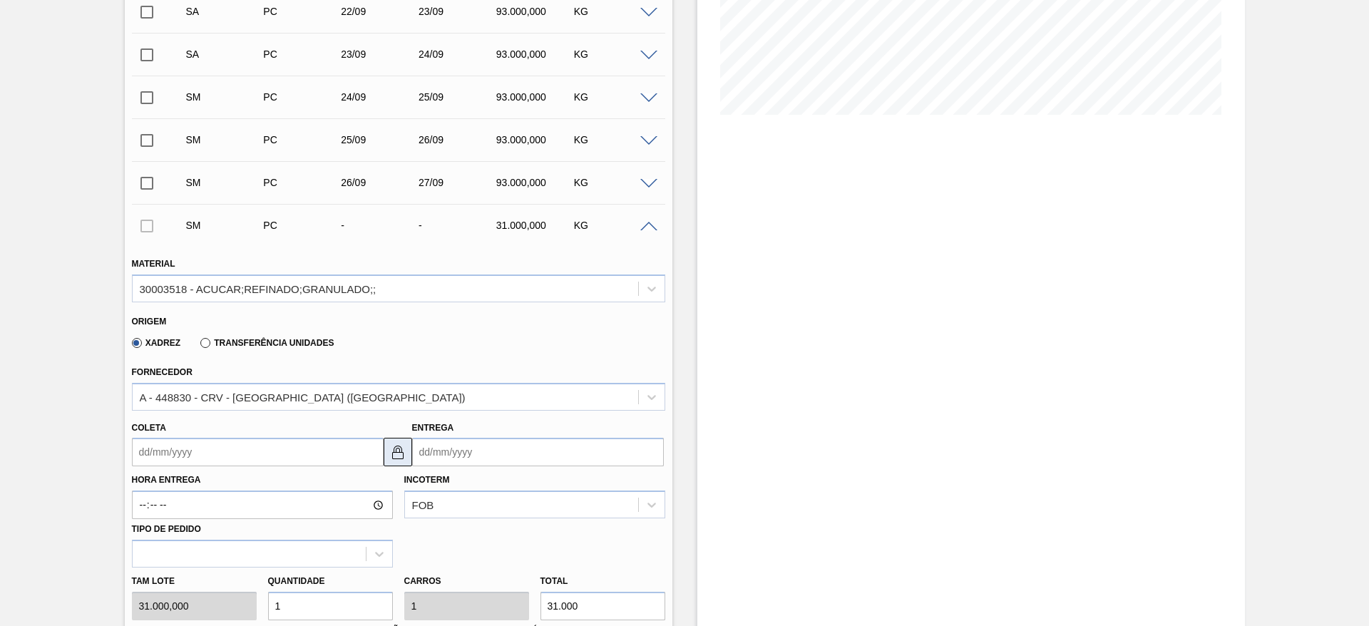
scroll to position [350, 0]
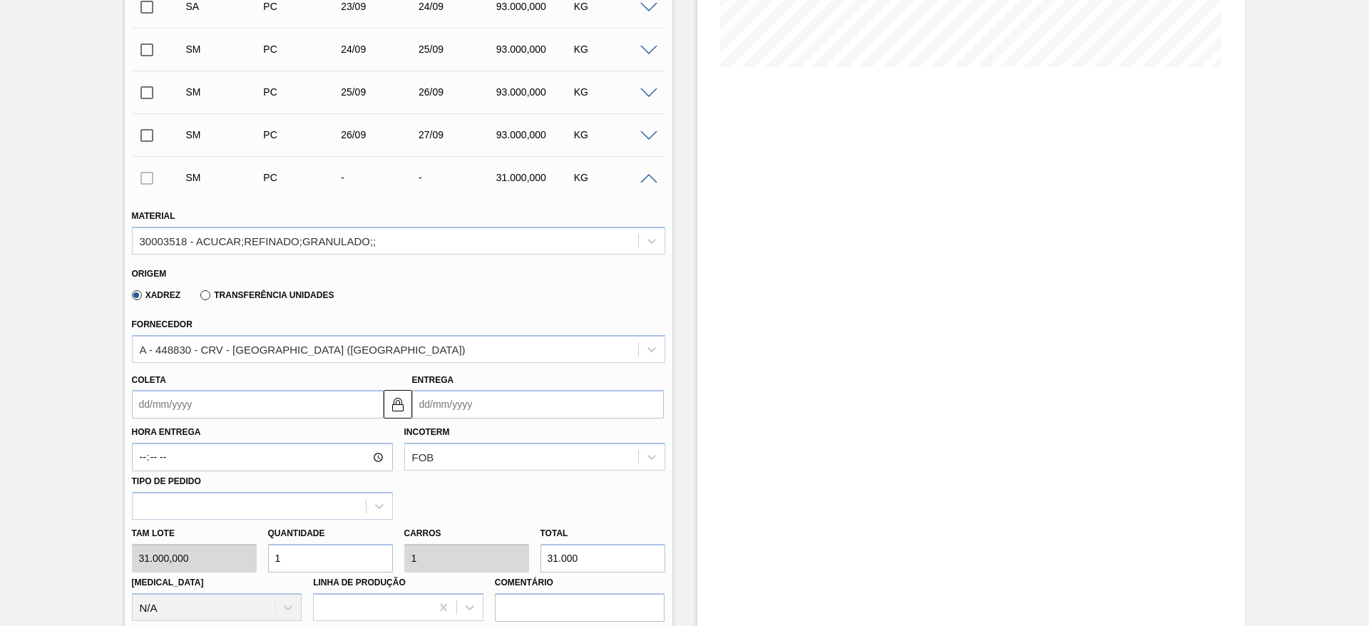
click at [223, 547] on div "Tam lote 31.000,000 Quantidade 1 Carros 1 Total 31.000 [MEDICAL_DATA] N/A Linha…" at bounding box center [398, 571] width 545 height 102
type input "3"
type input "93.000"
type input "3"
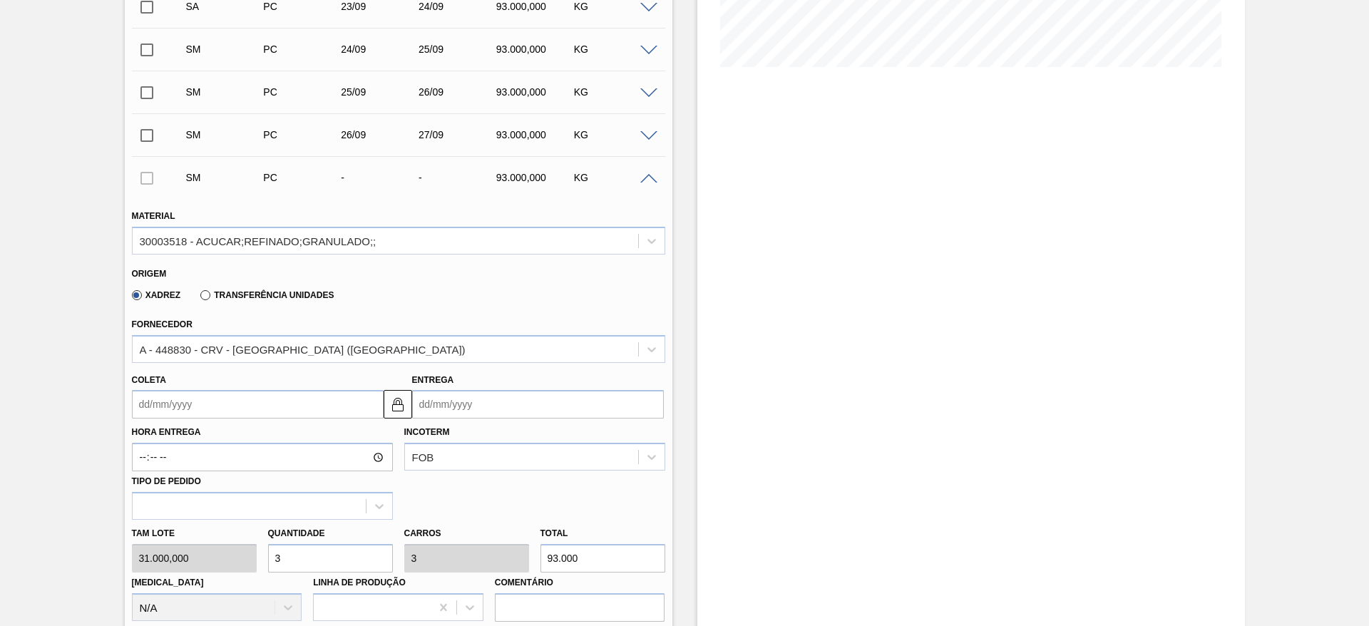
click at [170, 417] on input "Coleta" at bounding box center [258, 404] width 252 height 29
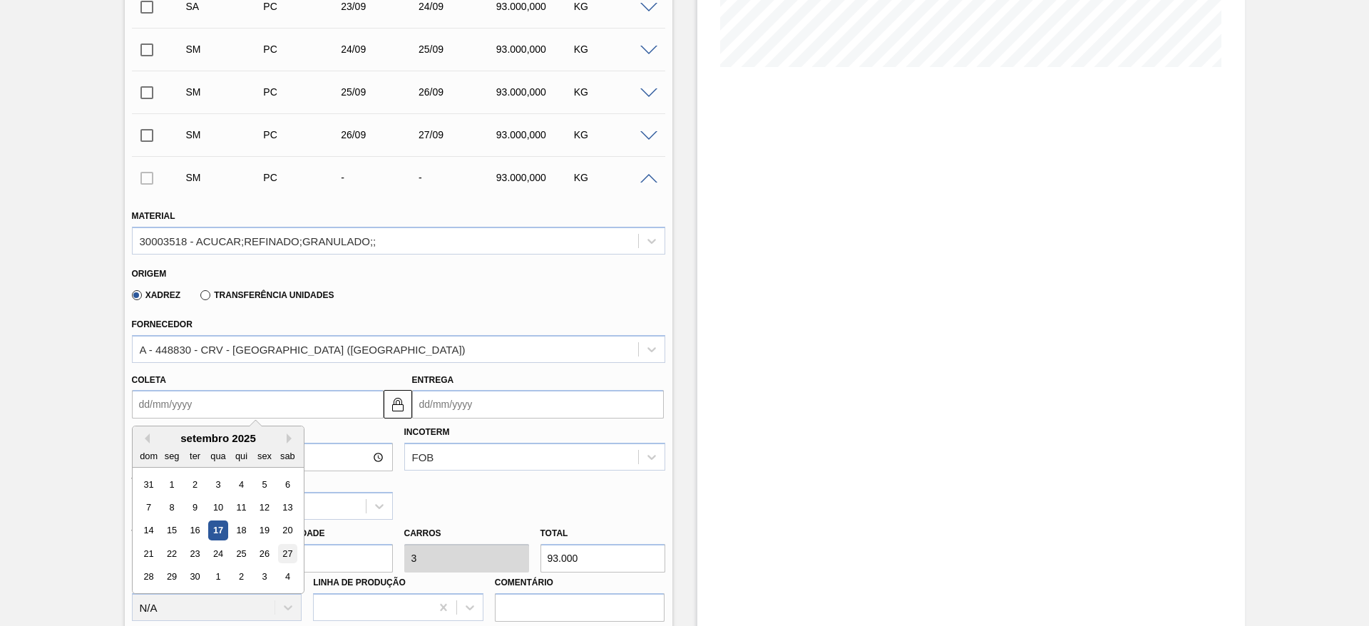
click at [287, 546] on div "27" at bounding box center [286, 553] width 19 height 19
type input "[DATE]"
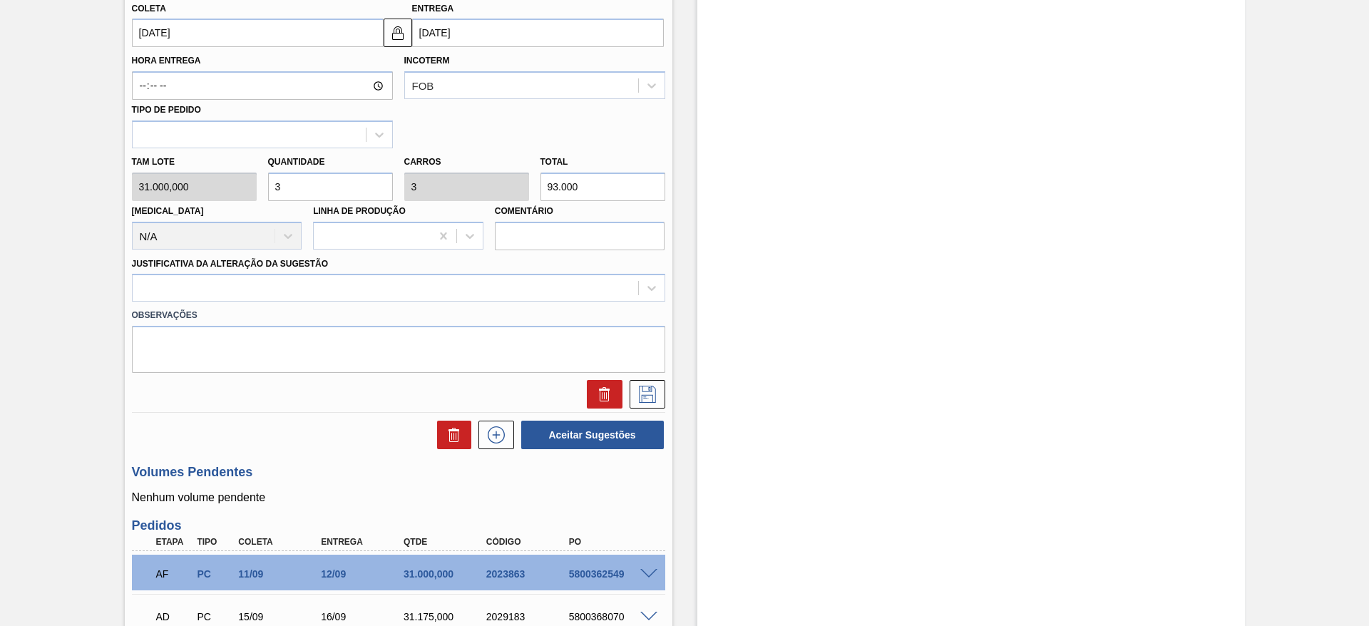
scroll to position [778, 0]
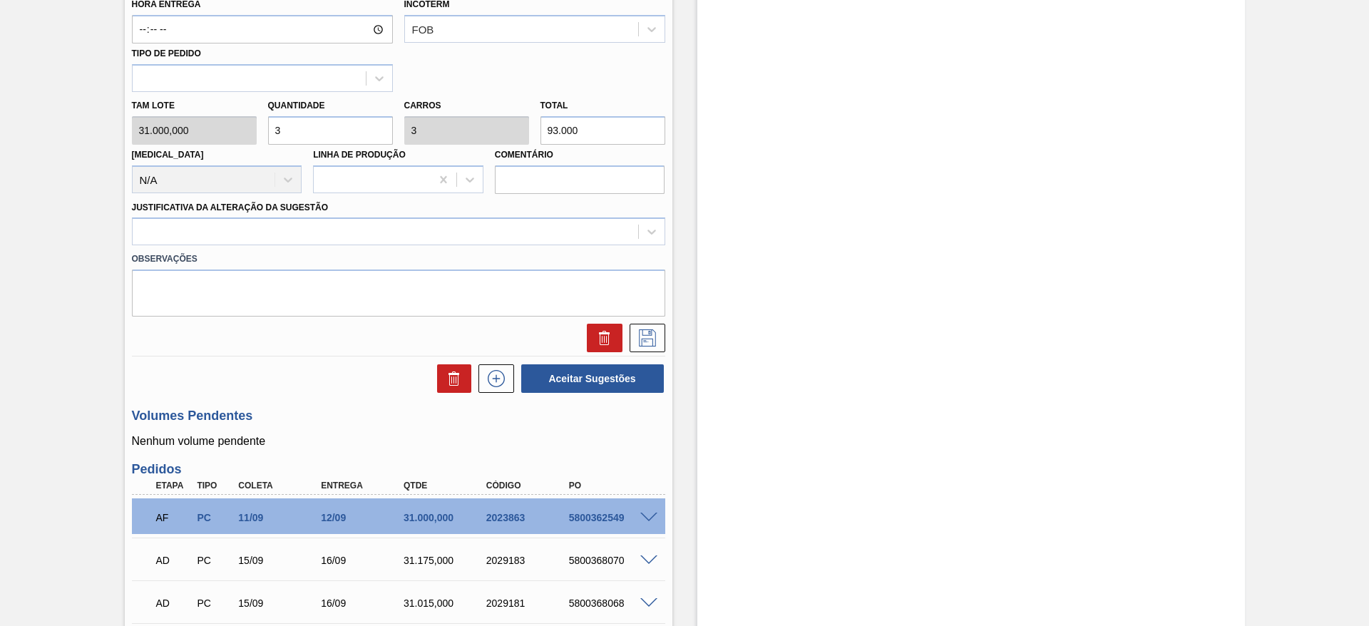
click at [494, 246] on div "Observações" at bounding box center [398, 280] width 545 height 71
click at [492, 232] on div at bounding box center [386, 232] width 506 height 21
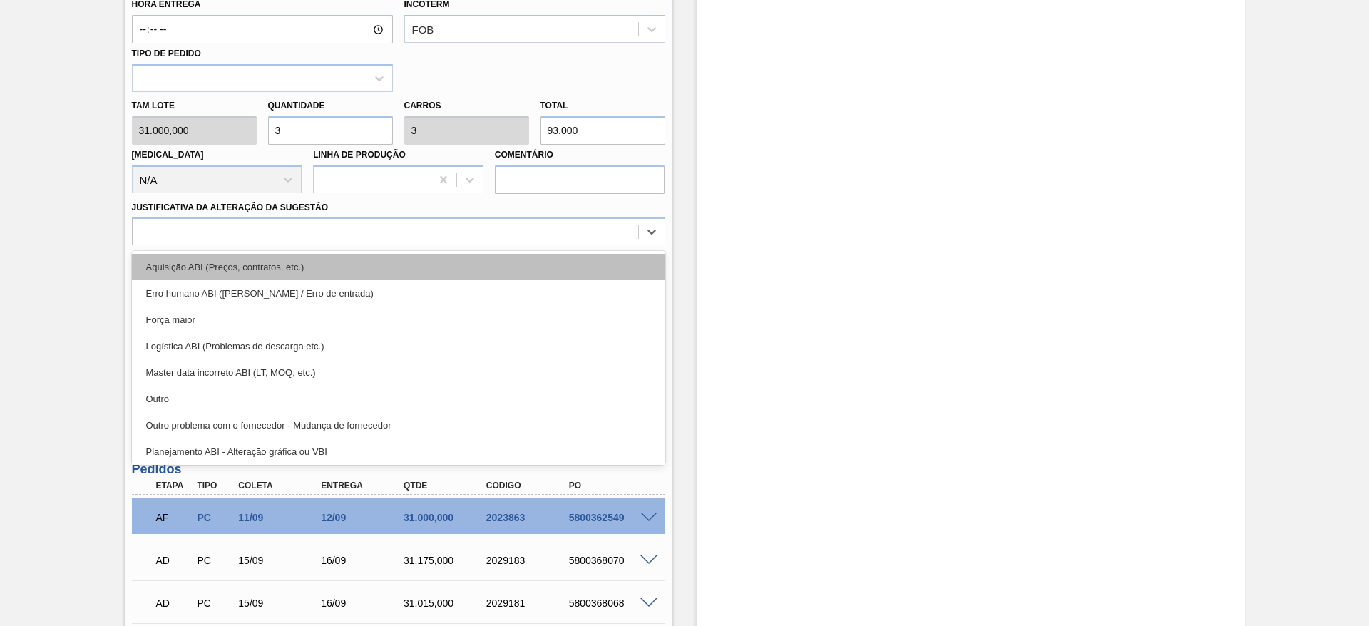
click at [491, 267] on div "Aquisição ABI (Preços, contratos, etc.)" at bounding box center [398, 267] width 533 height 26
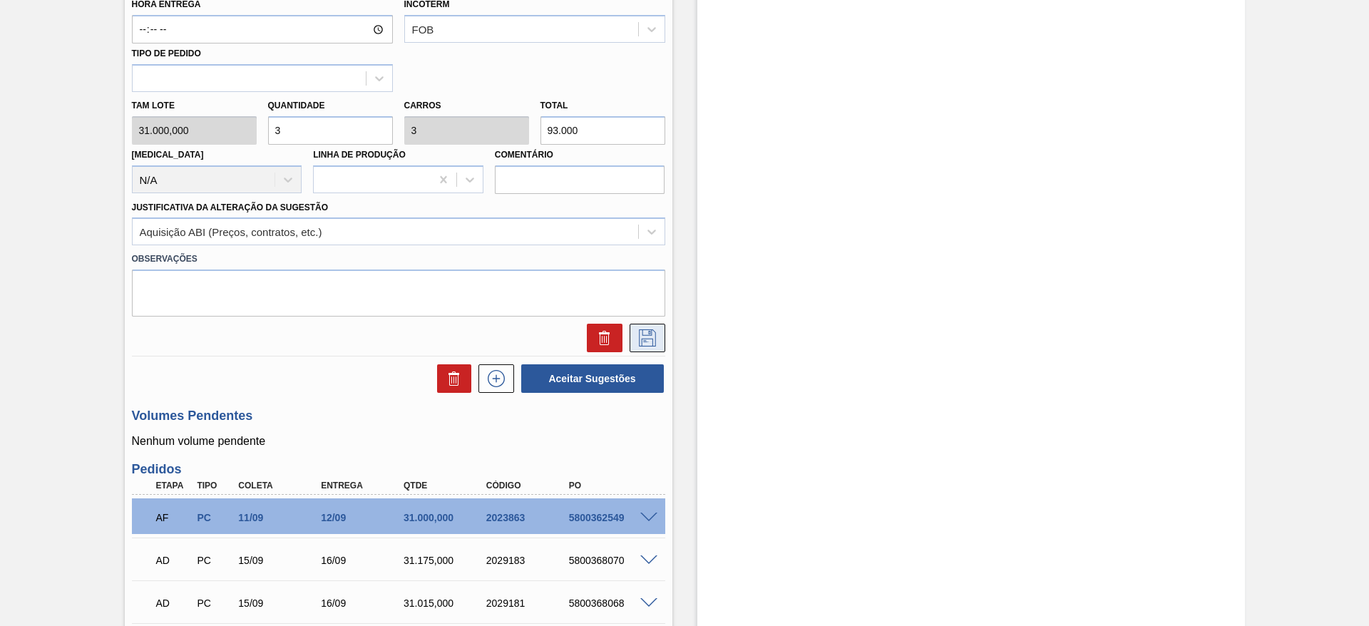
click at [651, 332] on icon at bounding box center [647, 338] width 23 height 17
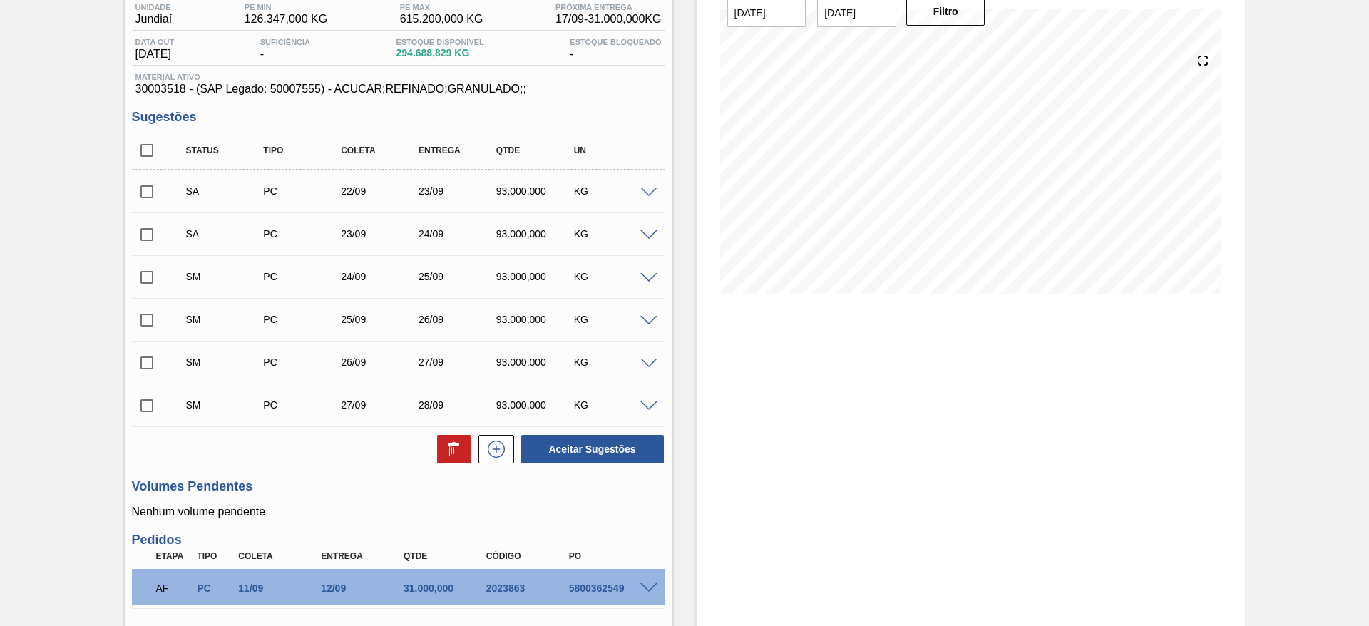
scroll to position [16, 0]
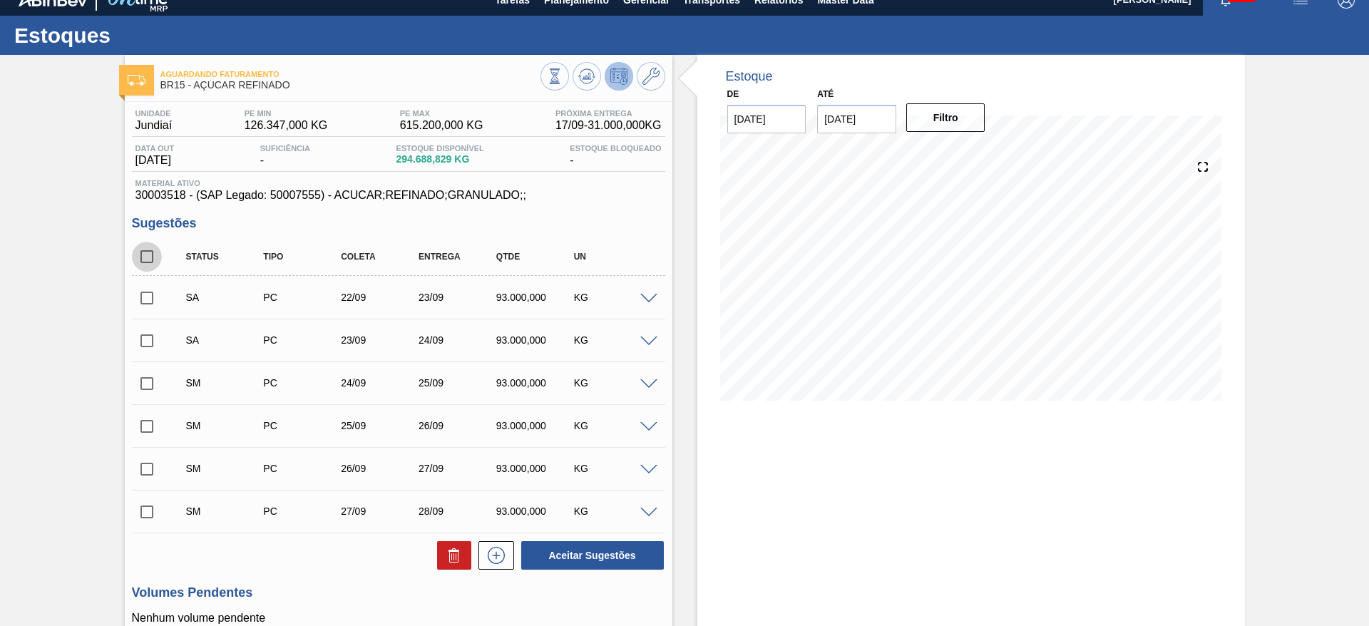
click at [145, 257] on input "checkbox" at bounding box center [147, 257] width 30 height 30
checkbox input "true"
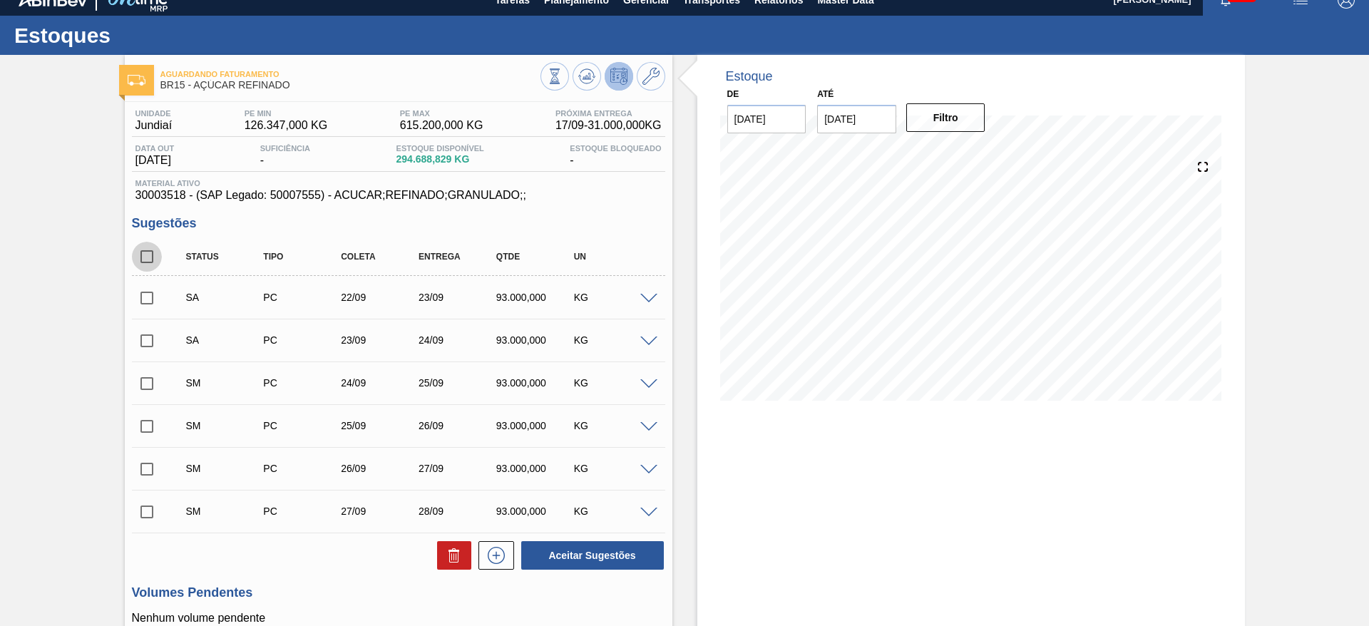
checkbox input "true"
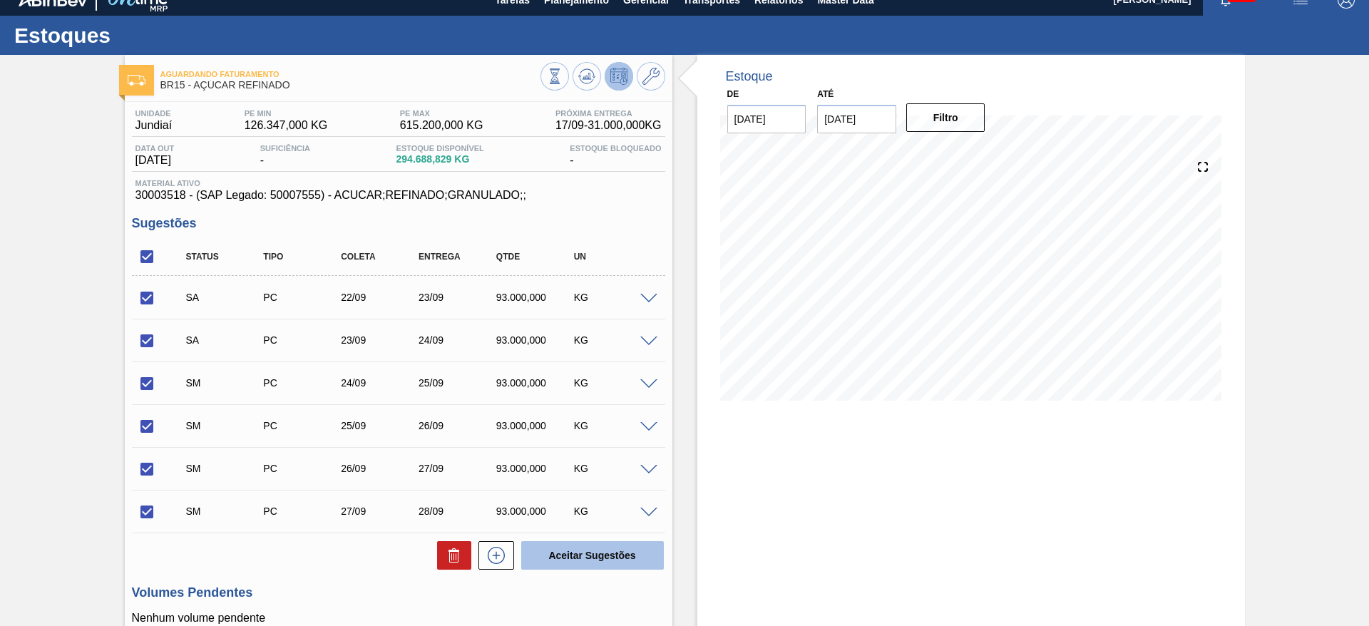
click at [566, 545] on button "Aceitar Sugestões" at bounding box center [592, 555] width 143 height 29
checkbox input "false"
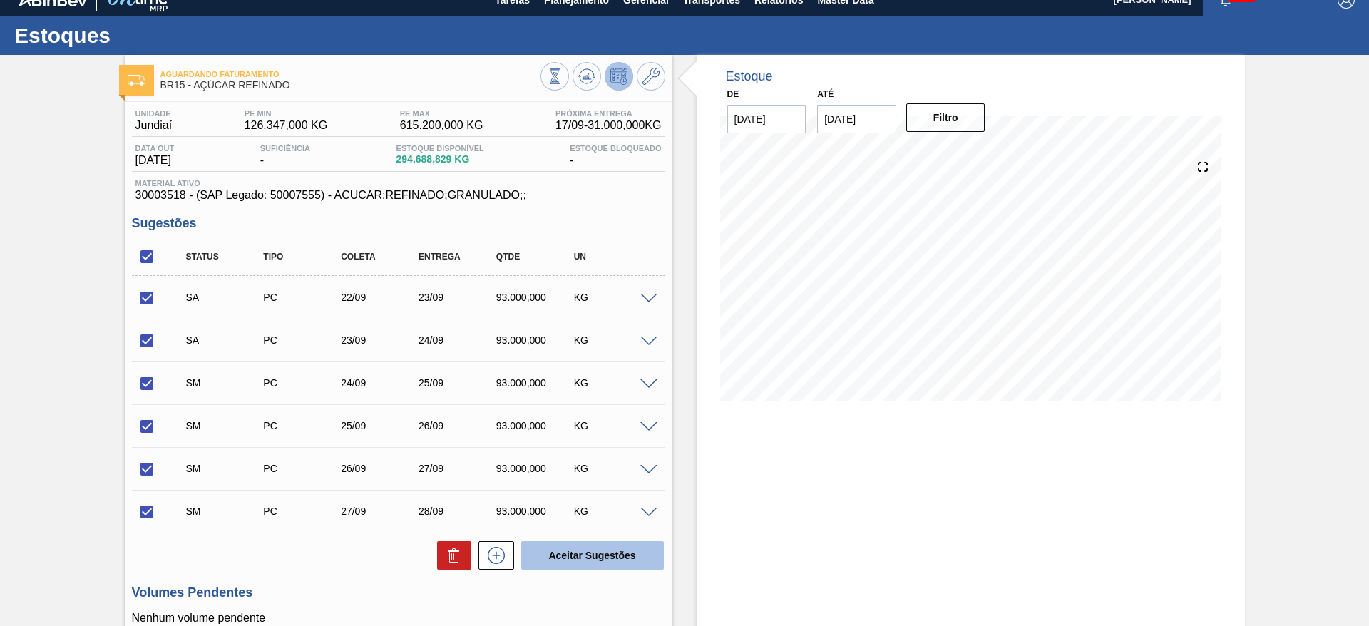
checkbox input "false"
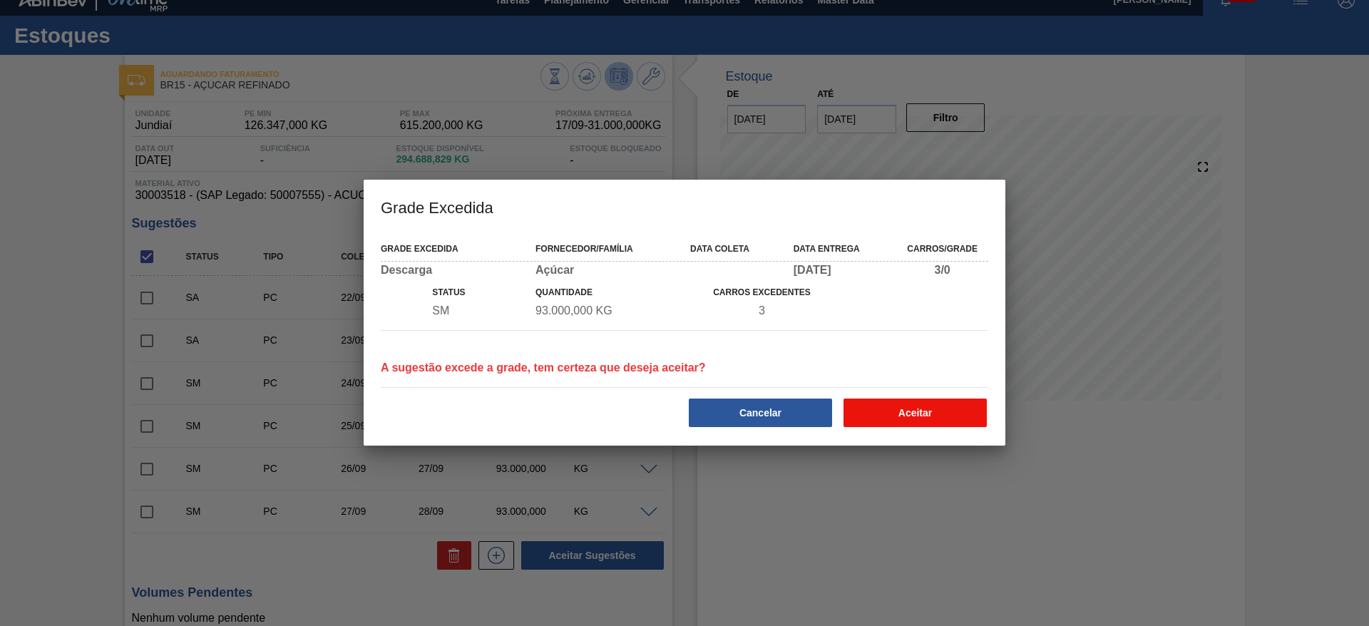
click at [890, 410] on button "Aceitar" at bounding box center [915, 413] width 143 height 29
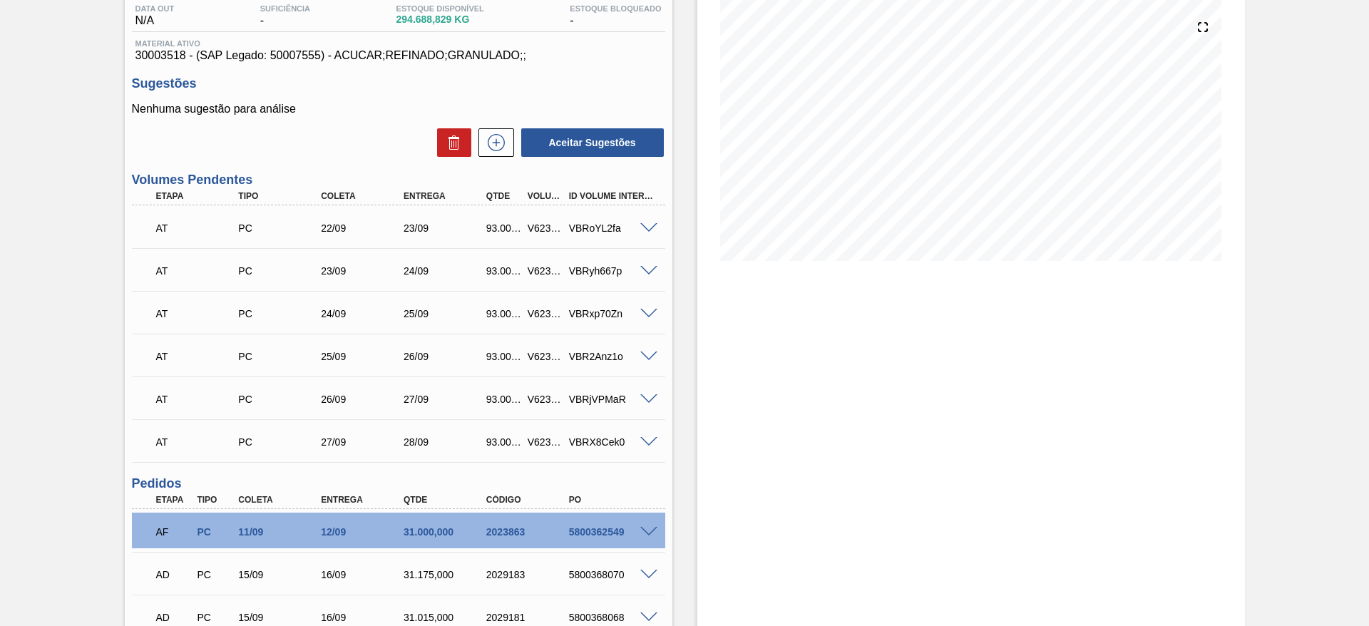
scroll to position [49, 0]
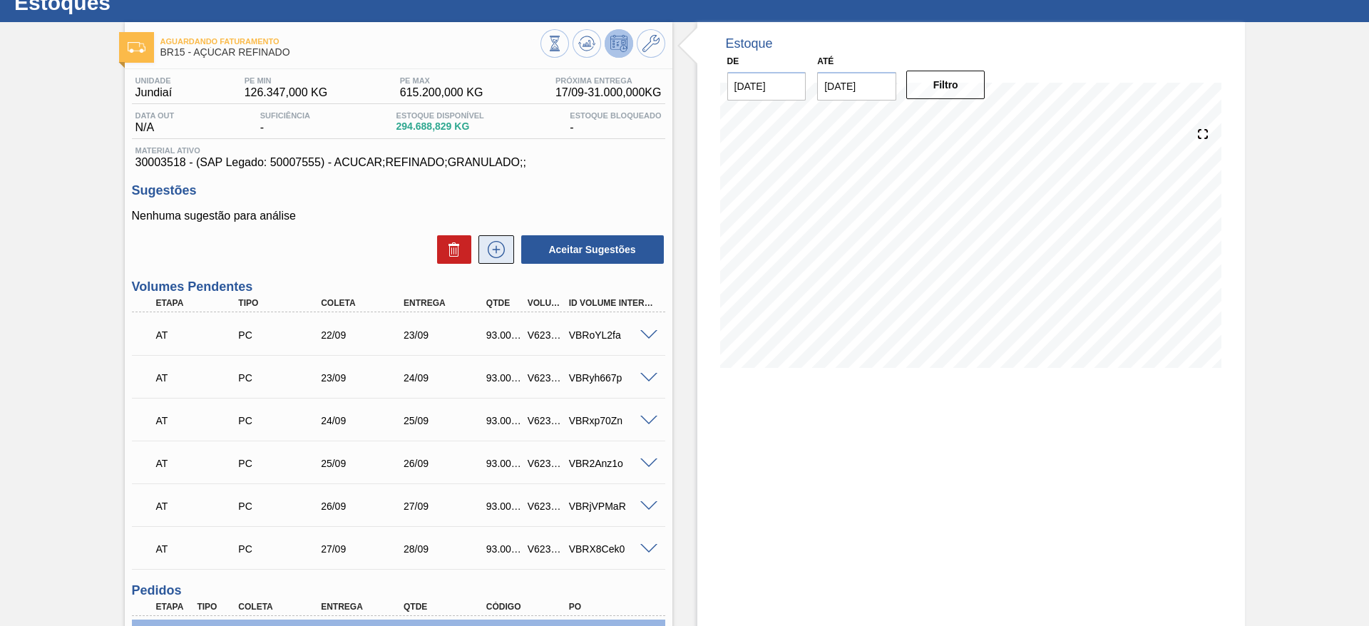
click at [499, 248] on icon at bounding box center [496, 249] width 23 height 17
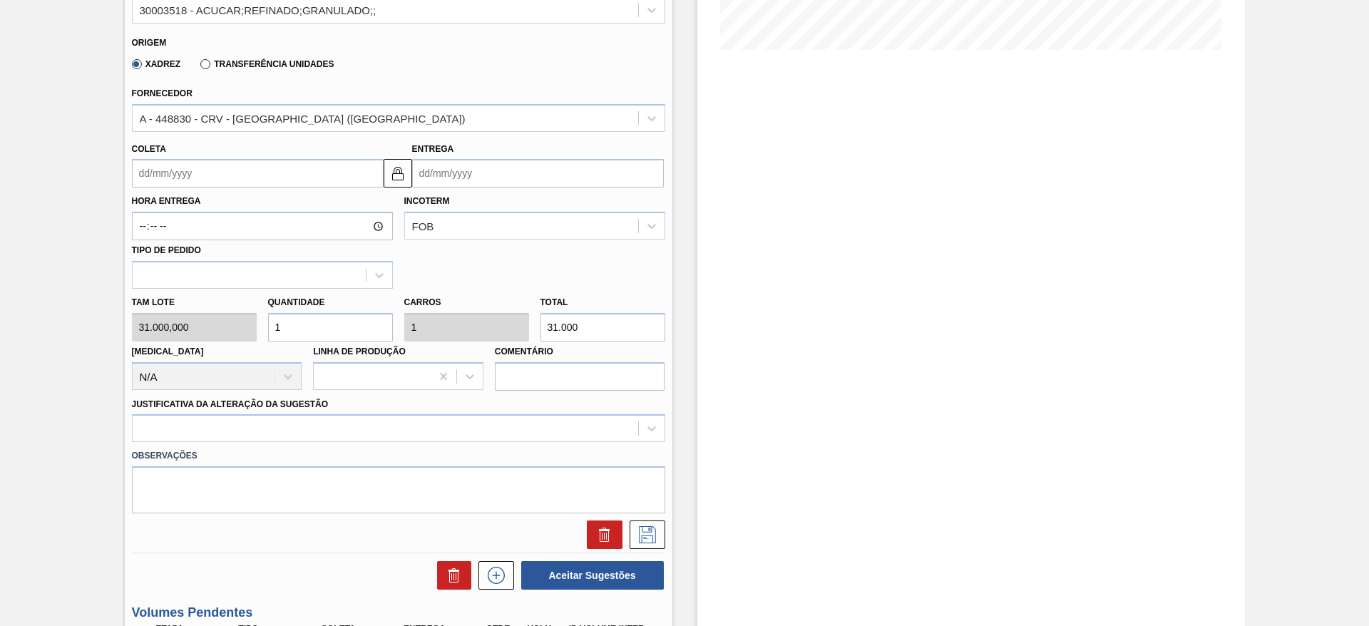
scroll to position [370, 0]
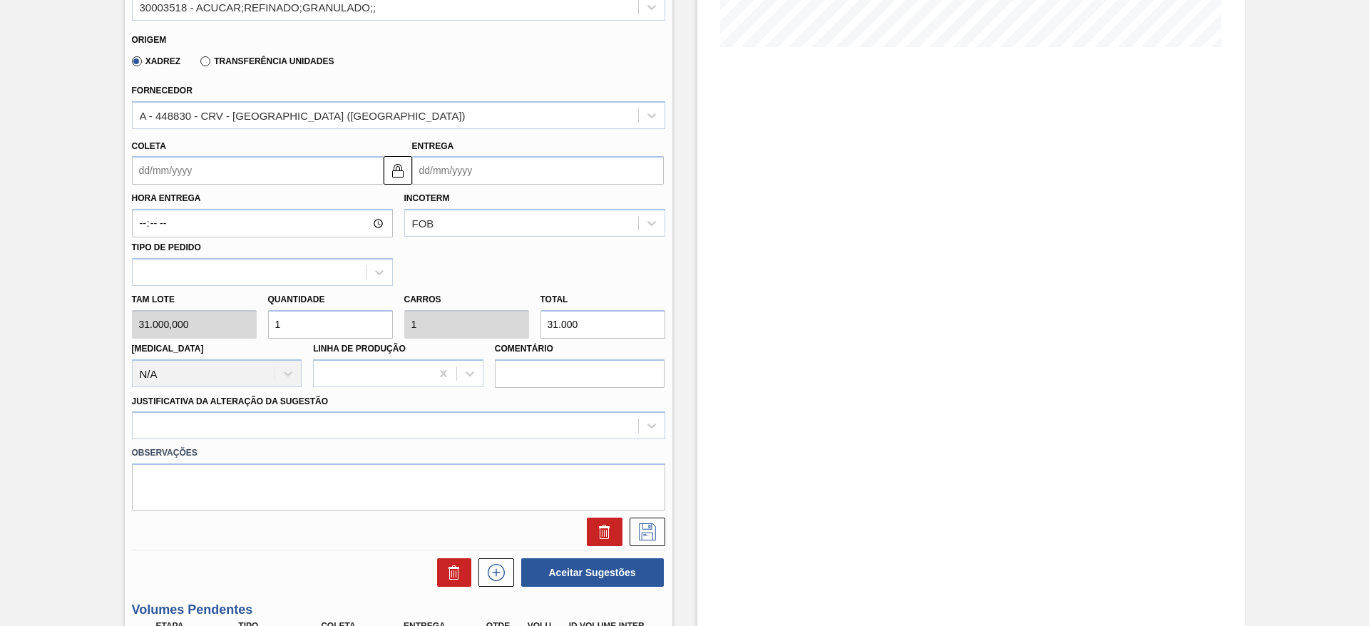
click at [164, 175] on input "Coleta" at bounding box center [258, 170] width 252 height 29
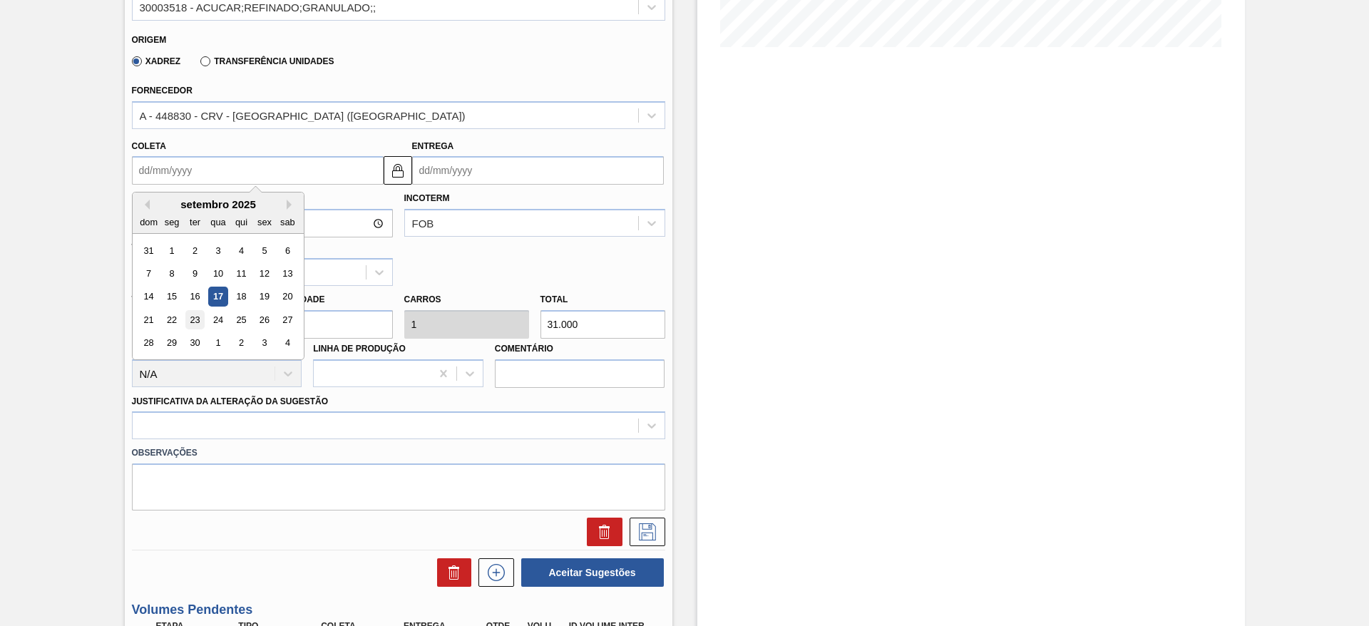
click at [197, 323] on div "23" at bounding box center [194, 319] width 19 height 19
type input "[DATE]"
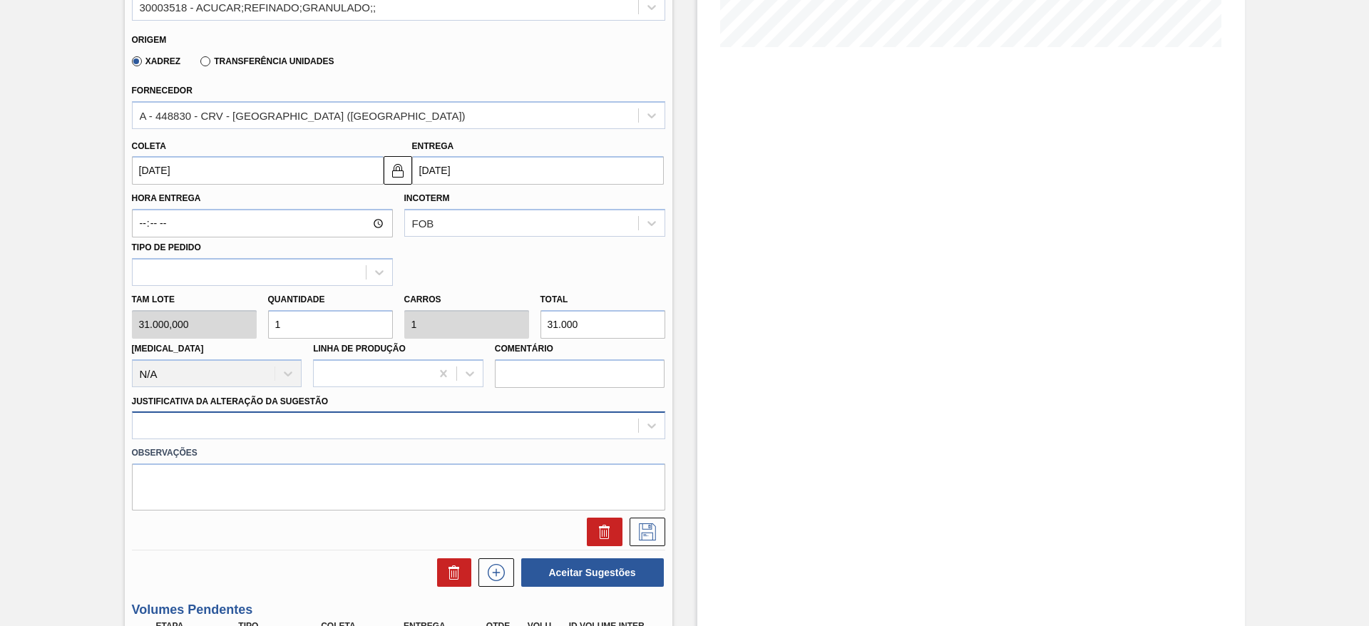
click at [349, 422] on div at bounding box center [398, 426] width 533 height 28
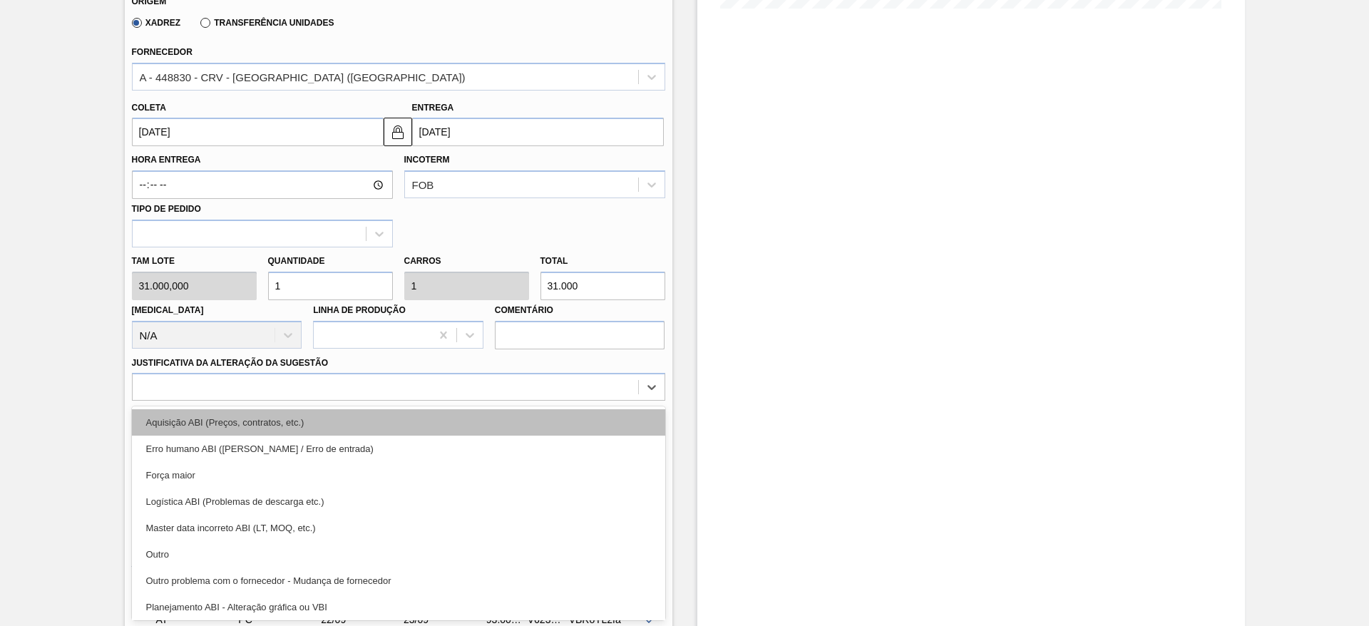
click at [356, 422] on div "Aquisição ABI (Preços, contratos, etc.)" at bounding box center [398, 422] width 533 height 26
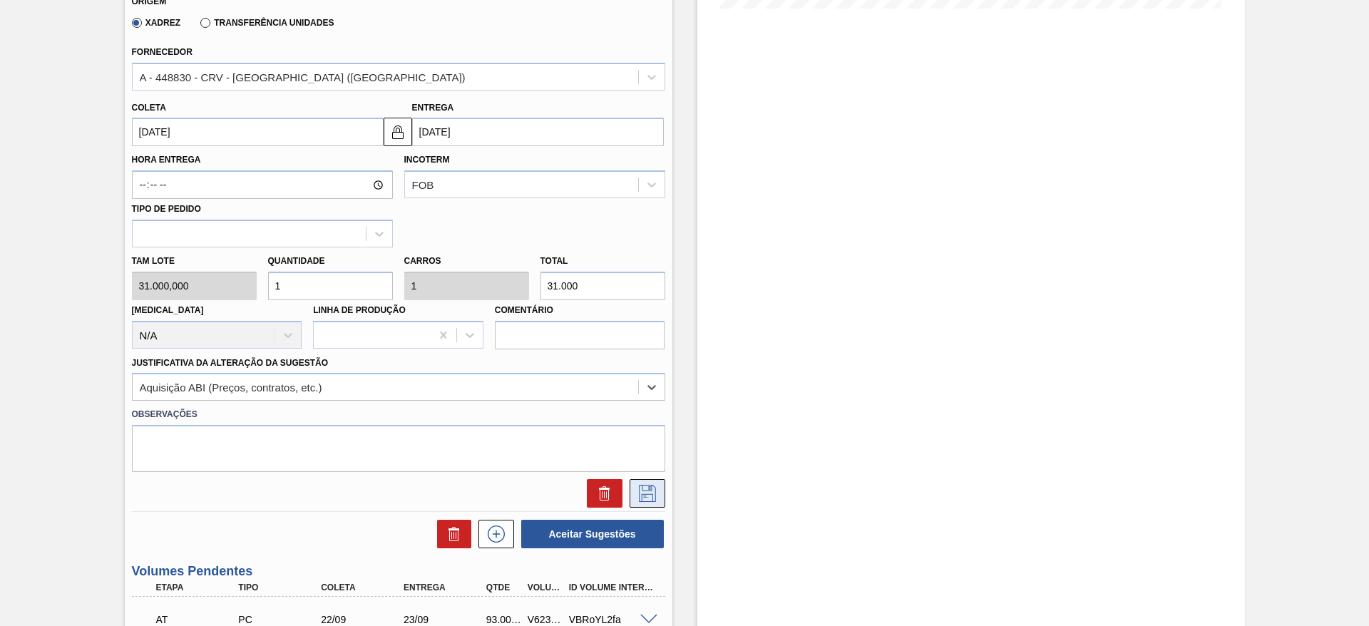
click at [638, 486] on icon at bounding box center [647, 493] width 23 height 17
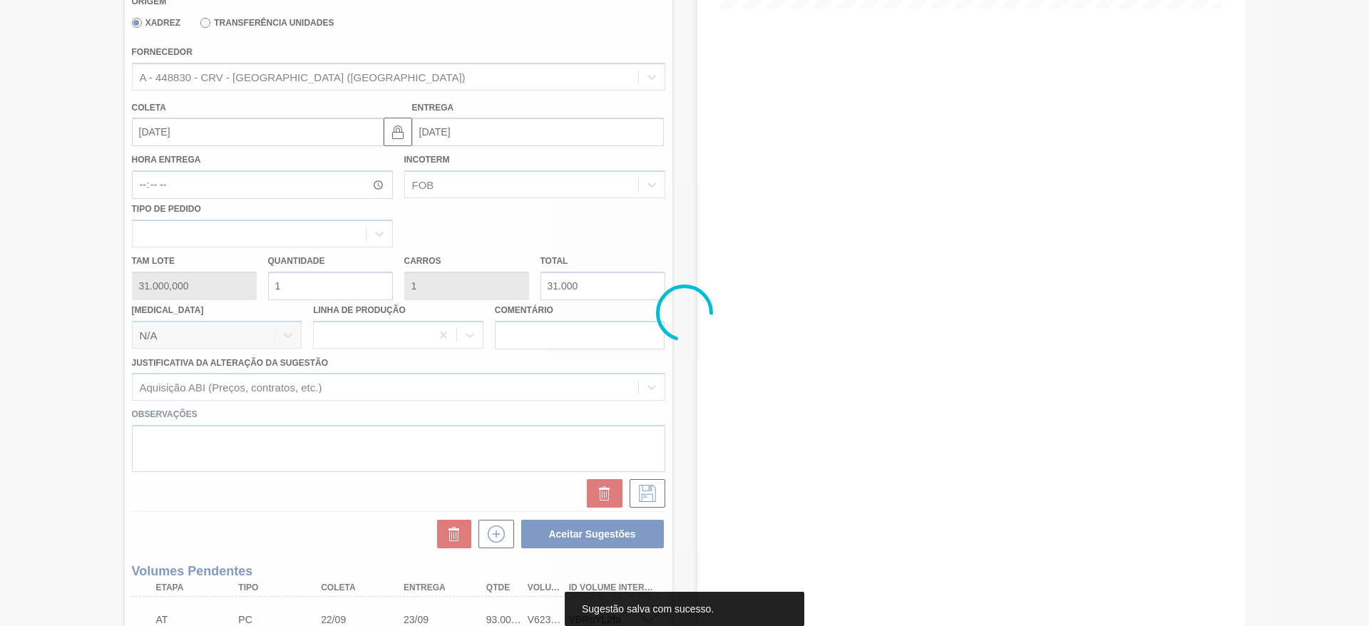
scroll to position [0, 0]
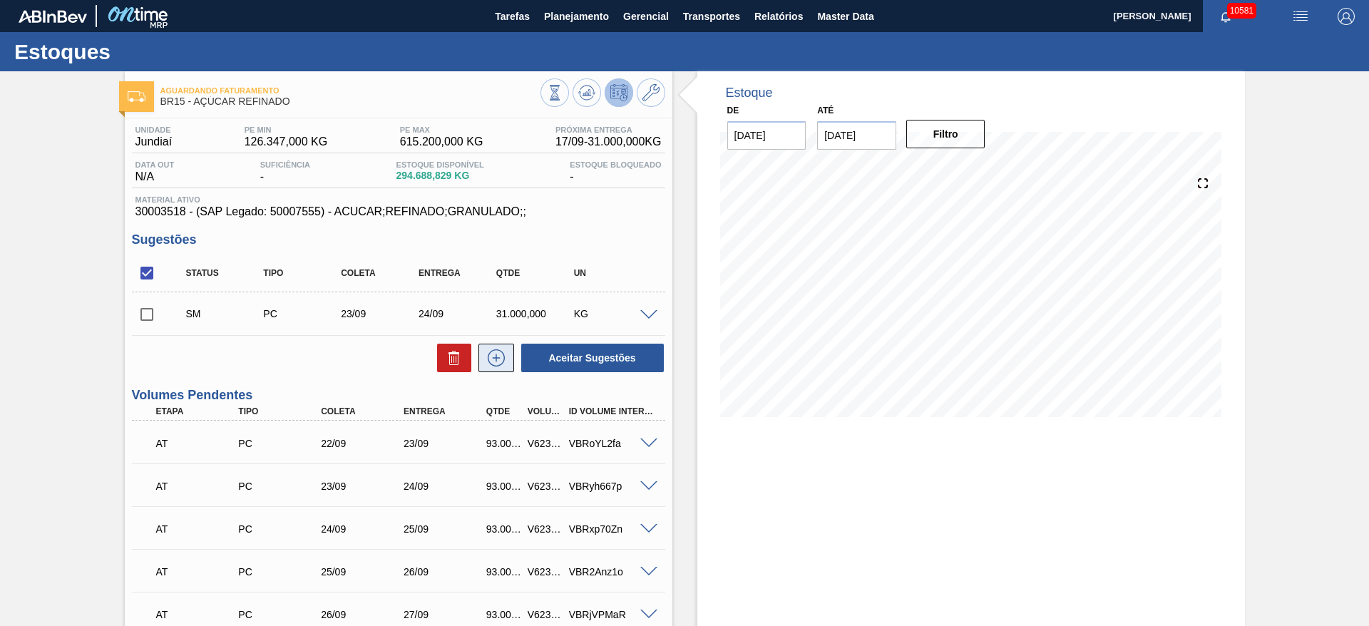
click at [512, 357] on button at bounding box center [497, 358] width 36 height 29
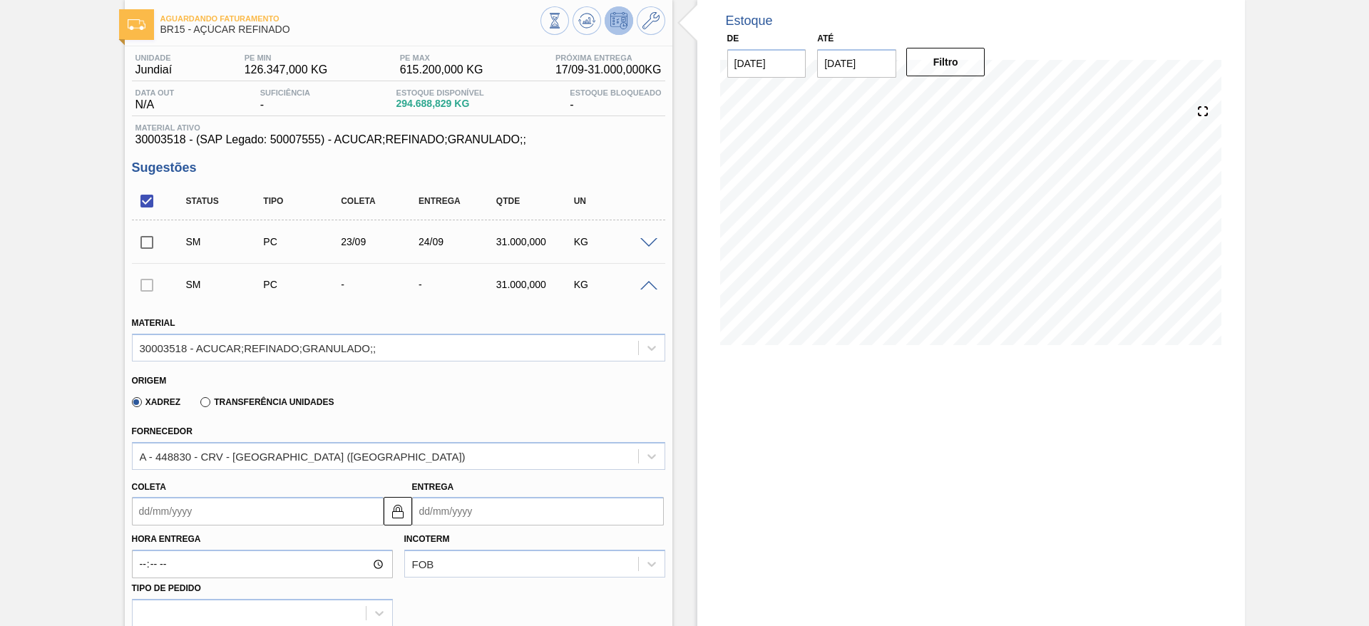
scroll to position [214, 0]
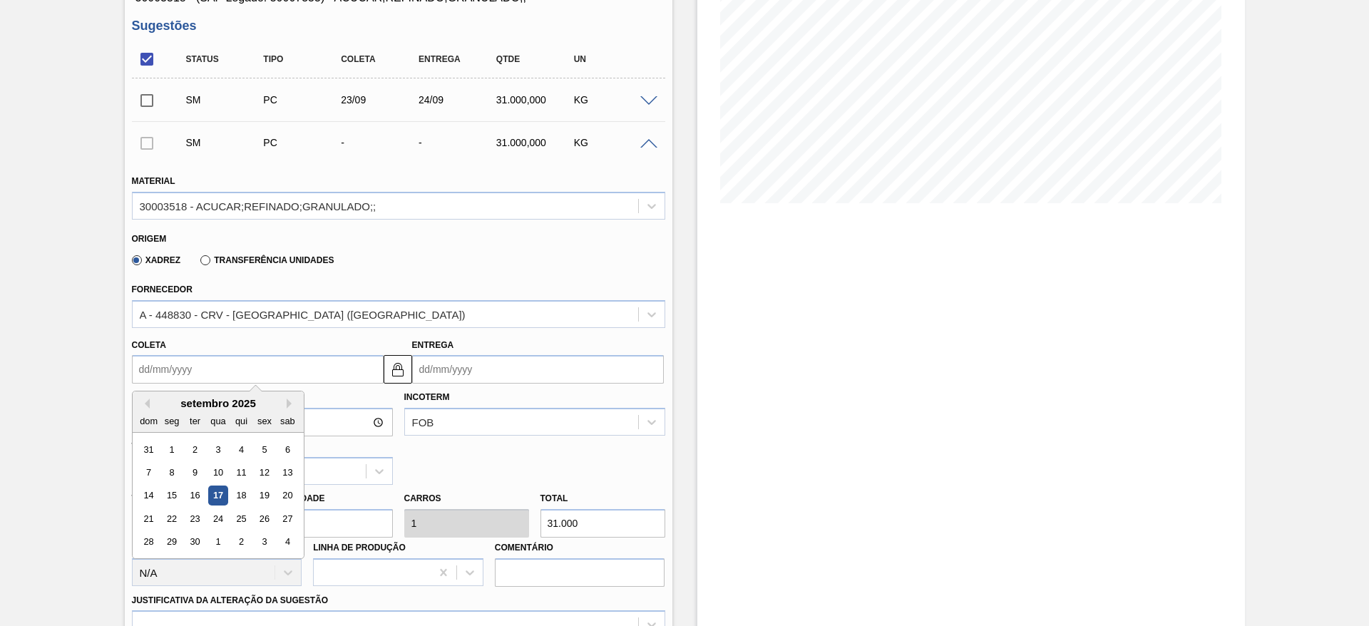
click at [196, 374] on input "Coleta" at bounding box center [258, 369] width 252 height 29
drag, startPoint x: 231, startPoint y: 518, endPoint x: 223, endPoint y: 522, distance: 8.9
click at [231, 520] on div "25" at bounding box center [240, 518] width 19 height 19
type input "[DATE]"
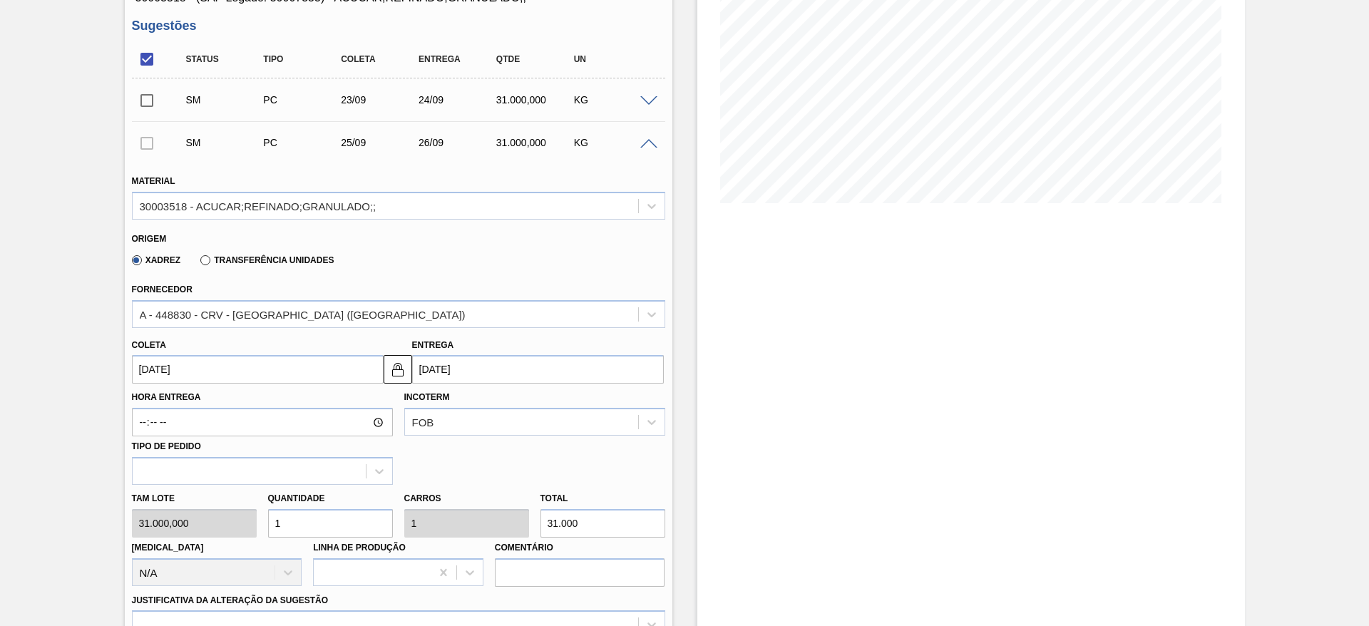
click at [178, 376] on input "[DATE]" at bounding box center [258, 369] width 252 height 29
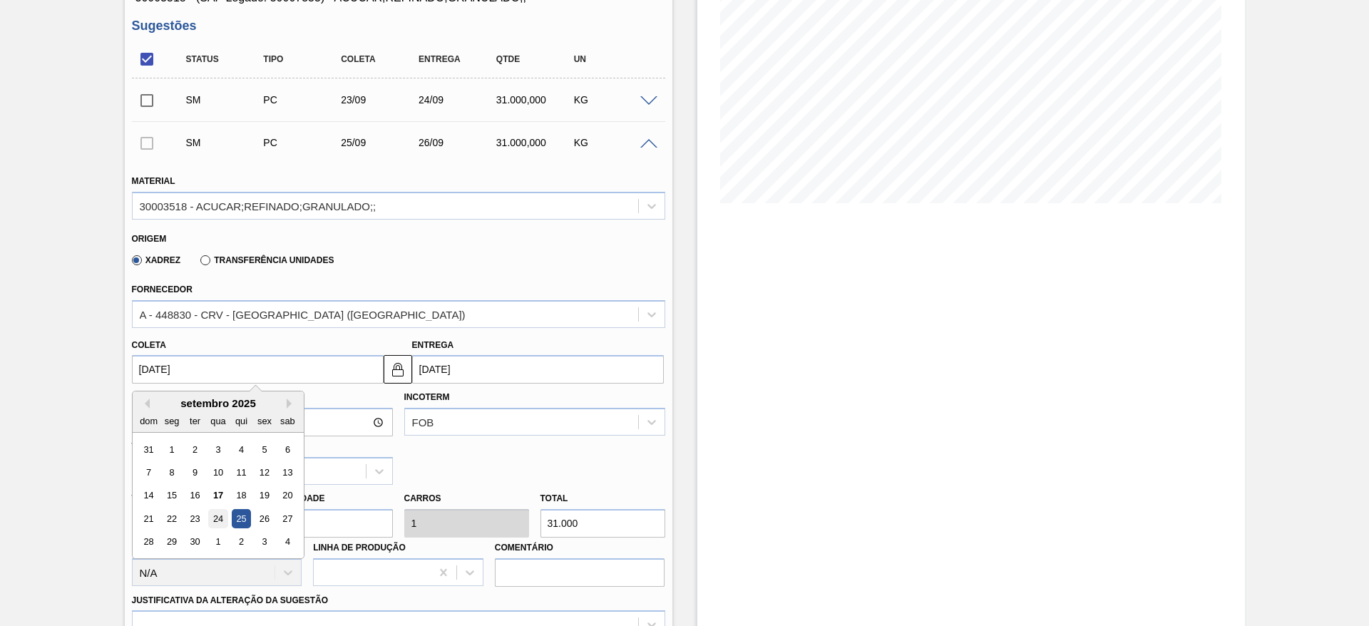
click at [218, 521] on div "24" at bounding box center [217, 518] width 19 height 19
type input "[DATE]"
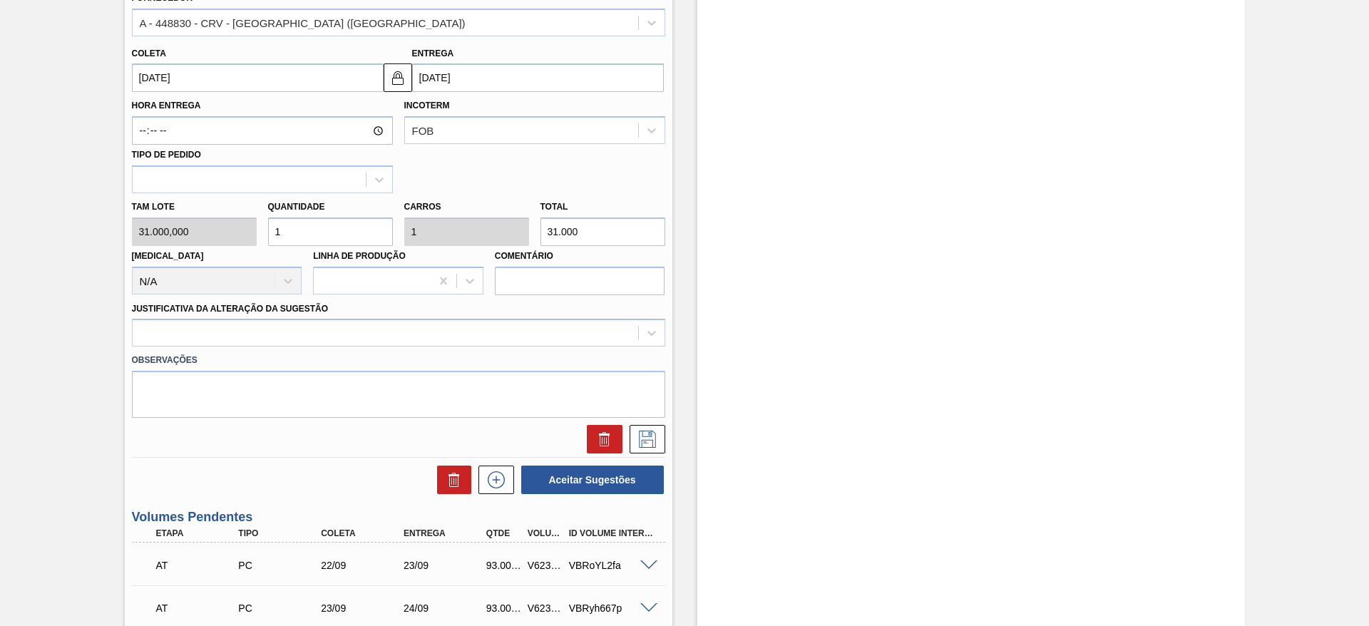
scroll to position [535, 0]
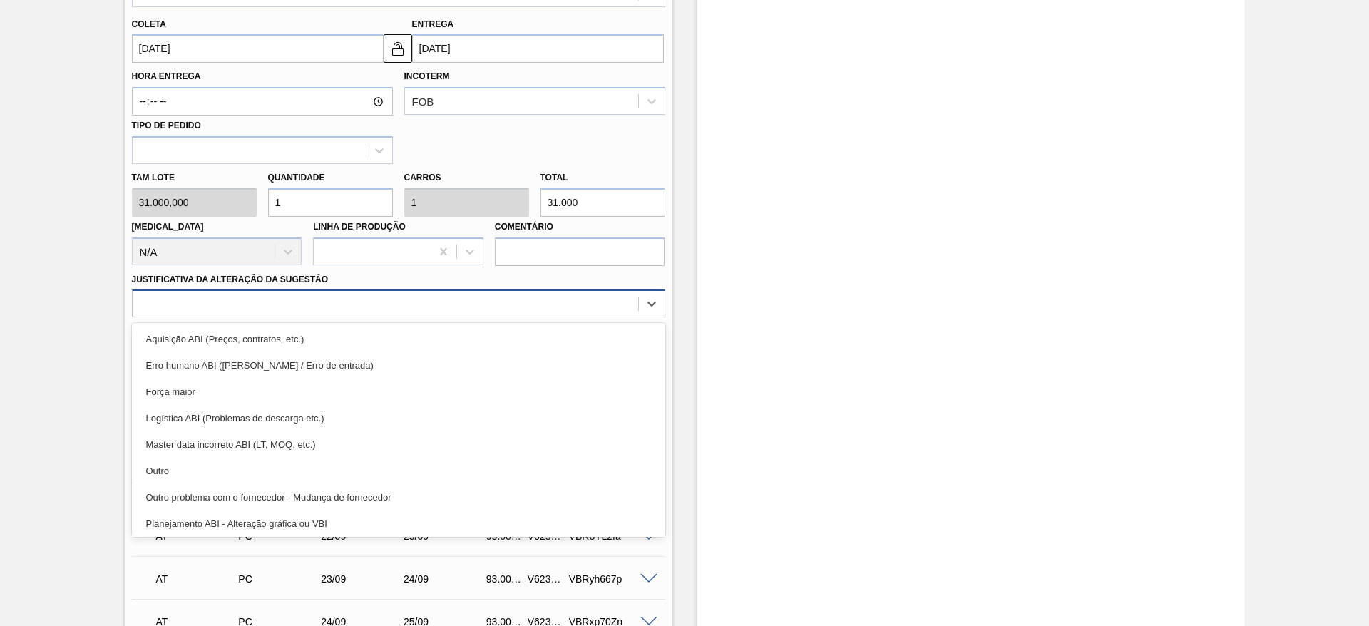
click at [543, 307] on div at bounding box center [386, 304] width 506 height 21
drag, startPoint x: 556, startPoint y: 333, endPoint x: 610, endPoint y: 362, distance: 61.0
click at [557, 335] on div "Aquisição ABI (Preços, contratos, etc.)" at bounding box center [398, 339] width 533 height 26
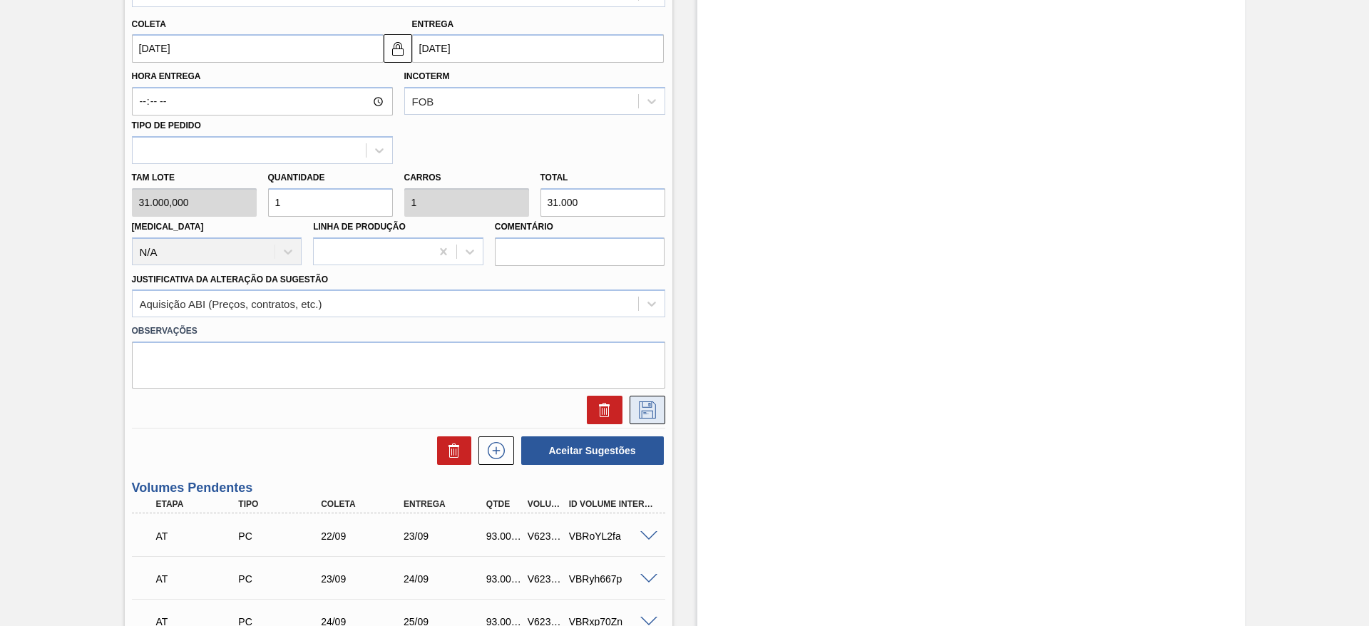
click at [650, 407] on icon at bounding box center [647, 410] width 17 height 17
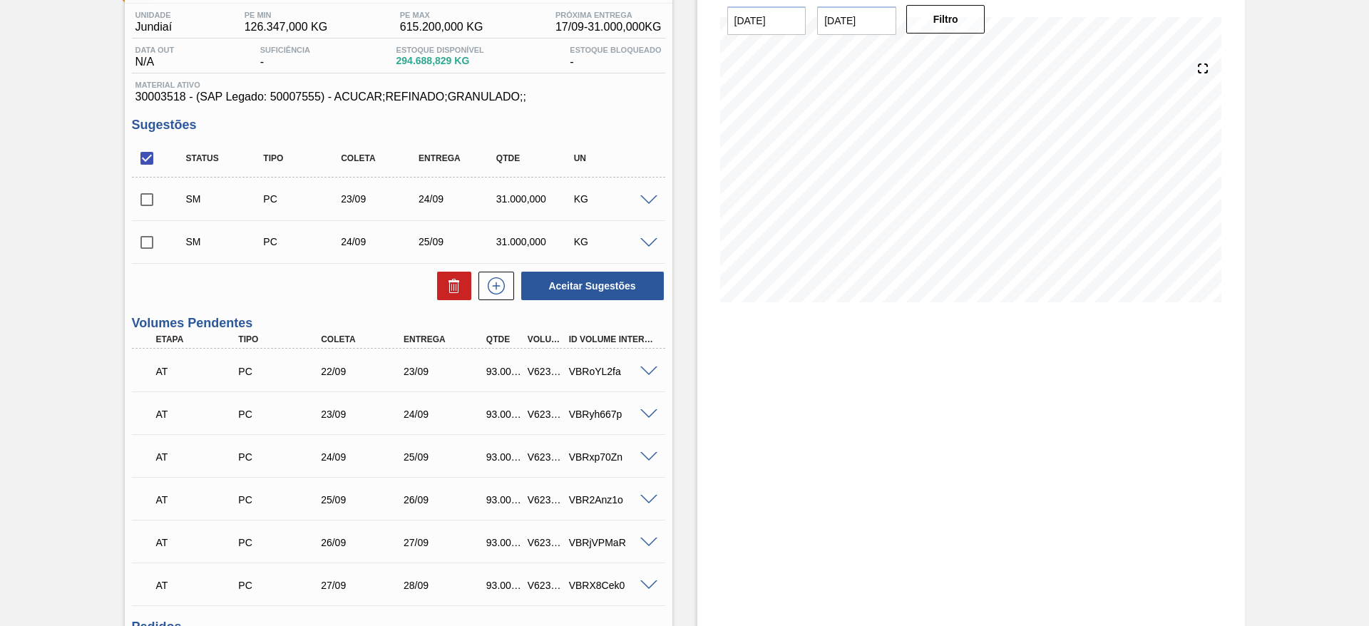
scroll to position [107, 0]
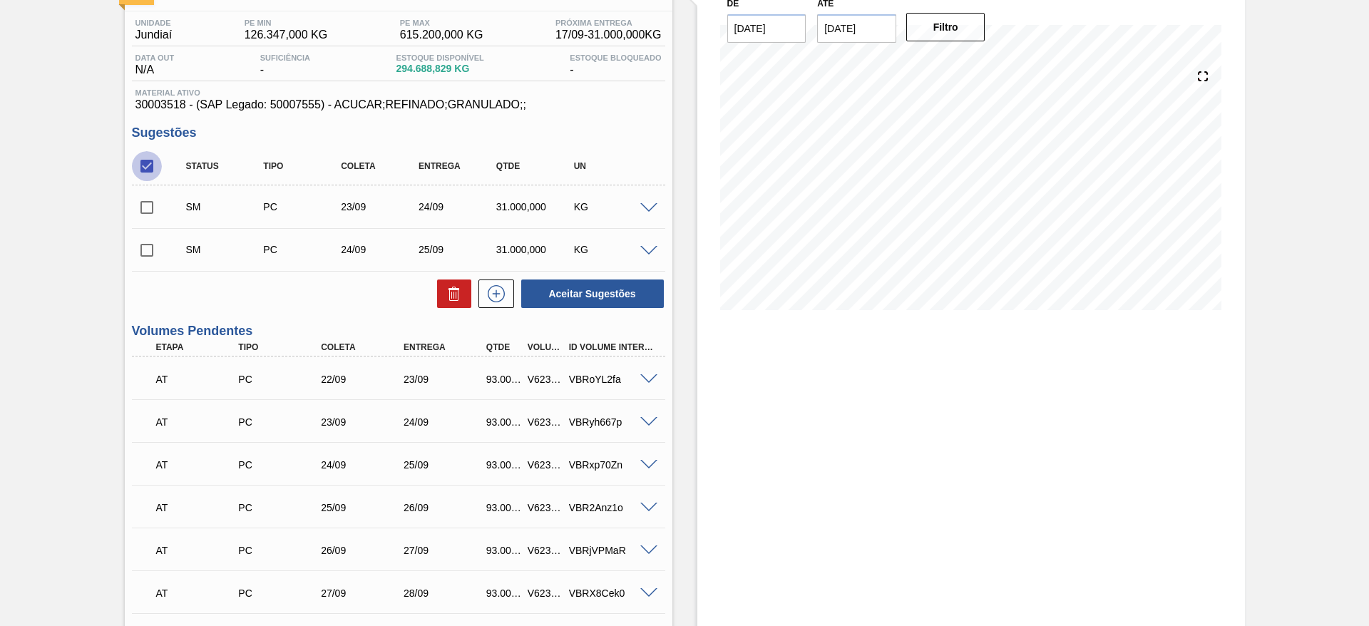
click at [154, 165] on input "checkbox" at bounding box center [147, 166] width 30 height 30
click at [150, 166] on input "checkbox" at bounding box center [147, 166] width 30 height 30
checkbox input "true"
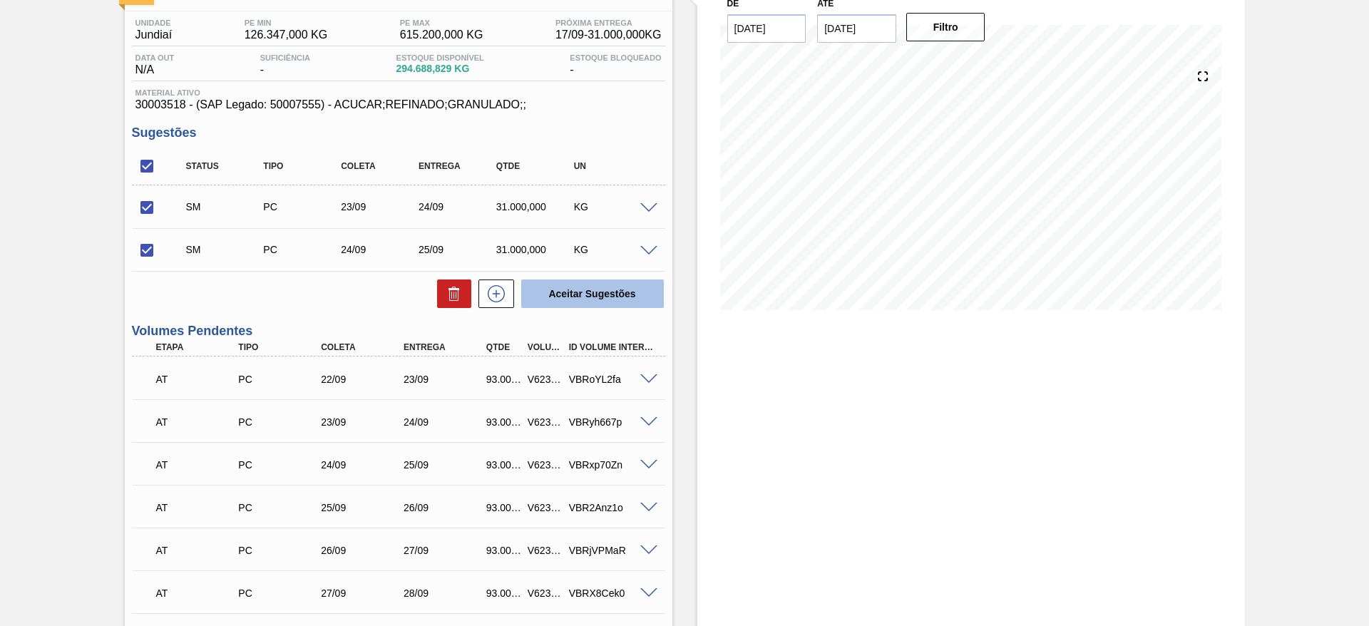
click at [564, 286] on button "Aceitar Sugestões" at bounding box center [592, 294] width 143 height 29
checkbox input "false"
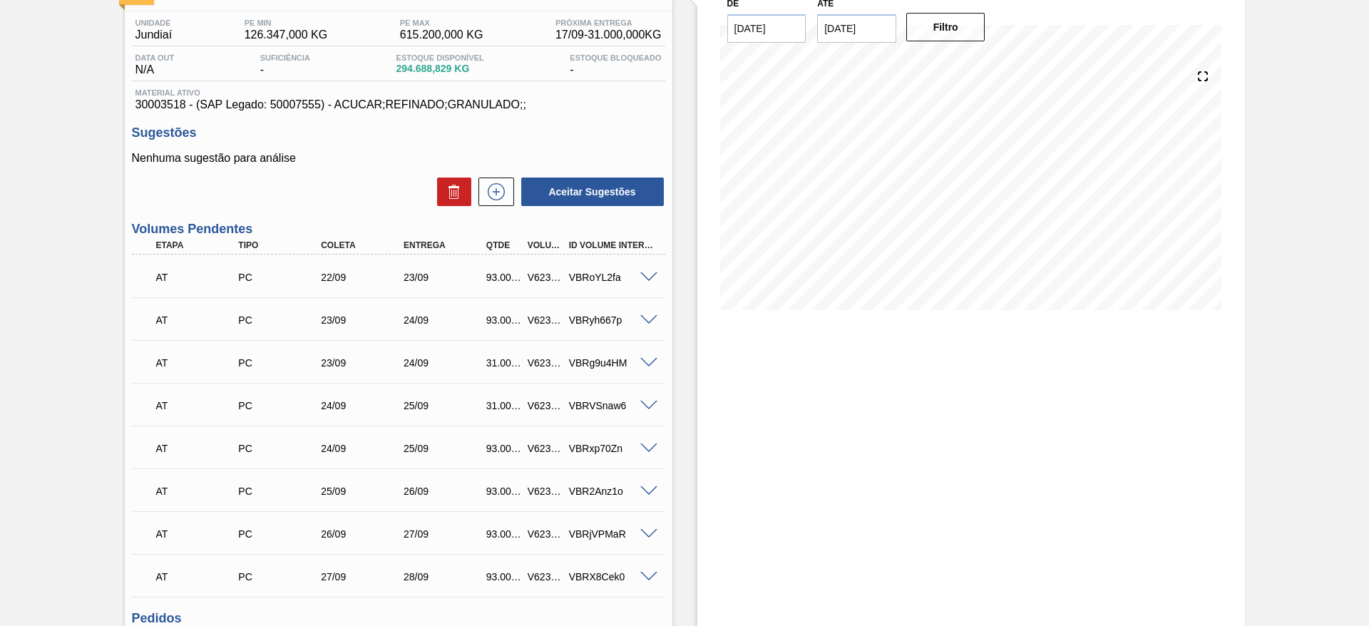
scroll to position [0, 0]
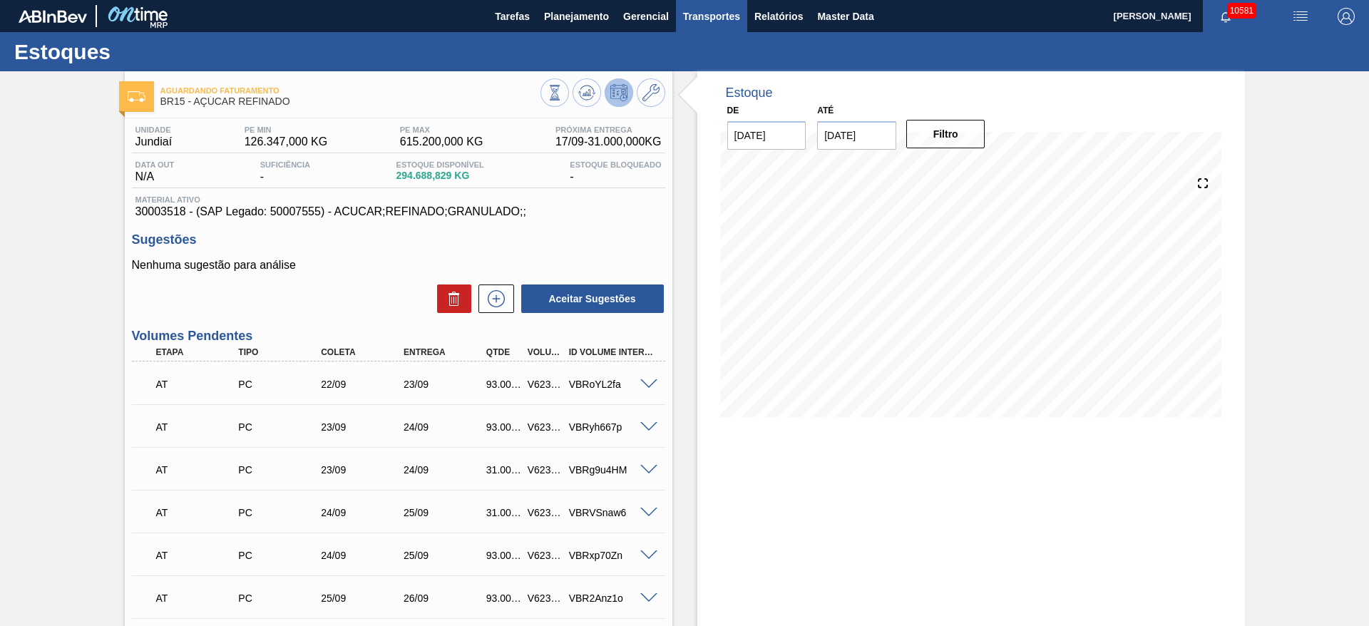
click at [724, 18] on span "Transportes" at bounding box center [711, 16] width 57 height 17
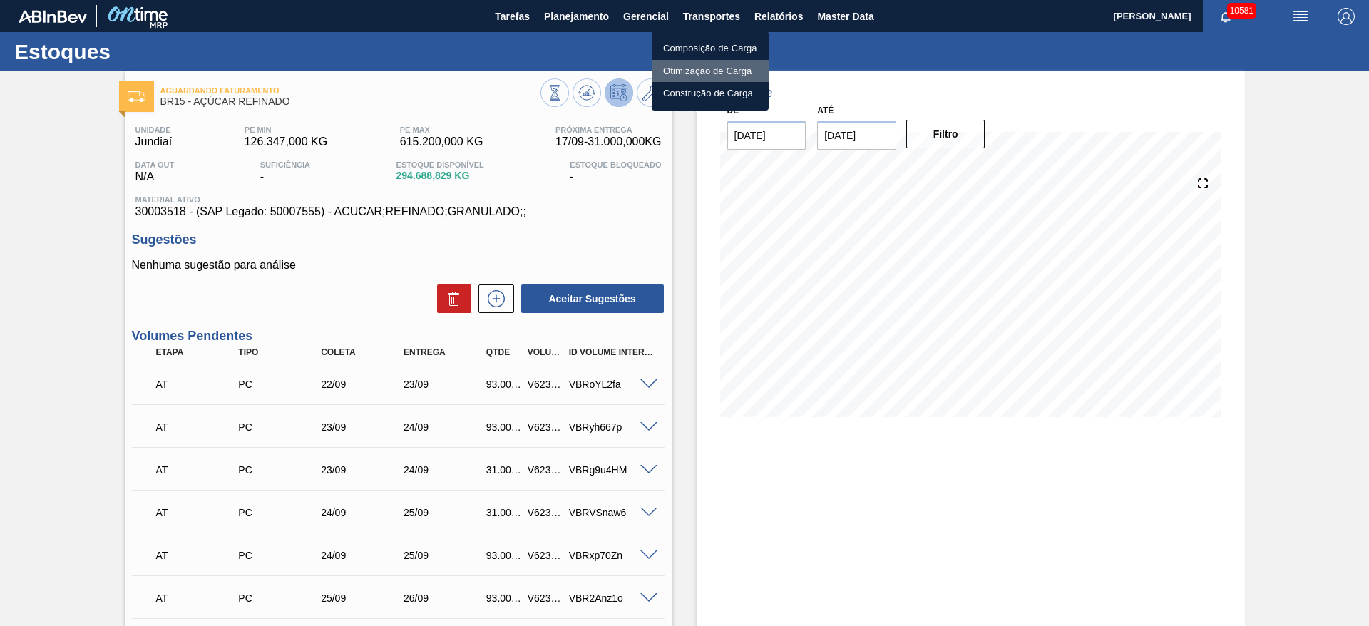
click at [693, 66] on li "Otimização de Carga" at bounding box center [710, 71] width 117 height 23
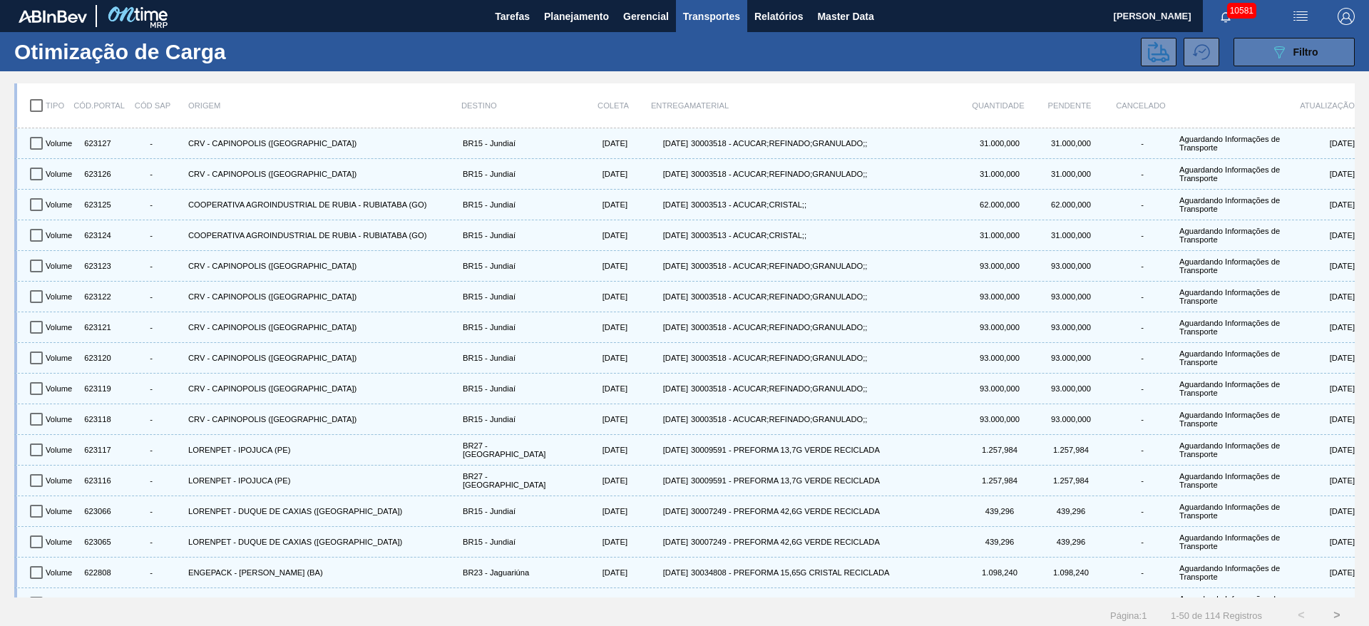
click at [1282, 46] on icon at bounding box center [1280, 52] width 11 height 12
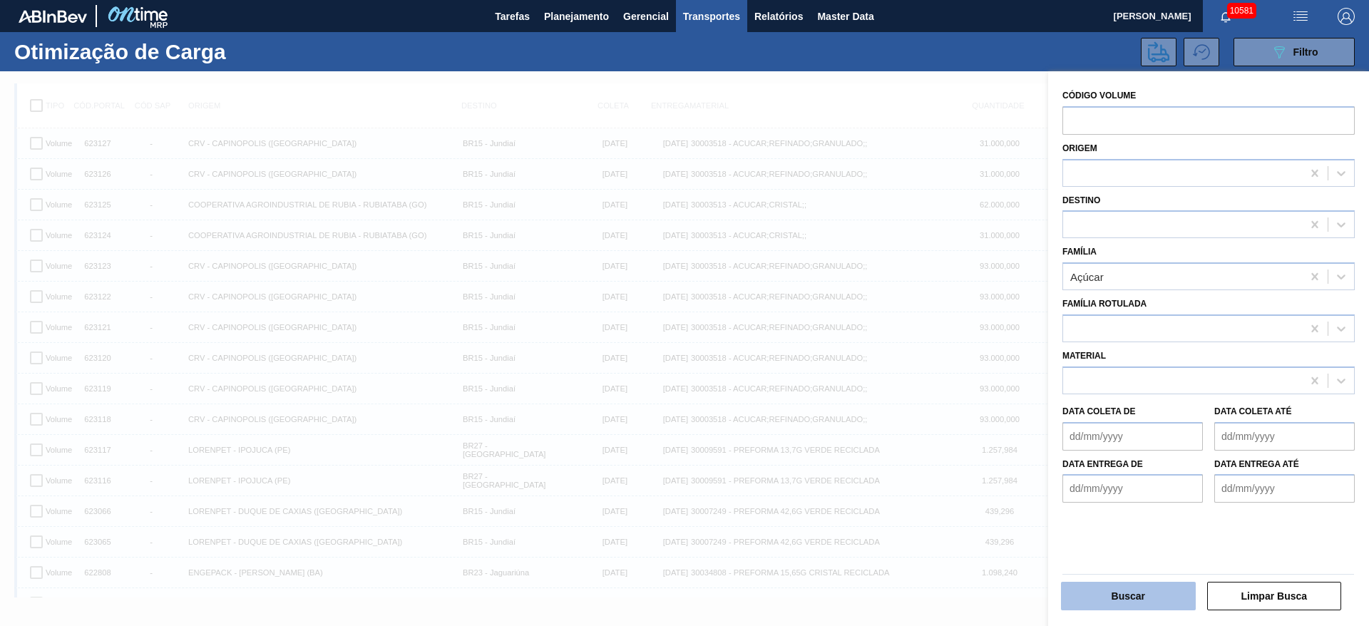
click at [1135, 602] on button "Buscar" at bounding box center [1128, 596] width 135 height 29
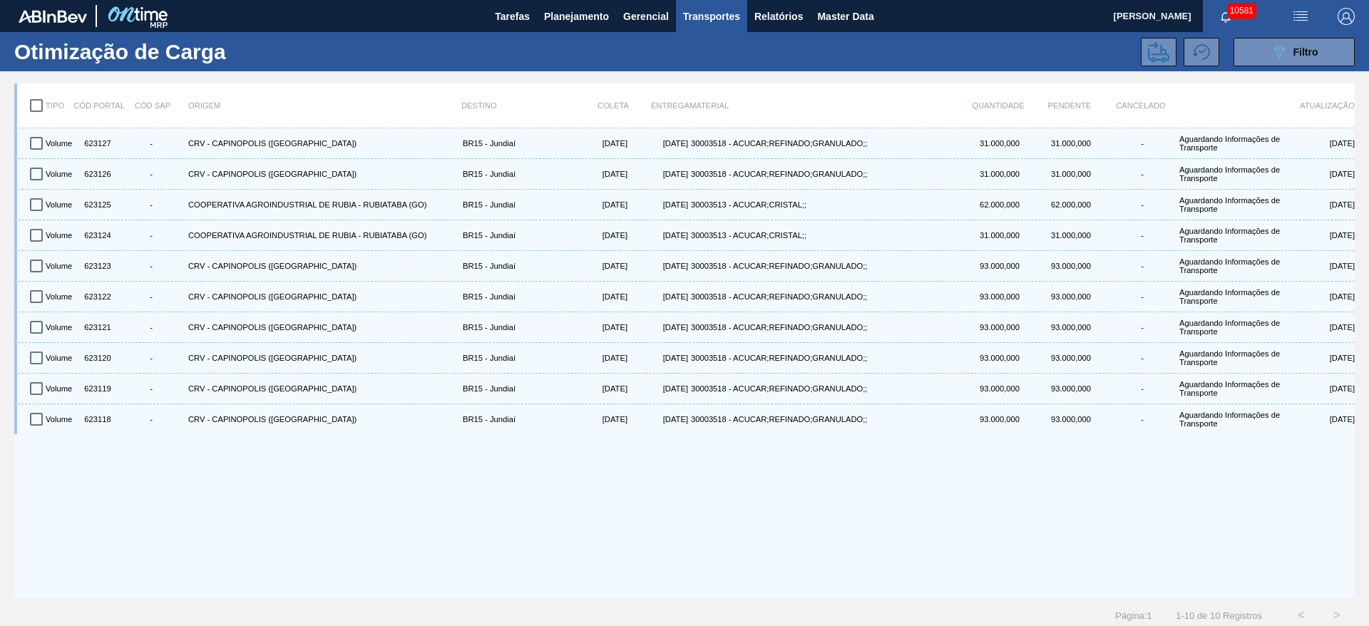
click at [38, 100] on input "checkbox" at bounding box center [36, 106] width 30 height 30
checkbox input "true"
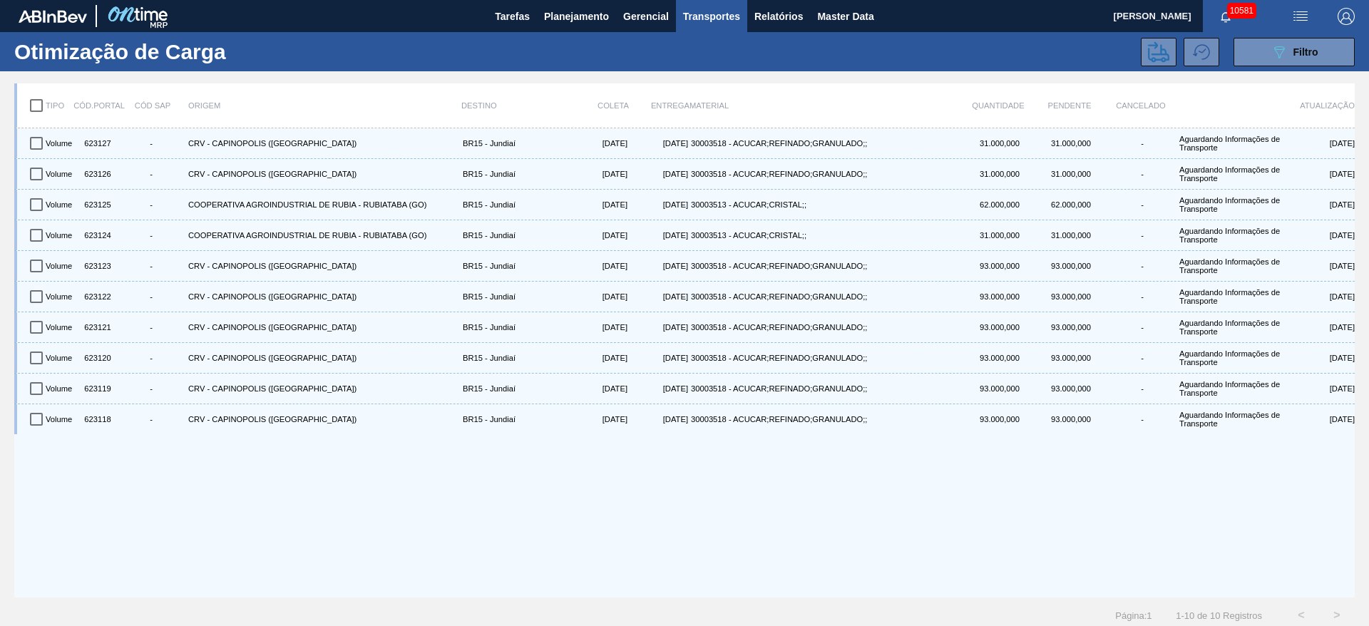
checkbox input "true"
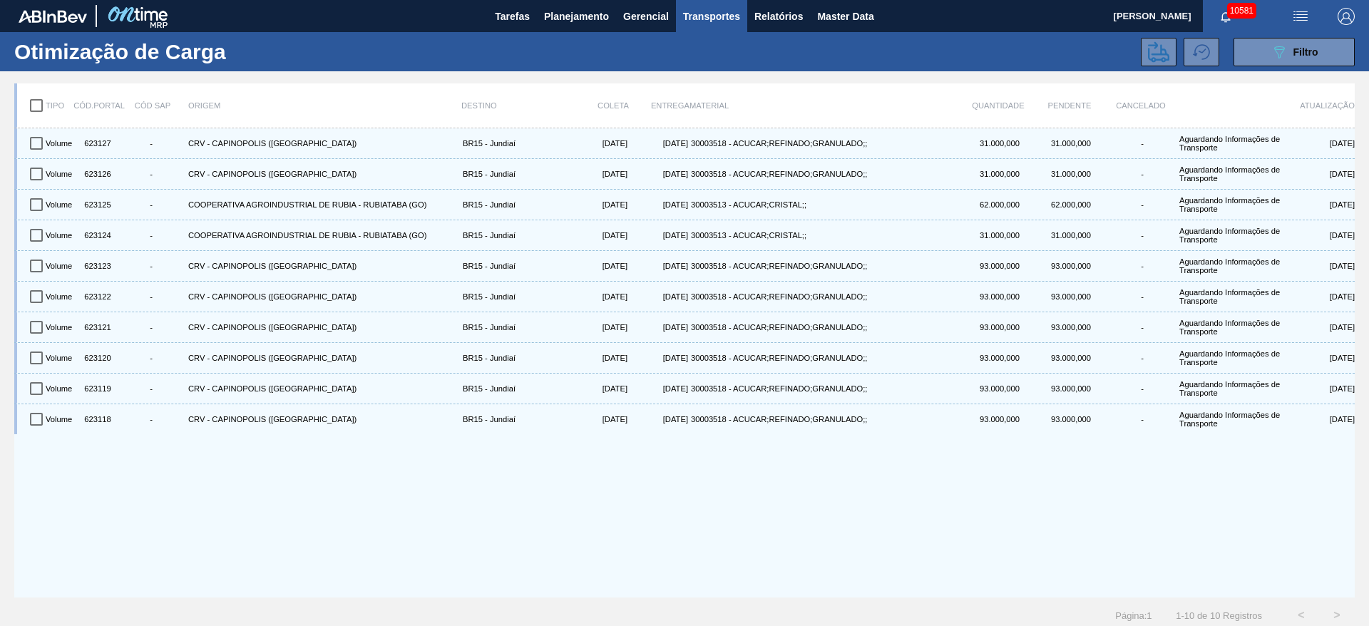
checkbox input "true"
click at [1157, 52] on icon at bounding box center [1158, 51] width 21 height 21
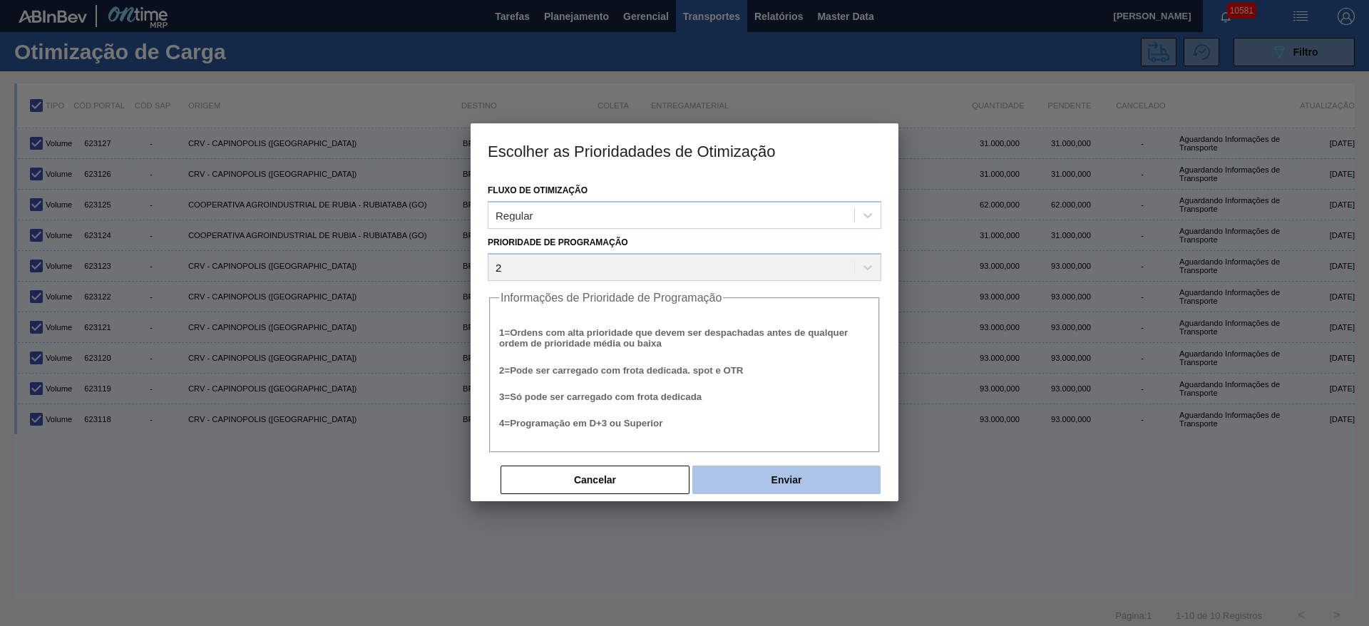
click at [740, 470] on button "Enviar" at bounding box center [787, 480] width 188 height 29
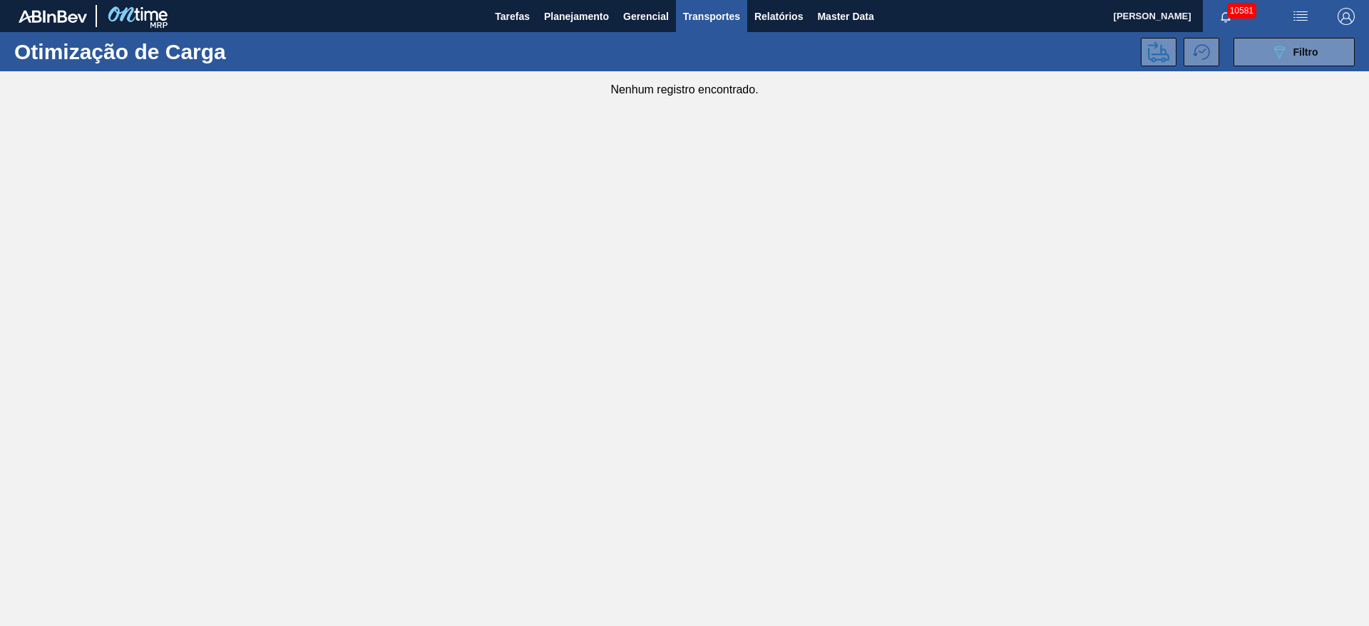
click at [560, 35] on div "Otimização de Carga 089F7B8B-B2A5-4AFE-B5C0-19BA573D28AC Filtro" at bounding box center [684, 51] width 1369 height 39
click at [559, 19] on span "Planejamento" at bounding box center [576, 16] width 65 height 17
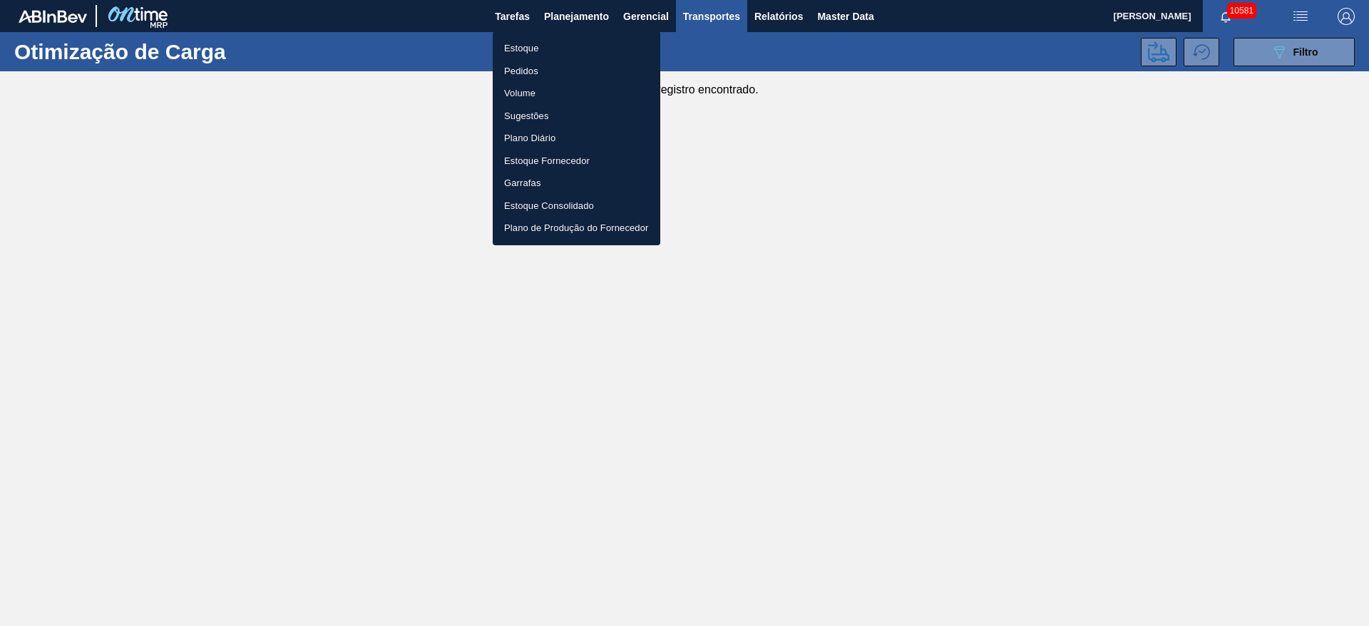
click at [557, 52] on li "Estoque" at bounding box center [577, 48] width 168 height 23
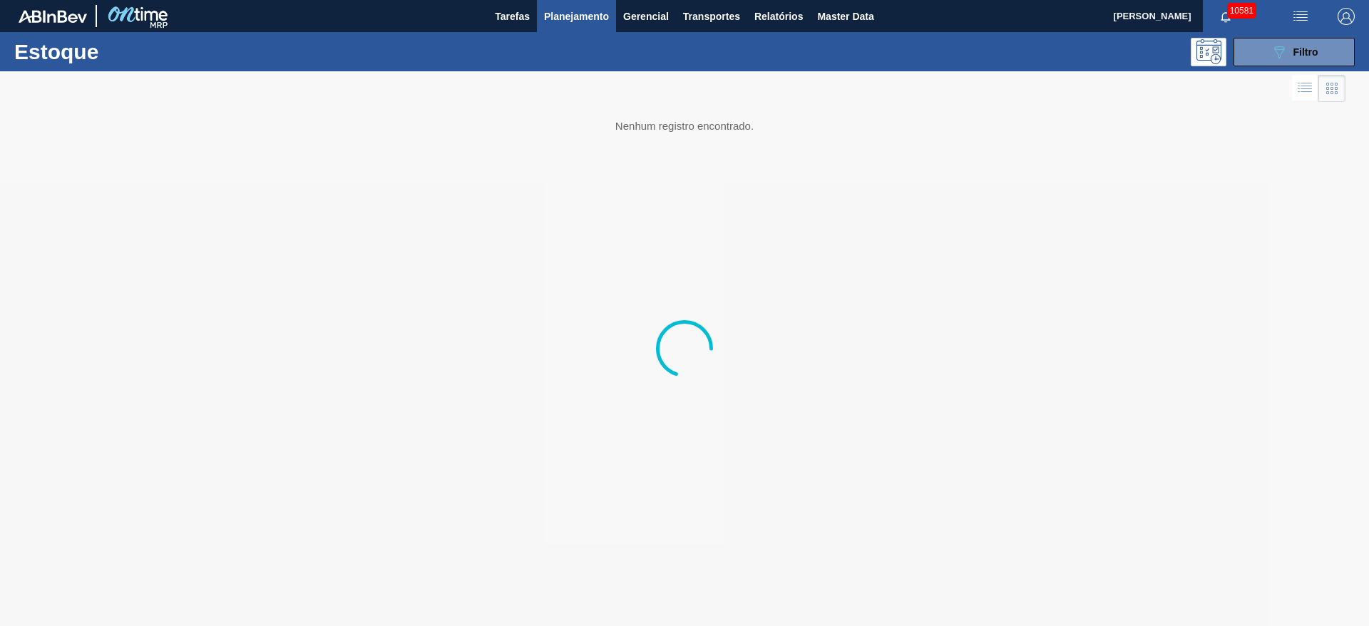
click at [213, 148] on div at bounding box center [684, 348] width 1369 height 555
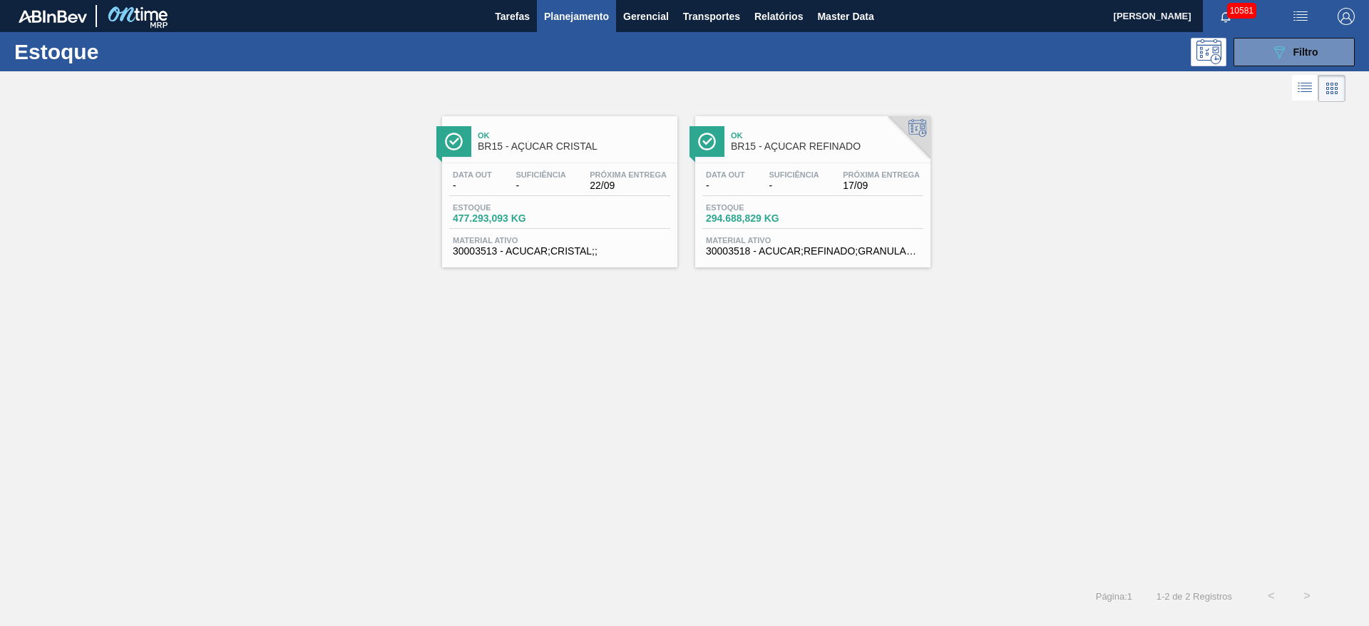
click at [616, 535] on div "Ok BR15 - AÇÚCAR CRISTAL Data out - Suficiência - Próxima Entrega 22/09 Estoque…" at bounding box center [684, 342] width 1369 height 473
click at [708, 19] on span "Transportes" at bounding box center [711, 16] width 57 height 17
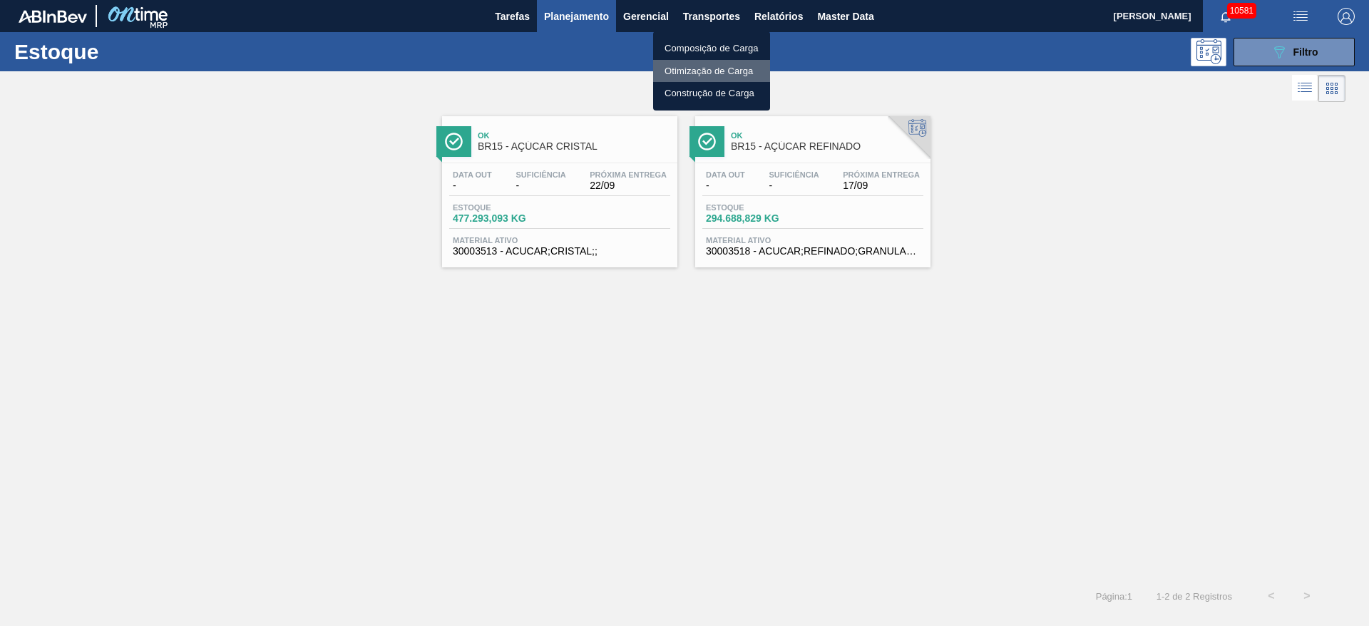
click at [697, 62] on li "Otimização de Carga" at bounding box center [711, 71] width 117 height 23
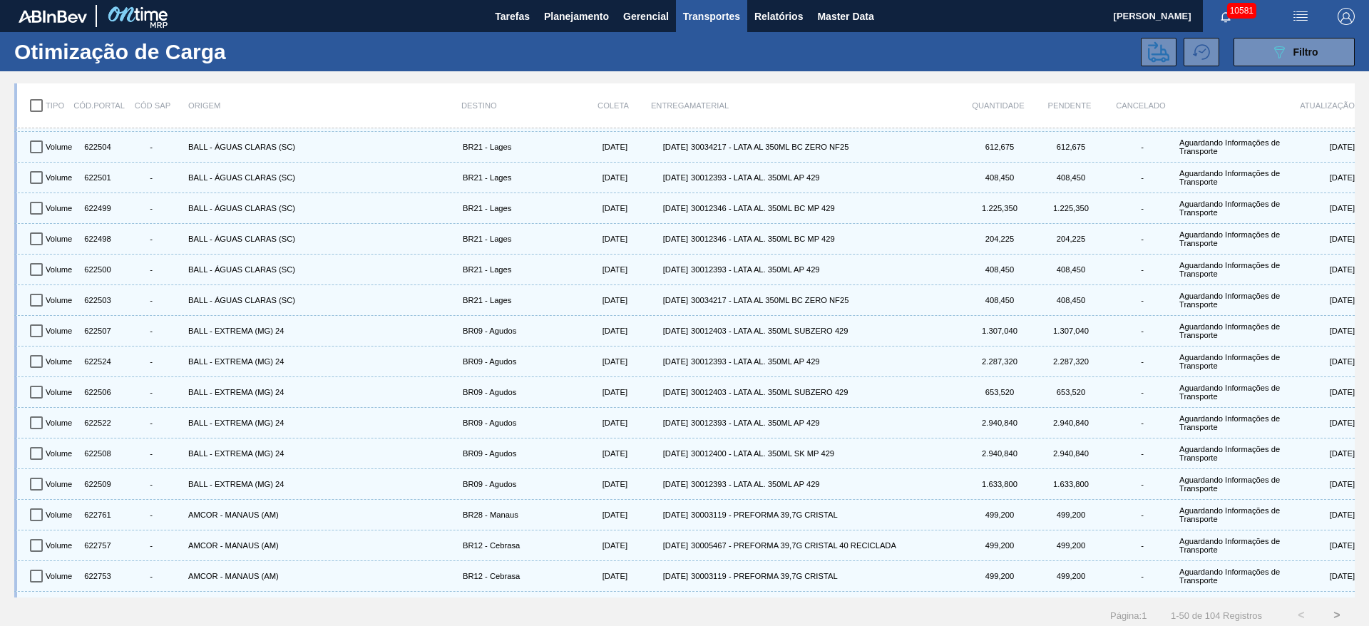
scroll to position [428, 0]
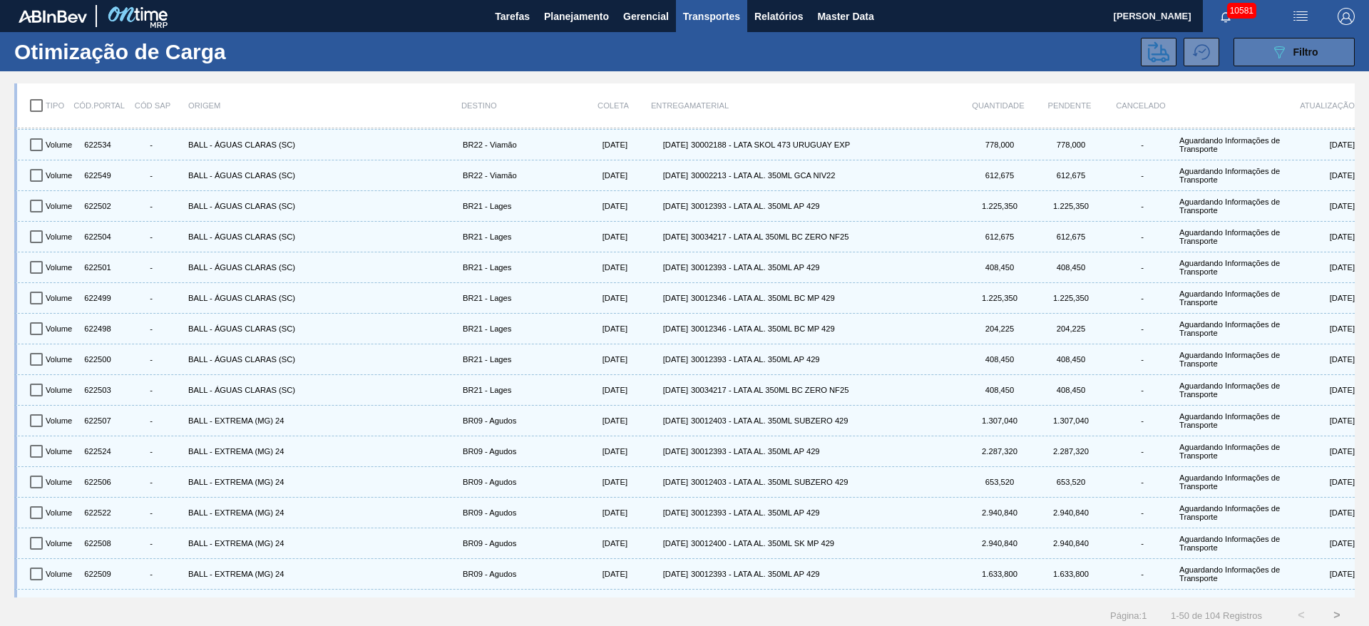
click at [1290, 58] on div "089F7B8B-B2A5-4AFE-B5C0-19BA573D28AC Filtro" at bounding box center [1295, 52] width 48 height 17
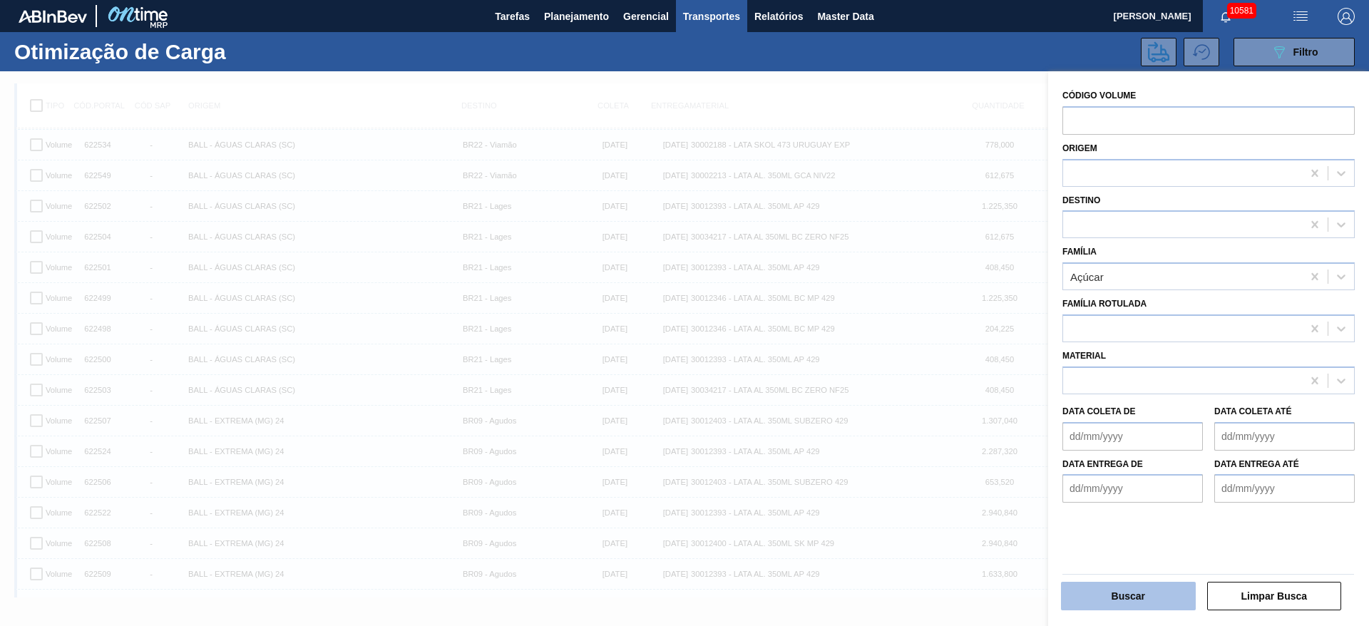
click at [1142, 593] on button "Buscar" at bounding box center [1128, 596] width 135 height 29
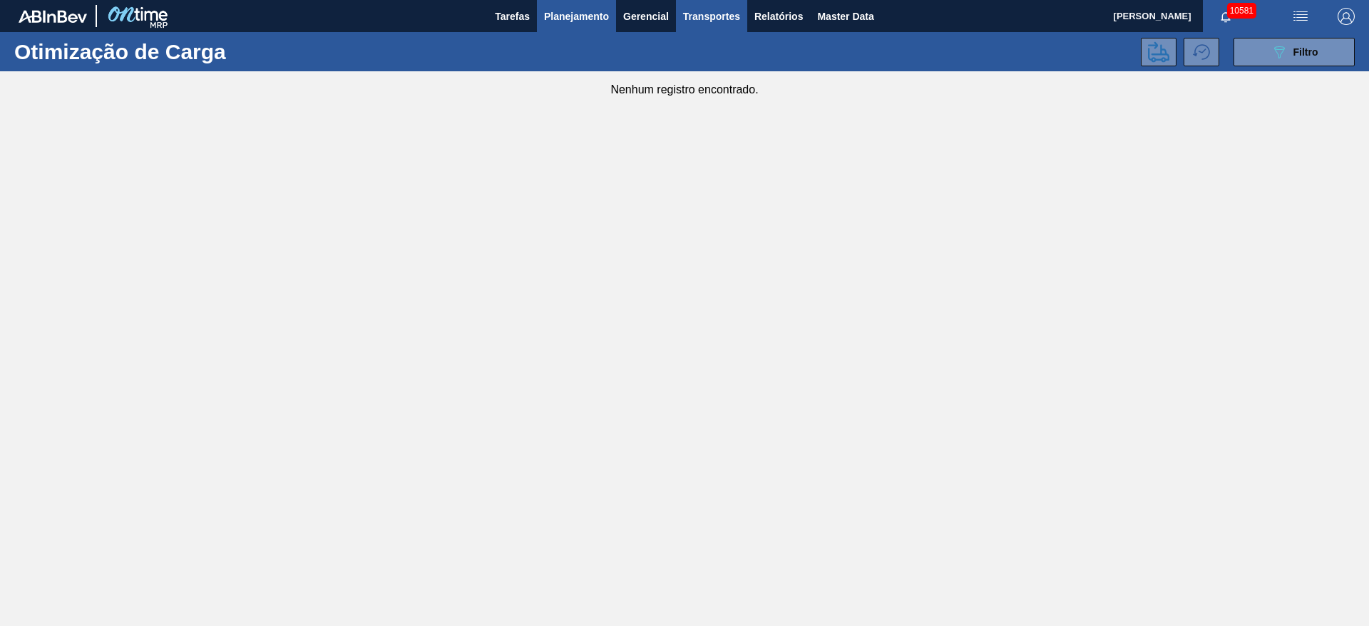
click at [580, 16] on span "Planejamento" at bounding box center [576, 16] width 65 height 17
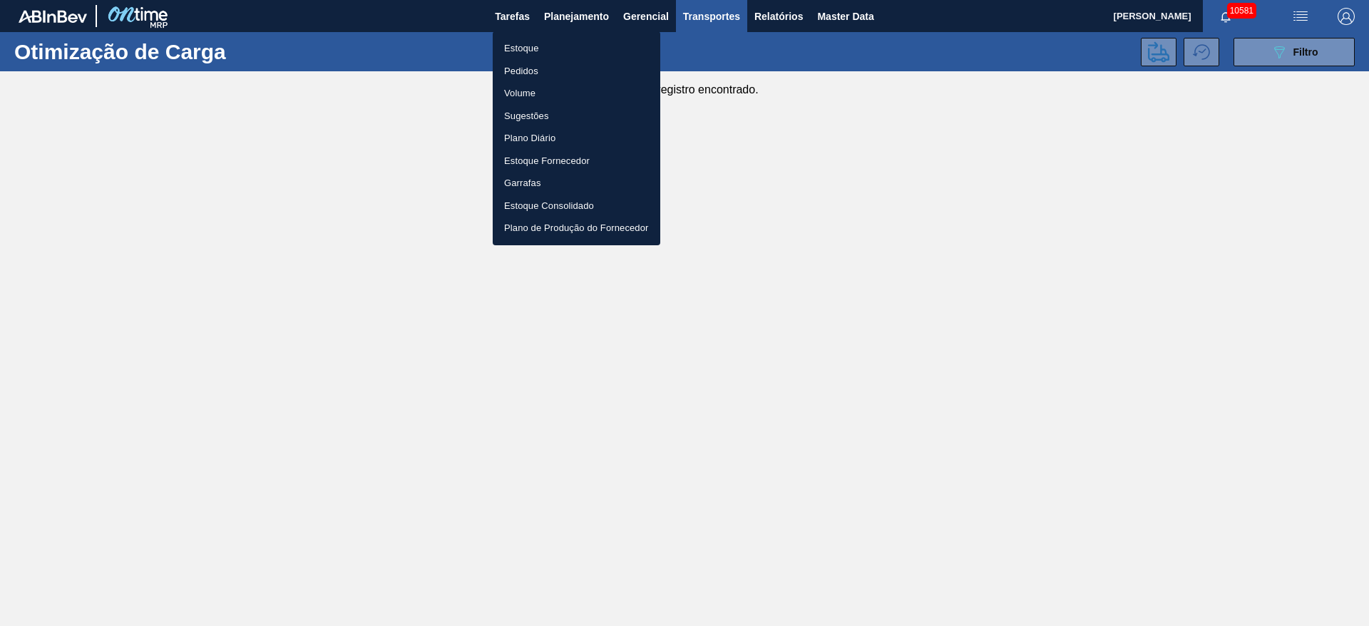
click at [572, 45] on li "Estoque" at bounding box center [577, 48] width 168 height 23
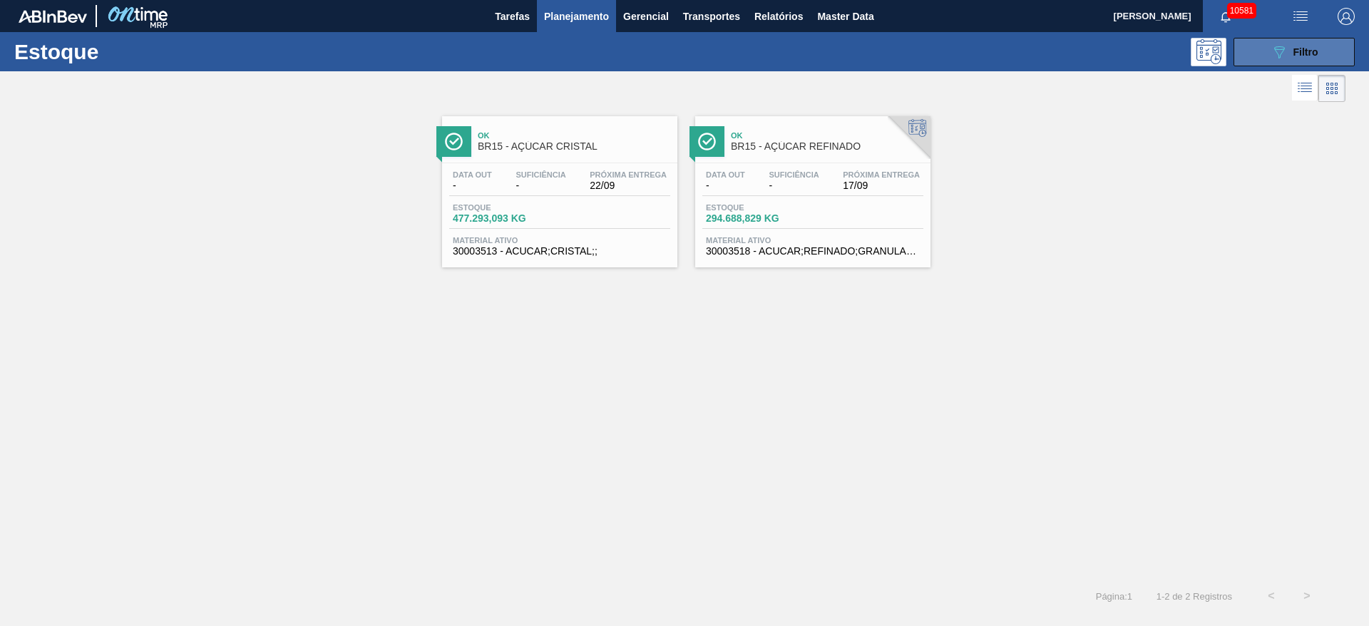
drag, startPoint x: 1283, startPoint y: 48, endPoint x: 1277, endPoint y: 42, distance: 8.6
click at [1283, 48] on icon at bounding box center [1280, 52] width 11 height 12
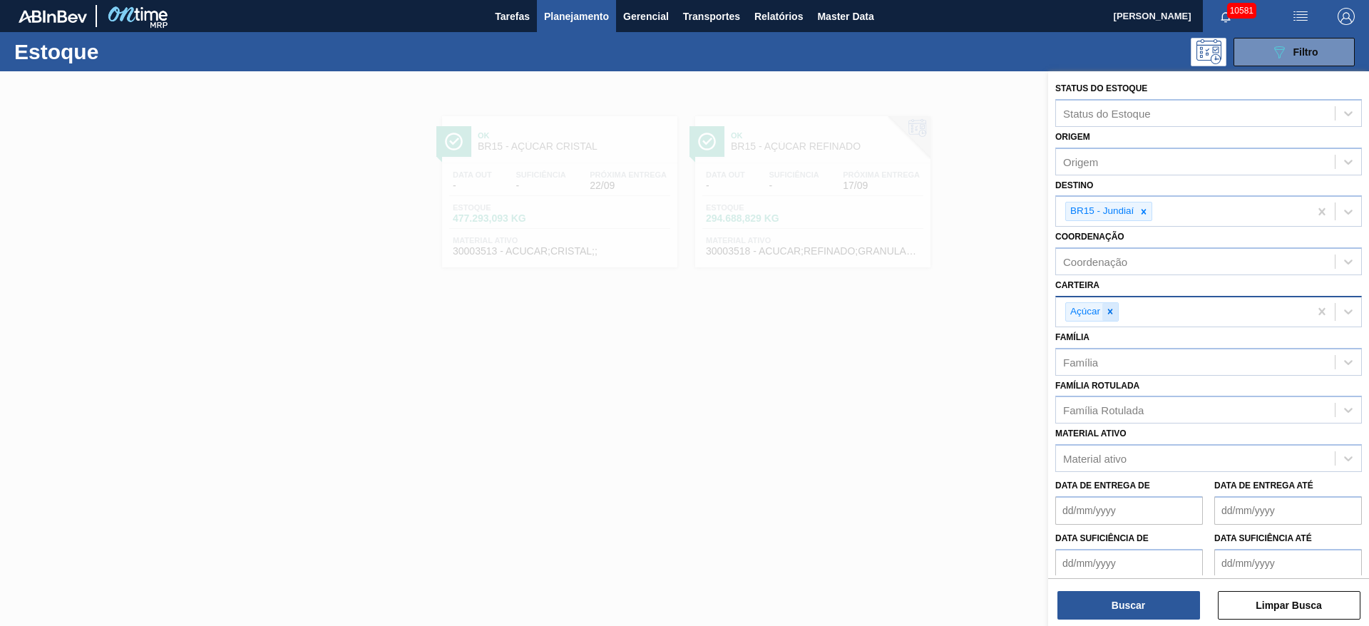
click at [1112, 312] on icon at bounding box center [1111, 312] width 10 height 10
click at [1112, 312] on div "Carteira" at bounding box center [1195, 310] width 279 height 21
click at [1349, 14] on img "button" at bounding box center [1346, 16] width 17 height 17
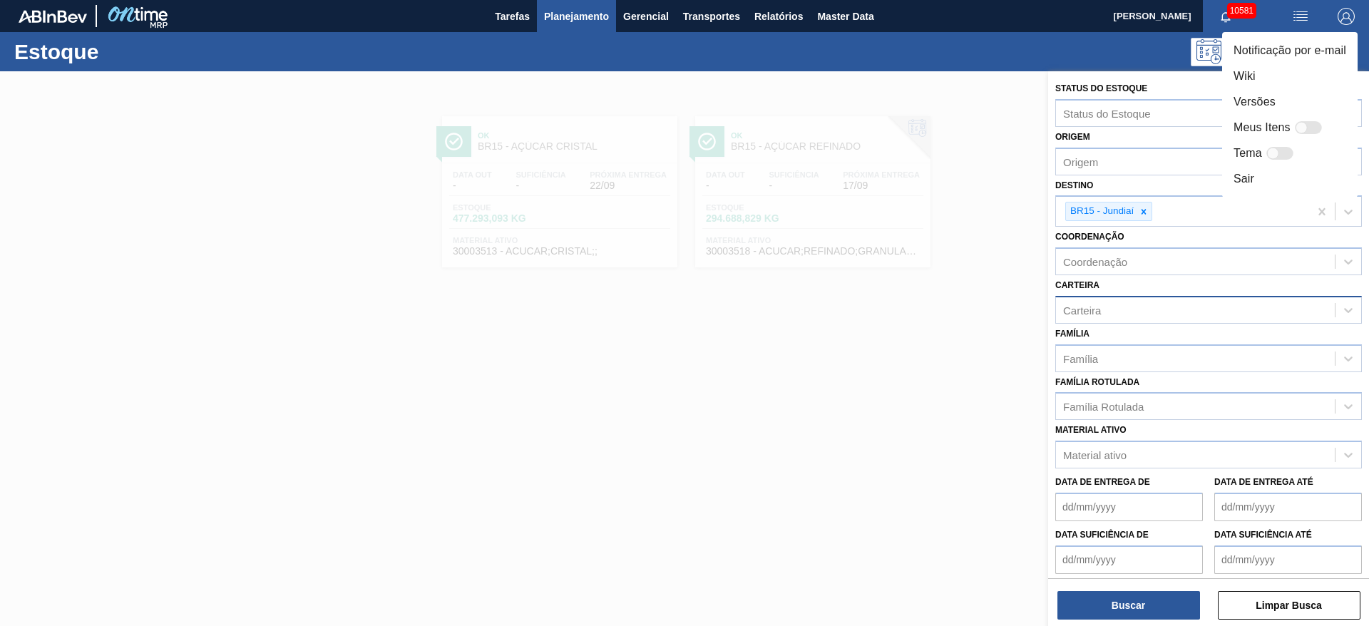
click at [1314, 122] on div at bounding box center [1308, 127] width 27 height 13
checkbox input "false"
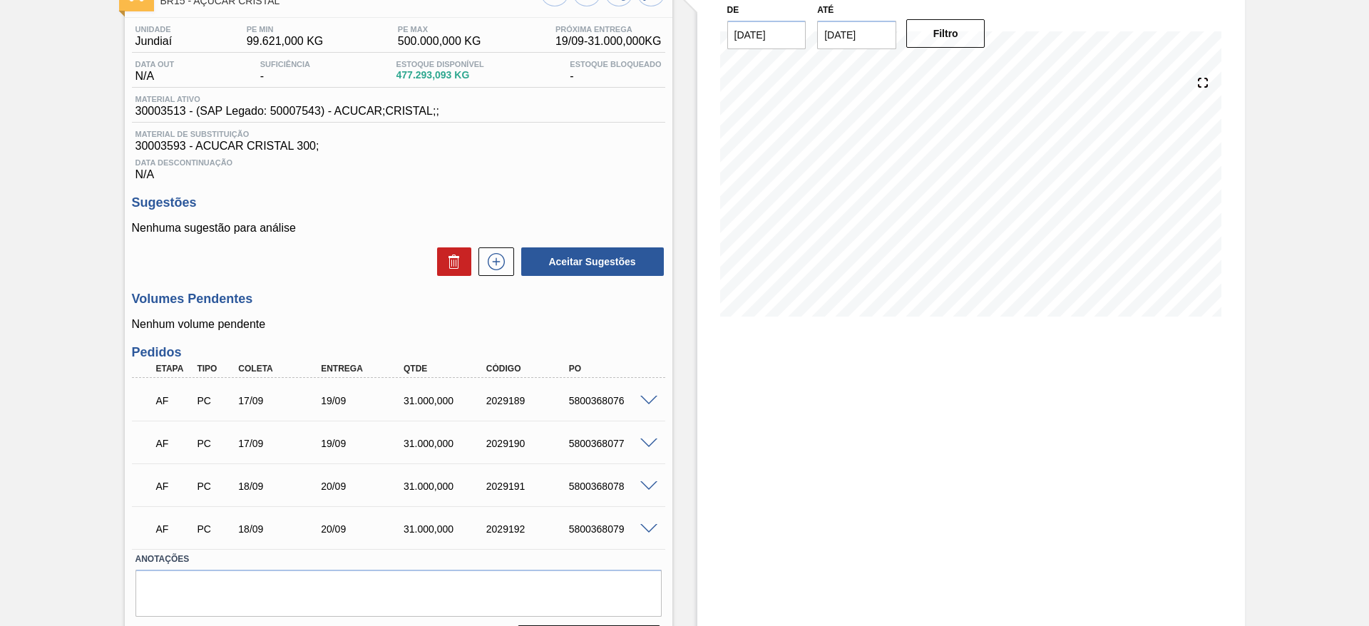
scroll to position [141, 0]
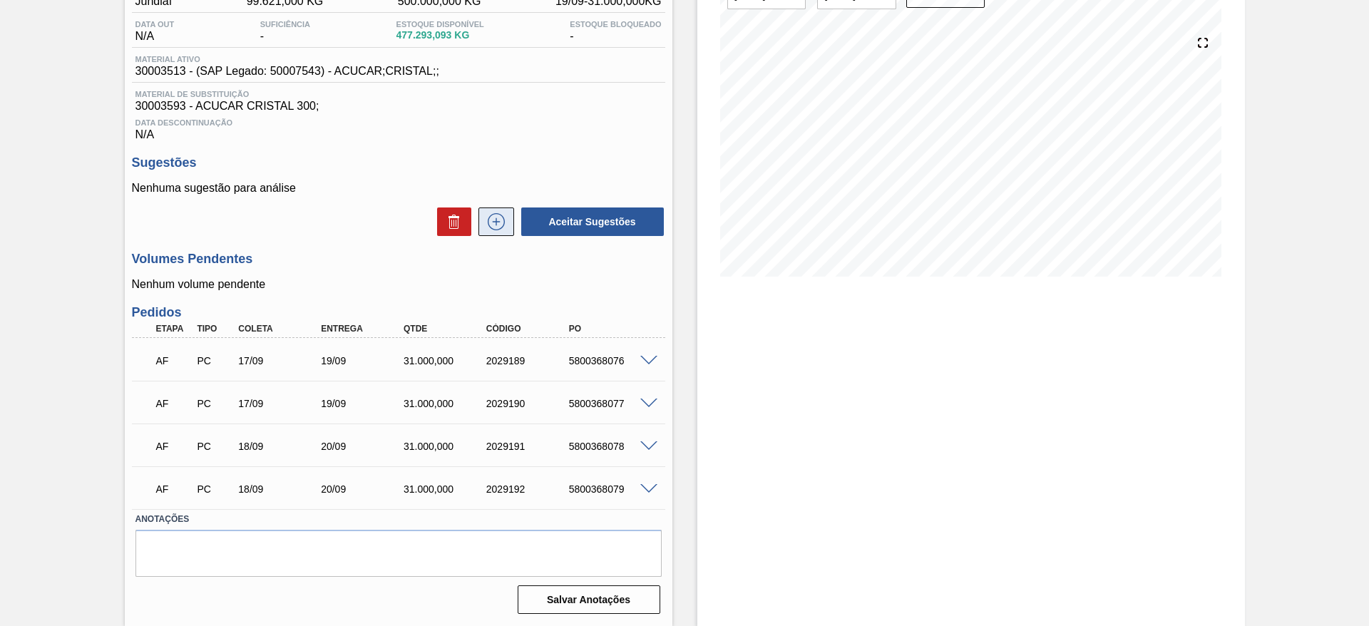
click at [493, 225] on icon at bounding box center [496, 221] width 23 height 17
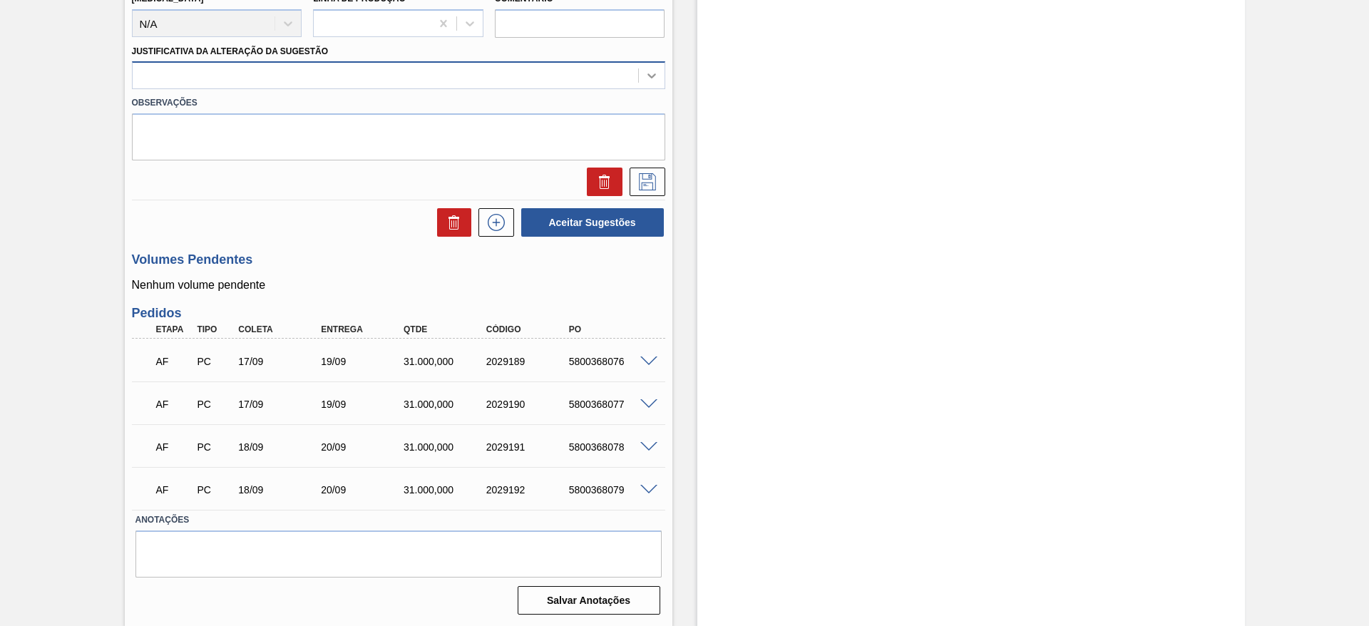
scroll to position [785, 0]
click at [648, 361] on span at bounding box center [648, 361] width 17 height 11
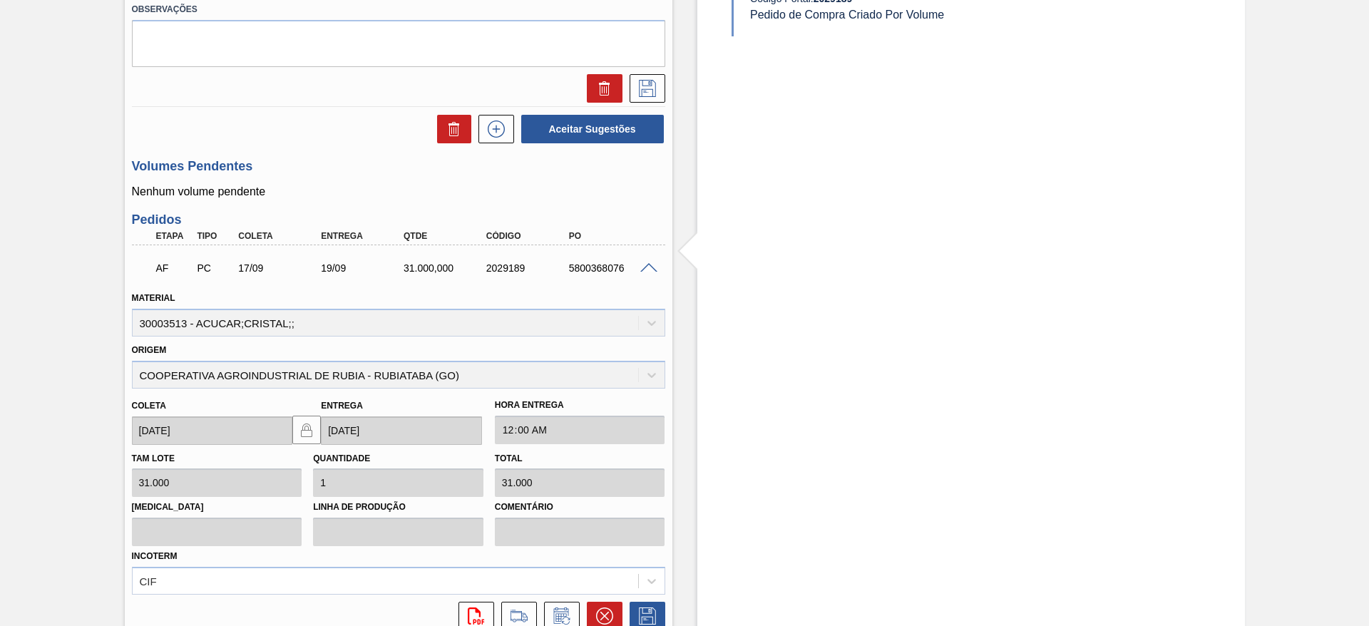
scroll to position [892, 0]
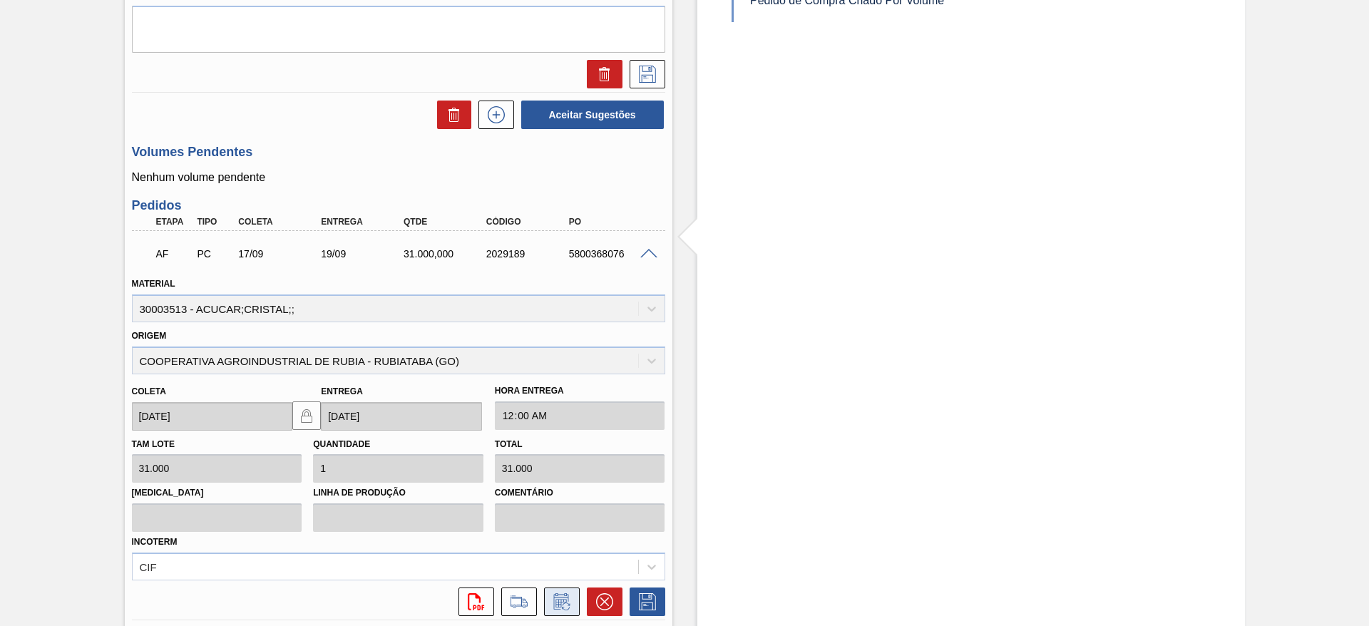
click at [554, 607] on icon at bounding box center [562, 601] width 23 height 17
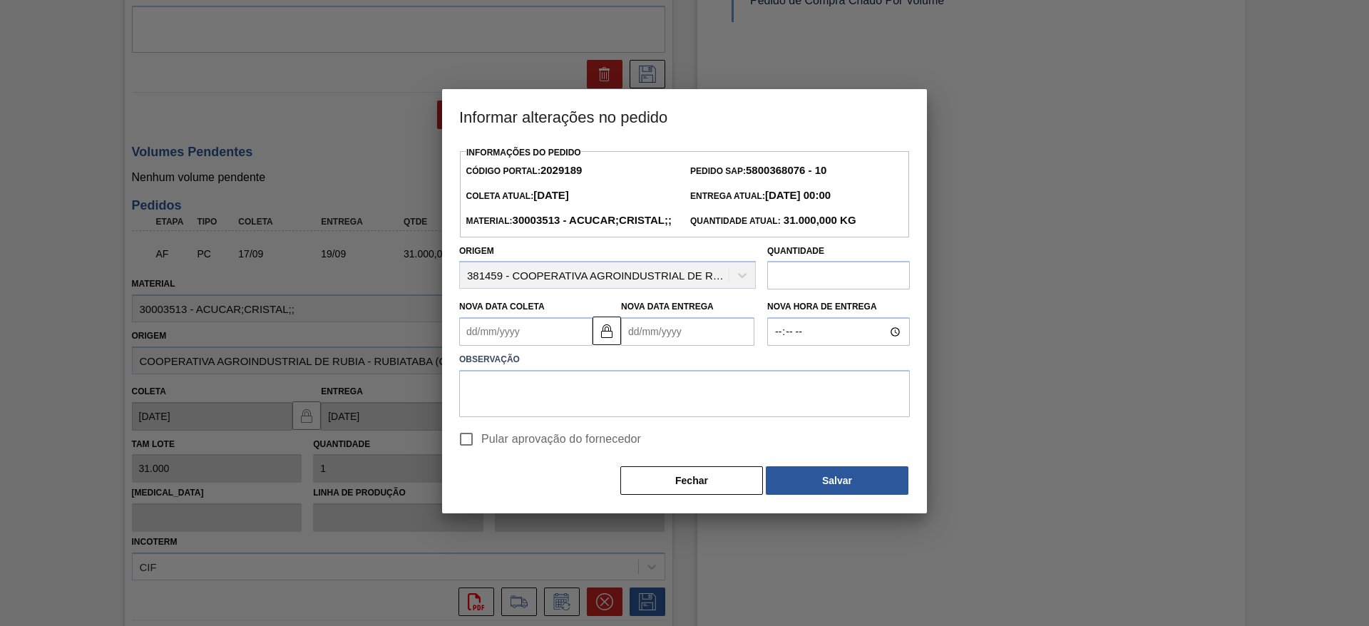
click at [505, 346] on Coleta2029189 "Nova Data Coleta" at bounding box center [525, 331] width 133 height 29
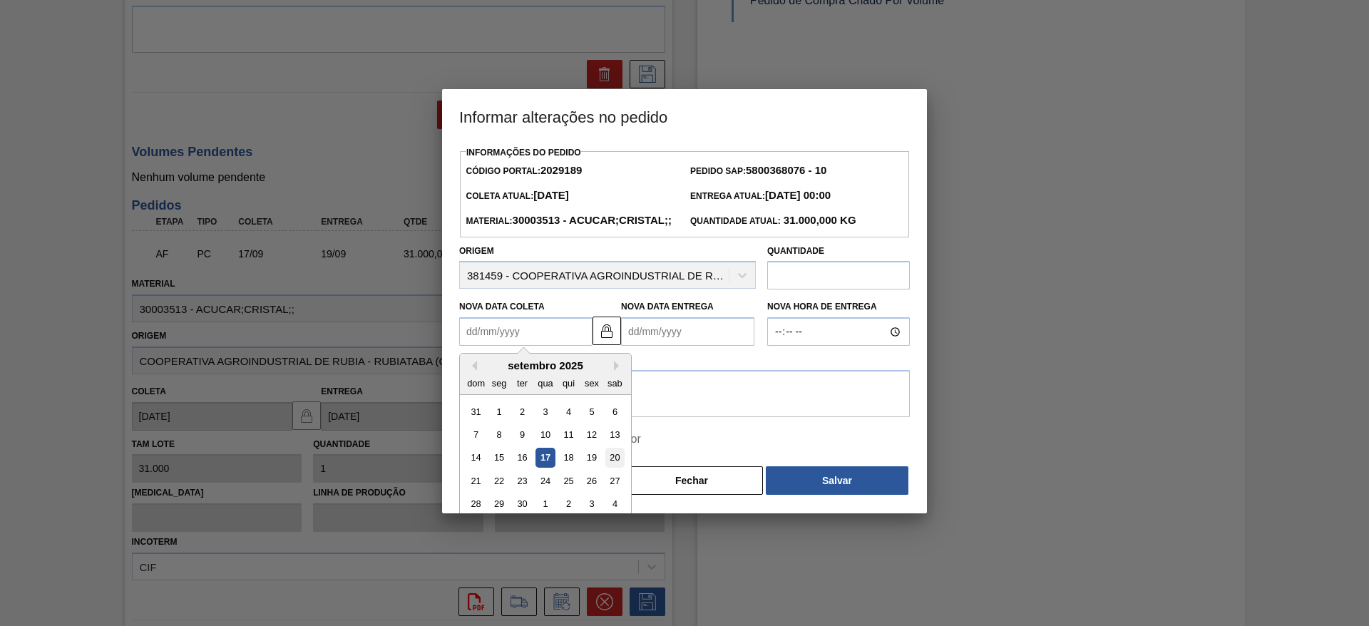
click at [618, 468] on div "20" at bounding box center [615, 458] width 19 height 19
type Coleta2029189 "[DATE]"
type Entrega2029189 "[DATE]"
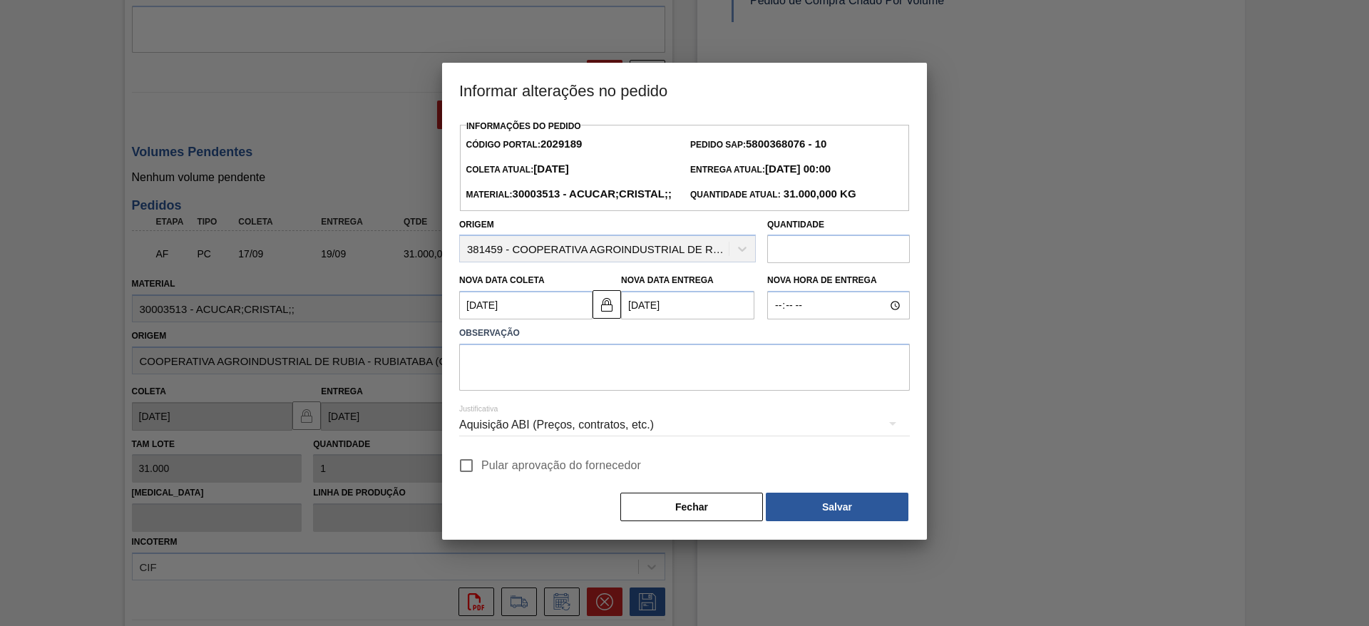
drag, startPoint x: 506, startPoint y: 476, endPoint x: 501, endPoint y: 486, distance: 11.2
click at [501, 481] on div "Informações do Pedido Código Portal: 2029189 Pedido SAP: 5800368076 - 10 Coleta…" at bounding box center [684, 319] width 451 height 407
click at [499, 474] on span "Pular aprovação do fornecedor" at bounding box center [561, 465] width 160 height 17
click at [481, 481] on input "Pular aprovação do fornecedor" at bounding box center [466, 466] width 30 height 30
checkbox input "true"
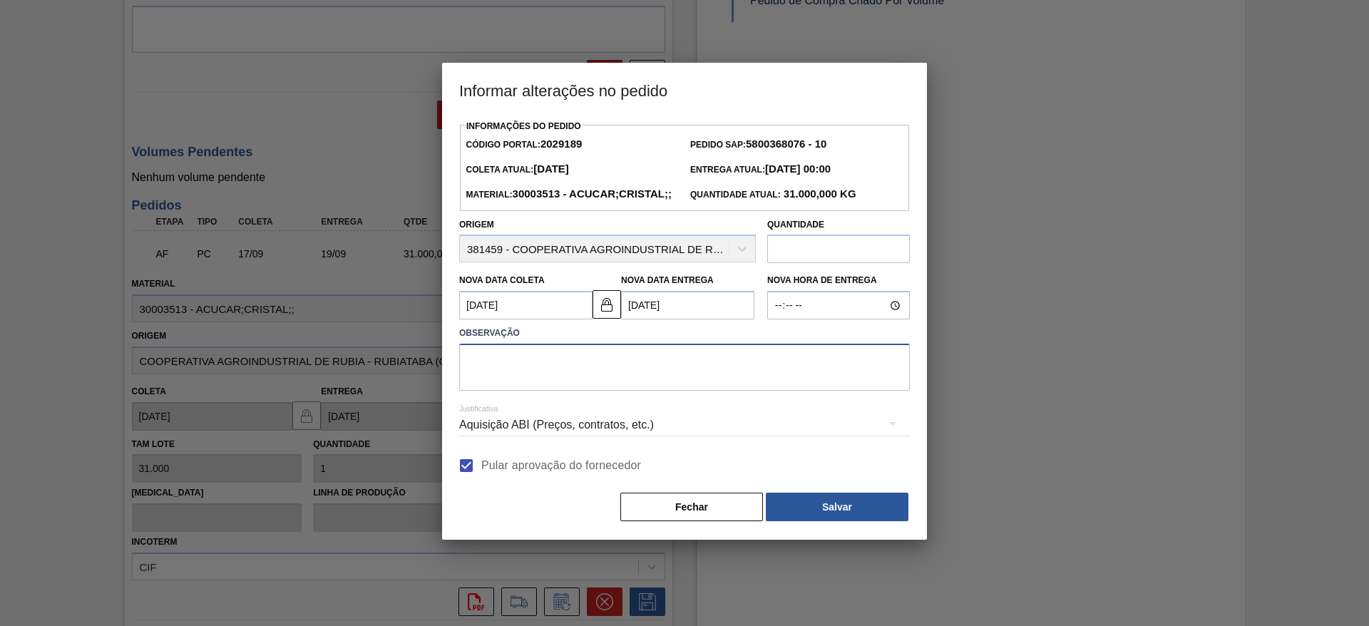
click at [573, 391] on textarea at bounding box center [684, 367] width 451 height 47
type textarea "."
click at [842, 506] on div "Informações do Pedido Código Portal: 2029189 Pedido SAP: 5800368076 - 10 Coleta…" at bounding box center [684, 319] width 451 height 407
click at [844, 521] on button "Salvar" at bounding box center [837, 507] width 143 height 29
click at [867, 521] on button "Salvar" at bounding box center [837, 507] width 143 height 29
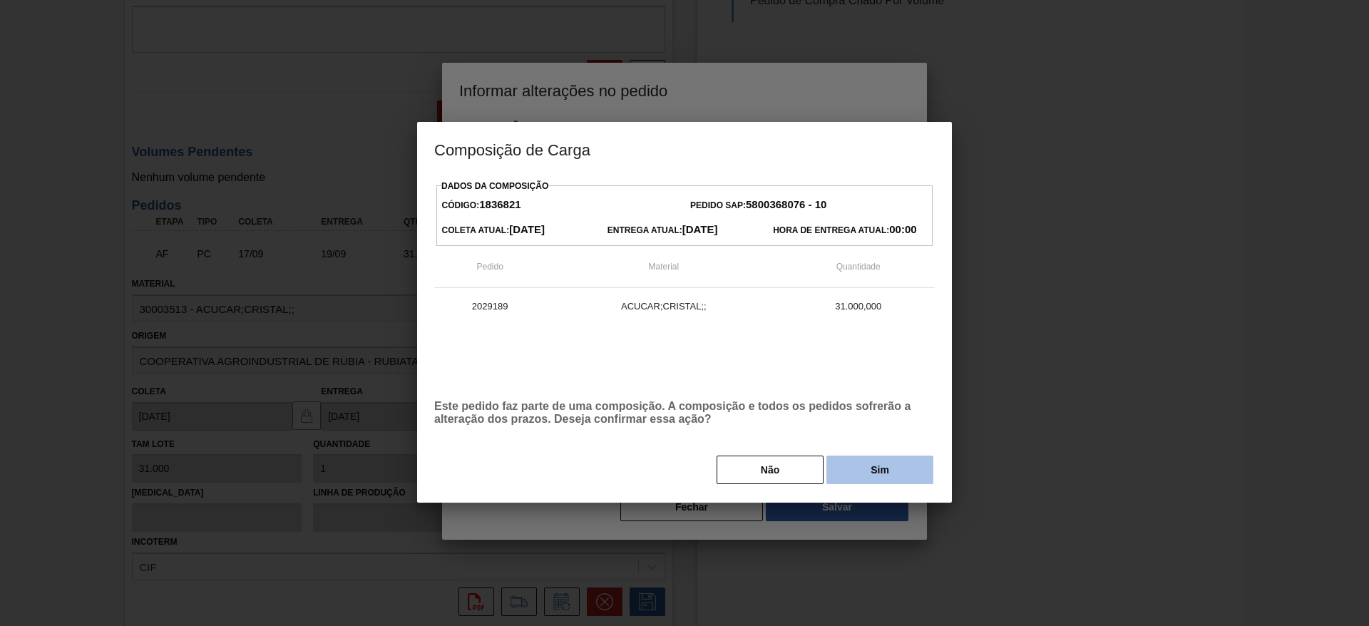
click at [874, 480] on button "Sim" at bounding box center [880, 470] width 107 height 29
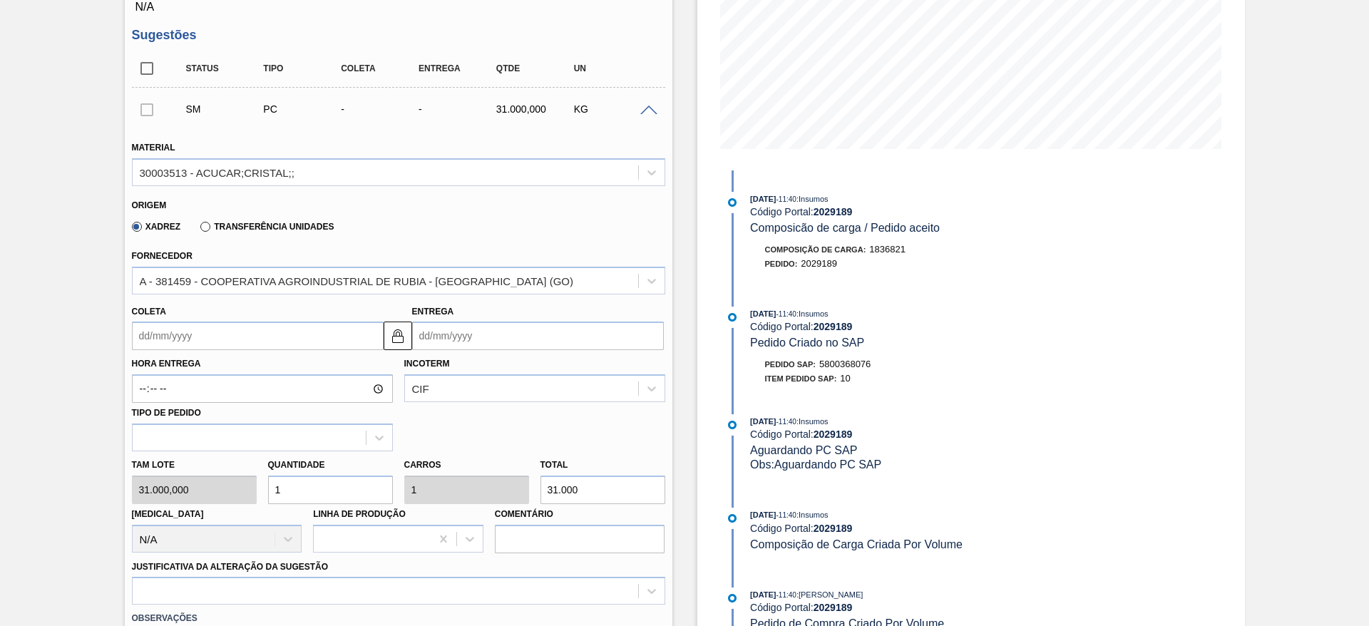
scroll to position [280, 0]
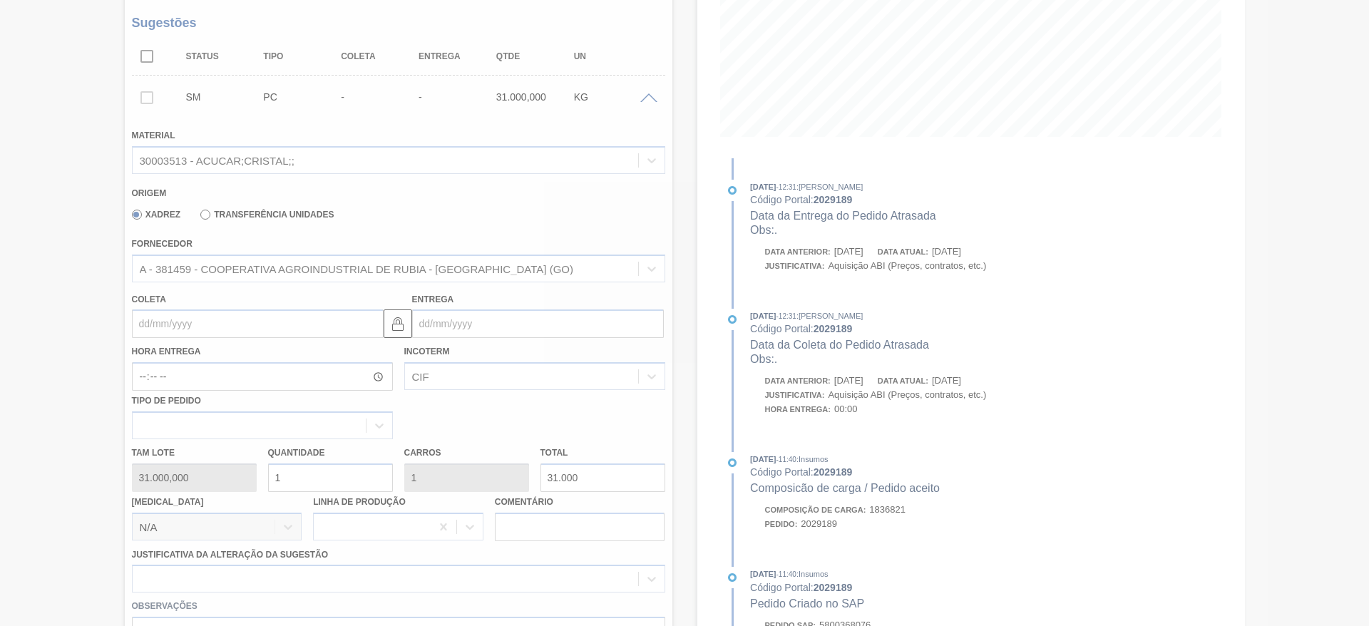
type input "."
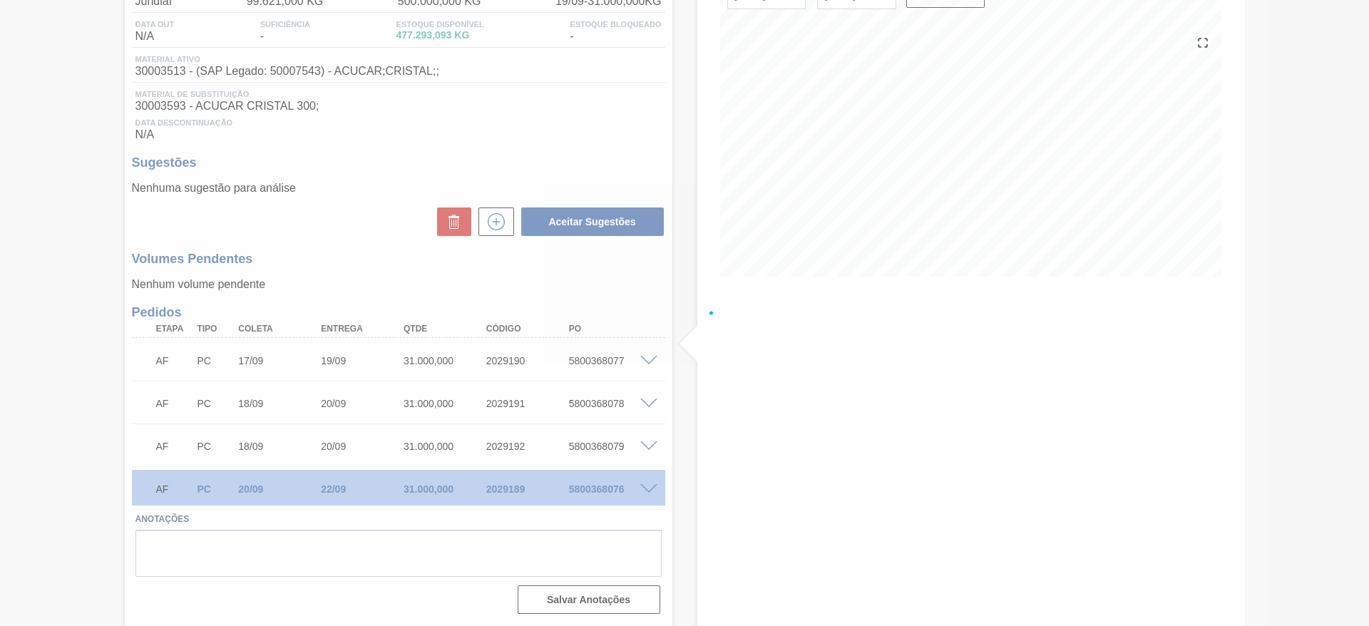
scroll to position [141, 0]
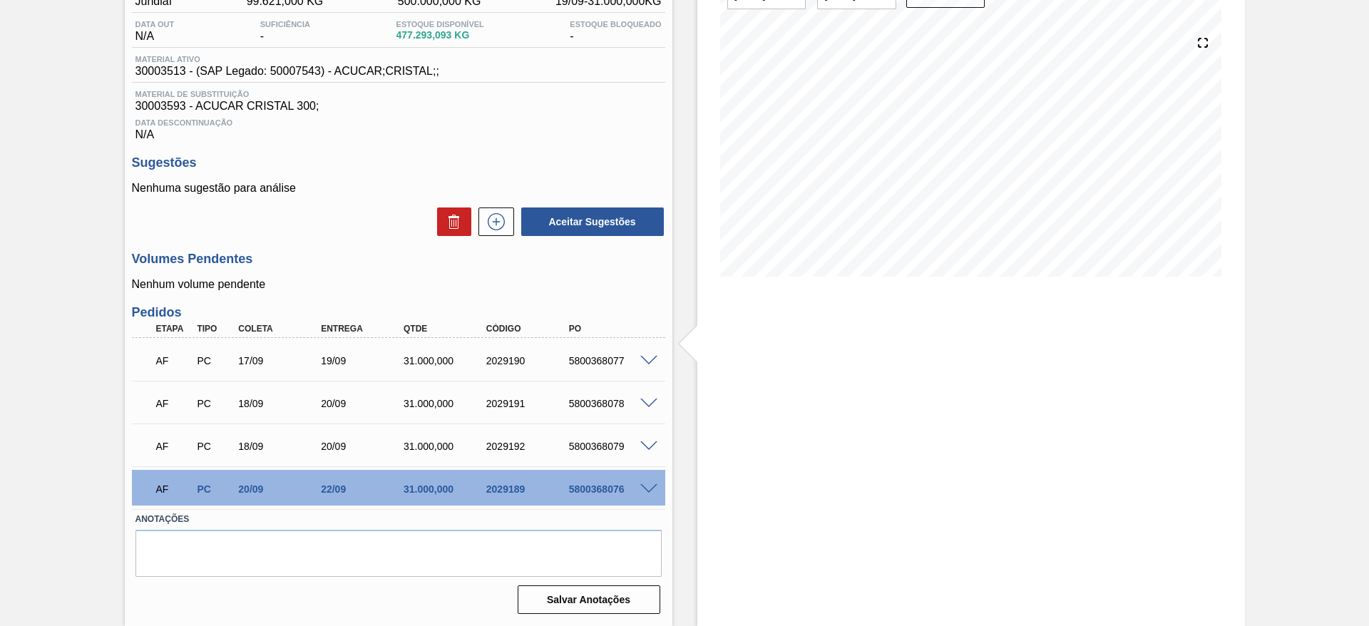
click at [654, 362] on span at bounding box center [648, 361] width 17 height 11
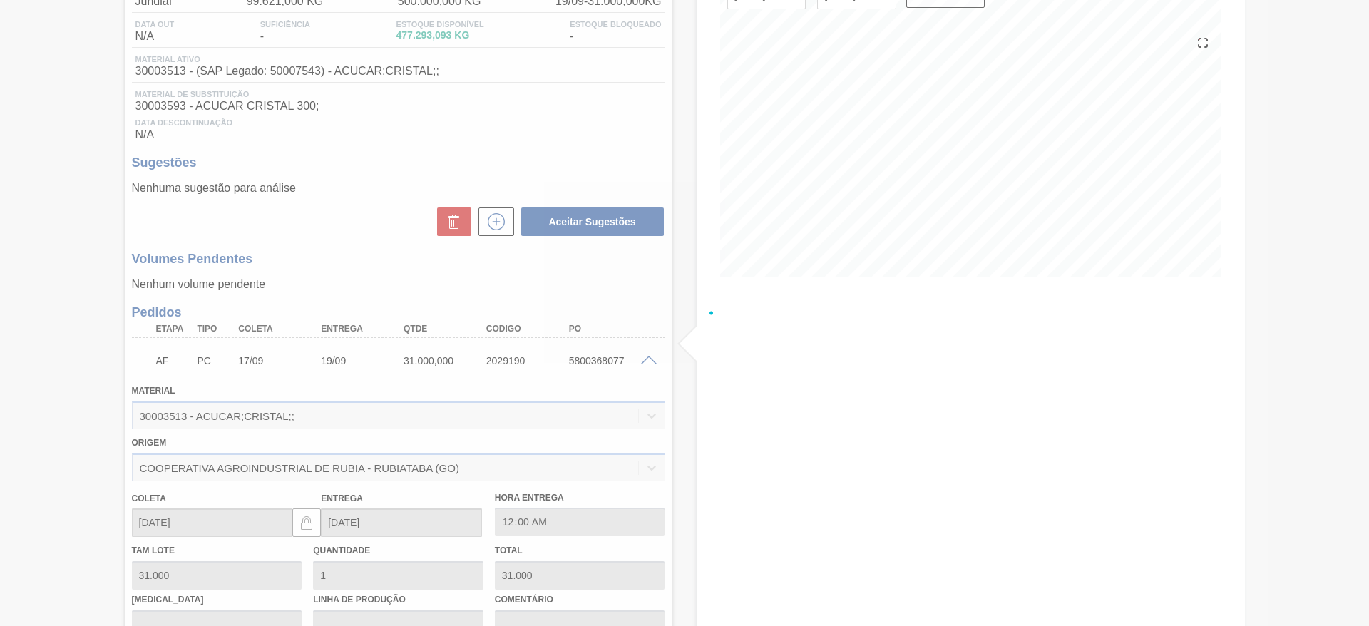
scroll to position [280, 0]
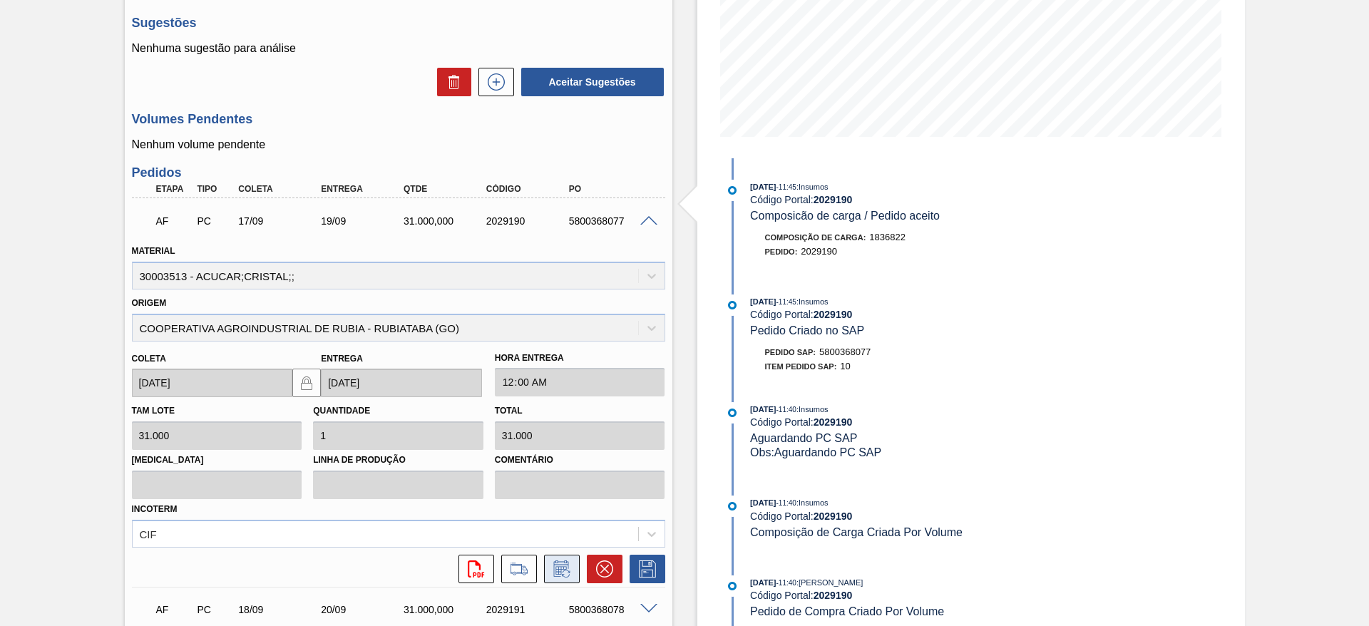
click at [566, 576] on icon at bounding box center [562, 569] width 23 height 17
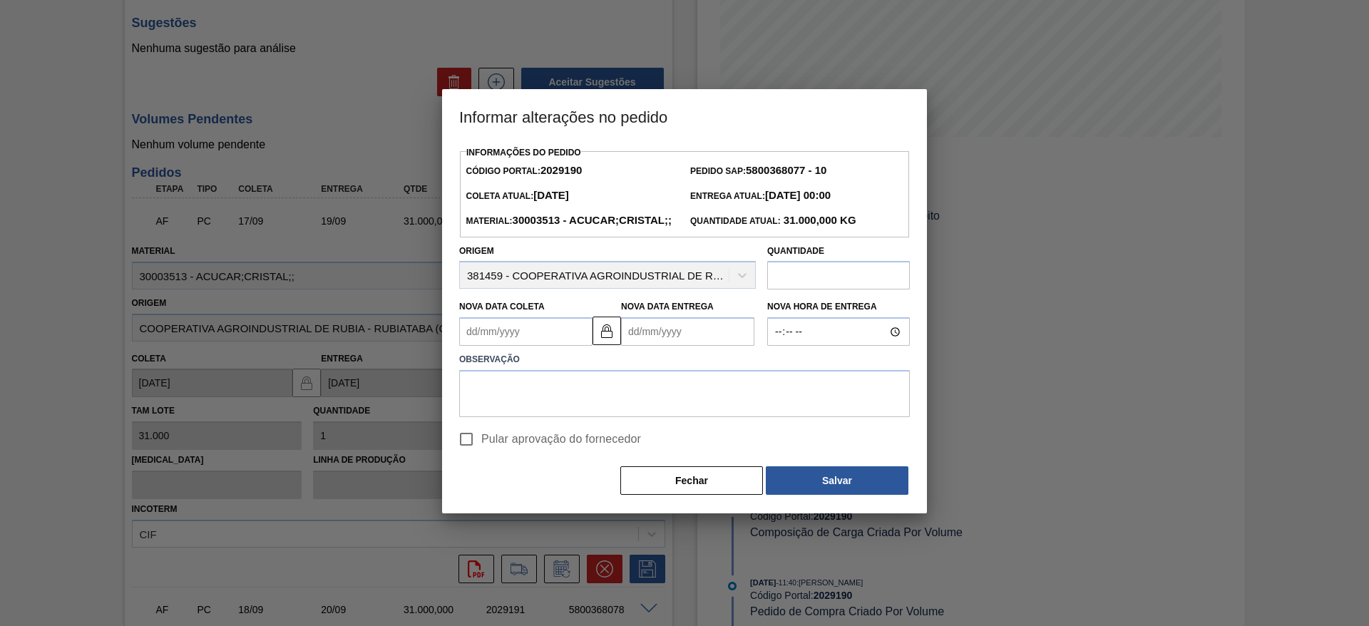
click at [484, 448] on span "Pular aprovação do fornecedor" at bounding box center [561, 439] width 160 height 17
click at [481, 454] on input "Pular aprovação do fornecedor" at bounding box center [466, 439] width 30 height 30
checkbox input "true"
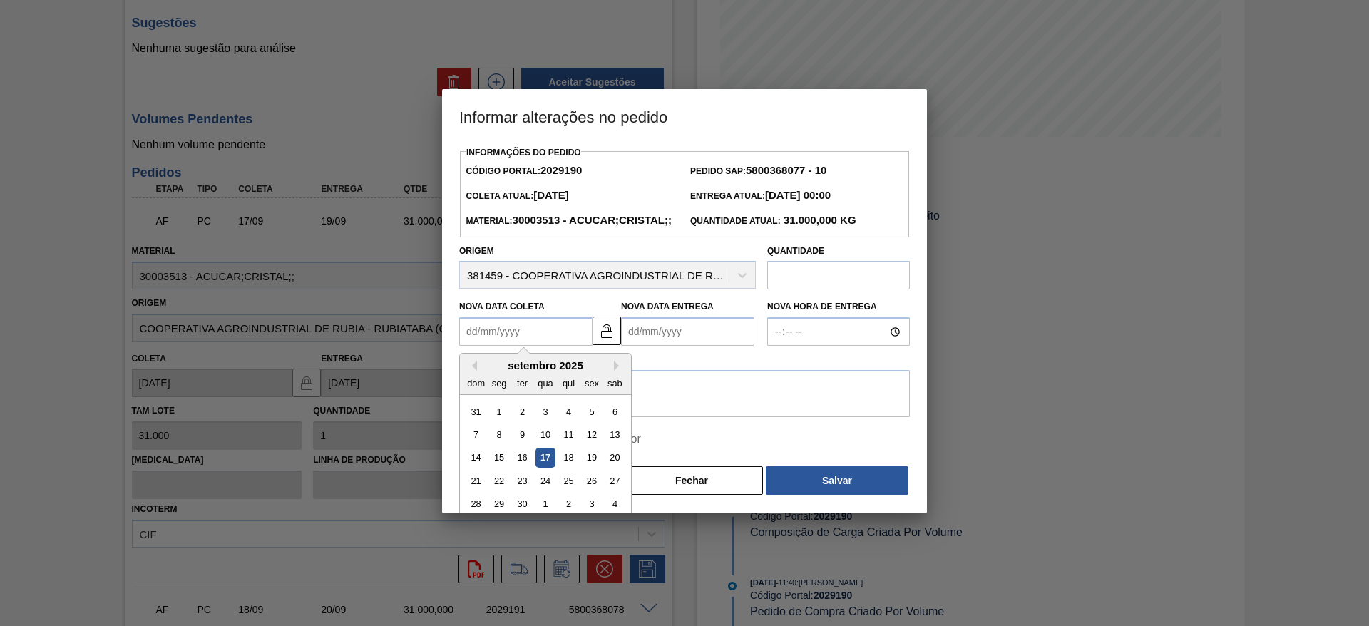
click at [494, 346] on Coleta2029190 "Nova Data Coleta" at bounding box center [525, 331] width 133 height 29
click at [614, 468] on div "20" at bounding box center [615, 458] width 19 height 19
type Coleta2029190 "20/09/2025"
type Entrega2029190 "22/09/2025"
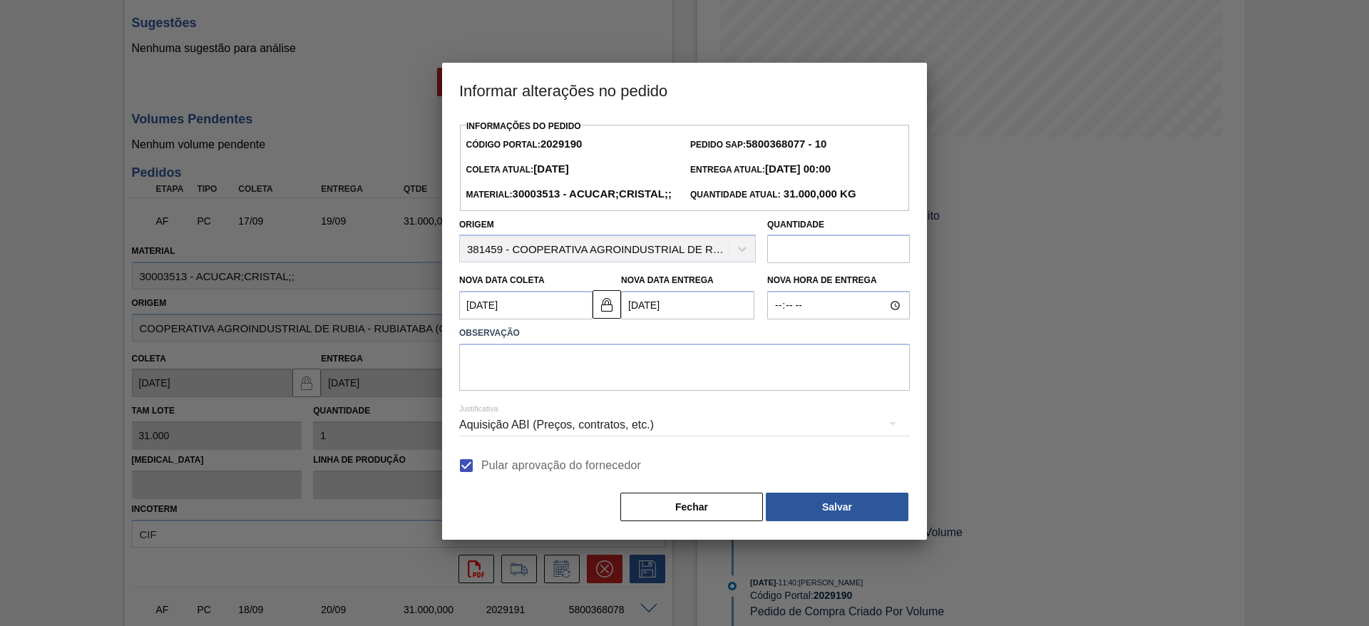
click at [615, 431] on div "Aquisição ABI (Preços, contratos, etc.)" at bounding box center [684, 425] width 451 height 40
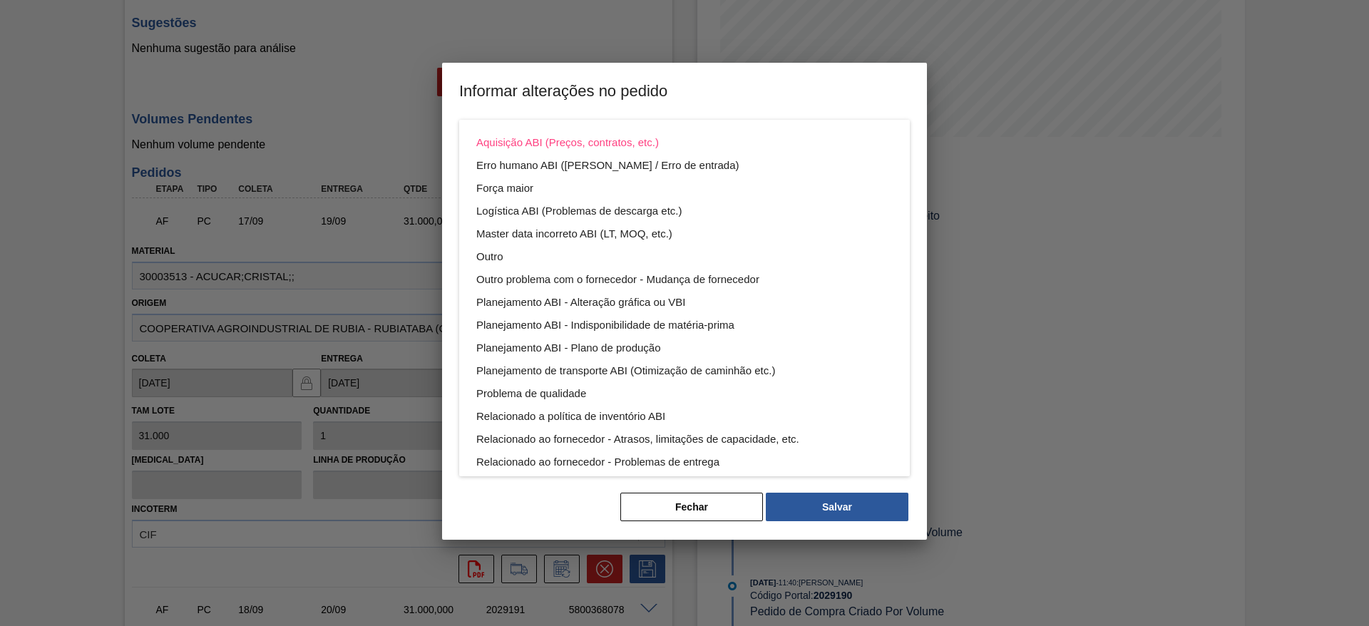
click at [571, 544] on div "Aquisição ABI (Preços, contratos, etc.) Erro humano ABI (Cálculo / Erro de entr…" at bounding box center [684, 313] width 1369 height 626
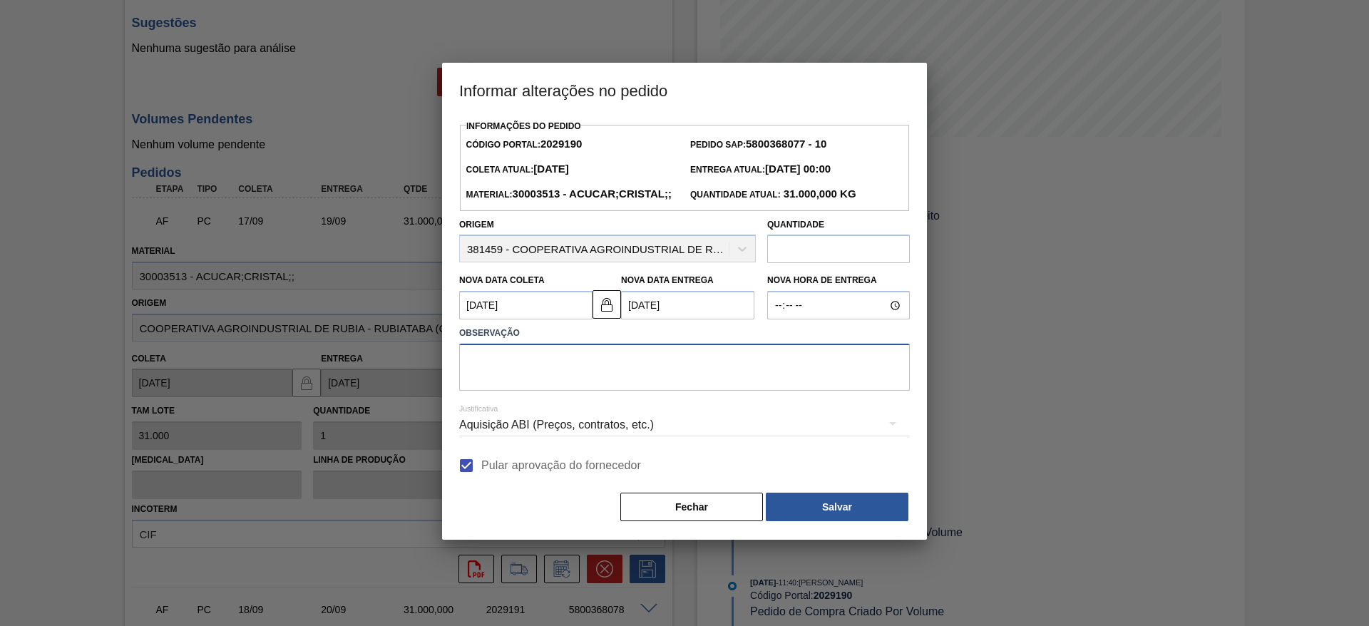
click at [675, 388] on textarea at bounding box center [684, 367] width 451 height 47
type textarea "."
click at [796, 521] on button "Salvar" at bounding box center [837, 507] width 143 height 29
click at [837, 521] on button "Salvar" at bounding box center [837, 507] width 143 height 29
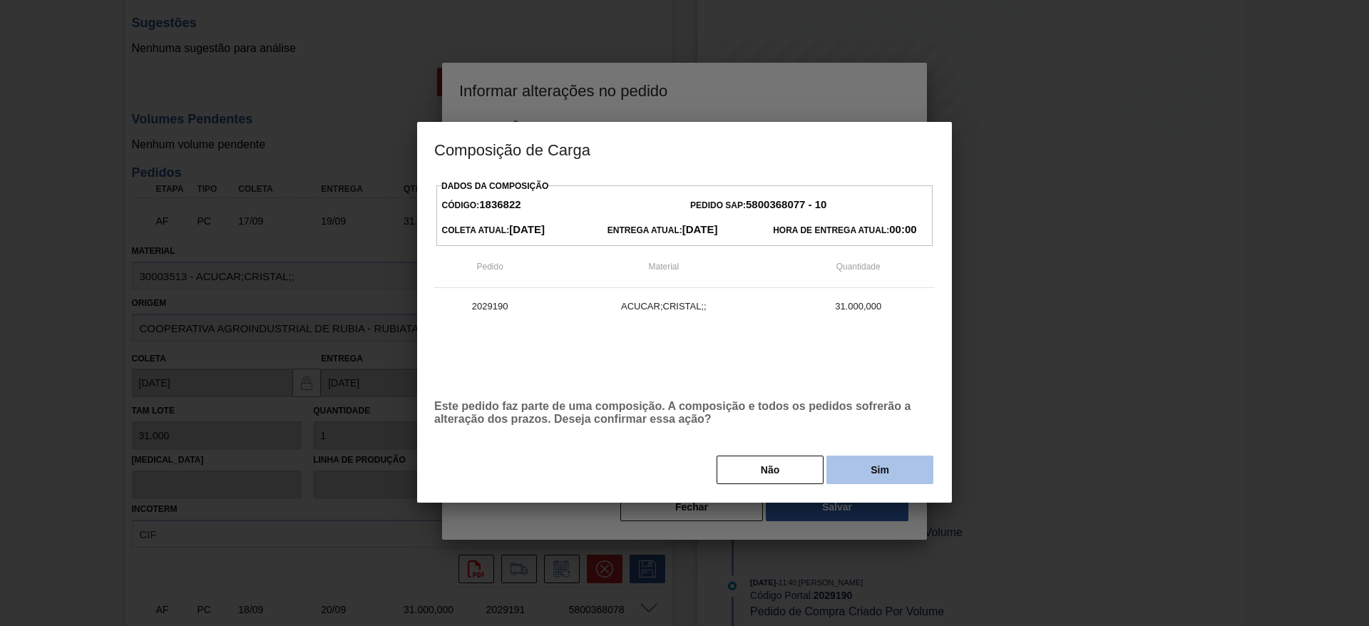
click at [872, 479] on button "Sim" at bounding box center [880, 470] width 107 height 29
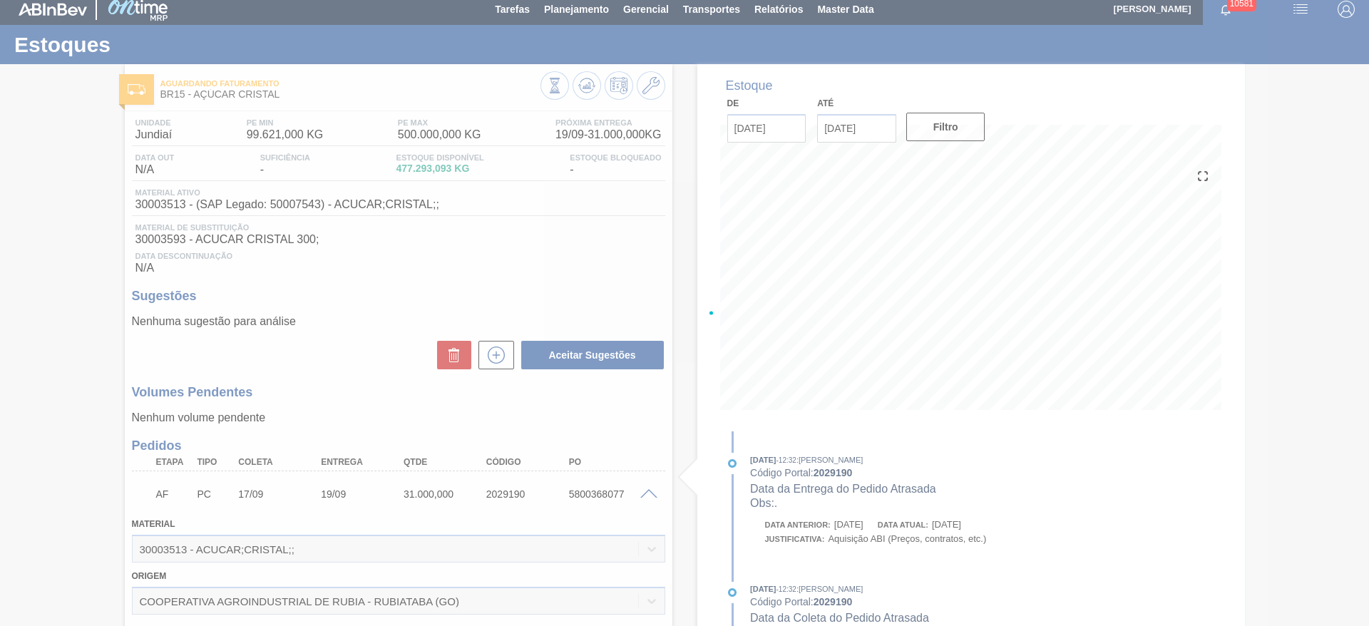
scroll to position [0, 0]
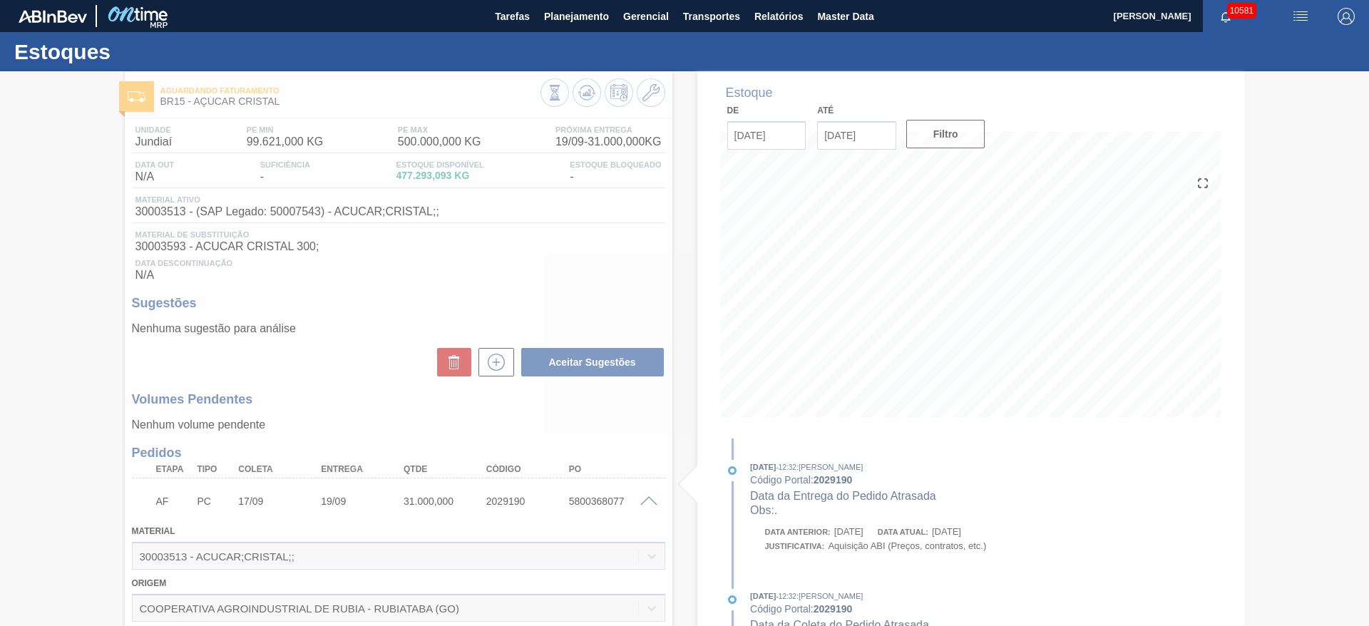
type input "."
type input "20/09/2025"
type input "22/09/2025"
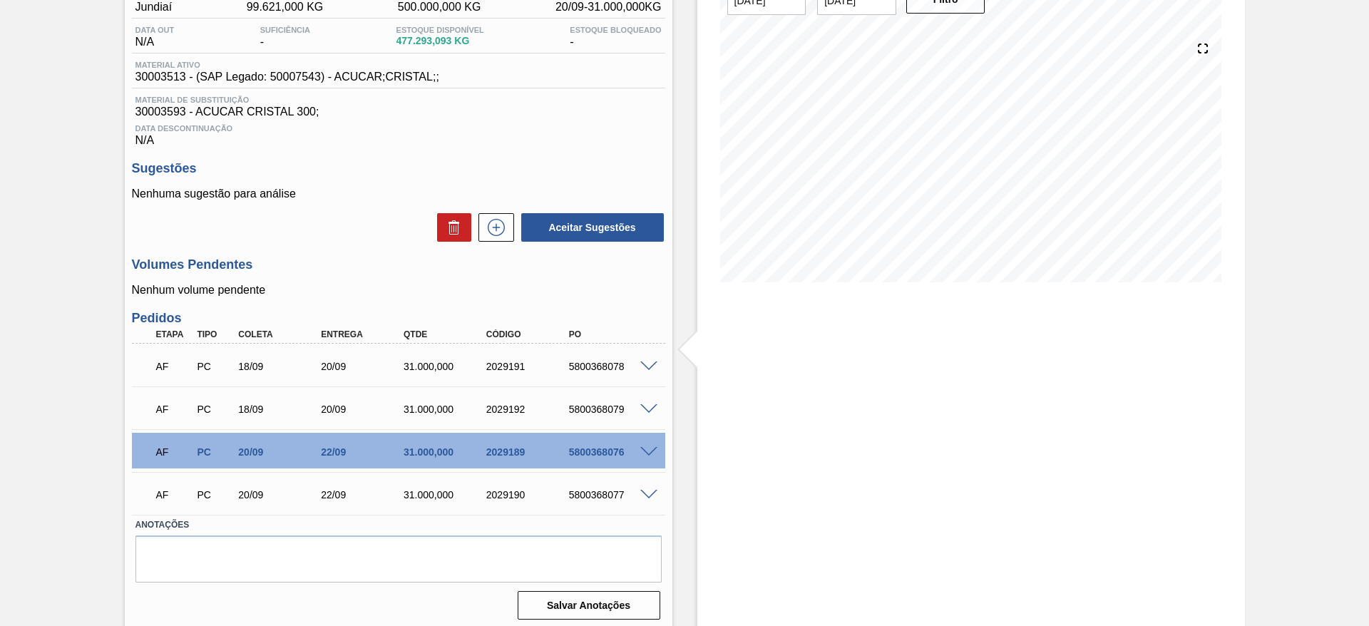
scroll to position [141, 0]
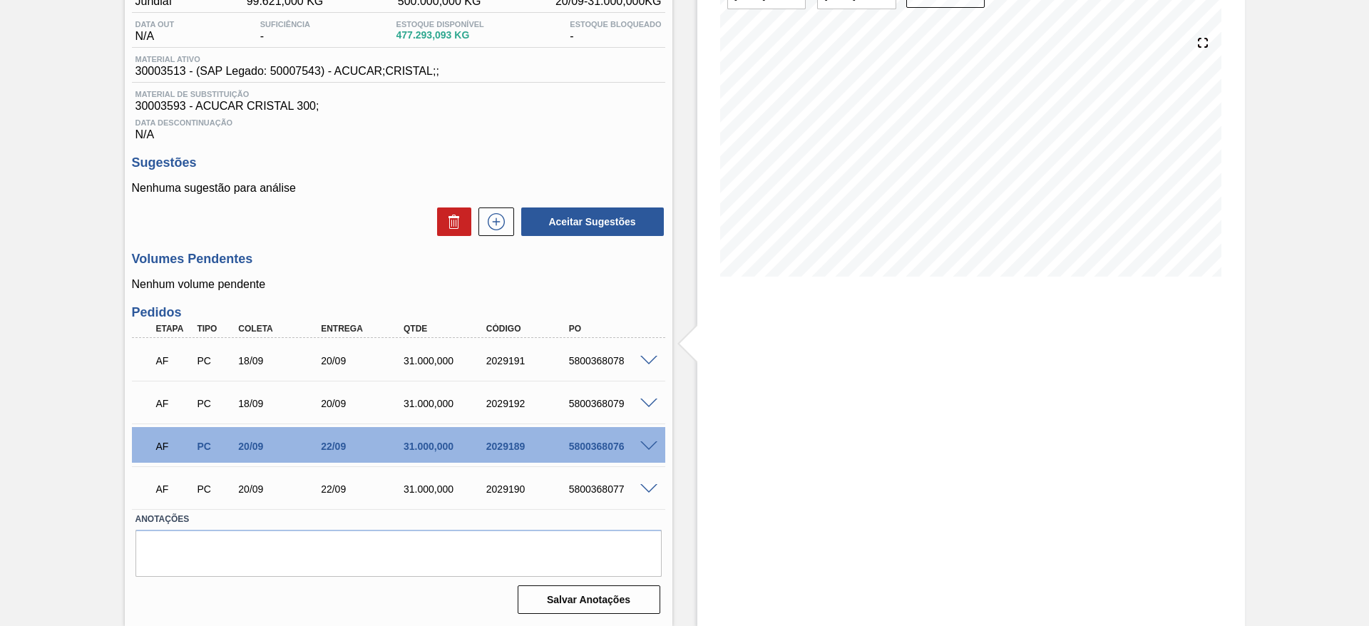
click at [644, 360] on span at bounding box center [648, 361] width 17 height 11
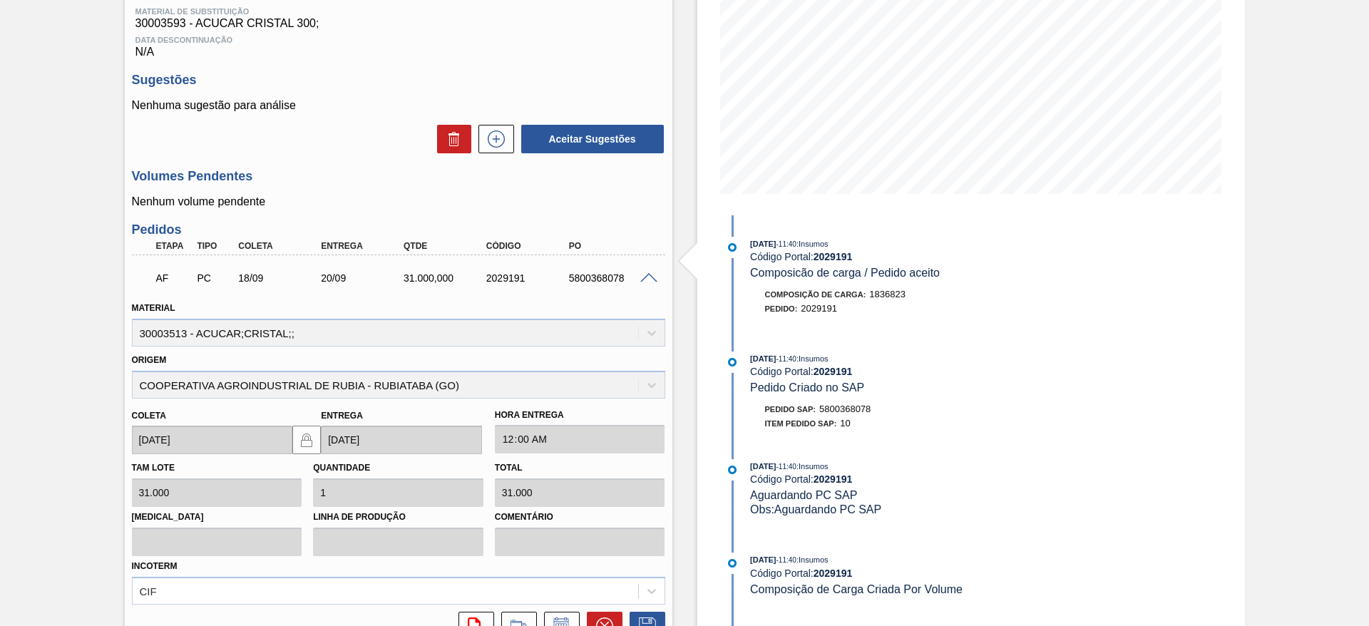
scroll to position [486, 0]
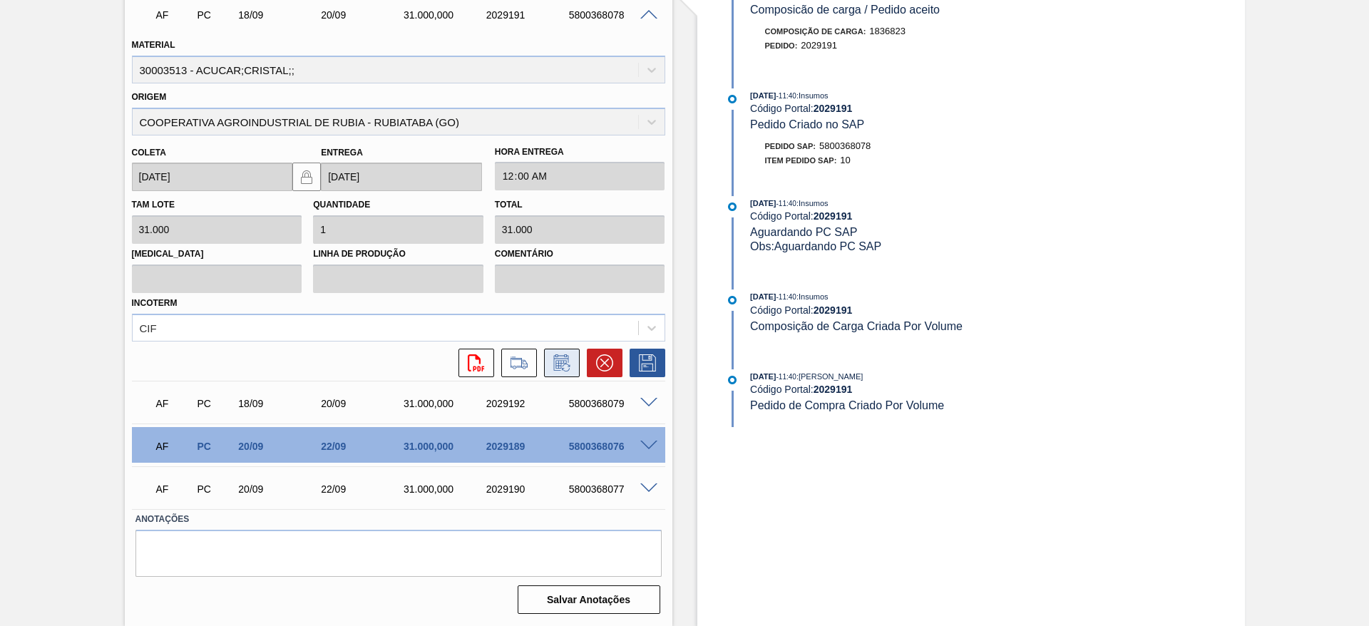
click at [555, 359] on icon at bounding box center [562, 362] width 23 height 17
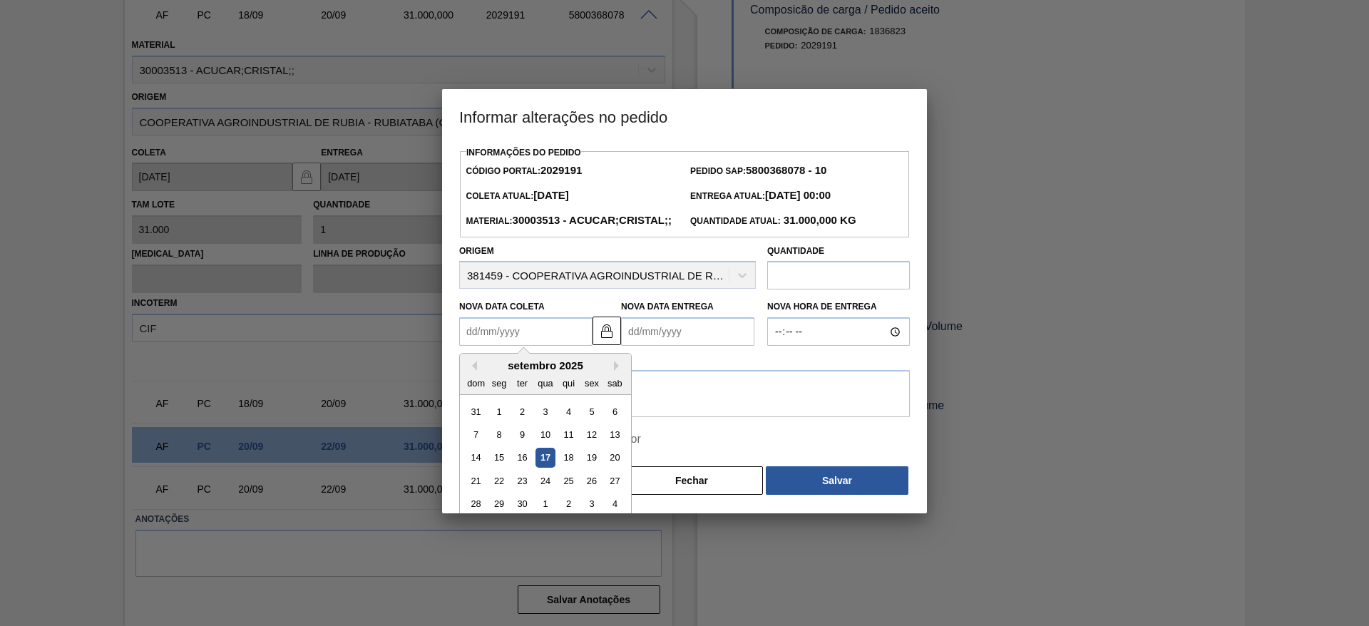
click at [507, 346] on Coleta2029191 "Nova Data Coleta" at bounding box center [525, 331] width 133 height 29
click at [476, 491] on div "21" at bounding box center [475, 480] width 19 height 19
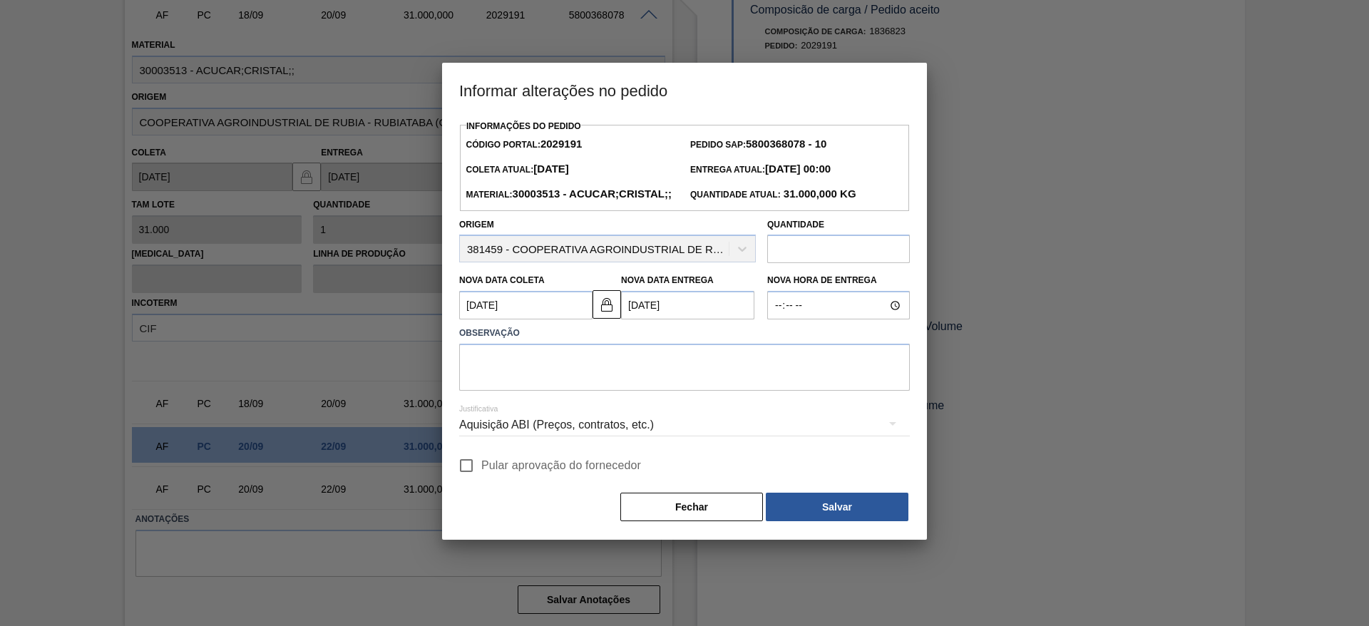
type Coleta2029191 "21/09/2025"
type Entrega2029191 "23/09/2025"
click at [611, 391] on textarea at bounding box center [684, 367] width 451 height 47
type textarea "."
click at [499, 474] on span "Pular aprovação do fornecedor" at bounding box center [561, 465] width 160 height 17
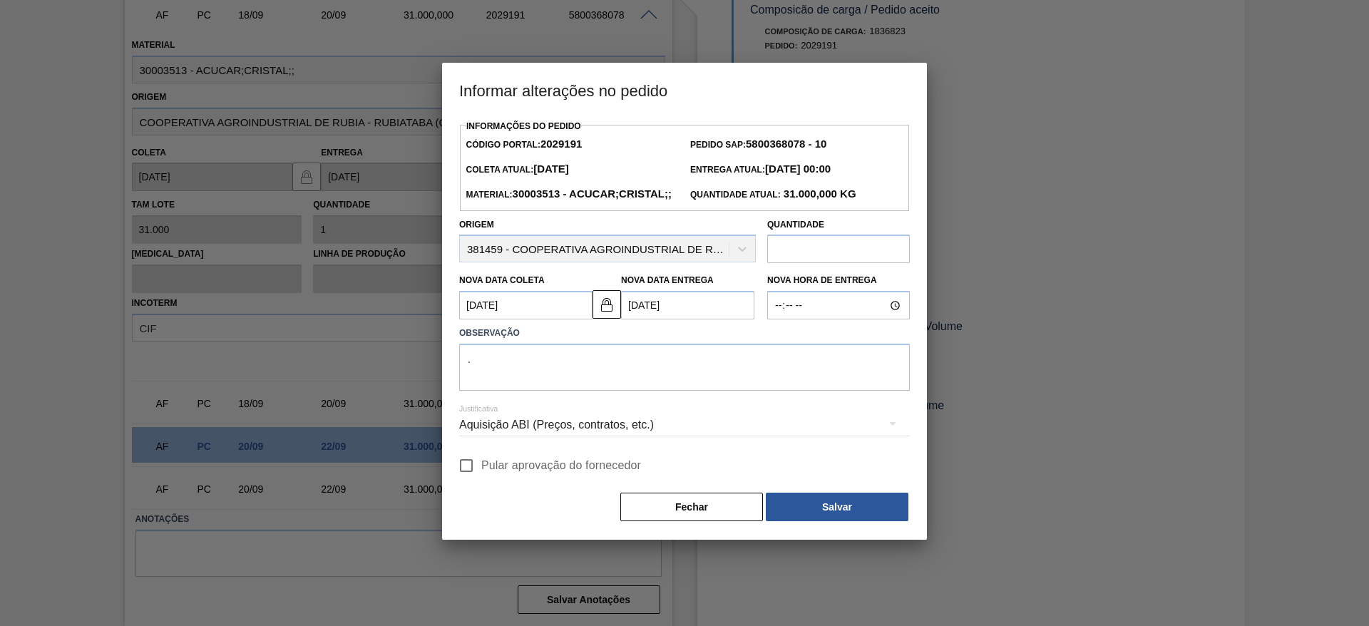
click at [481, 481] on input "Pular aprovação do fornecedor" at bounding box center [466, 466] width 30 height 30
checkbox input "true"
click at [894, 521] on button "Salvar" at bounding box center [837, 507] width 143 height 29
click at [877, 521] on button "Salvar" at bounding box center [837, 507] width 143 height 29
click at [855, 521] on button "Salvar" at bounding box center [837, 507] width 143 height 29
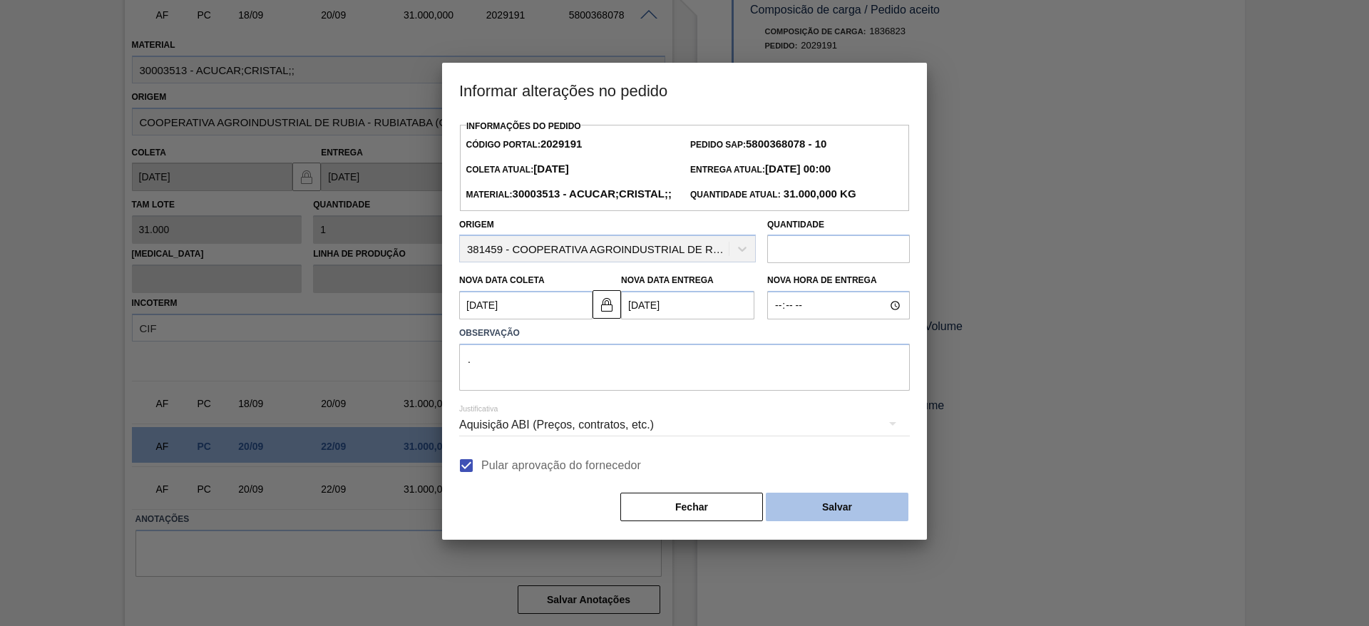
click at [830, 521] on button "Salvar" at bounding box center [837, 507] width 143 height 29
drag, startPoint x: 849, startPoint y: 546, endPoint x: 850, endPoint y: 536, distance: 9.4
click at [849, 523] on div "Fechar Salvar" at bounding box center [684, 506] width 451 height 31
click at [850, 521] on button "Salvar" at bounding box center [837, 507] width 143 height 29
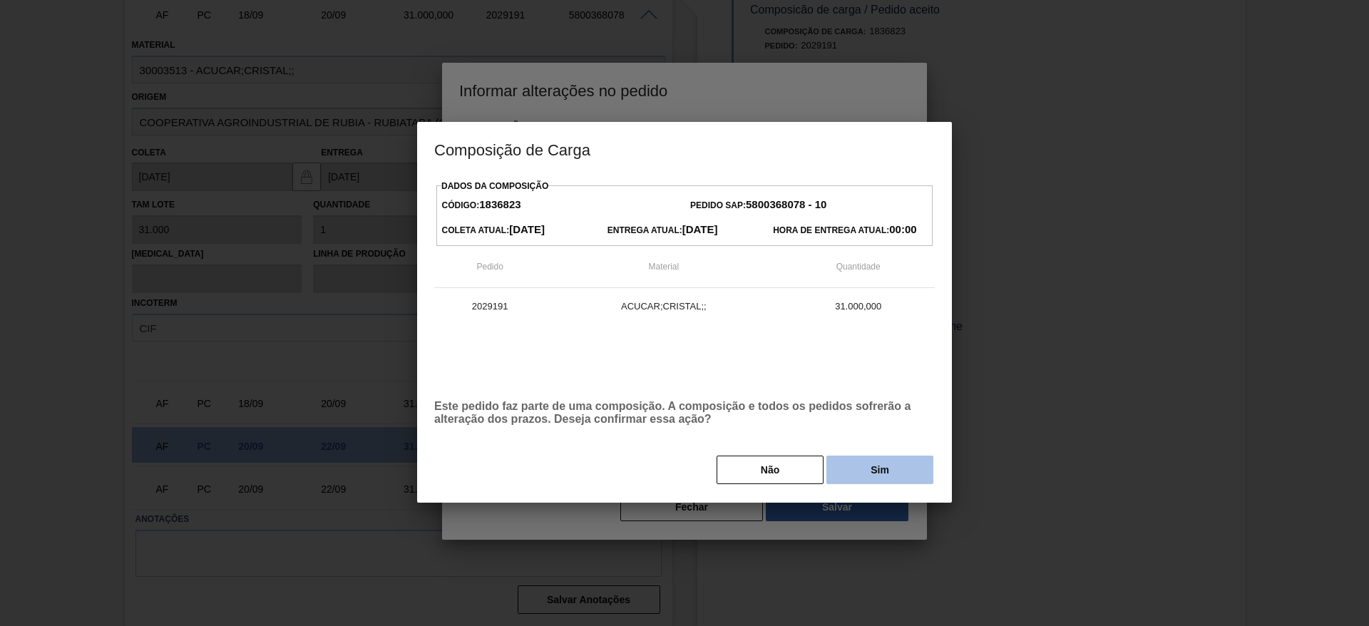
click at [898, 484] on button "Sim" at bounding box center [880, 470] width 107 height 29
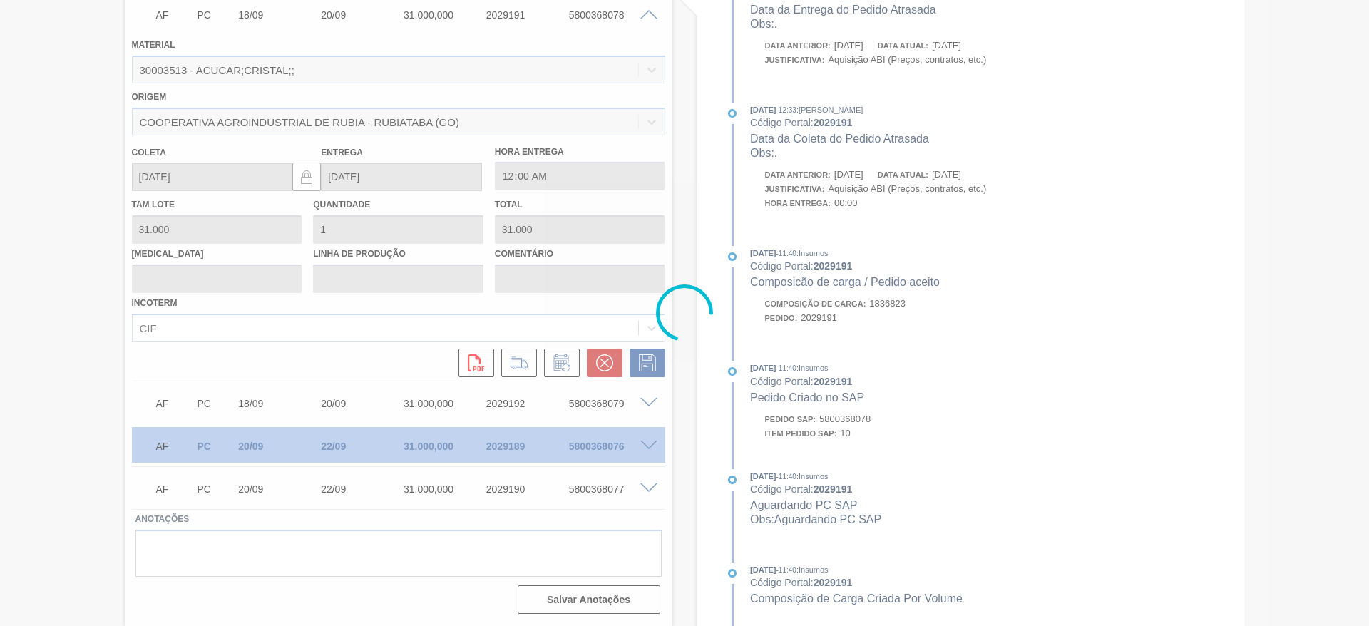
type input "."
type input "21/09/2025"
type input "23/09/2025"
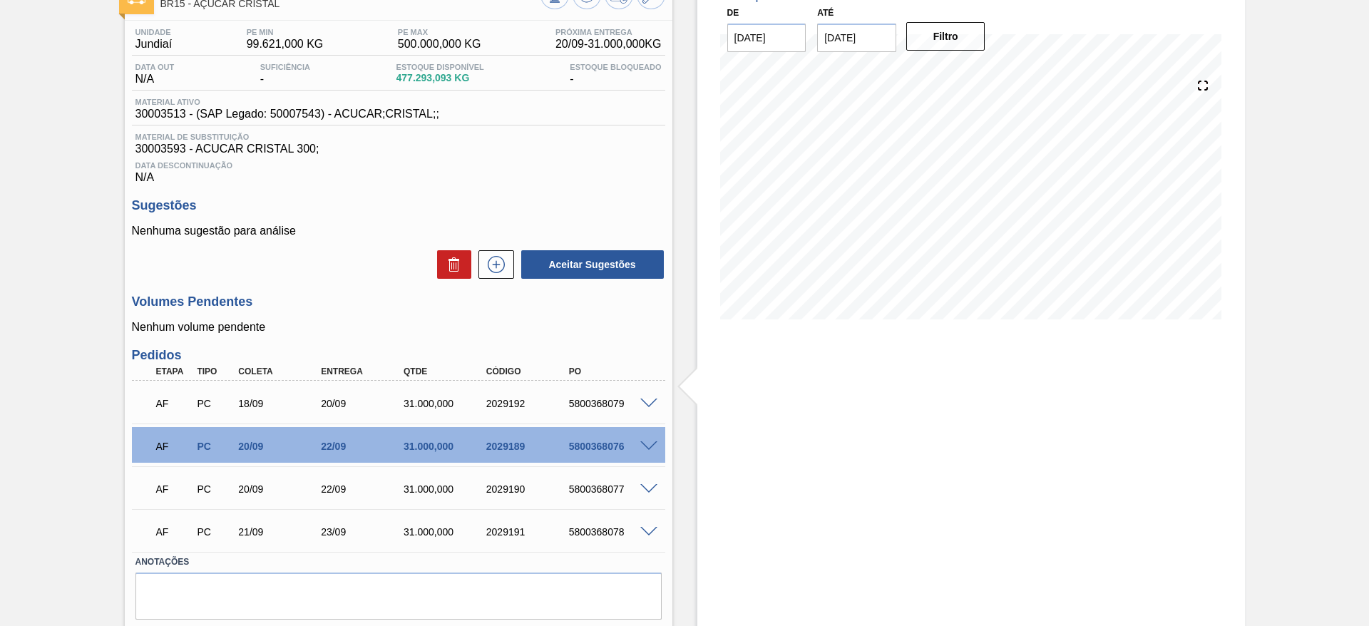
click at [655, 403] on span at bounding box center [648, 404] width 17 height 11
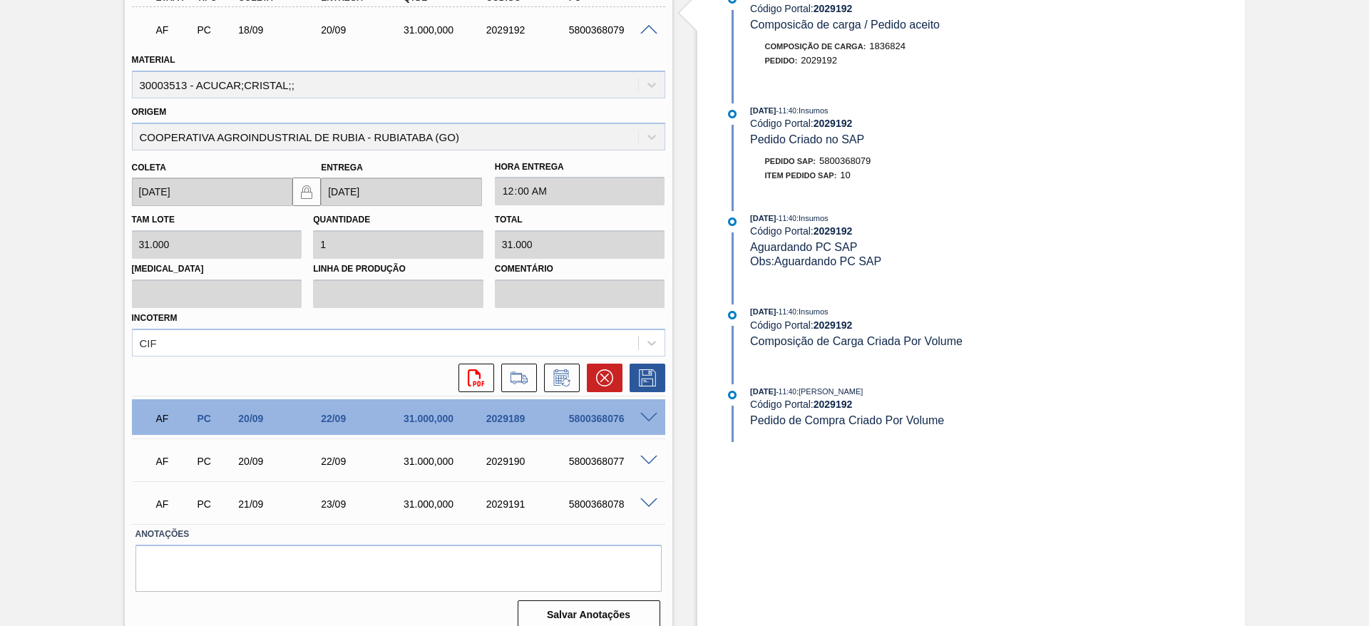
scroll to position [486, 0]
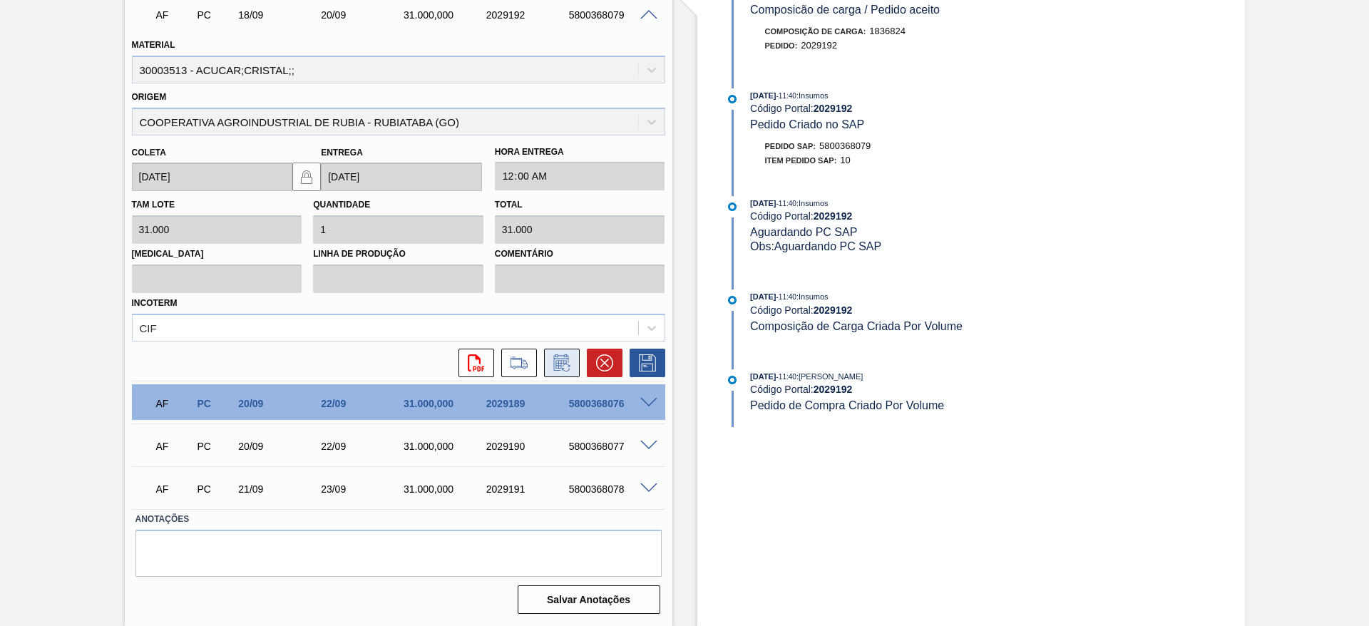
click at [568, 367] on icon at bounding box center [562, 362] width 23 height 17
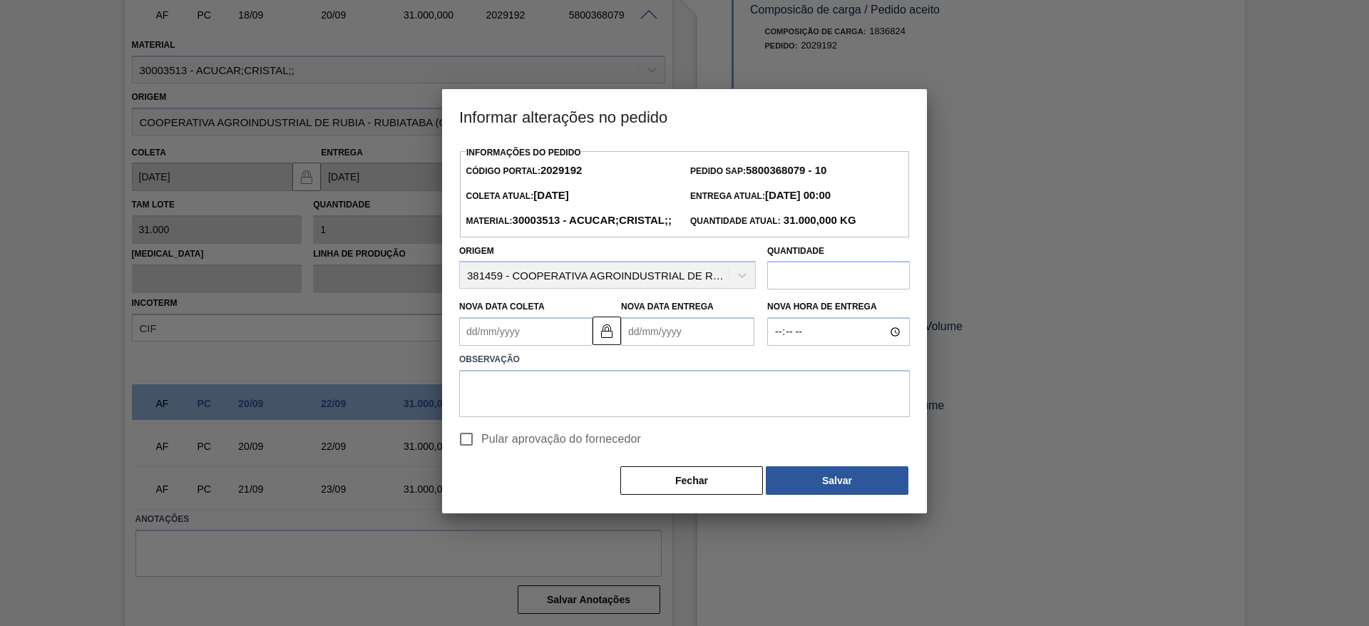
click at [509, 346] on Coleta2029192 "Nova Data Coleta" at bounding box center [525, 331] width 133 height 29
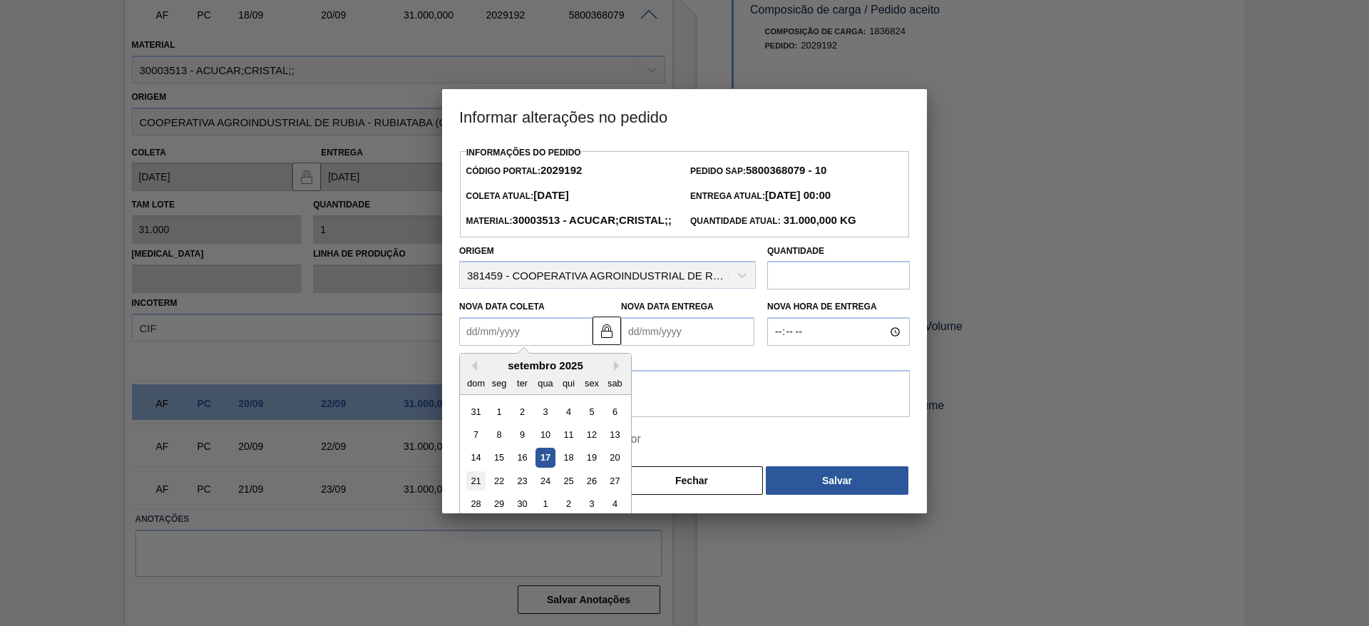
click at [479, 491] on div "21" at bounding box center [475, 480] width 19 height 19
type Coleta2029192 "21/09/2025"
type Entrega2029192 "23/09/2025"
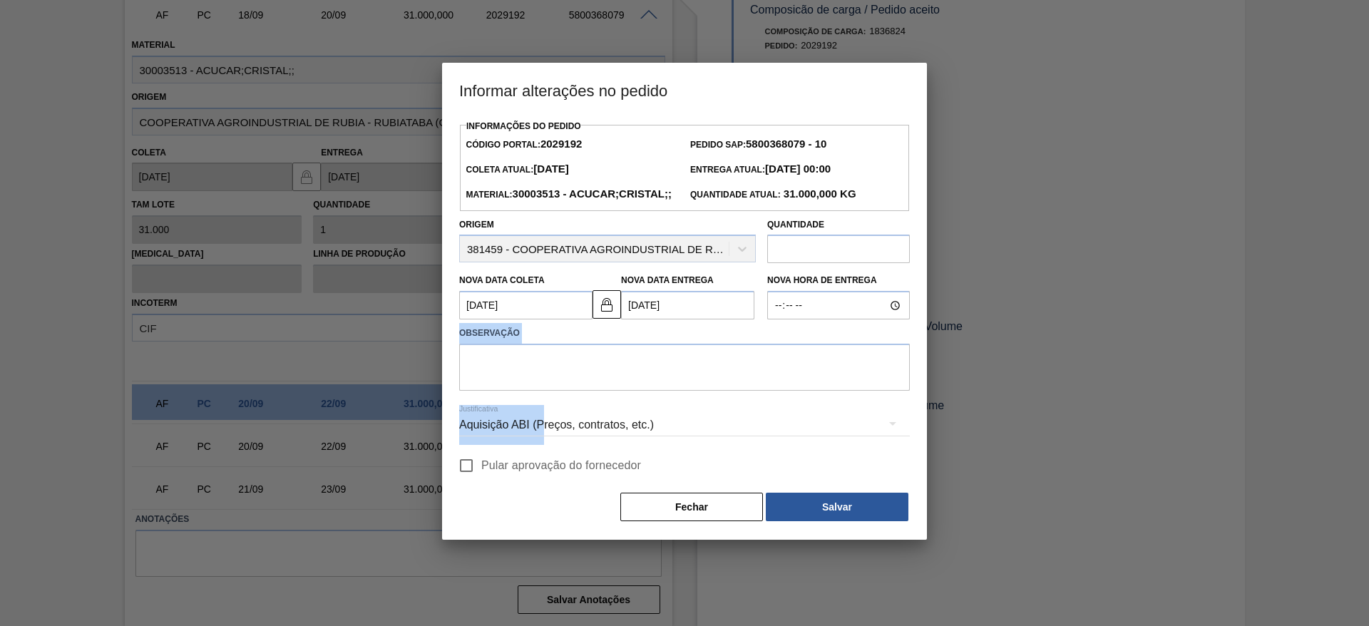
drag, startPoint x: 541, startPoint y: 452, endPoint x: 503, endPoint y: 353, distance: 106.4
click at [557, 388] on div "Informações do Pedido Código Portal: 2029192 Pedido SAP: 5800368079 - 10 Coleta…" at bounding box center [684, 319] width 451 height 407
drag, startPoint x: 487, startPoint y: 342, endPoint x: 485, endPoint y: 323, distance: 19.4
click at [486, 320] on Coleta2029192 "21/09/2025" at bounding box center [525, 305] width 133 height 29
click at [485, 320] on Coleta2029192 "21/09/2025" at bounding box center [525, 305] width 133 height 29
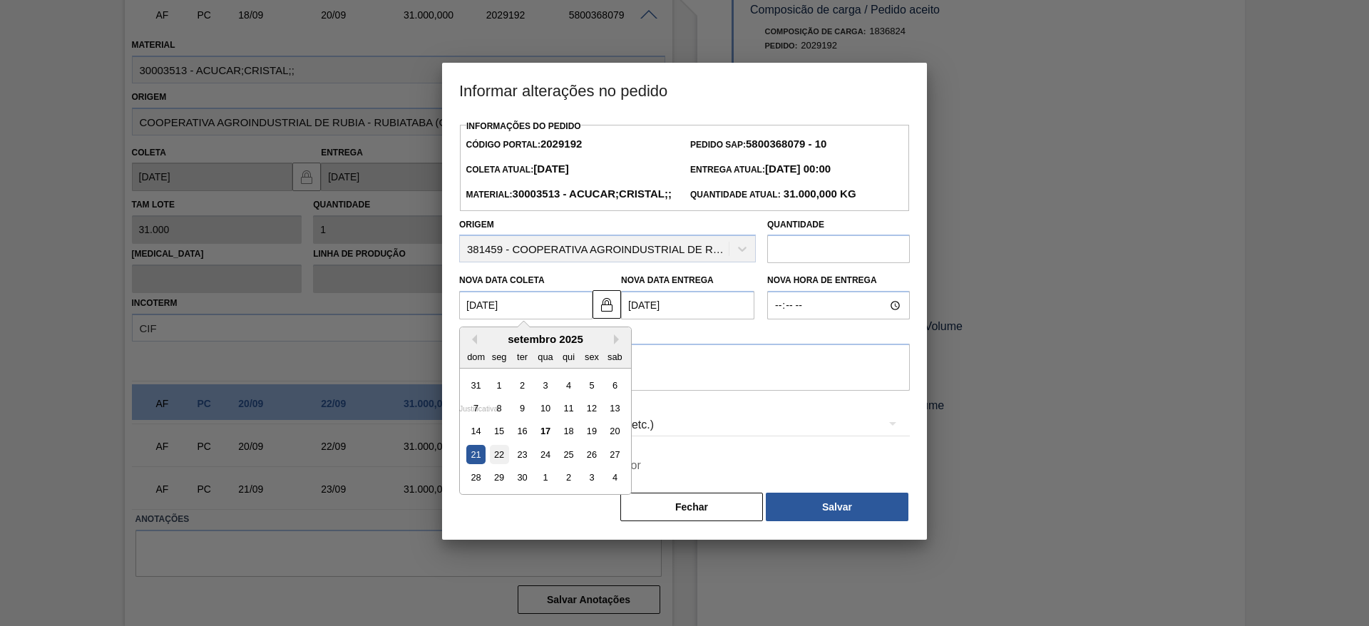
click at [500, 464] on div "22" at bounding box center [499, 454] width 19 height 19
type Coleta2029192 "22/09/2025"
type Entrega2029192 "24/09/2025"
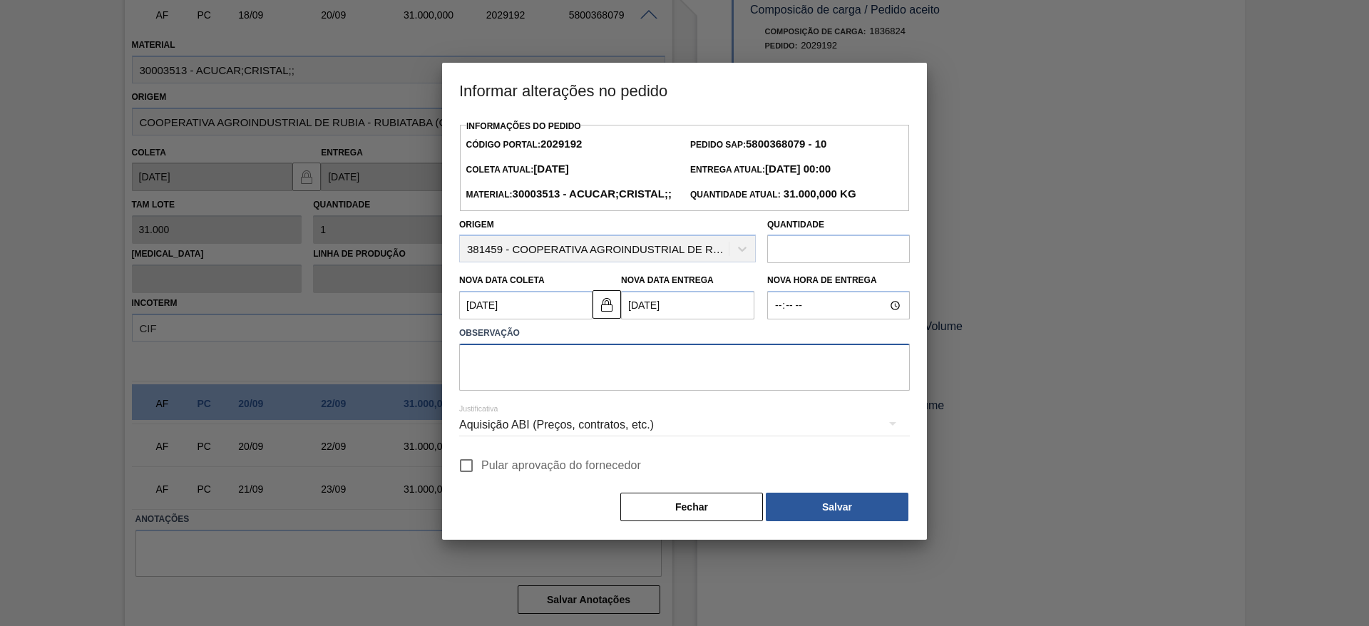
click at [540, 387] on textarea at bounding box center [684, 367] width 451 height 47
type textarea "."
click at [524, 474] on span "Pular aprovação do fornecedor" at bounding box center [561, 465] width 160 height 17
click at [481, 481] on input "Pular aprovação do fornecedor" at bounding box center [466, 466] width 30 height 30
checkbox input "true"
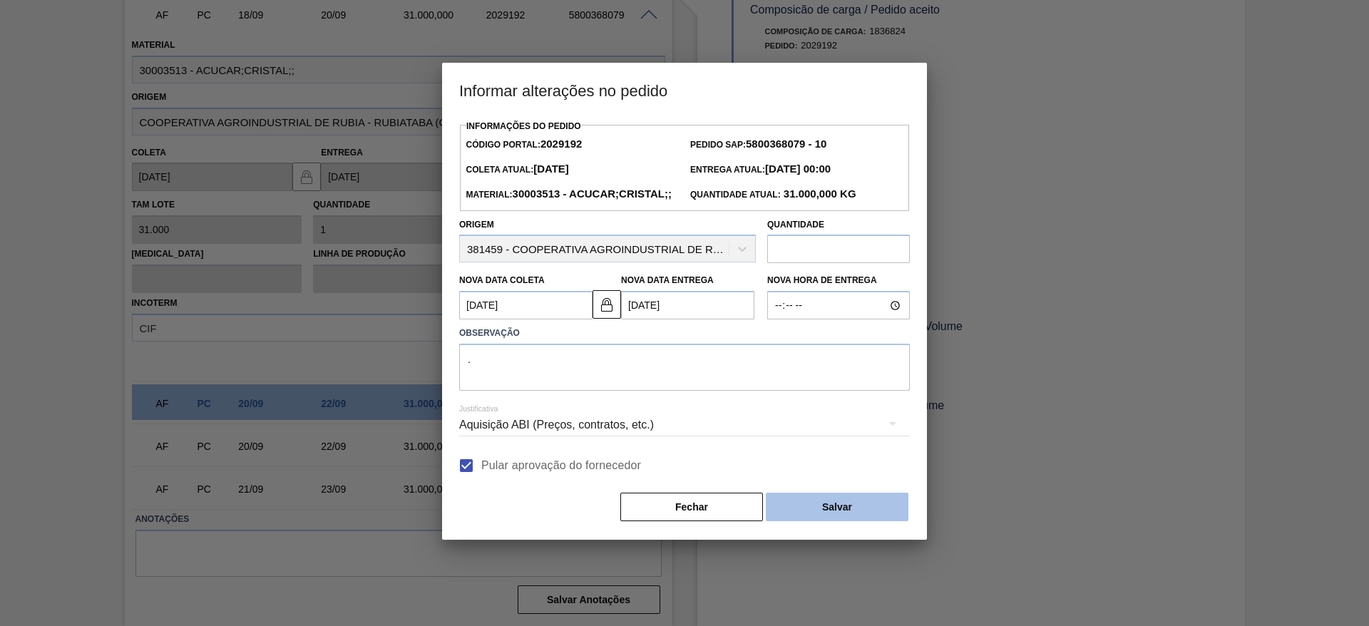
click at [872, 519] on button "Salvar" at bounding box center [837, 507] width 143 height 29
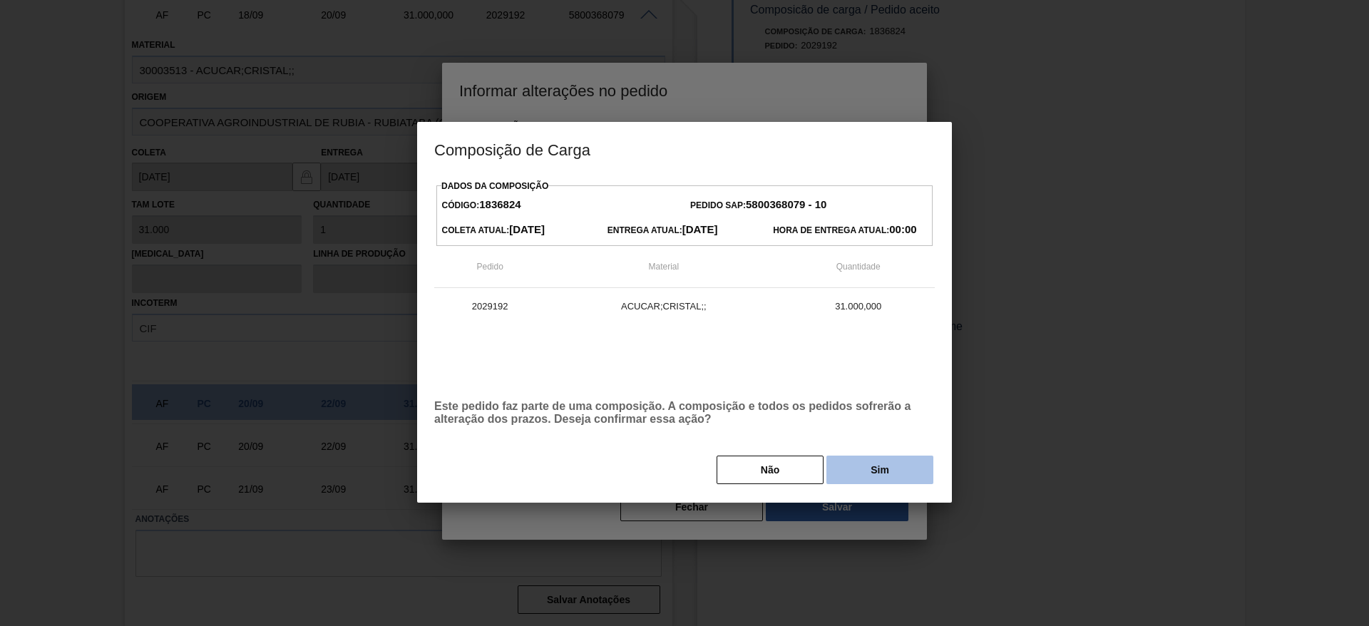
click at [854, 470] on button "Sim" at bounding box center [880, 470] width 107 height 29
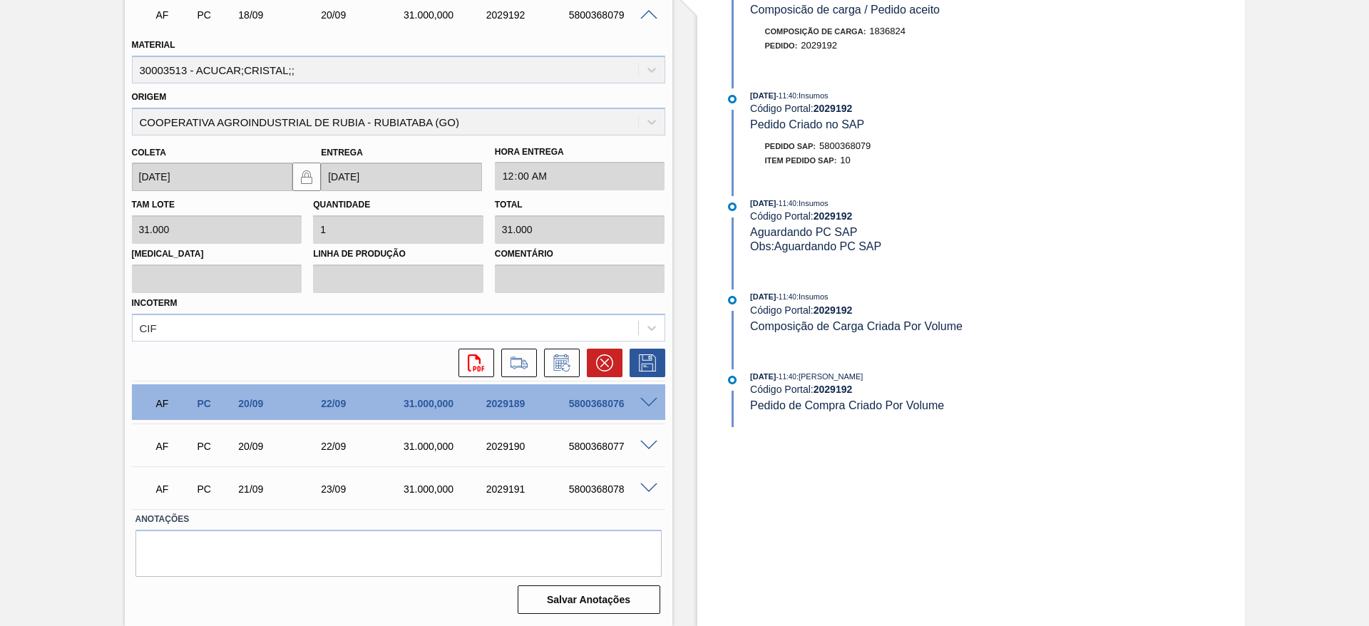
scroll to position [0, 0]
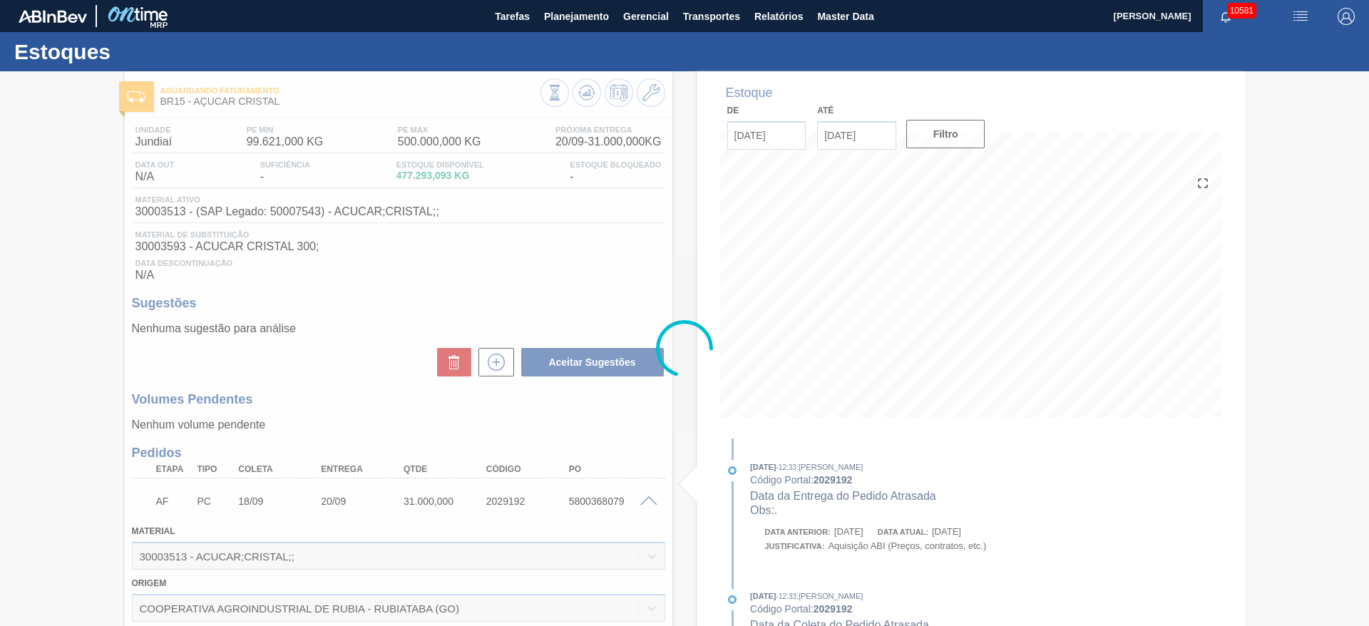
type input "."
type input "22/09/2025"
type input "24/09/2025"
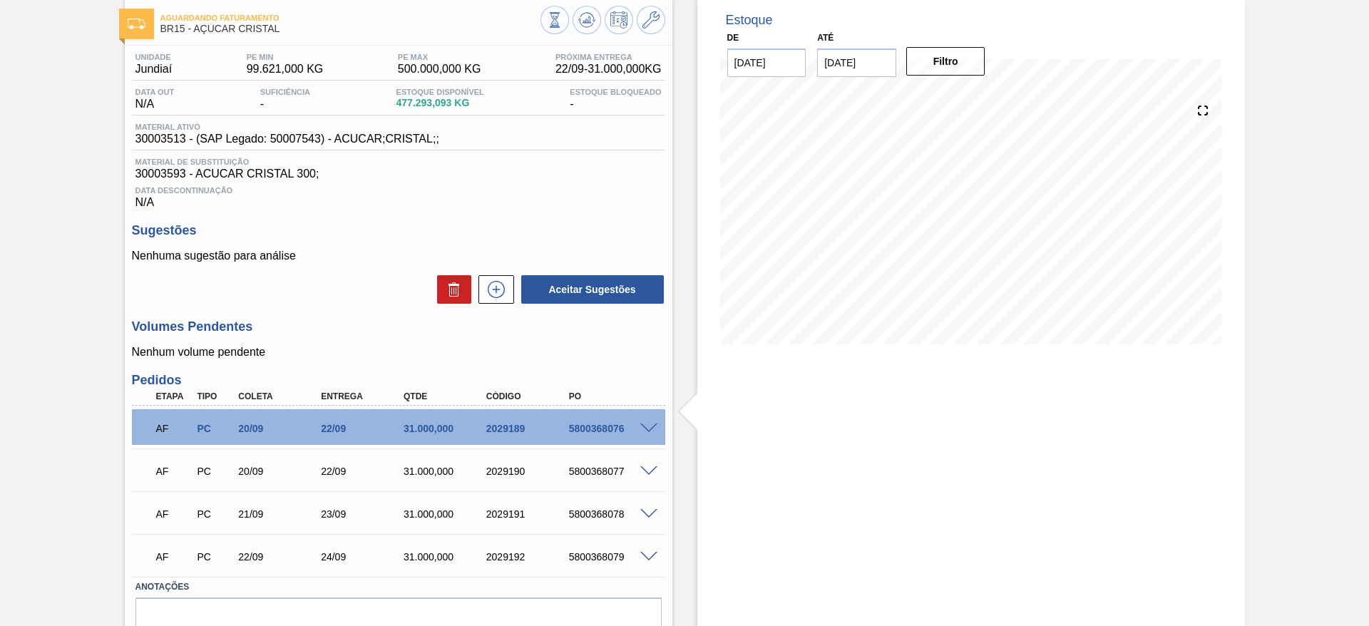
scroll to position [107, 0]
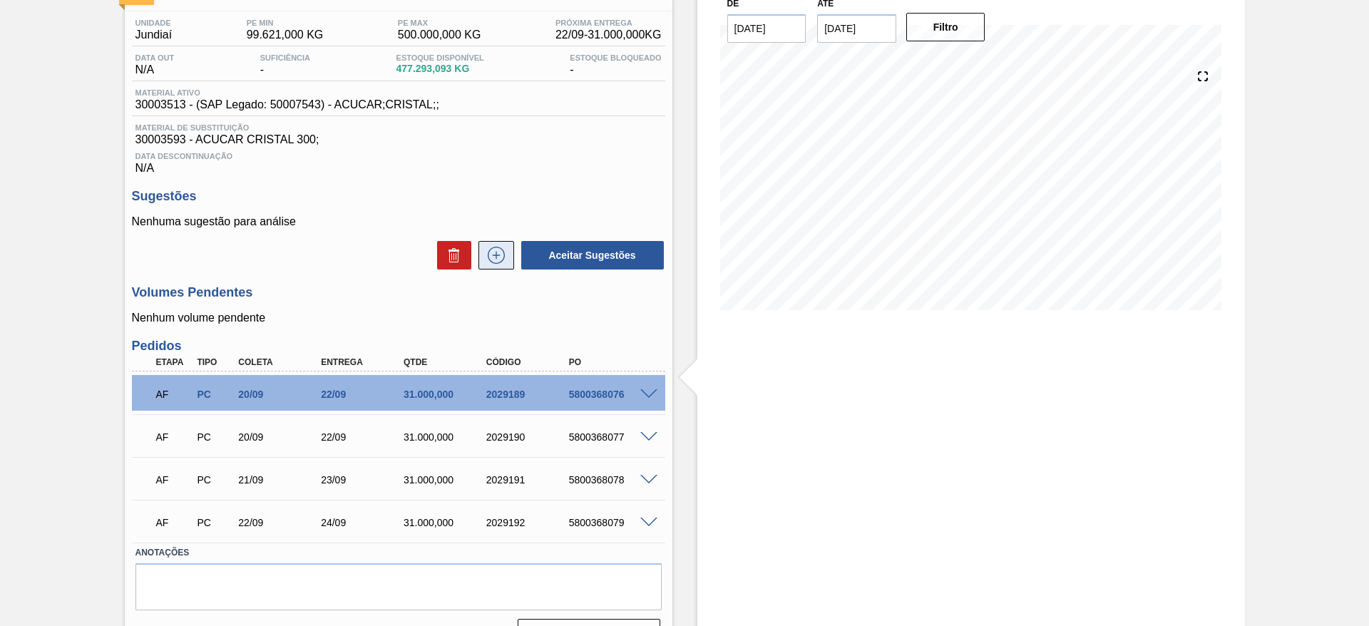
click at [503, 257] on icon at bounding box center [496, 255] width 17 height 17
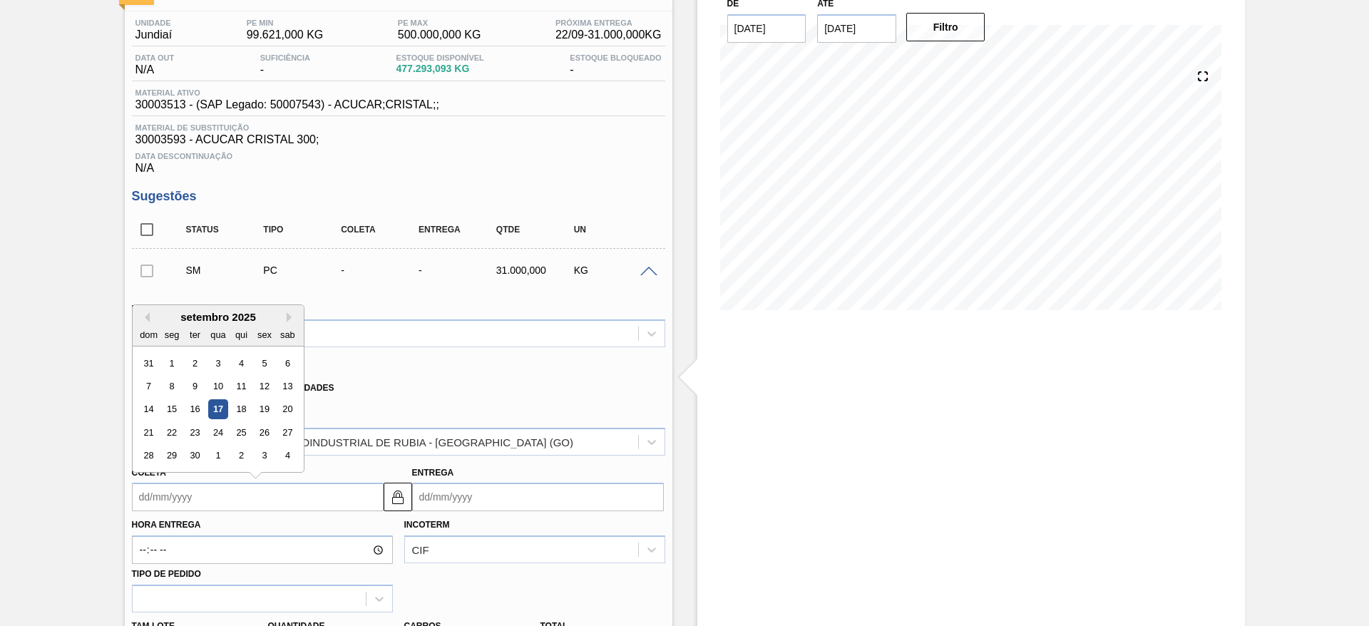
click at [149, 506] on input "Coleta" at bounding box center [258, 497] width 252 height 29
click at [223, 431] on div "24" at bounding box center [217, 432] width 19 height 19
type input "24/09/2025"
type input "[DATE]"
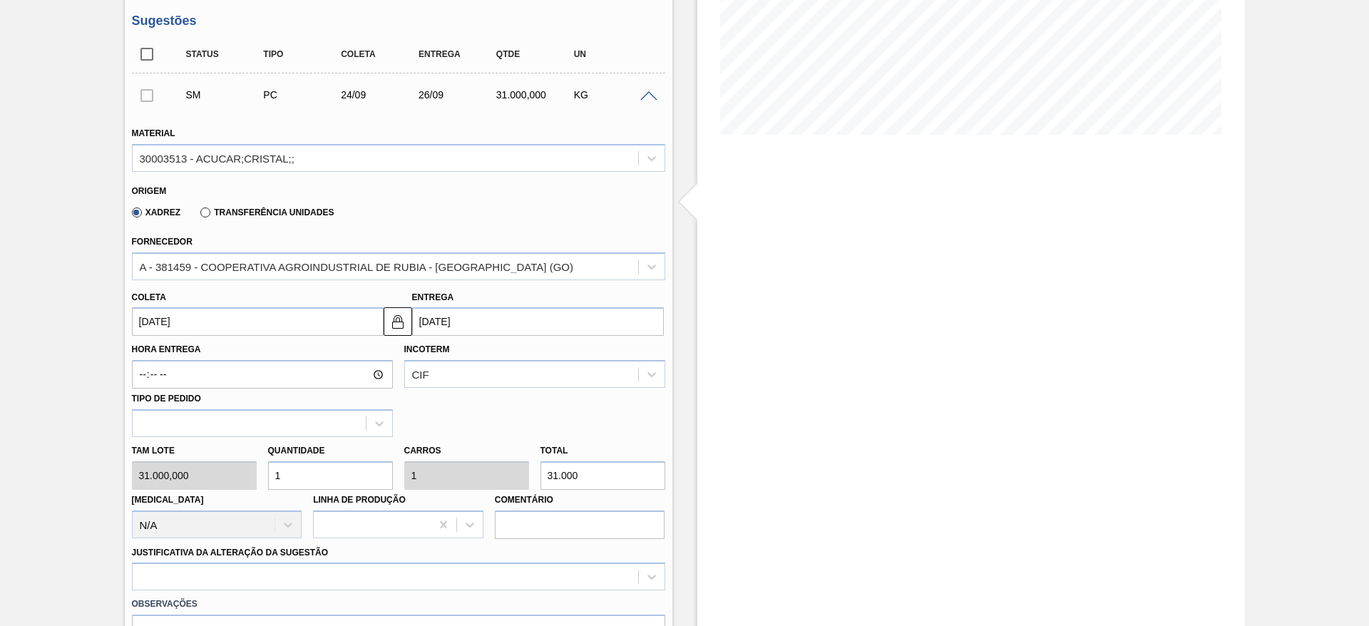
scroll to position [250, 0]
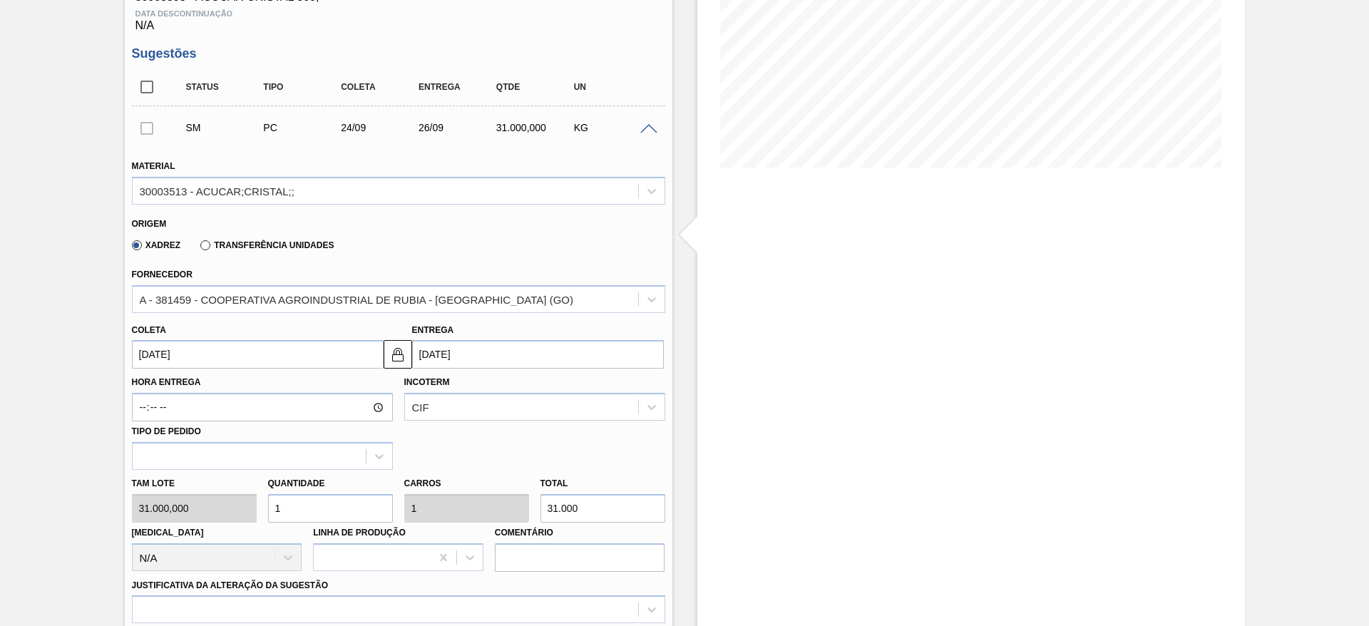
click at [157, 349] on input "24/09/2025" at bounding box center [258, 354] width 252 height 29
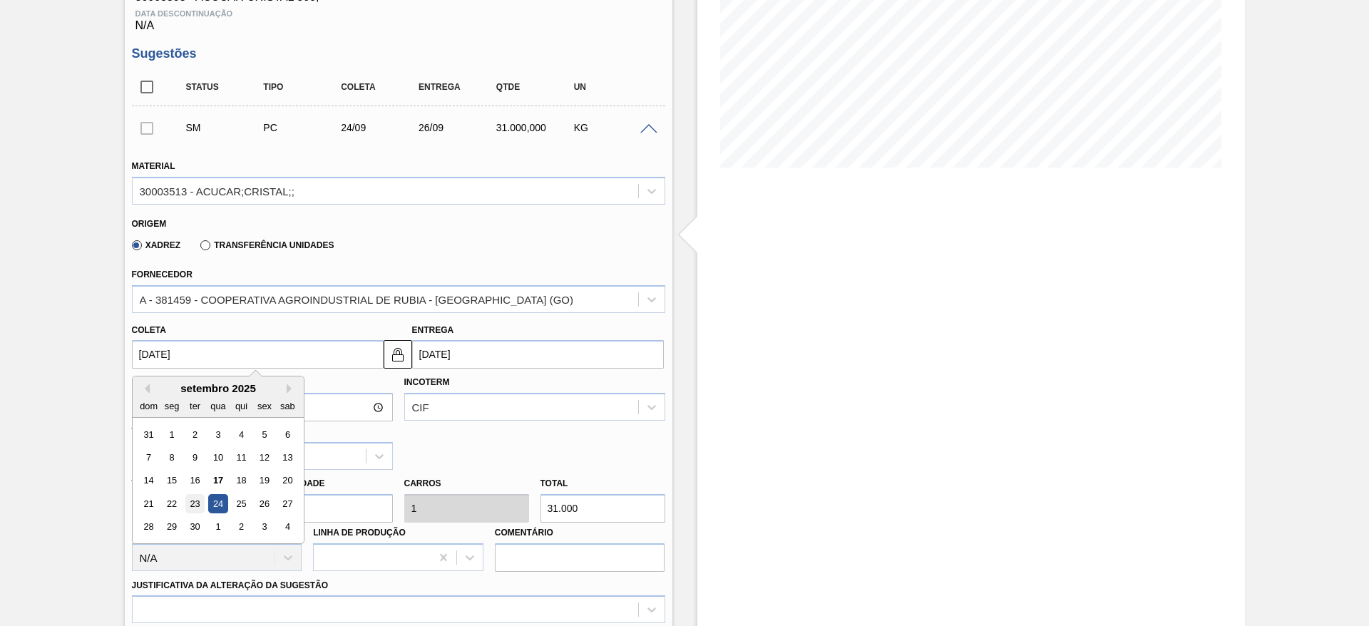
click at [197, 499] on div "23" at bounding box center [194, 503] width 19 height 19
type input "23/09/2025"
type input "[DATE]"
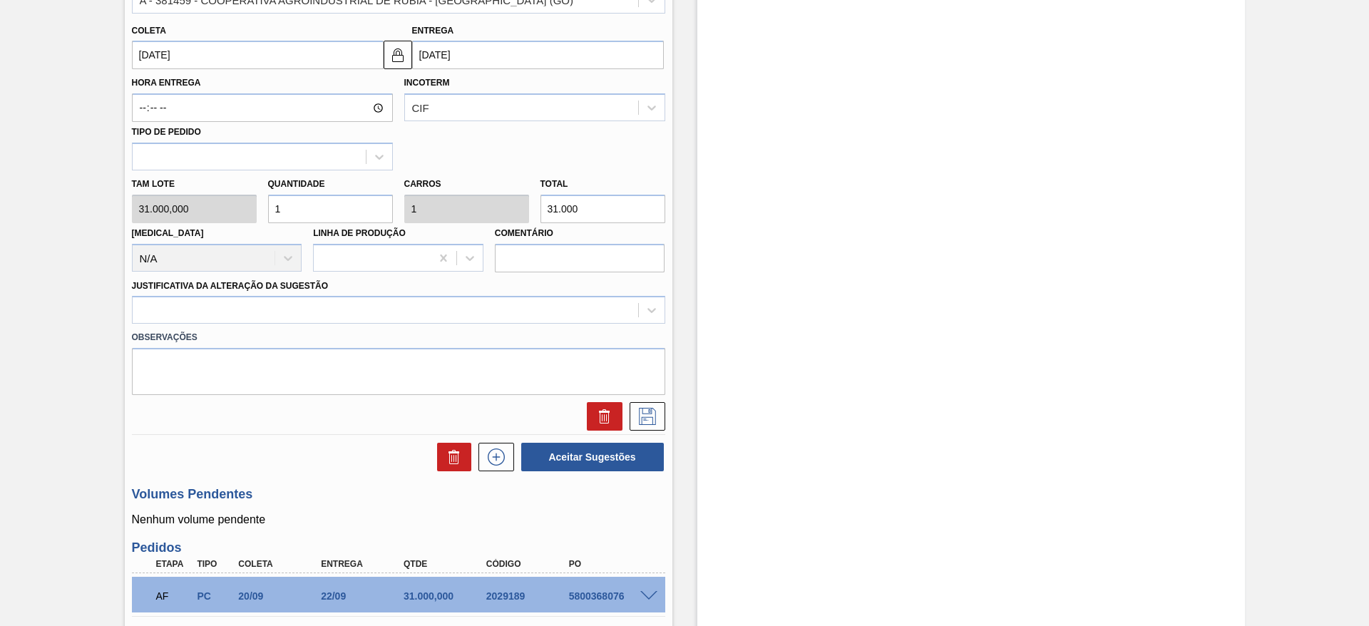
scroll to position [571, 0]
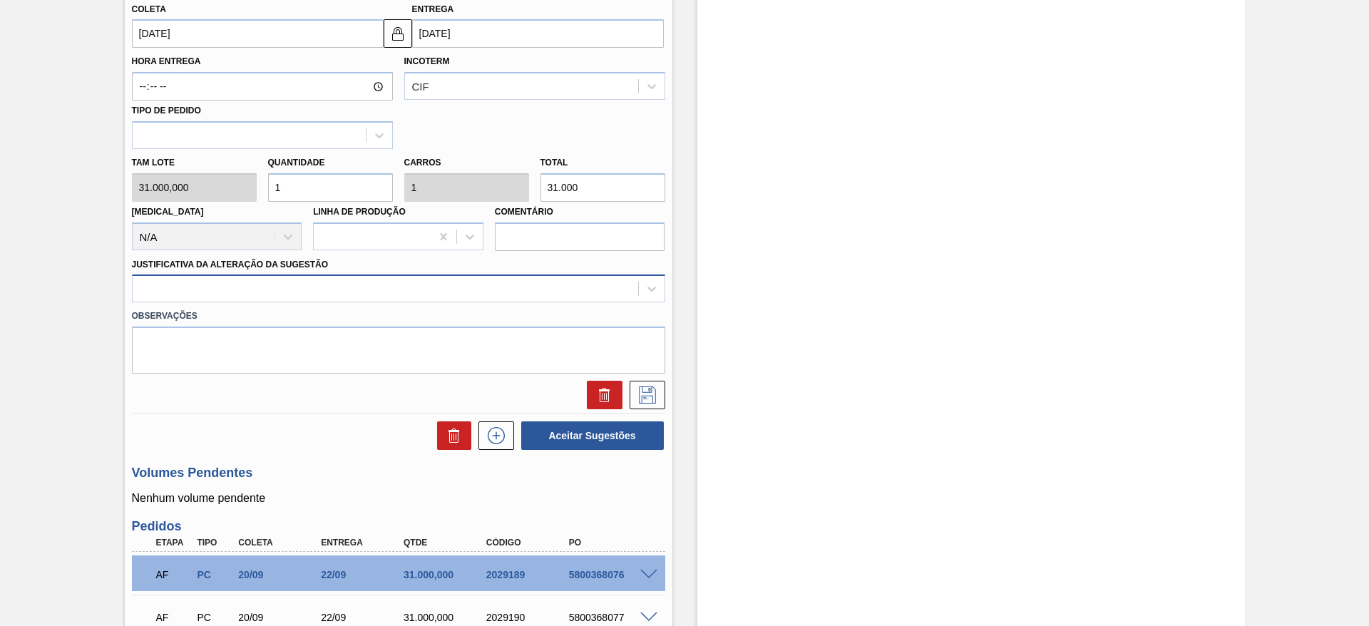
click at [427, 298] on div at bounding box center [386, 289] width 506 height 21
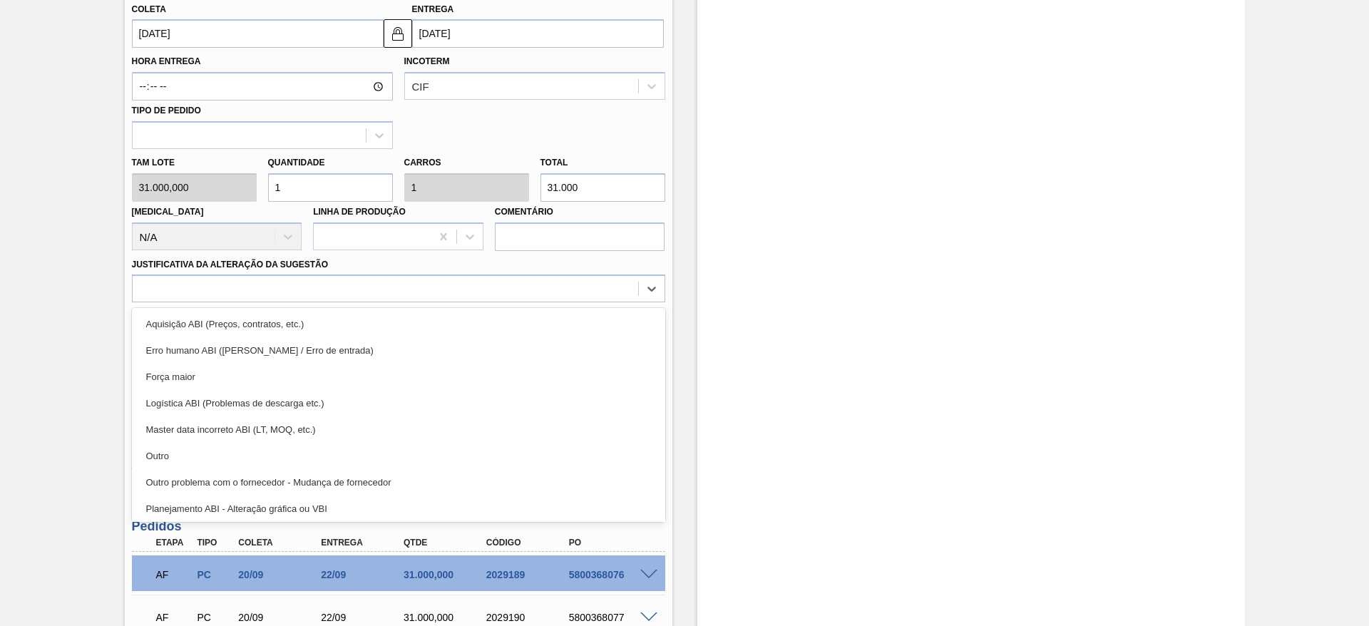
click at [440, 313] on div "Aquisição ABI (Preços, contratos, etc.)" at bounding box center [398, 324] width 533 height 26
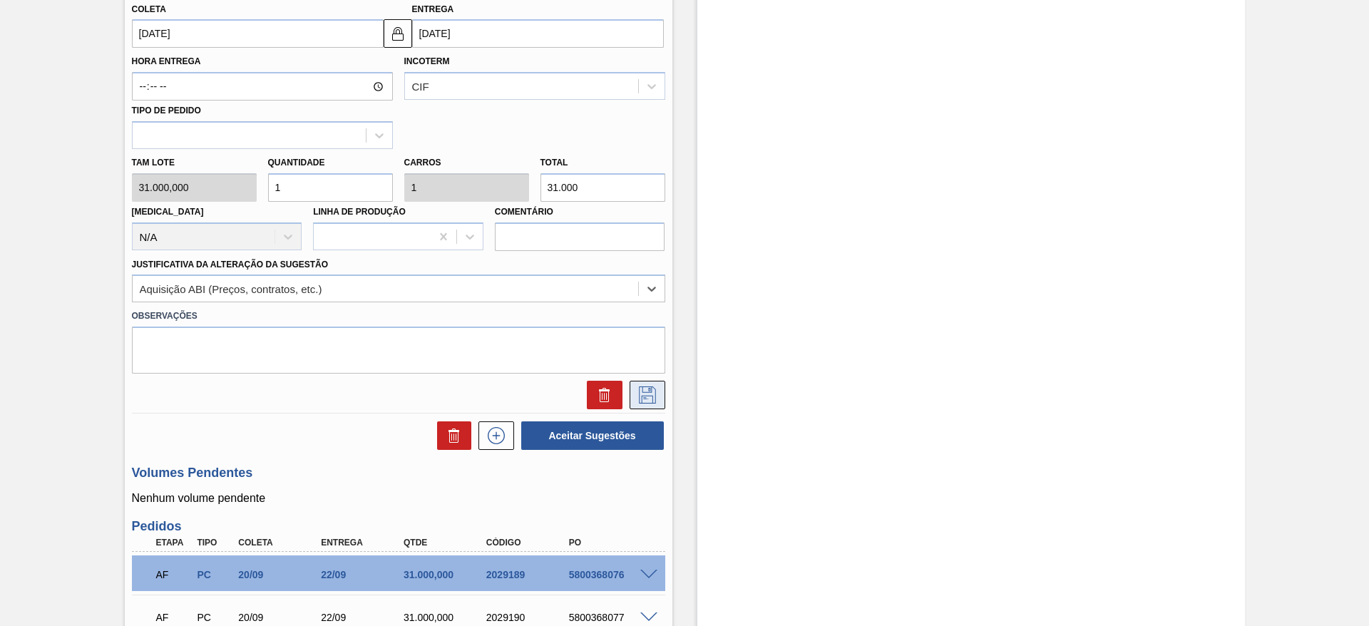
click at [663, 397] on button at bounding box center [648, 395] width 36 height 29
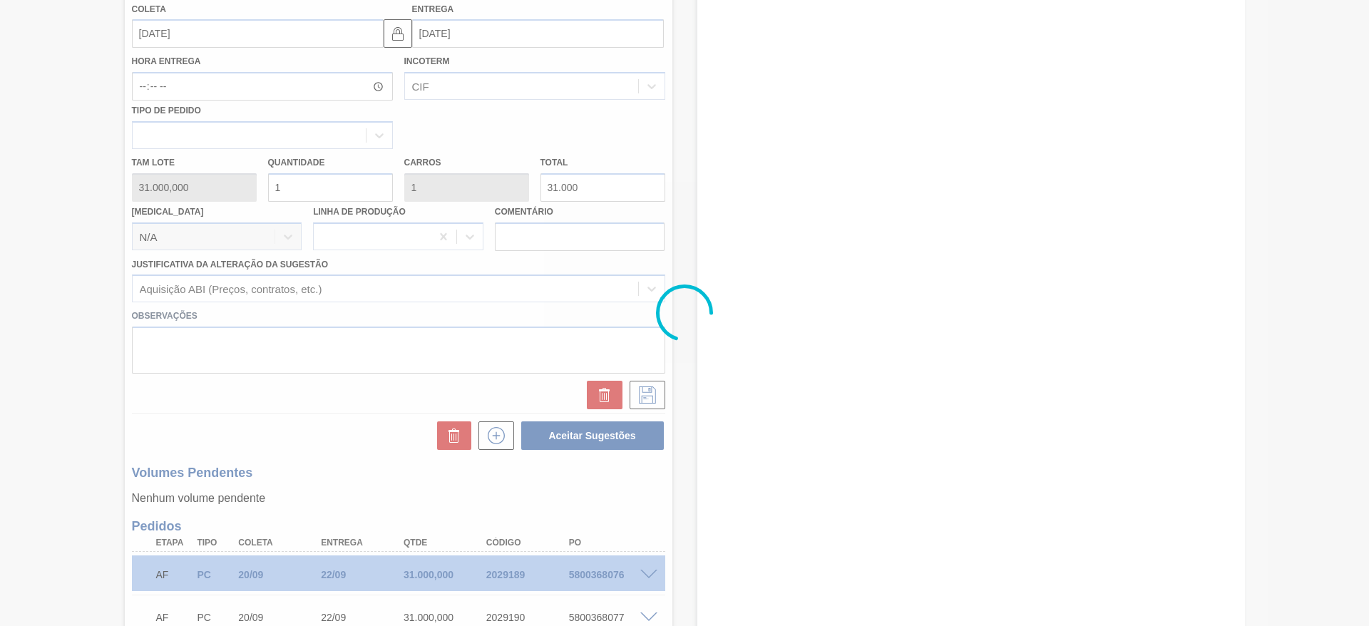
scroll to position [23, 0]
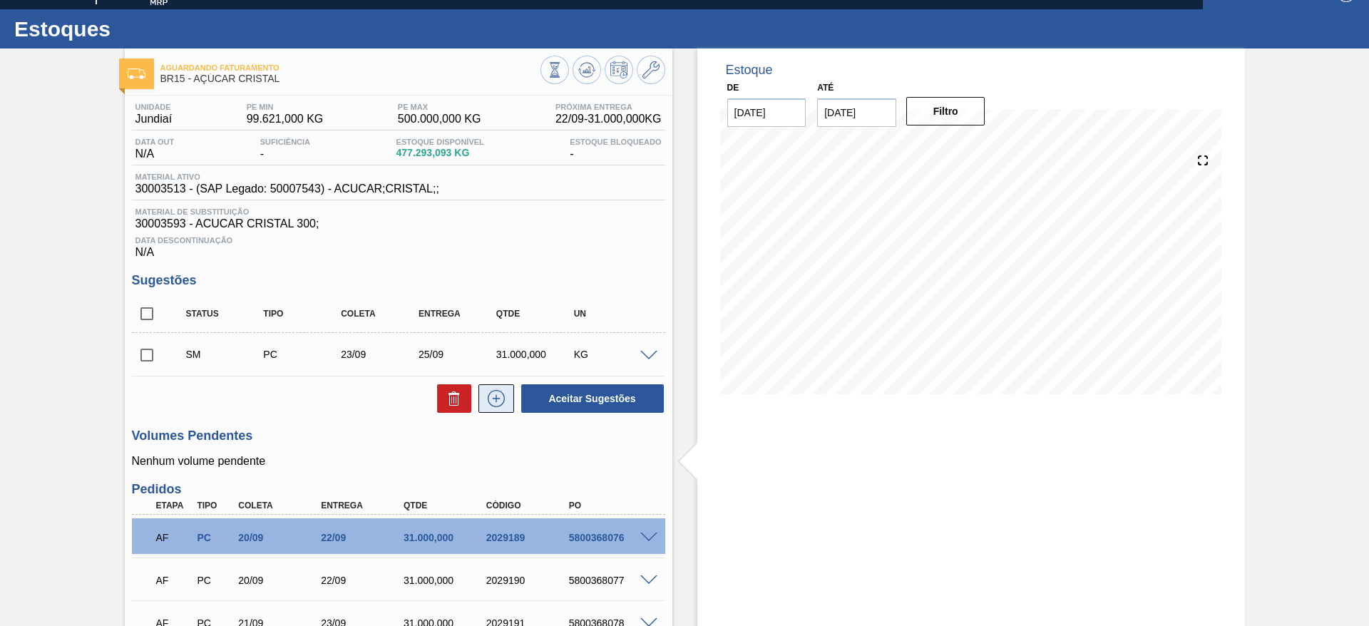
drag, startPoint x: 509, startPoint y: 393, endPoint x: 502, endPoint y: 392, distance: 7.2
click at [502, 392] on button at bounding box center [497, 398] width 36 height 29
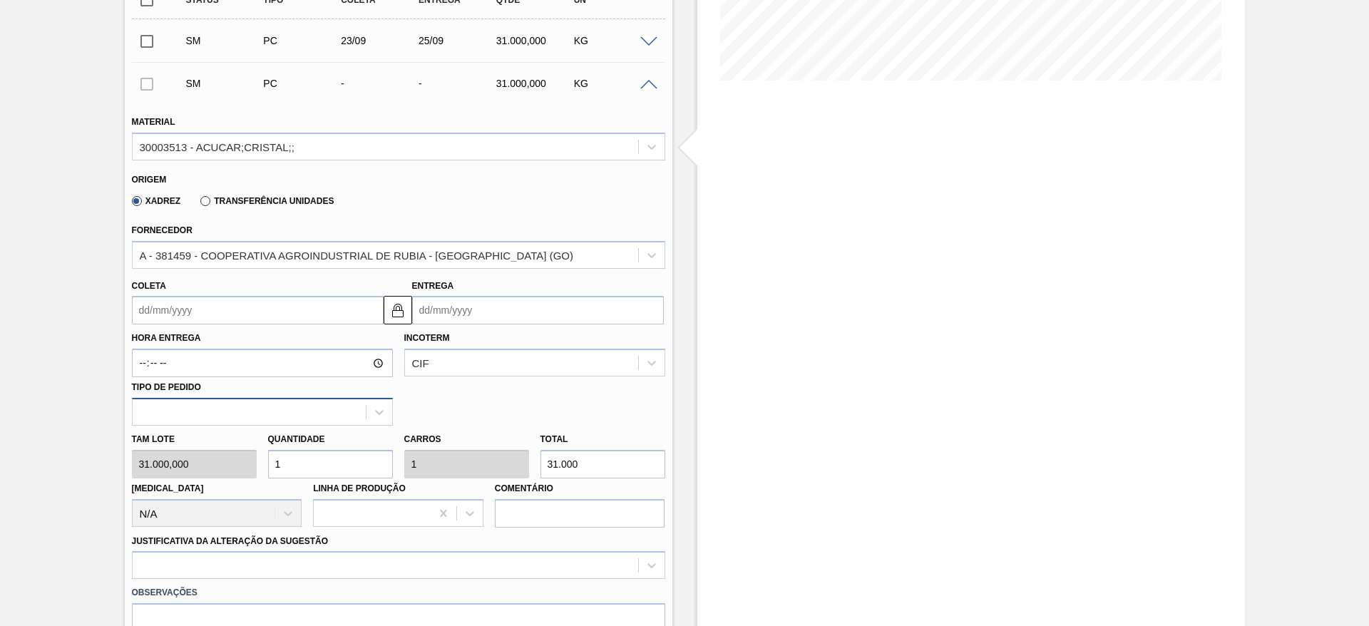
scroll to position [344, 0]
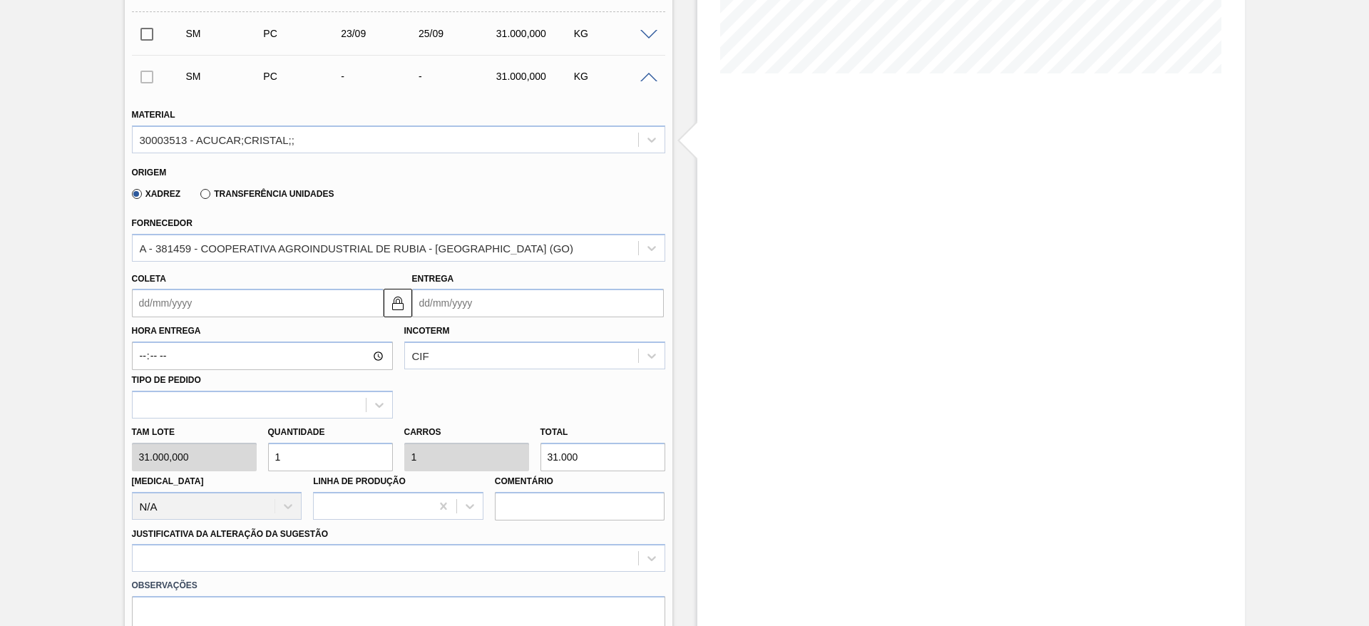
click at [164, 302] on input "Coleta" at bounding box center [258, 303] width 252 height 29
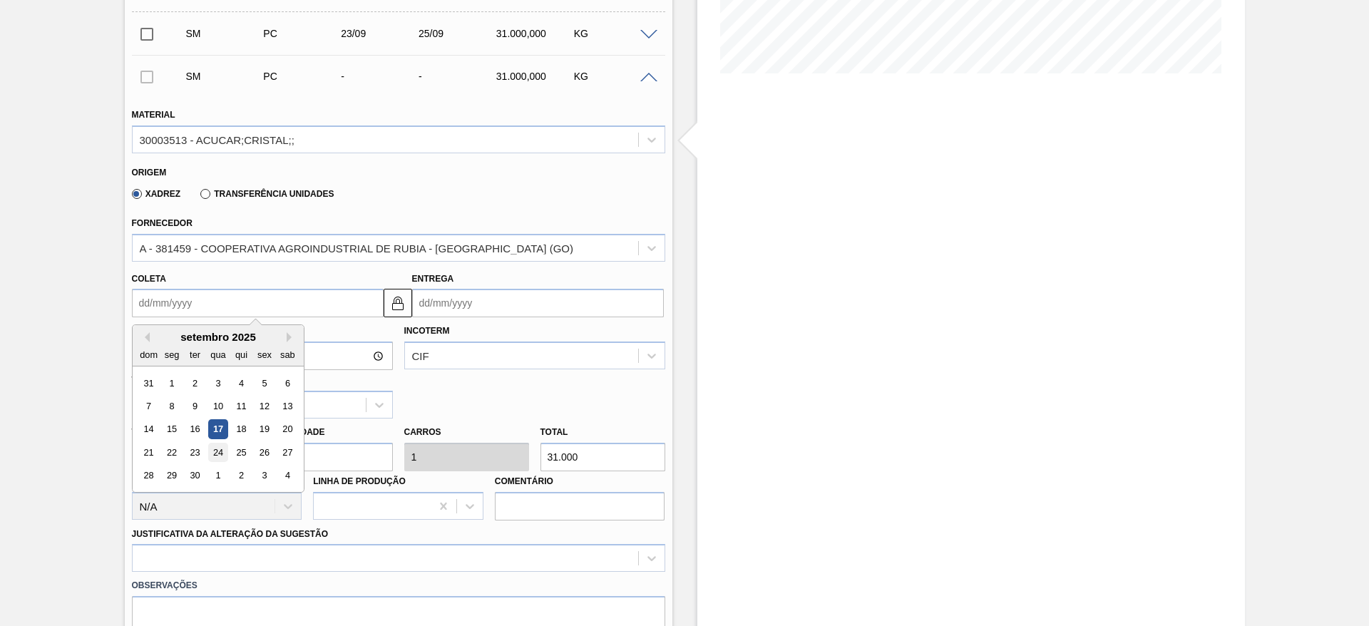
click at [217, 460] on div "24" at bounding box center [217, 452] width 19 height 19
type input "24/09/2025"
type input "[DATE]"
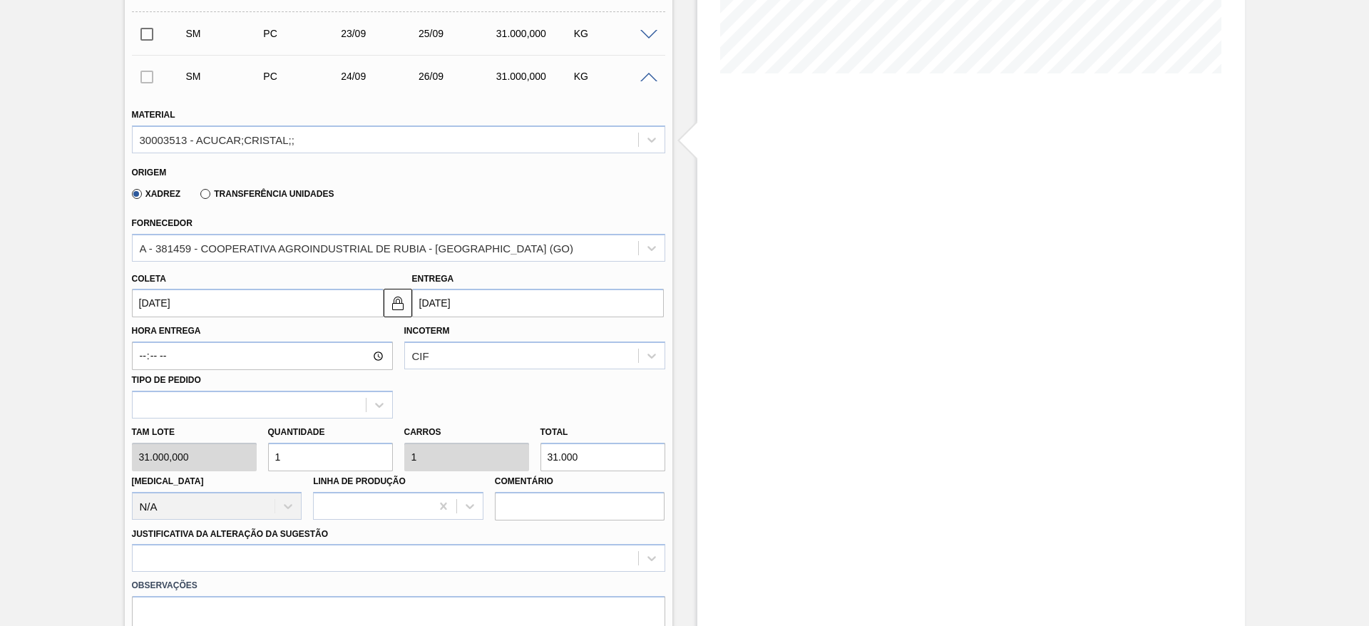
scroll to position [665, 0]
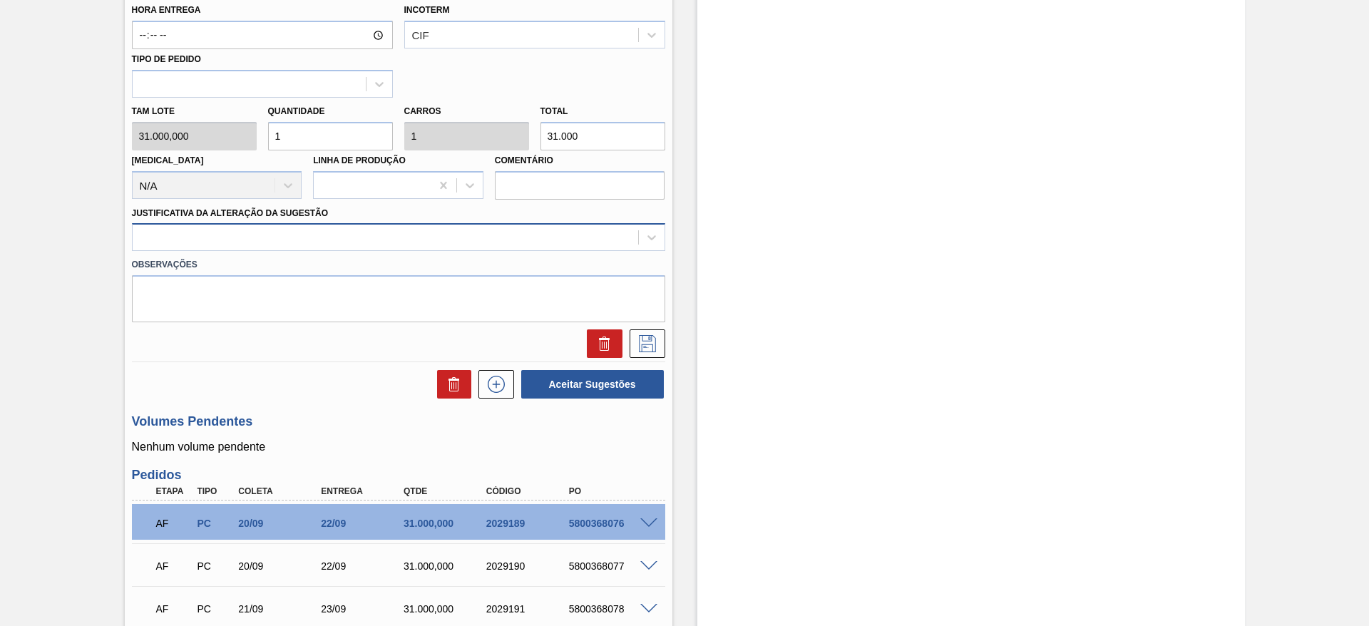
click at [451, 230] on div at bounding box center [386, 238] width 506 height 21
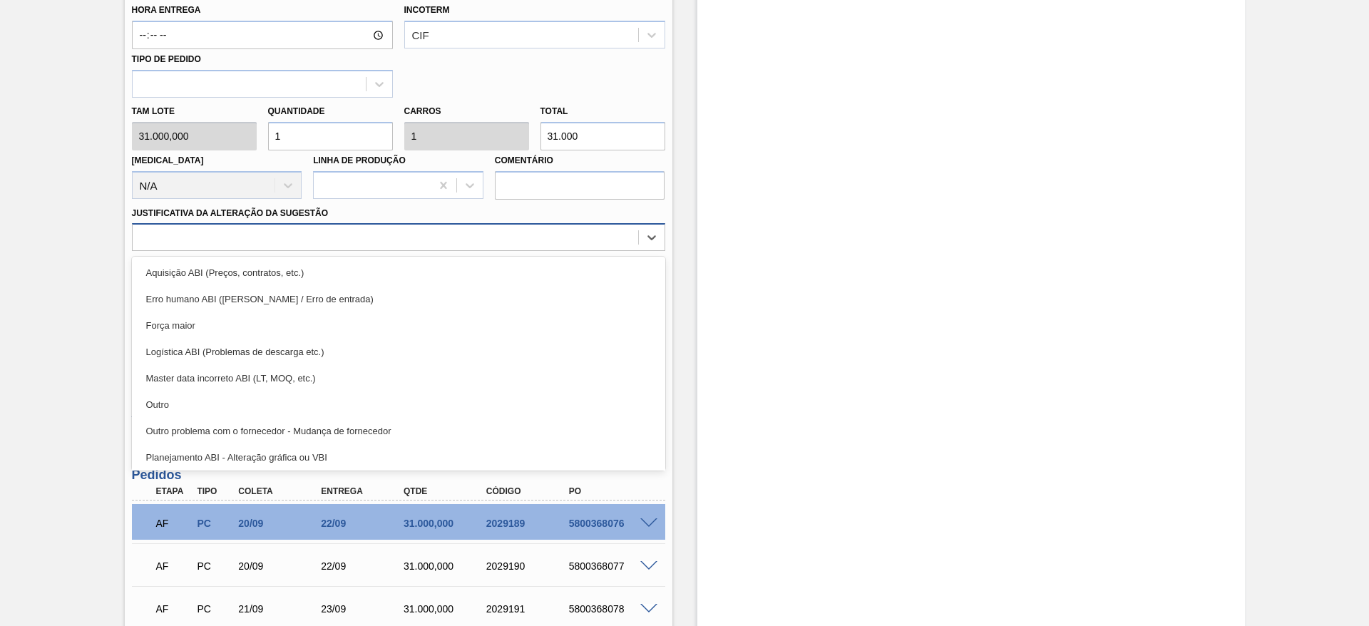
drag, startPoint x: 461, startPoint y: 292, endPoint x: 465, endPoint y: 250, distance: 42.2
click at [465, 250] on div "option Aquisição ABI (Preços, contratos, etc.) focused, 1 of 18. 18 results ava…" at bounding box center [398, 237] width 533 height 28
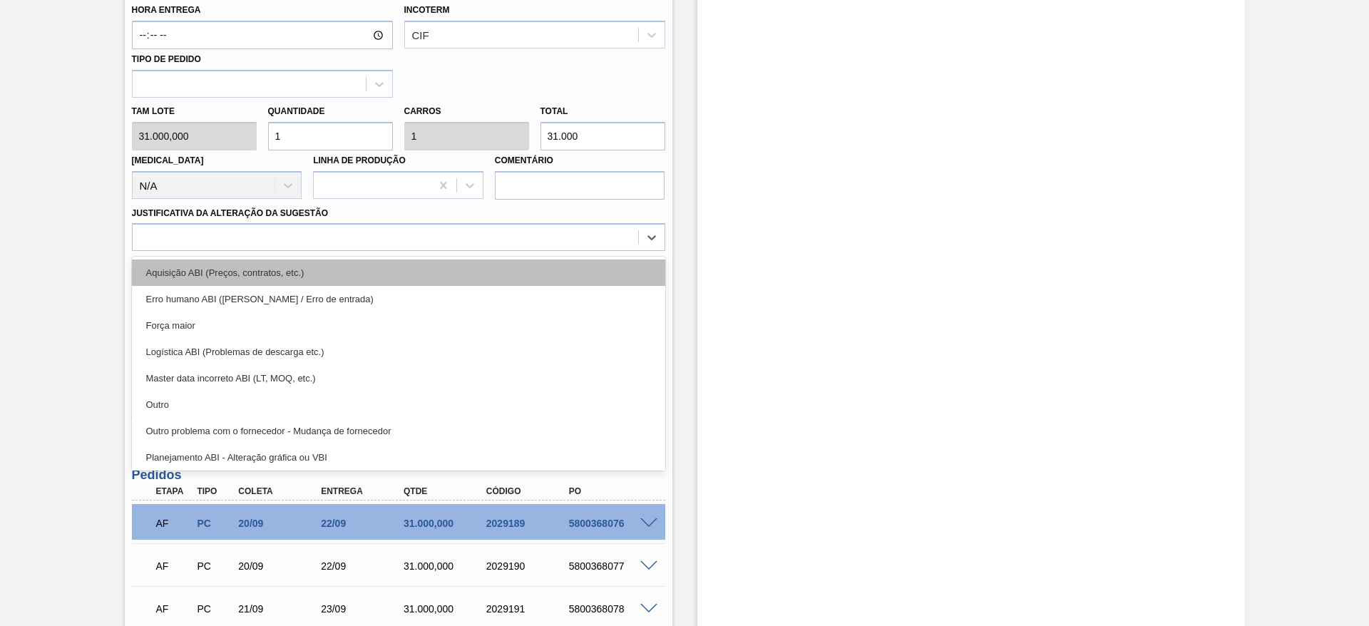
click at [465, 270] on div "Aquisição ABI (Preços, contratos, etc.)" at bounding box center [398, 273] width 533 height 26
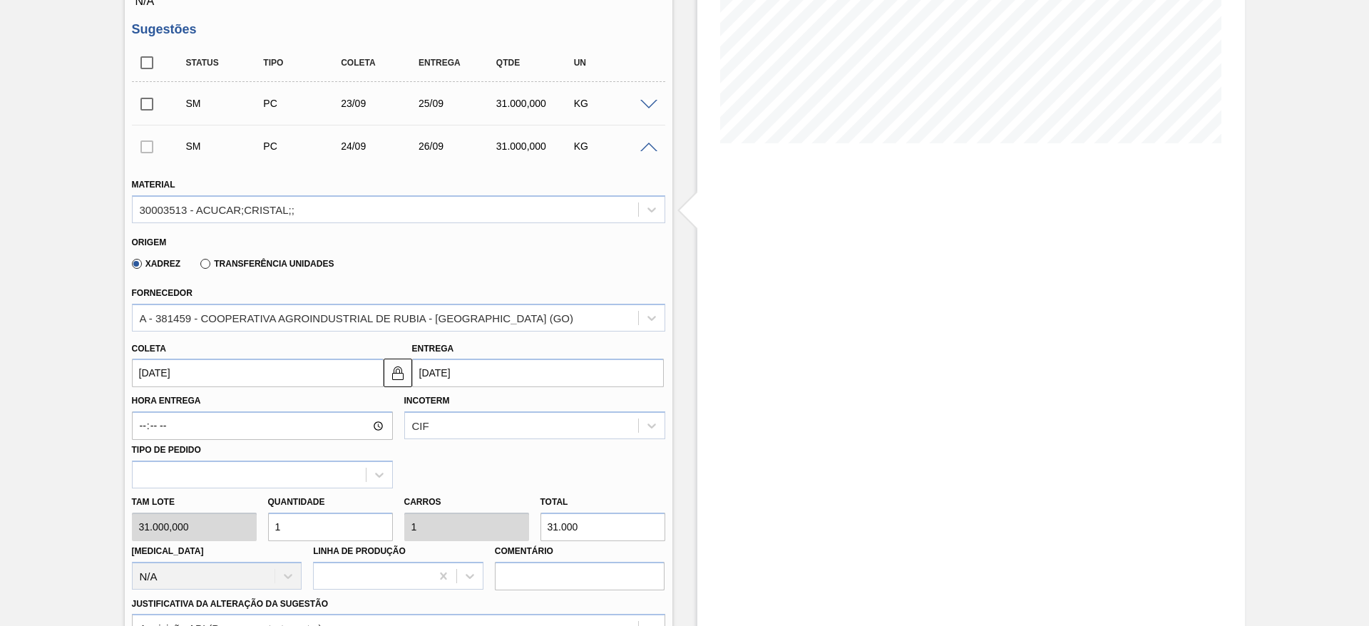
scroll to position [772, 0]
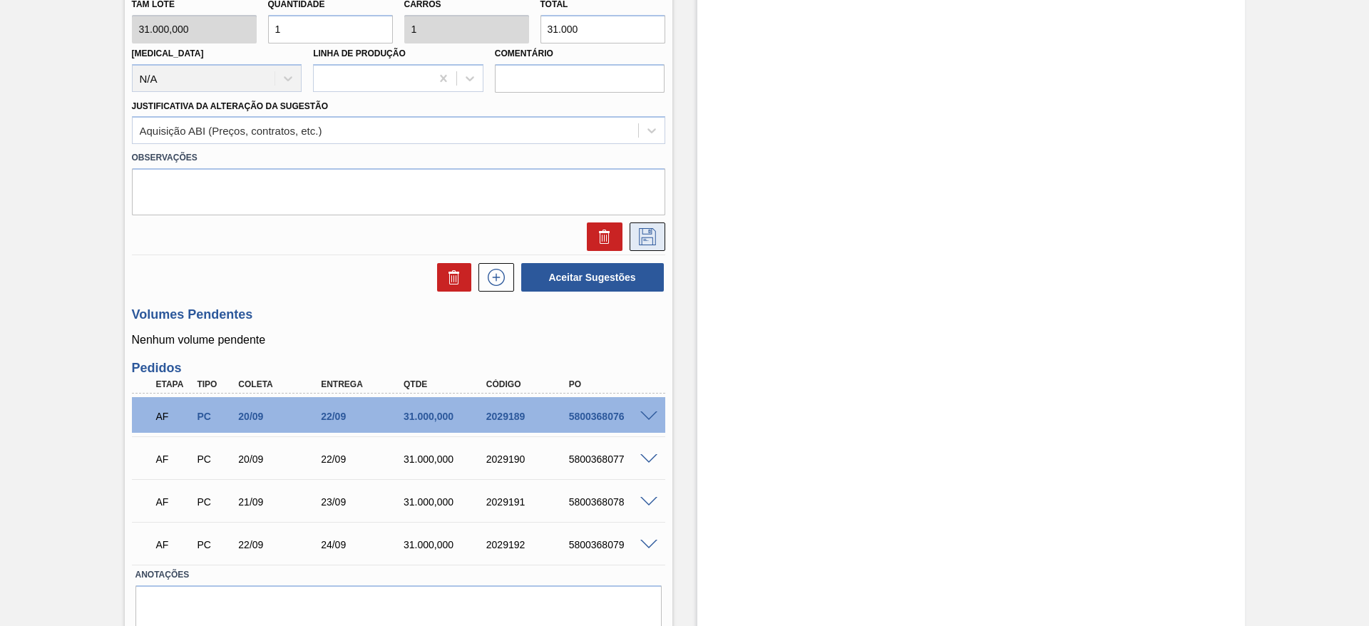
click at [642, 250] on button at bounding box center [648, 237] width 36 height 29
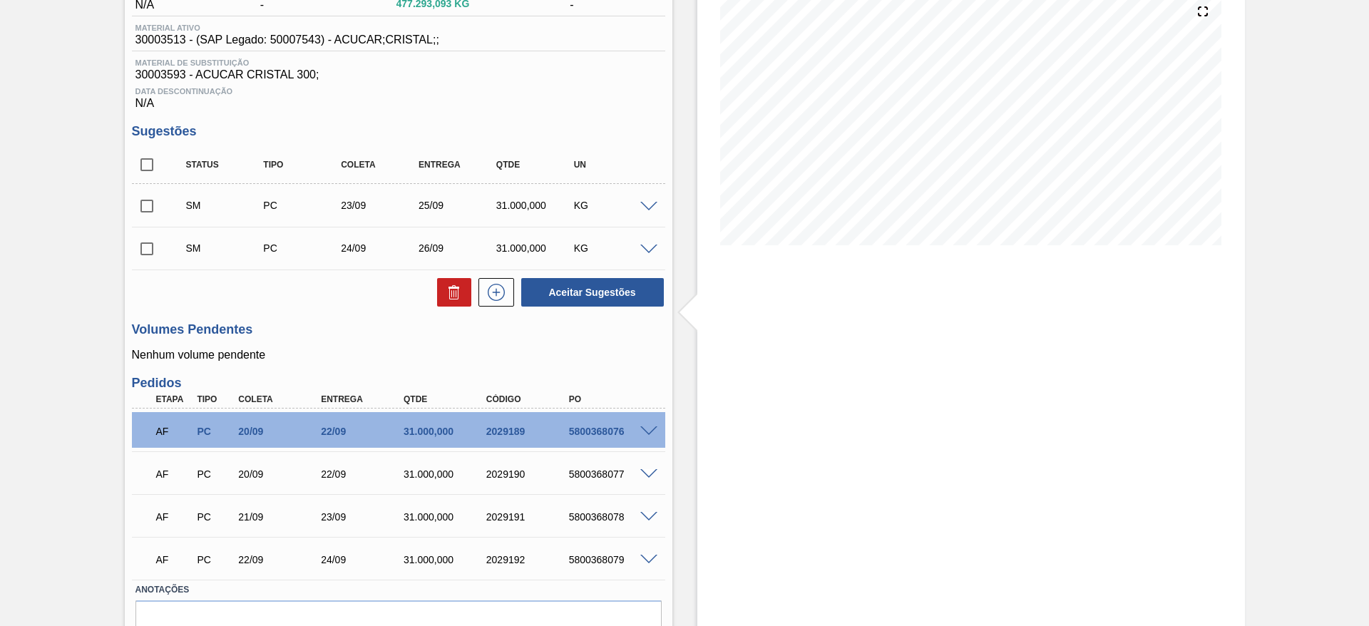
scroll to position [136, 0]
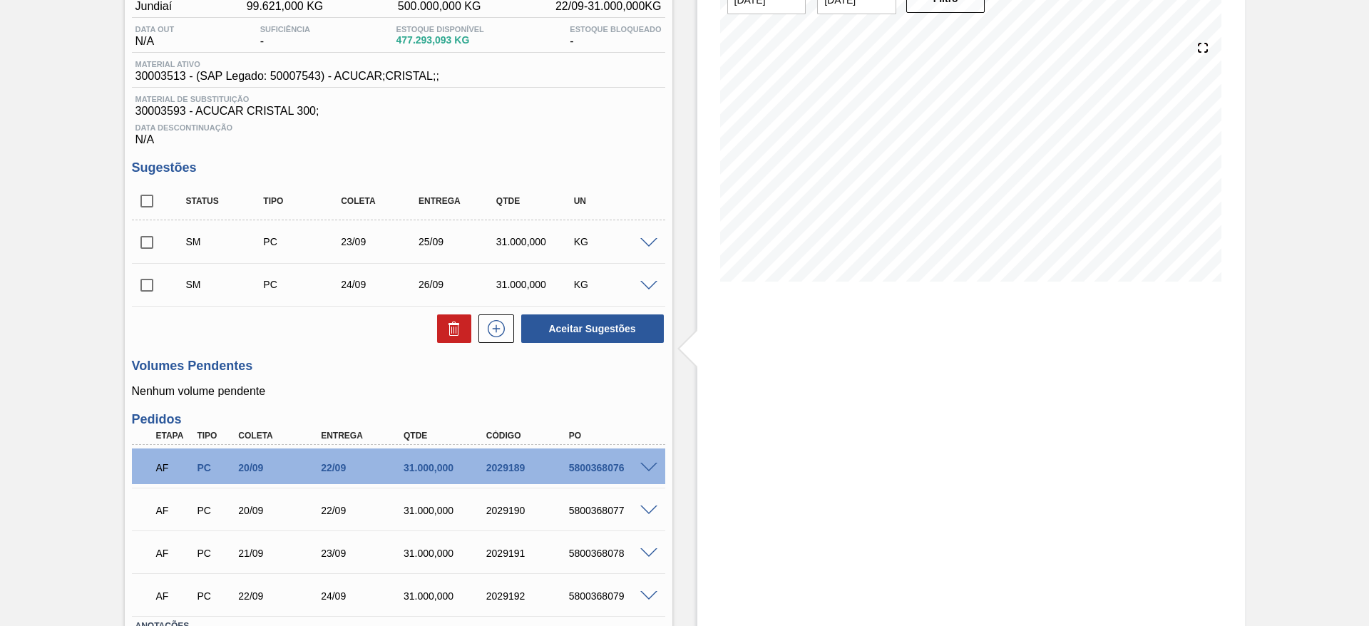
click at [640, 285] on span at bounding box center [648, 286] width 17 height 11
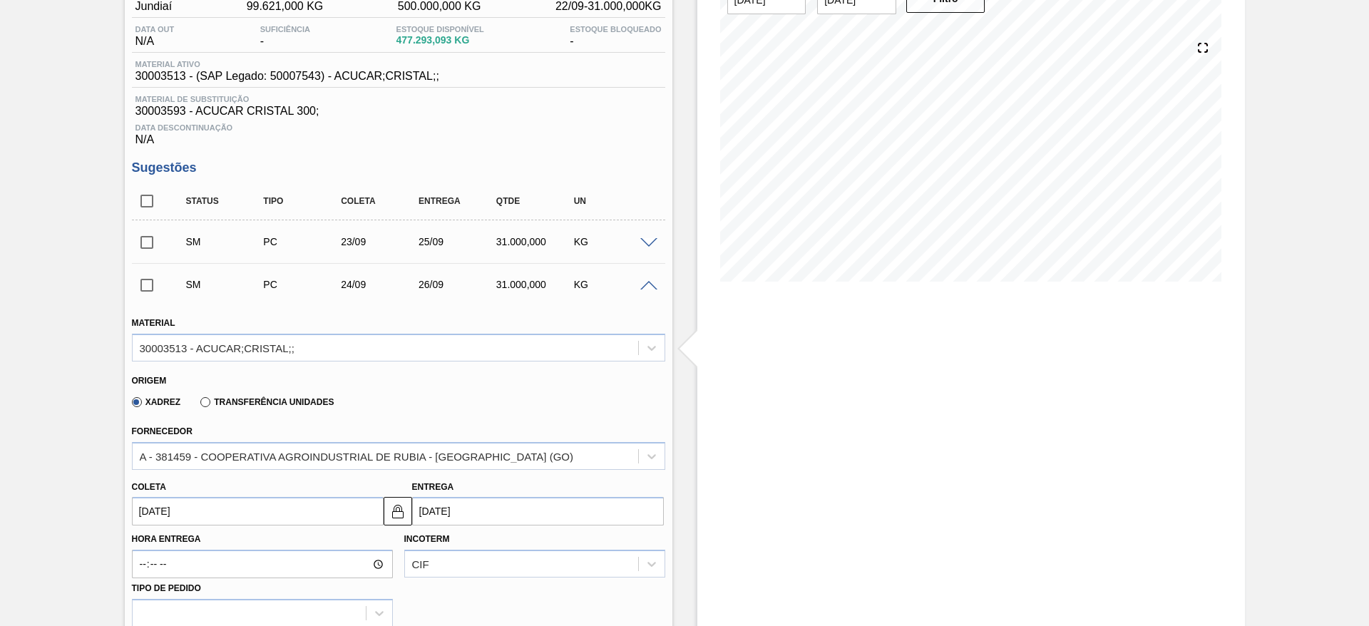
click at [160, 503] on input "24/09/2025" at bounding box center [258, 511] width 252 height 29
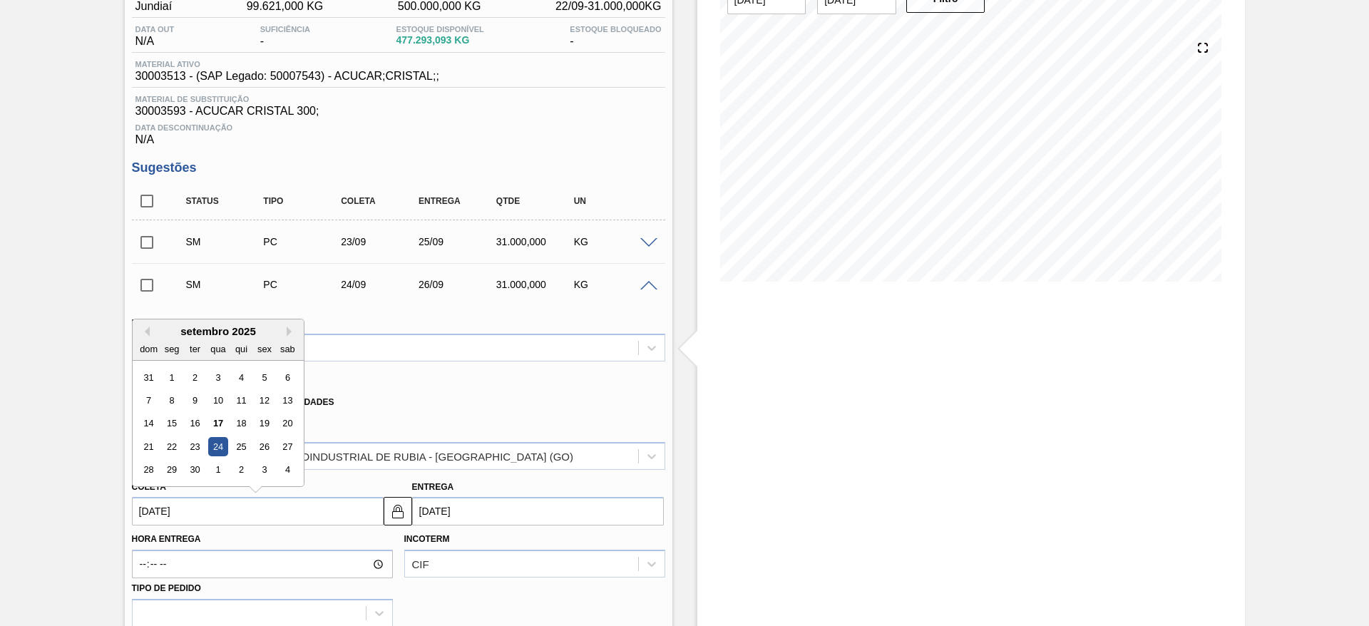
click at [82, 488] on div "Aguardando Faturamento BR15 - AÇÚCAR CRISTAL Unidade Jundiaí PE MIN 99.621,000 …" at bounding box center [684, 627] width 1369 height 1382
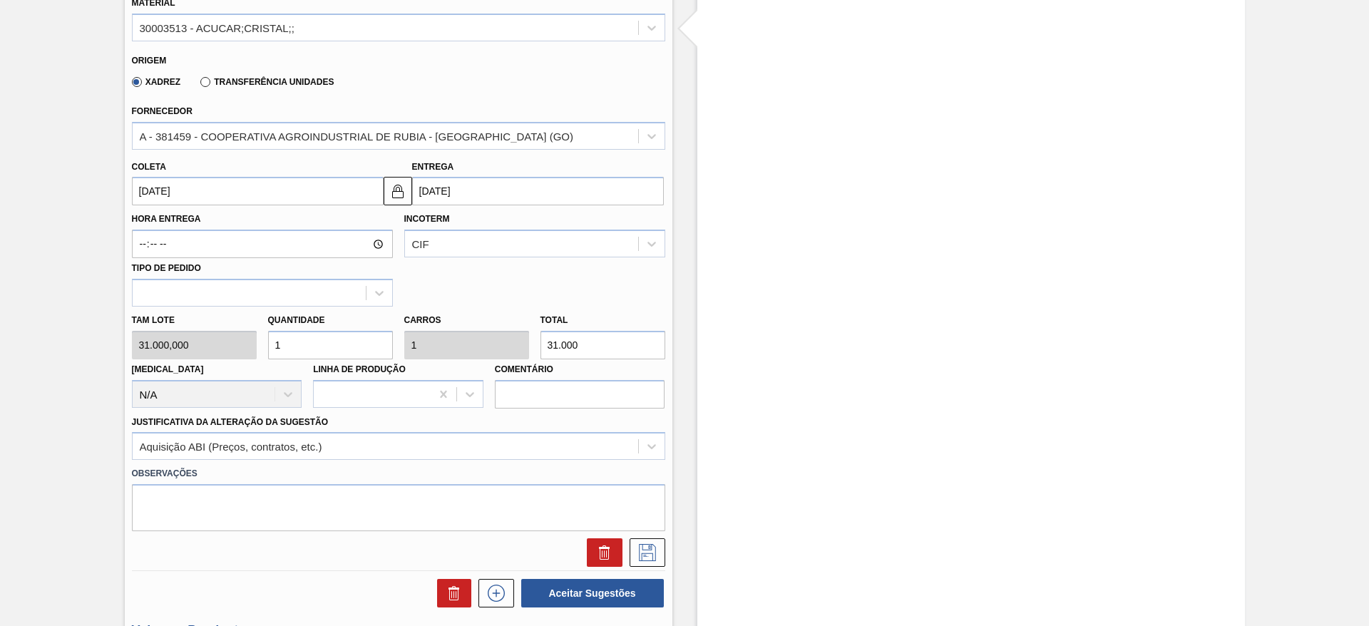
scroll to position [456, 0]
click at [242, 352] on div "Tam lote 31.000,000 Quantidade 1 Carros 1 Total 31.000 Doca N/A Linha de Produç…" at bounding box center [398, 357] width 545 height 102
type input "2"
type input "62.000"
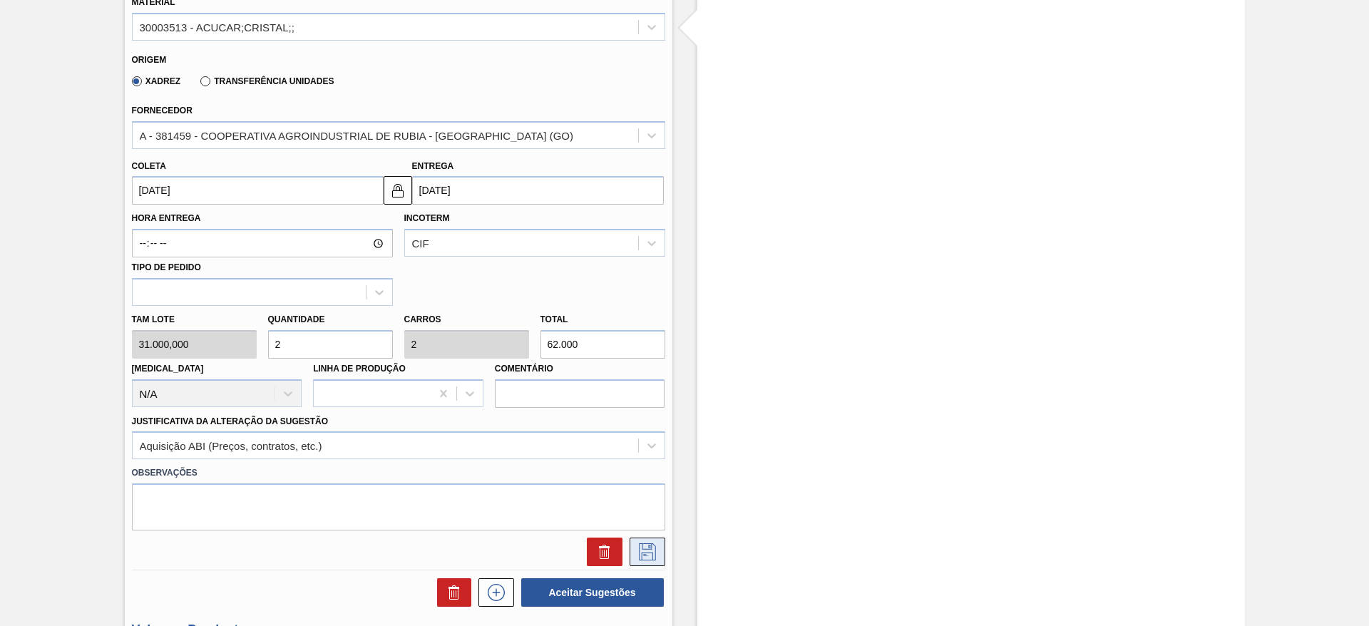
type input "2"
click at [648, 546] on icon at bounding box center [647, 551] width 23 height 17
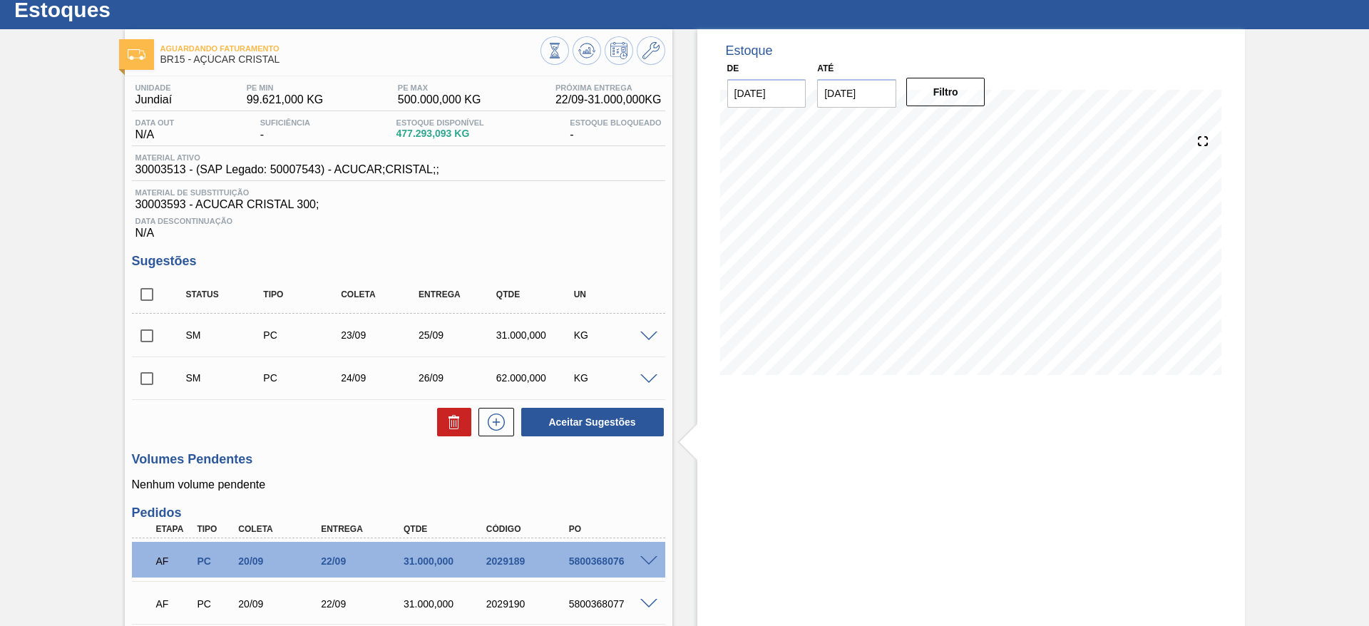
scroll to position [29, 0]
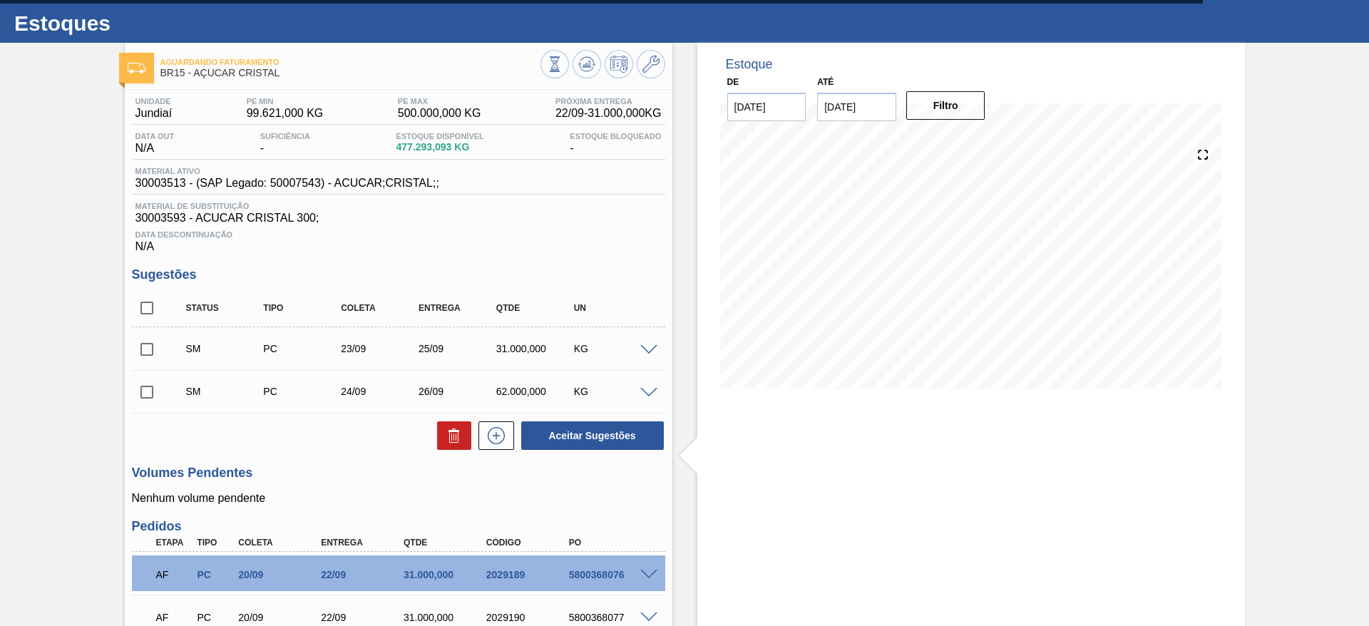
click at [145, 311] on input "checkbox" at bounding box center [147, 308] width 30 height 30
checkbox input "true"
click at [547, 435] on button "Aceitar Sugestões" at bounding box center [592, 436] width 143 height 29
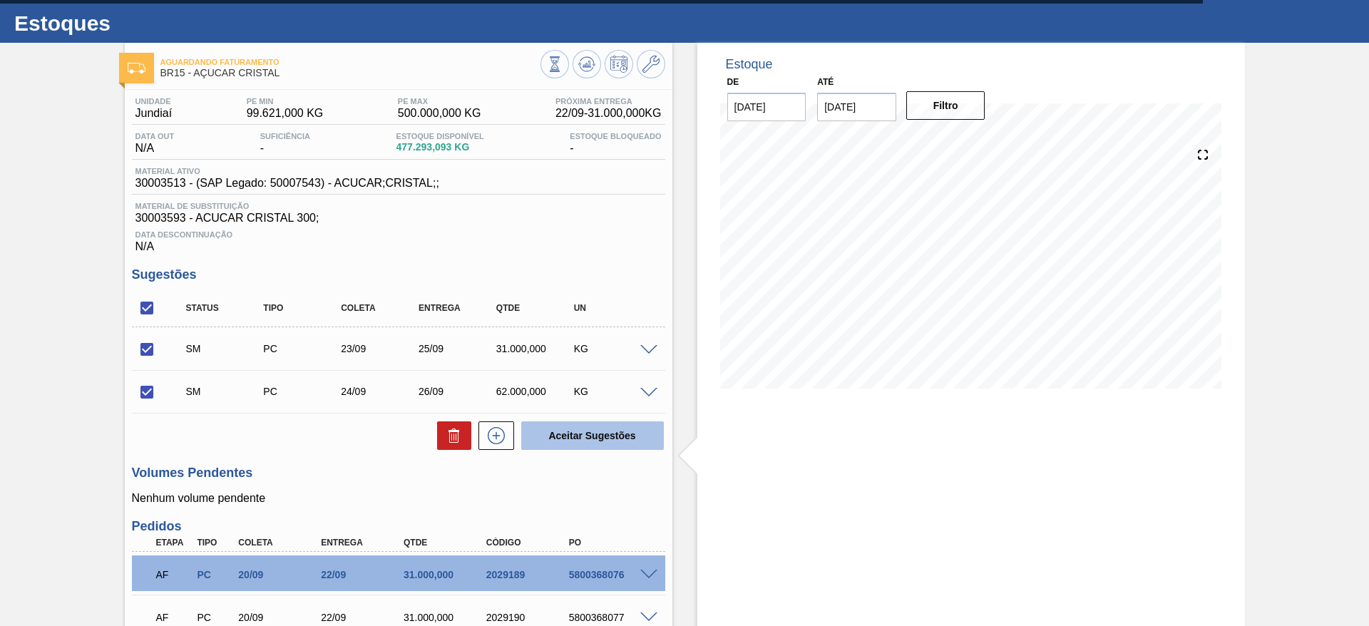
checkbox input "false"
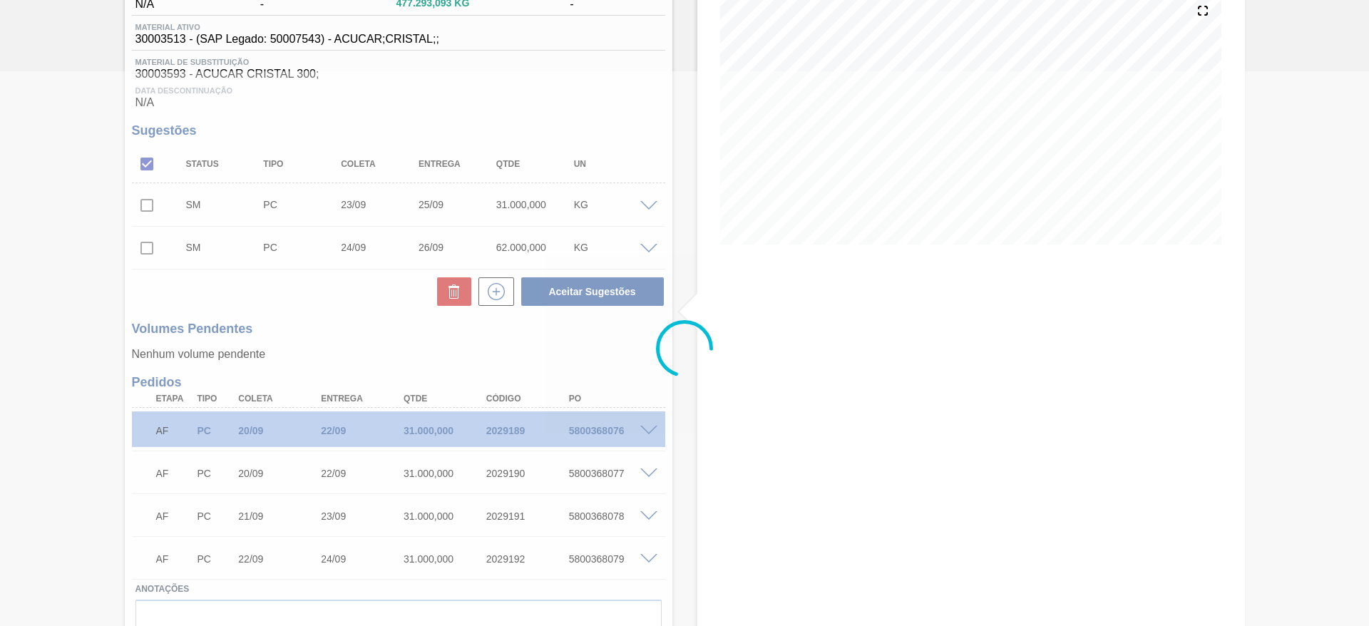
scroll to position [183, 0]
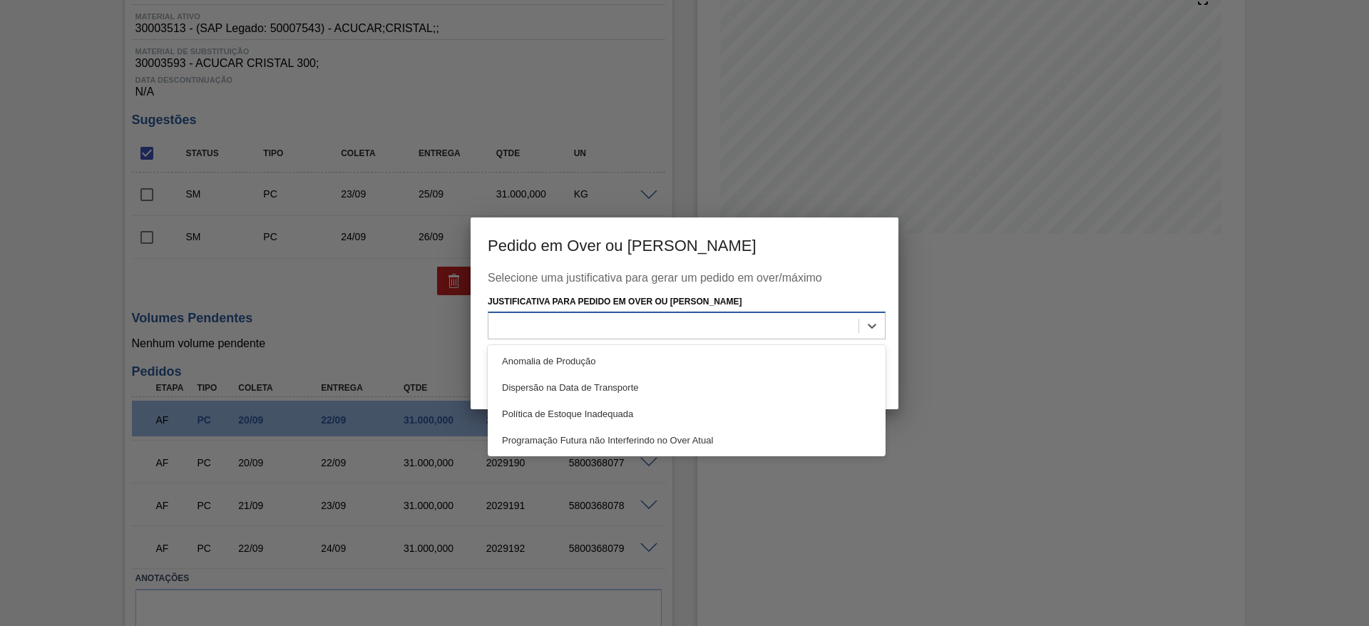
click at [645, 329] on div at bounding box center [674, 326] width 370 height 21
click at [656, 347] on div "Anomalia de Produção Dispersão na Data de Transporte Política de Estoque Inadeq…" at bounding box center [687, 400] width 398 height 111
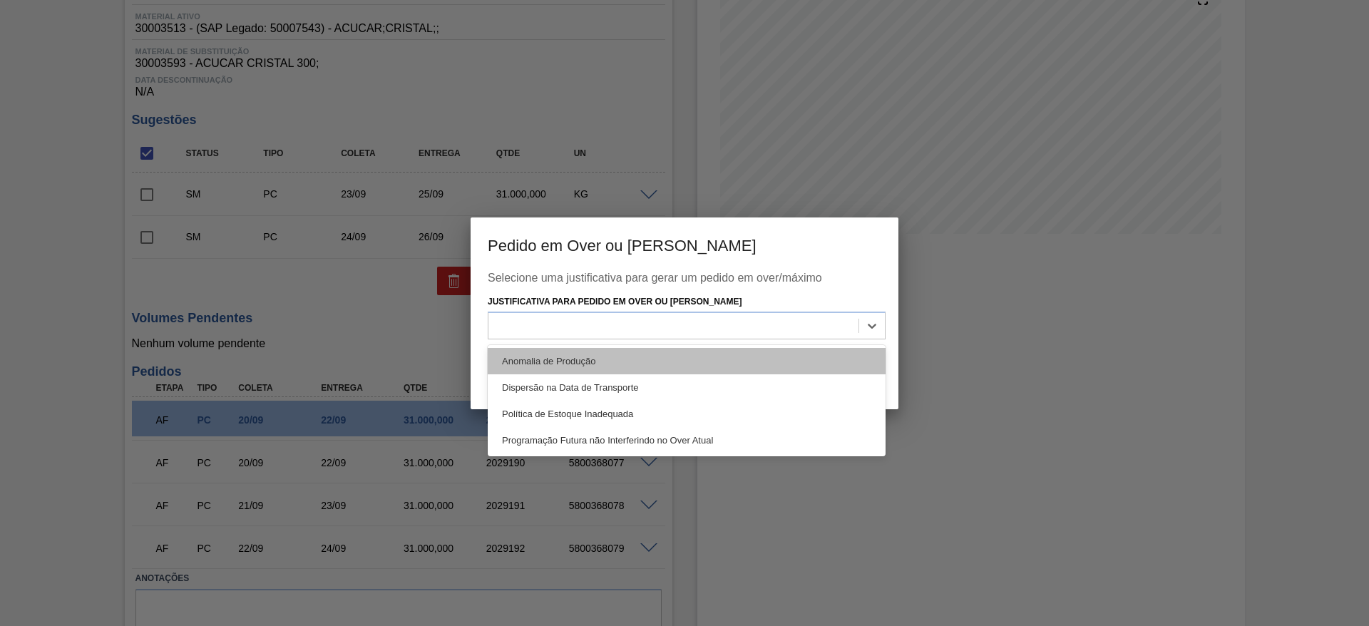
click at [731, 361] on div "Anomalia de Produção" at bounding box center [687, 361] width 398 height 26
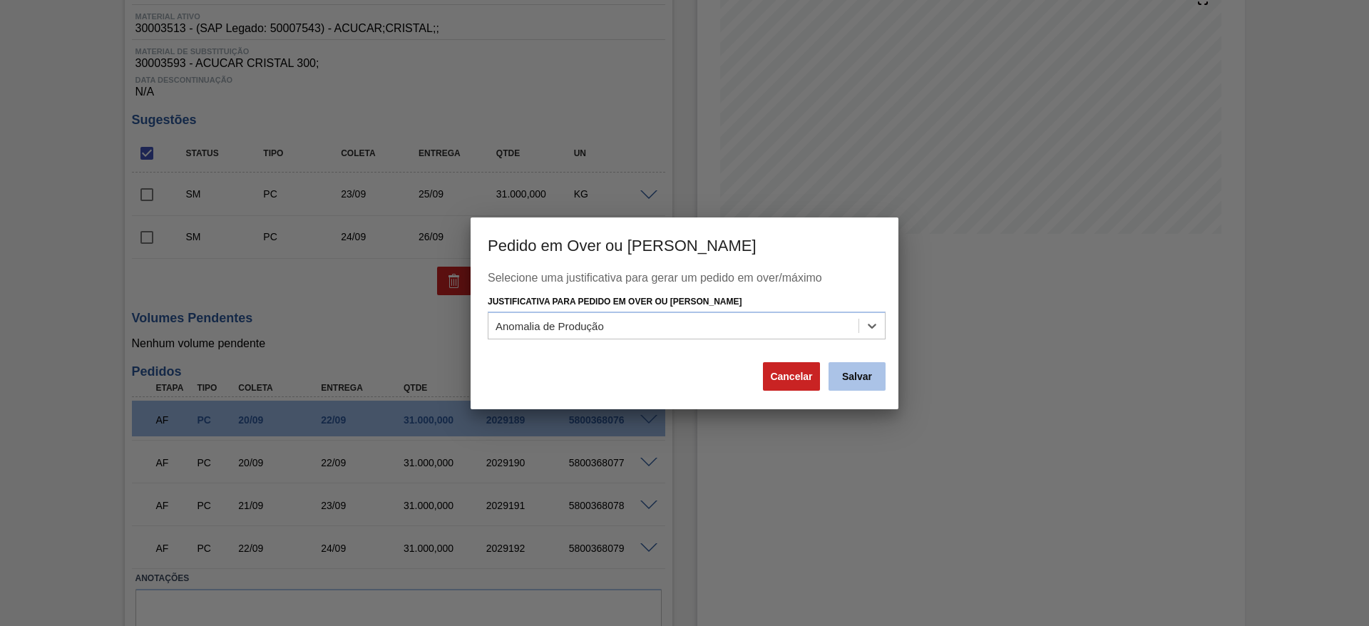
click at [854, 389] on div "Salvar" at bounding box center [857, 376] width 60 height 31
click at [857, 369] on button "Salvar" at bounding box center [857, 376] width 57 height 29
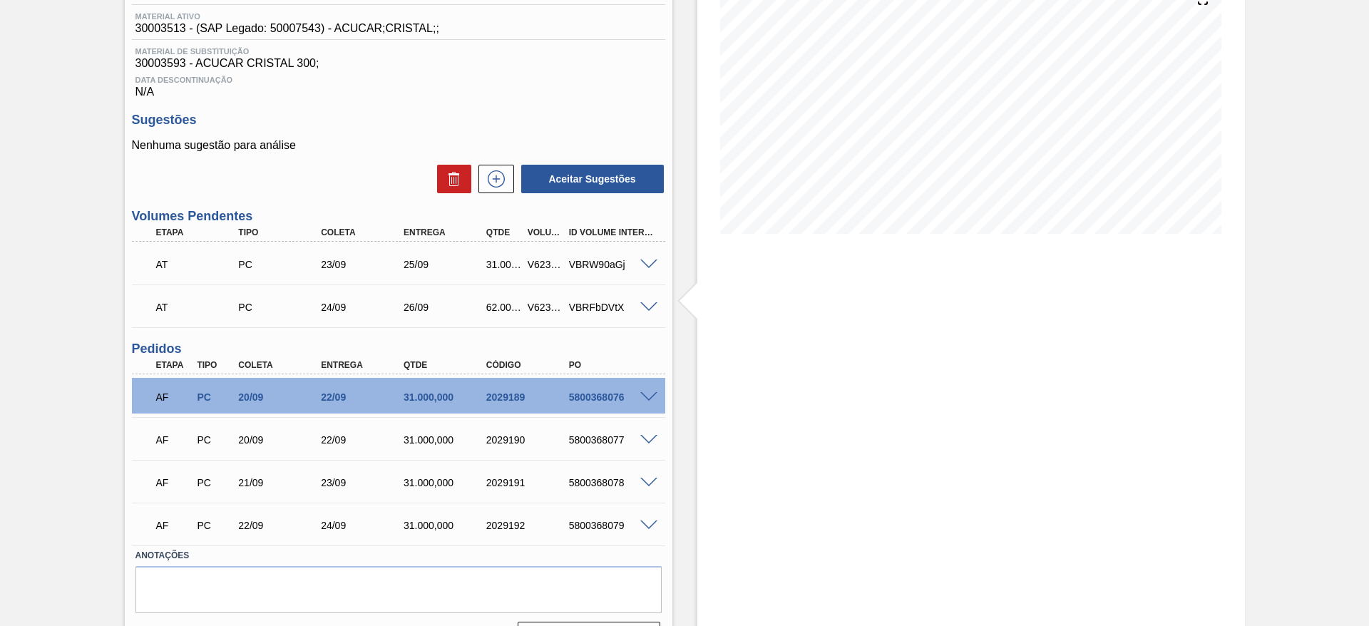
scroll to position [0, 0]
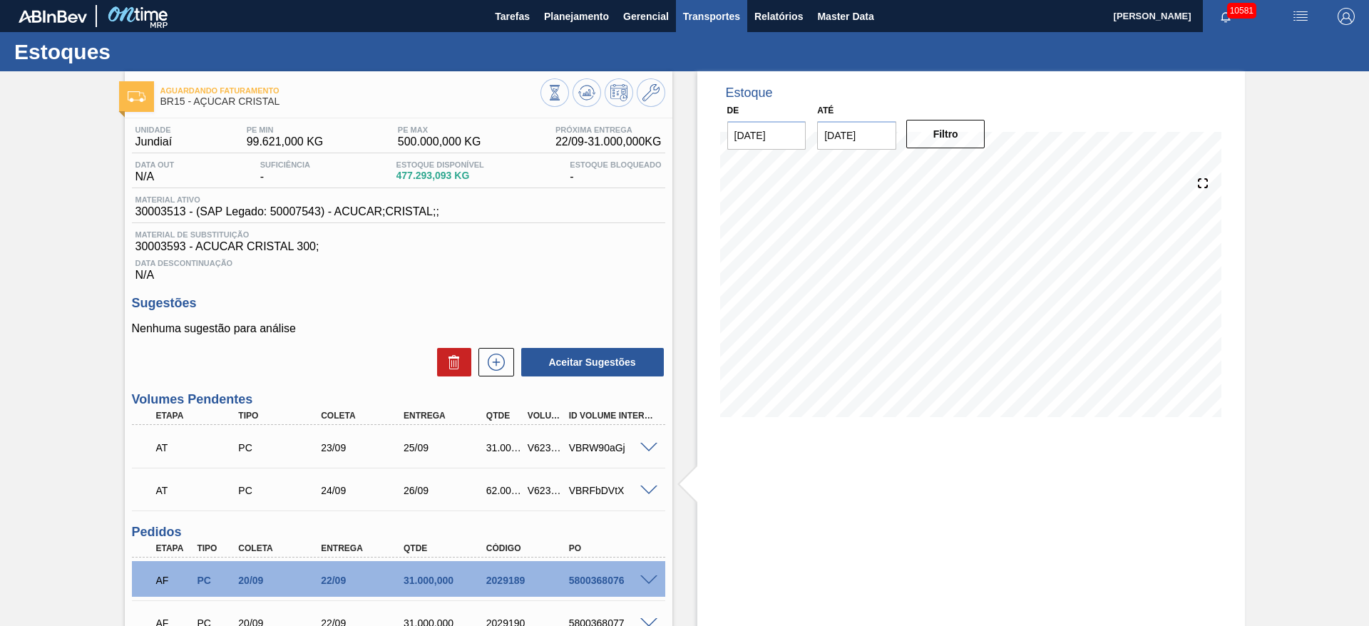
click at [727, 13] on span "Transportes" at bounding box center [711, 16] width 57 height 17
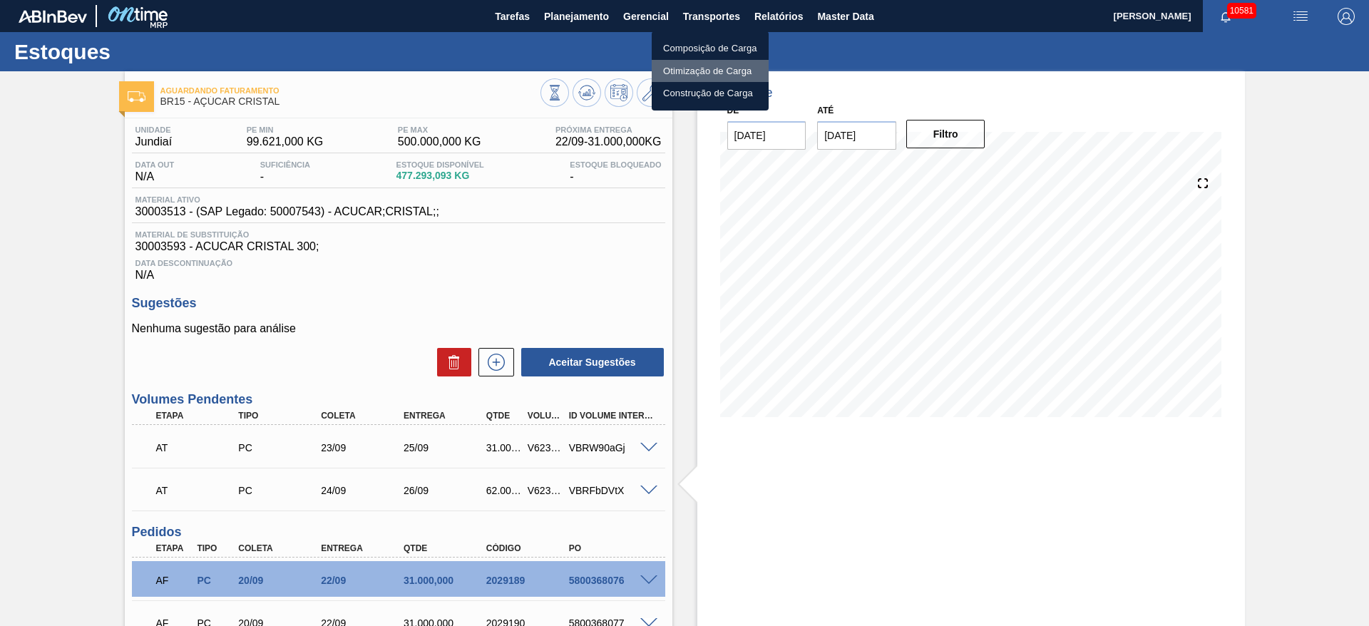
click at [696, 75] on li "Otimização de Carga" at bounding box center [710, 71] width 117 height 23
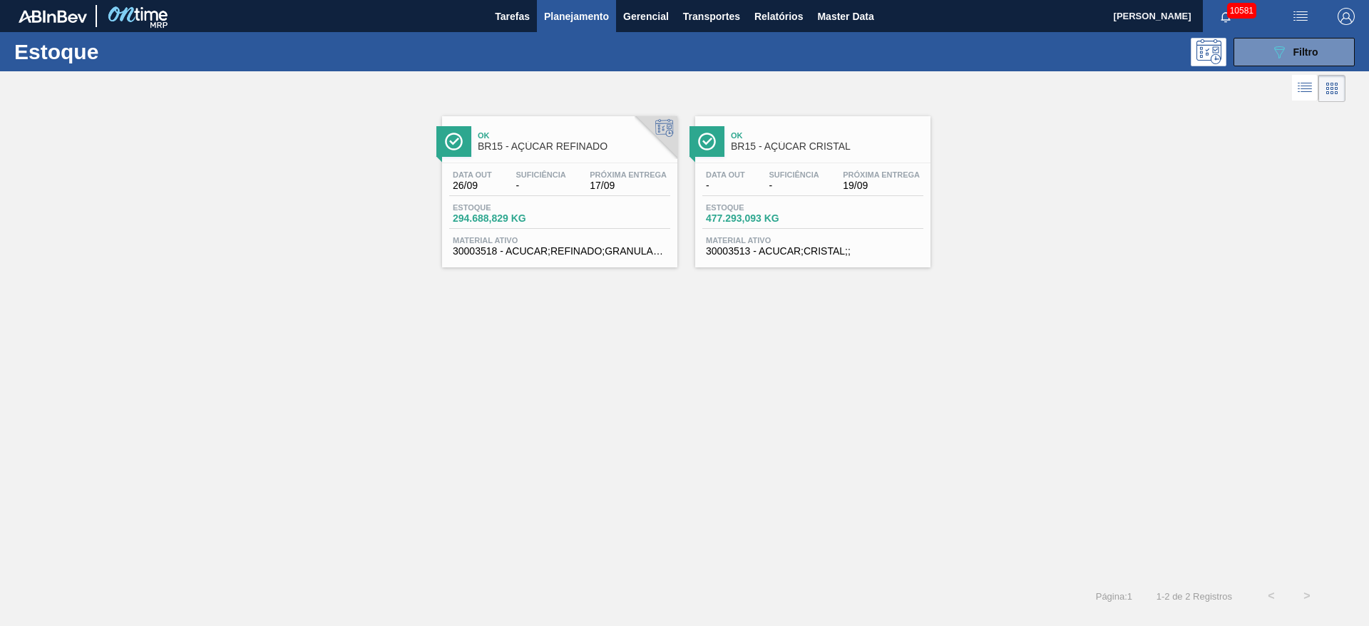
scroll to position [58, 0]
checkbox input "true"
click at [1282, 51] on icon "089F7B8B-B2A5-4AFE-B5C0-19BA573D28AC" at bounding box center [1279, 52] width 17 height 17
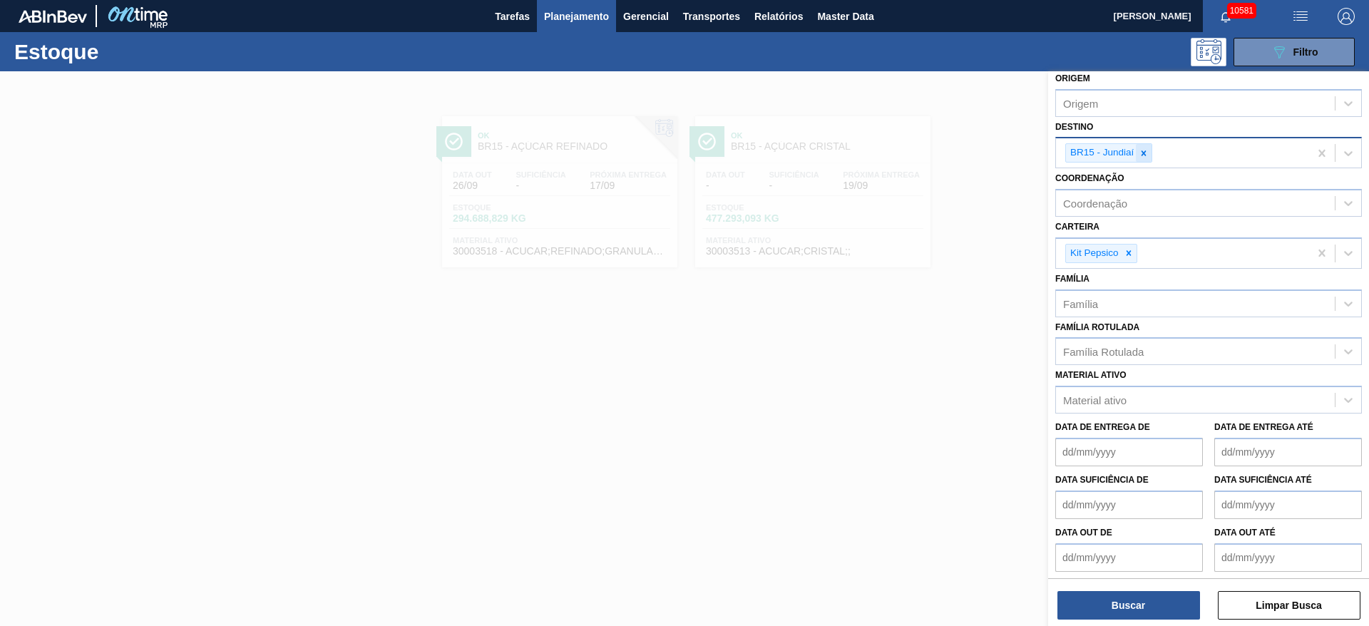
click at [1145, 155] on icon at bounding box center [1144, 153] width 10 height 10
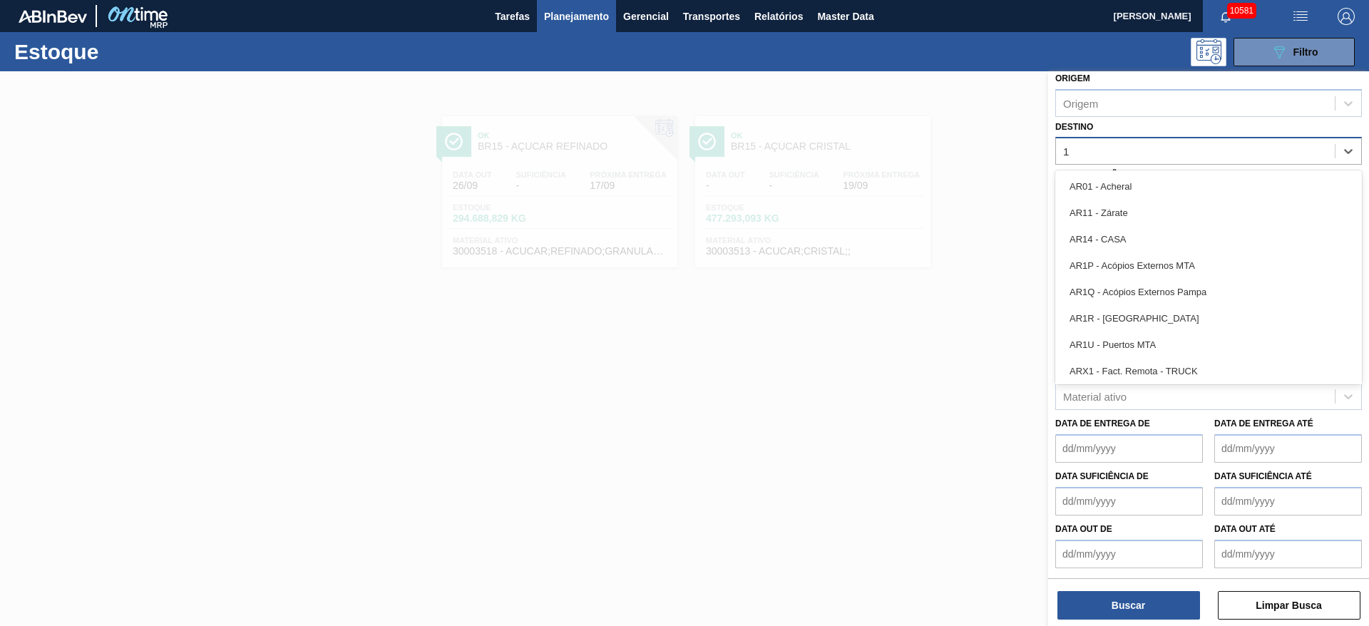
type input "10"
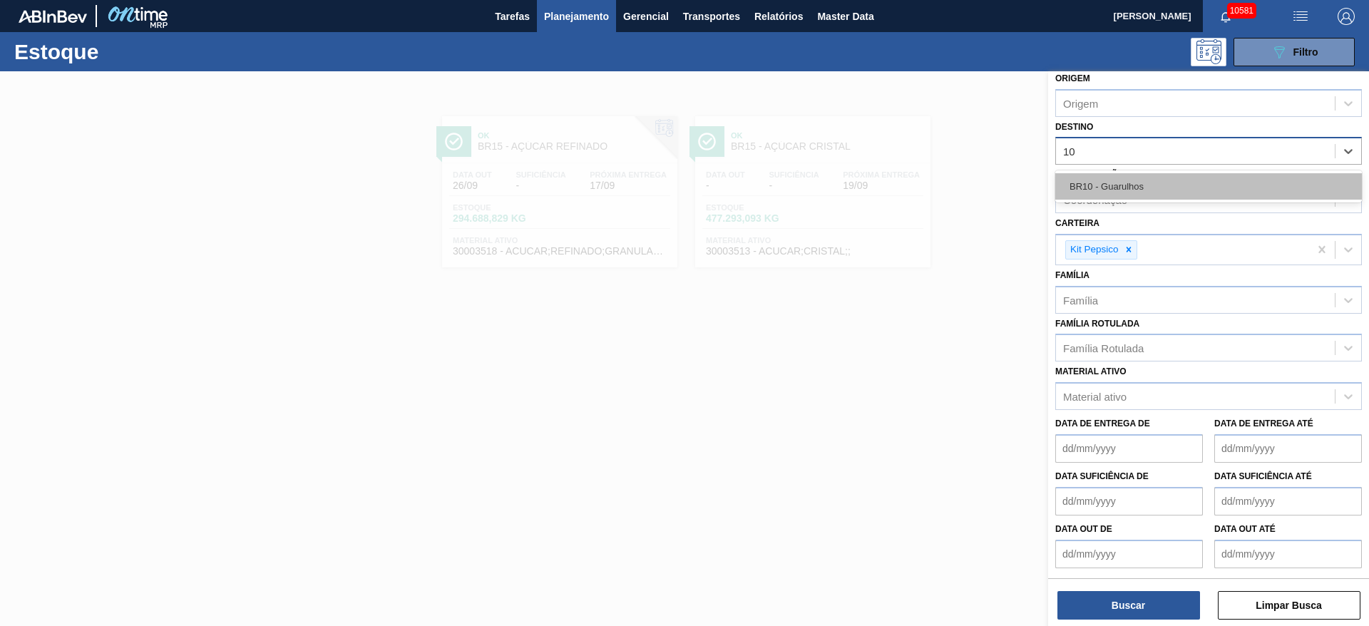
click at [1140, 175] on div "BR10 - Guarulhos" at bounding box center [1209, 186] width 307 height 26
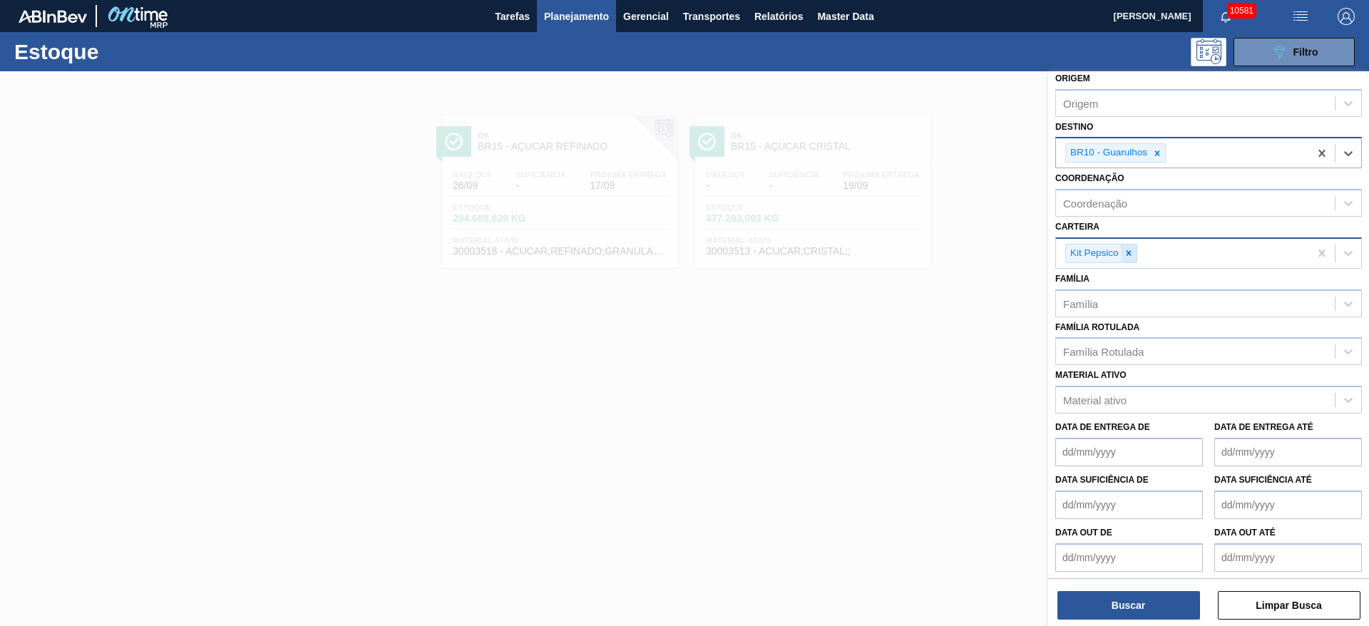
click at [1126, 250] on icon at bounding box center [1129, 253] width 10 height 10
click at [1126, 250] on div "Carteira" at bounding box center [1195, 251] width 279 height 21
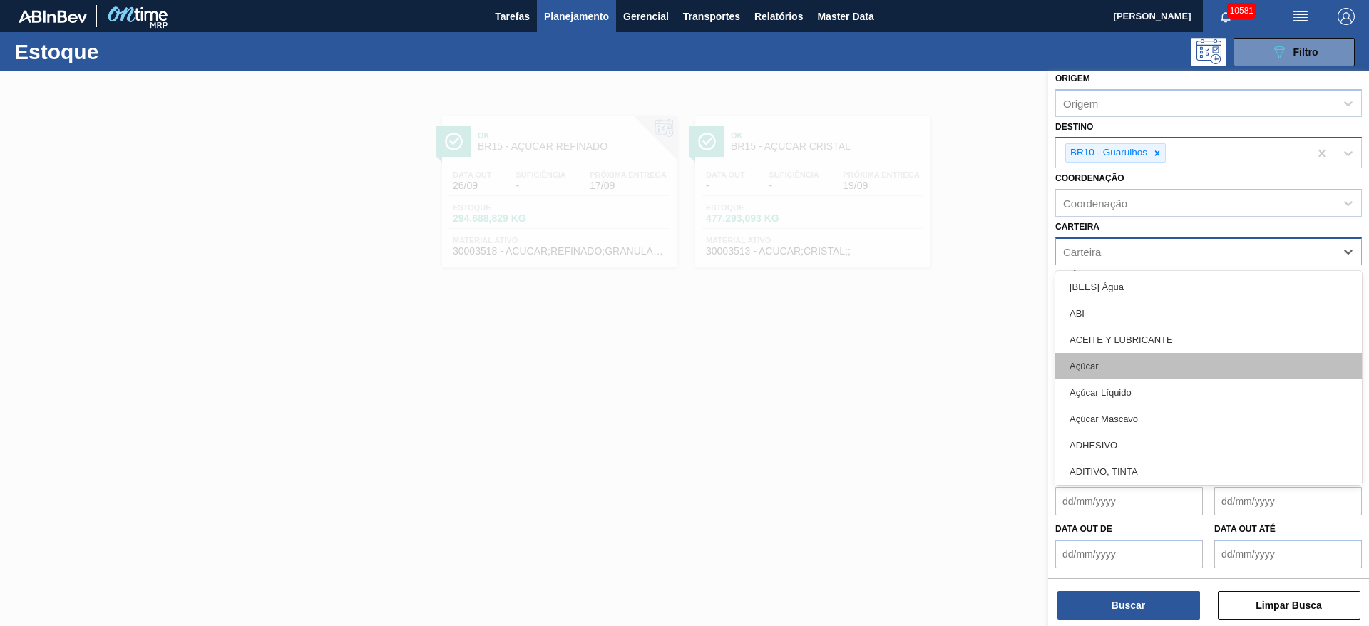
click at [1126, 372] on div "Açúcar" at bounding box center [1209, 366] width 307 height 26
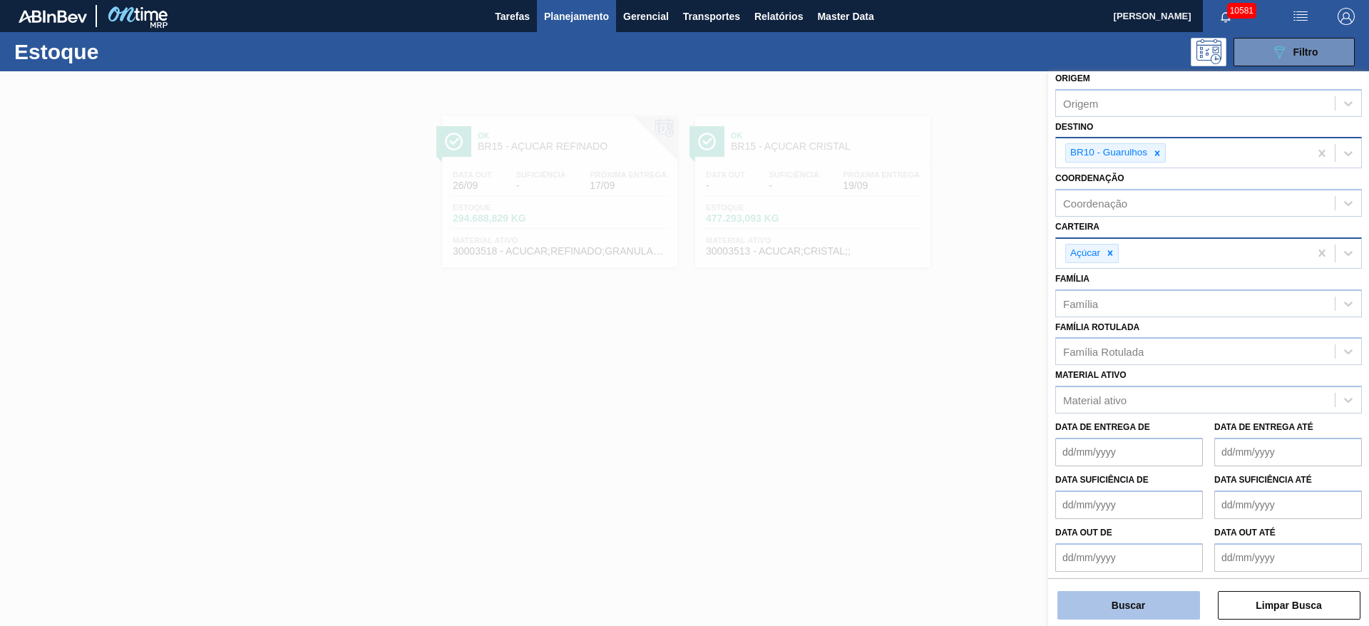
click at [1145, 597] on button "Buscar" at bounding box center [1129, 605] width 143 height 29
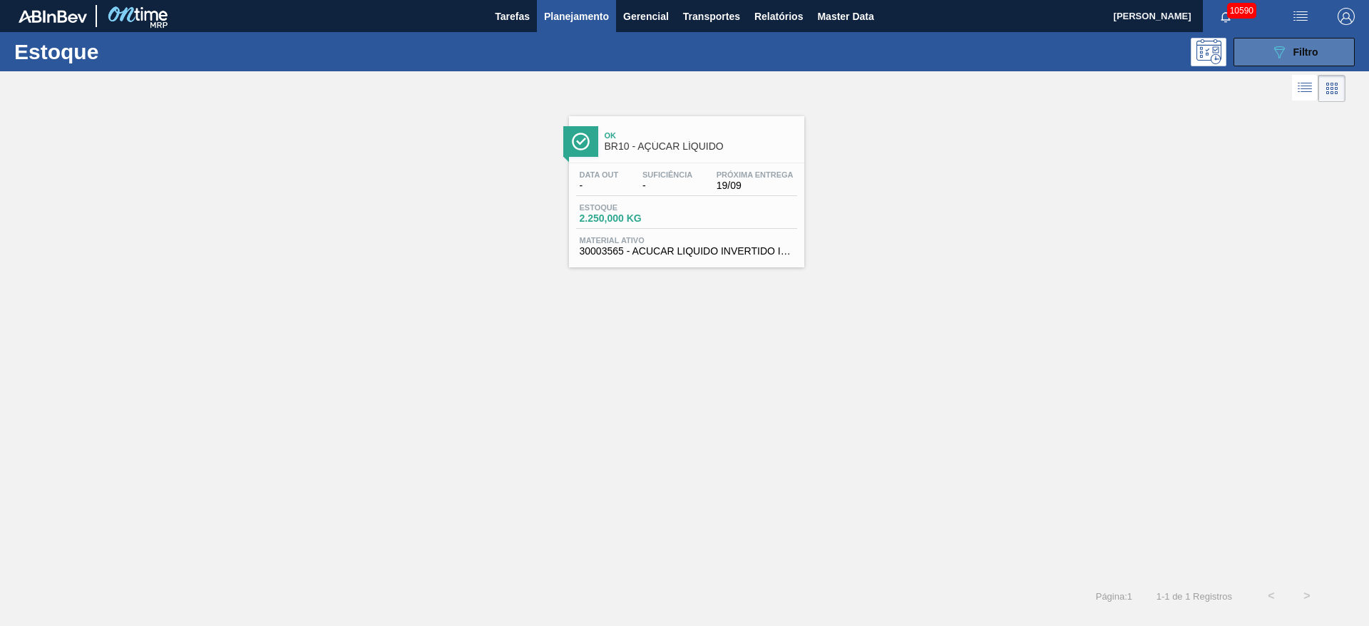
click at [1279, 53] on icon "089F7B8B-B2A5-4AFE-B5C0-19BA573D28AC" at bounding box center [1279, 52] width 17 height 17
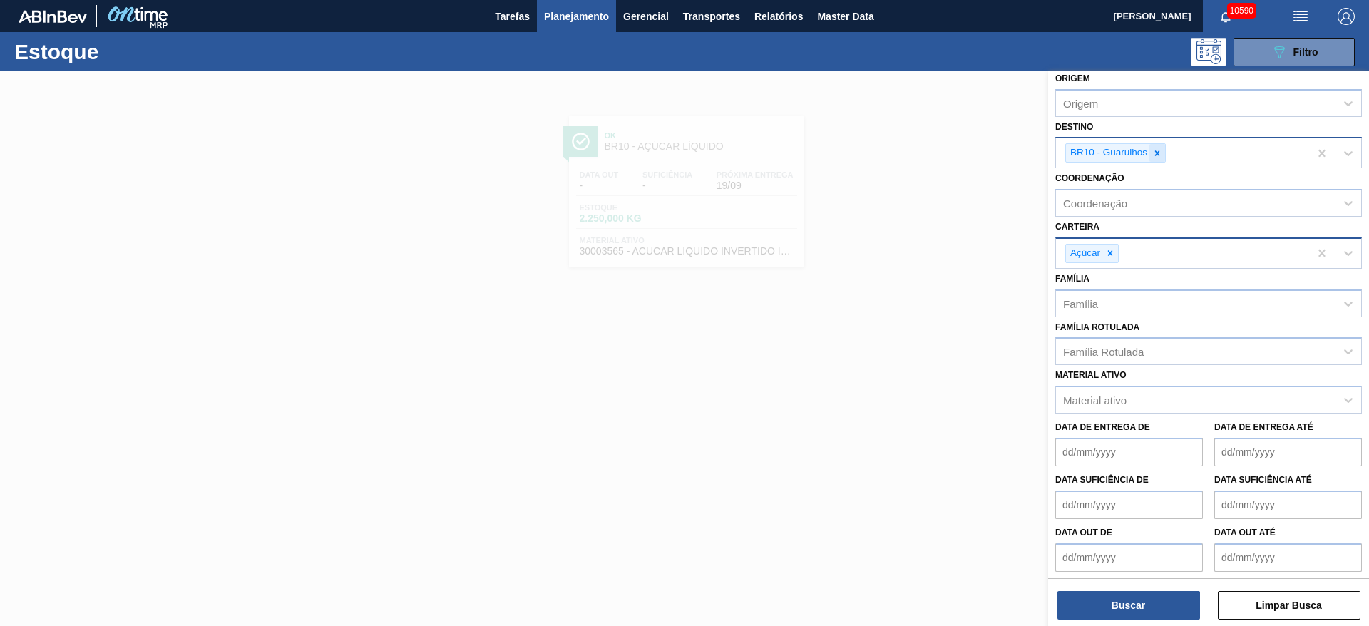
click at [1157, 150] on icon at bounding box center [1158, 153] width 10 height 10
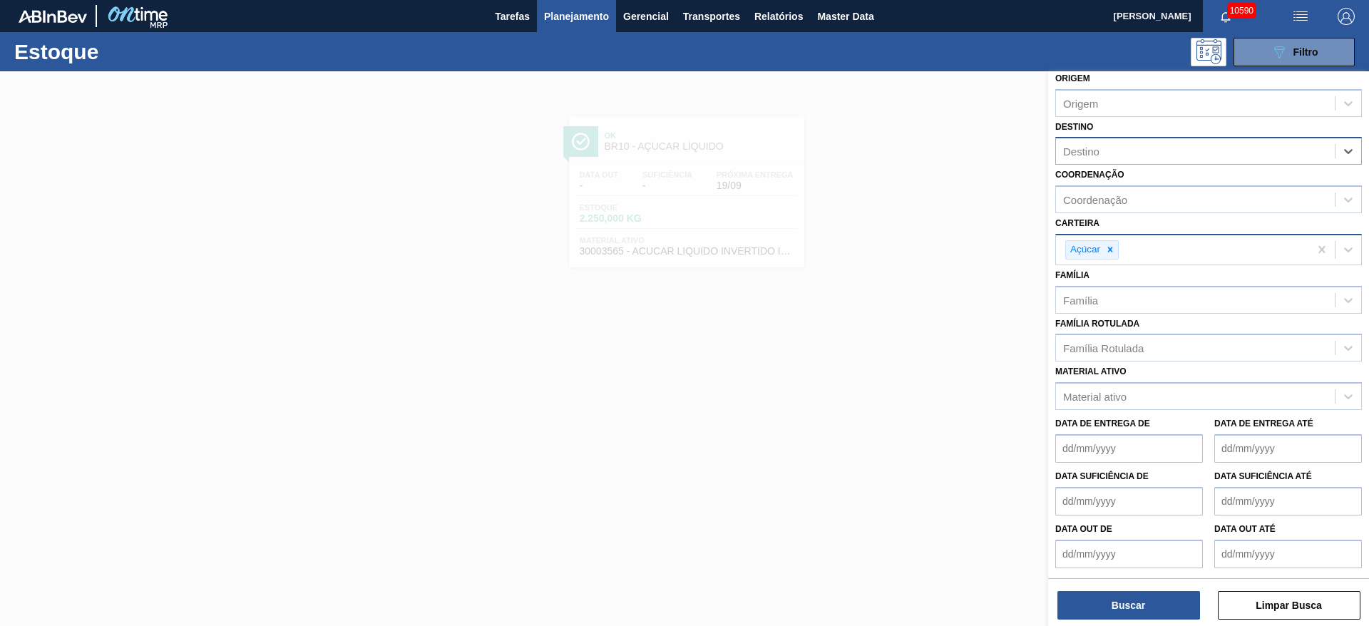
click at [1157, 150] on div "Destino" at bounding box center [1195, 151] width 279 height 21
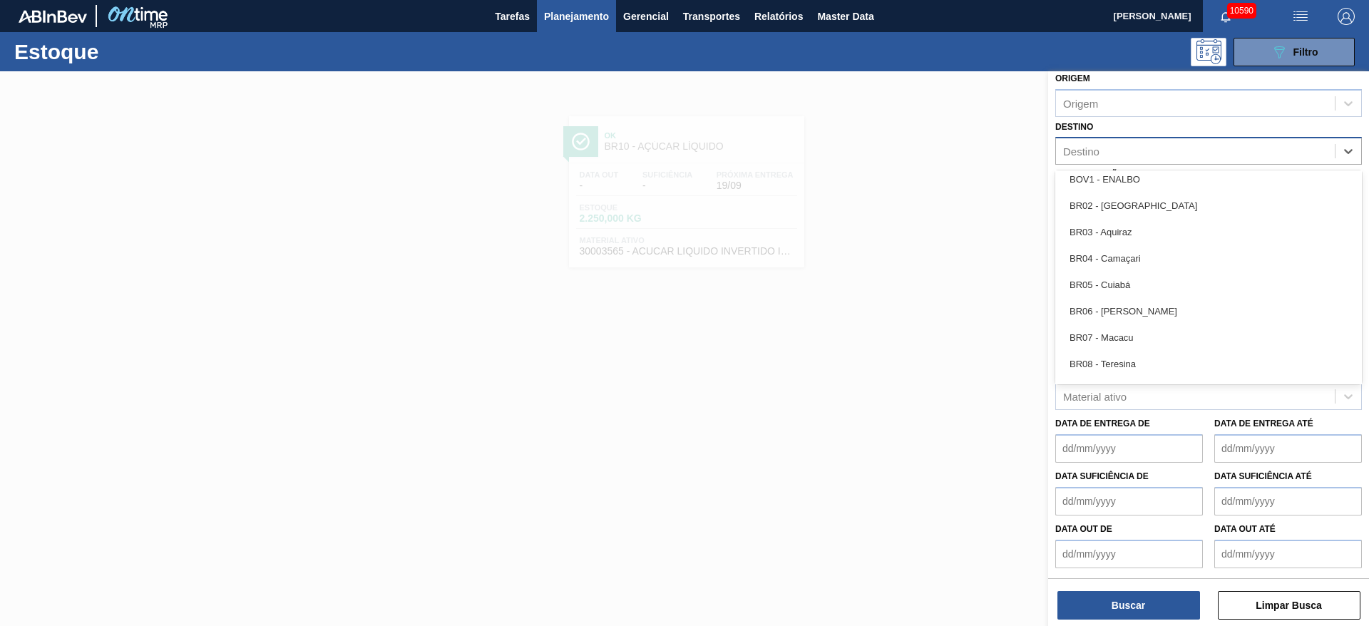
scroll to position [642, 0]
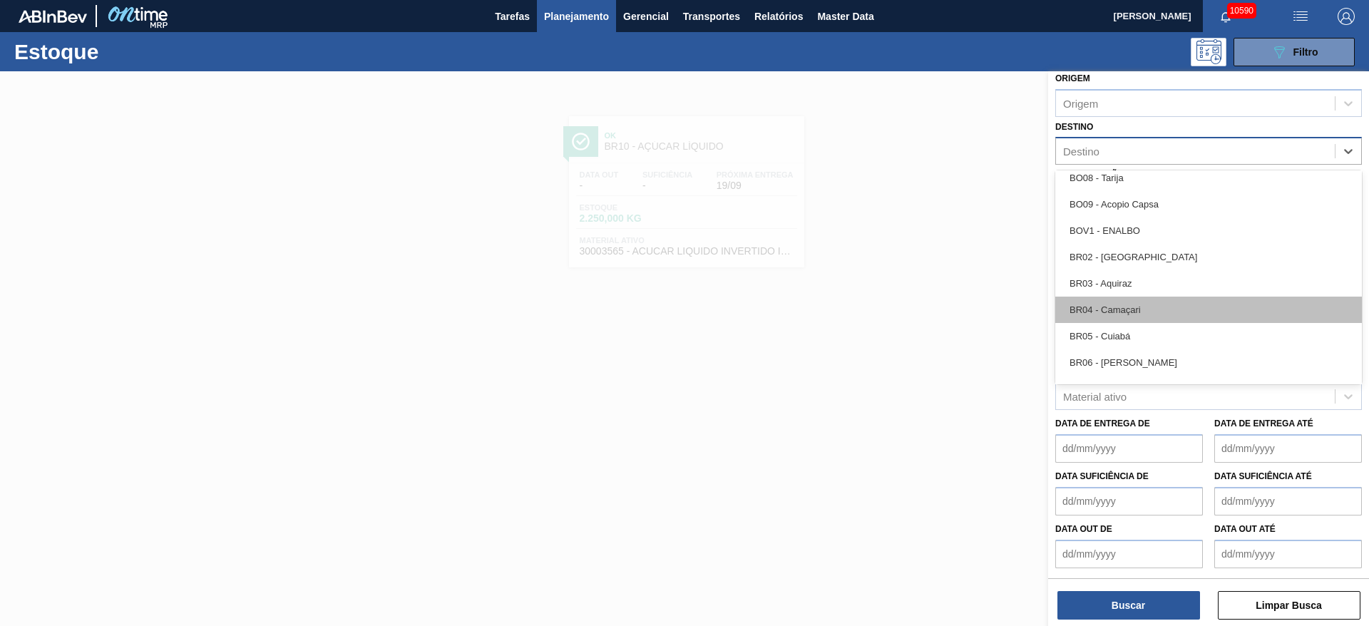
click at [1148, 315] on div "BR04 - Camaçari" at bounding box center [1209, 310] width 307 height 26
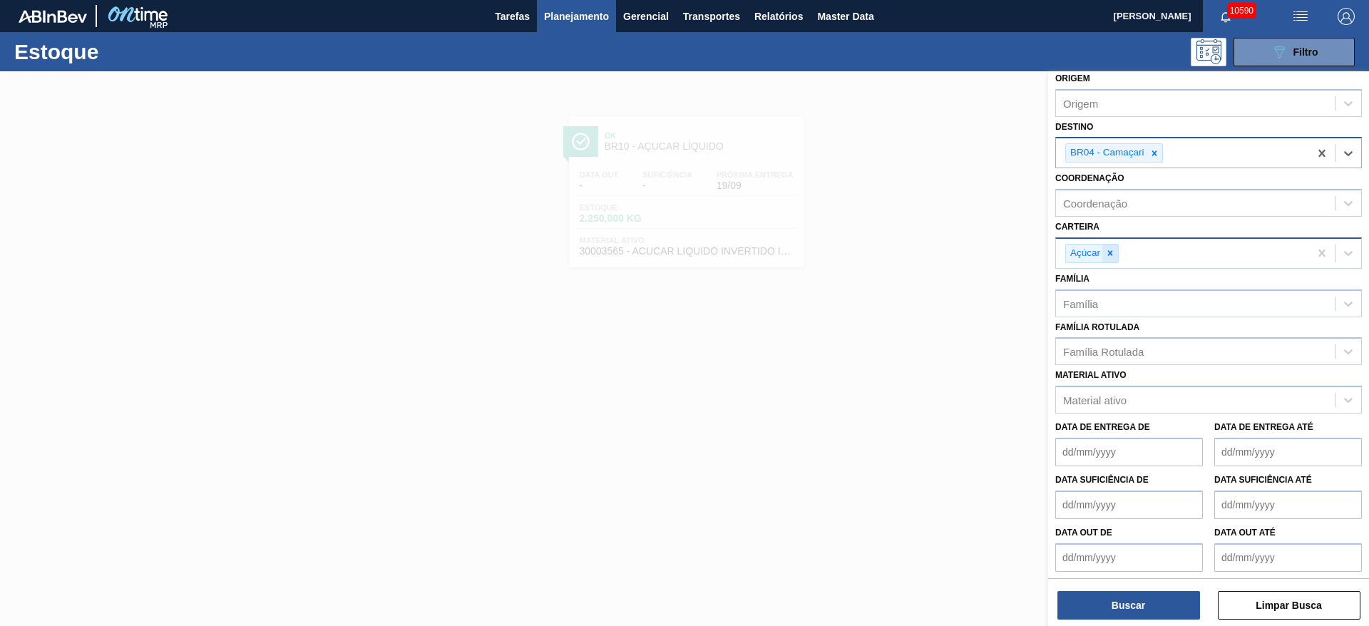
click at [1103, 253] on div at bounding box center [1111, 254] width 16 height 18
click at [1103, 253] on div "Carteira" at bounding box center [1195, 251] width 279 height 21
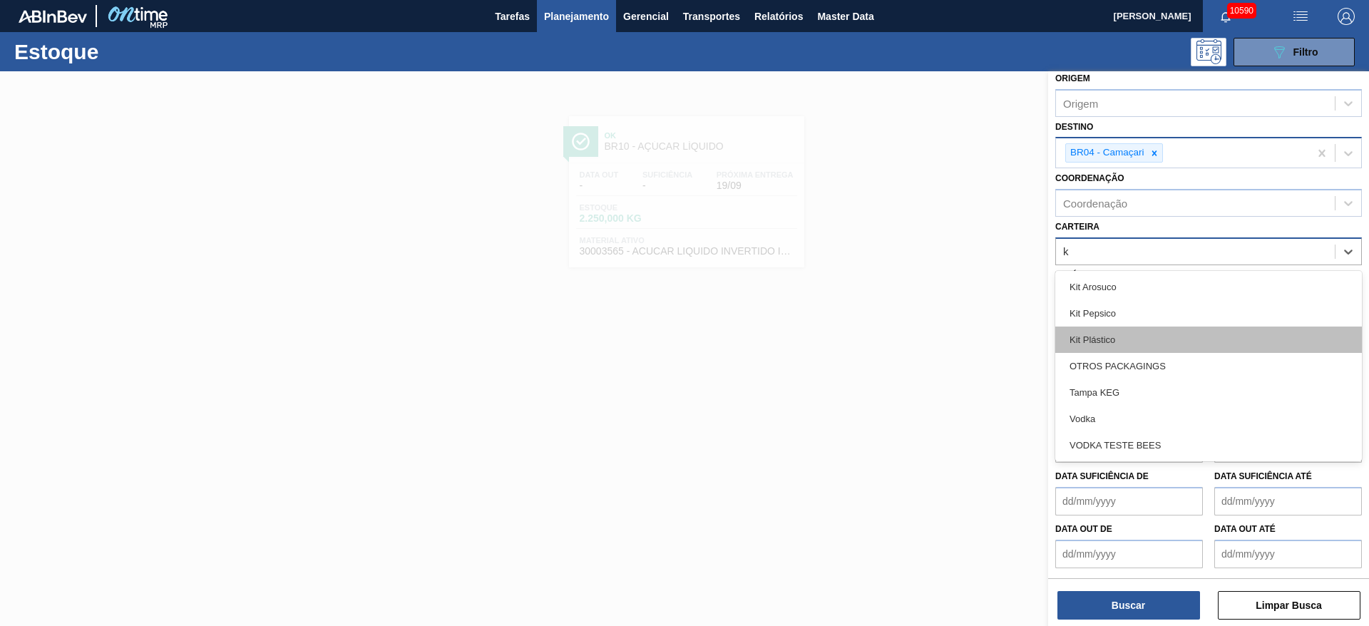
type input "ki"
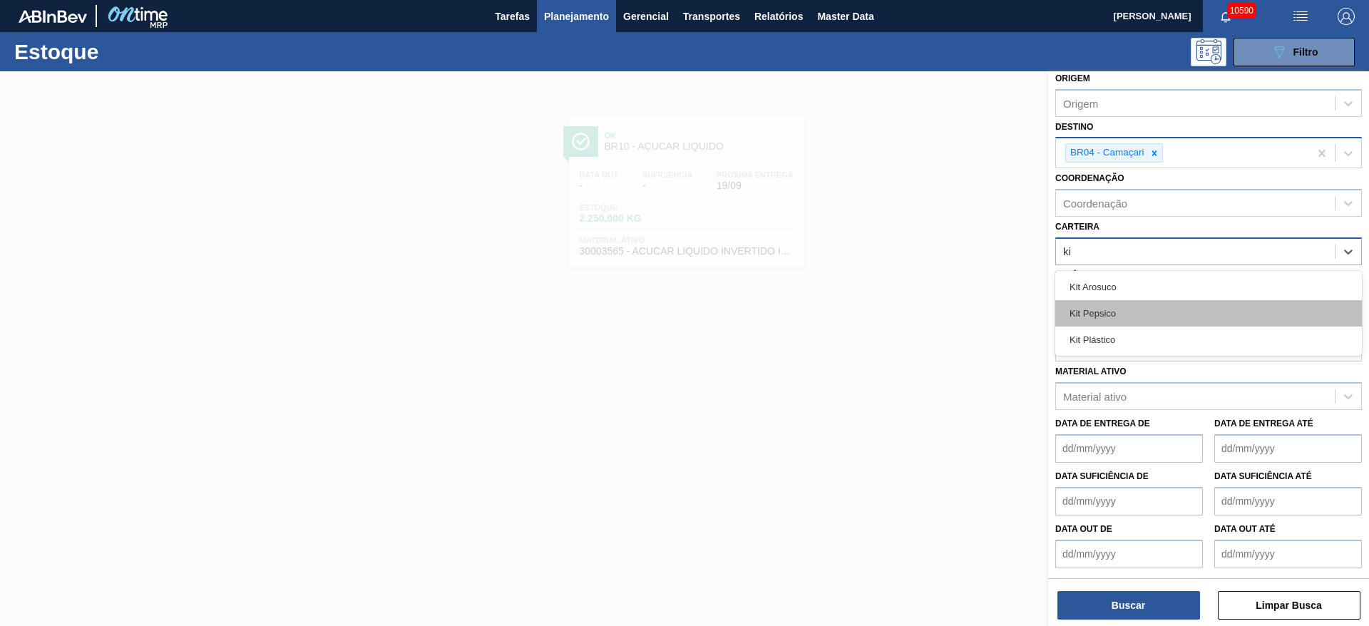
click at [1120, 314] on div "Kit Pepsico" at bounding box center [1209, 313] width 307 height 26
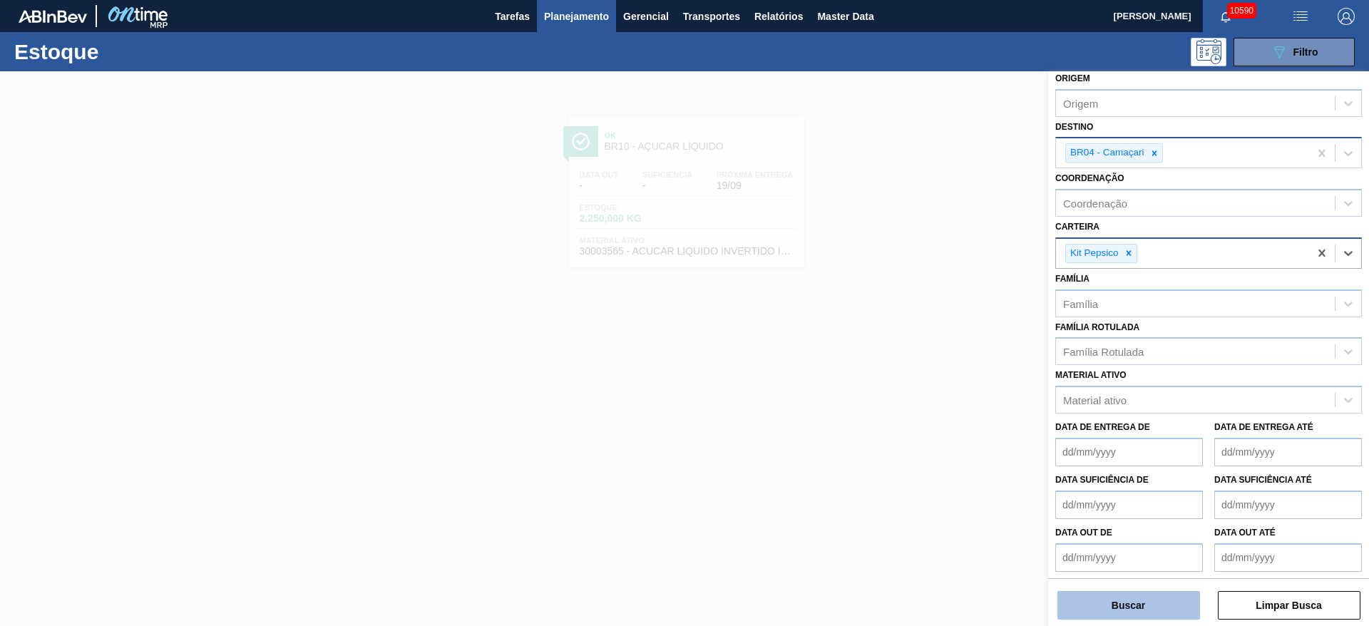
click at [1148, 597] on button "Buscar" at bounding box center [1129, 605] width 143 height 29
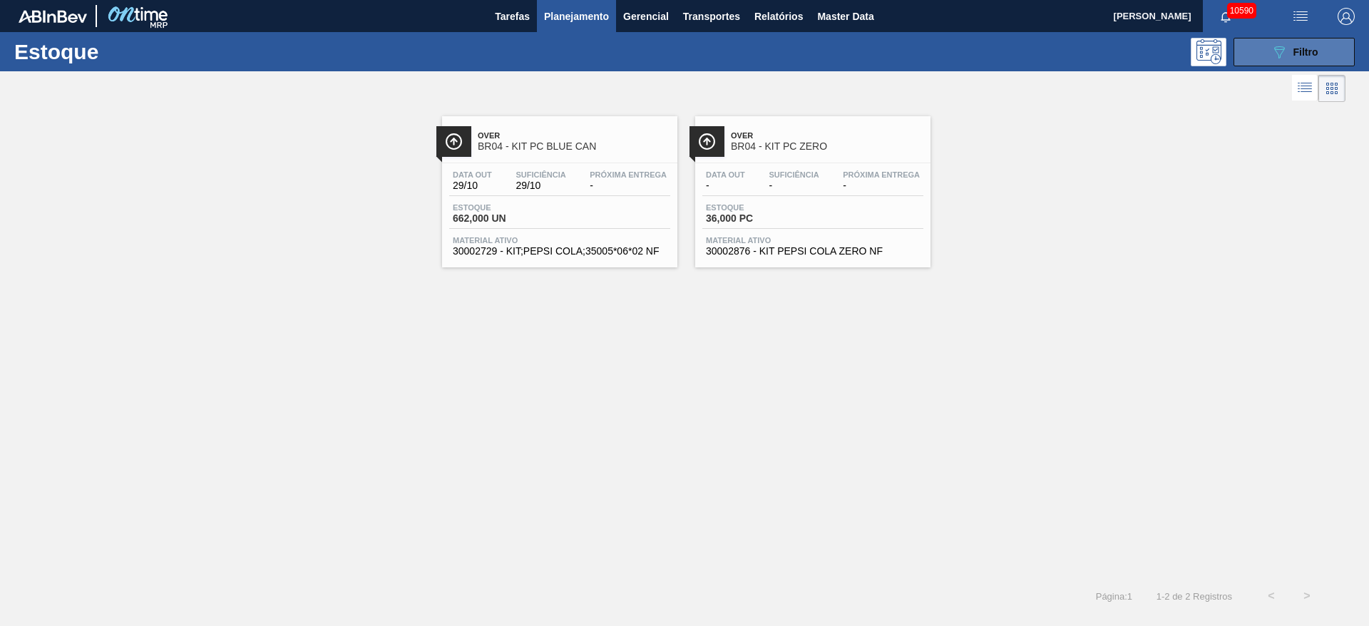
click at [1242, 51] on button "089F7B8B-B2A5-4AFE-B5C0-19BA573D28AC Filtro" at bounding box center [1294, 52] width 121 height 29
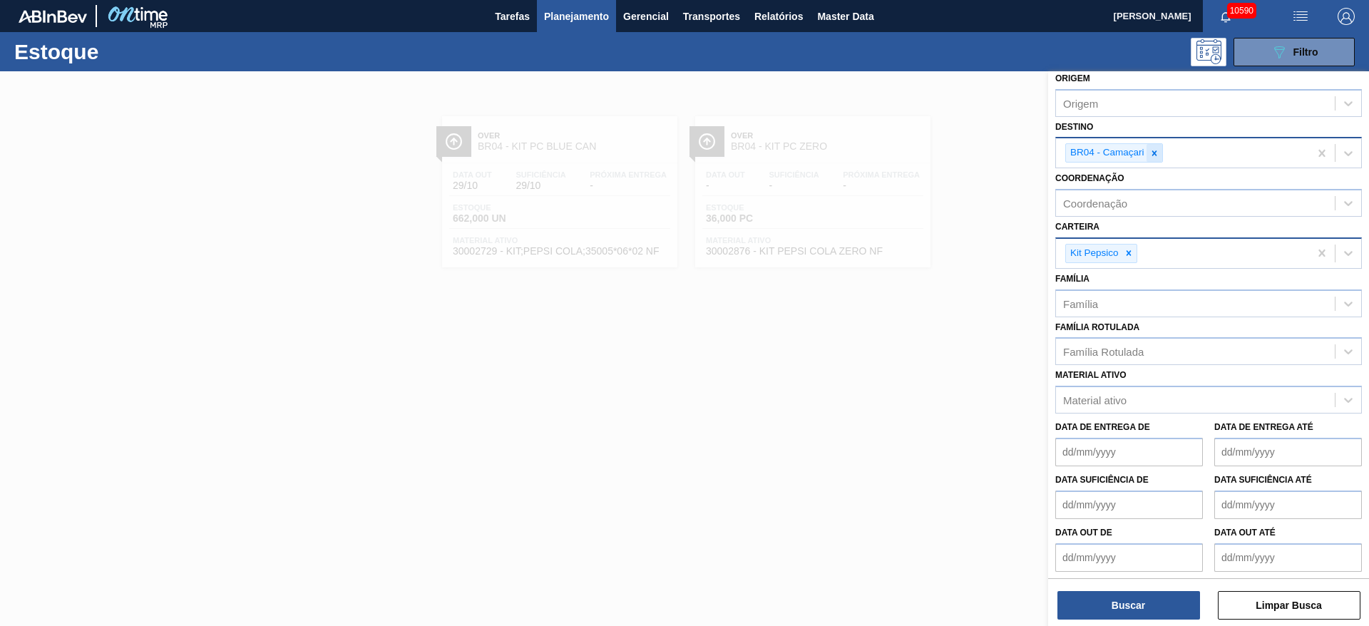
click at [1153, 157] on icon at bounding box center [1155, 153] width 10 height 10
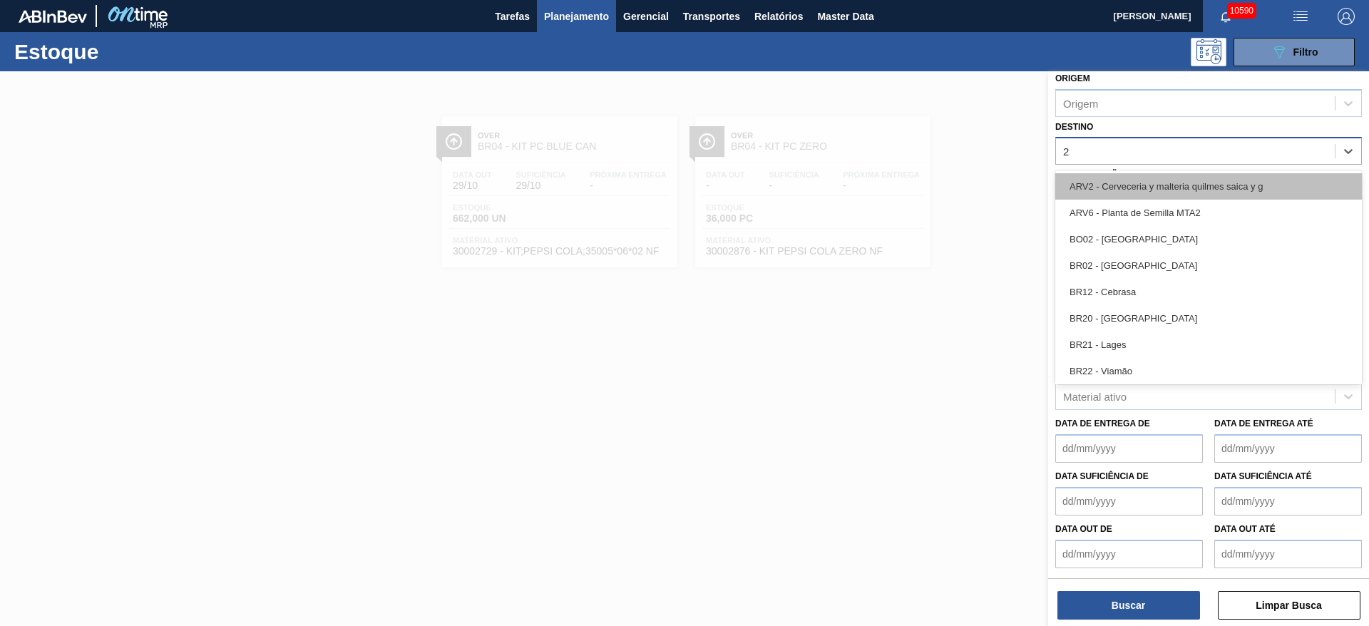
type input "22"
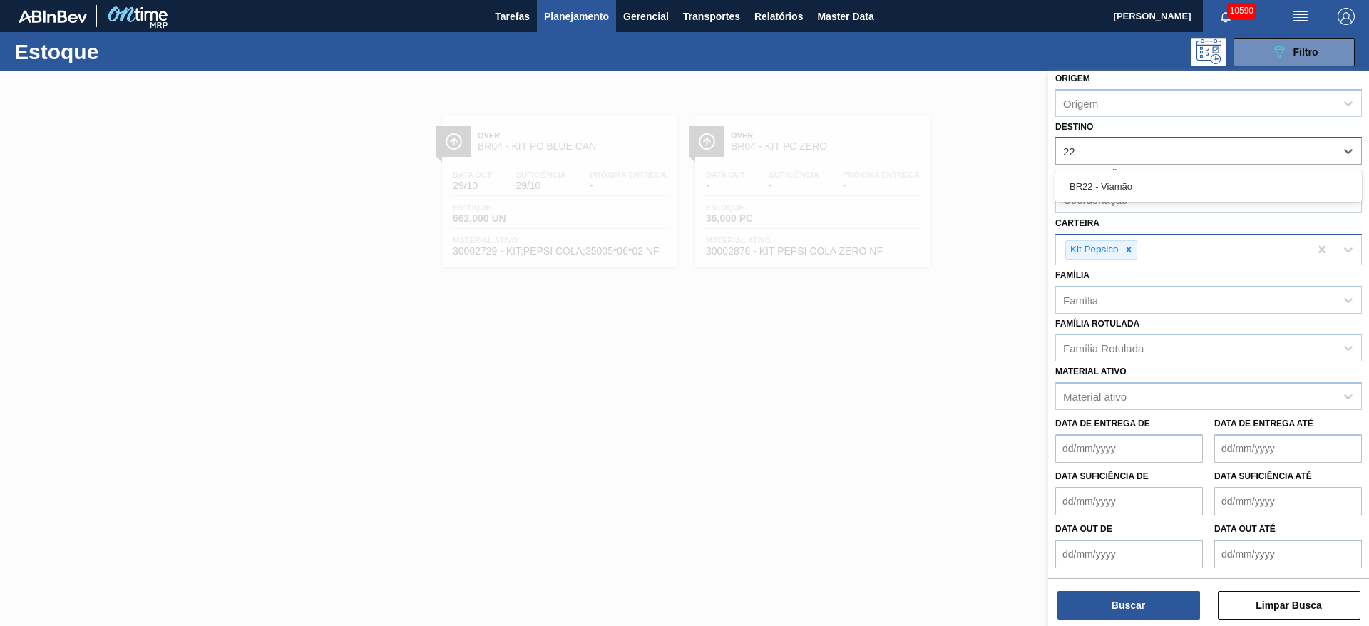
drag, startPoint x: 1151, startPoint y: 185, endPoint x: 1140, endPoint y: 222, distance: 38.1
click at [1150, 187] on div "BR22 - Viamão" at bounding box center [1209, 186] width 307 height 26
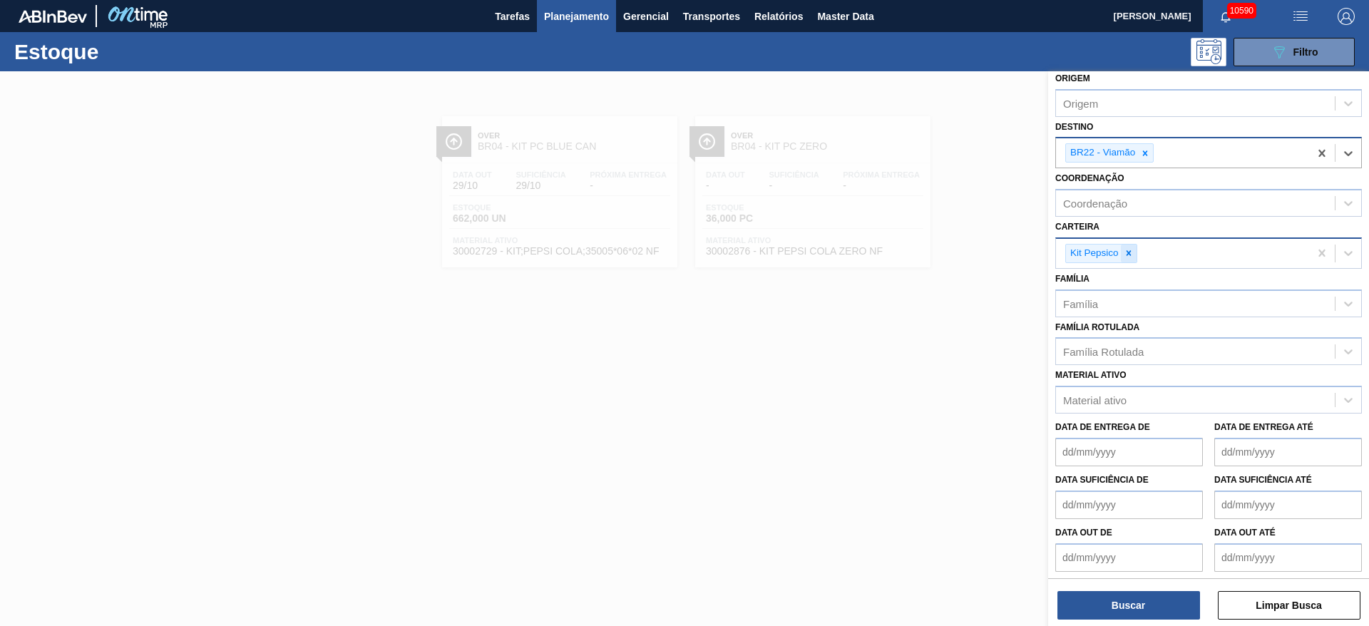
click at [1134, 245] on div at bounding box center [1129, 254] width 16 height 18
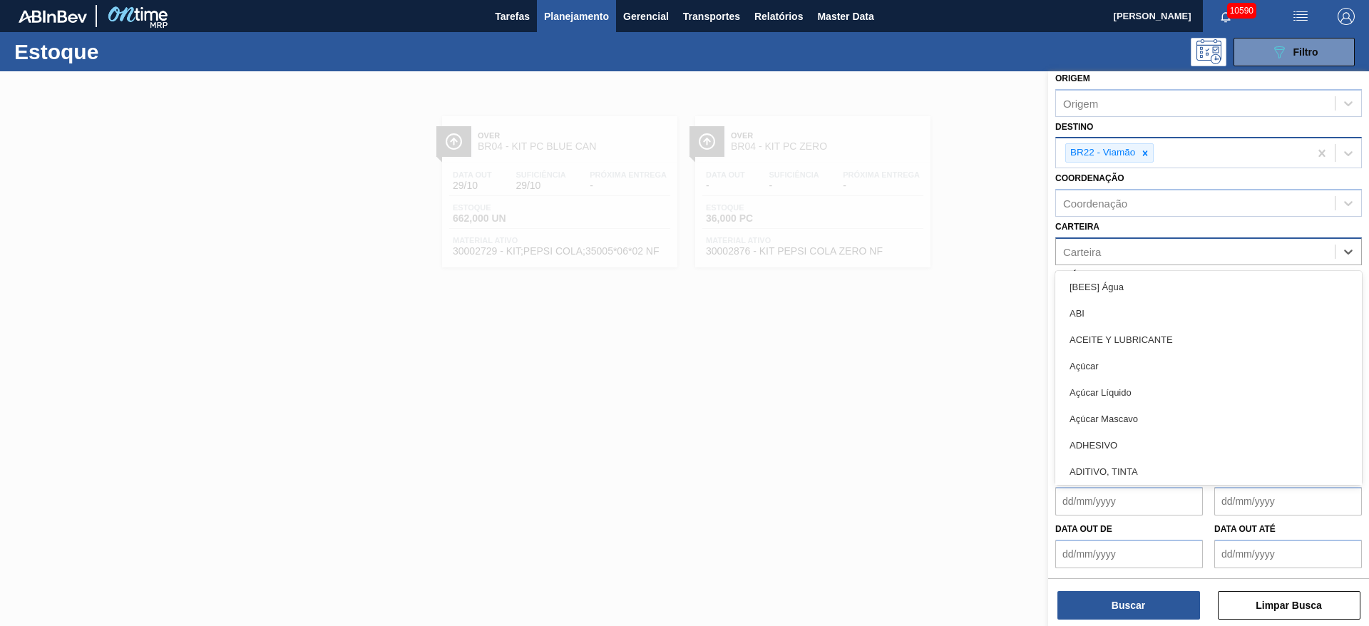
click at [1134, 244] on div "Carteira" at bounding box center [1195, 251] width 279 height 21
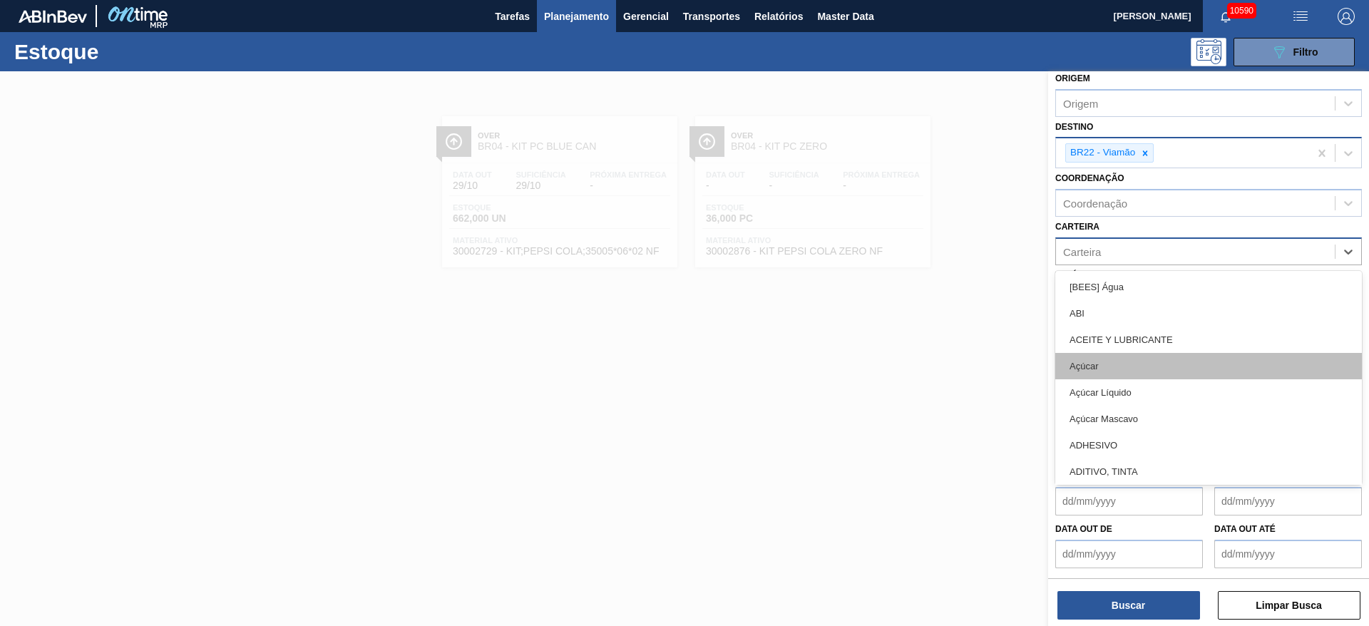
click at [1130, 369] on div "Açúcar" at bounding box center [1209, 366] width 307 height 26
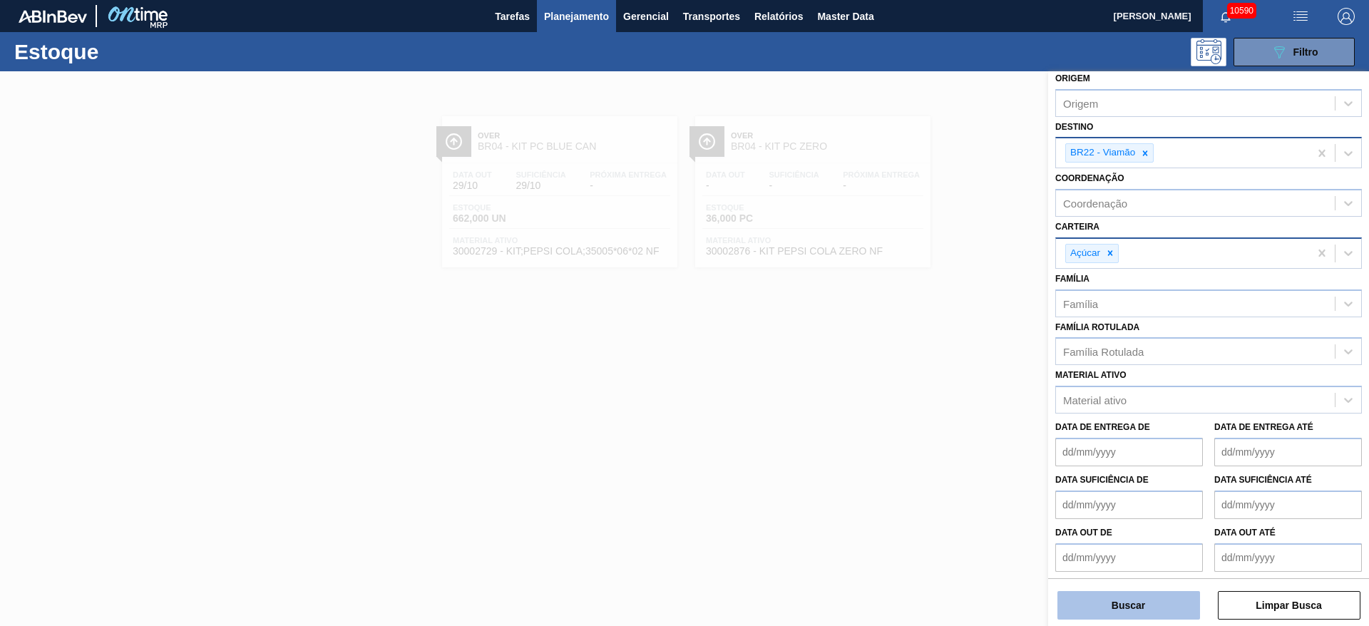
click at [1138, 601] on button "Buscar" at bounding box center [1129, 605] width 143 height 29
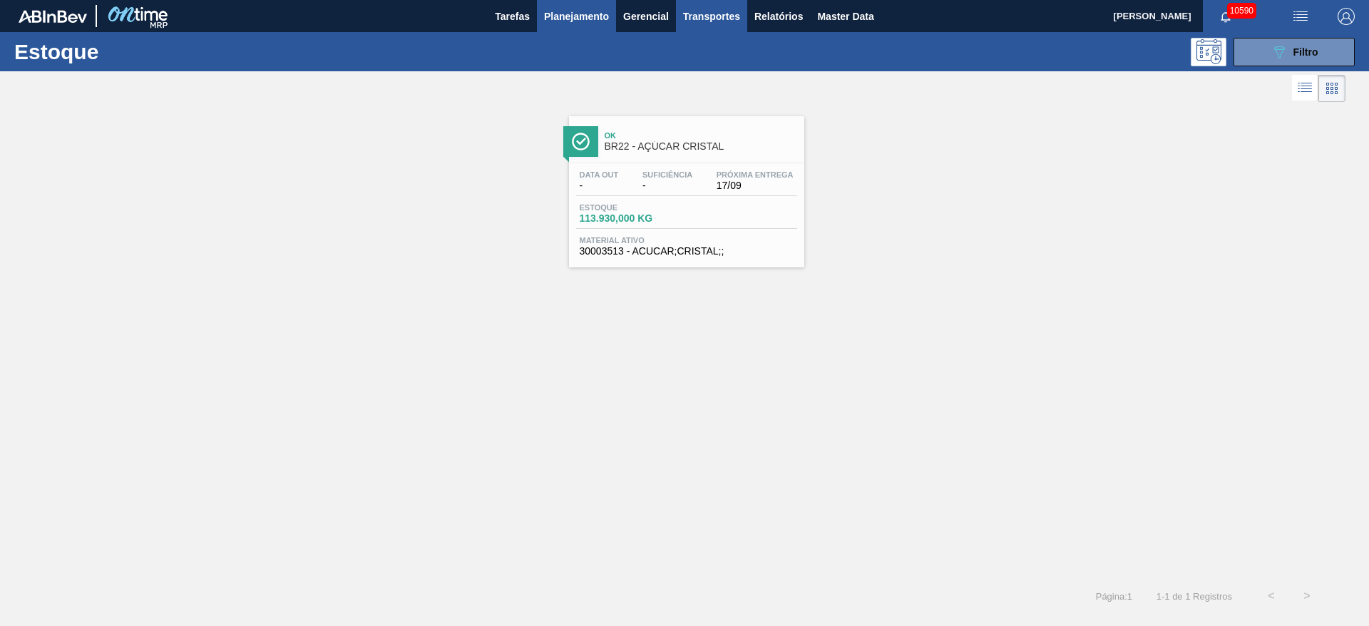
click at [741, 14] on button "Transportes" at bounding box center [711, 16] width 71 height 32
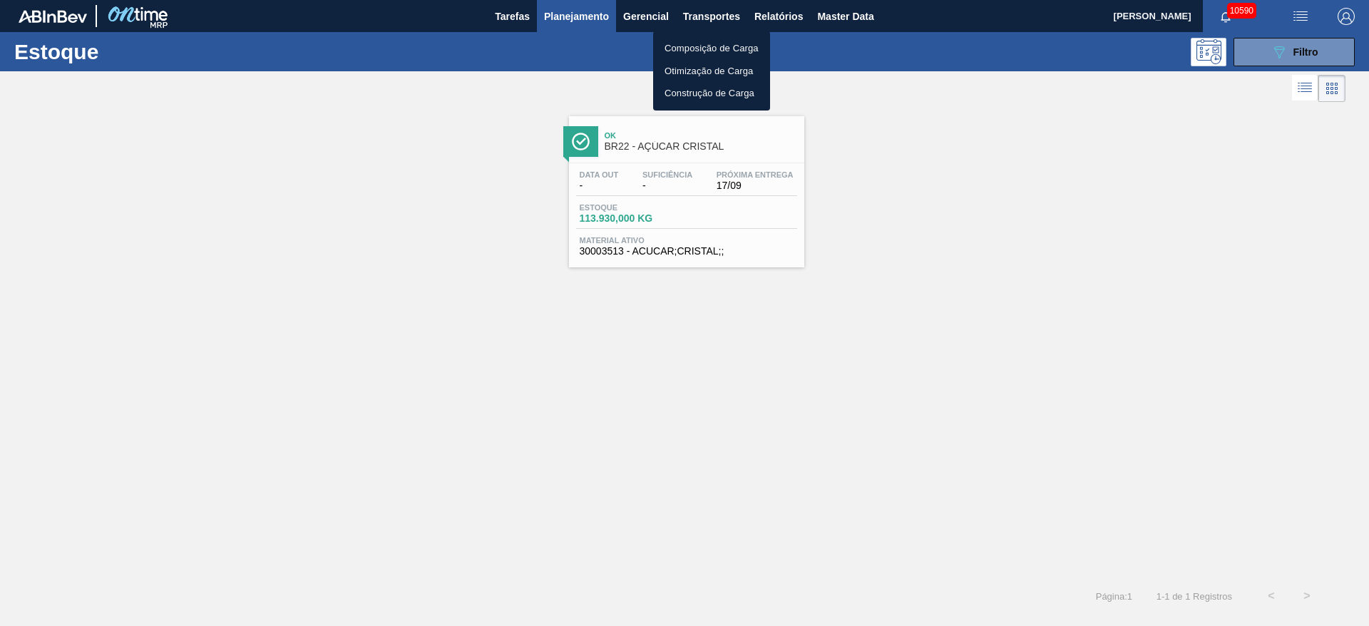
click at [680, 73] on li "Otimização de Carga" at bounding box center [711, 71] width 117 height 23
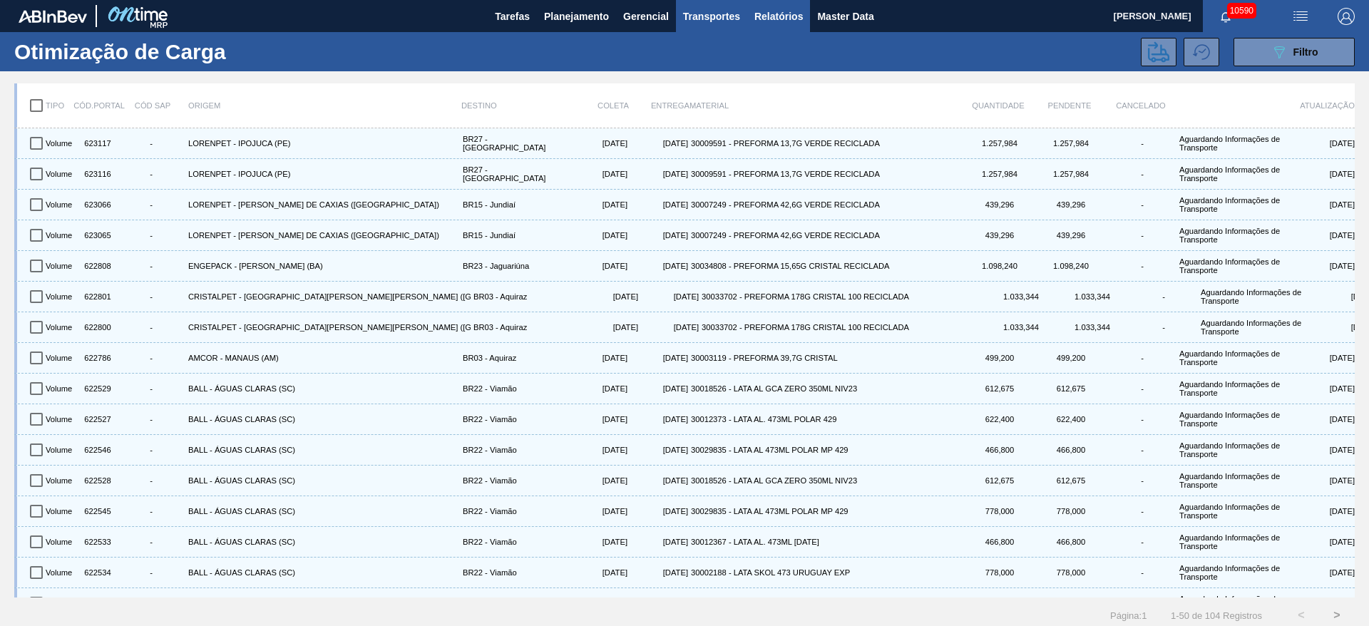
click at [782, 11] on span "Relatórios" at bounding box center [779, 16] width 48 height 17
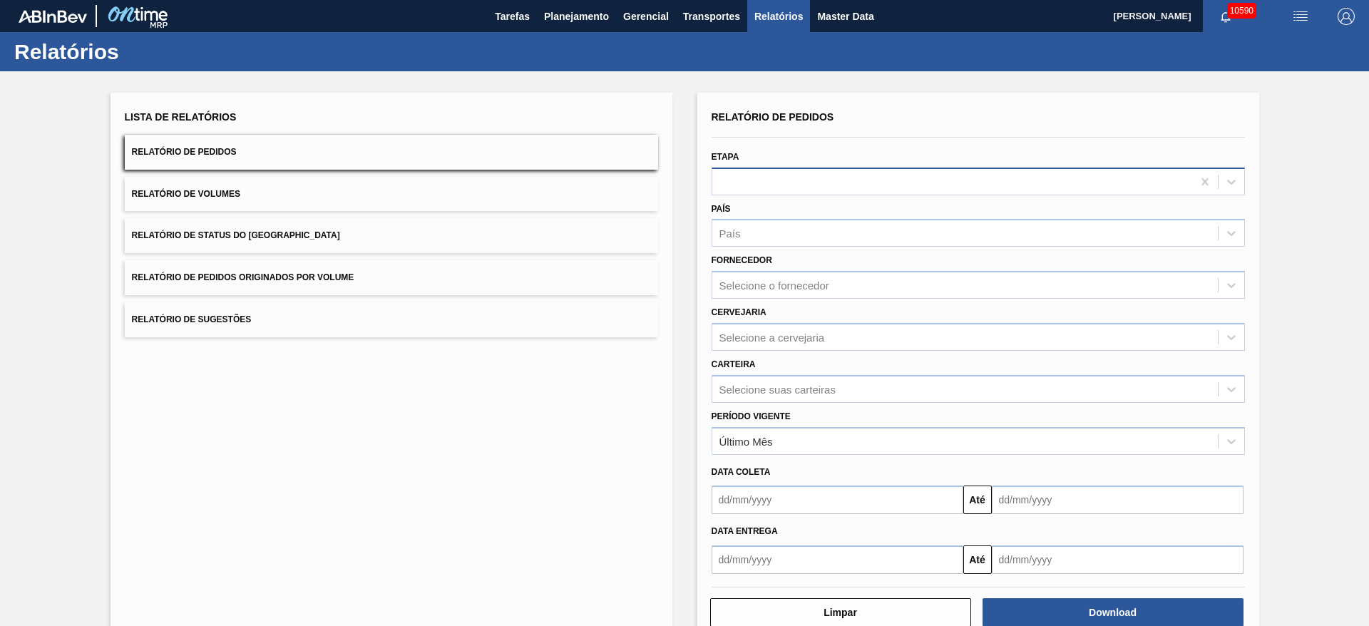
drag, startPoint x: 827, startPoint y: 155, endPoint x: 829, endPoint y: 167, distance: 11.8
click at [829, 167] on div "Etapa" at bounding box center [978, 171] width 533 height 48
click at [831, 174] on div at bounding box center [953, 181] width 480 height 21
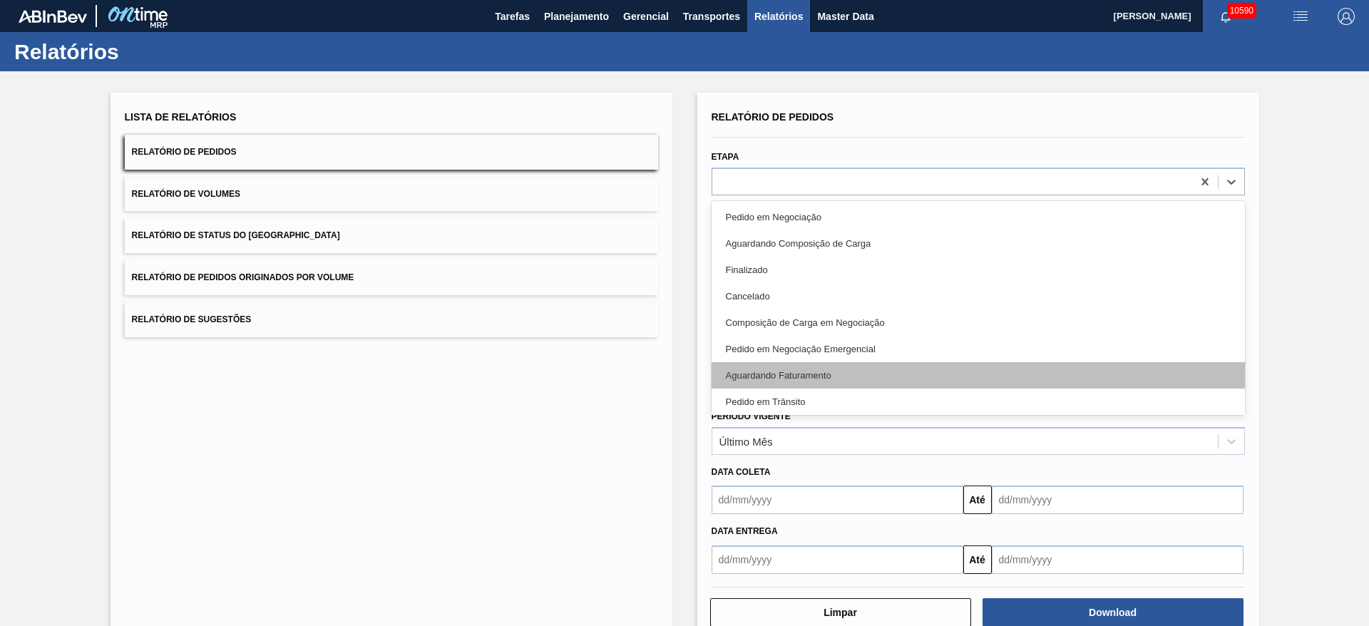
click at [828, 372] on div "Aguardando Faturamento" at bounding box center [978, 375] width 533 height 26
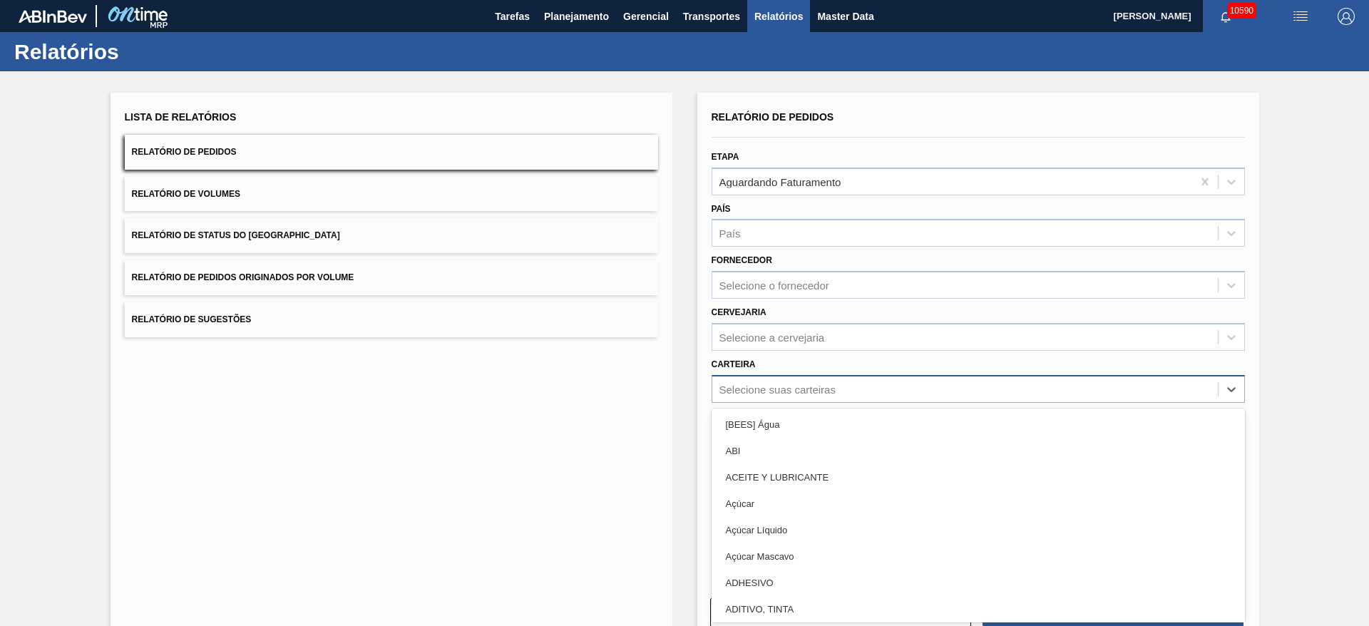
click at [808, 396] on div "Selecione suas carteiras" at bounding box center [966, 389] width 506 height 21
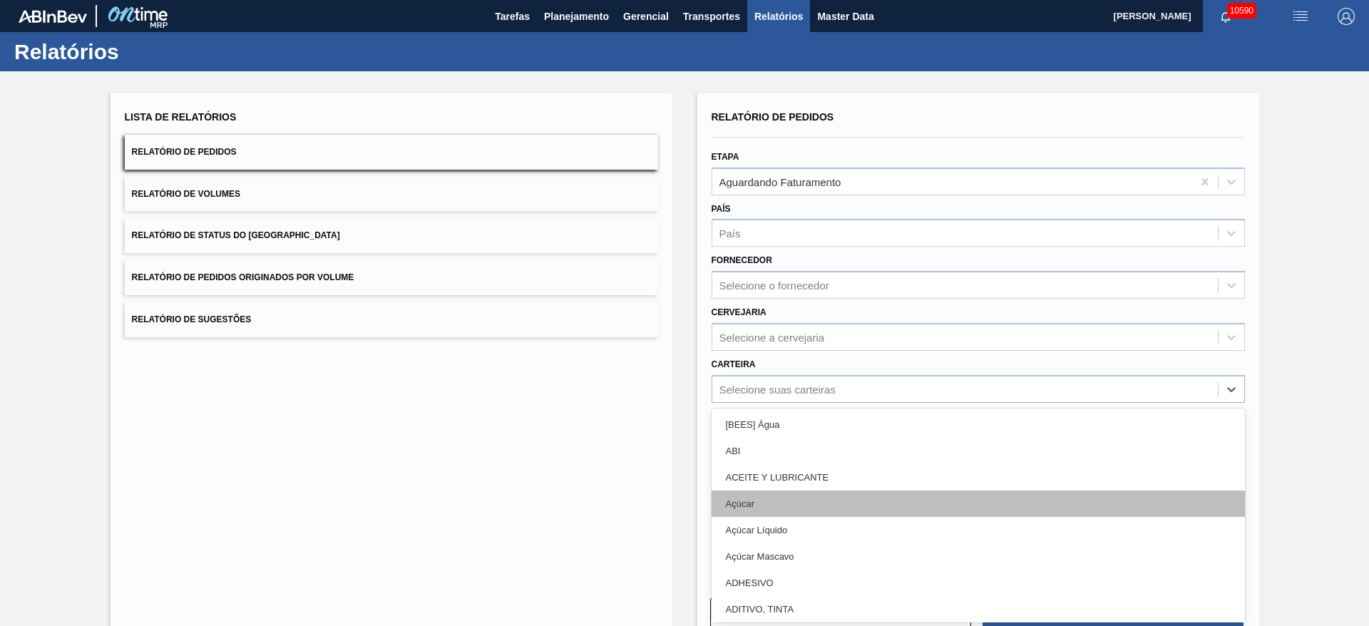
click at [820, 507] on div "Açúcar" at bounding box center [978, 504] width 533 height 26
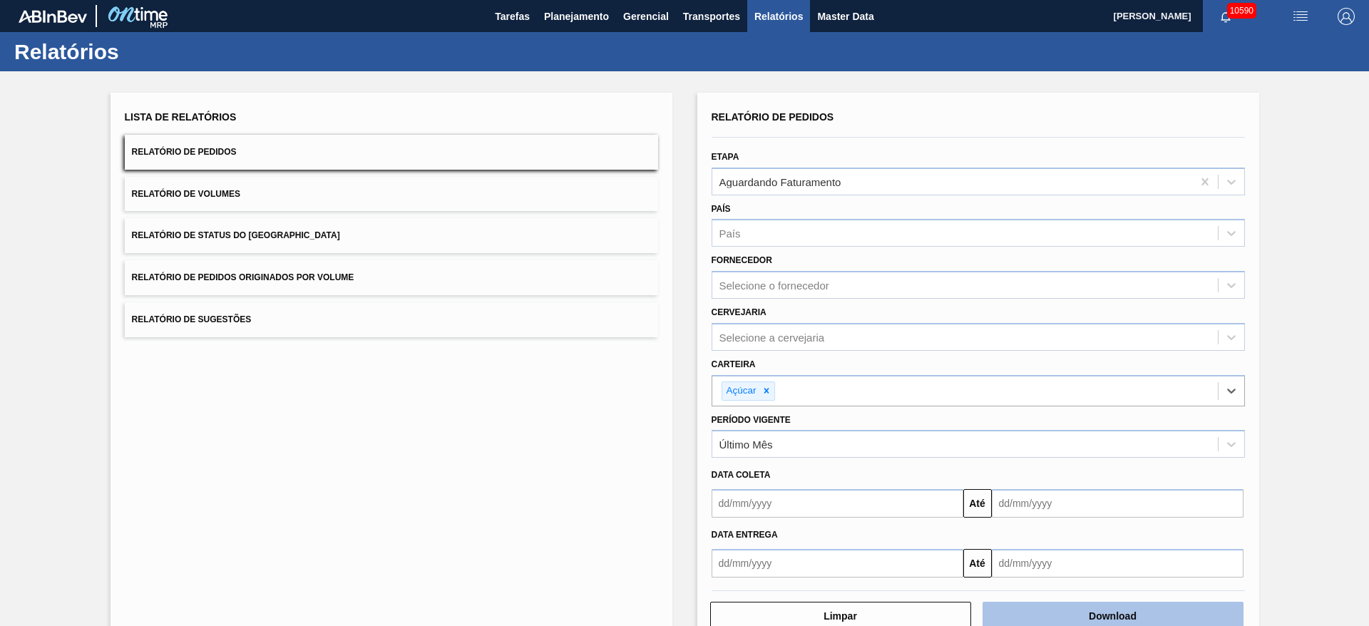
click at [1155, 605] on button "Download" at bounding box center [1113, 616] width 261 height 29
click at [593, 29] on button "Planejamento" at bounding box center [576, 16] width 79 height 32
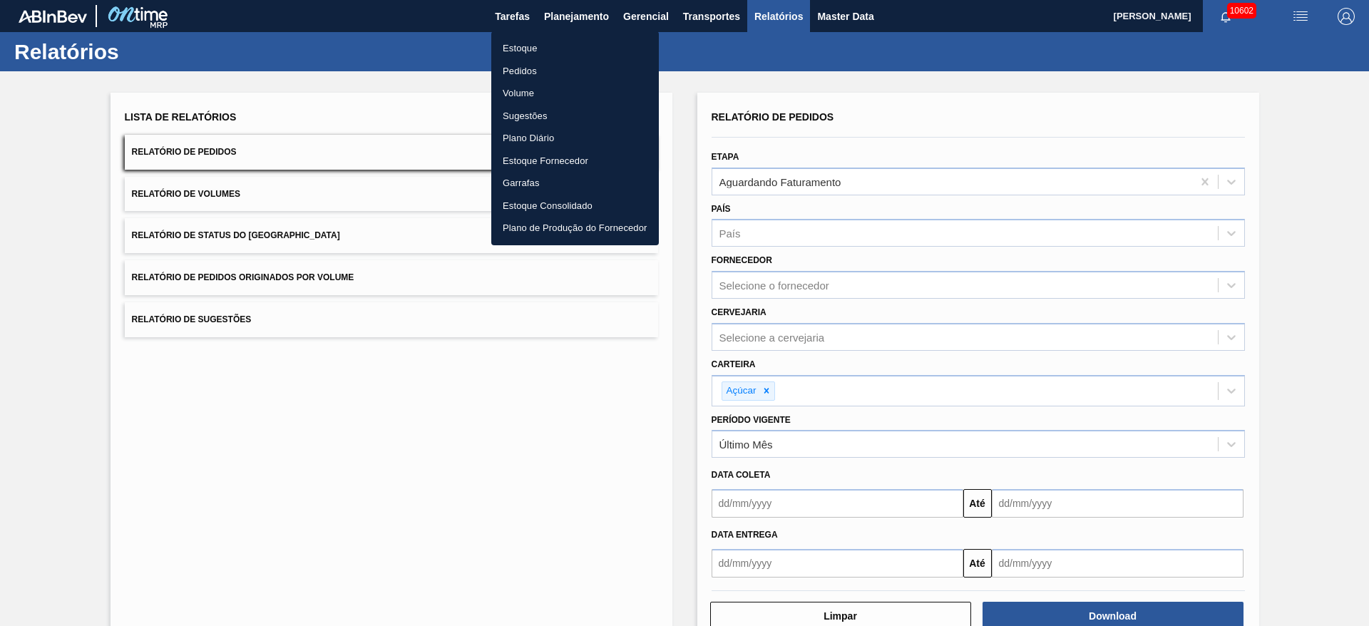
click at [576, 52] on li "Estoque" at bounding box center [575, 48] width 168 height 23
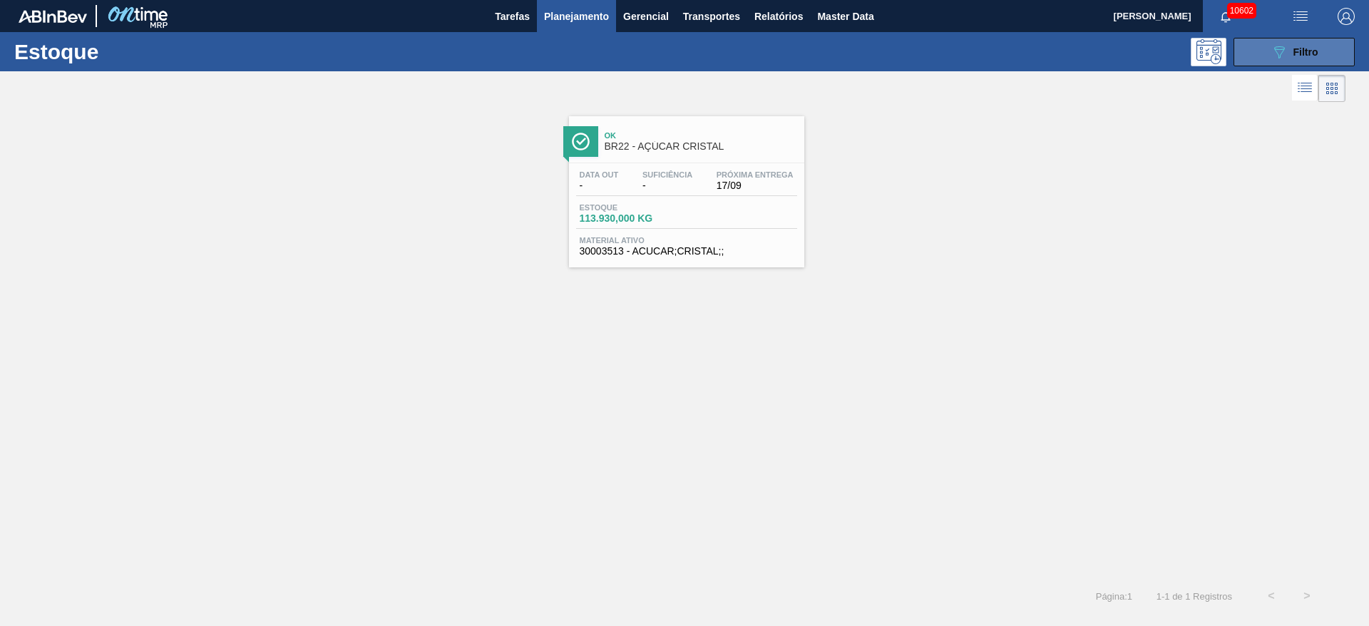
click at [1251, 60] on button "089F7B8B-B2A5-4AFE-B5C0-19BA573D28AC Filtro" at bounding box center [1294, 52] width 121 height 29
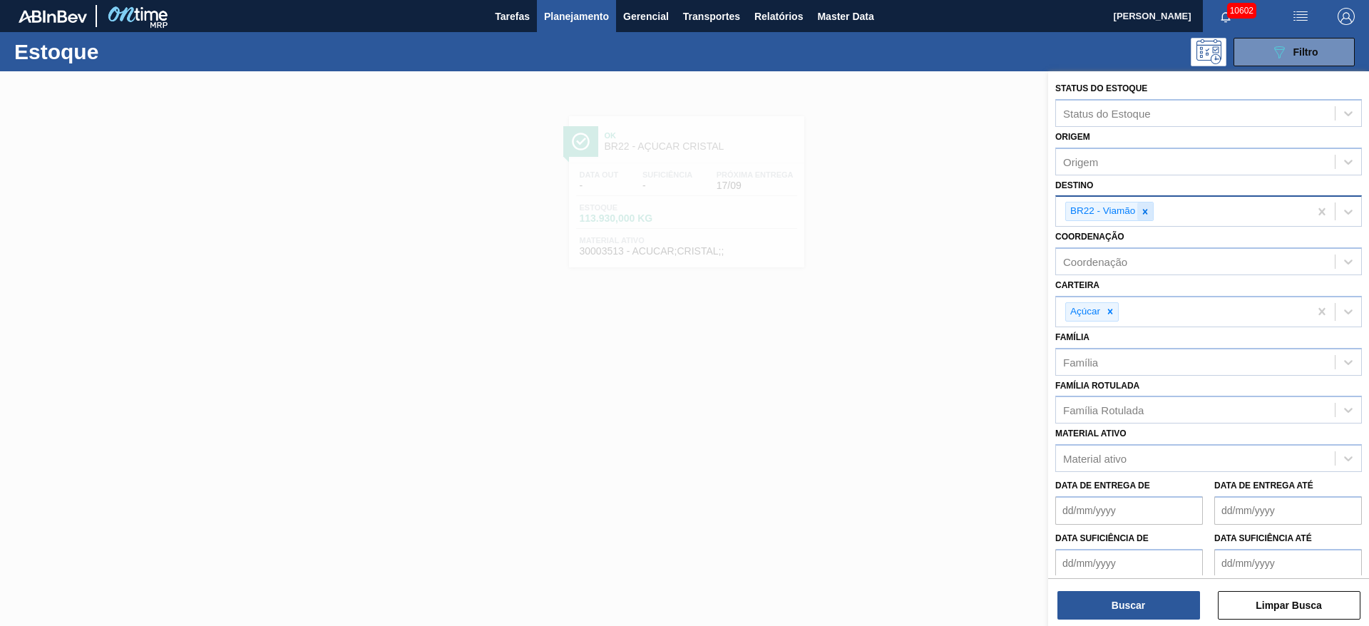
click at [1148, 213] on icon at bounding box center [1145, 212] width 10 height 10
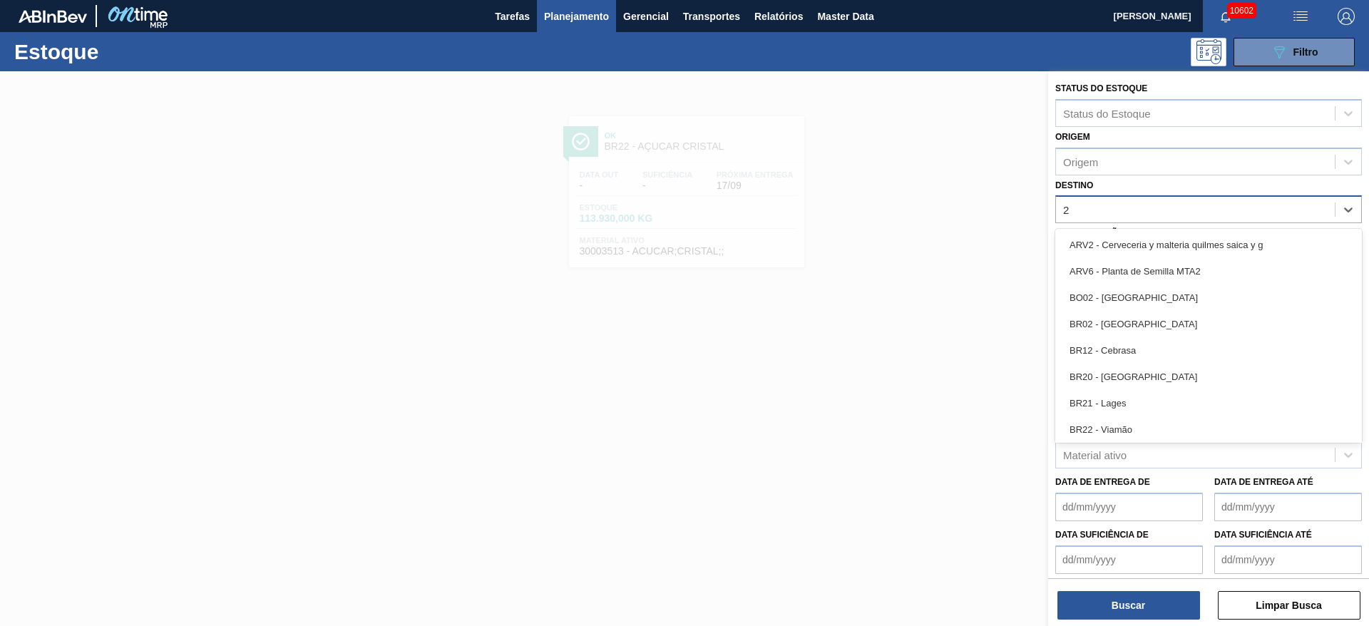
type input "22"
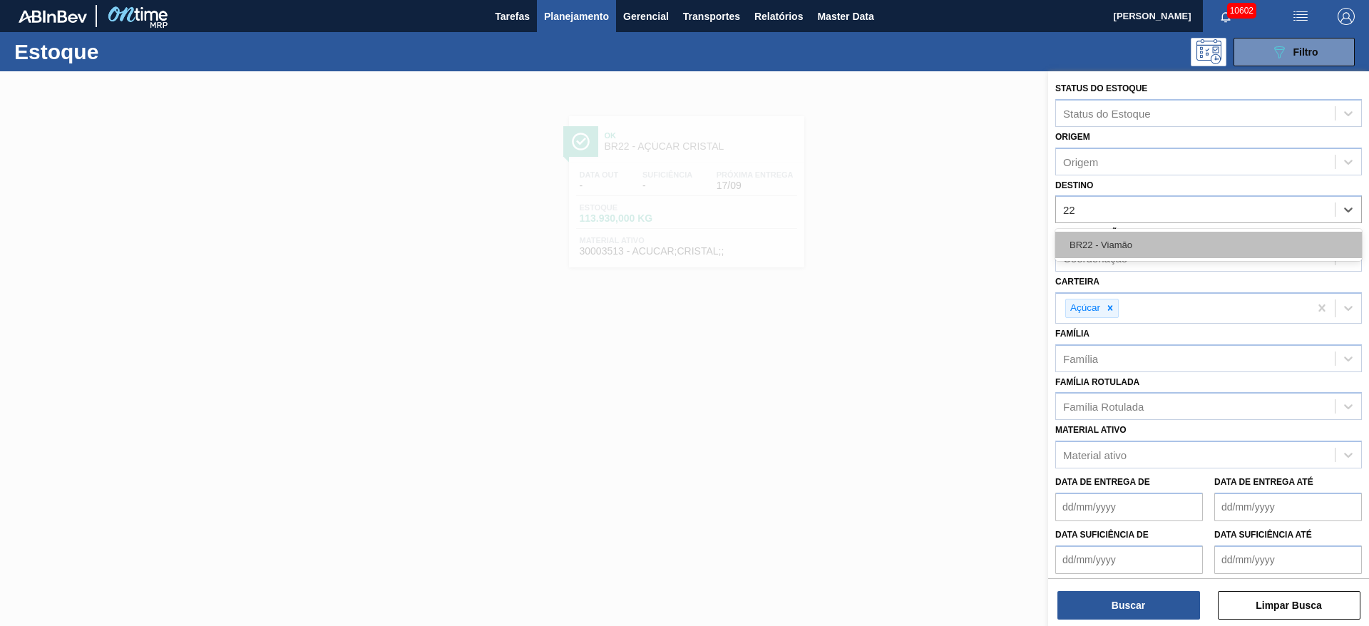
click at [1119, 238] on div "BR22 - Viamão" at bounding box center [1209, 245] width 307 height 26
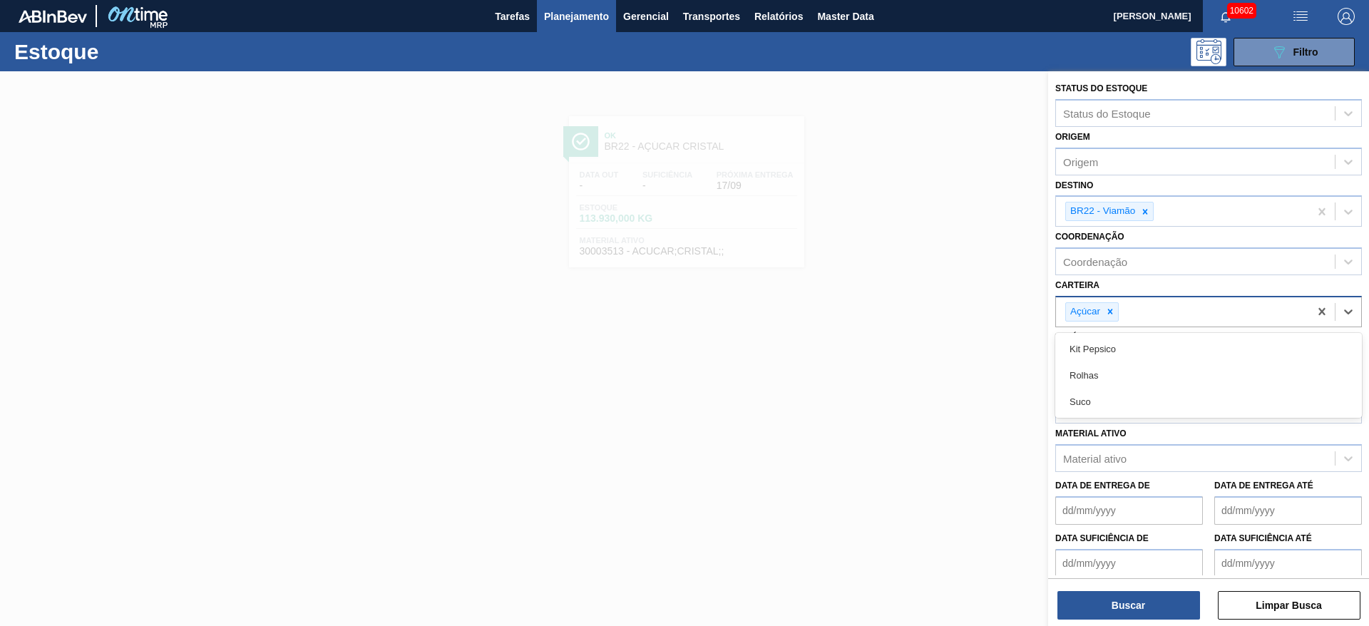
click at [1102, 312] on div "Açúcar" at bounding box center [1084, 312] width 36 height 18
click at [1105, 311] on div at bounding box center [1111, 312] width 16 height 18
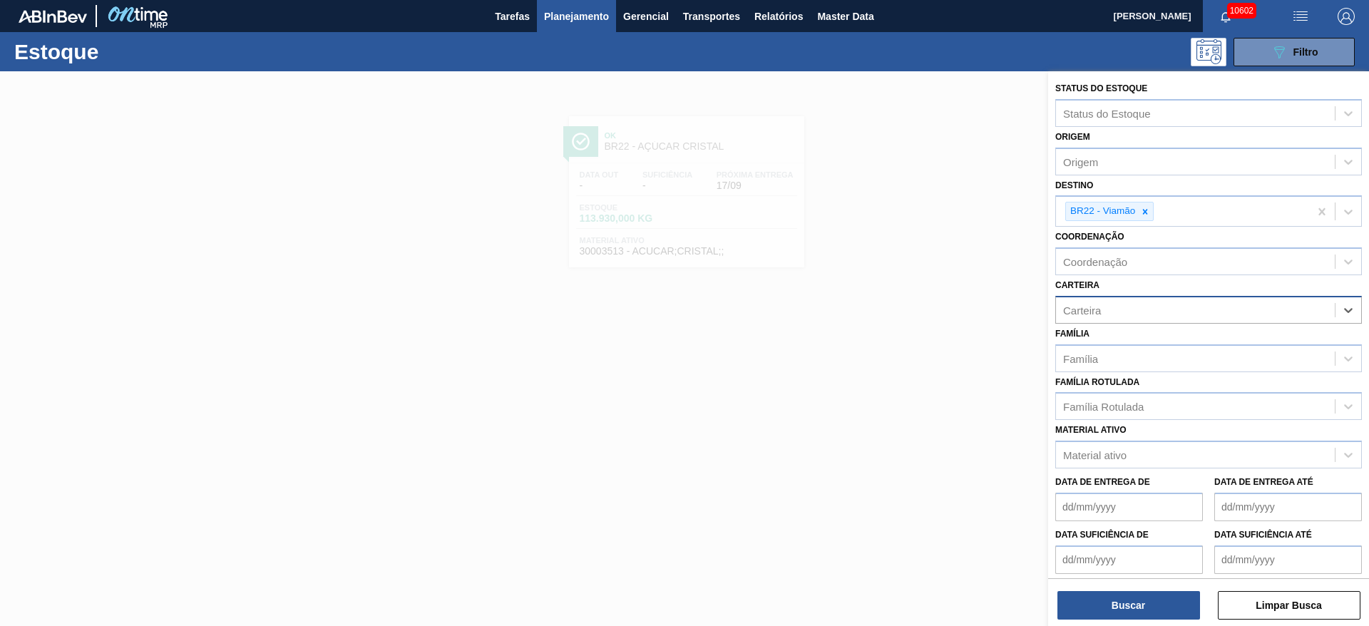
click at [1106, 312] on div "Carteira" at bounding box center [1195, 310] width 279 height 21
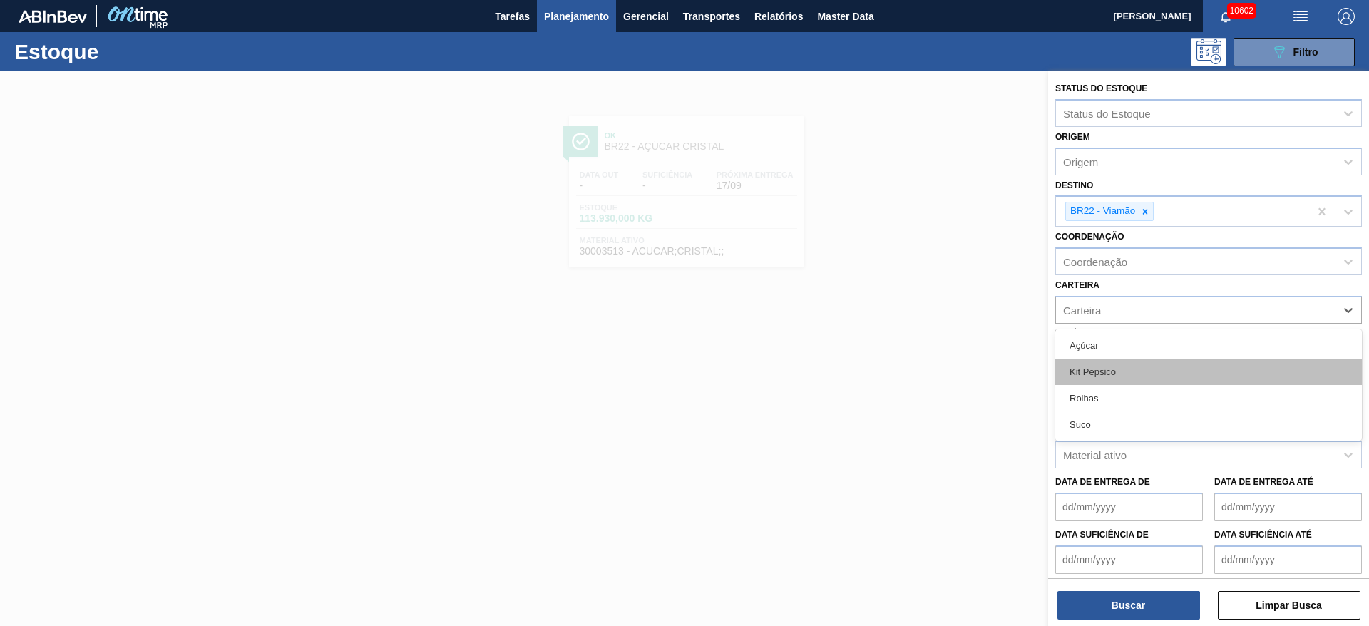
click at [1115, 374] on div "Kit Pepsico" at bounding box center [1209, 372] width 307 height 26
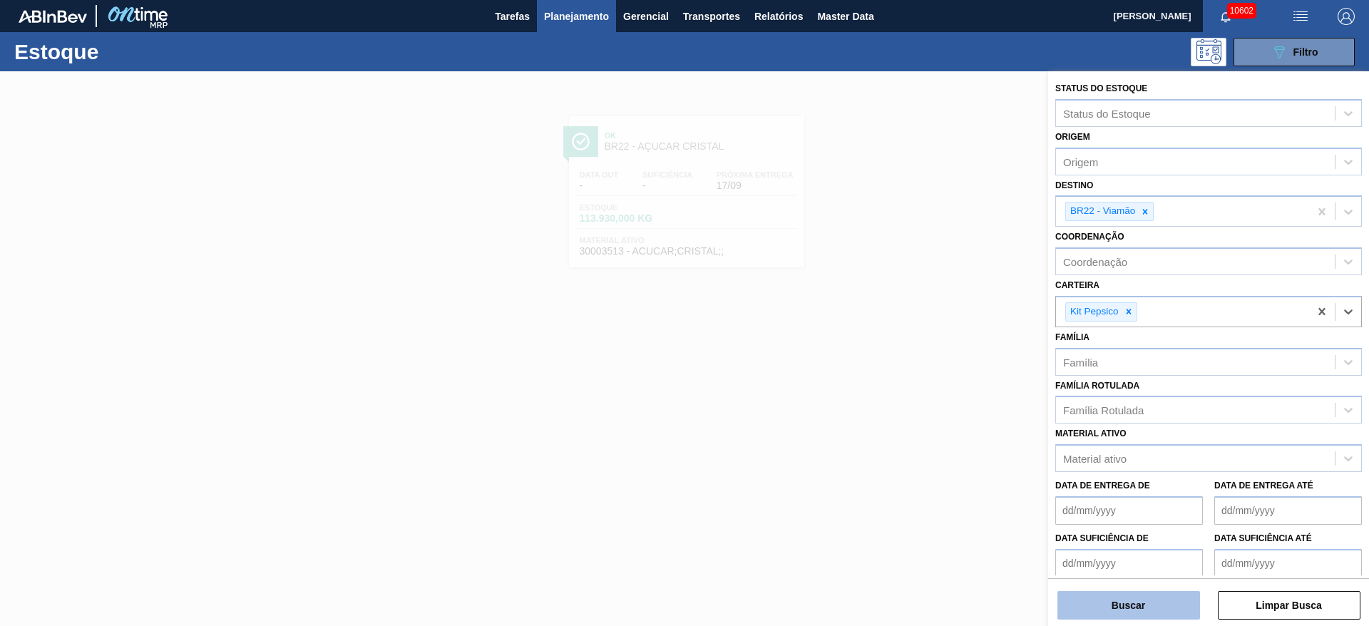
click at [1142, 606] on button "Buscar" at bounding box center [1129, 605] width 143 height 29
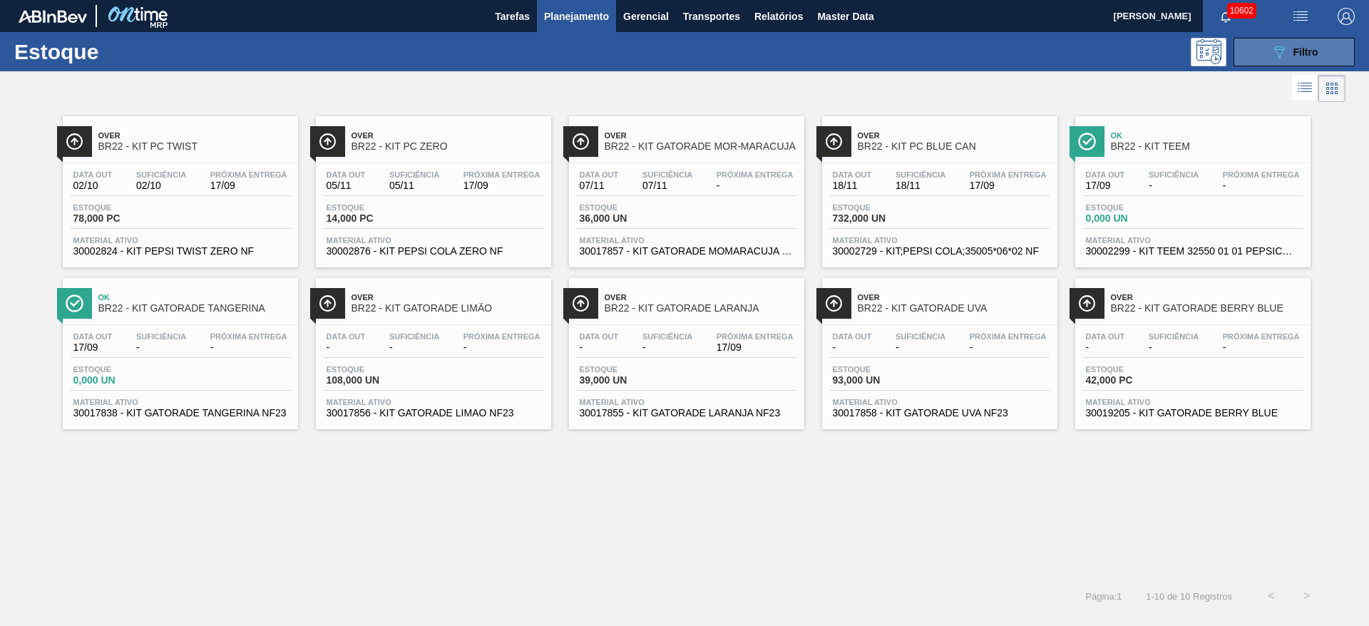
click at [1272, 44] on icon "089F7B8B-B2A5-4AFE-B5C0-19BA573D28AC" at bounding box center [1279, 52] width 17 height 17
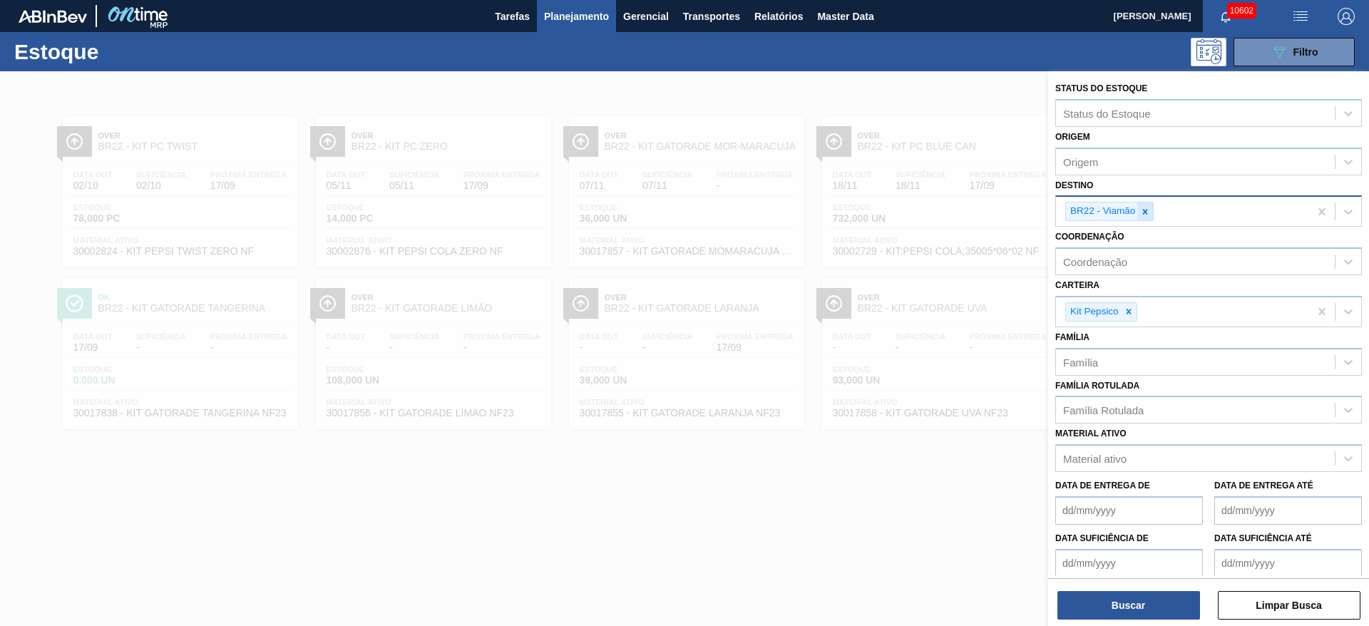
click at [1150, 214] on icon at bounding box center [1145, 212] width 10 height 10
type input "2"
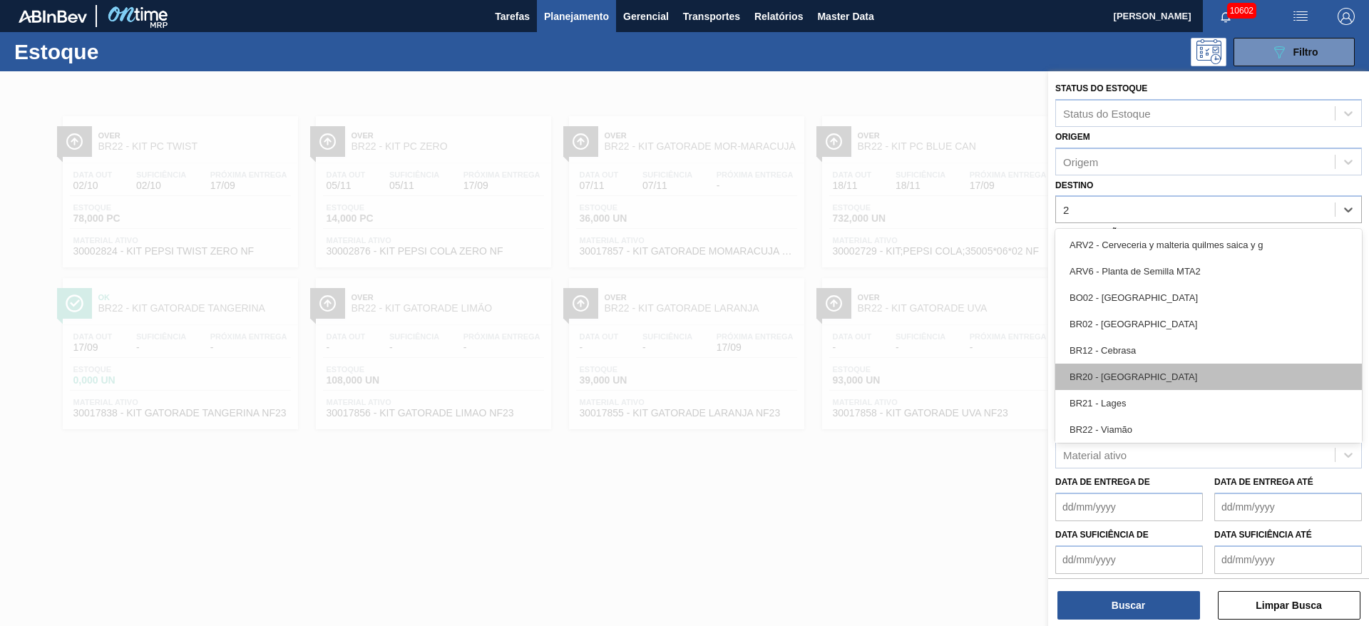
click at [1161, 378] on div "BR20 - [GEOGRAPHIC_DATA]" at bounding box center [1209, 377] width 307 height 26
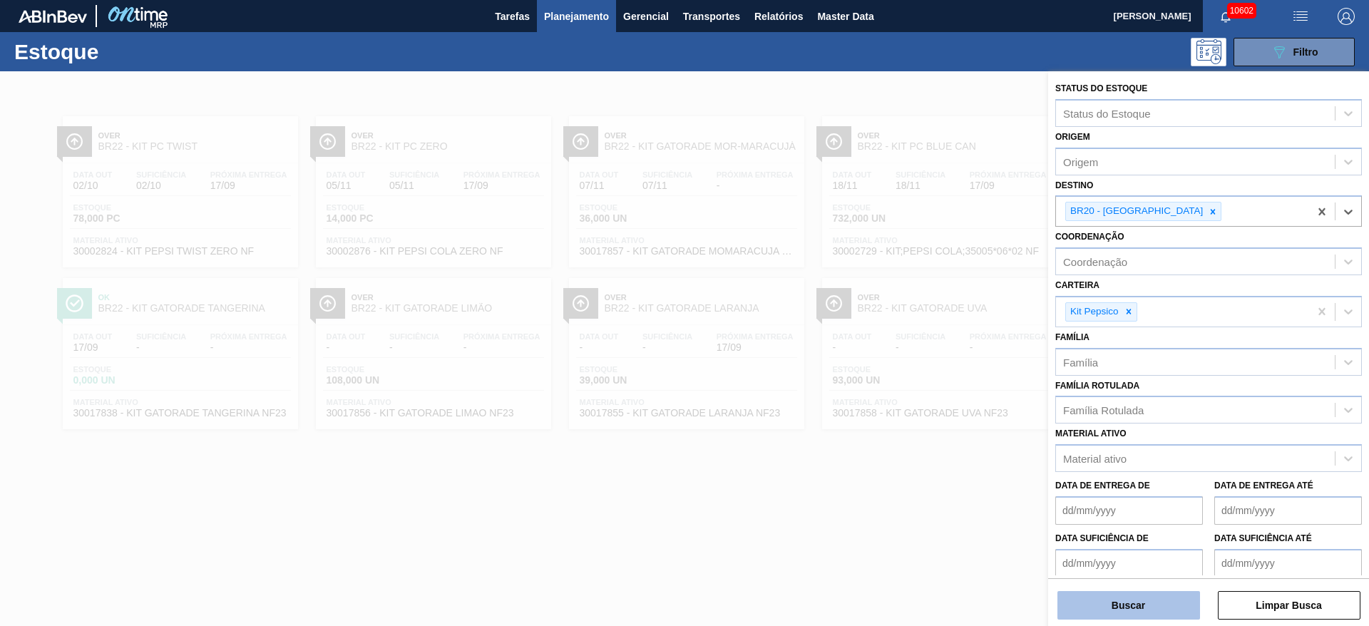
click at [1120, 602] on button "Buscar" at bounding box center [1129, 605] width 143 height 29
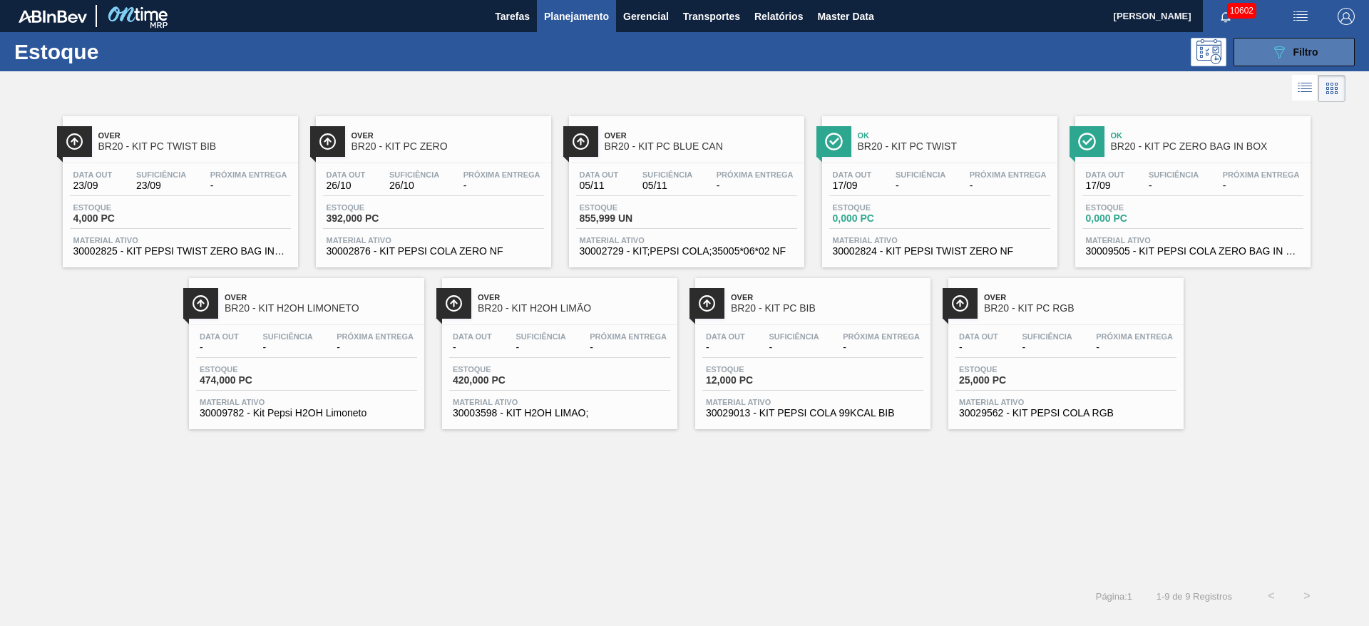
click at [1275, 54] on icon "089F7B8B-B2A5-4AFE-B5C0-19BA573D28AC" at bounding box center [1279, 52] width 17 height 17
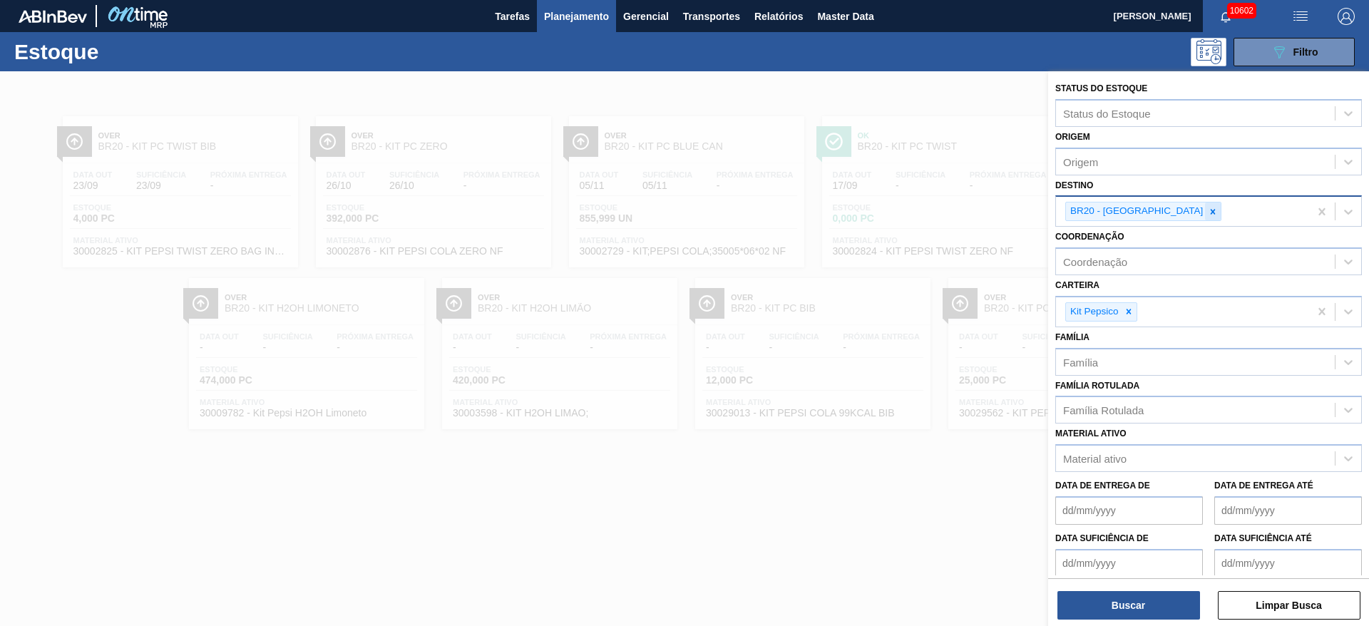
click at [1208, 213] on icon at bounding box center [1213, 212] width 10 height 10
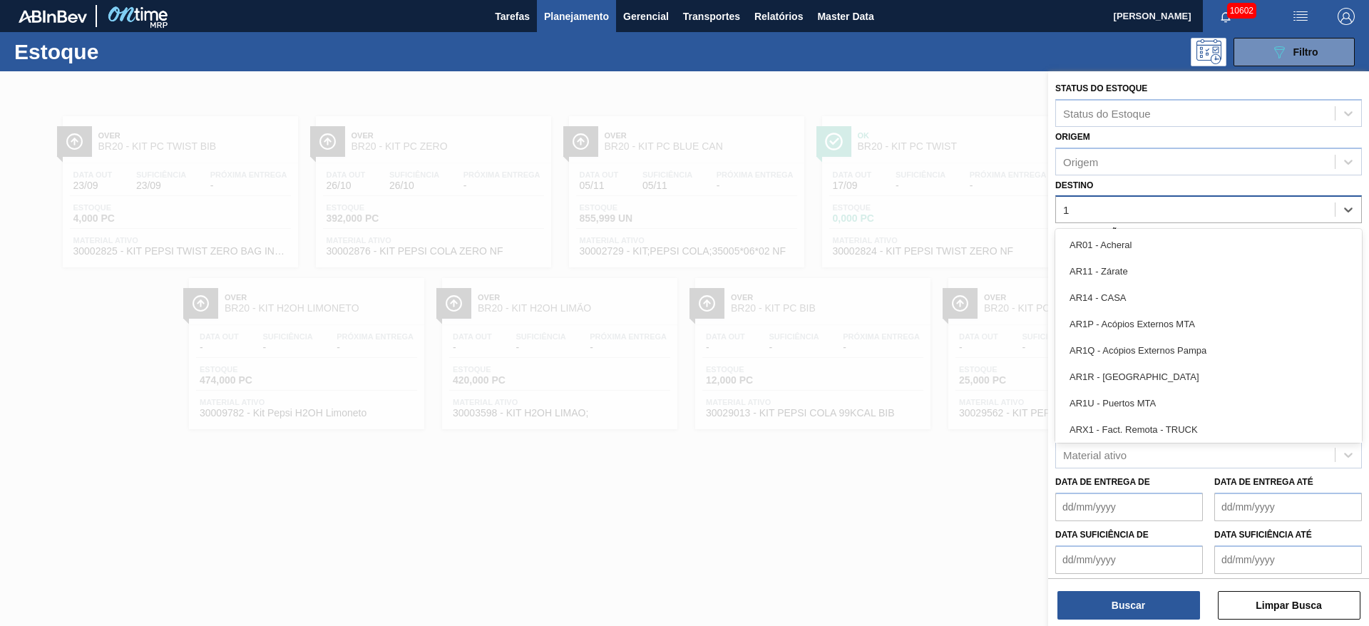
type input "18"
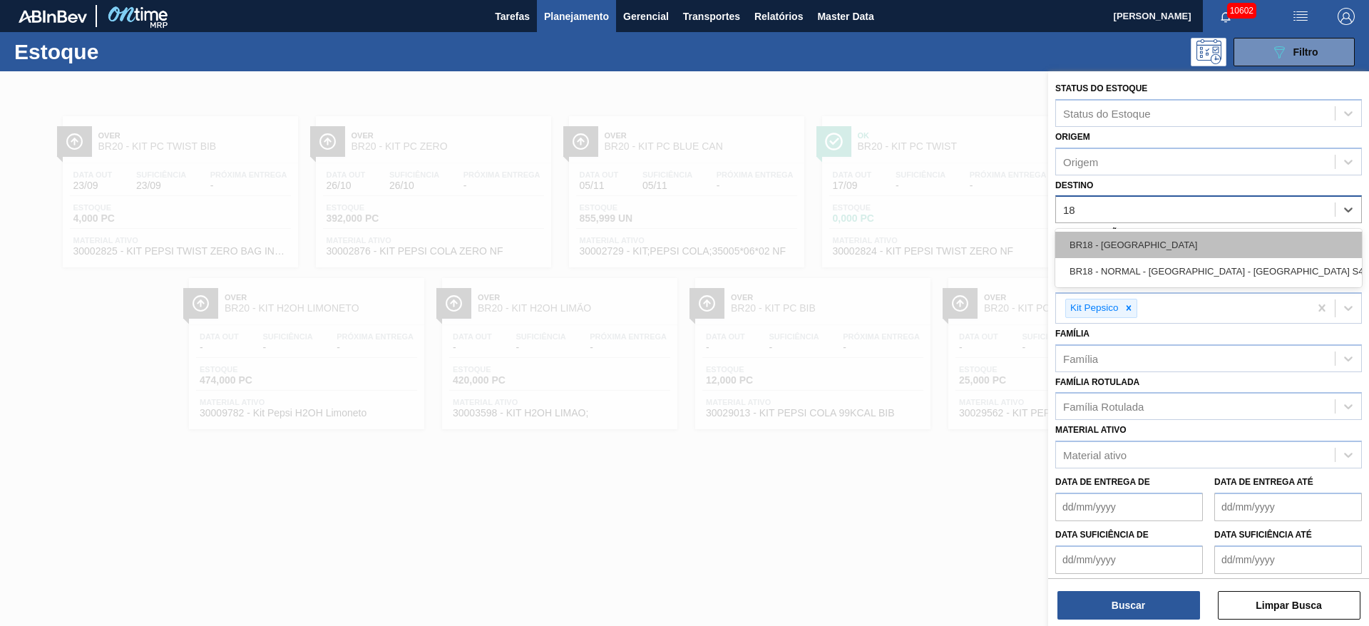
click at [1142, 236] on div "BR18 - [GEOGRAPHIC_DATA]" at bounding box center [1209, 245] width 307 height 26
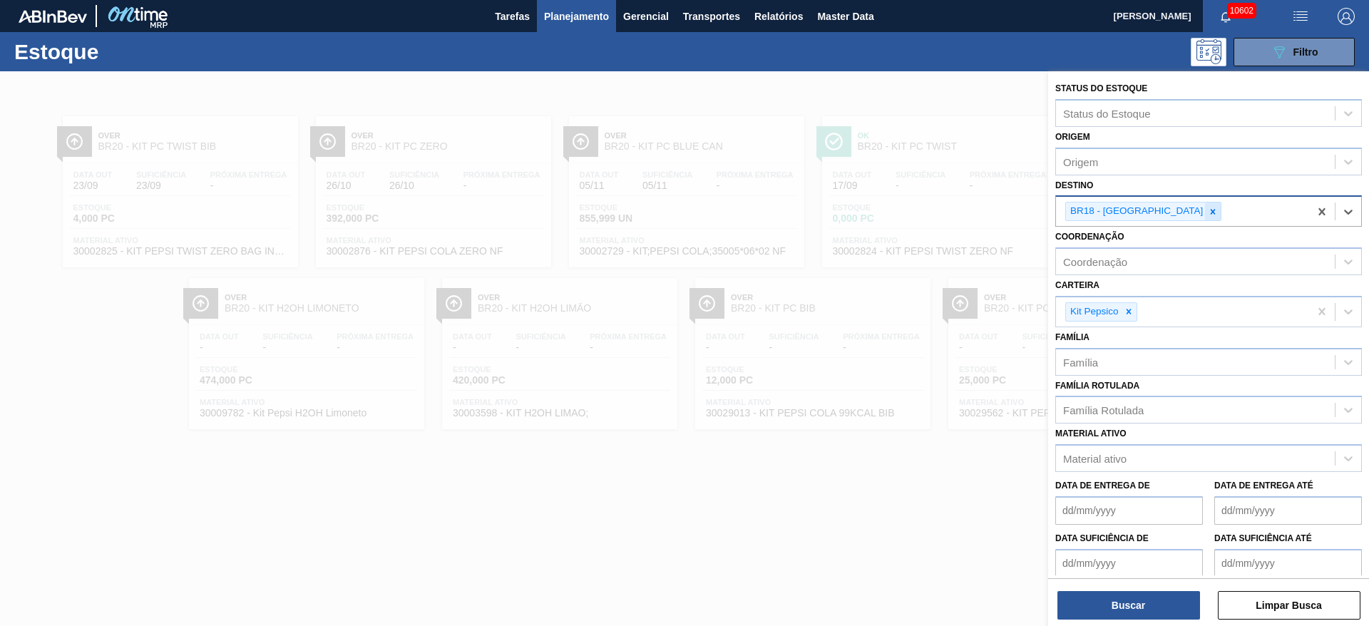
click at [1208, 214] on icon at bounding box center [1213, 212] width 10 height 10
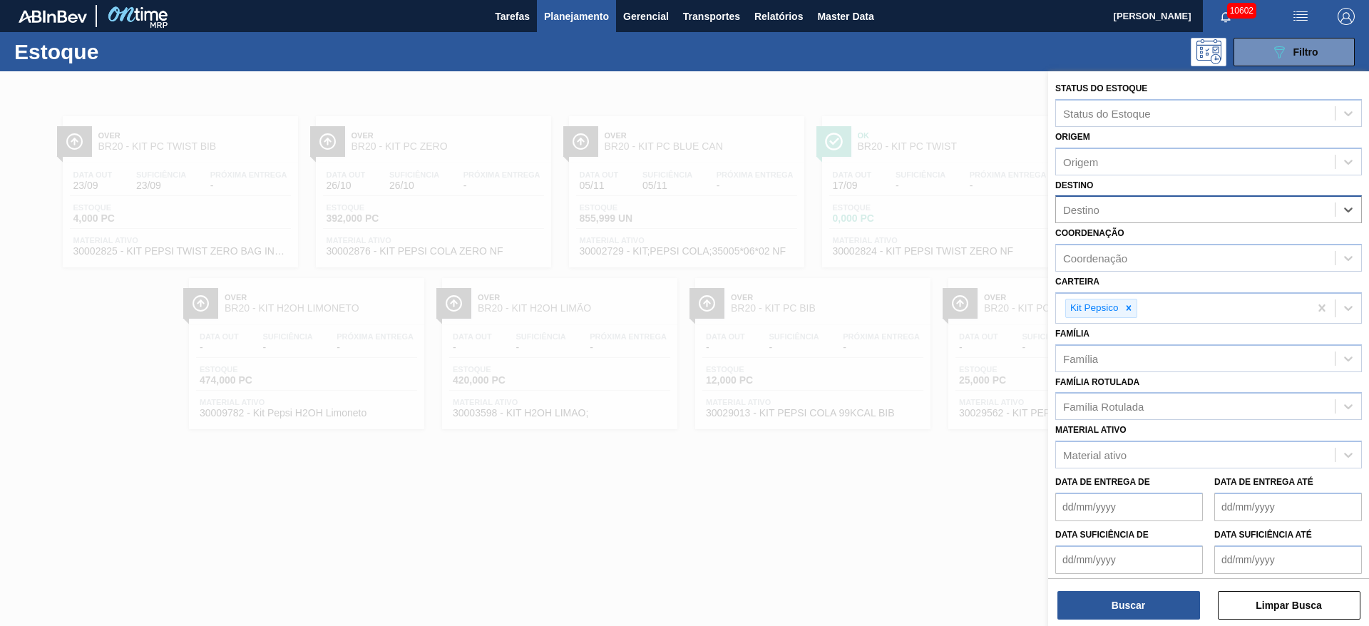
type input "4"
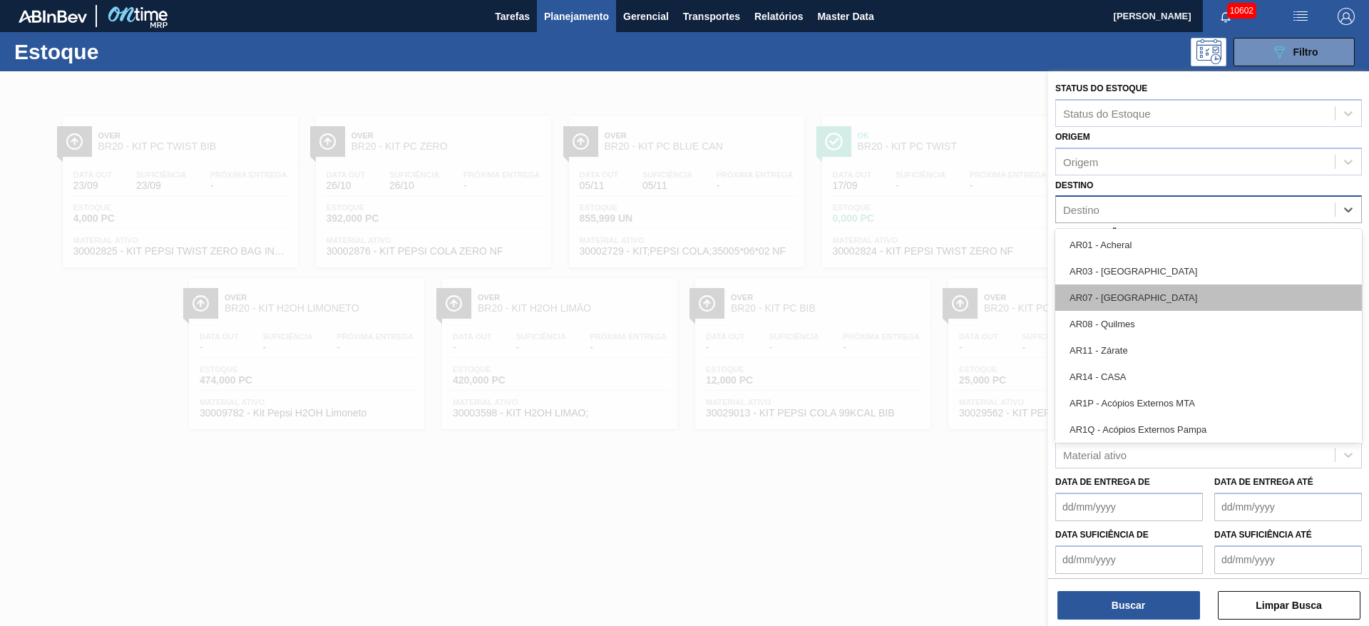
type input "3"
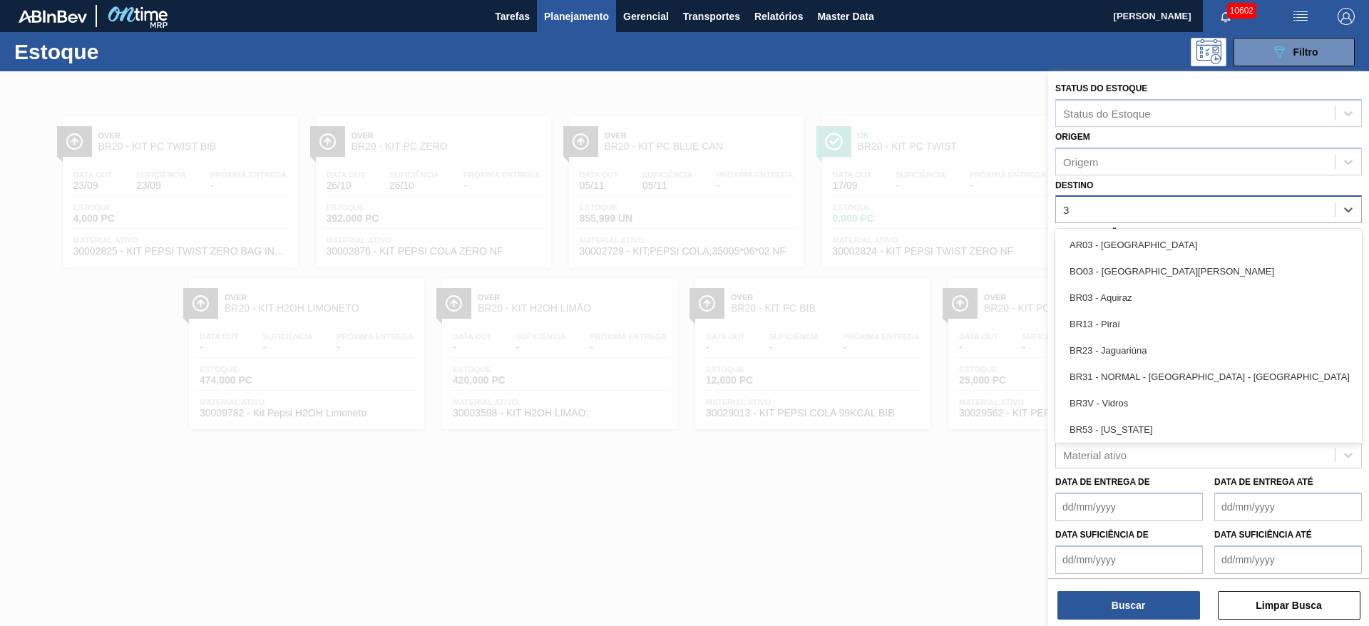
drag, startPoint x: 1145, startPoint y: 305, endPoint x: 1133, endPoint y: 312, distance: 14.1
click at [1144, 304] on div "BR03 - Aquiraz" at bounding box center [1209, 298] width 307 height 26
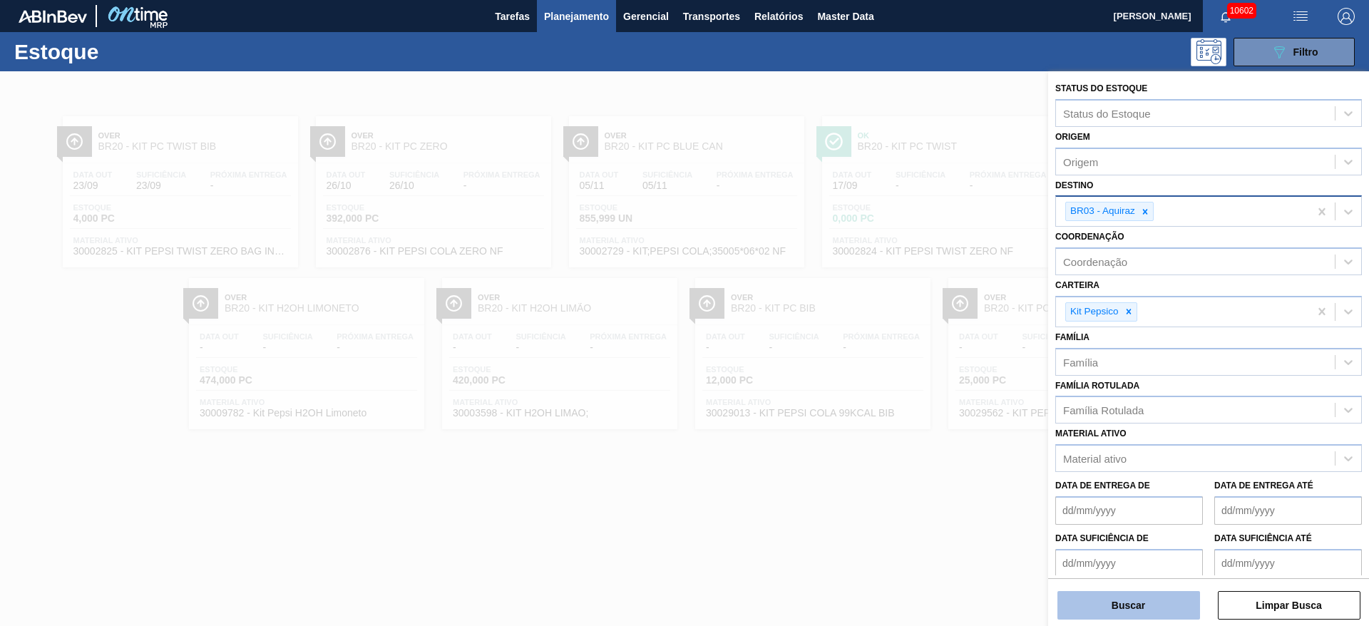
click at [1135, 591] on div "Buscar Limpar Busca" at bounding box center [1208, 598] width 321 height 40
click at [1135, 608] on button "Buscar" at bounding box center [1129, 605] width 143 height 29
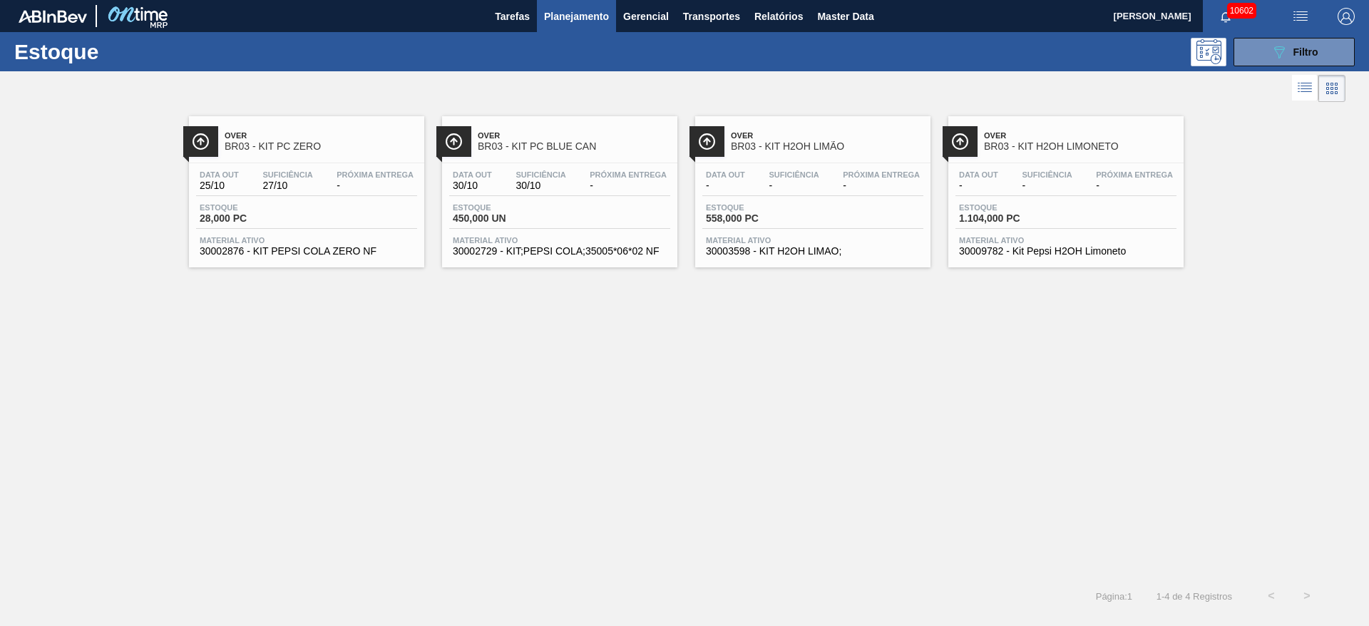
click at [869, 396] on div "Over BR03 - KIT PC ZERO Data out 25/10 Suficiência 27/10 Próxima Entrega - Esto…" at bounding box center [684, 342] width 1369 height 473
click at [1280, 61] on button "089F7B8B-B2A5-4AFE-B5C0-19BA573D28AC Filtro" at bounding box center [1294, 52] width 121 height 29
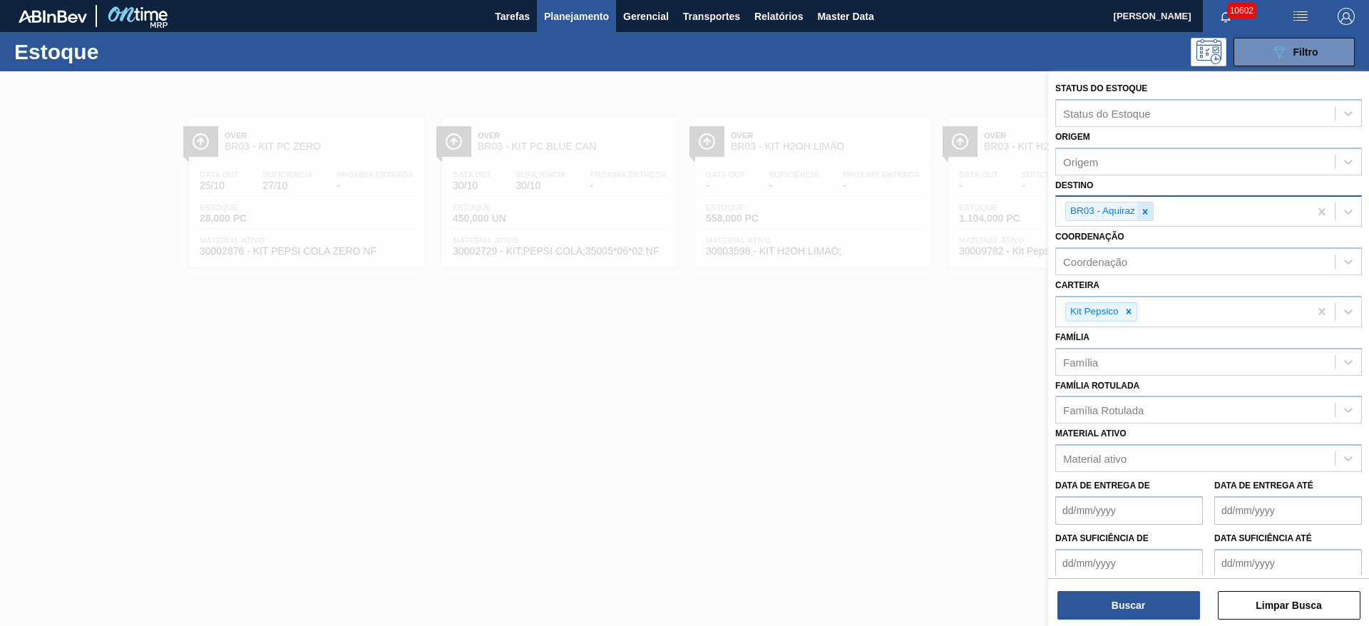
click at [1148, 209] on icon at bounding box center [1145, 212] width 10 height 10
type input "1"
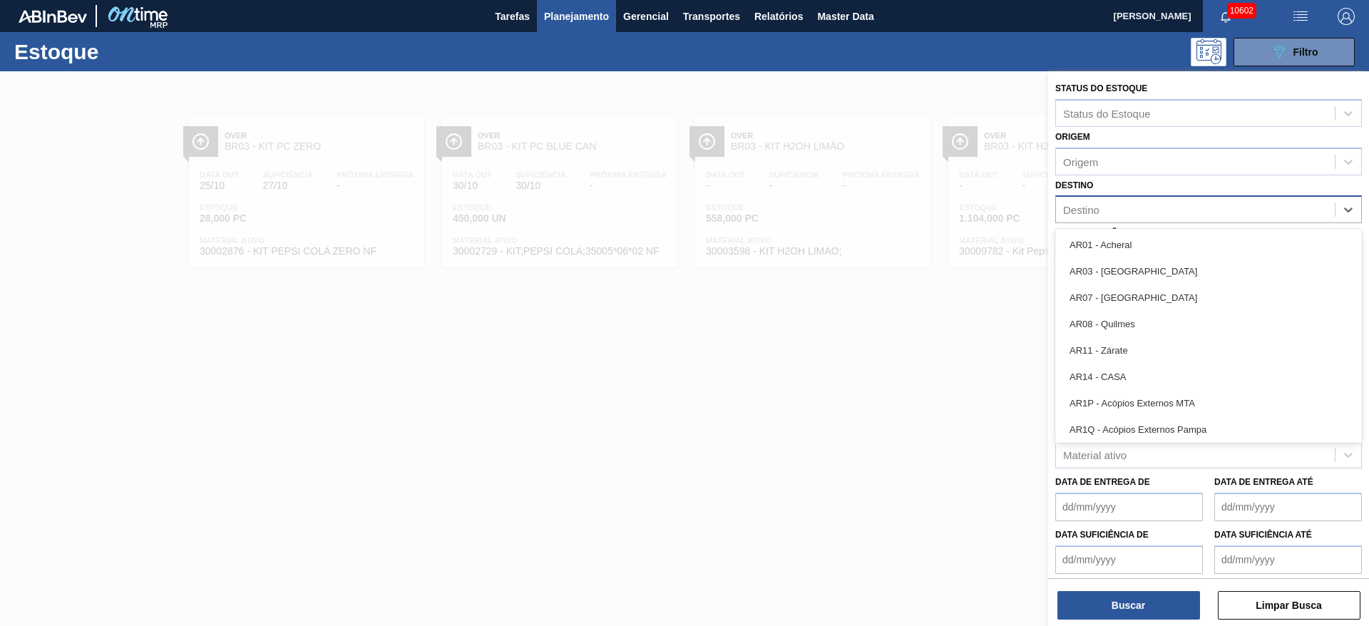
type input "4"
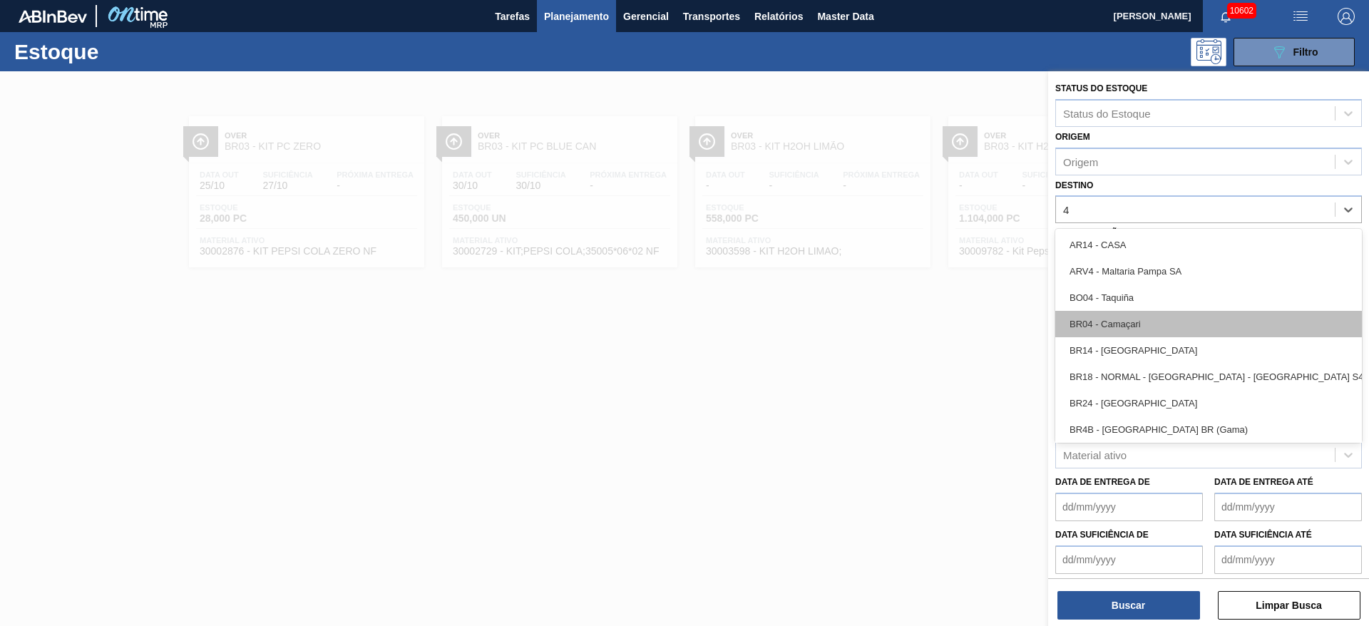
click at [1137, 325] on div "BR04 - Camaçari" at bounding box center [1209, 324] width 307 height 26
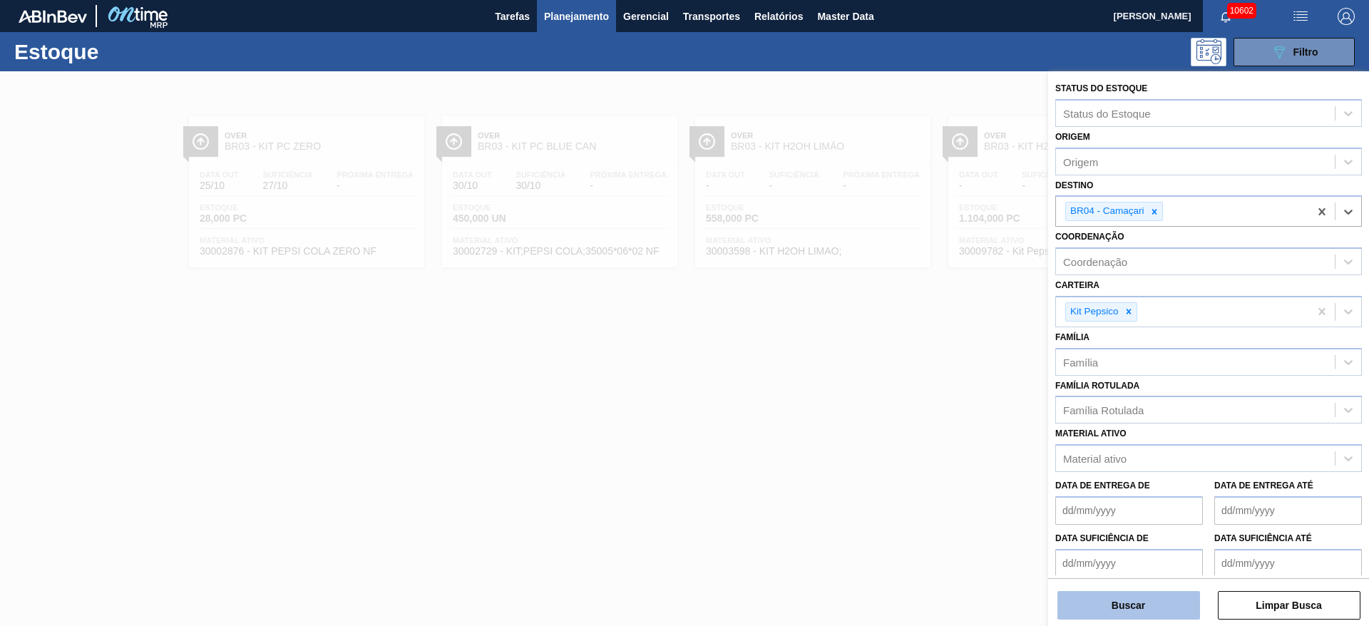
drag, startPoint x: 1148, startPoint y: 621, endPoint x: 1149, endPoint y: 607, distance: 13.6
click at [1148, 616] on div "Status do Estoque Status do Estoque Origem Origem Destino option BR04 - Camaçar…" at bounding box center [1208, 350] width 321 height 558
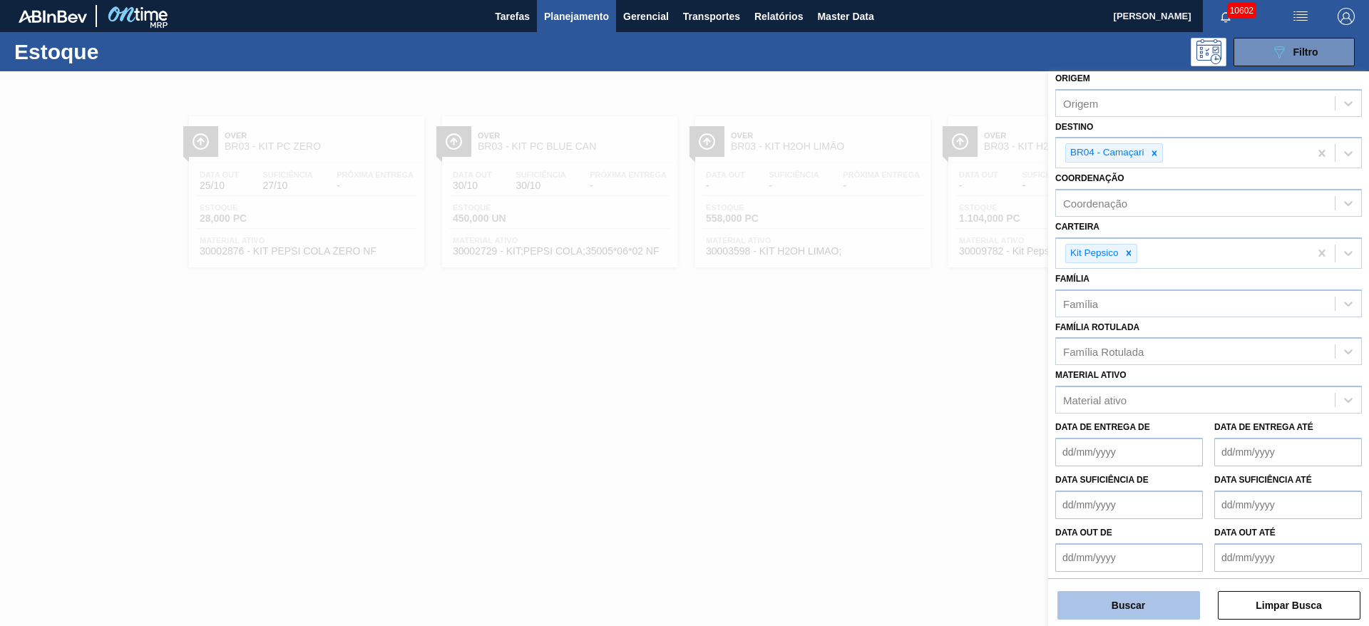
click at [1147, 606] on button "Buscar" at bounding box center [1129, 605] width 143 height 29
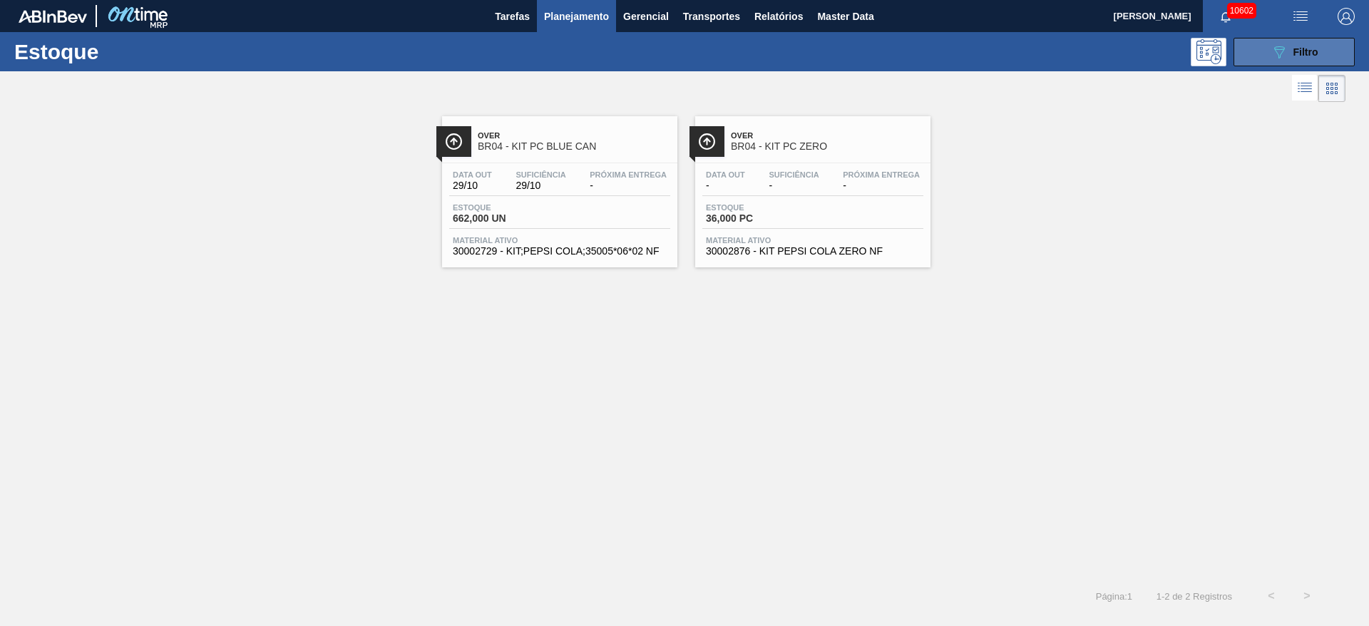
click at [1263, 52] on button "089F7B8B-B2A5-4AFE-B5C0-19BA573D28AC Filtro" at bounding box center [1294, 52] width 121 height 29
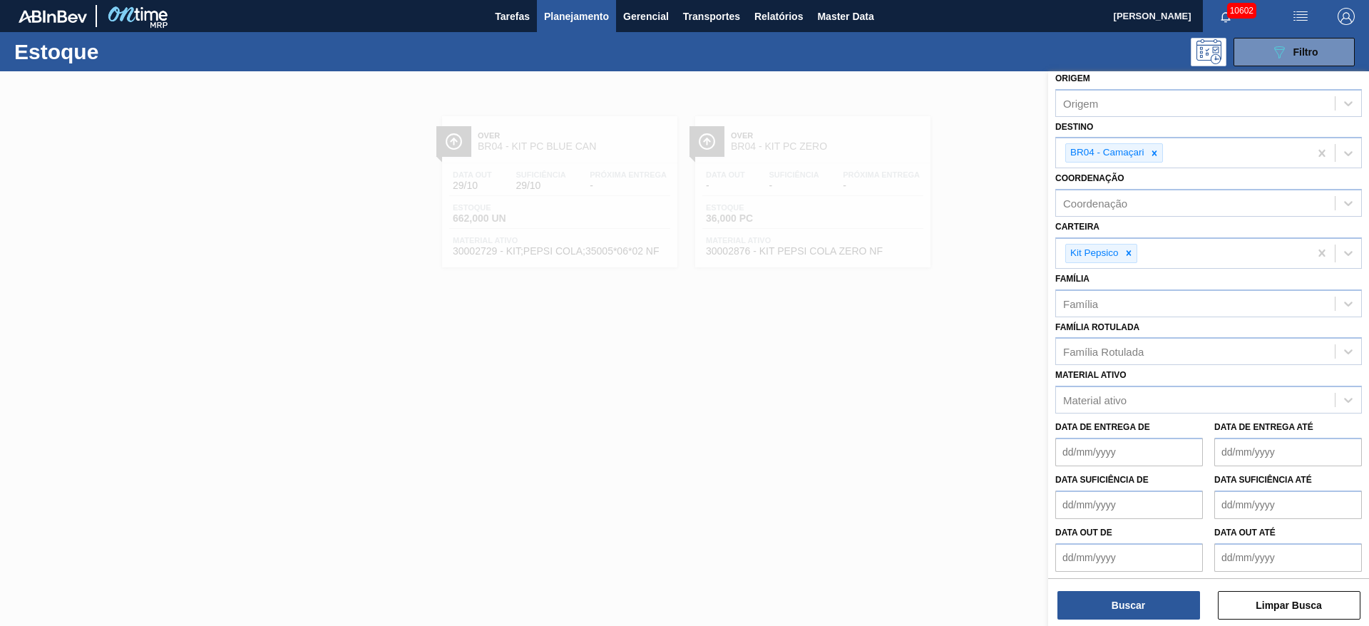
click at [1152, 153] on icon at bounding box center [1155, 153] width 10 height 10
type input "3"
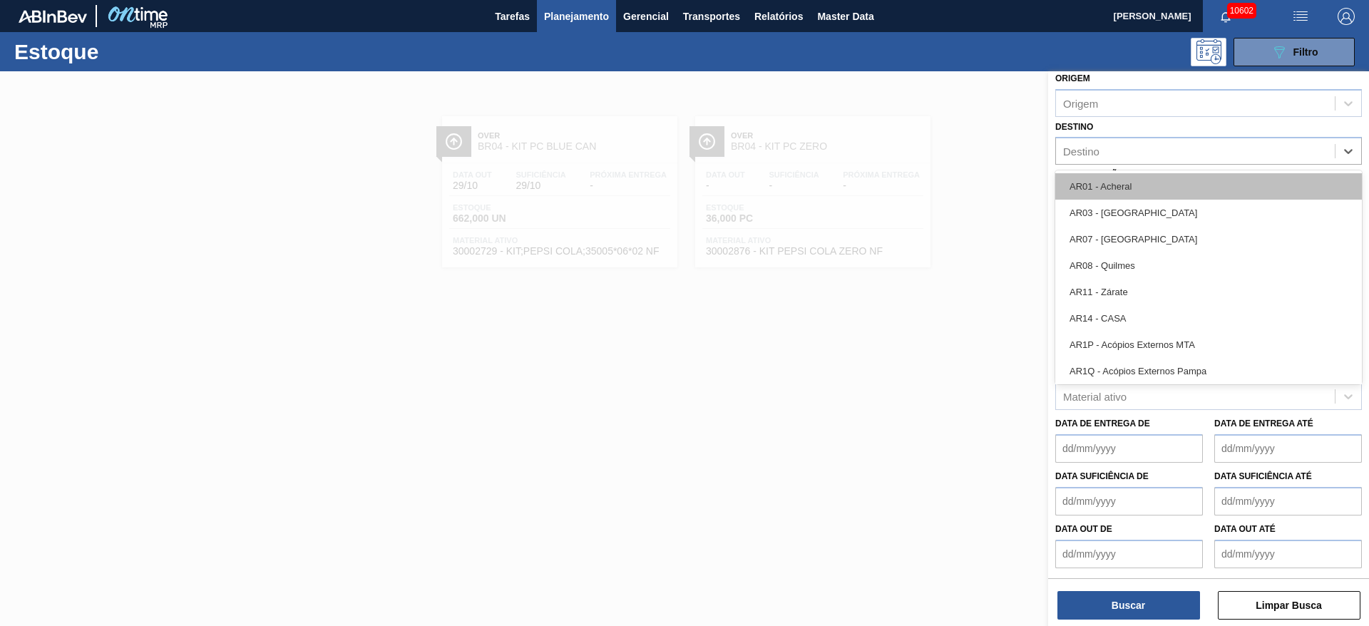
type input "18"
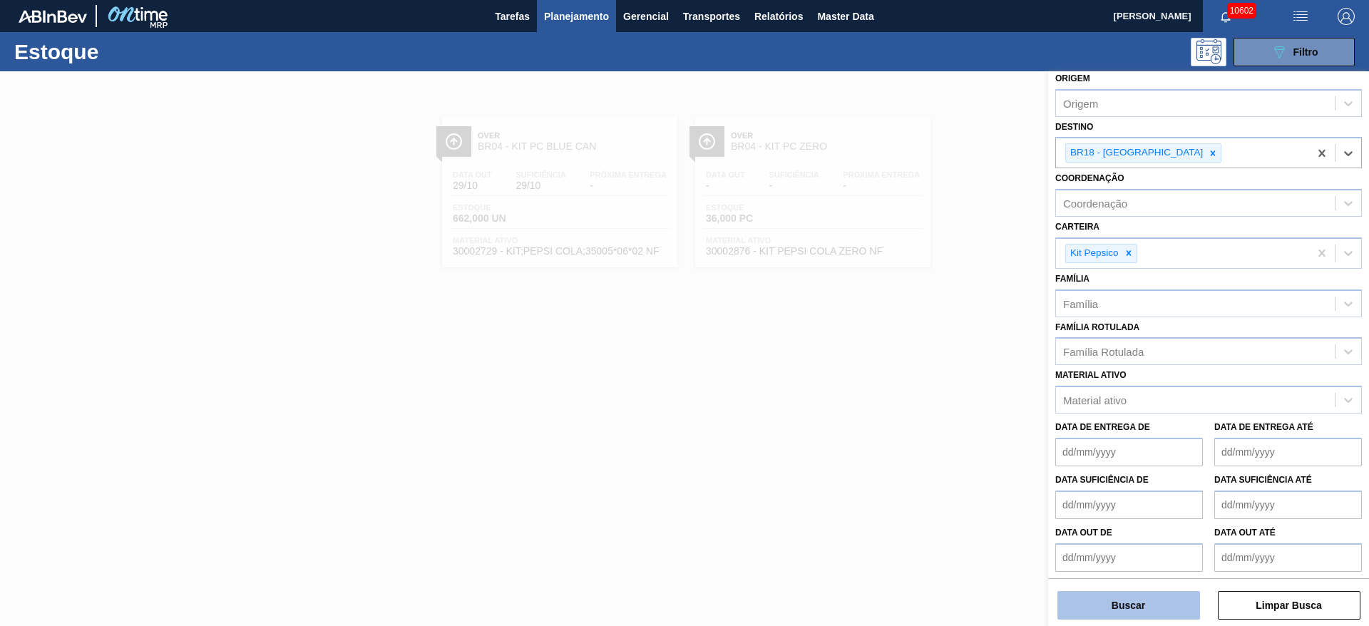
click at [1150, 616] on button "Buscar" at bounding box center [1129, 605] width 143 height 29
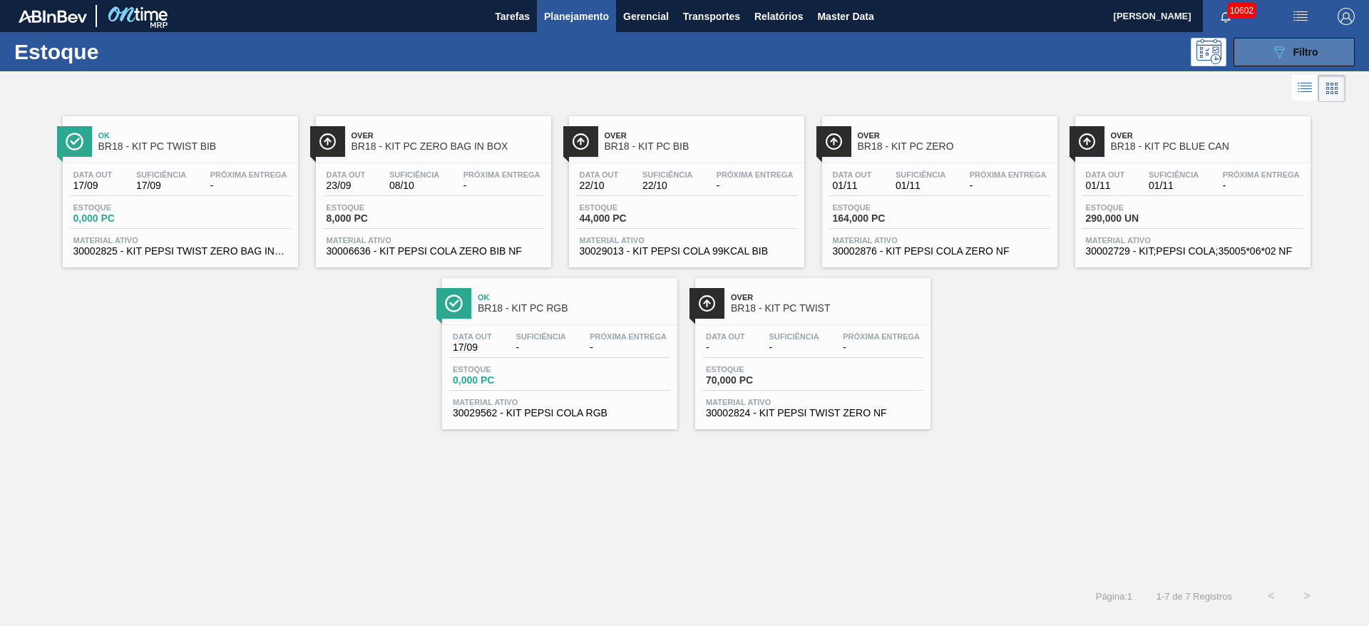
click at [1281, 55] on icon "089F7B8B-B2A5-4AFE-B5C0-19BA573D28AC" at bounding box center [1279, 52] width 17 height 17
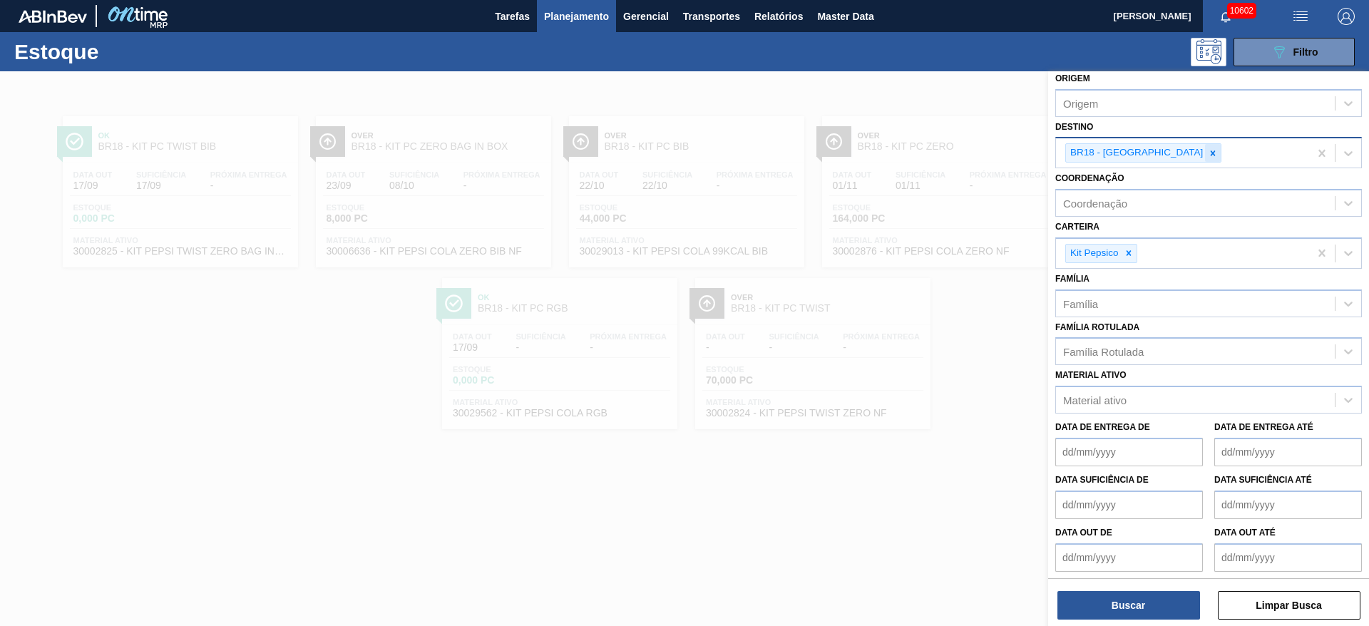
click at [1208, 153] on icon at bounding box center [1213, 153] width 10 height 10
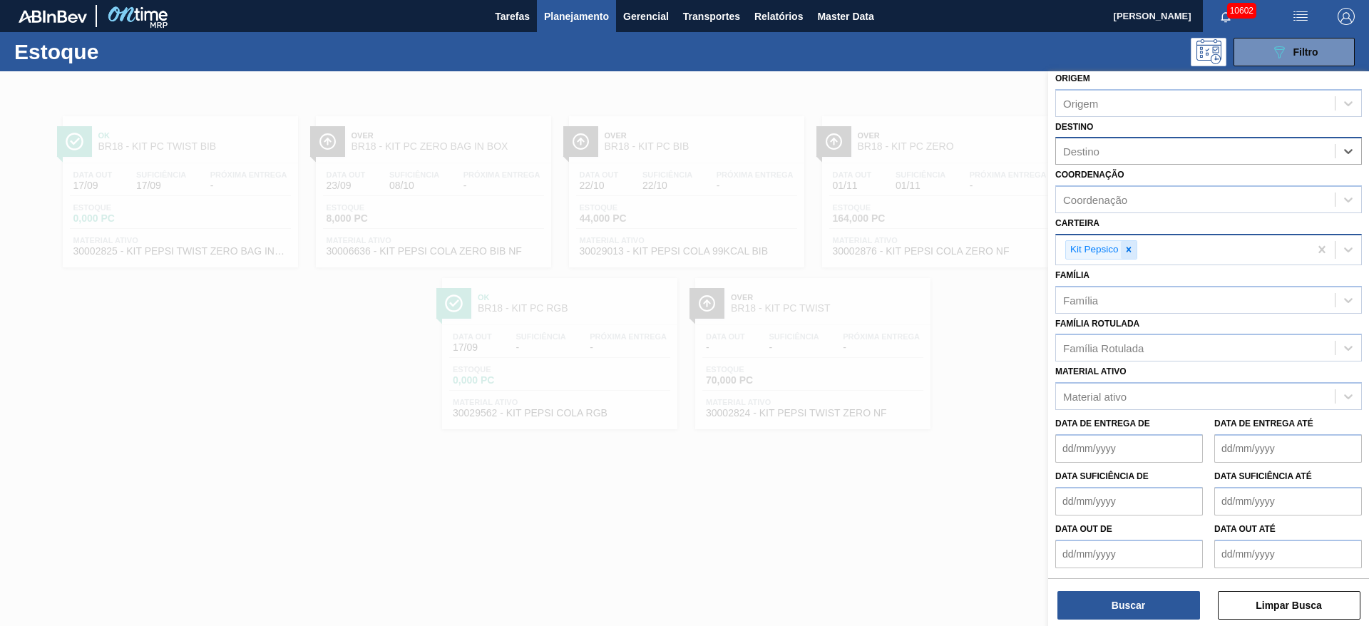
click at [1126, 248] on icon at bounding box center [1129, 250] width 10 height 10
type input "15"
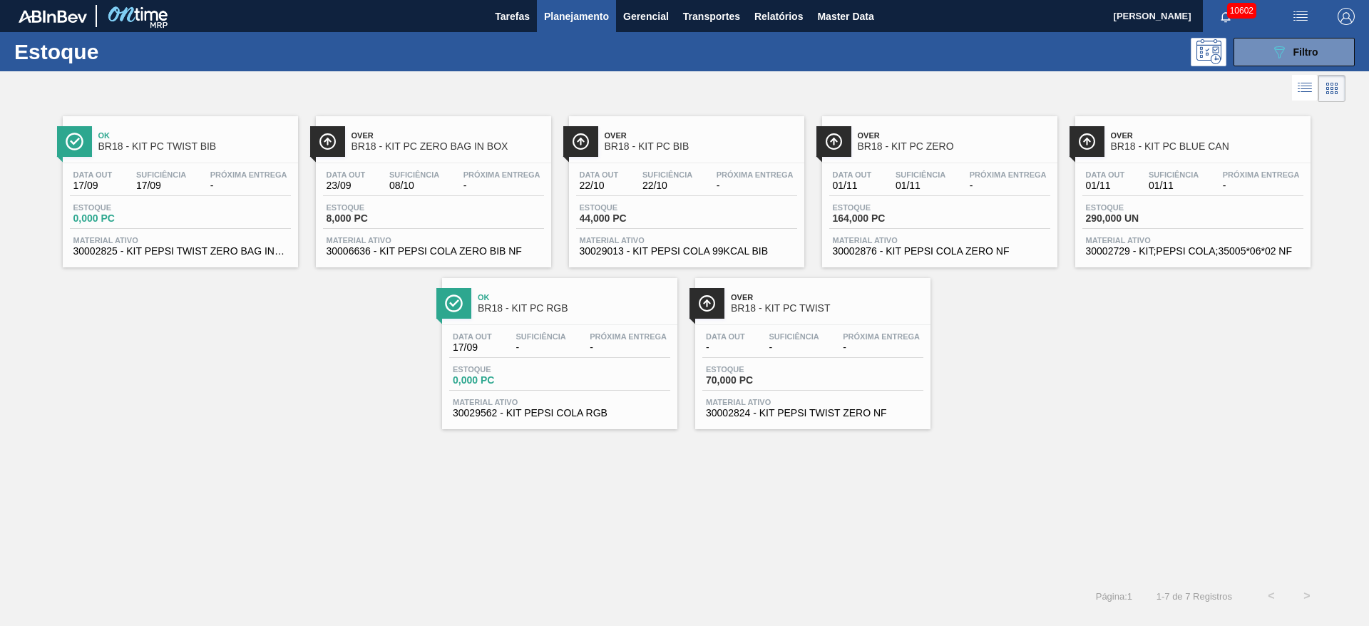
scroll to position [58, 0]
click at [1275, 47] on icon at bounding box center [1280, 52] width 11 height 12
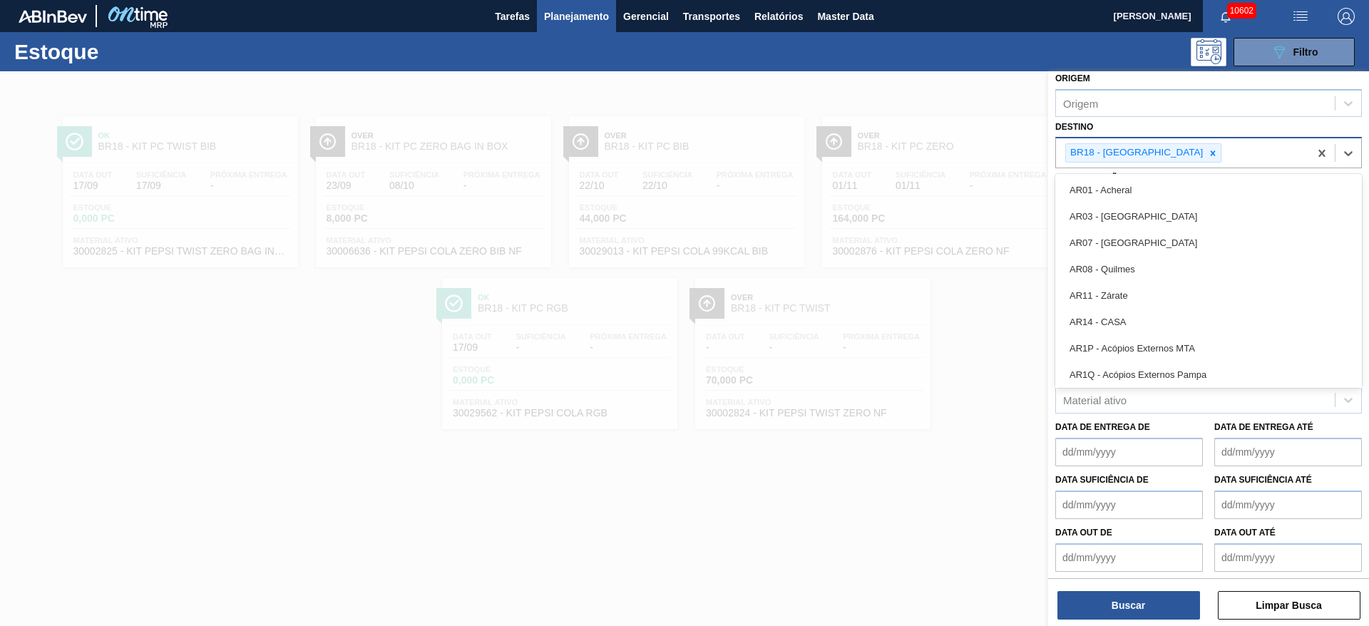
click at [1157, 150] on div "BR18 - Pernambuco" at bounding box center [1135, 153] width 139 height 18
click at [1208, 151] on icon at bounding box center [1213, 153] width 10 height 10
click at [1176, 412] on div "Data de Entrega de Data de Entrega até" at bounding box center [1209, 436] width 318 height 53
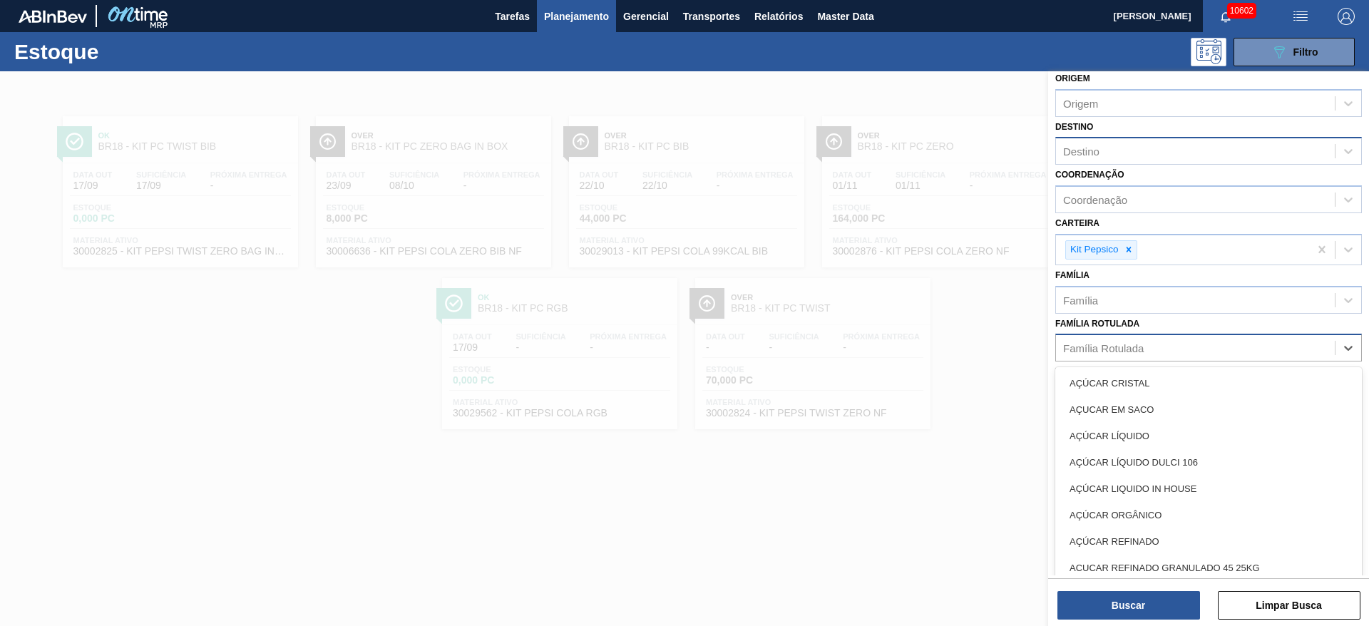
click at [1149, 344] on div "Família Rotulada" at bounding box center [1195, 348] width 279 height 21
type Rotulada "pc tw"
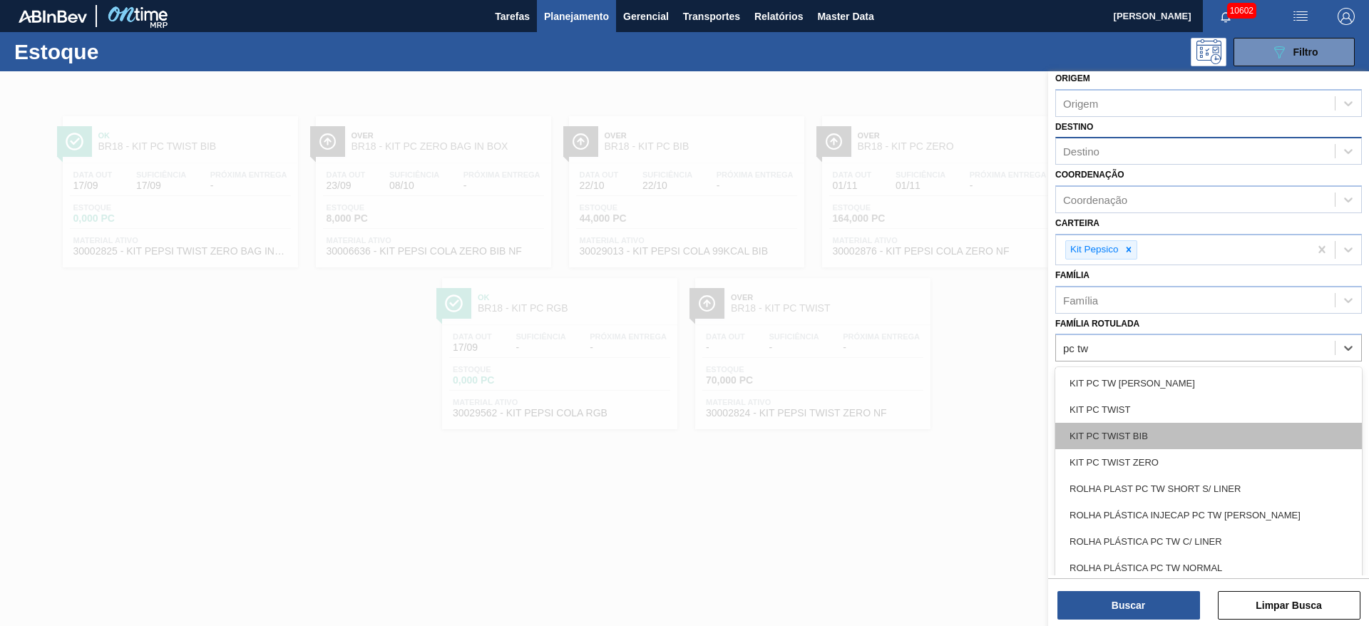
click at [1163, 434] on div "KIT PC TWIST BIB" at bounding box center [1209, 436] width 307 height 26
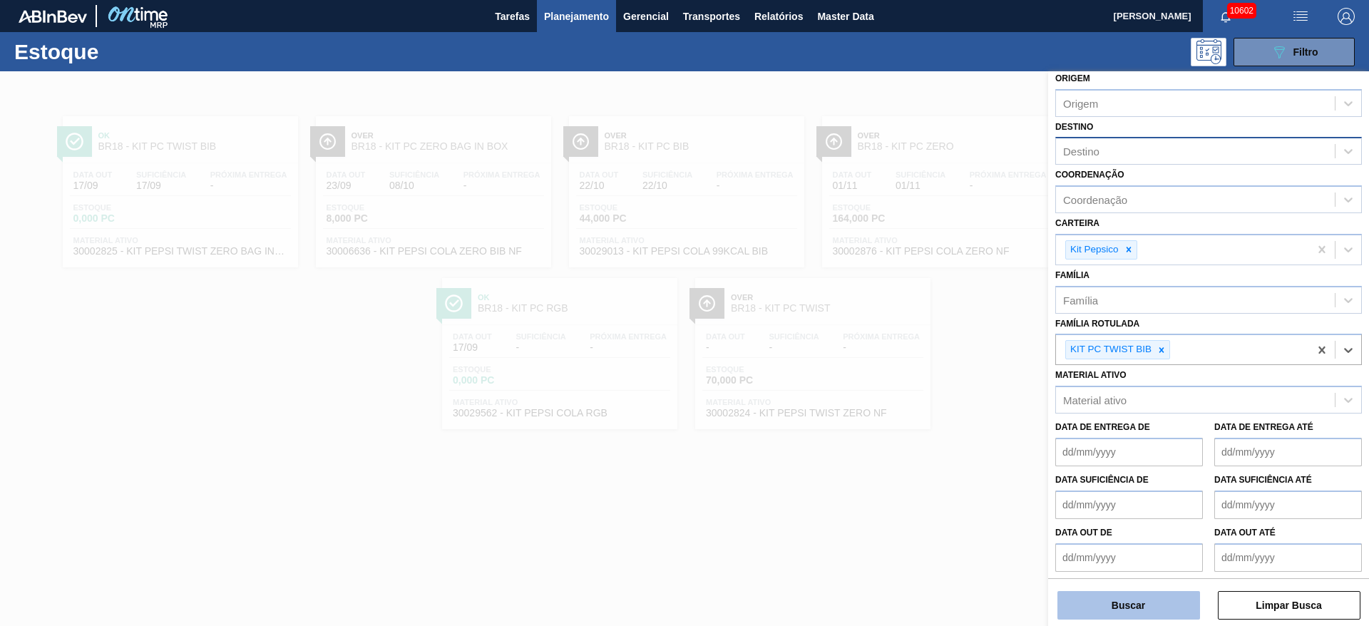
click at [1130, 603] on button "Buscar" at bounding box center [1129, 605] width 143 height 29
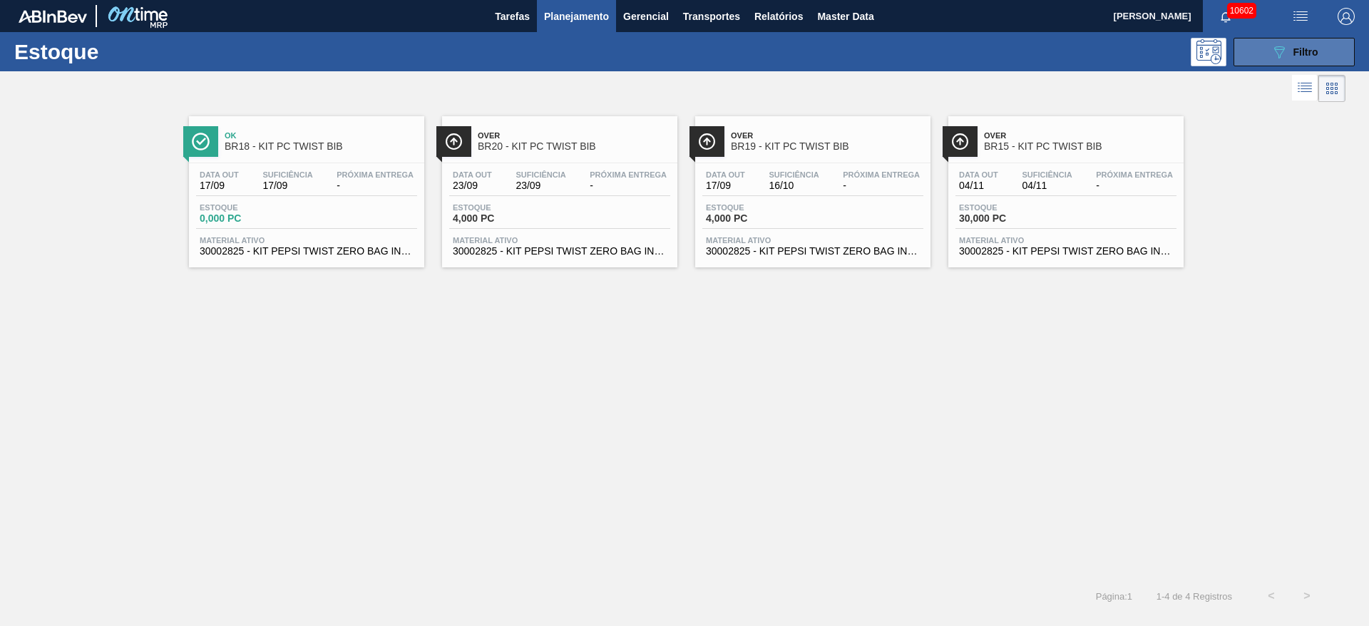
click at [1268, 51] on button "089F7B8B-B2A5-4AFE-B5C0-19BA573D28AC Filtro" at bounding box center [1294, 52] width 121 height 29
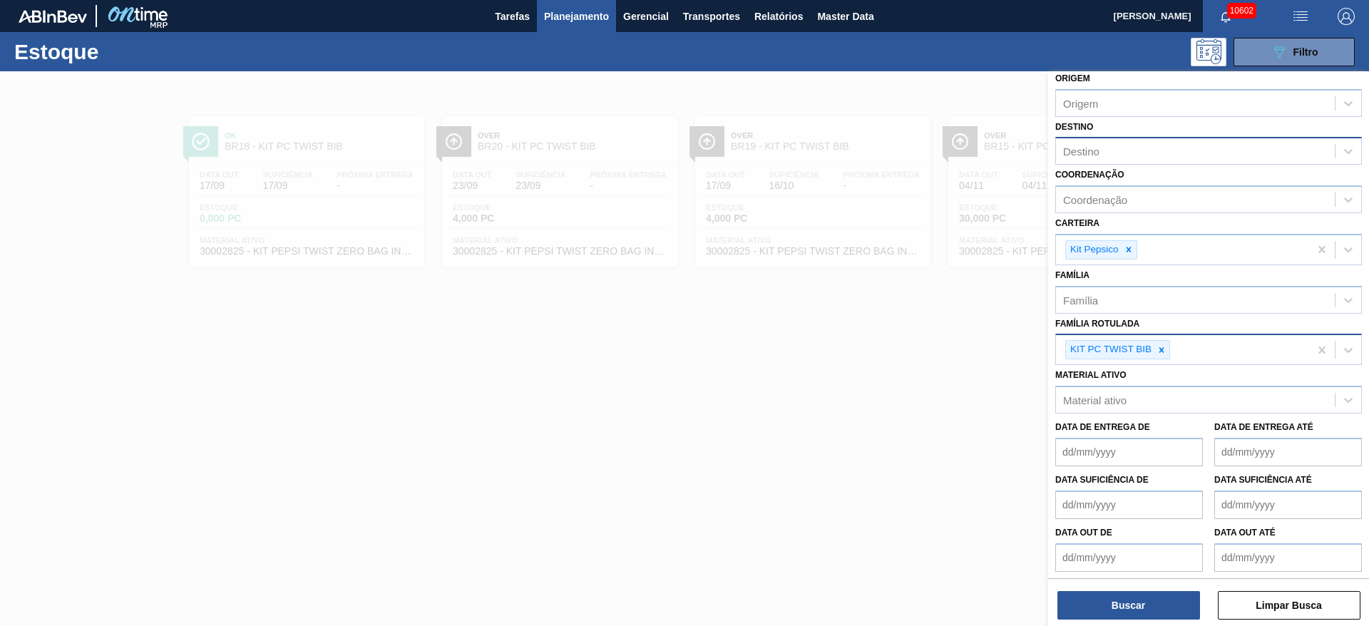
click at [1147, 345] on div "KIT PC TWIST BIB" at bounding box center [1110, 350] width 88 height 18
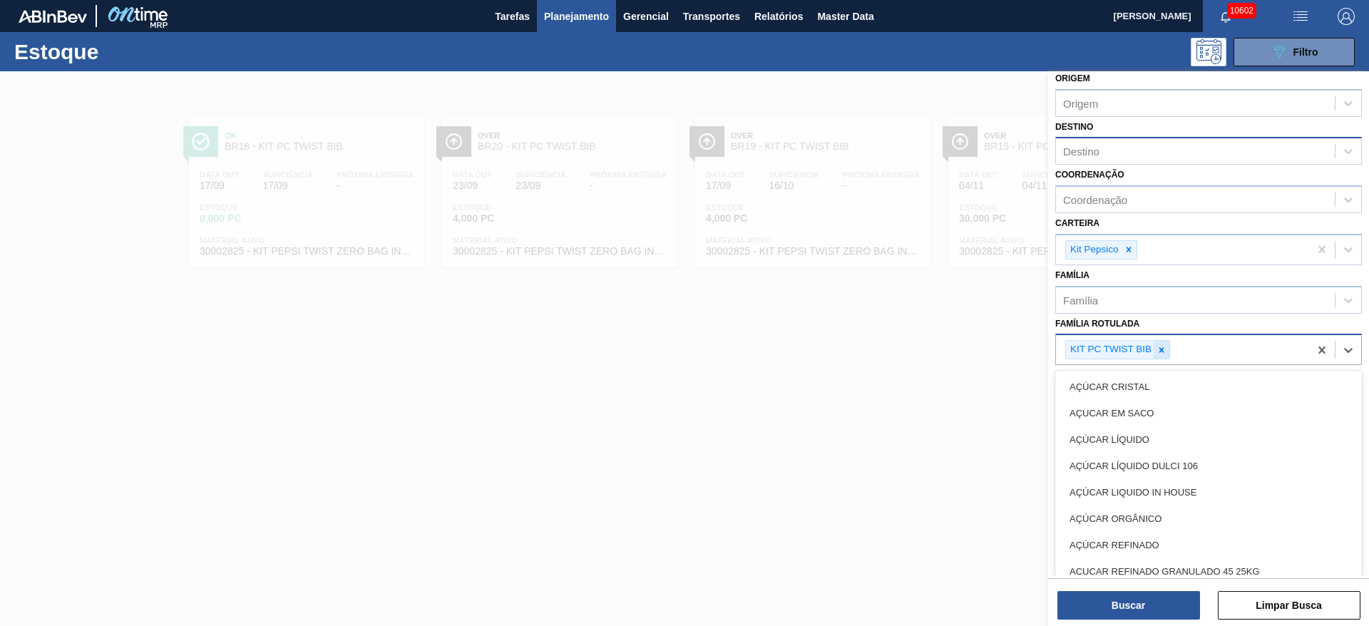
click at [1160, 356] on div at bounding box center [1162, 350] width 16 height 18
type Rotulada "pc z"
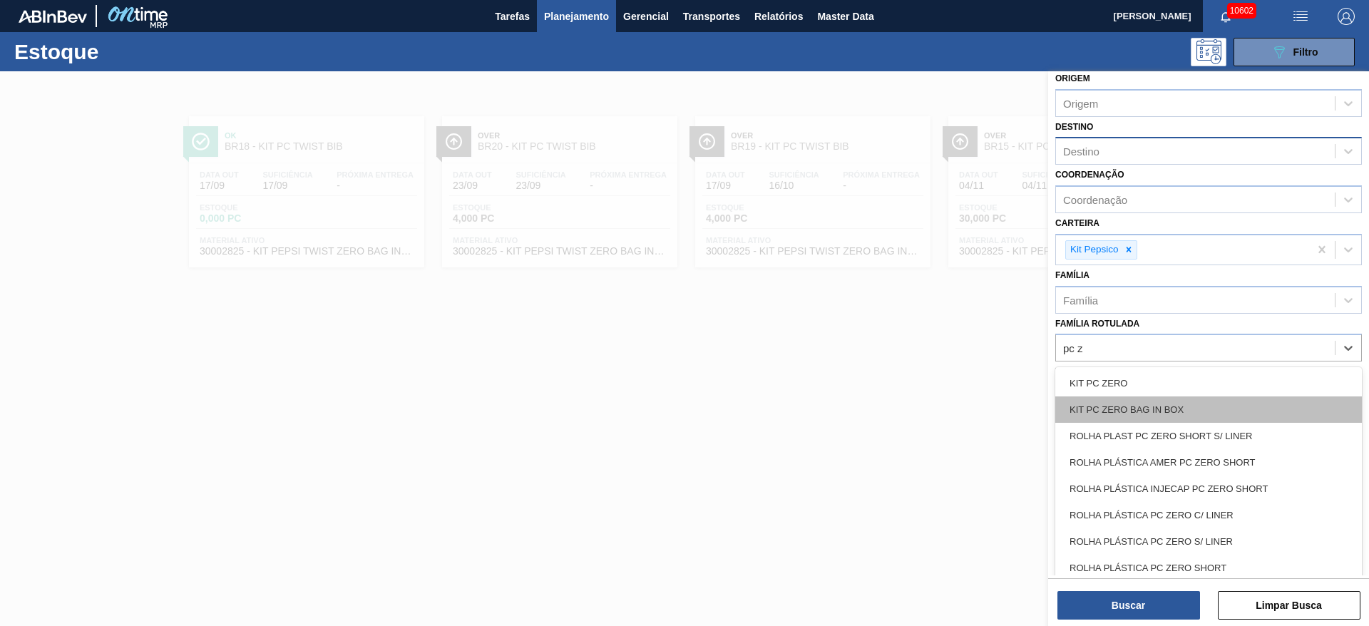
drag, startPoint x: 1156, startPoint y: 413, endPoint x: 1162, endPoint y: 512, distance: 99.3
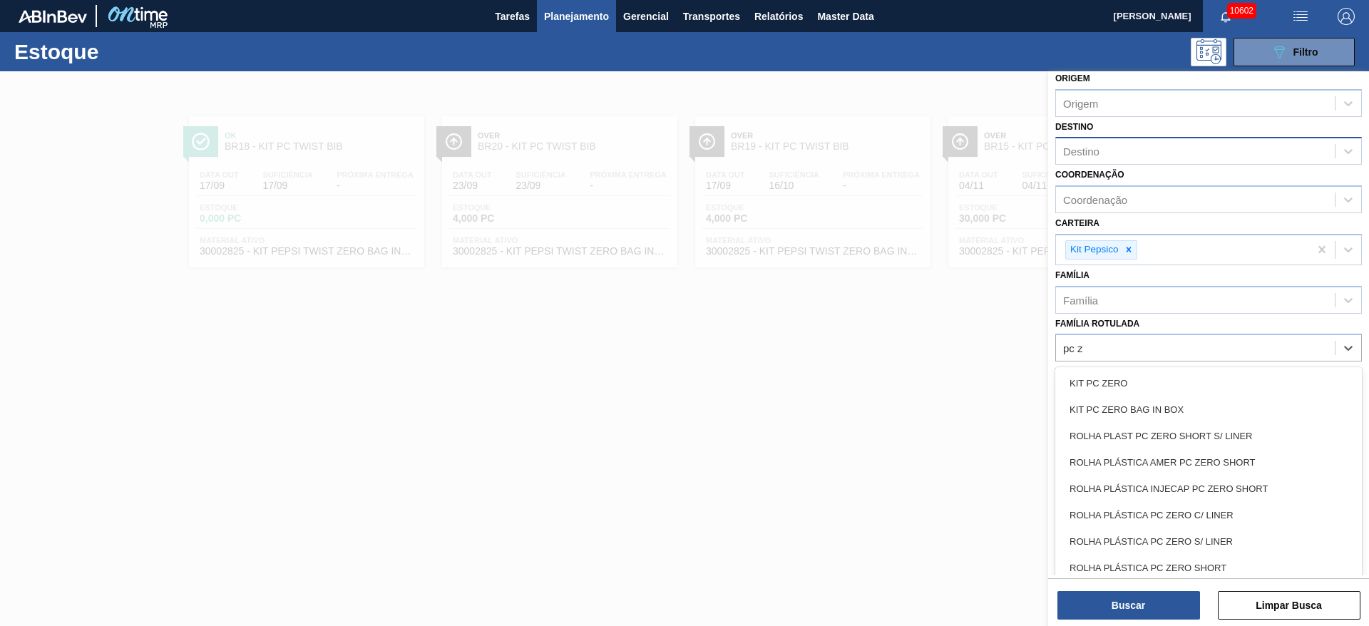
click at [1155, 413] on div "KIT PC ZERO BAG IN BOX" at bounding box center [1209, 410] width 307 height 26
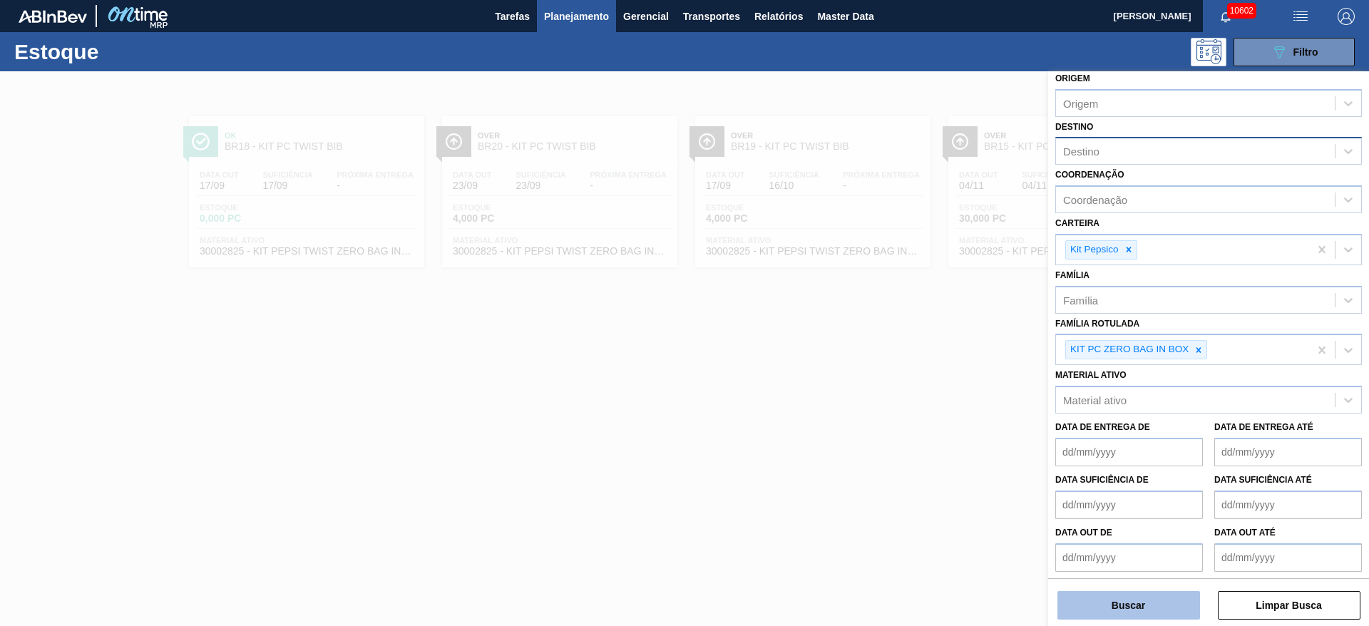
click at [1148, 616] on button "Buscar" at bounding box center [1129, 605] width 143 height 29
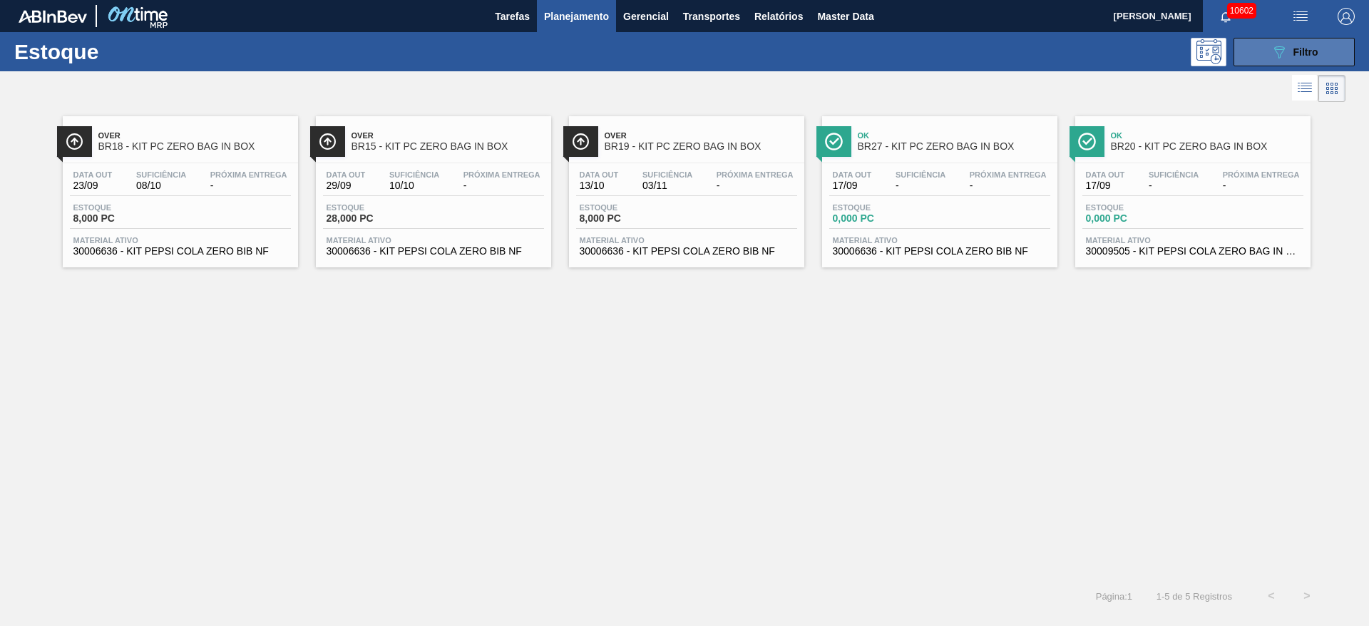
click at [1258, 49] on button "089F7B8B-B2A5-4AFE-B5C0-19BA573D28AC Filtro" at bounding box center [1294, 52] width 121 height 29
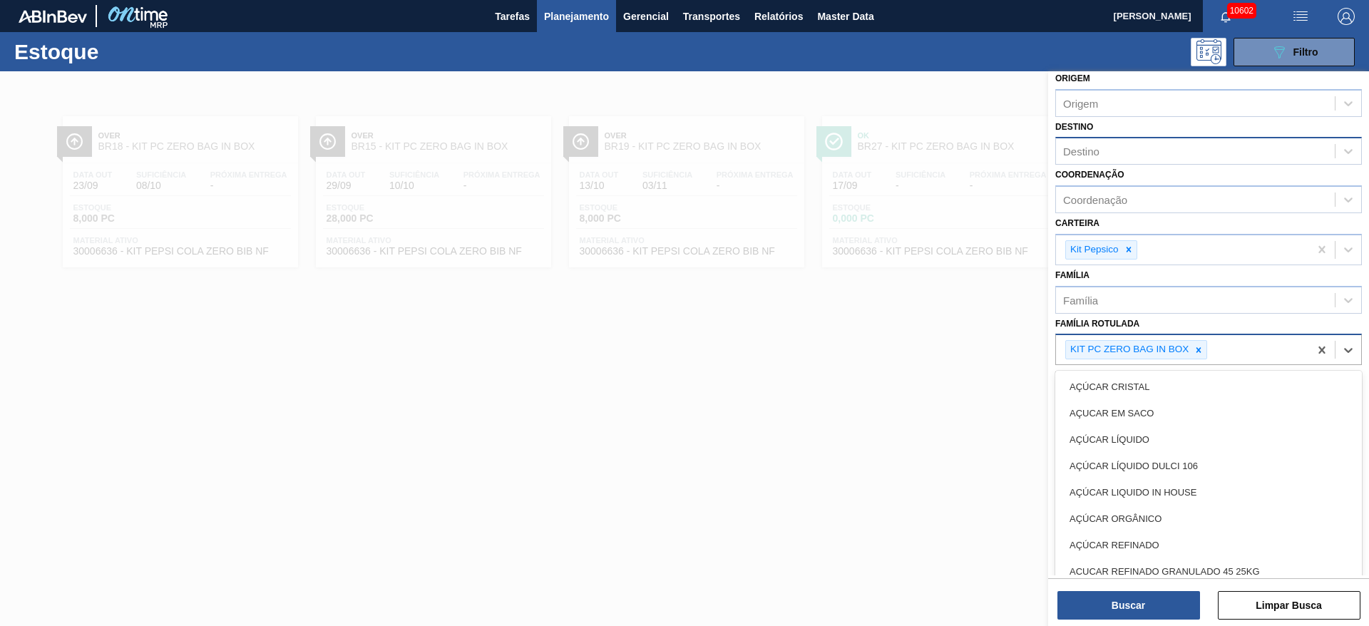
click at [1208, 355] on div "KIT PC ZERO BAG IN BOX" at bounding box center [1137, 349] width 142 height 19
drag, startPoint x: 1199, startPoint y: 349, endPoint x: 1175, endPoint y: 213, distance: 139.1
click at [1196, 350] on icon at bounding box center [1199, 350] width 10 height 10
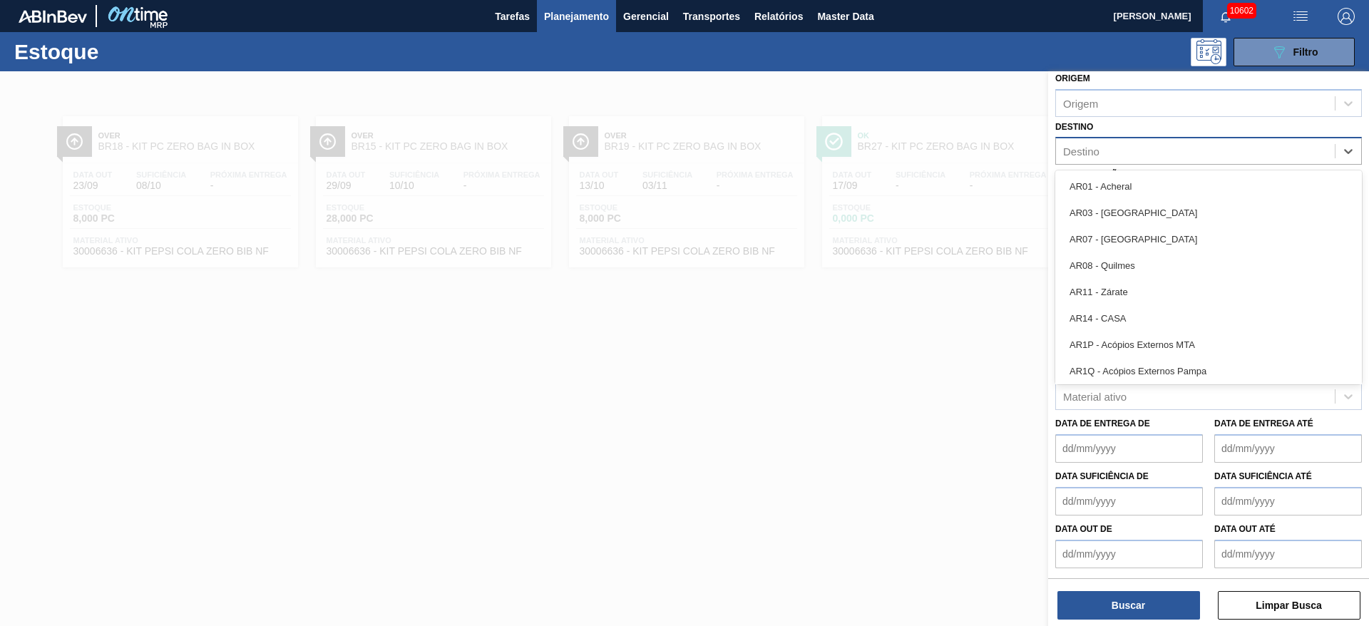
click at [1150, 150] on div "Destino" at bounding box center [1195, 151] width 279 height 21
type input "18"
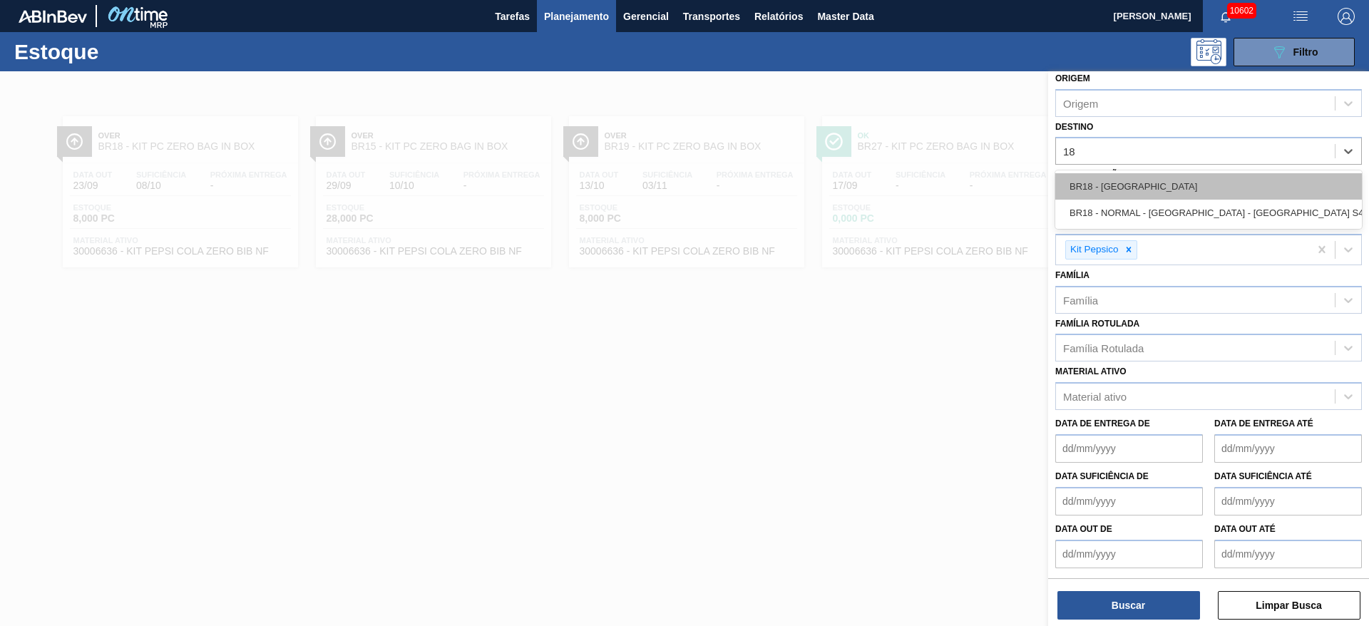
click at [1128, 191] on div "BR18 - Pernambuco" at bounding box center [1209, 186] width 307 height 26
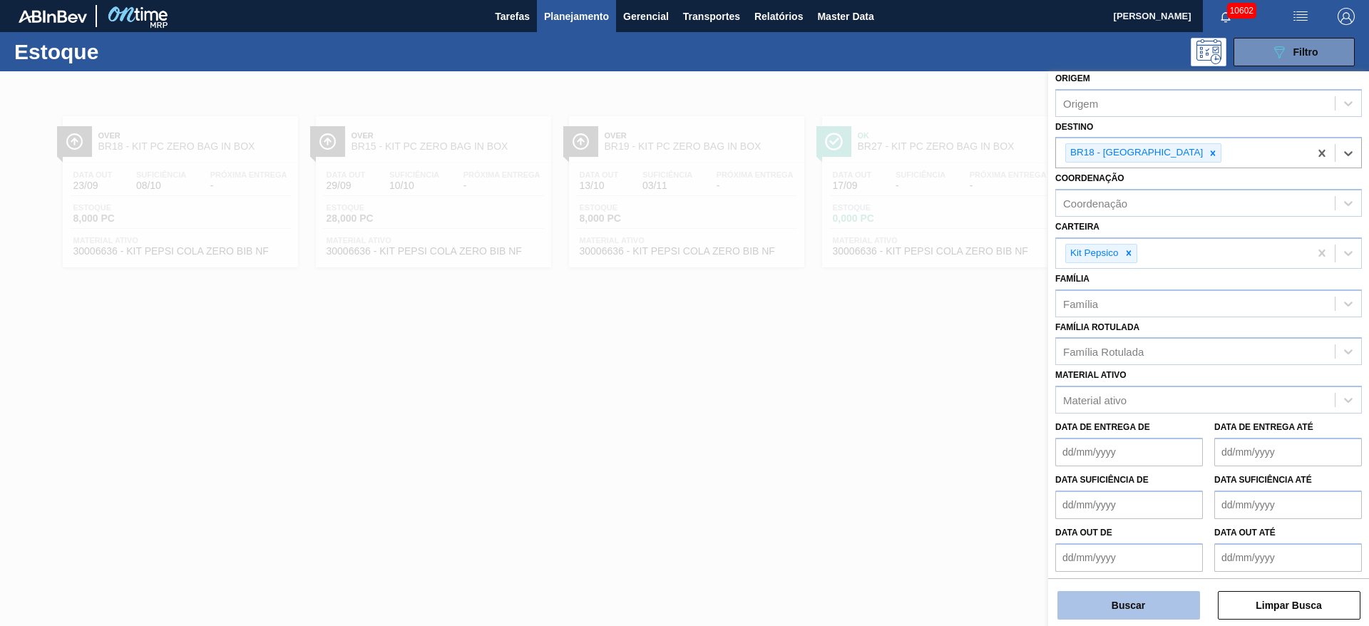
click at [1145, 605] on button "Buscar" at bounding box center [1129, 605] width 143 height 29
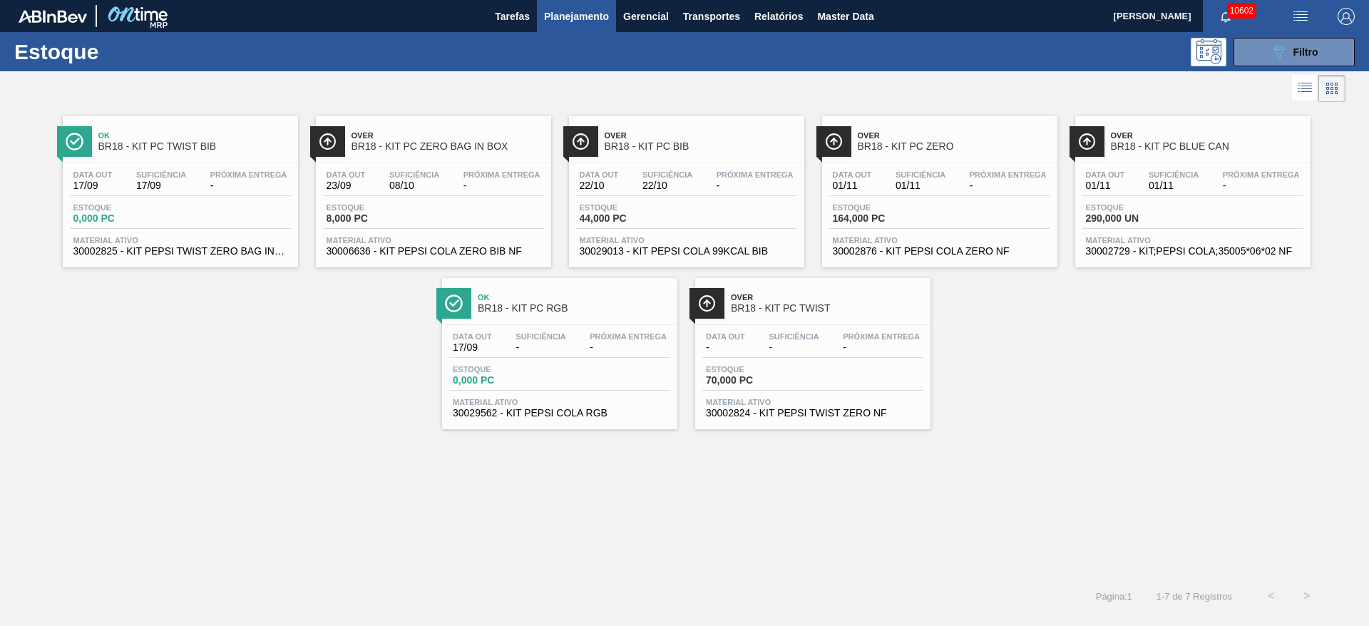
click at [829, 81] on div at bounding box center [673, 88] width 1346 height 34
click at [1250, 53] on button "089F7B8B-B2A5-4AFE-B5C0-19BA573D28AC Filtro" at bounding box center [1294, 52] width 121 height 29
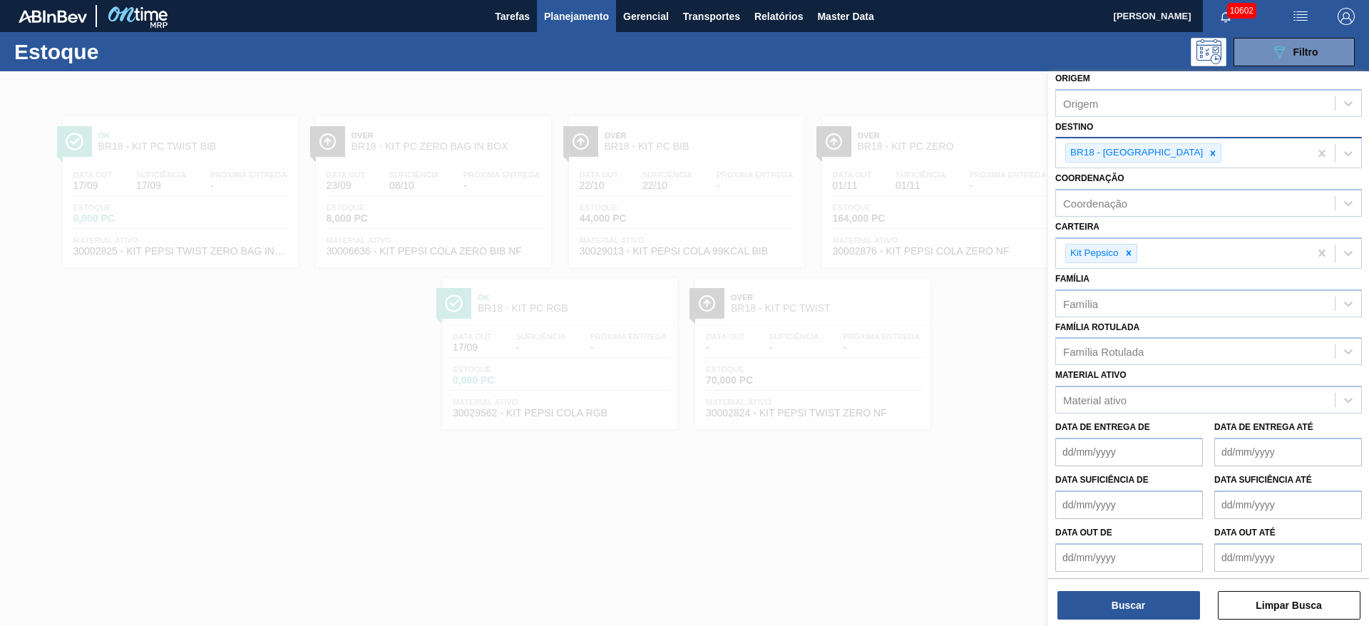
click at [1177, 152] on div "BR18 - Pernambuco" at bounding box center [1182, 152] width 253 height 29
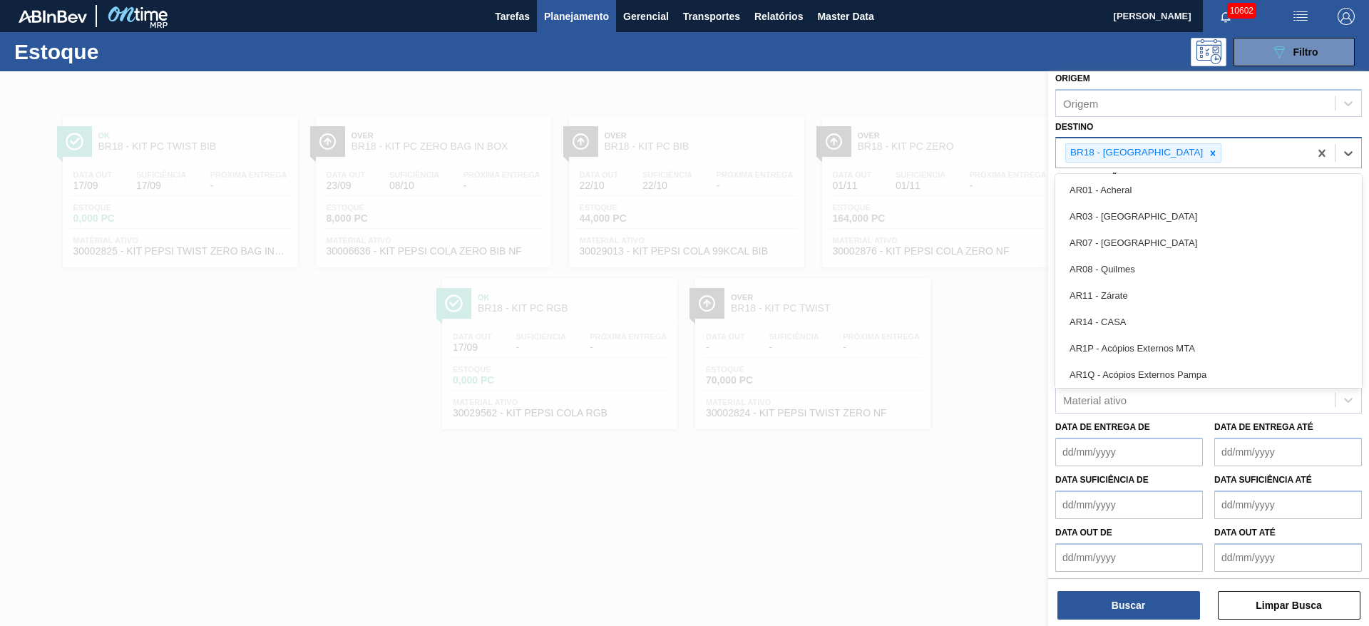
click at [1177, 152] on div "BR18 - Pernambuco" at bounding box center [1182, 152] width 253 height 29
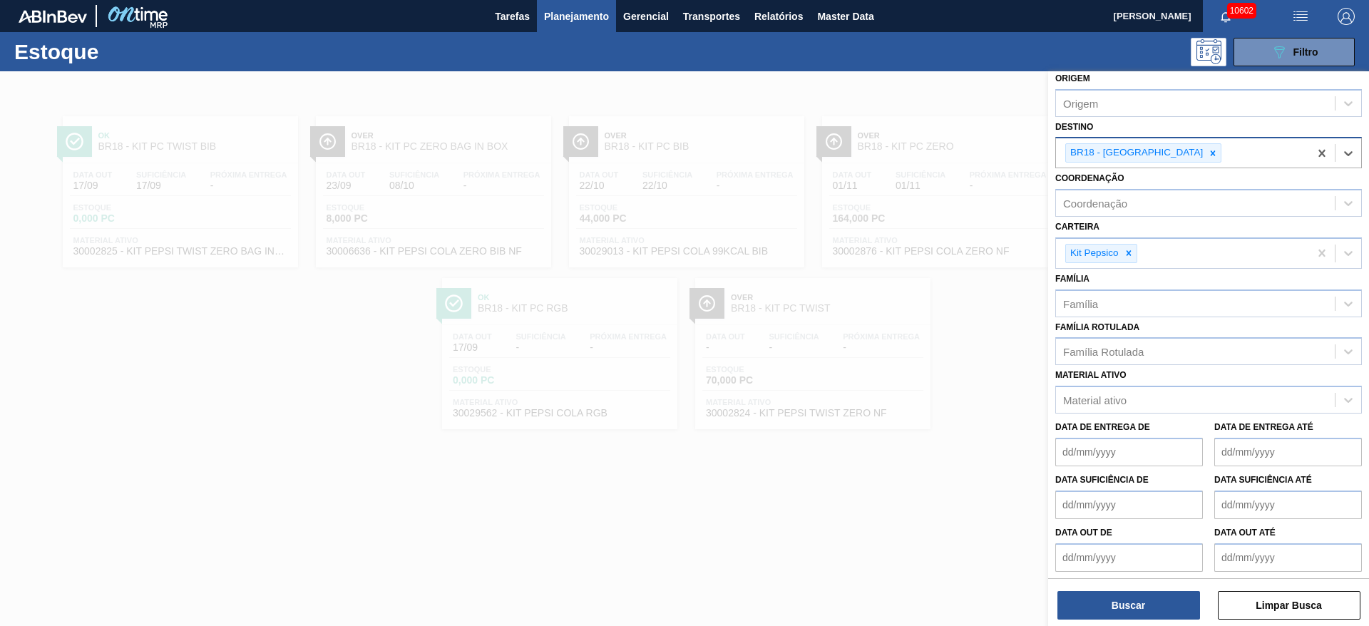
type input "3"
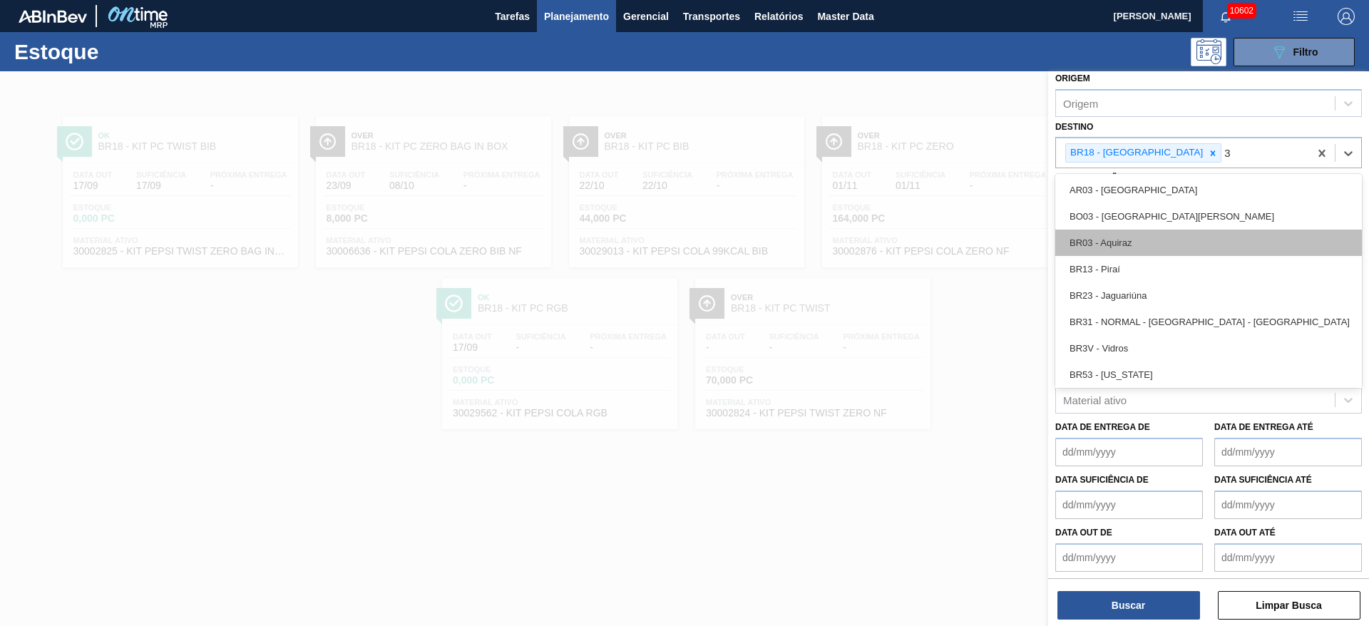
click at [1149, 235] on div "BR03 - Aquiraz" at bounding box center [1209, 243] width 307 height 26
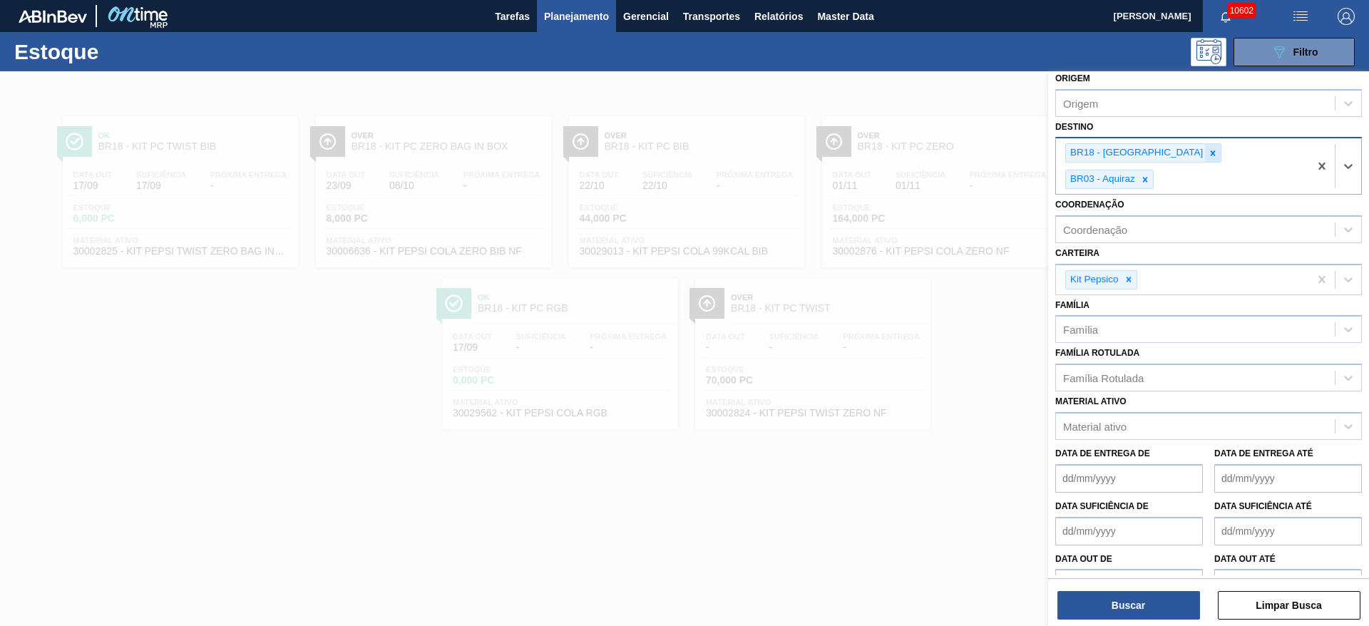
click at [1208, 155] on icon at bounding box center [1213, 153] width 10 height 10
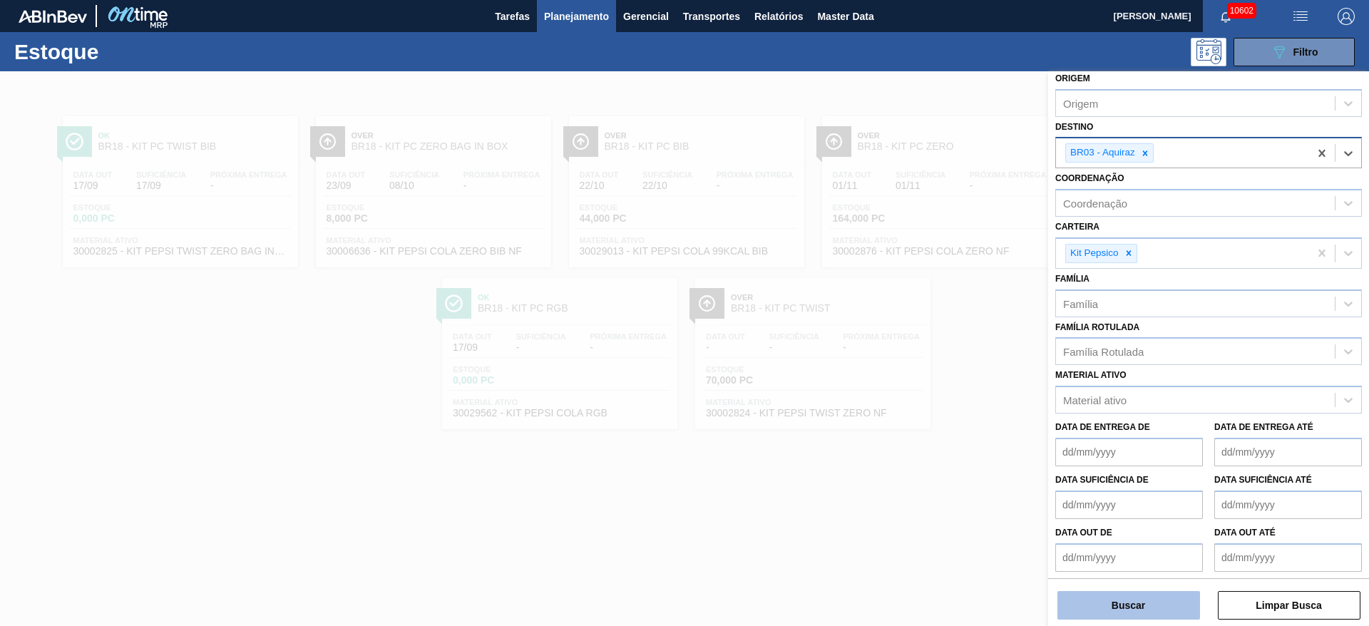
click at [1128, 606] on button "Buscar" at bounding box center [1129, 605] width 143 height 29
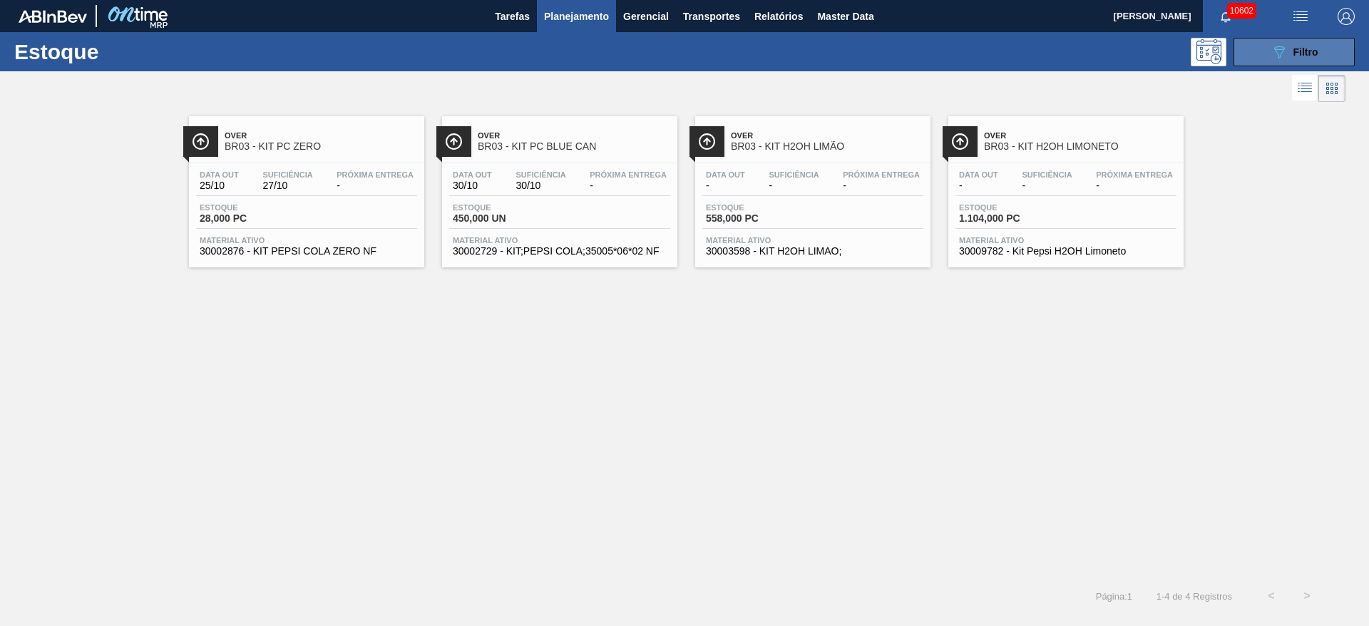
click at [1285, 52] on icon "089F7B8B-B2A5-4AFE-B5C0-19BA573D28AC" at bounding box center [1279, 52] width 17 height 17
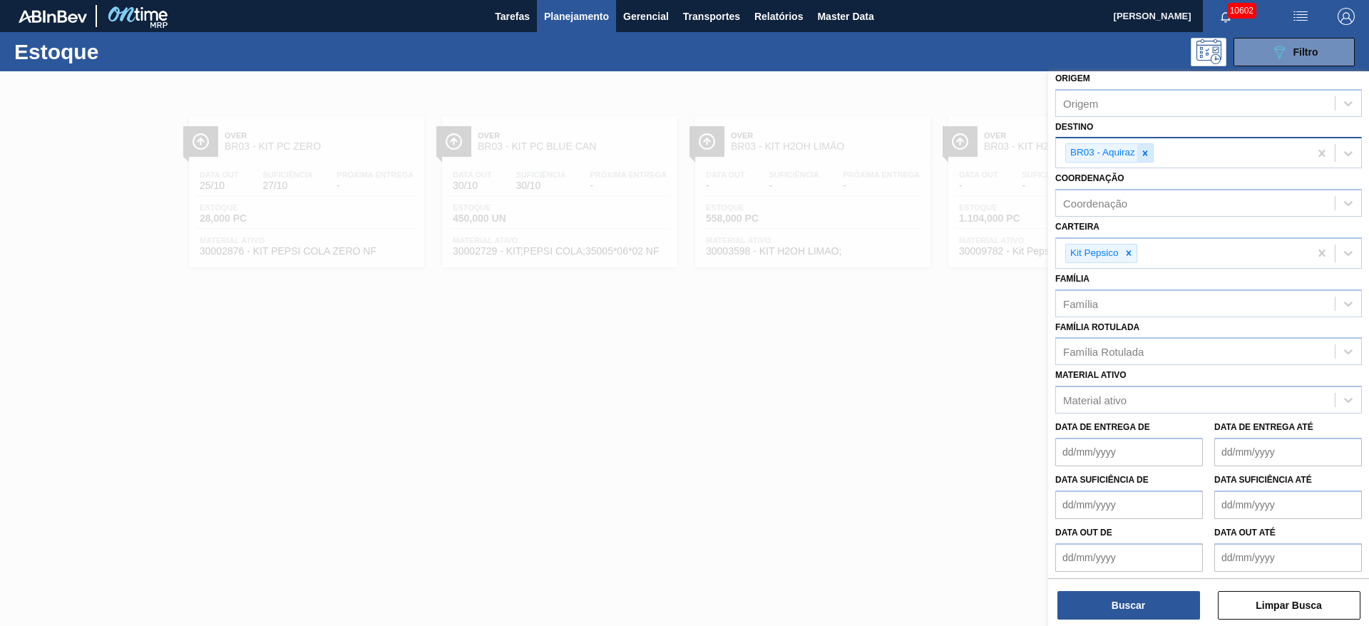
click at [1148, 156] on icon at bounding box center [1145, 153] width 10 height 10
type input "7"
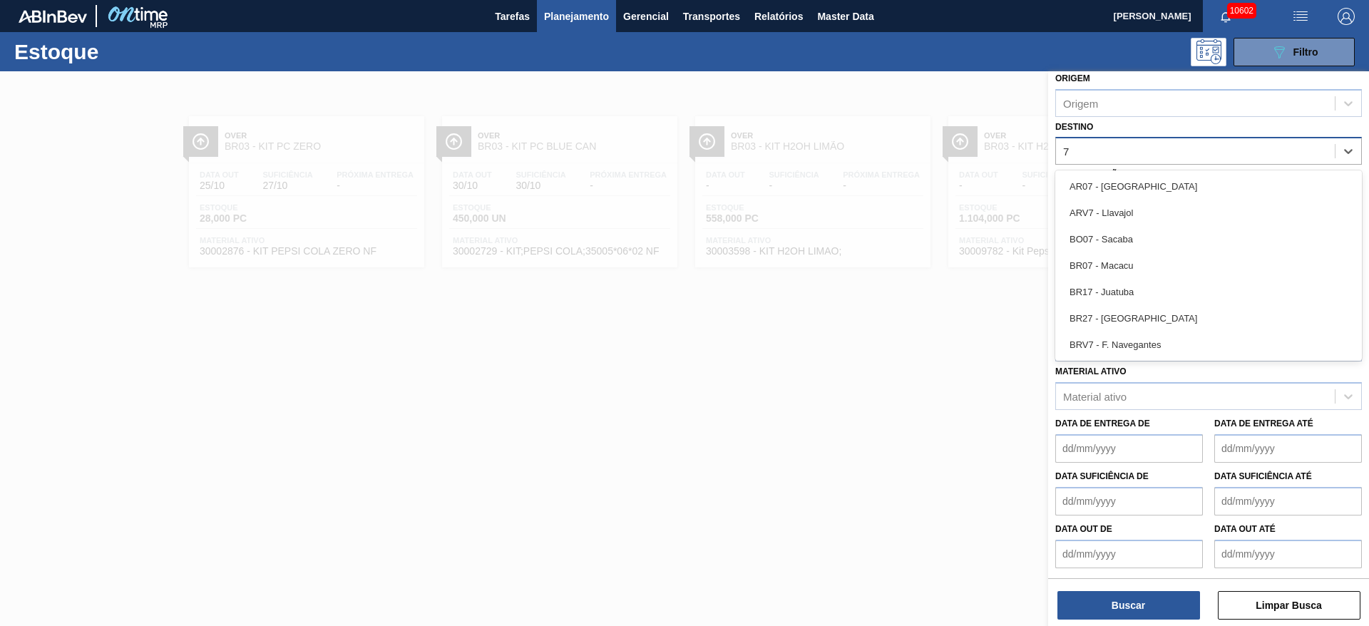
drag, startPoint x: 1128, startPoint y: 256, endPoint x: 1123, endPoint y: 277, distance: 22.0
click at [1127, 256] on div "BR07 - Macacu" at bounding box center [1209, 265] width 307 height 26
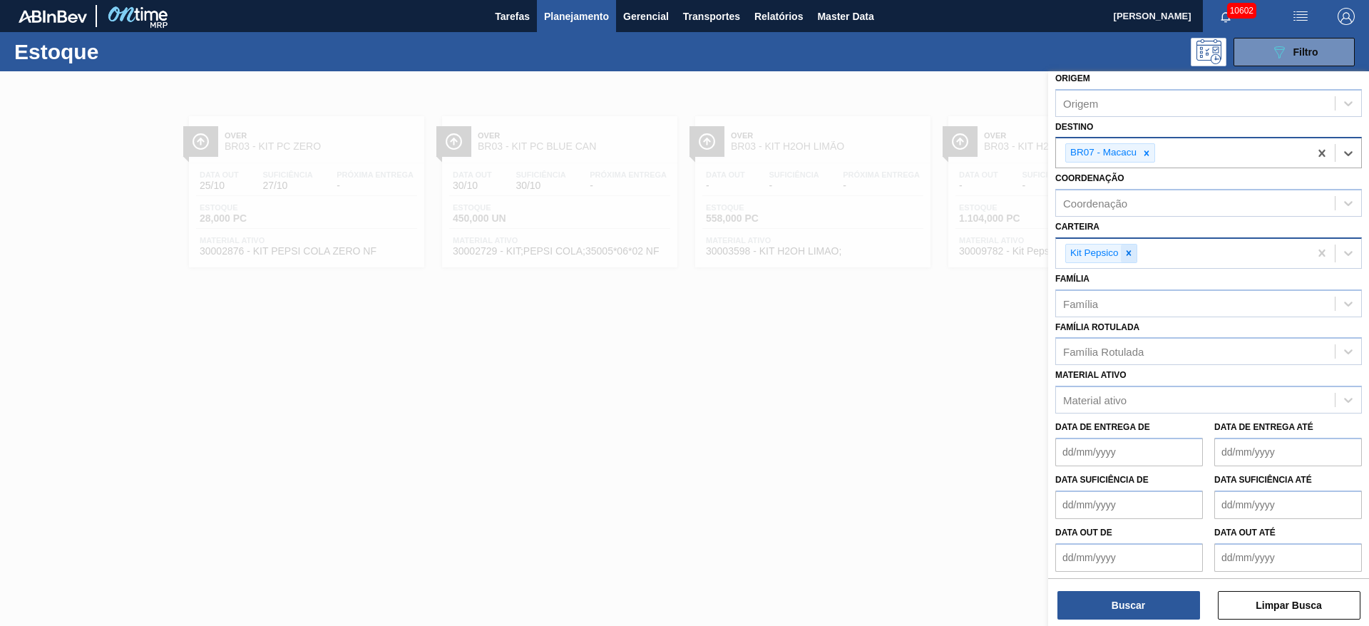
click at [1125, 253] on icon at bounding box center [1129, 253] width 10 height 10
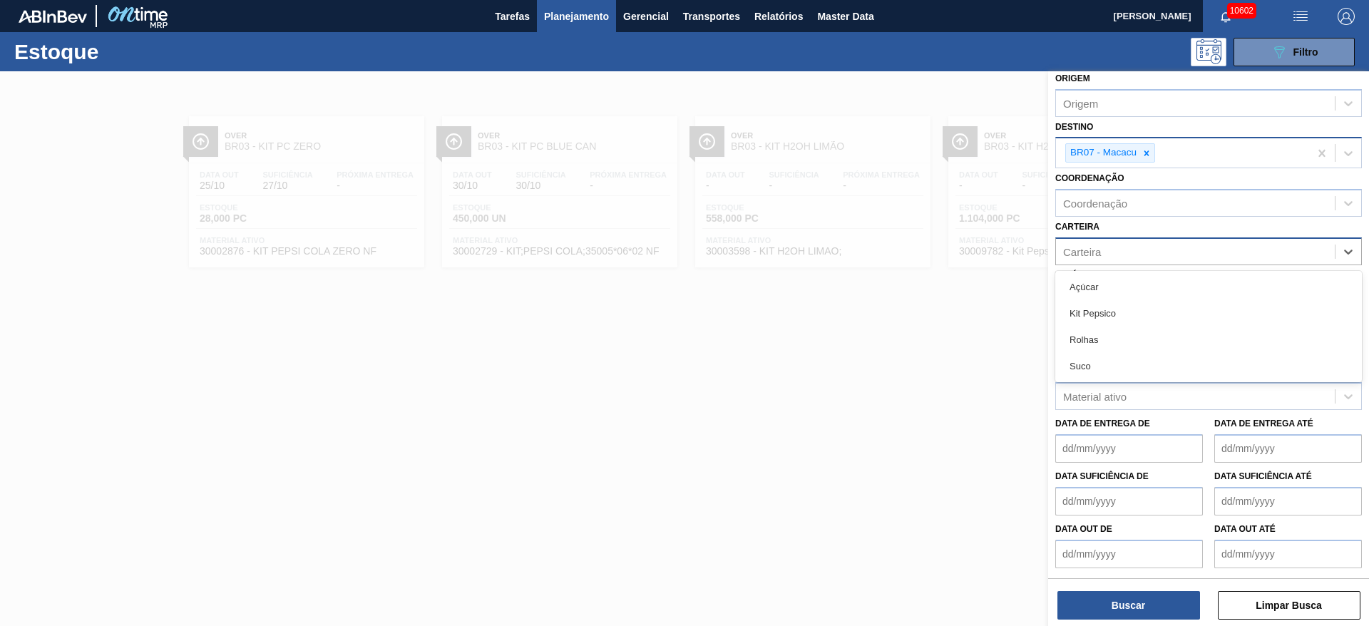
click at [1125, 253] on div "Carteira" at bounding box center [1195, 251] width 279 height 21
drag, startPoint x: 1130, startPoint y: 314, endPoint x: 1115, endPoint y: 347, distance: 36.7
click at [1125, 316] on div "Kit Pepsico" at bounding box center [1209, 313] width 307 height 26
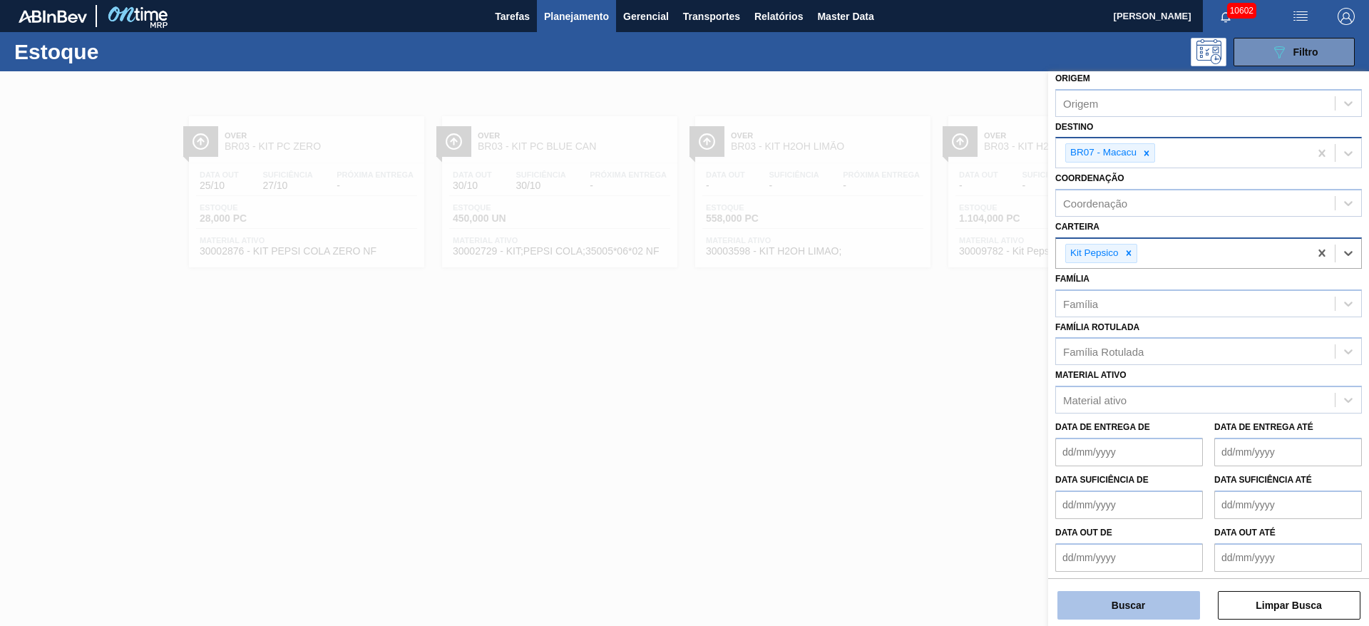
click at [1130, 603] on button "Buscar" at bounding box center [1129, 605] width 143 height 29
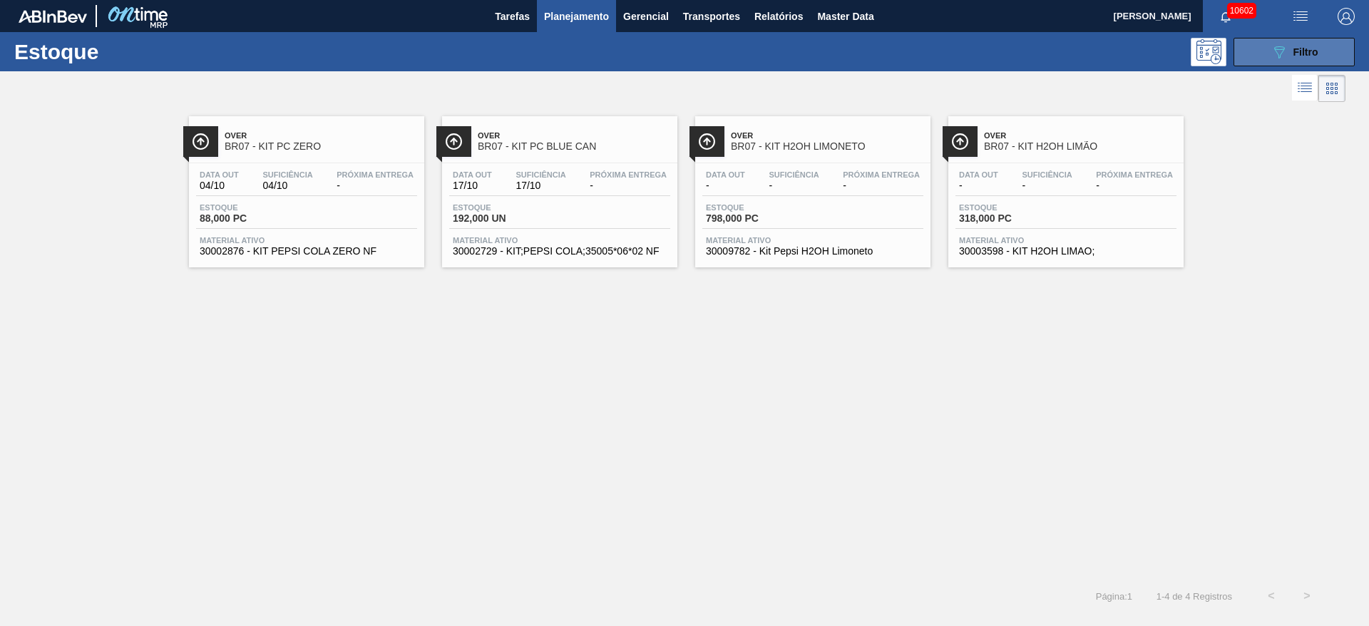
click at [1265, 48] on button "089F7B8B-B2A5-4AFE-B5C0-19BA573D28AC Filtro" at bounding box center [1294, 52] width 121 height 29
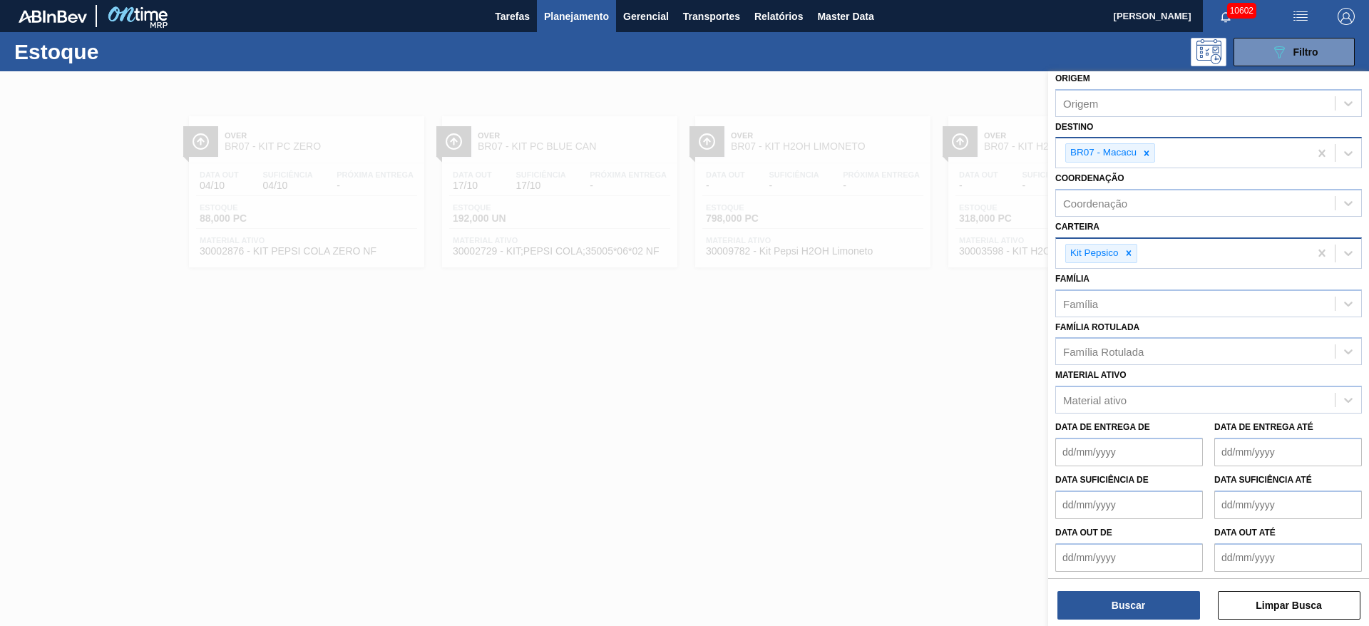
click at [921, 383] on div at bounding box center [684, 384] width 1369 height 626
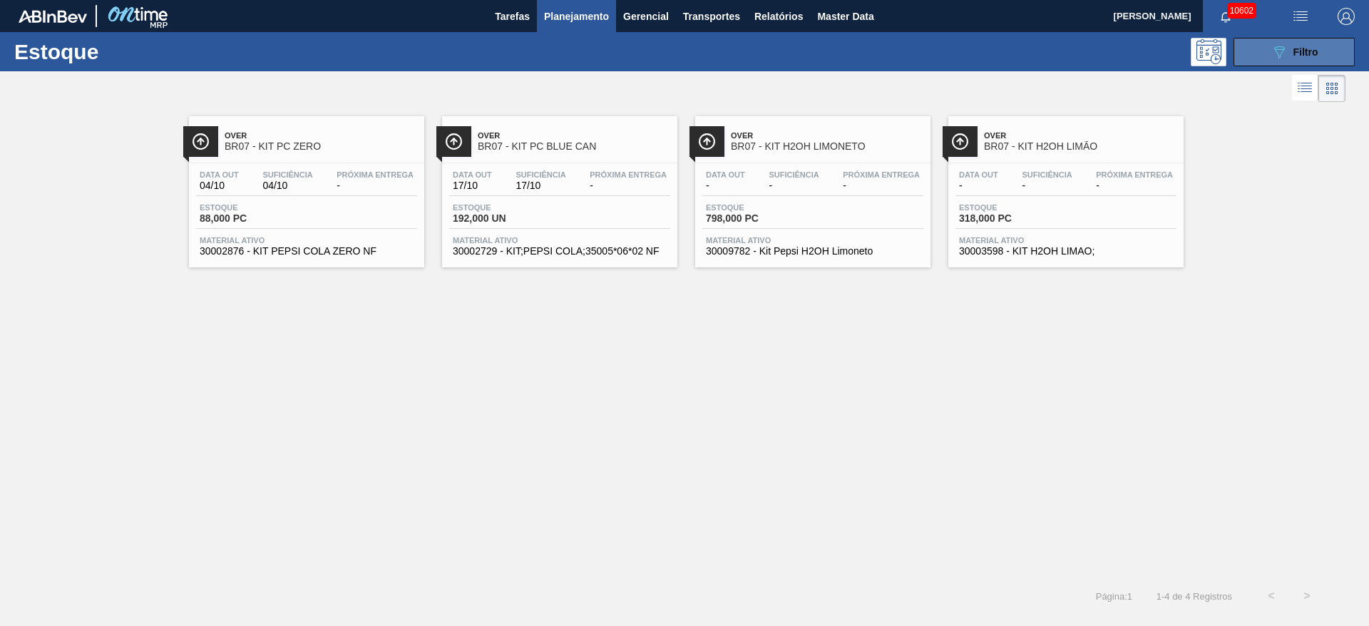
click at [1292, 64] on button "089F7B8B-B2A5-4AFE-B5C0-19BA573D28AC Filtro" at bounding box center [1294, 52] width 121 height 29
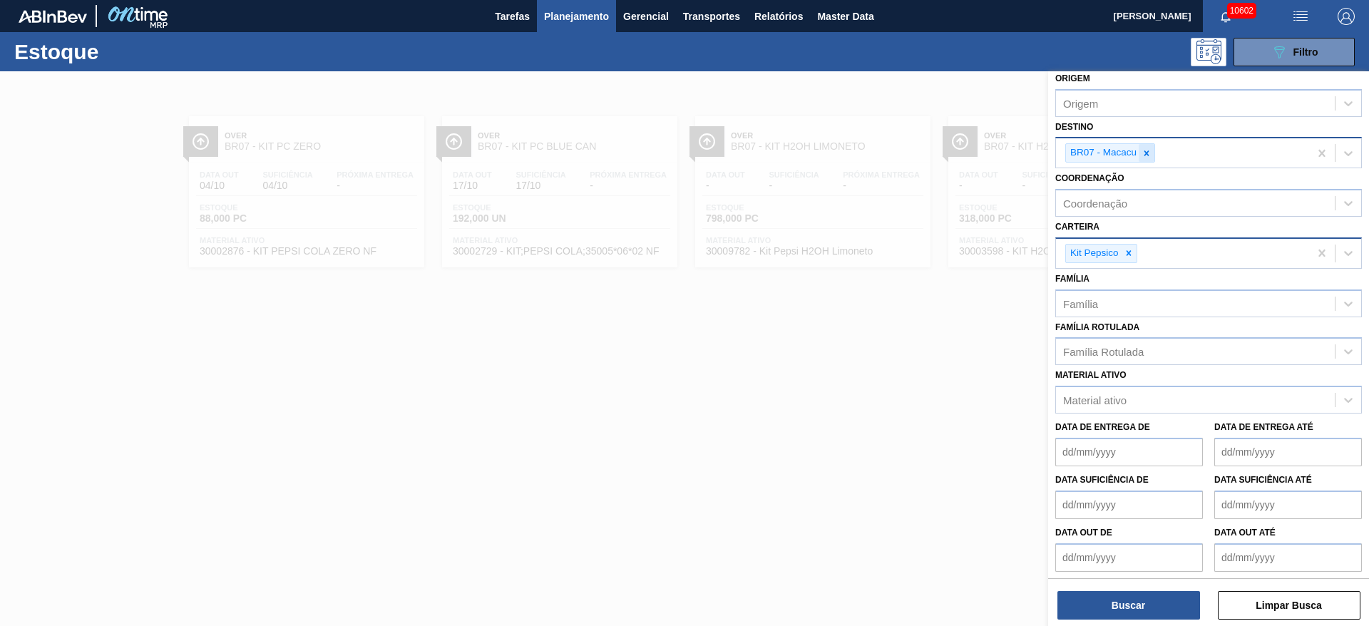
click at [1154, 157] on div at bounding box center [1147, 153] width 16 height 18
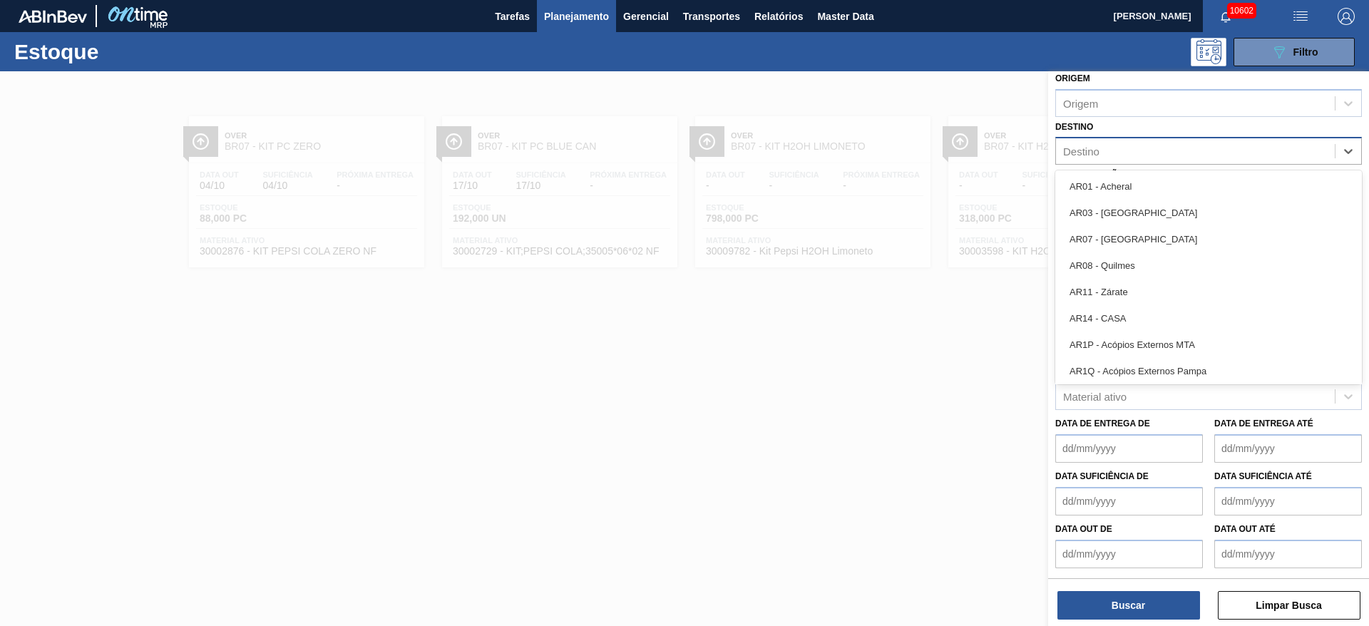
click at [1154, 157] on div "Destino" at bounding box center [1195, 151] width 279 height 21
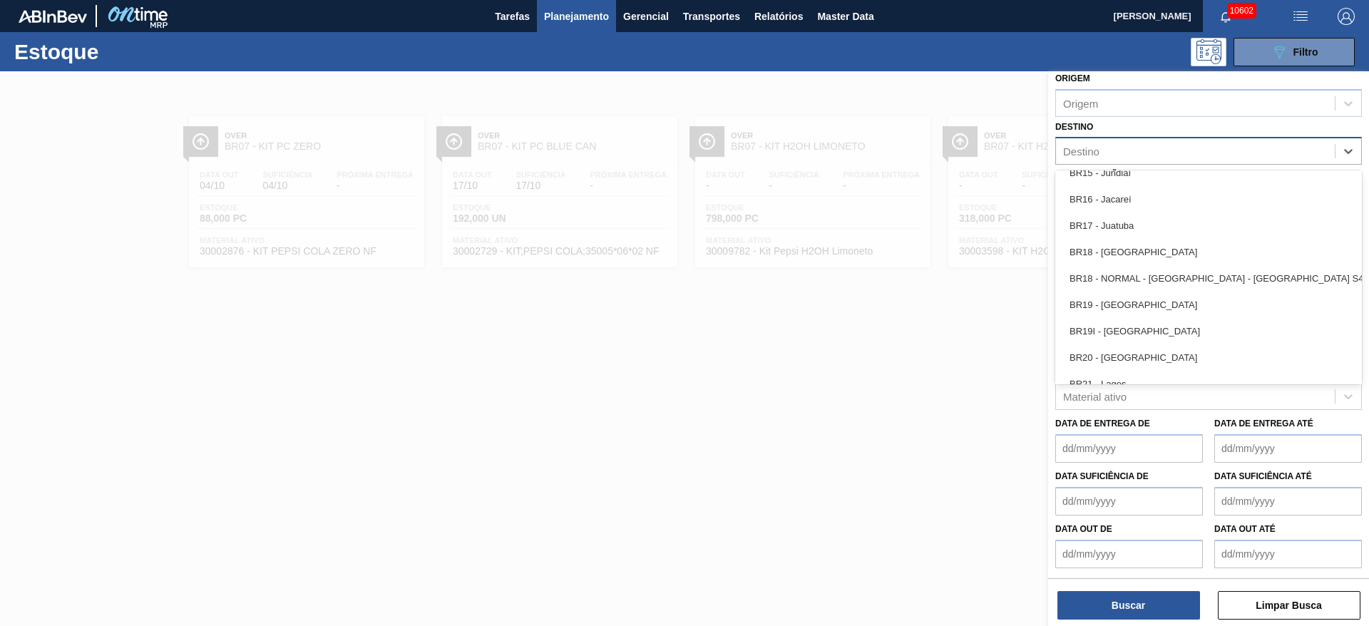
scroll to position [1070, 0]
drag, startPoint x: 1151, startPoint y: 307, endPoint x: 1147, endPoint y: 355, distance: 48.7
click at [1150, 307] on div "BR19 - Nova Rio" at bounding box center [1209, 304] width 307 height 26
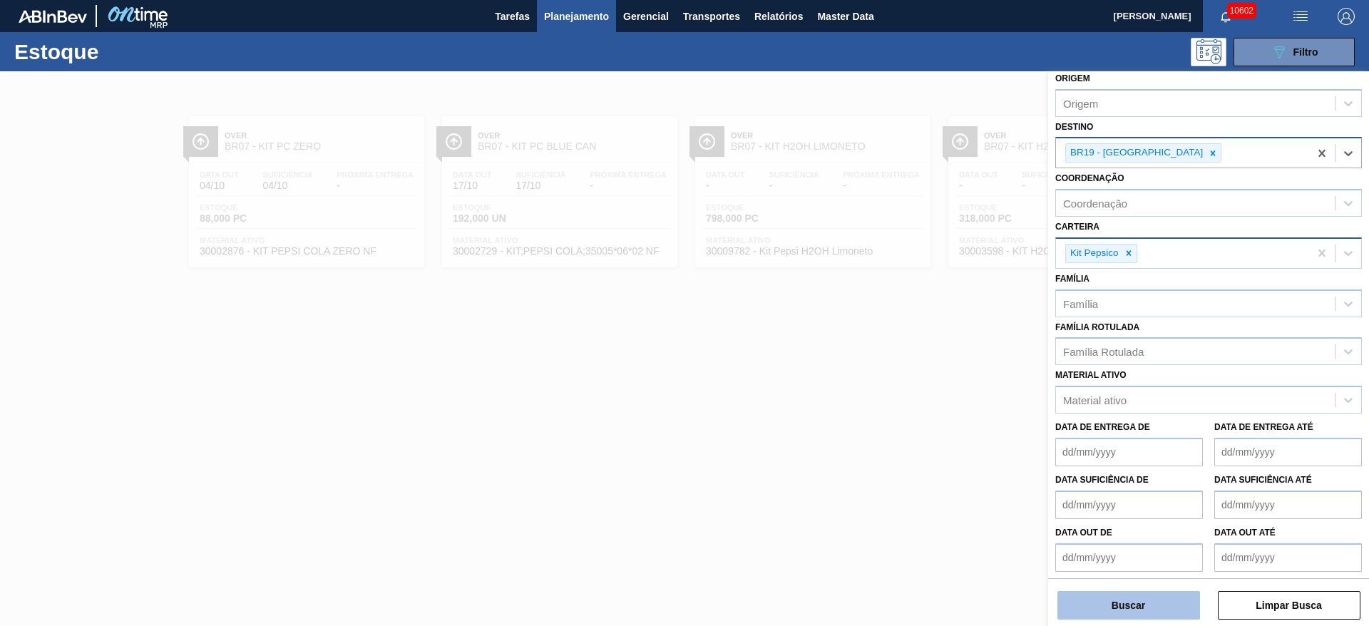
click at [1127, 611] on button "Buscar" at bounding box center [1129, 605] width 143 height 29
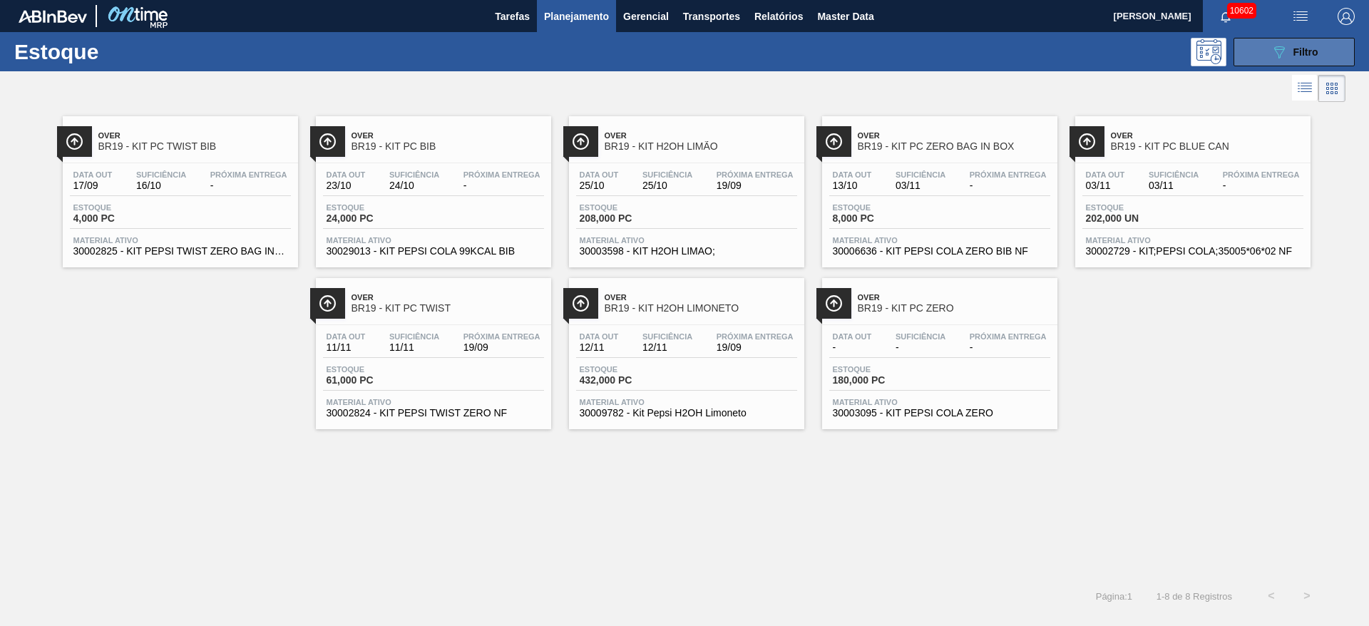
click at [1287, 41] on button "089F7B8B-B2A5-4AFE-B5C0-19BA573D28AC Filtro" at bounding box center [1294, 52] width 121 height 29
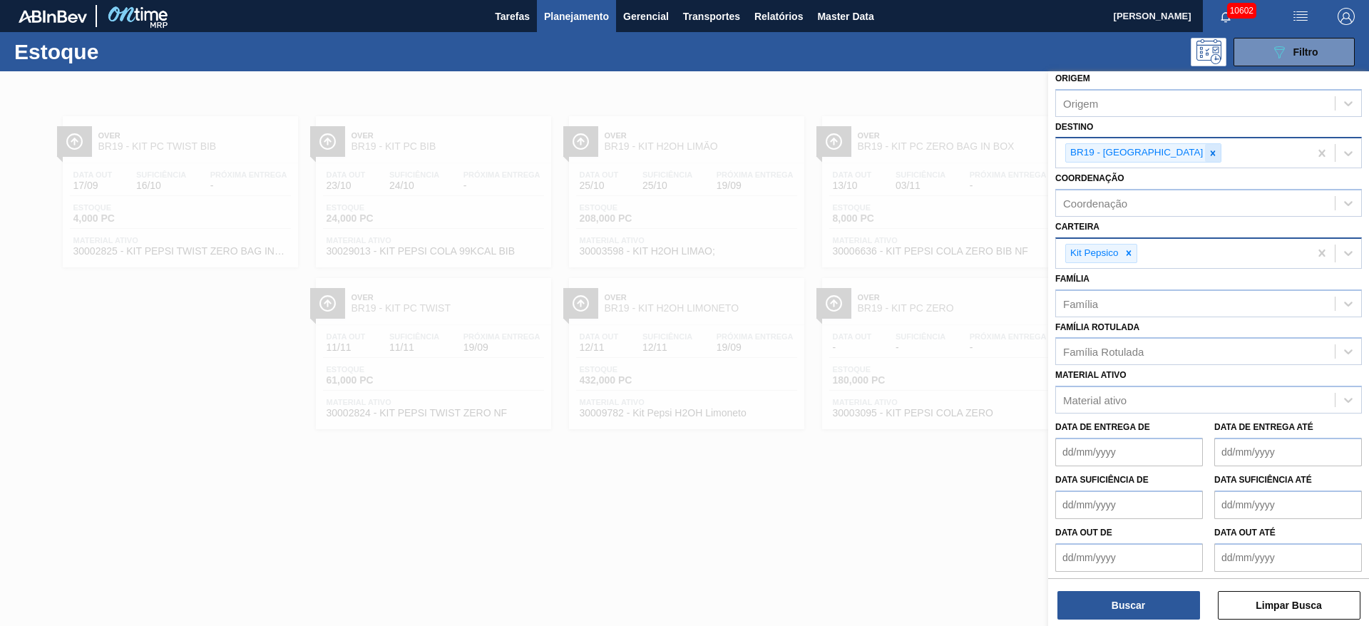
click at [1208, 149] on icon at bounding box center [1213, 153] width 10 height 10
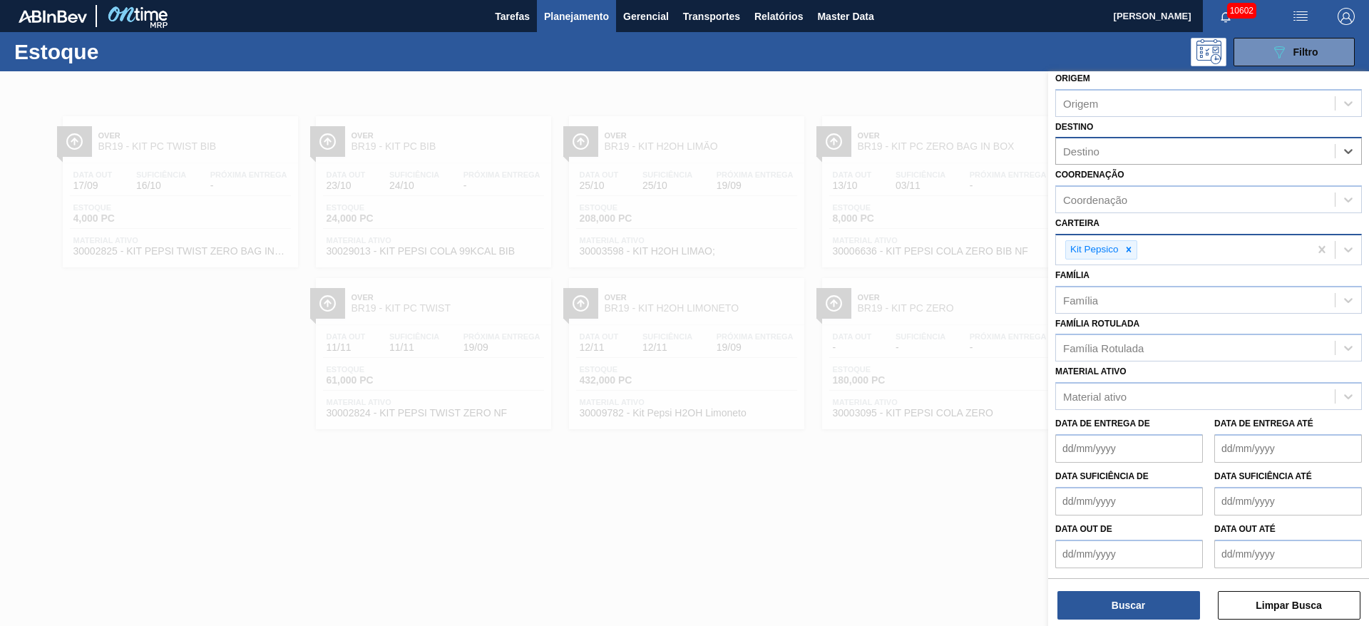
type input "8"
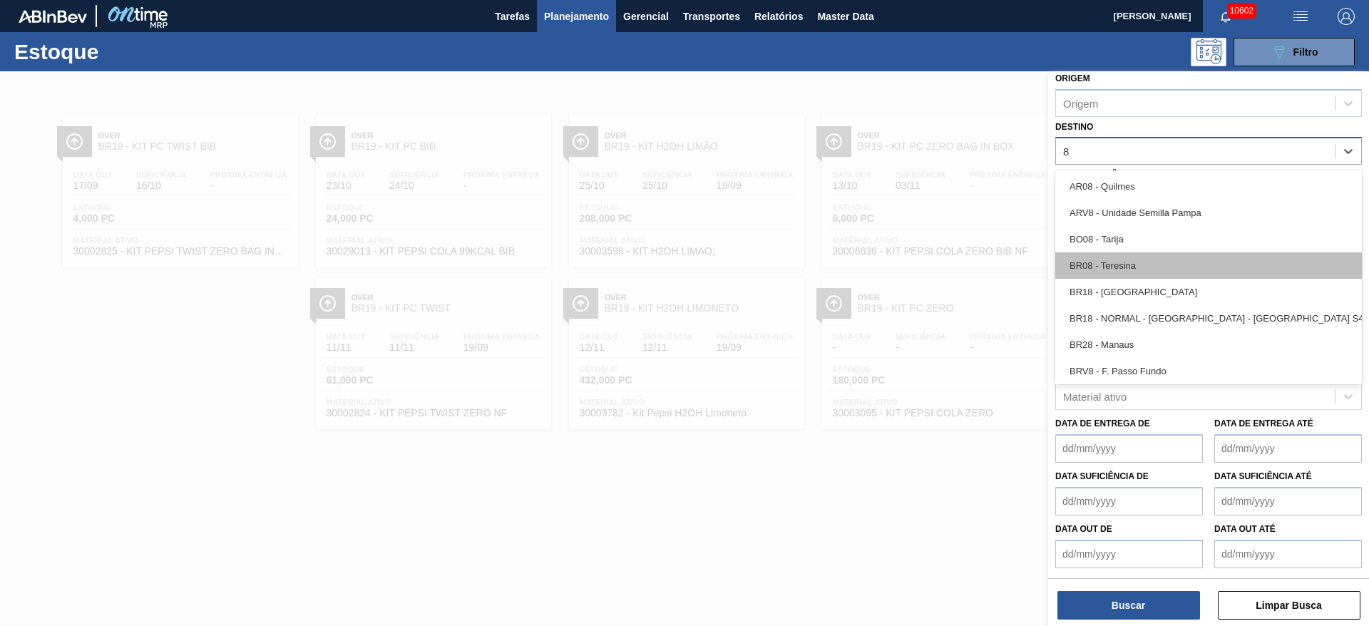
click at [1129, 263] on div "BR08 - Teresina" at bounding box center [1209, 265] width 307 height 26
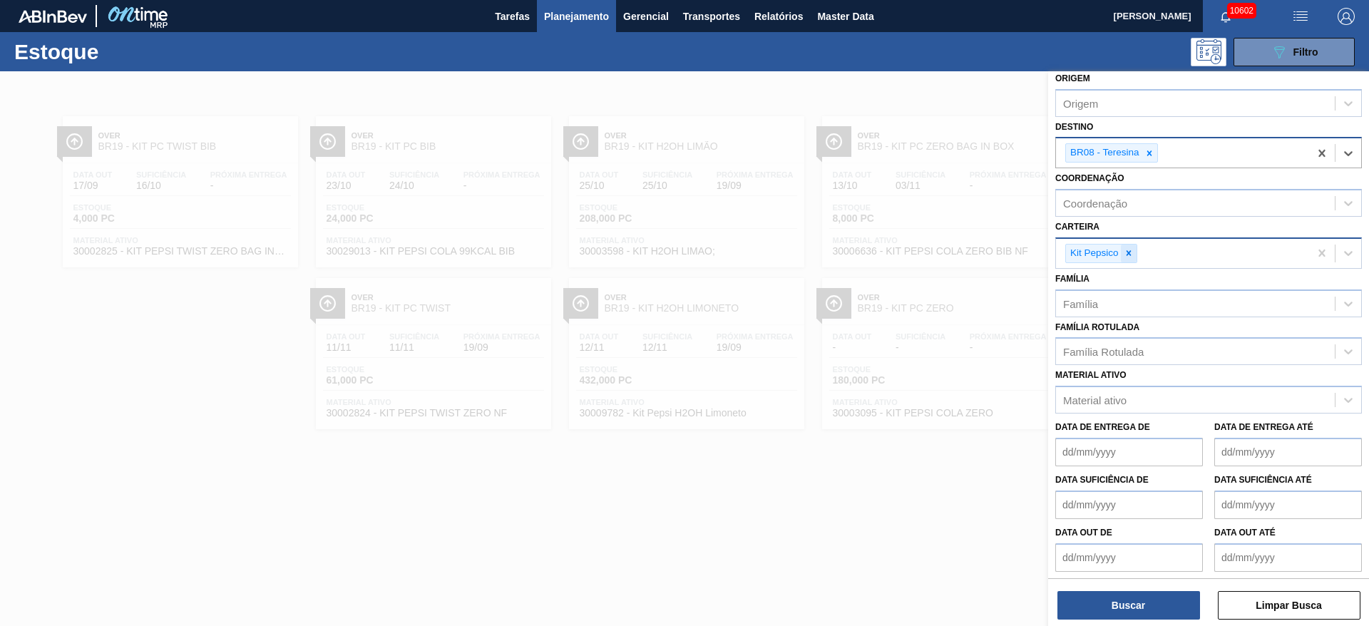
click at [1130, 259] on div at bounding box center [1129, 254] width 16 height 18
click at [1130, 259] on div "Kit Pepsico" at bounding box center [1182, 253] width 253 height 29
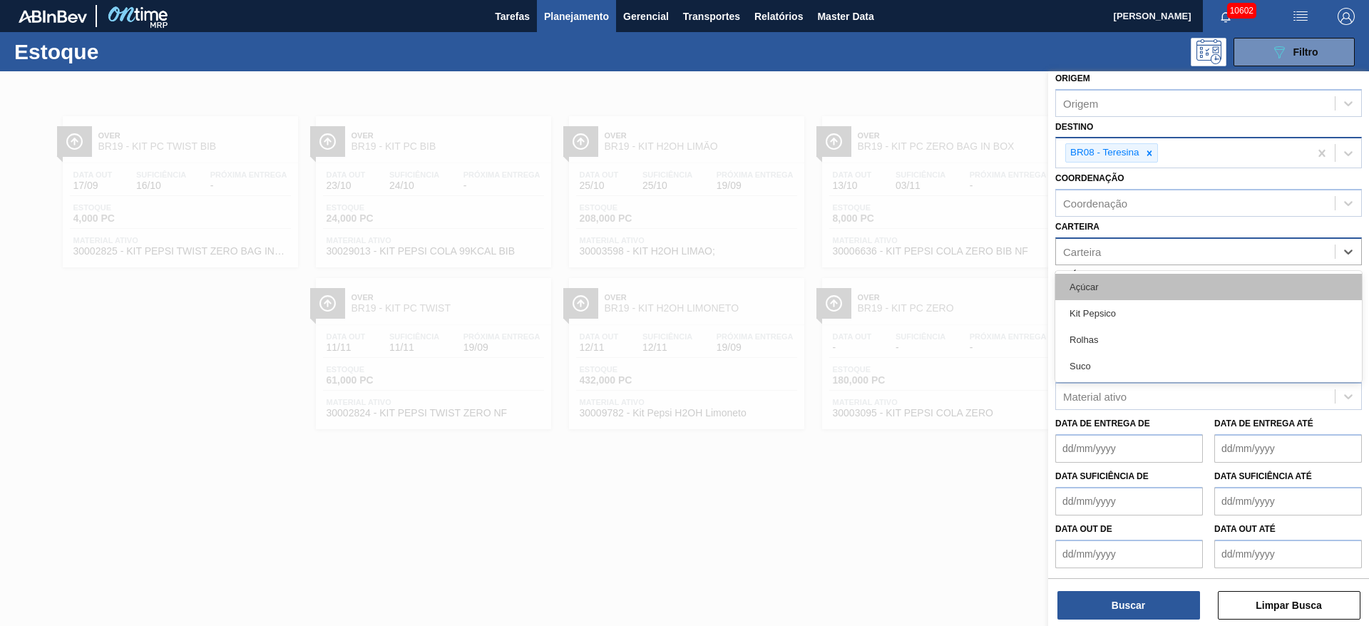
click at [1127, 279] on div "Açúcar" at bounding box center [1209, 287] width 307 height 26
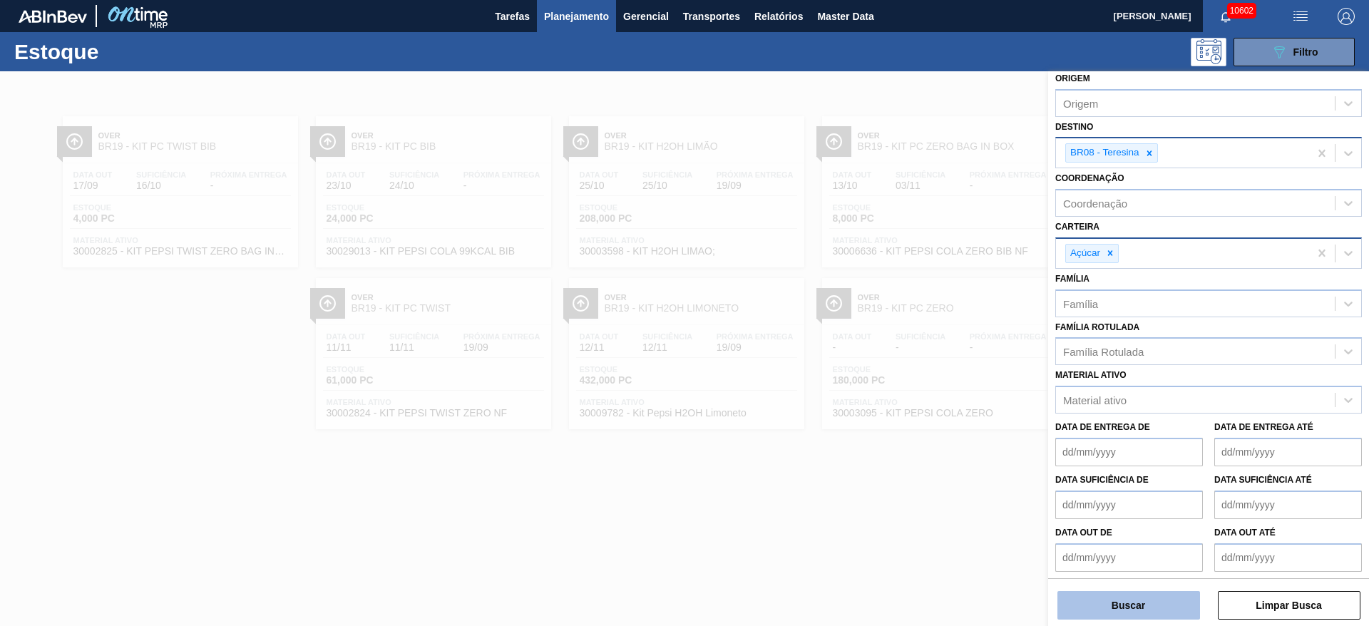
click at [1109, 607] on button "Buscar" at bounding box center [1129, 605] width 143 height 29
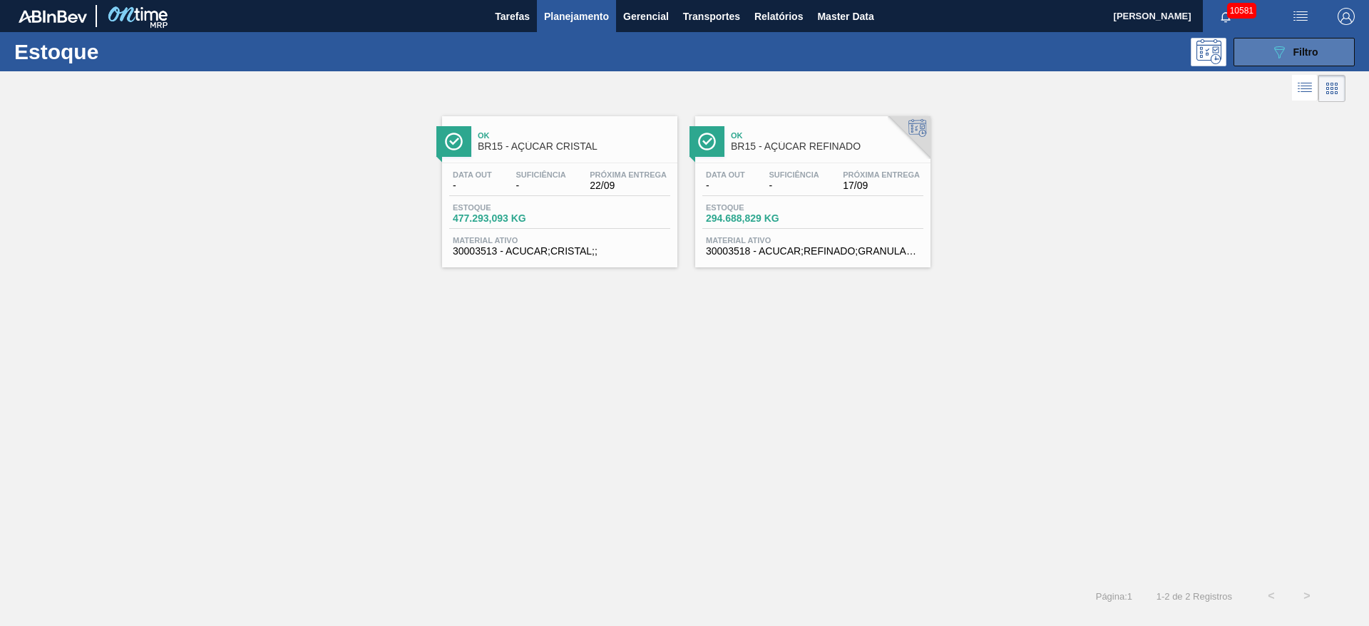
click at [1272, 59] on icon "089F7B8B-B2A5-4AFE-B5C0-19BA573D28AC" at bounding box center [1279, 52] width 17 height 17
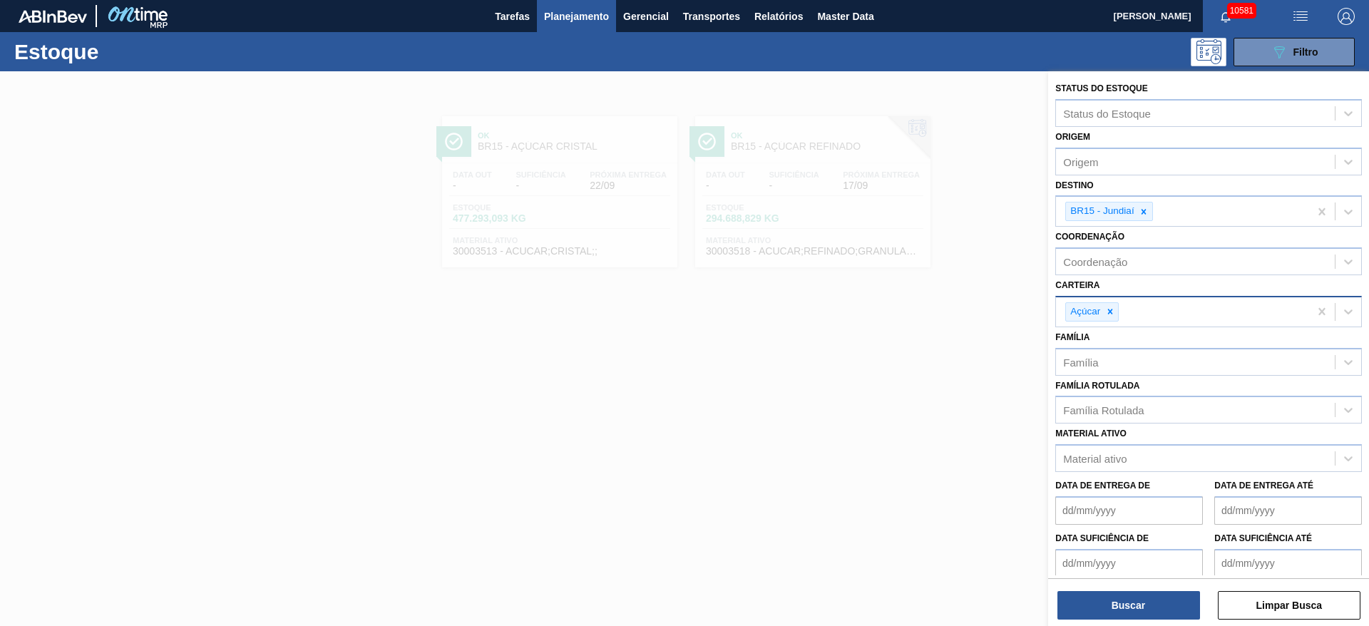
click at [1112, 317] on div at bounding box center [1111, 312] width 16 height 18
type input "ki"
click at [1119, 350] on div "Kit Pepsico" at bounding box center [1209, 345] width 307 height 26
click at [1153, 601] on button "Buscar" at bounding box center [1129, 605] width 143 height 29
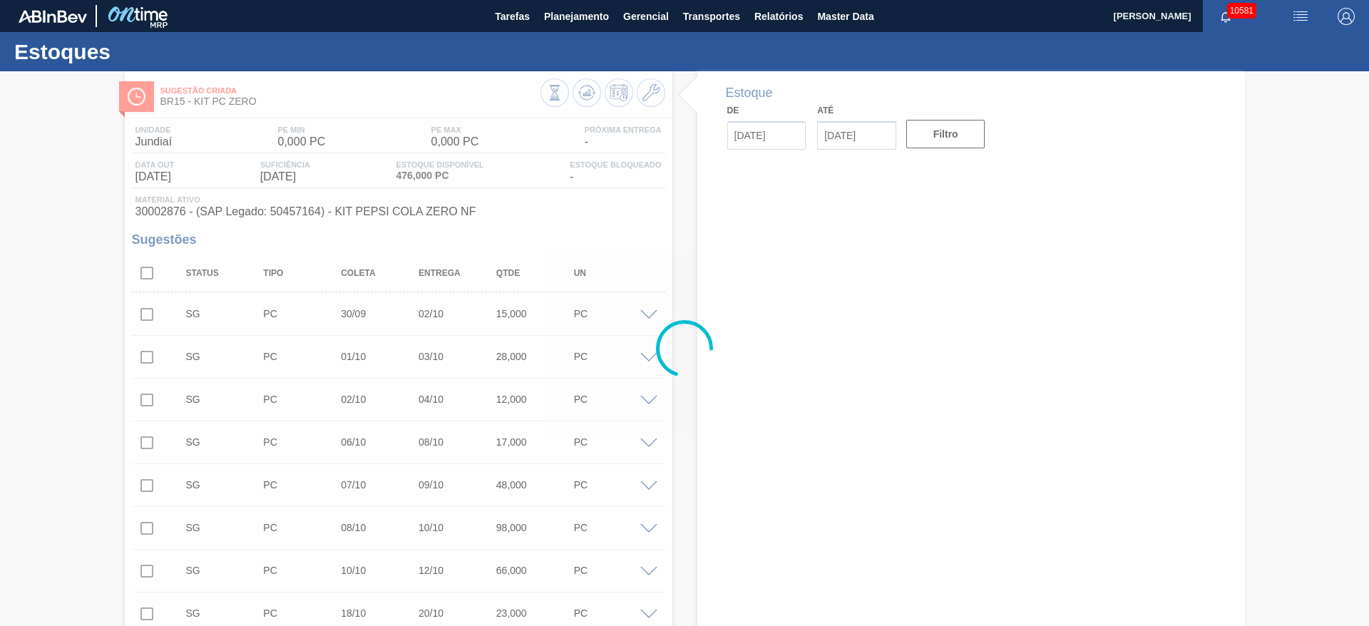
type input "[DATE]"
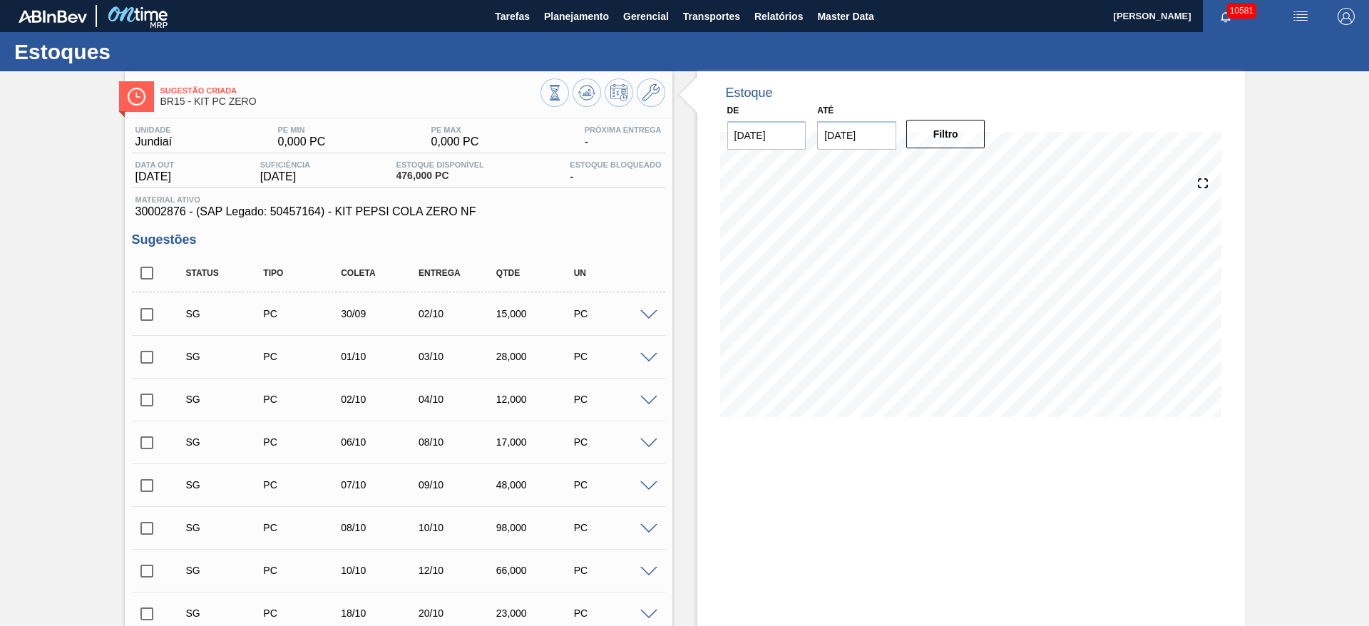
click at [649, 320] on div "SG PC 30/09 02/10 15,000 PC" at bounding box center [398, 314] width 533 height 36
click at [650, 312] on span at bounding box center [648, 315] width 17 height 11
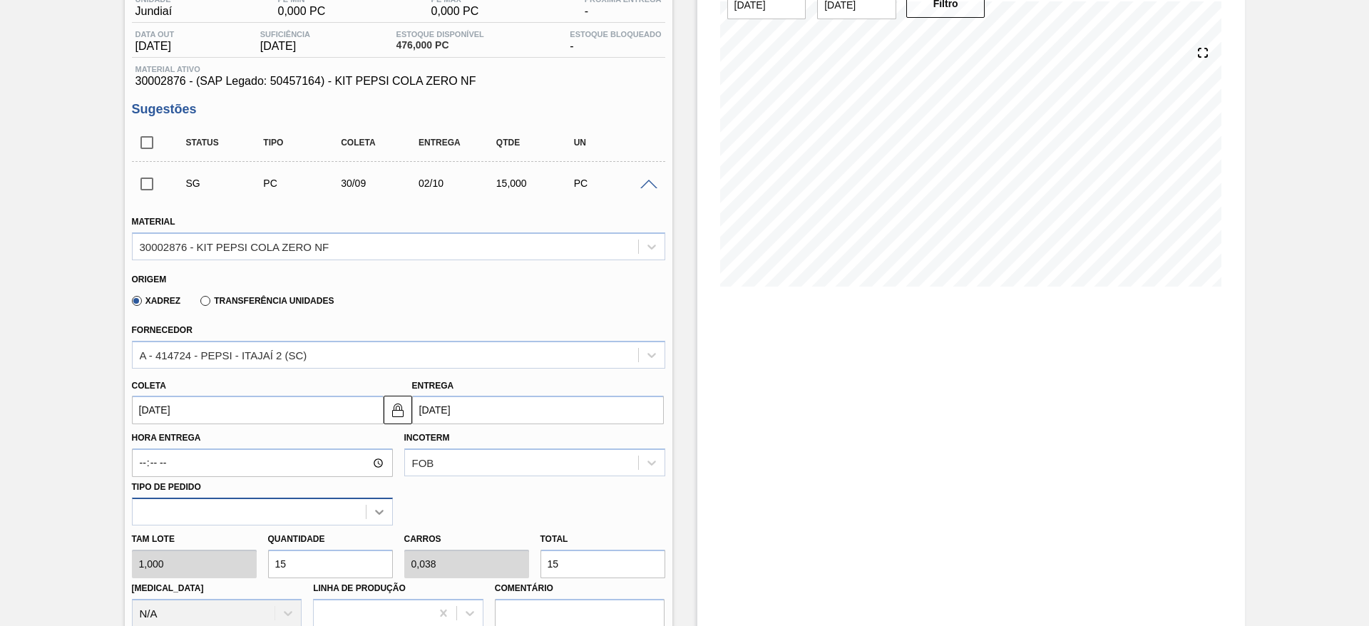
scroll to position [214, 0]
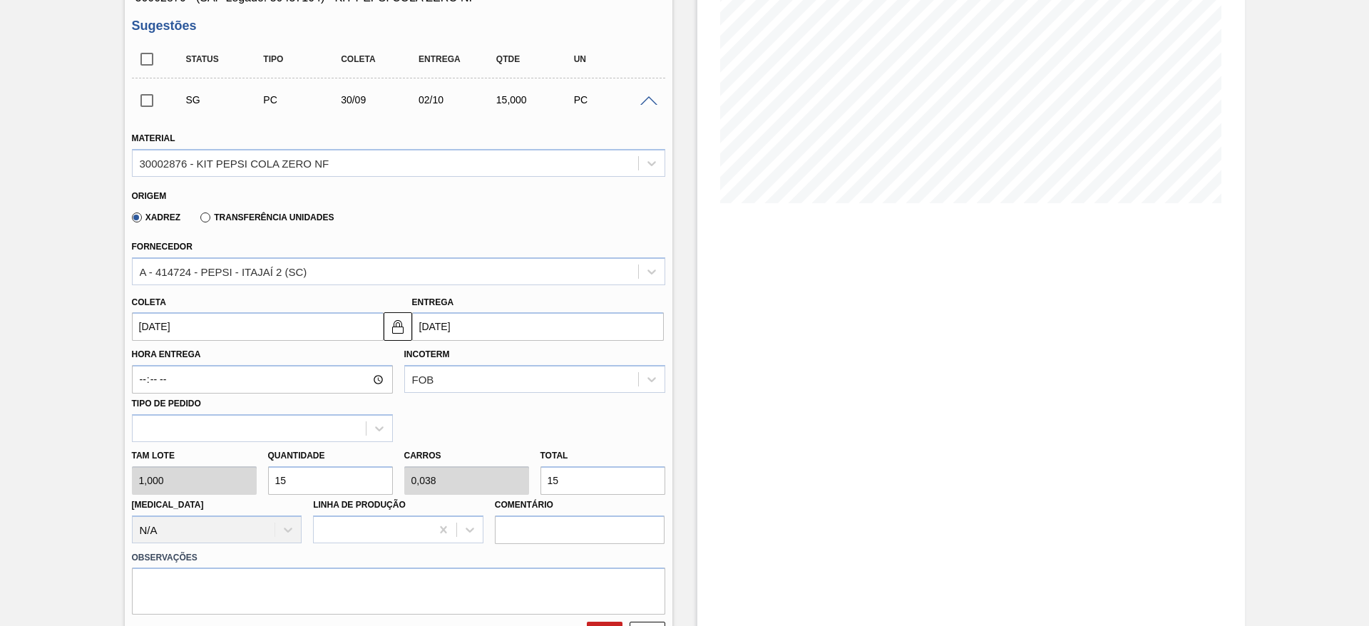
click at [225, 480] on div "[PERSON_NAME] 1,000 Quantidade 15 Carros 0,038 Total 15 [MEDICAL_DATA] N/A Linh…" at bounding box center [398, 493] width 545 height 102
type input "3"
type input "0,007"
type input "3"
type input "30"
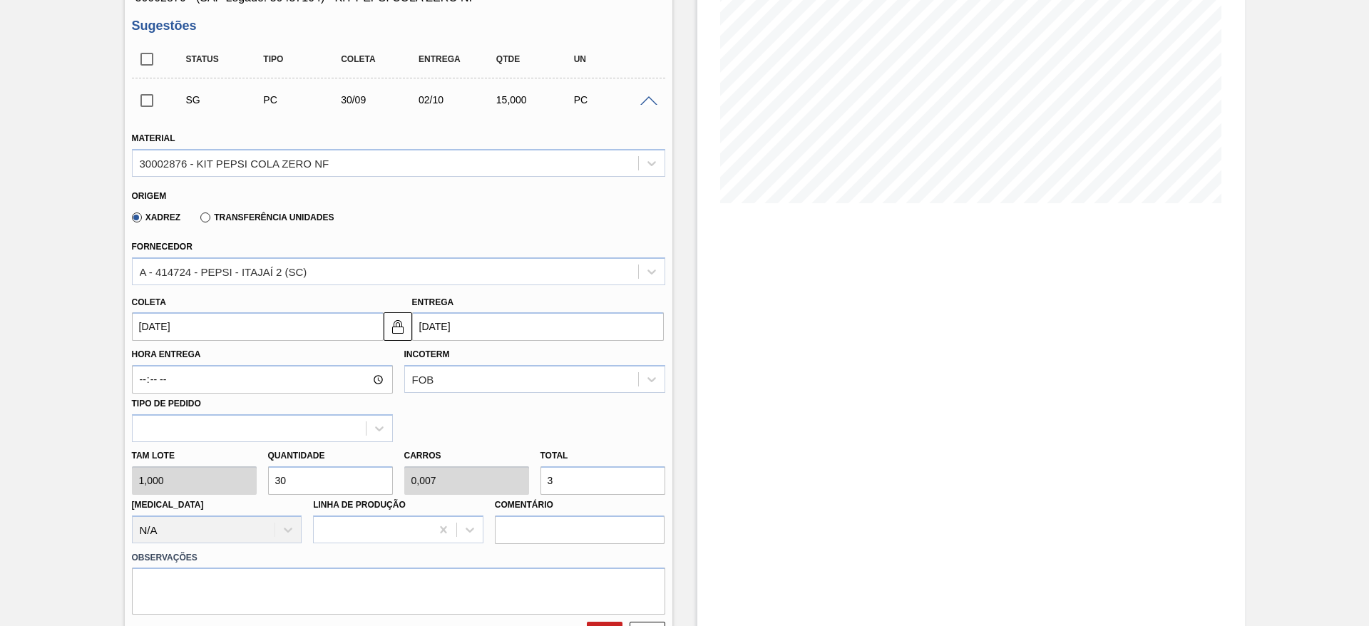
type input "0,075"
type input "30"
type input "300"
type input "0,75"
type input "300"
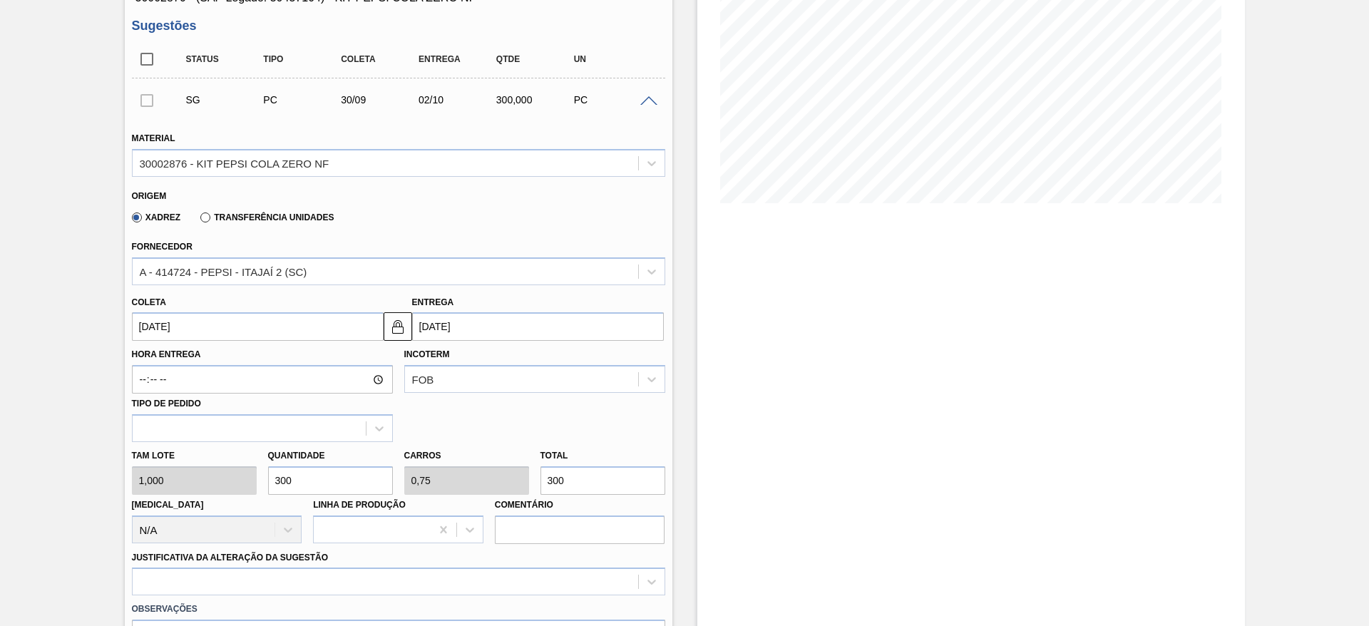
type input "300"
click at [195, 329] on input "30/09/2025" at bounding box center [258, 326] width 252 height 29
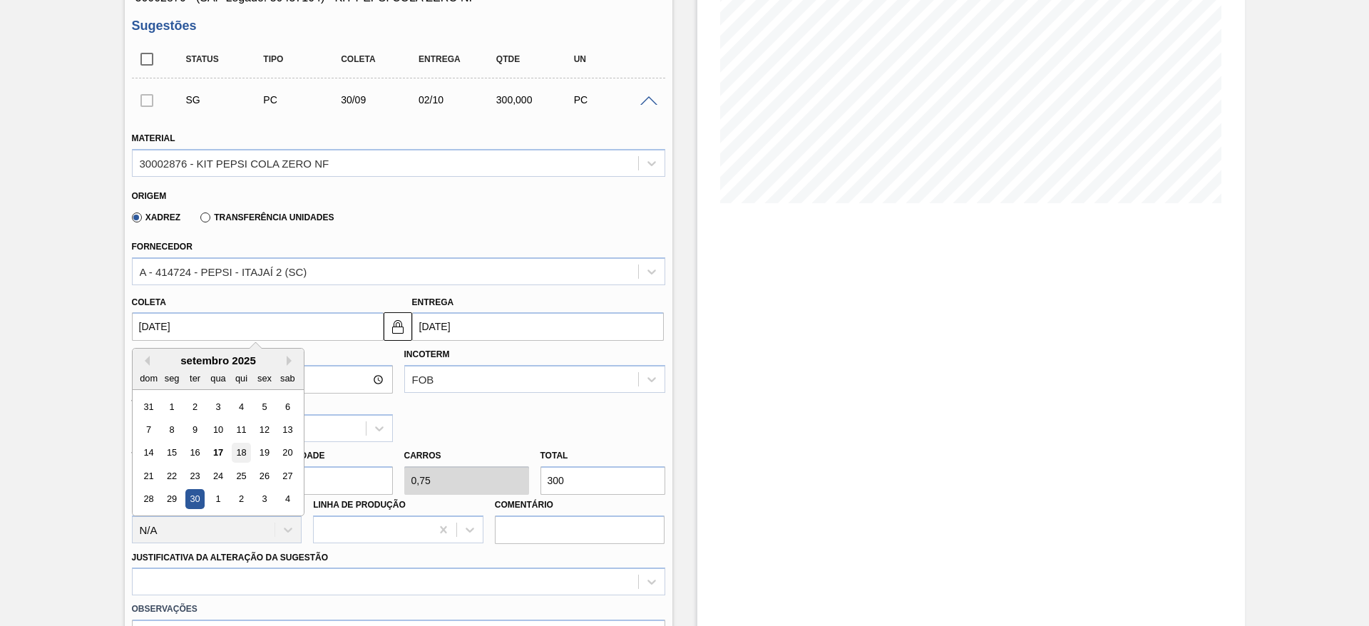
click at [233, 454] on div "18" at bounding box center [240, 453] width 19 height 19
type input "18/09/2025"
type input "20/09/2025"
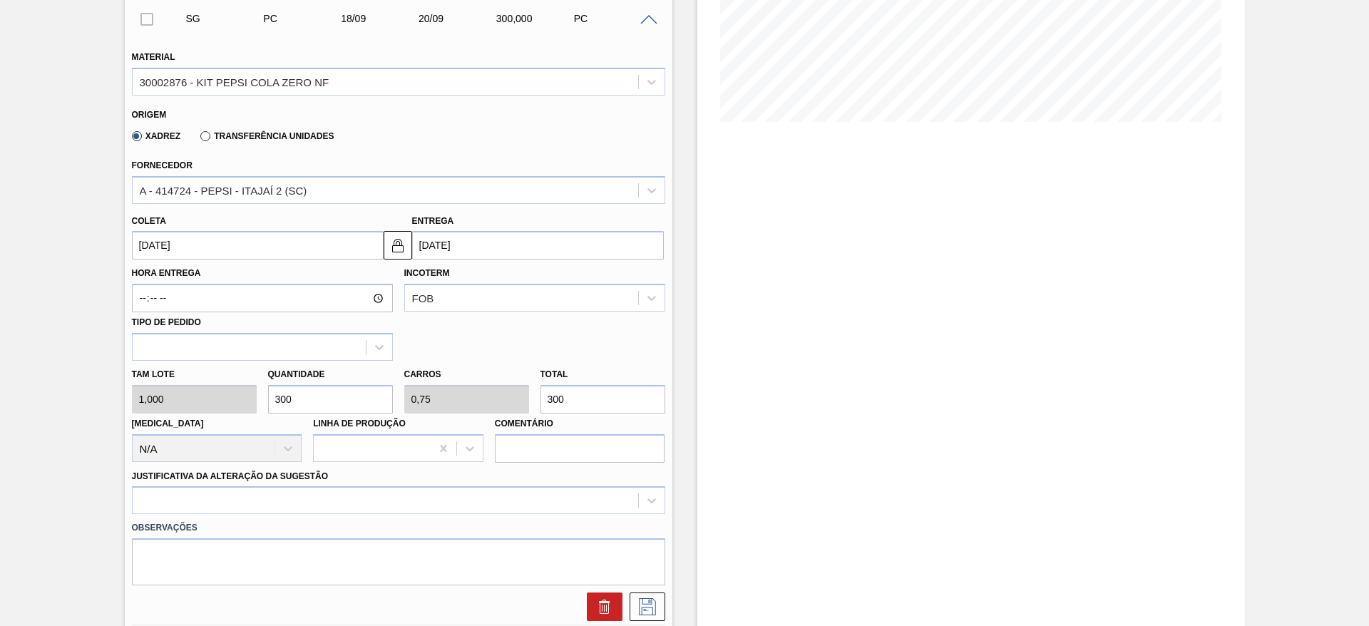
scroll to position [428, 0]
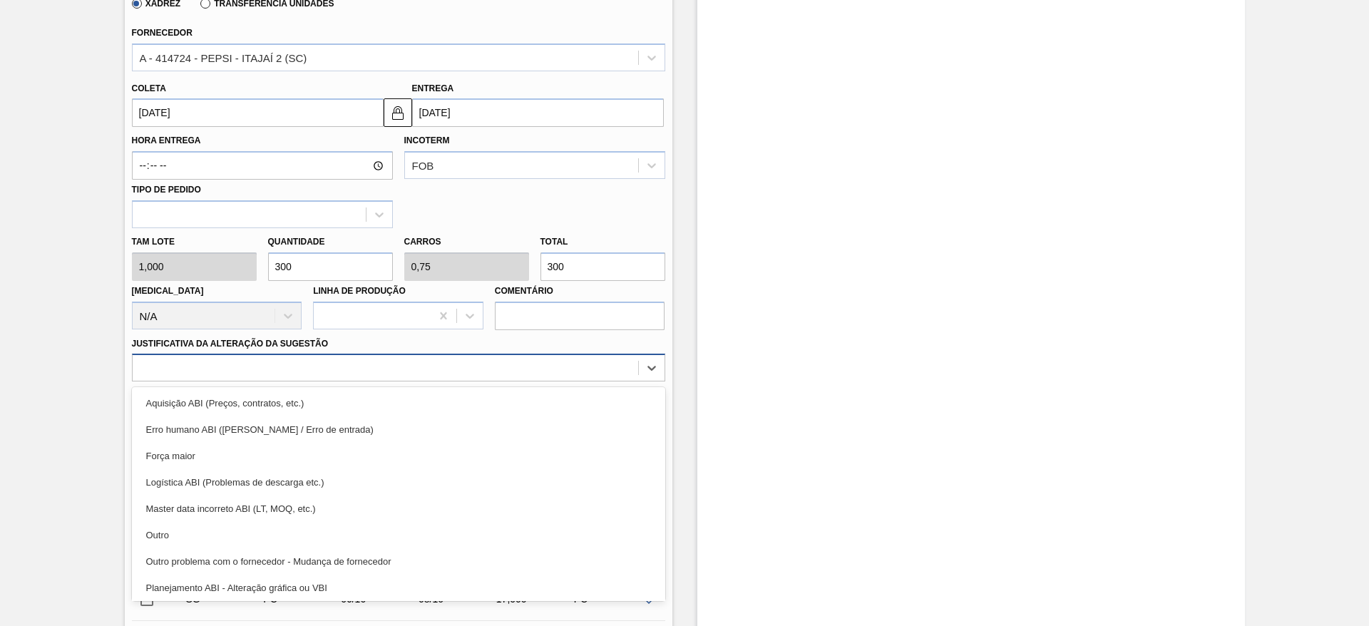
click at [434, 367] on div at bounding box center [386, 368] width 506 height 21
click at [441, 387] on div "Aquisição ABI (Preços, contratos, etc.) Erro humano ABI (Cálculo / Erro de entr…" at bounding box center [398, 494] width 533 height 214
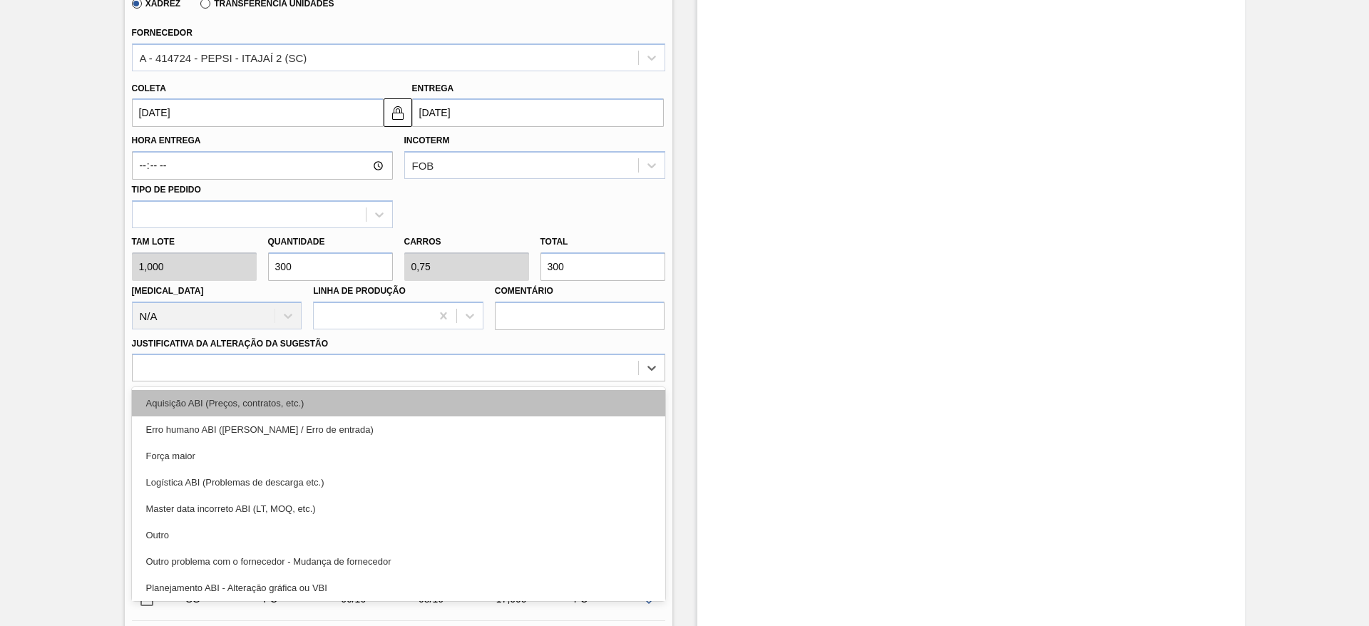
click at [450, 399] on div "Aquisição ABI (Preços, contratos, etc.)" at bounding box center [398, 403] width 533 height 26
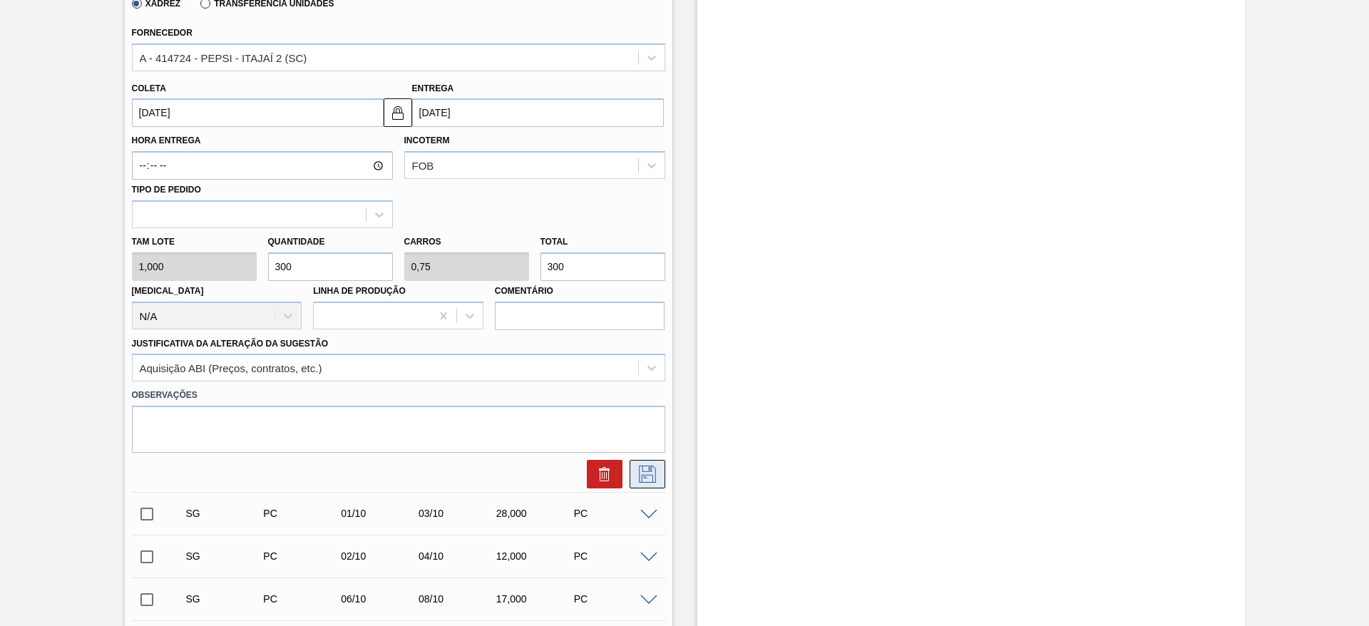
click at [649, 463] on button at bounding box center [648, 474] width 36 height 29
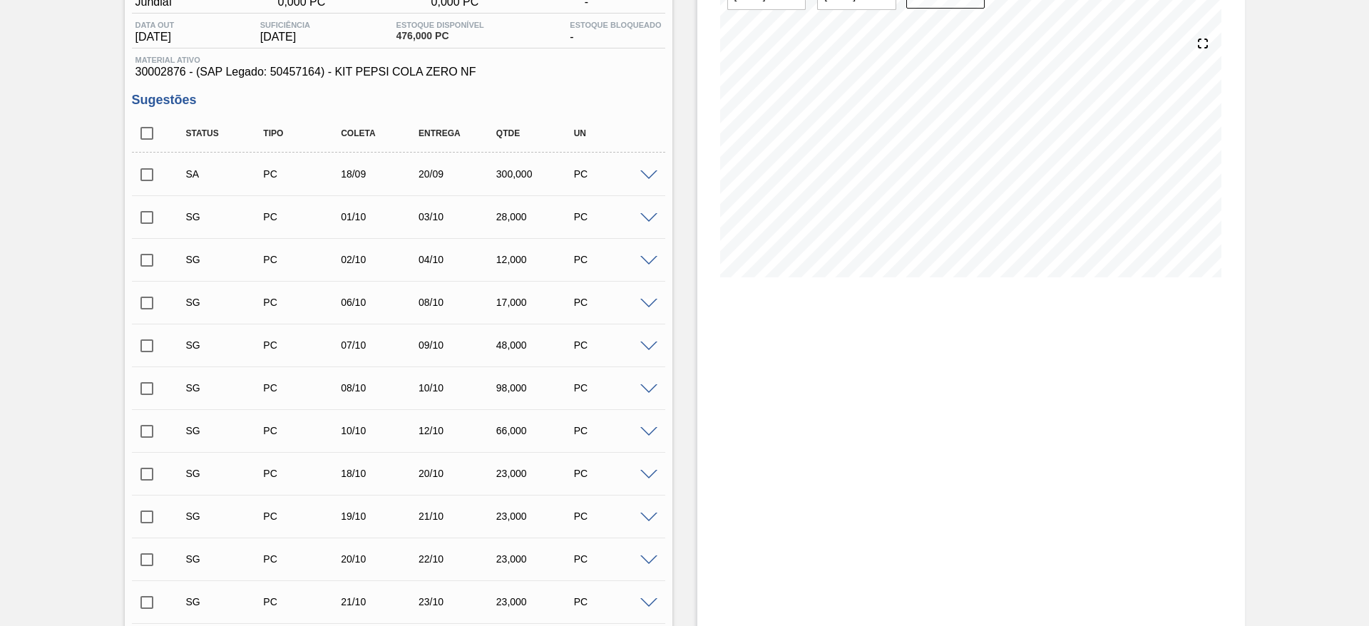
scroll to position [0, 0]
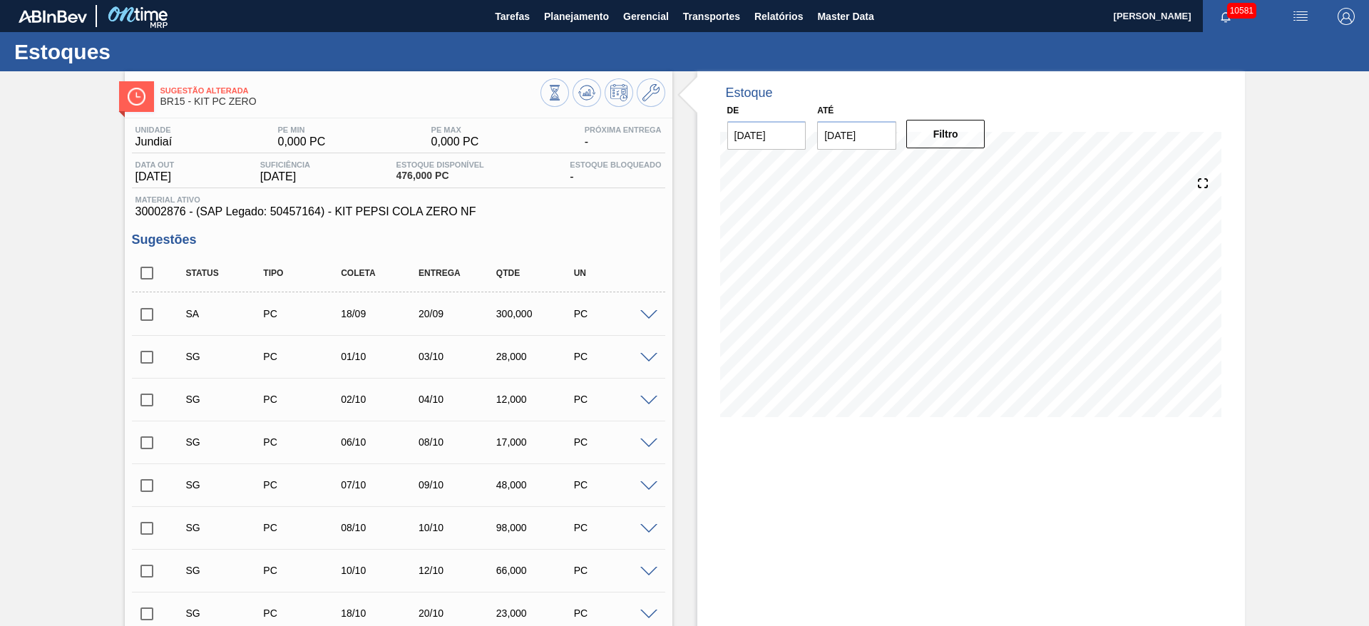
click at [141, 320] on input "checkbox" at bounding box center [147, 315] width 30 height 30
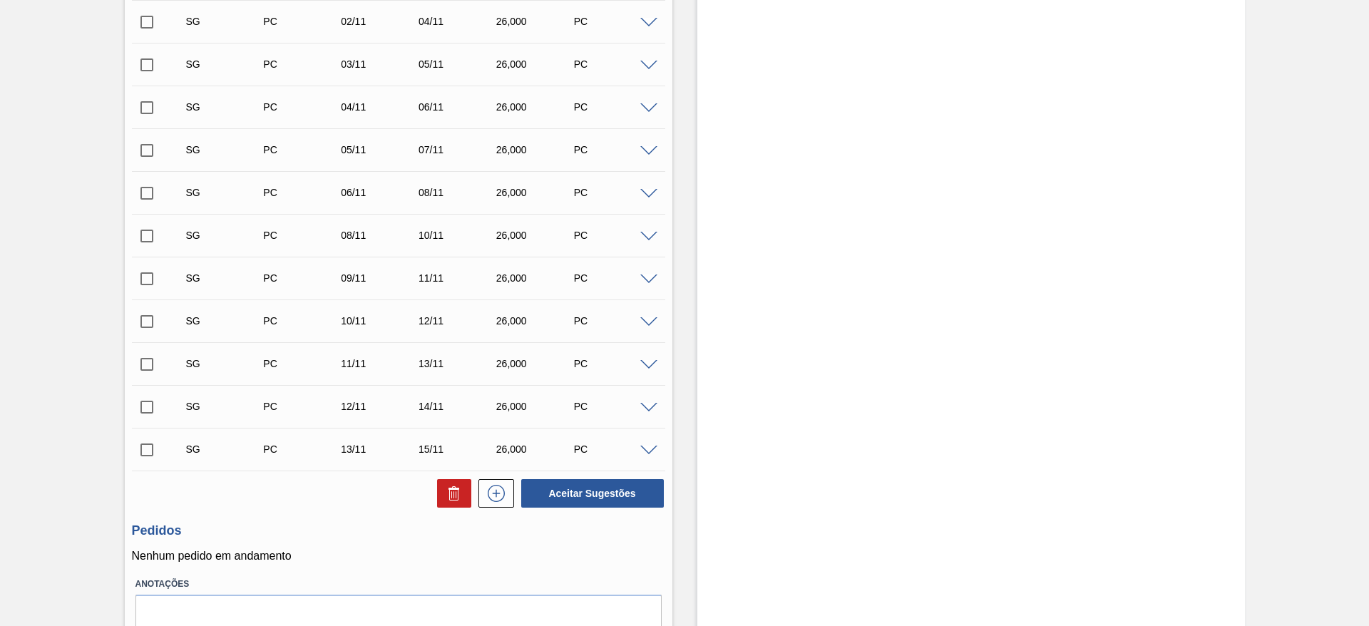
scroll to position [1213, 0]
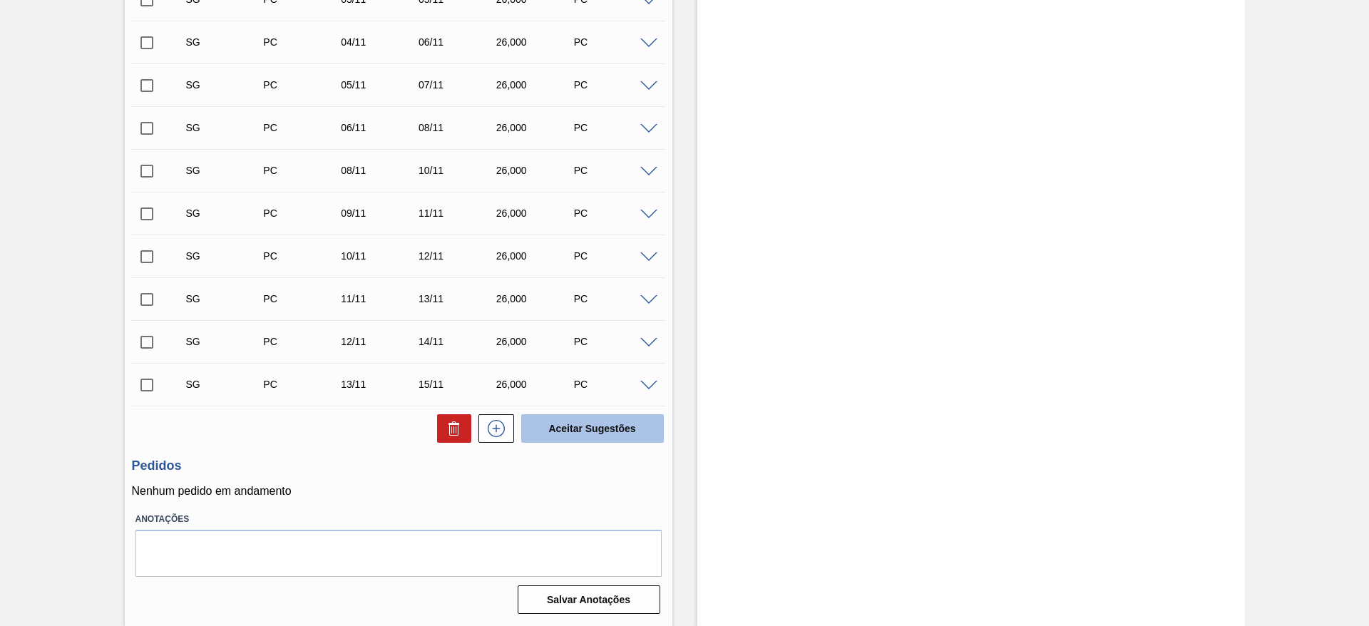
click at [574, 419] on button "Aceitar Sugestões" at bounding box center [592, 428] width 143 height 29
checkbox input "false"
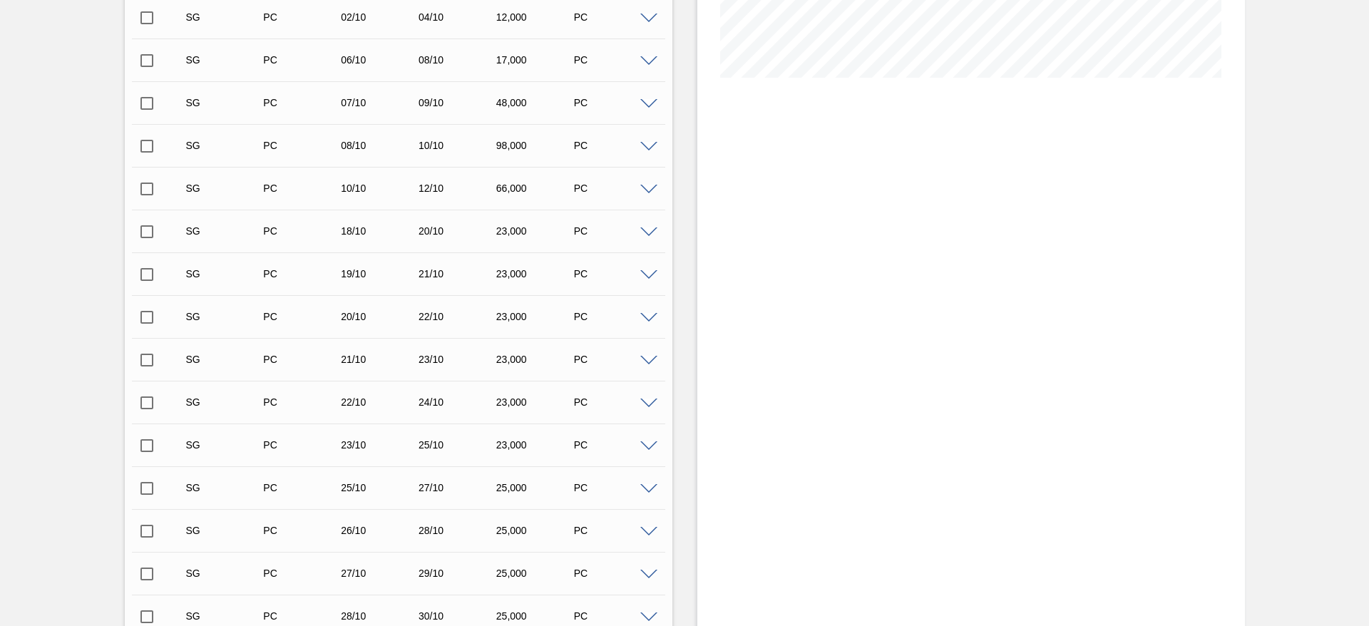
scroll to position [0, 0]
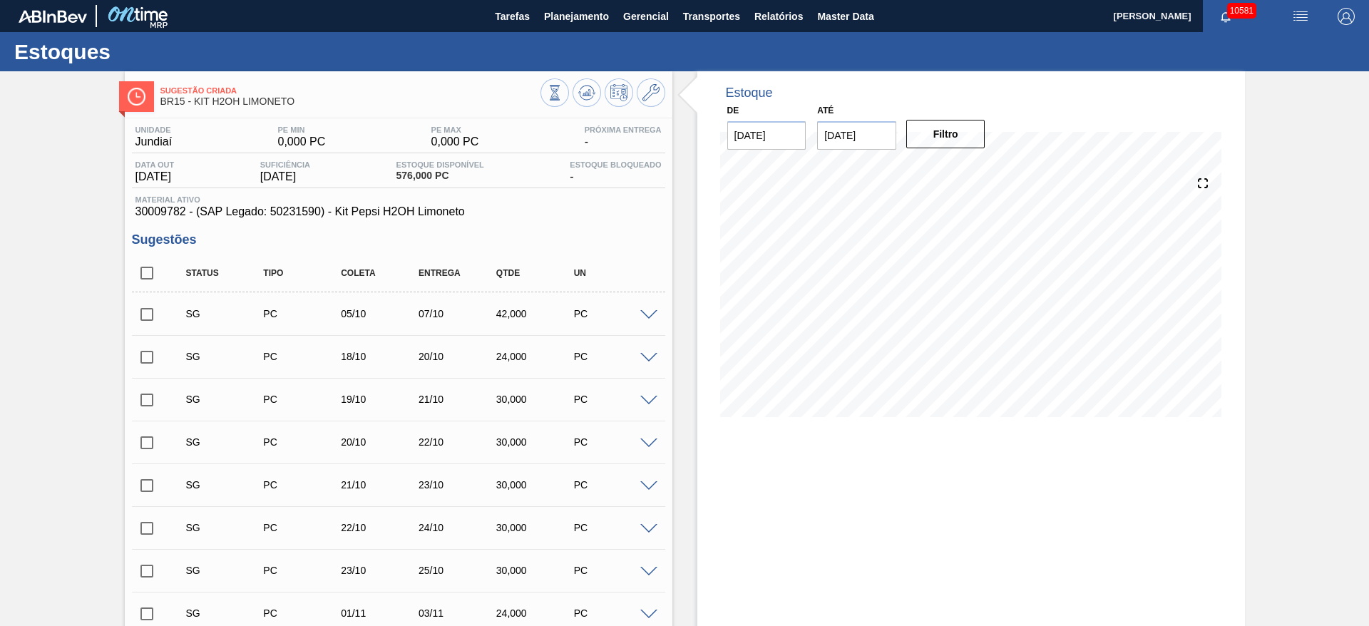
click at [649, 316] on span at bounding box center [648, 315] width 17 height 11
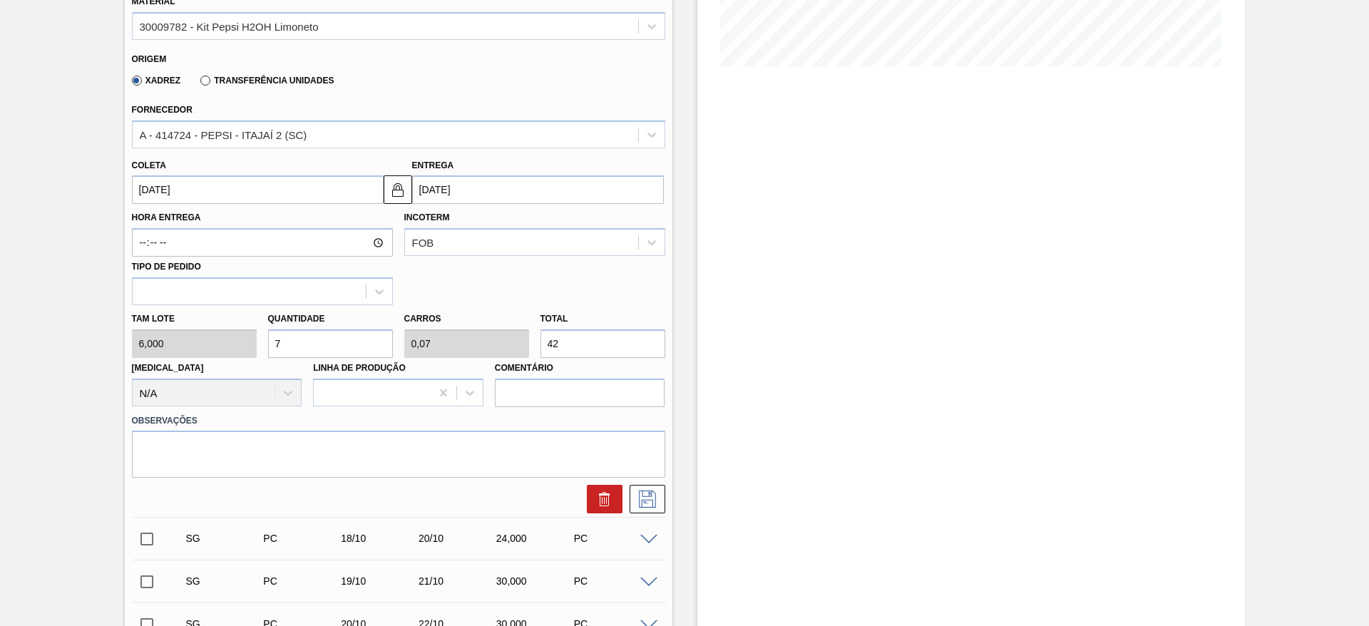
scroll to position [428, 0]
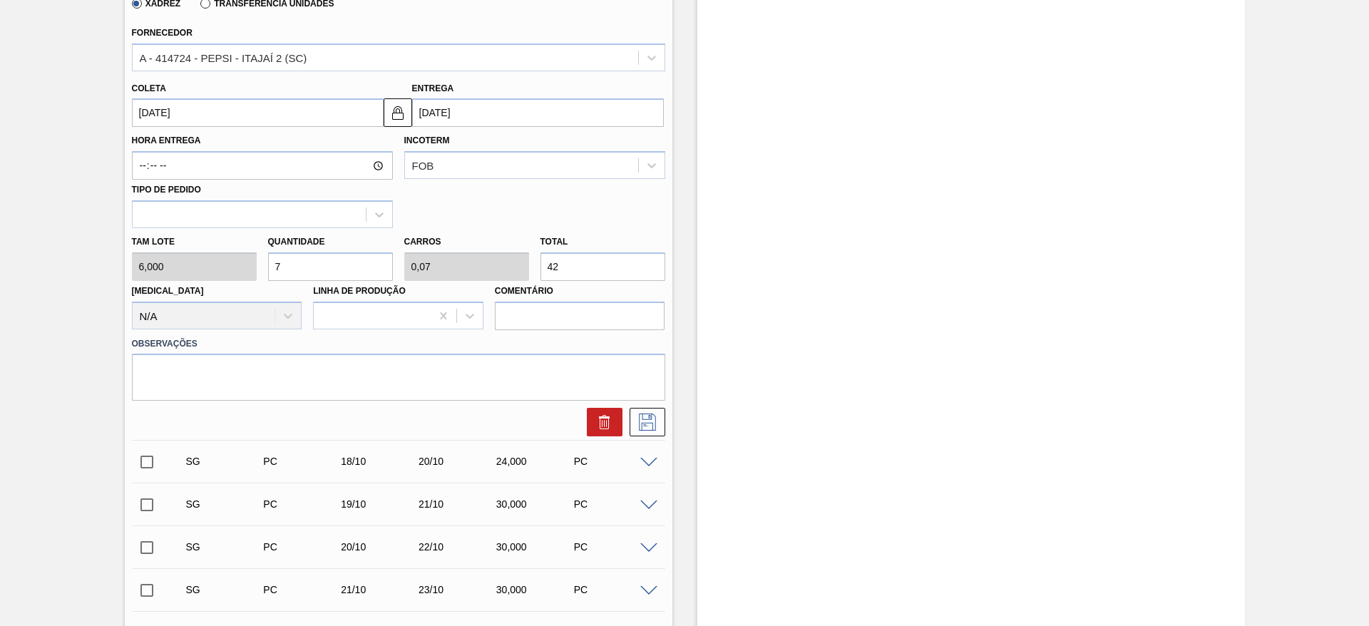
click at [233, 267] on div "[PERSON_NAME] 6,000 Quantidade 7 Carros 0,07 Total 42 [MEDICAL_DATA] N/A Linha …" at bounding box center [398, 279] width 545 height 102
type input "3"
type input "0,03"
type input "18"
type input "32"
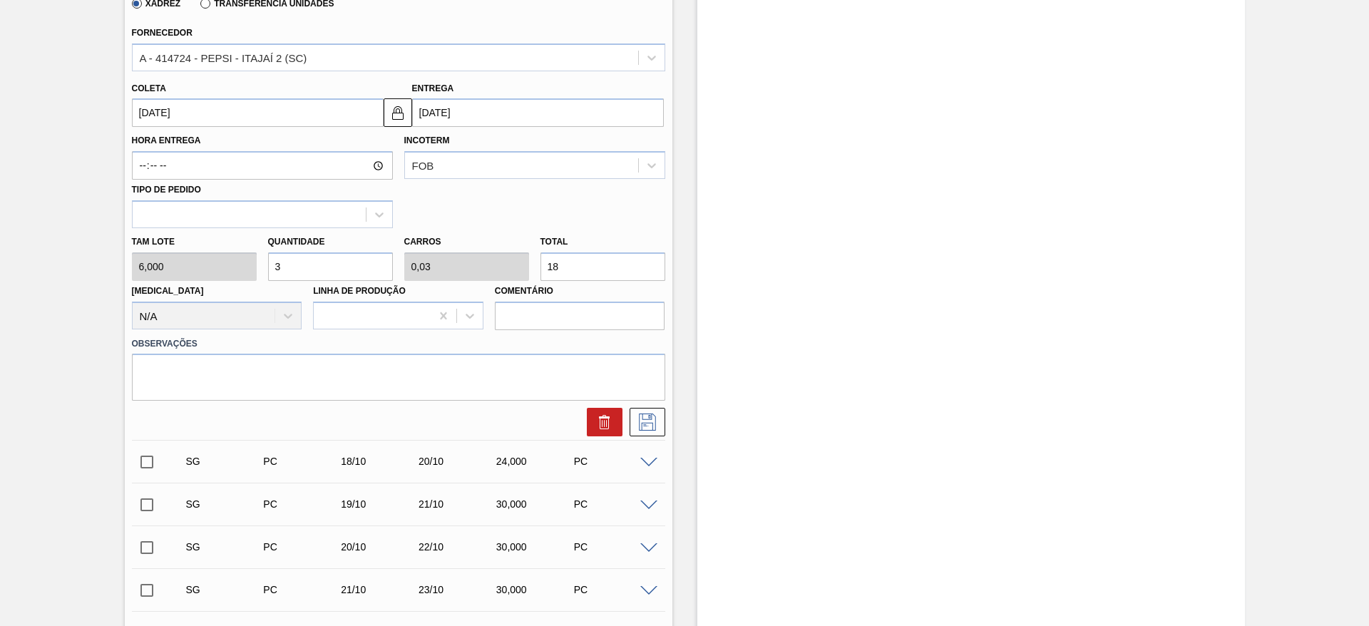
type input "0,32"
type input "192"
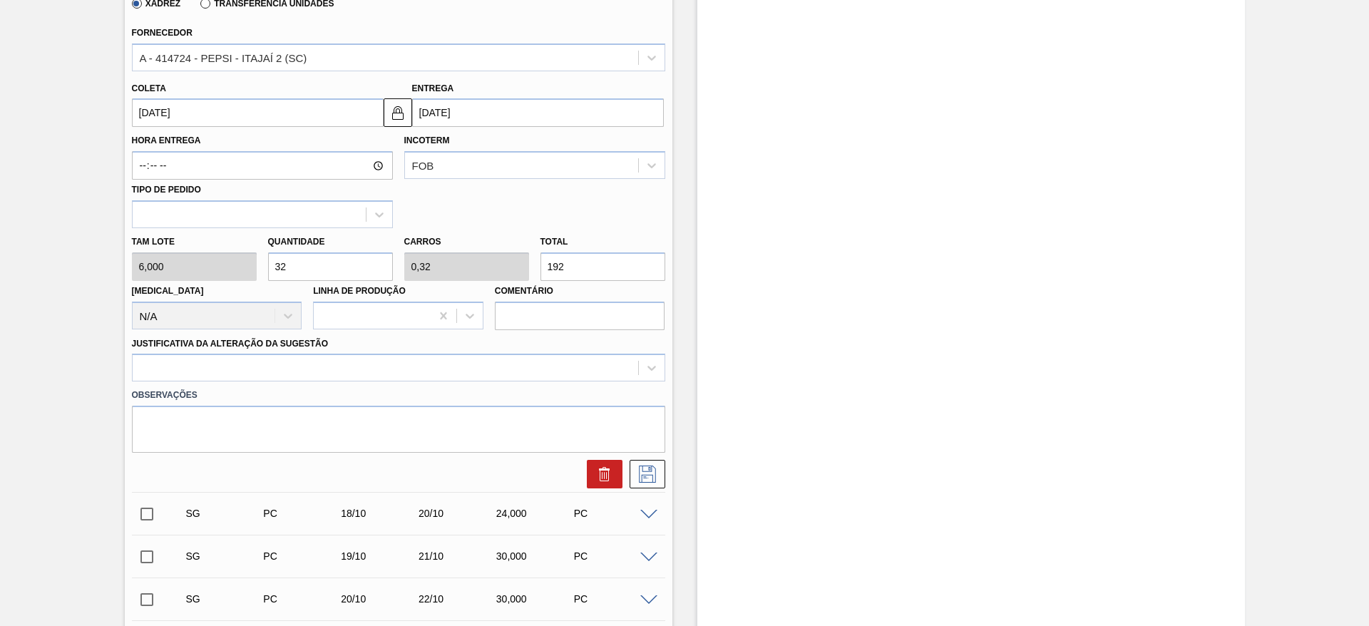
type input "32"
click at [170, 137] on label "Hora Entrega" at bounding box center [262, 141] width 261 height 21
click at [170, 151] on input "Hora Entrega" at bounding box center [262, 165] width 261 height 29
click at [168, 108] on input "05/10/2025" at bounding box center [258, 112] width 252 height 29
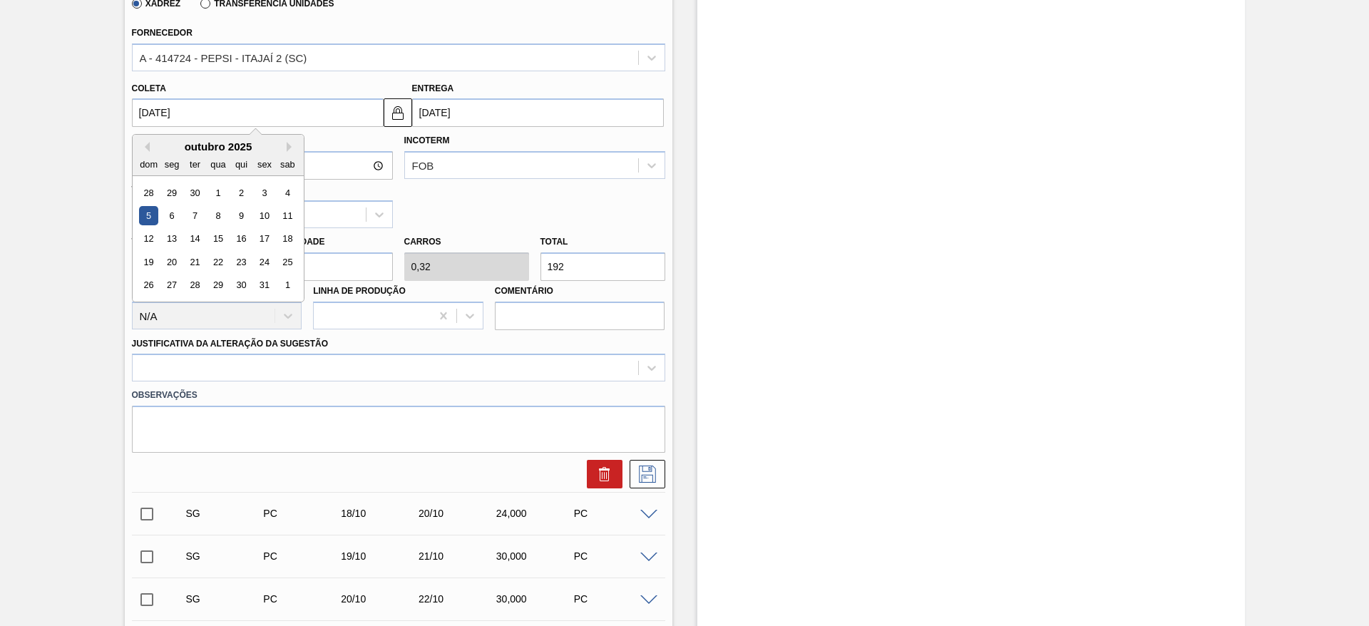
click at [147, 153] on div "dom seg ter qua qui sex sab" at bounding box center [218, 164] width 171 height 23
click at [141, 149] on button "Previous Month" at bounding box center [145, 147] width 10 height 10
click at [240, 242] on div "18" at bounding box center [240, 239] width 19 height 19
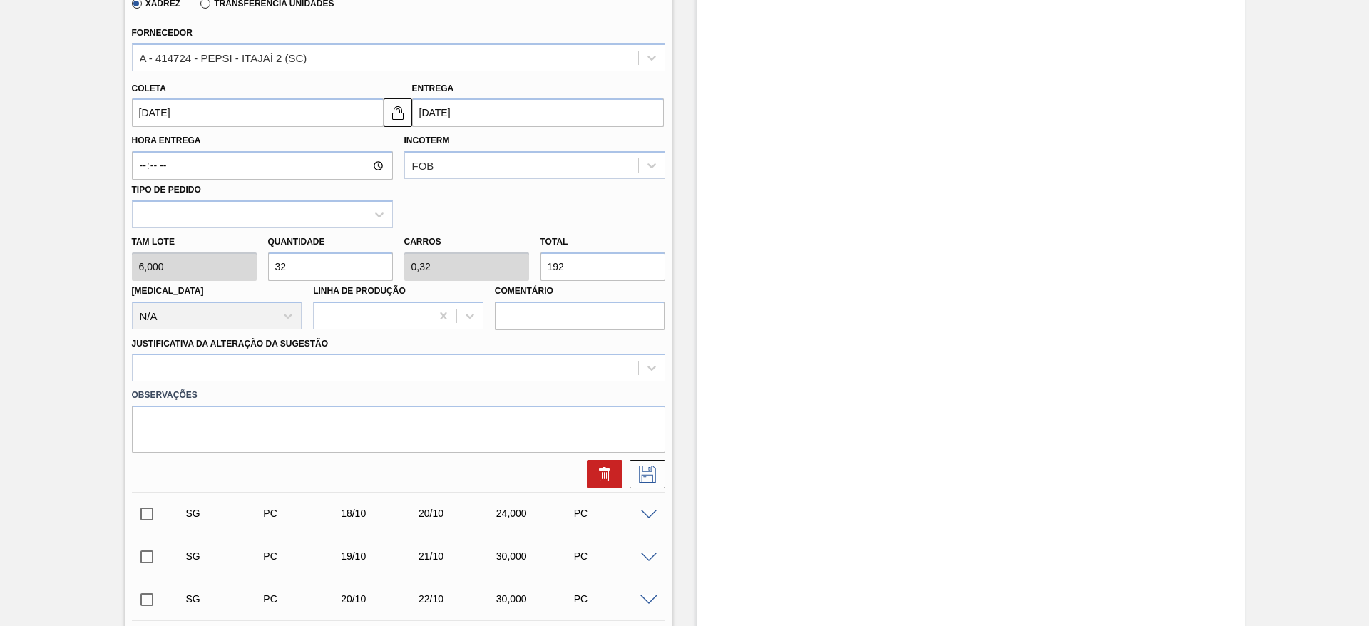
type input "18/09/2025"
type input "20/09/2025"
click at [484, 337] on div "Justificativa da Alteração da Sugestão" at bounding box center [398, 358] width 533 height 48
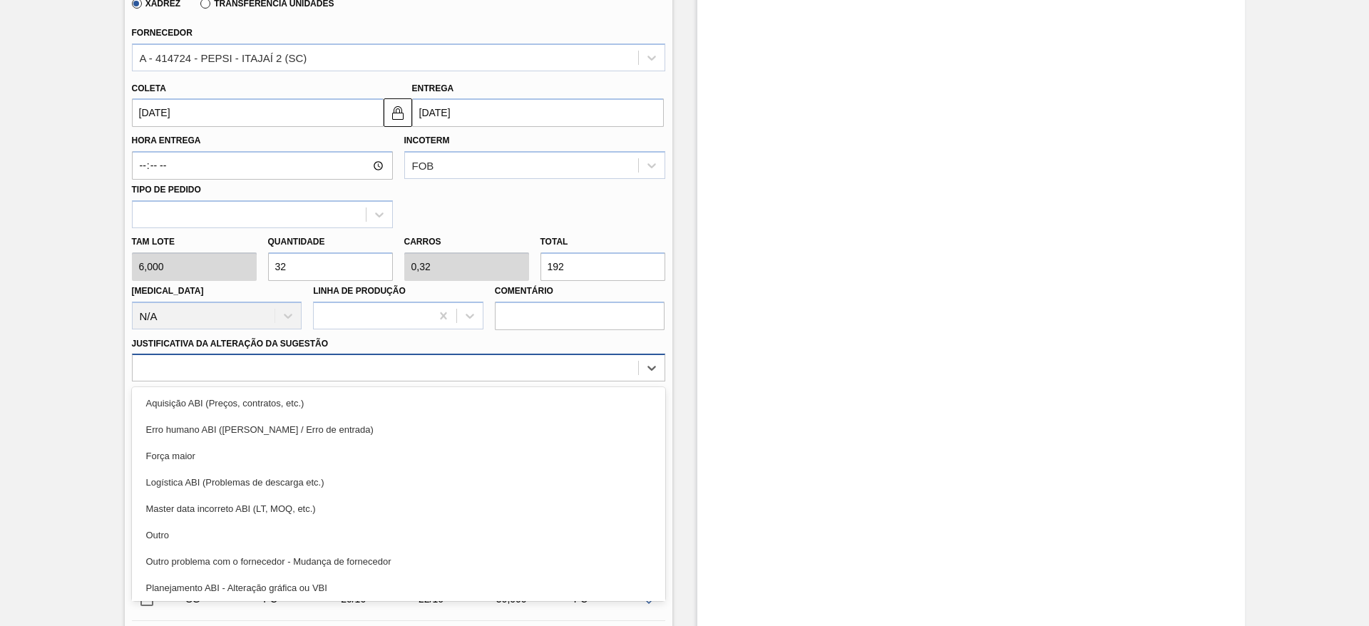
click at [497, 380] on div at bounding box center [398, 368] width 533 height 28
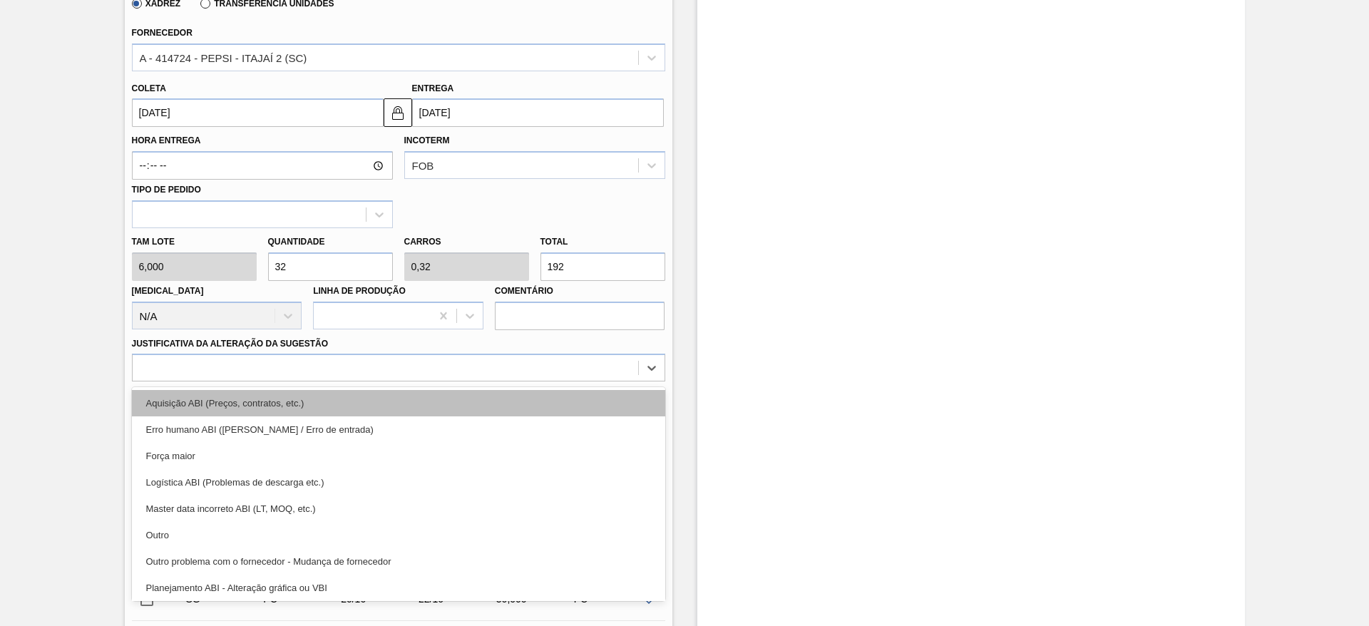
click at [504, 398] on div "Aquisição ABI (Preços, contratos, etc.)" at bounding box center [398, 403] width 533 height 26
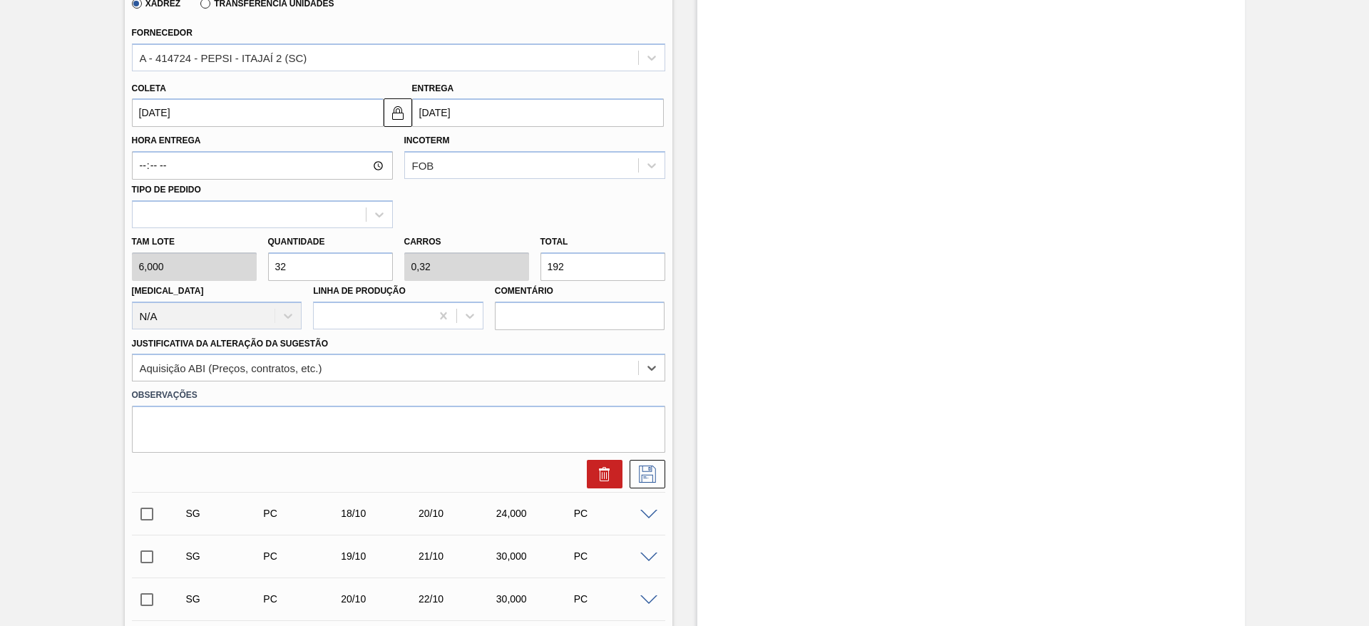
drag, startPoint x: 638, startPoint y: 466, endPoint x: 639, endPoint y: 402, distance: 64.2
click at [640, 468] on icon at bounding box center [647, 474] width 23 height 17
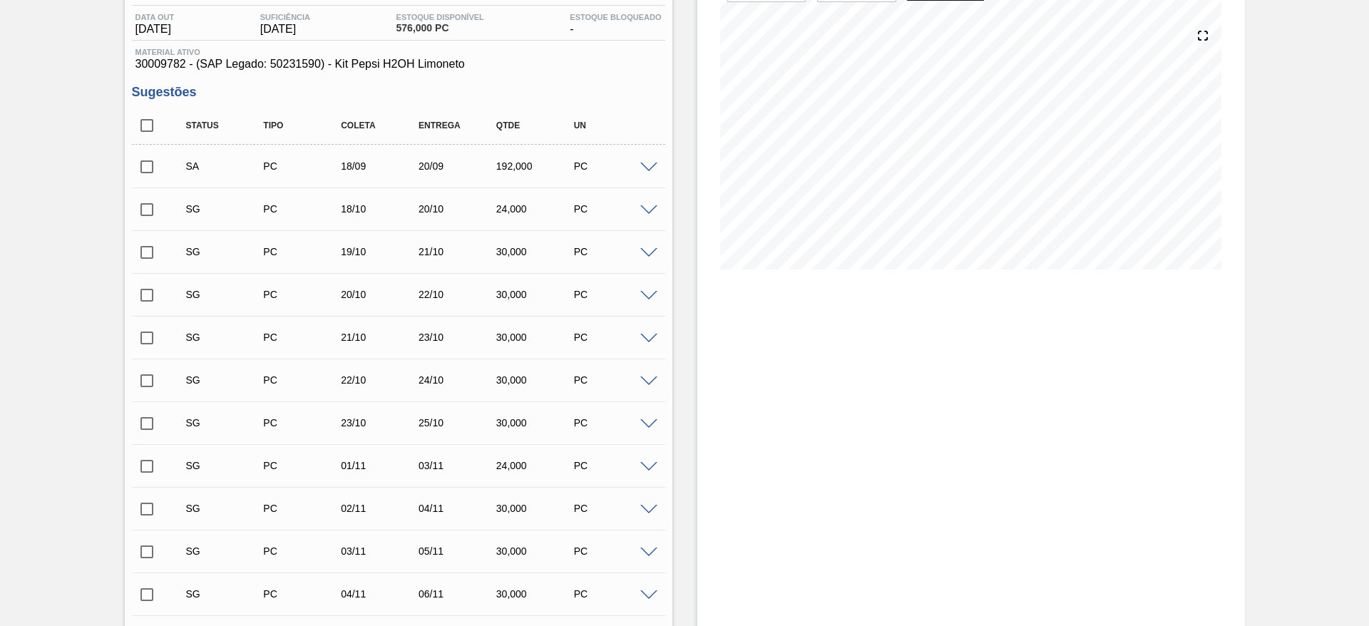
scroll to position [0, 0]
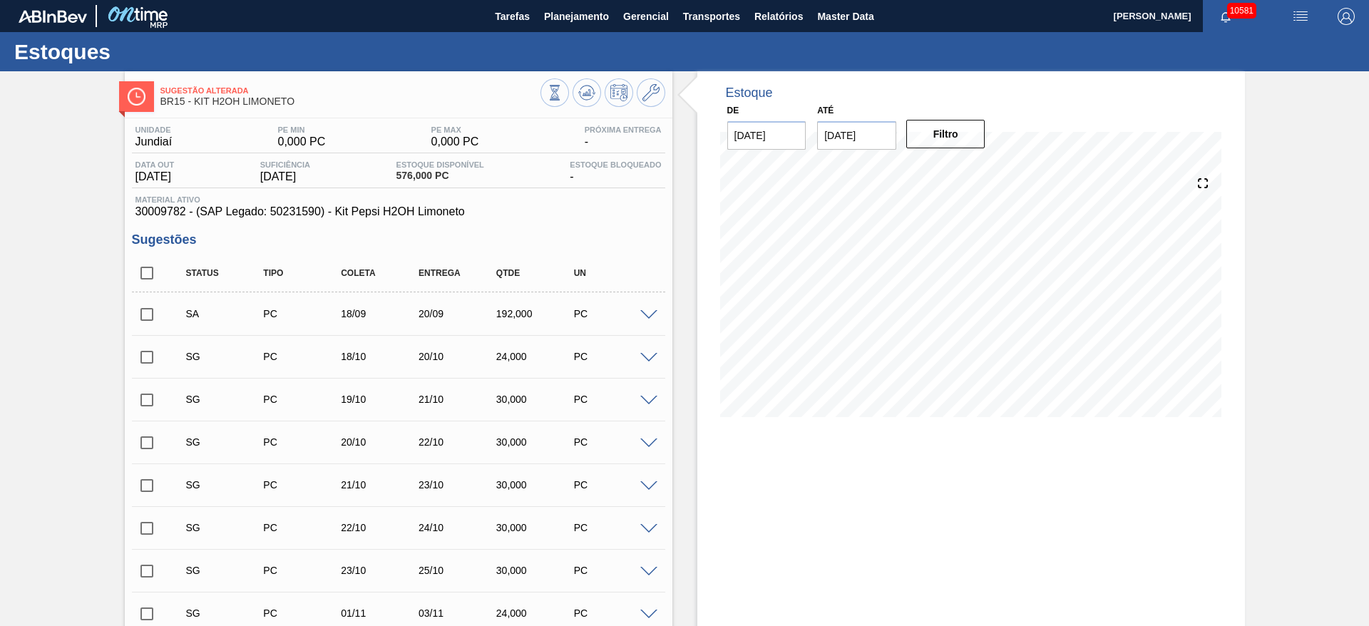
click at [142, 328] on input "checkbox" at bounding box center [147, 315] width 30 height 30
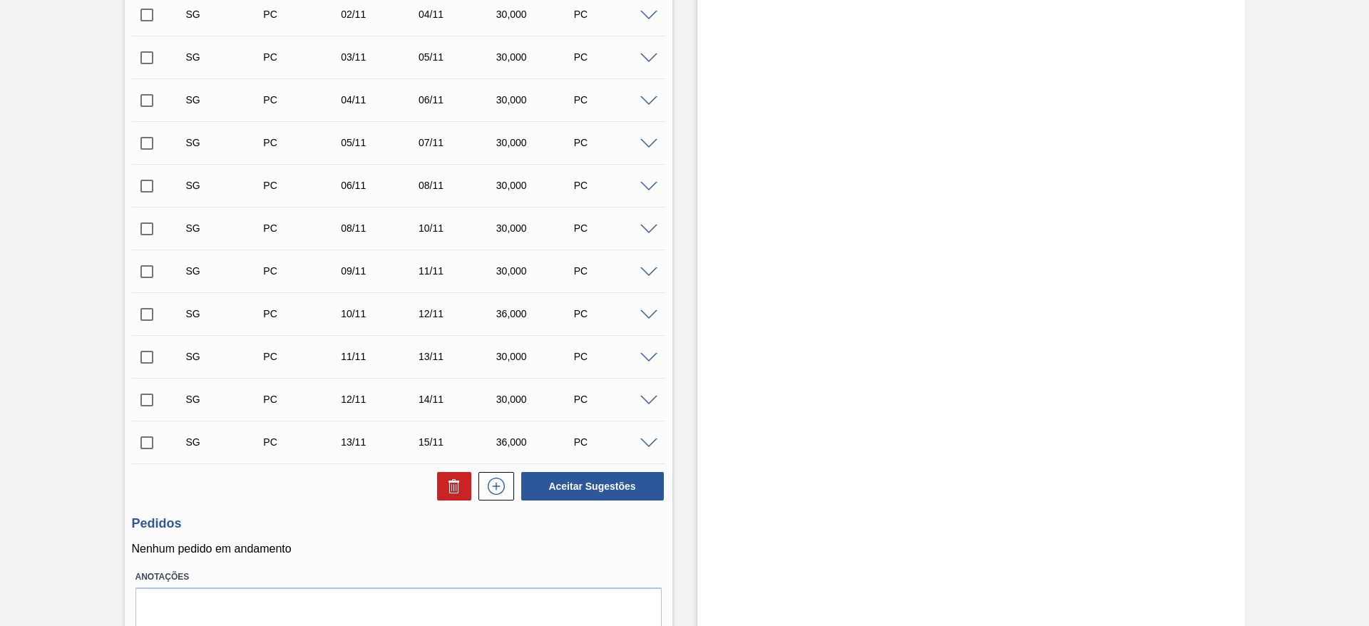
scroll to position [700, 0]
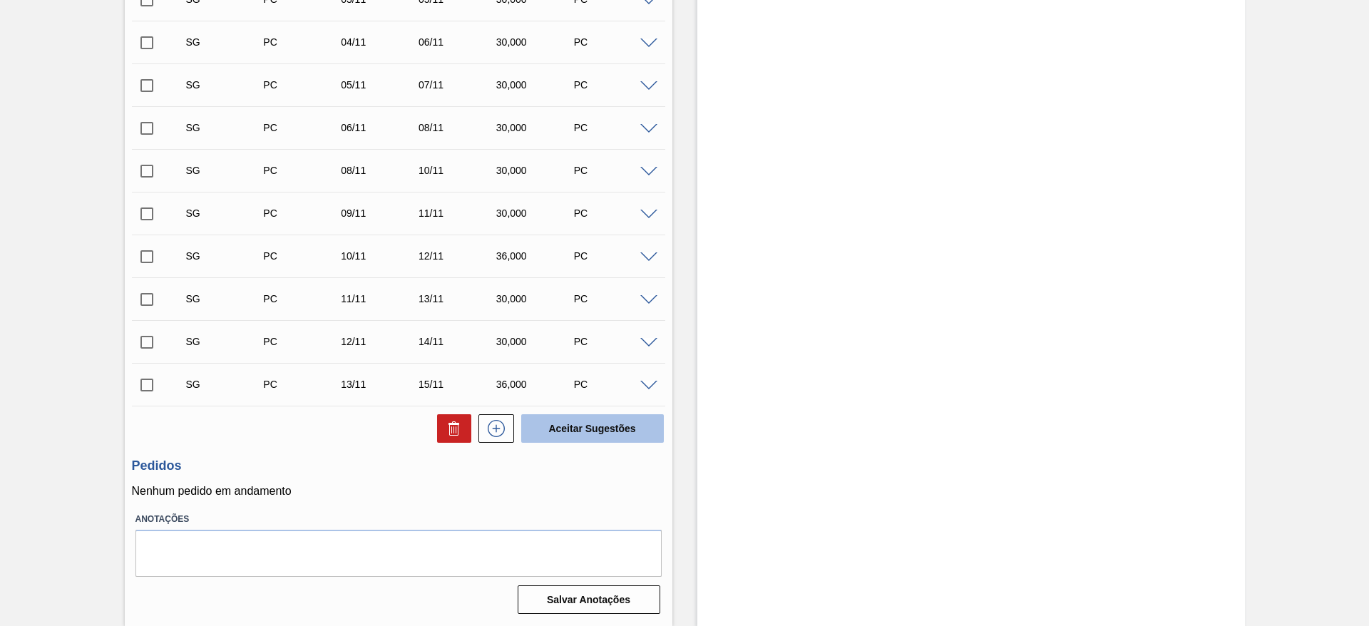
click at [574, 432] on button "Aceitar Sugestões" at bounding box center [592, 428] width 143 height 29
checkbox input "false"
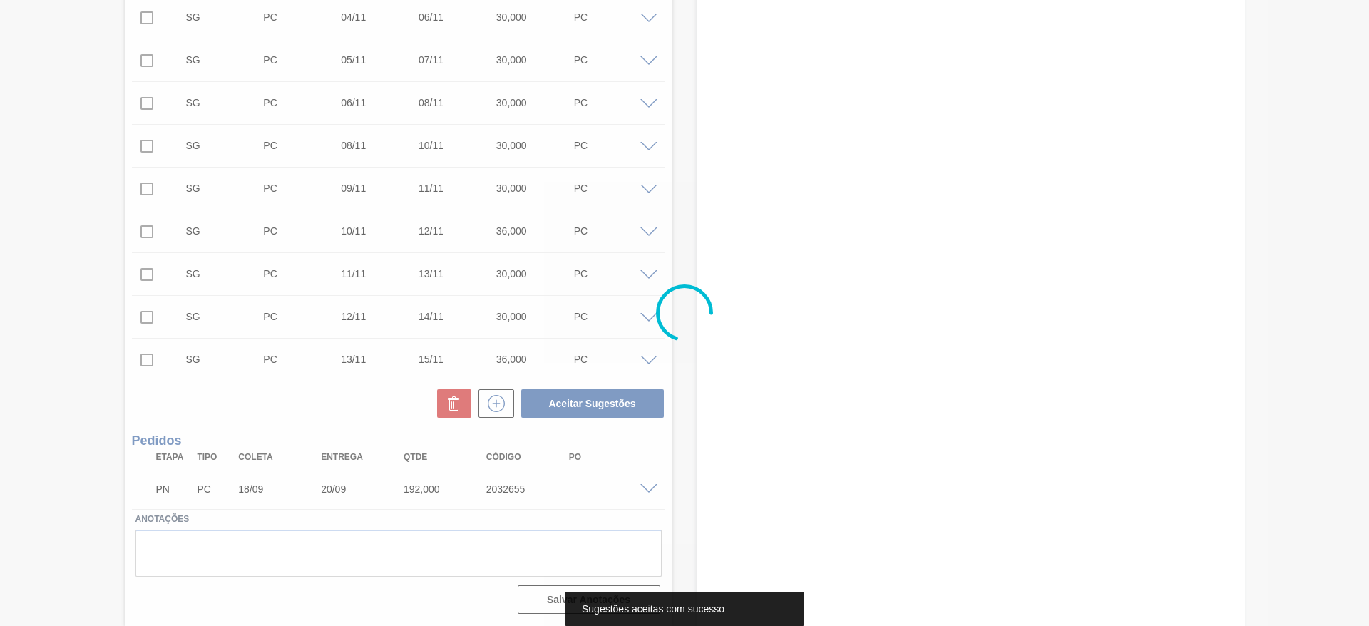
scroll to position [657, 0]
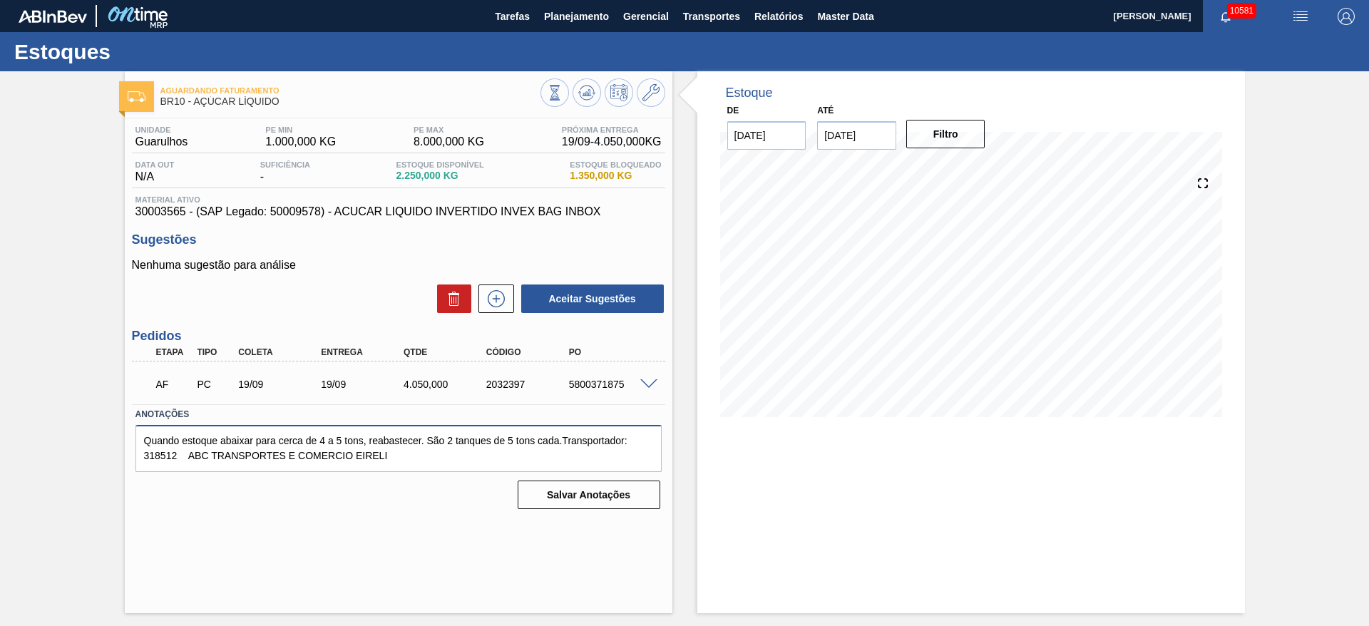
click at [150, 456] on textarea "Quando estoque abaixar para cerca de 4 a 5 tons, reabastecer. São 2 tanques de …" at bounding box center [399, 448] width 526 height 47
click at [607, 384] on div "5800371875" at bounding box center [612, 384] width 93 height 11
click at [607, 381] on div "5800371875" at bounding box center [612, 384] width 93 height 11
click at [607, 377] on div "AF PC 19/09 19/09 4.050,000 2032397 5800371875" at bounding box center [395, 383] width 496 height 29
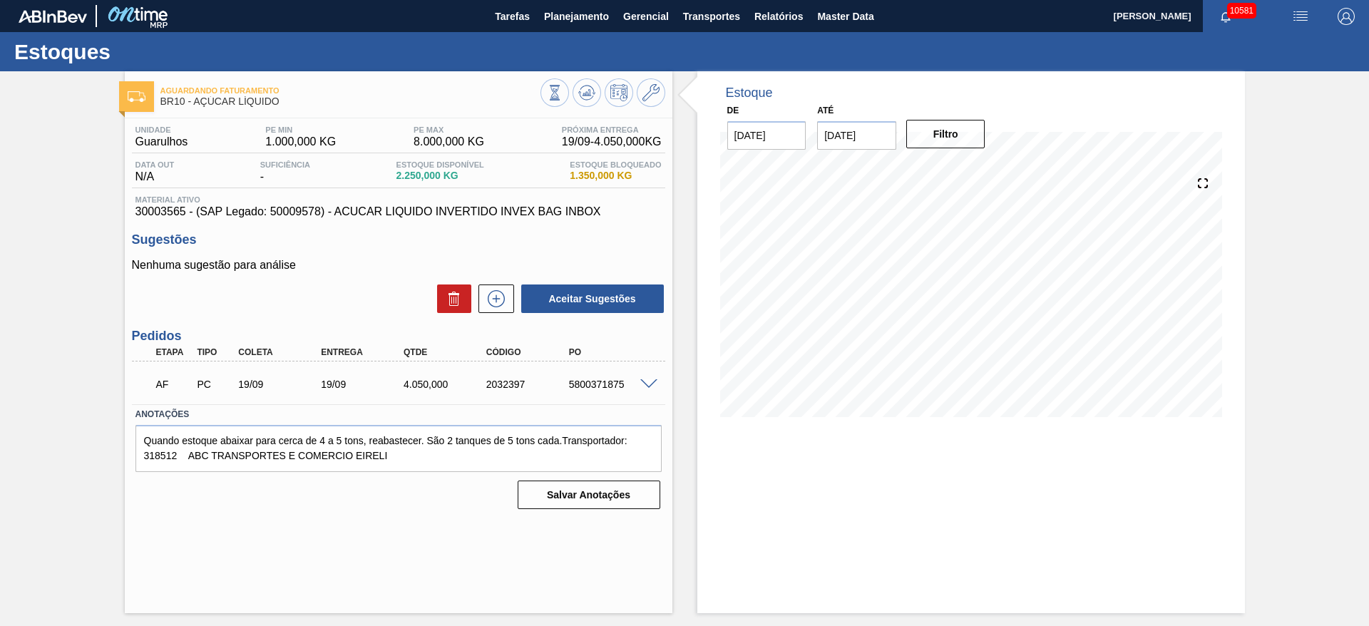
click at [603, 379] on div "5800371875" at bounding box center [612, 384] width 93 height 11
copy div "5800371875"
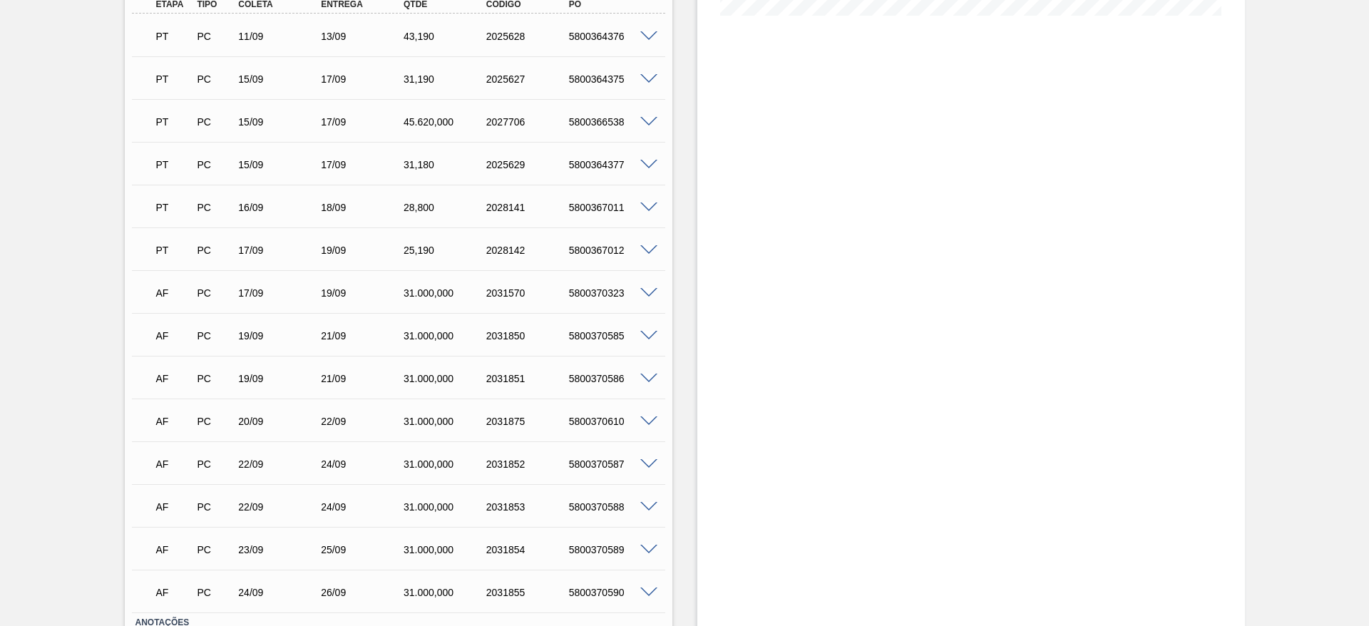
scroll to position [404, 0]
click at [649, 325] on div "AF PC 19/09 21/09 31.000,000 2031850 5800370585" at bounding box center [398, 332] width 533 height 36
click at [645, 336] on span at bounding box center [648, 333] width 17 height 11
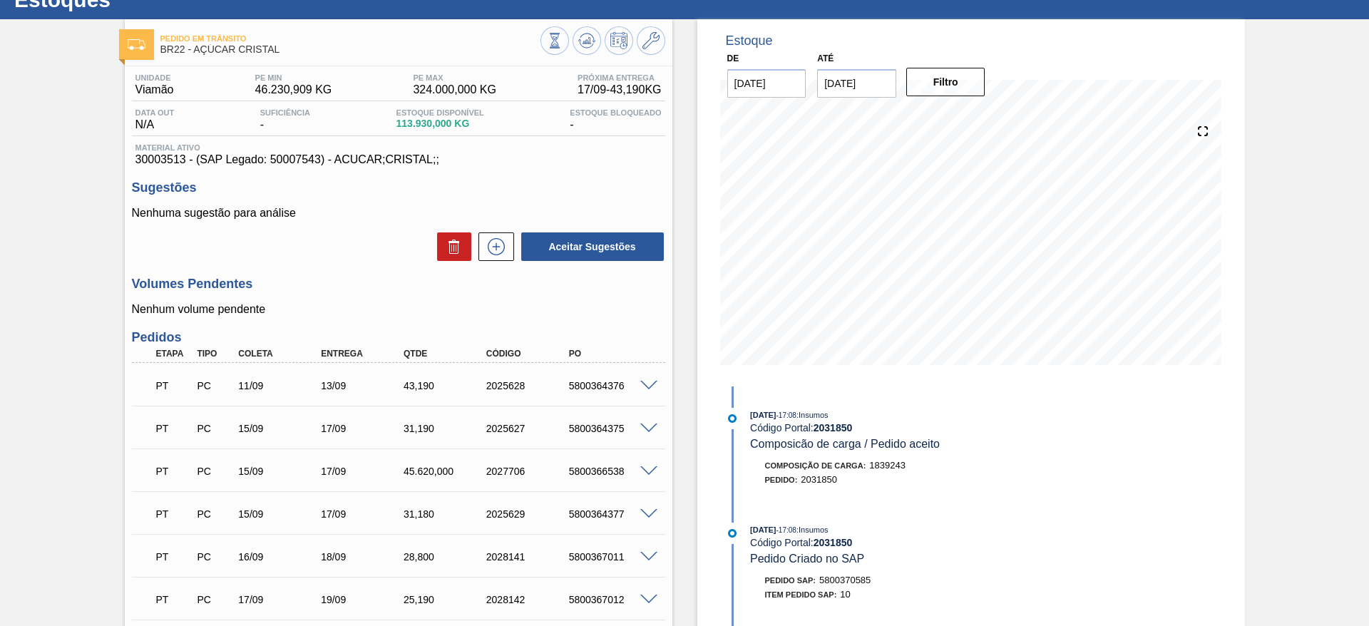
scroll to position [0, 0]
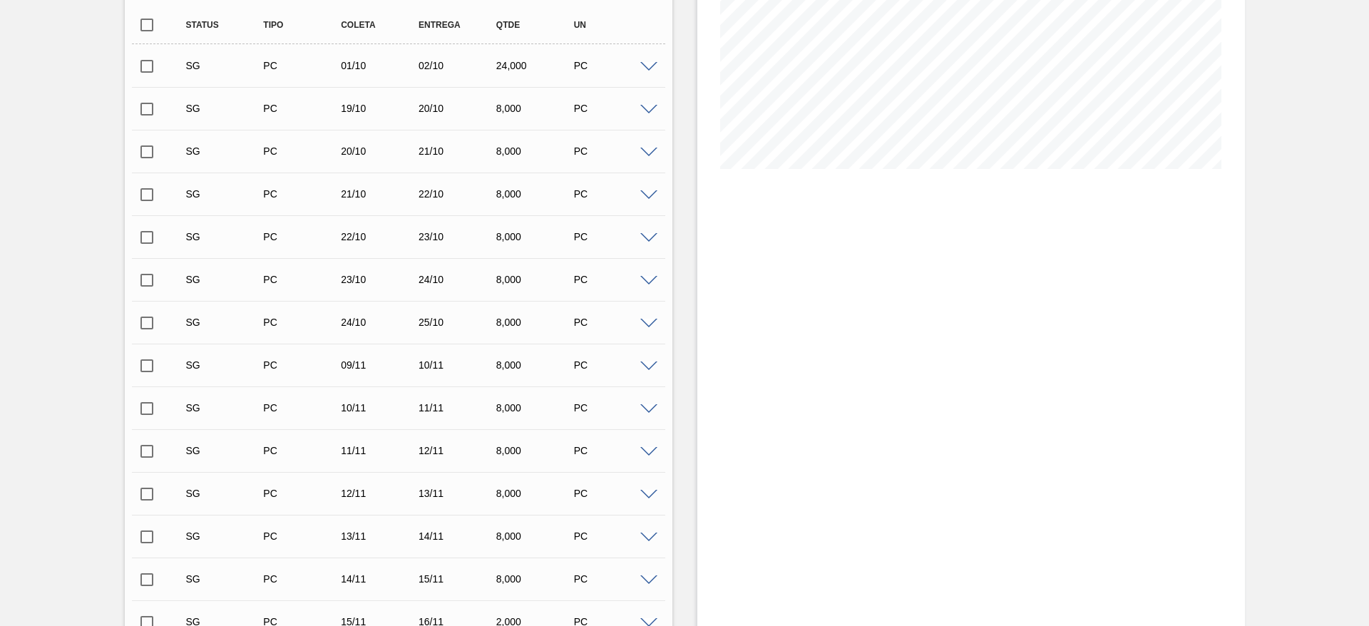
scroll to position [511, 0]
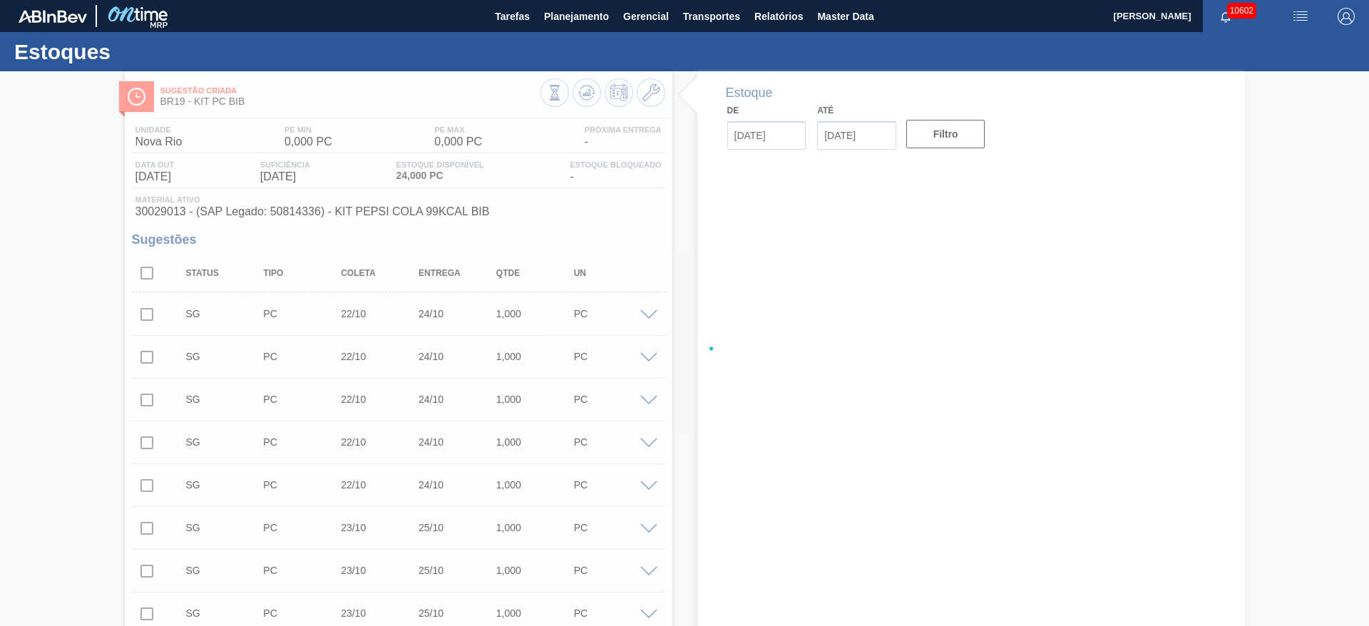
type input "[DATE]"
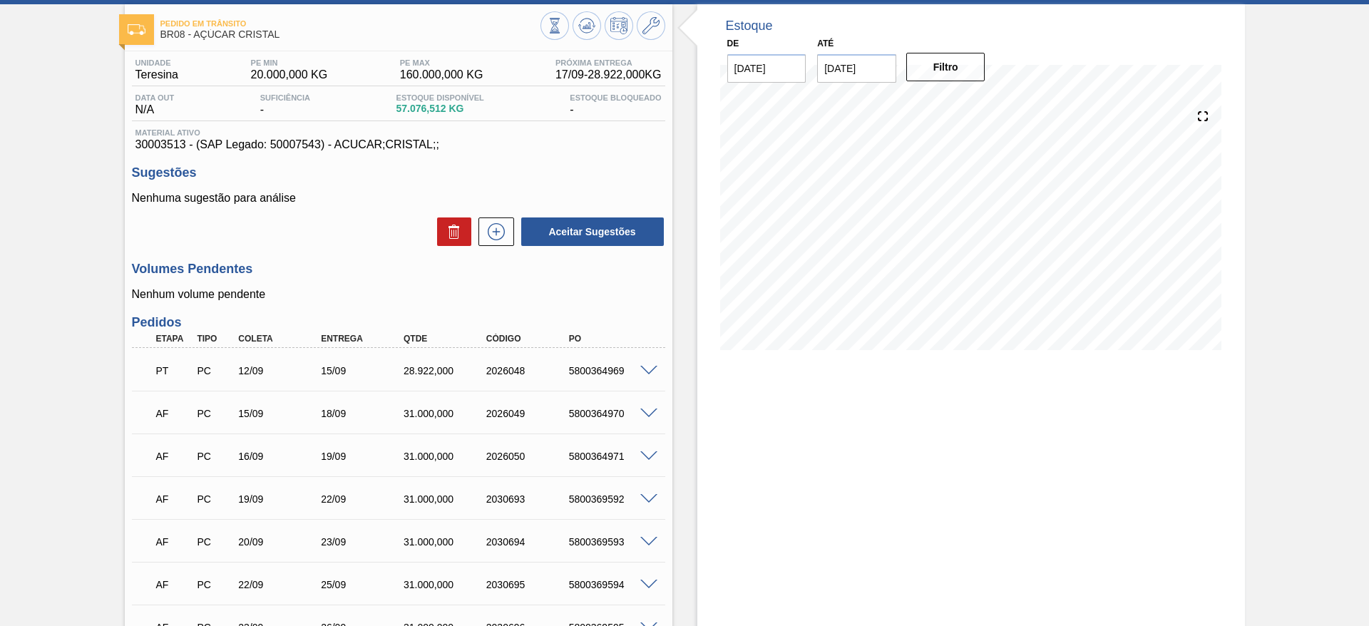
scroll to position [107, 0]
